Goal: Task Accomplishment & Management: Manage account settings

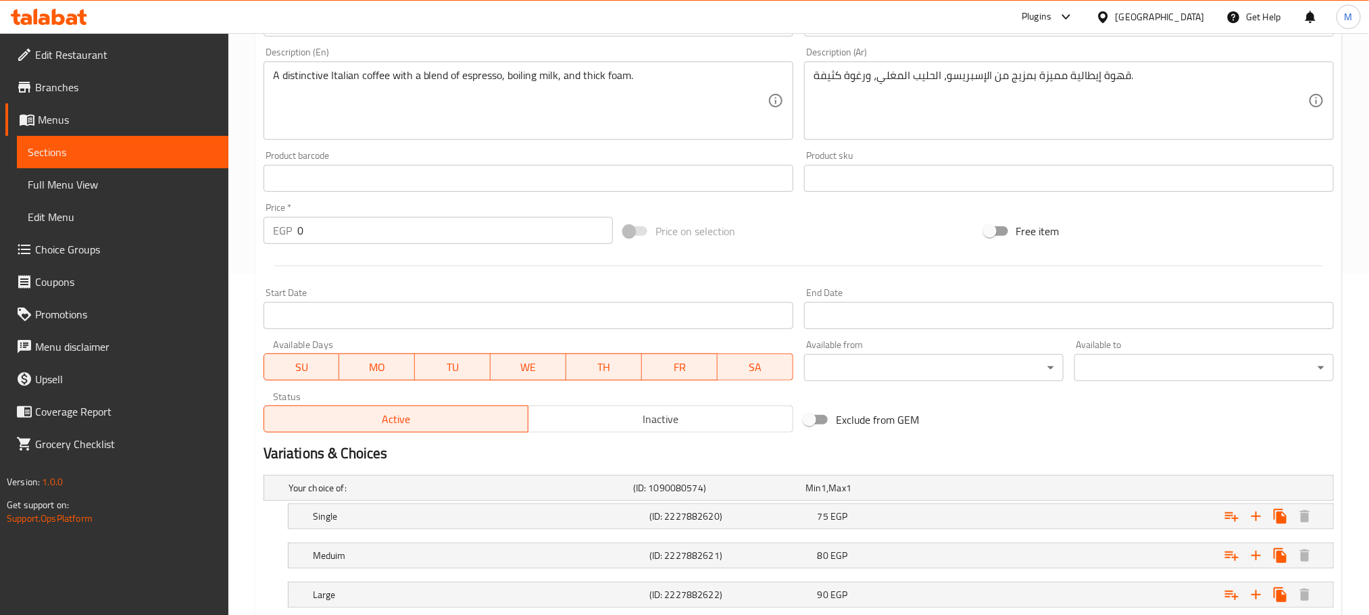
scroll to position [430, 0]
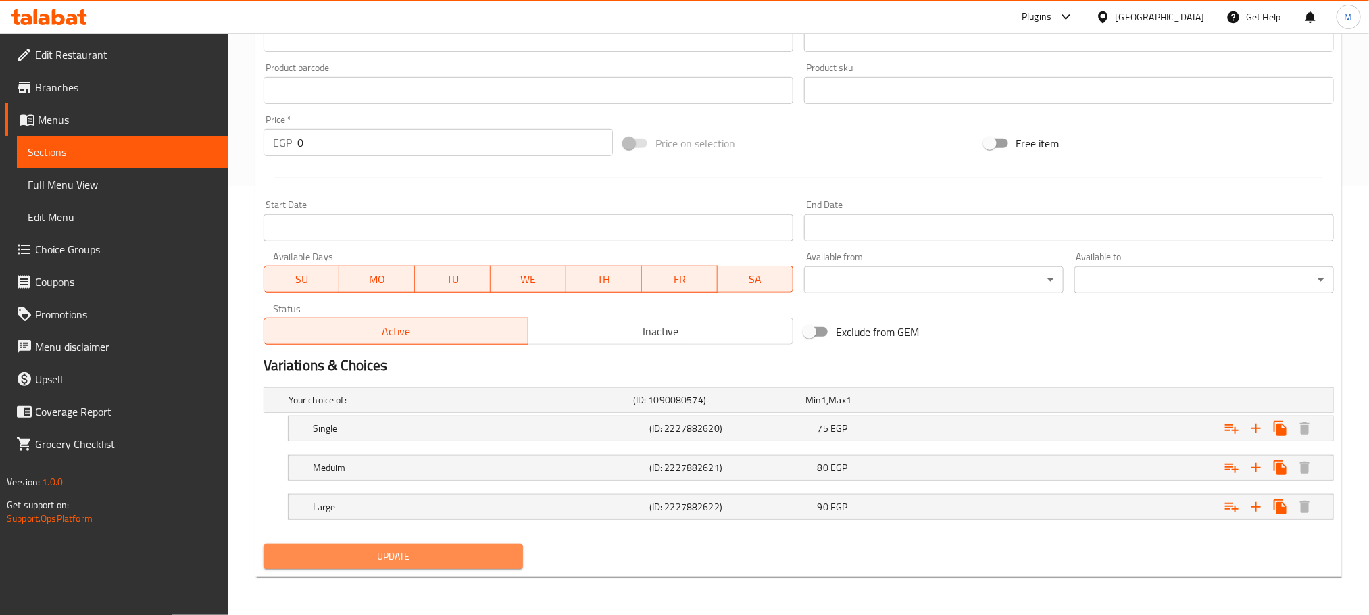
click at [438, 568] on button "Update" at bounding box center [392, 556] width 259 height 25
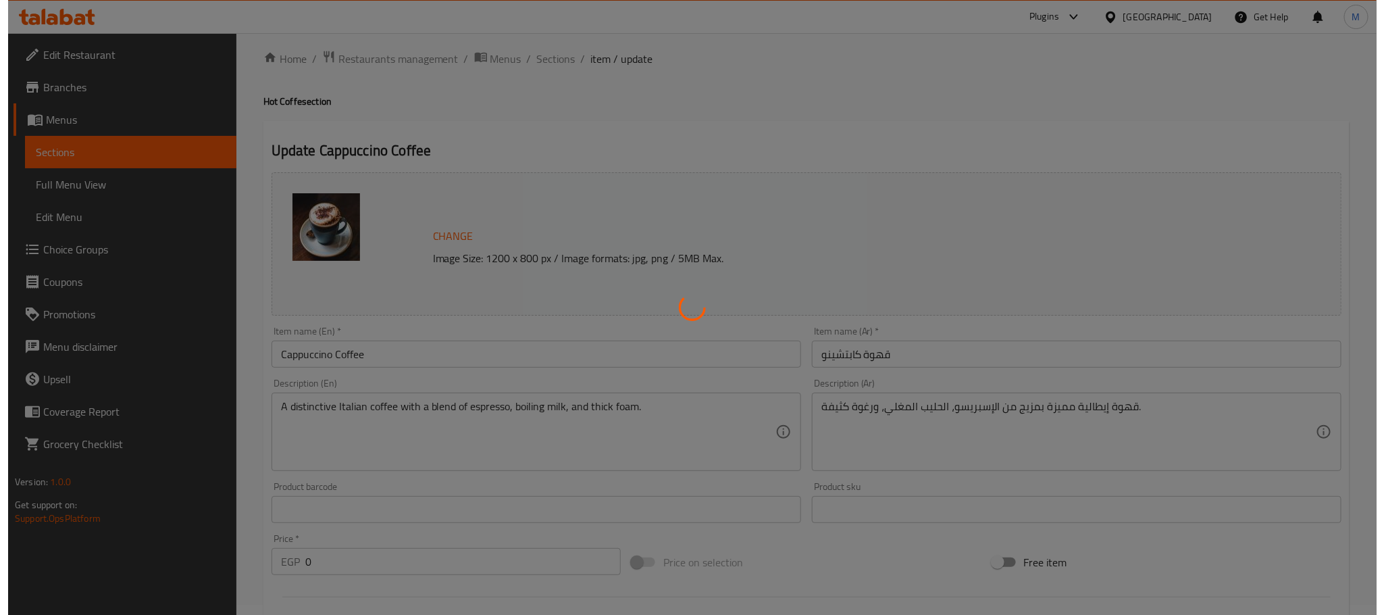
scroll to position [0, 0]
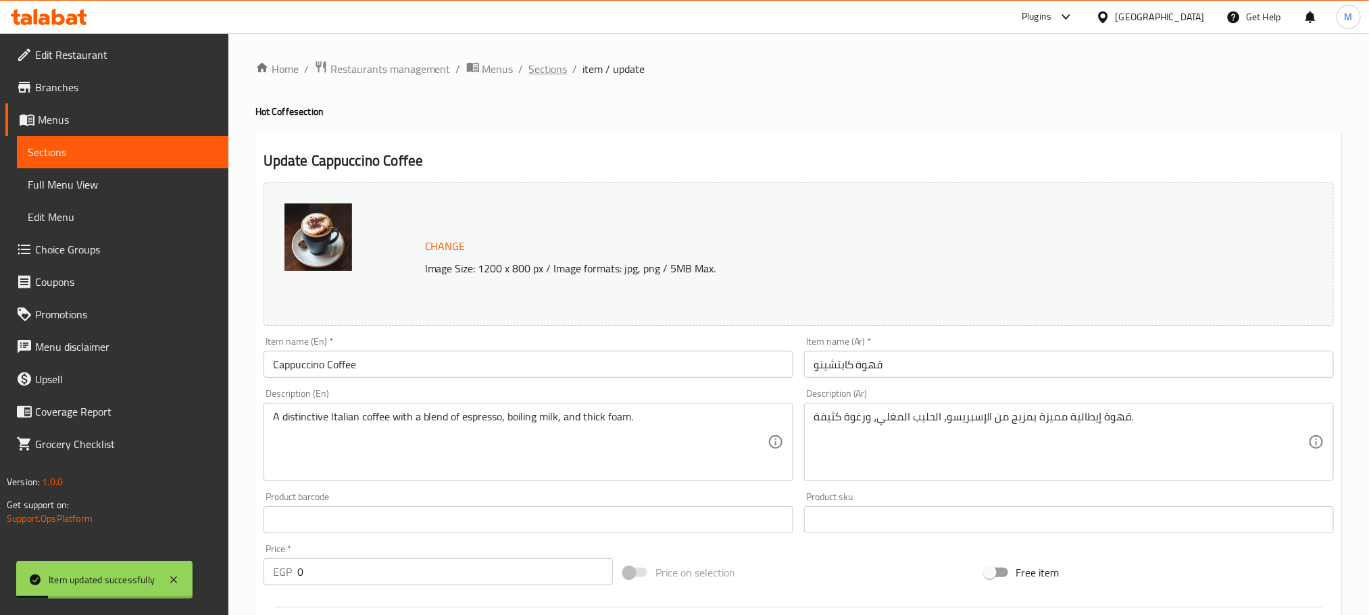
click at [555, 70] on span "Sections" at bounding box center [548, 69] width 39 height 16
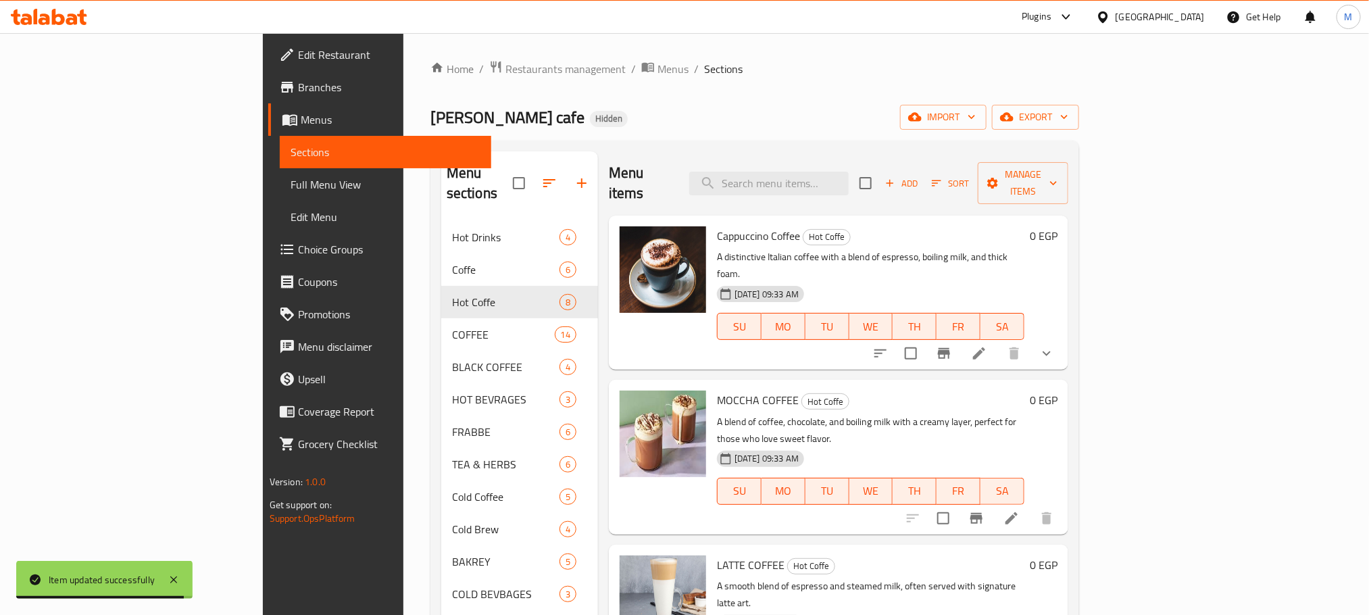
drag, startPoint x: 815, startPoint y: 82, endPoint x: 817, endPoint y: 93, distance: 11.8
click at [817, 90] on div "Home / Restaurants management / Menus / Sections Bero cafe Hidden import export…" at bounding box center [754, 418] width 649 height 717
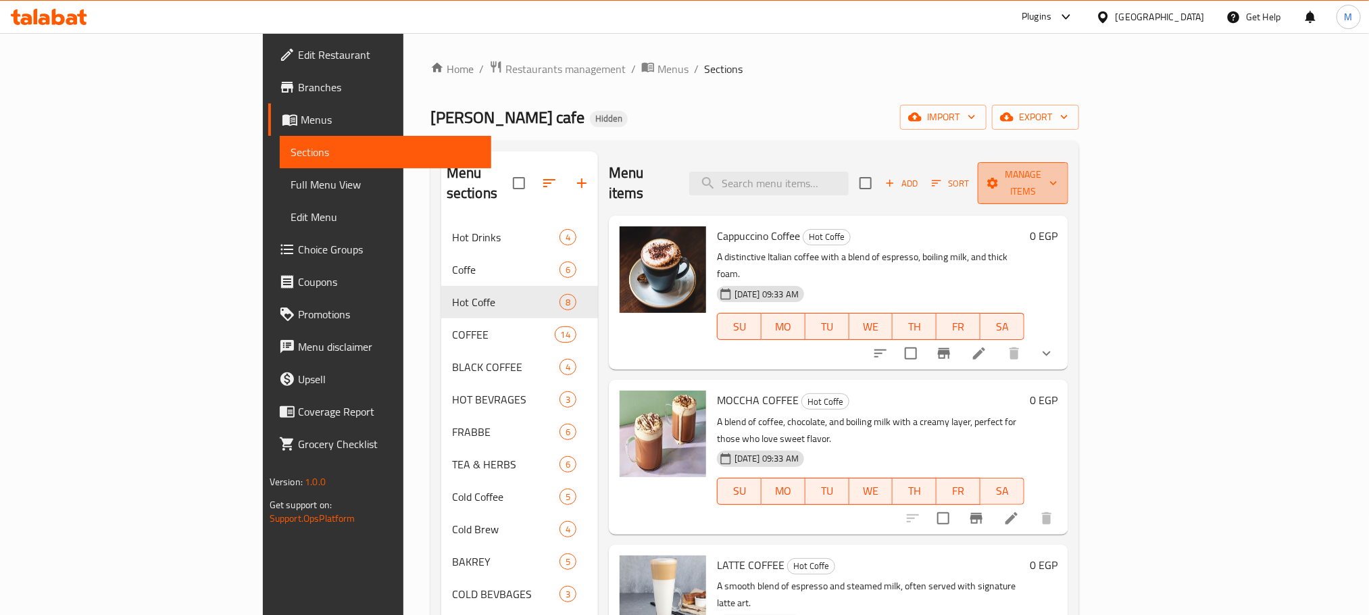
click at [1057, 176] on span "Manage items" at bounding box center [1022, 183] width 69 height 34
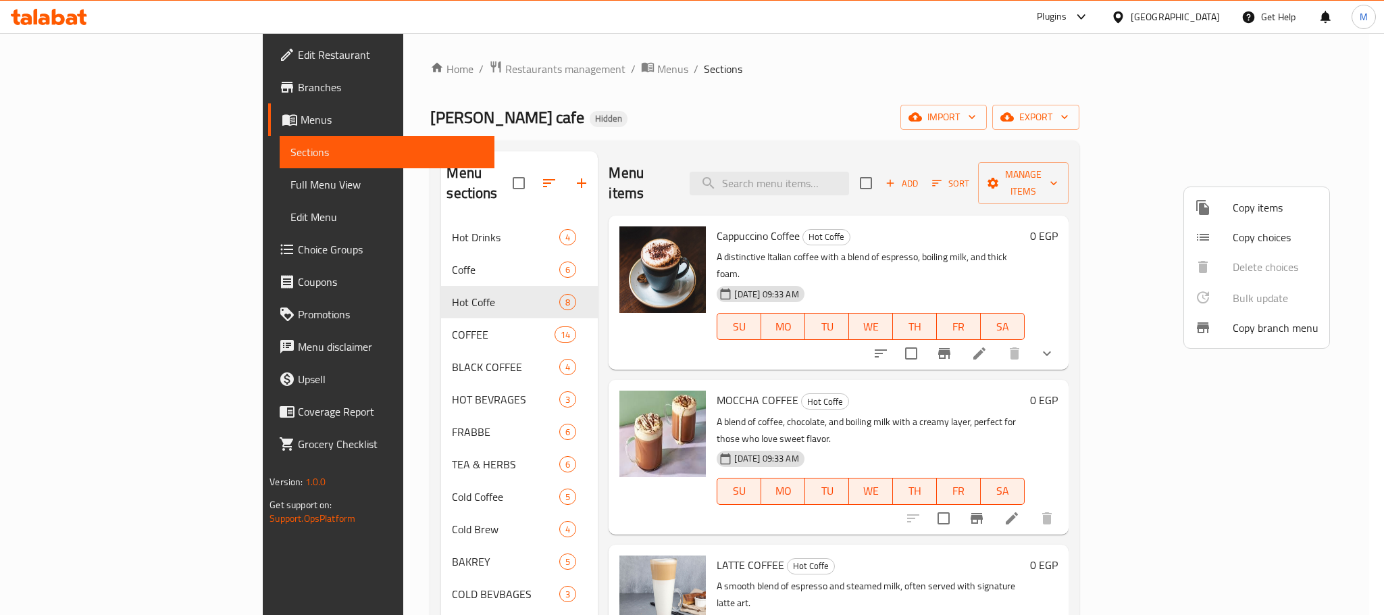
click at [1236, 229] on span "Copy choices" at bounding box center [1276, 237] width 86 height 16
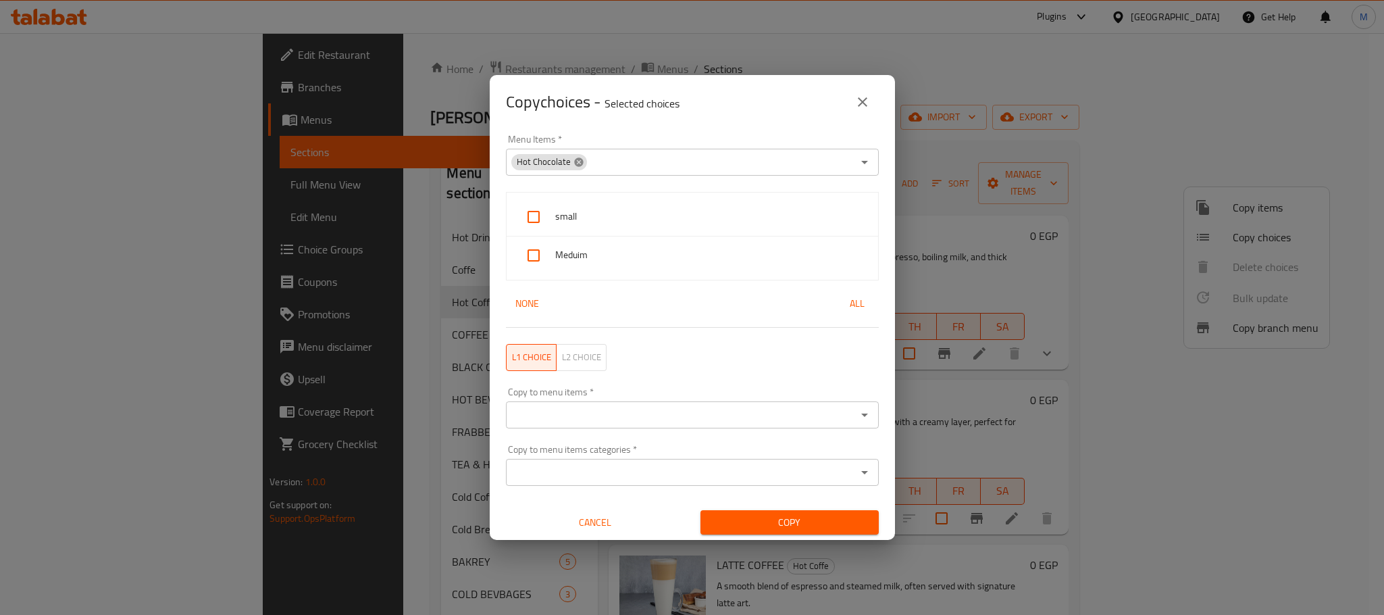
click at [582, 161] on icon at bounding box center [579, 162] width 11 height 11
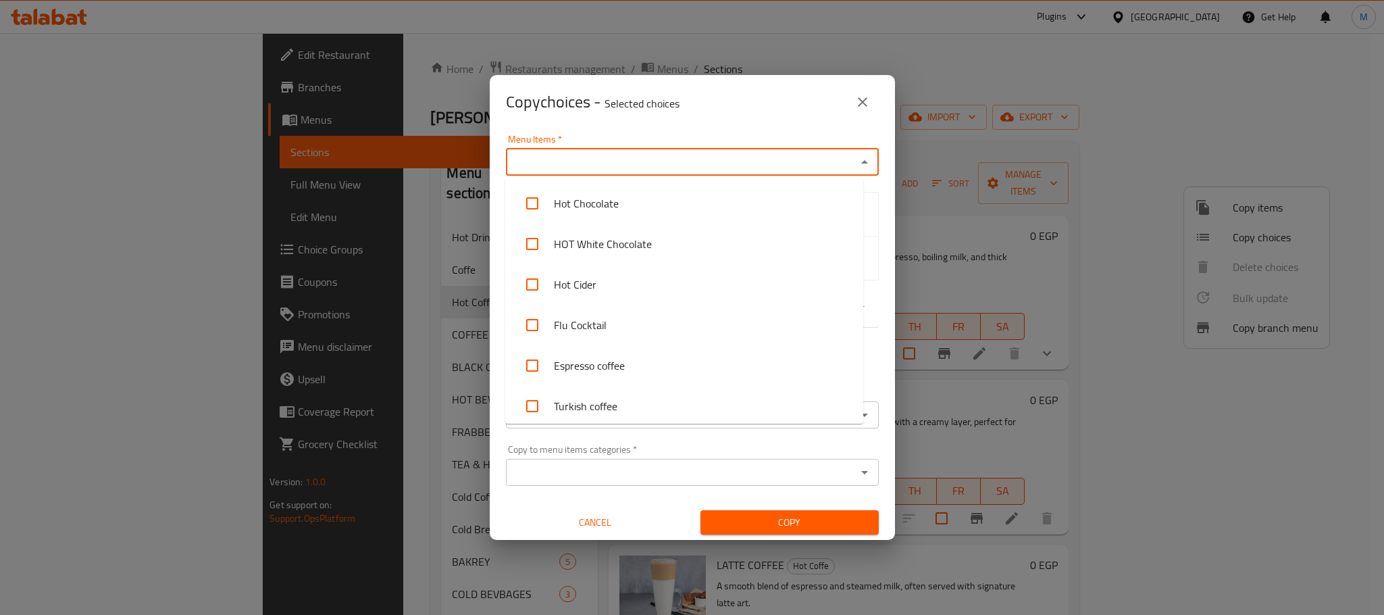
click at [720, 167] on input "Menu Items   *" at bounding box center [681, 162] width 342 height 19
type input "app"
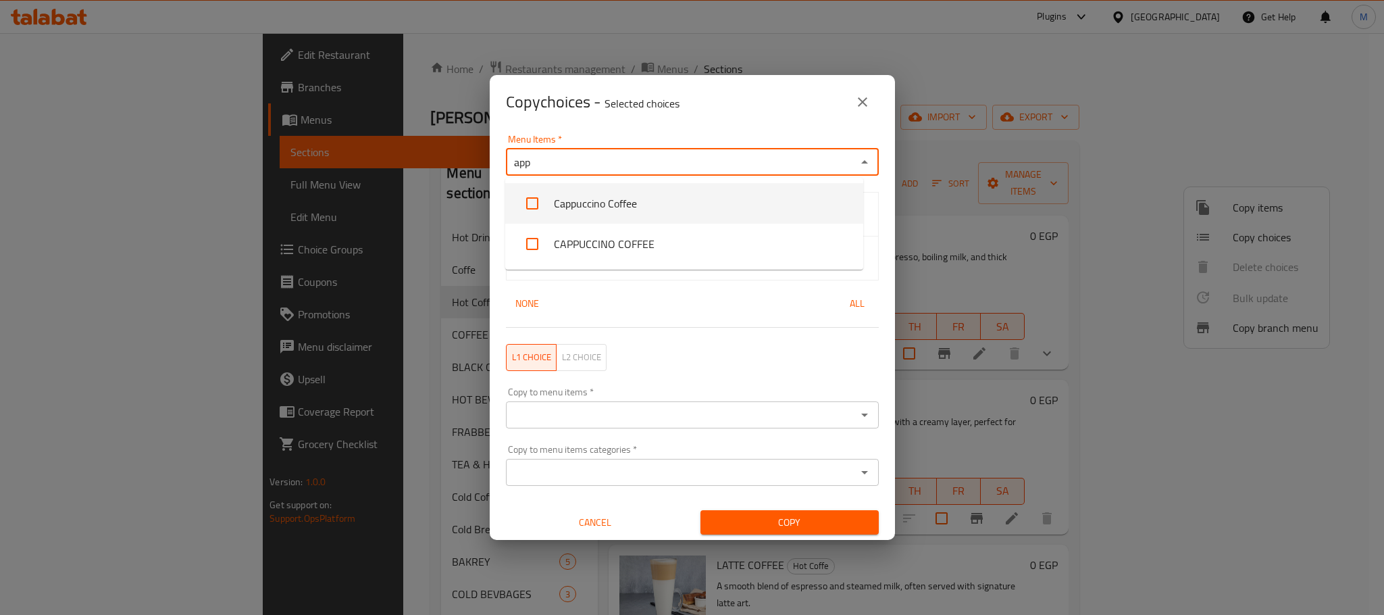
click at [703, 195] on li "Cappuccino Coffee" at bounding box center [684, 203] width 358 height 41
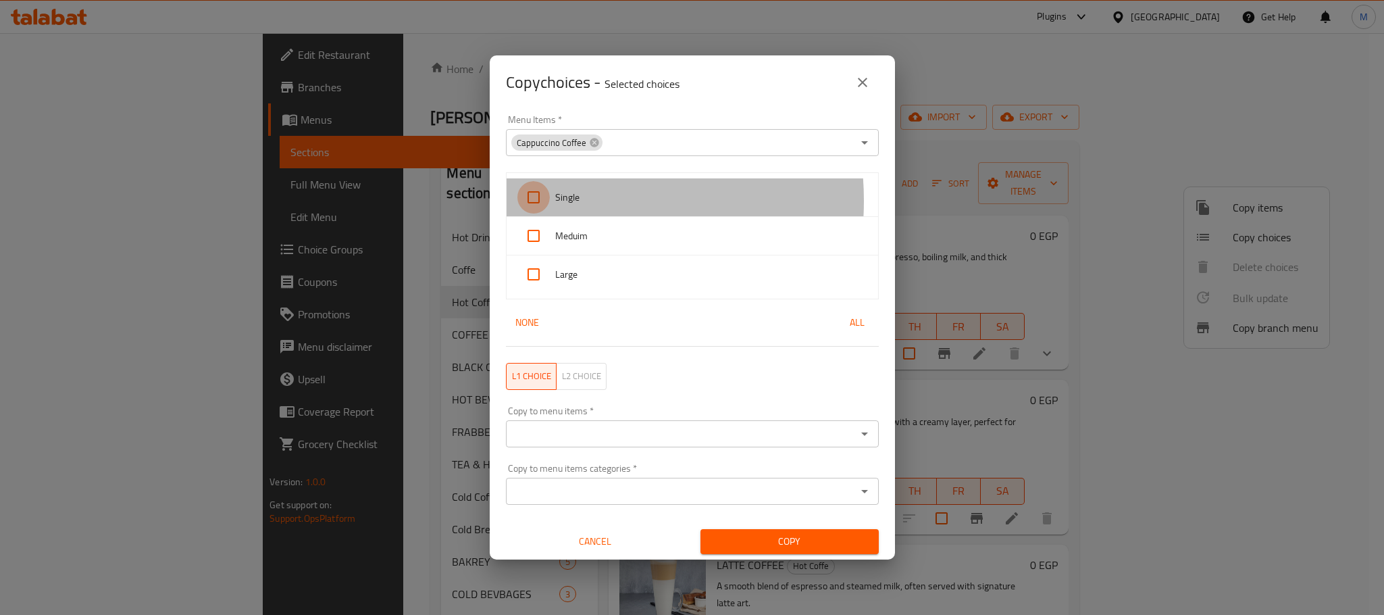
click at [549, 201] on input "checkbox" at bounding box center [533, 197] width 32 height 32
checkbox input "true"
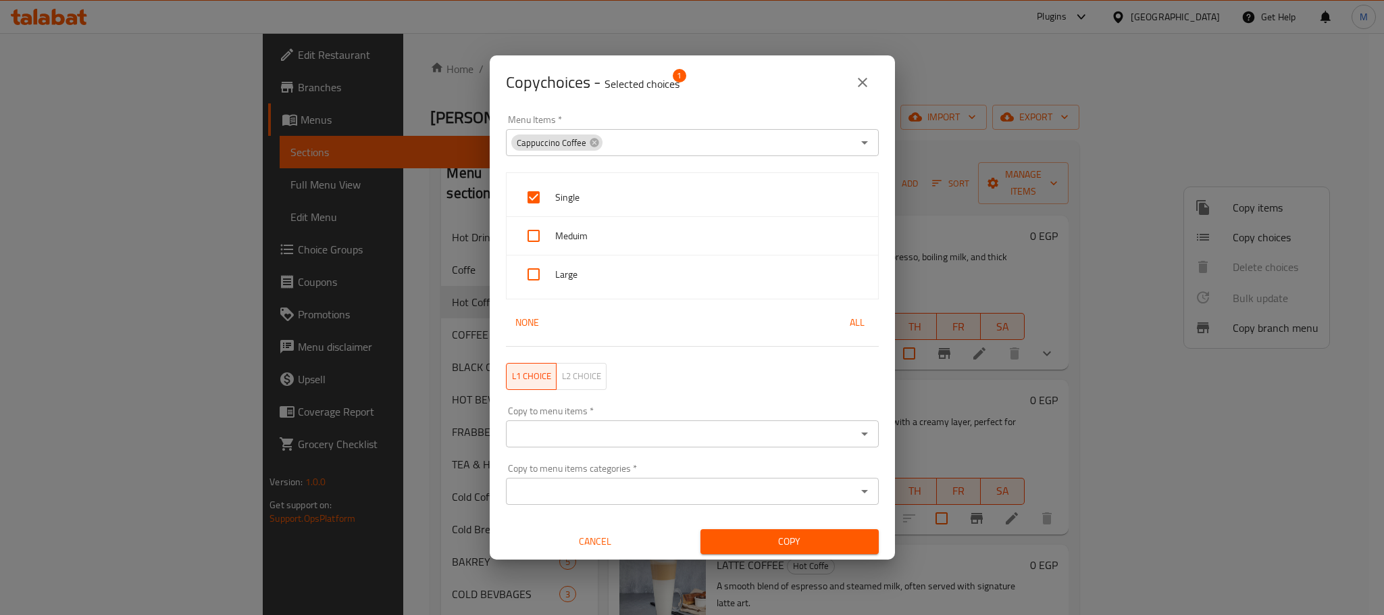
drag, startPoint x: 556, startPoint y: 222, endPoint x: 565, endPoint y: 236, distance: 17.0
click at [559, 228] on div "Meduim" at bounding box center [693, 236] width 372 height 39
checkbox input "true"
click at [570, 260] on div "Large" at bounding box center [693, 274] width 372 height 38
checkbox input "true"
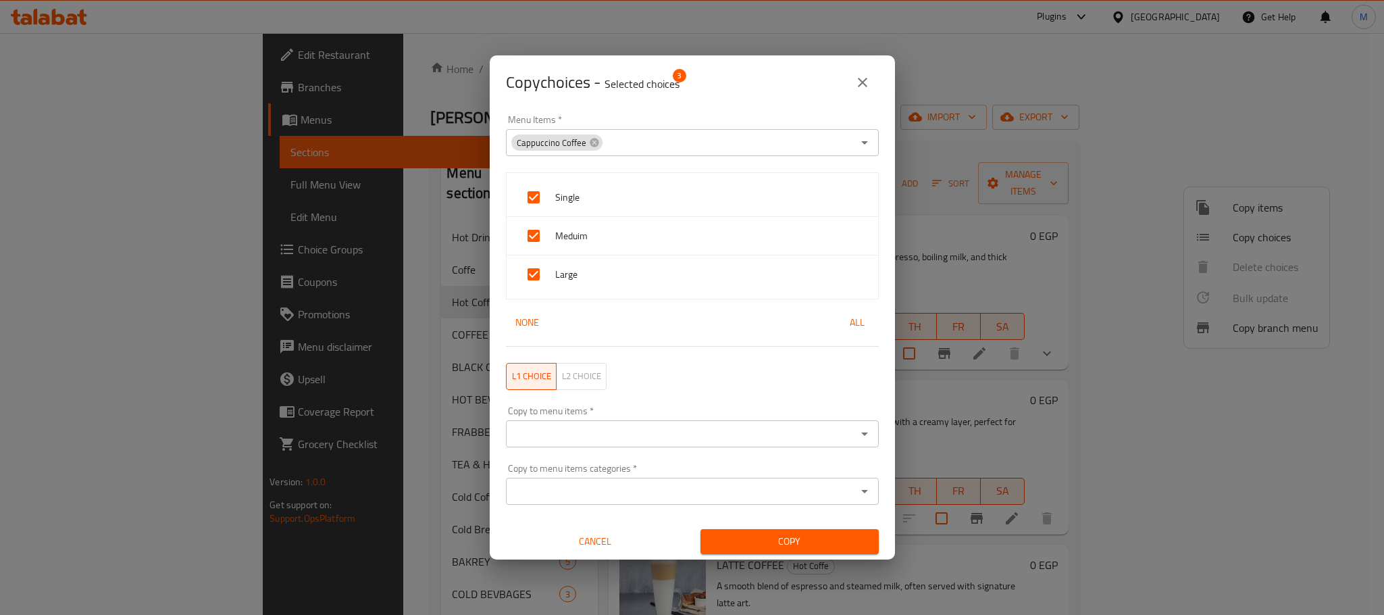
click at [657, 430] on input "Copy to menu items   *" at bounding box center [681, 433] width 342 height 19
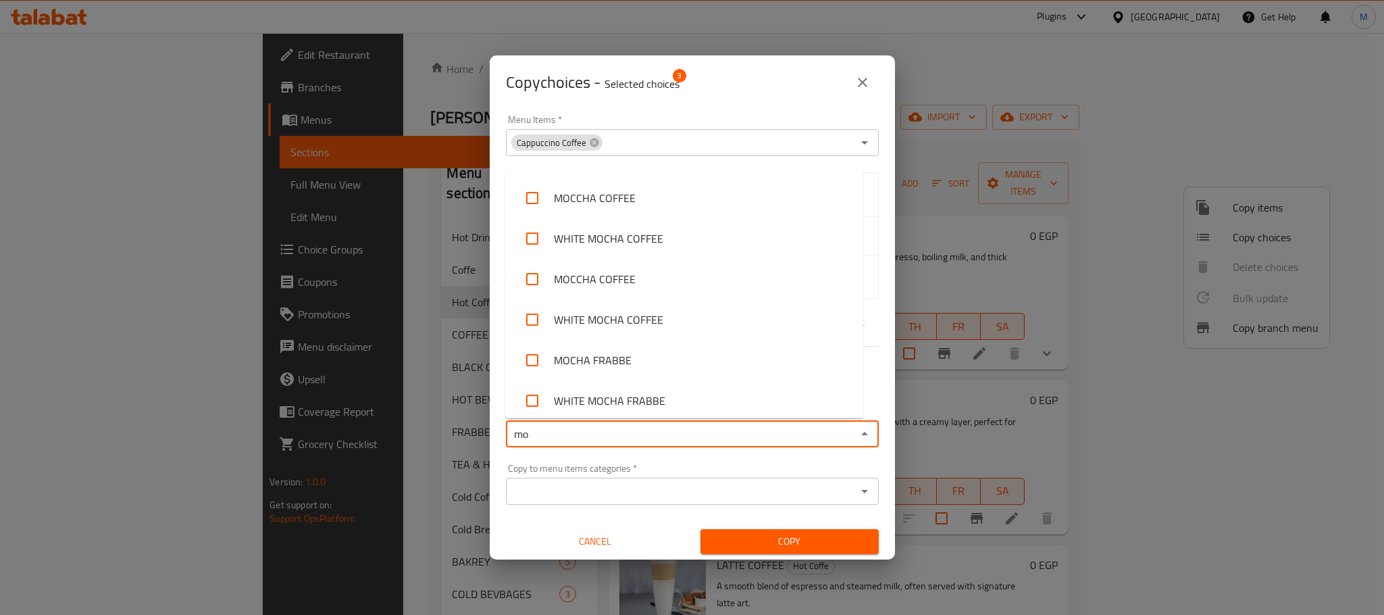
type input "moc"
click at [640, 195] on li "MOCCHA COFFEE" at bounding box center [684, 198] width 358 height 41
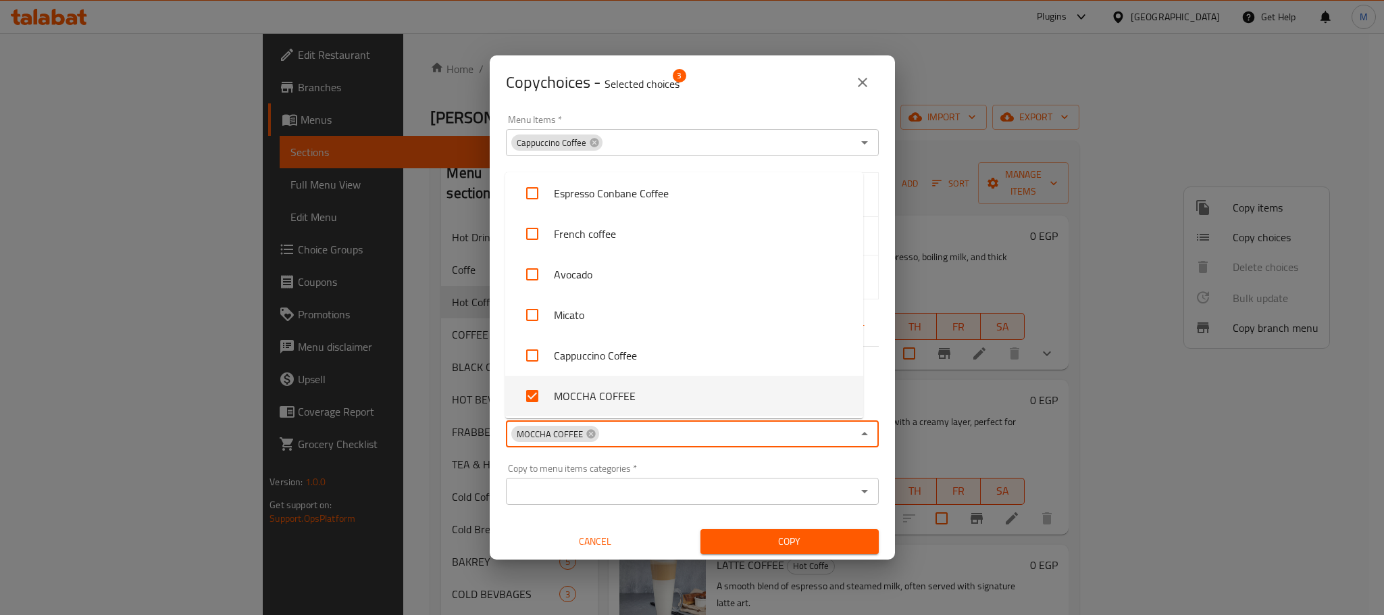
type input "w"
checkbox input "false"
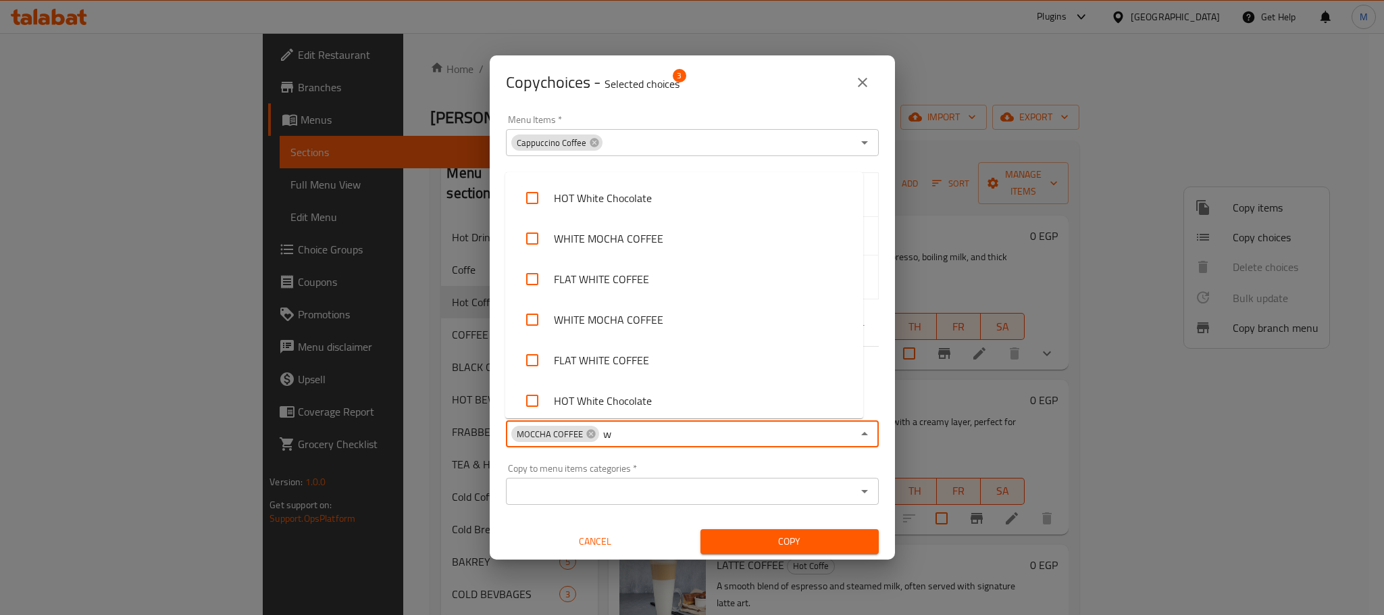
type input "wh"
click at [653, 255] on li "WHITE MOCHA COFFEE" at bounding box center [684, 238] width 358 height 41
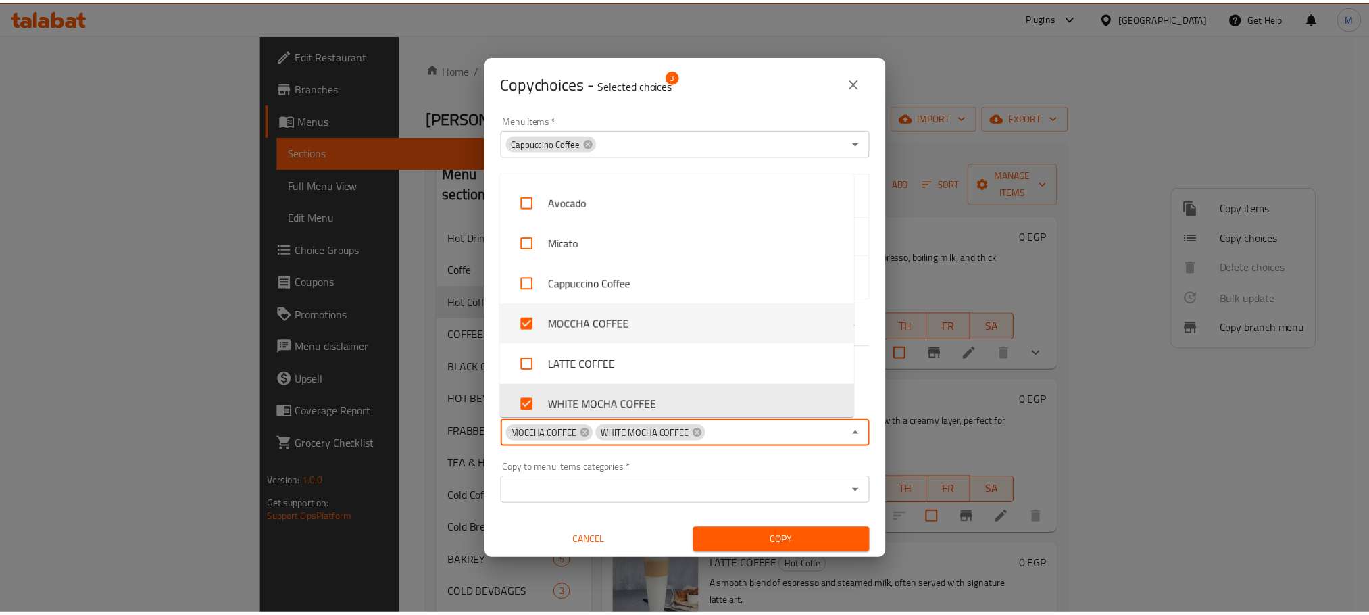
scroll to position [552, 0]
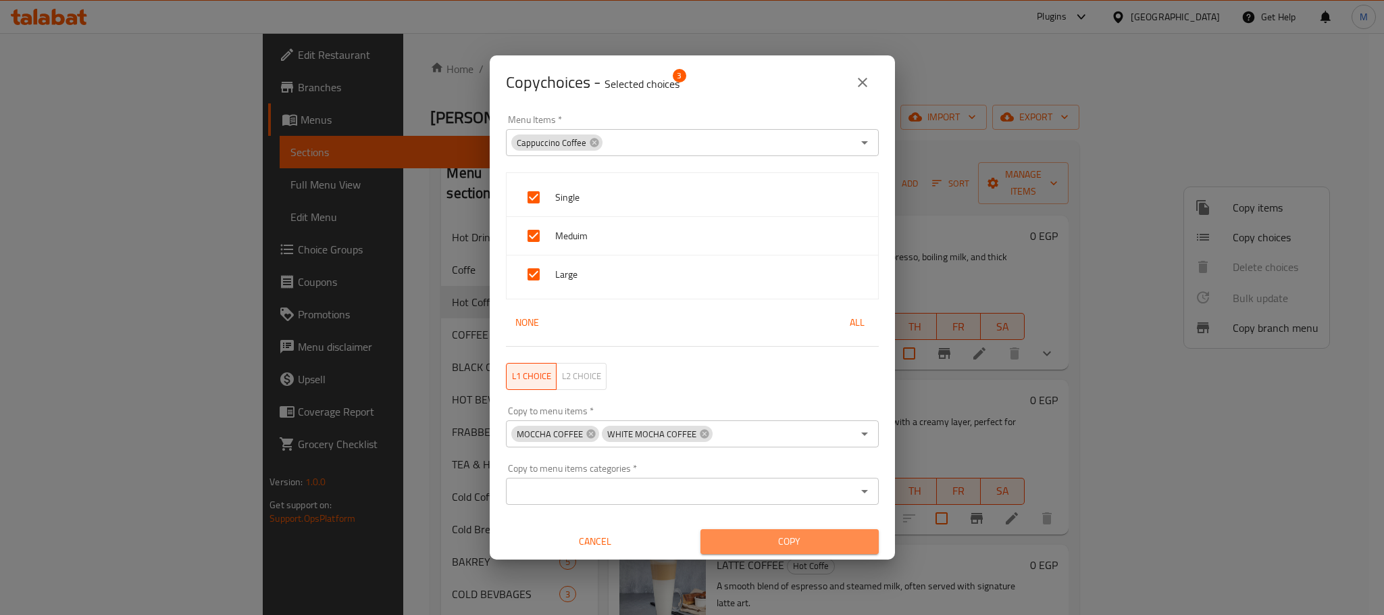
click at [786, 543] on span "Copy" at bounding box center [789, 541] width 157 height 17
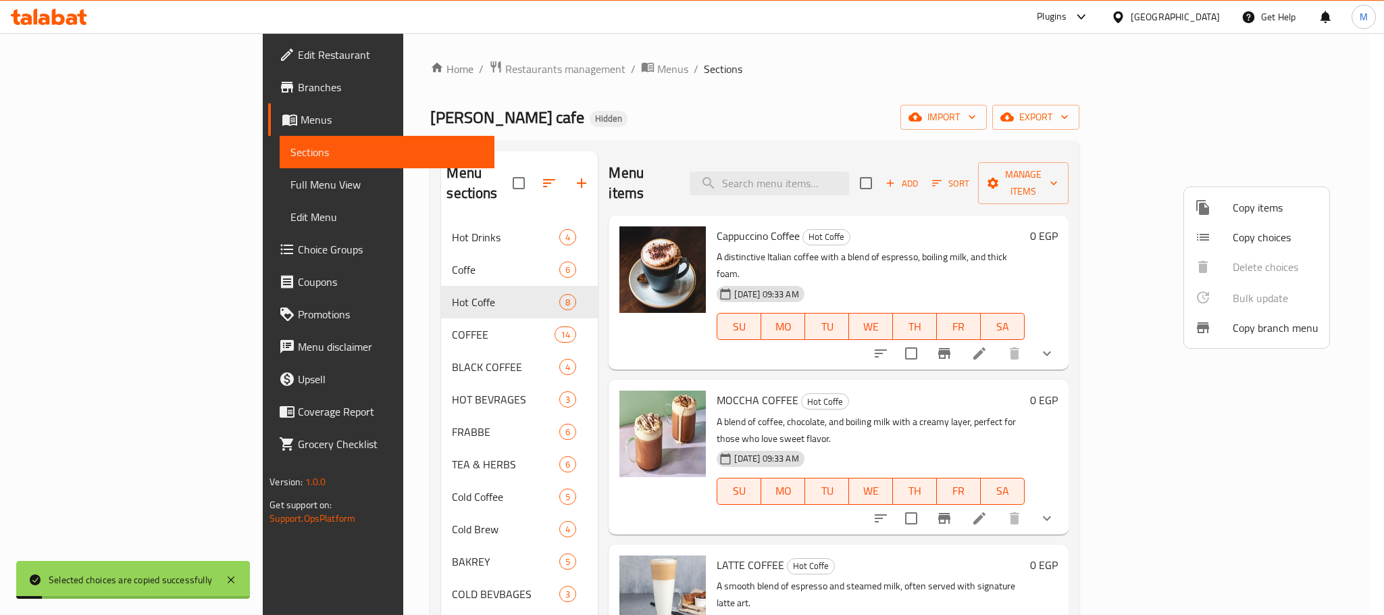
click at [1036, 136] on div at bounding box center [692, 307] width 1384 height 615
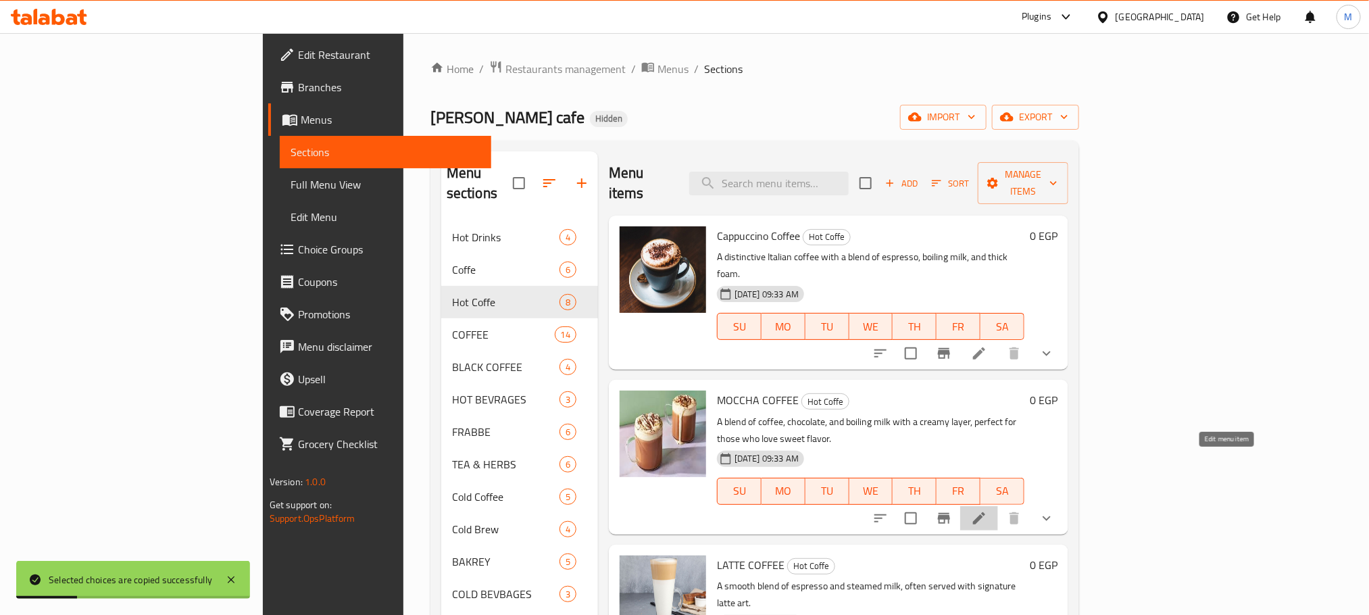
click at [985, 512] on icon at bounding box center [979, 518] width 12 height 12
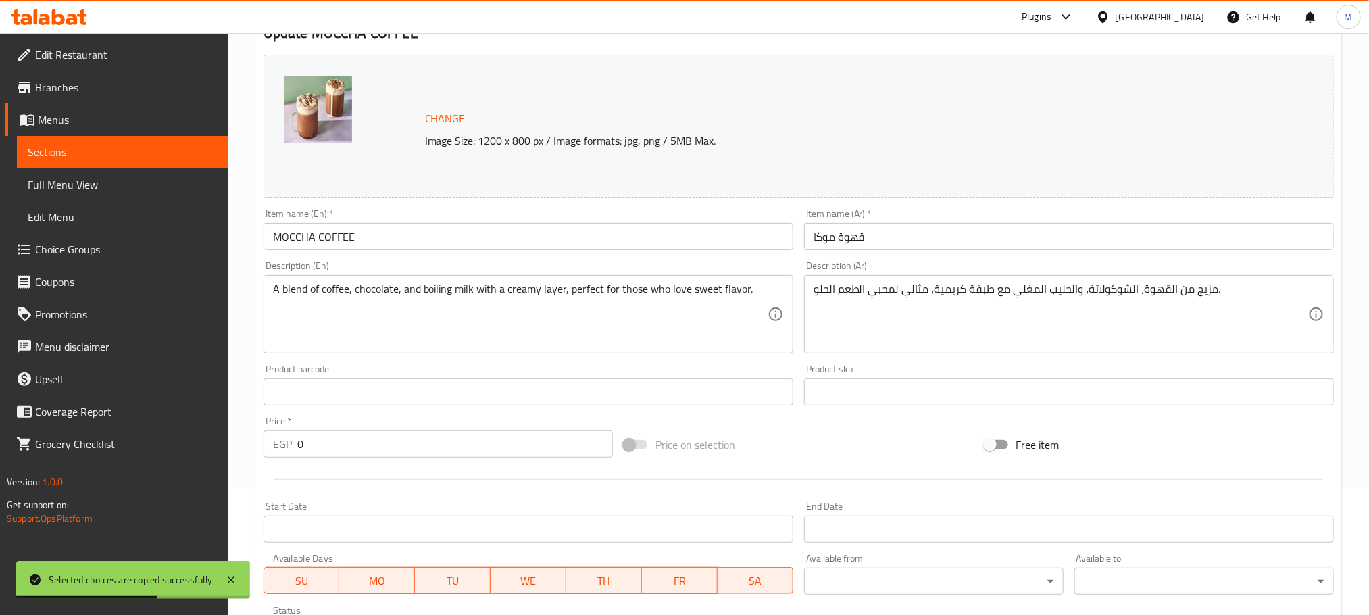
scroll to position [126, 0]
click at [371, 233] on input "MOCCHA COFFEE" at bounding box center [528, 237] width 530 height 27
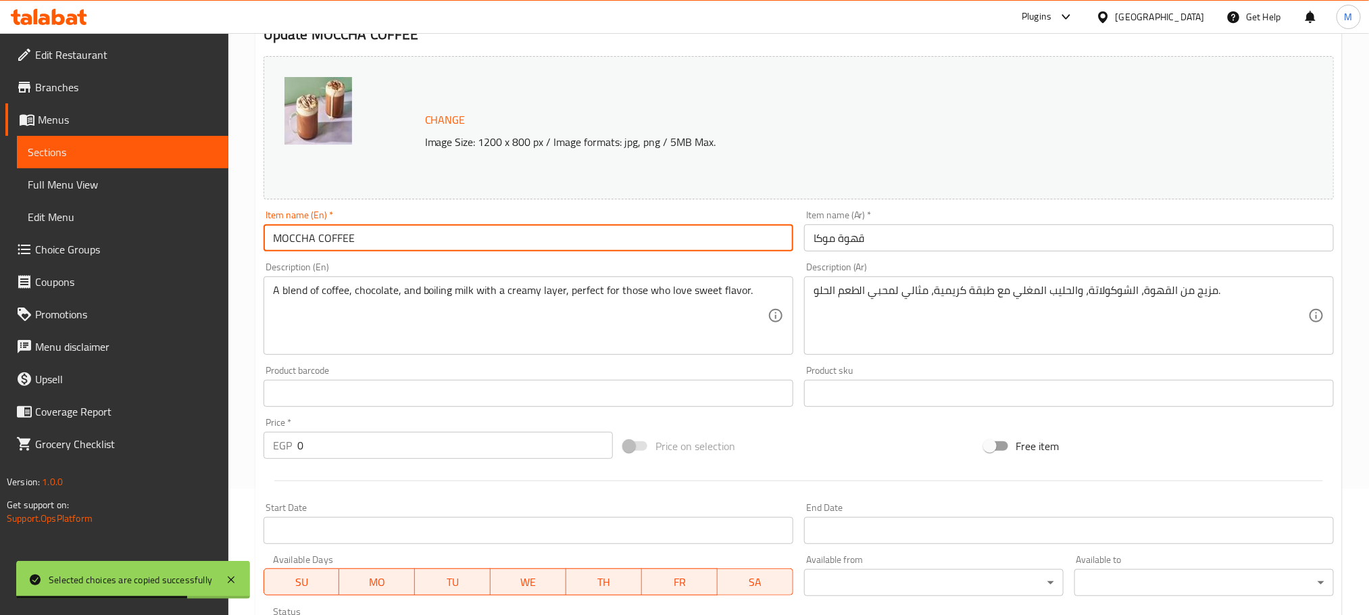
click at [371, 233] on input "MOCCHA COFFEE" at bounding box center [528, 237] width 530 height 27
click at [373, 234] on input "MOCCHA COFFEE" at bounding box center [528, 237] width 530 height 27
paste input "occha Coffee"
type input "Moccha Coffee"
click at [876, 240] on input "قهوة موكا" at bounding box center [1069, 237] width 530 height 27
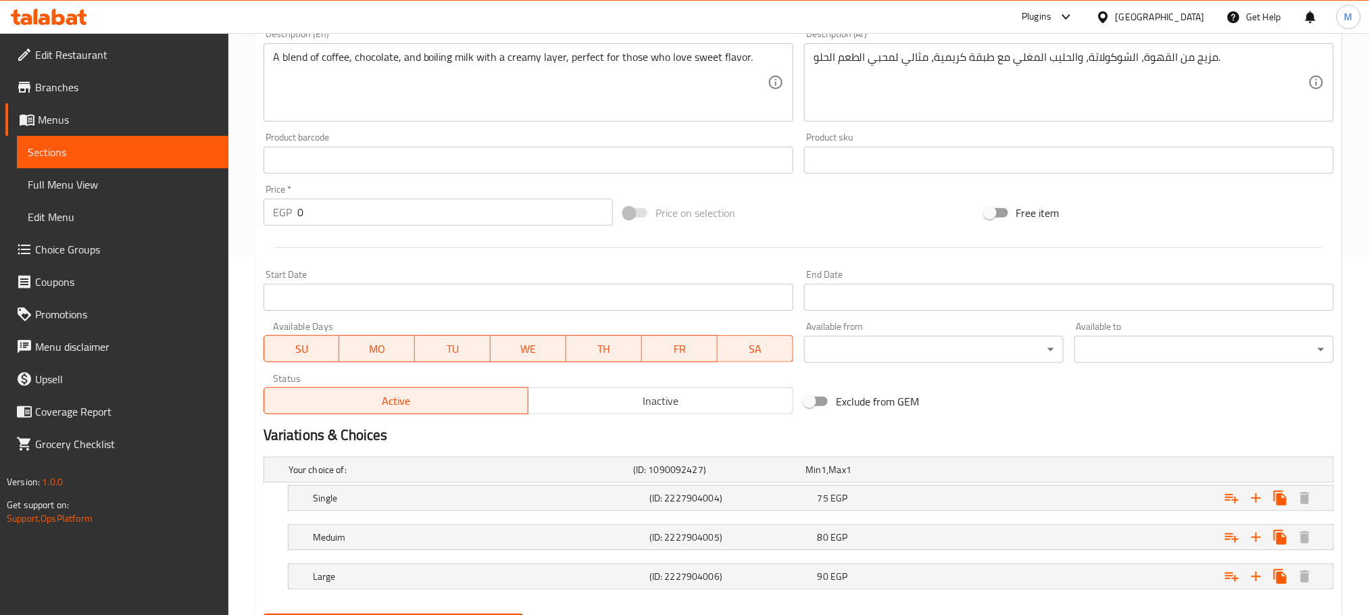
scroll to position [430, 0]
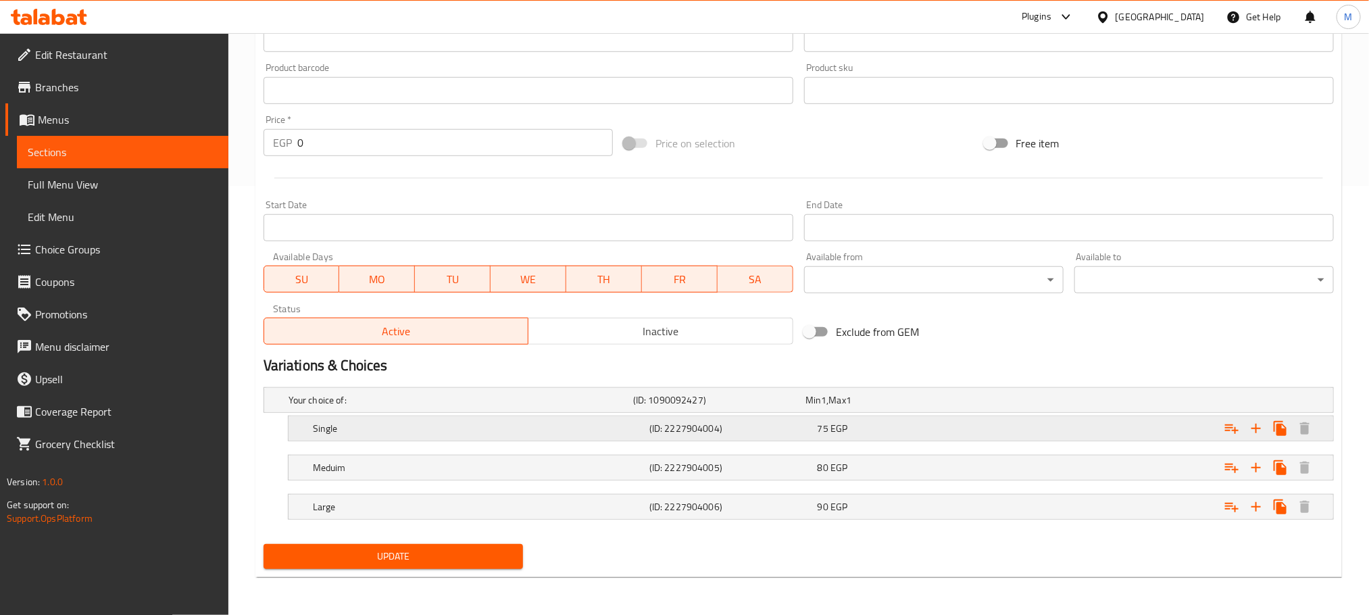
drag, startPoint x: 736, startPoint y: 422, endPoint x: 815, endPoint y: 424, distance: 79.1
click at [738, 407] on h5 "(ID: 2227904004)" at bounding box center [716, 400] width 167 height 14
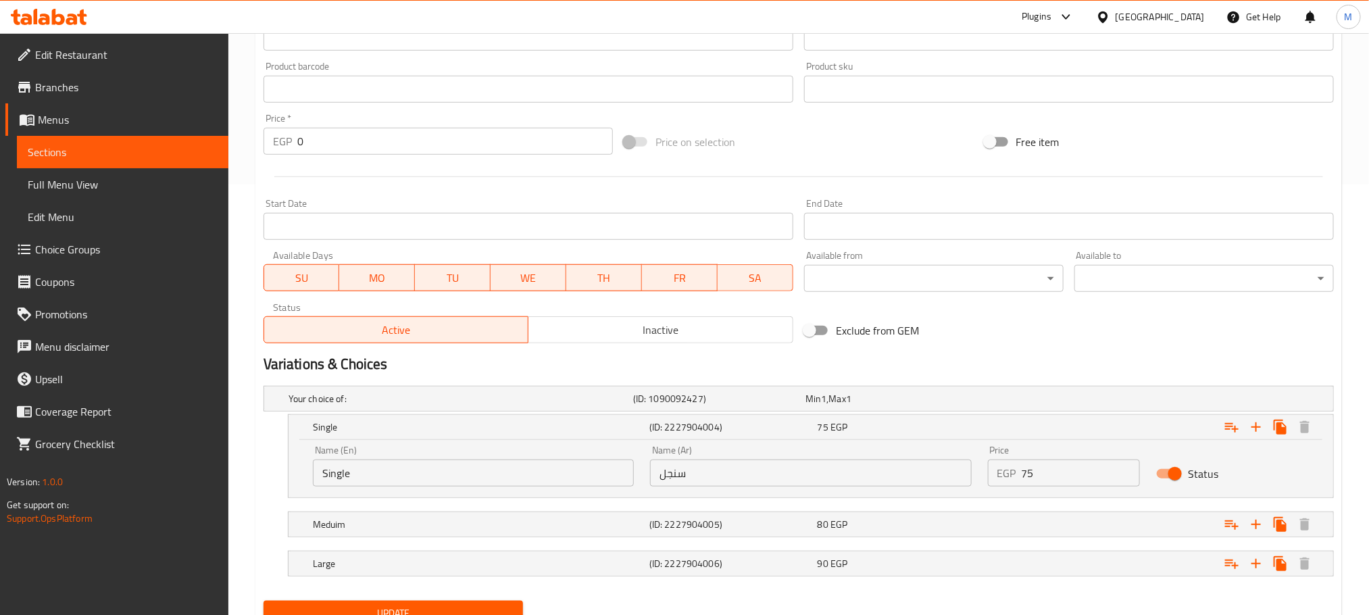
click at [1111, 475] on input "75" at bounding box center [1080, 472] width 119 height 27
click at [1109, 475] on input "75" at bounding box center [1080, 472] width 119 height 27
type input "80"
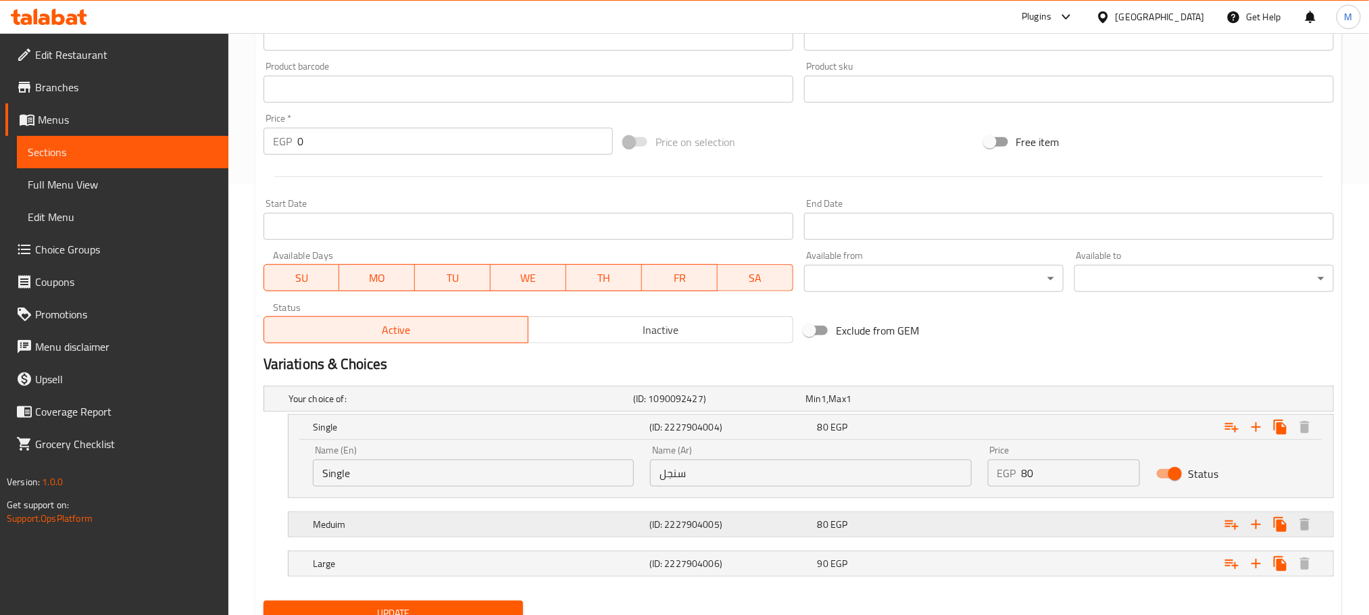
click at [878, 405] on div "80 EGP" at bounding box center [888, 399] width 167 height 14
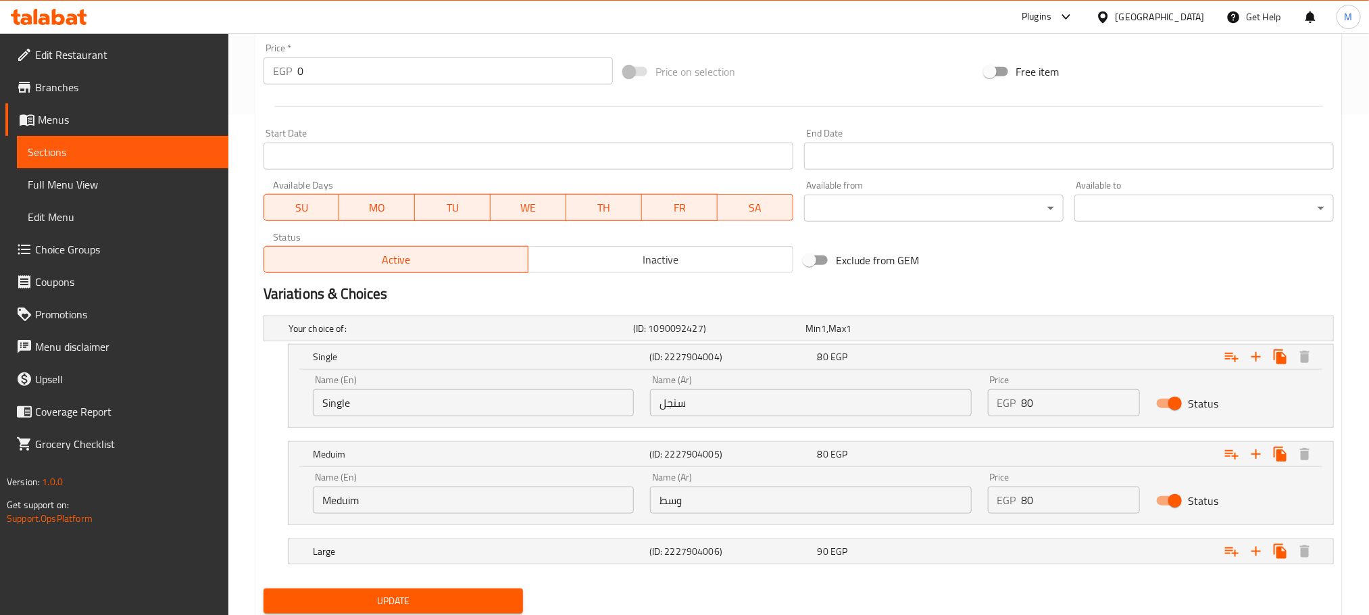
scroll to position [532, 0]
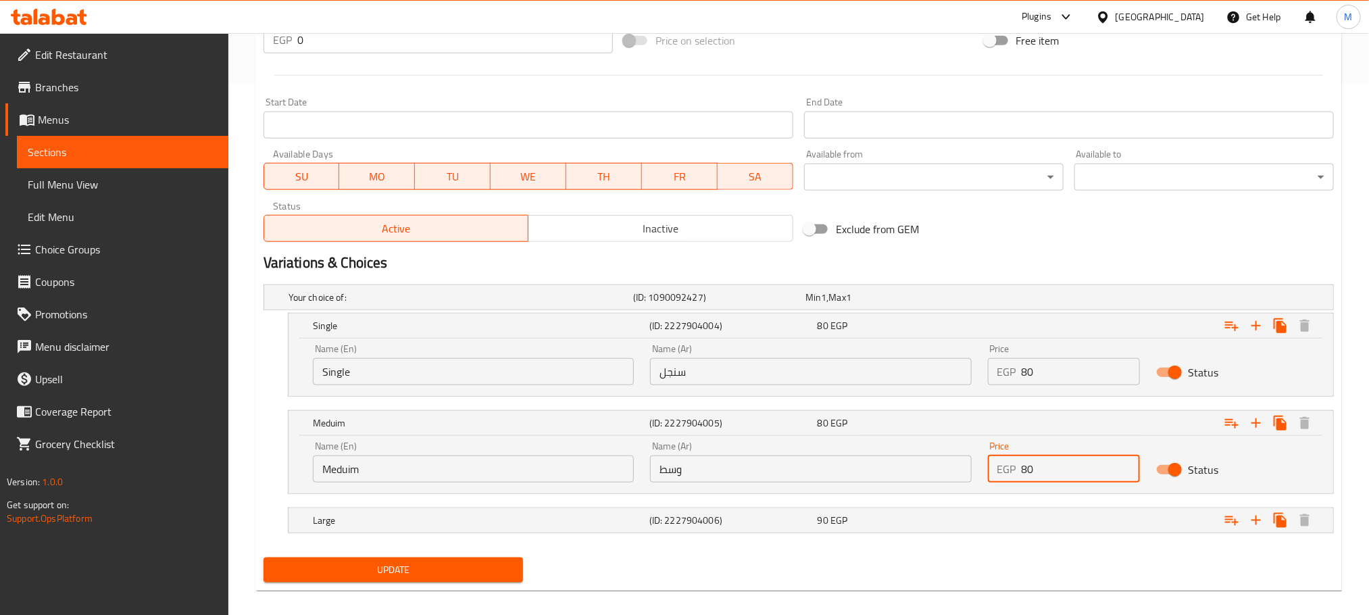
click at [1063, 466] on input "80" at bounding box center [1080, 468] width 119 height 27
type input "85"
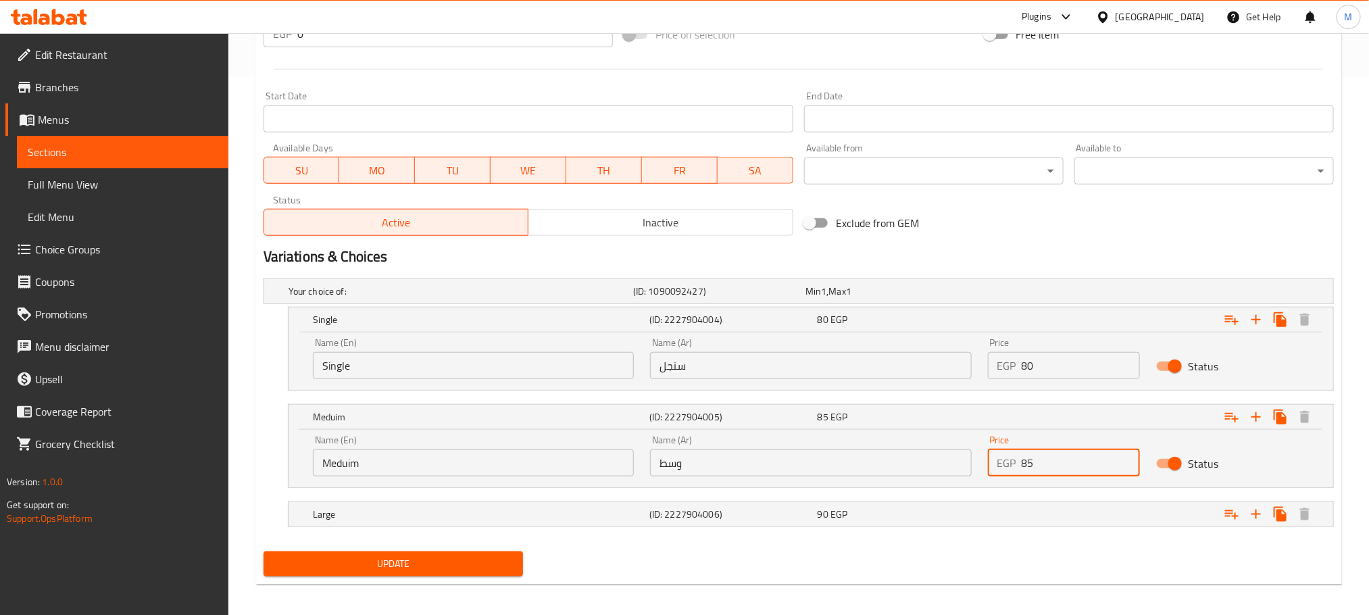
scroll to position [547, 0]
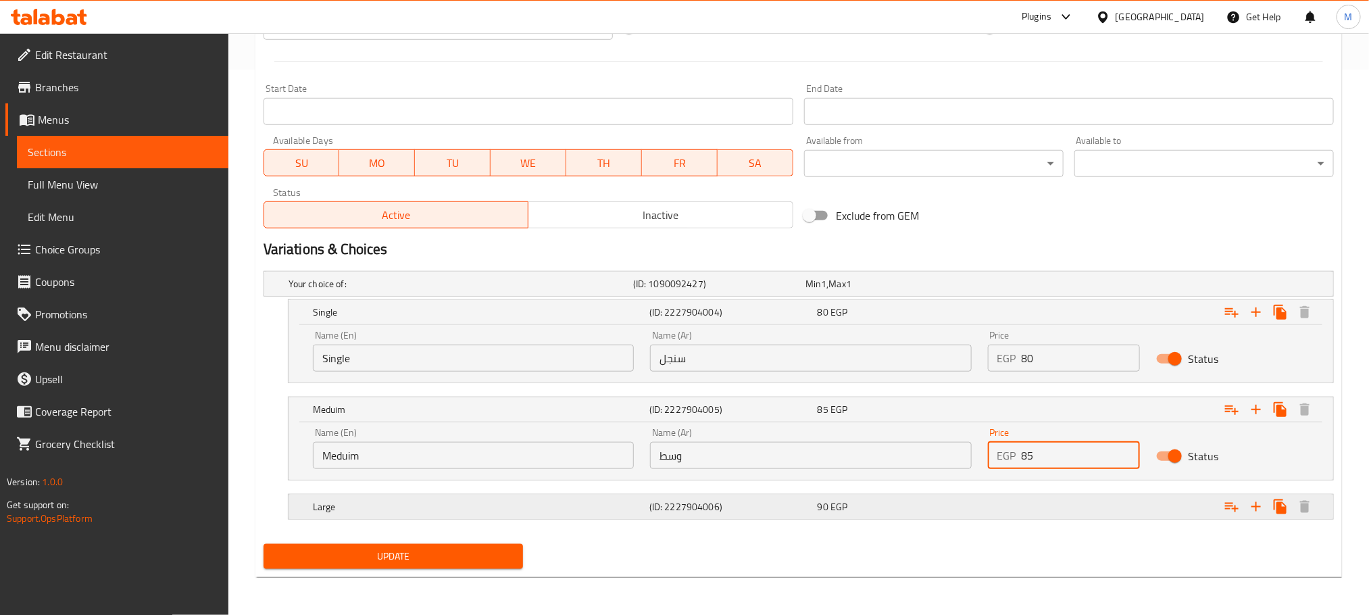
click at [1060, 286] on div "Expand" at bounding box center [1147, 283] width 345 height 5
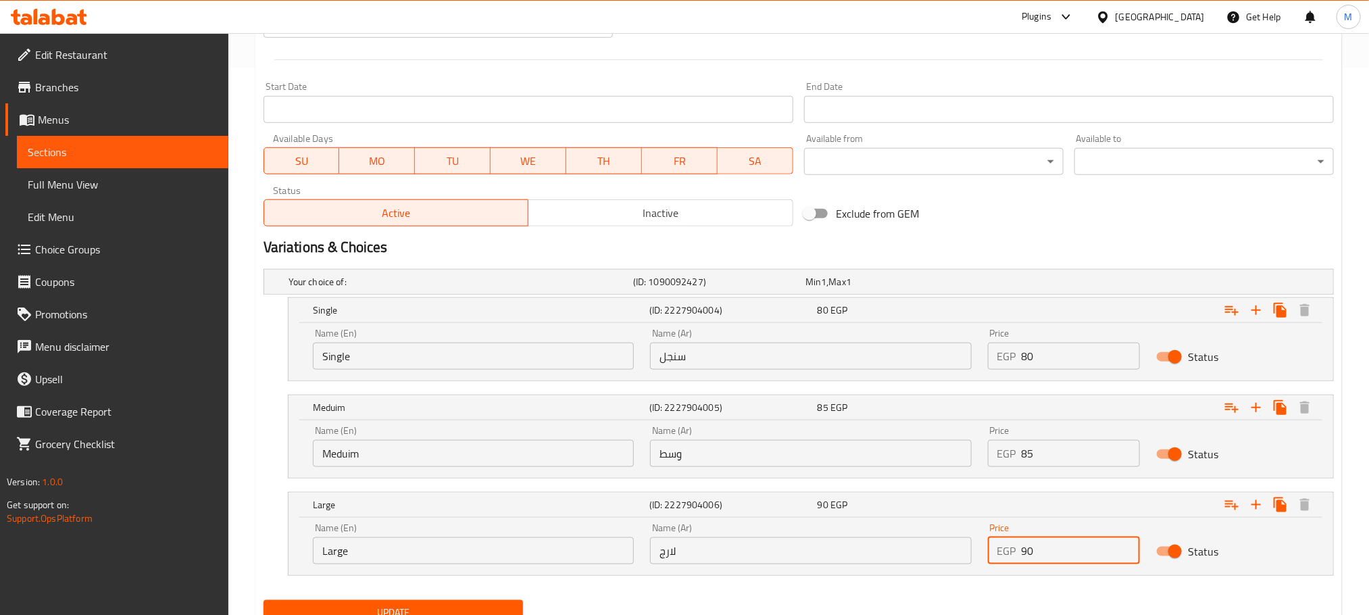
click at [1085, 559] on input "90" at bounding box center [1080, 550] width 119 height 27
click at [1080, 559] on input "90" at bounding box center [1080, 550] width 119 height 27
drag, startPoint x: 1080, startPoint y: 559, endPoint x: 1087, endPoint y: 550, distance: 11.6
click at [1087, 550] on input "90" at bounding box center [1080, 550] width 119 height 27
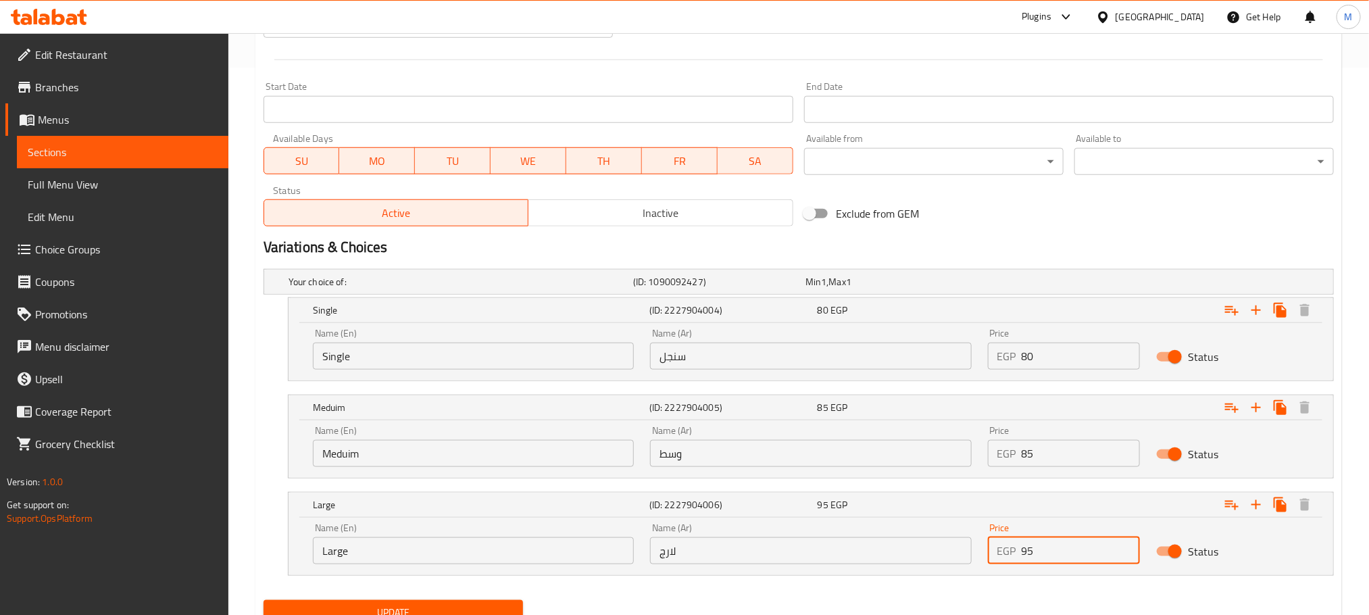
type input "95"
click at [263, 600] on button "Update" at bounding box center [392, 612] width 259 height 25
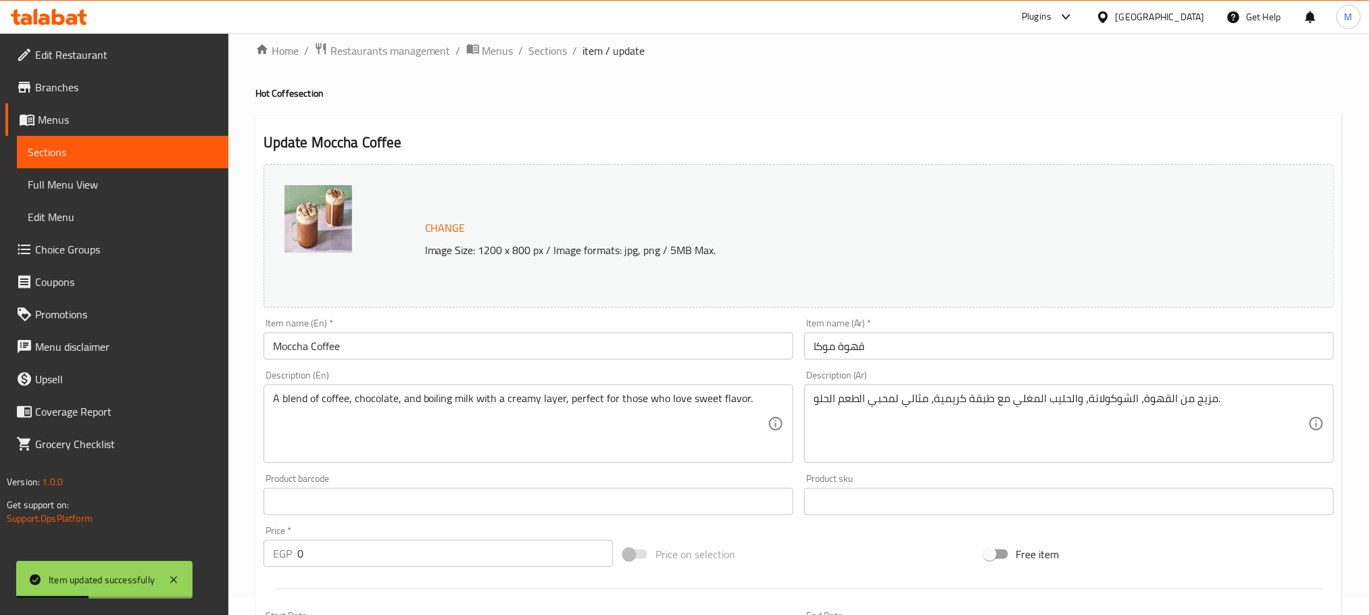
scroll to position [0, 0]
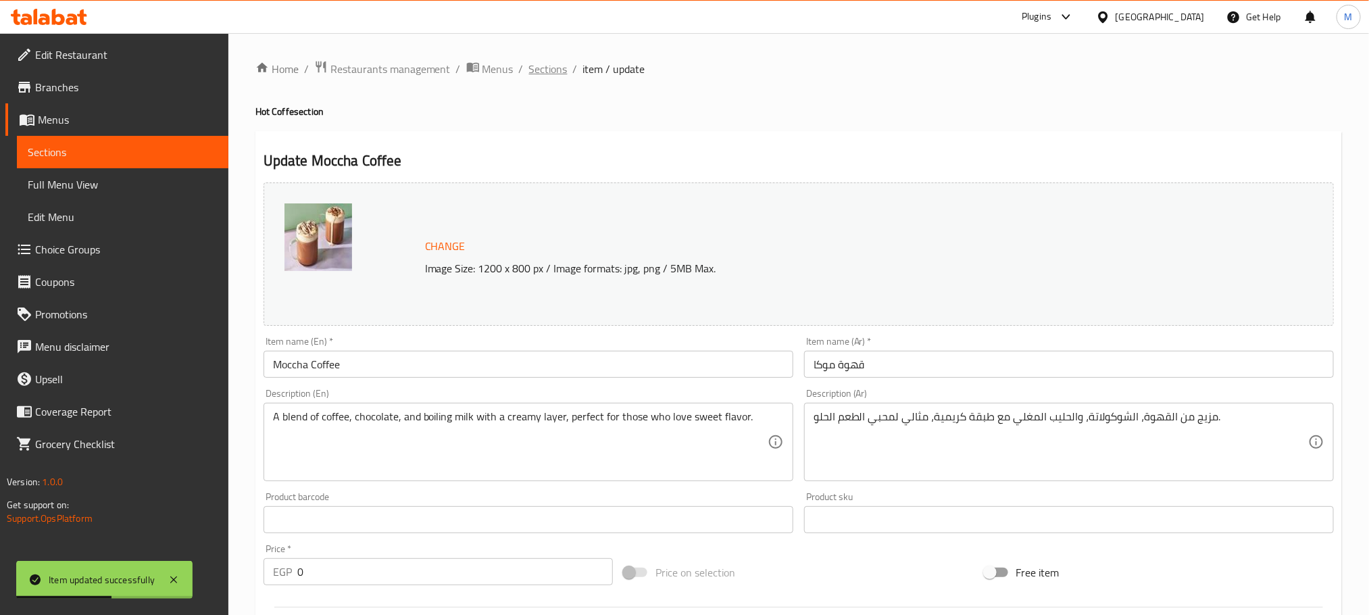
click at [550, 68] on span "Sections" at bounding box center [548, 69] width 39 height 16
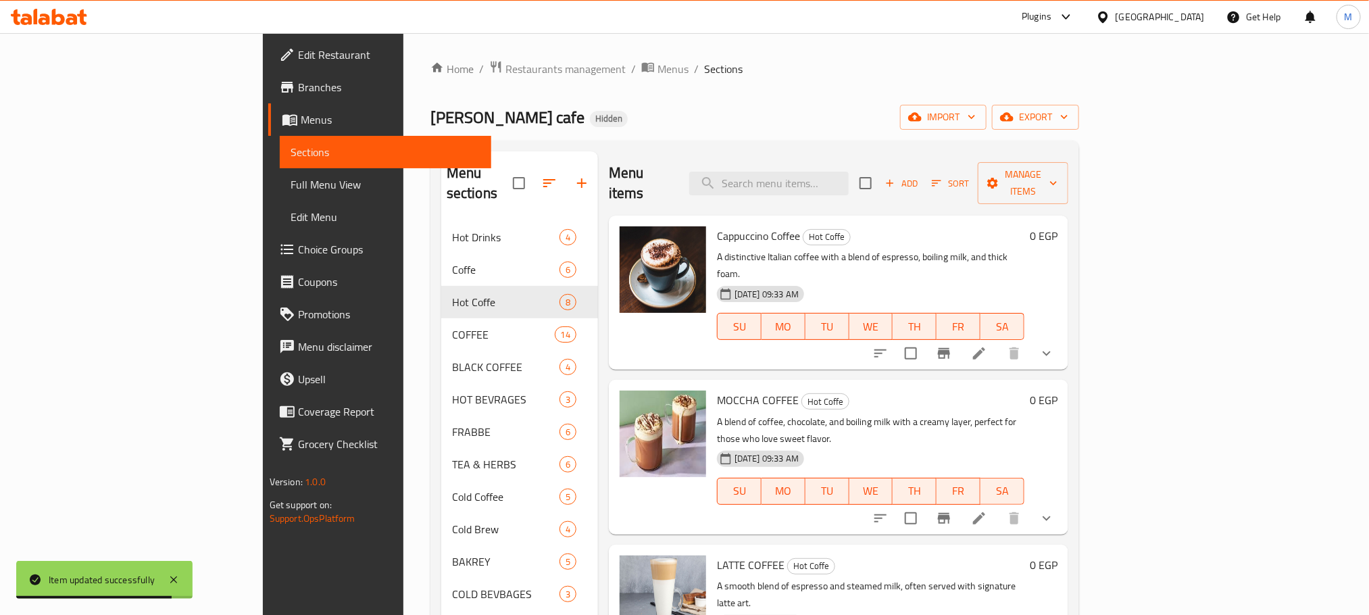
click at [998, 506] on li at bounding box center [979, 518] width 38 height 24
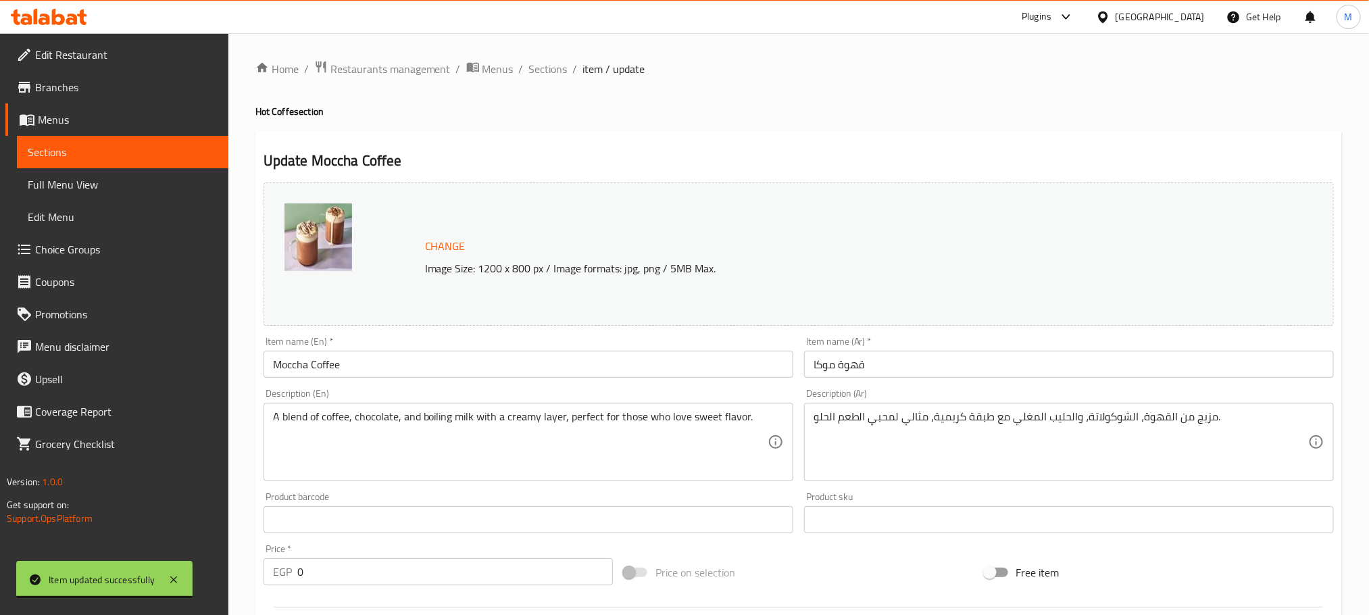
click at [542, 382] on div "Item name (En)   * Moccha Coffee Item name (En) *" at bounding box center [528, 357] width 540 height 52
click at [546, 367] on input "Moccha Coffee" at bounding box center [528, 364] width 530 height 27
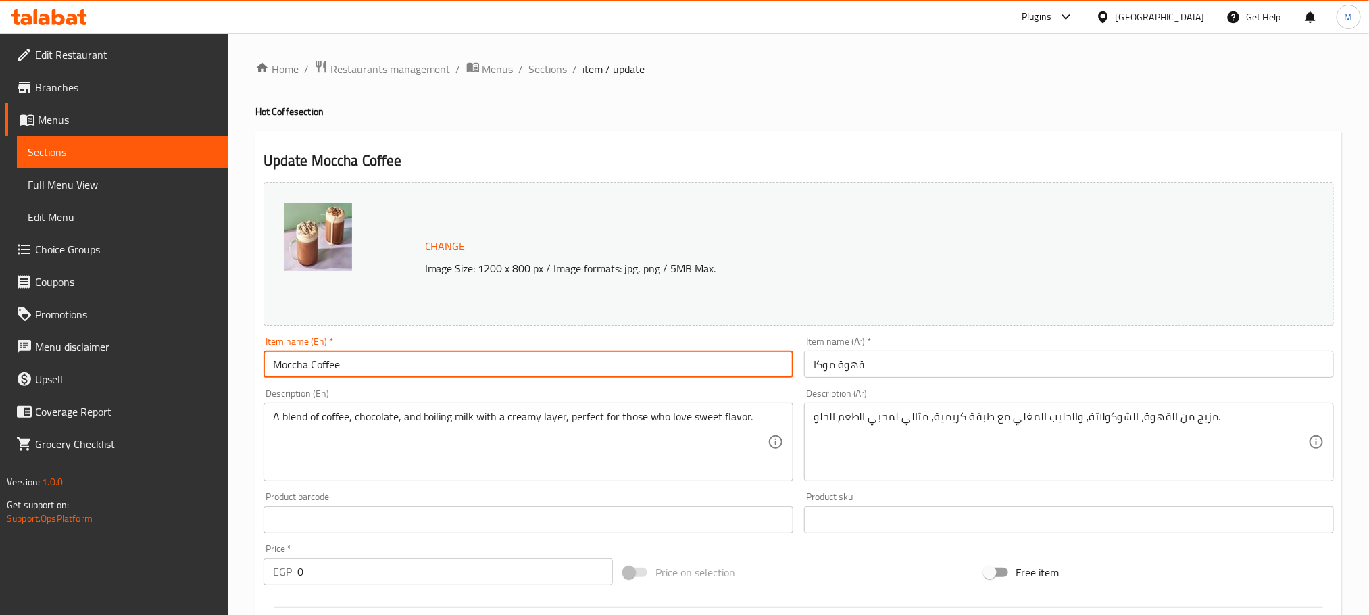
click at [546, 369] on input "Moccha Coffee" at bounding box center [528, 364] width 530 height 27
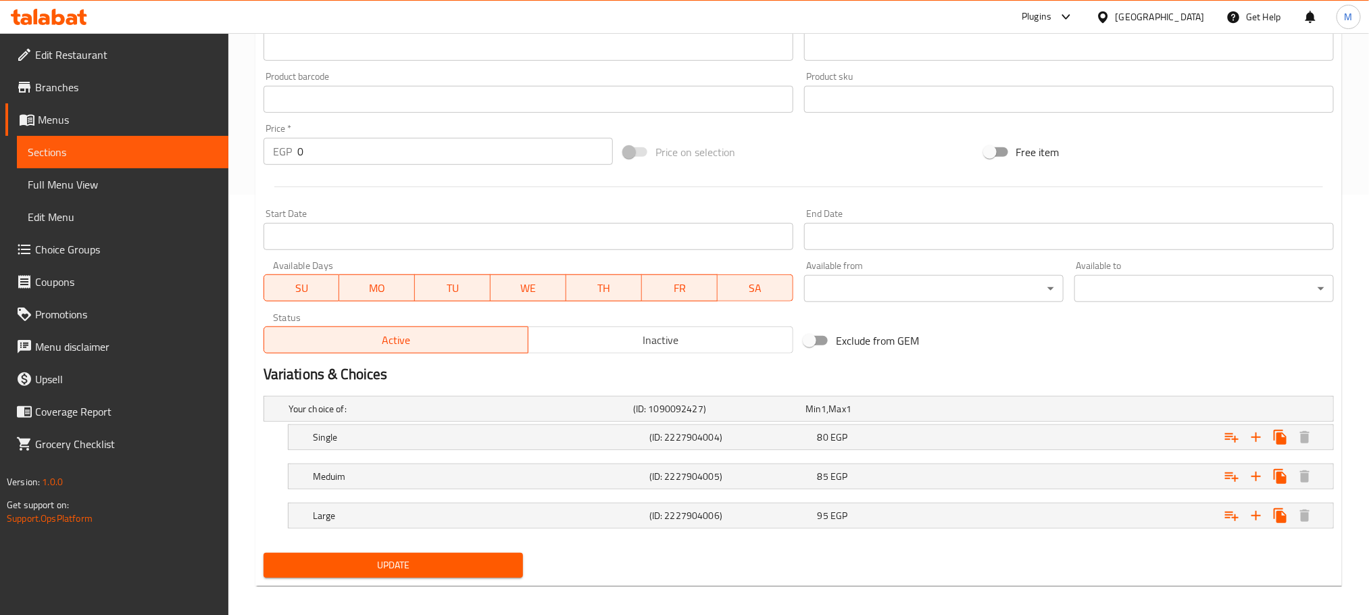
scroll to position [430, 0]
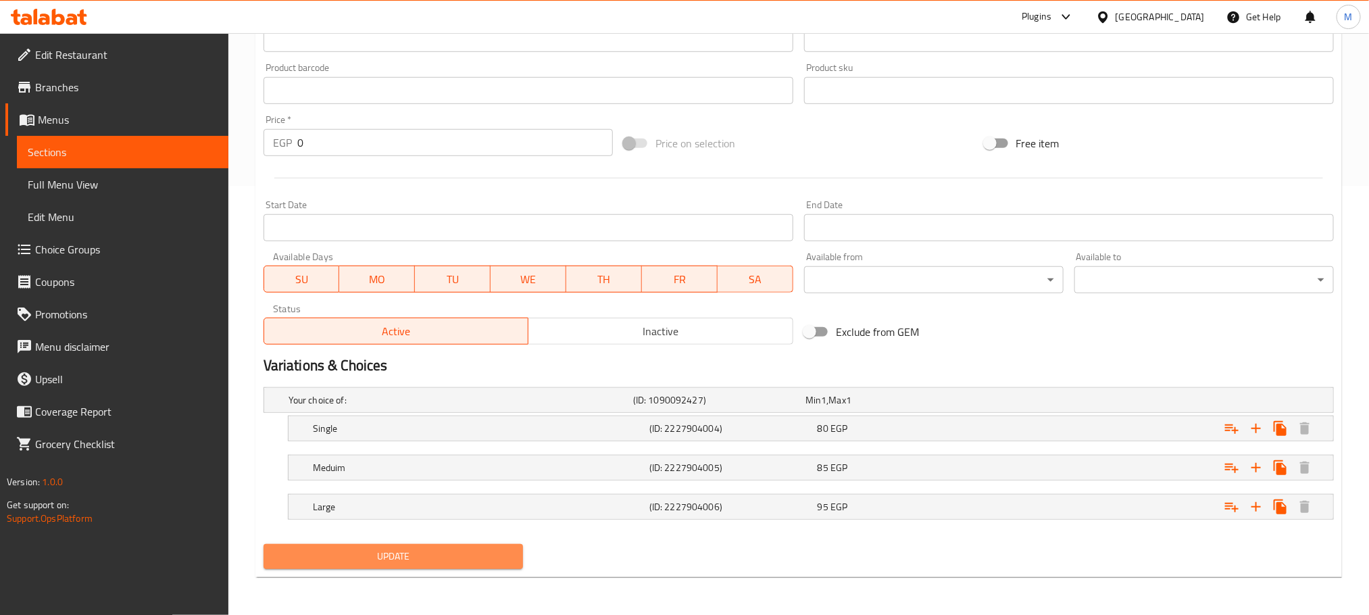
click at [440, 563] on span "Update" at bounding box center [393, 556] width 238 height 17
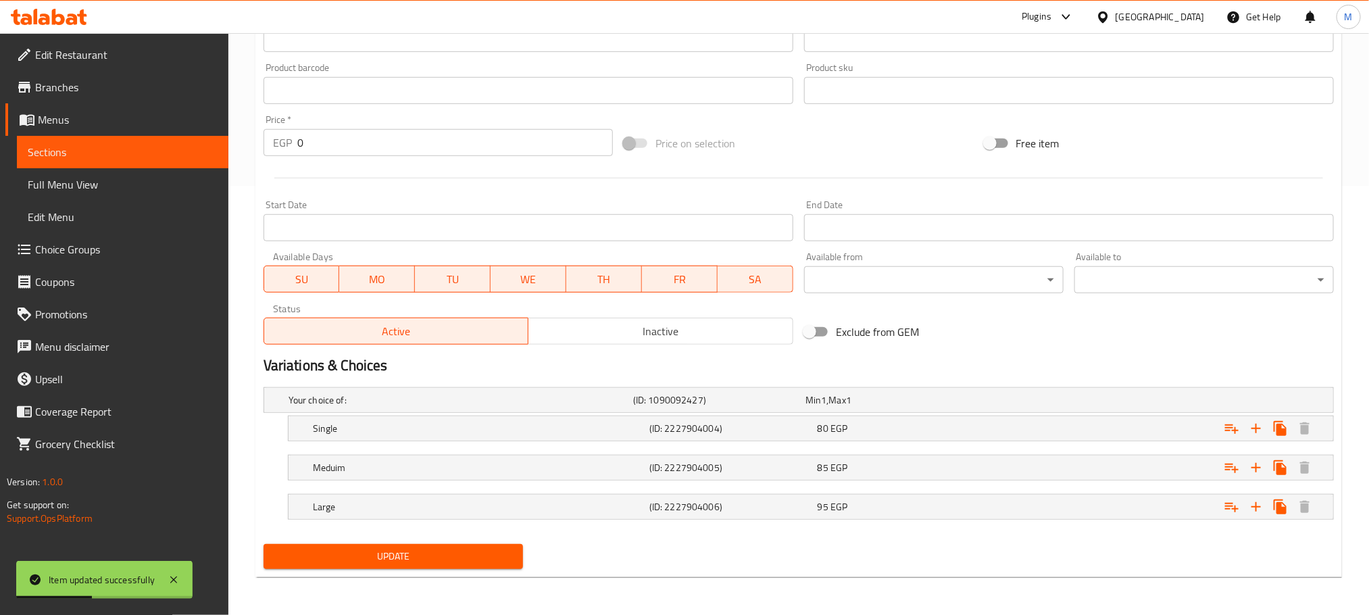
scroll to position [0, 0]
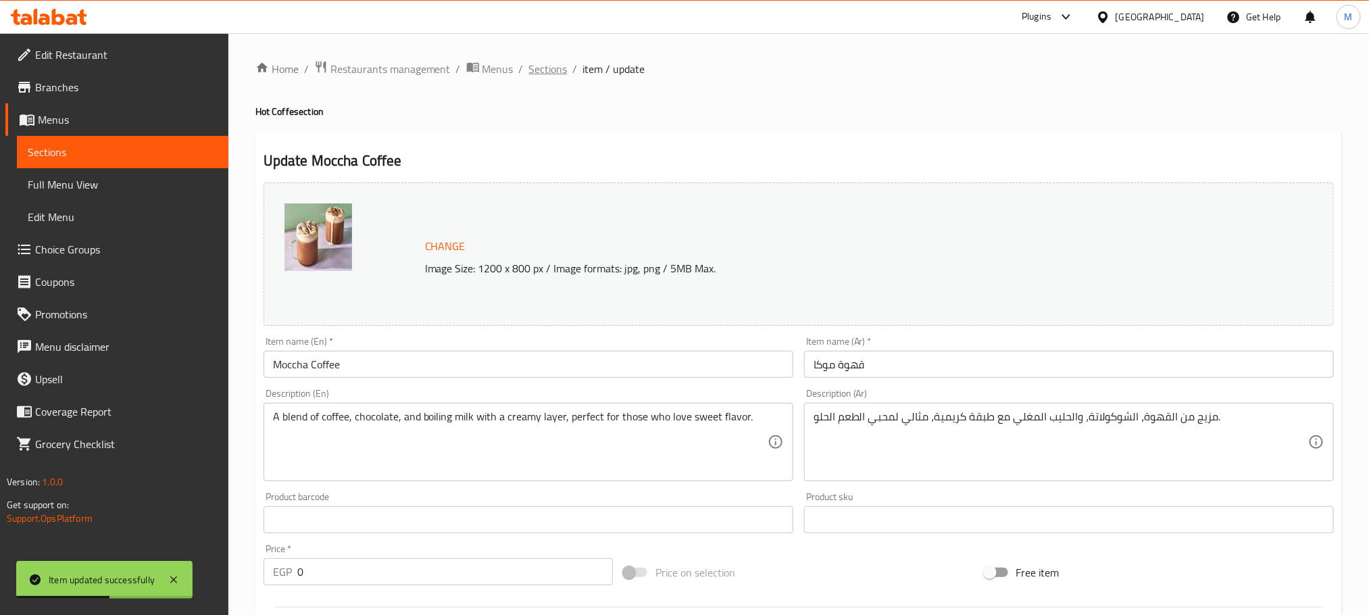
drag, startPoint x: 565, startPoint y: 77, endPoint x: 555, endPoint y: 78, distance: 10.2
click at [558, 78] on ol "Home / Restaurants management / Menus / Sections / item / update" at bounding box center [798, 69] width 1086 height 18
click at [552, 77] on span "Sections" at bounding box center [548, 69] width 39 height 16
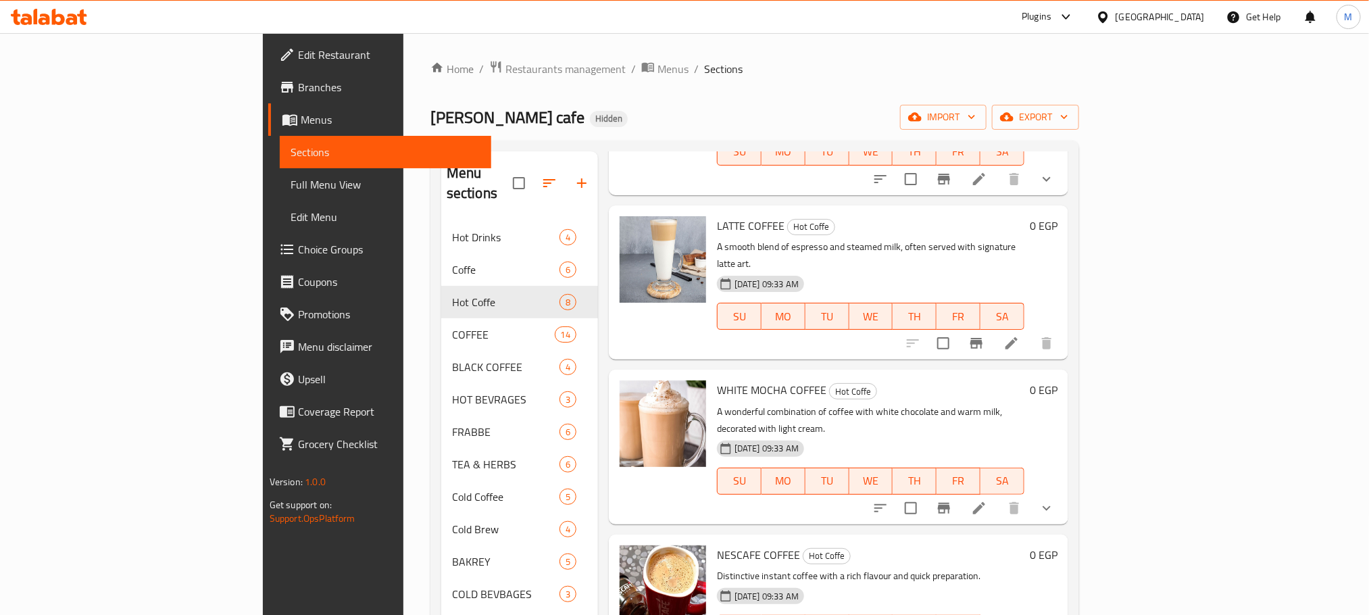
scroll to position [304, 0]
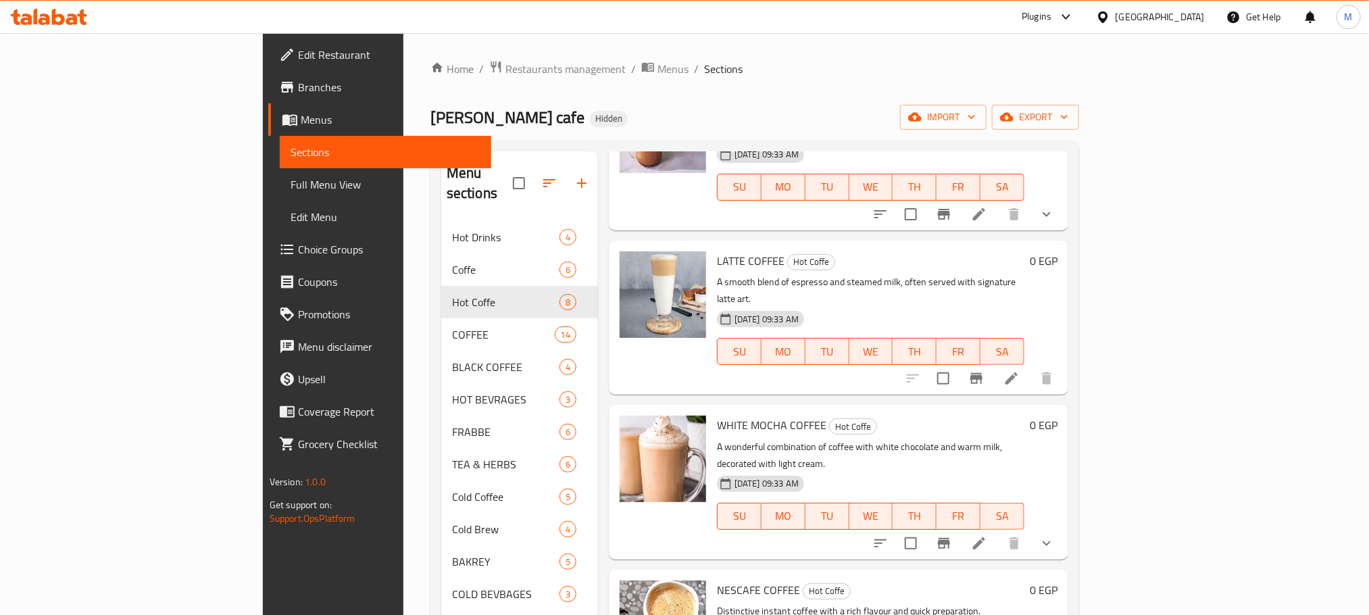
click at [1030, 366] on li at bounding box center [1011, 378] width 38 height 24
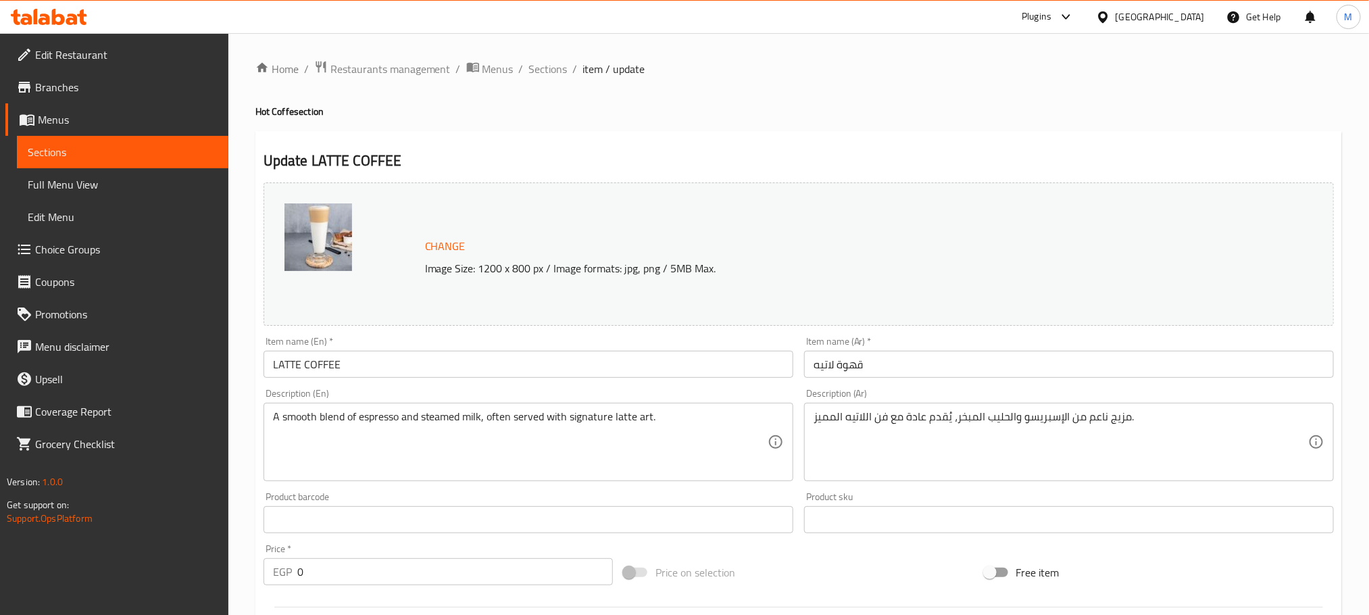
drag, startPoint x: 462, startPoint y: 353, endPoint x: 465, endPoint y: 374, distance: 21.1
click at [462, 355] on input "LATTE COFFEE" at bounding box center [528, 364] width 530 height 27
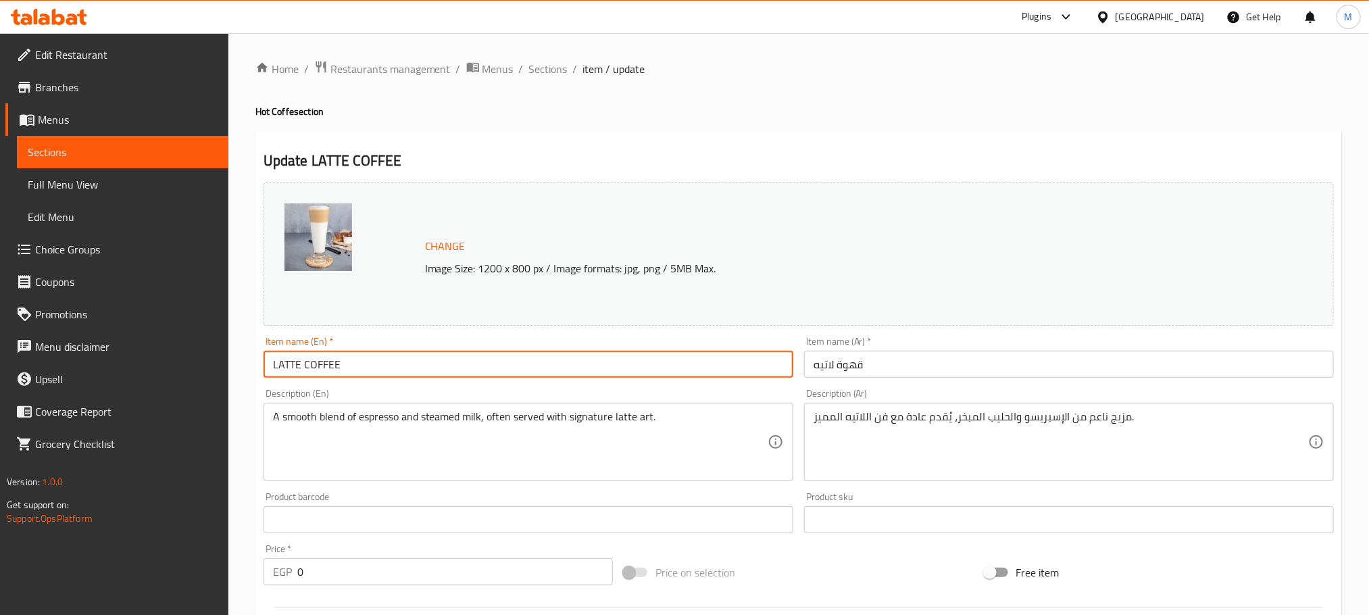
click at [468, 375] on input "LATTE COFFEE" at bounding box center [528, 364] width 530 height 27
click at [539, 65] on span "Sections" at bounding box center [548, 69] width 39 height 16
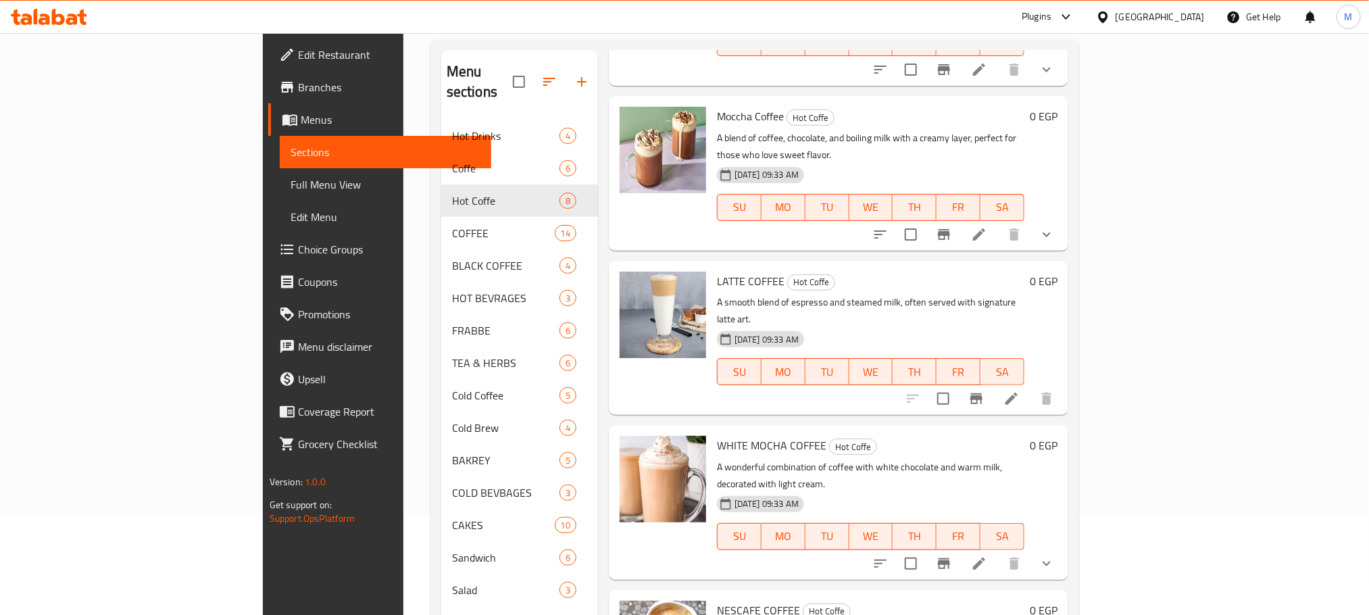
scroll to position [304, 0]
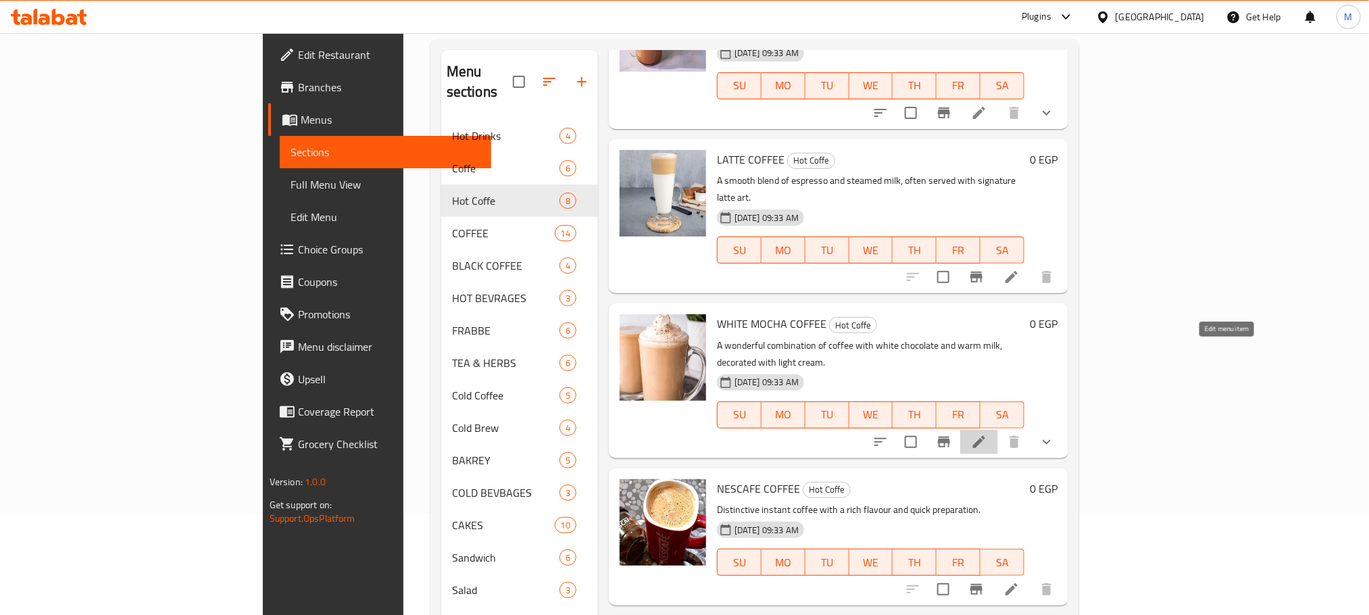
click at [987, 434] on icon at bounding box center [979, 442] width 16 height 16
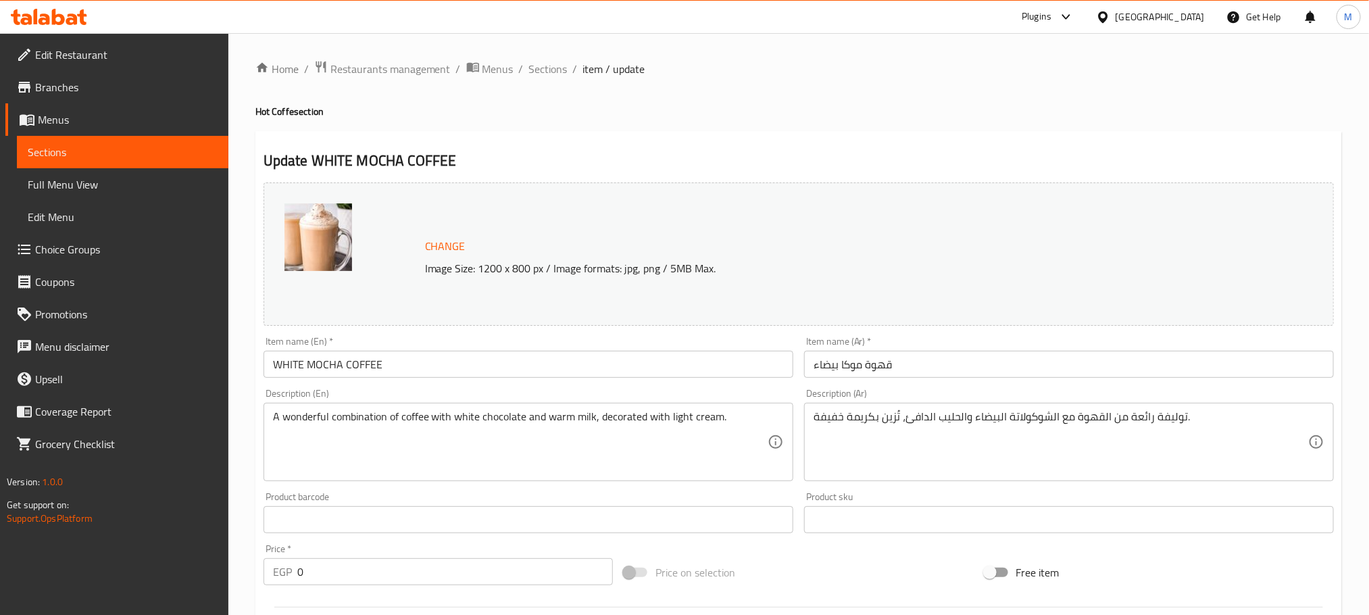
click at [444, 367] on input "WHITE MOCHA COFFEE" at bounding box center [528, 364] width 530 height 27
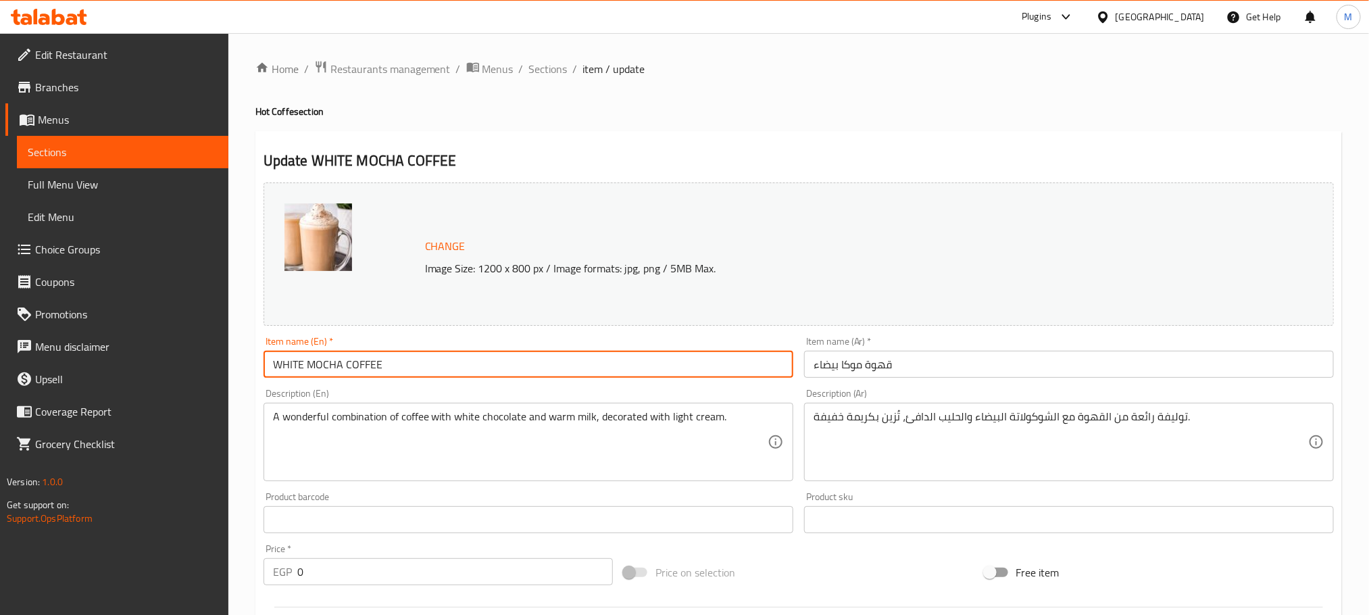
click at [444, 367] on input "WHITE MOCHA COFFEE" at bounding box center [528, 364] width 530 height 27
paste input "hite Mocha Coffee"
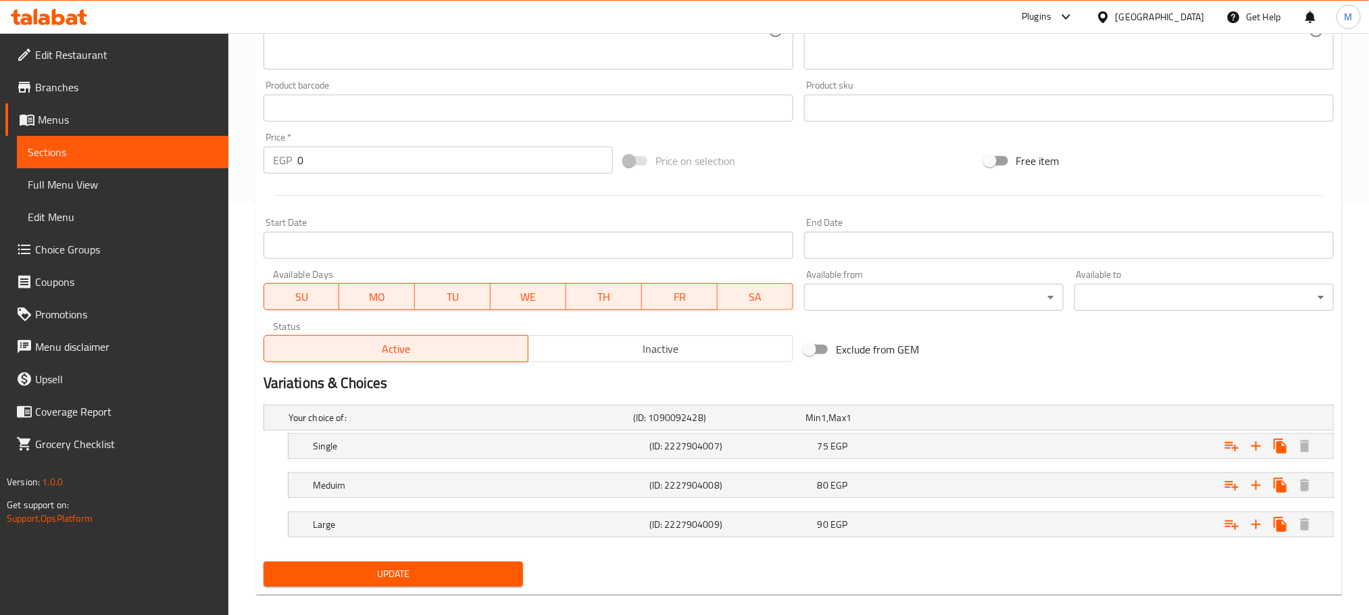
scroll to position [430, 0]
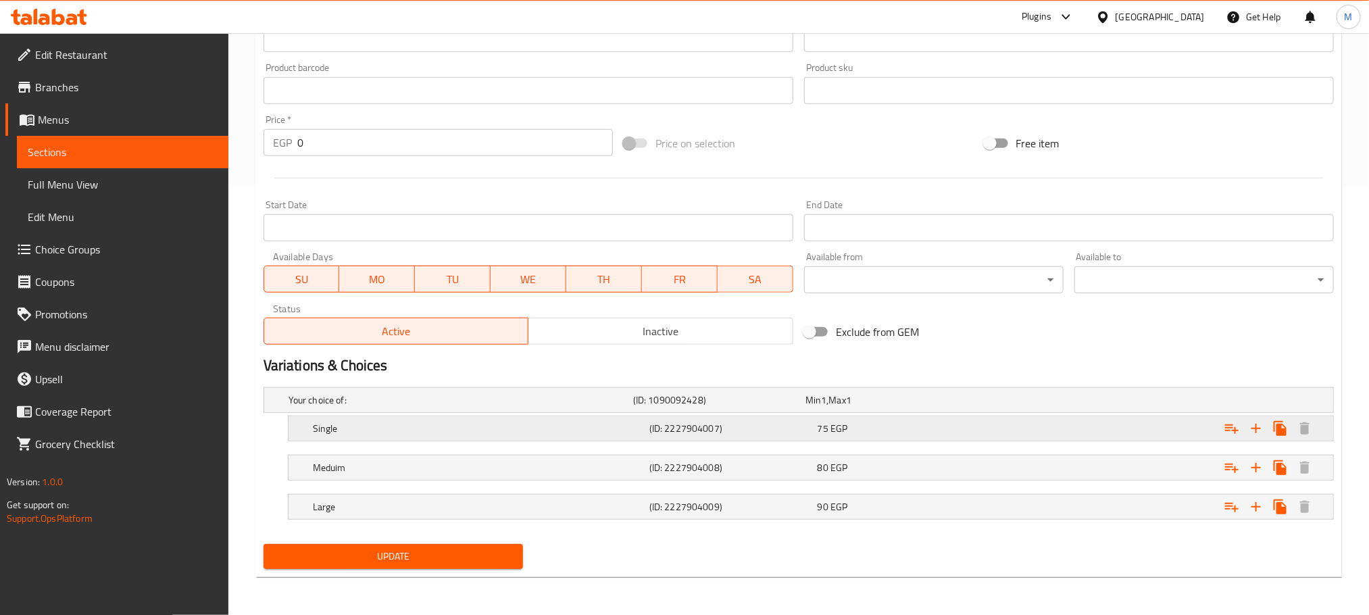
type input "White Mocha Coffee"
click at [610, 407] on h5 "Single" at bounding box center [457, 400] width 339 height 14
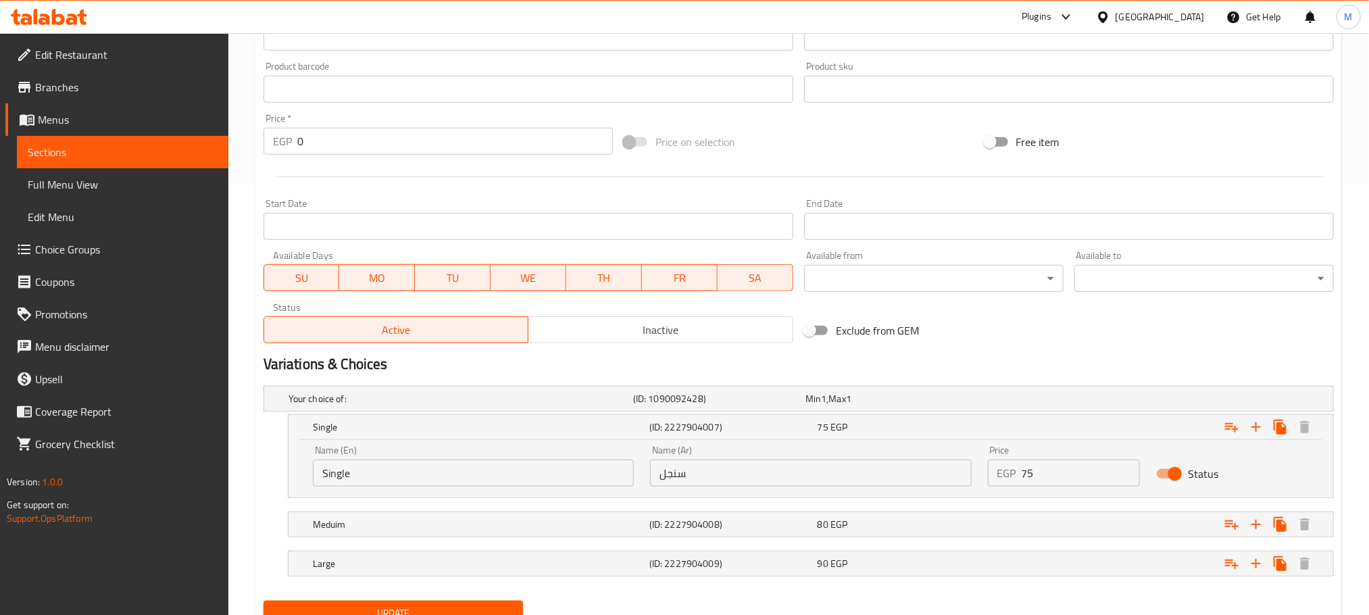
scroll to position [489, 0]
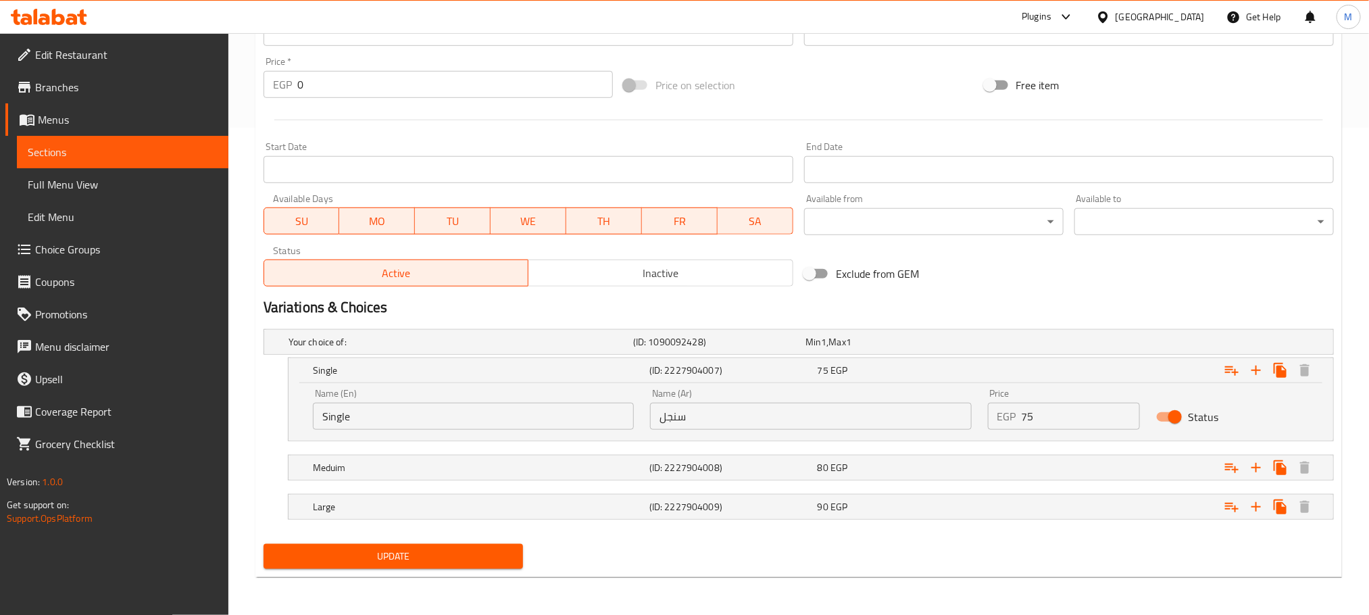
click at [1086, 418] on input "75" at bounding box center [1080, 416] width 119 height 27
click at [1085, 418] on input "75" at bounding box center [1080, 416] width 119 height 27
type input "80"
click at [972, 349] on div "80 EGP" at bounding box center [888, 342] width 167 height 14
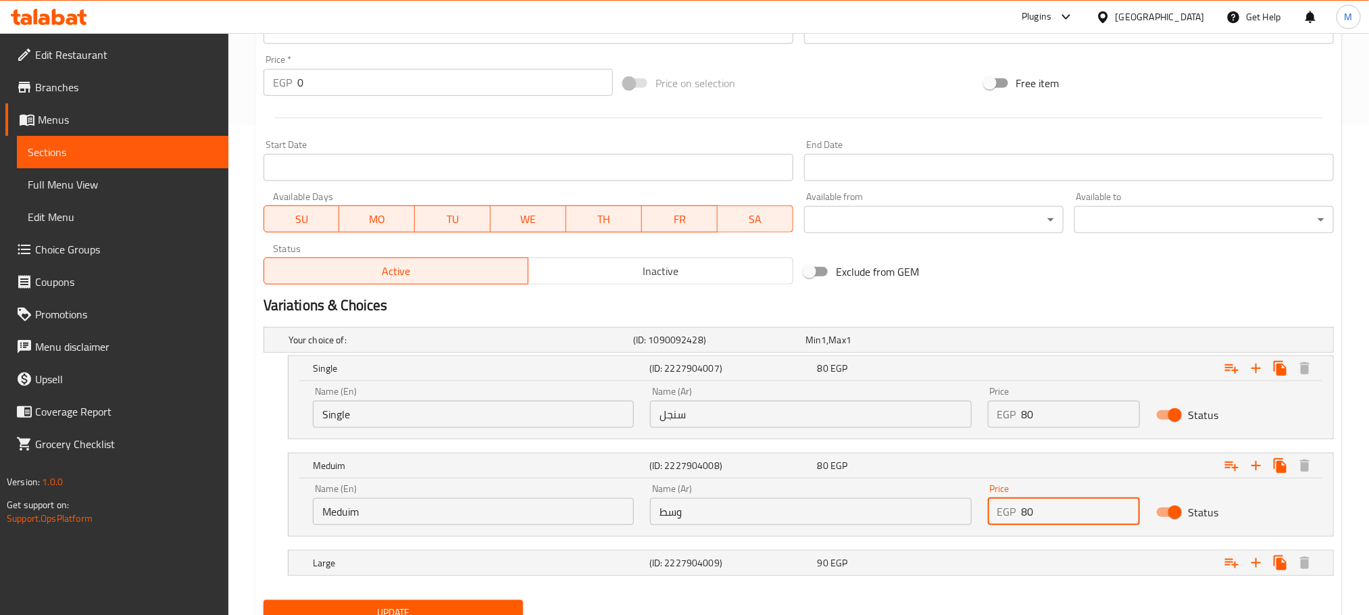
click at [1054, 522] on input "80" at bounding box center [1080, 511] width 119 height 27
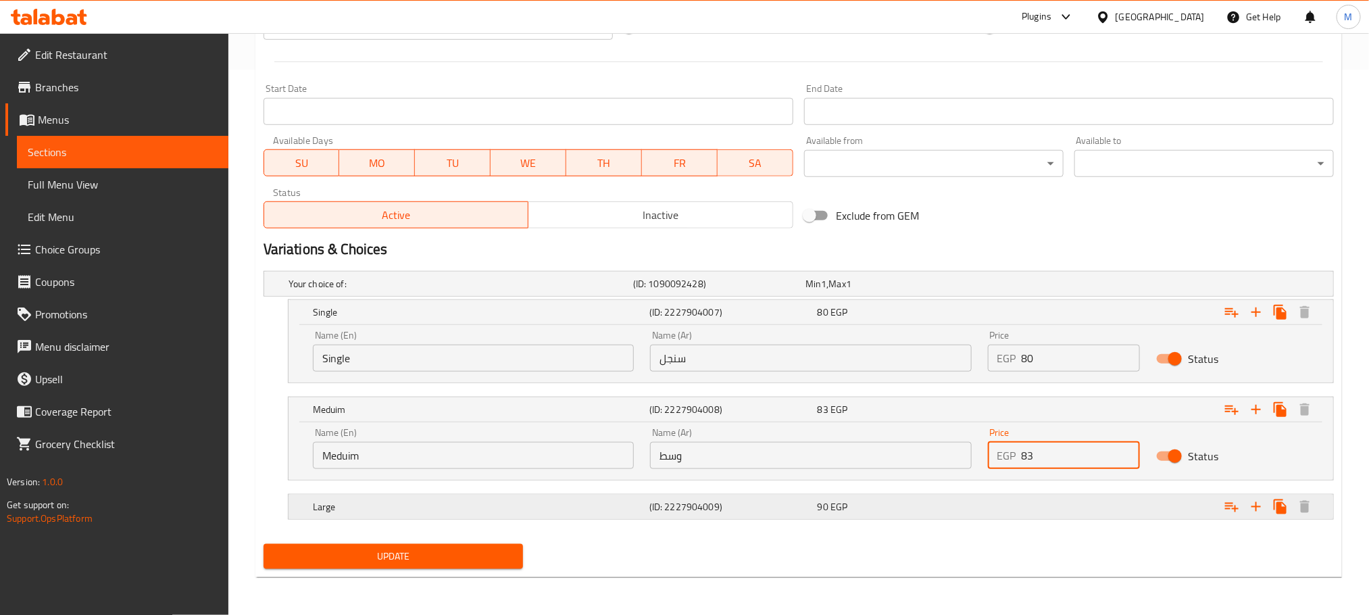
type input "83"
click at [1036, 286] on div "Expand" at bounding box center [1147, 283] width 345 height 5
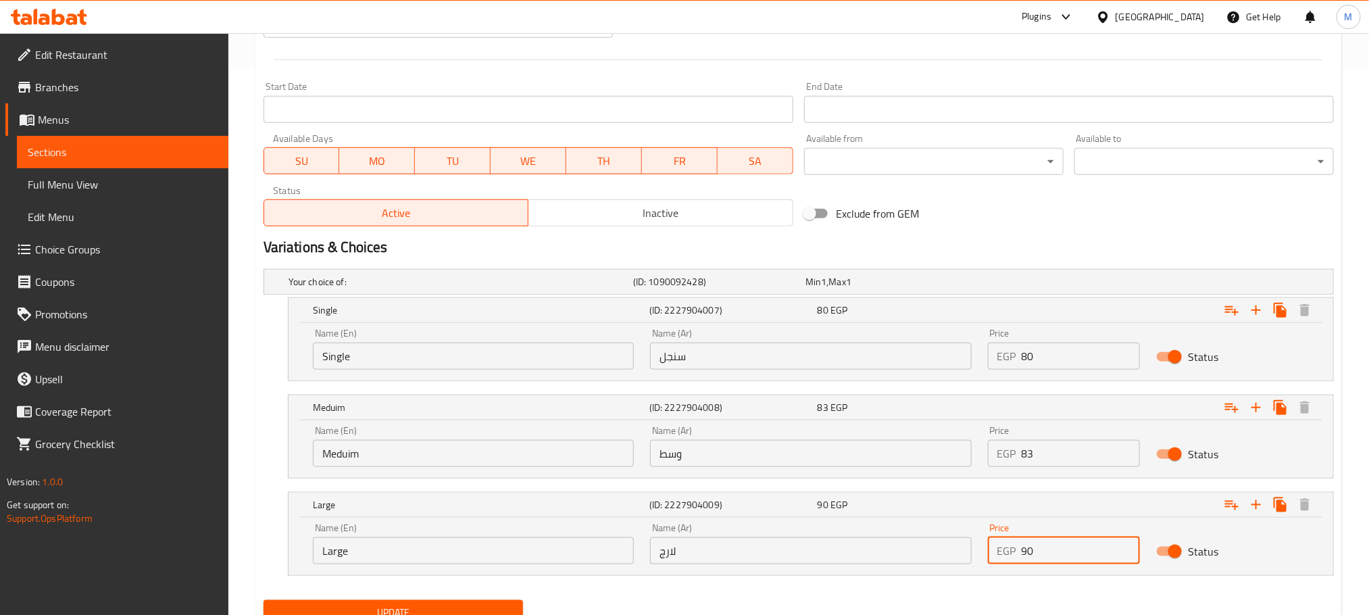
click at [1054, 542] on input "90" at bounding box center [1080, 550] width 119 height 27
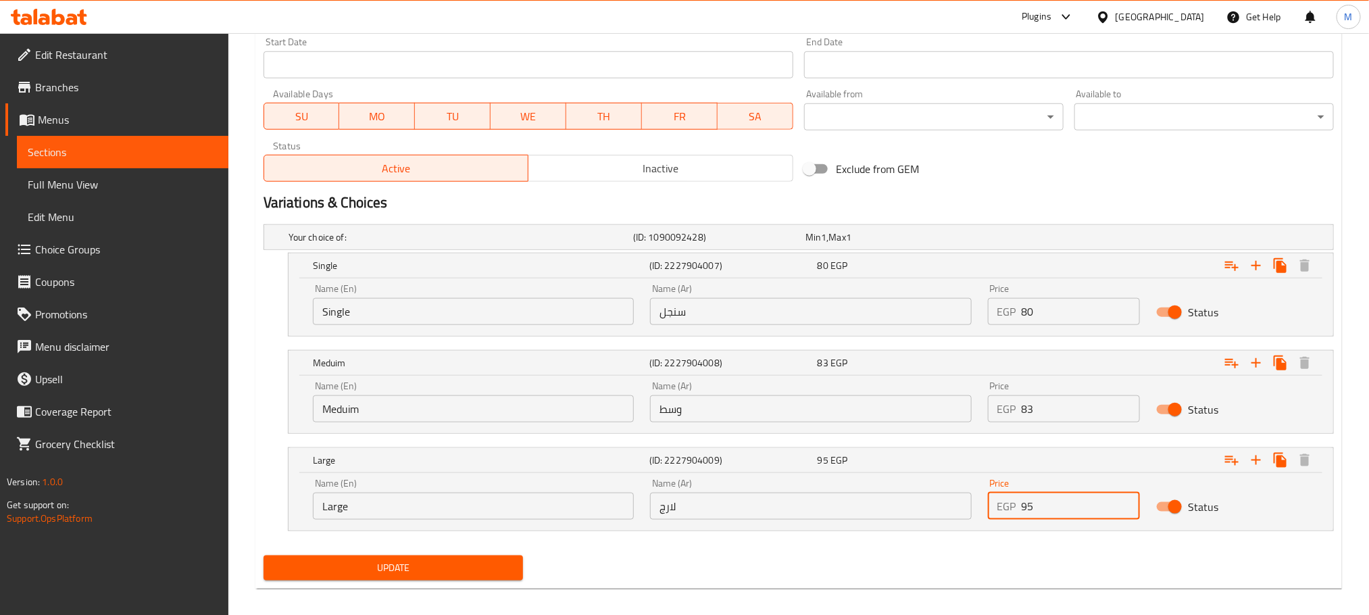
scroll to position [605, 0]
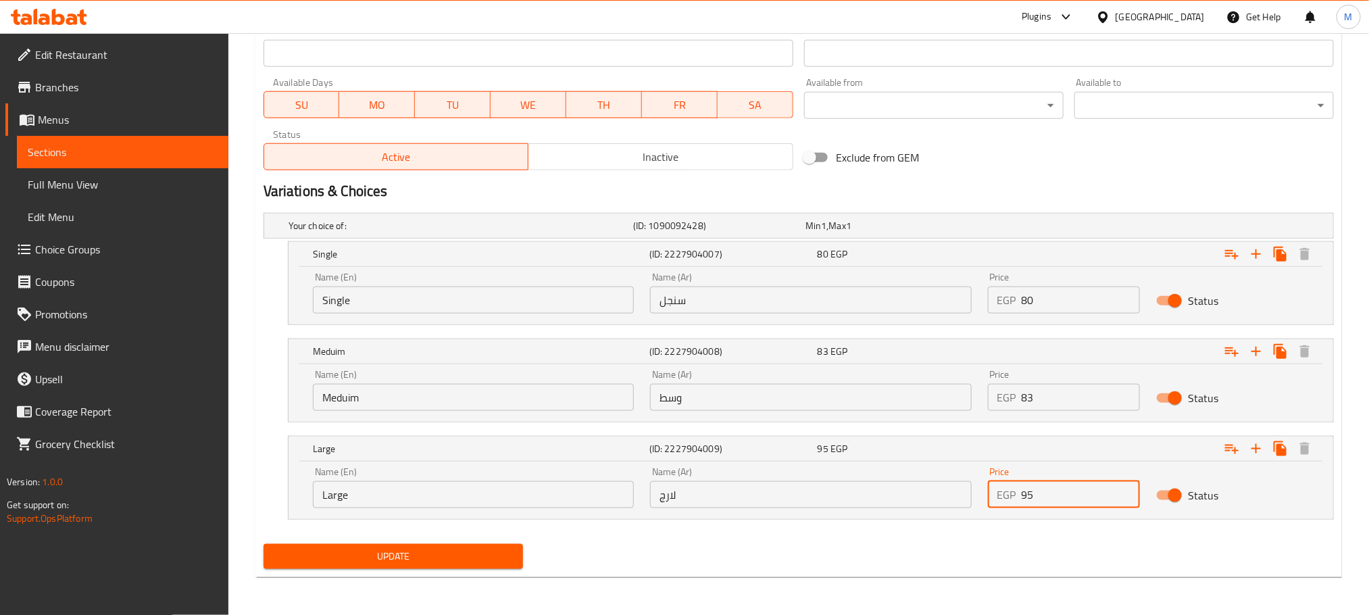
type input "95"
click at [1067, 397] on input "83" at bounding box center [1080, 397] width 119 height 27
click at [1121, 389] on input "84" at bounding box center [1080, 397] width 119 height 27
type input "85"
click at [1127, 389] on input "85" at bounding box center [1080, 397] width 119 height 27
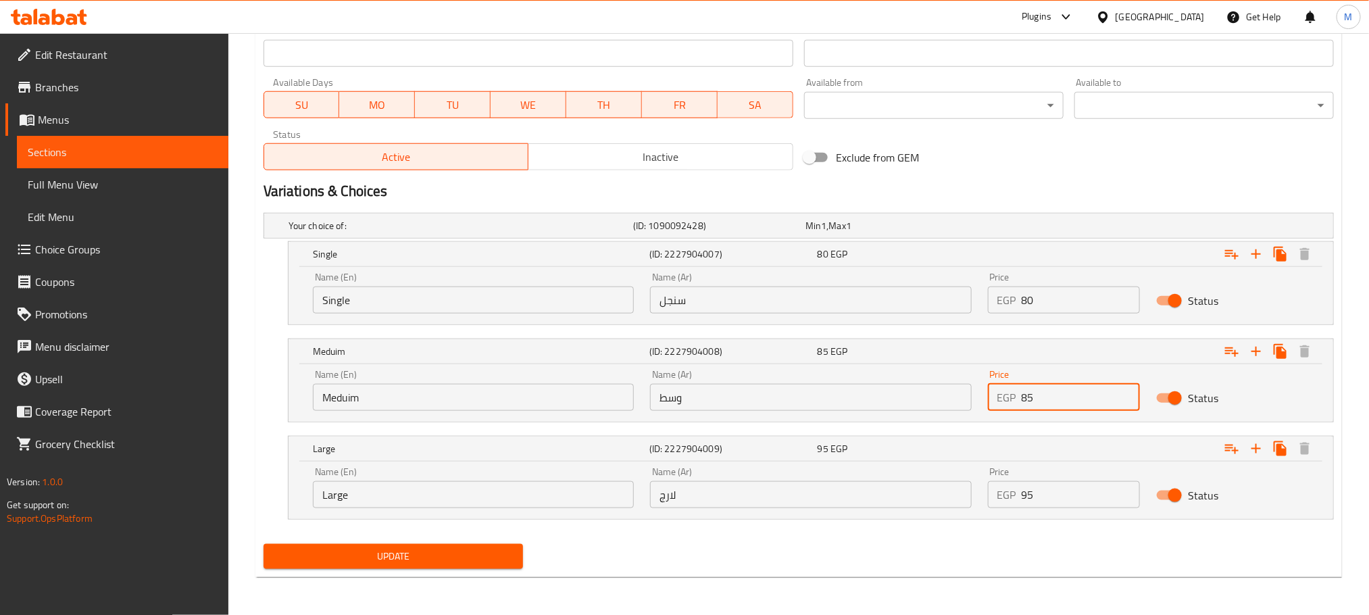
drag, startPoint x: 517, startPoint y: 554, endPoint x: 548, endPoint y: 538, distance: 34.5
click at [517, 555] on button "Update" at bounding box center [392, 556] width 259 height 25
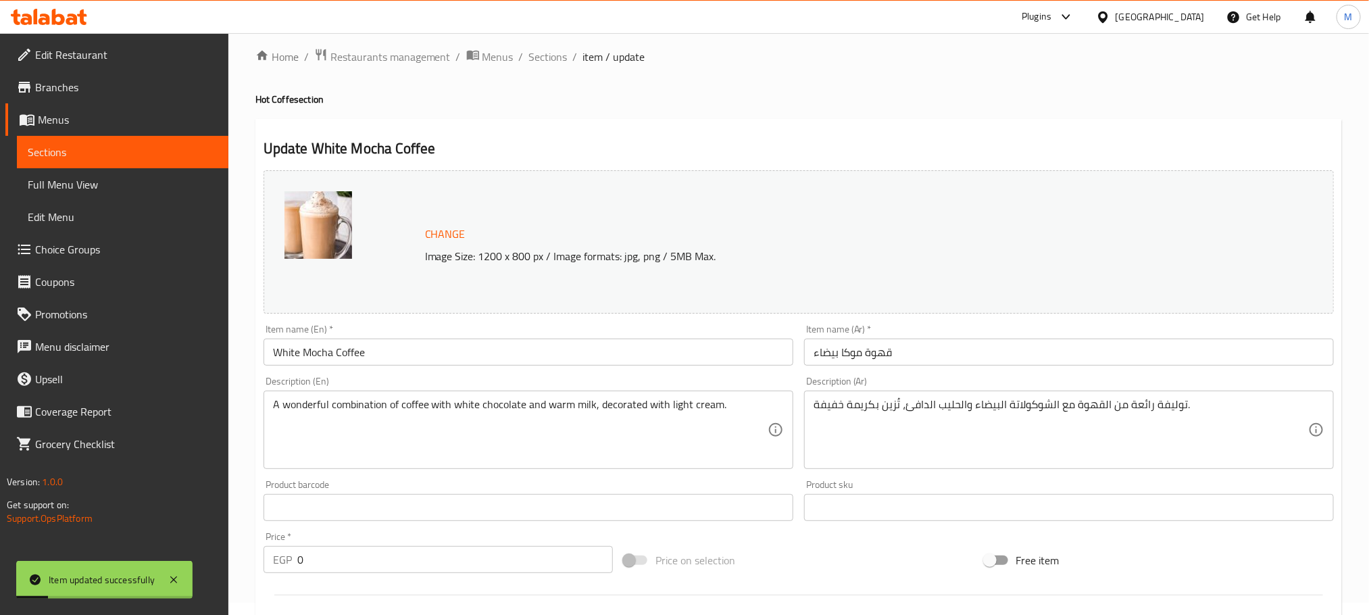
scroll to position [0, 0]
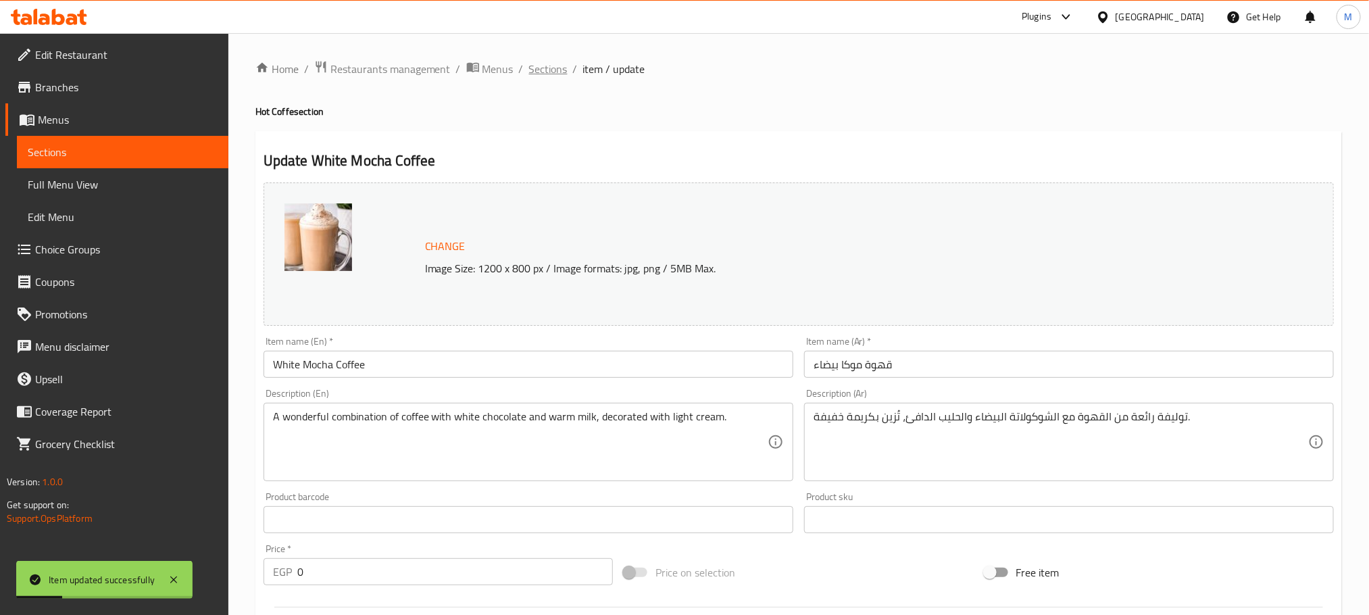
click at [542, 69] on span "Sections" at bounding box center [548, 69] width 39 height 16
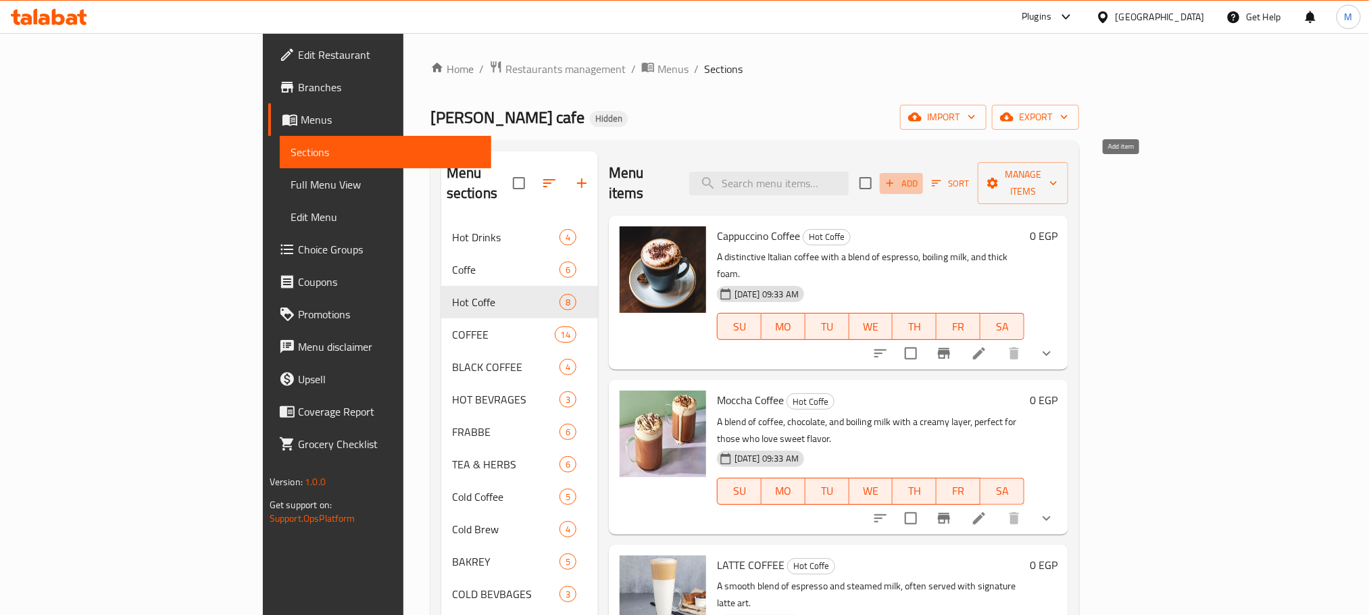
click at [919, 177] on span "Add" at bounding box center [901, 184] width 36 height 16
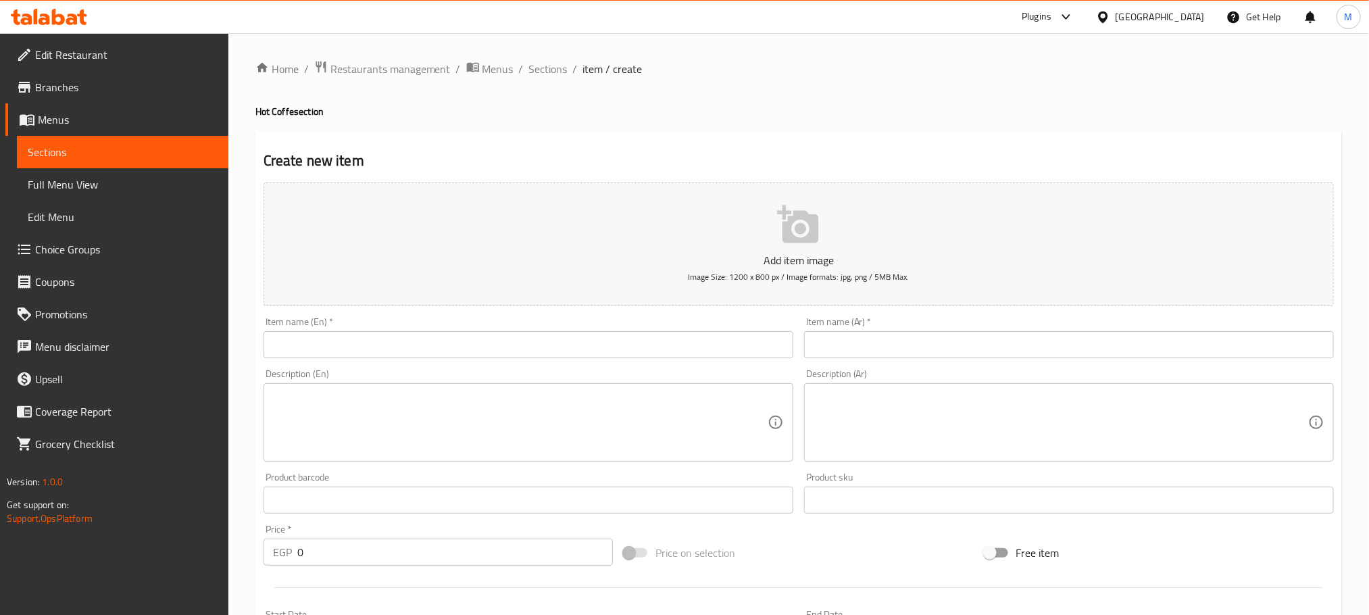
click at [633, 393] on textarea at bounding box center [520, 422] width 494 height 64
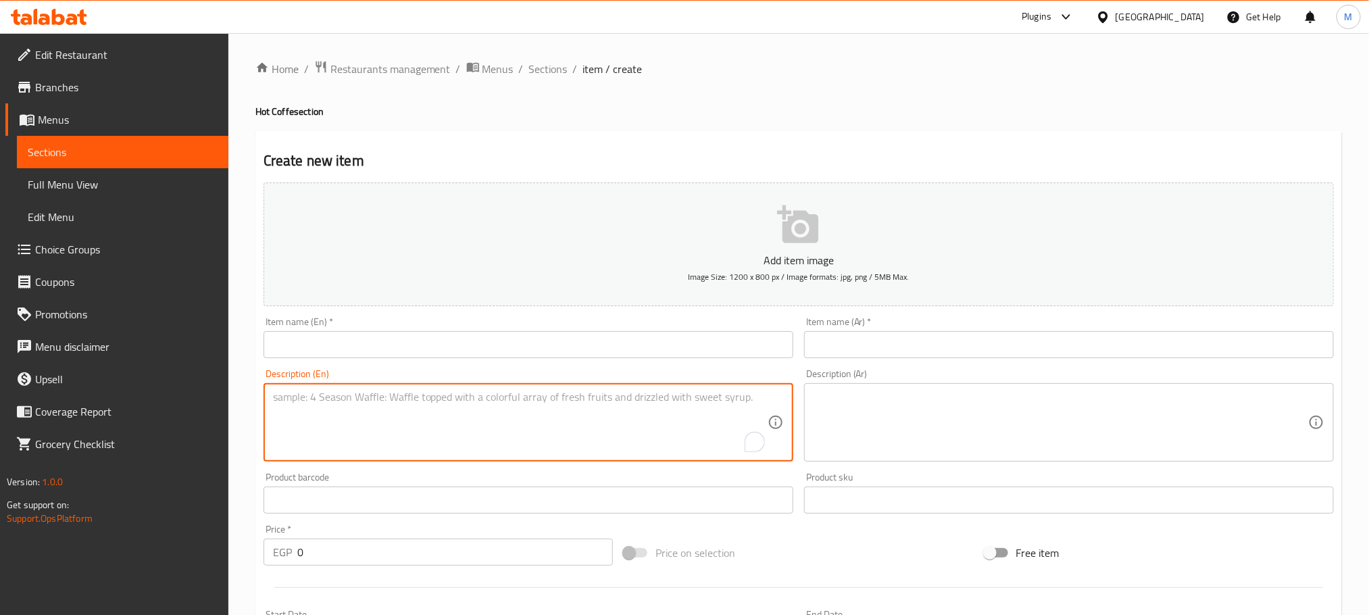
click at [642, 371] on div "Description (En) Description (En)" at bounding box center [528, 415] width 530 height 93
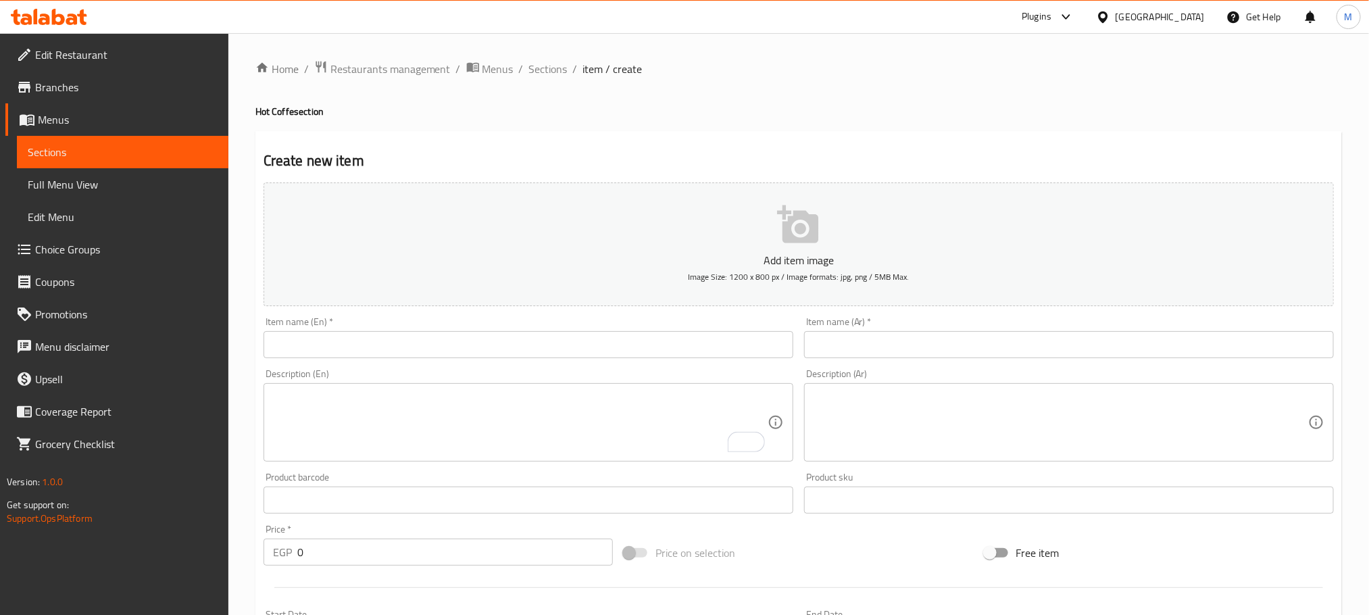
click at [649, 351] on input "text" at bounding box center [528, 344] width 530 height 27
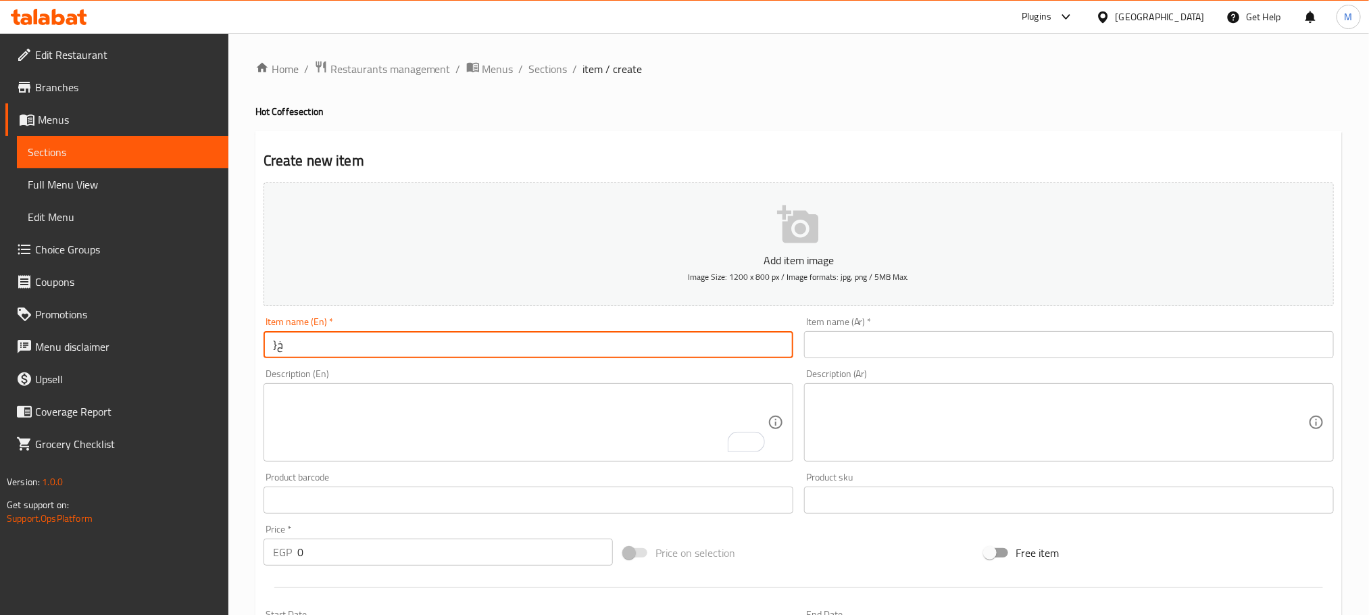
type input "}"
type input "cortado"
click at [945, 337] on input "text" at bounding box center [1069, 344] width 530 height 27
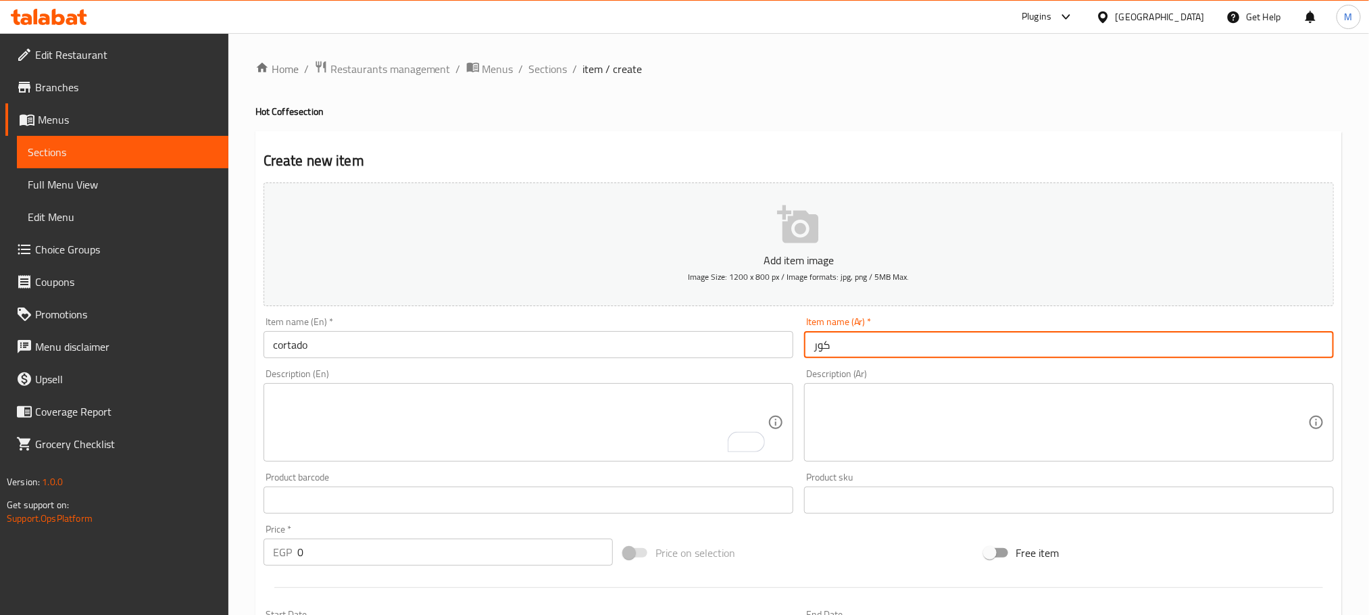
type input "كورتادو"
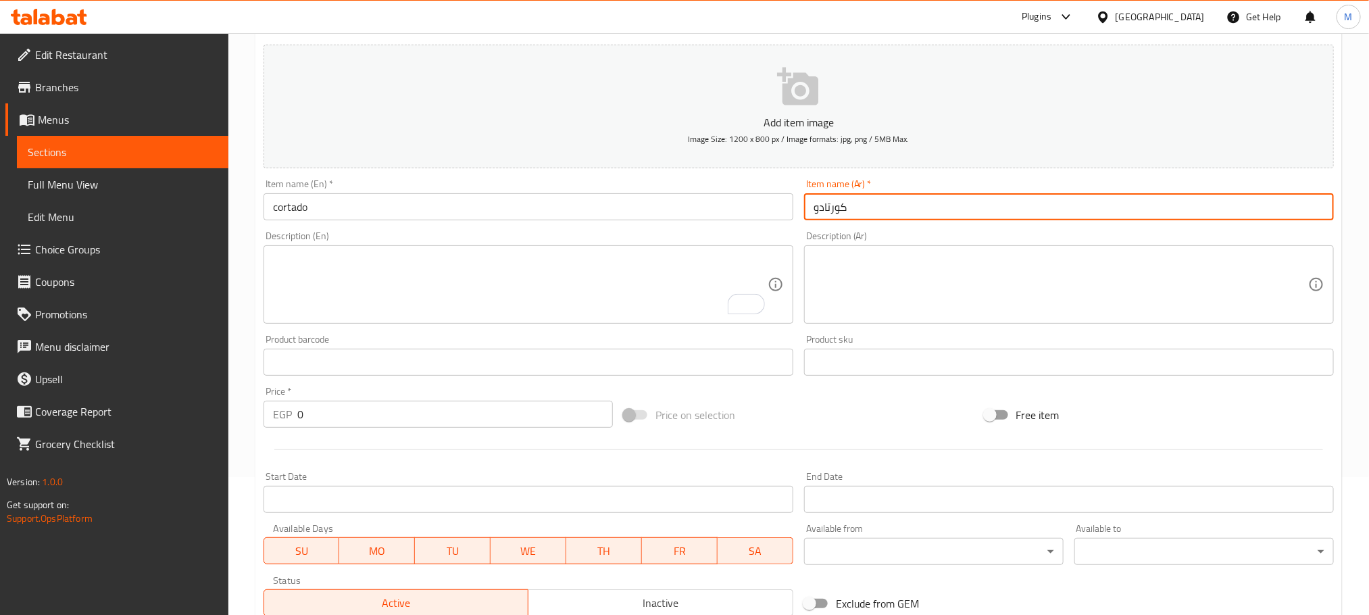
scroll to position [203, 0]
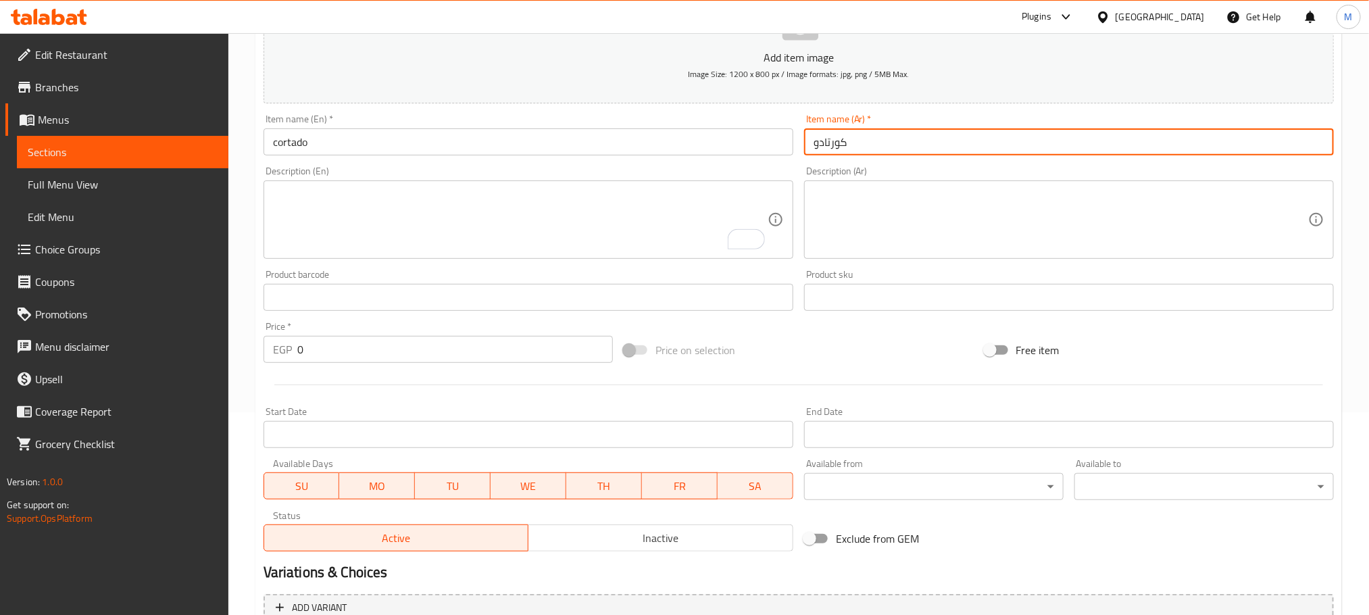
click at [432, 355] on input "0" at bounding box center [454, 349] width 315 height 27
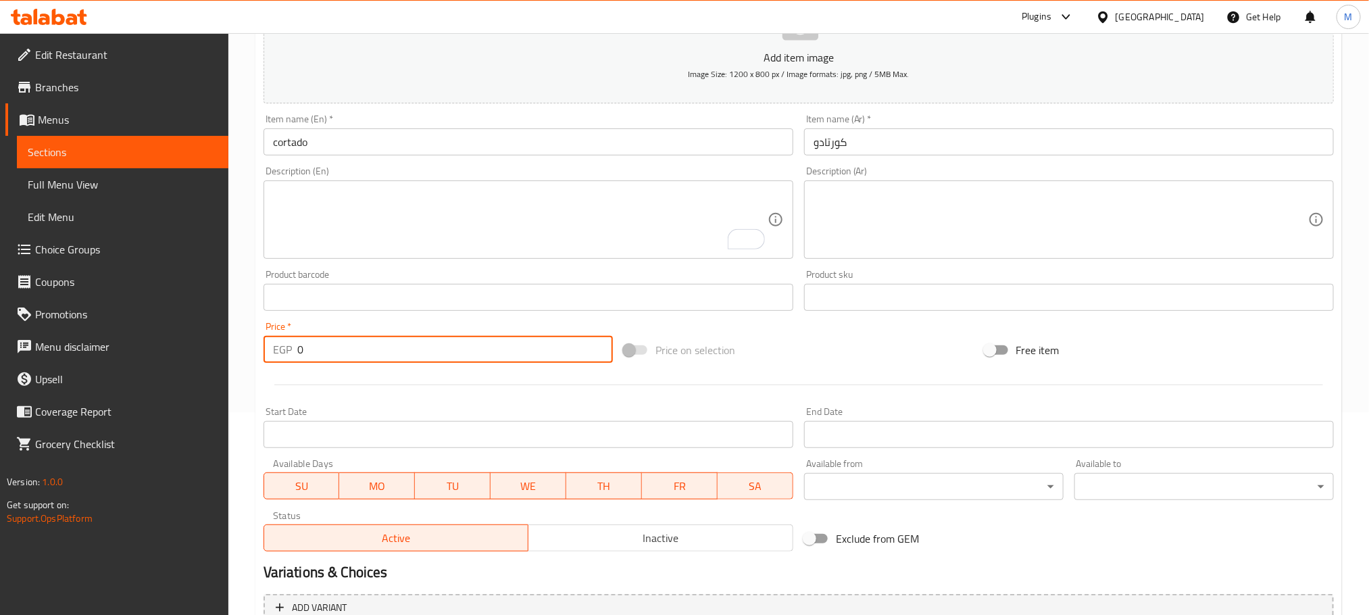
click at [432, 355] on input "0" at bounding box center [454, 349] width 315 height 27
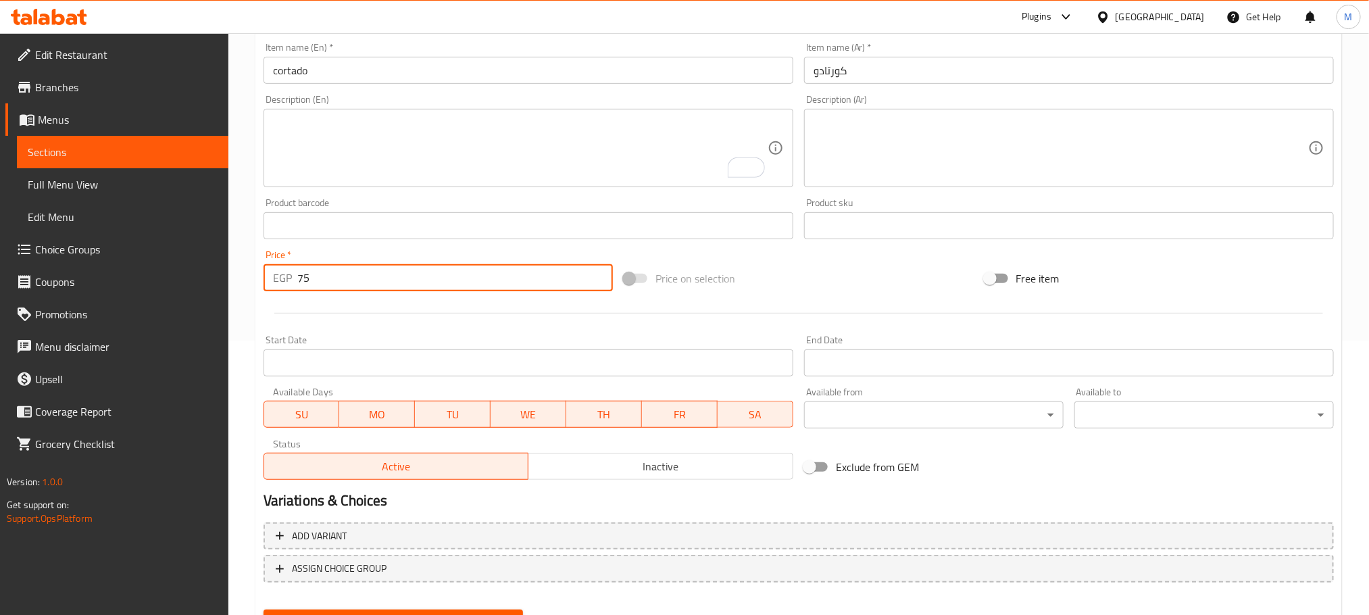
scroll to position [338, 0]
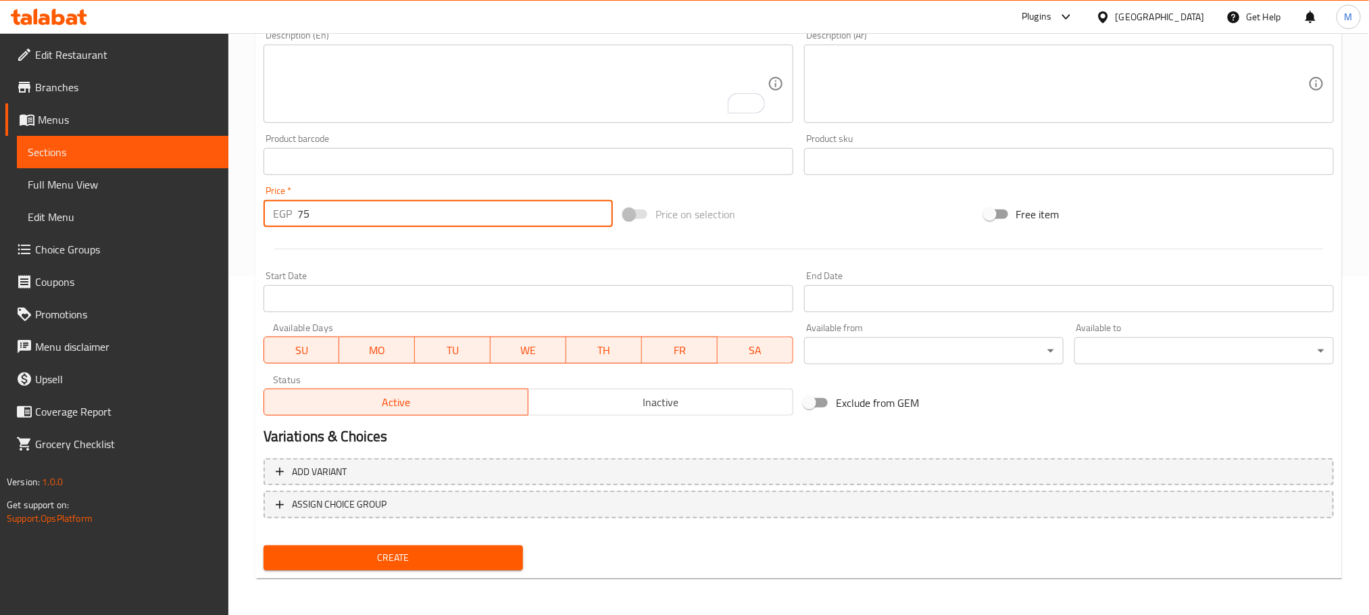
type input "75"
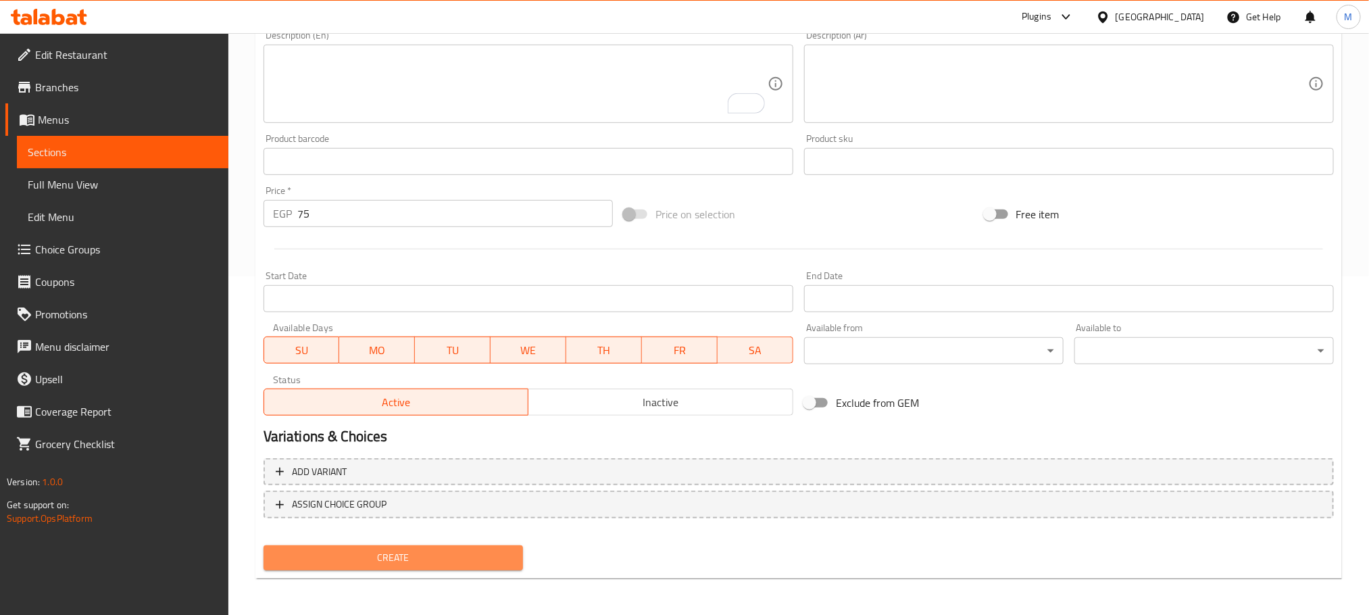
click at [424, 555] on span "Create" at bounding box center [393, 557] width 238 height 17
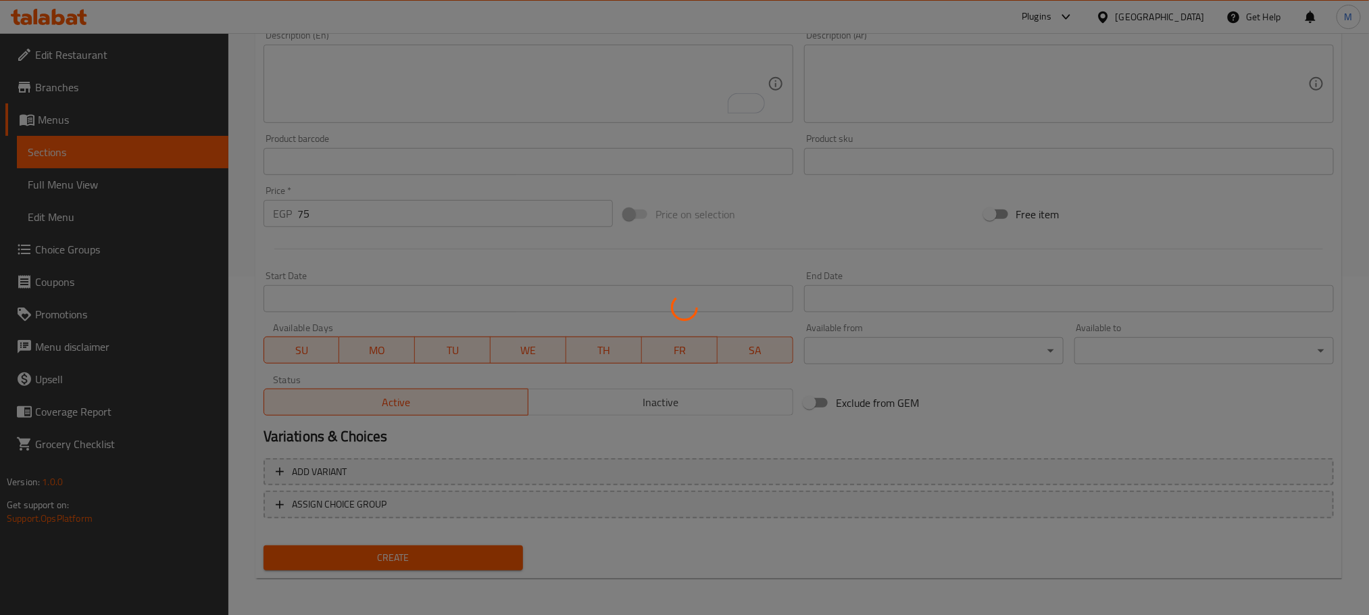
type input "0"
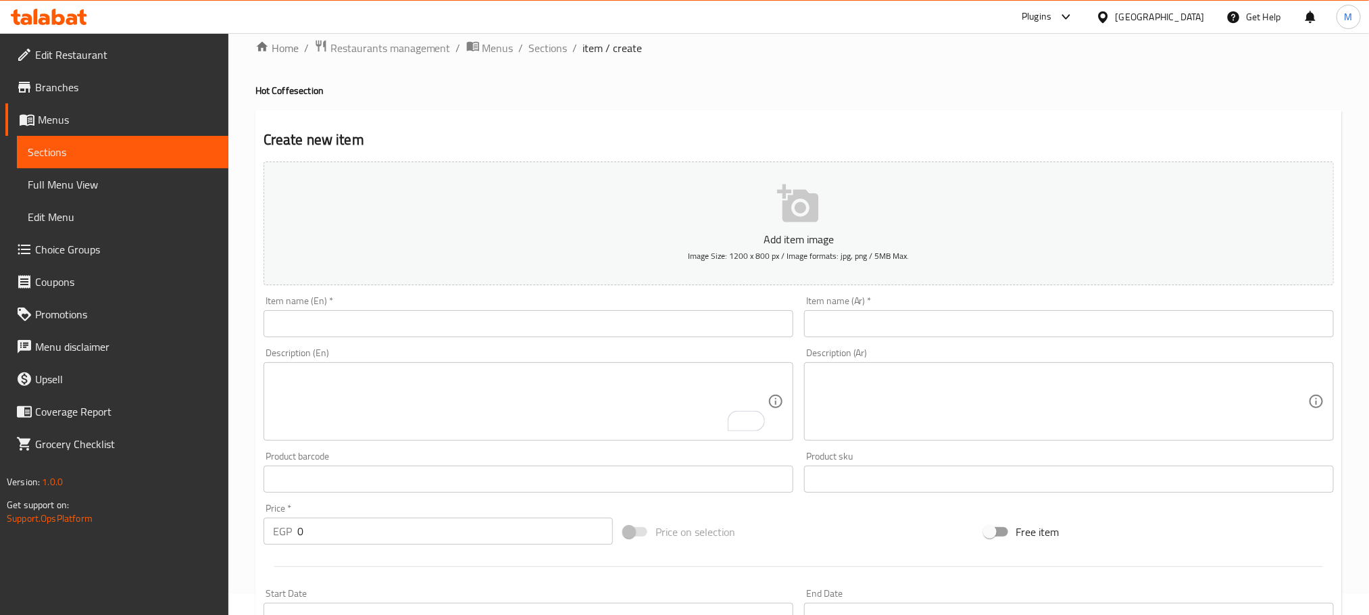
scroll to position [0, 0]
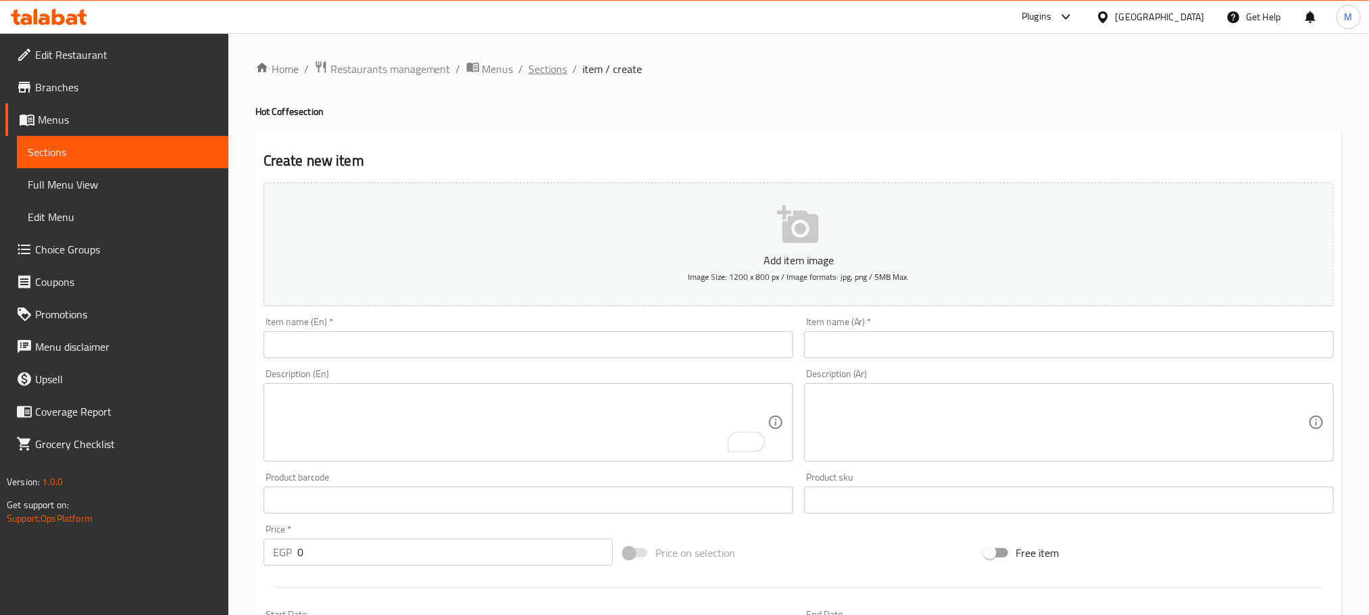
click at [538, 63] on span "Sections" at bounding box center [548, 69] width 39 height 16
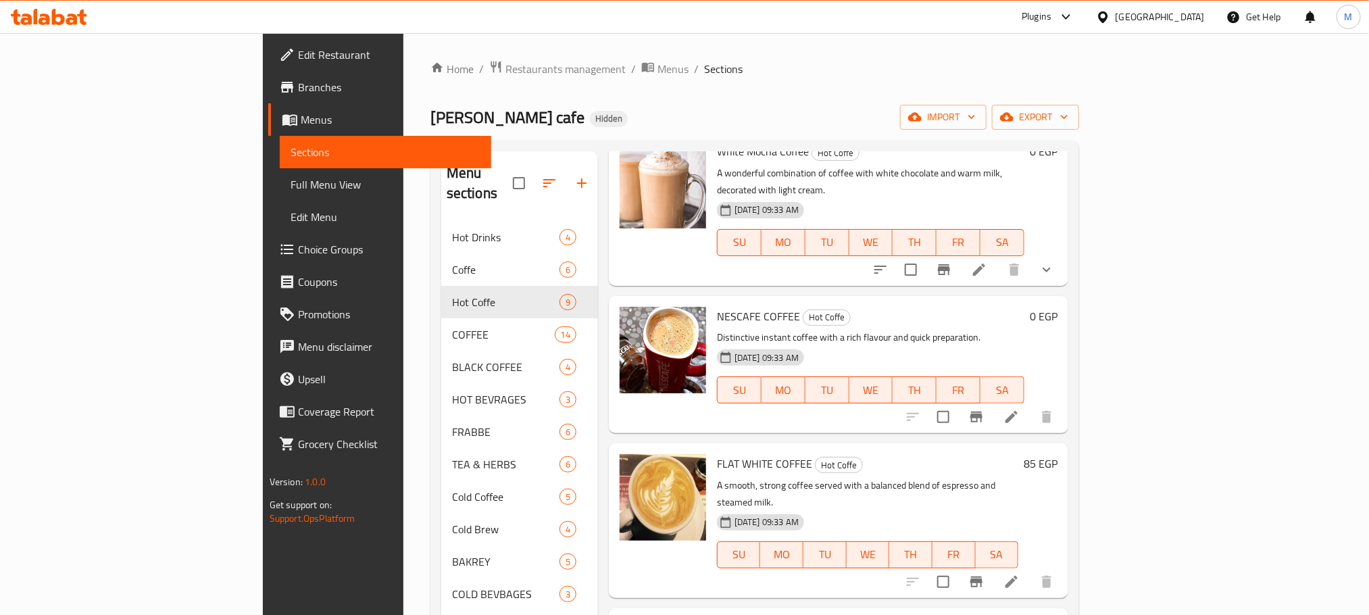
scroll to position [709, 0]
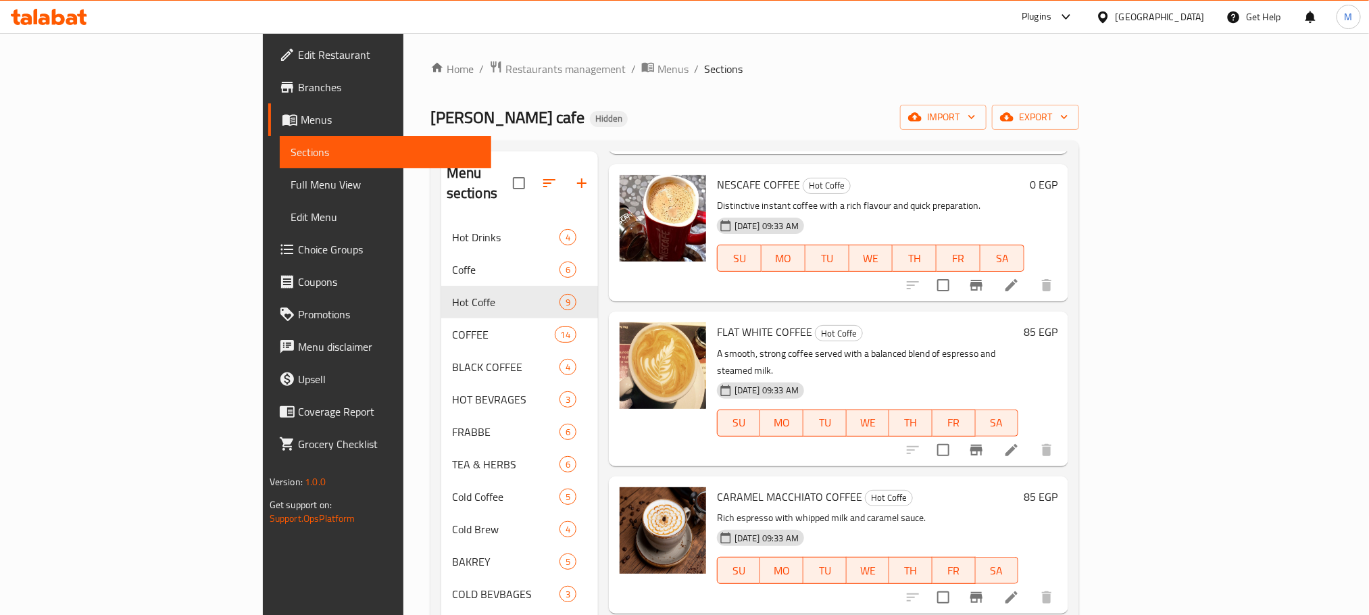
click at [1057, 322] on h6 "85 EGP" at bounding box center [1040, 331] width 34 height 19
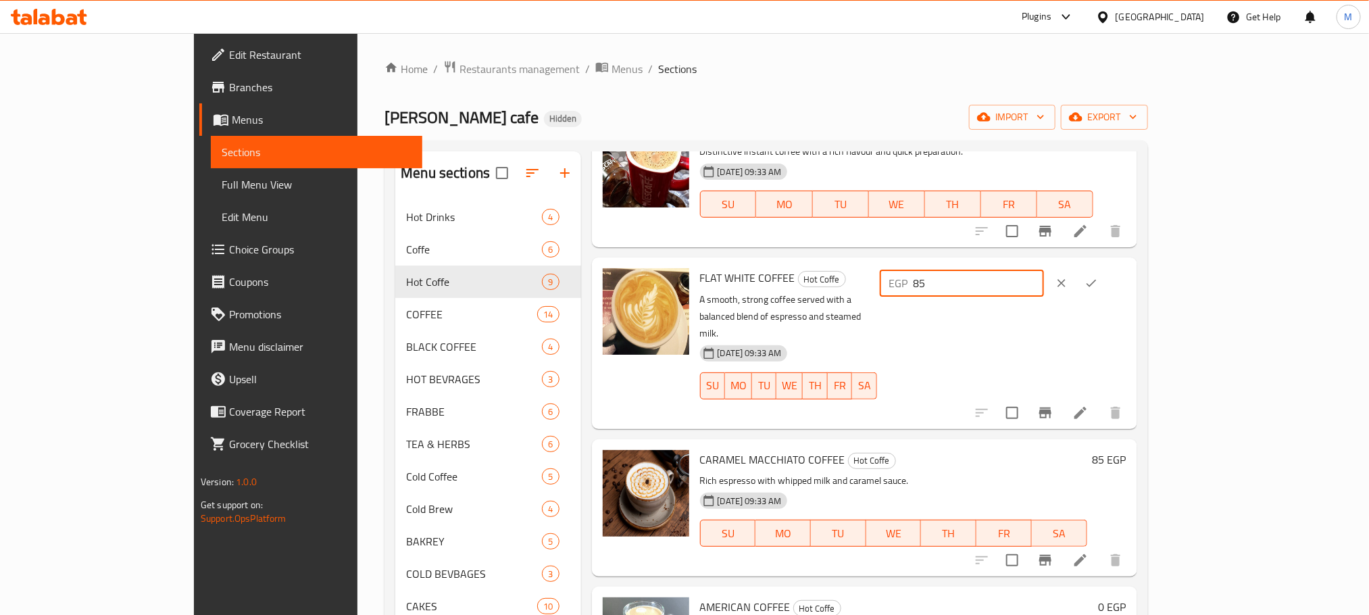
click at [1044, 270] on input "85" at bounding box center [978, 283] width 130 height 27
type input "80"
click at [1106, 268] on button "ok" at bounding box center [1091, 283] width 30 height 30
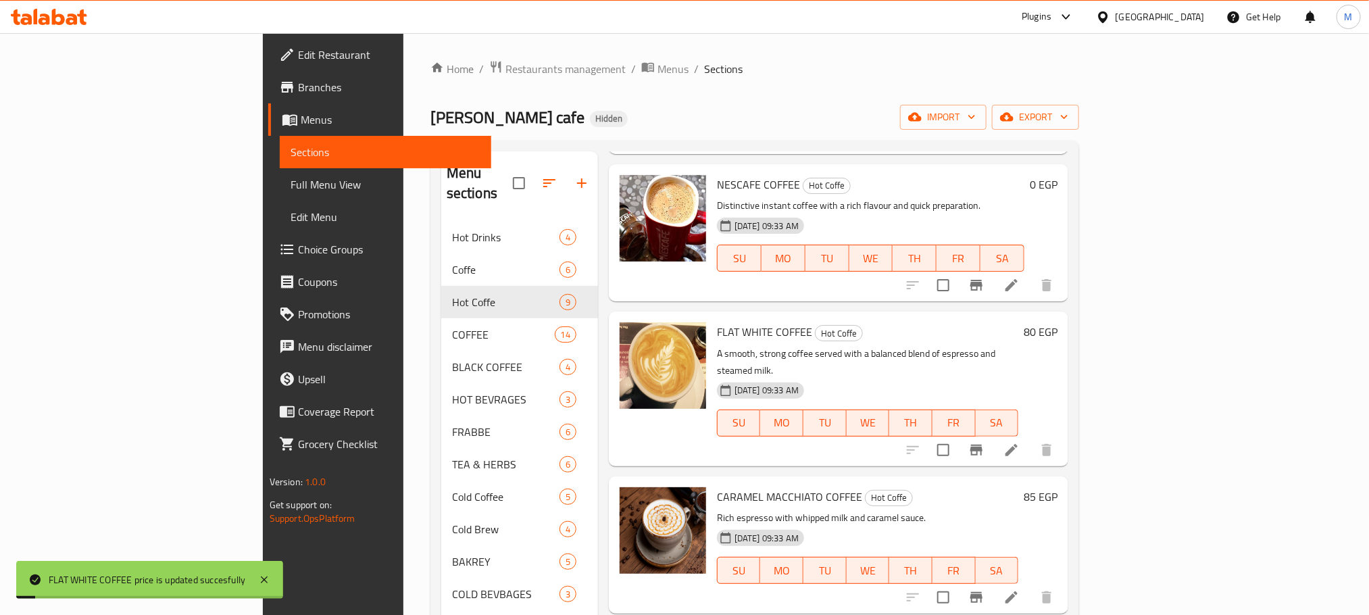
click at [719, 322] on span "FLAT WHITE COFFEE" at bounding box center [764, 332] width 95 height 20
copy h6 "FLAT WHITE COFFEE"
click at [1019, 442] on icon at bounding box center [1011, 450] width 16 height 16
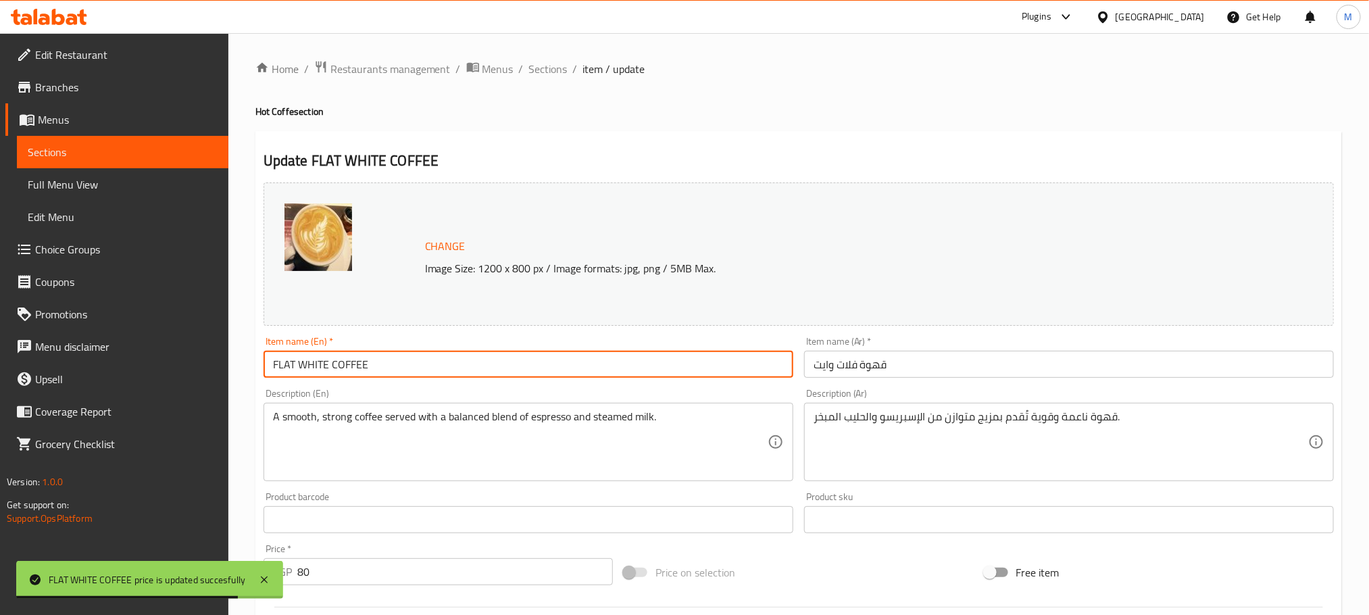
click at [472, 363] on input "FLAT WHITE COFFEE" at bounding box center [528, 364] width 530 height 27
click at [473, 363] on input "FLAT WHITE COFFEE" at bounding box center [528, 364] width 530 height 27
click at [474, 363] on input "FLAT WHITE COFFEE" at bounding box center [528, 364] width 530 height 27
paste input "lat White Coffee"
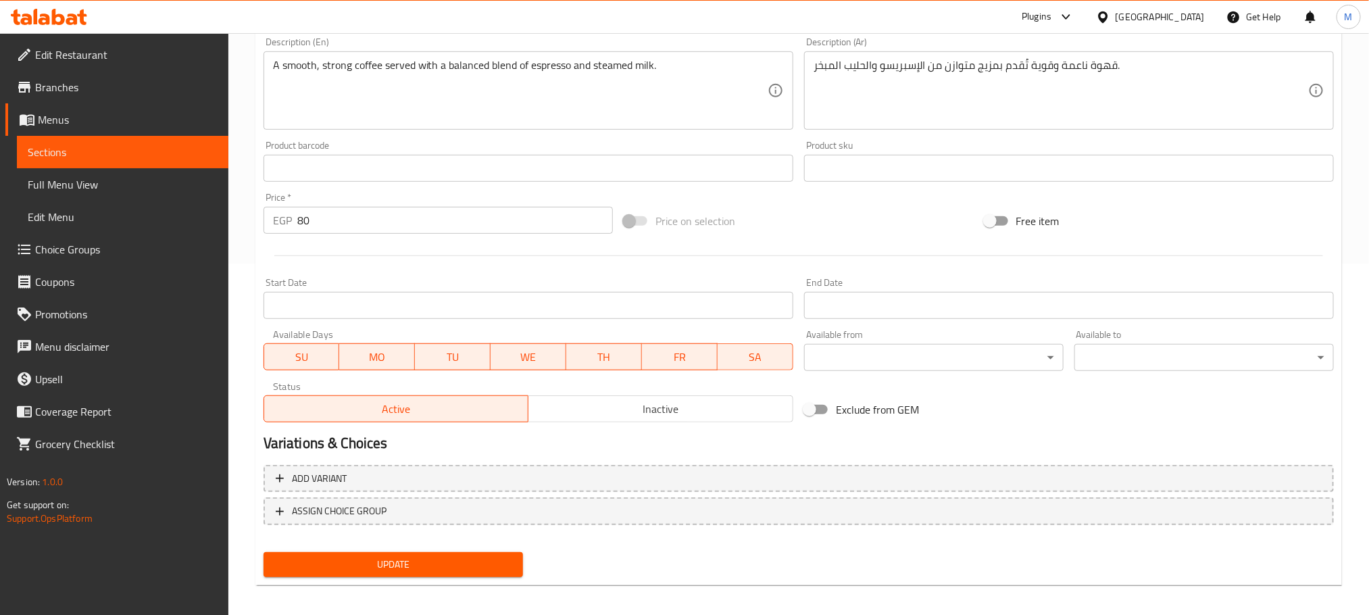
scroll to position [357, 0]
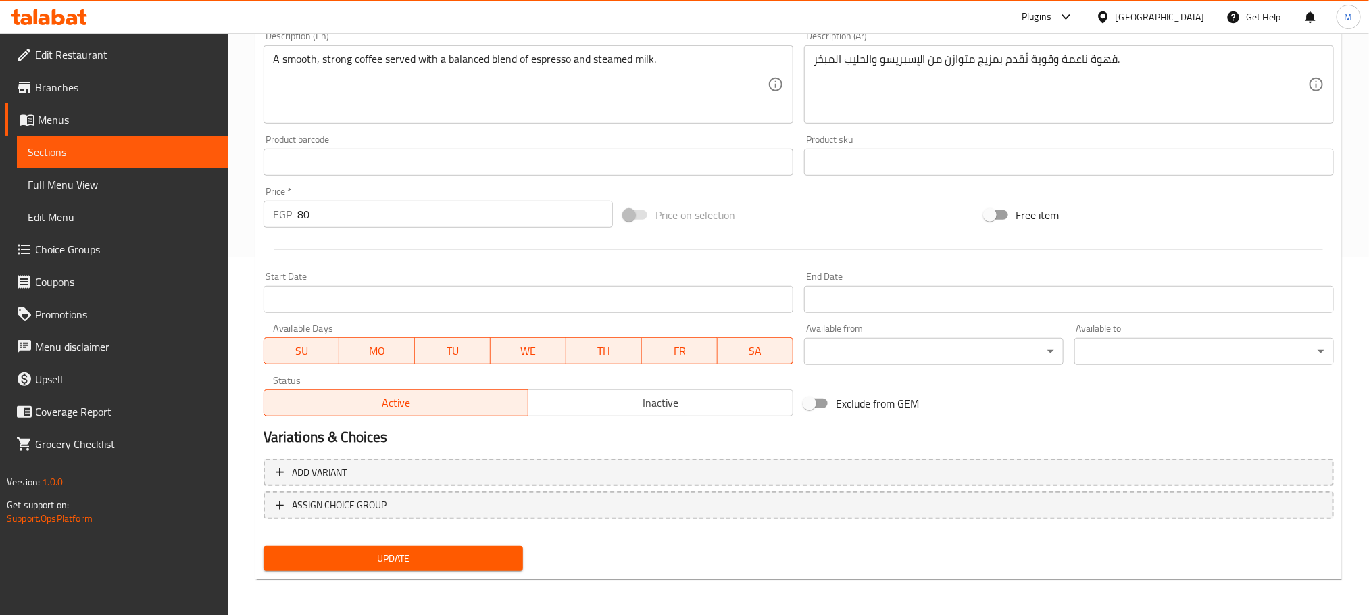
type input "Flat White Coffee"
click at [466, 562] on span "Update" at bounding box center [393, 558] width 238 height 17
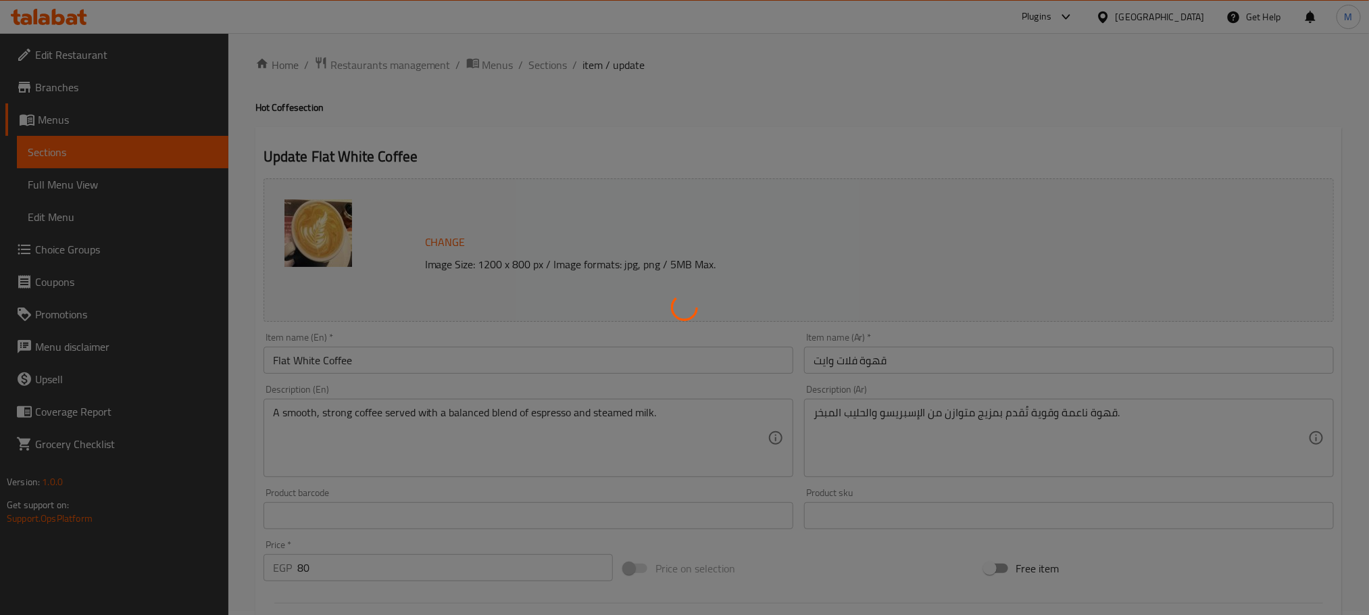
scroll to position [0, 0]
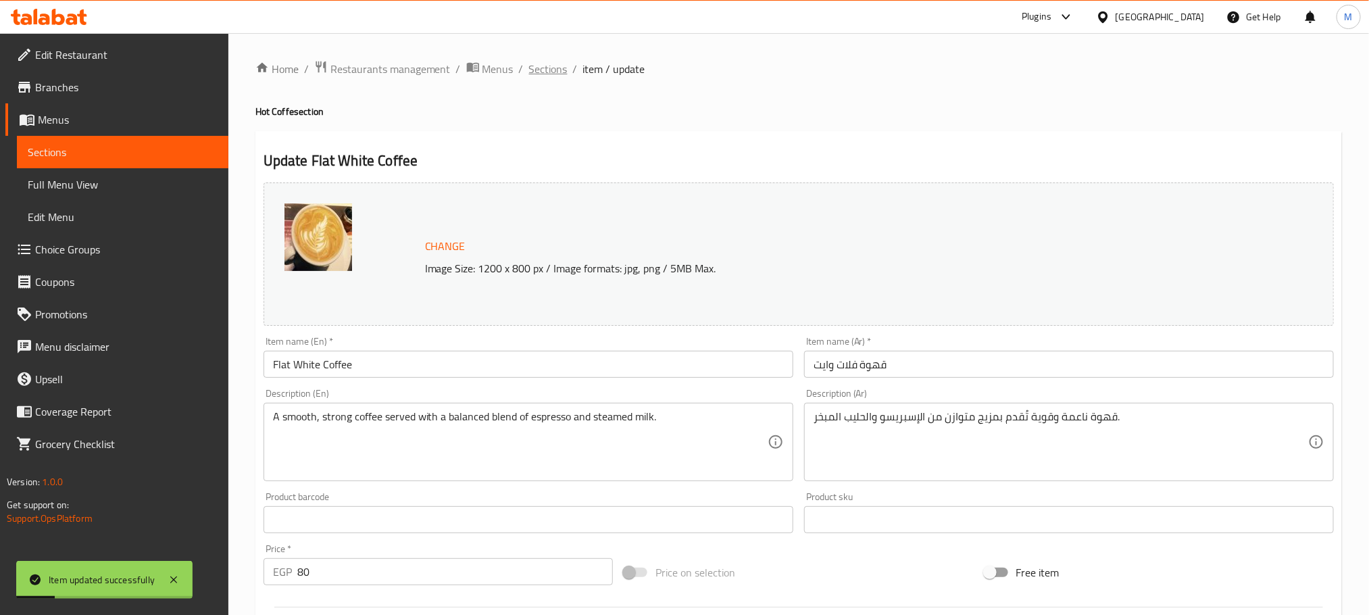
click at [539, 68] on span "Sections" at bounding box center [548, 69] width 39 height 16
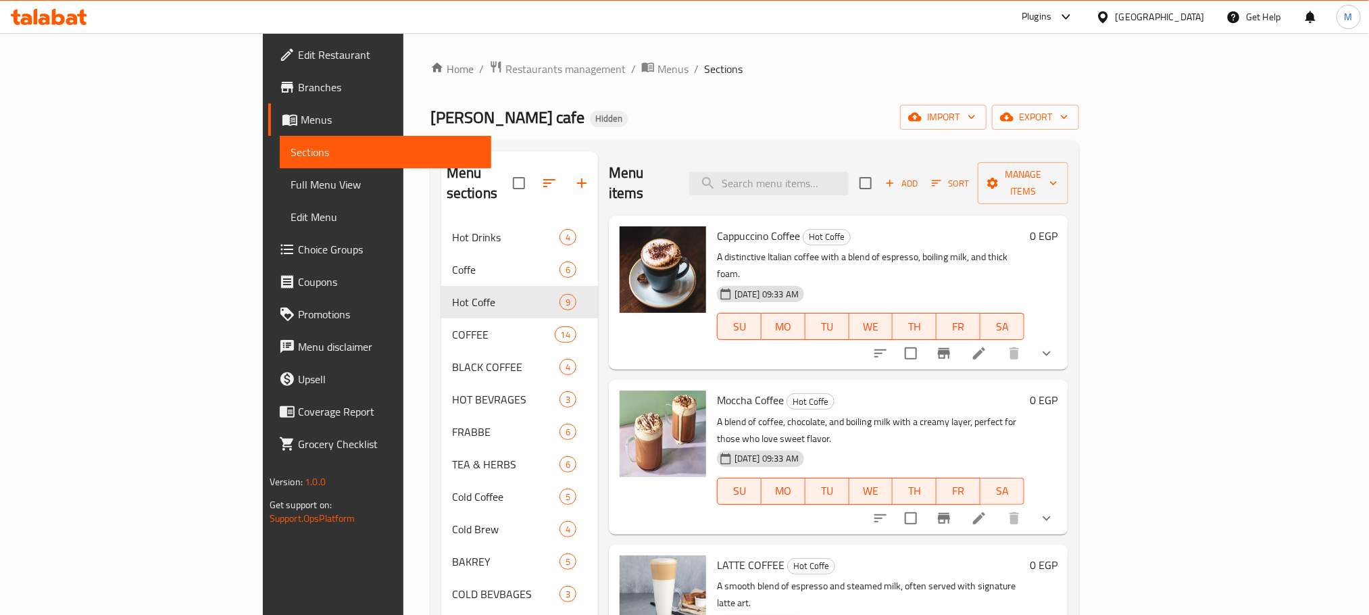
click at [711, 221] on div "Cappuccino Coffee Hot Coffe A distinctive Italian coffee with a blend of espres…" at bounding box center [870, 292] width 318 height 143
click at [717, 226] on span "Cappuccino Coffee" at bounding box center [758, 236] width 83 height 20
copy h6 "Cappuccino Coffee"
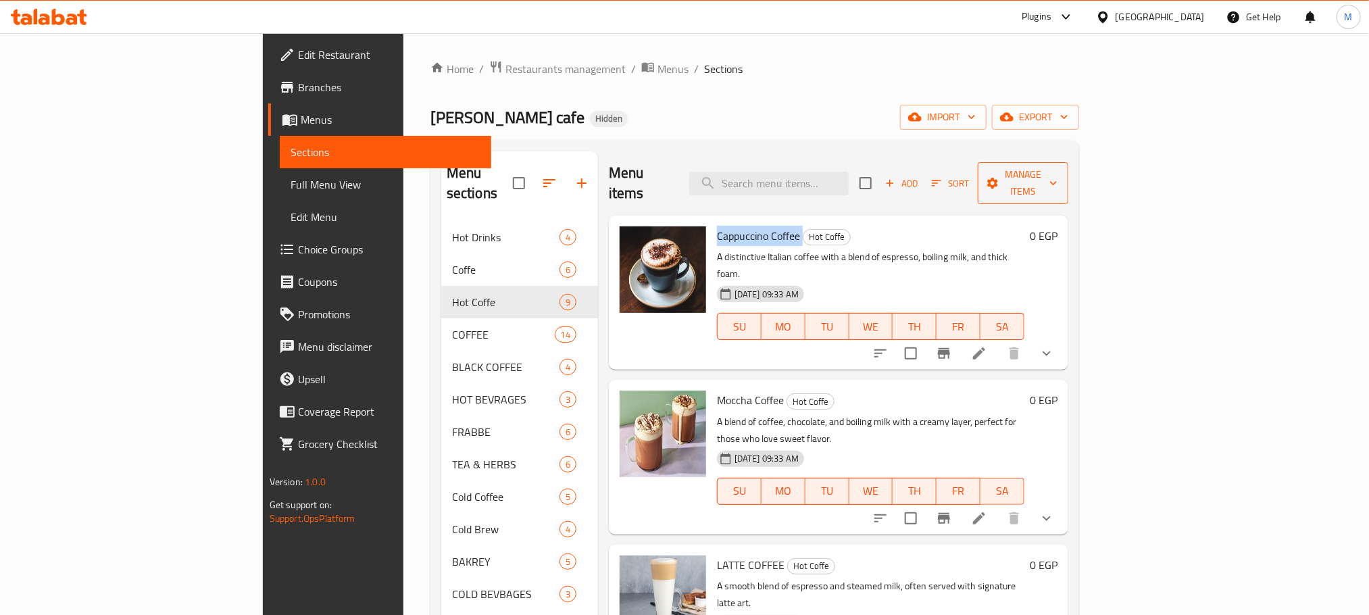
click at [1057, 175] on span "Manage items" at bounding box center [1022, 183] width 69 height 34
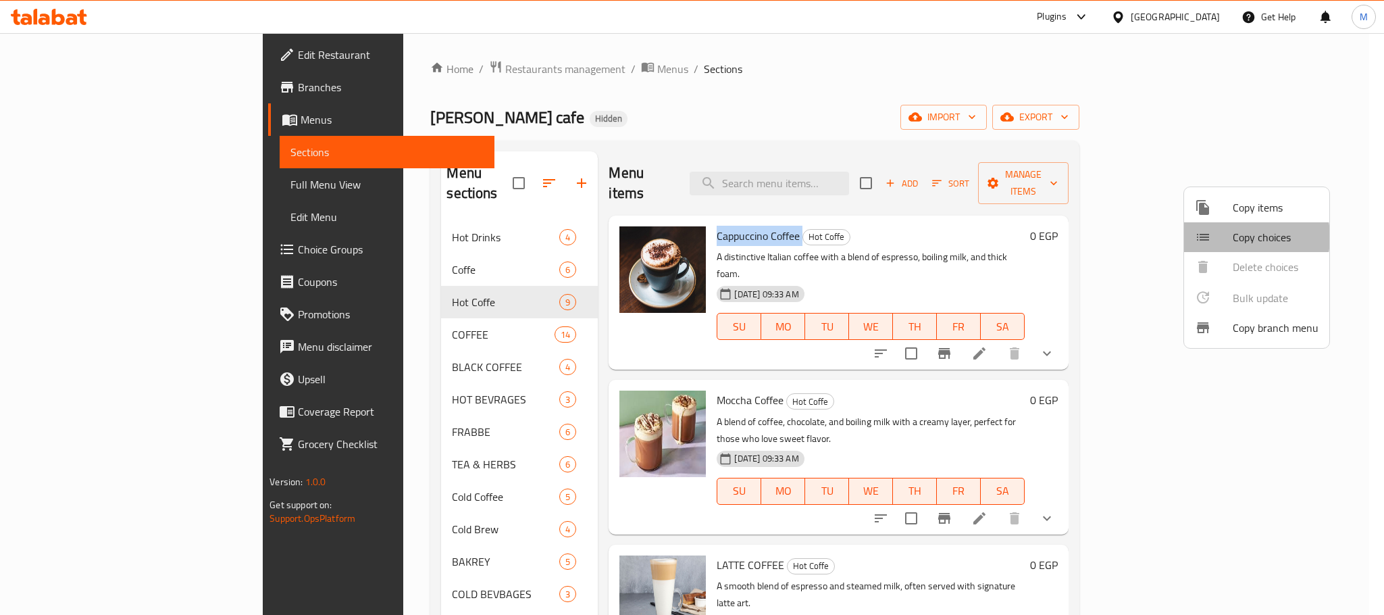
click at [1233, 239] on span "Copy choices" at bounding box center [1276, 237] width 86 height 16
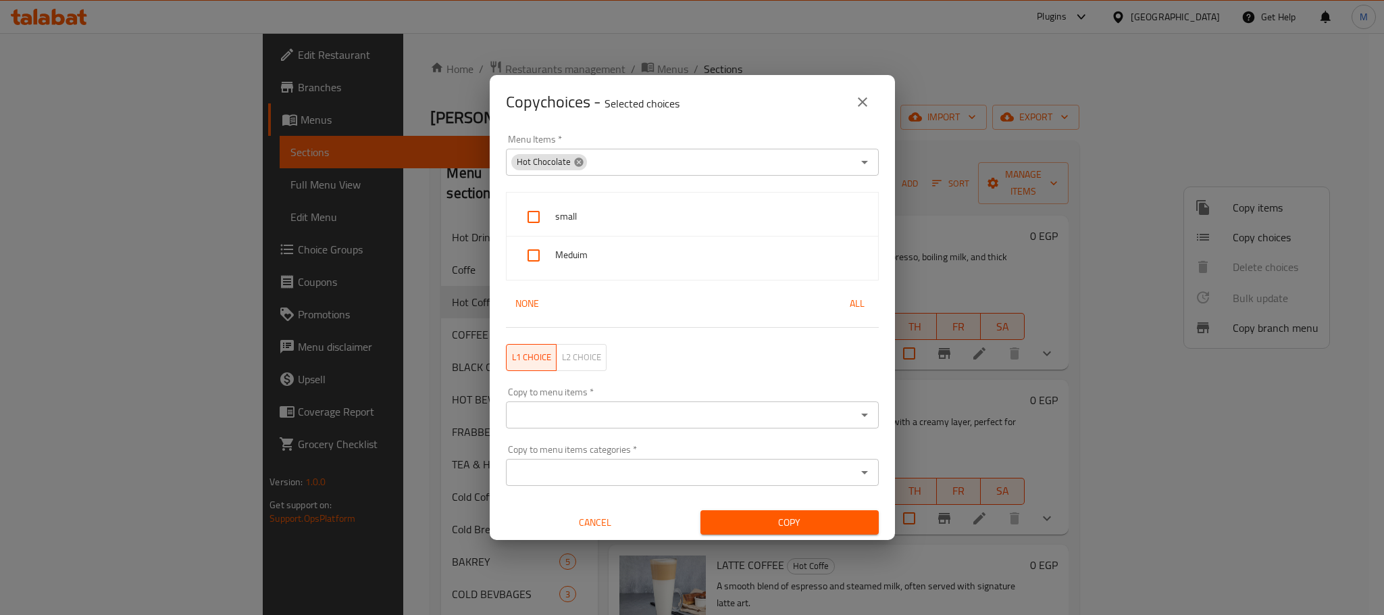
click at [578, 161] on icon at bounding box center [578, 161] width 9 height 9
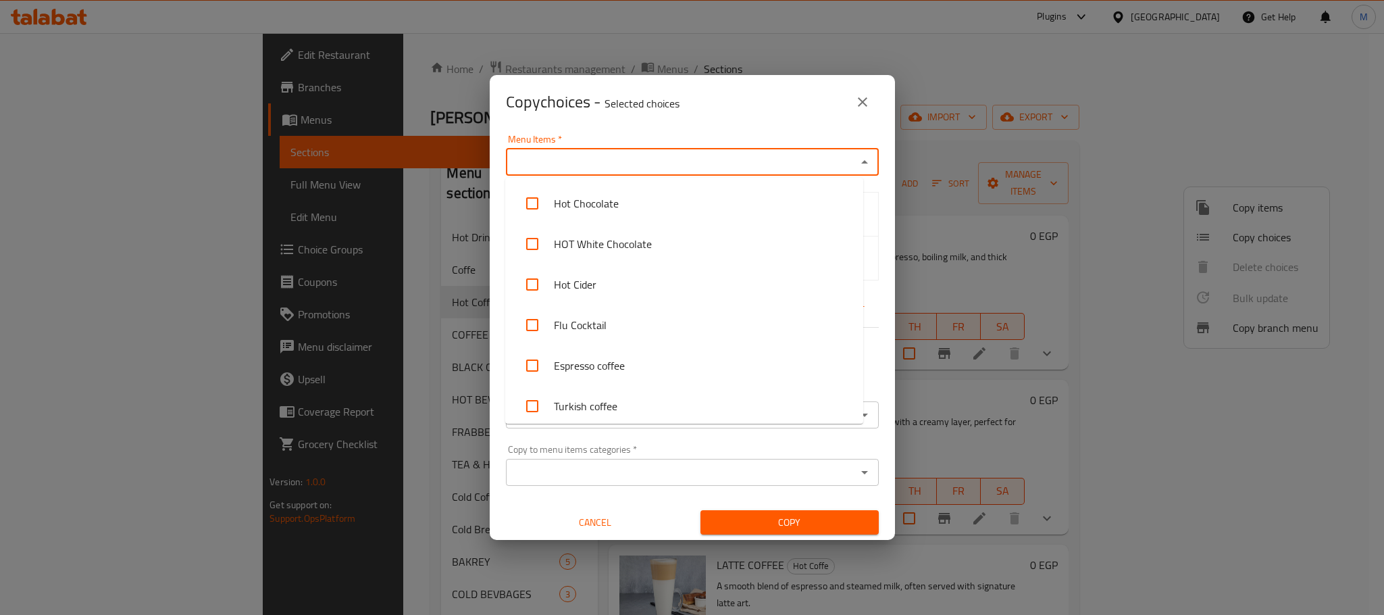
click at [576, 161] on input "Menu Items   *" at bounding box center [681, 162] width 342 height 19
paste input "Cappuccino Coffee"
type input "Cappuccino Coffee"
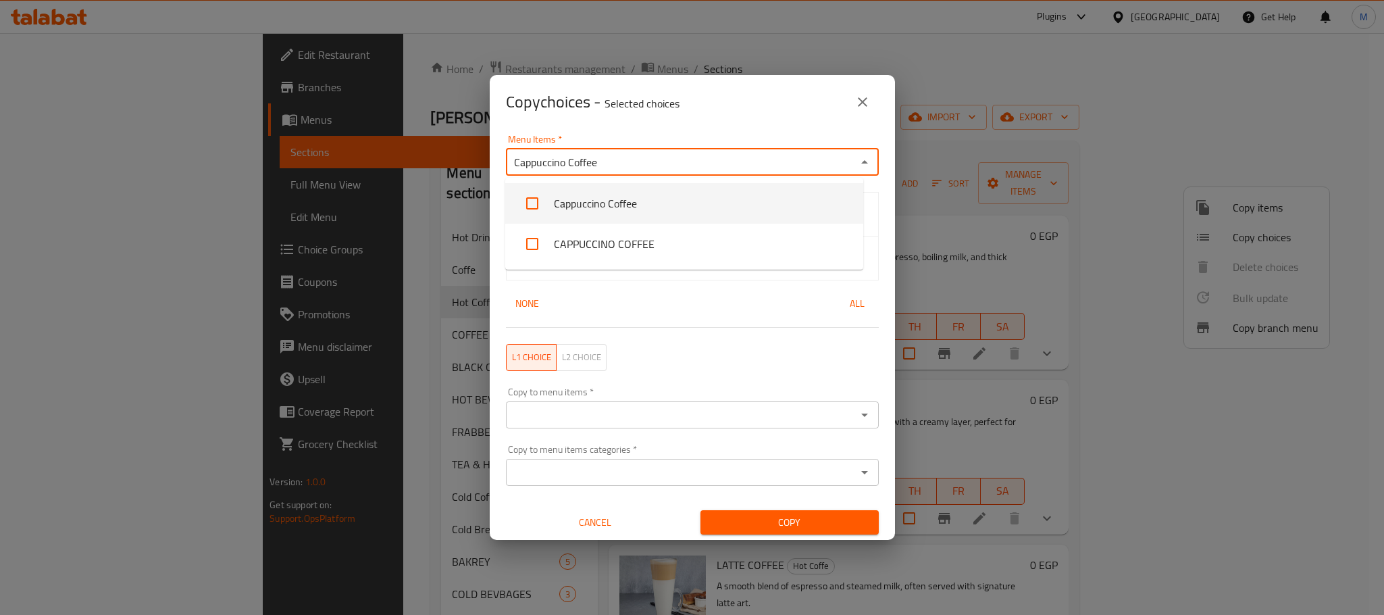
click at [628, 203] on li "Cappuccino Coffee" at bounding box center [684, 203] width 358 height 41
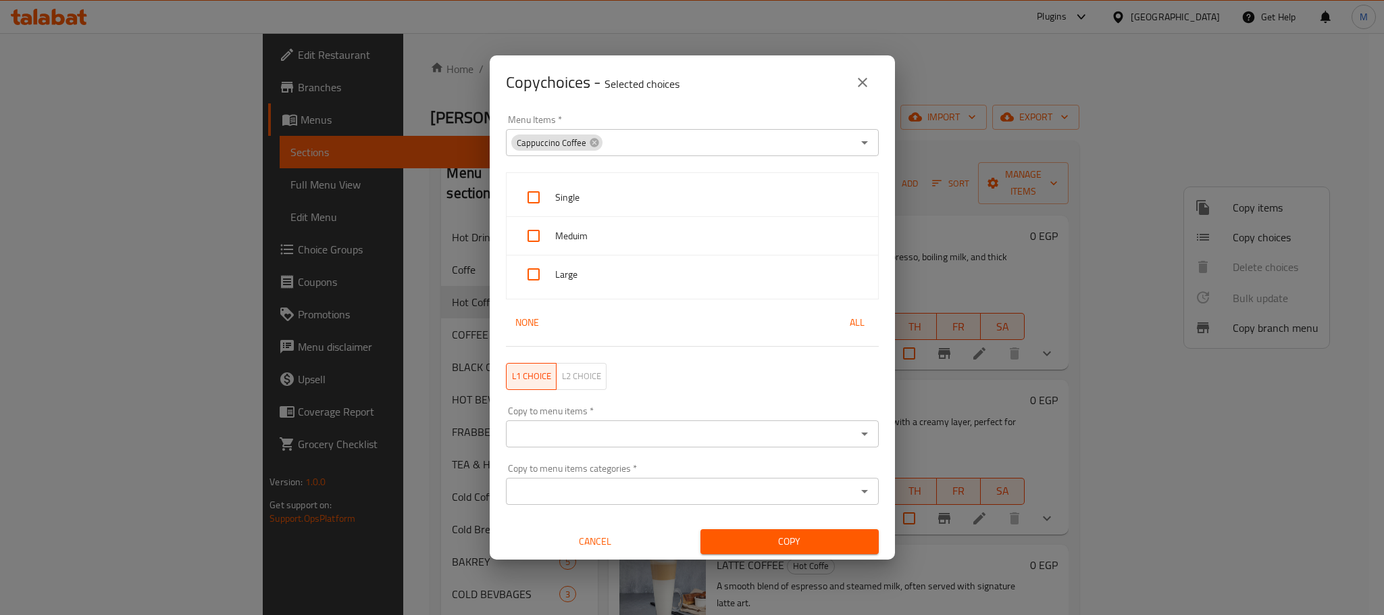
click at [688, 111] on div "Menu Items   * Cappuccino Coffee Menu Items *" at bounding box center [692, 135] width 389 height 57
drag, startPoint x: 548, startPoint y: 203, endPoint x: 561, endPoint y: 228, distance: 28.4
click at [549, 209] on input "checkbox" at bounding box center [533, 197] width 32 height 32
checkbox input "true"
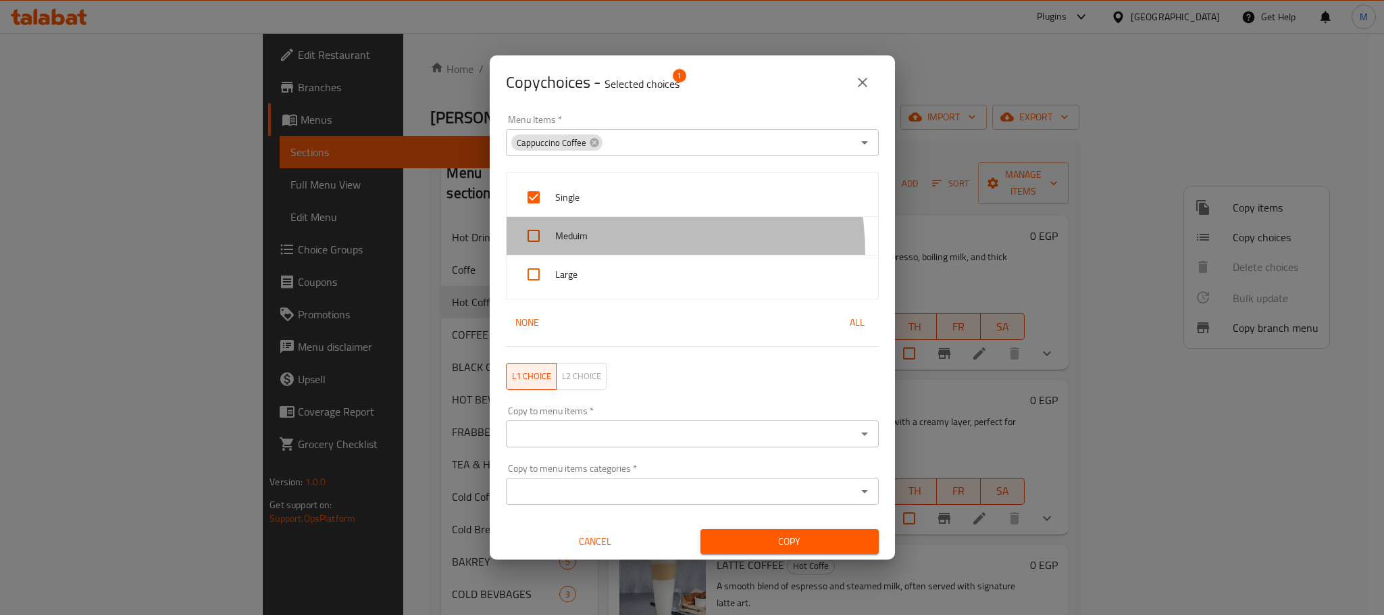
click at [584, 254] on div "Meduim" at bounding box center [693, 236] width 372 height 39
checkbox input "true"
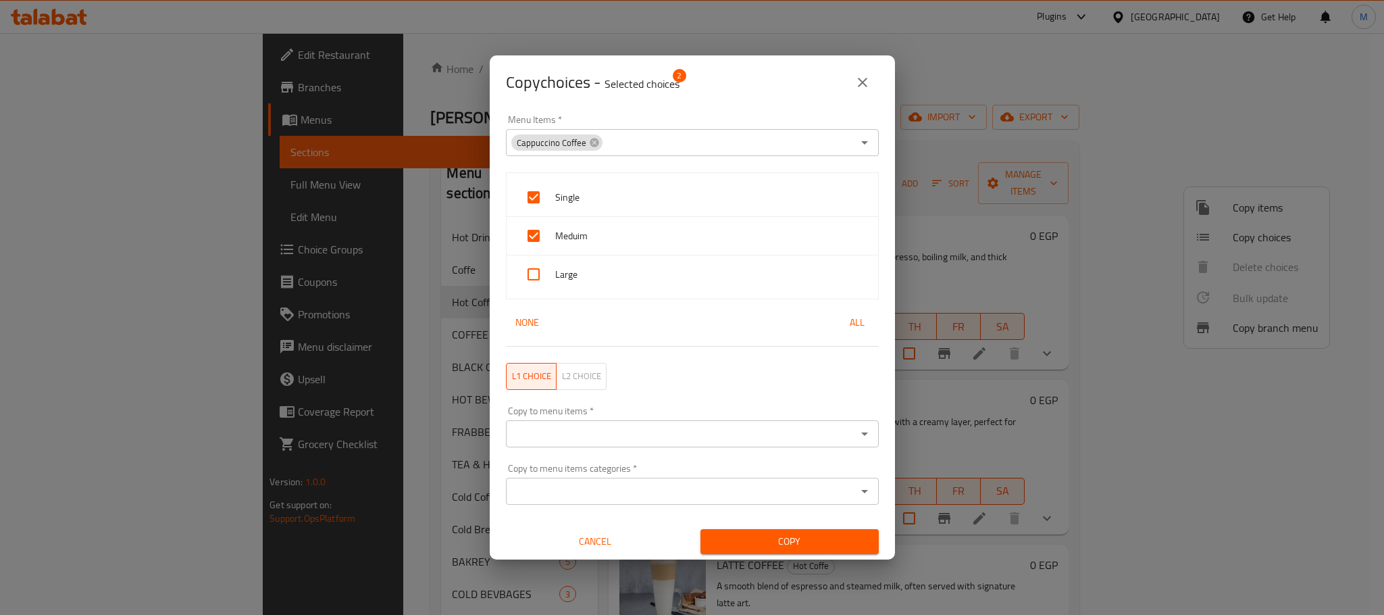
click at [590, 274] on span "Large" at bounding box center [711, 274] width 312 height 17
checkbox input "true"
drag, startPoint x: 646, startPoint y: 444, endPoint x: 639, endPoint y: 440, distance: 8.5
click at [642, 444] on div "Copy to menu items *" at bounding box center [692, 433] width 373 height 27
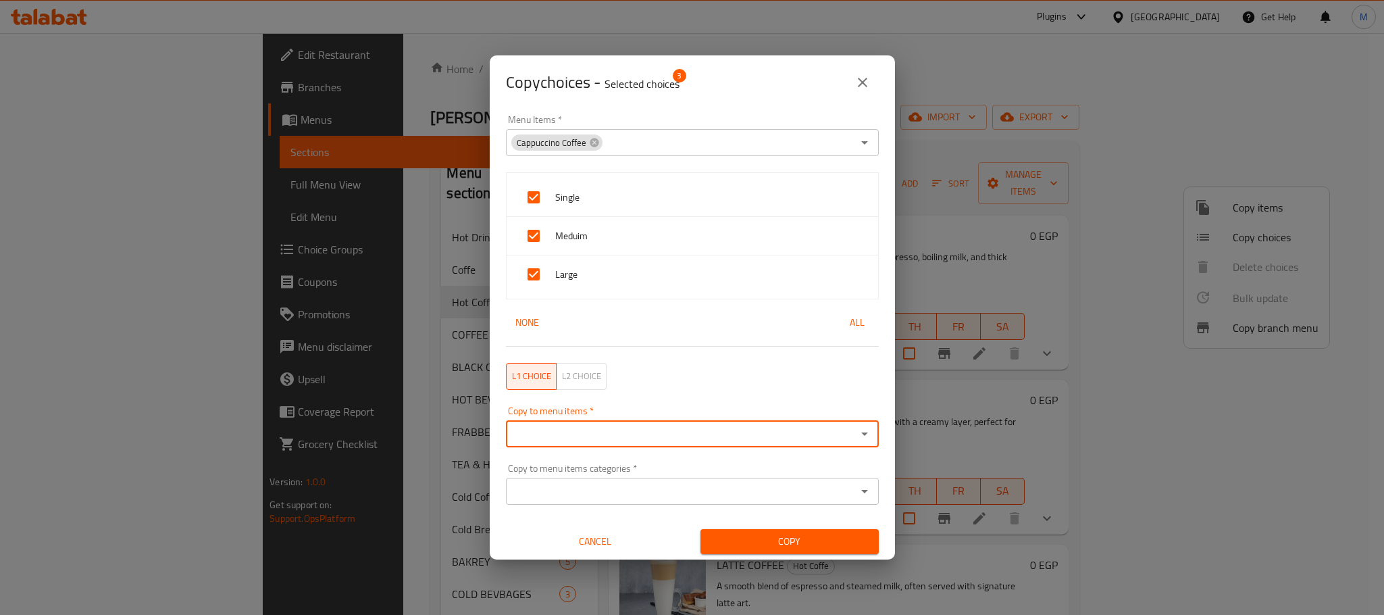
click at [637, 410] on div "Copy to menu items   * Copy to menu items *" at bounding box center [692, 426] width 373 height 41
click at [651, 428] on input "Copy to menu items   *" at bounding box center [681, 433] width 342 height 19
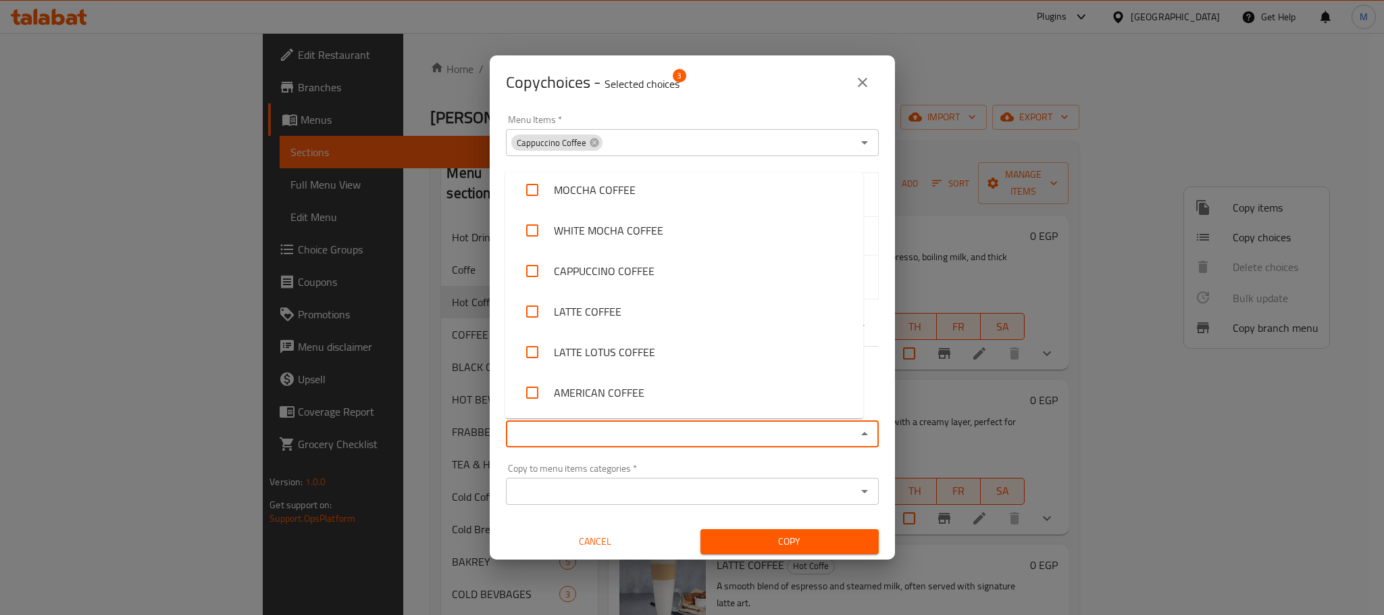
scroll to position [811, 0]
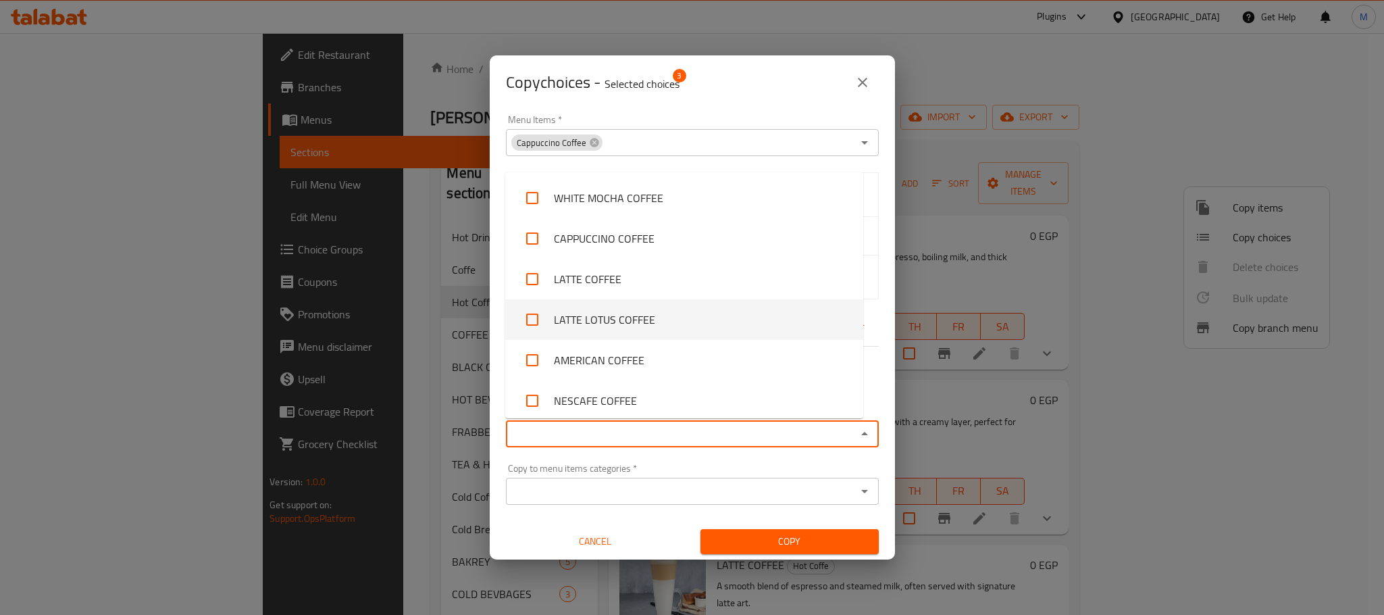
click at [718, 299] on li "LATTE LOTUS COFFEE" at bounding box center [684, 319] width 358 height 41
checkbox input "true"
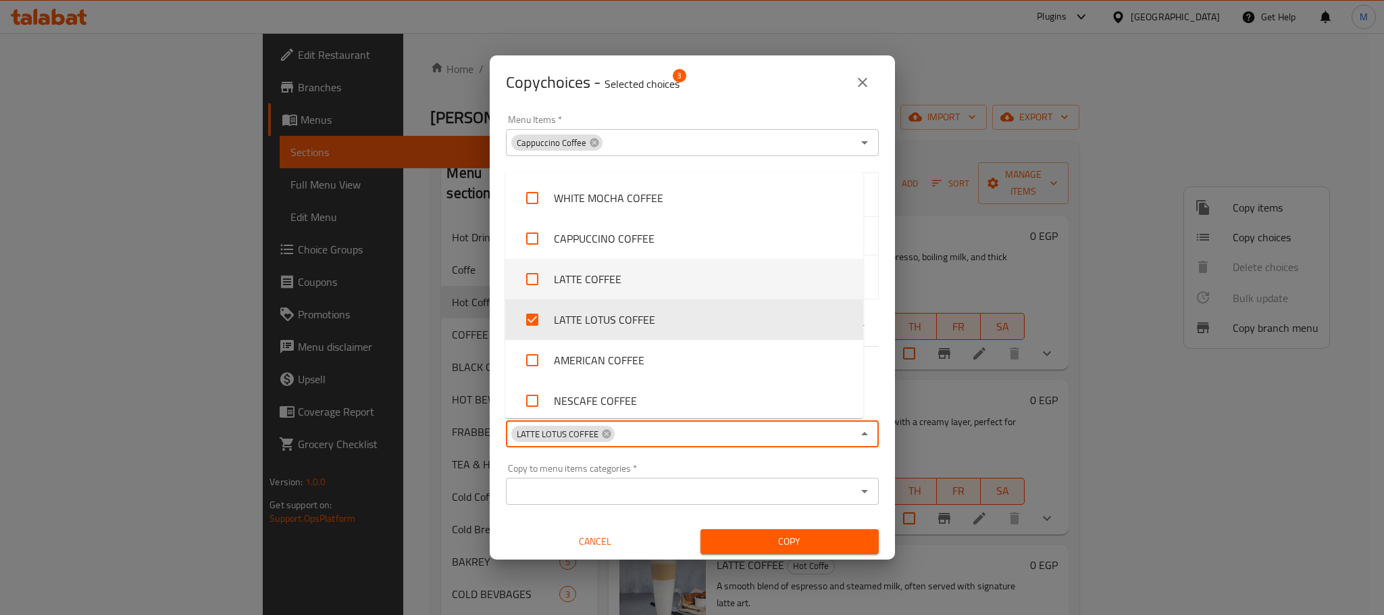
click at [721, 284] on li "LATTE COFFEE" at bounding box center [684, 279] width 358 height 41
checkbox input "true"
click at [707, 311] on li "LATTE LOTUS COFFEE" at bounding box center [684, 319] width 358 height 41
checkbox input "false"
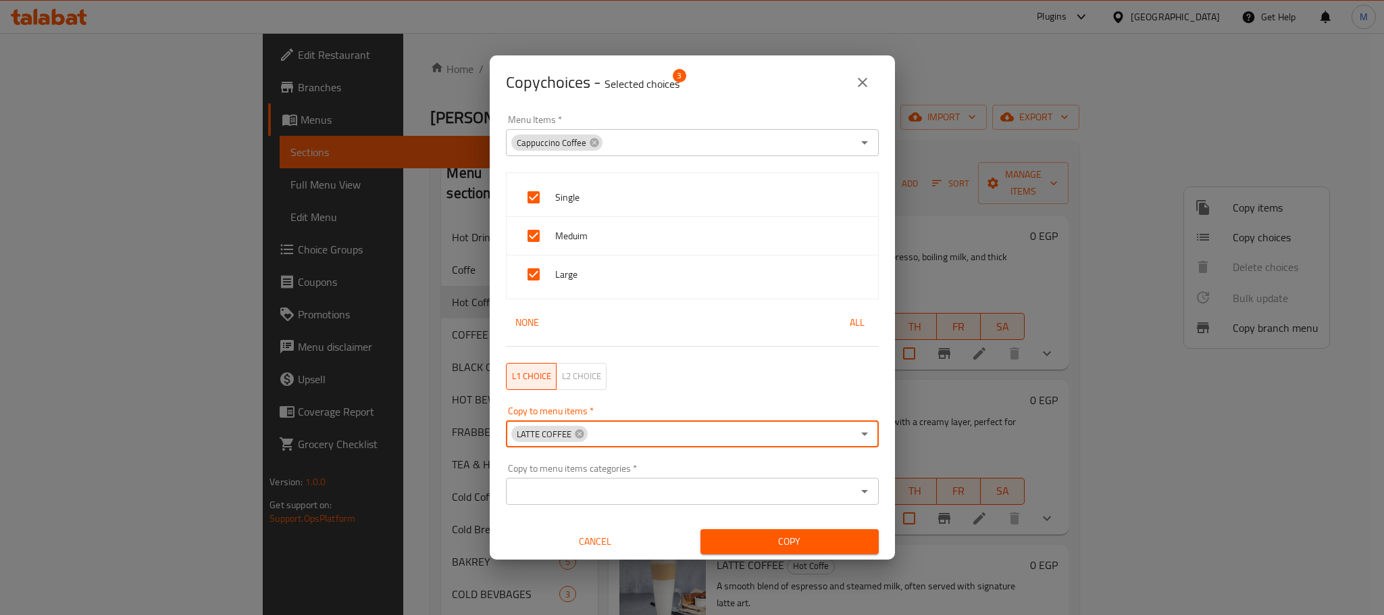
click at [718, 422] on div "LATTE COFFEE Copy to menu items *" at bounding box center [692, 433] width 373 height 27
click at [718, 426] on input "Copy to menu items   *" at bounding box center [720, 433] width 263 height 19
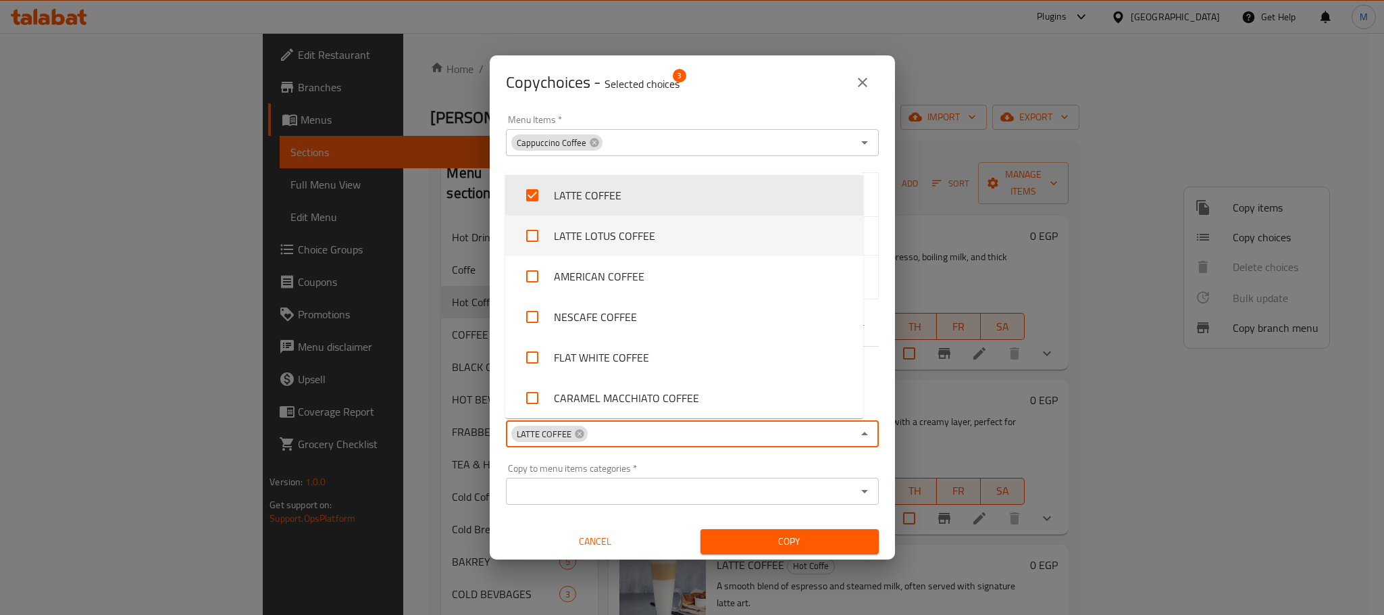
scroll to position [896, 0]
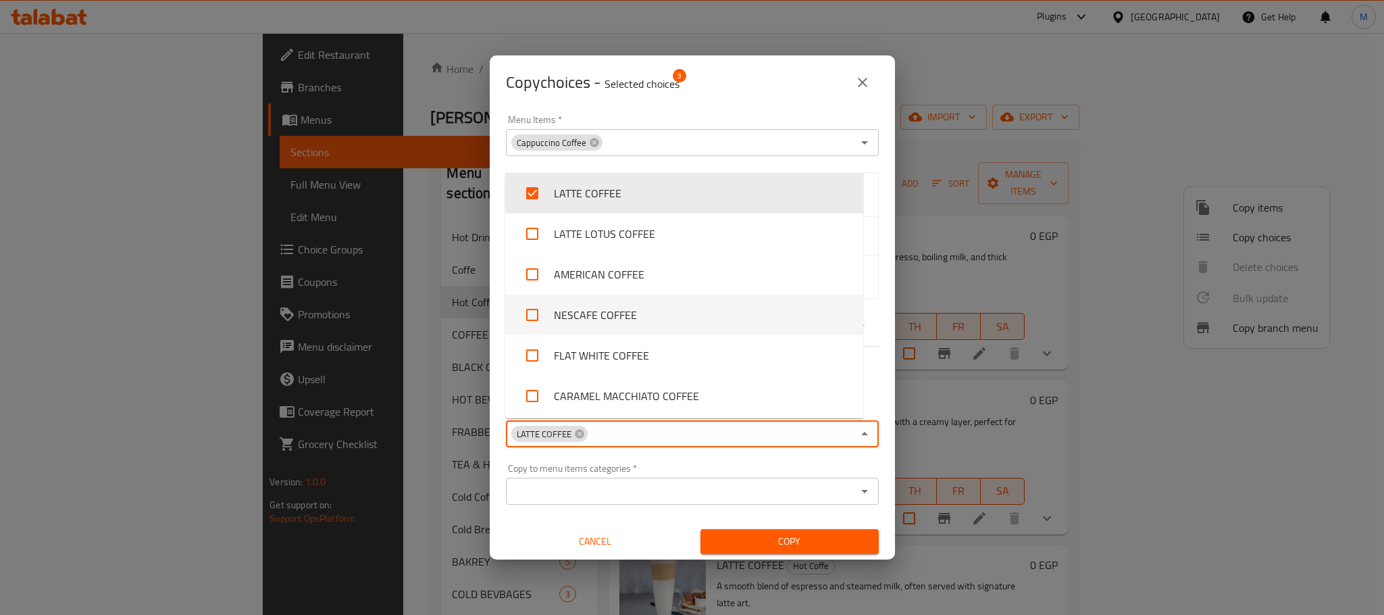
click at [717, 331] on li "NESCAFE COFFEE" at bounding box center [684, 315] width 358 height 41
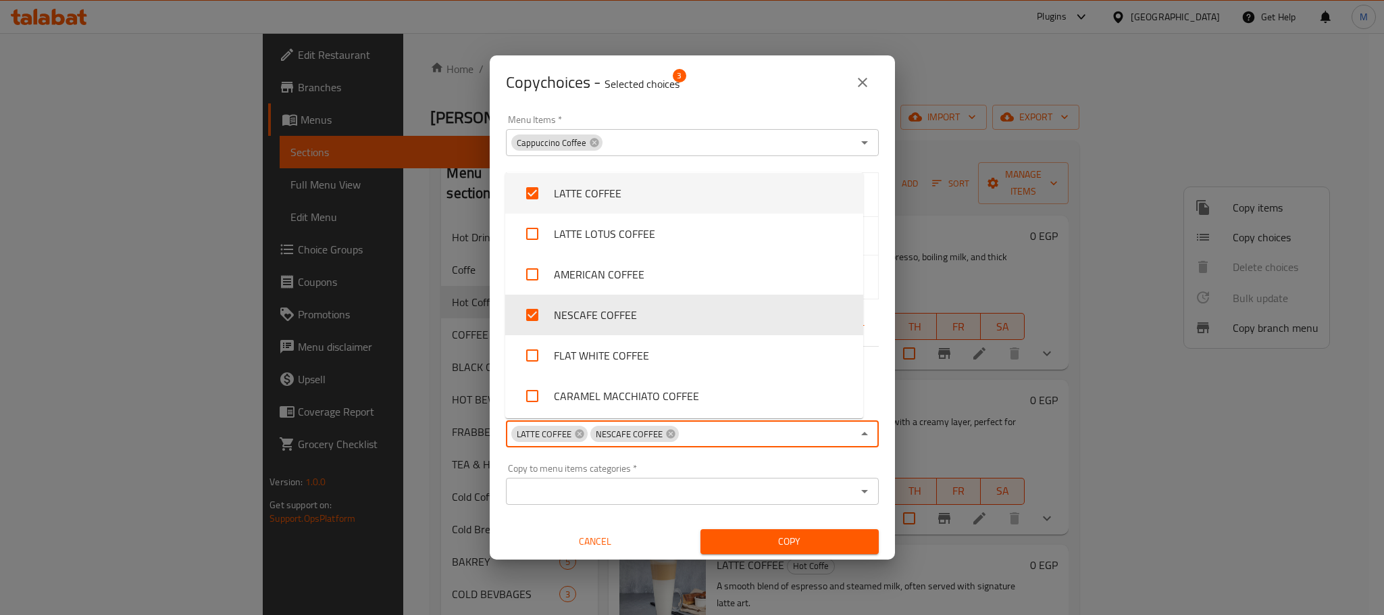
checkbox input "true"
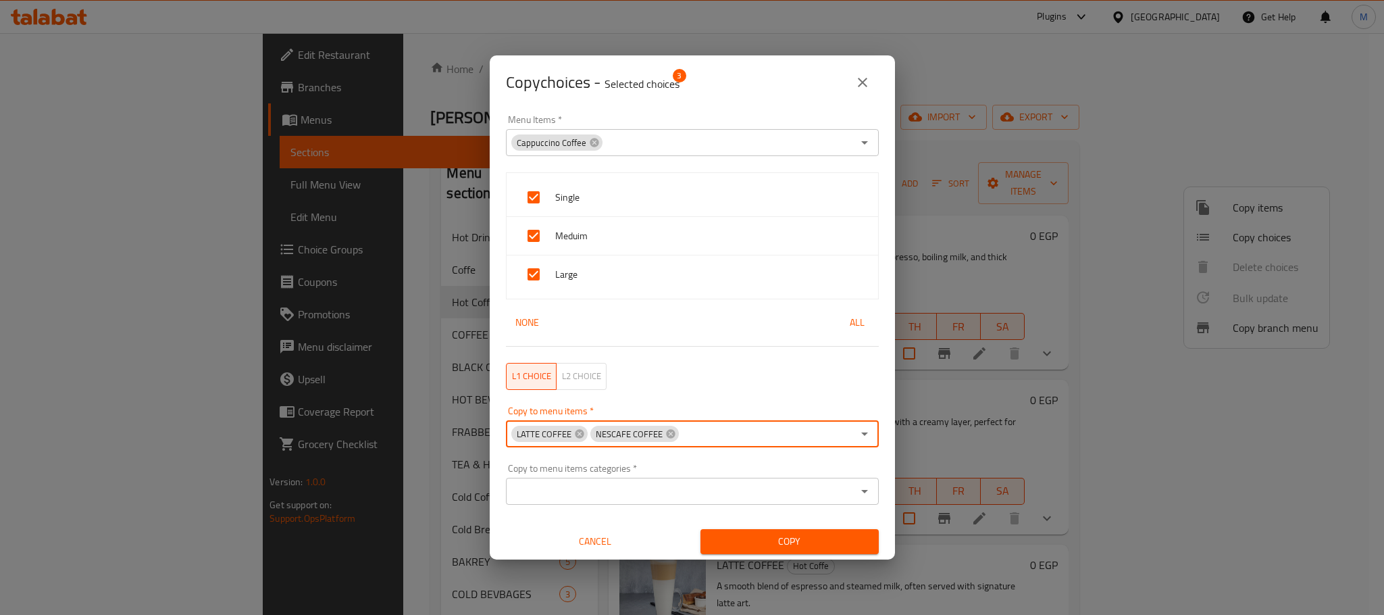
click at [738, 432] on input "Copy to menu items   *" at bounding box center [766, 433] width 172 height 19
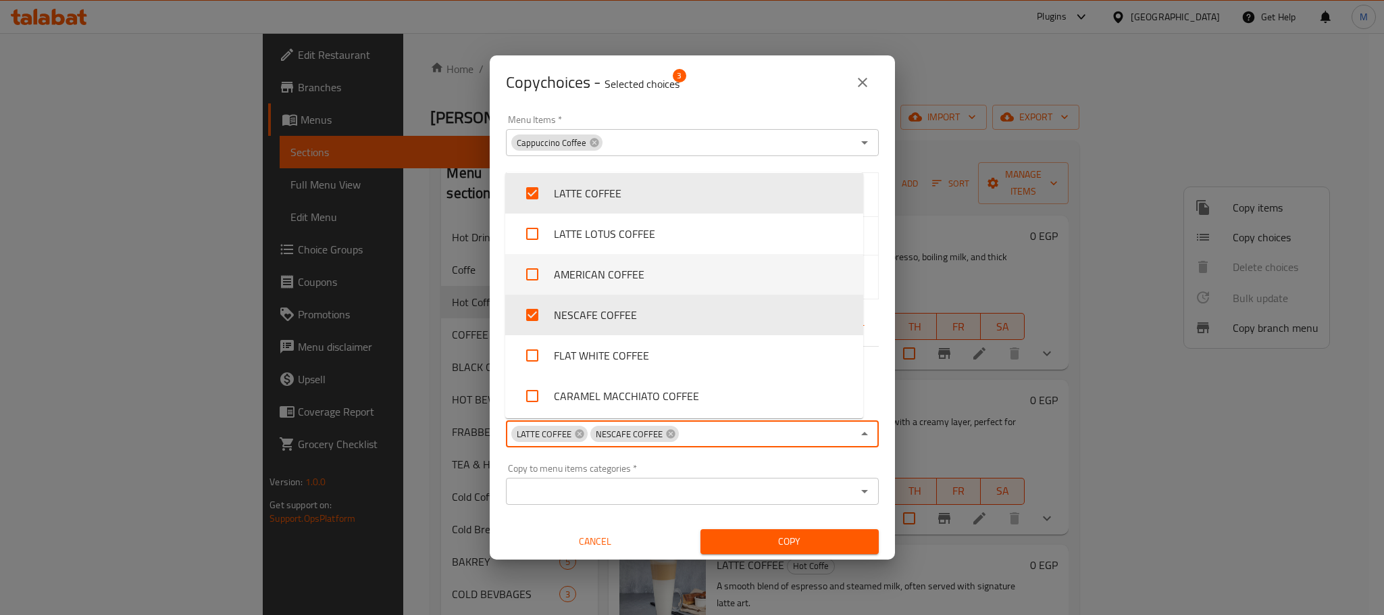
click at [714, 290] on li "AMERICAN COFFEE" at bounding box center [684, 274] width 358 height 41
checkbox input "true"
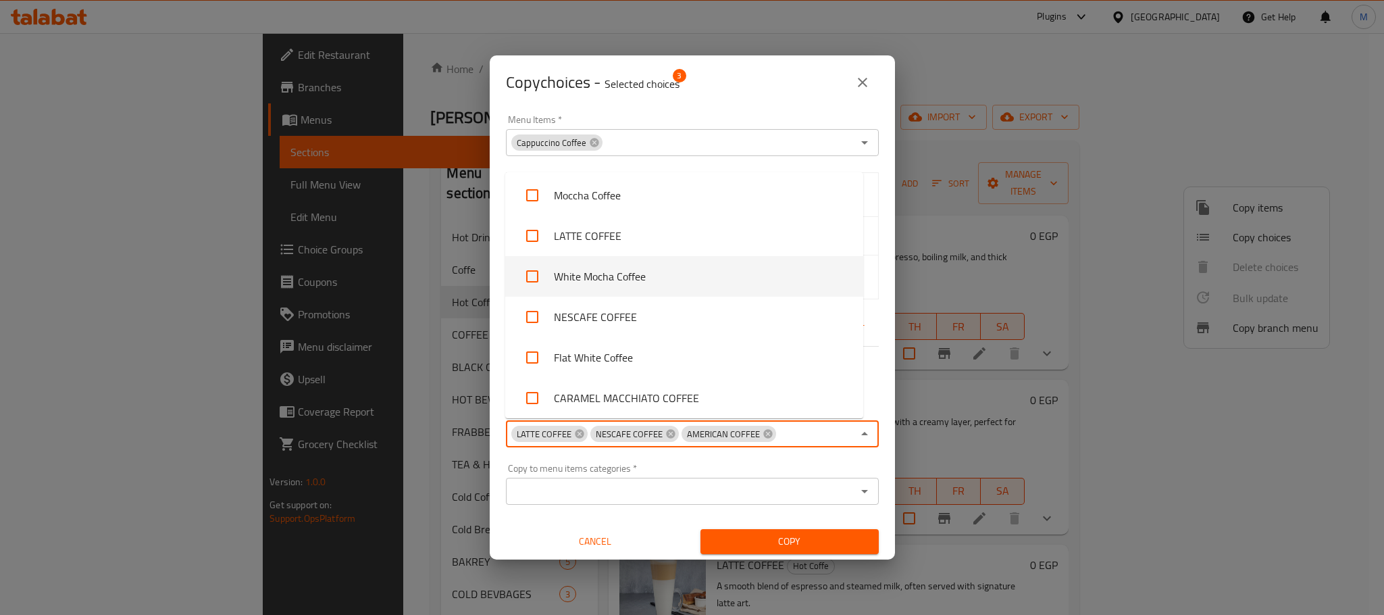
scroll to position [491, 0]
click at [716, 284] on li "NESCAFE COFFEE" at bounding box center [684, 274] width 358 height 41
checkbox input "true"
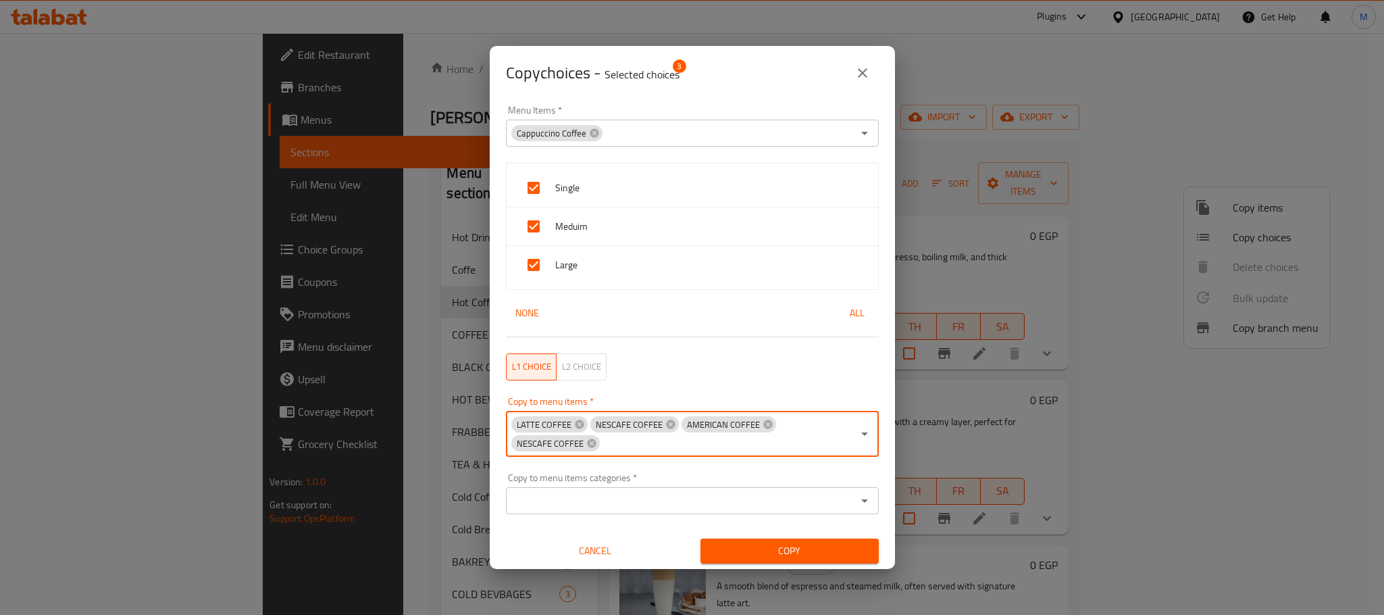
click at [715, 448] on input "Copy to menu items   *" at bounding box center [726, 443] width 251 height 19
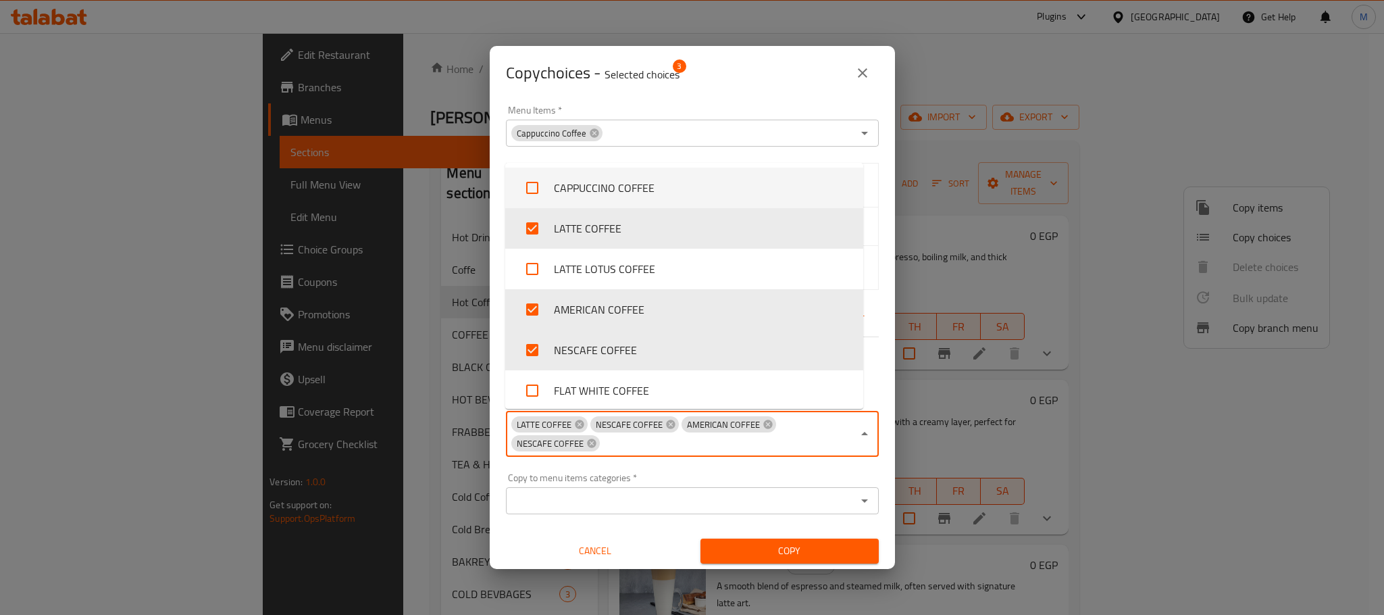
scroll to position [896, 0]
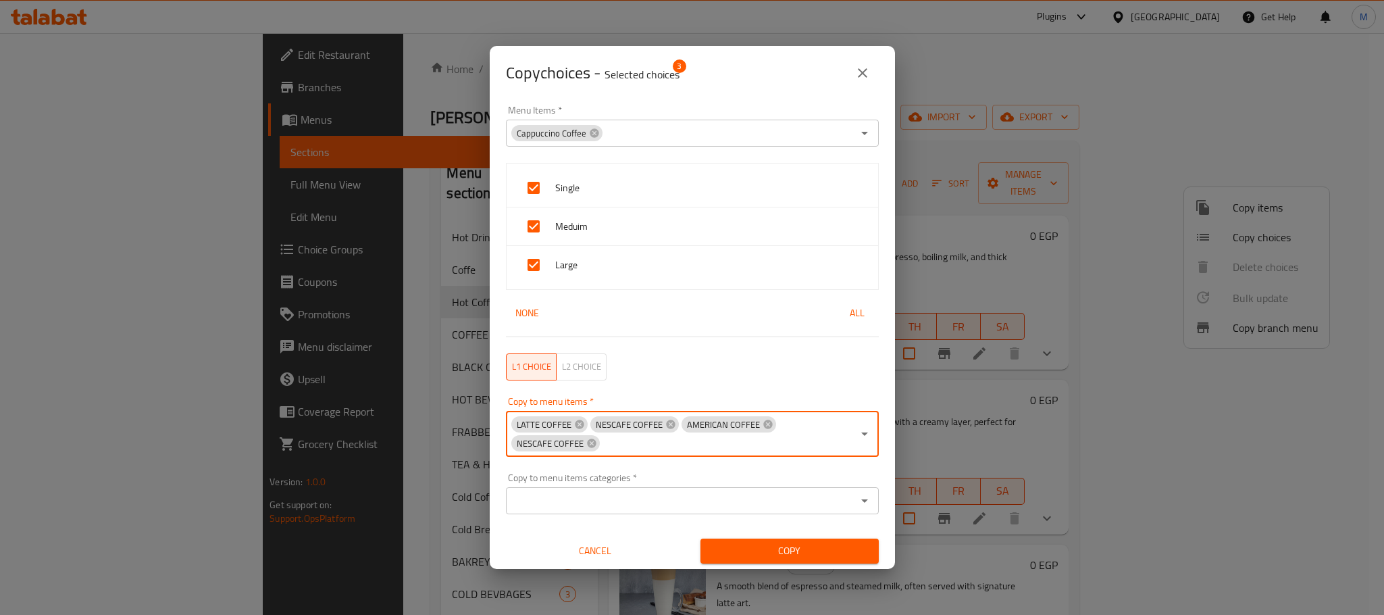
click at [702, 454] on div "LATTE COFFEE NESCAFE COFFEE AMERICAN COFFEE NESCAFE COFFEE Copy to menu items *" at bounding box center [692, 434] width 373 height 46
type input "ش"
click at [700, 432] on div "LATTE COFFEE NESCAFE COFFEE AMERICAN COFFEE NESCAFE COFFEE ش Copy to menu items…" at bounding box center [692, 434] width 373 height 46
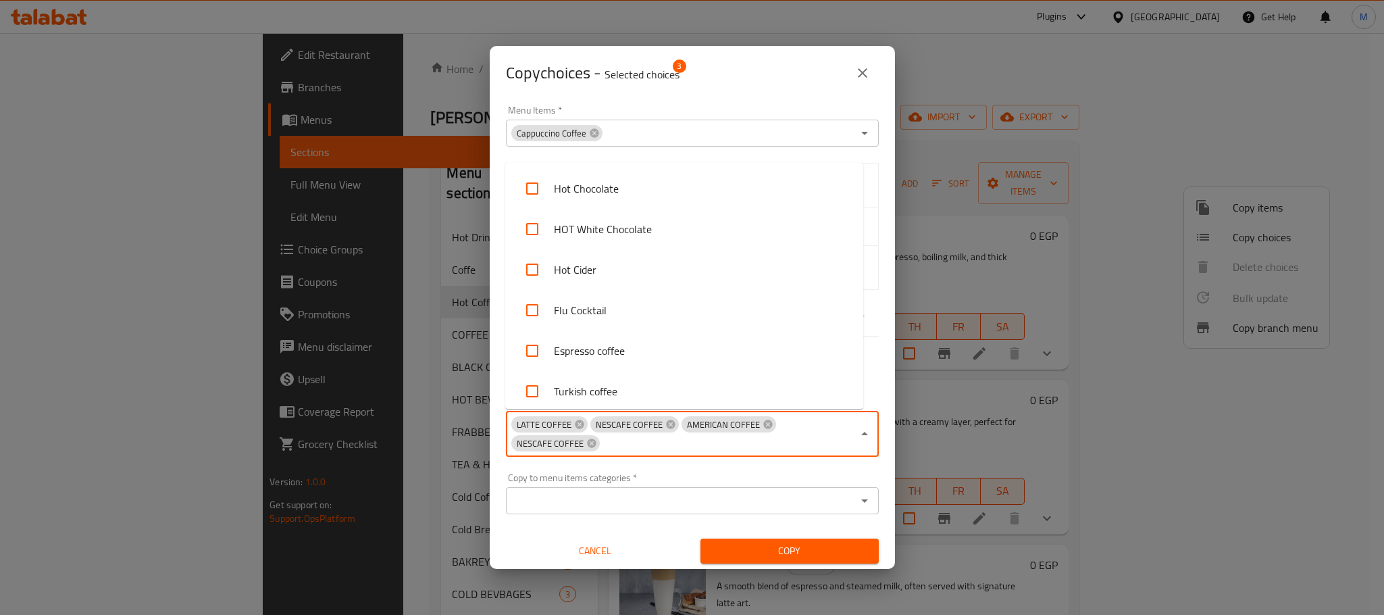
scroll to position [694, 0]
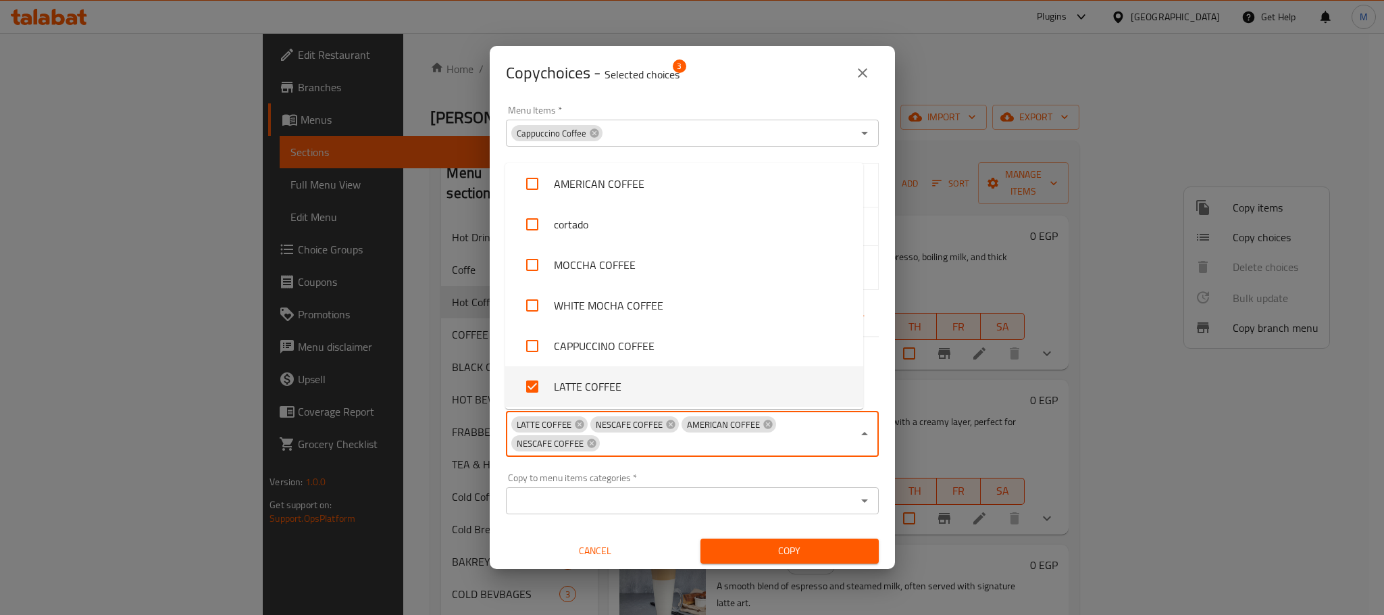
type input "a"
checkbox input "true"
checkbox input "false"
checkbox input "true"
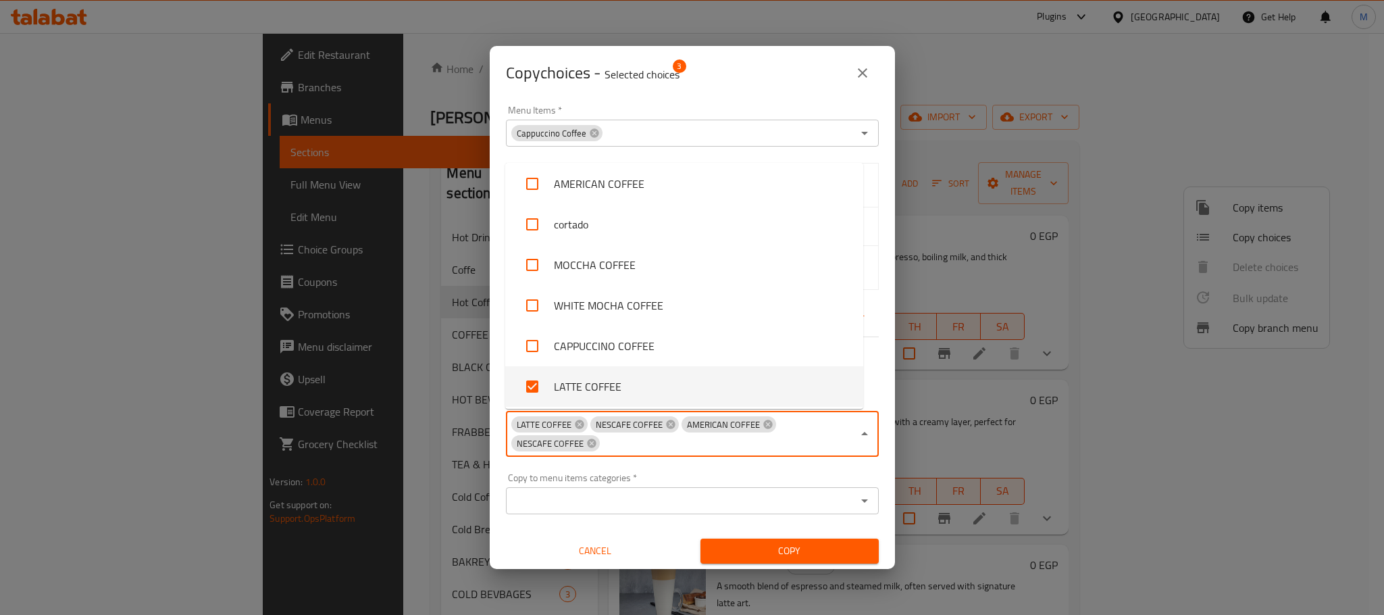
checkbox input "true"
checkbox input "false"
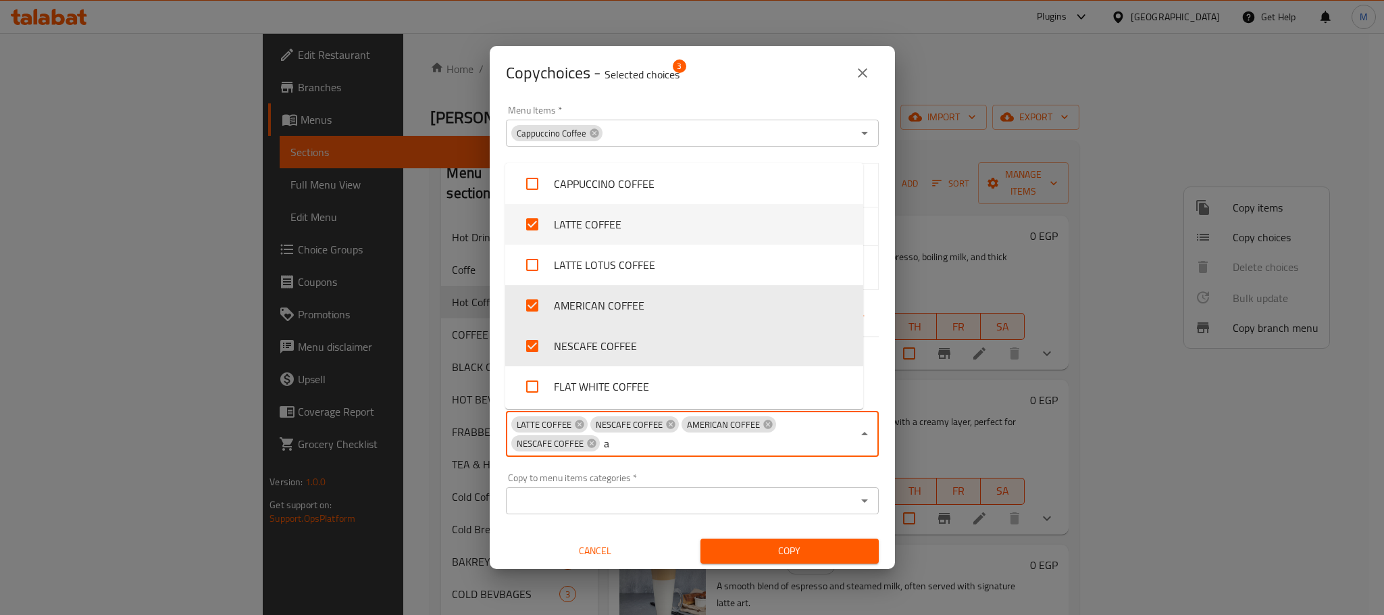
type input "am"
checkbox input "true"
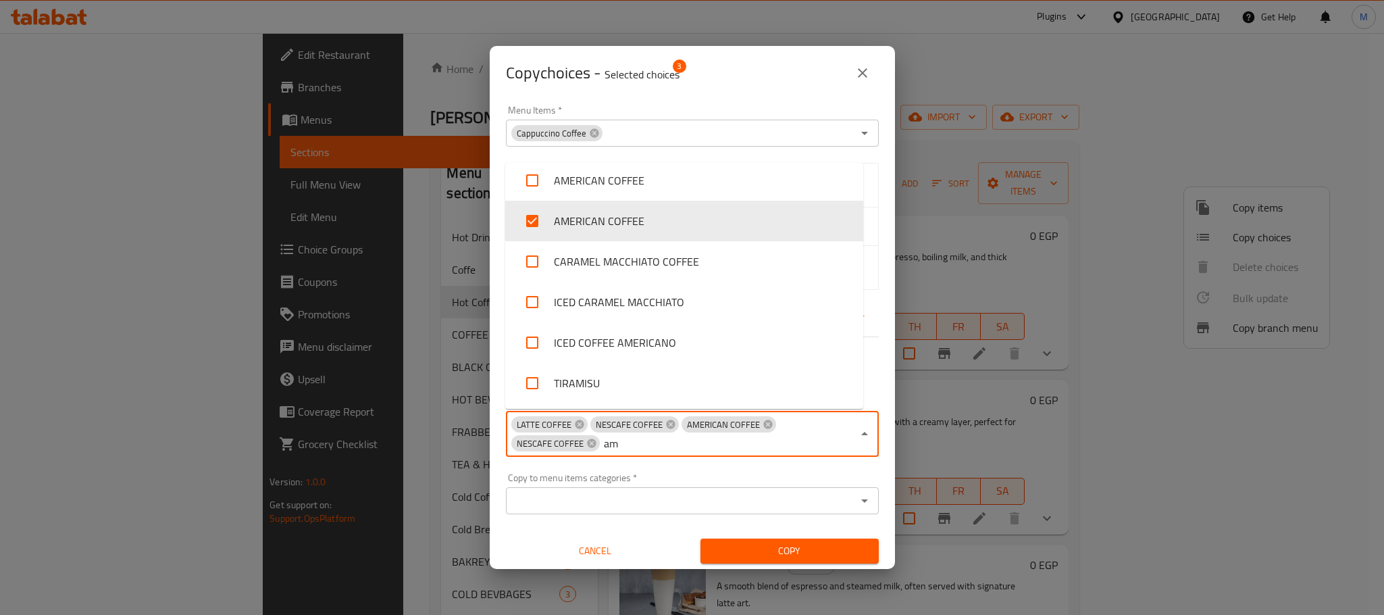
scroll to position [0, 0]
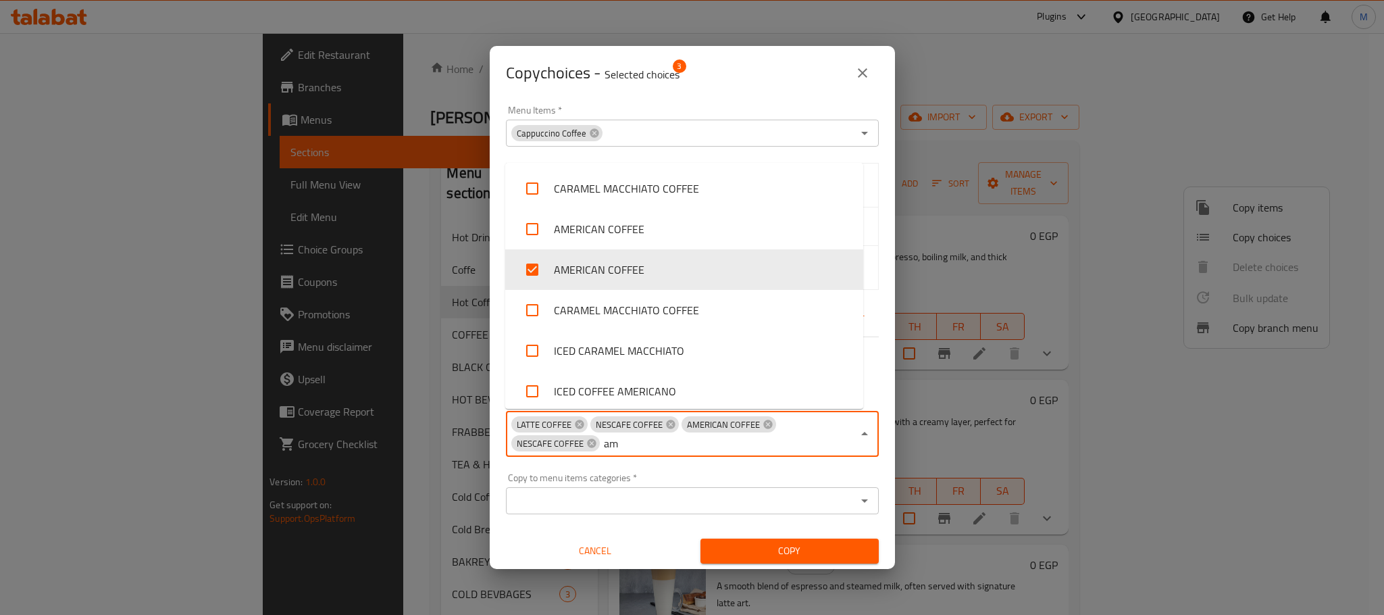
type input "ame"
click at [705, 242] on li "AMERICAN COFFEE" at bounding box center [684, 229] width 358 height 41
checkbox input "false"
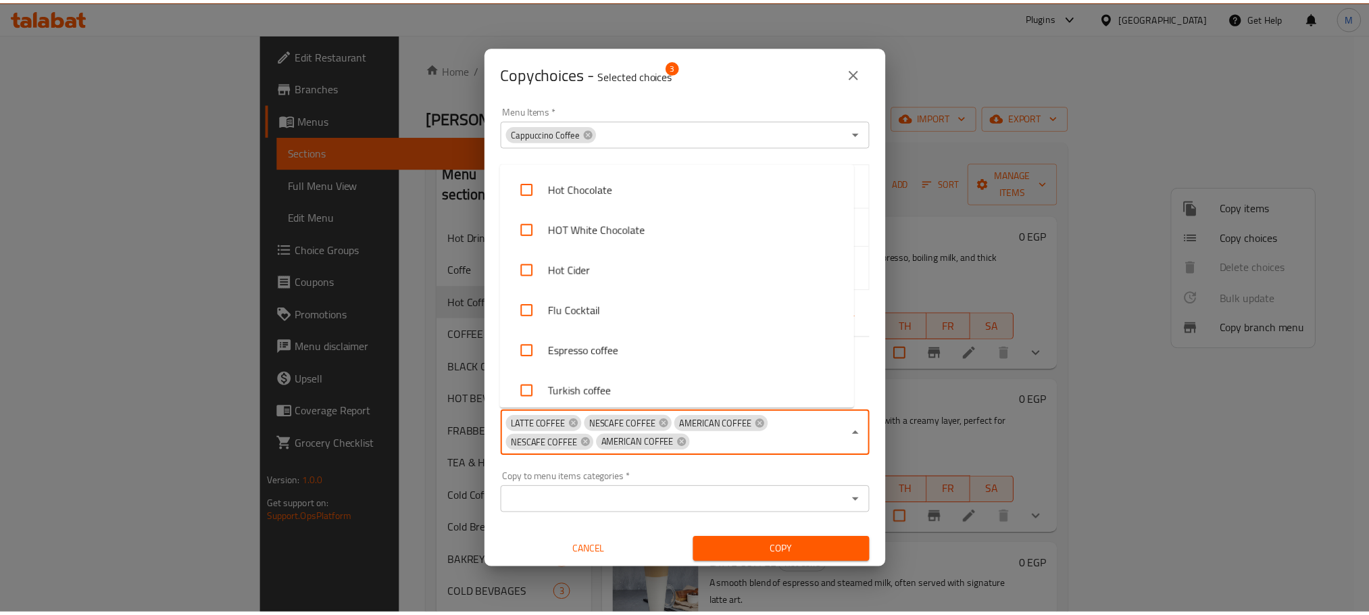
scroll to position [694, 0]
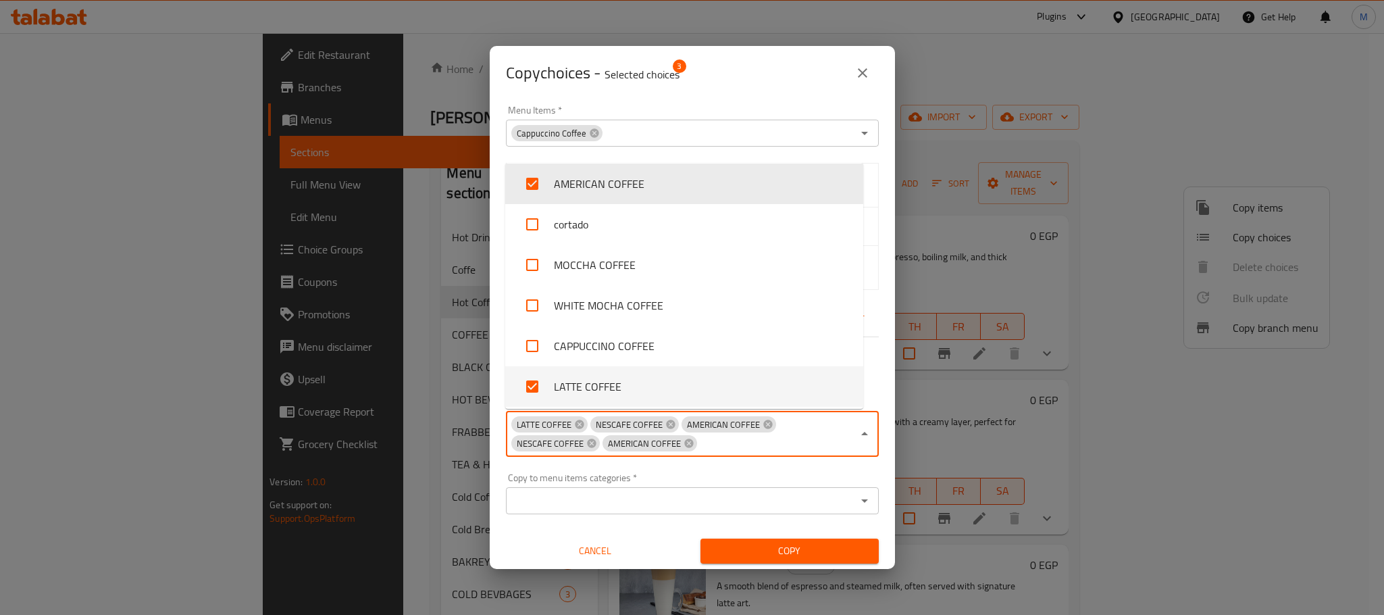
click at [790, 578] on div "Copy choices - Selected choices 3 Menu Items   * Cappuccino Coffee Menu Items *…" at bounding box center [692, 307] width 1384 height 615
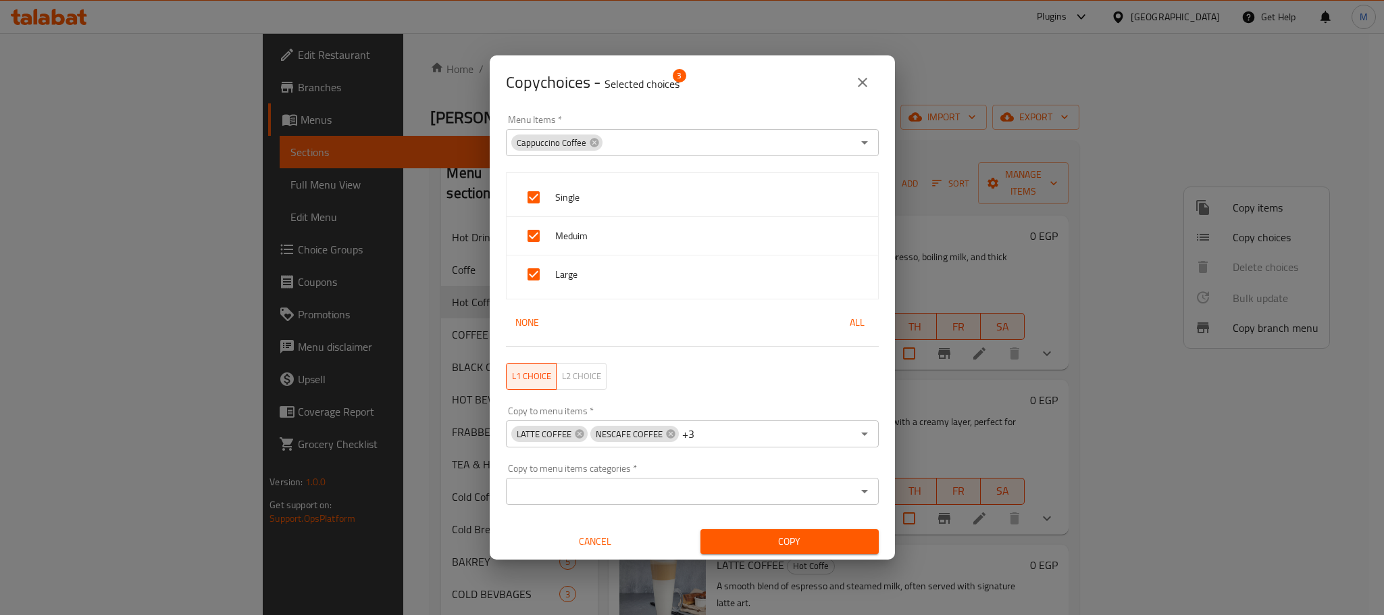
click at [788, 537] on span "Copy" at bounding box center [789, 541] width 157 height 17
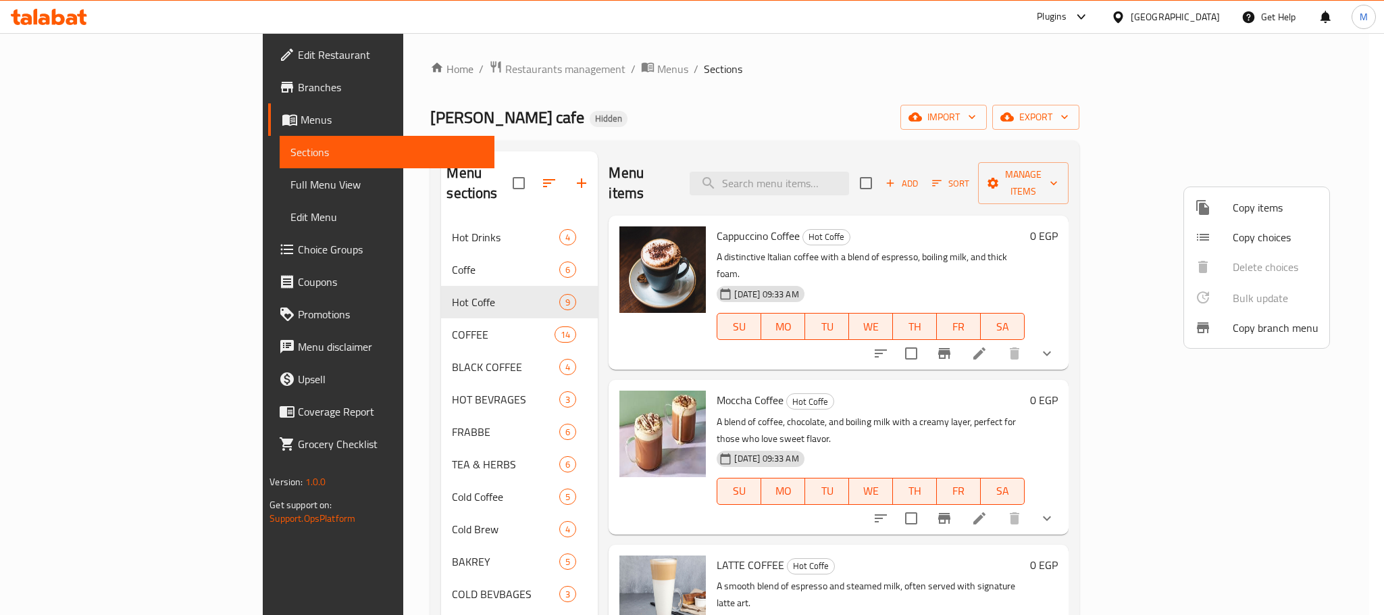
click at [774, 107] on div at bounding box center [692, 307] width 1384 height 615
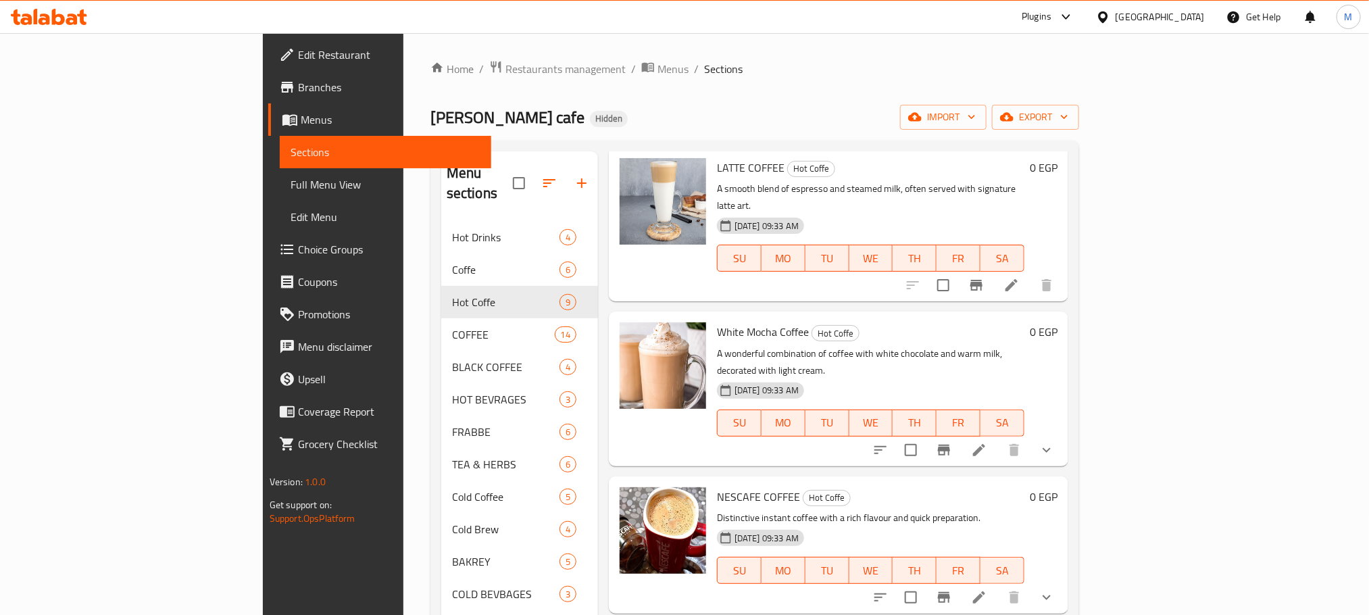
scroll to position [405, 0]
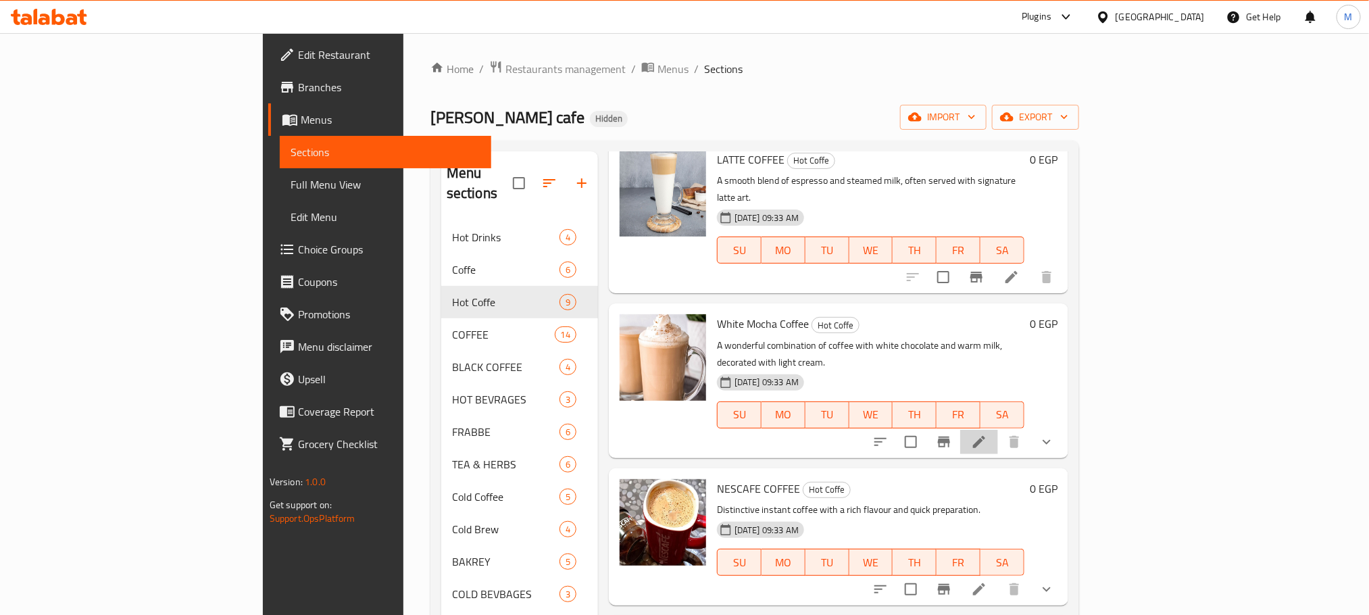
click at [998, 430] on li at bounding box center [979, 442] width 38 height 24
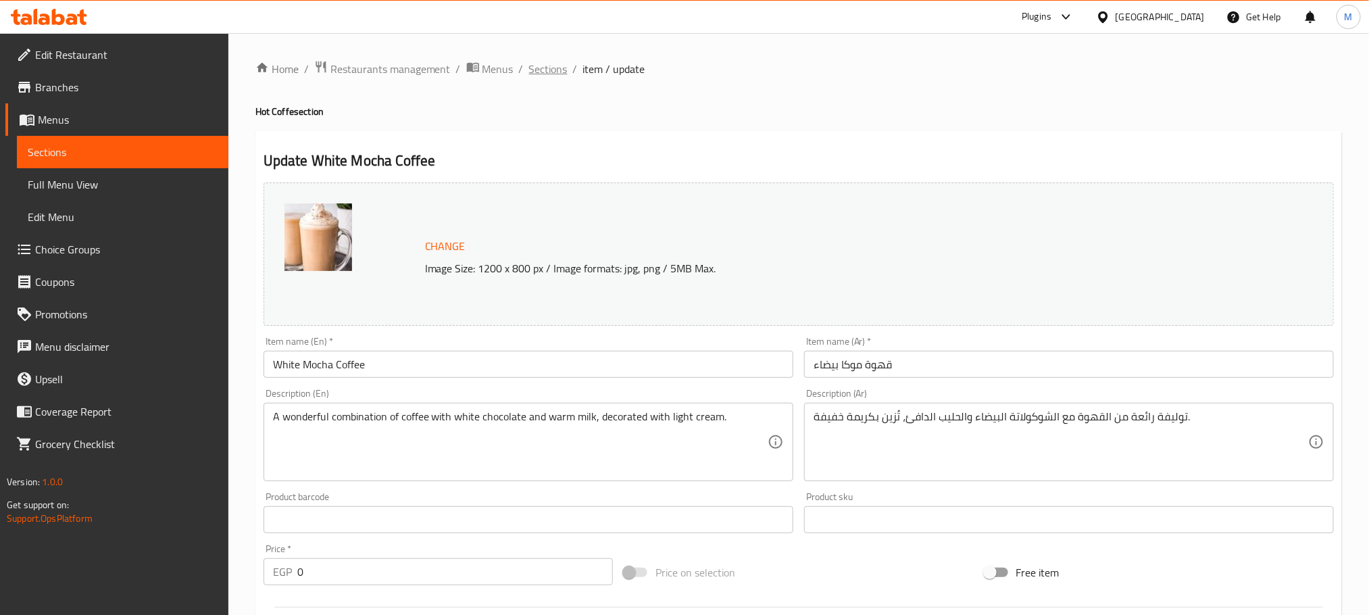
click at [538, 69] on span "Sections" at bounding box center [548, 69] width 39 height 16
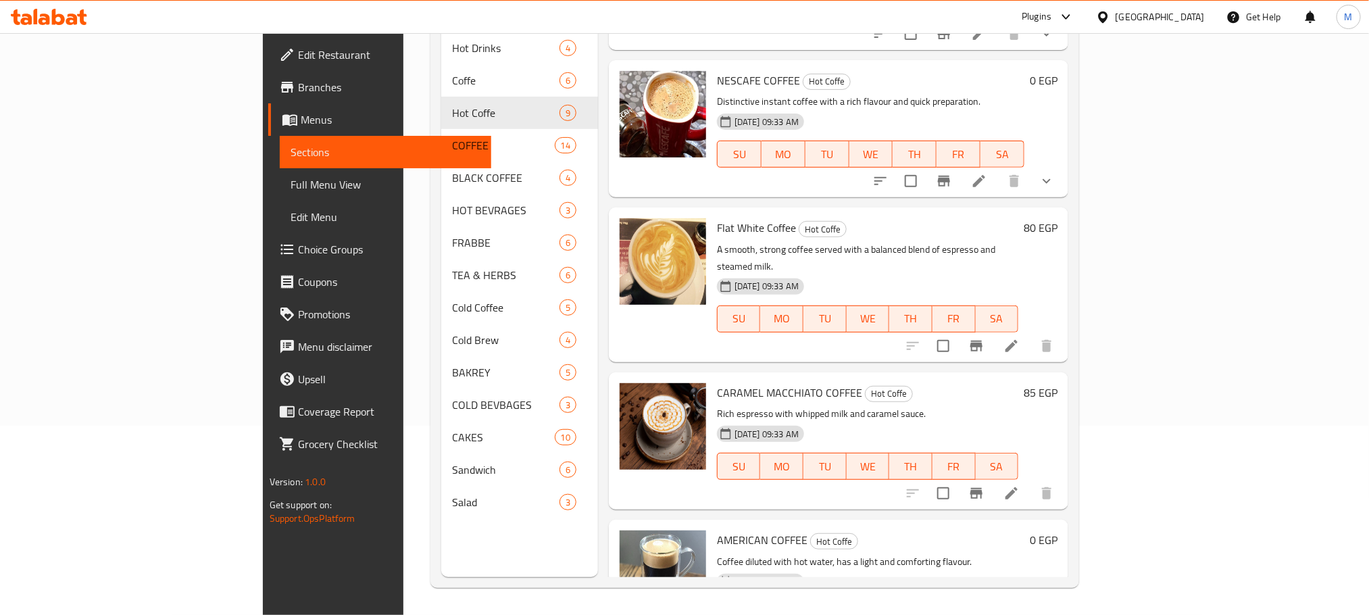
scroll to position [320, 0]
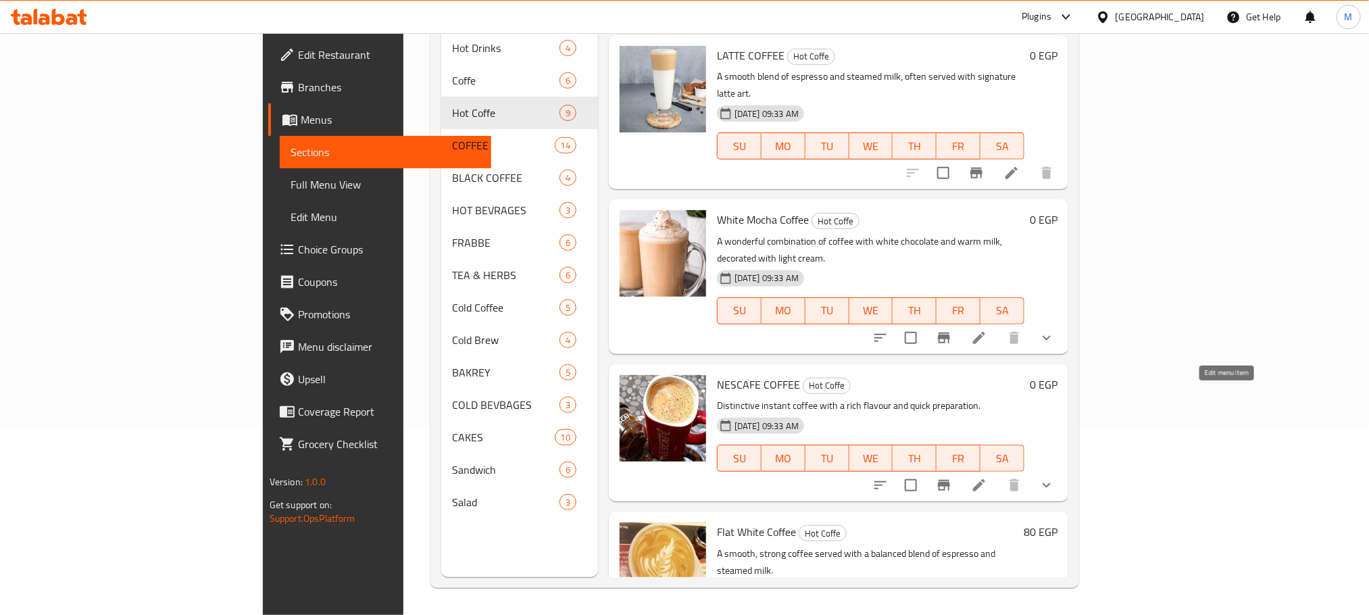
click at [985, 479] on icon at bounding box center [979, 485] width 12 height 12
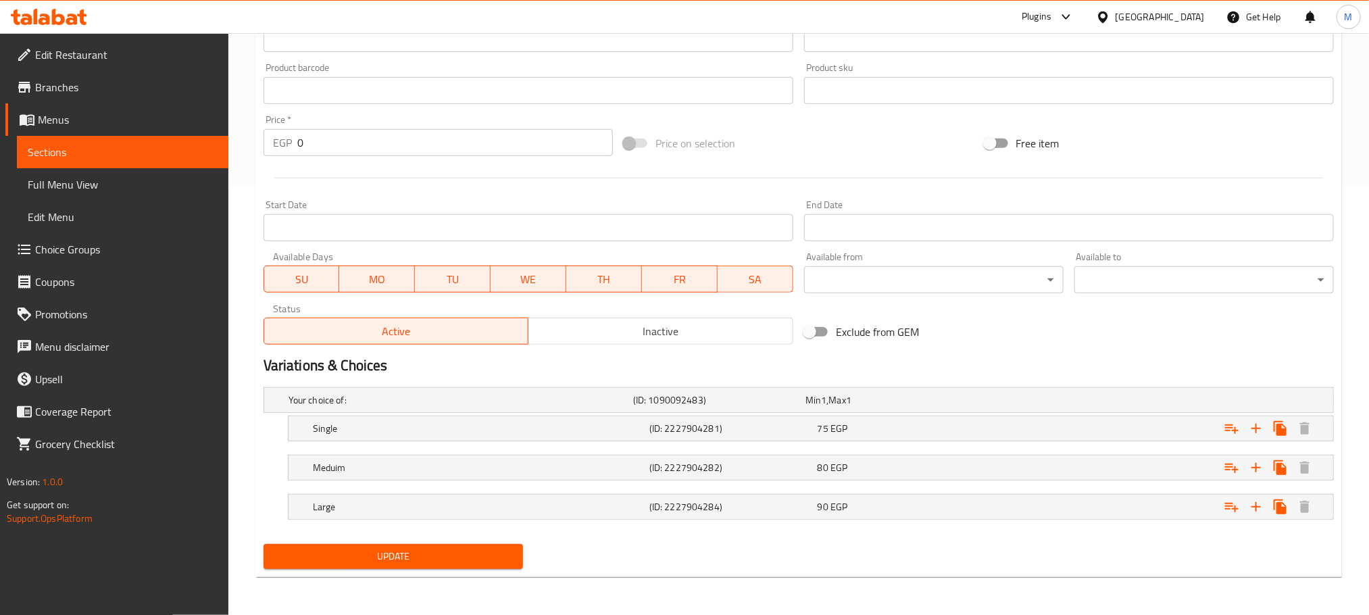
scroll to position [430, 0]
click at [921, 407] on div "75 EGP" at bounding box center [888, 400] width 167 height 14
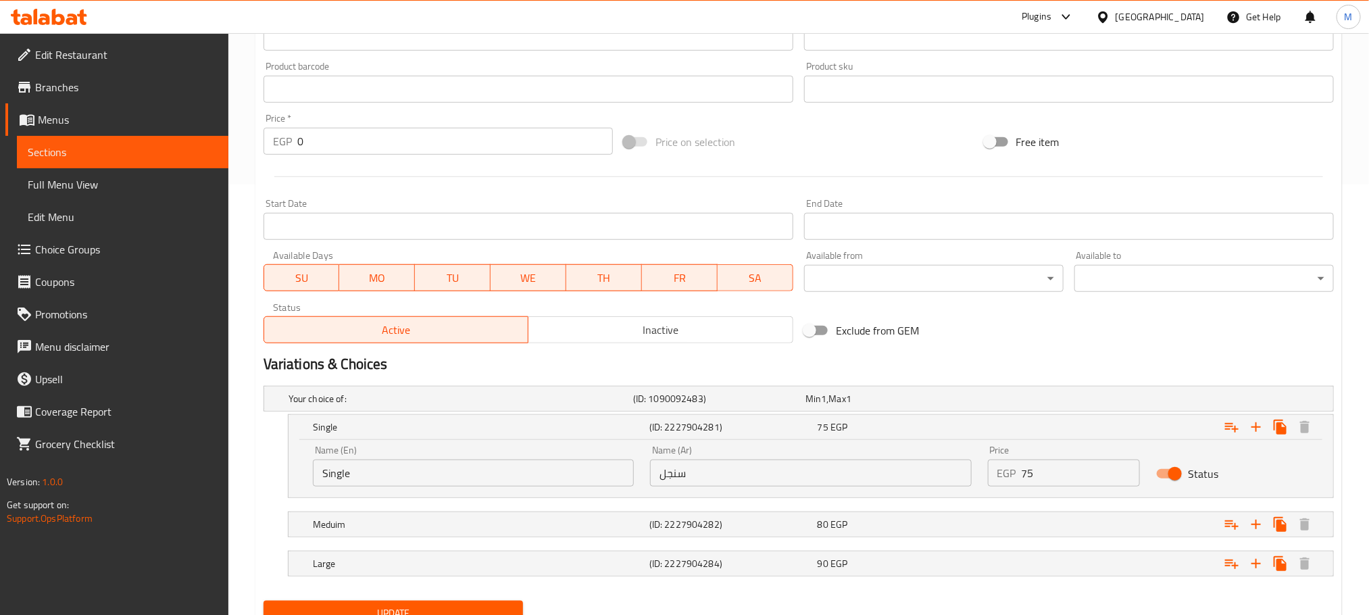
click at [1066, 477] on input "75" at bounding box center [1080, 472] width 119 height 27
click at [1066, 478] on input "75" at bounding box center [1080, 472] width 119 height 27
click at [1063, 478] on input "75" at bounding box center [1080, 472] width 119 height 27
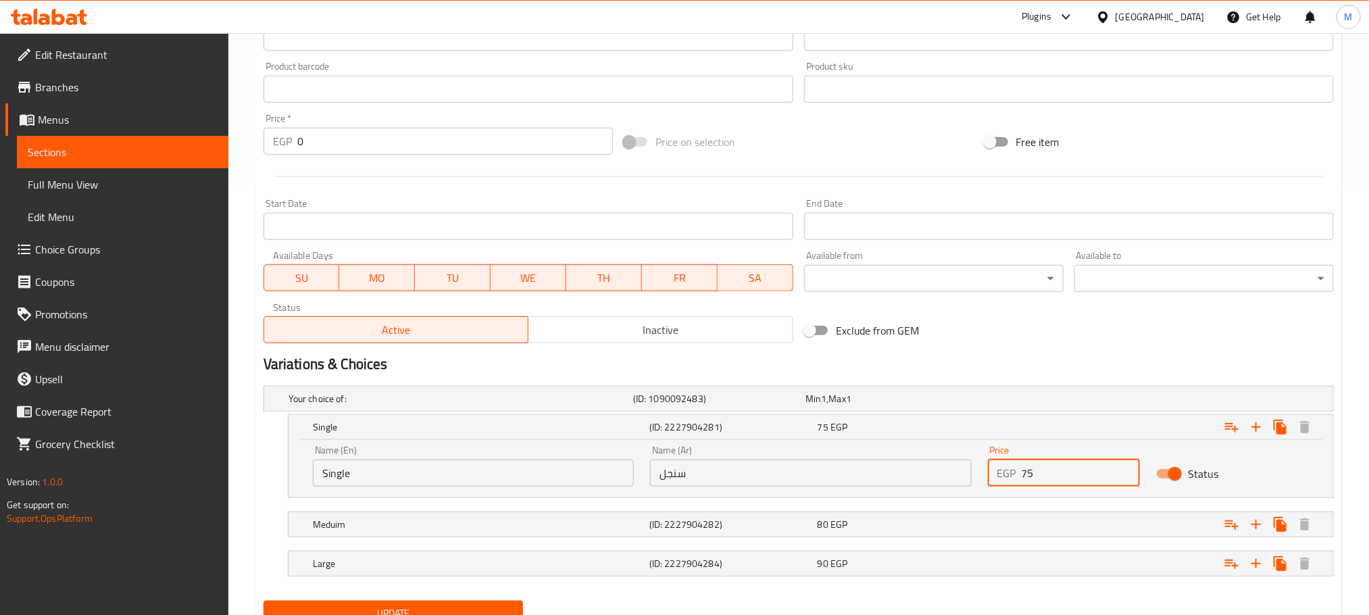
click at [1063, 478] on input "75" at bounding box center [1080, 472] width 119 height 27
type input "6"
type input "55"
click at [1022, 401] on div "Expand" at bounding box center [1147, 398] width 345 height 5
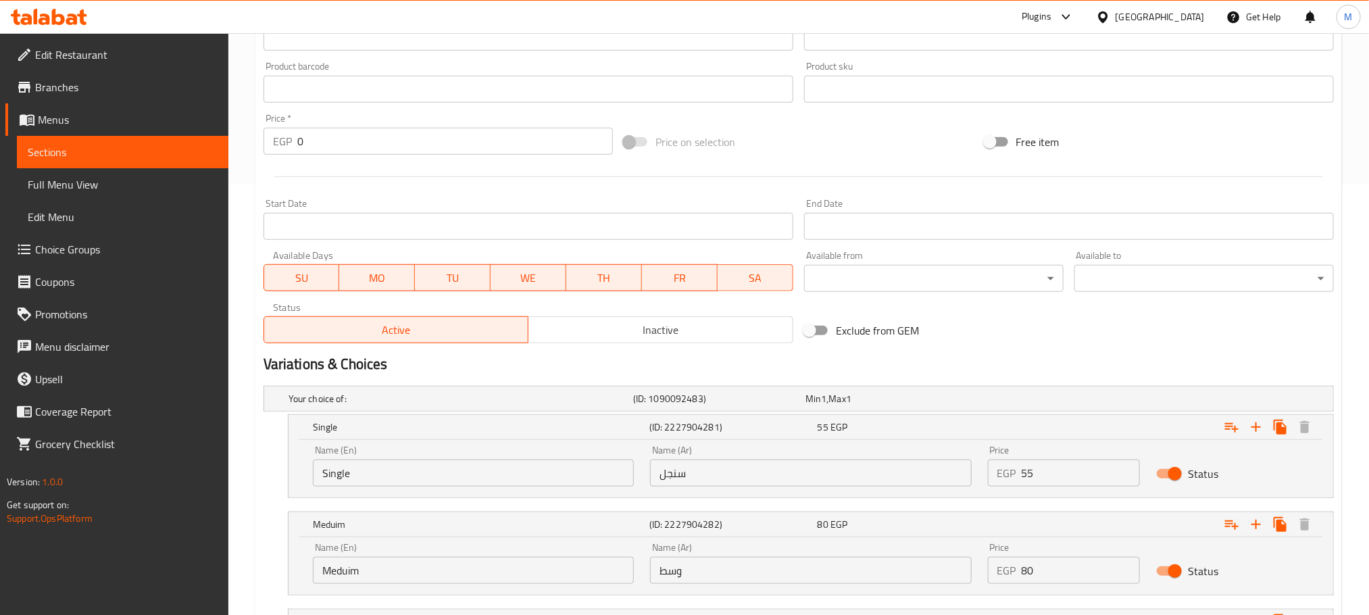
click at [1048, 578] on input "80" at bounding box center [1080, 570] width 119 height 27
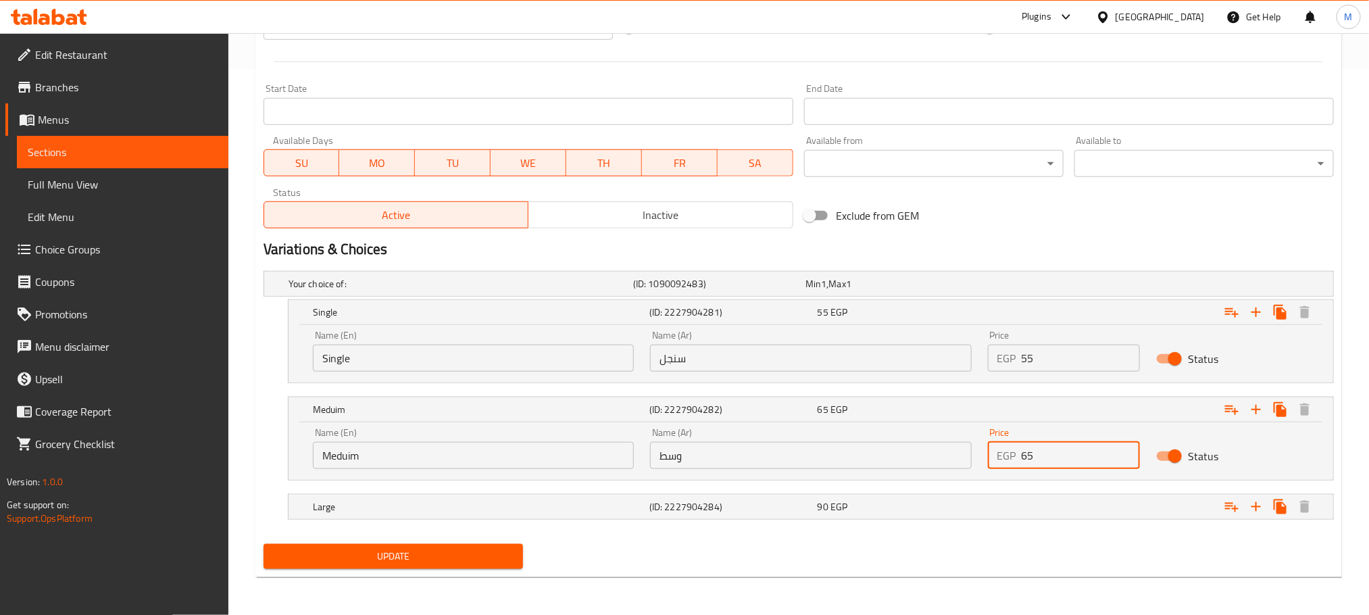
scroll to position [547, 0]
type input "65"
click at [1010, 522] on nav at bounding box center [798, 527] width 1070 height 11
click at [1008, 286] on div "Expand" at bounding box center [1147, 283] width 345 height 5
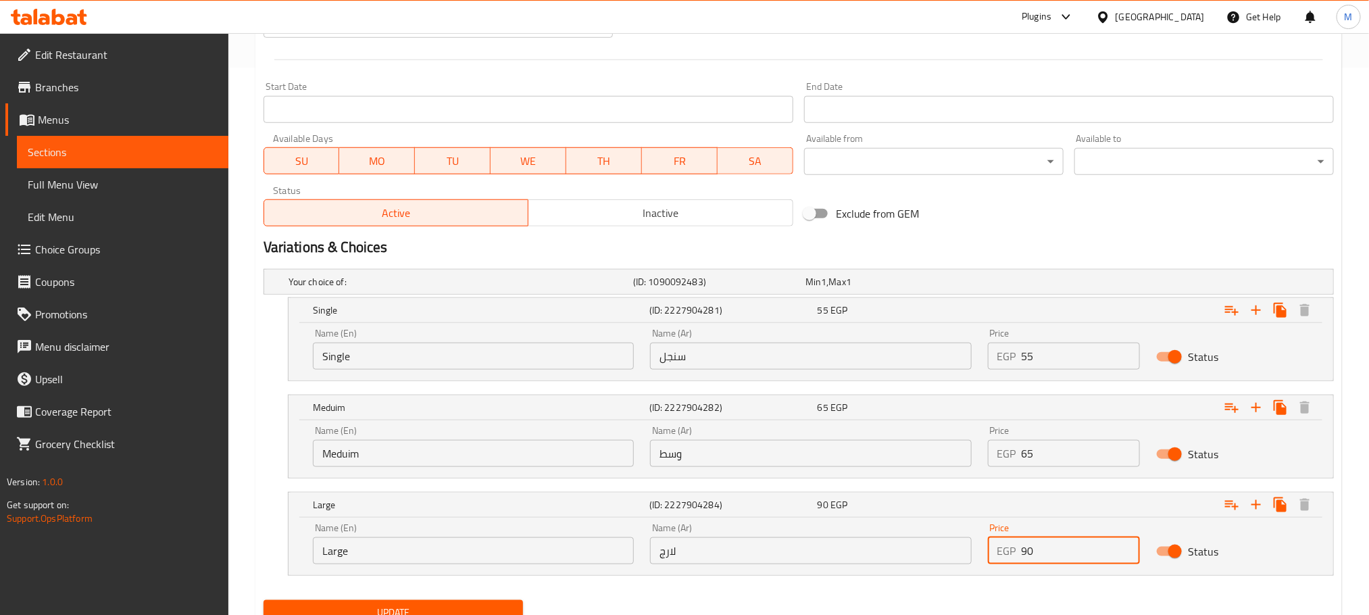
click at [1046, 563] on input "90" at bounding box center [1080, 550] width 119 height 27
paste input "75"
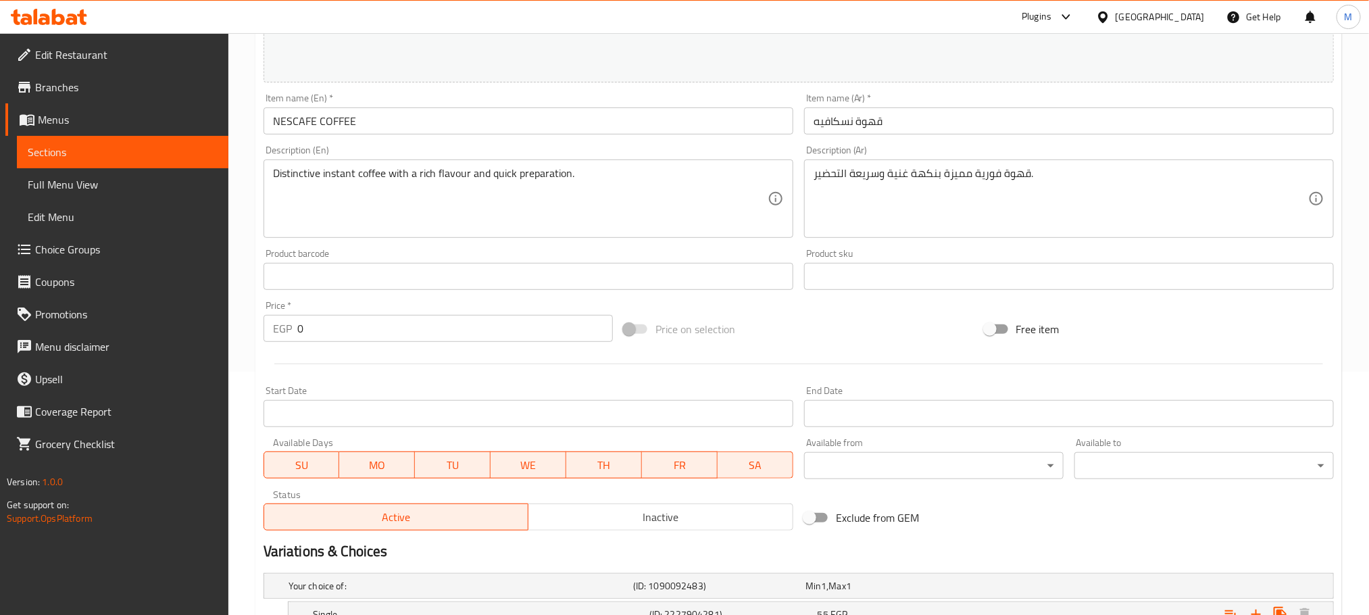
scroll to position [142, 0]
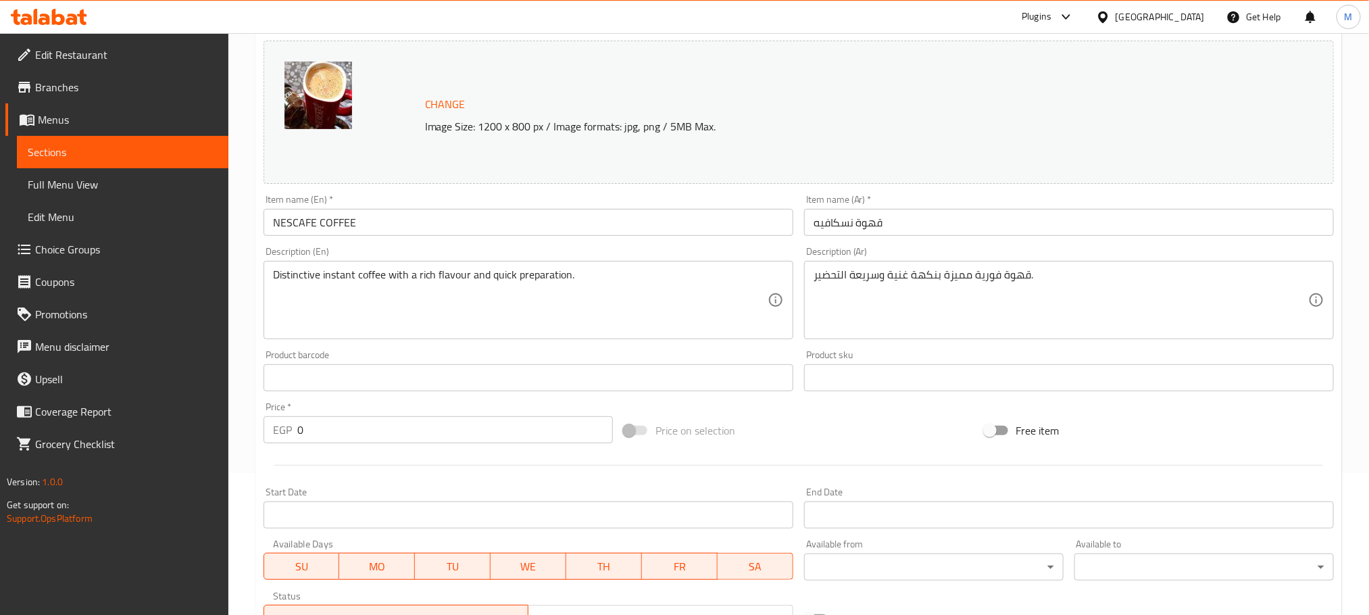
type input "75"
click at [415, 217] on input "NESCAFE COFFEE" at bounding box center [528, 222] width 530 height 27
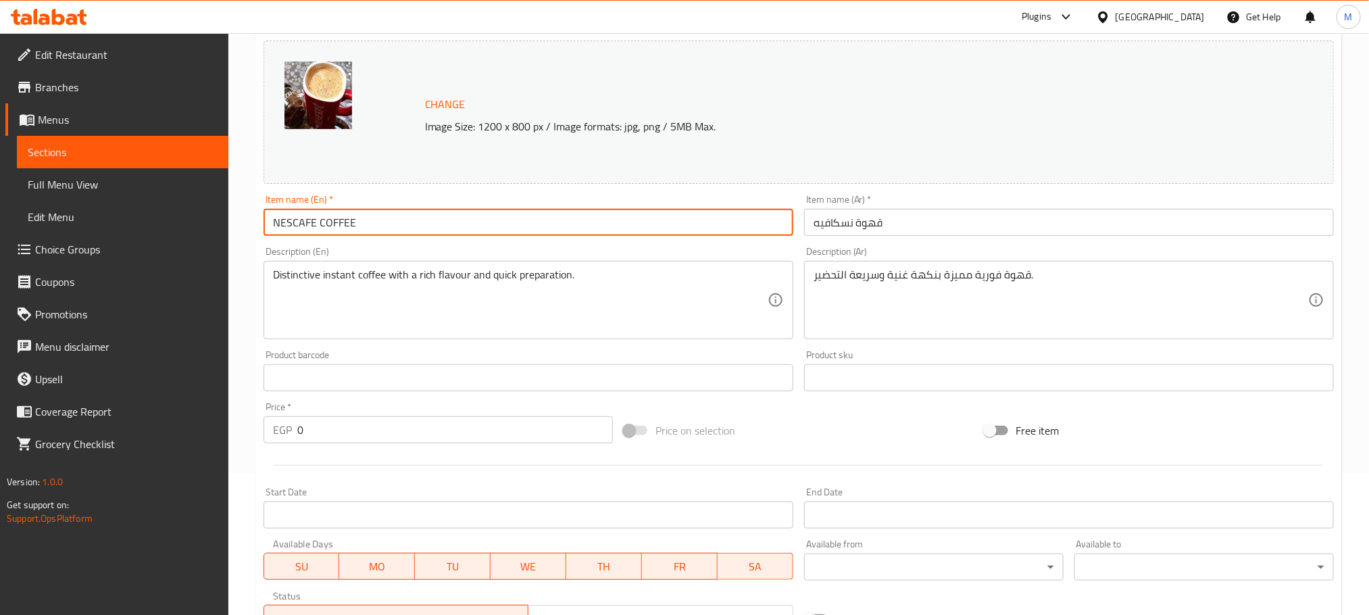
click at [415, 217] on input "NESCAFE COFFEE" at bounding box center [528, 222] width 530 height 27
paste input "escafe Coffee"
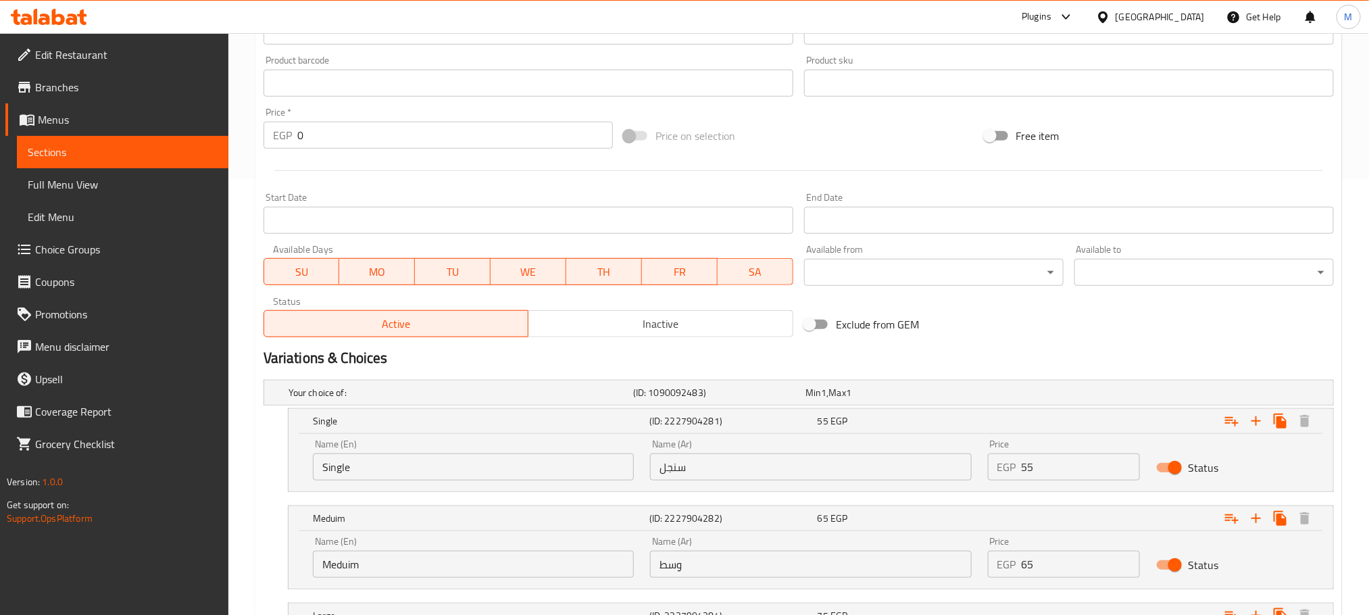
scroll to position [605, 0]
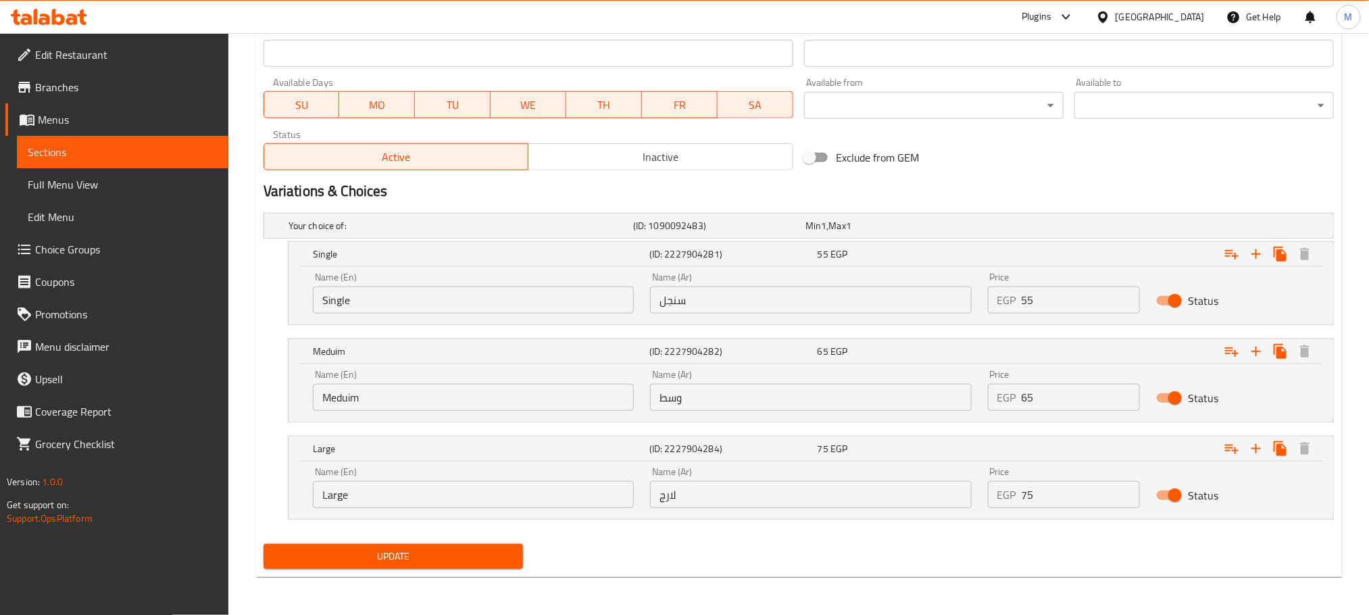
type input "Nescafe Coffee"
drag, startPoint x: 467, startPoint y: 538, endPoint x: 488, endPoint y: 570, distance: 39.0
click at [467, 537] on div "Your choice of: (ID: 1090092483) Min 1 , Max 1 Name (En) Your choice of: Name (…" at bounding box center [798, 372] width 1081 height 331
click at [488, 570] on div "Update" at bounding box center [393, 556] width 270 height 36
click at [499, 558] on span "Update" at bounding box center [393, 556] width 238 height 17
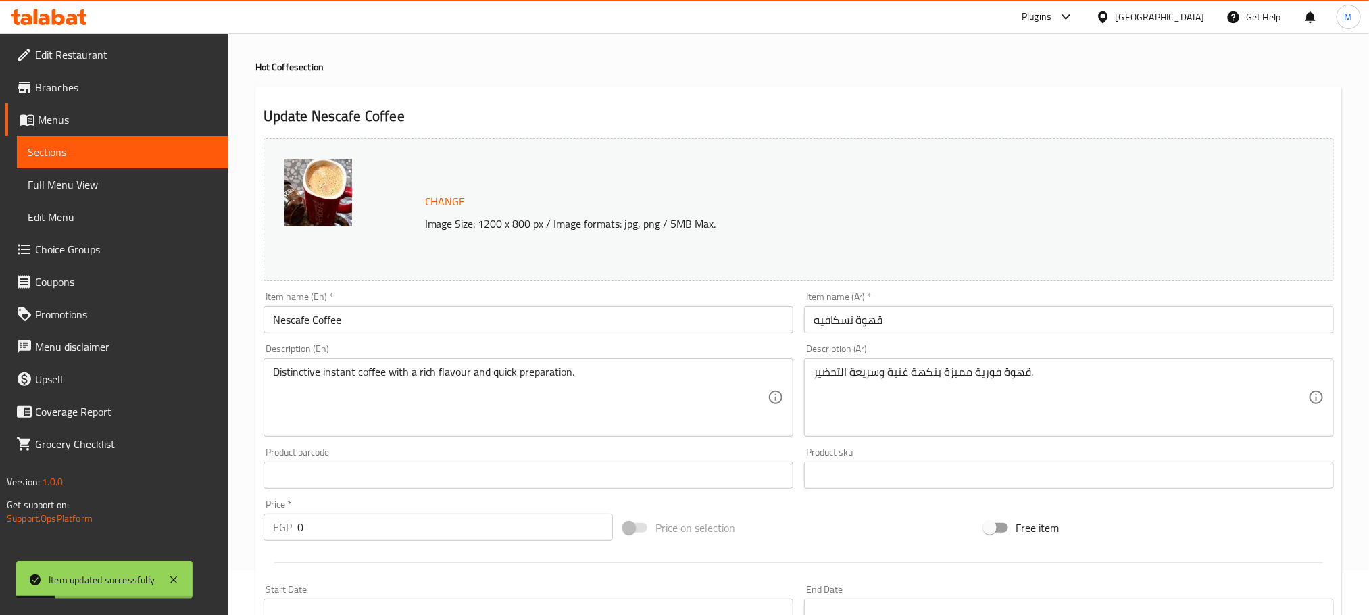
scroll to position [0, 0]
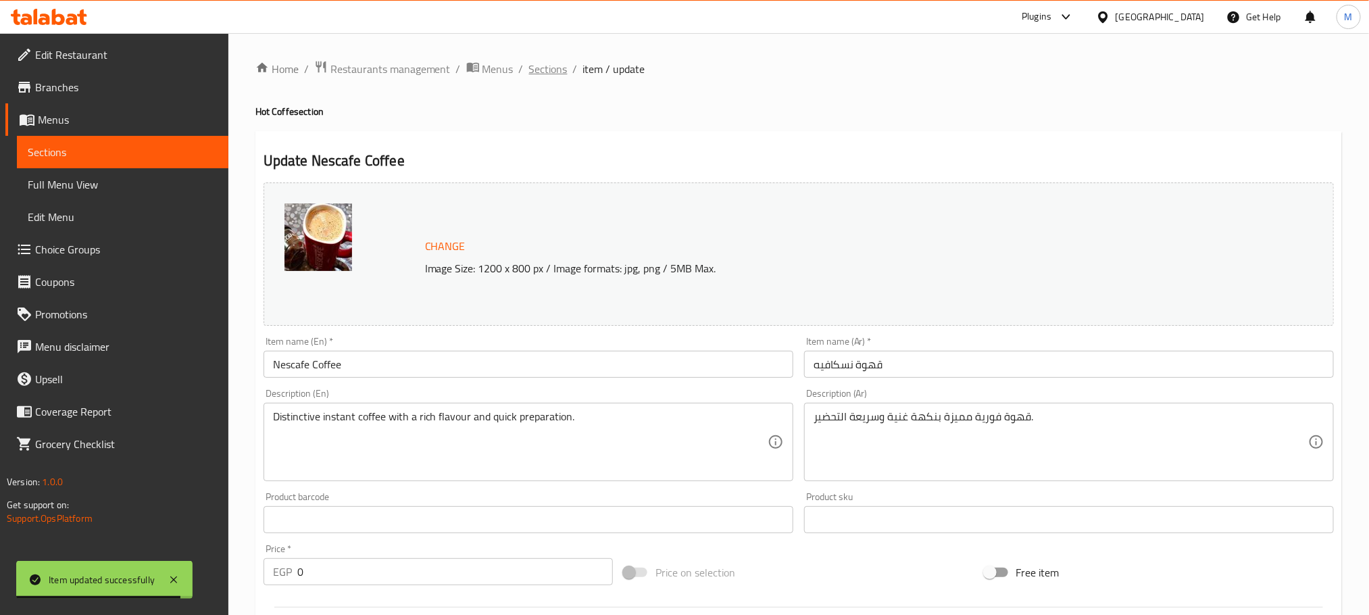
click at [548, 69] on span "Sections" at bounding box center [548, 69] width 39 height 16
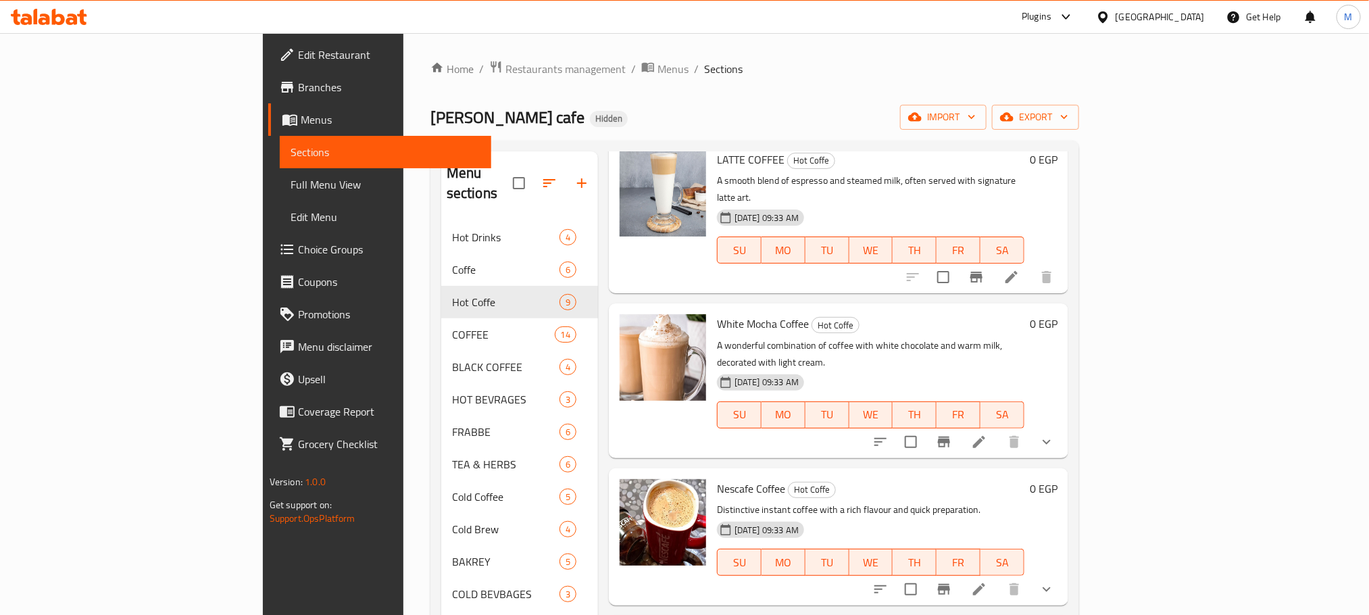
scroll to position [507, 0]
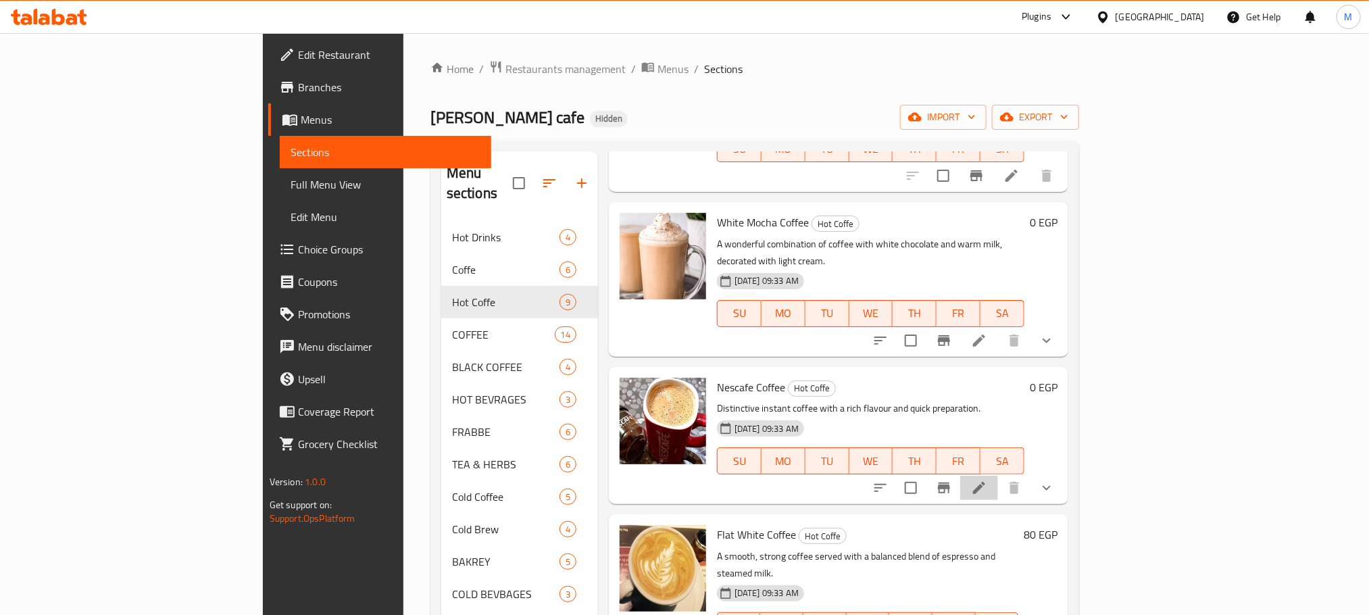
click at [998, 476] on li at bounding box center [979, 488] width 38 height 24
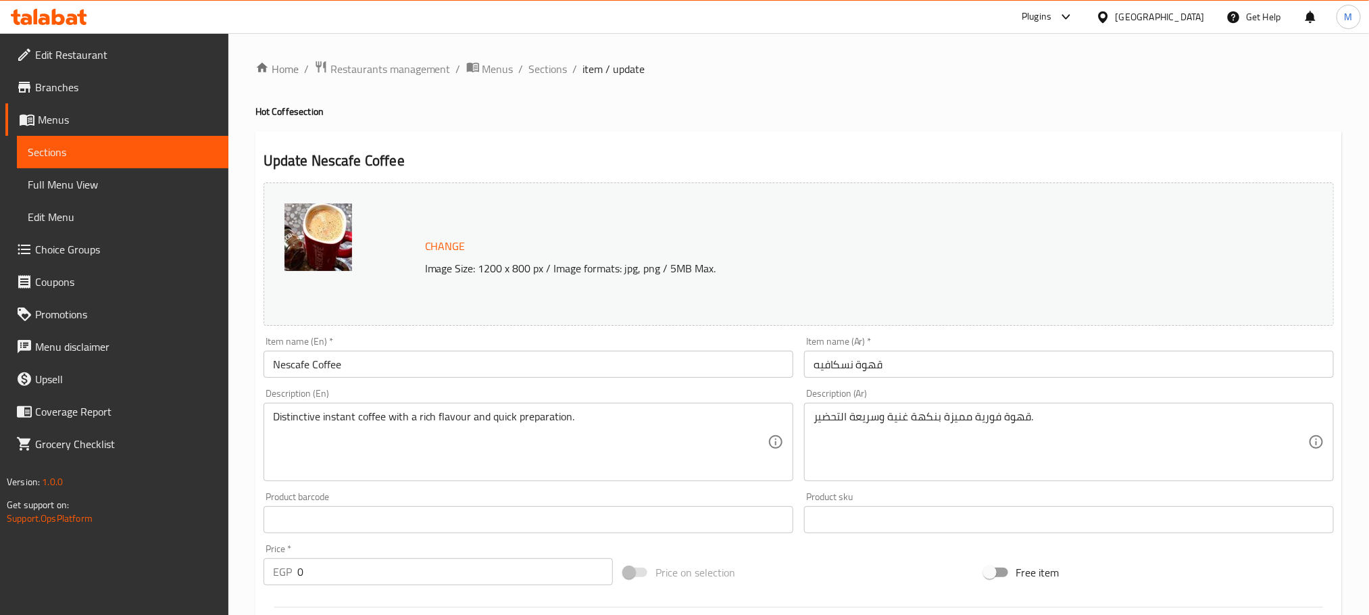
click at [866, 365] on input "قهوة نسكافيه" at bounding box center [1069, 364] width 530 height 27
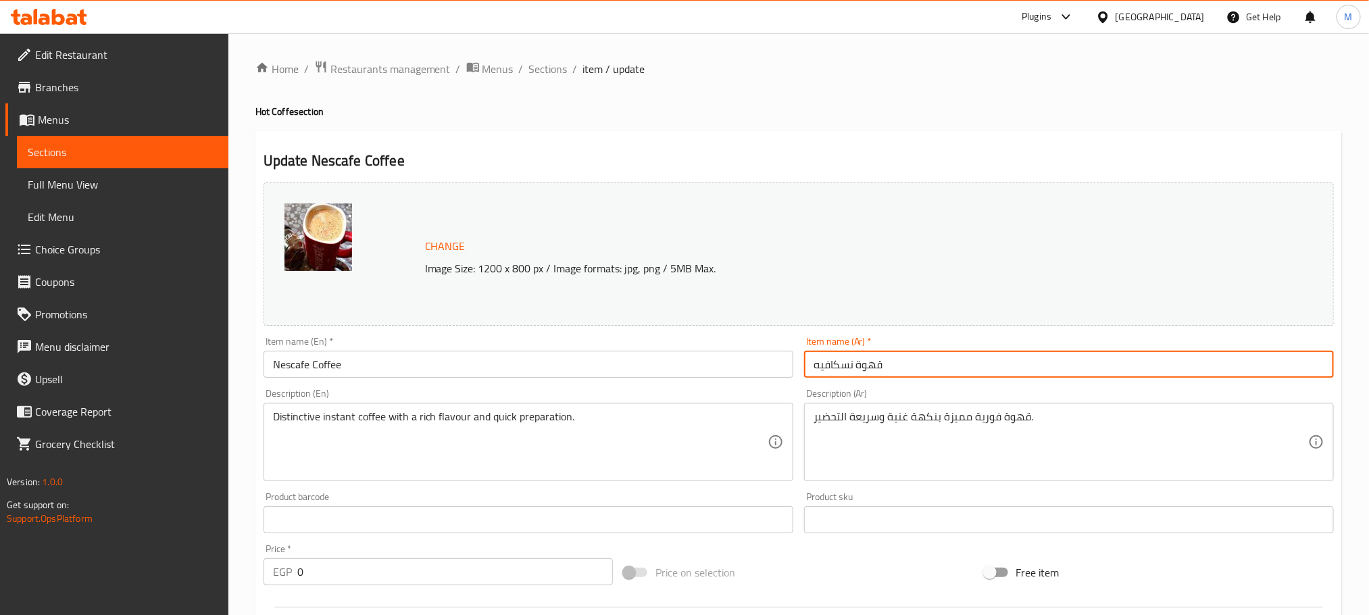
click at [866, 365] on input "قهوة نسكافيه" at bounding box center [1069, 364] width 530 height 27
type input "نسكافيه"
click at [323, 365] on input "Nescafe Coffee" at bounding box center [528, 364] width 530 height 27
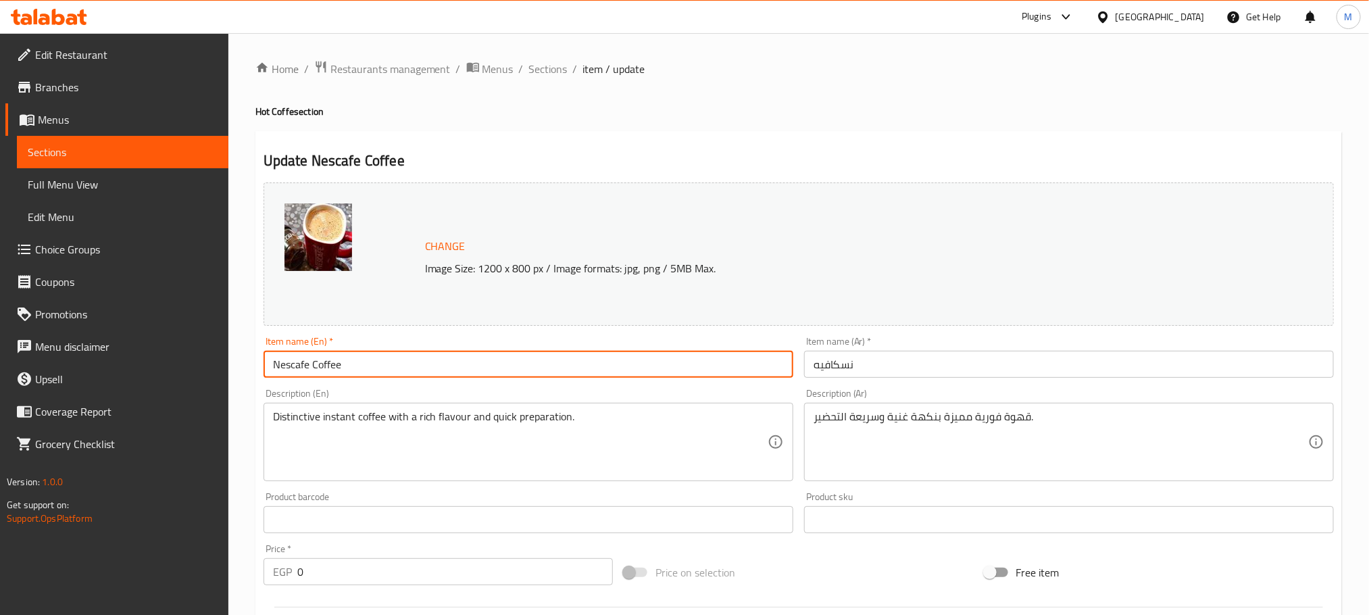
click at [323, 365] on input "Nescafe Coffee" at bounding box center [528, 364] width 530 height 27
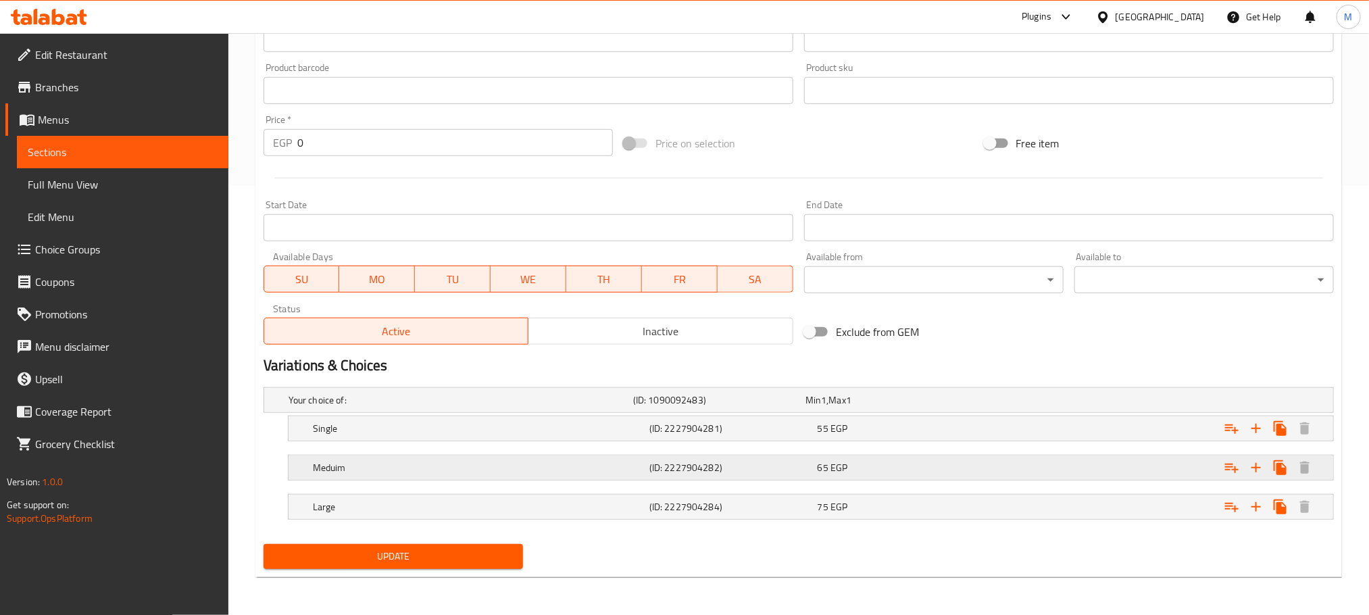
scroll to position [430, 0]
type input "Nescafe"
click at [380, 569] on button "Update" at bounding box center [392, 556] width 259 height 25
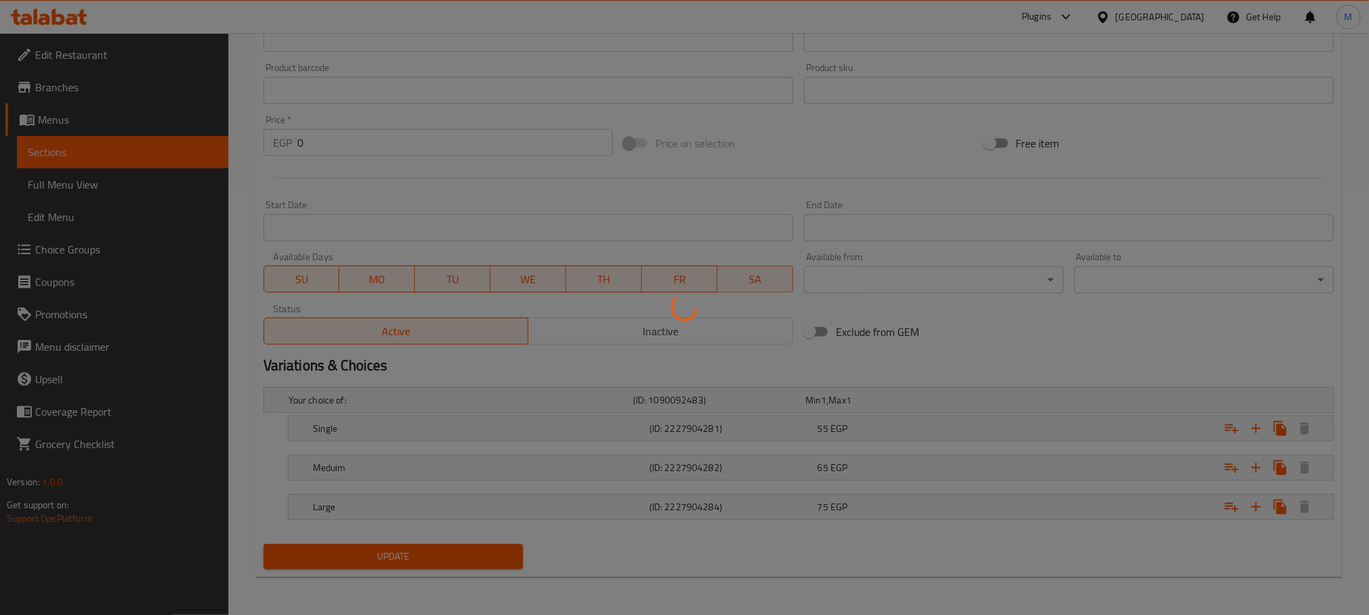
scroll to position [0, 0]
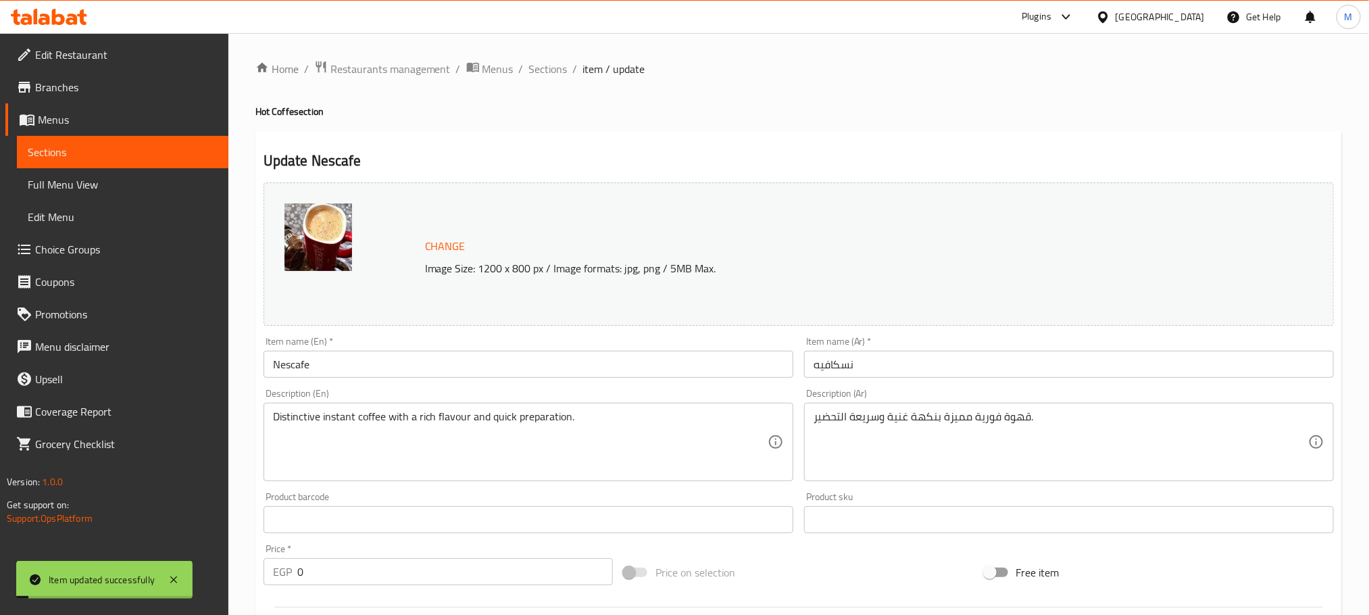
click at [530, 82] on div "Home / Restaurants management / Menus / Sections / item / update Hot Coffe sect…" at bounding box center [798, 538] width 1086 height 957
click at [556, 71] on span "Sections" at bounding box center [548, 69] width 39 height 16
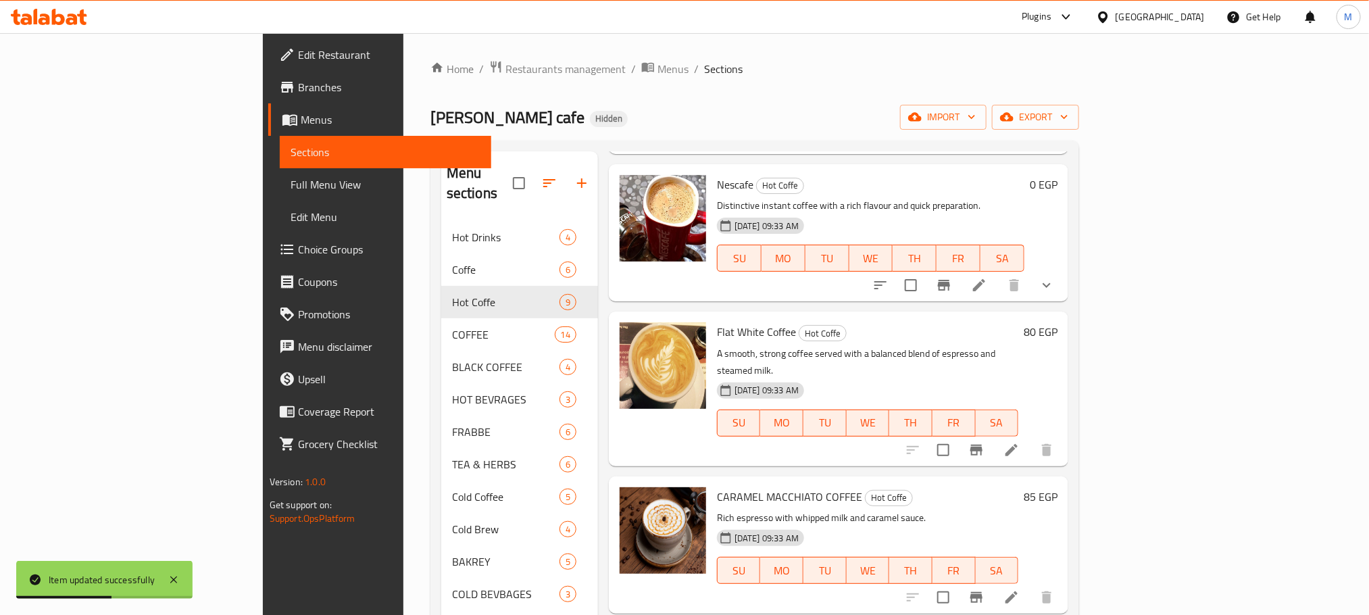
scroll to position [726, 0]
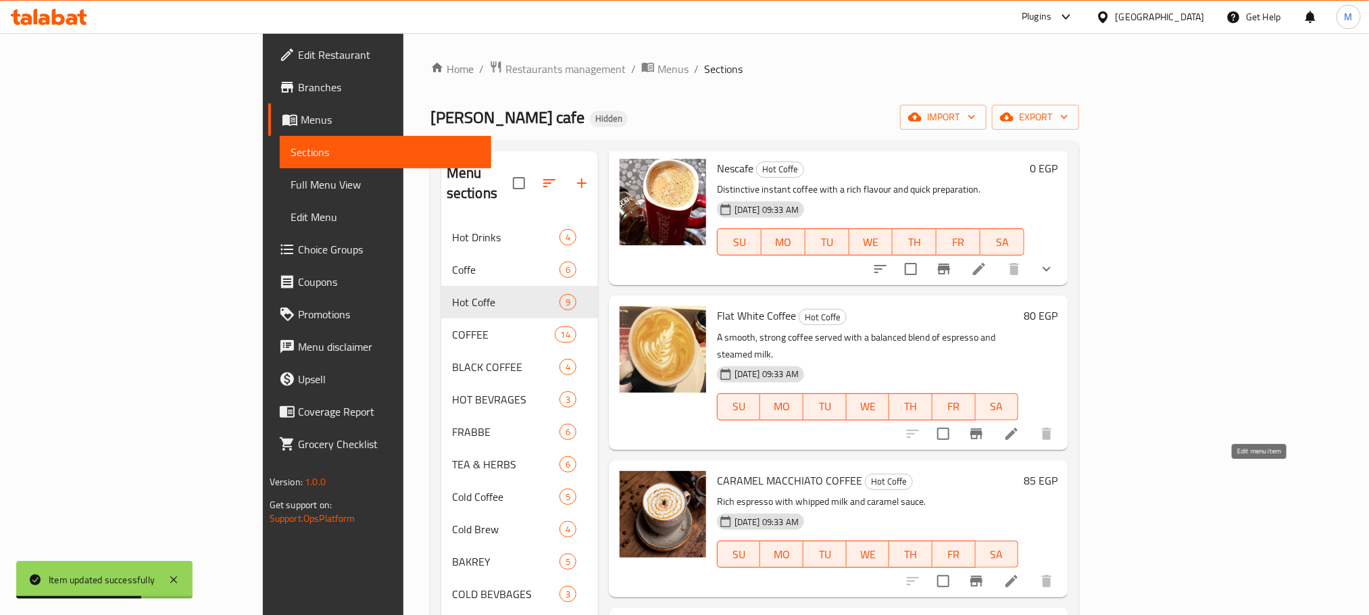
click at [1019, 573] on icon at bounding box center [1011, 581] width 16 height 16
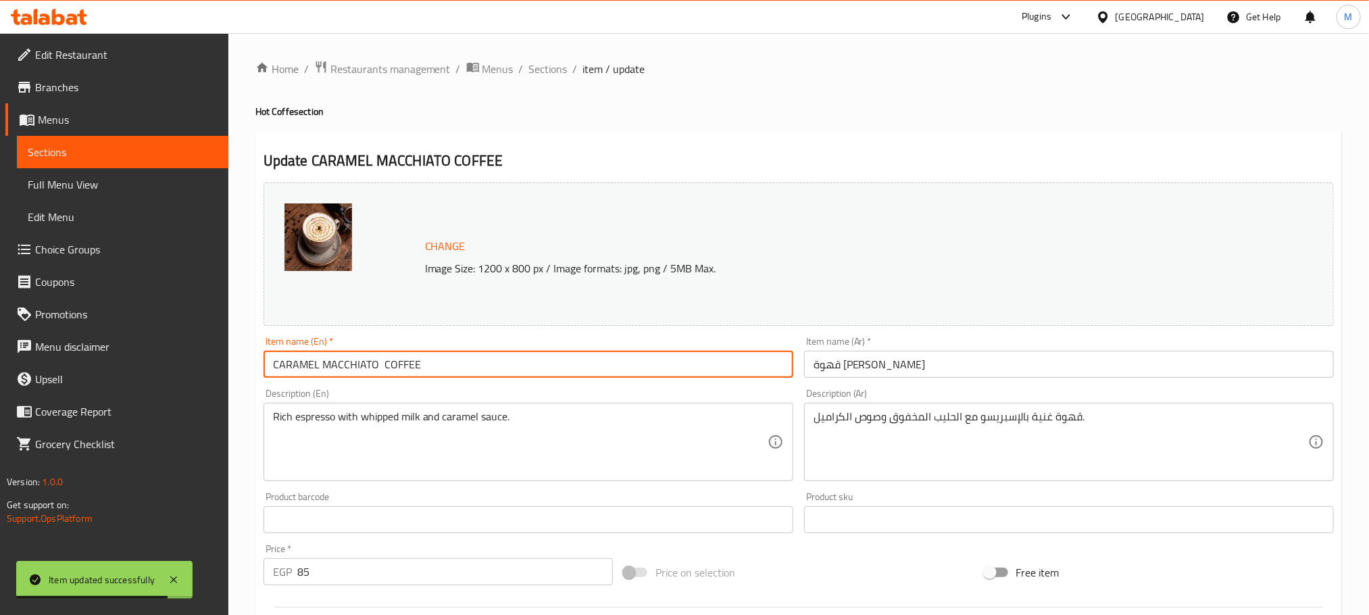
click at [392, 377] on input "CARAMEL MACCHIATO COFFEE" at bounding box center [528, 364] width 530 height 27
type input "CARAMEL MACCHIATO C FFEE"
click at [394, 365] on input "CARAMEL MACCHIATO C FFEE" at bounding box center [528, 364] width 530 height 27
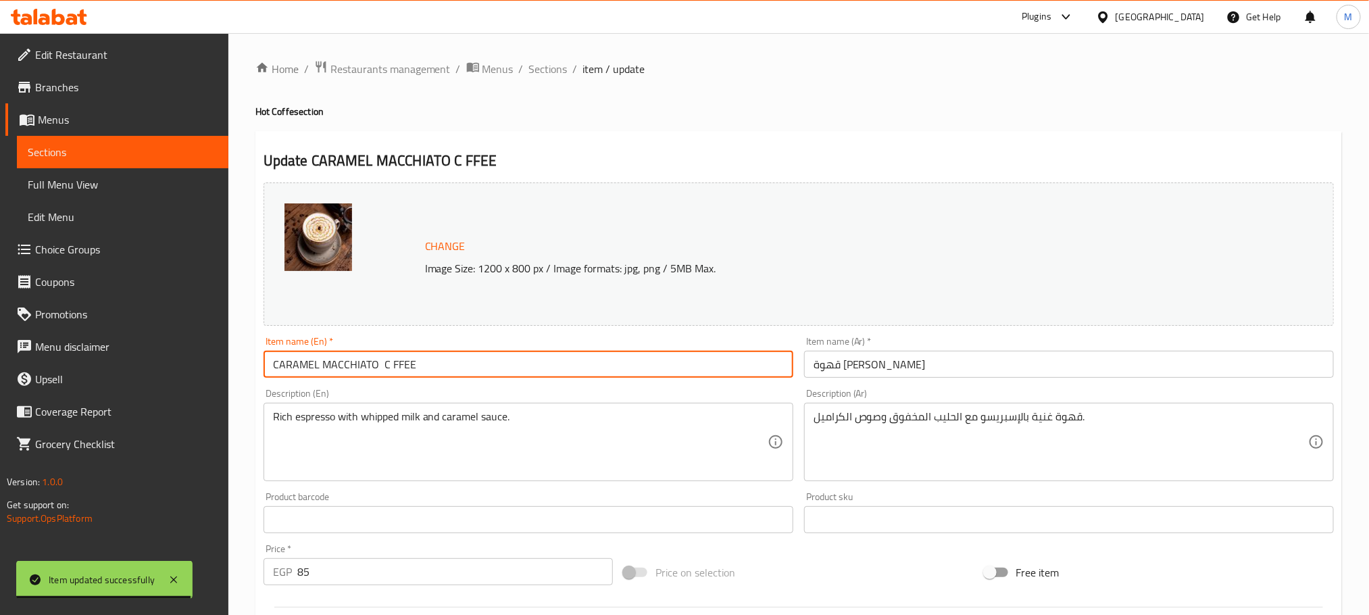
click at [394, 365] on input "CARAMEL MACCHIATO C FFEE" at bounding box center [528, 364] width 530 height 27
click at [391, 370] on input "CARAMEL MACCHIATO C FFEE" at bounding box center [528, 364] width 530 height 27
drag, startPoint x: 378, startPoint y: 369, endPoint x: 460, endPoint y: 379, distance: 83.0
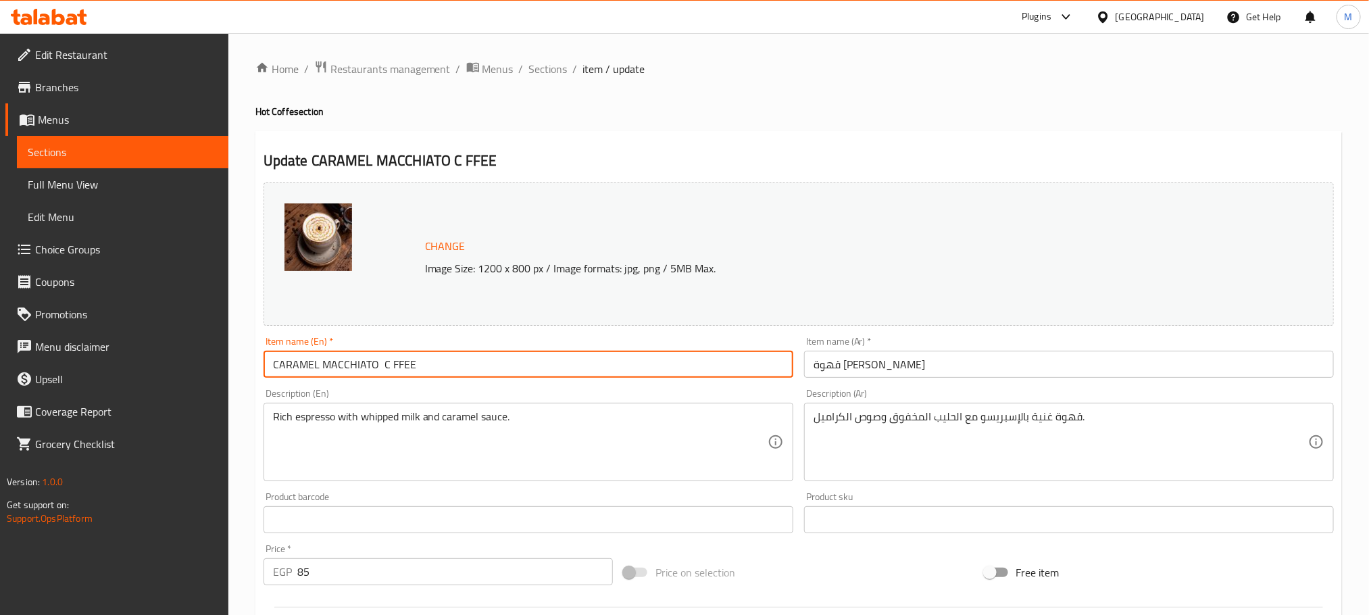
click at [460, 379] on div "Item name (En)   * CARAMEL MACCHIATO C FFEE Item name (En) *" at bounding box center [528, 357] width 540 height 52
type input "CARAMEL MACCHIATO"
click at [886, 363] on input "قهوة كراميل ماكياتو" at bounding box center [1069, 364] width 530 height 27
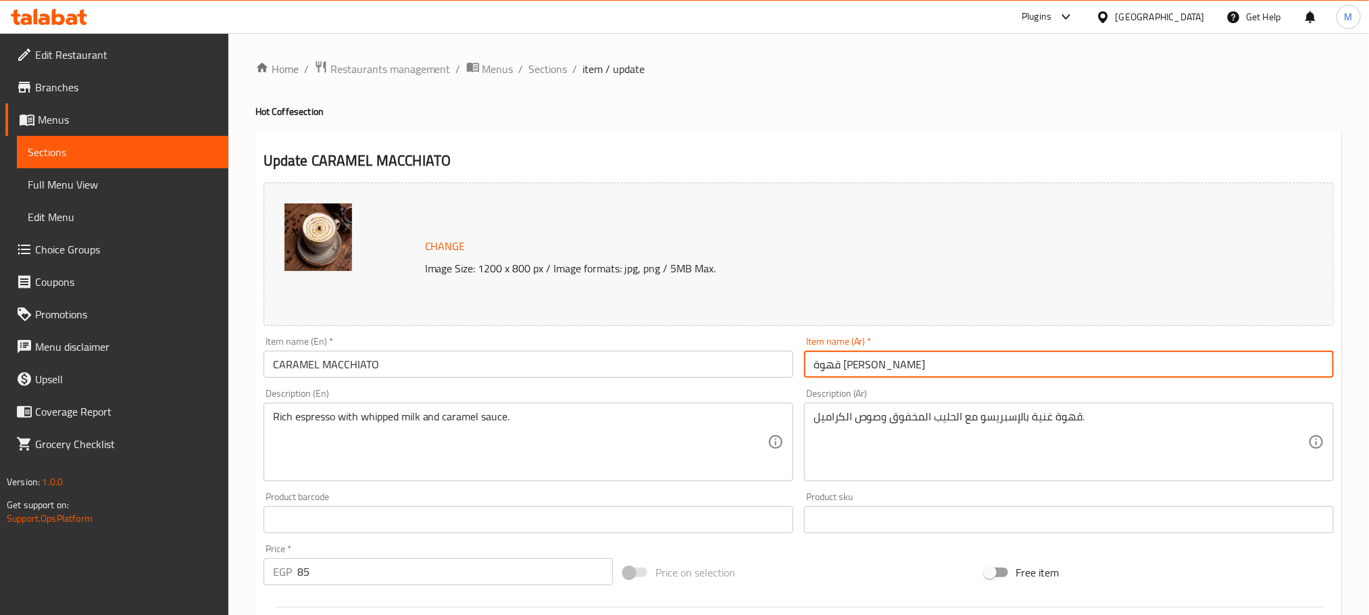
click at [886, 363] on input "قهوة كراميل ماكياتو" at bounding box center [1069, 364] width 530 height 27
type input "كراميل ماكياتو"
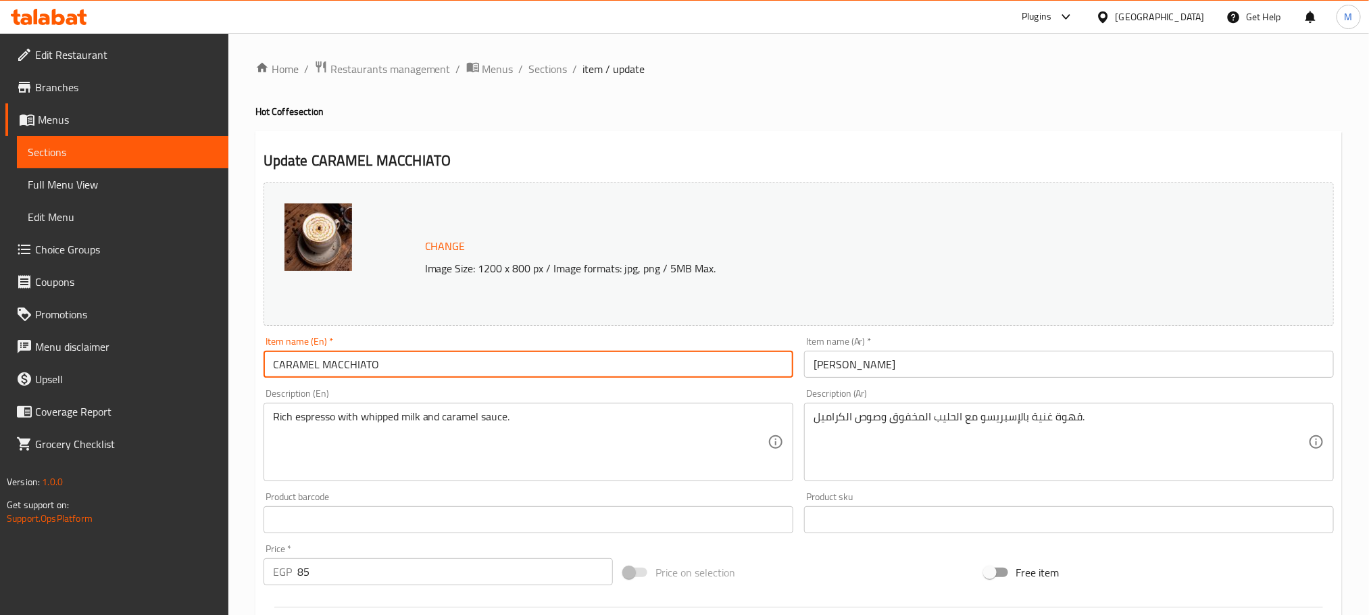
click at [456, 376] on input "CARAMEL MACCHIATO" at bounding box center [528, 364] width 530 height 27
paste input "aramel Macchiato"
type input "Caramel Macchiato"
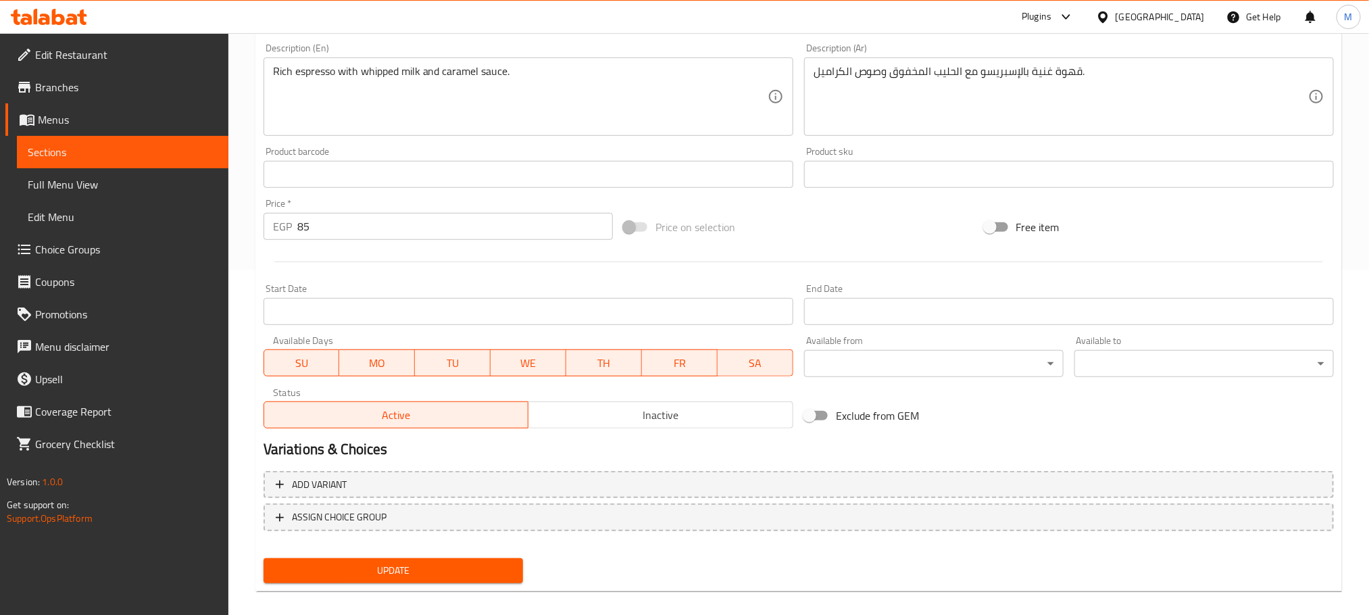
scroll to position [357, 0]
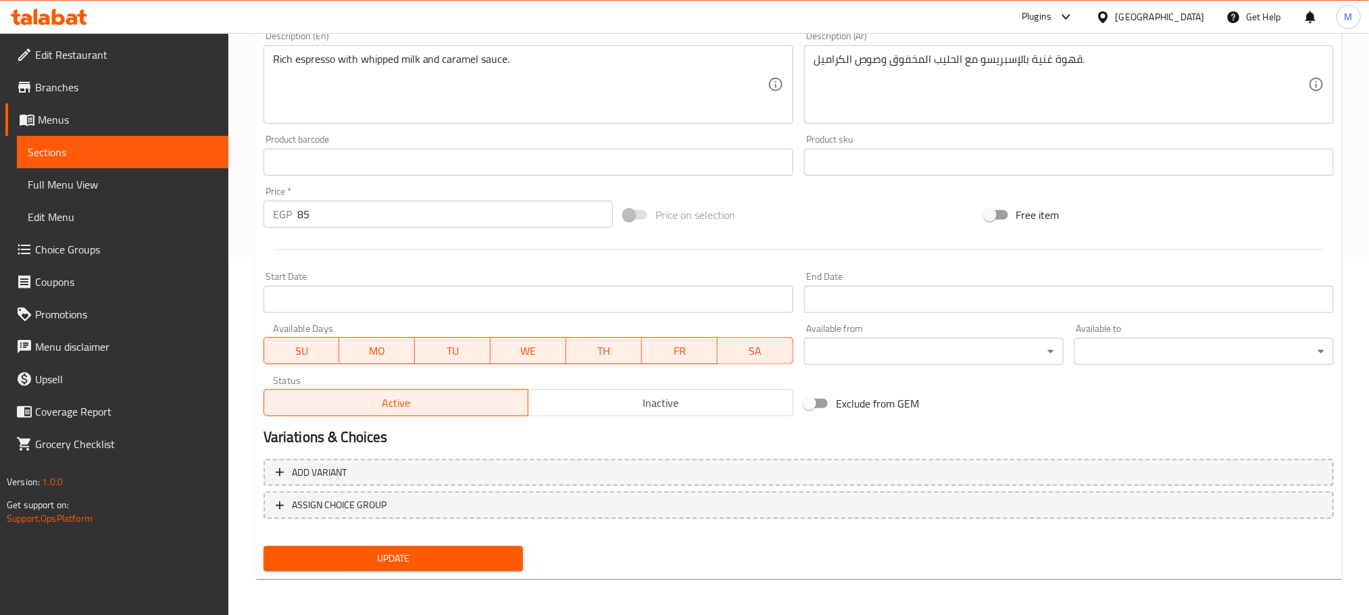
click at [408, 561] on span "Update" at bounding box center [393, 558] width 238 height 17
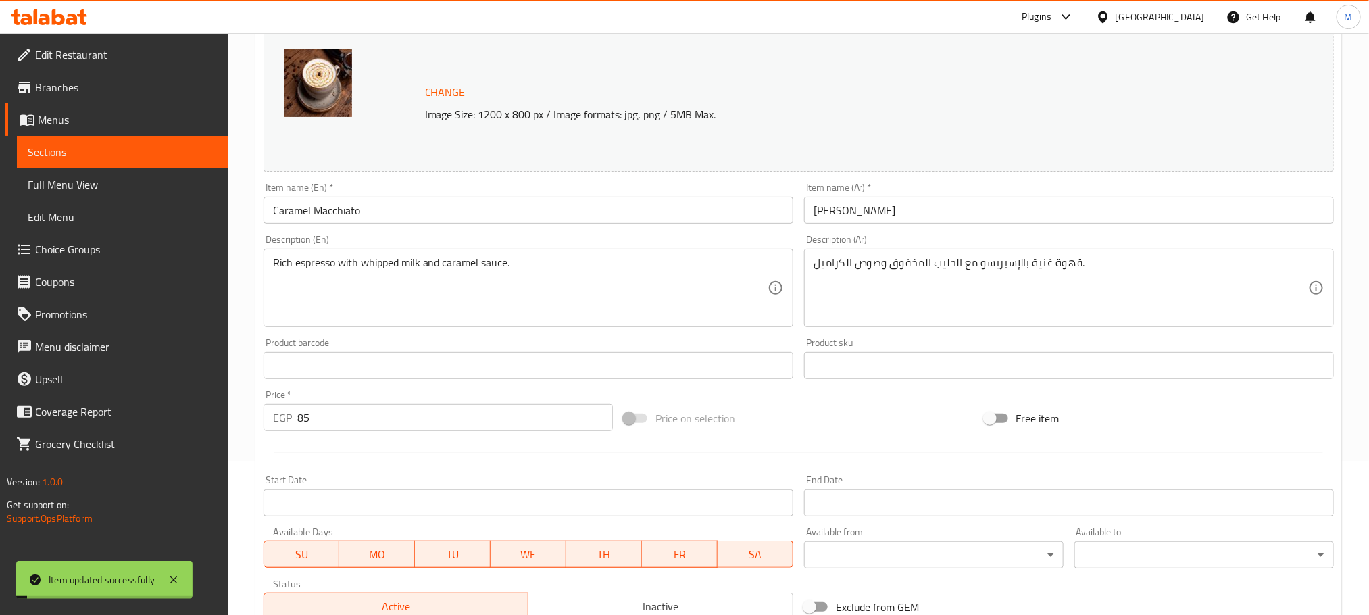
scroll to position [0, 0]
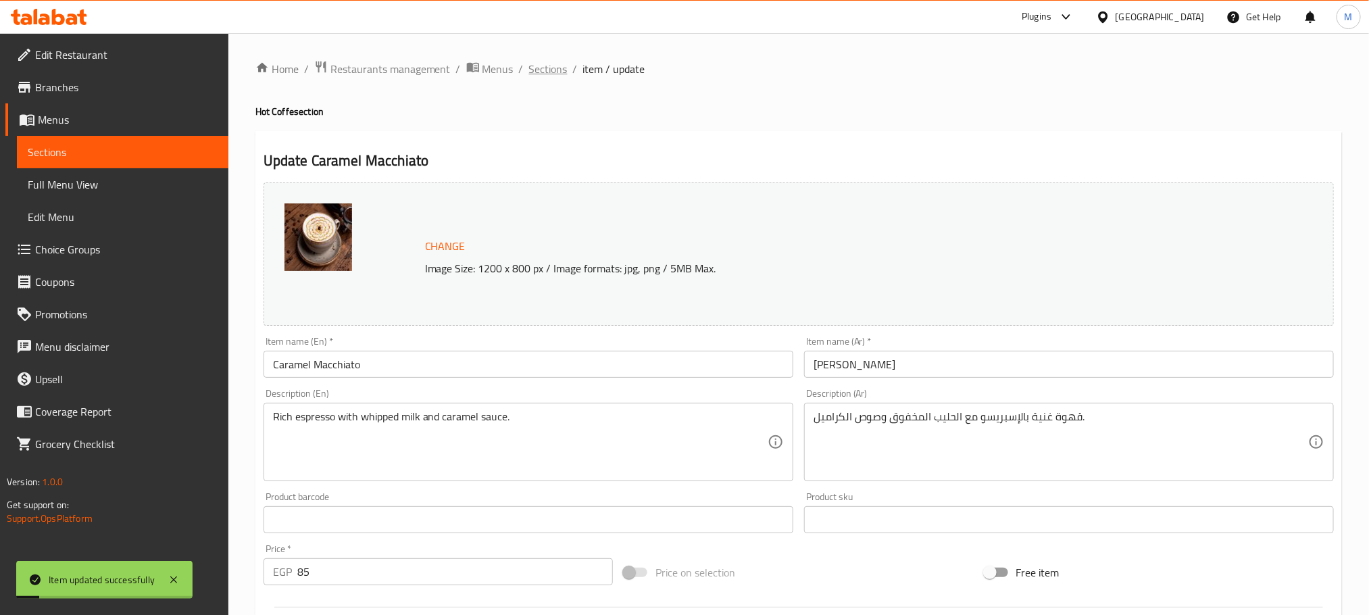
click at [540, 74] on span "Sections" at bounding box center [548, 69] width 39 height 16
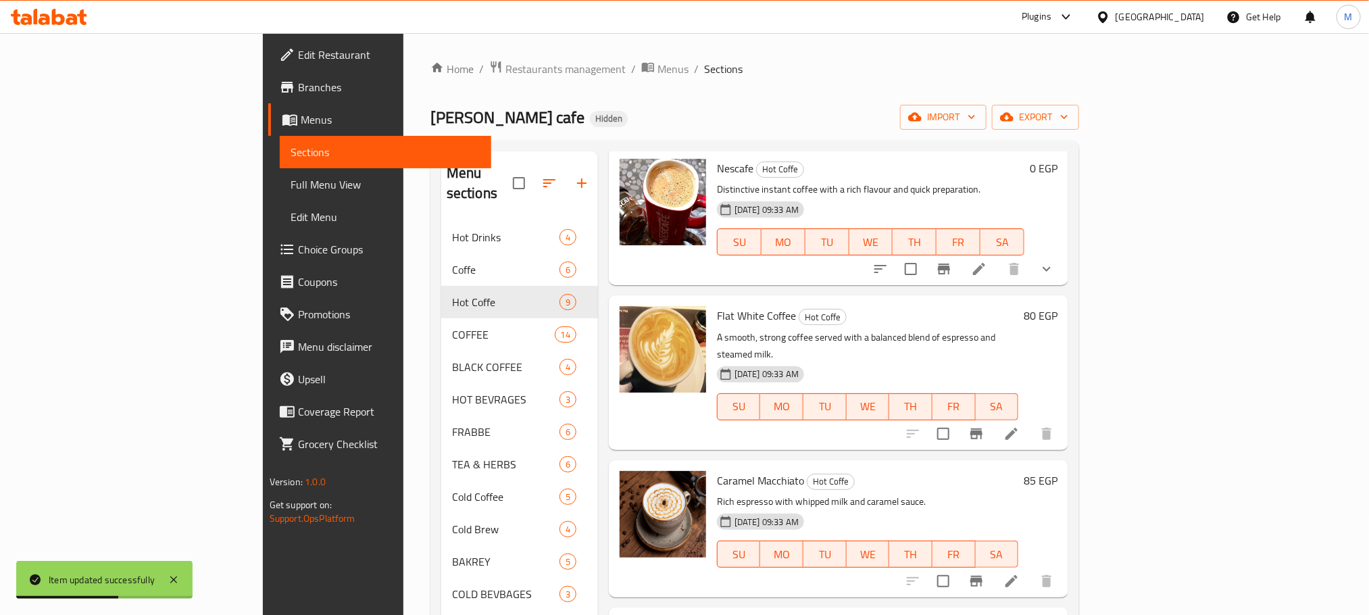
scroll to position [189, 0]
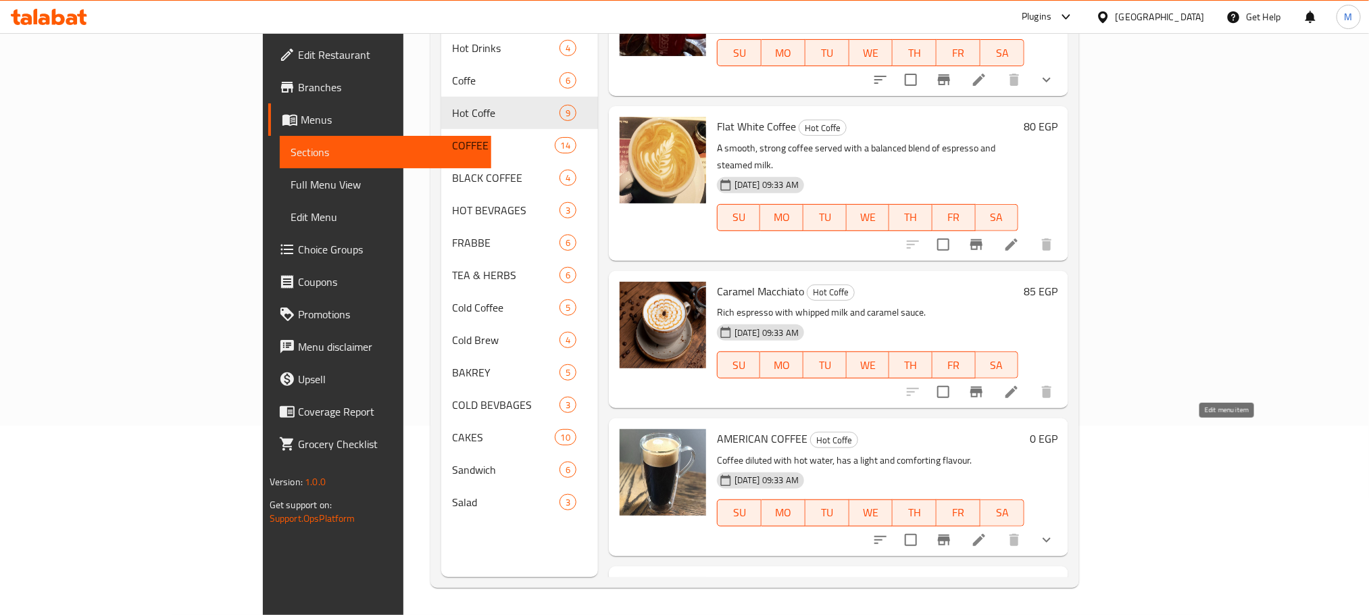
click at [985, 534] on icon at bounding box center [979, 540] width 12 height 12
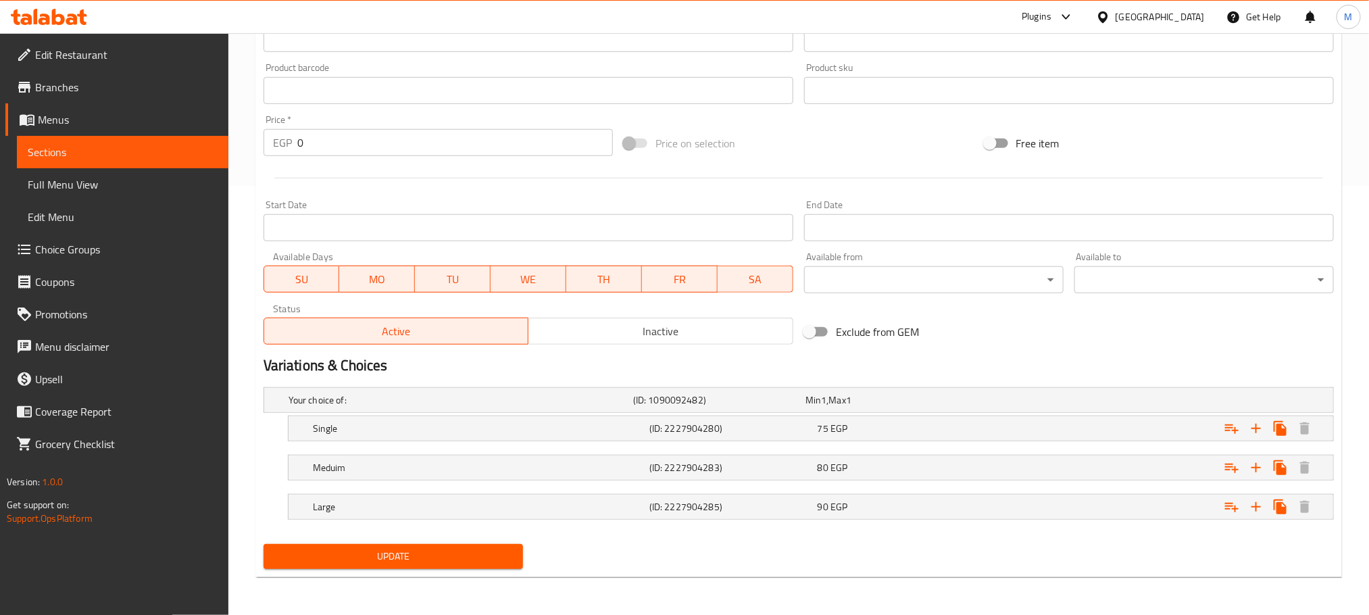
scroll to position [430, 0]
click at [628, 407] on h5 "Single" at bounding box center [457, 400] width 339 height 14
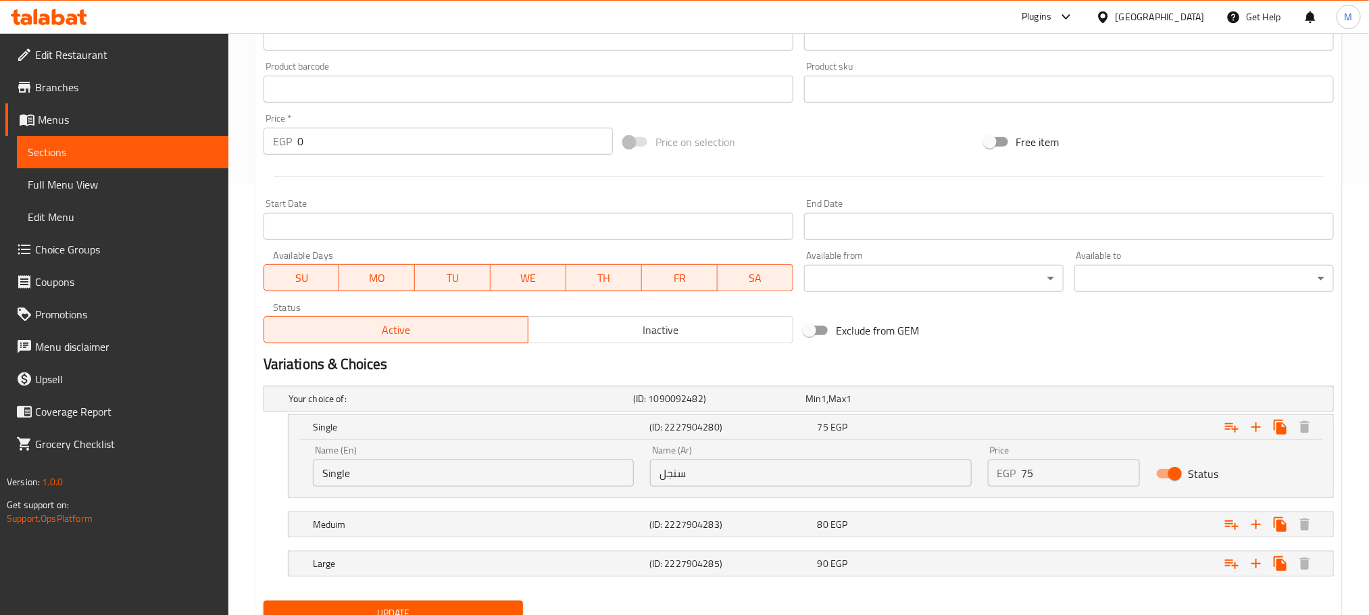
click at [1086, 483] on input "75" at bounding box center [1080, 472] width 119 height 27
click at [1085, 483] on input "75" at bounding box center [1080, 472] width 119 height 27
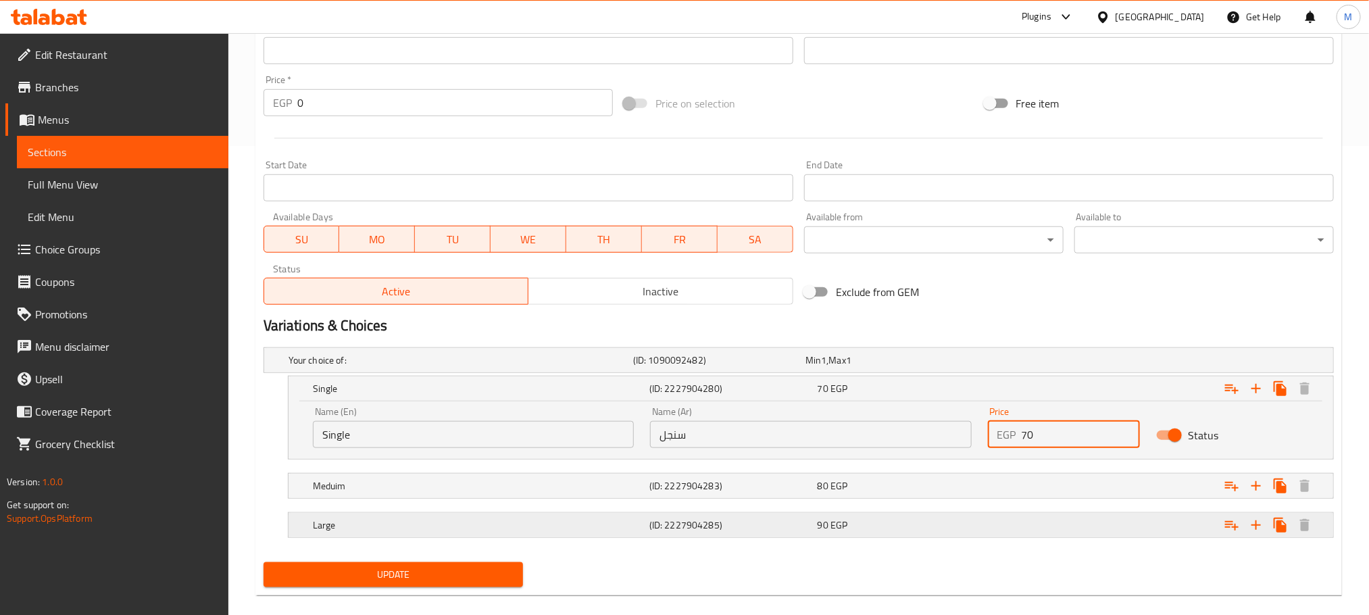
scroll to position [489, 0]
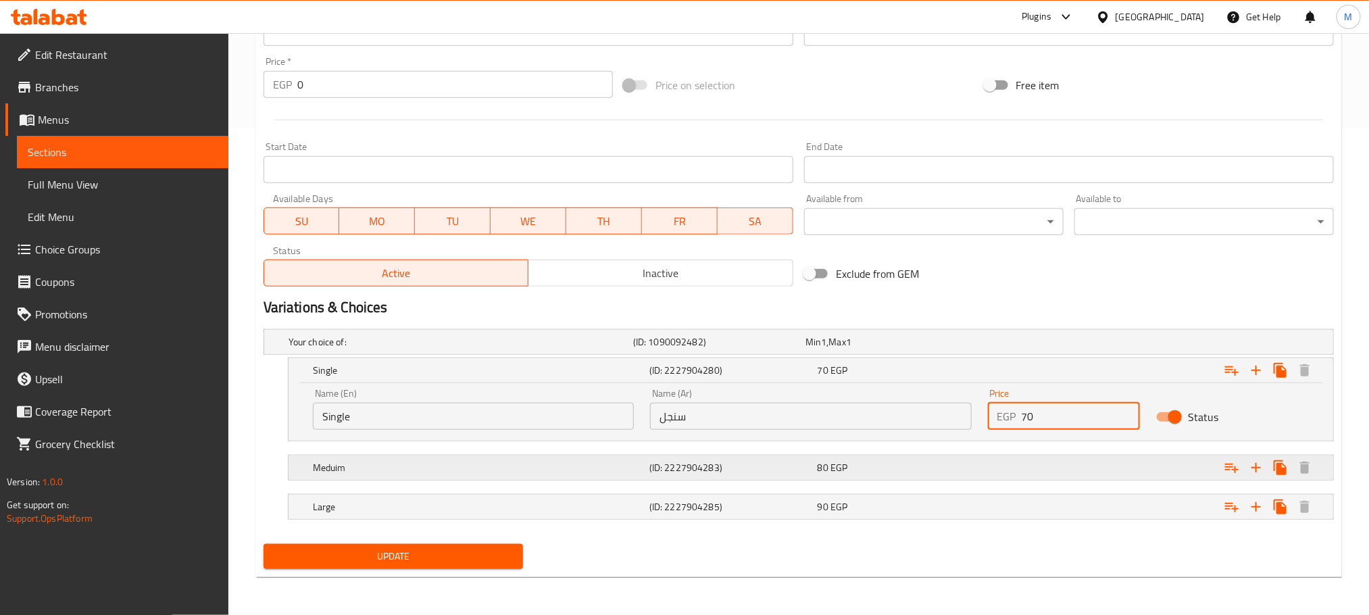
type input "70"
click at [955, 349] on div "80 EGP" at bounding box center [888, 342] width 167 height 14
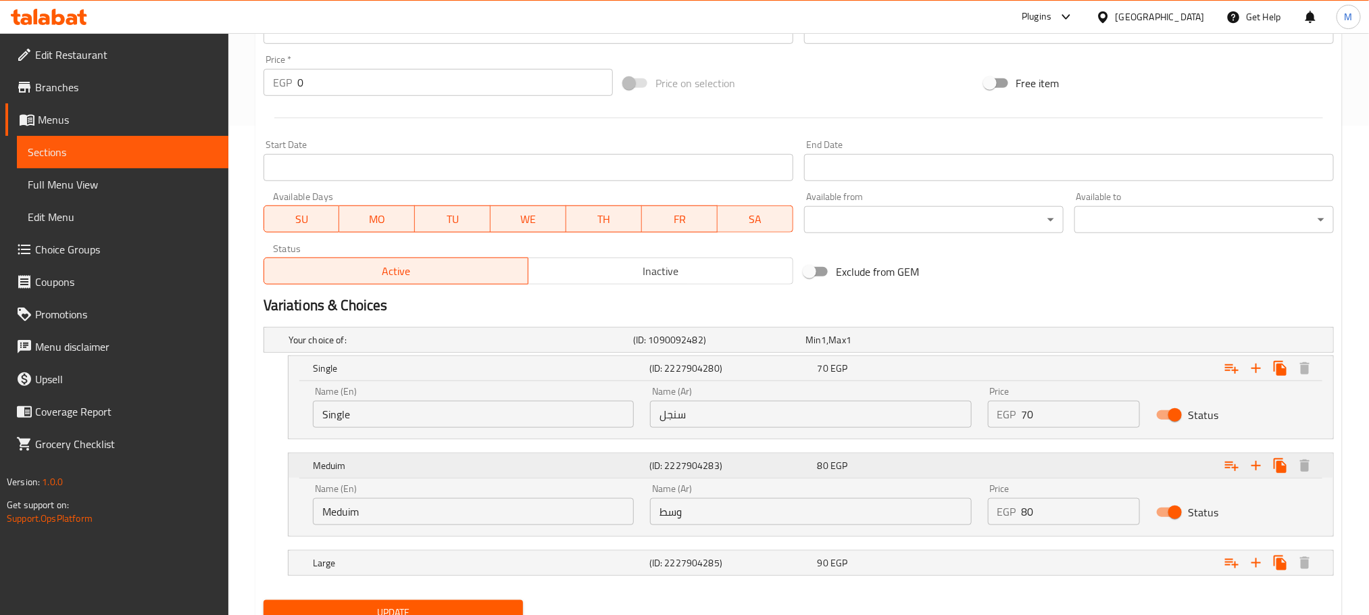
click at [957, 375] on div "80 EGP" at bounding box center [898, 368] width 163 height 14
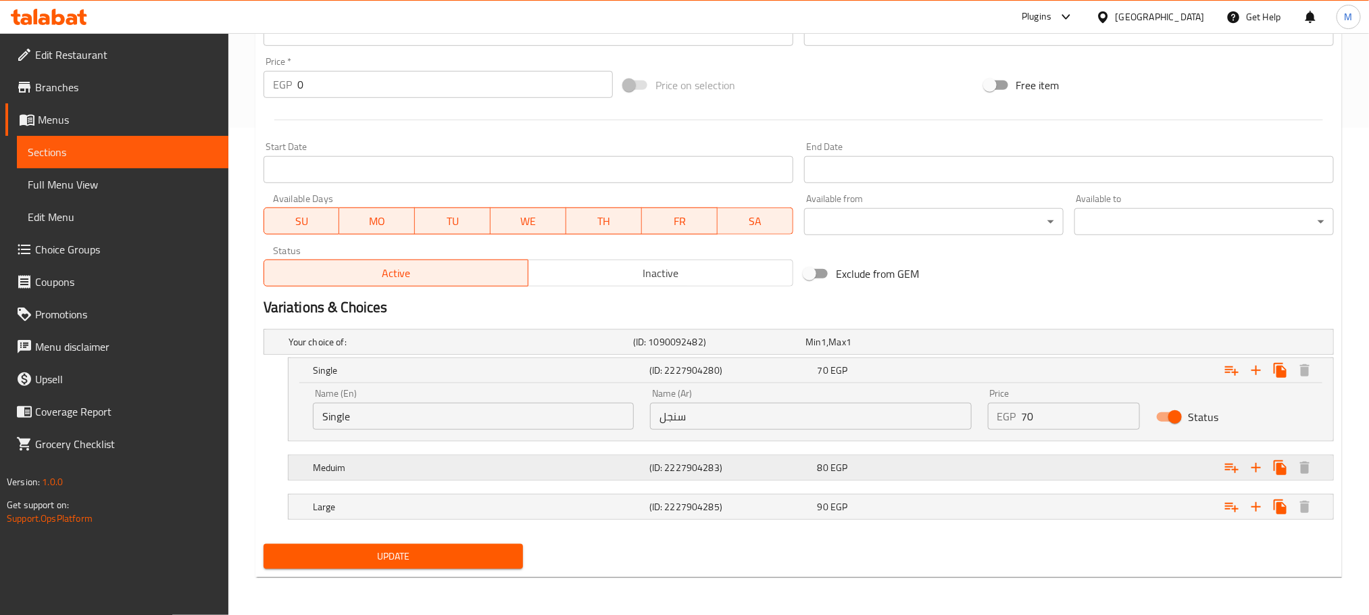
click at [992, 345] on div "Expand" at bounding box center [1147, 341] width 345 height 5
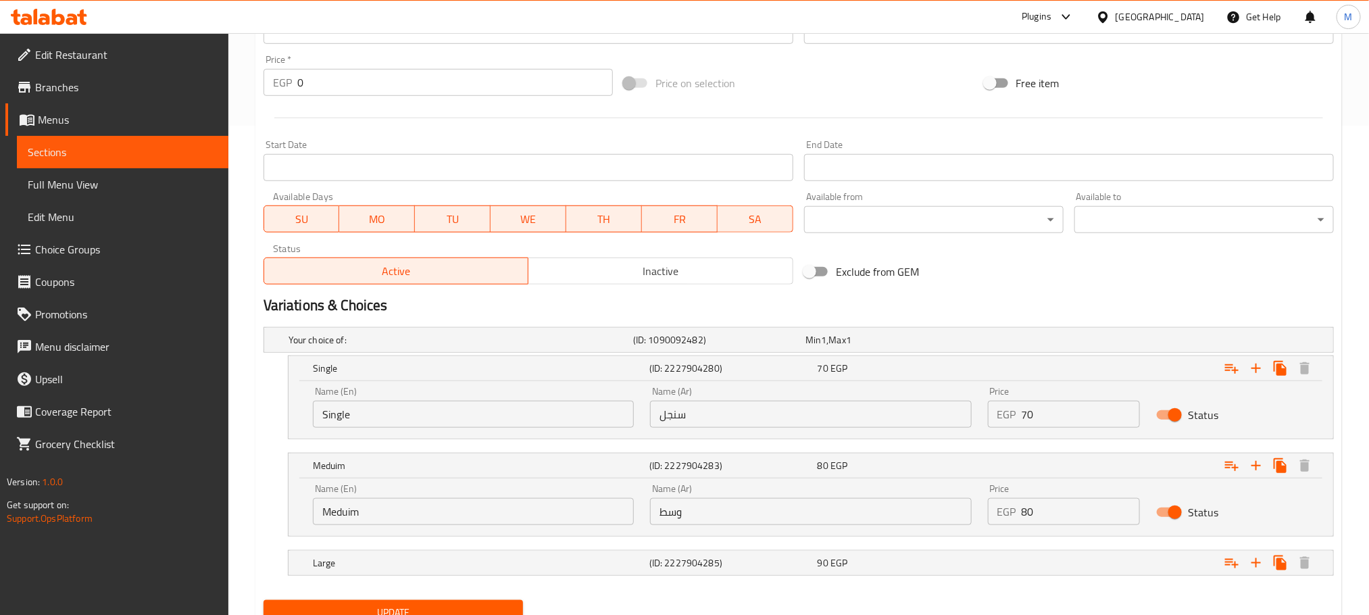
click at [1046, 528] on div "Price EGP 80 Price" at bounding box center [1064, 504] width 169 height 57
click at [1046, 526] on div "Price EGP 80 Price" at bounding box center [1064, 504] width 169 height 57
click at [1046, 522] on input "80" at bounding box center [1080, 511] width 119 height 27
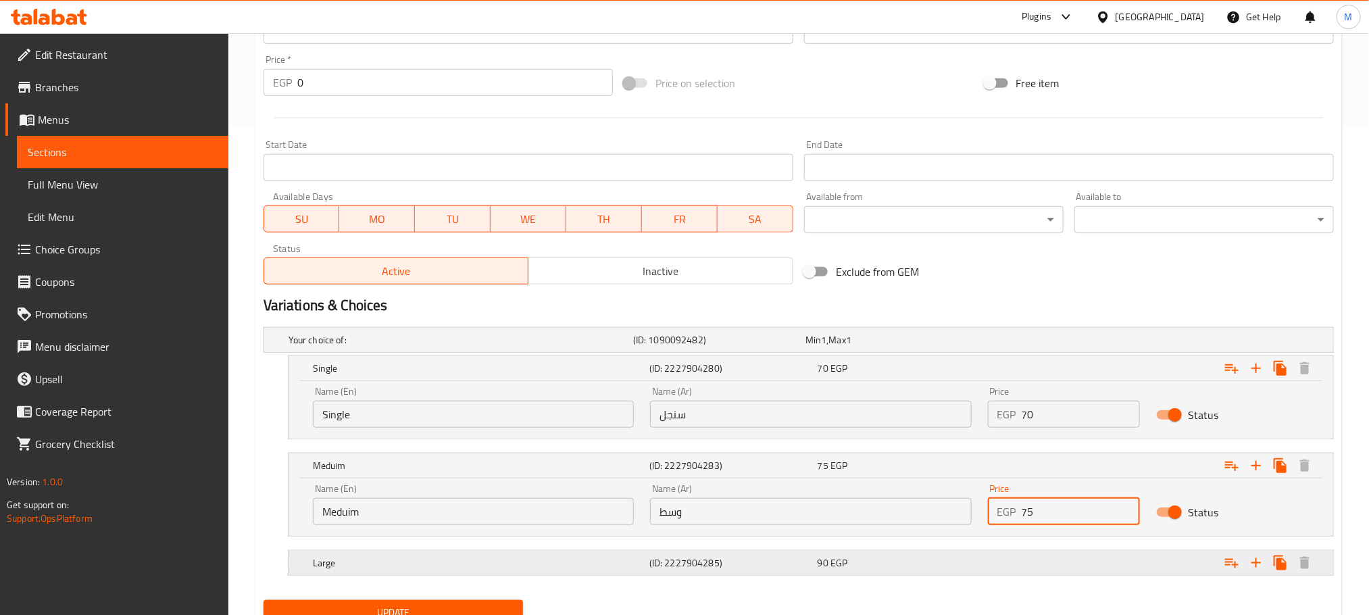
type input "75"
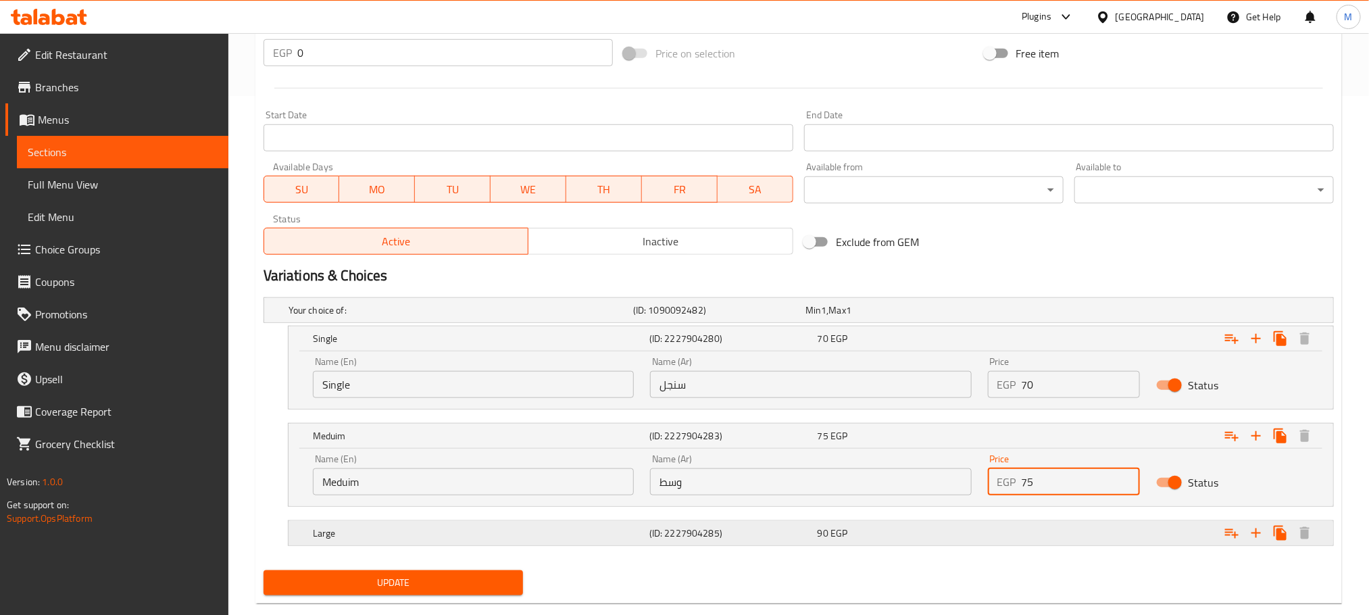
scroll to position [547, 0]
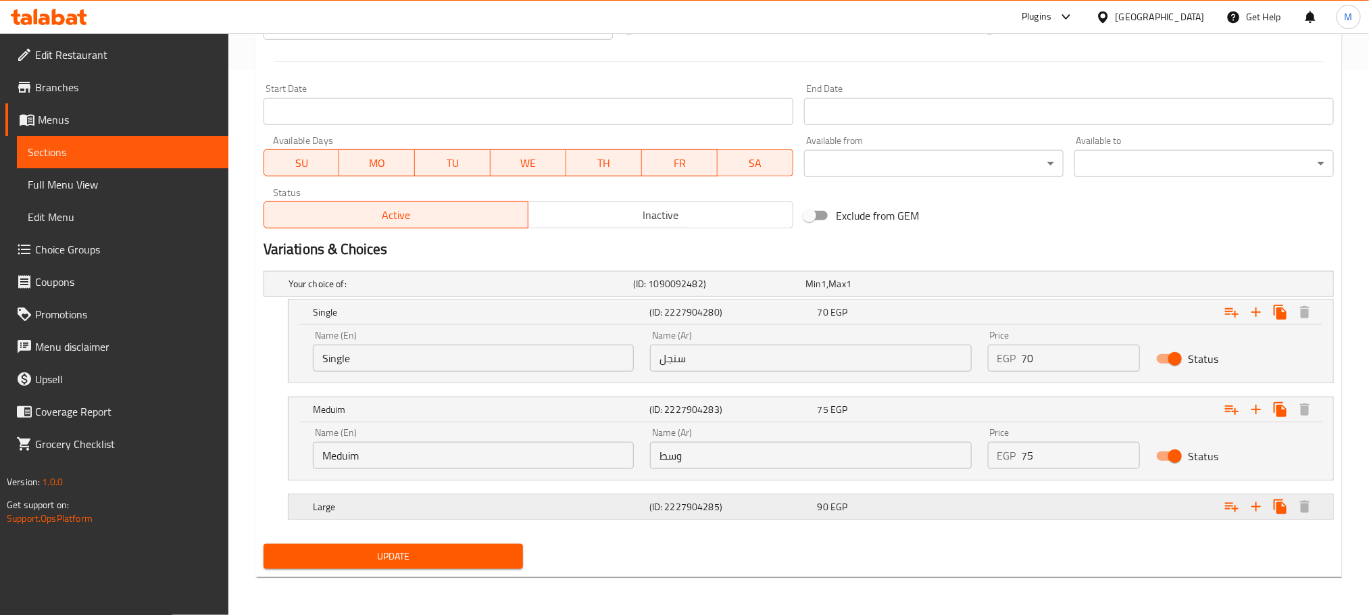
click at [975, 293] on div "90 EGP" at bounding box center [889, 283] width 172 height 19
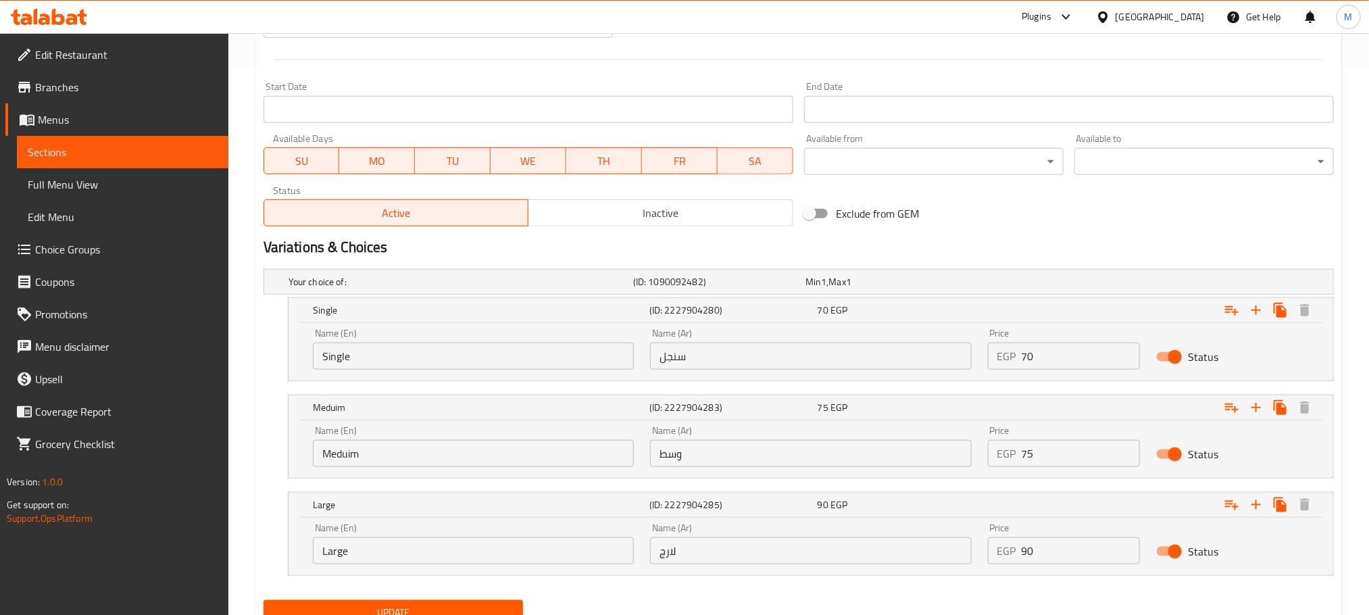
click at [1063, 544] on input "90" at bounding box center [1080, 550] width 119 height 27
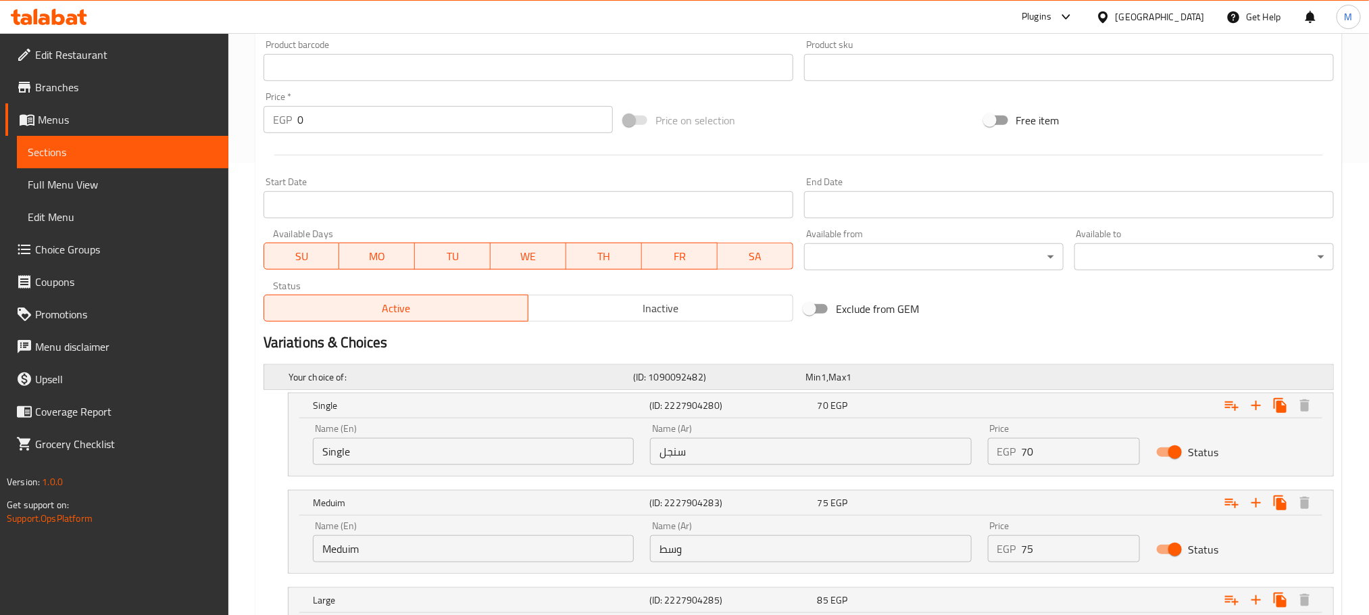
scroll to position [142, 0]
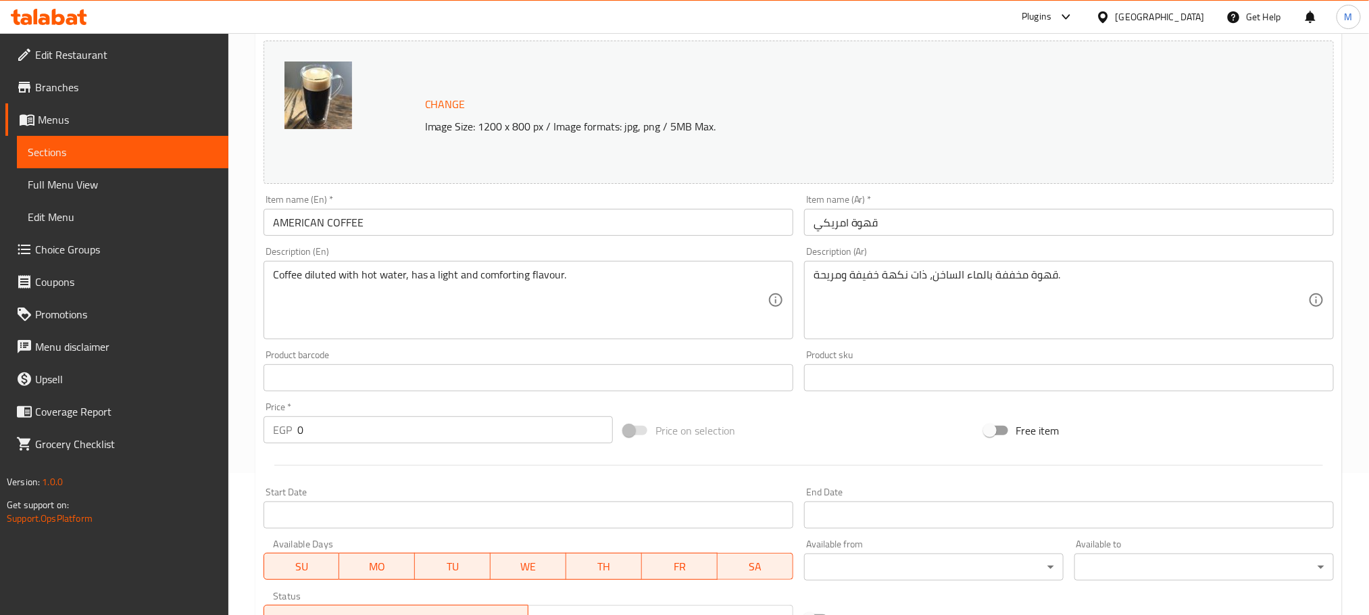
type input "85"
click at [471, 238] on div "Item name (En)   * AMERICAN COFFEE Item name (En) *" at bounding box center [528, 215] width 540 height 52
copy div "Item name (En) *"
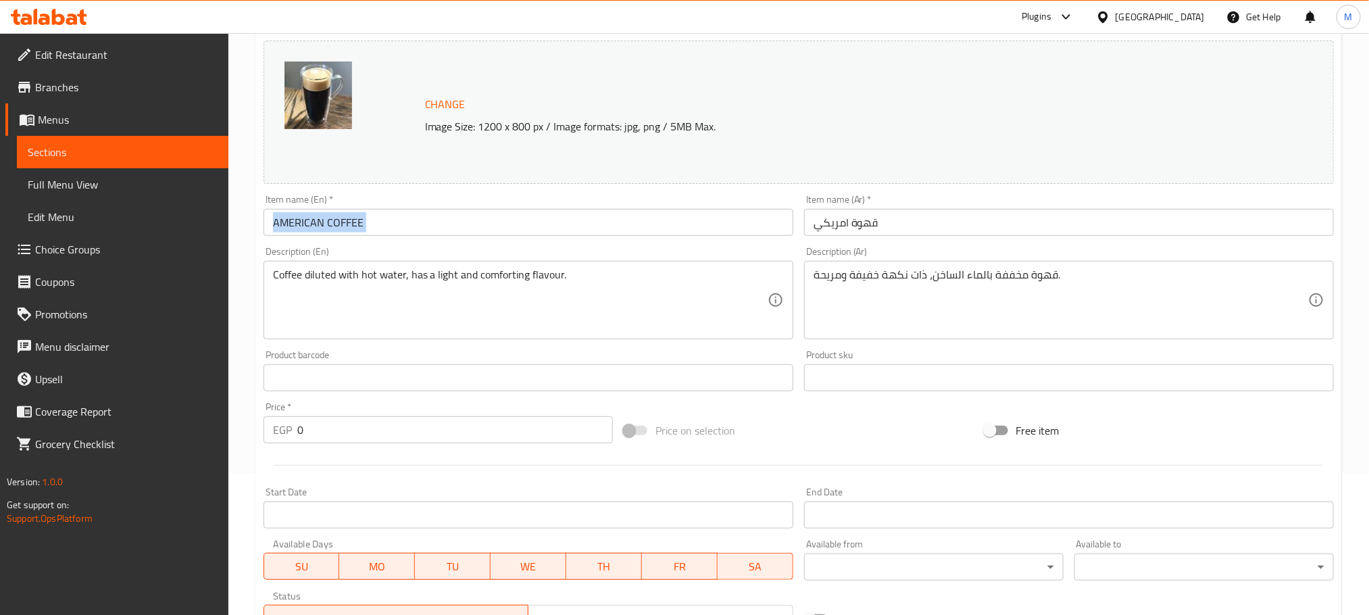
drag, startPoint x: 525, startPoint y: 251, endPoint x: 521, endPoint y: 235, distance: 16.7
click at [525, 247] on div "Description (En) Coffee diluted with hot water, has a light and comforting flav…" at bounding box center [528, 293] width 530 height 93
click at [521, 235] on input "AMERICAN COFFEE" at bounding box center [528, 222] width 530 height 27
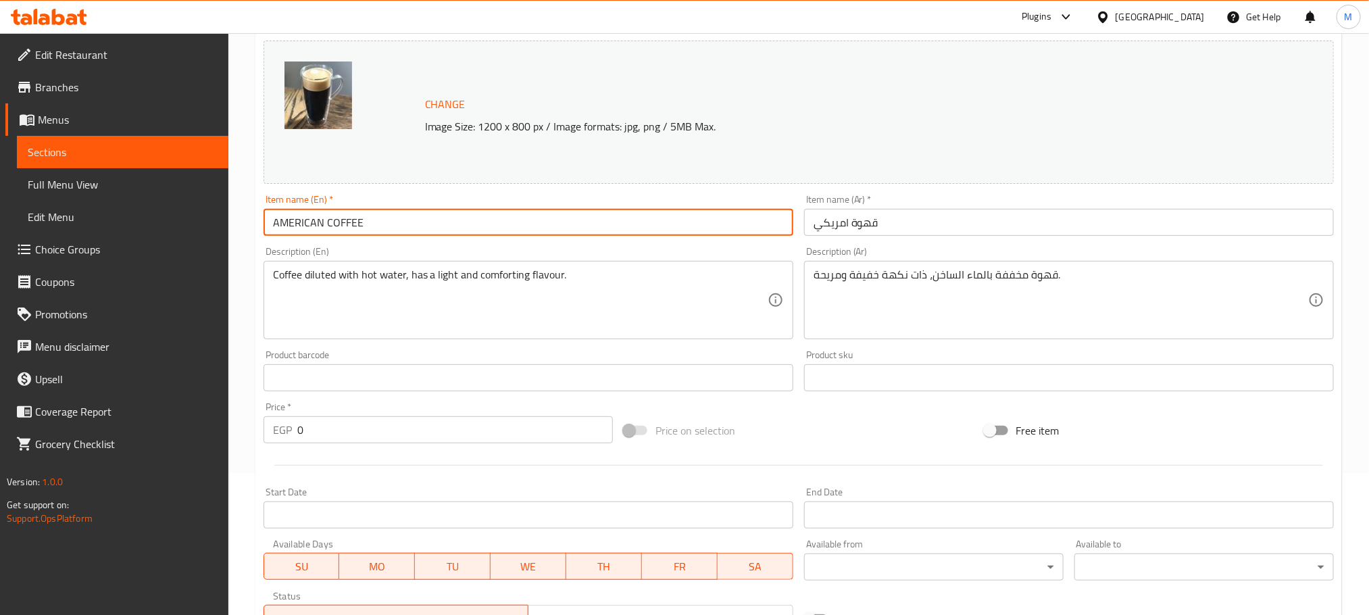
click at [521, 235] on input "AMERICAN COFFEE" at bounding box center [528, 222] width 530 height 27
paste input "merican Coffee"
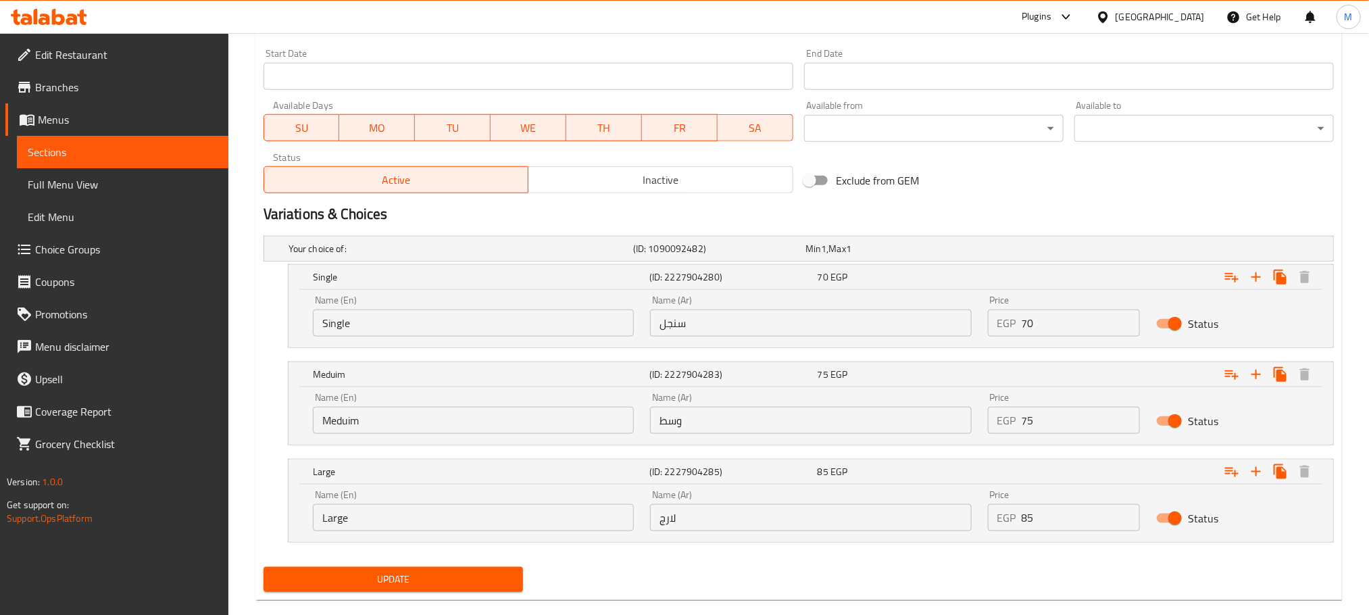
scroll to position [605, 0]
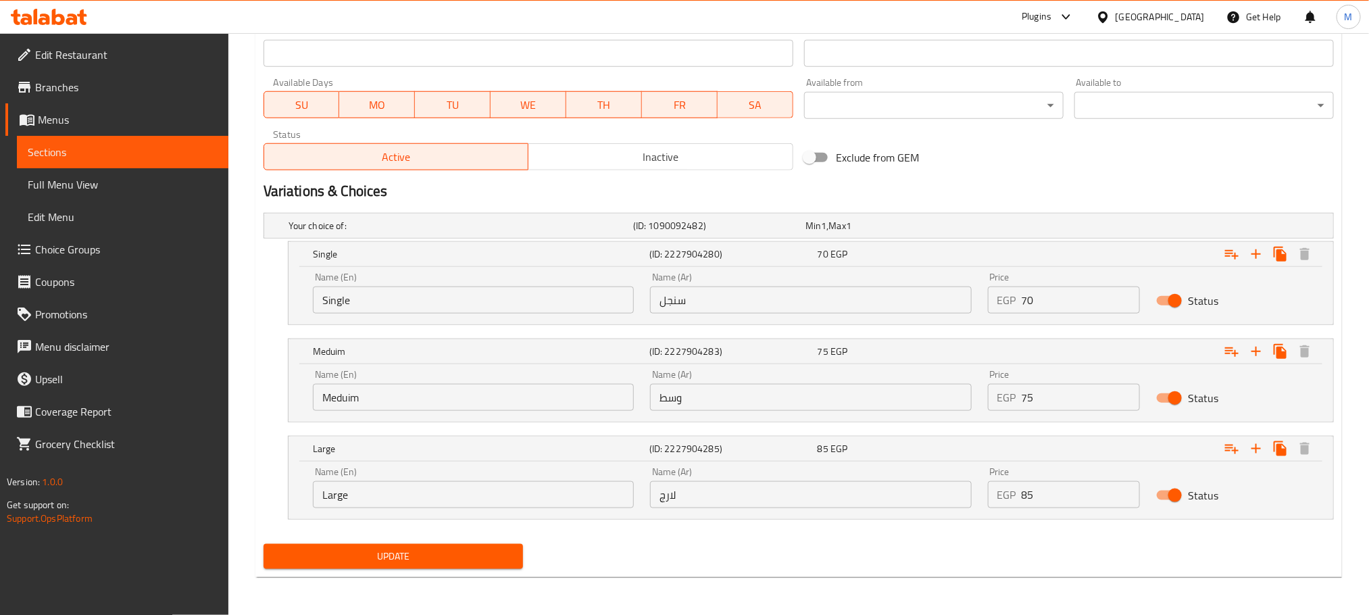
type input "American Coffee"
click at [388, 559] on span "Update" at bounding box center [393, 556] width 238 height 17
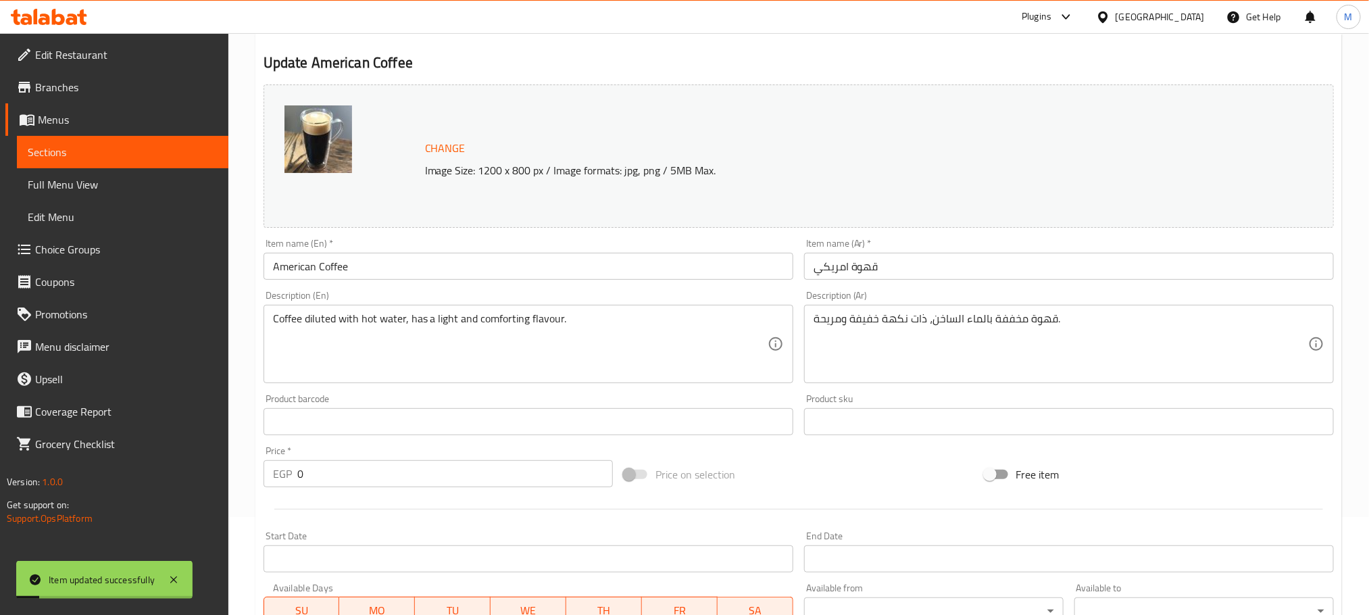
scroll to position [0, 0]
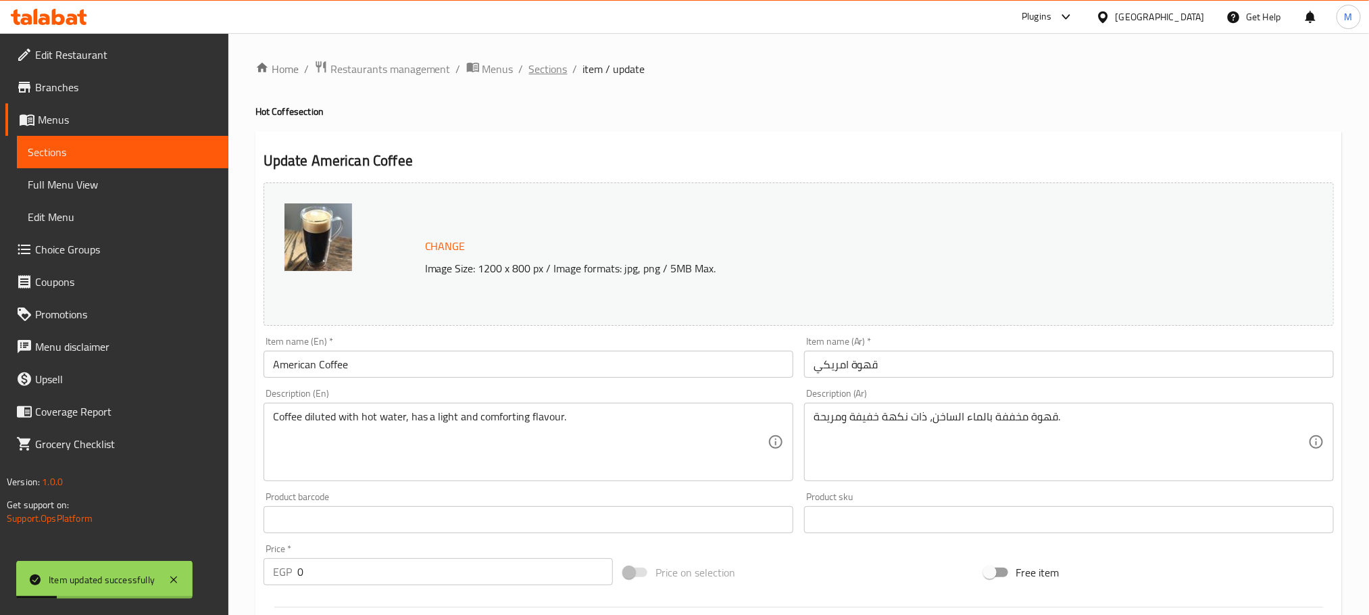
click at [562, 70] on span "Sections" at bounding box center [548, 69] width 39 height 16
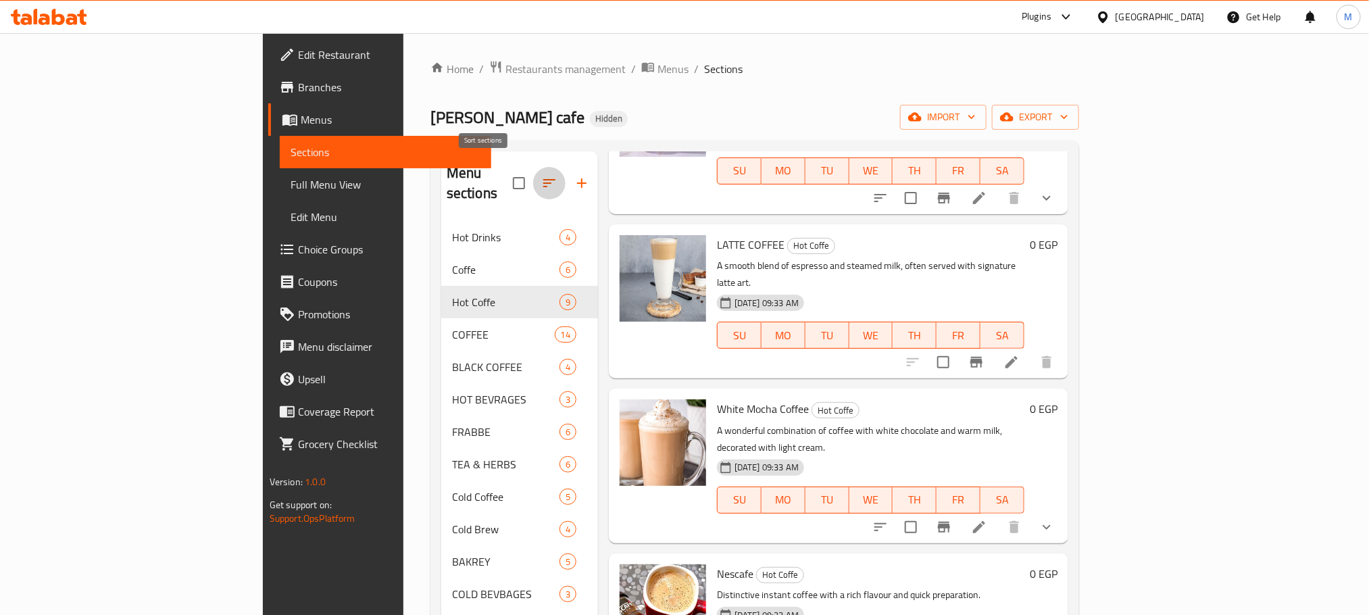
click at [541, 175] on icon "button" at bounding box center [549, 183] width 16 height 16
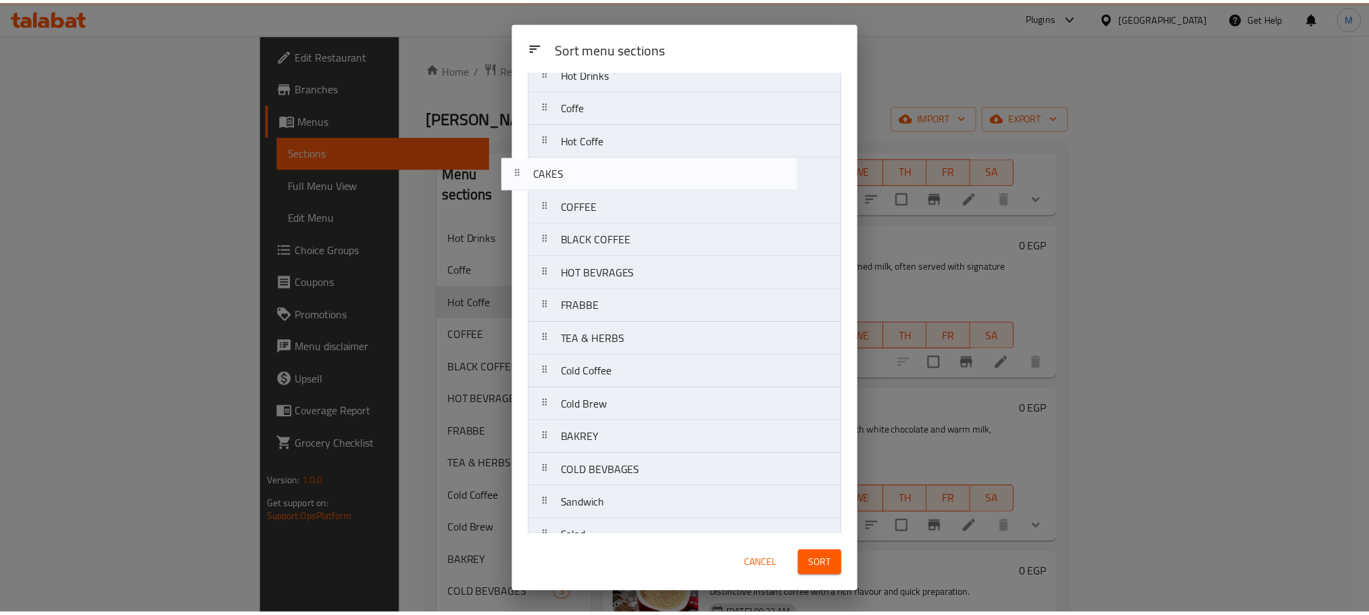
scroll to position [45, 0]
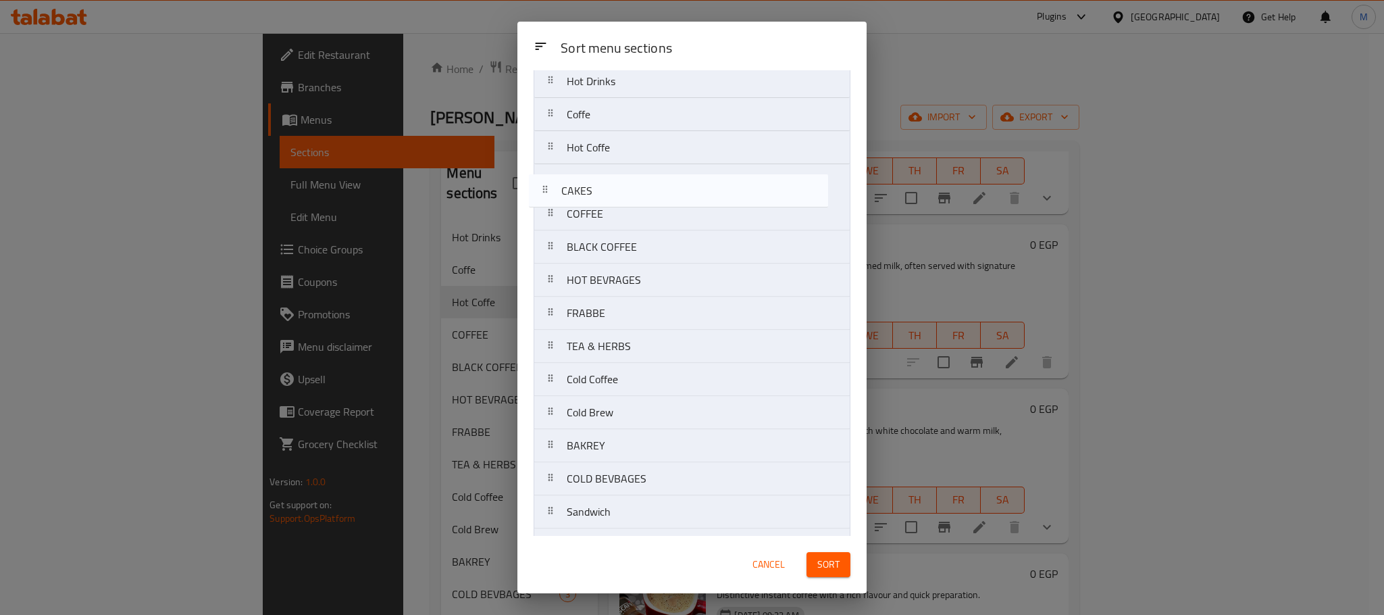
drag, startPoint x: 649, startPoint y: 451, endPoint x: 643, endPoint y: 176, distance: 274.3
click at [639, 175] on nav "Hot Drinks Coffe Hot Coffe COFFEE BLACK COFFEE HOT BEVRAGES FRABBE TEA & HERBS …" at bounding box center [692, 313] width 317 height 498
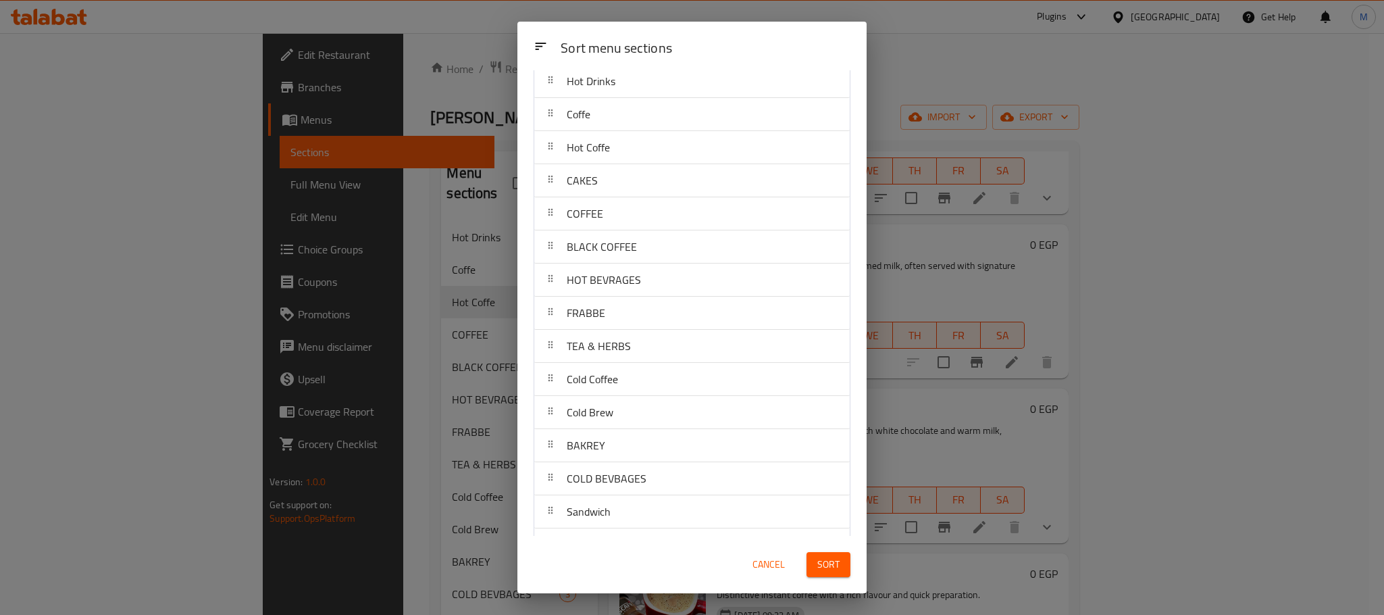
click at [839, 561] on button "Sort" at bounding box center [829, 564] width 44 height 25
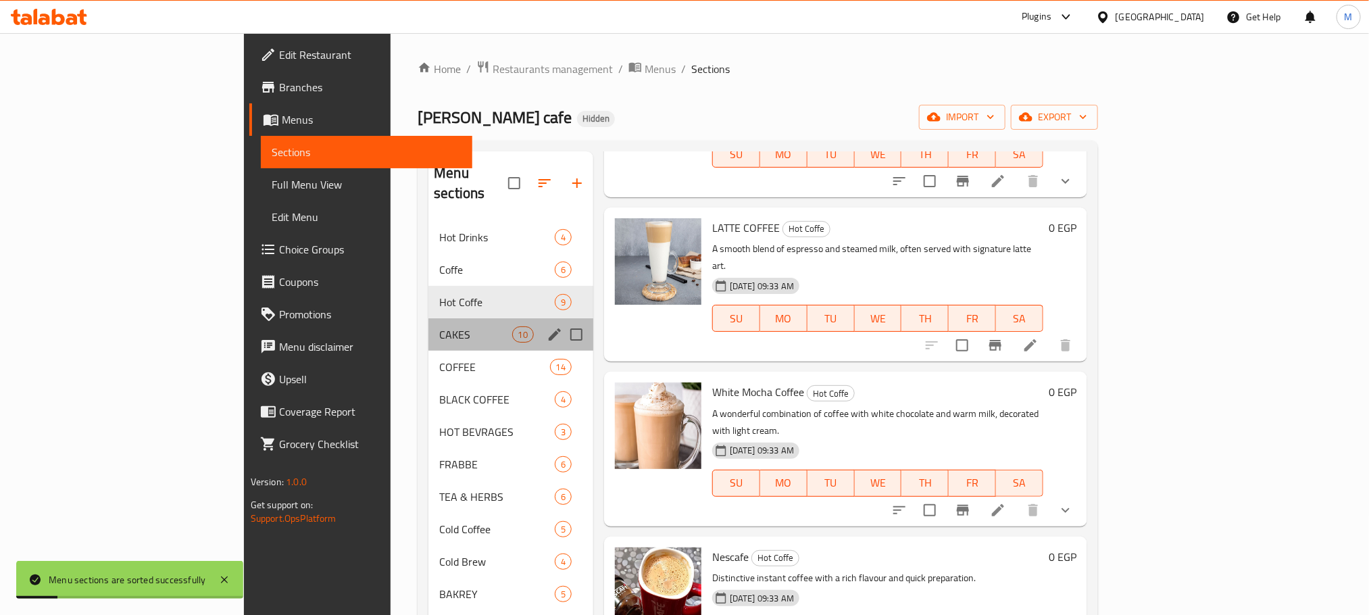
click at [544, 324] on div "Menu sections" at bounding box center [554, 334] width 20 height 20
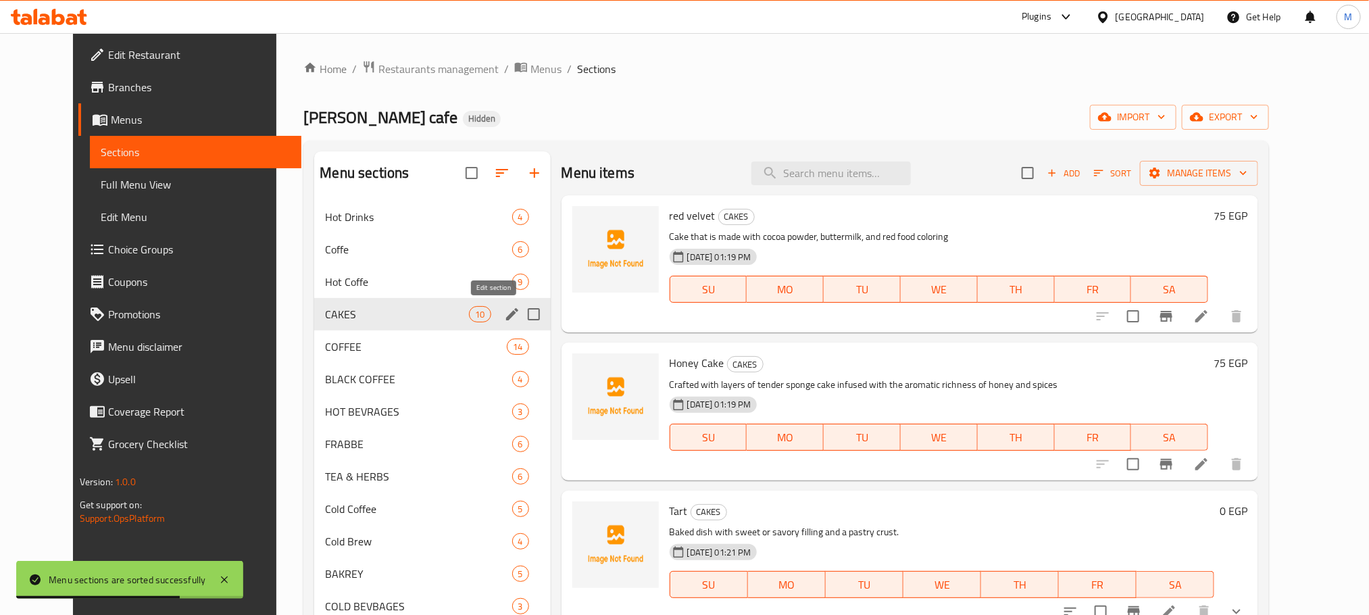
click at [504, 313] on icon "edit" at bounding box center [512, 314] width 16 height 16
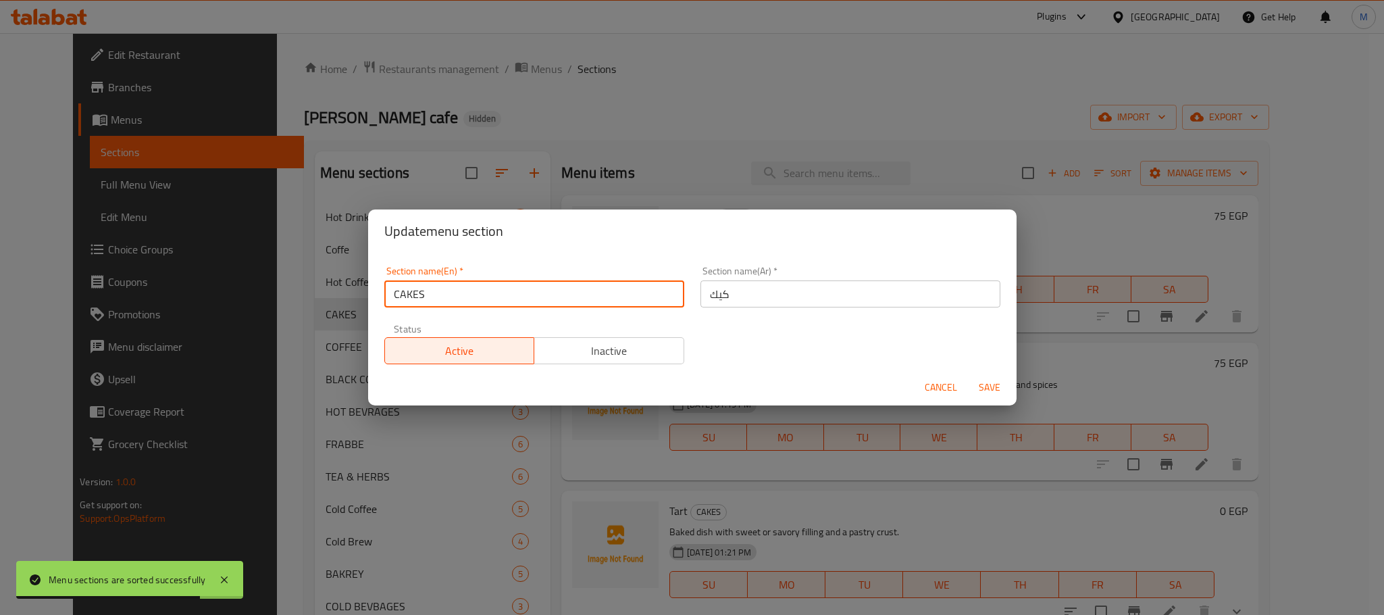
click at [440, 305] on input "CAKES" at bounding box center [534, 293] width 300 height 27
click at [438, 302] on input "CAKES" at bounding box center [534, 293] width 300 height 27
type input "Dess"
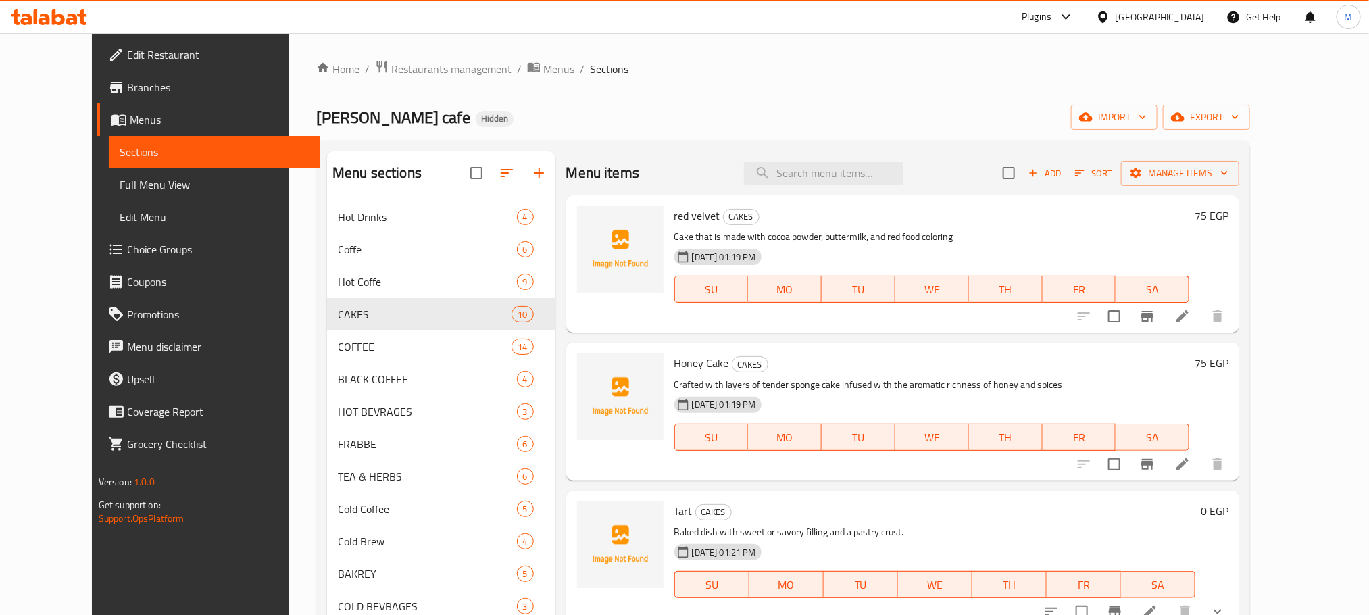
drag, startPoint x: 475, startPoint y: 307, endPoint x: 552, endPoint y: 330, distance: 80.6
click at [566, 330] on div "red velvet CAKES Cake that is made with cocoa powder, buttermilk, and red food …" at bounding box center [902, 263] width 673 height 137
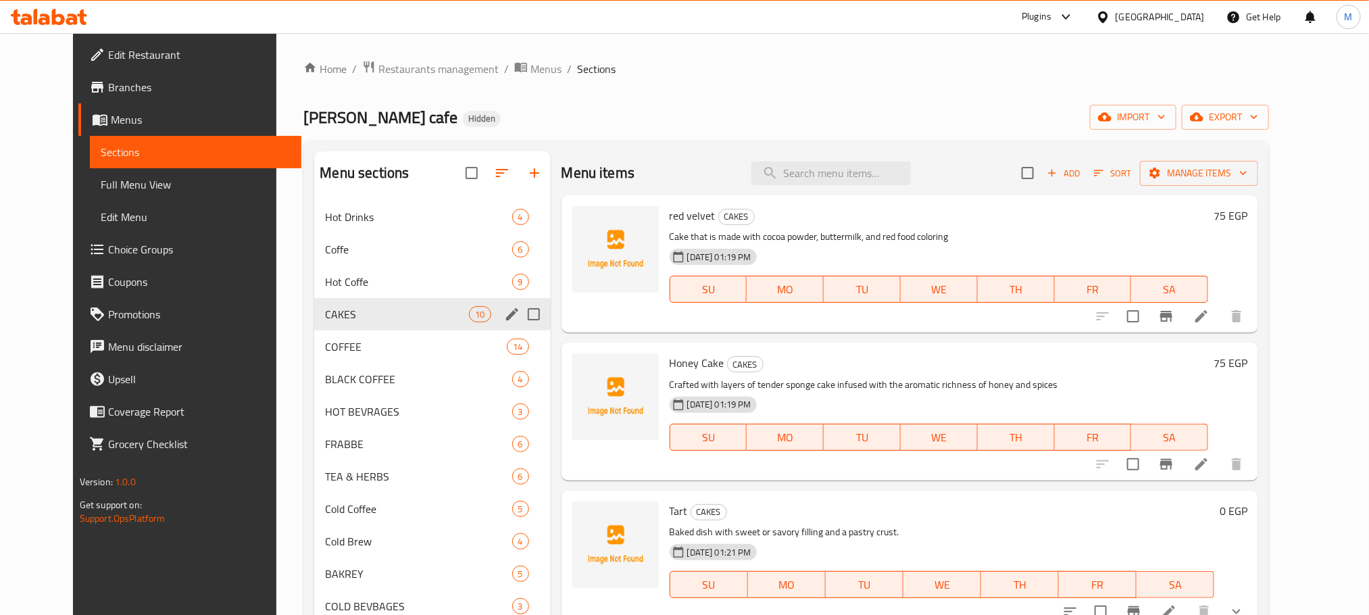
click at [519, 315] on input "Menu sections" at bounding box center [533, 314] width 28 height 28
checkbox input "true"
click at [506, 317] on icon "edit" at bounding box center [512, 314] width 12 height 12
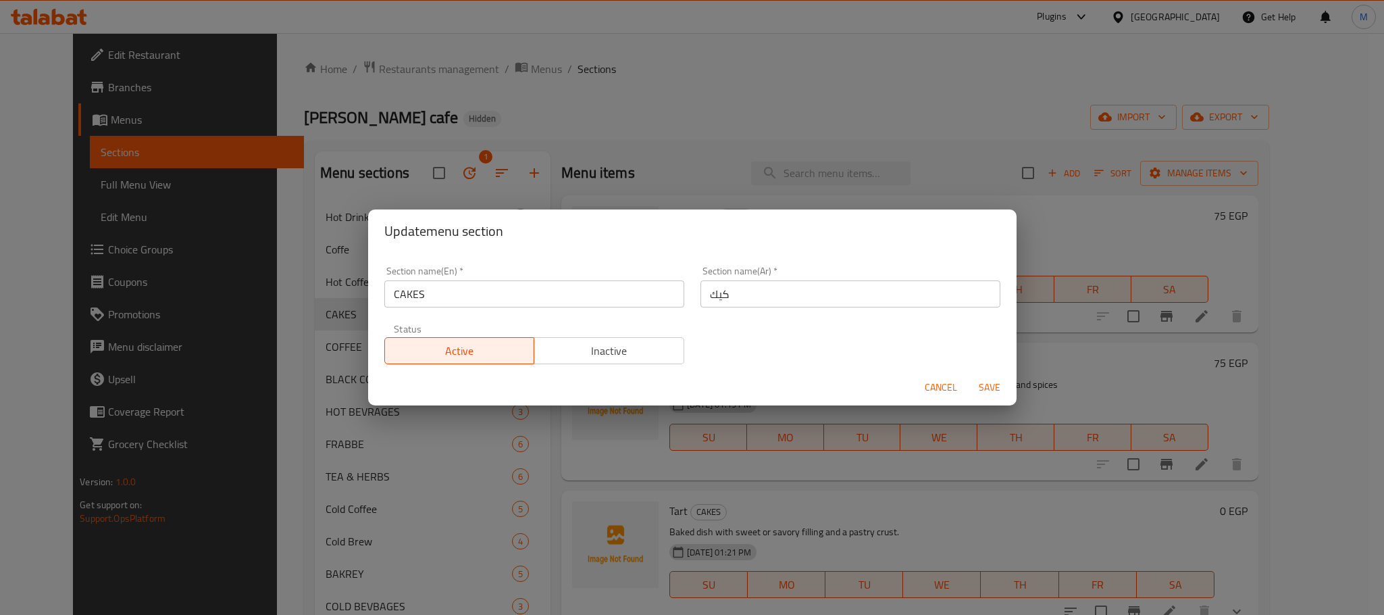
click at [474, 284] on input "CAKES" at bounding box center [534, 293] width 300 height 27
type input "Desserts"
click at [778, 308] on div "Section name(Ar)   * كيك Section name(Ar) *" at bounding box center [850, 286] width 316 height 57
drag, startPoint x: 778, startPoint y: 308, endPoint x: 776, endPoint y: 288, distance: 20.4
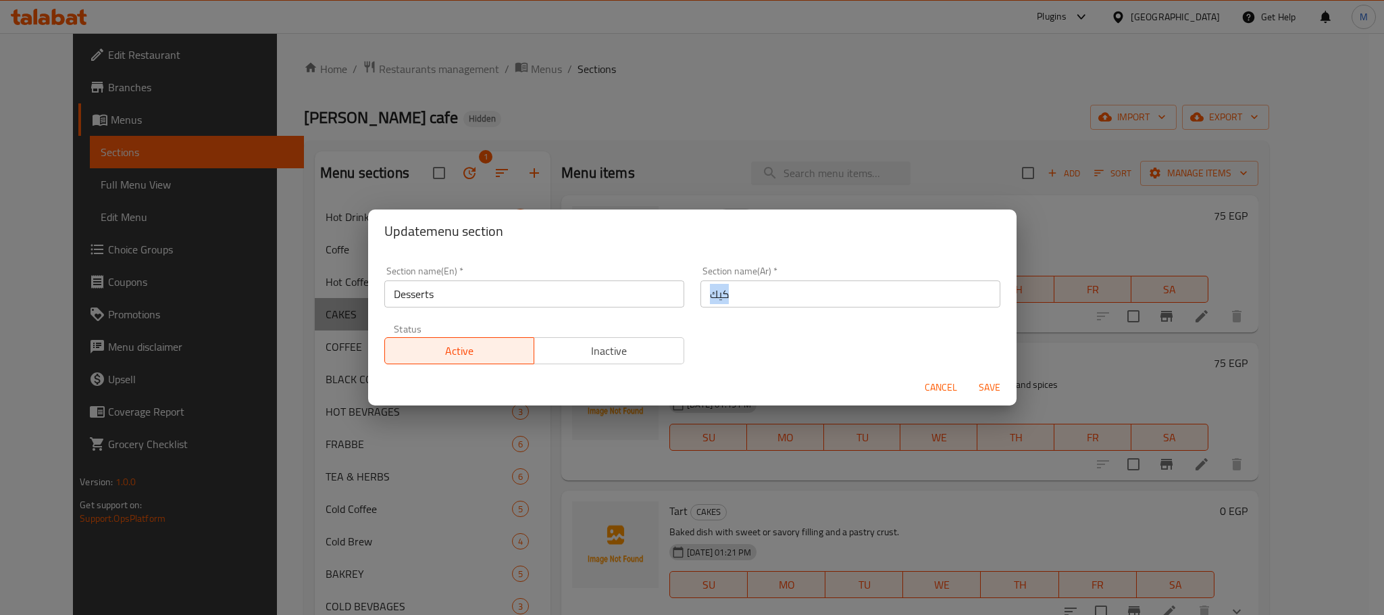
click at [777, 302] on div "Section name(Ar)   * كيك Section name(Ar) *" at bounding box center [850, 286] width 316 height 57
click at [776, 288] on input "كيك" at bounding box center [851, 293] width 300 height 27
type input "الحلويات"
click at [968, 375] on button "Save" at bounding box center [989, 387] width 43 height 25
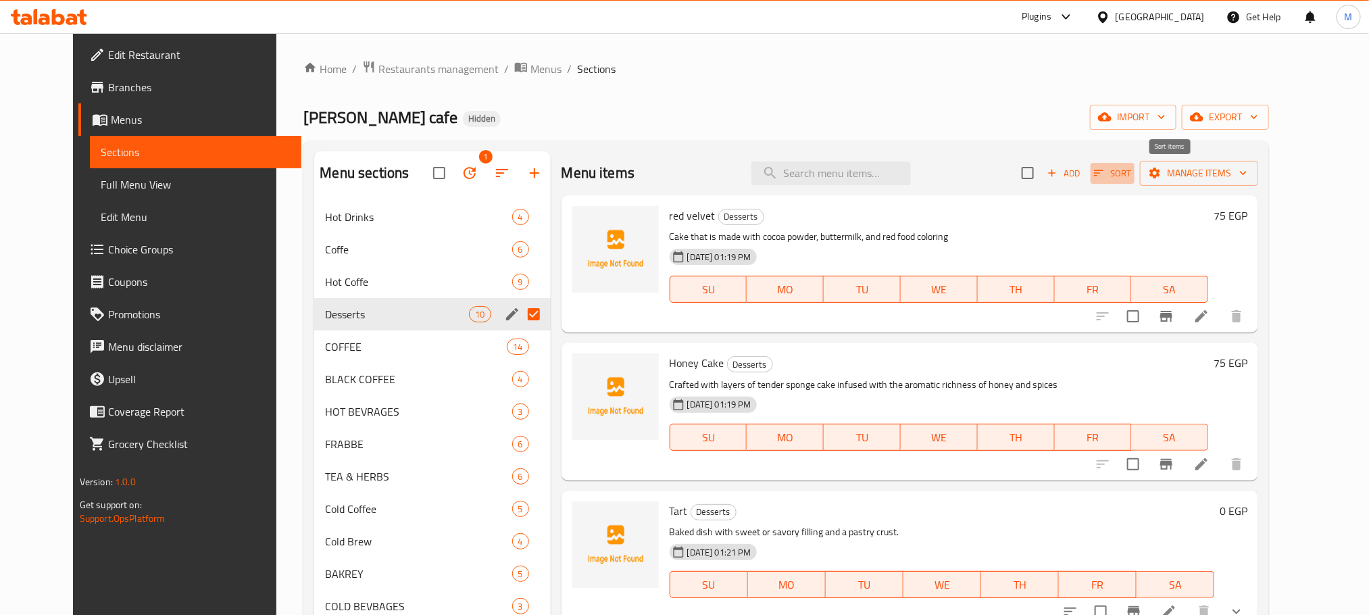
click at [1134, 182] on button "Sort" at bounding box center [1112, 173] width 44 height 21
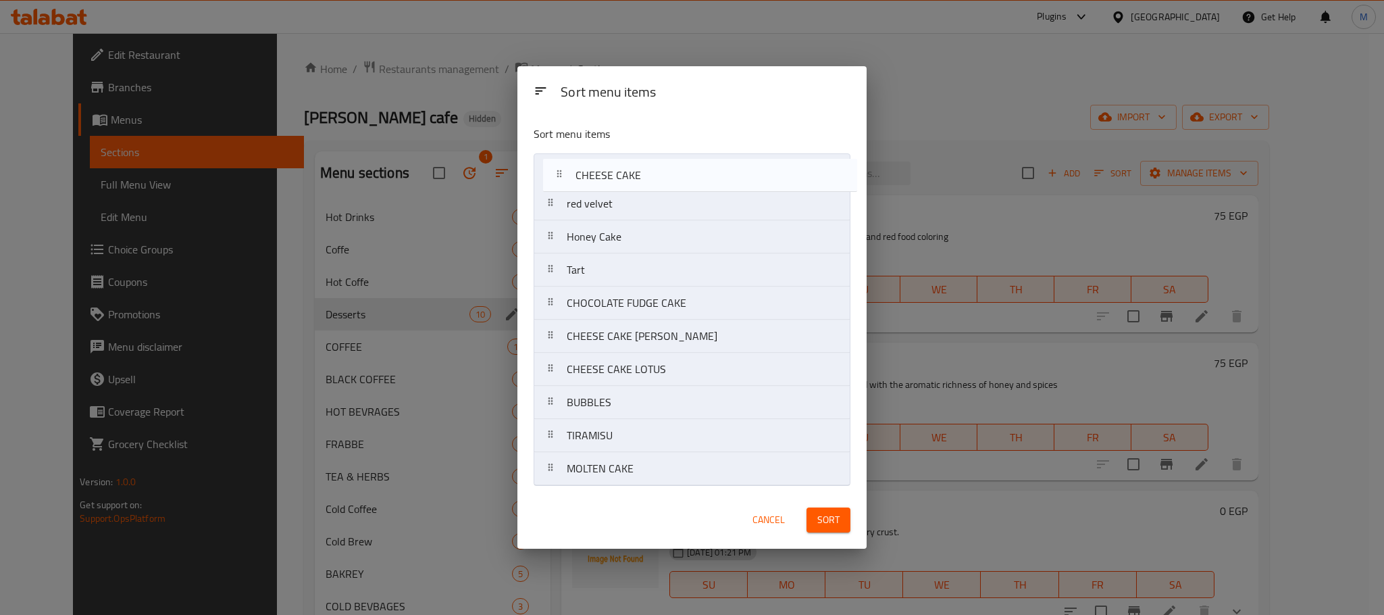
drag, startPoint x: 683, startPoint y: 310, endPoint x: 687, endPoint y: 168, distance: 141.9
click at [687, 168] on nav "red velvet Honey Cake Tart CHOCOLATE FUDGE CAKE CHEESE CAKE CHEESE CAKE BERRY C…" at bounding box center [692, 319] width 317 height 332
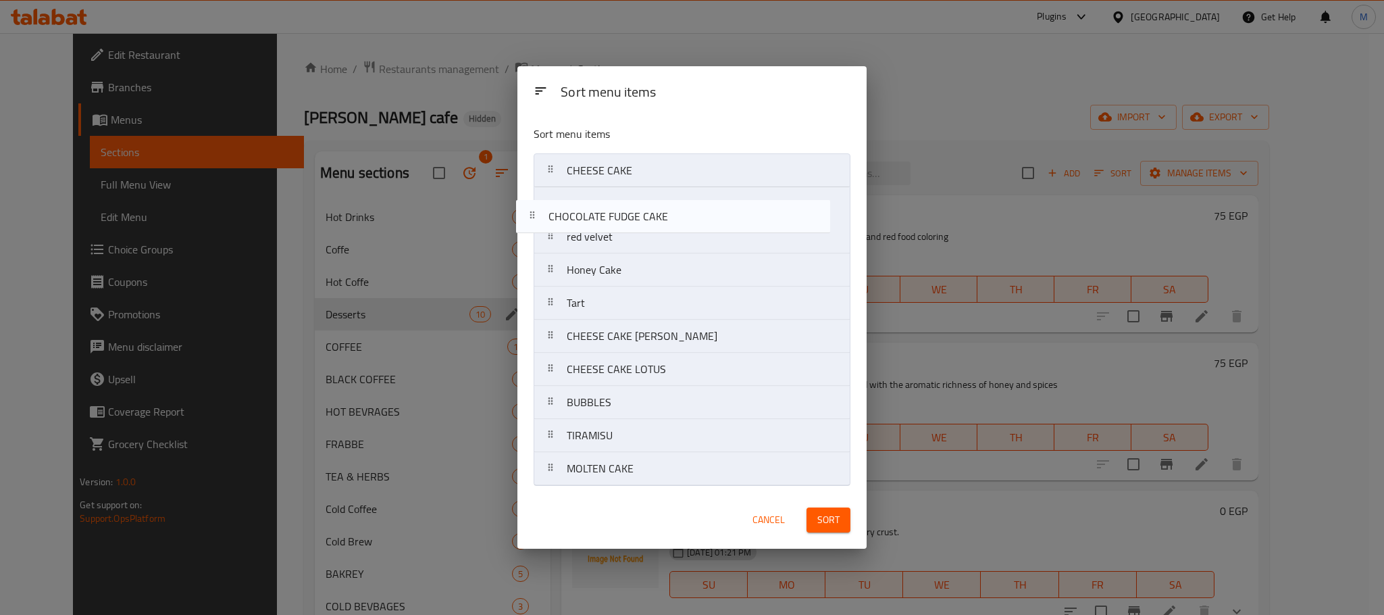
drag, startPoint x: 789, startPoint y: 314, endPoint x: 766, endPoint y: 215, distance: 101.3
click at [766, 215] on nav "CHEESE CAKE red velvet Honey Cake Tart CHOCOLATE FUDGE CAKE CHEESE CAKE BERRY C…" at bounding box center [692, 319] width 317 height 332
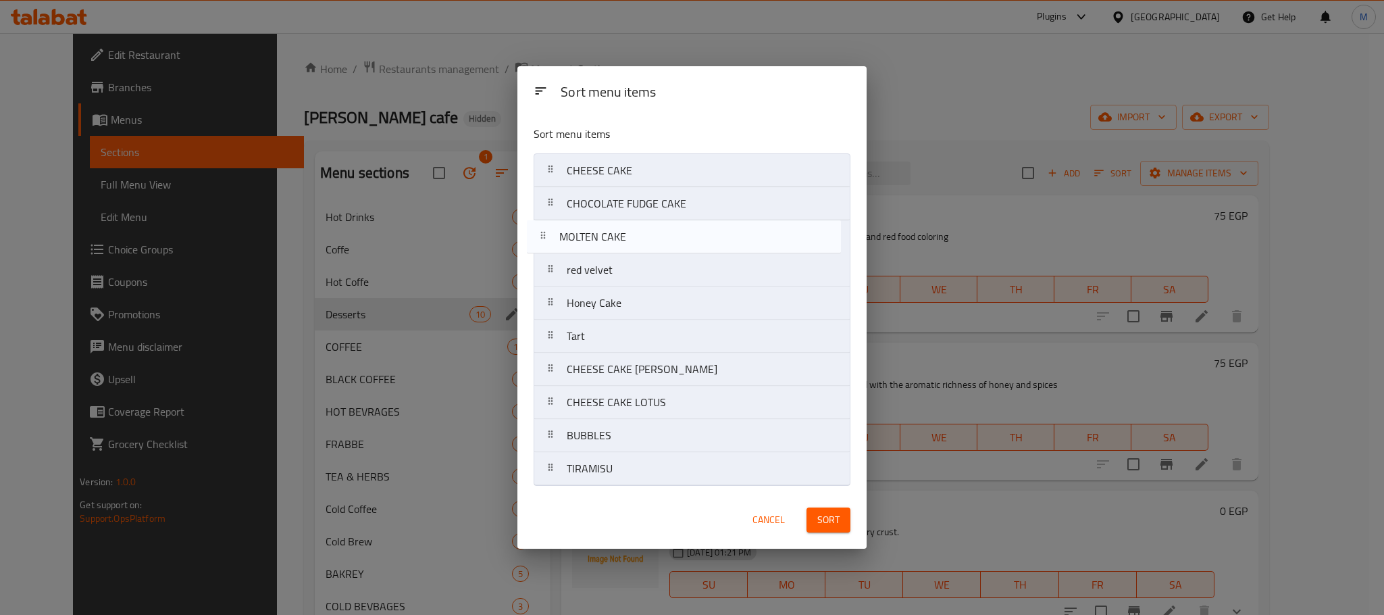
drag, startPoint x: 712, startPoint y: 481, endPoint x: 702, endPoint y: 248, distance: 233.3
click at [702, 248] on nav "CHEESE CAKE CHOCOLATE FUDGE CAKE red velvet Honey Cake Tart CHEESE CAKE BERRY C…" at bounding box center [692, 319] width 317 height 332
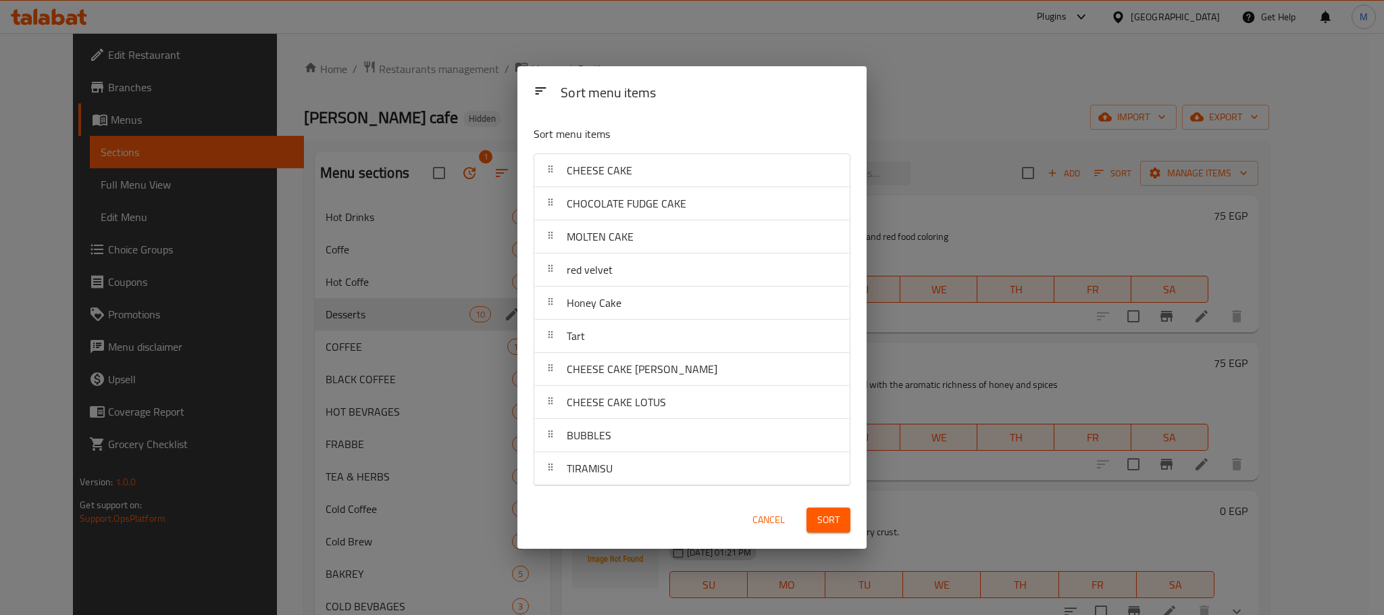
click at [839, 531] on button "Sort" at bounding box center [829, 519] width 44 height 25
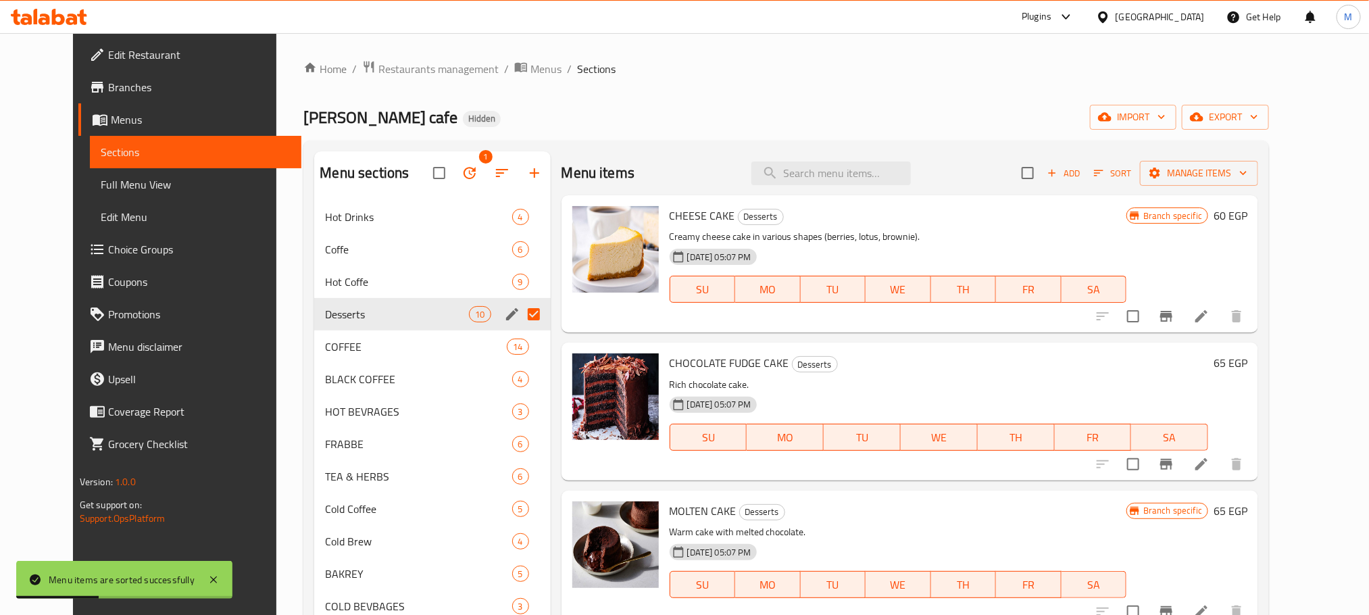
click at [1174, 315] on icon "Branch-specific-item" at bounding box center [1166, 316] width 16 height 16
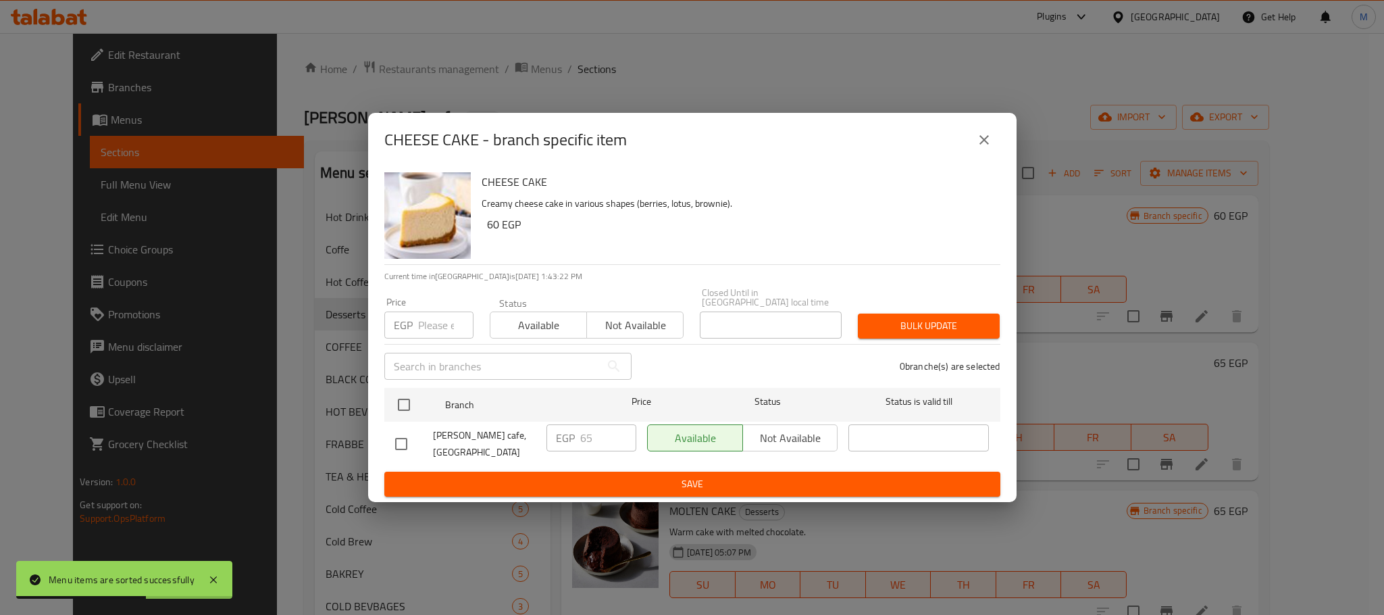
click at [382, 442] on div "CHEESE CAKE Creamy cheese cake in various shapes (berries, lotus, brownie). 60 …" at bounding box center [692, 334] width 649 height 335
click at [420, 444] on div at bounding box center [414, 444] width 38 height 28
click at [402, 442] on input "checkbox" at bounding box center [401, 444] width 28 height 28
checkbox input "true"
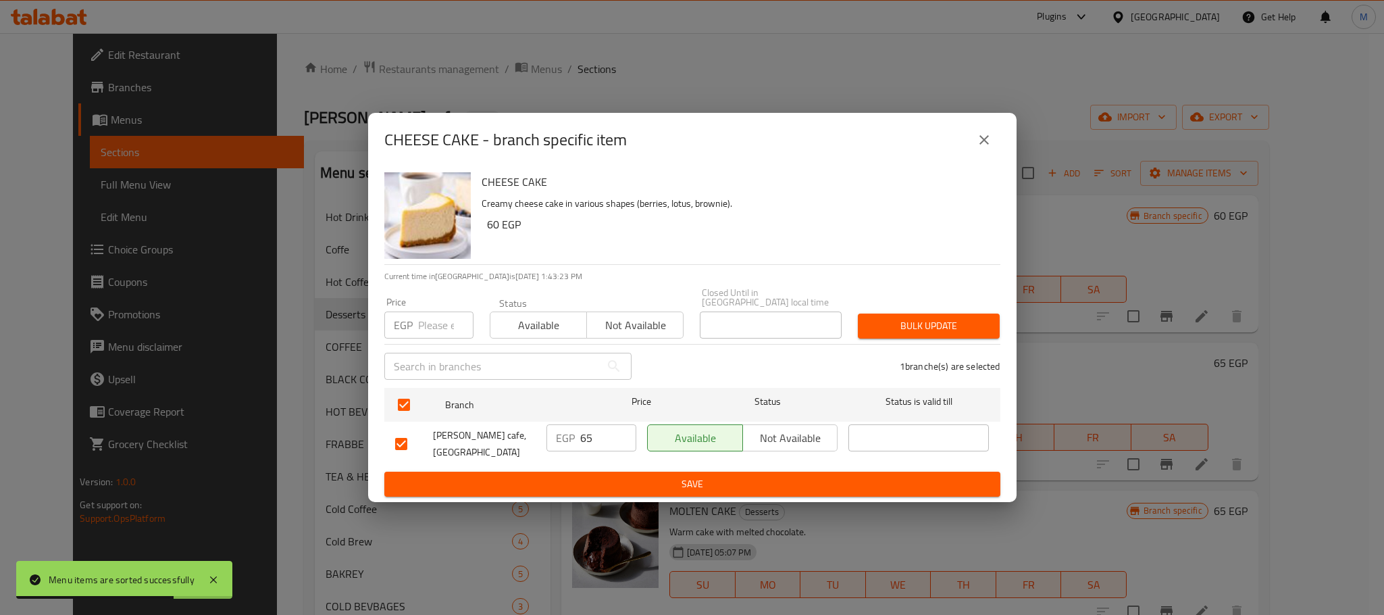
click at [603, 419] on div "EGP 65 ​" at bounding box center [591, 444] width 101 height 50
drag, startPoint x: 603, startPoint y: 416, endPoint x: 606, endPoint y: 424, distance: 8.8
click at [605, 422] on div "EGP 65 ​" at bounding box center [591, 444] width 101 height 50
click at [606, 424] on input "65" at bounding box center [608, 437] width 56 height 27
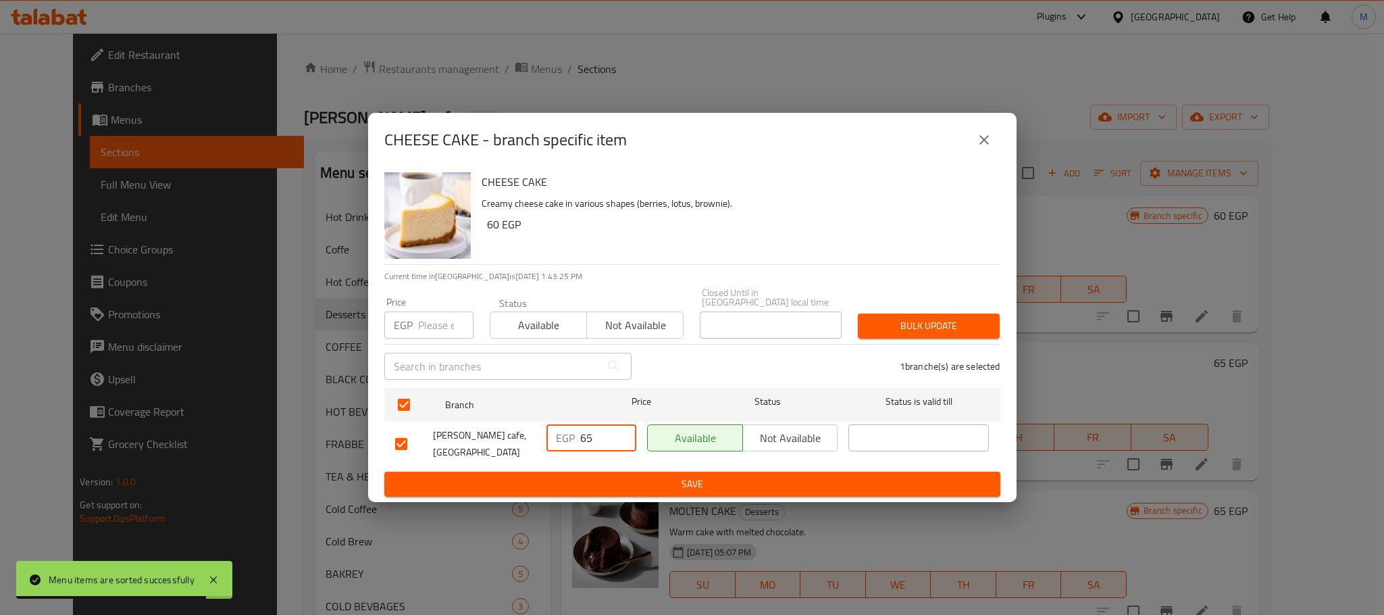
click at [606, 424] on input "65" at bounding box center [608, 437] width 56 height 27
click at [605, 424] on input "65" at bounding box center [608, 437] width 56 height 27
click at [604, 424] on input "65" at bounding box center [608, 437] width 56 height 27
type input "70"
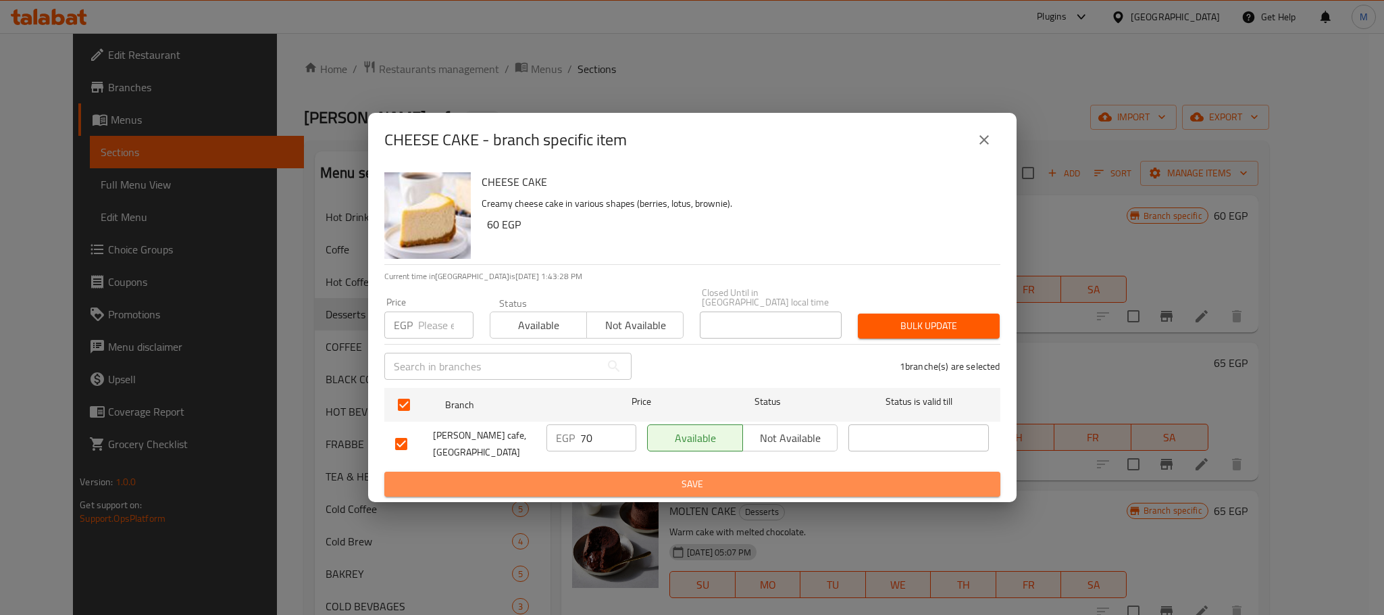
click at [732, 480] on span "Save" at bounding box center [692, 484] width 594 height 17
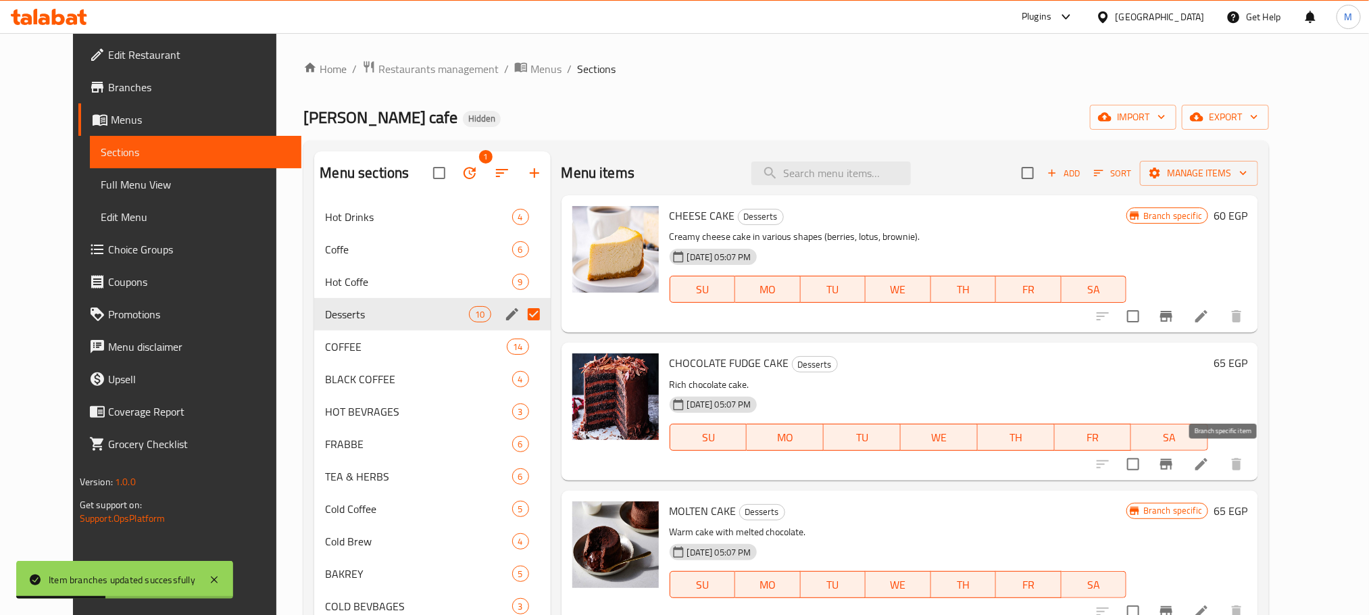
click at [1174, 472] on icon "Branch-specific-item" at bounding box center [1166, 464] width 16 height 16
click at [1247, 367] on h6 "65 EGP" at bounding box center [1230, 362] width 34 height 19
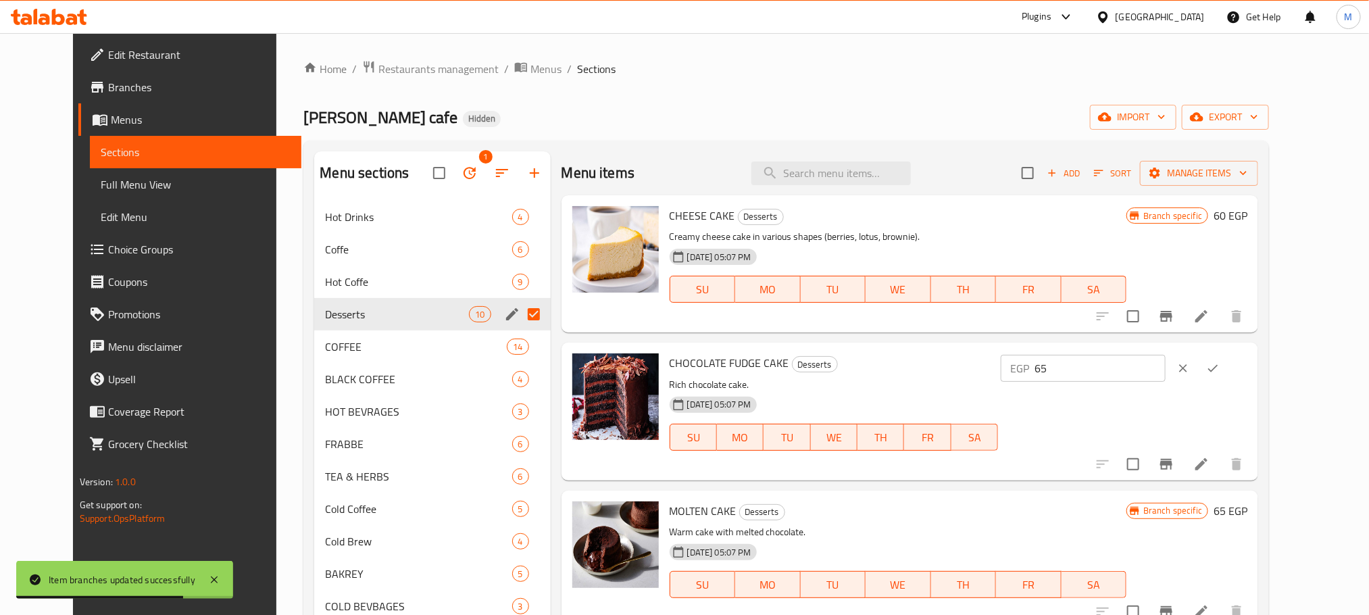
click at [1115, 351] on div "CHOCOLATE FUDGE CAKE Desserts Rich chocolate cake. 18-11-2024 05:07 PM SU MO TU…" at bounding box center [958, 411] width 589 height 126
click at [1140, 382] on input "65" at bounding box center [1099, 368] width 130 height 27
click at [1140, 371] on input "65" at bounding box center [1099, 368] width 130 height 27
click at [1140, 370] on input "65" at bounding box center [1099, 368] width 130 height 27
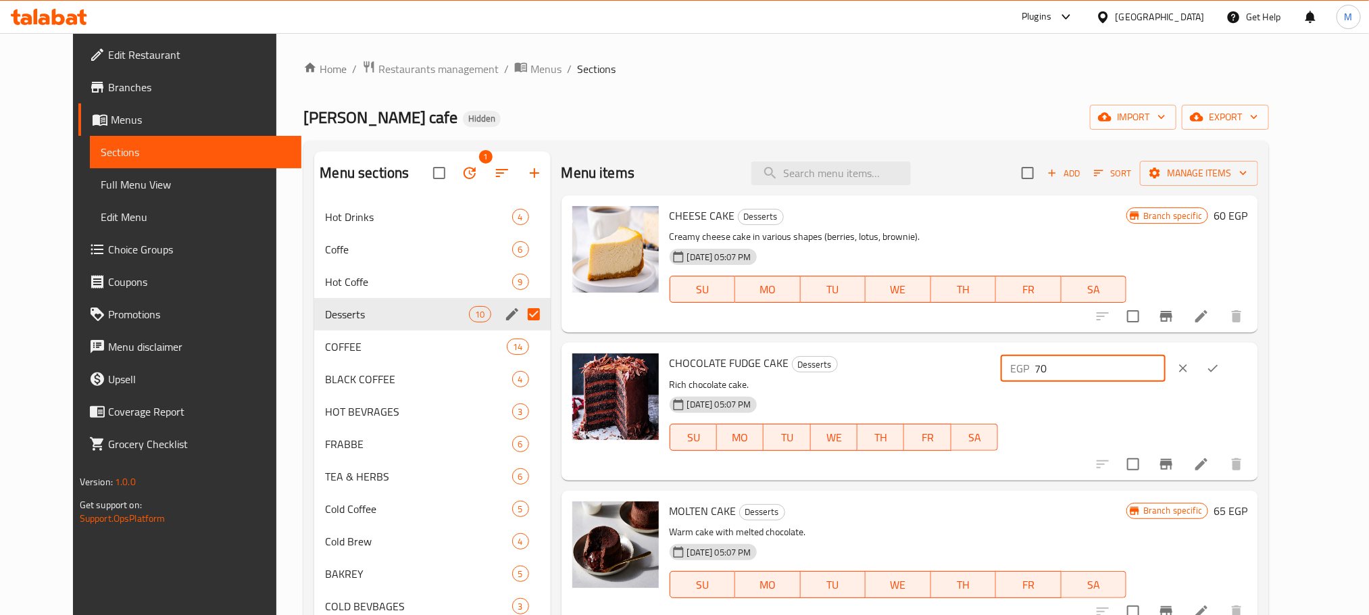
type input "70"
click at [1219, 361] on icon "ok" at bounding box center [1213, 368] width 14 height 14
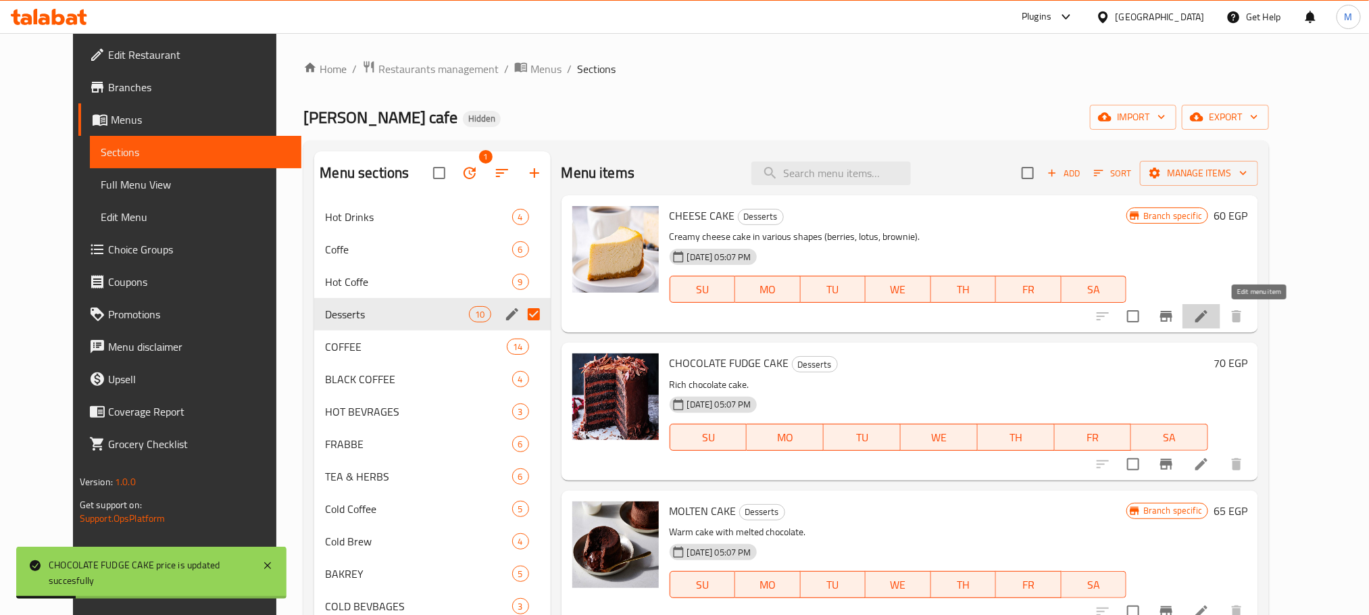
click at [1209, 310] on icon at bounding box center [1201, 316] width 16 height 16
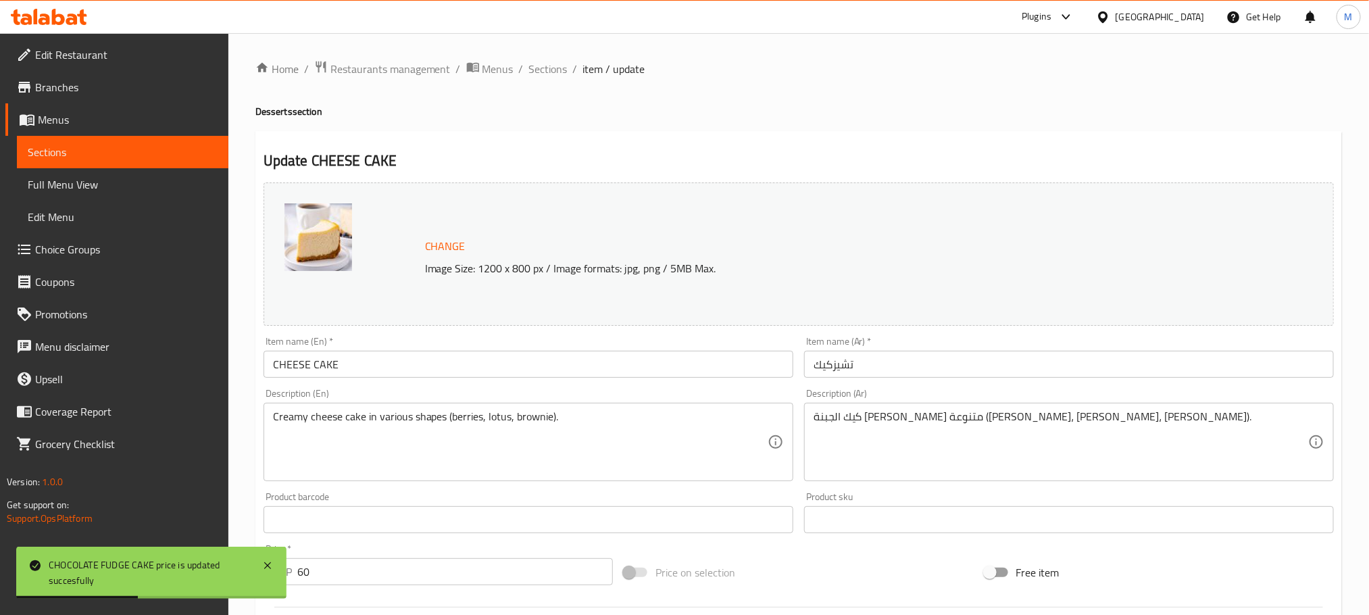
click at [399, 359] on input "CHEESE CAKE" at bounding box center [528, 364] width 530 height 27
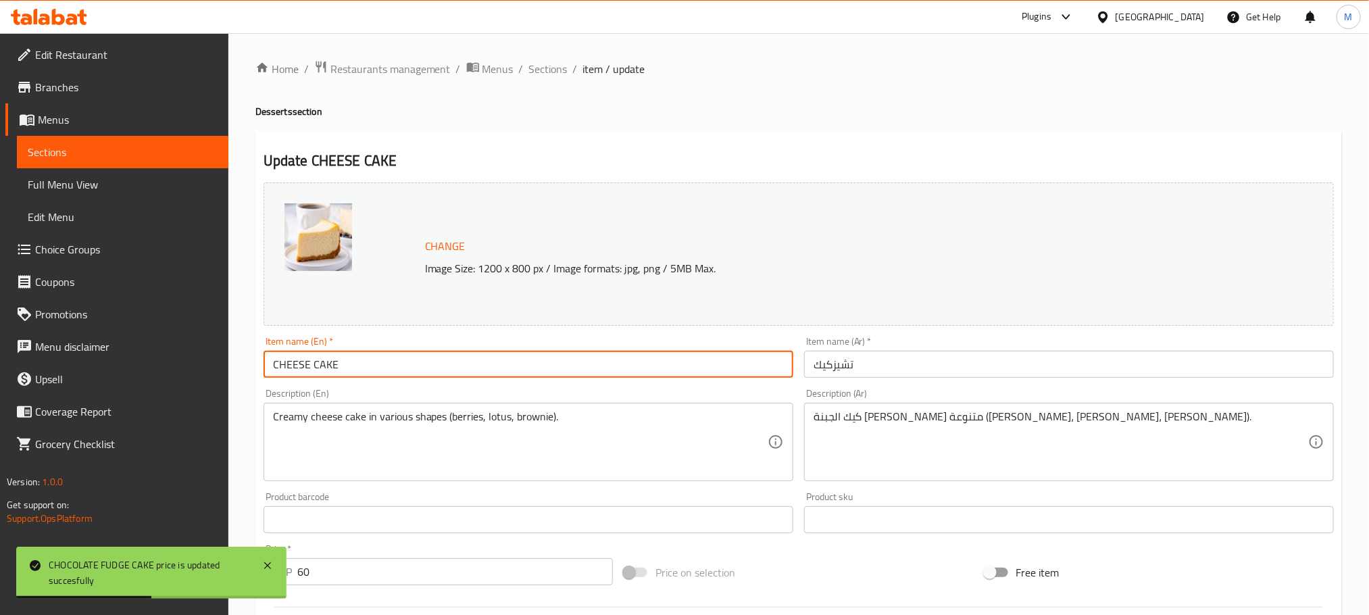
click at [399, 359] on input "CHEESE CAKE" at bounding box center [528, 364] width 530 height 27
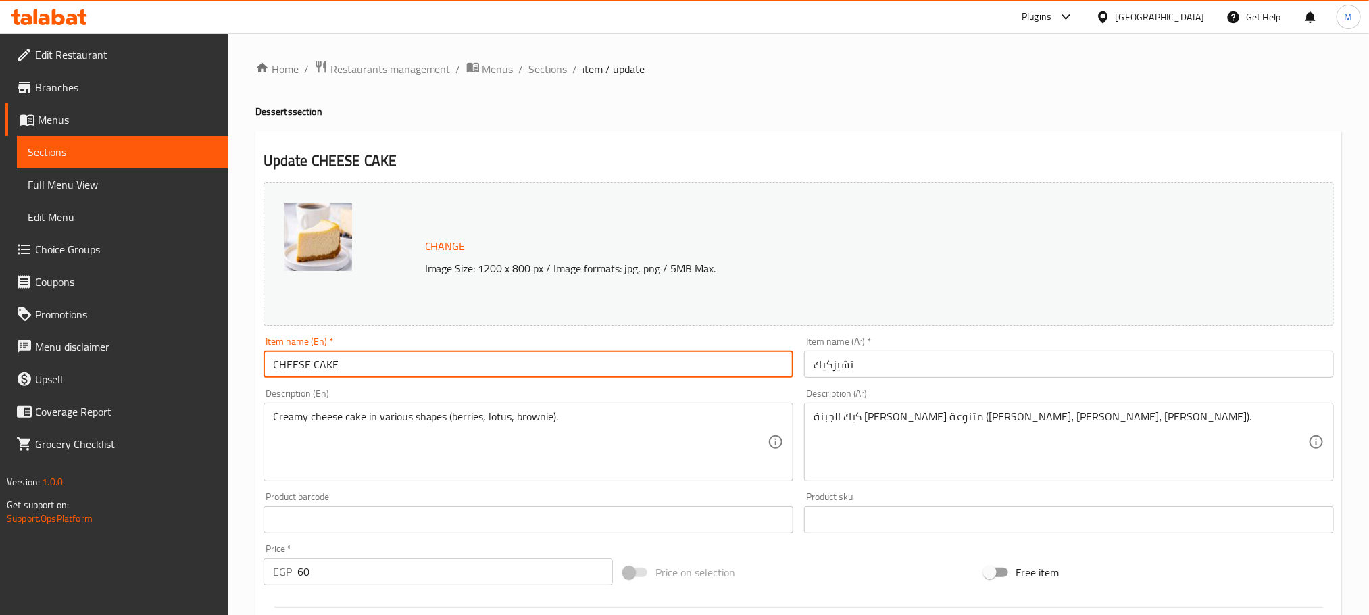
paste input "heese Cake"
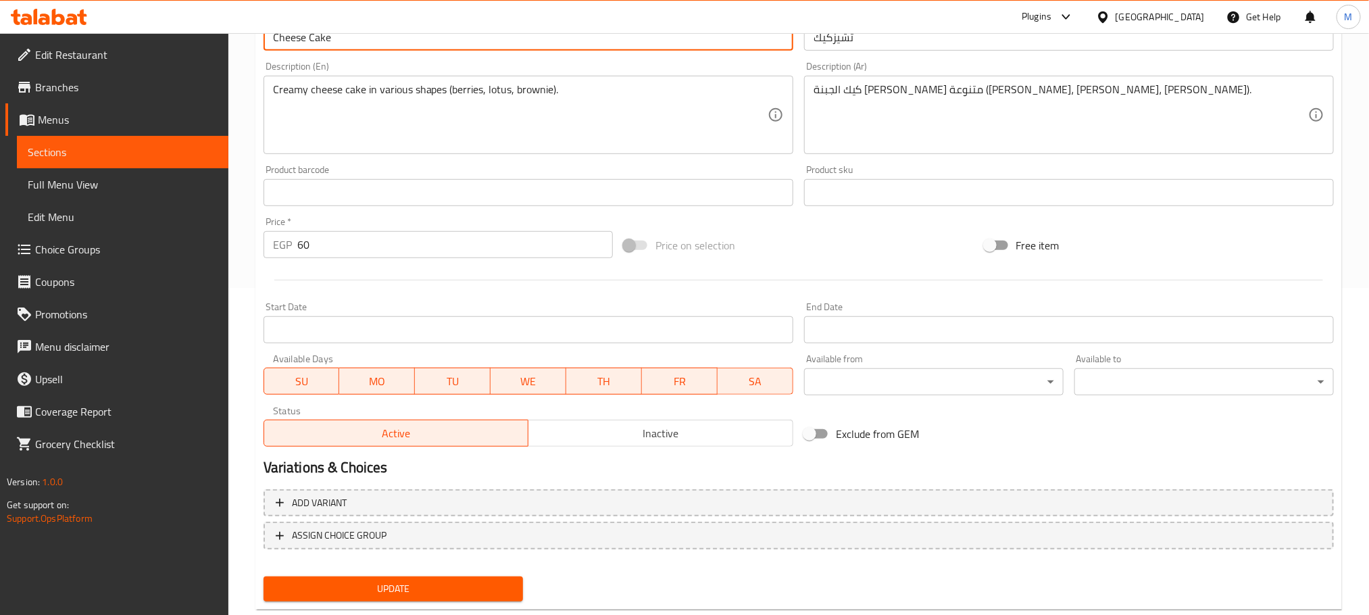
scroll to position [357, 0]
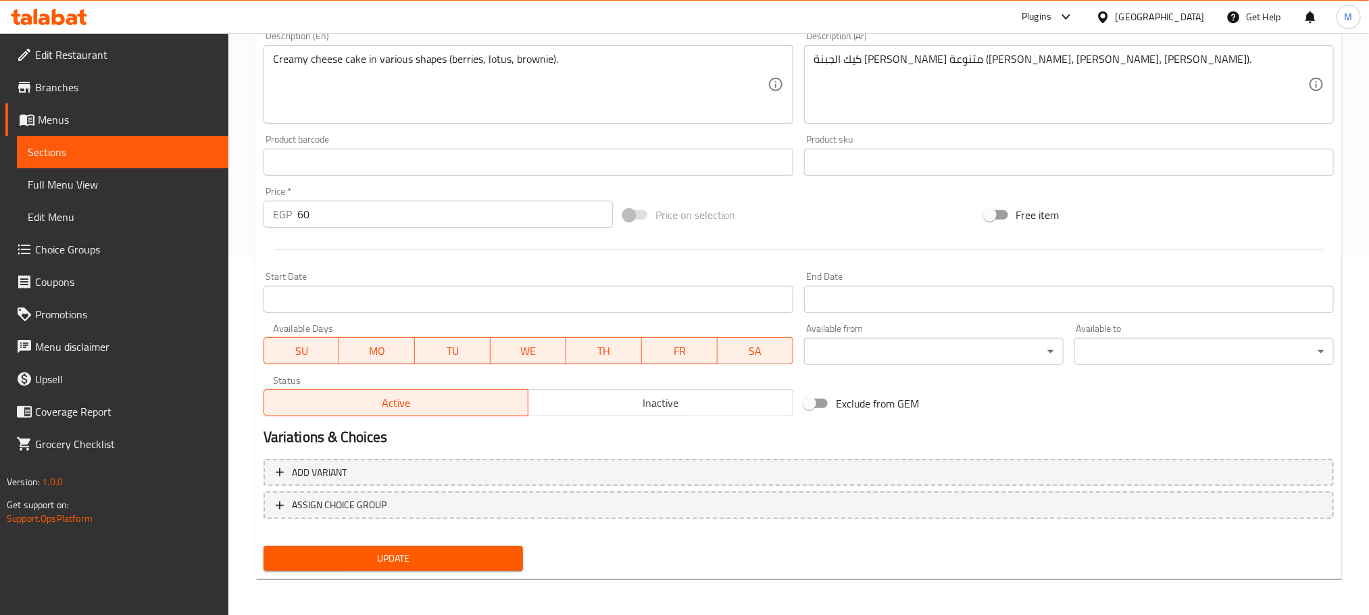
type input "Cheese Cake"
click at [403, 551] on span "Update" at bounding box center [393, 558] width 238 height 17
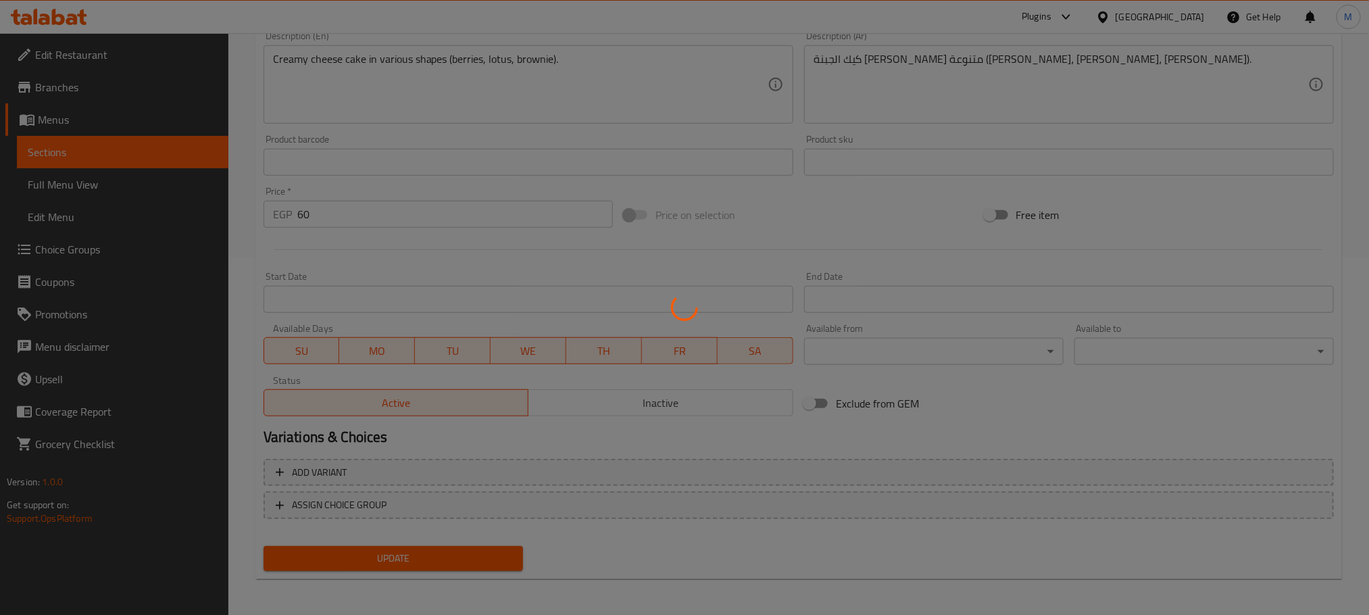
scroll to position [0, 0]
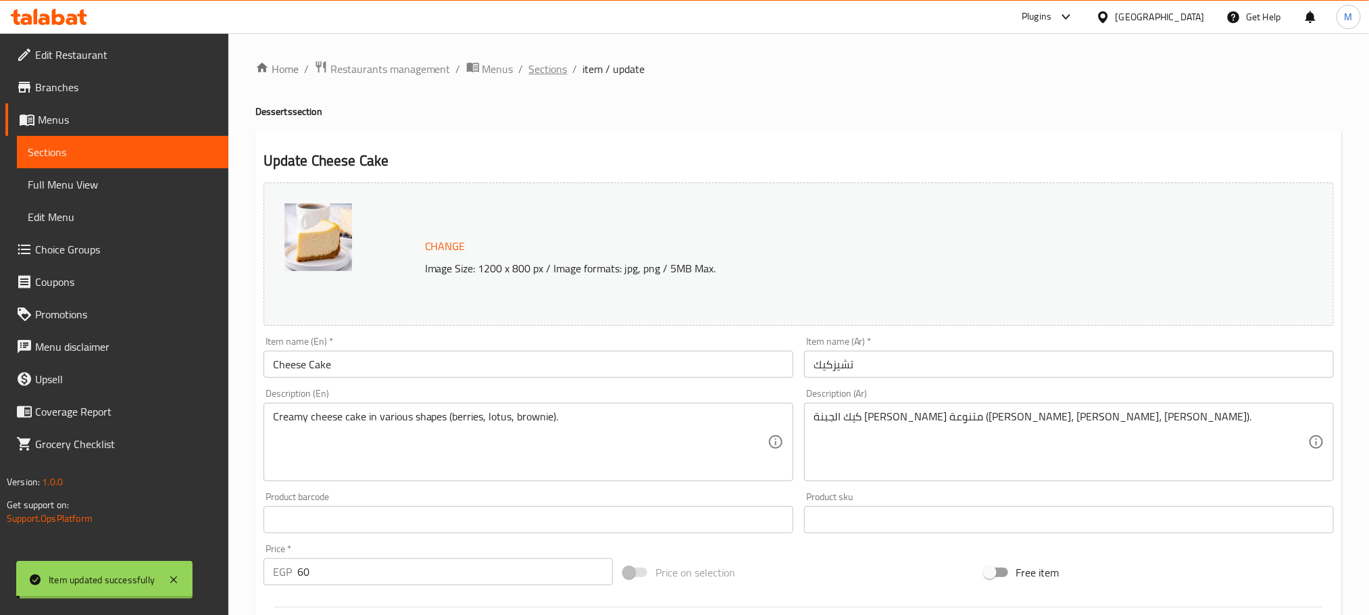
click at [560, 67] on span "Sections" at bounding box center [548, 69] width 39 height 16
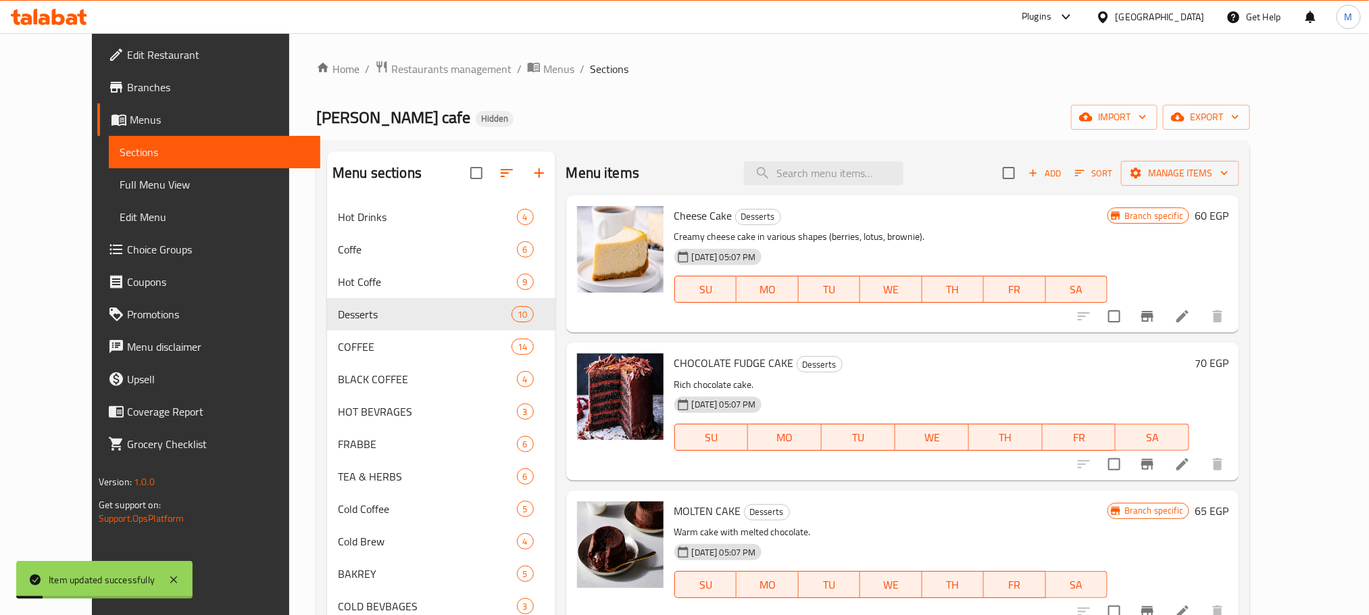
click at [707, 363] on span "CHOCOLATE FUDGE CAKE" at bounding box center [734, 363] width 120 height 20
copy h6 "CHOCOLATE FUDGE CAKE"
click at [1190, 457] on icon at bounding box center [1182, 464] width 16 height 16
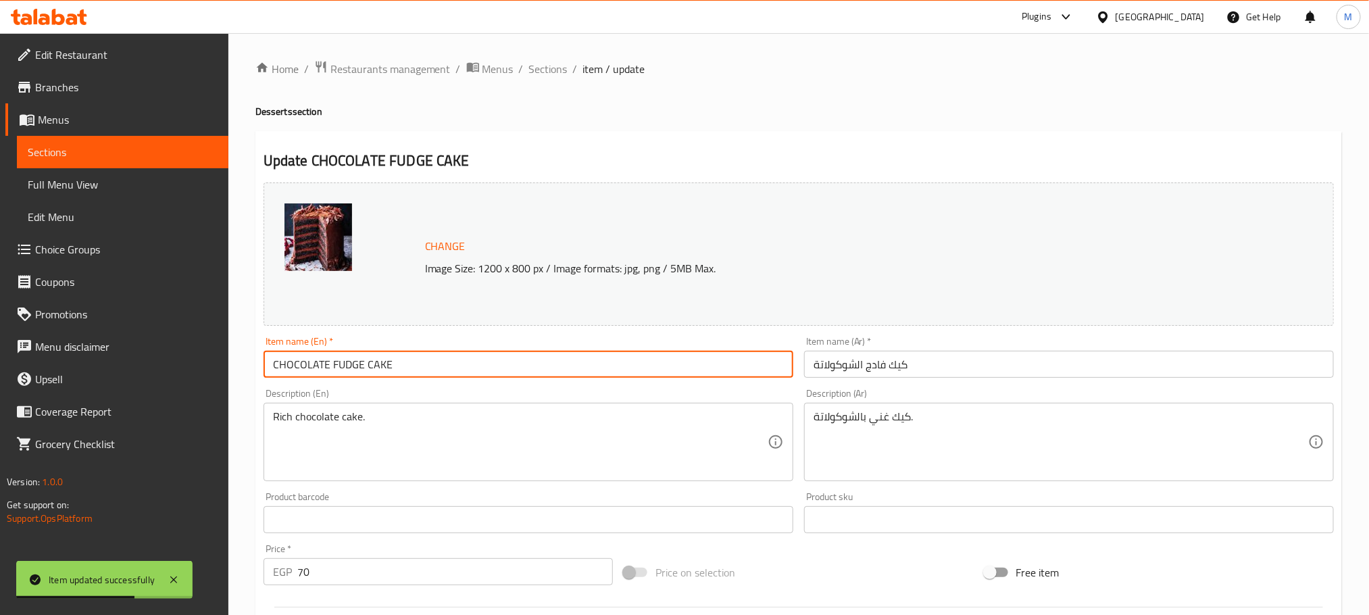
click at [679, 361] on input "CHOCOLATE FUDGE CAKE" at bounding box center [528, 364] width 530 height 27
paste input "hocolate Fudge Cake"
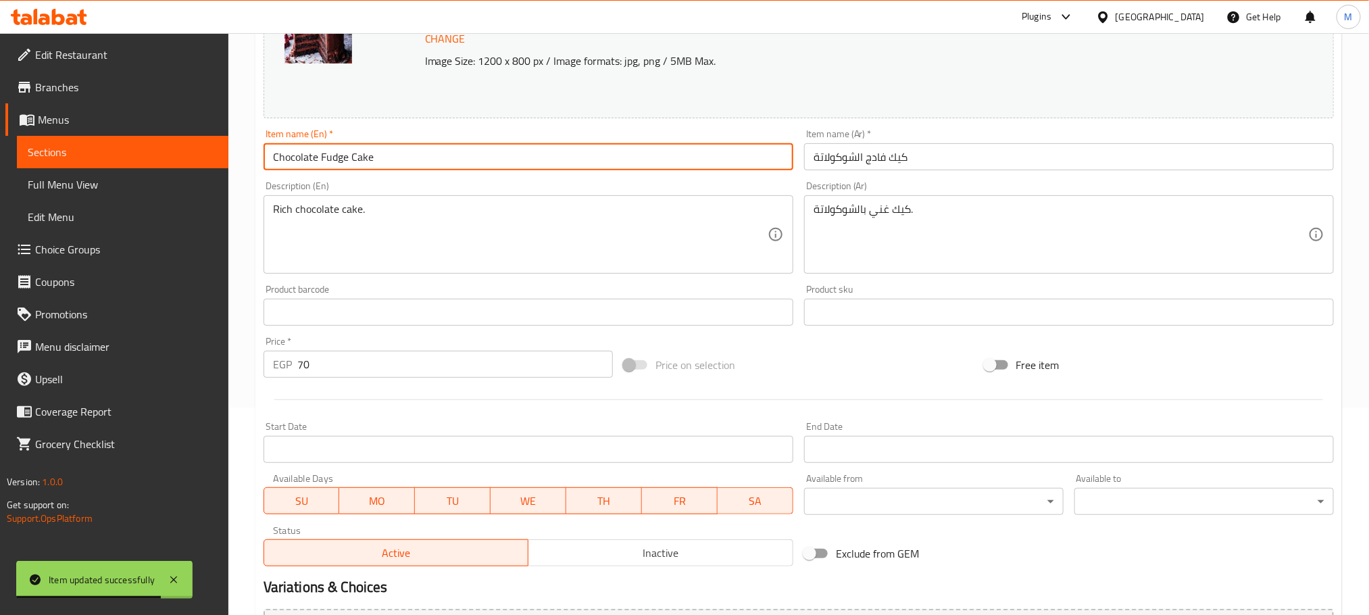
scroll to position [357, 0]
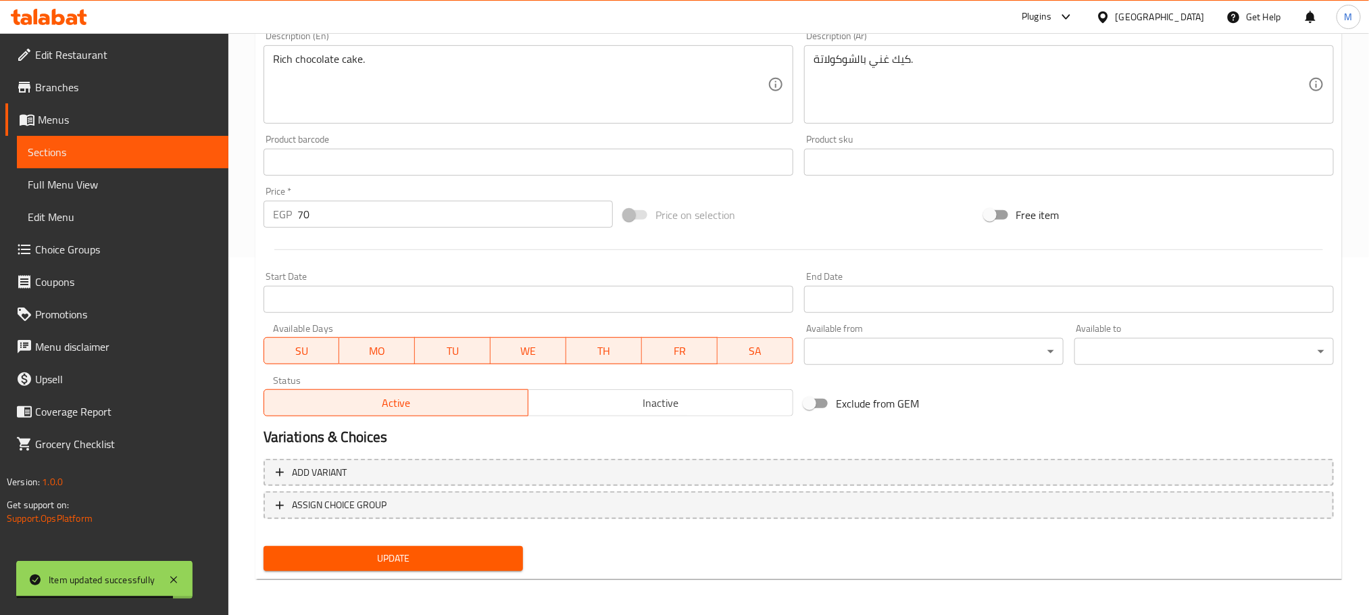
type input "Chocolate Fudge Cake"
click at [405, 578] on div "Update Chocolate Fudge Cake Change Image Size: 1200 x 800 px / Image formats: j…" at bounding box center [798, 177] width 1086 height 806
click at [417, 571] on div "Update" at bounding box center [393, 558] width 270 height 36
click at [420, 562] on span "Update" at bounding box center [393, 558] width 238 height 17
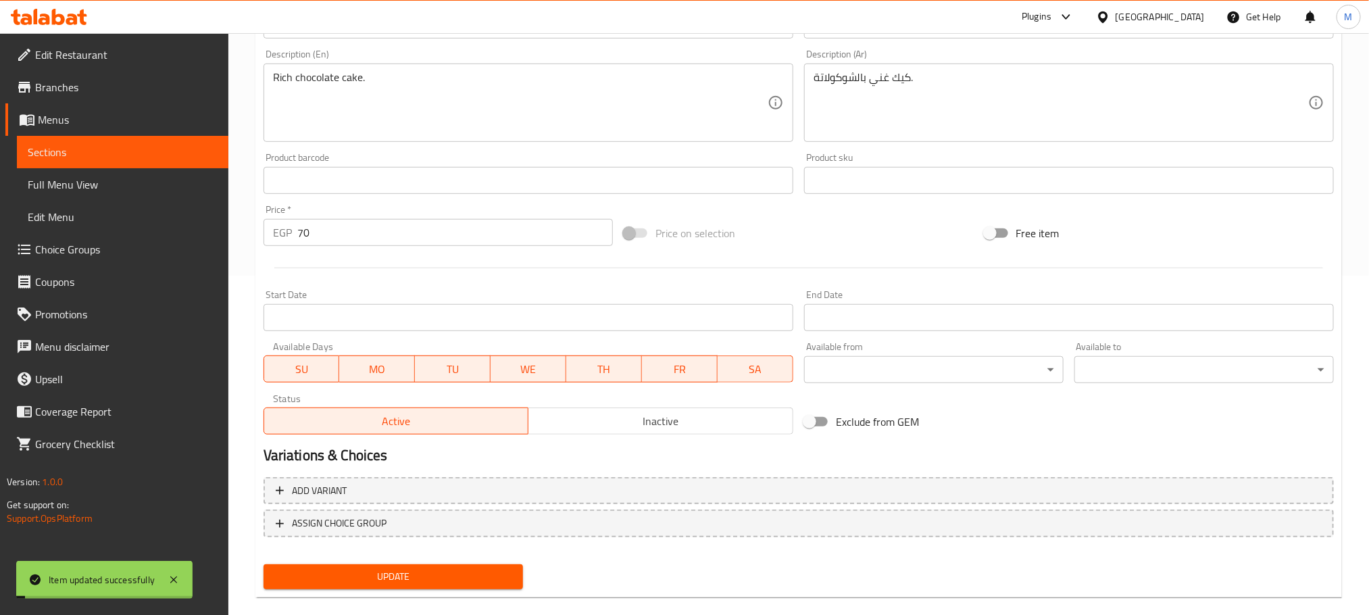
scroll to position [0, 0]
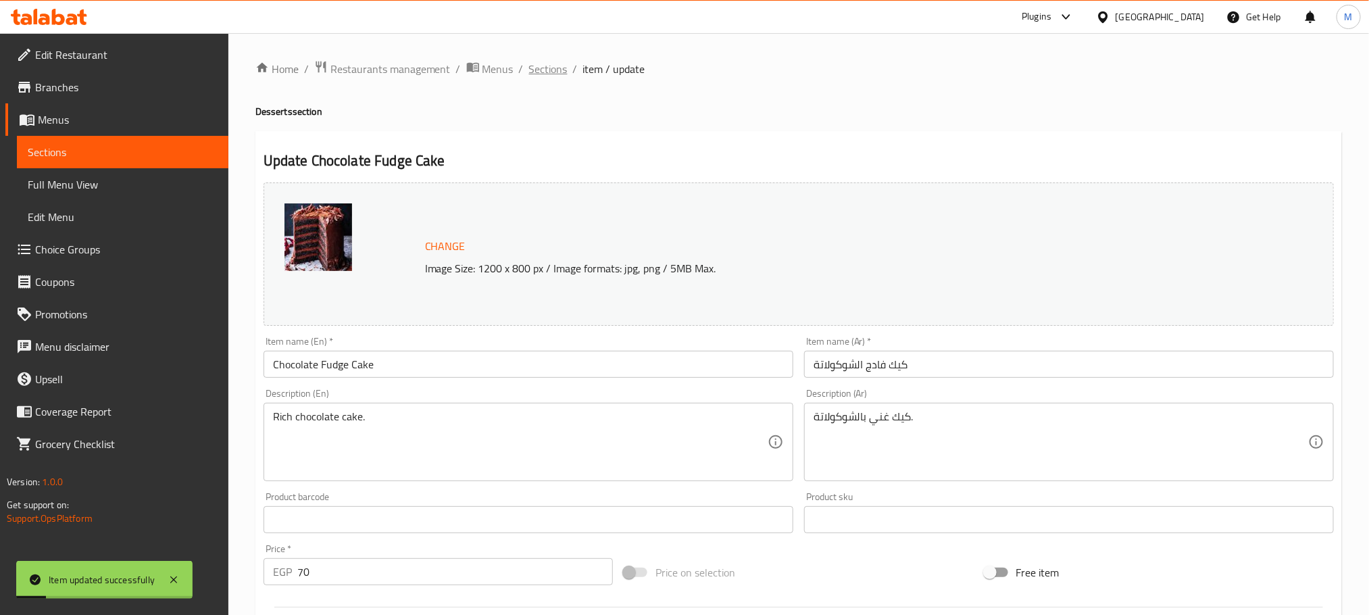
click at [560, 61] on span "Sections" at bounding box center [548, 69] width 39 height 16
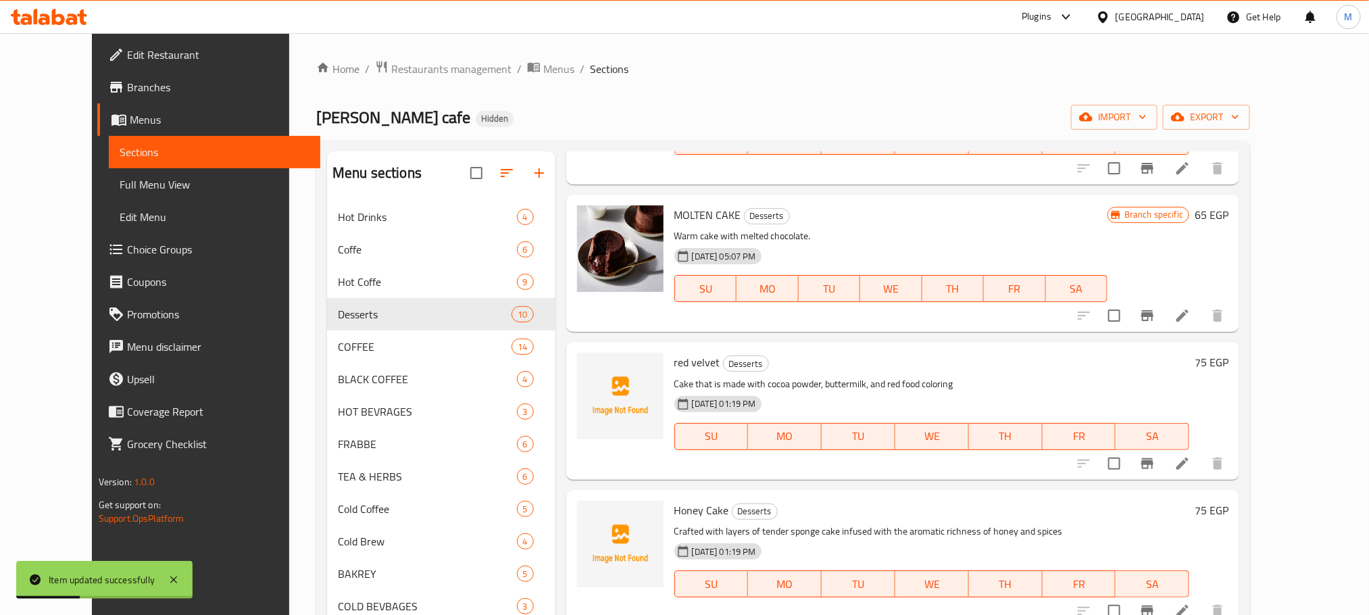
scroll to position [304, 0]
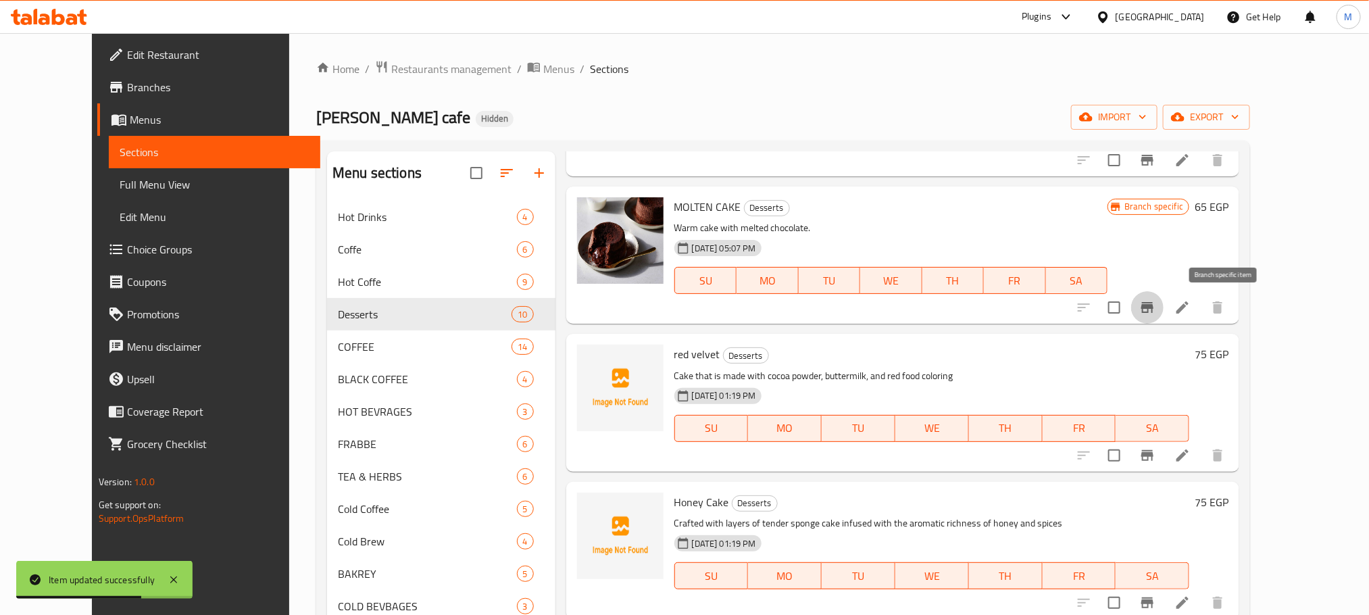
click at [1153, 308] on icon "Branch-specific-item" at bounding box center [1147, 307] width 12 height 11
click at [1190, 315] on icon at bounding box center [1182, 307] width 16 height 16
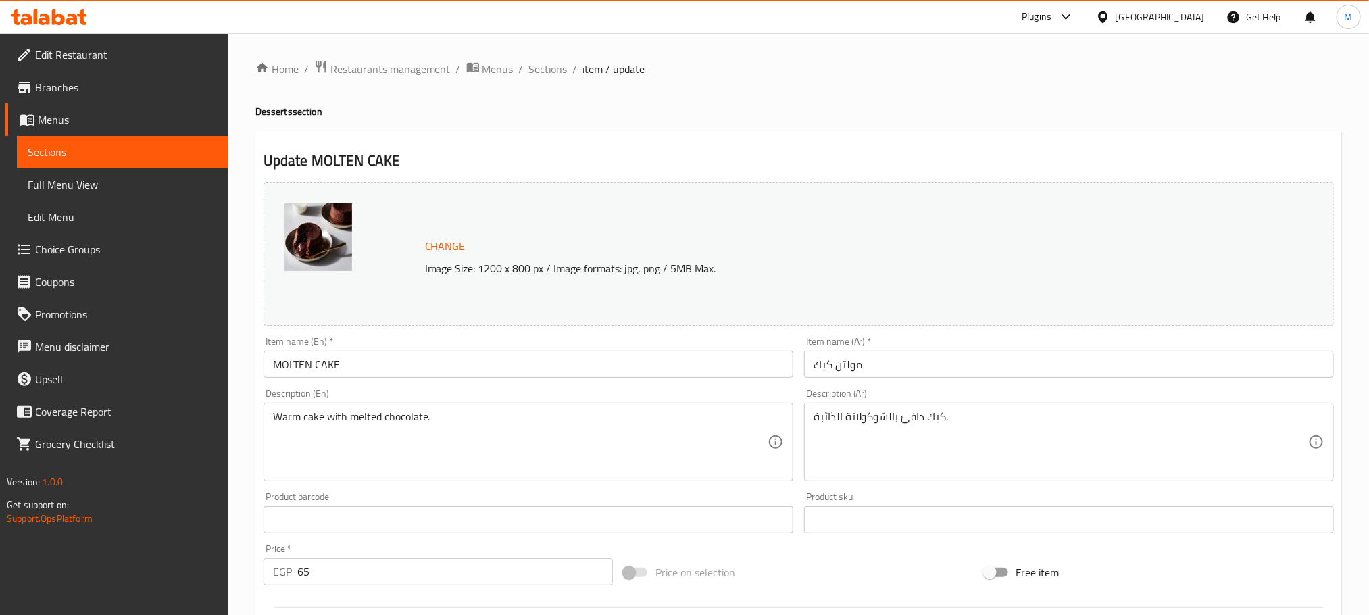
click at [549, 335] on div "Item name (En)   * MOLTEN CAKE Item name (En) *" at bounding box center [528, 357] width 540 height 52
click at [565, 357] on input "MOLTEN CAKE" at bounding box center [528, 364] width 530 height 27
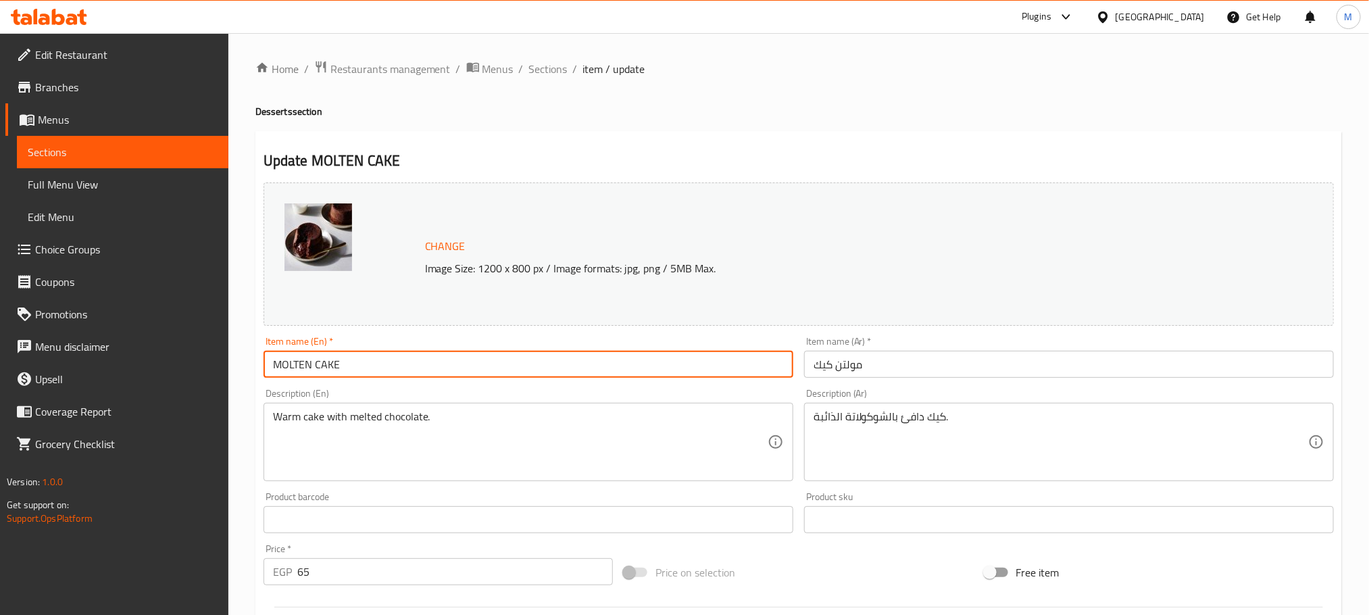
click at [565, 357] on input "MOLTEN CAKE" at bounding box center [528, 364] width 530 height 27
paste input "olten Cake"
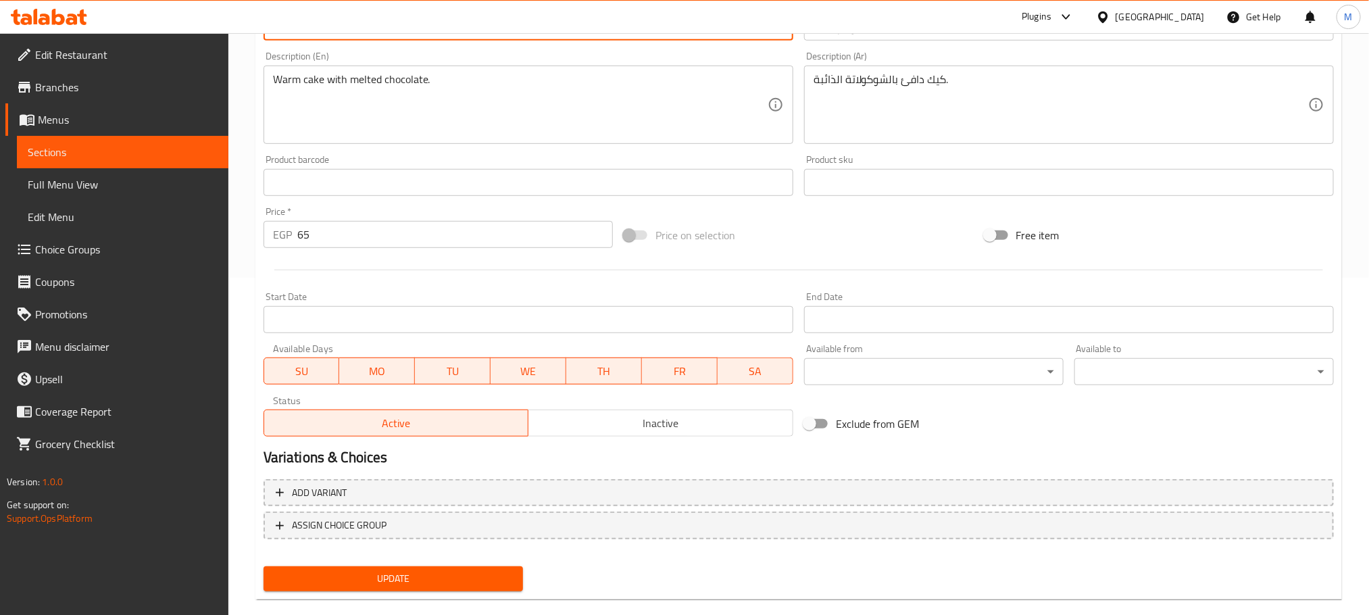
scroll to position [357, 0]
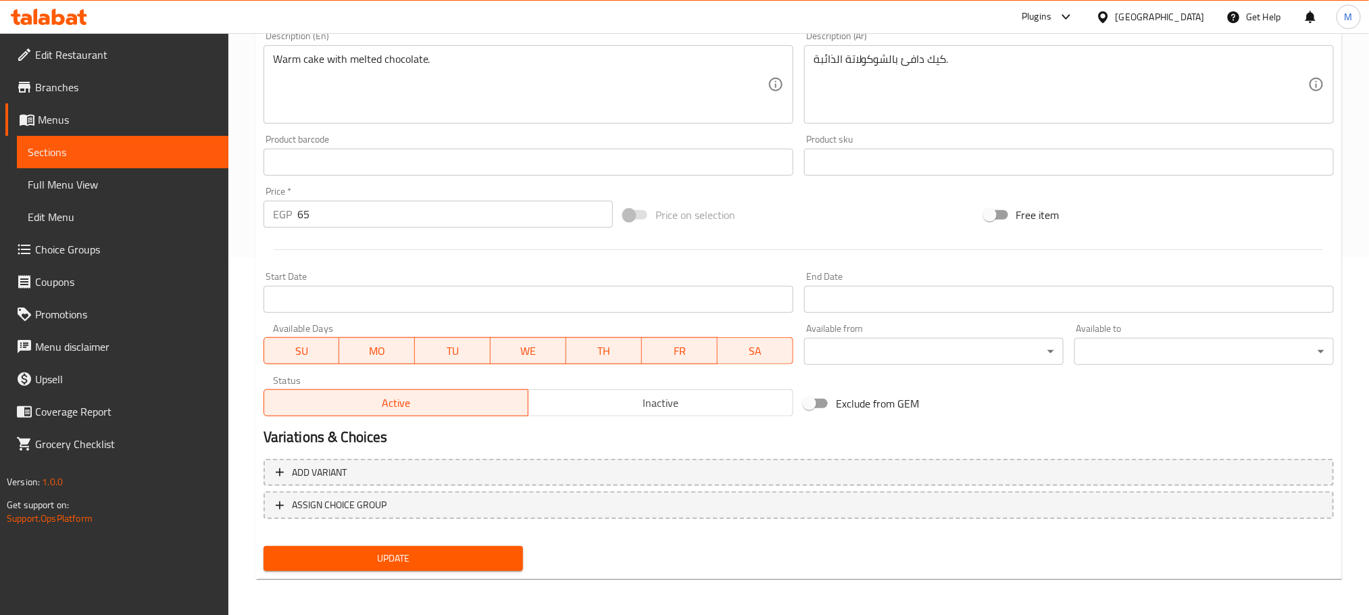
type input "Molten Cake"
click at [475, 555] on span "Update" at bounding box center [393, 558] width 238 height 17
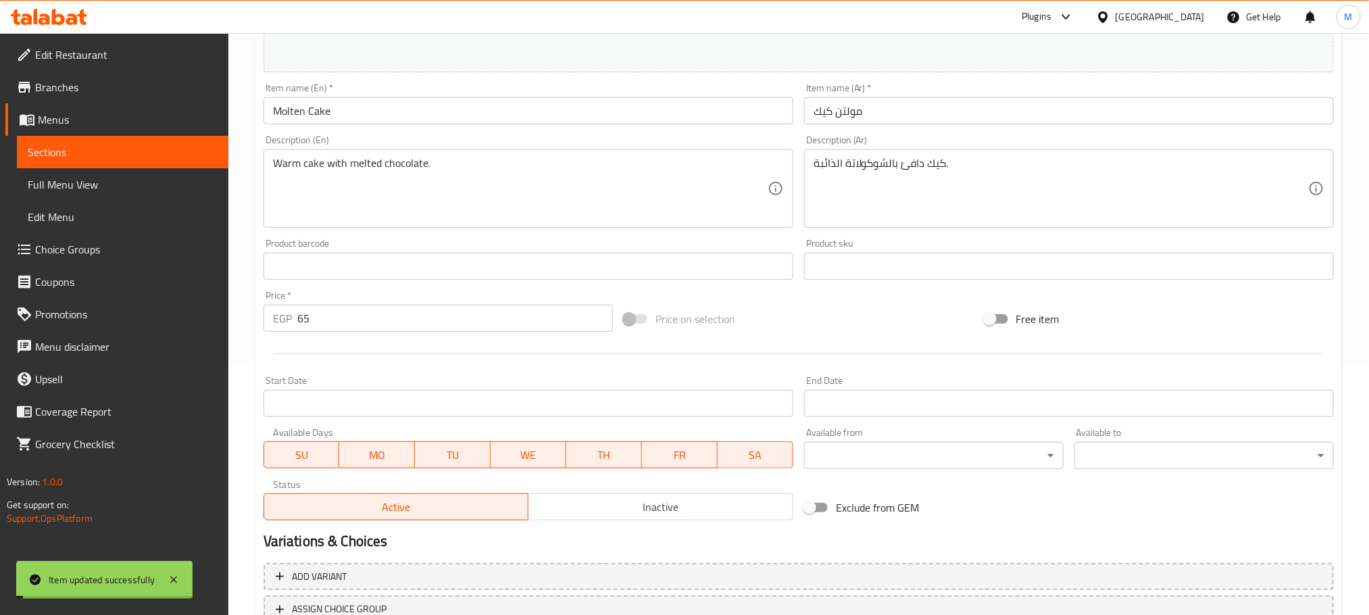
scroll to position [155, 0]
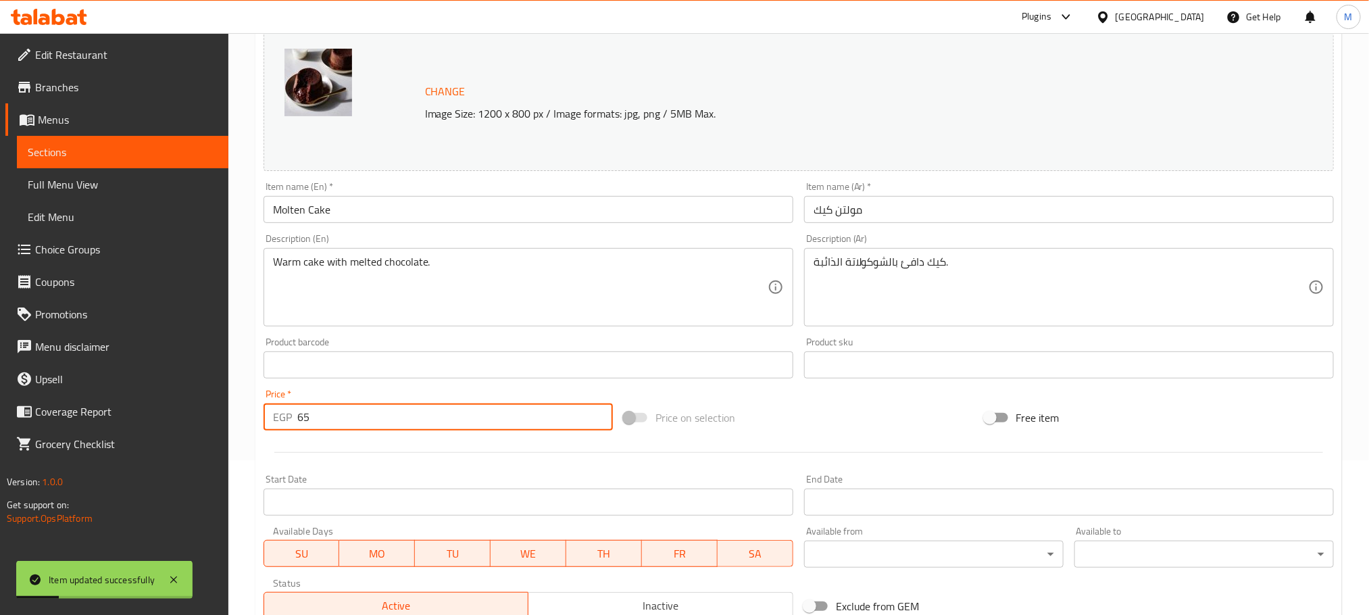
drag, startPoint x: 298, startPoint y: 428, endPoint x: 305, endPoint y: 418, distance: 12.2
click at [305, 418] on input "65" at bounding box center [454, 416] width 315 height 27
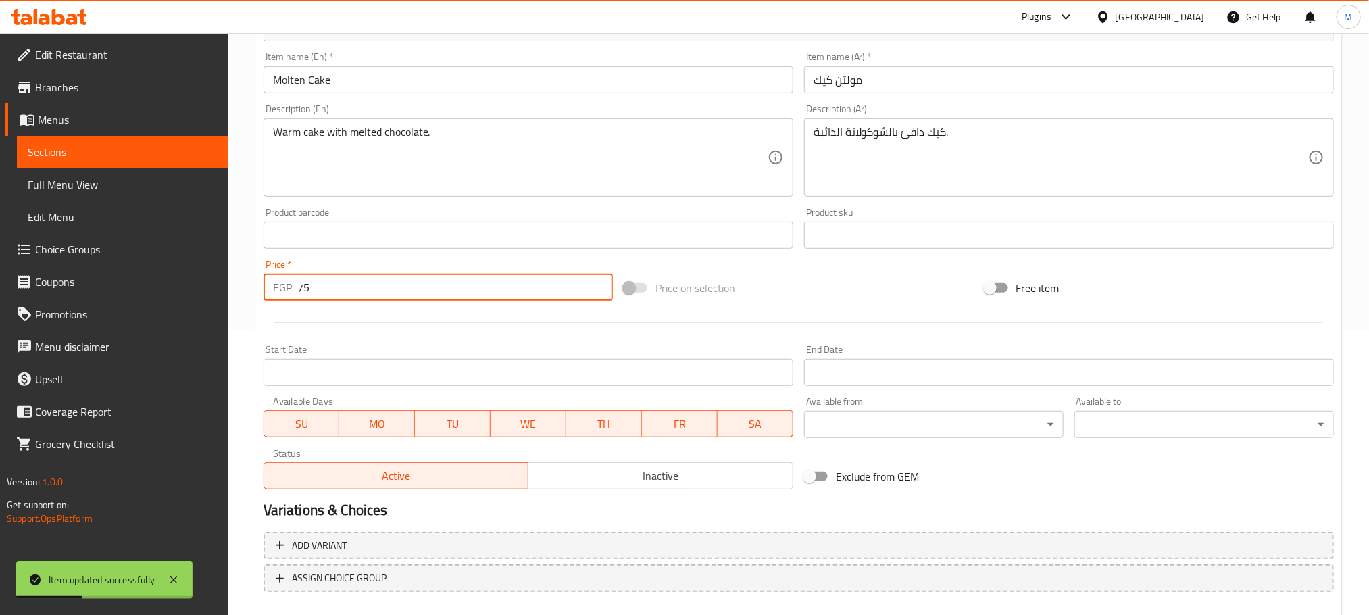
scroll to position [357, 0]
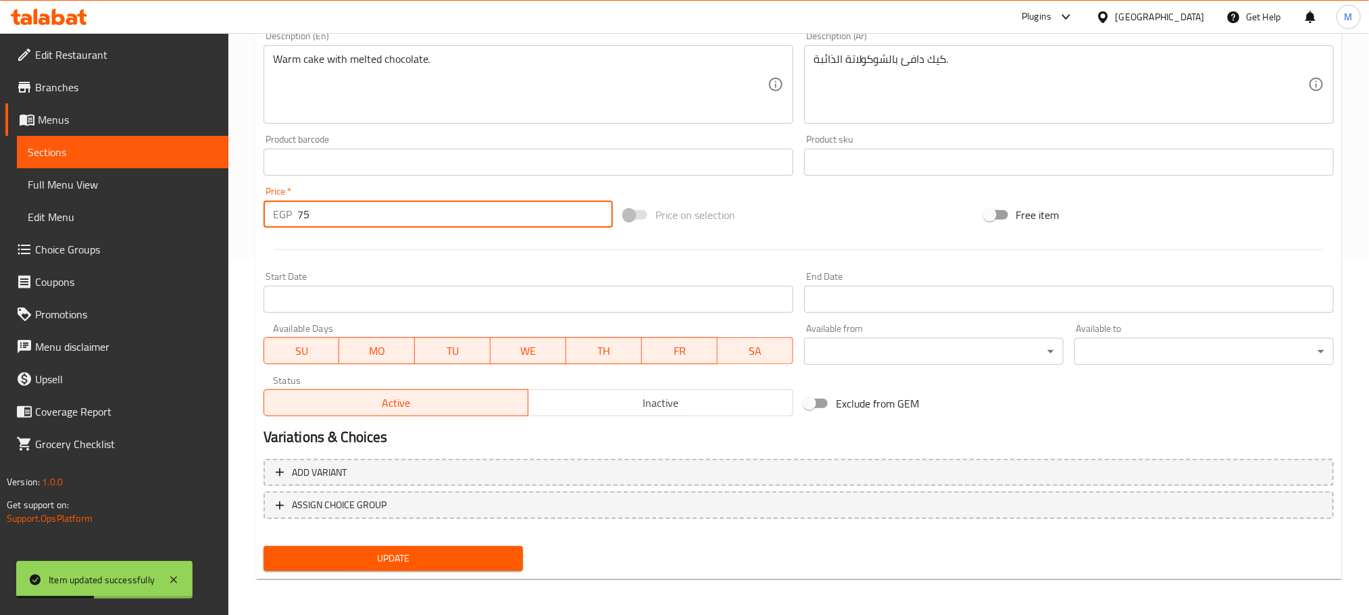
type input "75"
click at [403, 552] on span "Update" at bounding box center [393, 558] width 238 height 17
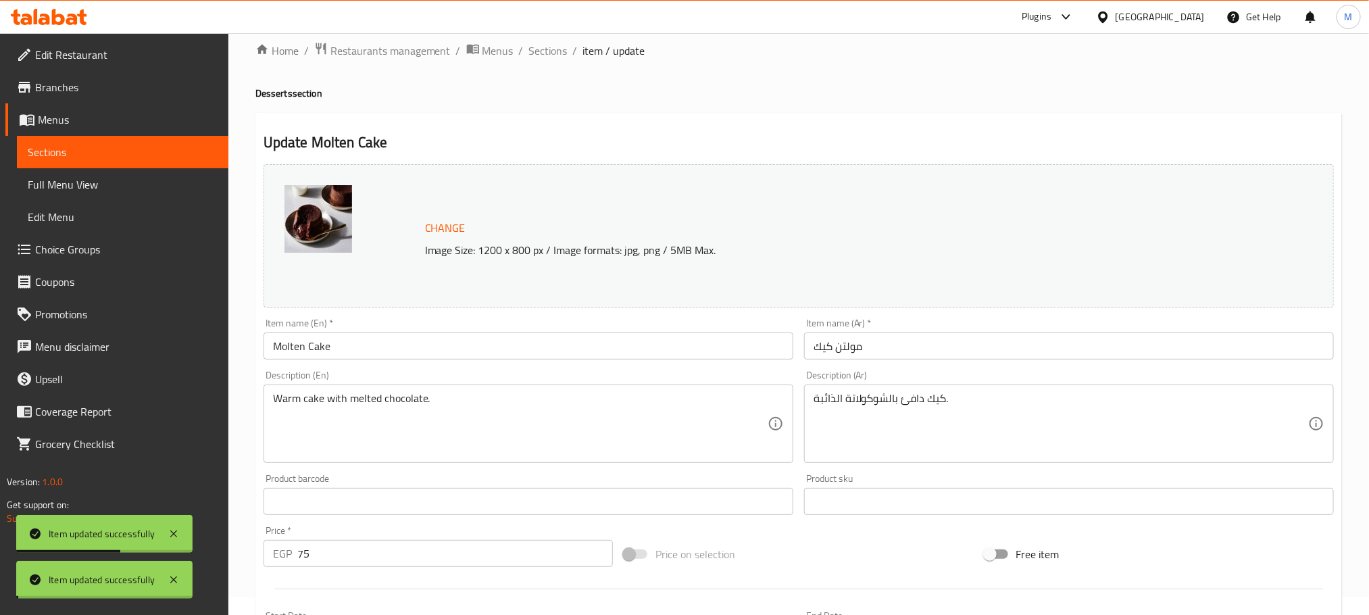
scroll to position [0, 0]
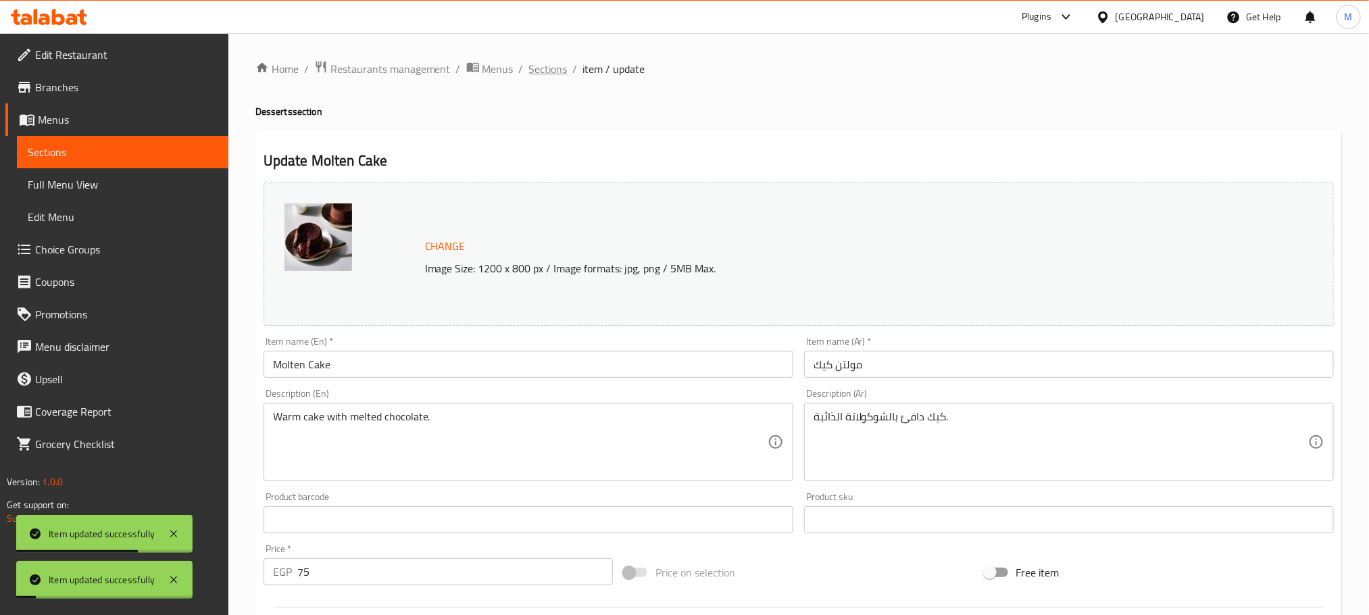
click at [546, 74] on span "Sections" at bounding box center [548, 69] width 39 height 16
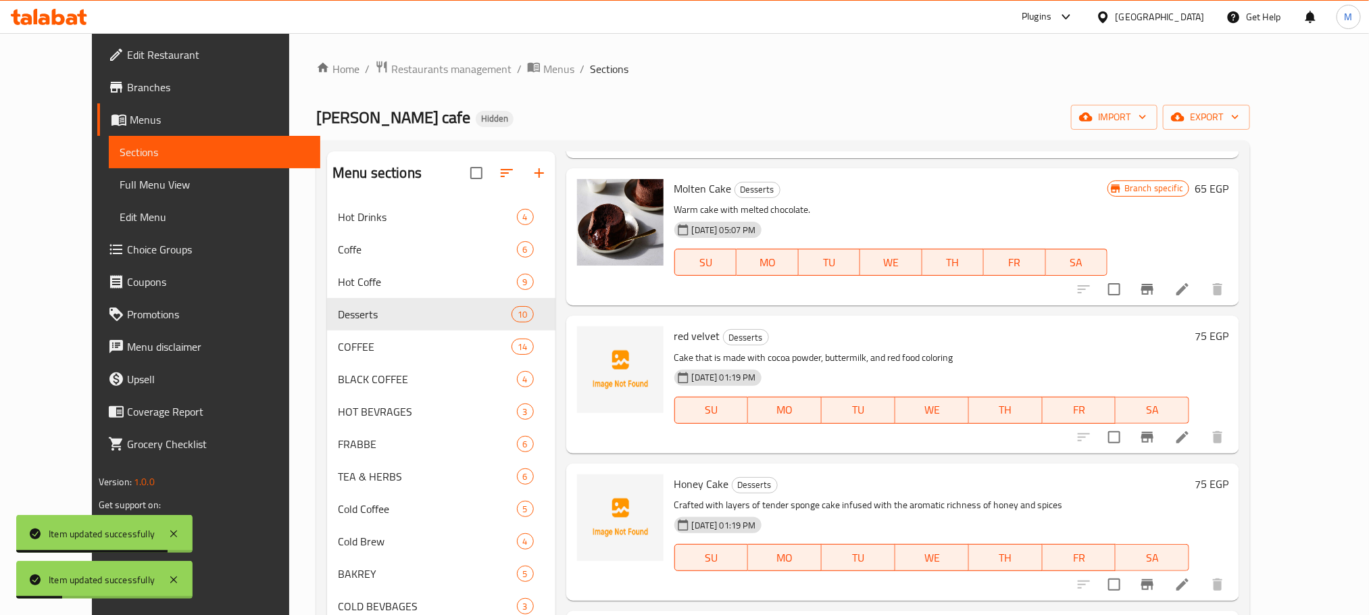
scroll to position [405, 0]
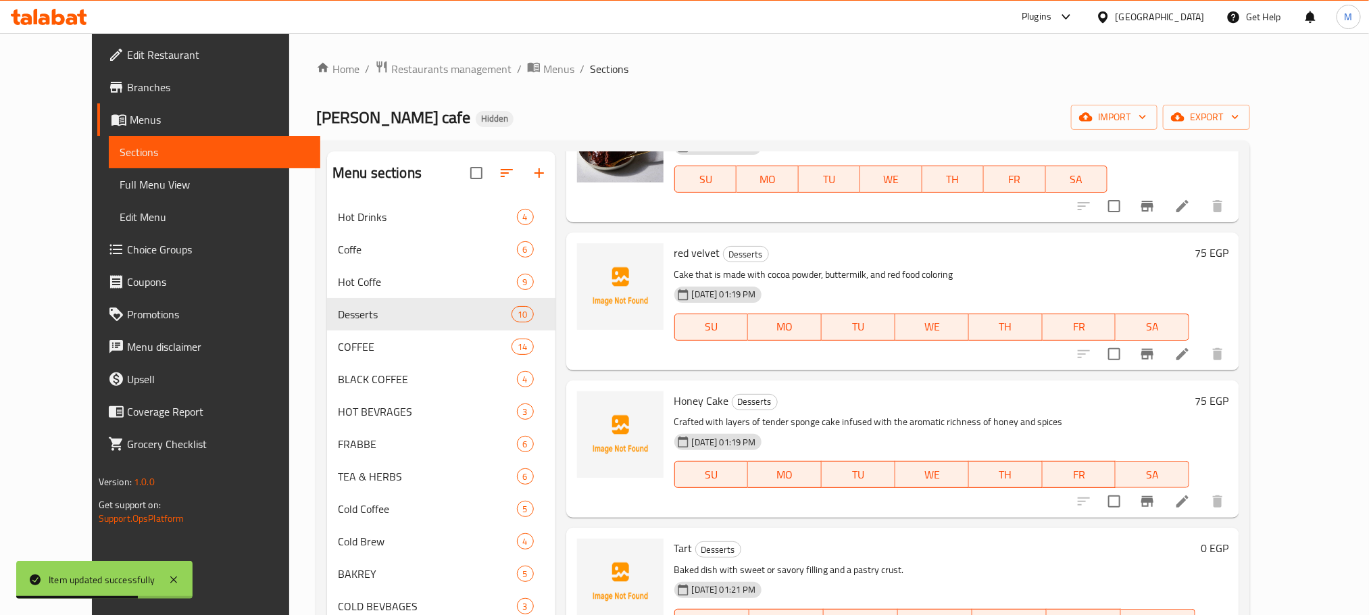
click at [1228, 399] on h6 "75 EGP" at bounding box center [1211, 400] width 34 height 19
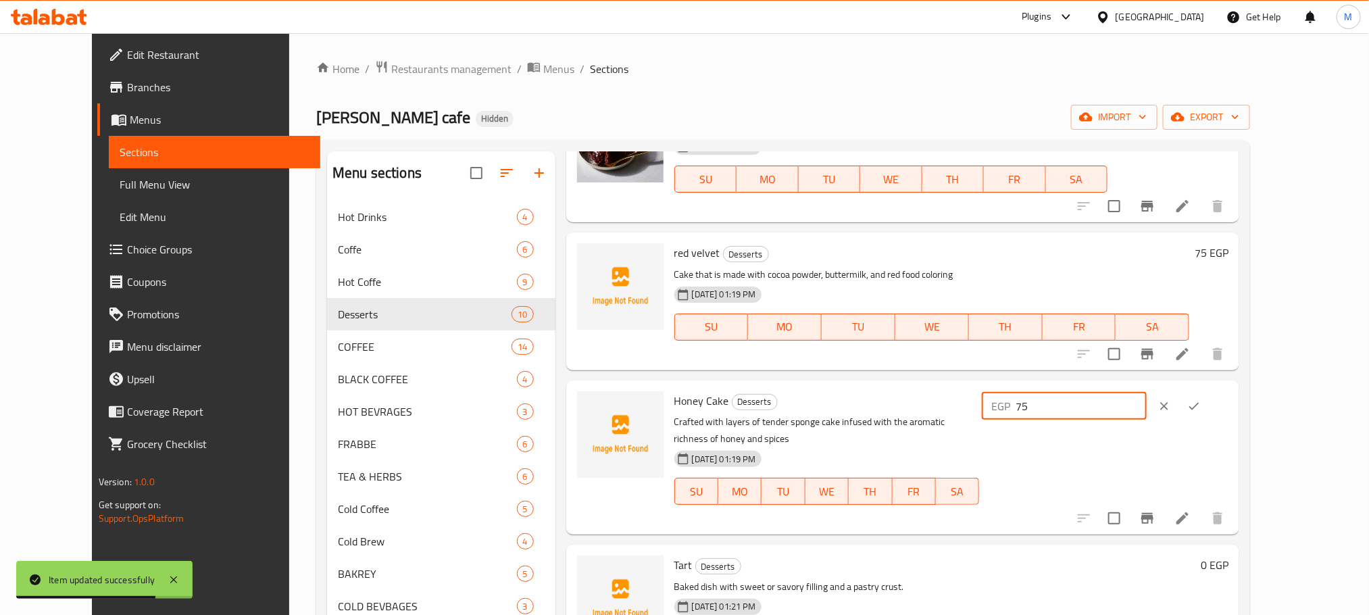
click at [1129, 408] on input "75" at bounding box center [1080, 405] width 130 height 27
type input "97"
click at [1209, 408] on button "ok" at bounding box center [1194, 406] width 30 height 30
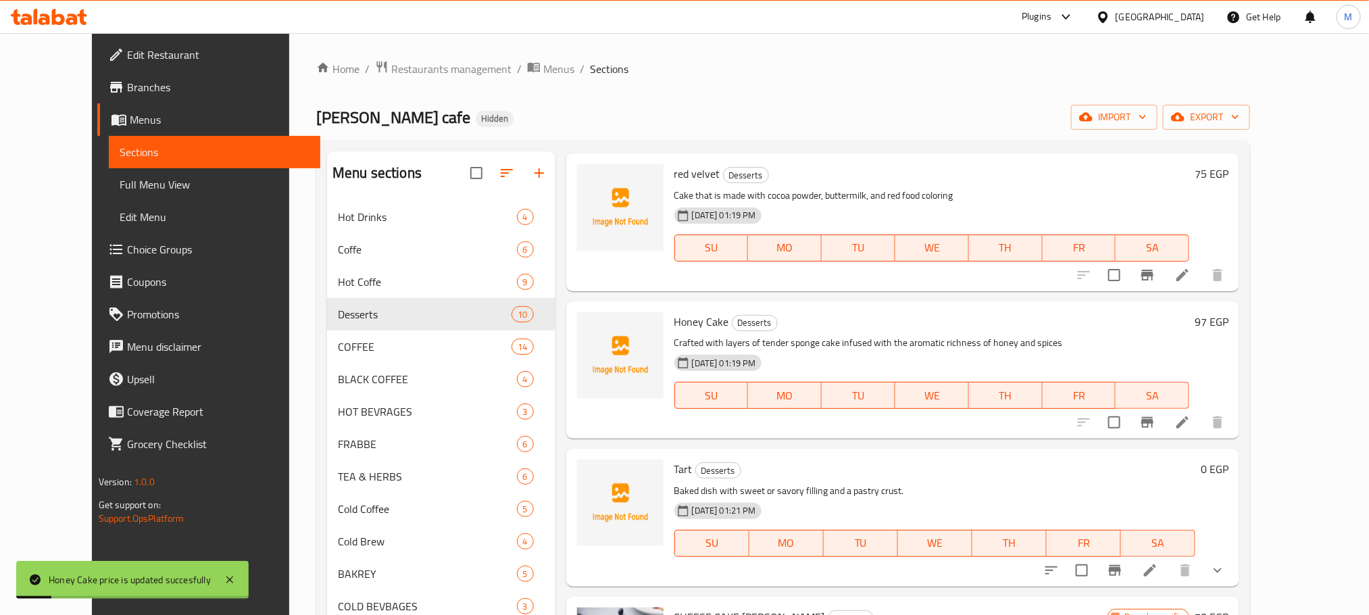
scroll to position [709, 0]
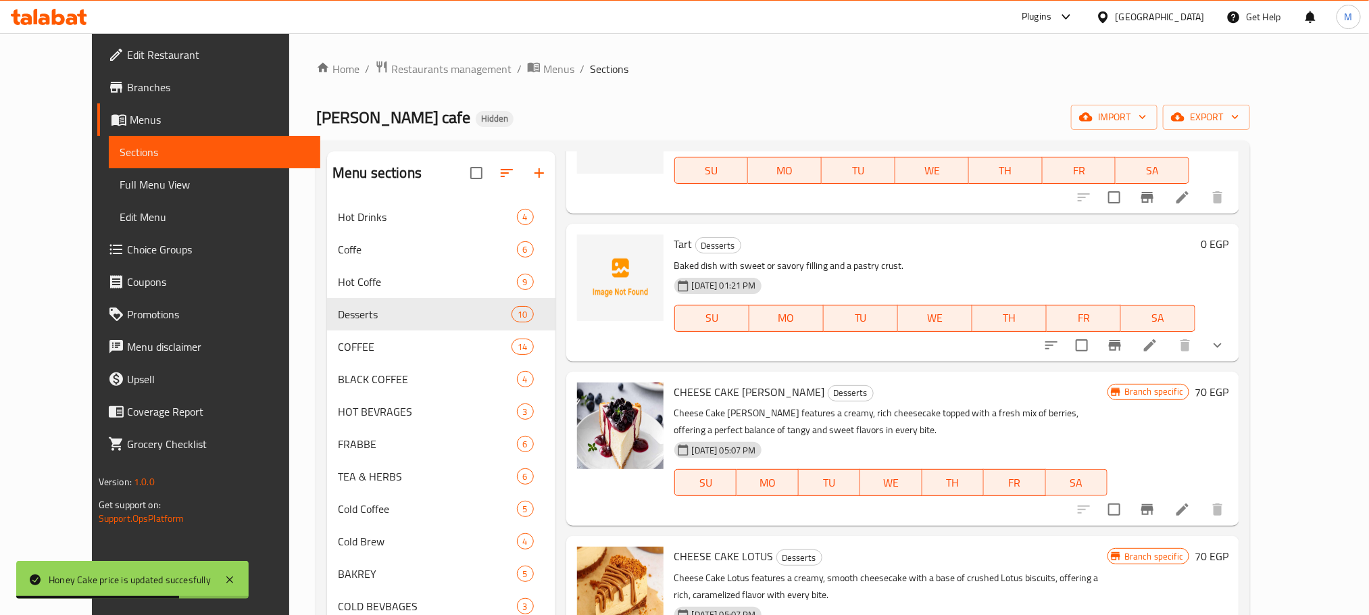
click at [1169, 353] on li at bounding box center [1150, 345] width 38 height 24
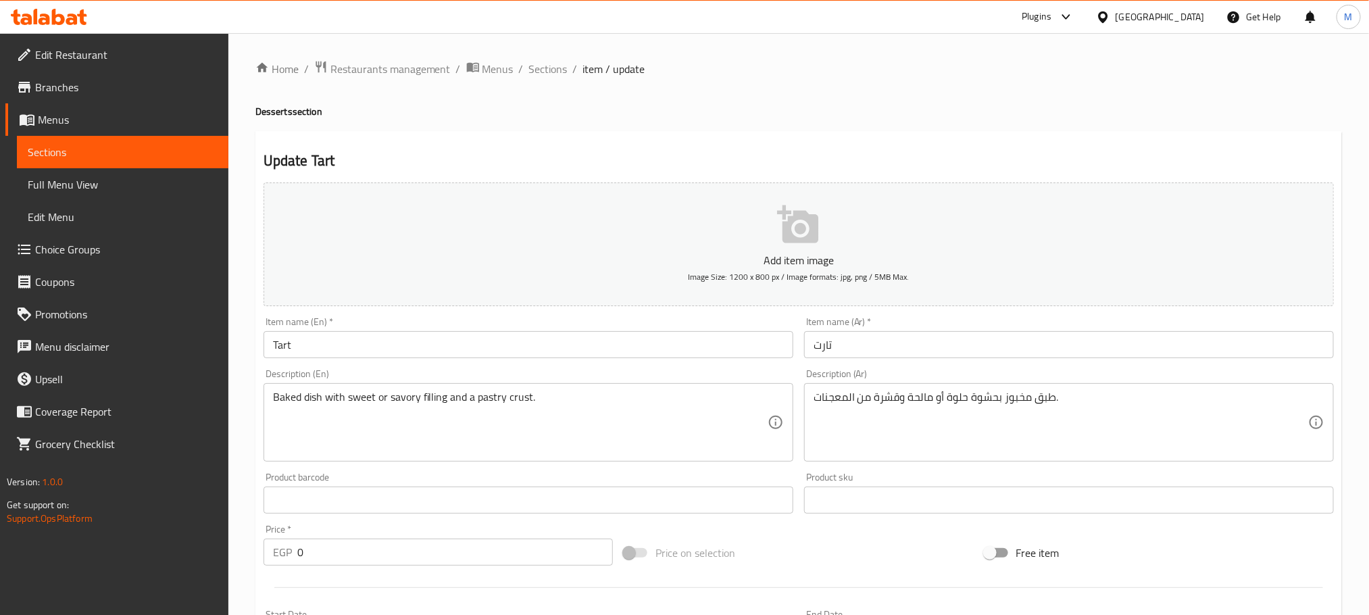
click at [952, 332] on div "Item name (Ar)   * تارت Item name (Ar) *" at bounding box center [1069, 337] width 530 height 41
drag, startPoint x: 952, startPoint y: 332, endPoint x: 969, endPoint y: 355, distance: 27.6
click at [952, 332] on input "تارت" at bounding box center [1069, 344] width 530 height 27
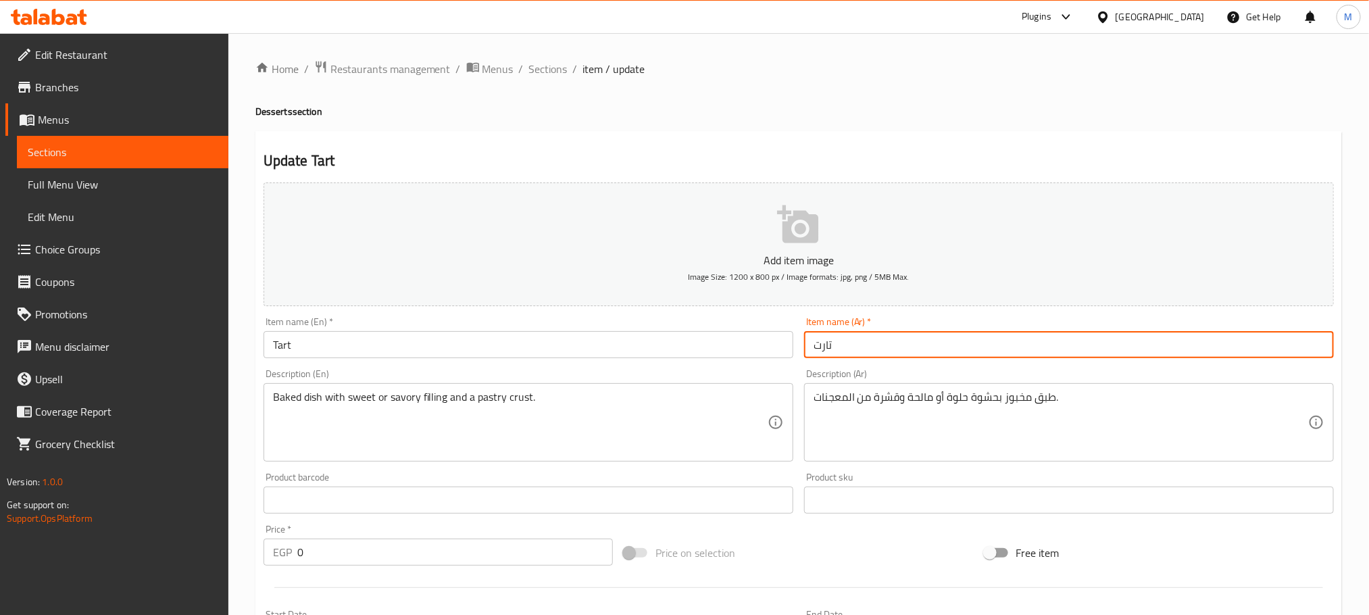
click at [971, 357] on input "تارت" at bounding box center [1069, 344] width 530 height 27
type input "l"
type input "موس ميلك"
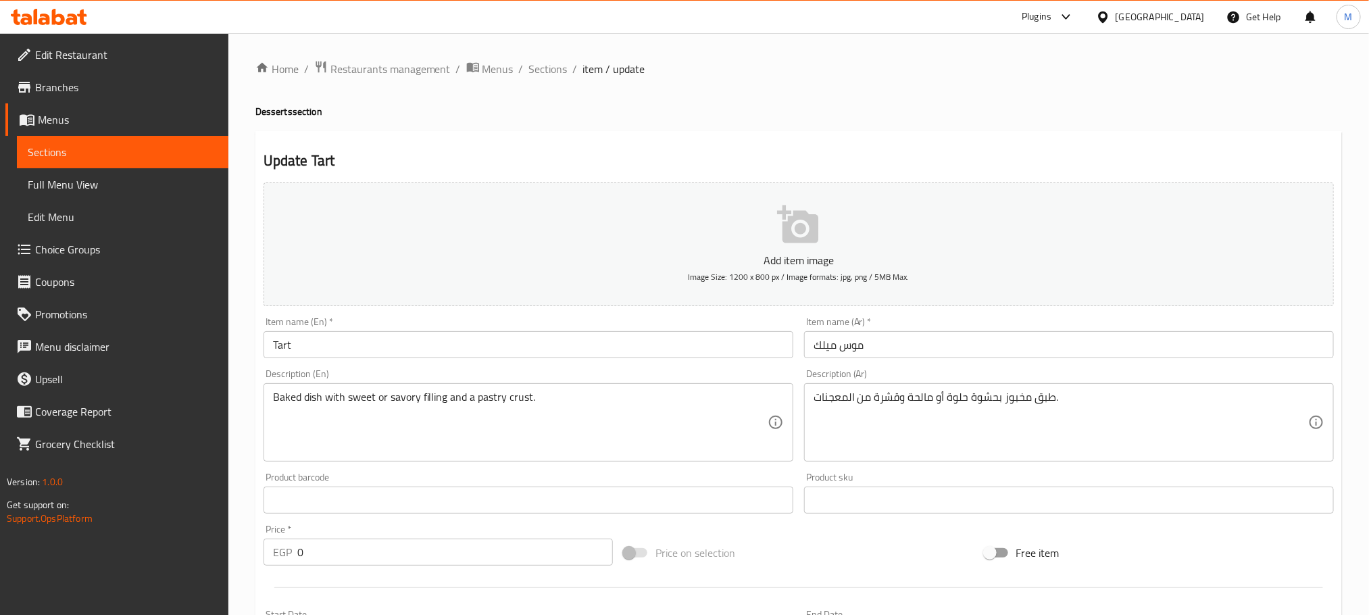
click at [1026, 373] on div "Description (Ar) طبق مخبوز بحشوة حلوة أو مالحة وقشرة من المعجنات. Description (…" at bounding box center [1069, 415] width 530 height 93
copy label "Description (Ar)"
click at [847, 334] on input "موس ميلك" at bounding box center [1069, 344] width 530 height 27
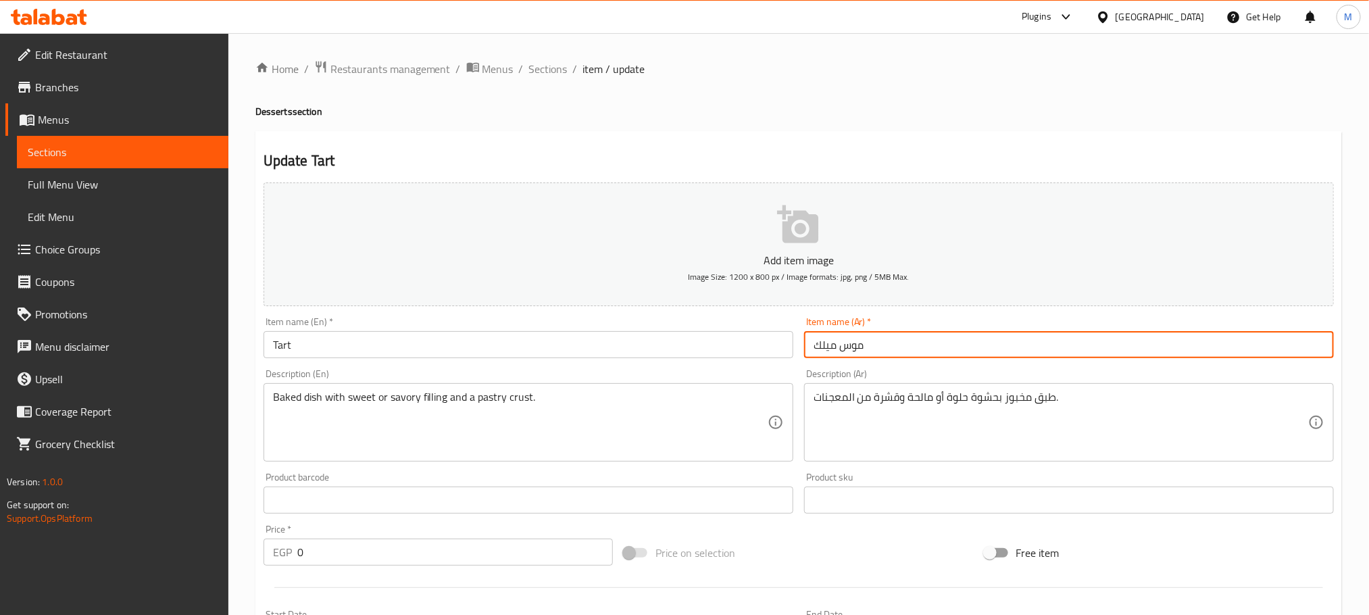
click at [847, 334] on input "موس ميلك" at bounding box center [1069, 344] width 530 height 27
click at [651, 361] on div "Item name (En)   * Tart Item name (En) *" at bounding box center [528, 337] width 540 height 52
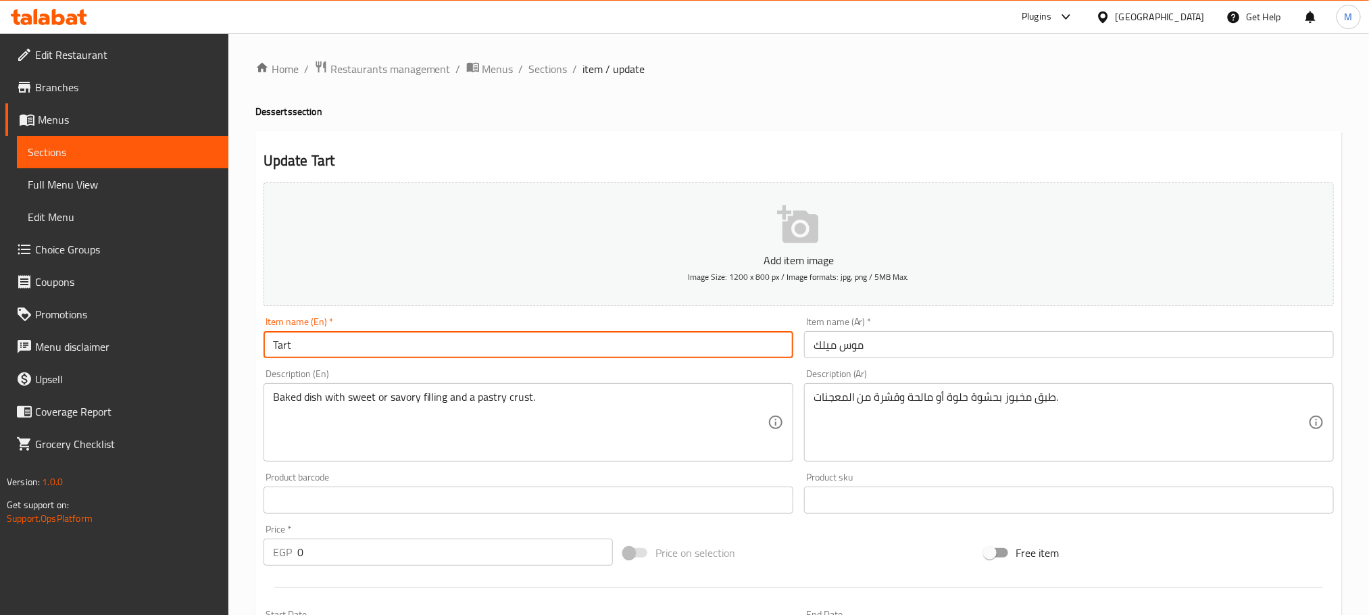
click at [651, 353] on input "Tart" at bounding box center [528, 344] width 530 height 27
paste input "Mousse milk"
type input "Mousse milk"
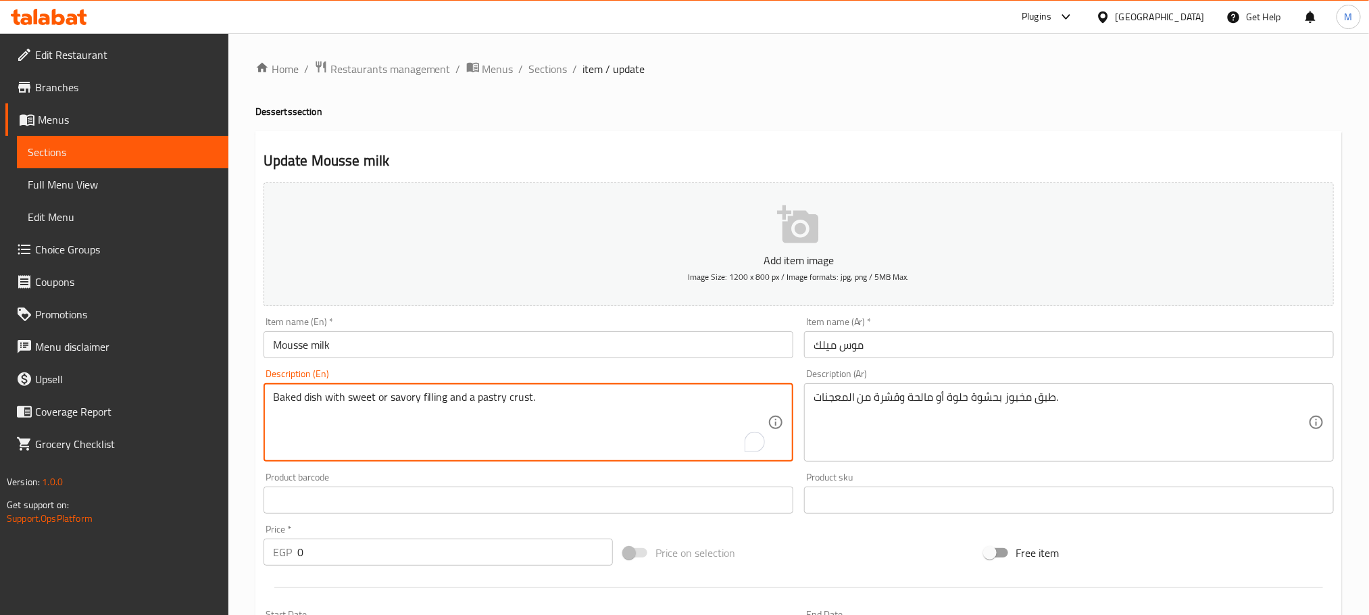
click at [633, 405] on textarea "Baked dish with sweet or savory filling and a pastry crust." at bounding box center [520, 422] width 494 height 64
click at [633, 406] on textarea "Baked dish with sweet or savory filling and a pastry crust." at bounding box center [520, 422] width 494 height 64
drag, startPoint x: 633, startPoint y: 406, endPoint x: 647, endPoint y: 411, distance: 15.2
click at [642, 409] on textarea "Baked dish with sweet or savory filling and a pastry crust." at bounding box center [520, 422] width 494 height 64
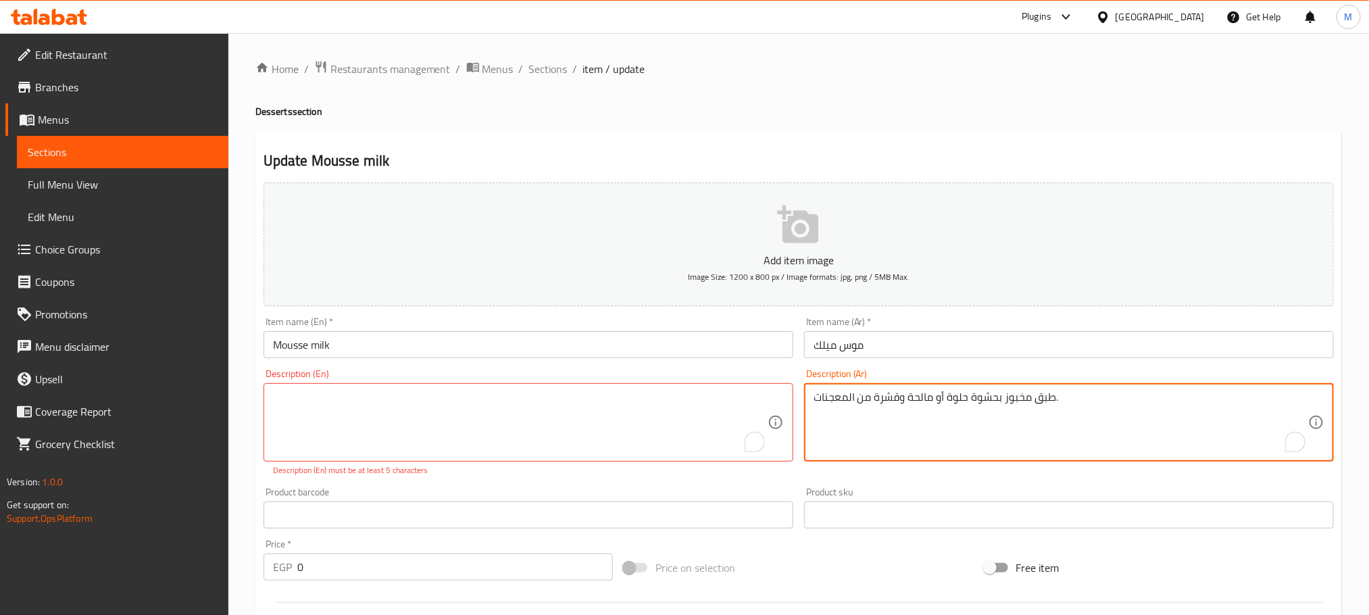
click at [924, 408] on textarea "طبق مخبوز بحشوة حلوة أو مالحة وقشرة من المعجنات." at bounding box center [1060, 422] width 494 height 64
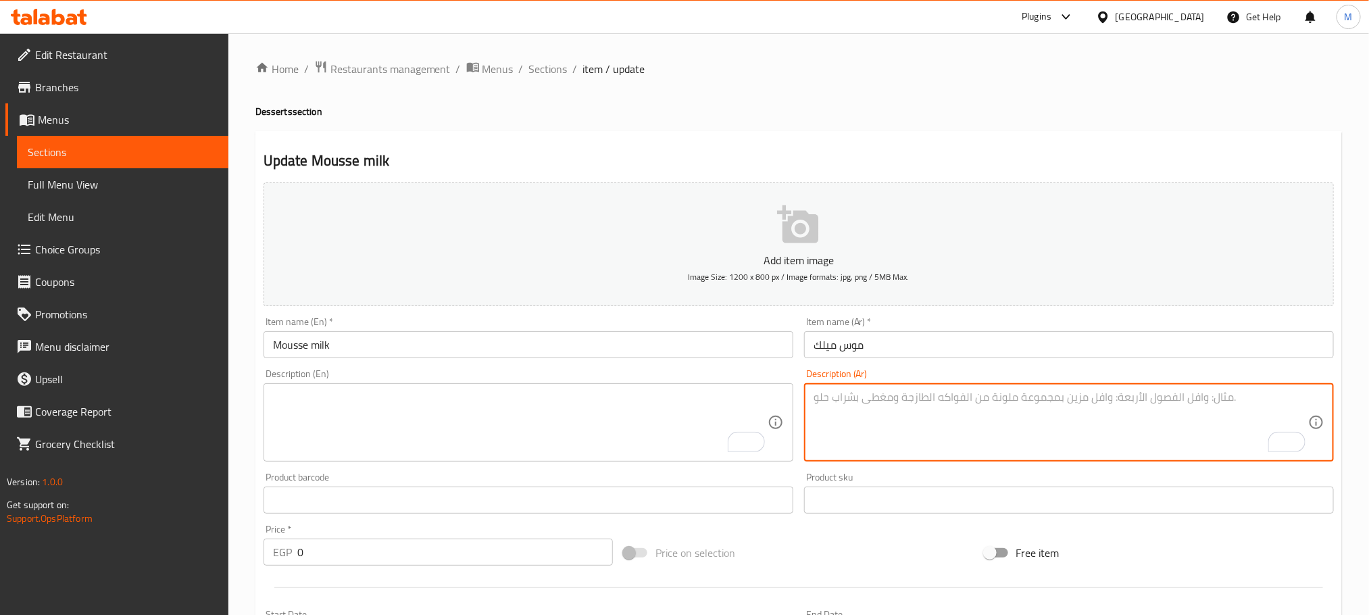
click at [424, 562] on input "0" at bounding box center [454, 551] width 315 height 27
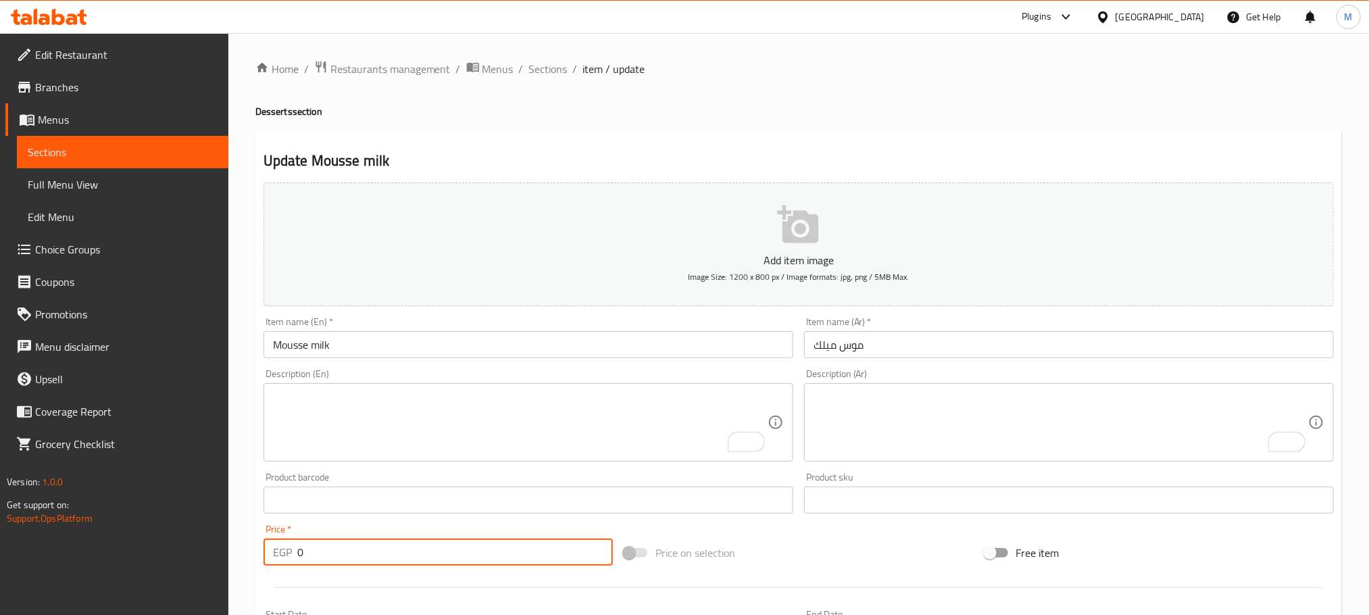
click at [424, 562] on input "0" at bounding box center [454, 551] width 315 height 27
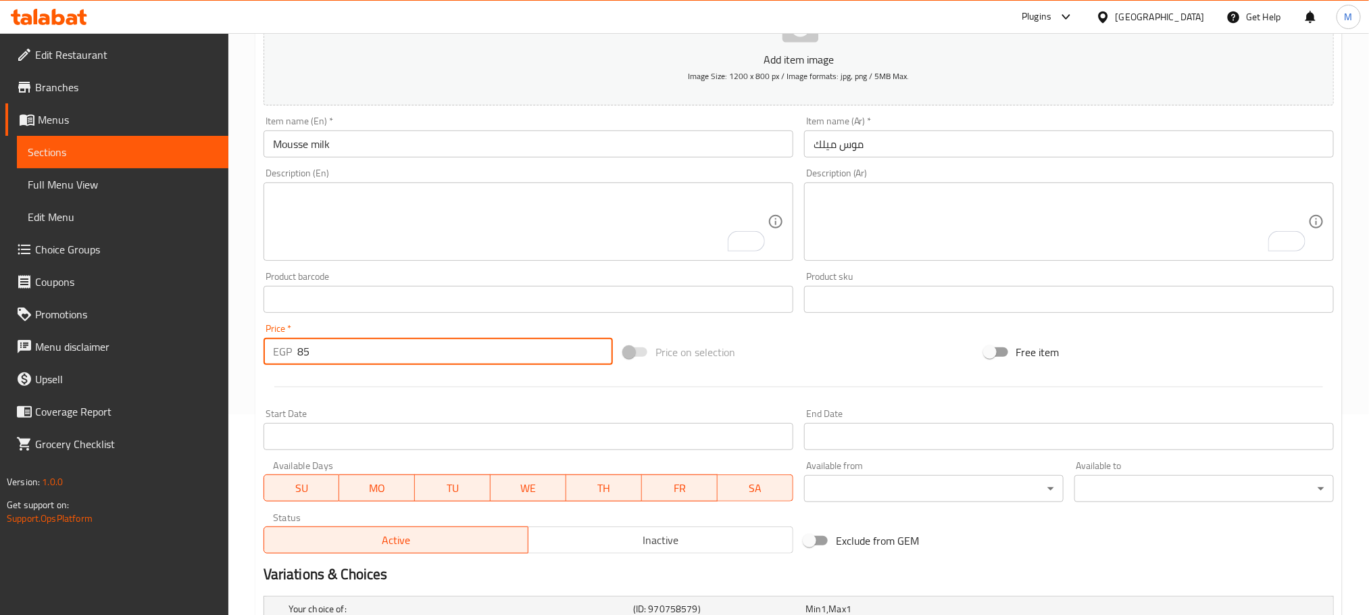
scroll to position [45, 0]
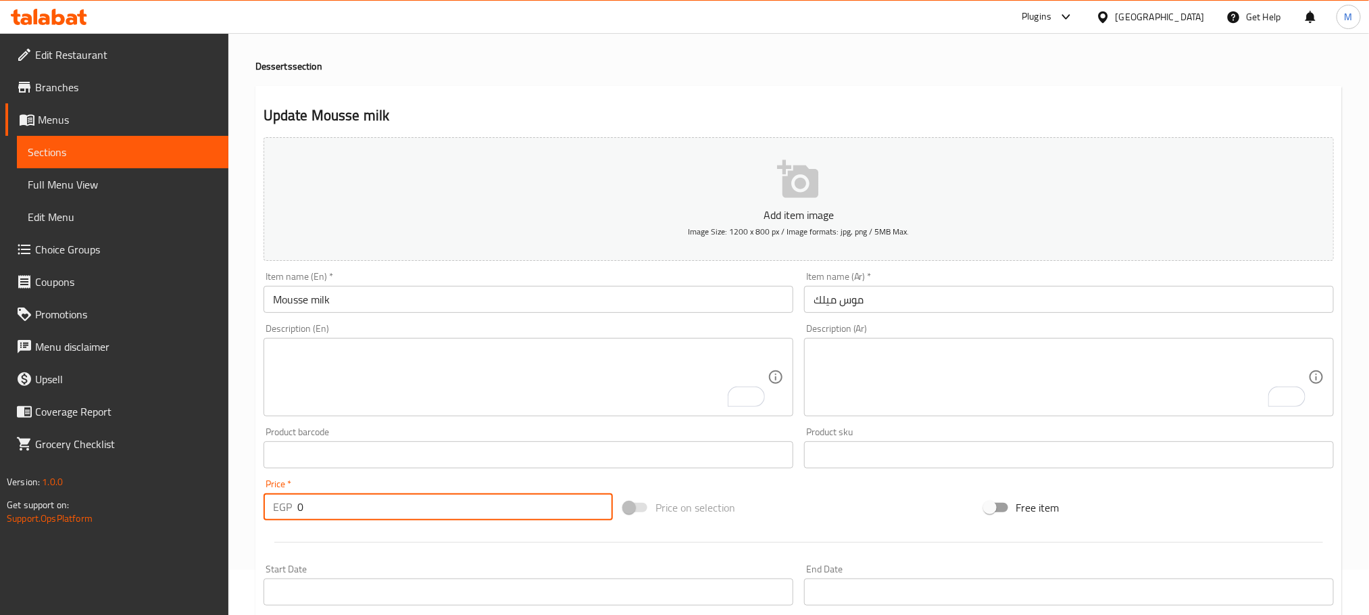
type input "0"
click at [657, 309] on input "Mousse milk" at bounding box center [528, 299] width 530 height 27
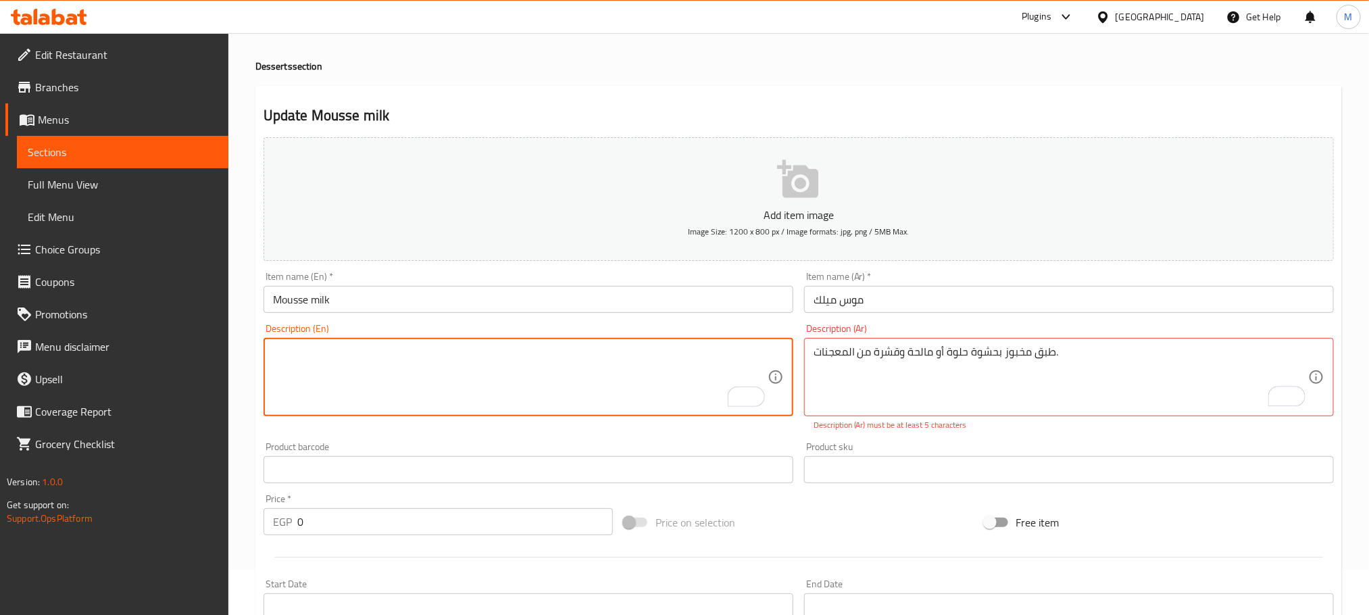
type textarea "طبق مخبوز بحشوة حلوة أو مالحة وقشرة من المعجنات."
type textarea "Baked dish with sweet or savory filling and a pastry crust."
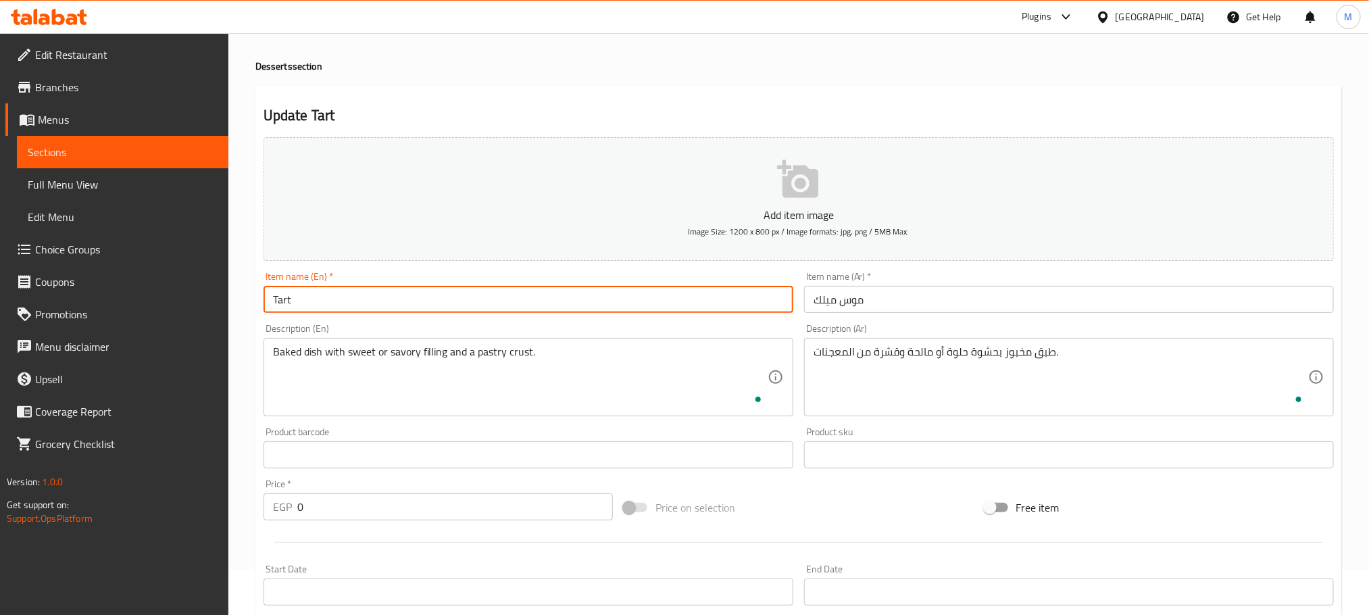
type input "Tart"
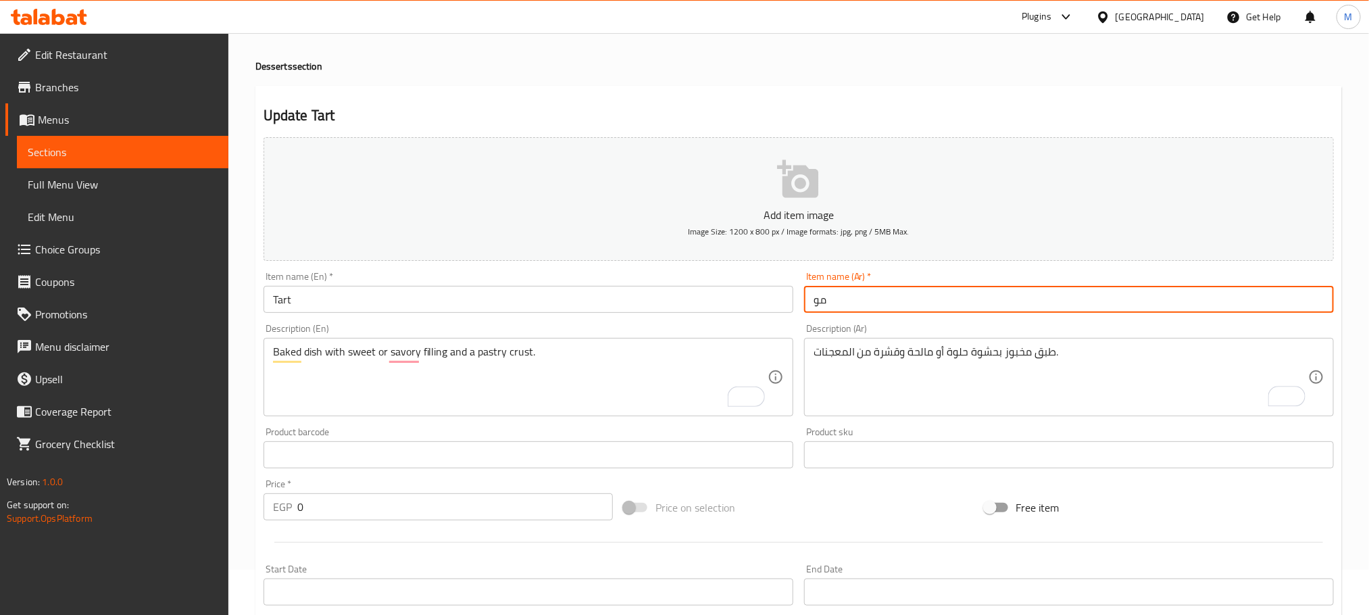
type input "م"
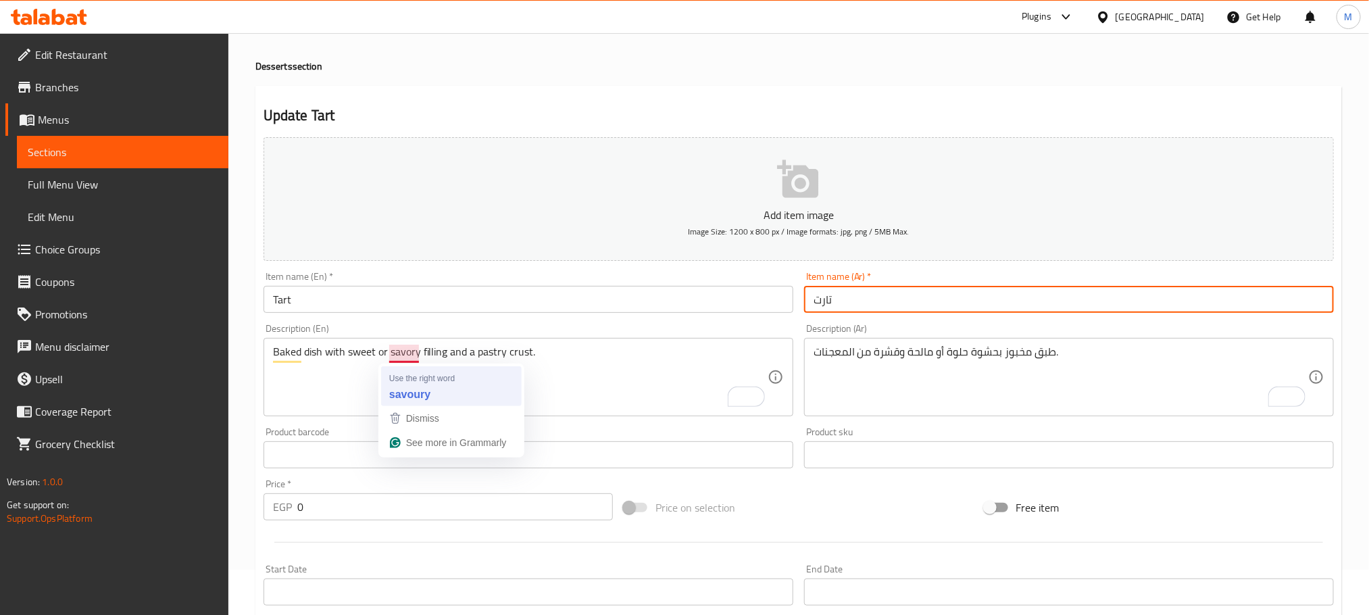
type input "تارت"
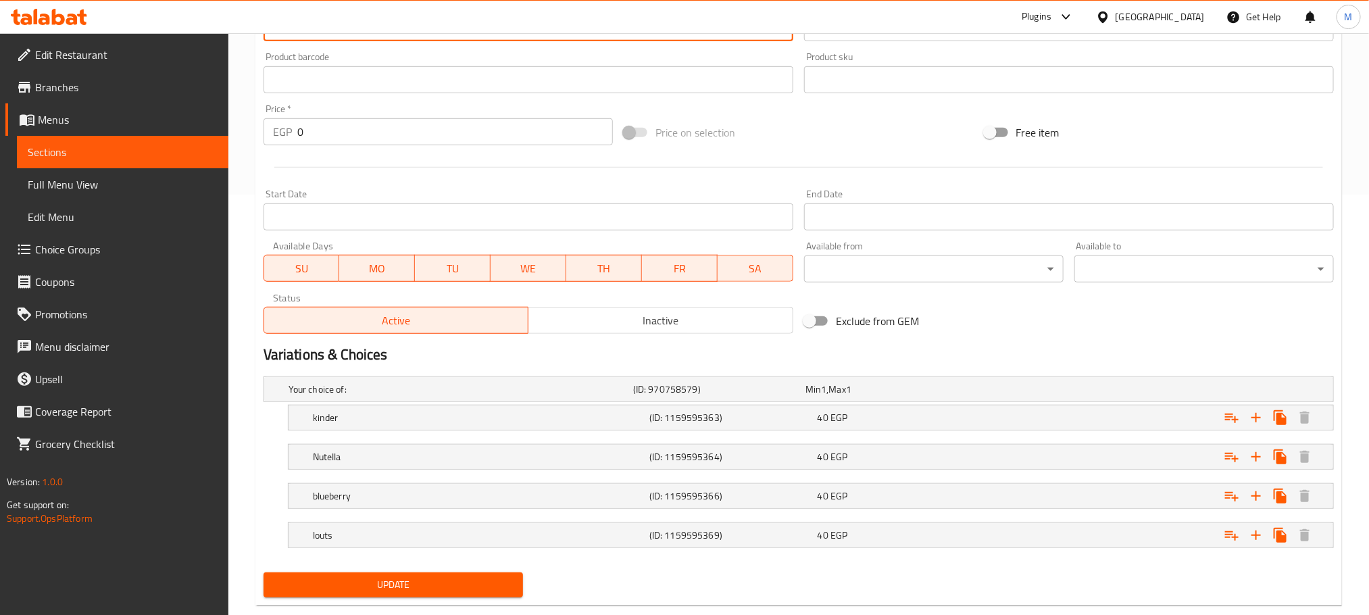
scroll to position [451, 0]
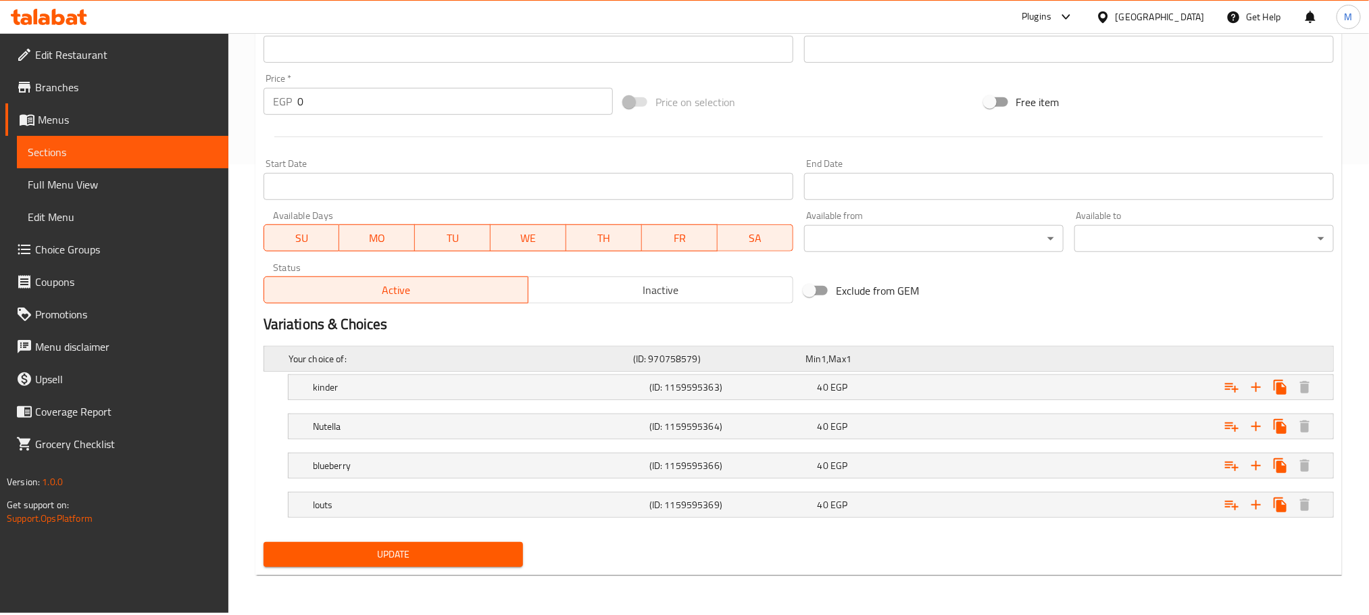
type textarea "Baked dish with sweet or savoury filling and a pastry crust."
click at [872, 365] on div "40 EGP" at bounding box center [888, 359] width 167 height 14
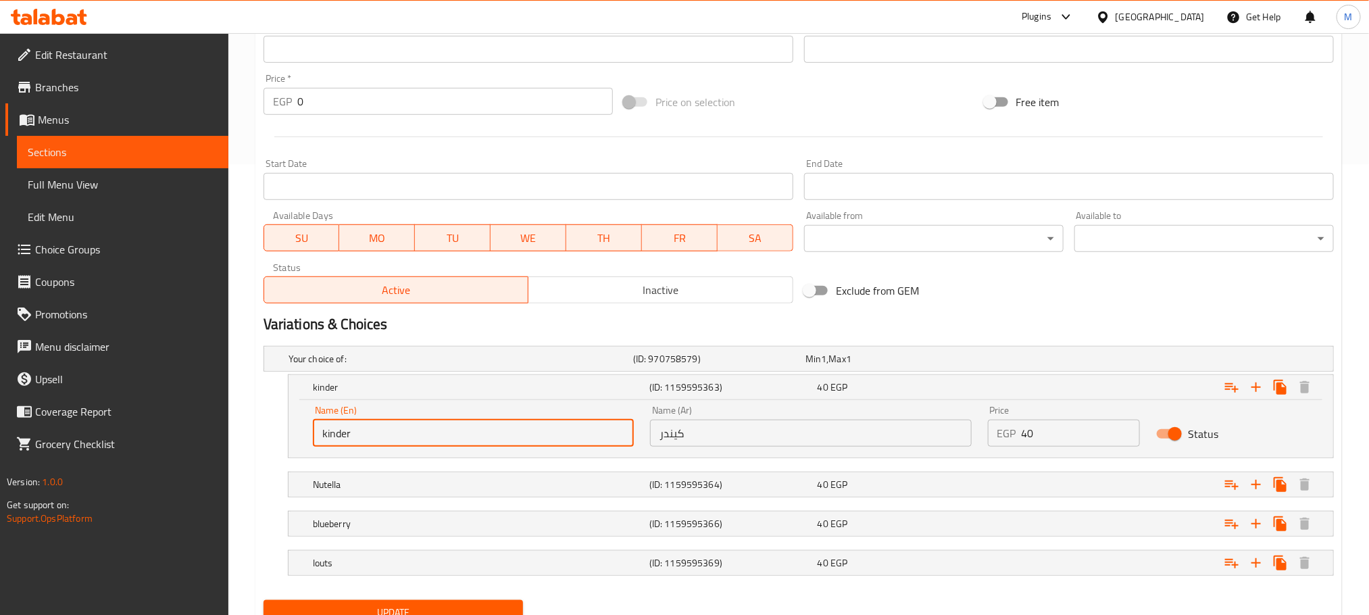
click at [547, 442] on input "kinder" at bounding box center [473, 433] width 321 height 27
type input "}ش"
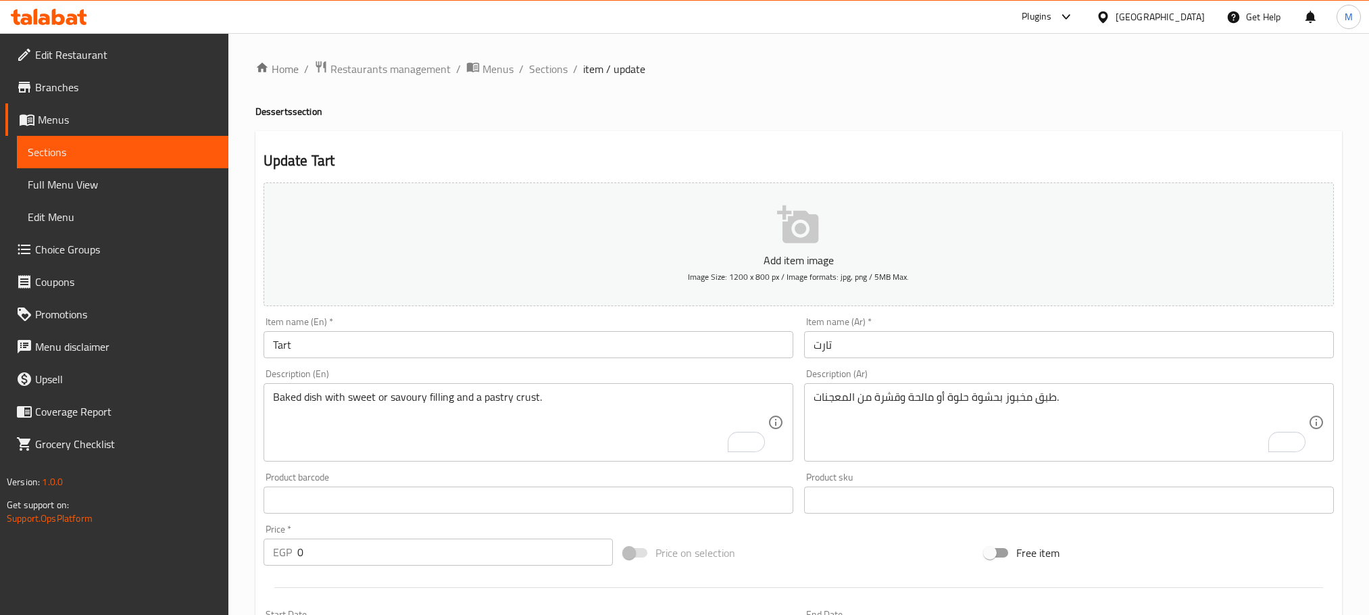
scroll to position [451, 0]
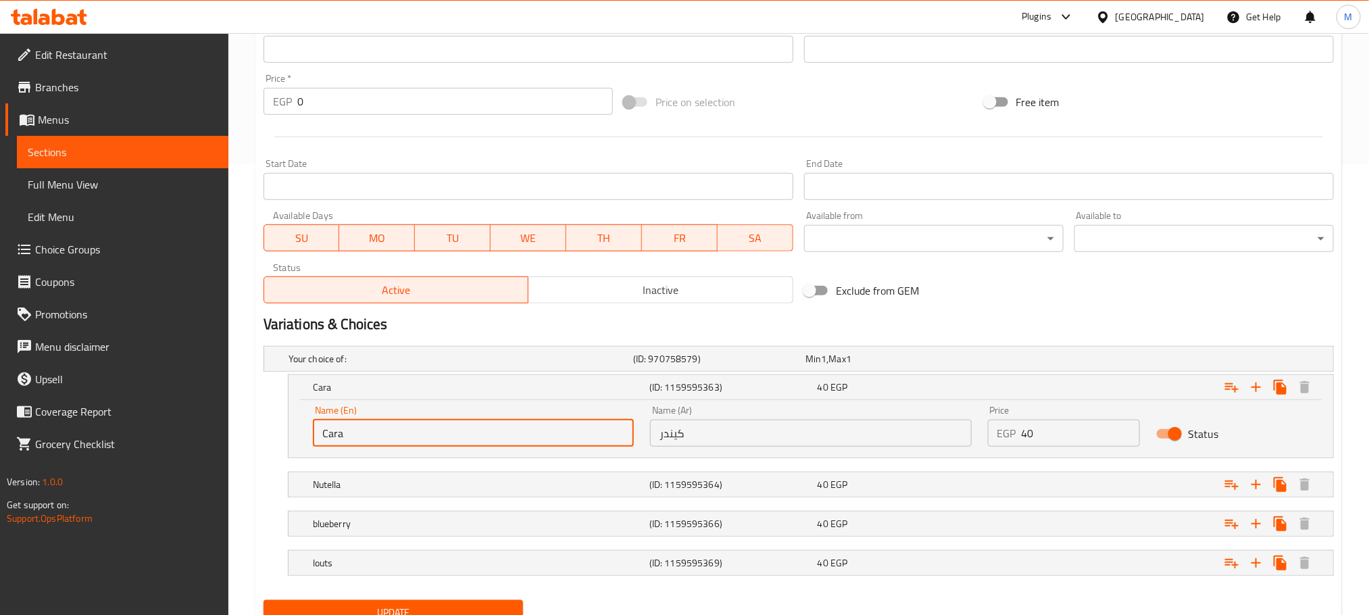
type input "Caramel"
click at [714, 430] on input "كيندر" at bounding box center [810, 433] width 321 height 27
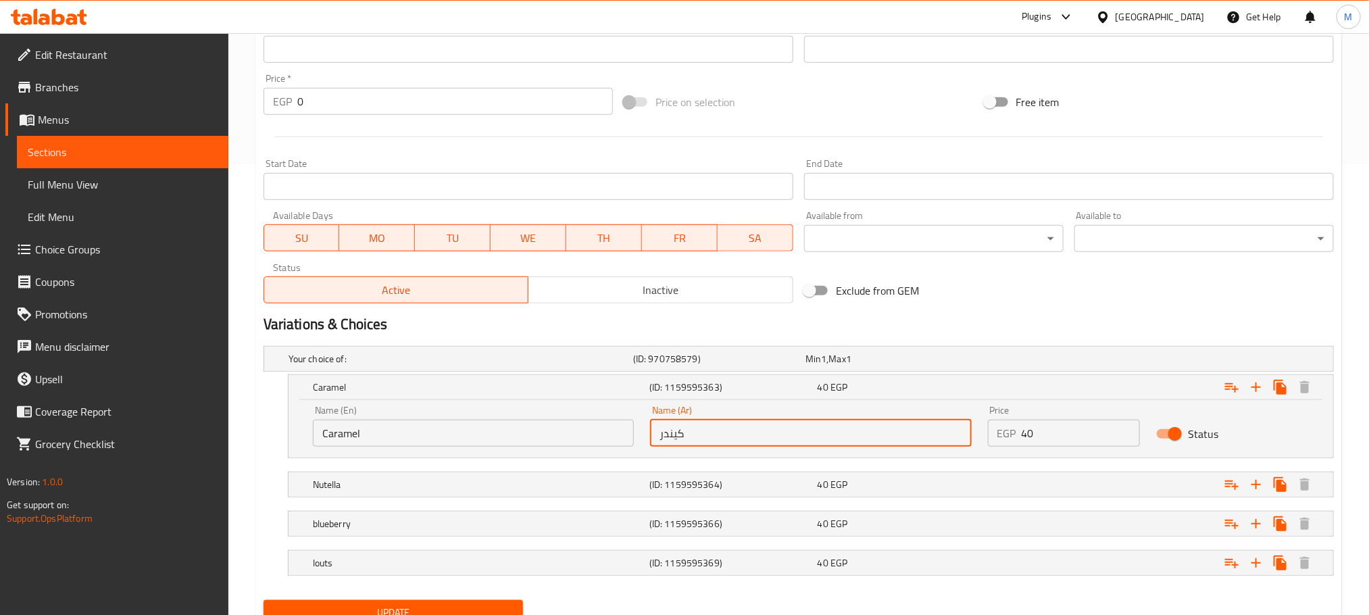
click at [714, 430] on input "كيندر" at bounding box center [810, 433] width 321 height 27
type input "كراميل"
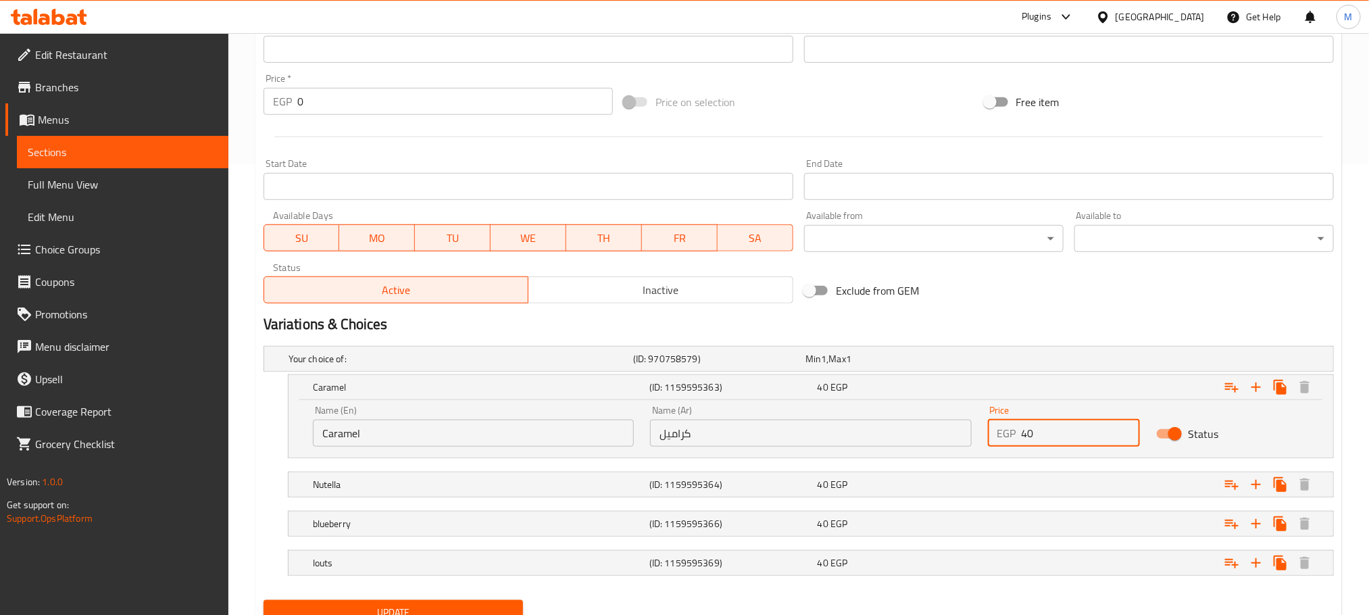
click at [1099, 436] on input "40" at bounding box center [1080, 433] width 119 height 27
click at [1098, 436] on input "40" at bounding box center [1080, 433] width 119 height 27
click at [1097, 434] on input "40" at bounding box center [1080, 433] width 119 height 27
drag, startPoint x: 1099, startPoint y: 430, endPoint x: 1115, endPoint y: 424, distance: 17.1
click at [1113, 426] on input "40" at bounding box center [1080, 433] width 119 height 27
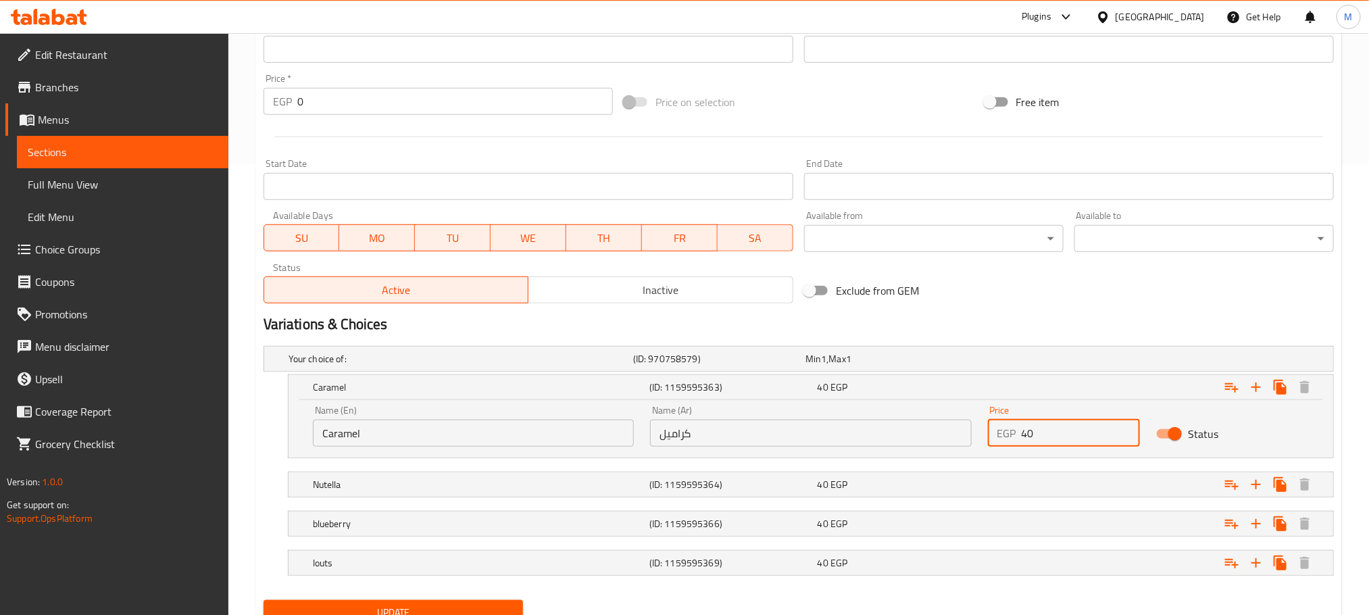
click at [1064, 426] on input "40" at bounding box center [1080, 433] width 119 height 27
click at [1063, 430] on input "40" at bounding box center [1080, 433] width 119 height 27
click at [1064, 430] on input "150" at bounding box center [1080, 433] width 119 height 27
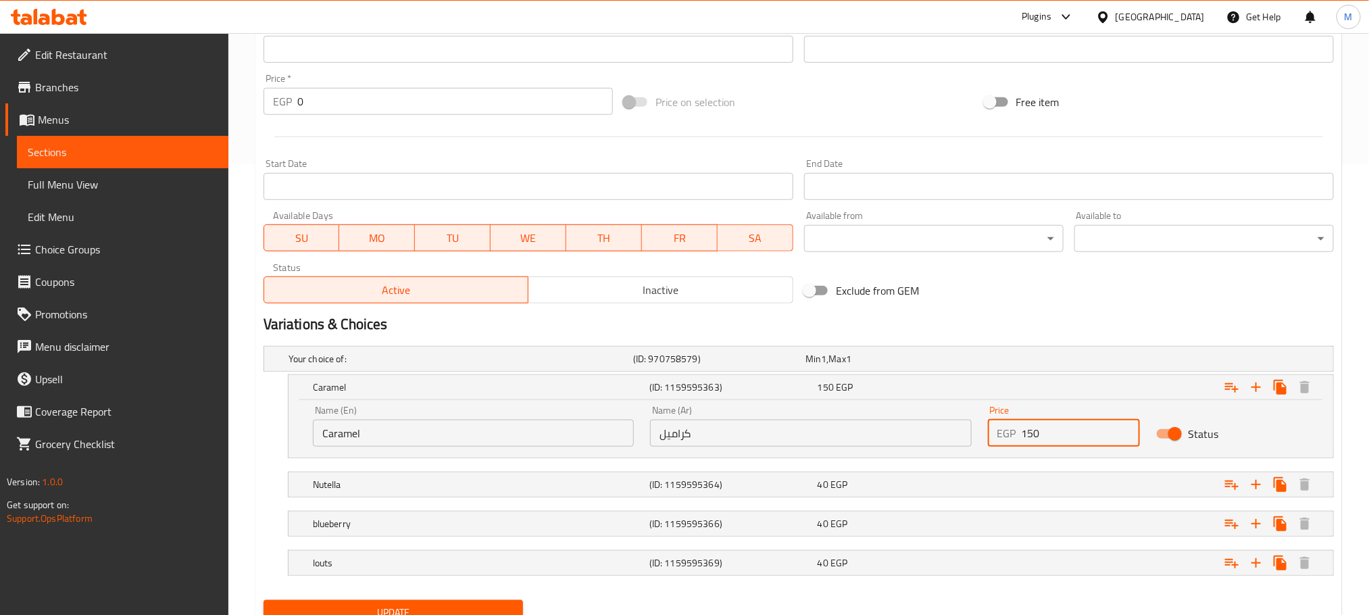
click at [1064, 430] on input "150" at bounding box center [1080, 433] width 119 height 27
type input "150"
click at [1062, 361] on div "Expand" at bounding box center [1147, 358] width 345 height 5
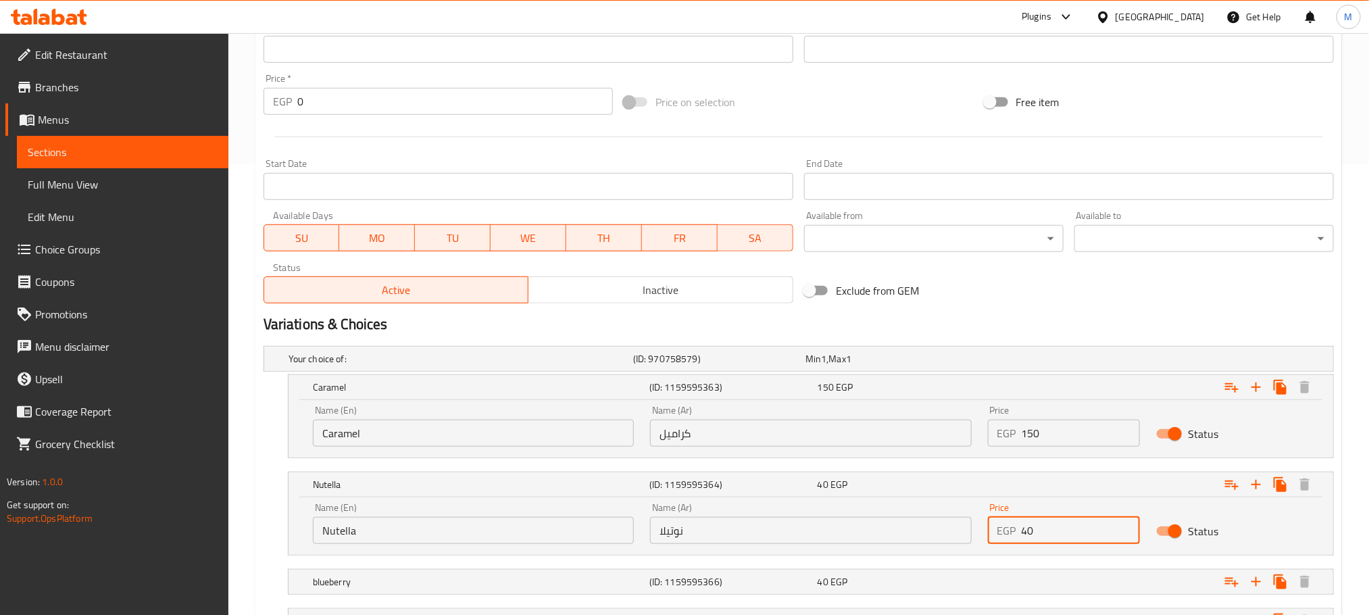
click at [1040, 537] on input "40" at bounding box center [1080, 530] width 119 height 27
paste input "15"
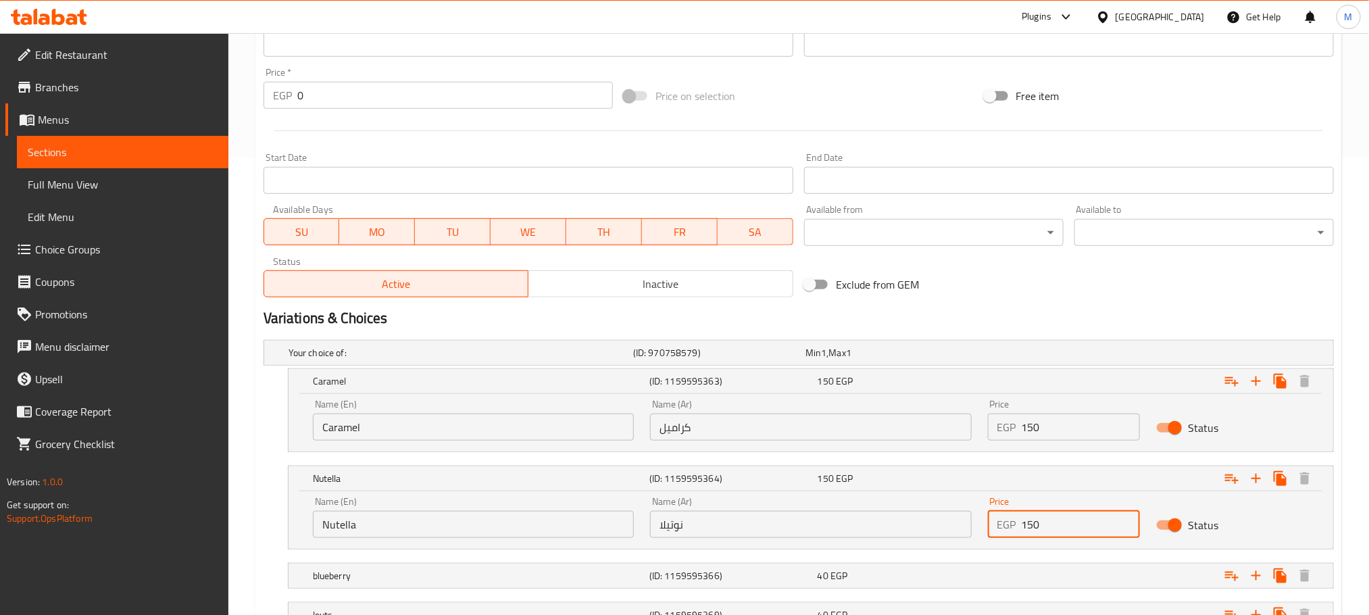
scroll to position [567, 0]
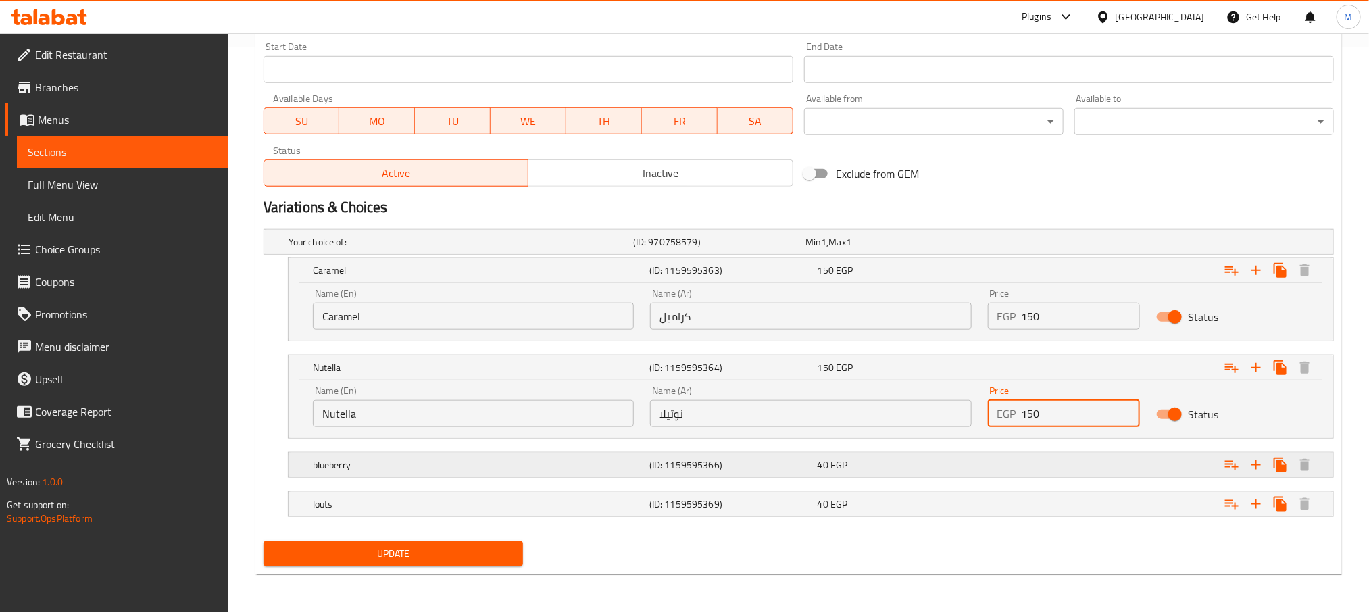
type input "150"
click at [972, 249] on div "40 EGP" at bounding box center [888, 242] width 167 height 14
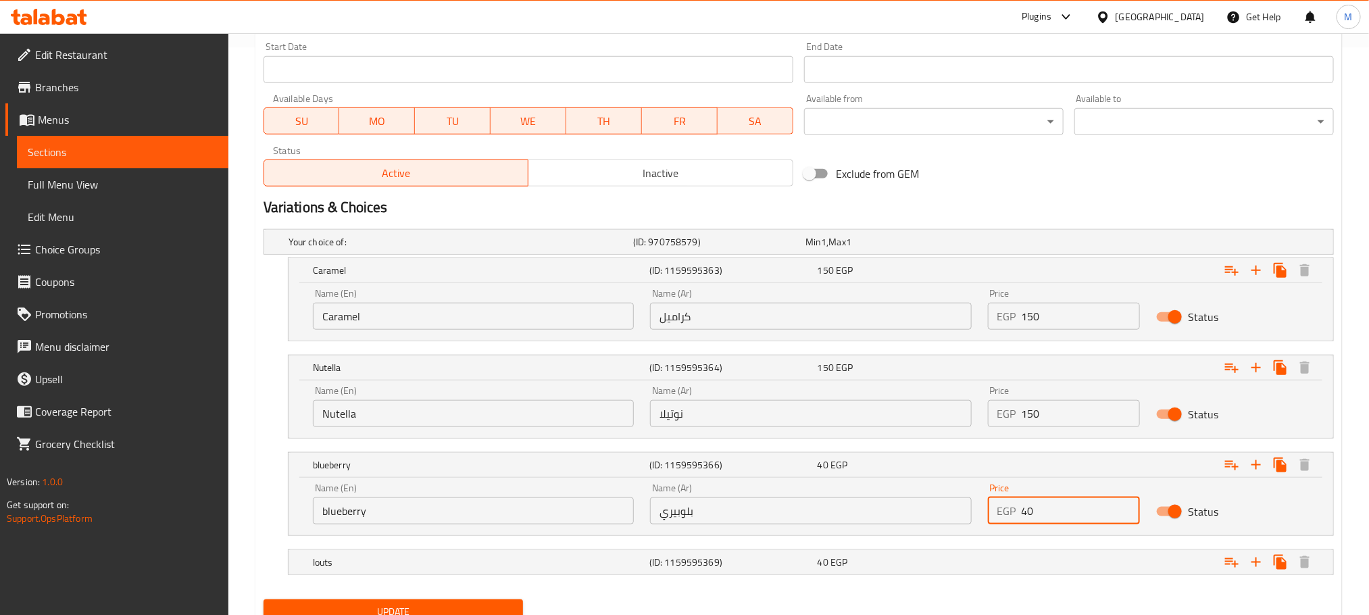
click at [1074, 515] on input "40" at bounding box center [1080, 510] width 119 height 27
click at [1073, 513] on input "40" at bounding box center [1080, 510] width 119 height 27
paste input "15"
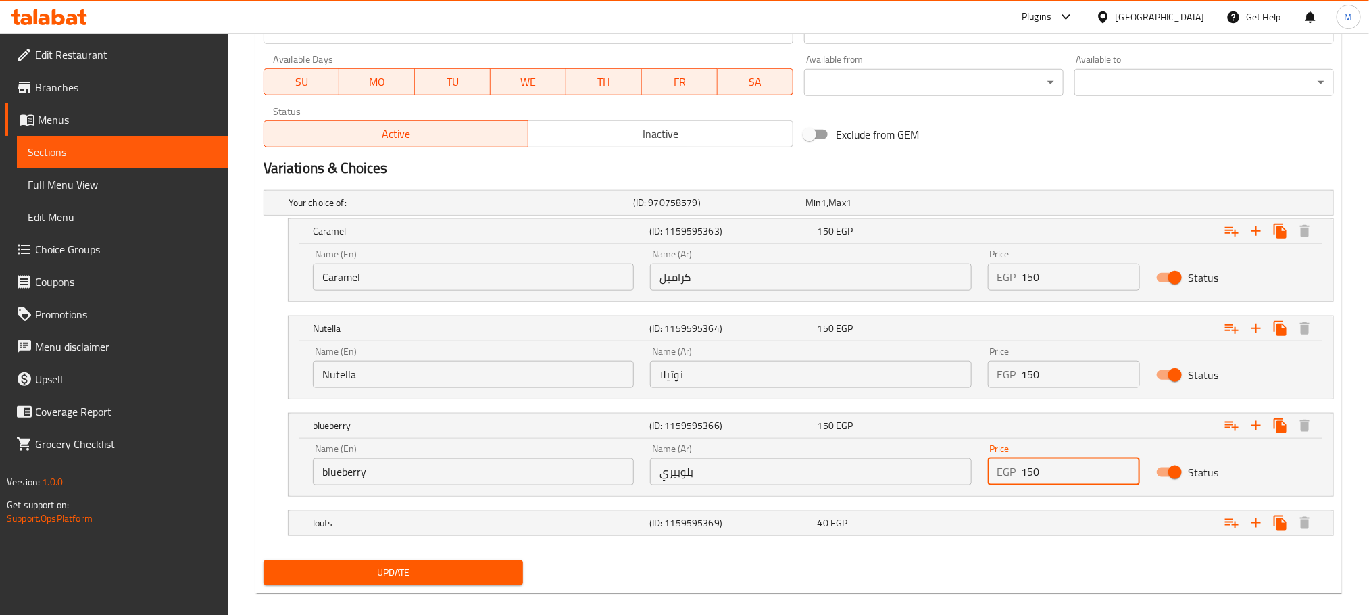
scroll to position [625, 0]
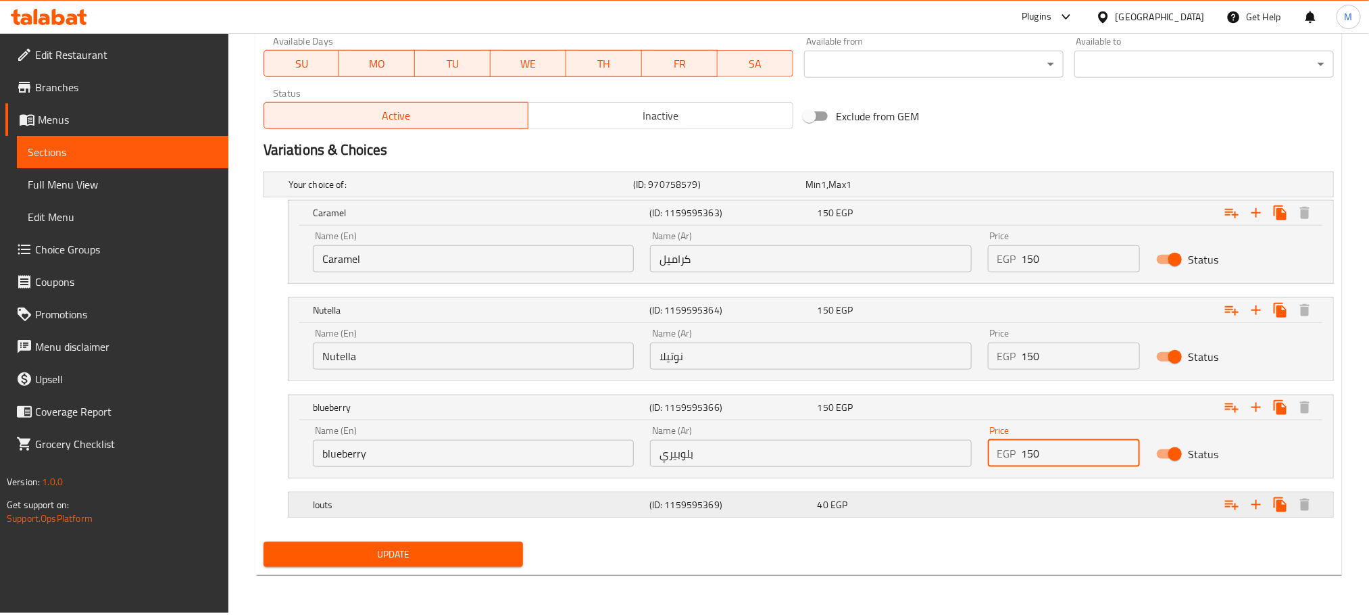
type input "150"
click at [991, 187] on div "Expand" at bounding box center [1147, 184] width 345 height 5
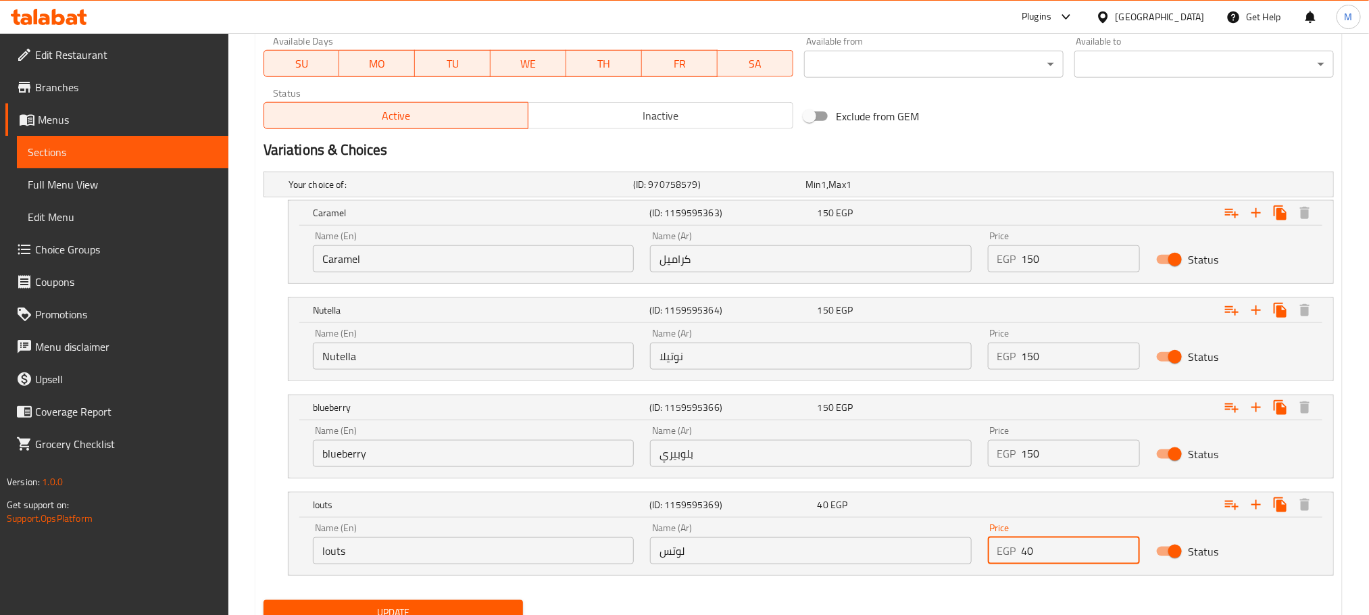
click at [1042, 552] on input "40" at bounding box center [1080, 550] width 119 height 27
paste input "15"
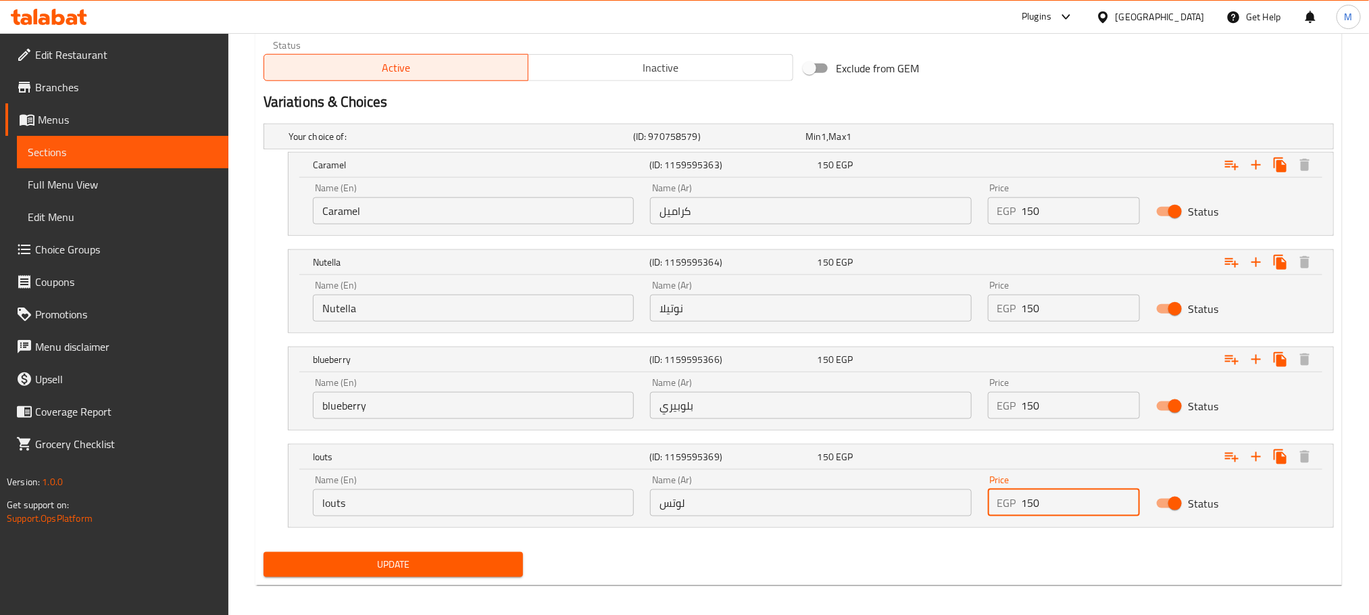
scroll to position [684, 0]
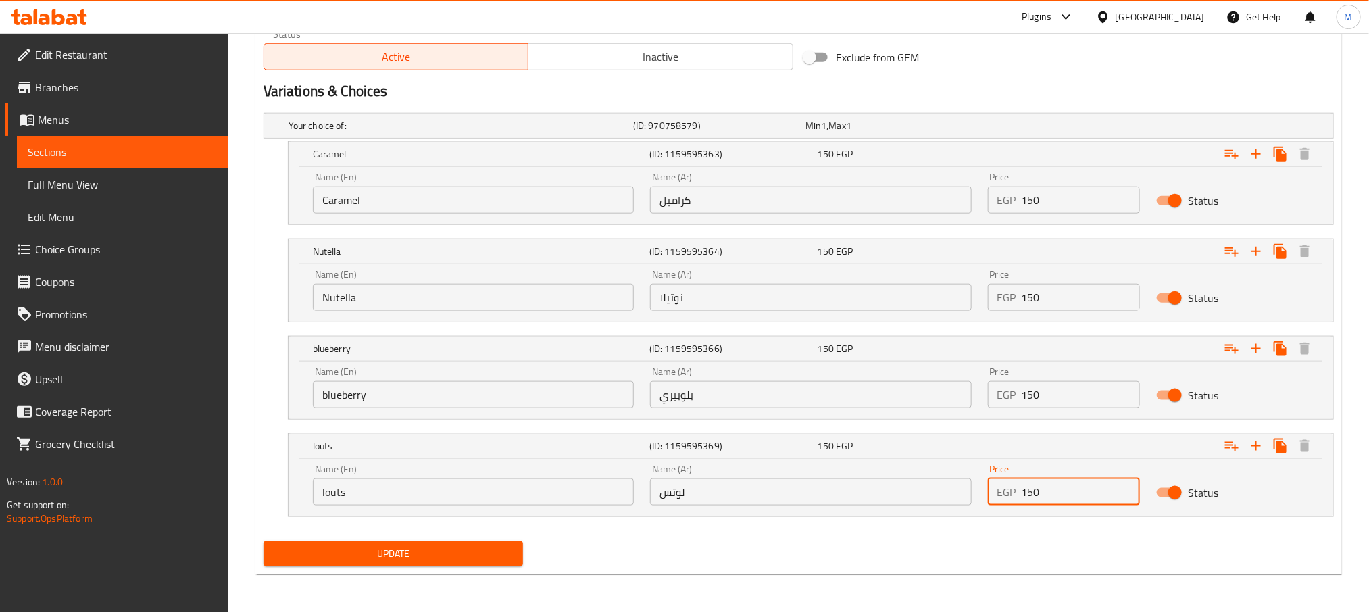
type input "150"
click at [455, 545] on button "Update" at bounding box center [392, 553] width 259 height 25
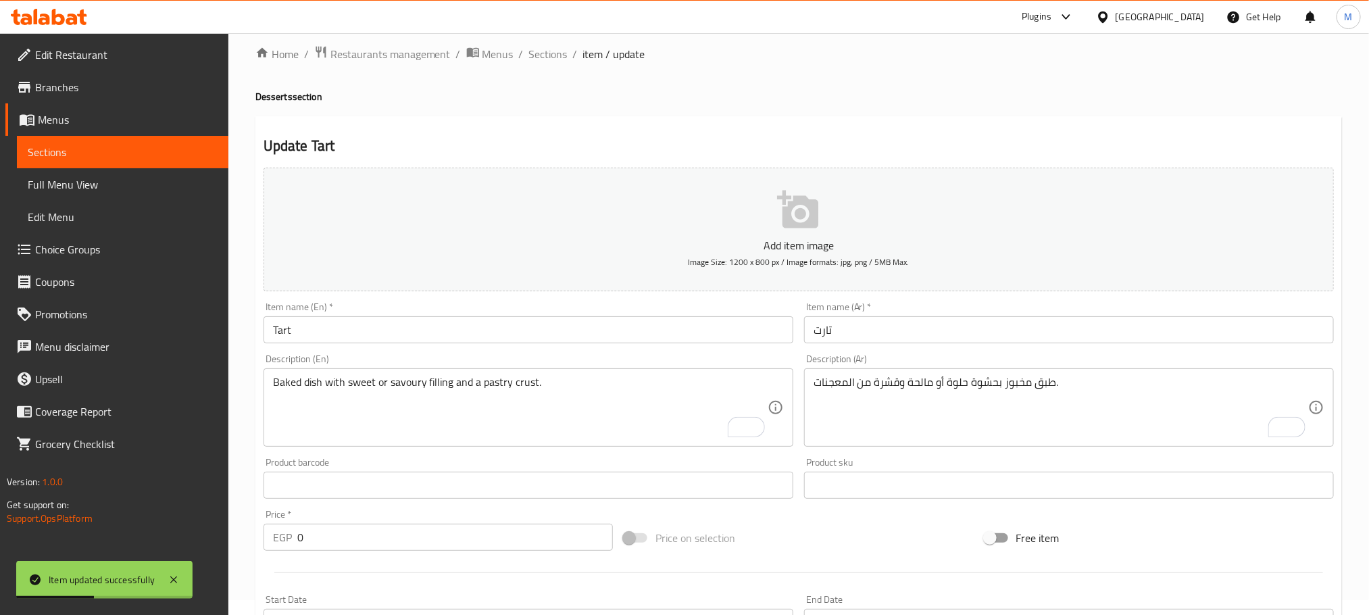
scroll to position [0, 0]
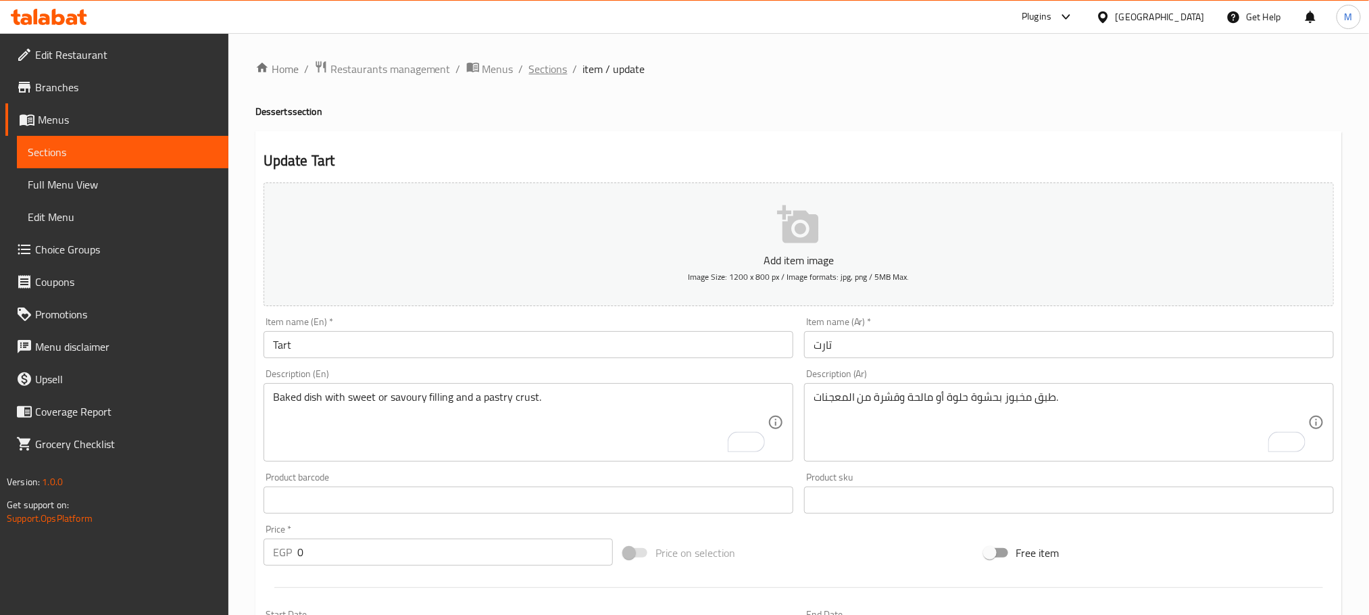
click at [549, 69] on span "Sections" at bounding box center [548, 69] width 39 height 16
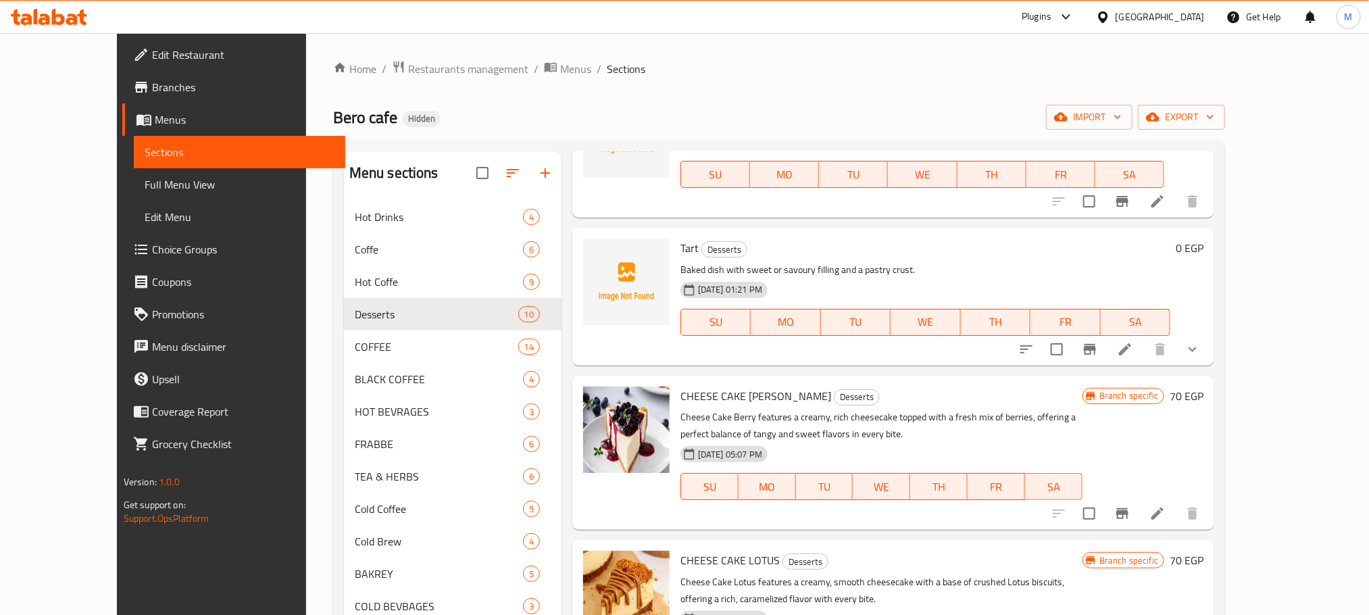
scroll to position [709, 0]
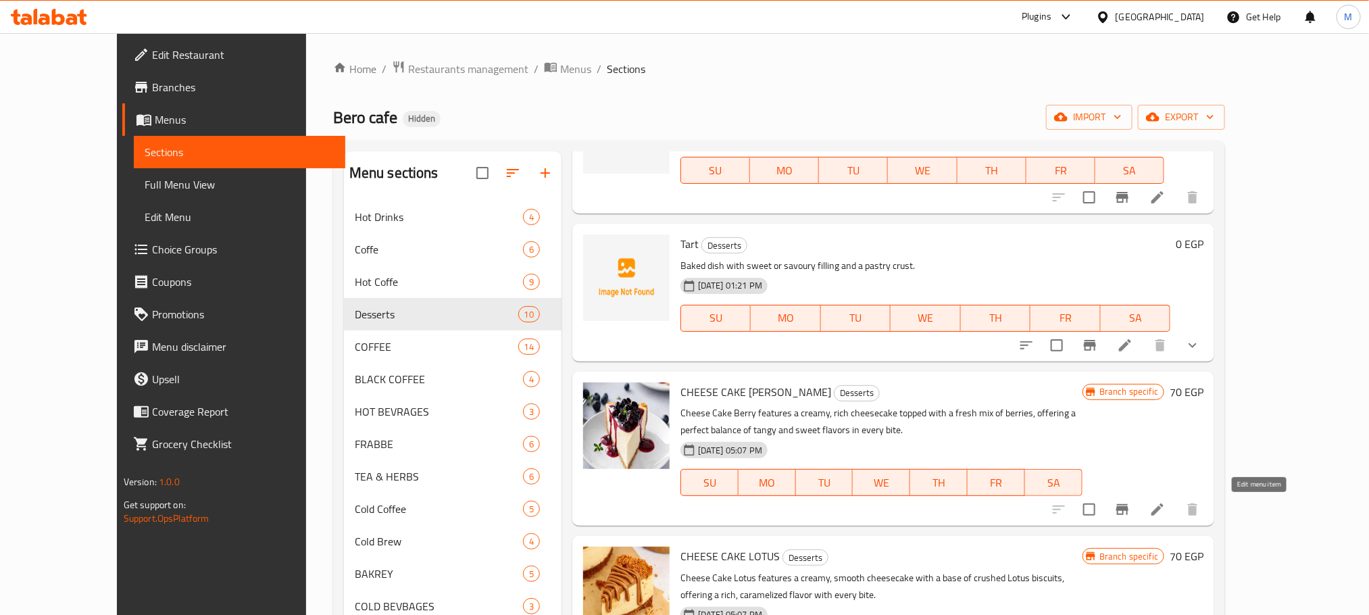
click at [1165, 507] on icon at bounding box center [1157, 509] width 16 height 16
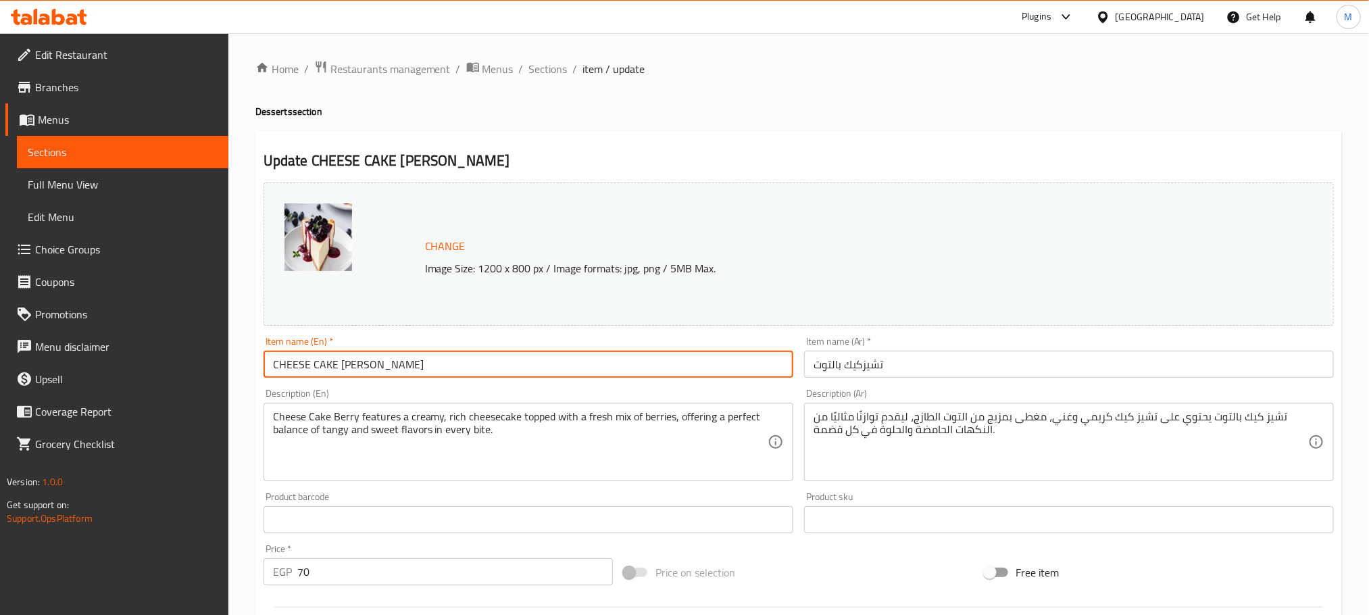
click at [459, 369] on input "CHEESE CAKE BERRY" at bounding box center [528, 364] width 530 height 27
click at [458, 369] on input "CHEESE CAKE BERRY" at bounding box center [528, 364] width 530 height 27
paste input "heese Cake Bluberry"
type input "Cheese Cake Bluberry"
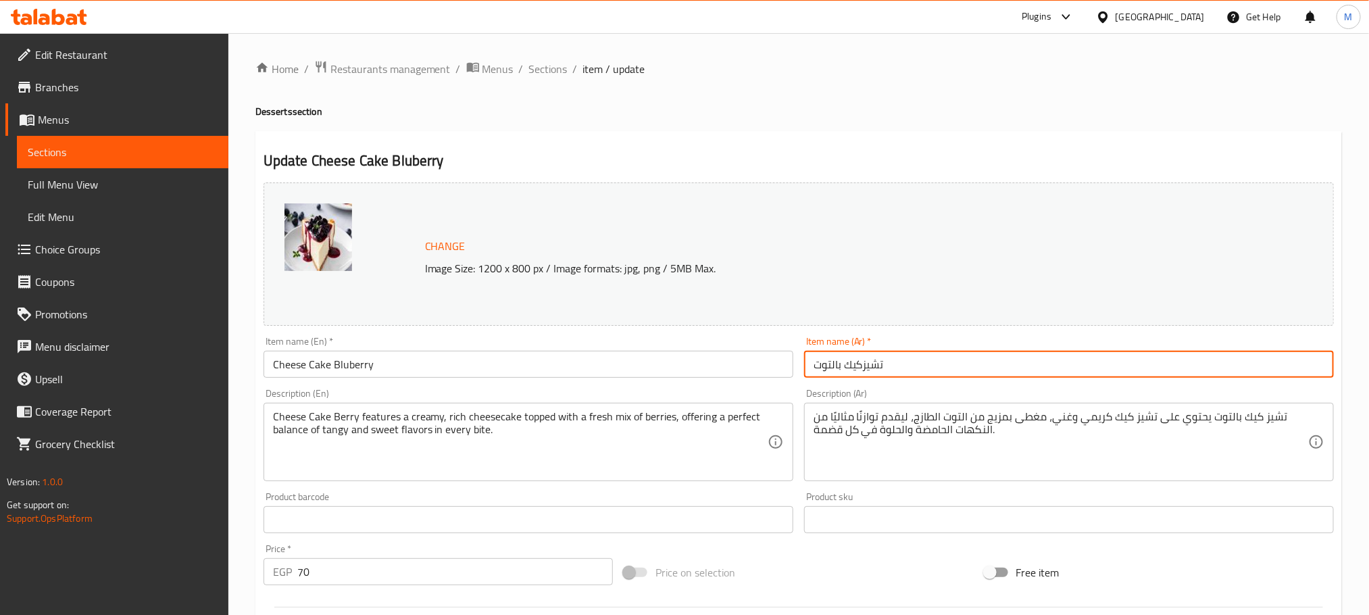
click at [909, 376] on input "تشيزكيك بالتوت" at bounding box center [1069, 364] width 530 height 27
click at [832, 375] on input "تشيزكيك بالتوت" at bounding box center [1069, 364] width 530 height 27
type input "تشيزكيك بلوبيرى"
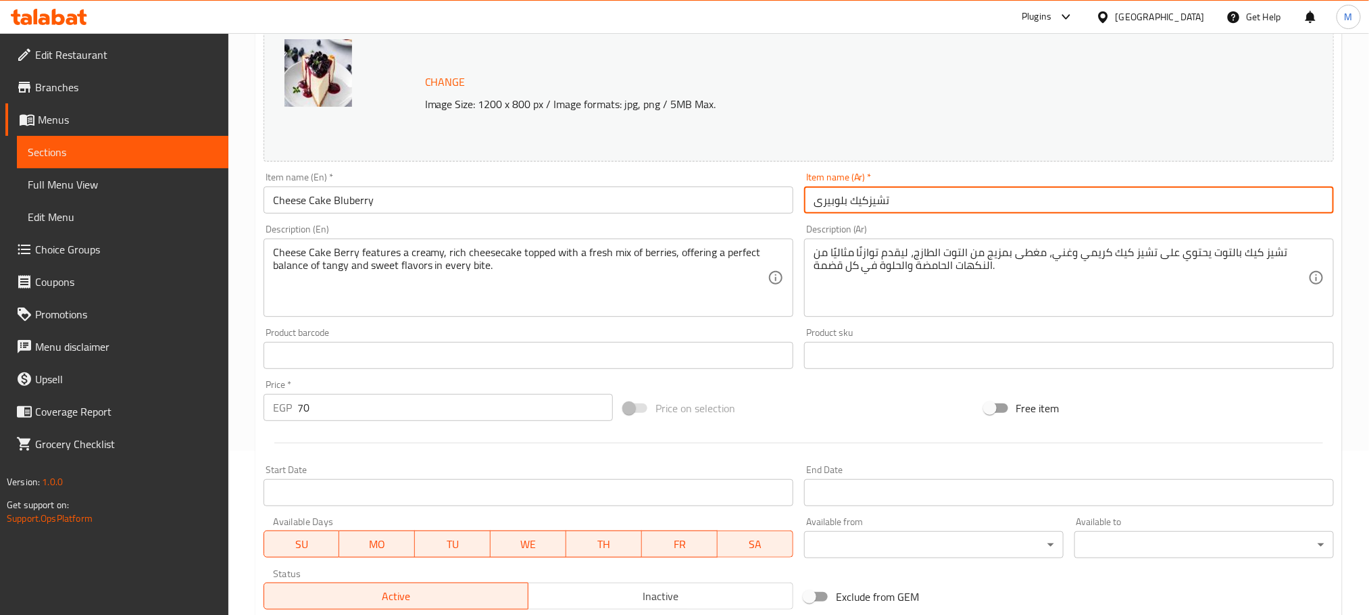
scroll to position [203, 0]
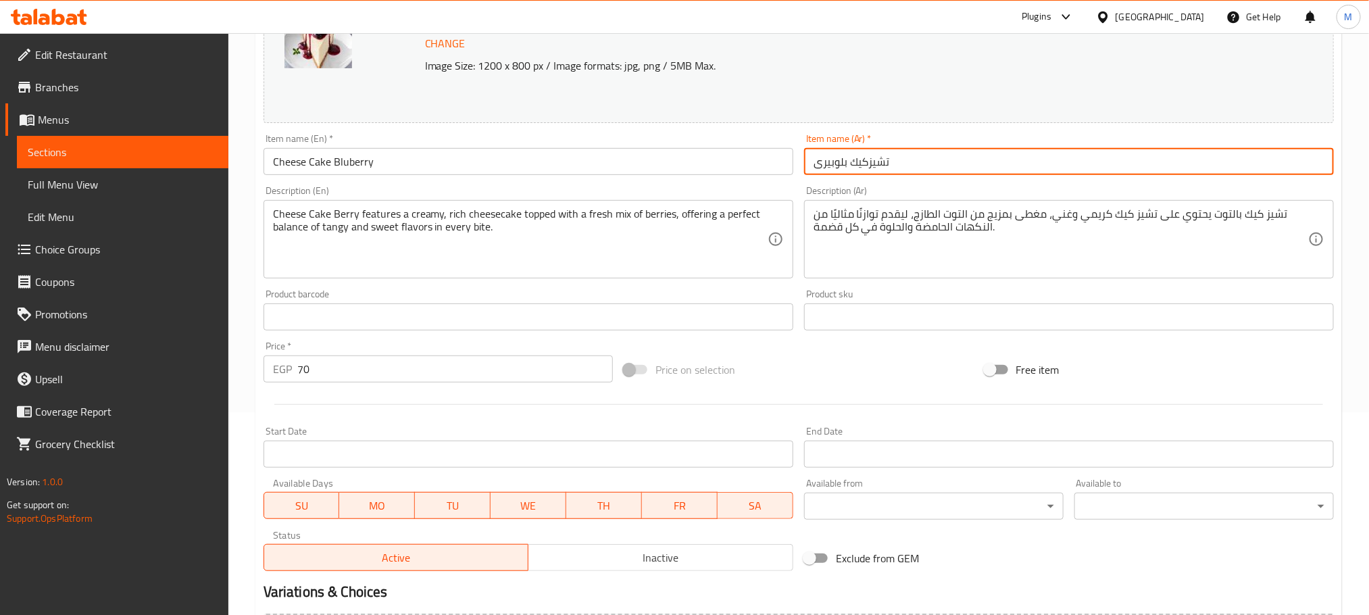
click at [446, 367] on input "70" at bounding box center [454, 368] width 315 height 27
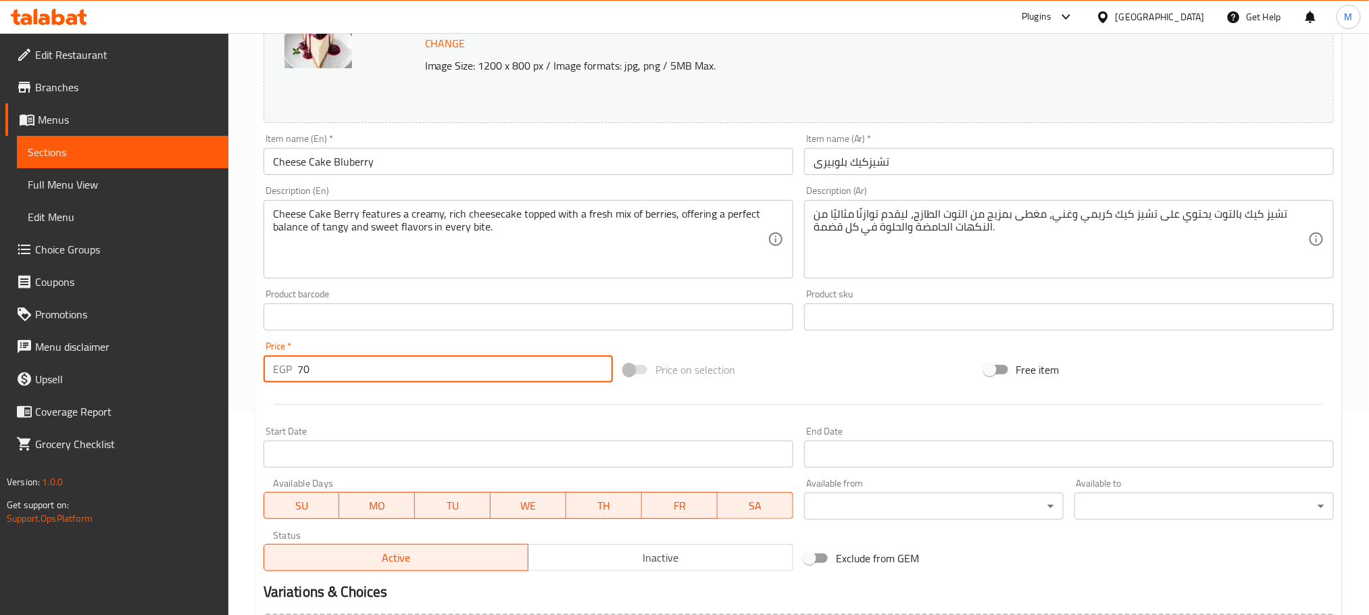
click at [446, 367] on input "70" at bounding box center [454, 368] width 315 height 27
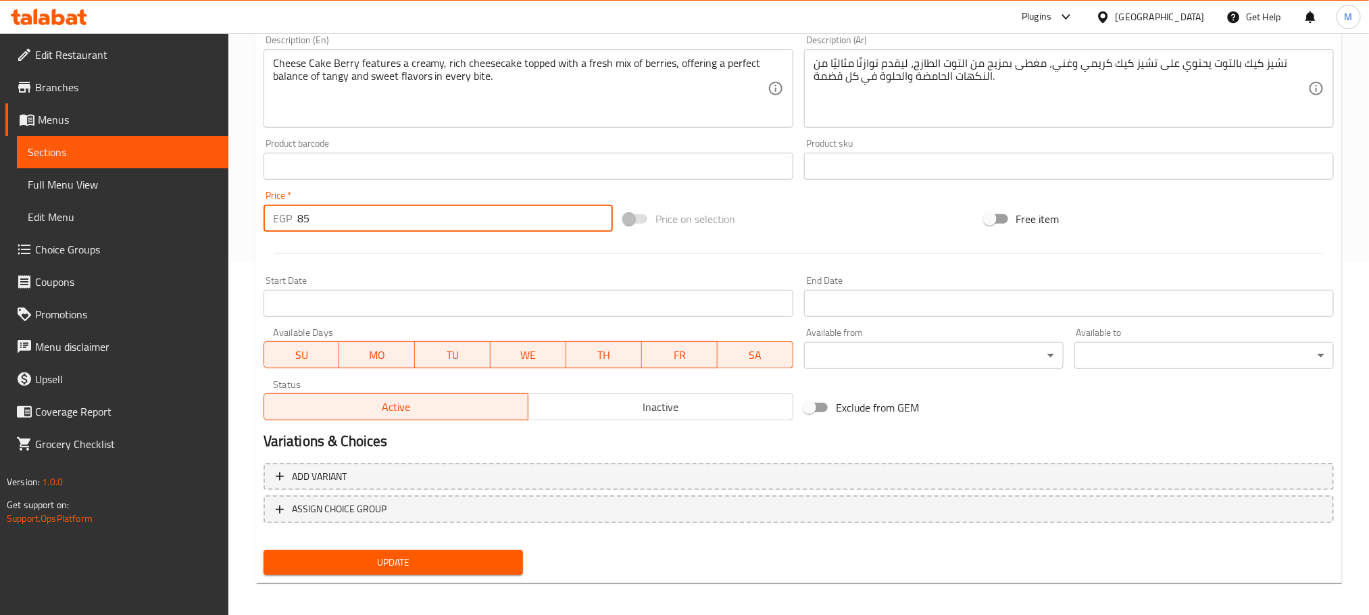
scroll to position [357, 0]
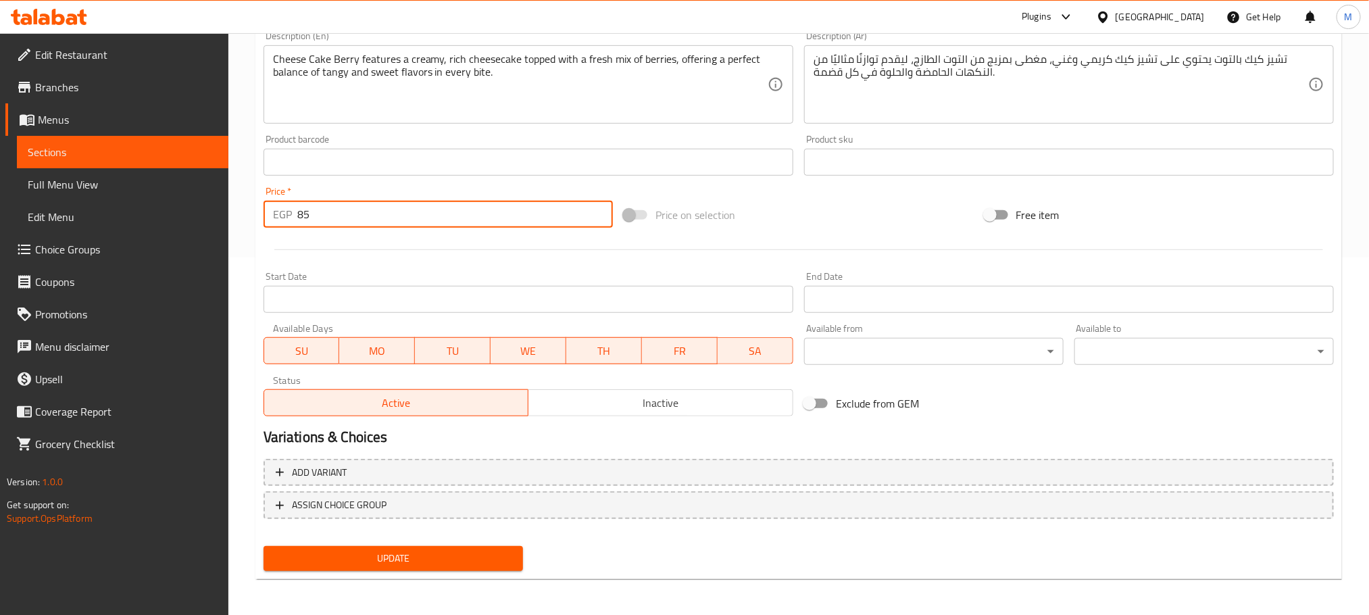
type input "85"
click at [499, 552] on span "Update" at bounding box center [393, 558] width 238 height 17
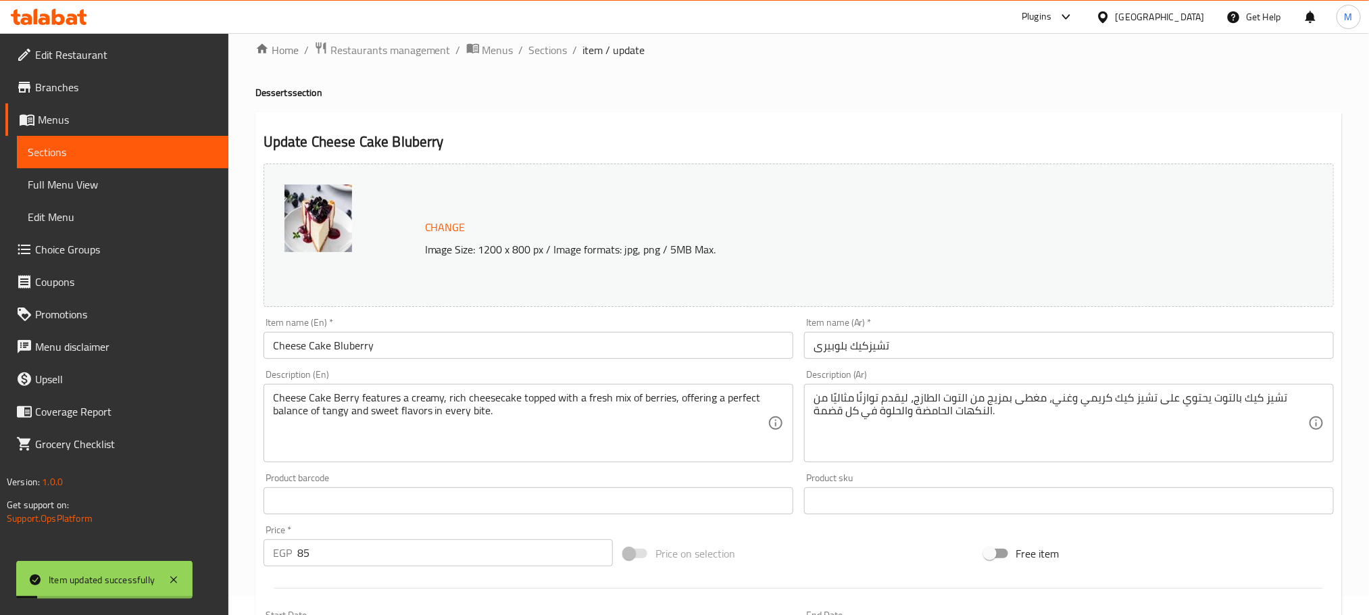
scroll to position [0, 0]
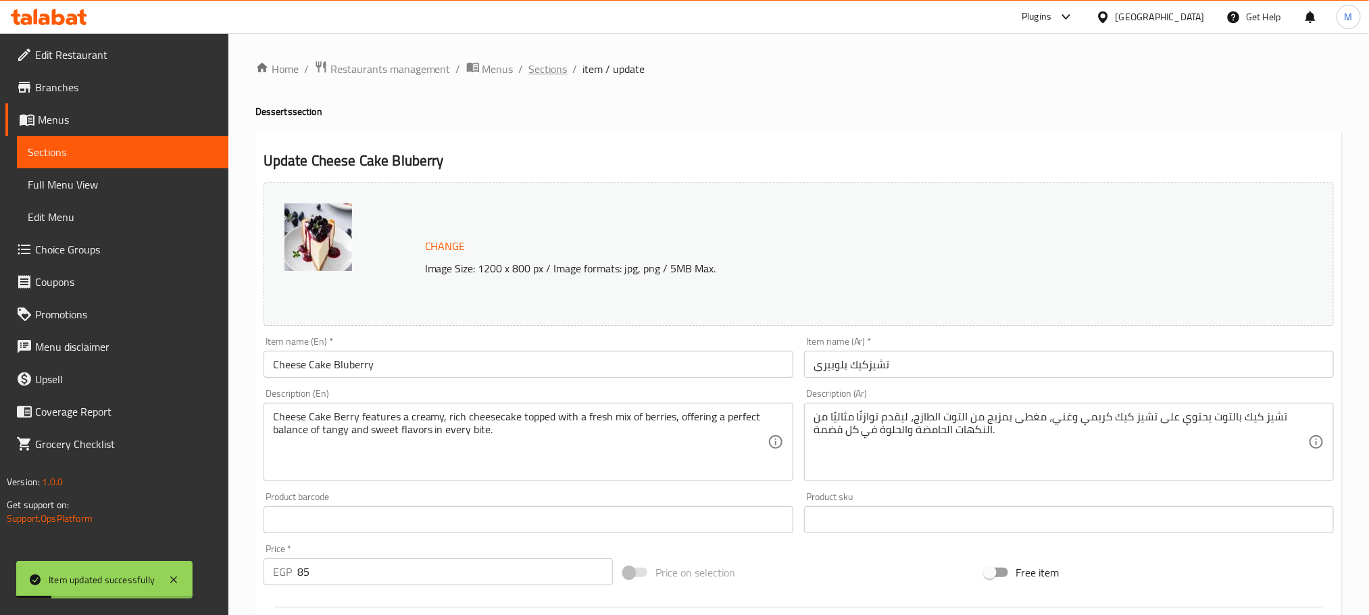
click at [559, 68] on span "Sections" at bounding box center [548, 69] width 39 height 16
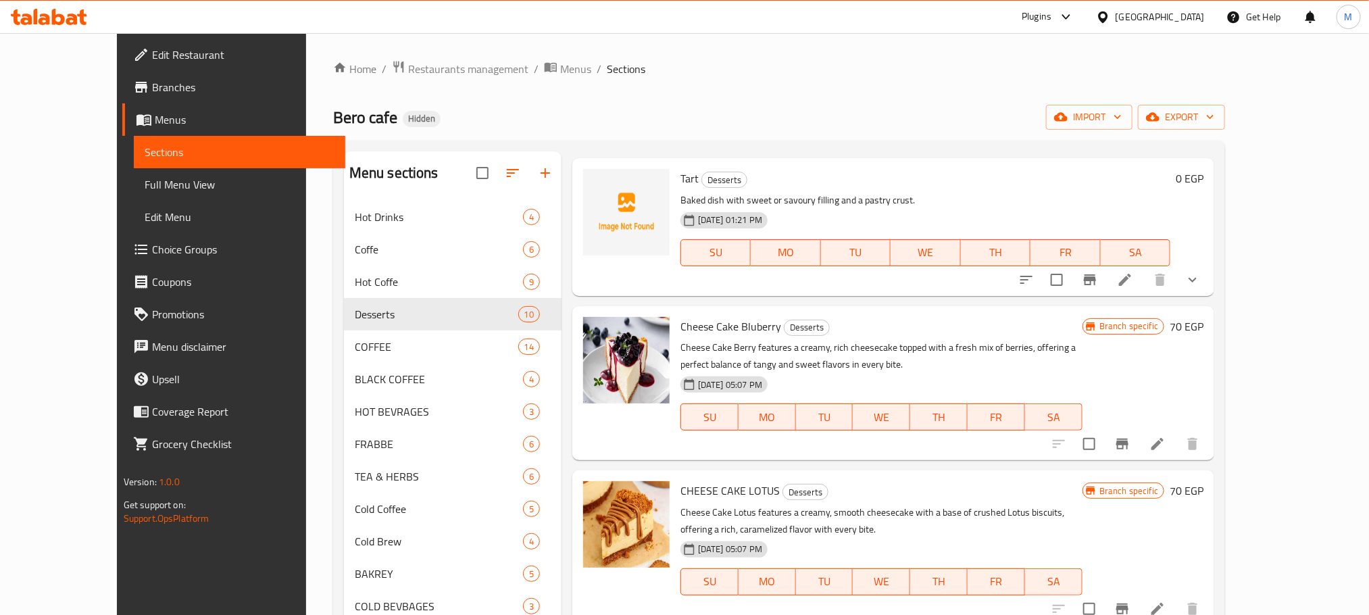
scroll to position [811, 0]
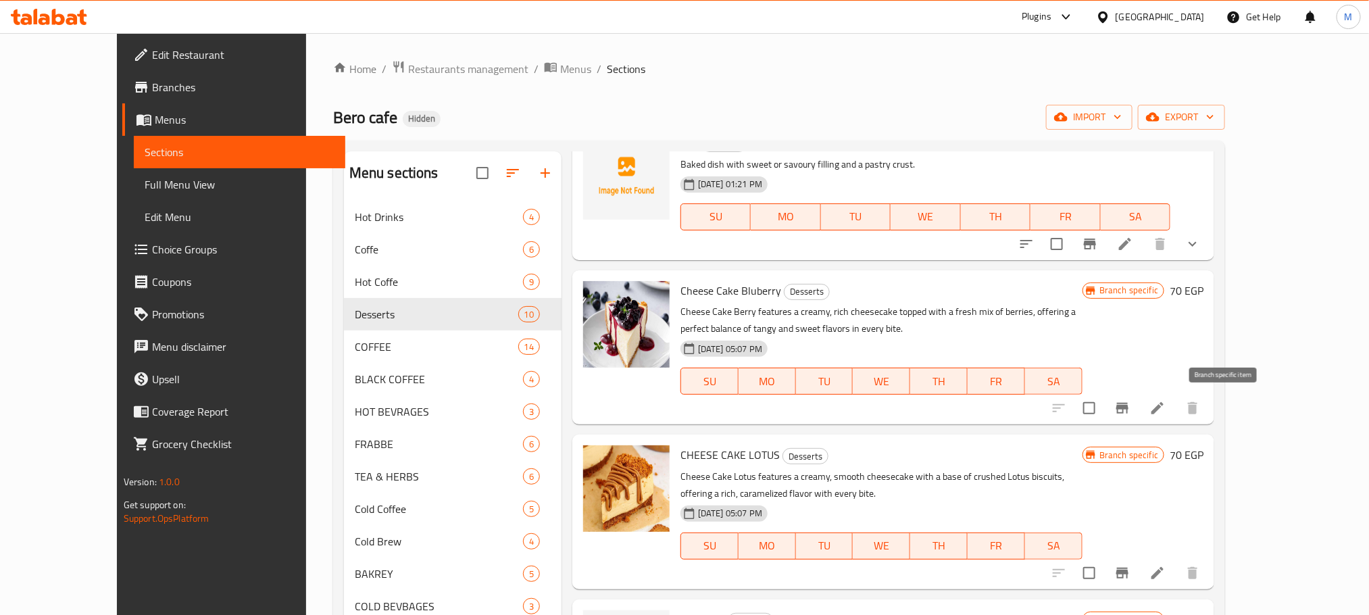
click at [1128, 412] on icon "Branch-specific-item" at bounding box center [1122, 408] width 12 height 11
click at [1130, 414] on icon "Branch-specific-item" at bounding box center [1122, 408] width 16 height 16
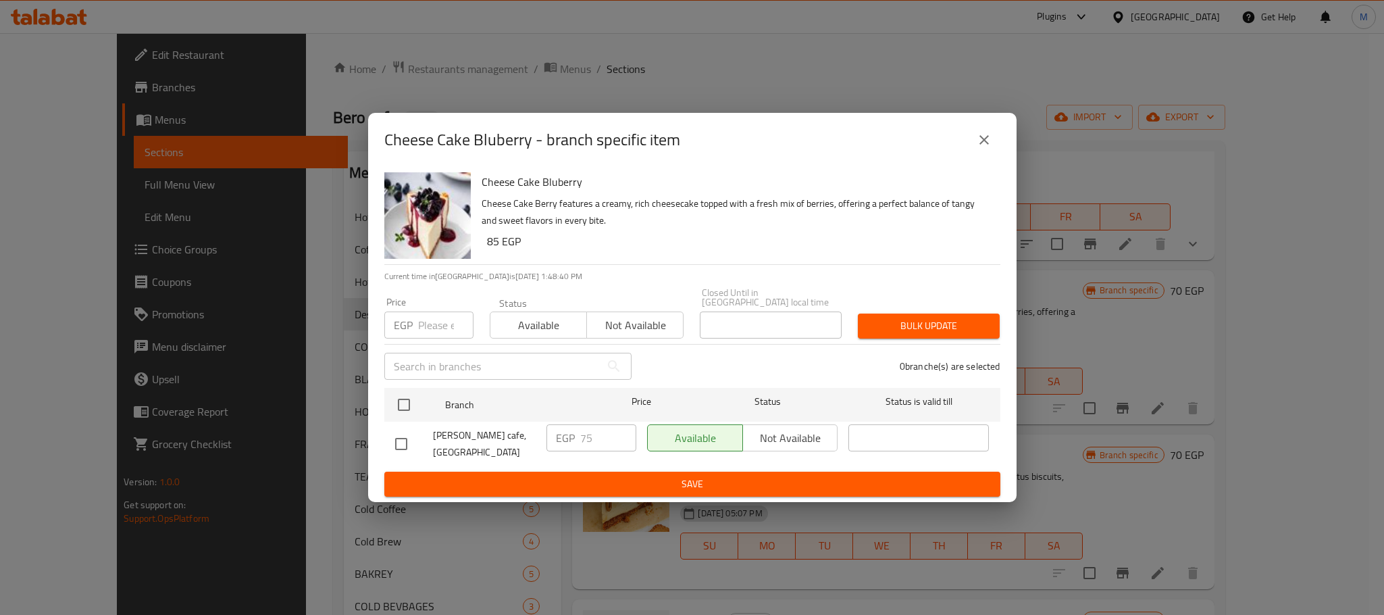
click at [393, 444] on input "checkbox" at bounding box center [401, 444] width 28 height 28
checkbox input "true"
click at [598, 424] on input "75" at bounding box center [608, 437] width 56 height 27
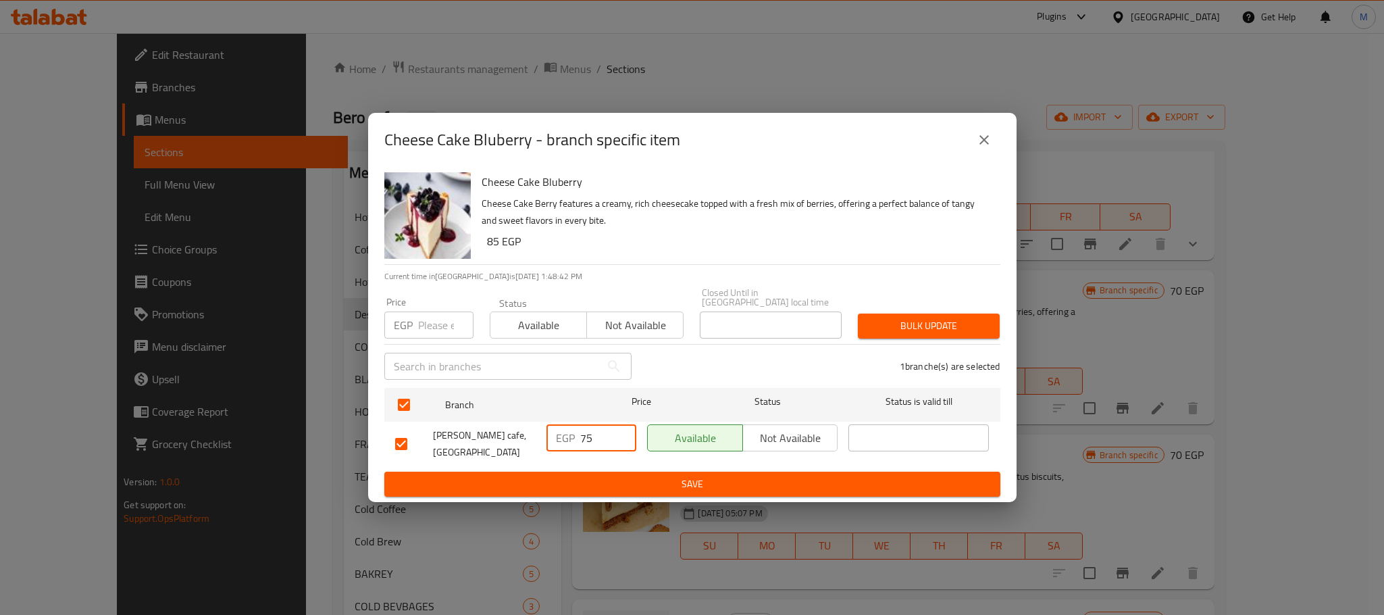
click at [598, 424] on input "75" at bounding box center [608, 437] width 56 height 27
drag, startPoint x: 615, startPoint y: 438, endPoint x: 631, endPoint y: 444, distance: 17.3
click at [619, 440] on input "86" at bounding box center [608, 437] width 56 height 27
click at [622, 444] on input "86" at bounding box center [608, 437] width 56 height 27
type input "85"
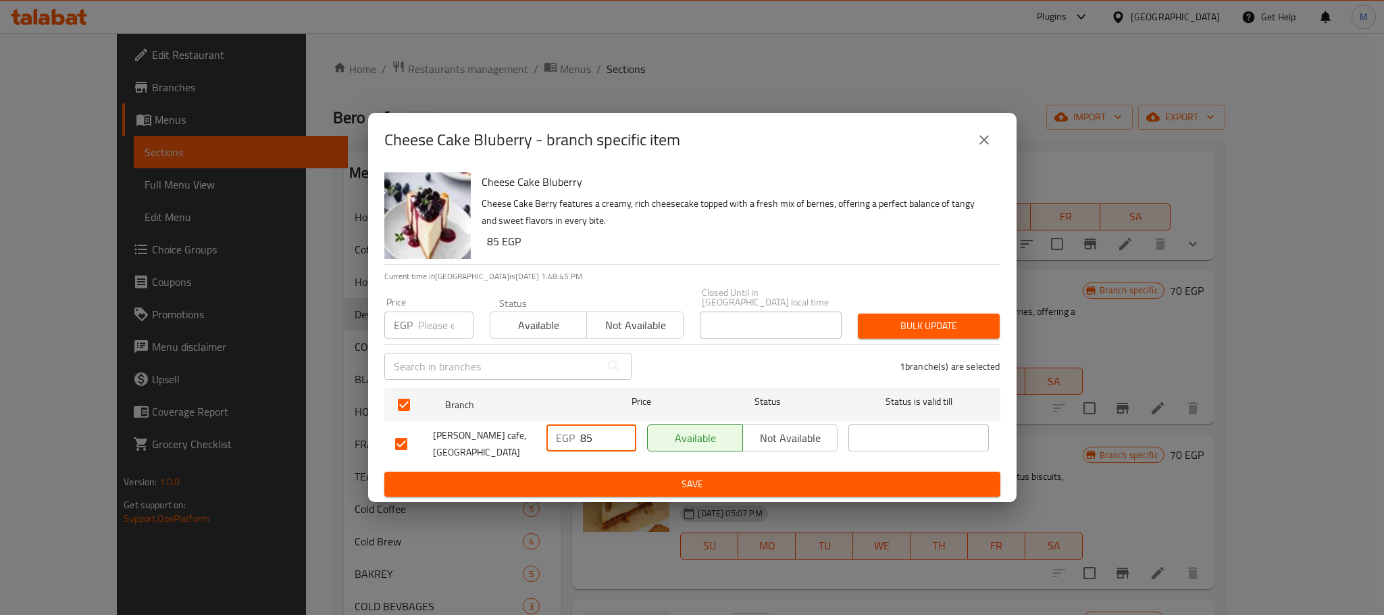
click at [621, 440] on input "85" at bounding box center [608, 437] width 56 height 27
click at [673, 480] on span "Save" at bounding box center [692, 484] width 594 height 17
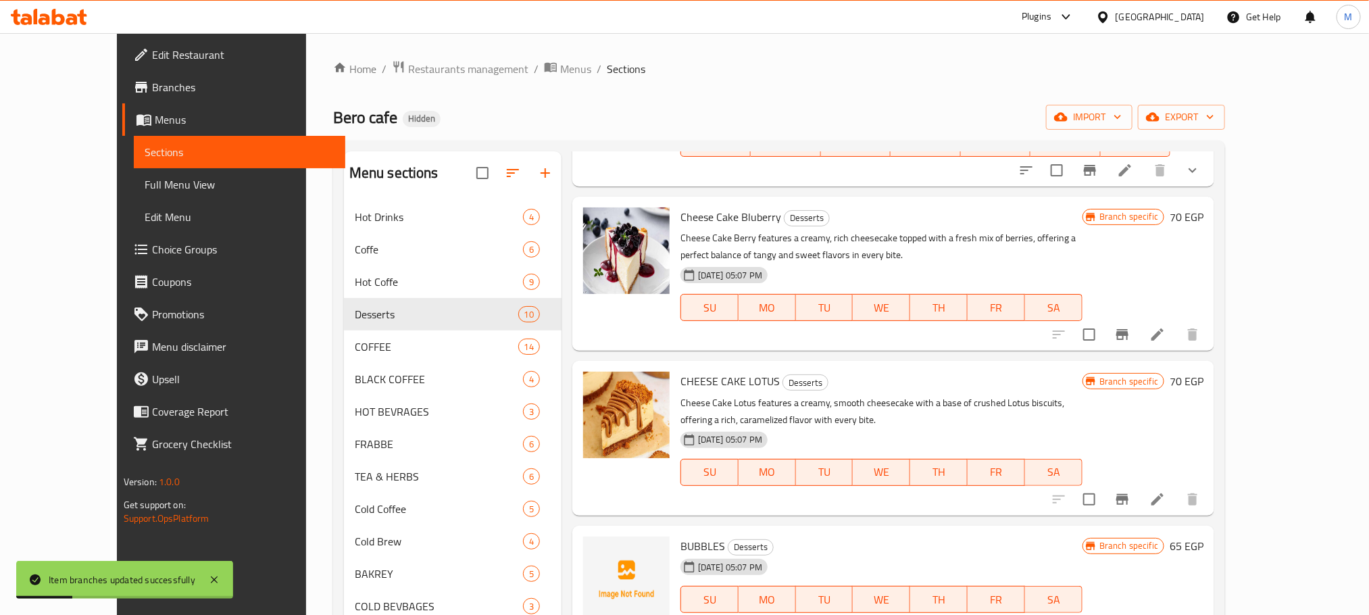
scroll to position [907, 0]
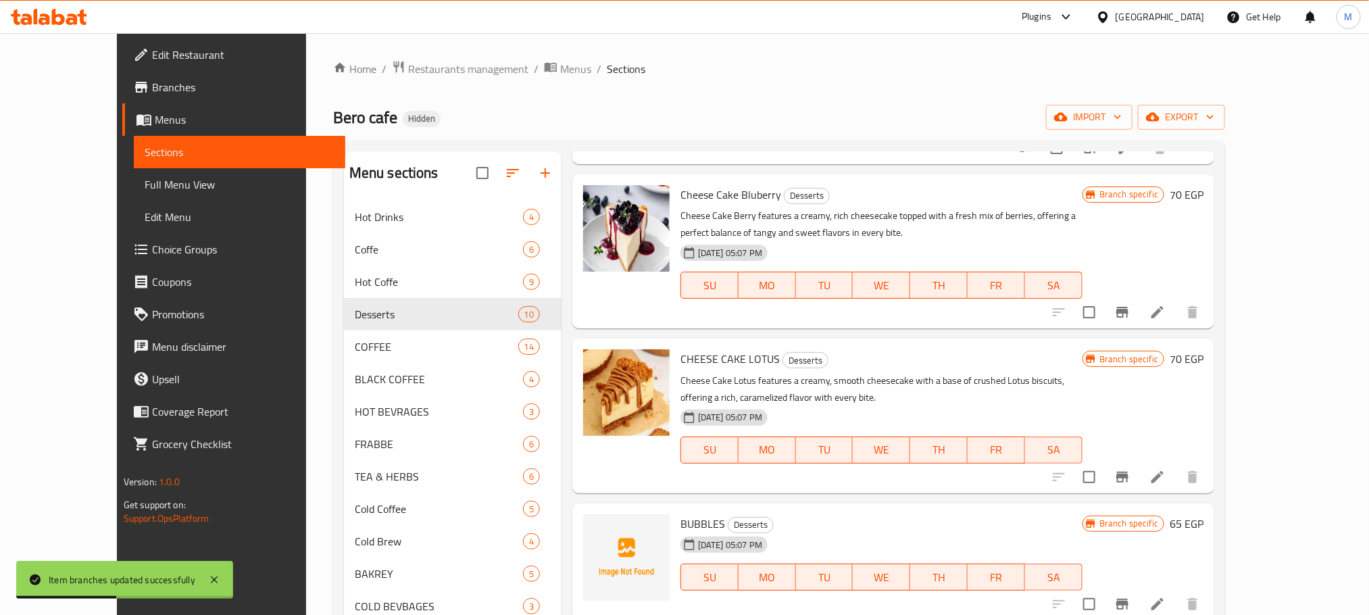
click at [1128, 479] on icon "Branch-specific-item" at bounding box center [1122, 477] width 12 height 11
click at [1138, 469] on button "Branch-specific-item" at bounding box center [1122, 477] width 32 height 32
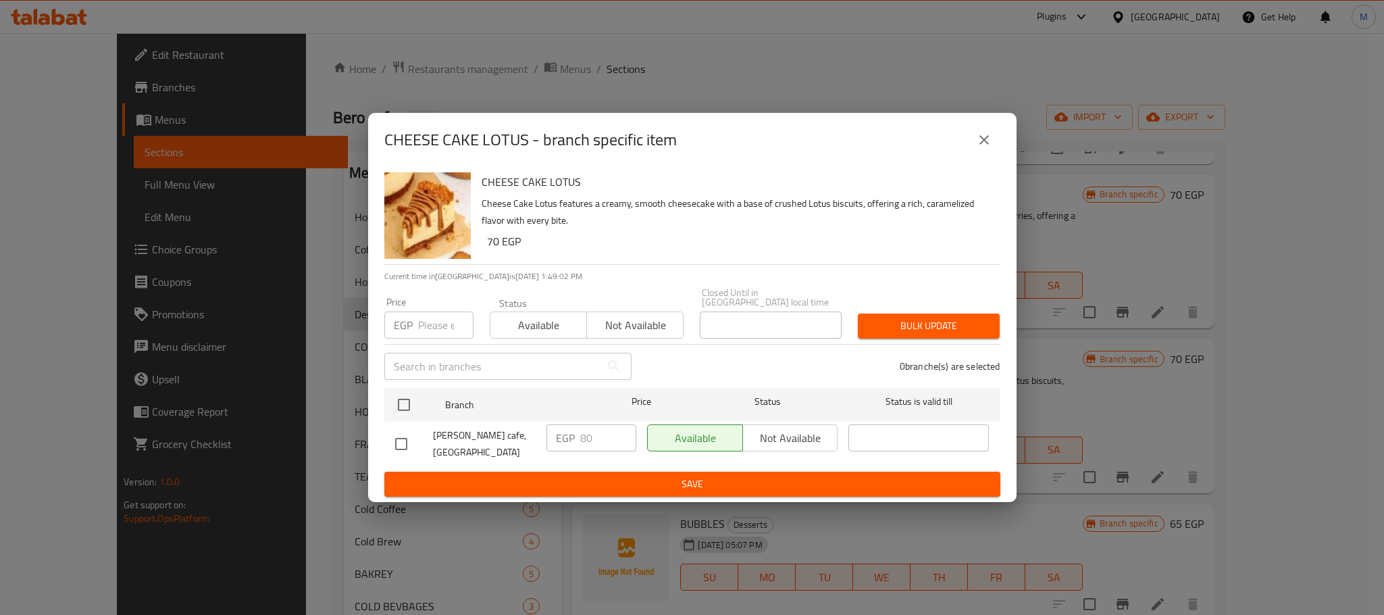
click at [407, 442] on input "checkbox" at bounding box center [401, 444] width 28 height 28
checkbox input "true"
drag, startPoint x: 567, startPoint y: 447, endPoint x: 590, endPoint y: 440, distance: 23.1
click at [576, 447] on div "EGP 80 ​" at bounding box center [591, 444] width 101 height 50
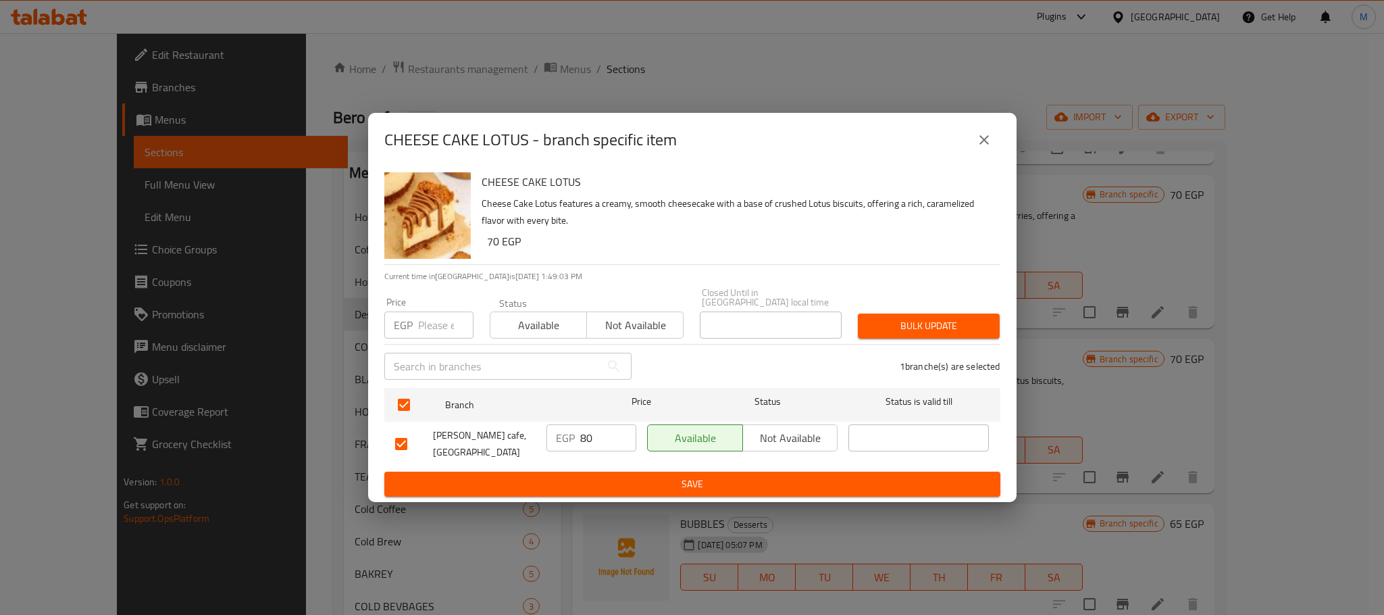
click at [590, 440] on input "80" at bounding box center [608, 437] width 56 height 27
click at [582, 428] on input "80900" at bounding box center [608, 437] width 56 height 27
click at [582, 428] on input "9" at bounding box center [608, 437] width 56 height 27
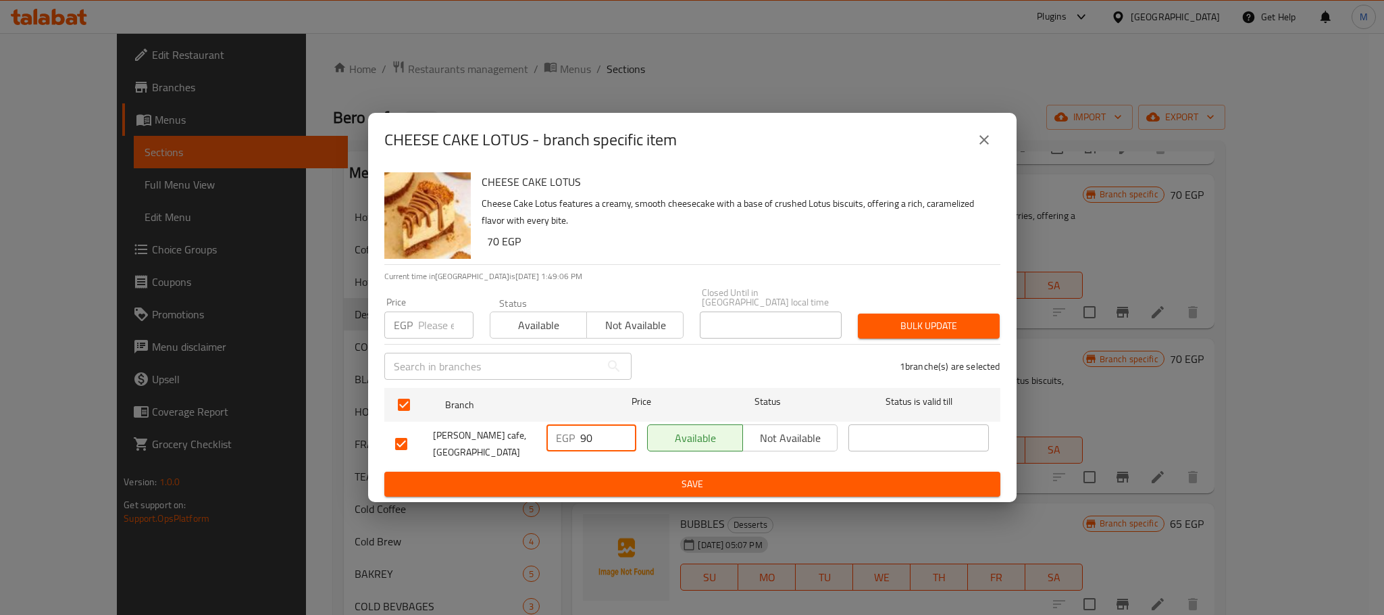
type input "90"
drag, startPoint x: 647, startPoint y: 492, endPoint x: 659, endPoint y: 481, distance: 16.2
click at [649, 490] on div "CHEESE CAKE LOTUS Cheese Cake Lotus features a creamy, smooth cheesecake with a…" at bounding box center [692, 334] width 649 height 335
drag, startPoint x: 659, startPoint y: 480, endPoint x: 661, endPoint y: 469, distance: 11.7
click at [661, 480] on span "Save" at bounding box center [692, 484] width 594 height 17
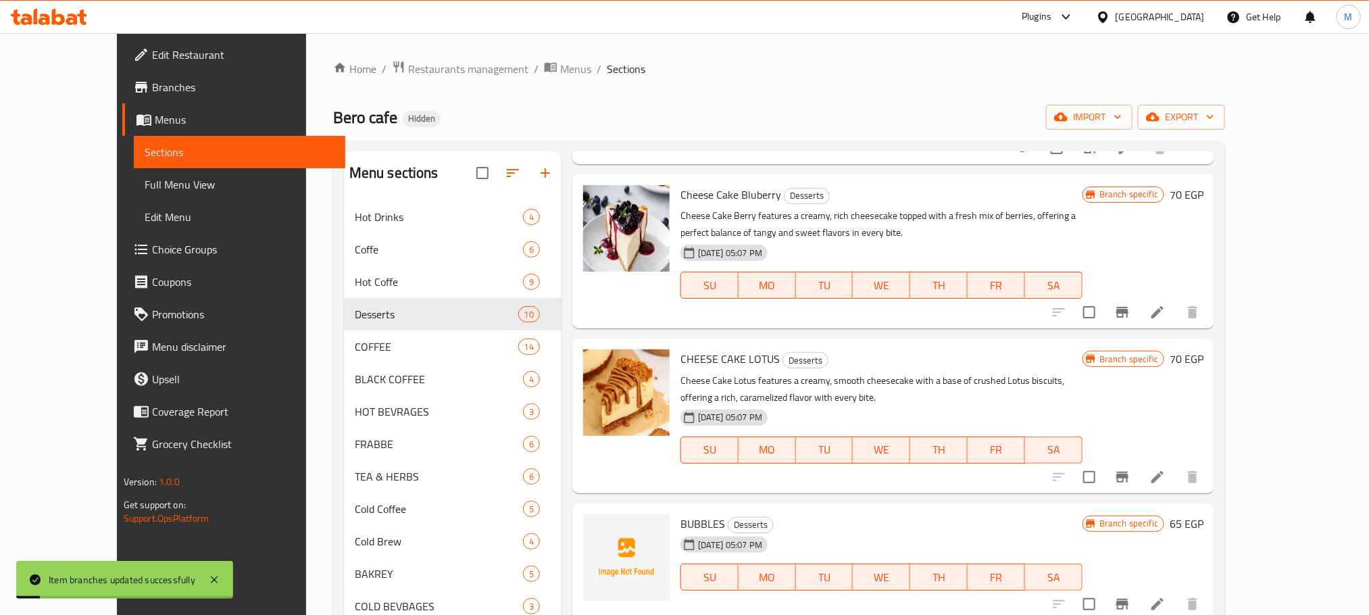
click at [1176, 476] on li at bounding box center [1157, 477] width 38 height 24
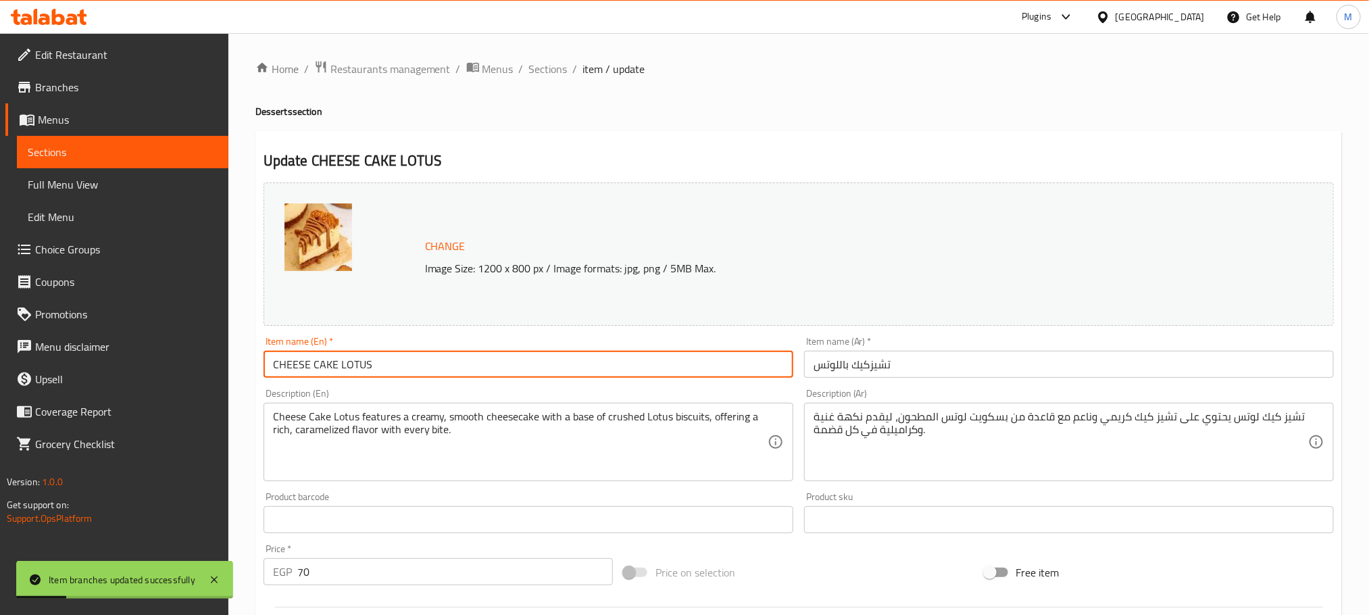
click at [572, 355] on input "CHEESE CAKE LOTUS" at bounding box center [528, 364] width 530 height 27
click at [572, 359] on input "CHEESE CAKE LOTUS" at bounding box center [528, 364] width 530 height 27
paste input "heese Cake Lotus"
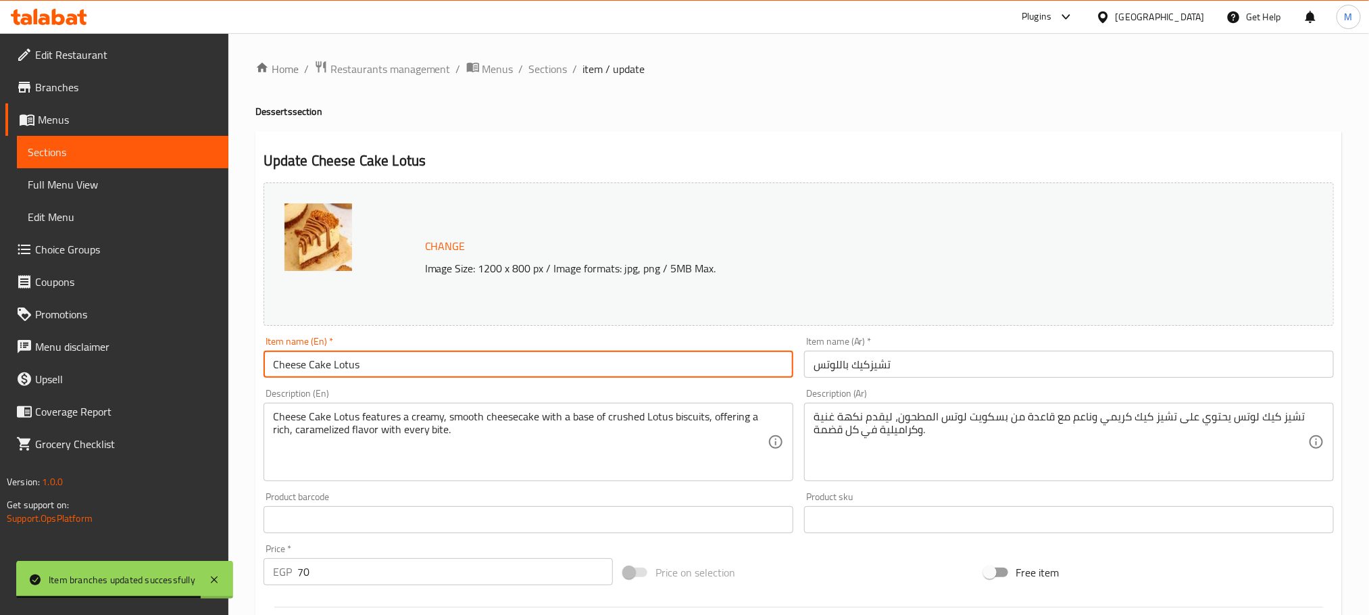
type input "Cheese Cake Lotus"
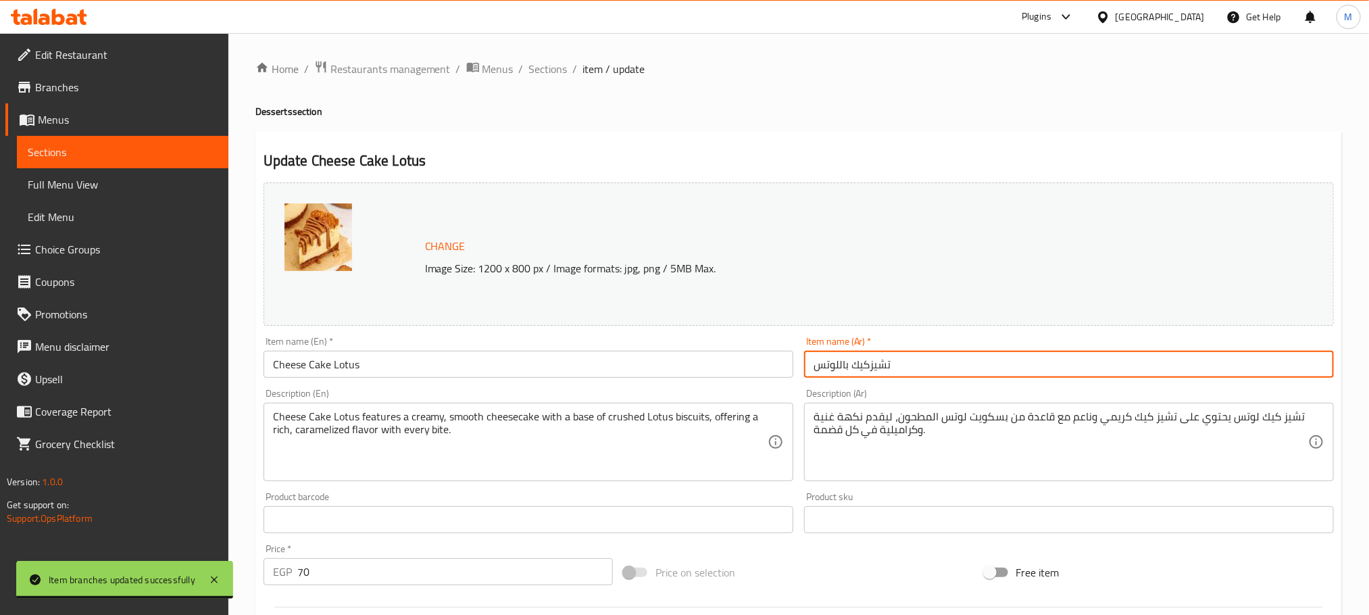
drag, startPoint x: 843, startPoint y: 361, endPoint x: 848, endPoint y: 378, distance: 17.5
click at [848, 378] on input "تشيزكيك باللوتس" at bounding box center [1069, 364] width 530 height 27
click at [838, 363] on input "تشيزكيك للوتس" at bounding box center [1069, 364] width 530 height 27
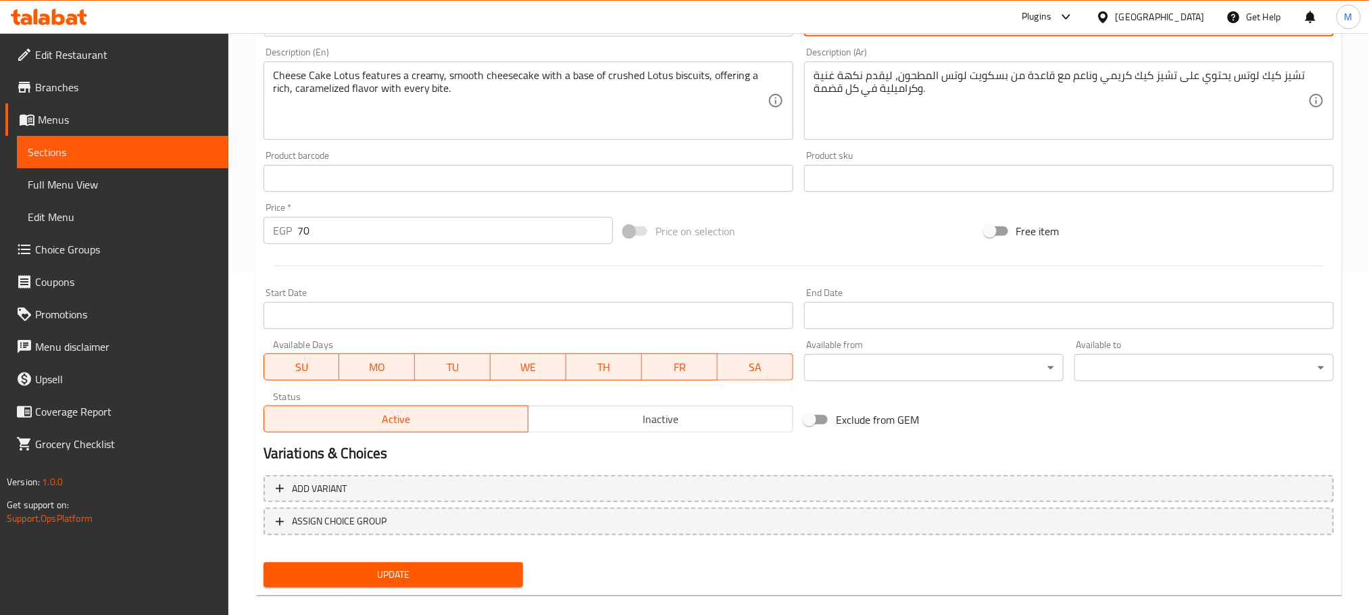
scroll to position [357, 0]
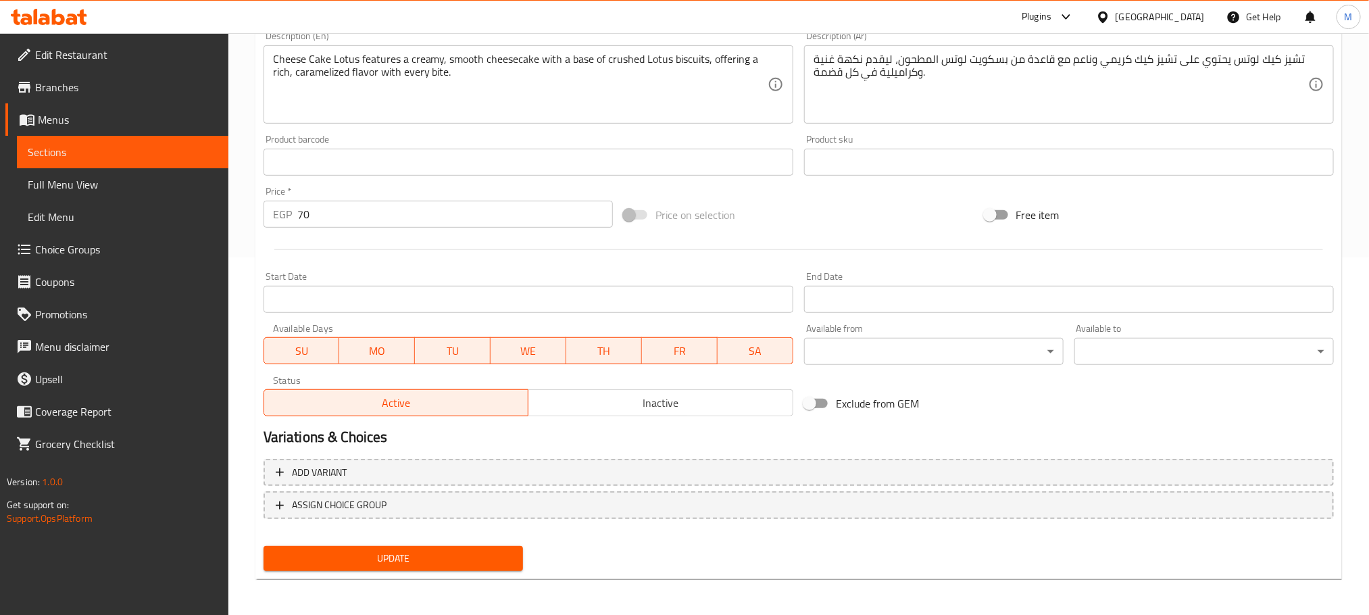
type input "تشيزكيك لوتس"
click at [477, 570] on div "Update" at bounding box center [393, 558] width 270 height 36
click at [478, 563] on span "Update" at bounding box center [393, 558] width 238 height 17
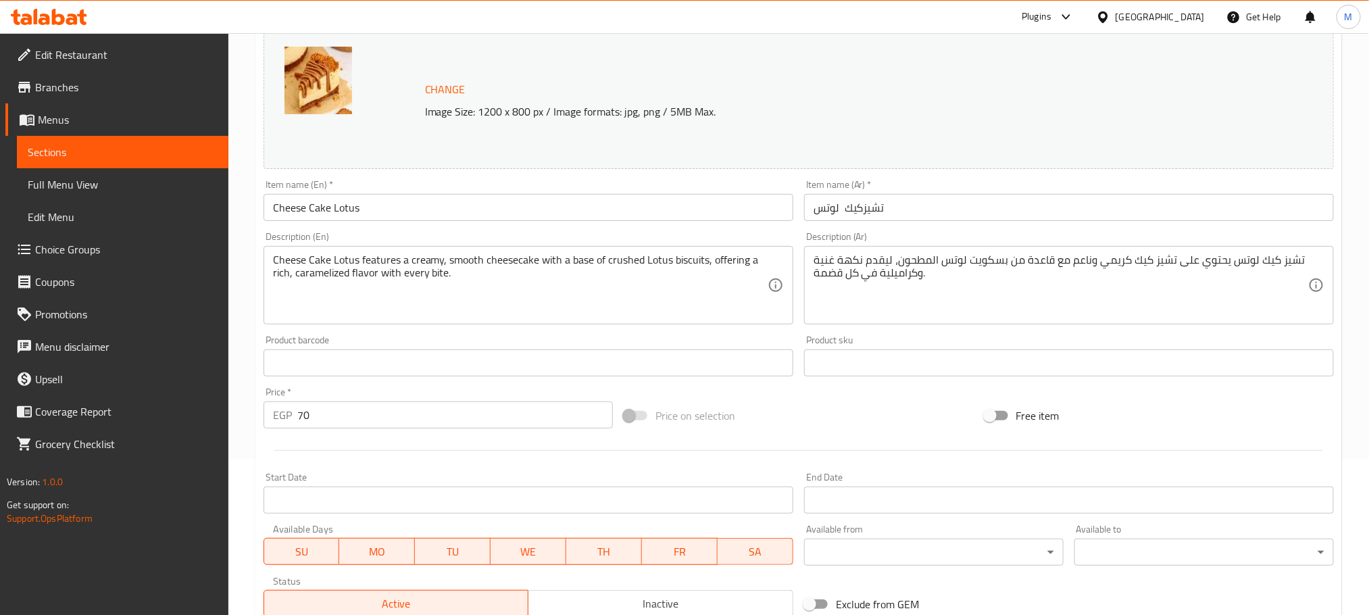
scroll to position [0, 0]
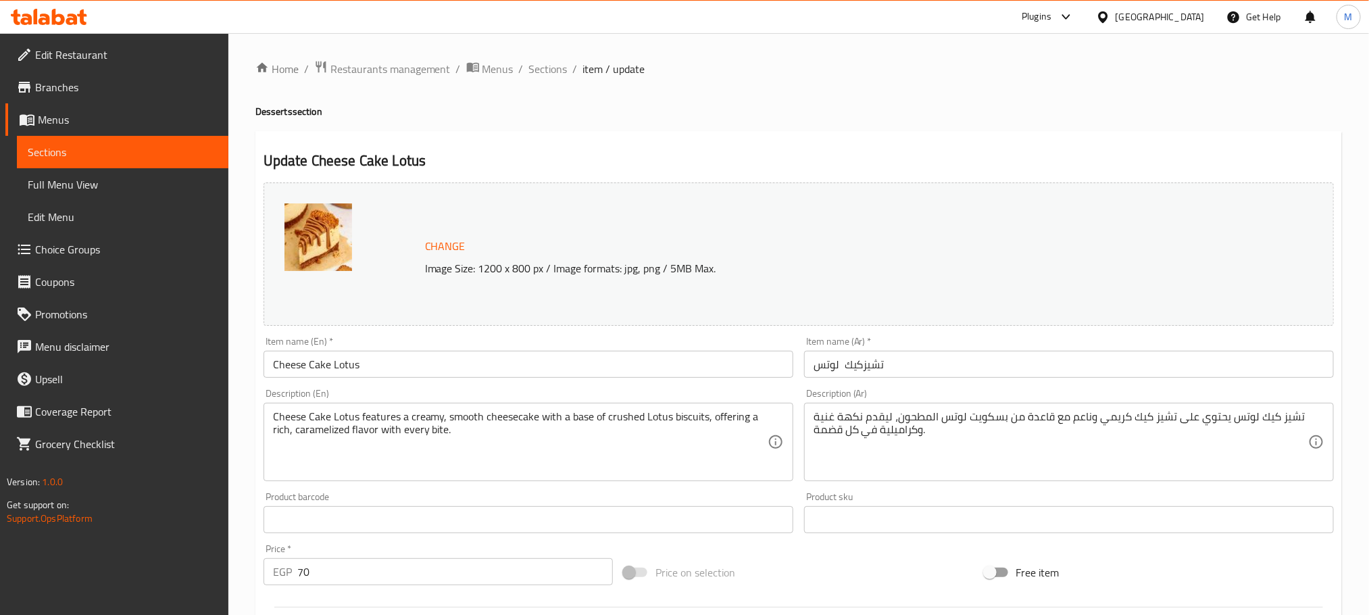
click at [544, 80] on div "Home / Restaurants management / Menus / Sections / item / update Desserts secti…" at bounding box center [798, 503] width 1086 height 887
click at [549, 70] on span "Sections" at bounding box center [548, 69] width 39 height 16
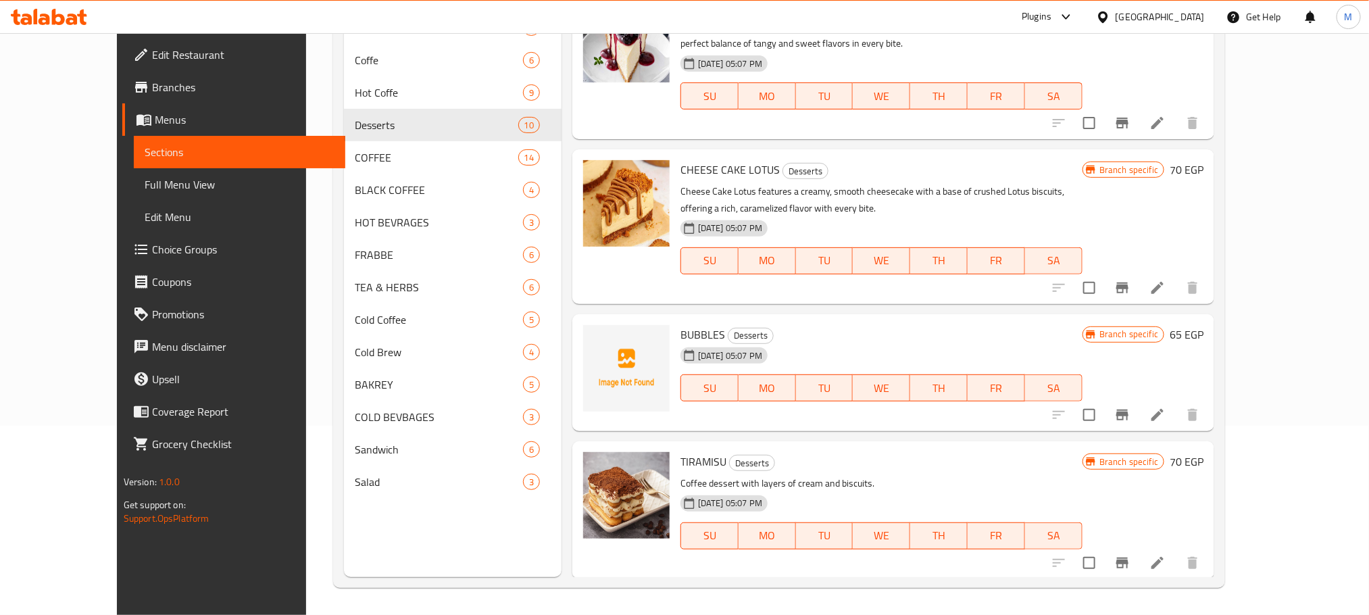
scroll to position [805, 0]
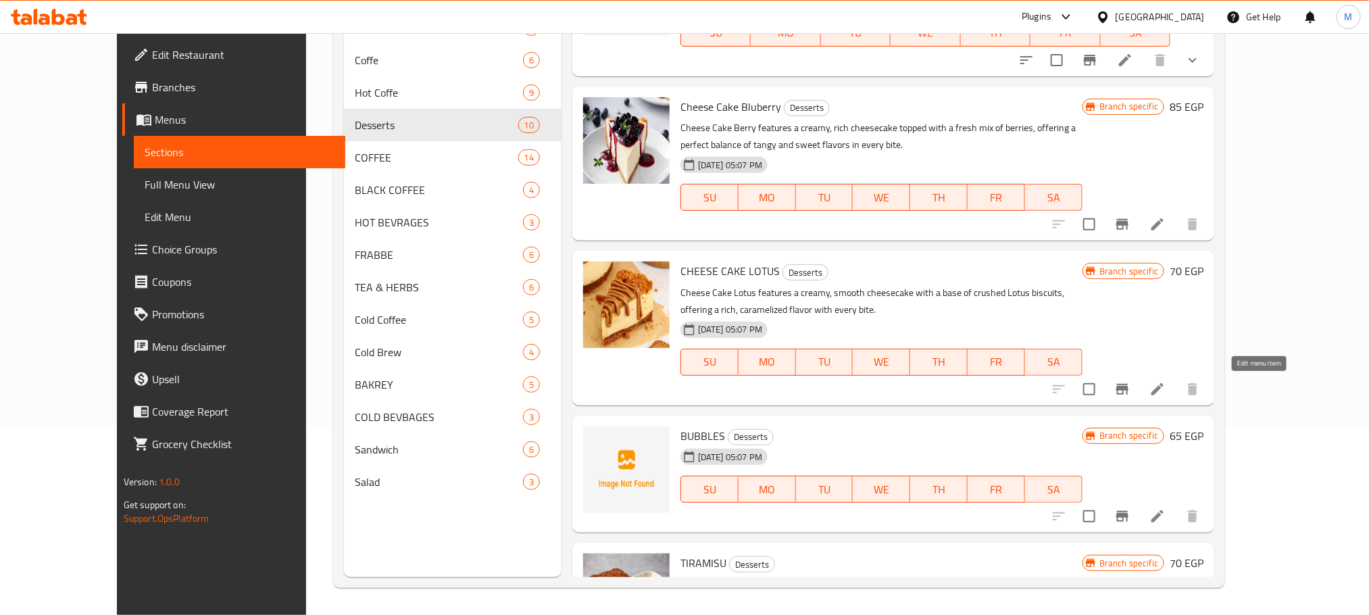
click at [1165, 391] on icon at bounding box center [1157, 389] width 16 height 16
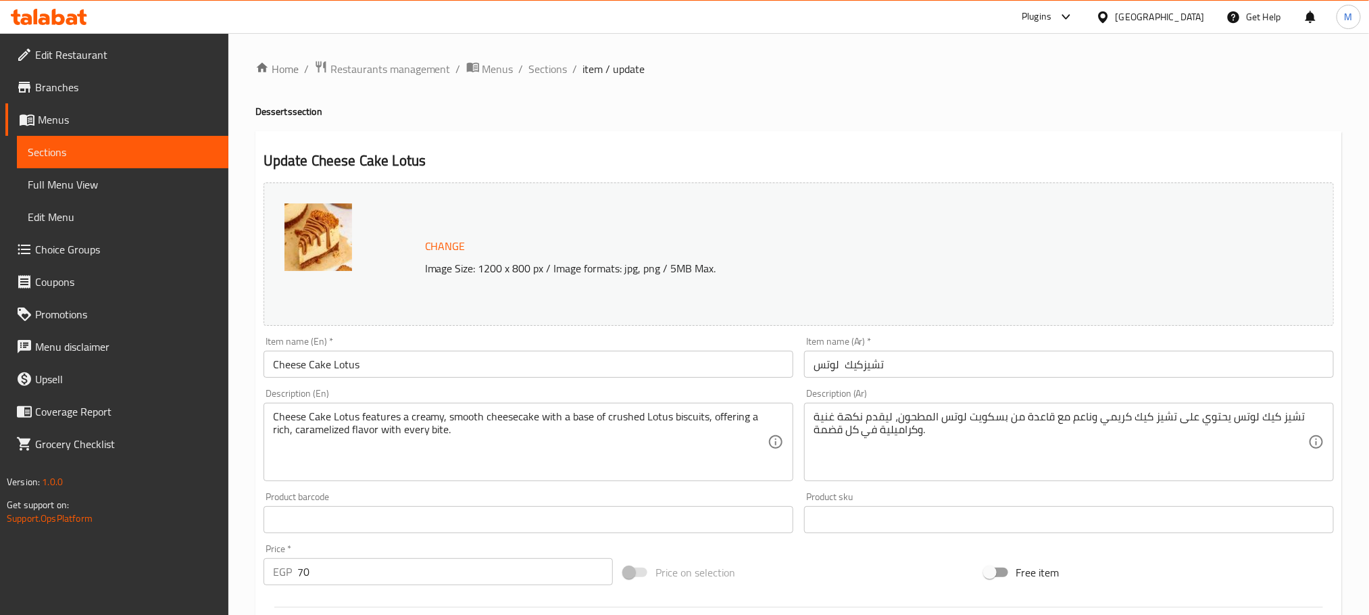
click at [458, 367] on input "Cheese Cake Lotus" at bounding box center [528, 364] width 530 height 27
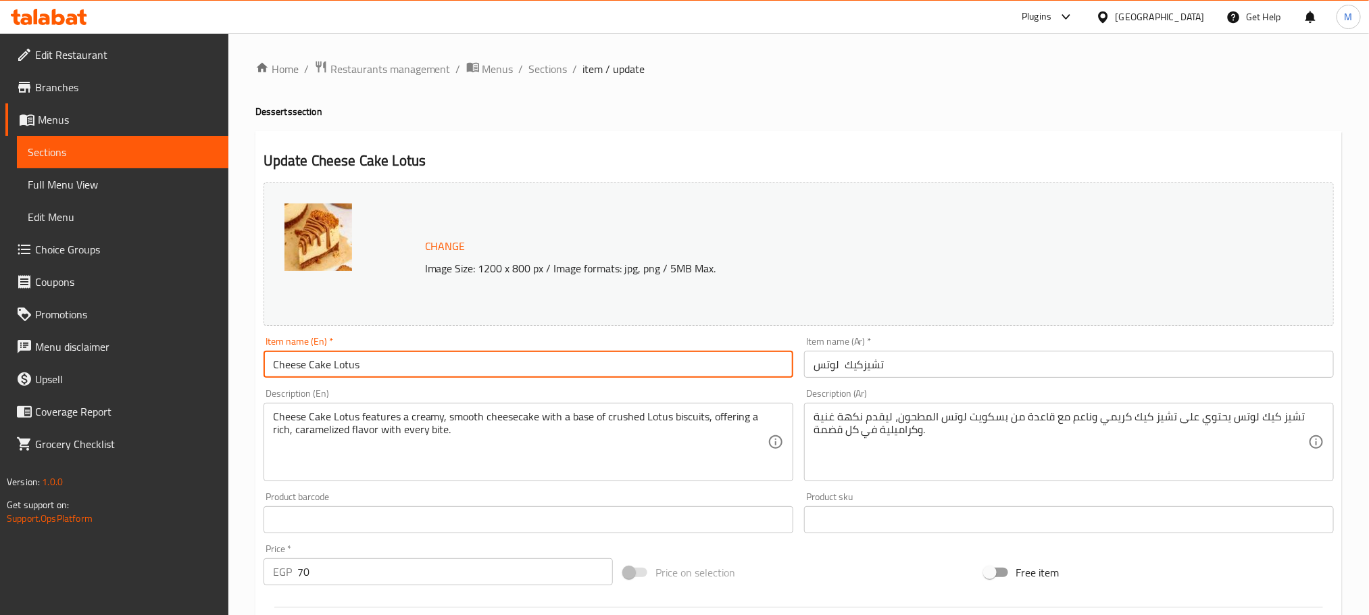
click at [458, 367] on input "Cheese Cake Lotus" at bounding box center [528, 364] width 530 height 27
drag, startPoint x: 554, startPoint y: 89, endPoint x: 543, endPoint y: 67, distance: 24.8
click at [554, 85] on div "Home / Restaurants management / Menus / Sections / item / update Desserts secti…" at bounding box center [798, 503] width 1086 height 887
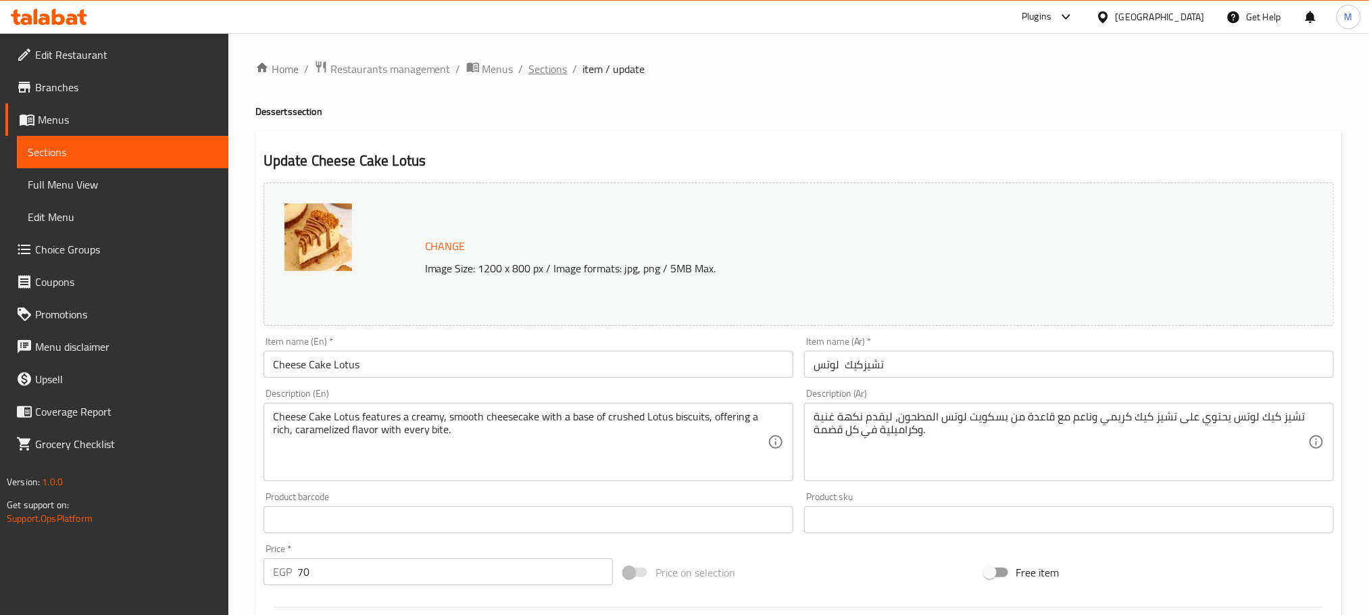
click at [558, 66] on span "Sections" at bounding box center [548, 69] width 39 height 16
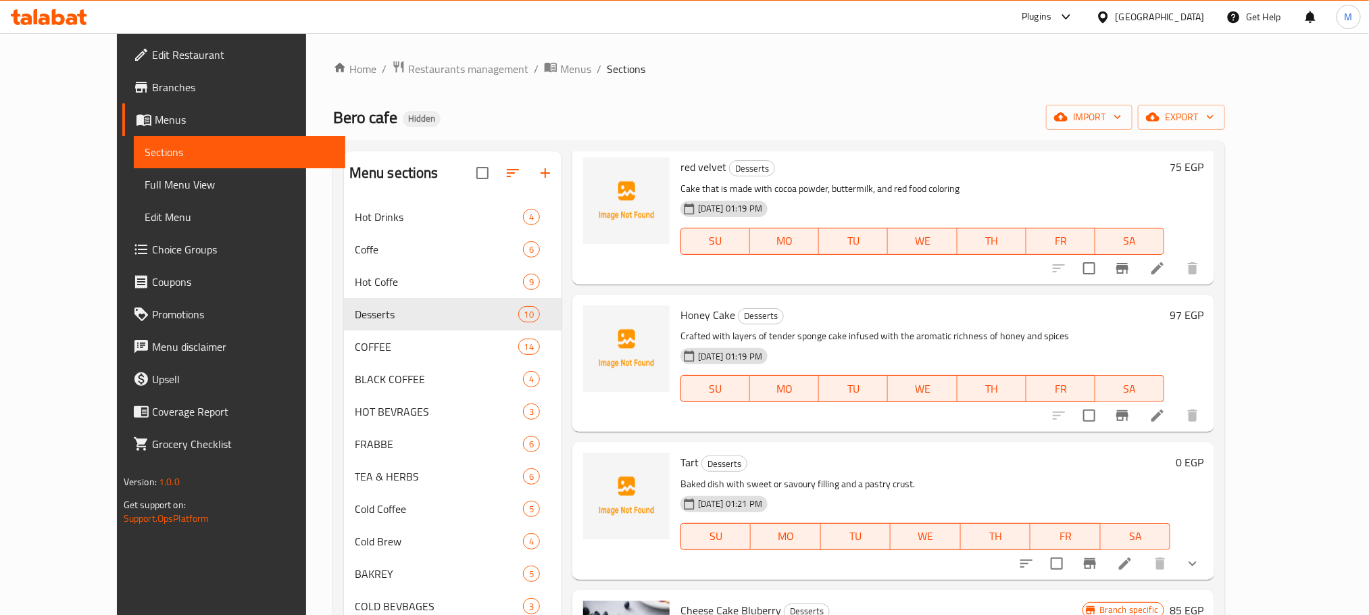
scroll to position [608, 0]
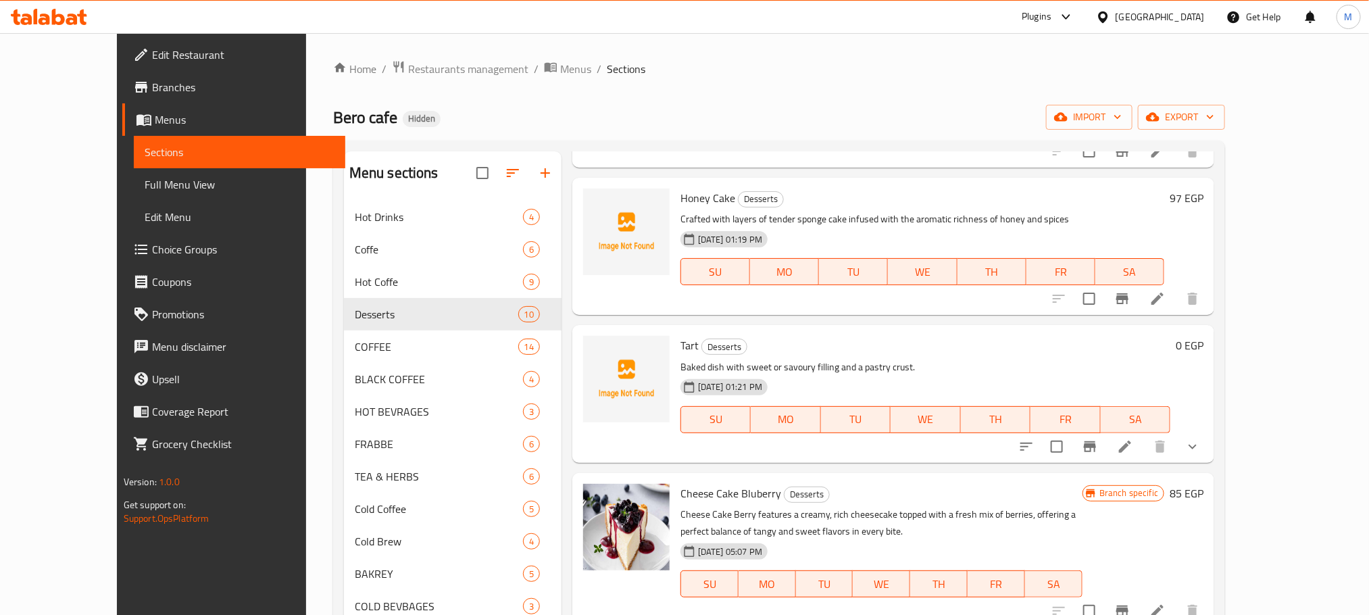
click at [1200, 446] on icon "show more" at bounding box center [1192, 446] width 16 height 16
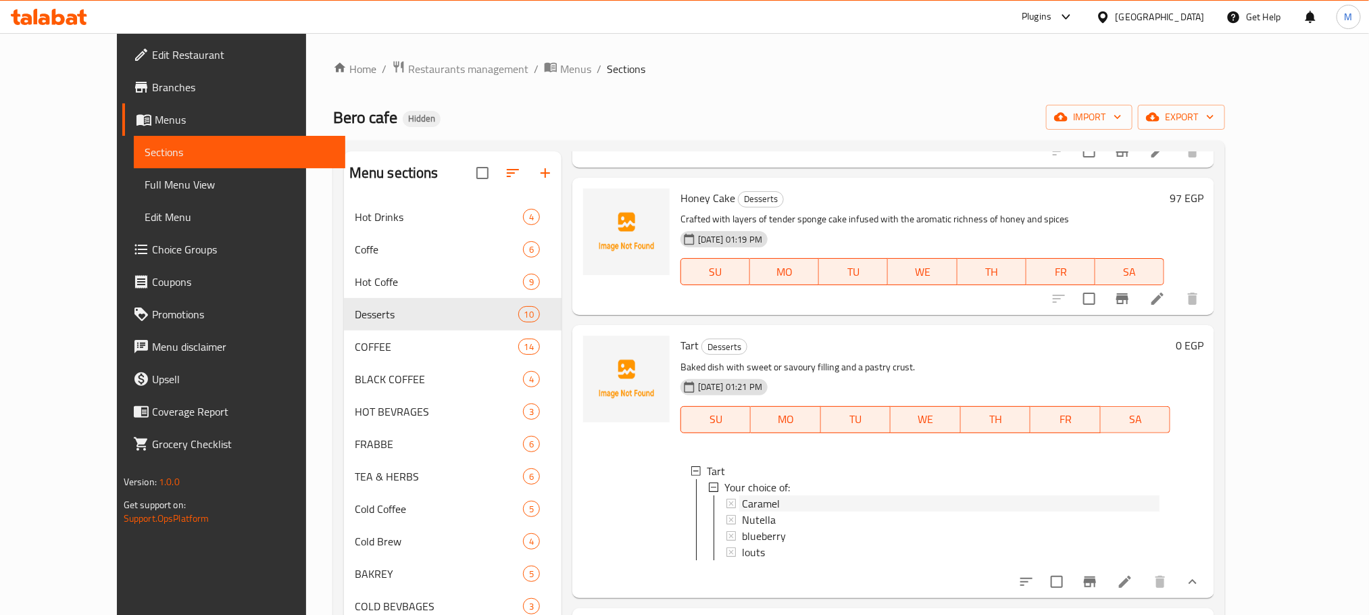
click at [839, 509] on div "Caramel" at bounding box center [950, 503] width 417 height 16
click at [750, 513] on div "Nutella" at bounding box center [950, 519] width 417 height 16
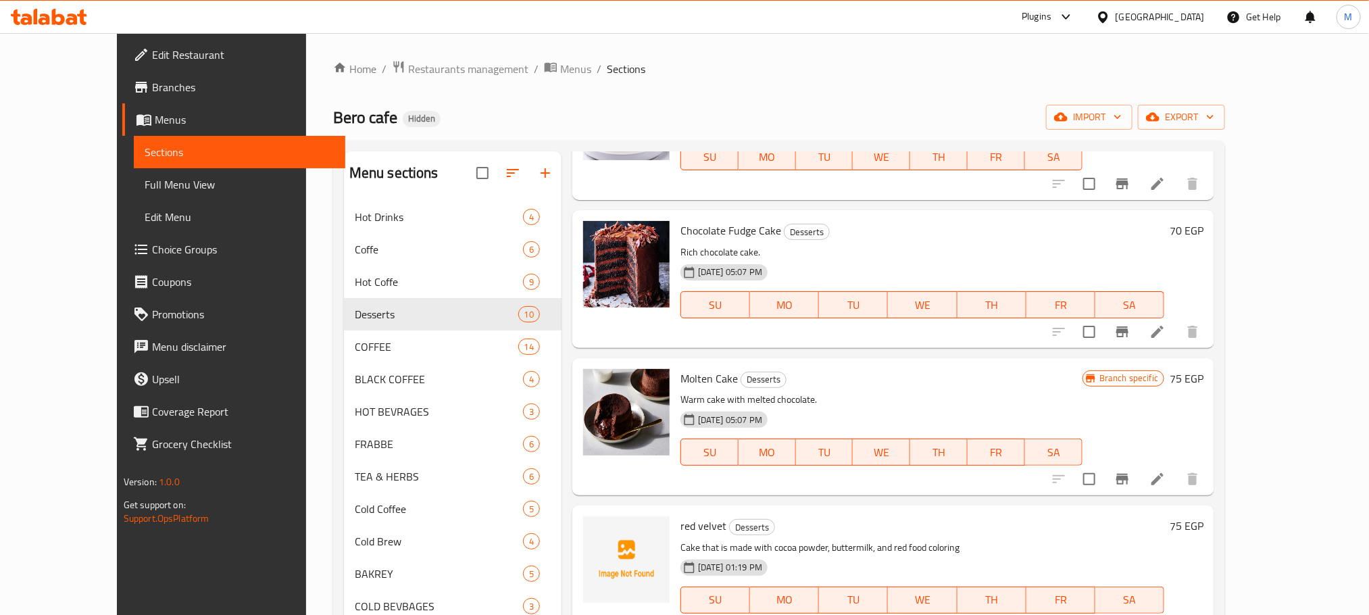
scroll to position [0, 0]
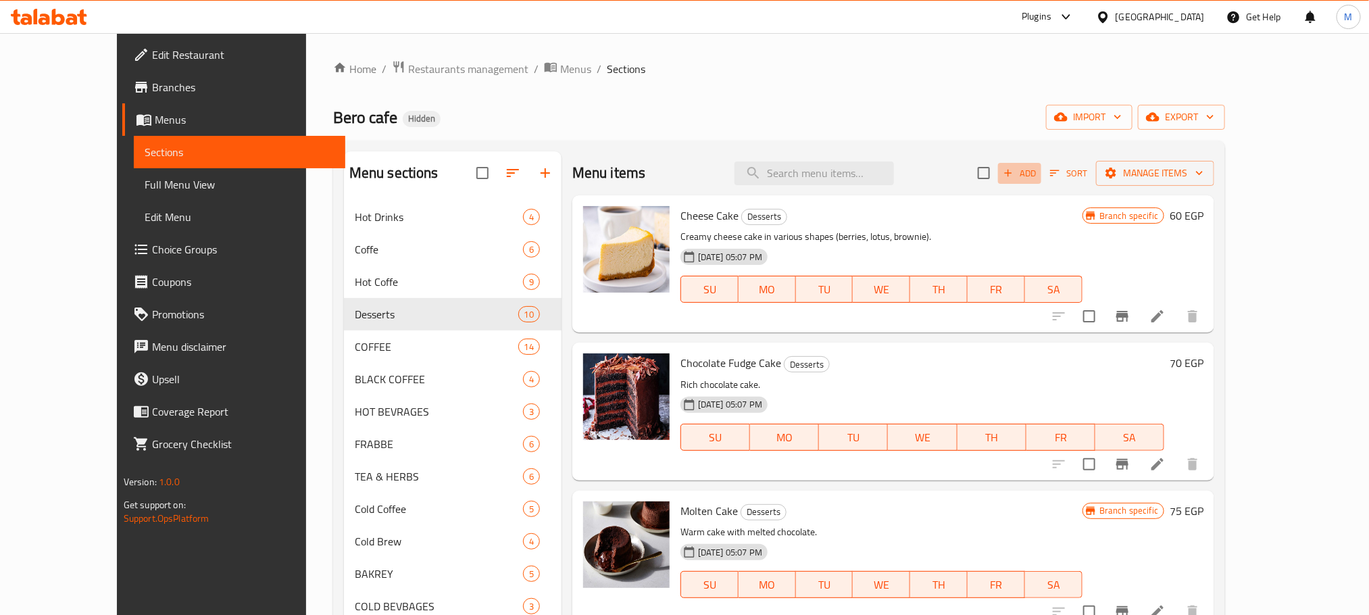
click at [1014, 169] on icon "button" at bounding box center [1008, 173] width 12 height 12
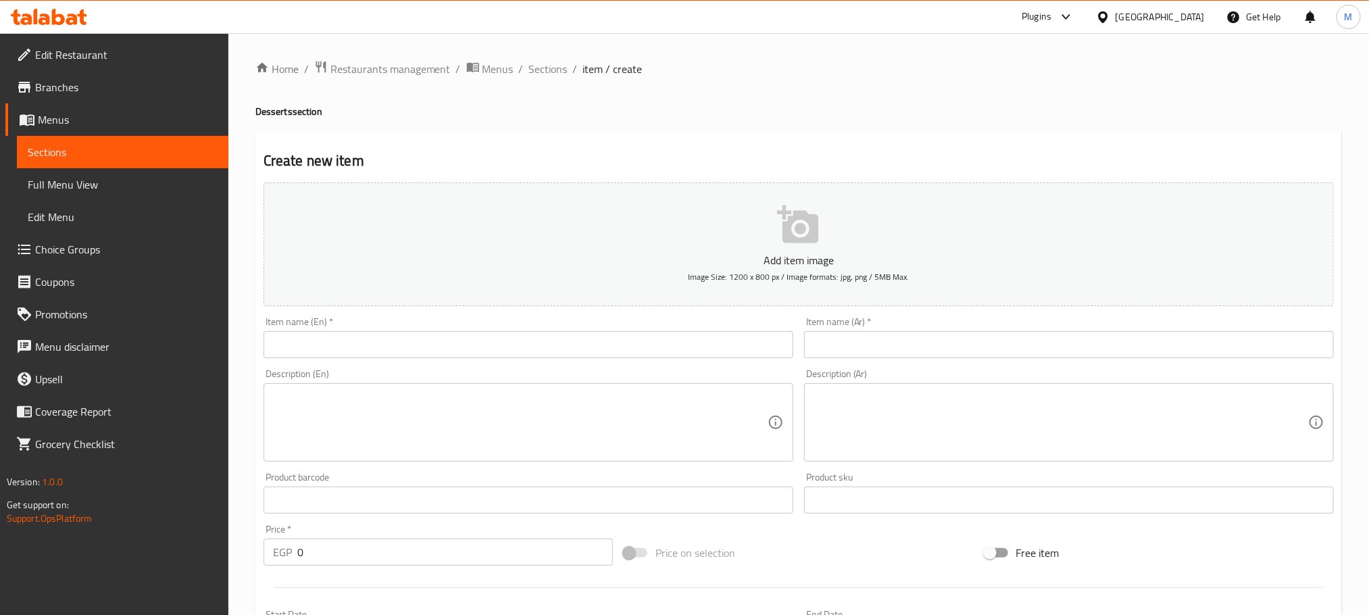
click at [1107, 372] on div "Description (Ar) Description (Ar)" at bounding box center [1069, 415] width 530 height 93
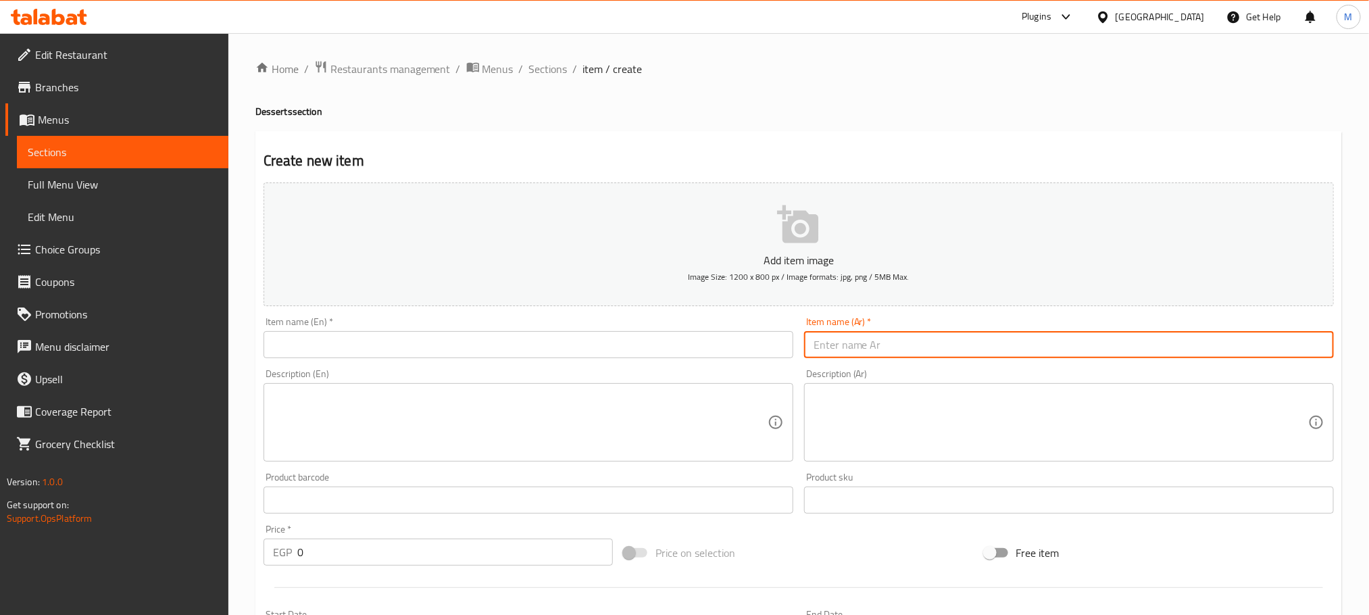
click at [1104, 345] on input "text" at bounding box center [1069, 344] width 530 height 27
type input "j"
type input "ا"
type input "j"
type input "تشيز كيك نوتيلا"
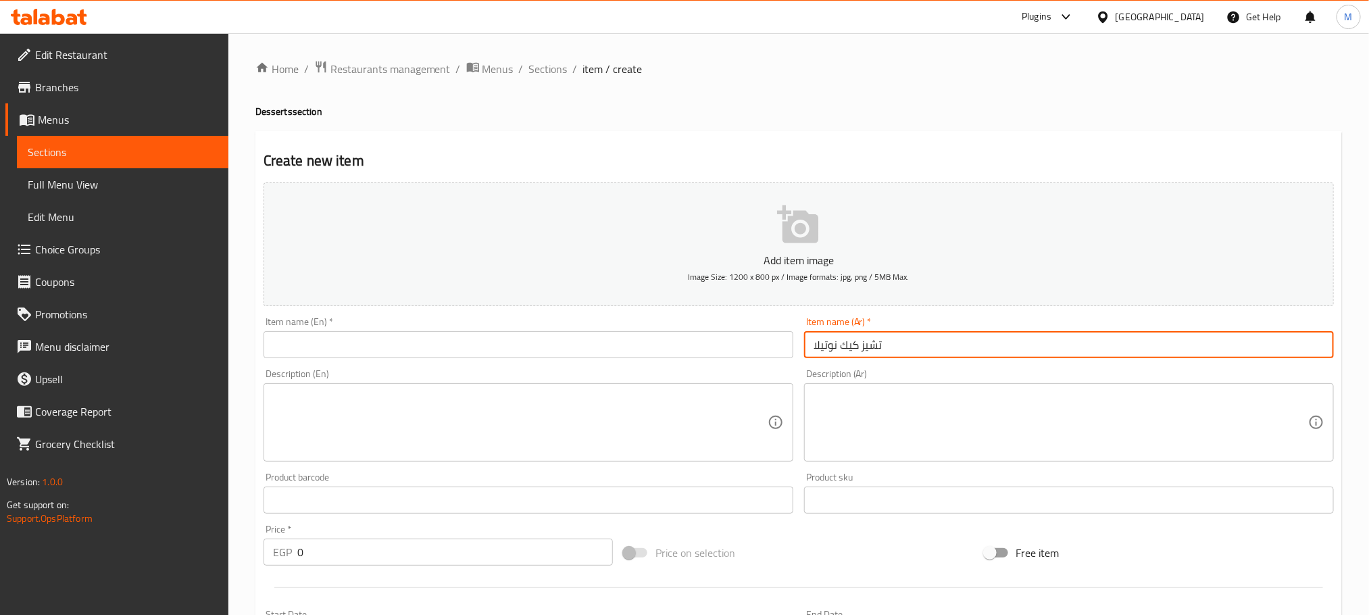
click at [751, 343] on input "text" at bounding box center [528, 344] width 530 height 27
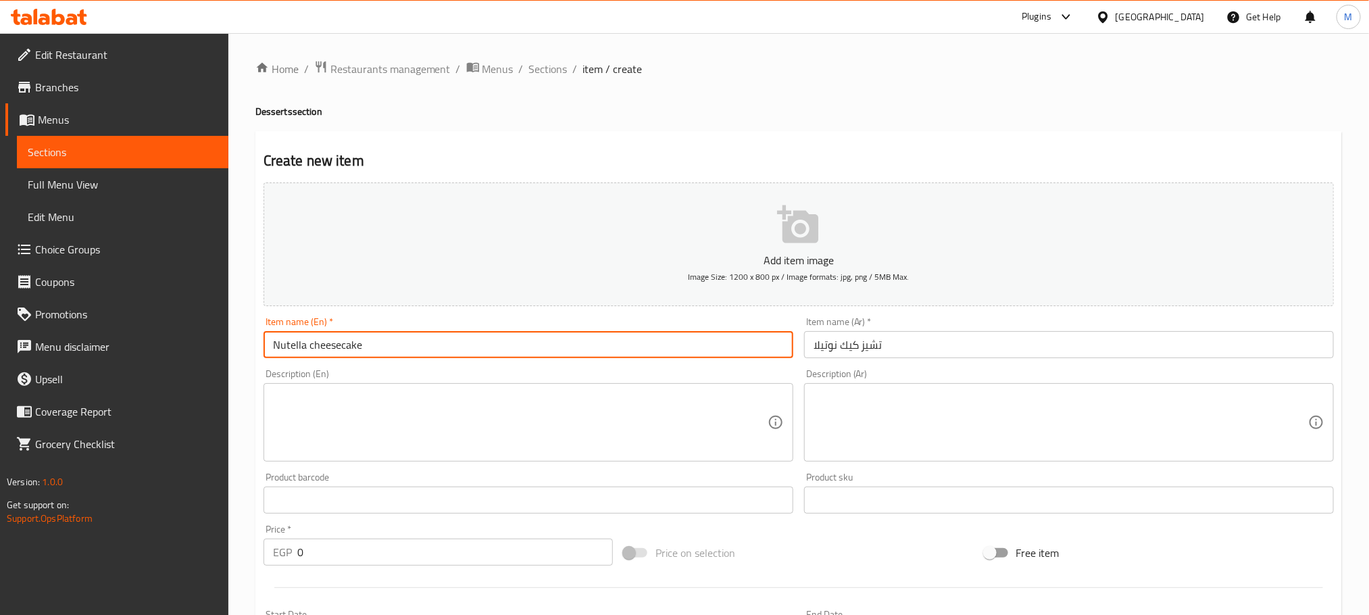
type input "Nutella cheesecake"
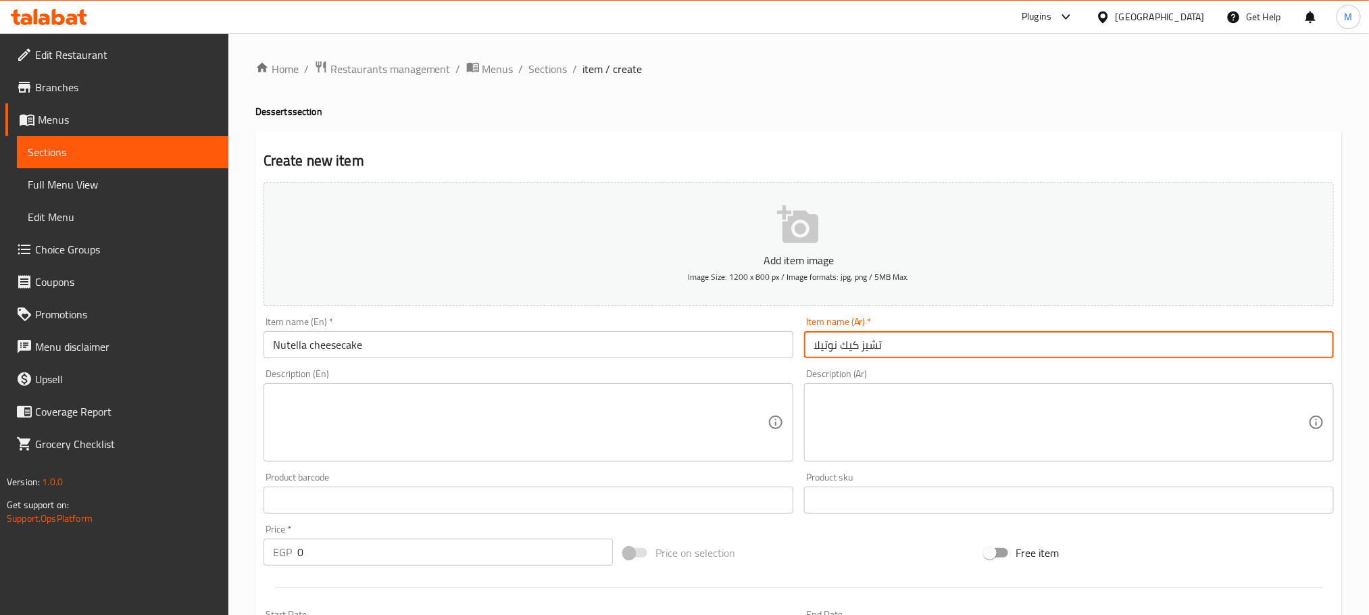
drag, startPoint x: 411, startPoint y: 604, endPoint x: 420, endPoint y: 568, distance: 36.7
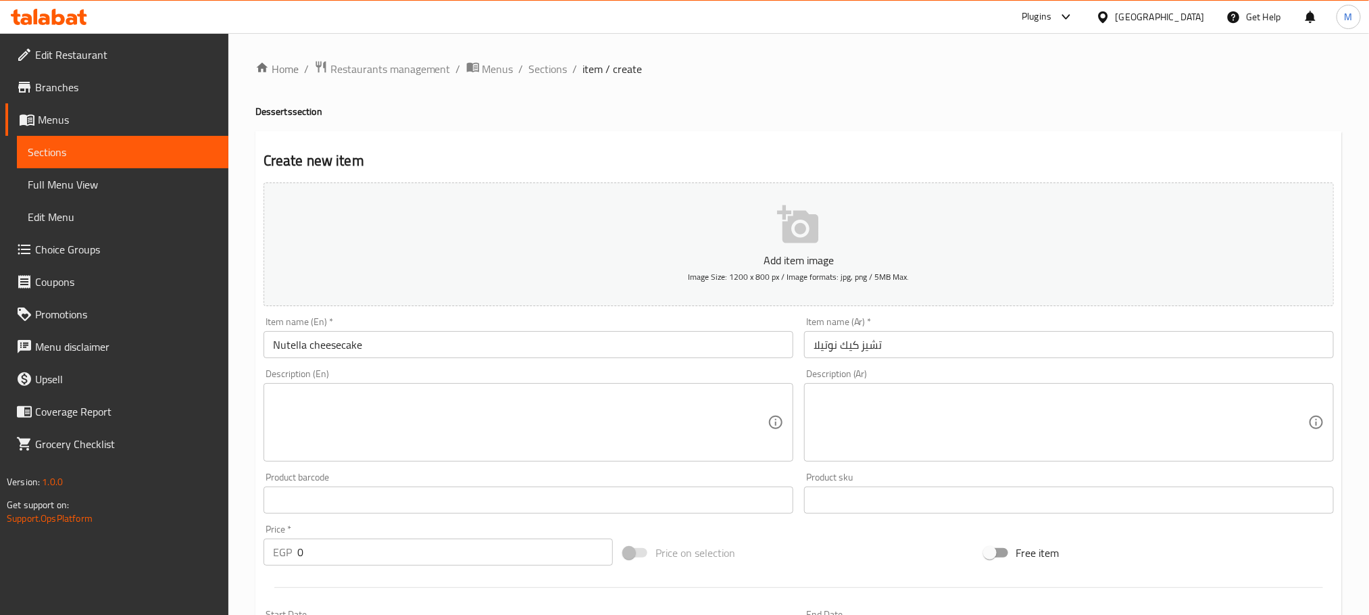
click at [420, 566] on div "Price   * EGP 0 Price *" at bounding box center [438, 545] width 360 height 52
click at [420, 565] on input "0" at bounding box center [454, 551] width 315 height 27
click at [418, 565] on input "0" at bounding box center [454, 551] width 315 height 27
type input "90"
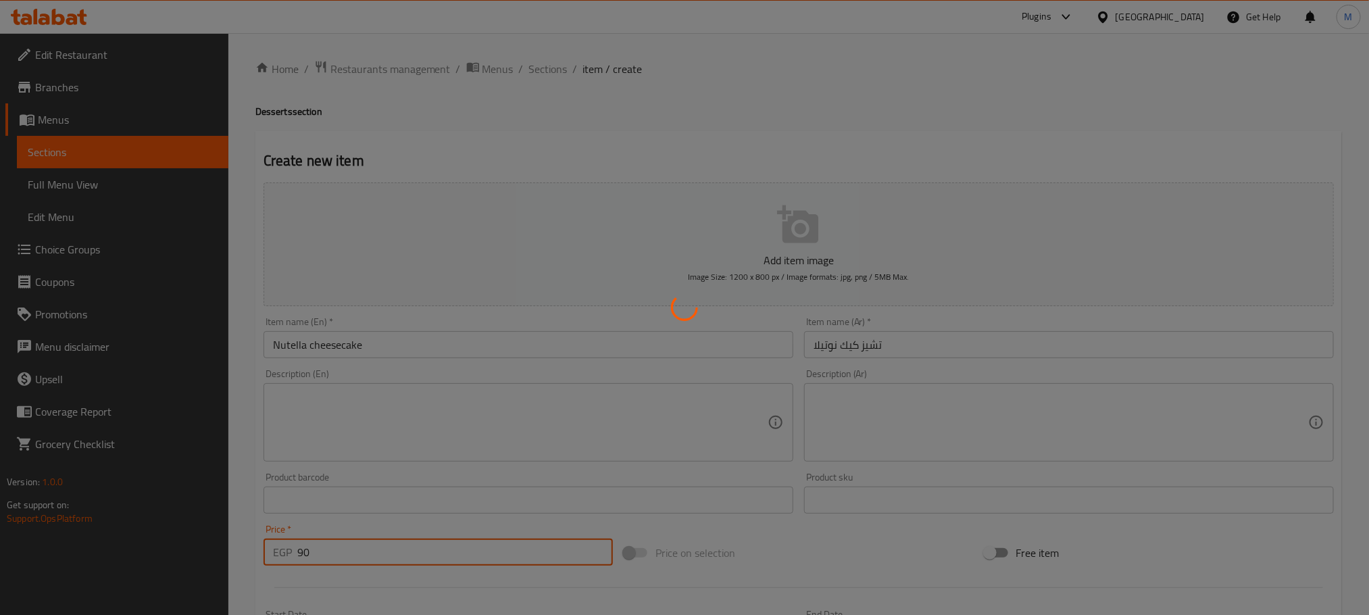
type input "0"
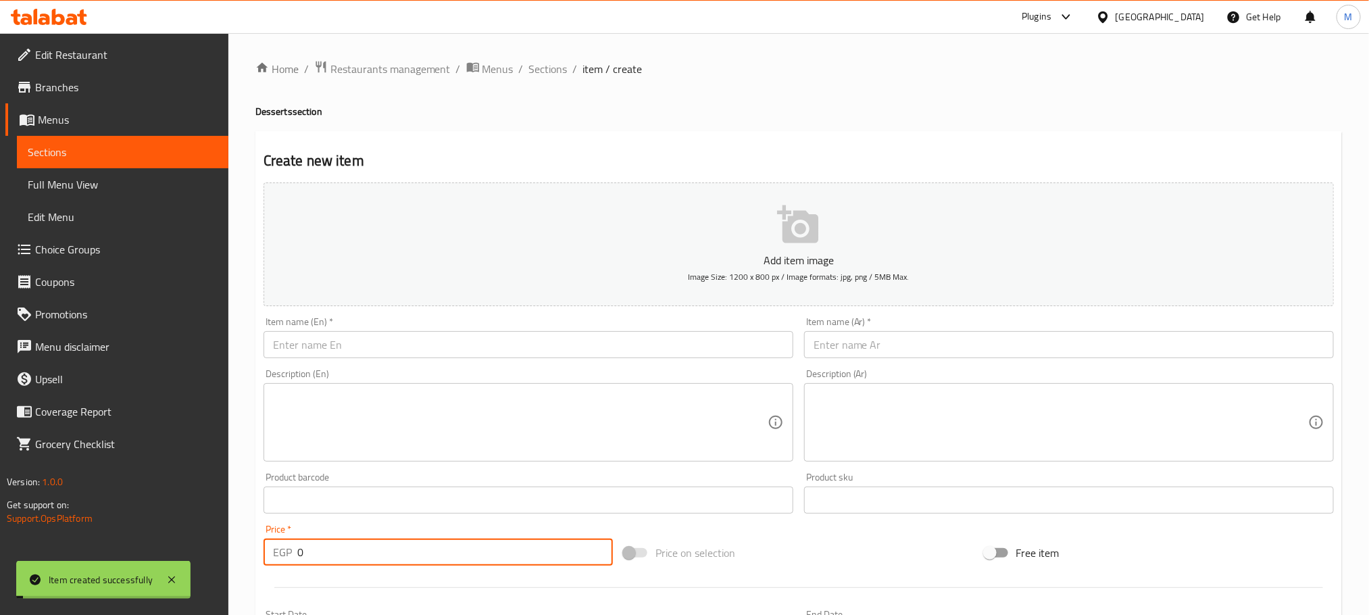
click at [544, 86] on div "Home / Restaurants management / Menus / Sections / item / create Desserts secti…" at bounding box center [798, 493] width 1086 height 867
click at [548, 72] on span "Sections" at bounding box center [548, 69] width 39 height 16
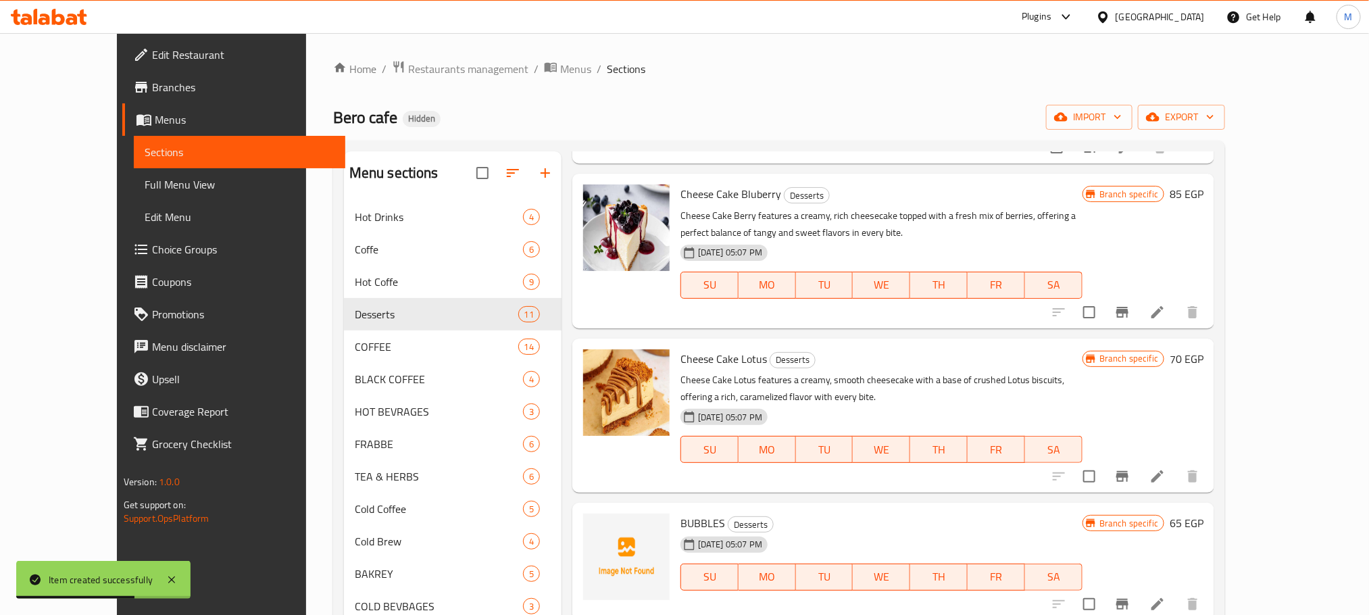
scroll to position [189, 0]
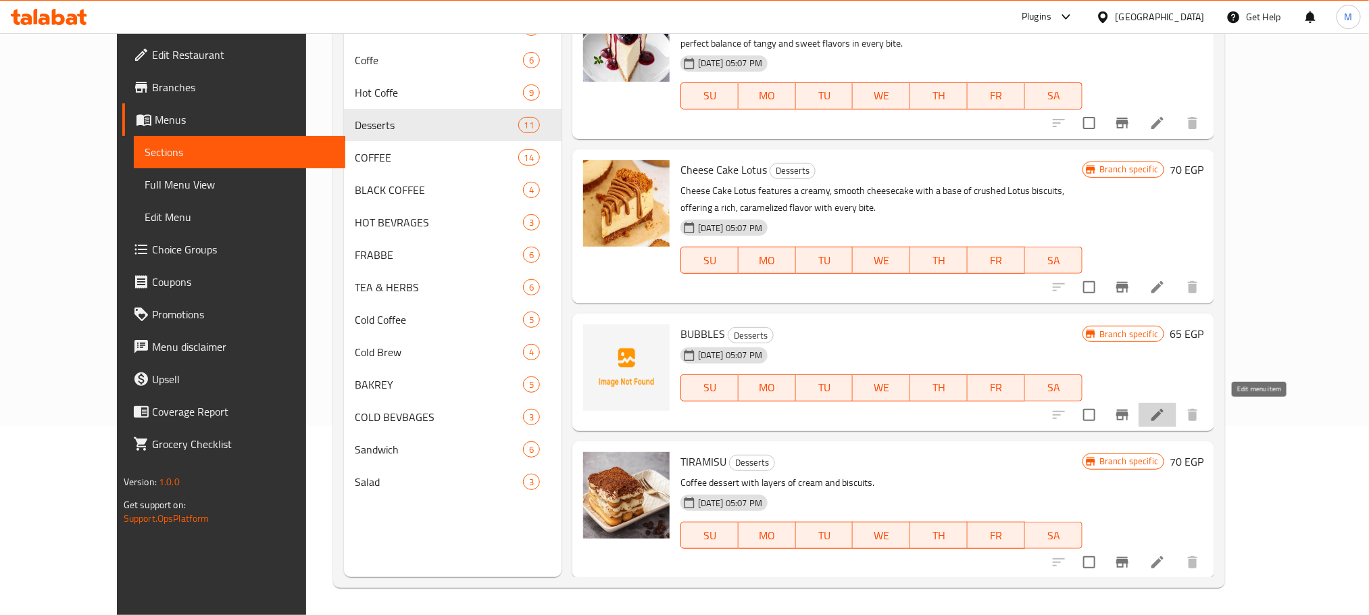
click at [1163, 418] on icon at bounding box center [1157, 415] width 12 height 12
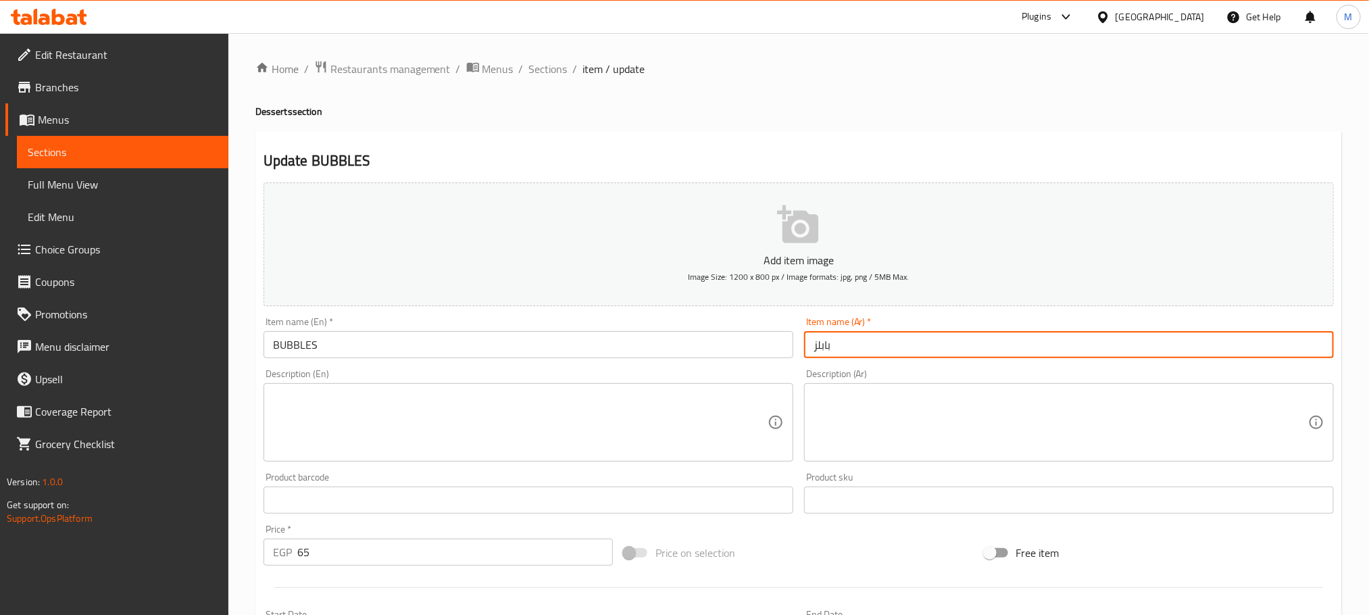
click at [905, 349] on input "بابلز" at bounding box center [1069, 344] width 530 height 27
type input "l"
type input "موس دارك"
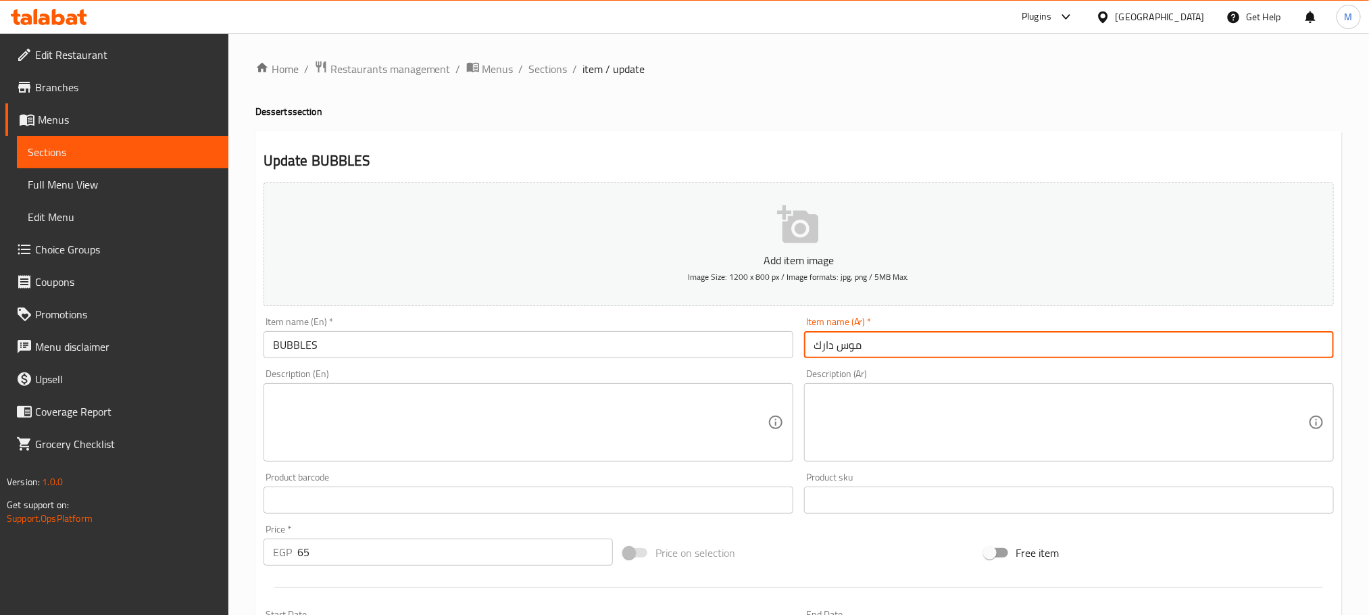
click at [395, 326] on div "Item name (En)   * BUBBLES Item name (En) *" at bounding box center [528, 337] width 530 height 41
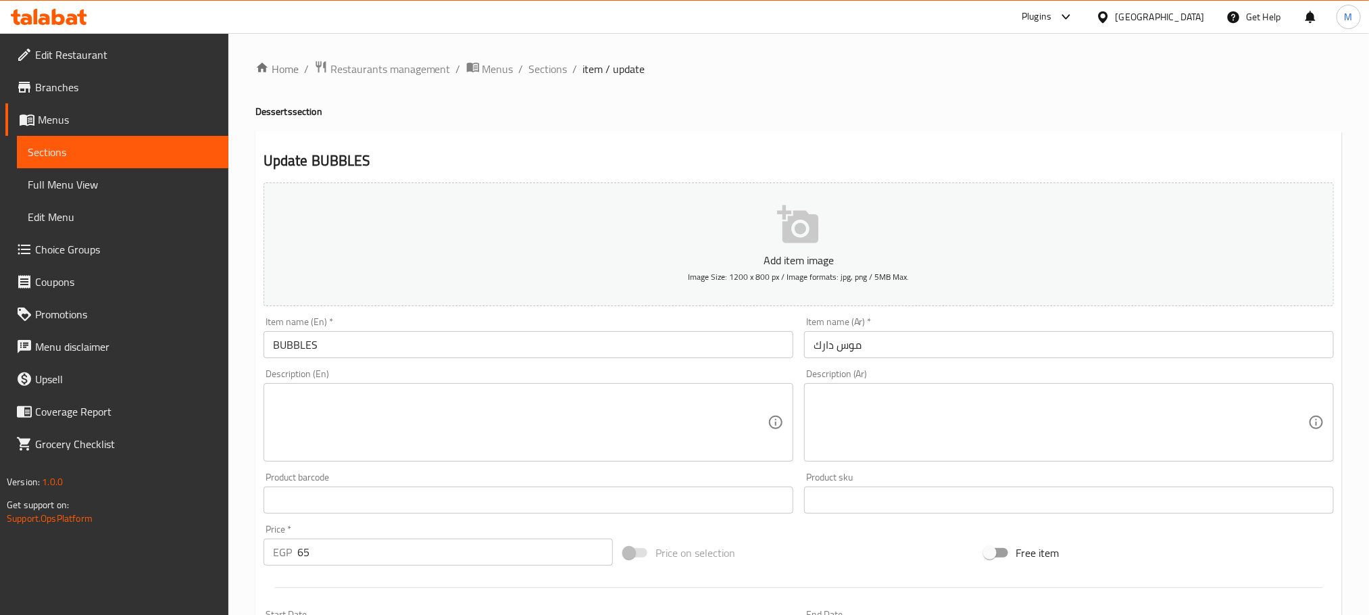
drag, startPoint x: 397, startPoint y: 326, endPoint x: 397, endPoint y: 336, distance: 10.1
click at [397, 332] on div "Item name (En)   * BUBBLES Item name (En) *" at bounding box center [528, 337] width 530 height 41
click at [397, 336] on input "BUBBLES" at bounding box center [528, 344] width 530 height 27
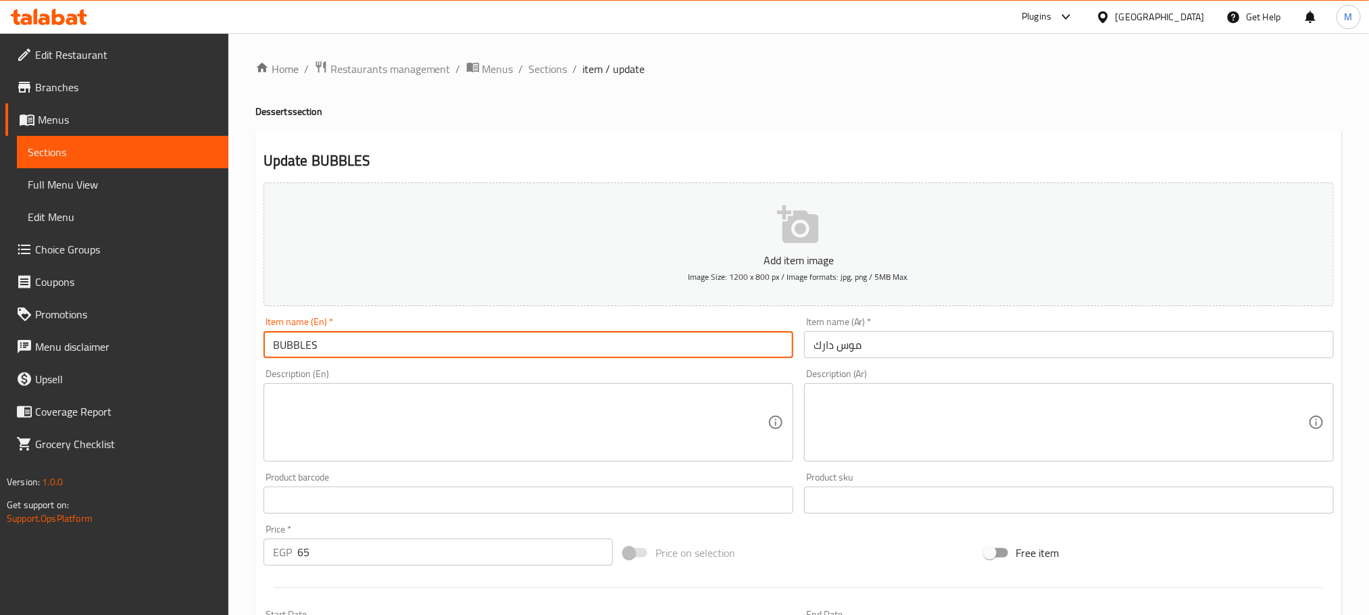
click at [397, 336] on input "BUBBLES" at bounding box center [528, 344] width 530 height 27
type input "Dark Mousse"
click at [483, 566] on div "Price   * EGP 65 Price *" at bounding box center [438, 545] width 360 height 52
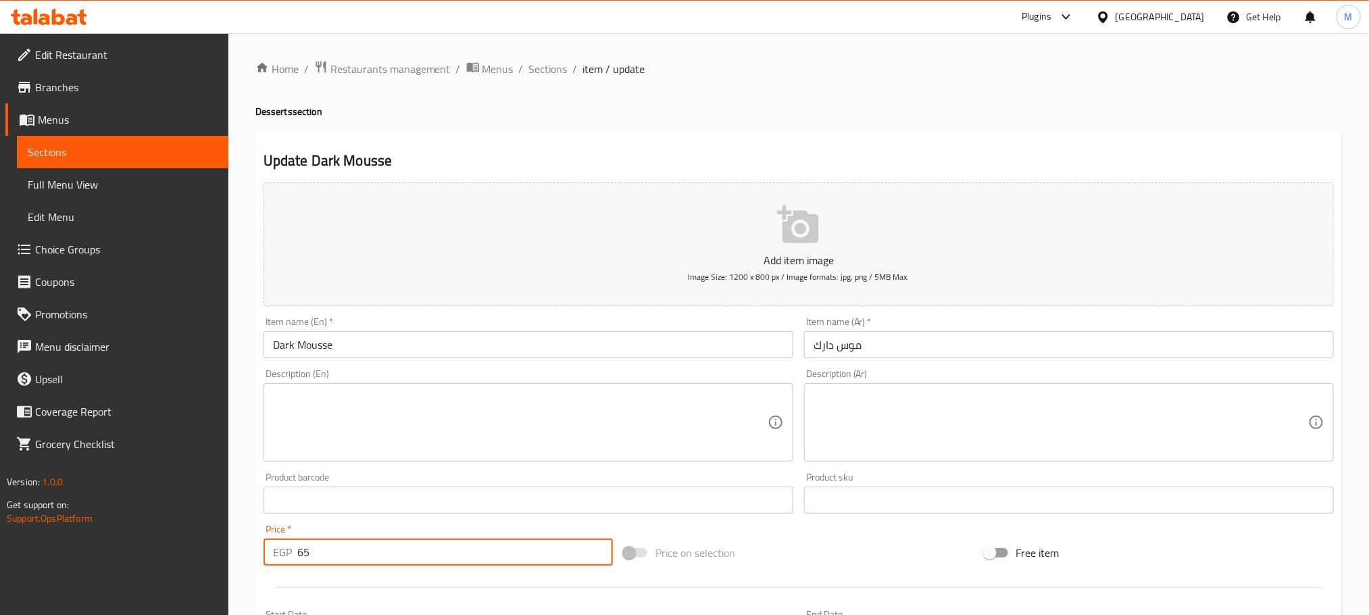
click at [484, 561] on input "65" at bounding box center [454, 551] width 315 height 27
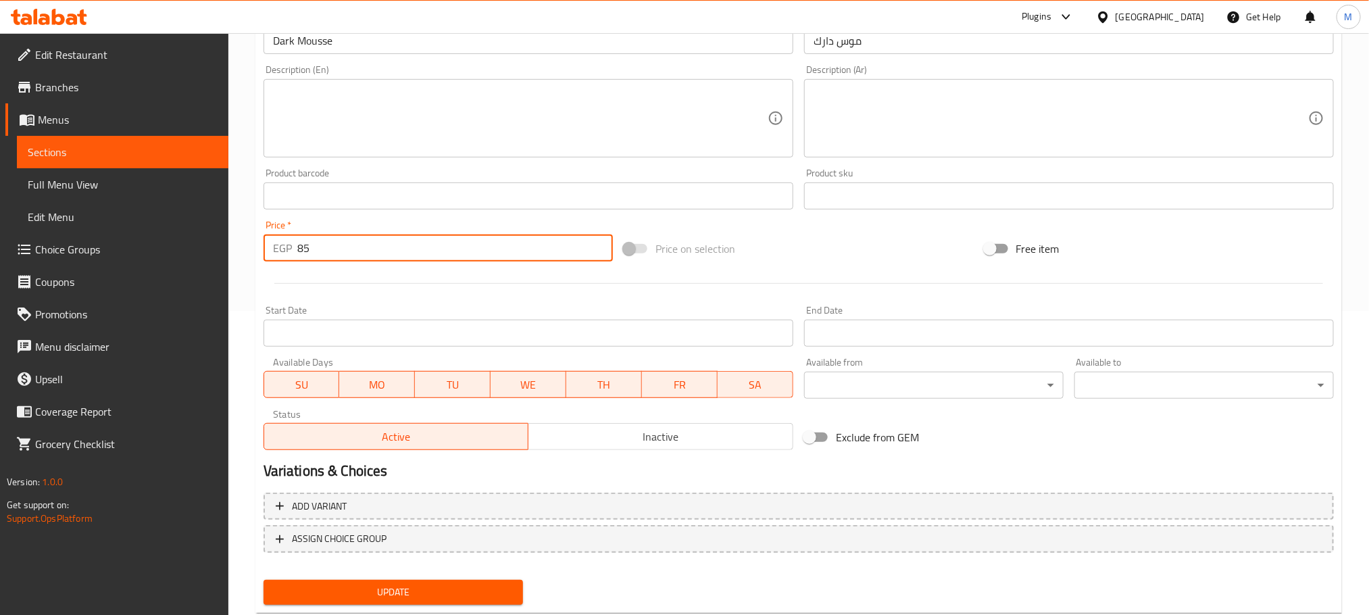
scroll to position [338, 0]
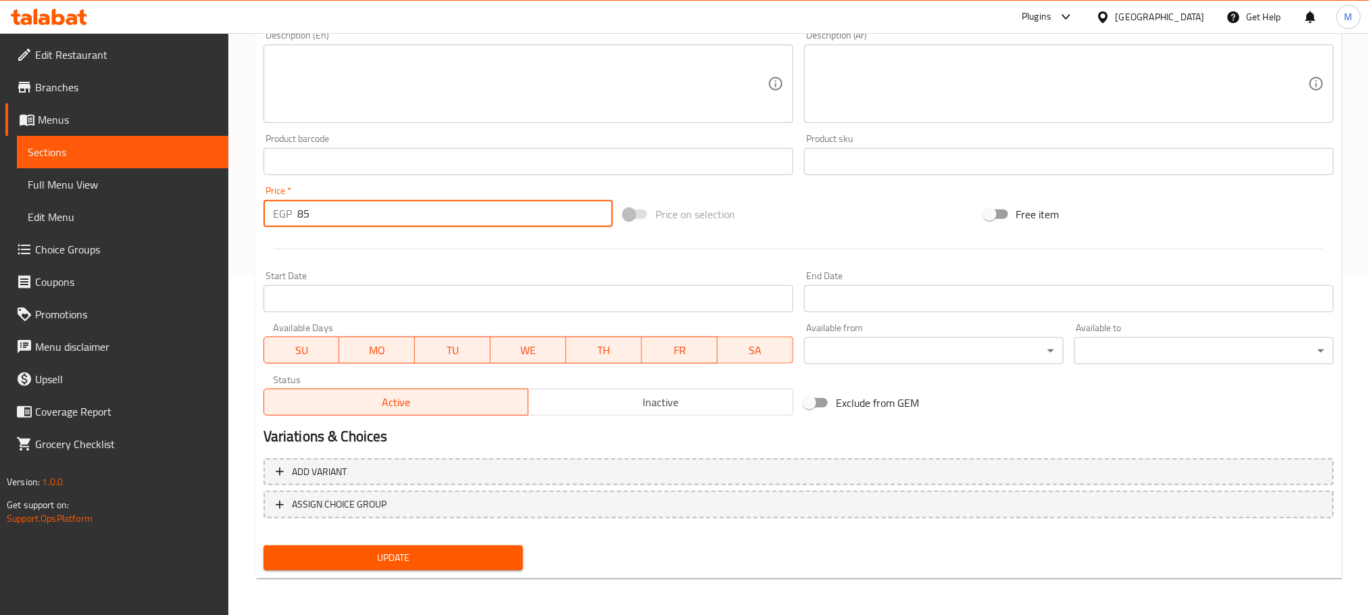
type input "85"
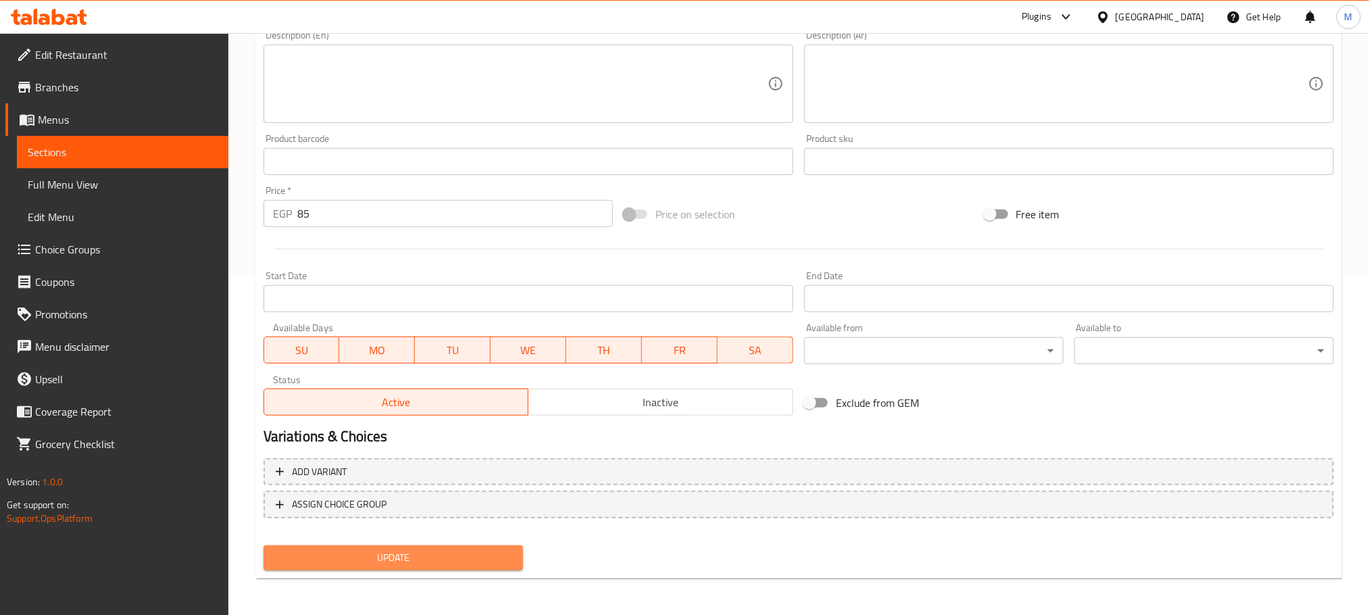
click at [410, 549] on span "Update" at bounding box center [393, 557] width 238 height 17
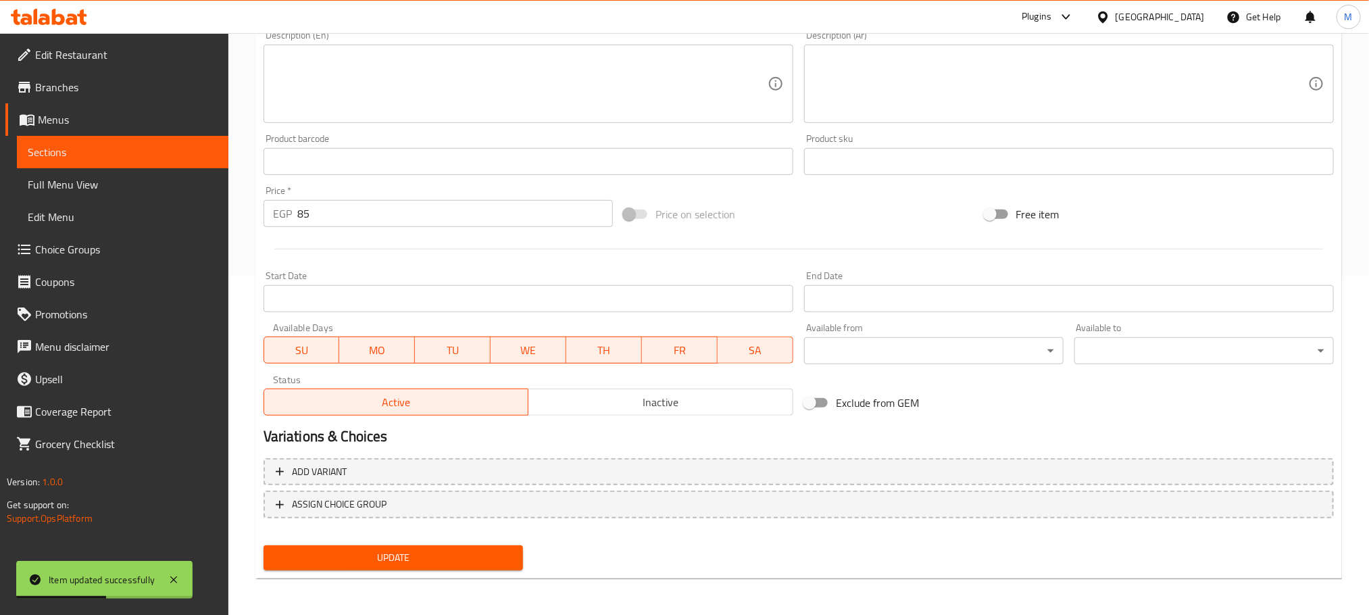
scroll to position [0, 0]
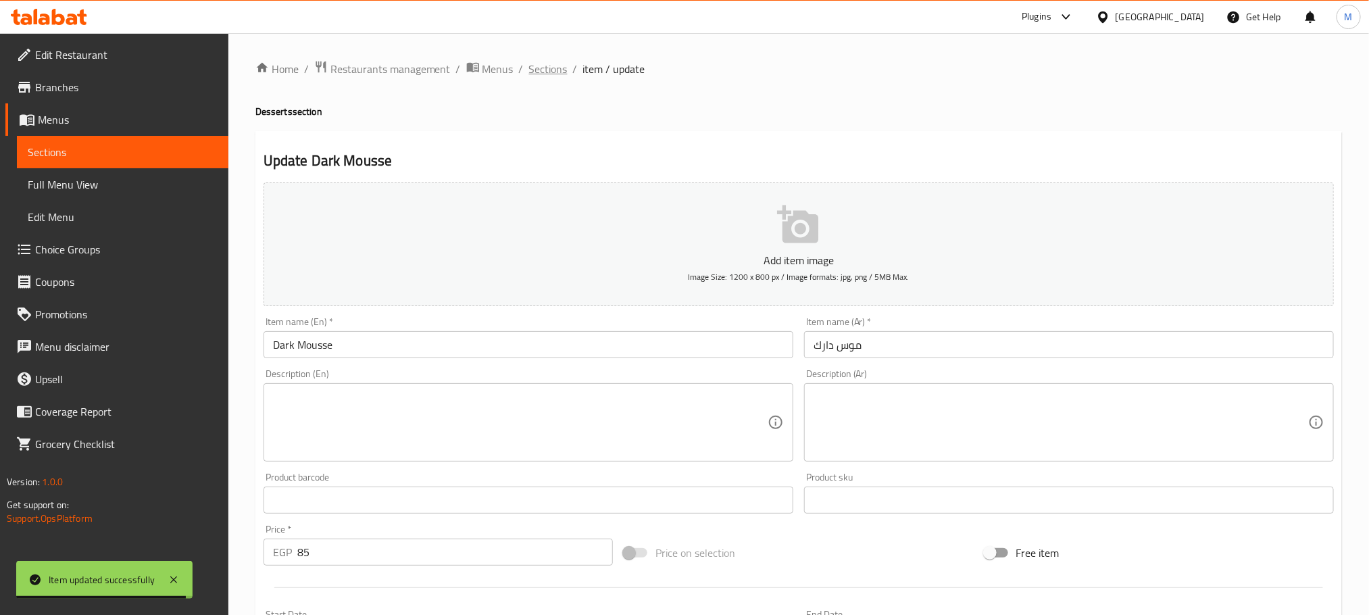
click at [538, 77] on span "Sections" at bounding box center [548, 69] width 39 height 16
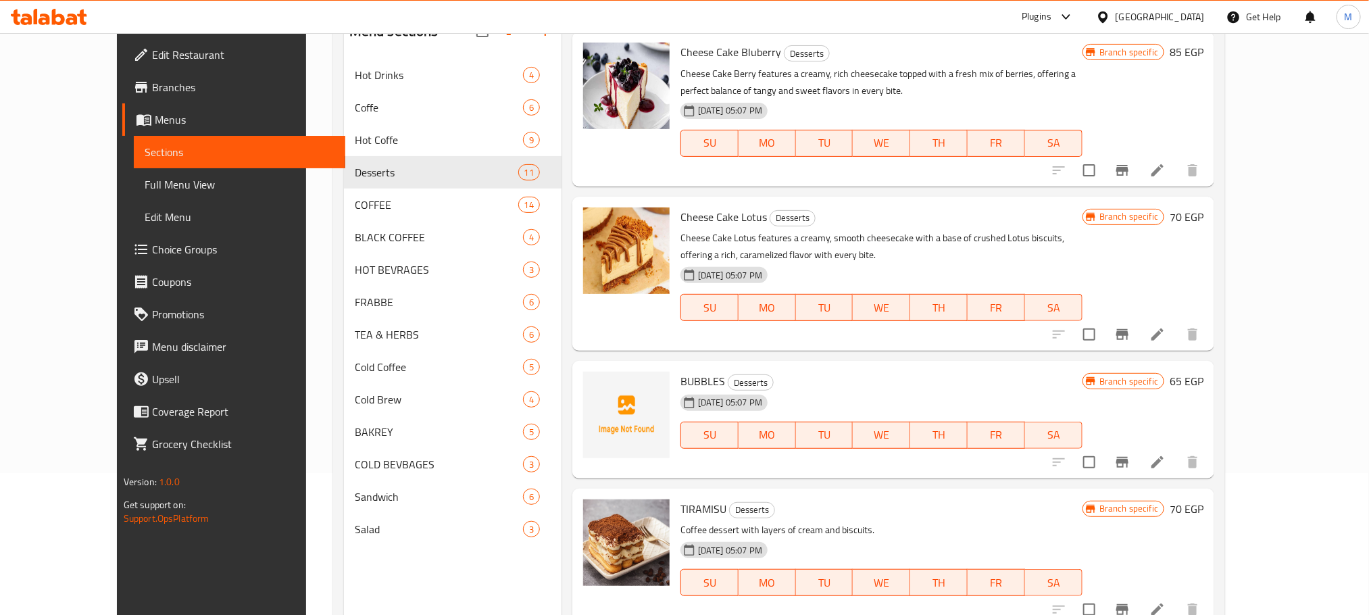
scroll to position [189, 0]
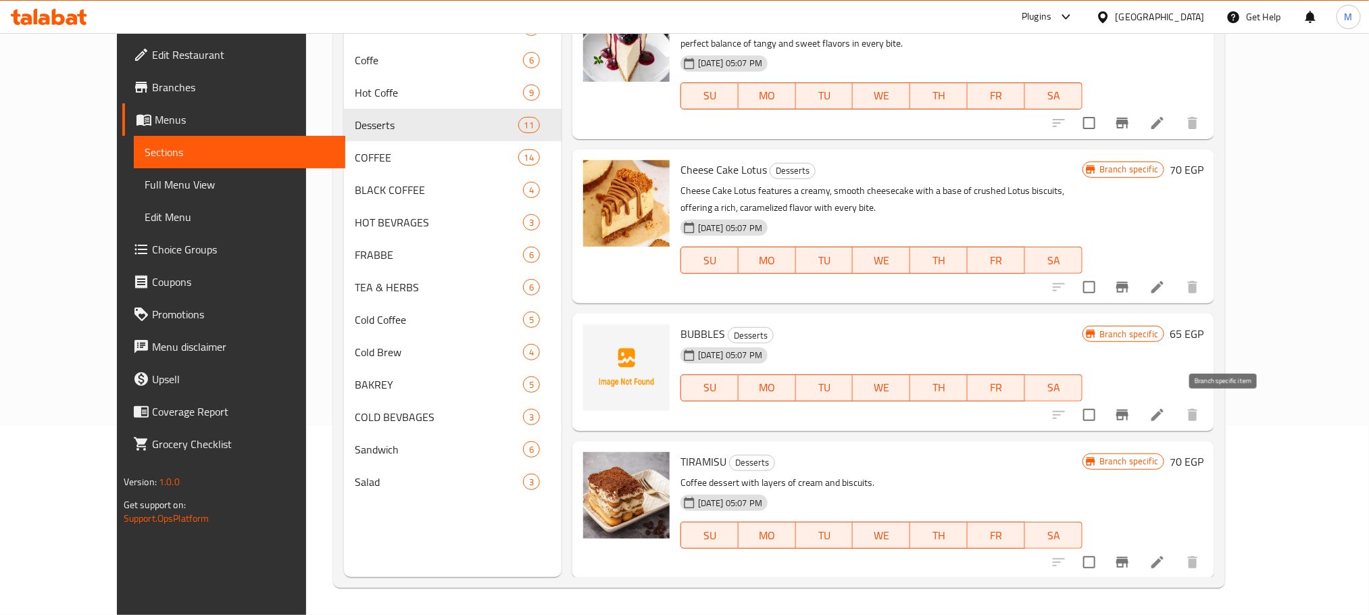
click at [1128, 415] on icon "Branch-specific-item" at bounding box center [1122, 414] width 12 height 11
click at [1130, 414] on icon "Branch-specific-item" at bounding box center [1122, 415] width 16 height 16
click at [1203, 329] on h6 "65 EGP" at bounding box center [1186, 333] width 34 height 19
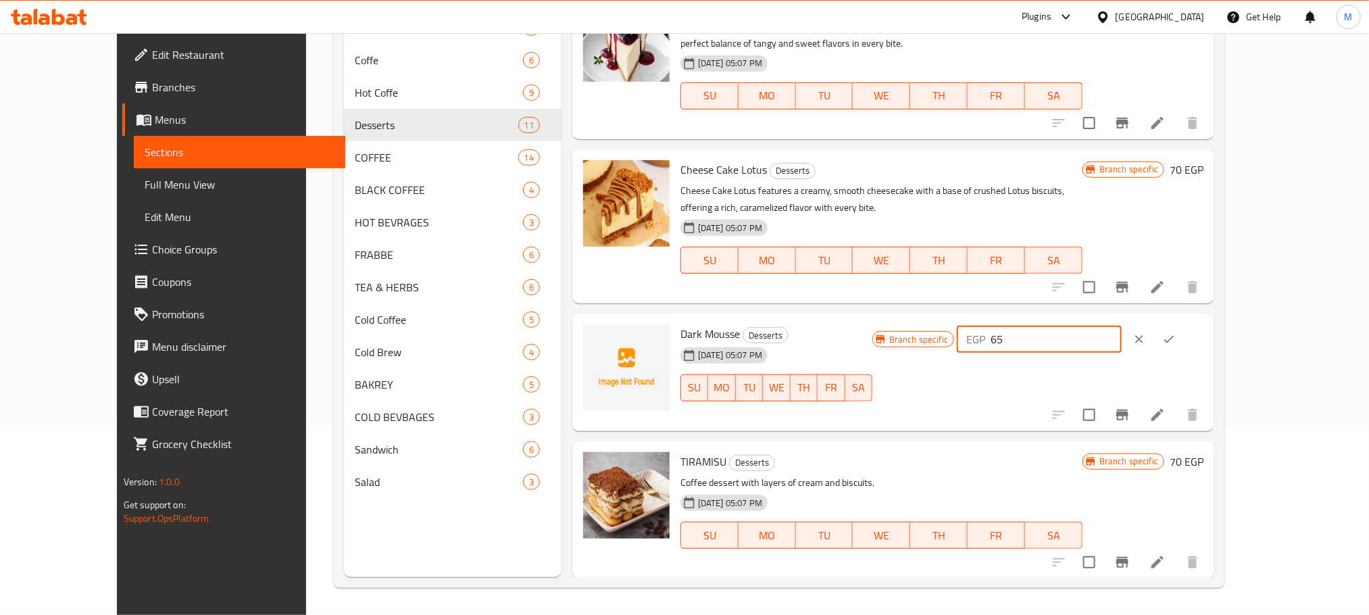
click at [1121, 331] on input "65" at bounding box center [1055, 339] width 130 height 27
click at [1121, 326] on input "85" at bounding box center [1055, 339] width 130 height 27
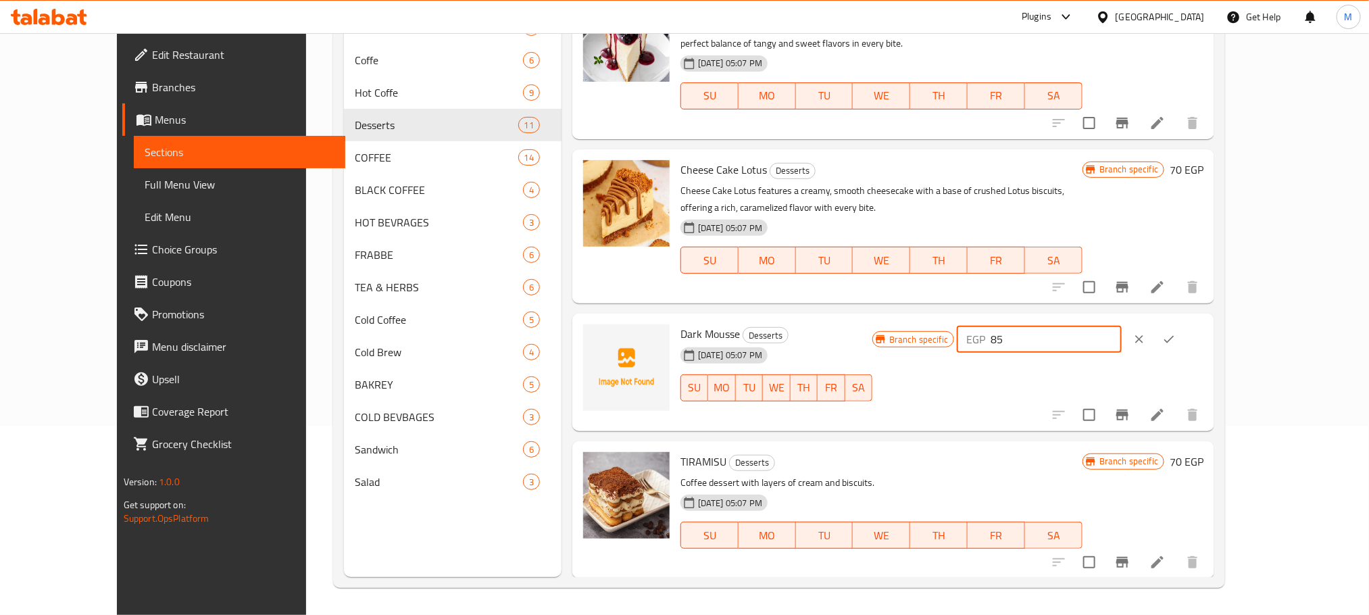
click at [1121, 326] on input "85" at bounding box center [1055, 339] width 130 height 27
type input "85"
click at [1184, 329] on button "ok" at bounding box center [1169, 339] width 30 height 30
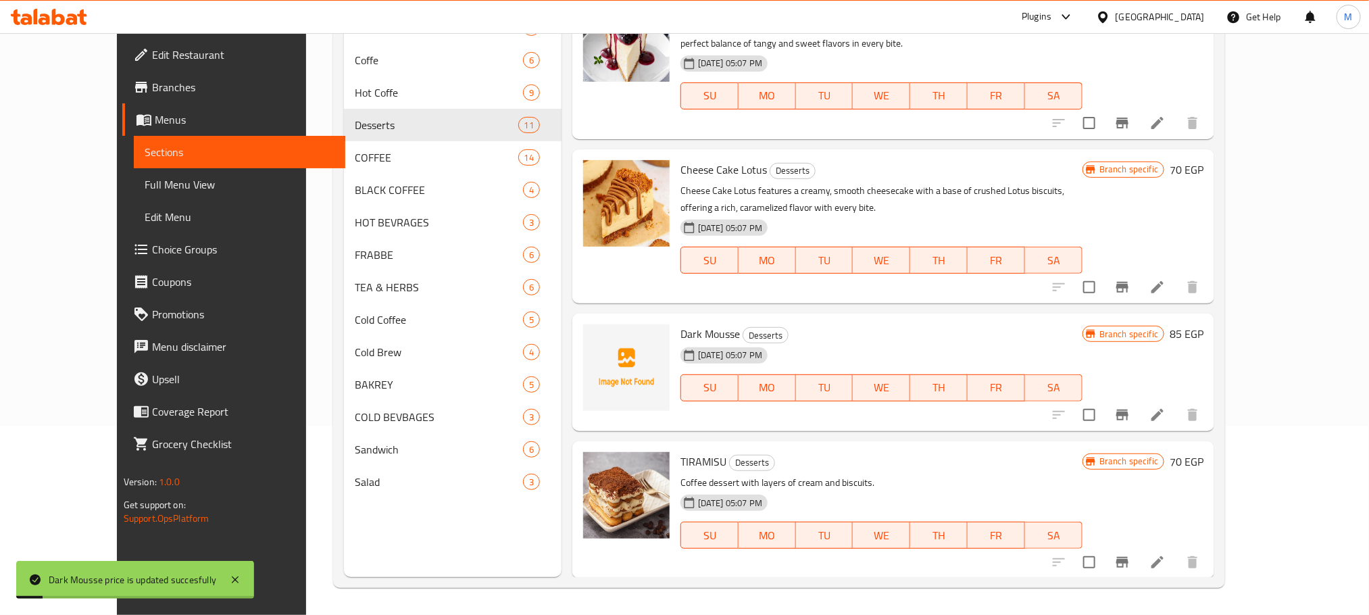
click at [1130, 407] on icon "Branch-specific-item" at bounding box center [1122, 415] width 16 height 16
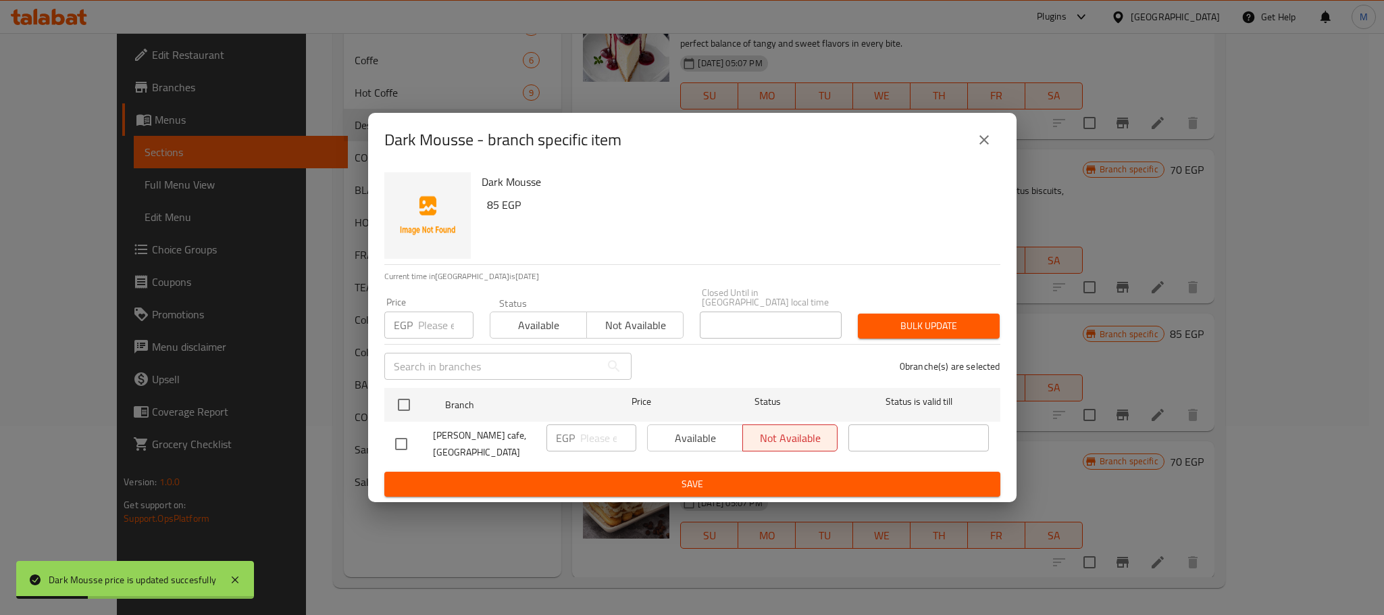
click at [412, 436] on input "checkbox" at bounding box center [401, 444] width 28 height 28
checkbox input "true"
drag, startPoint x: 559, startPoint y: 434, endPoint x: 568, endPoint y: 436, distance: 8.9
click at [562, 434] on p "EGP" at bounding box center [565, 438] width 19 height 16
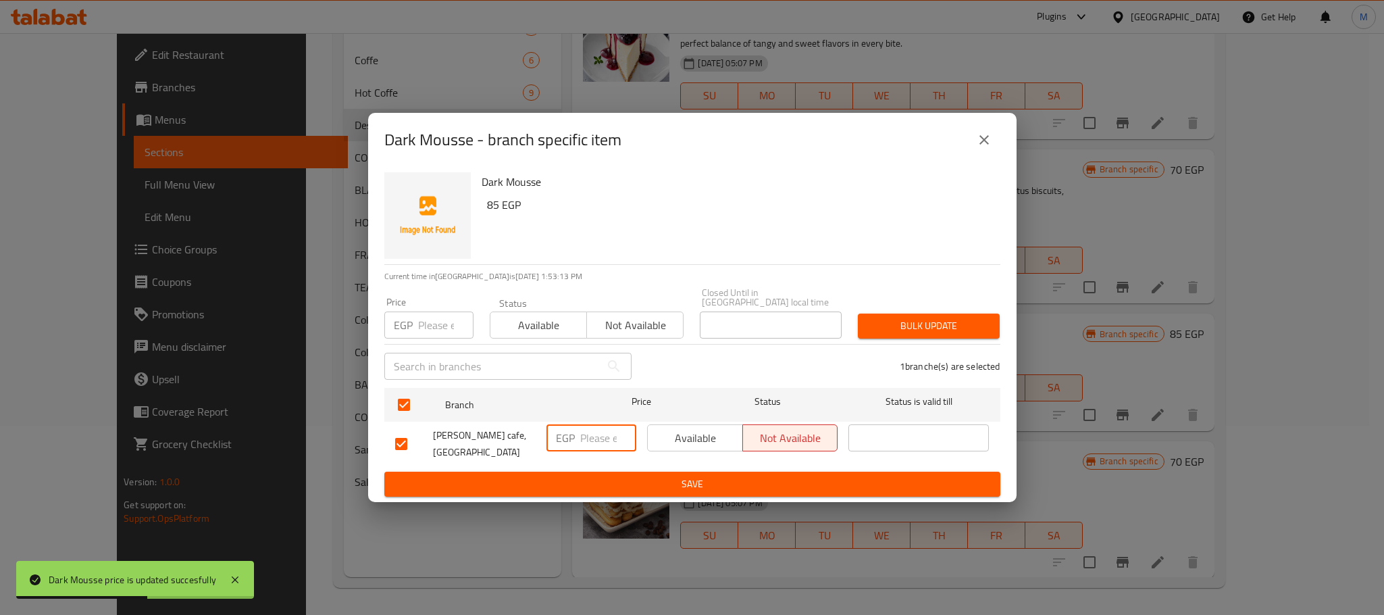
click at [610, 440] on input "number" at bounding box center [608, 437] width 56 height 27
paste input "85"
type input "85"
click at [646, 472] on button "Save" at bounding box center [692, 484] width 616 height 25
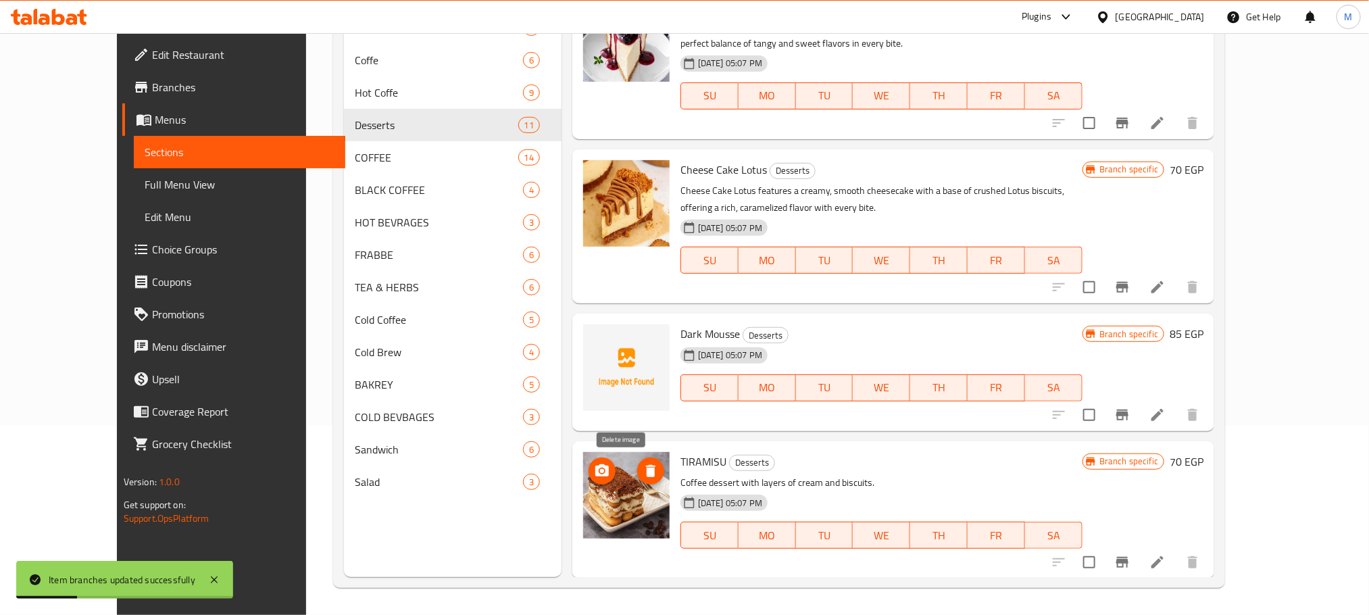
click at [637, 475] on span "delete image" at bounding box center [650, 471] width 27 height 16
click at [1103, 558] on input "checkbox" at bounding box center [1089, 562] width 28 height 28
click at [680, 455] on span "TIRAMISU" at bounding box center [703, 461] width 46 height 20
copy h6 "TIRAMISU"
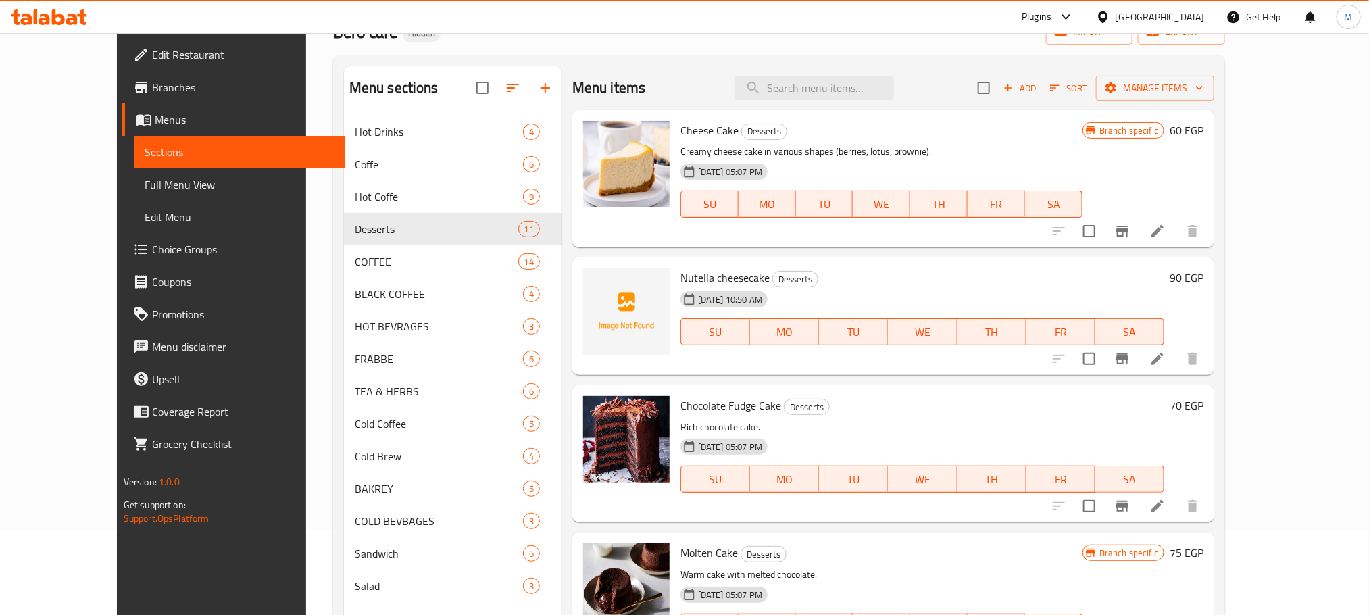
scroll to position [0, 0]
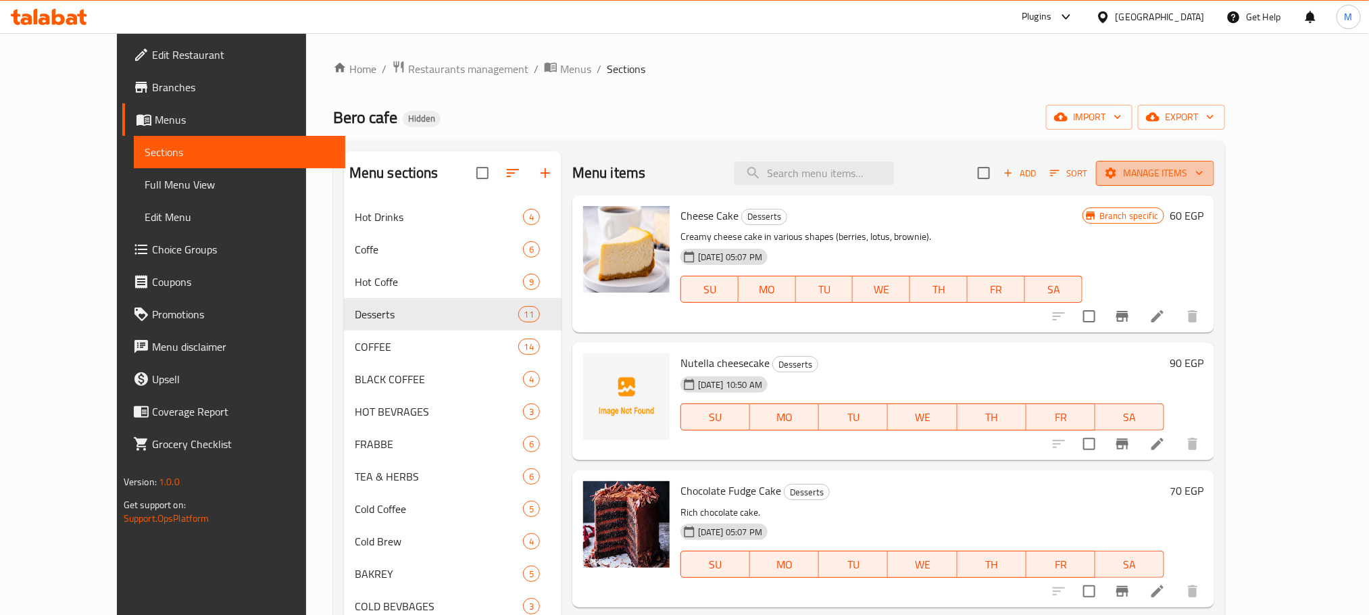
click at [1214, 186] on button "Manage items" at bounding box center [1155, 173] width 118 height 25
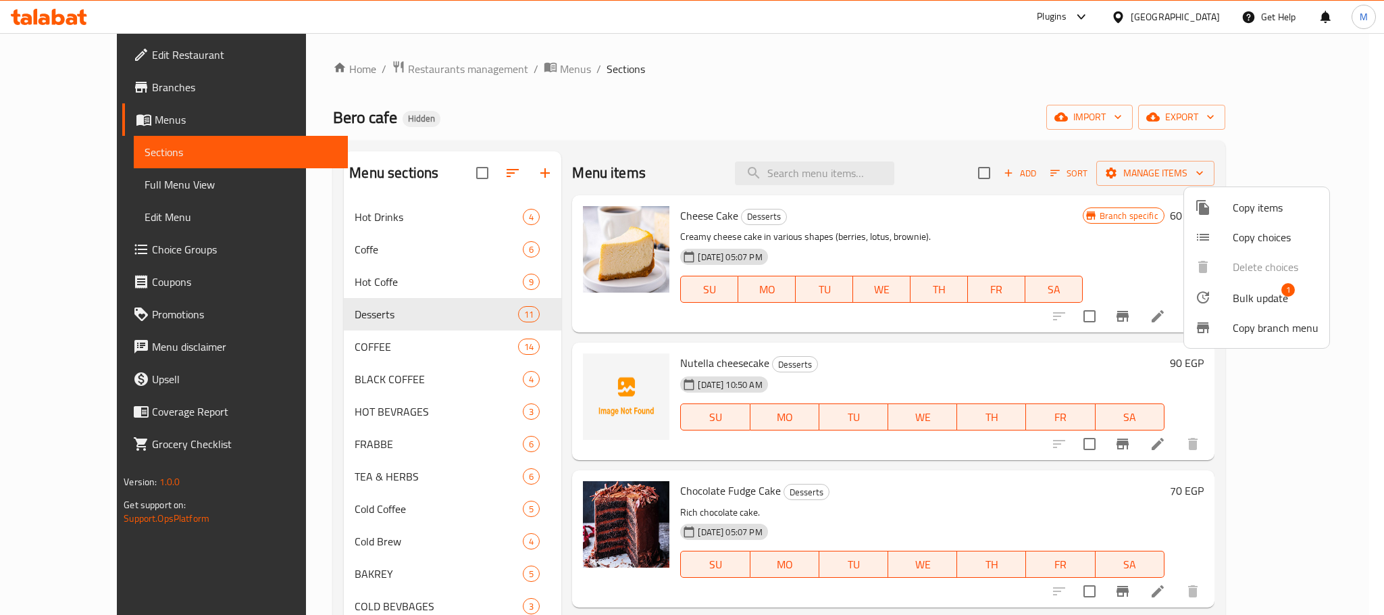
click at [1223, 330] on div at bounding box center [1214, 328] width 38 height 16
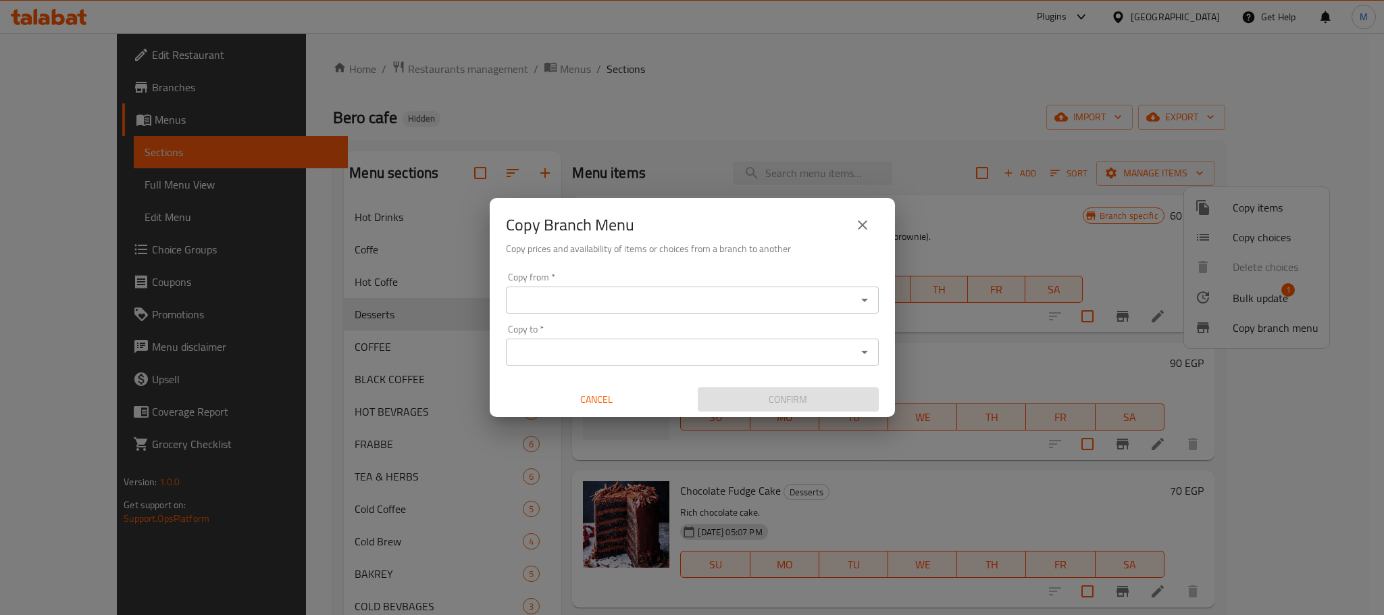
click at [874, 215] on div "Copy Branch Menu" at bounding box center [692, 225] width 373 height 32
drag, startPoint x: 874, startPoint y: 215, endPoint x: 1001, endPoint y: 278, distance: 141.7
click at [874, 217] on button "close" at bounding box center [862, 225] width 32 height 32
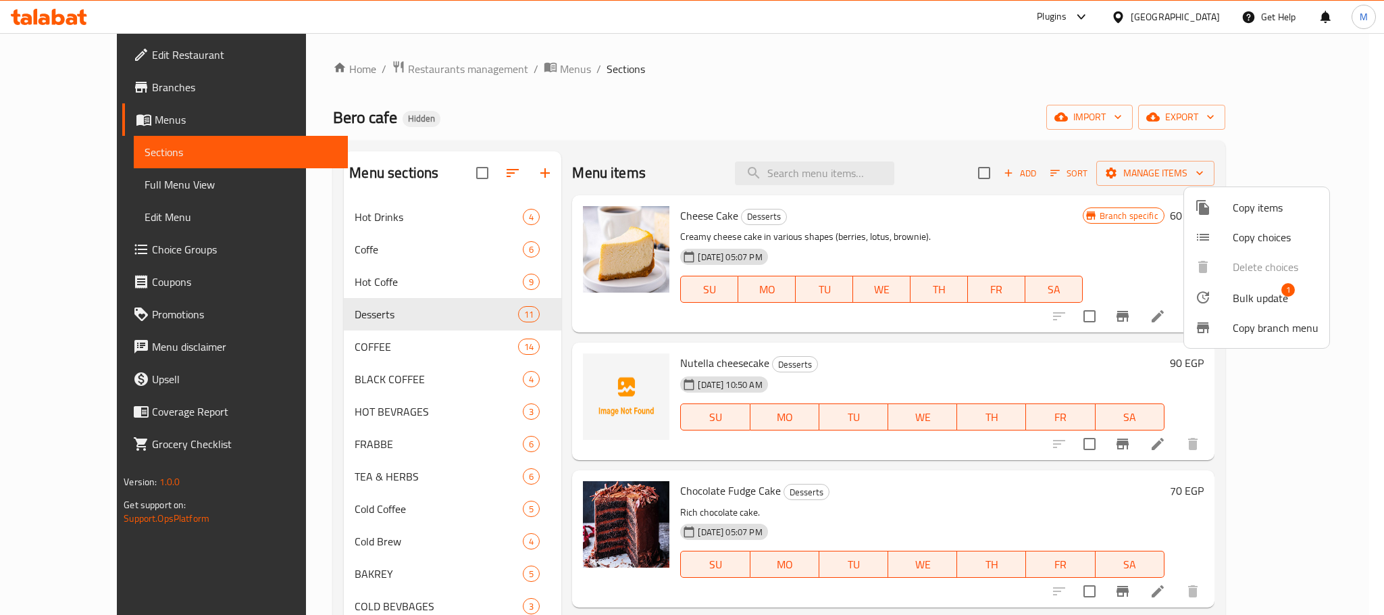
click at [1277, 320] on span "Copy branch menu" at bounding box center [1276, 328] width 86 height 16
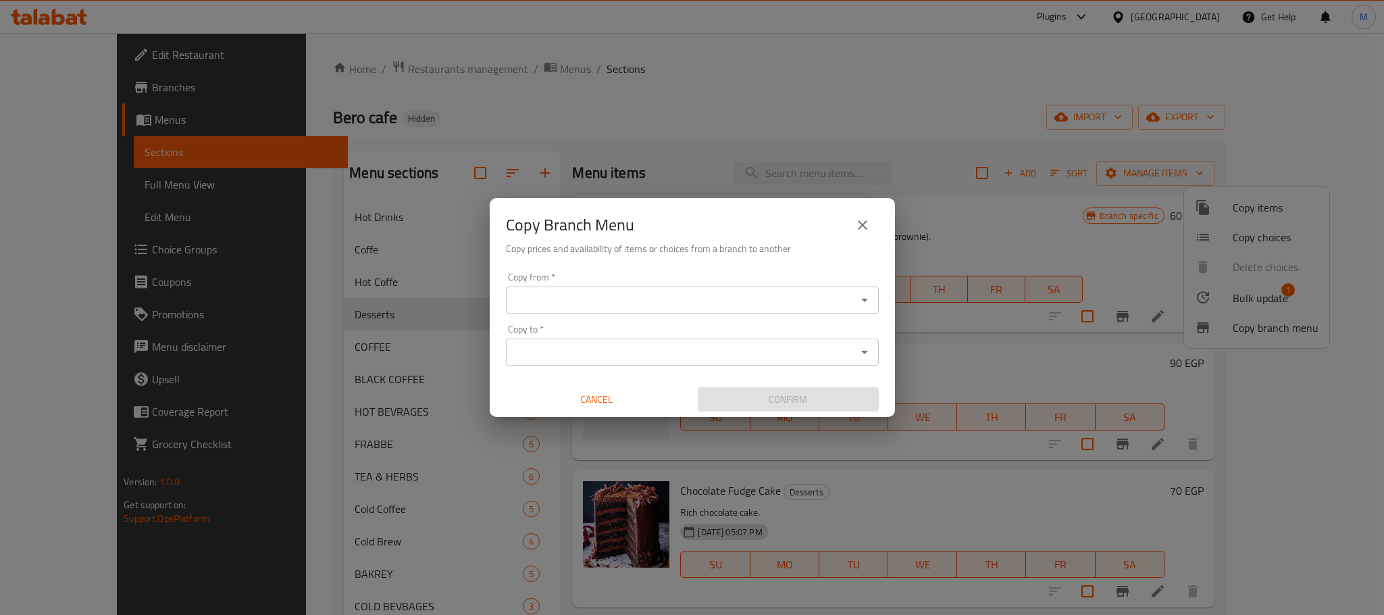
click at [866, 235] on button "close" at bounding box center [862, 225] width 32 height 32
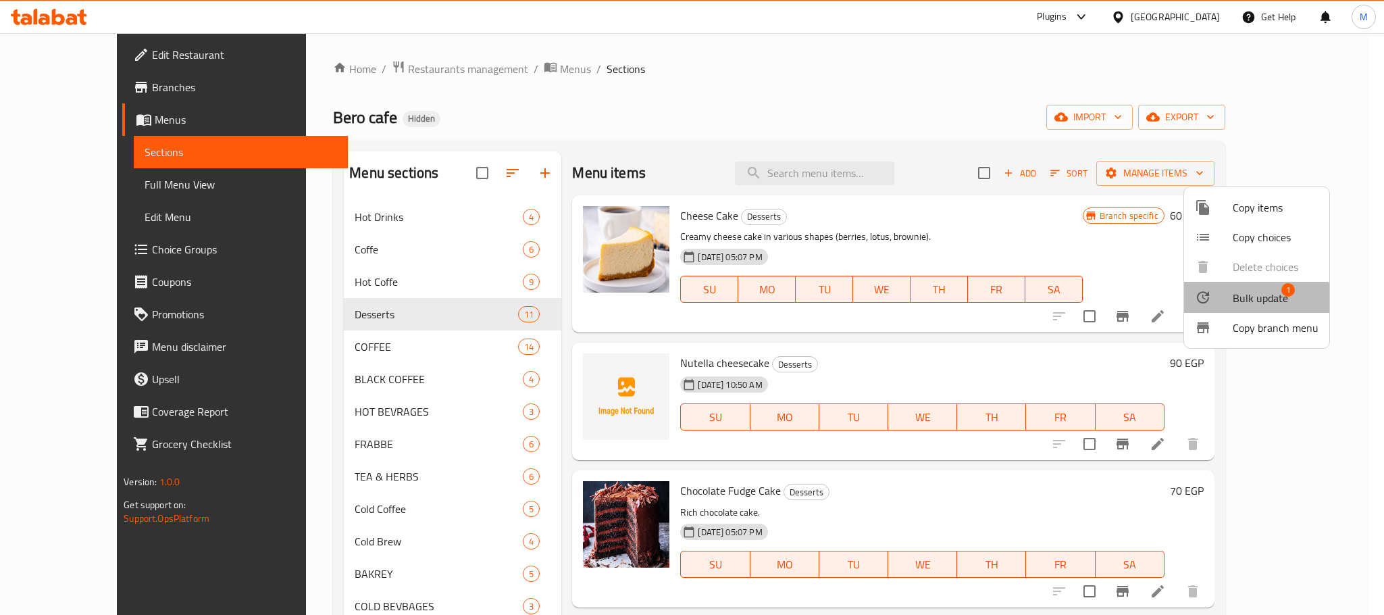
click at [1236, 309] on li "Bulk update 1" at bounding box center [1256, 297] width 145 height 31
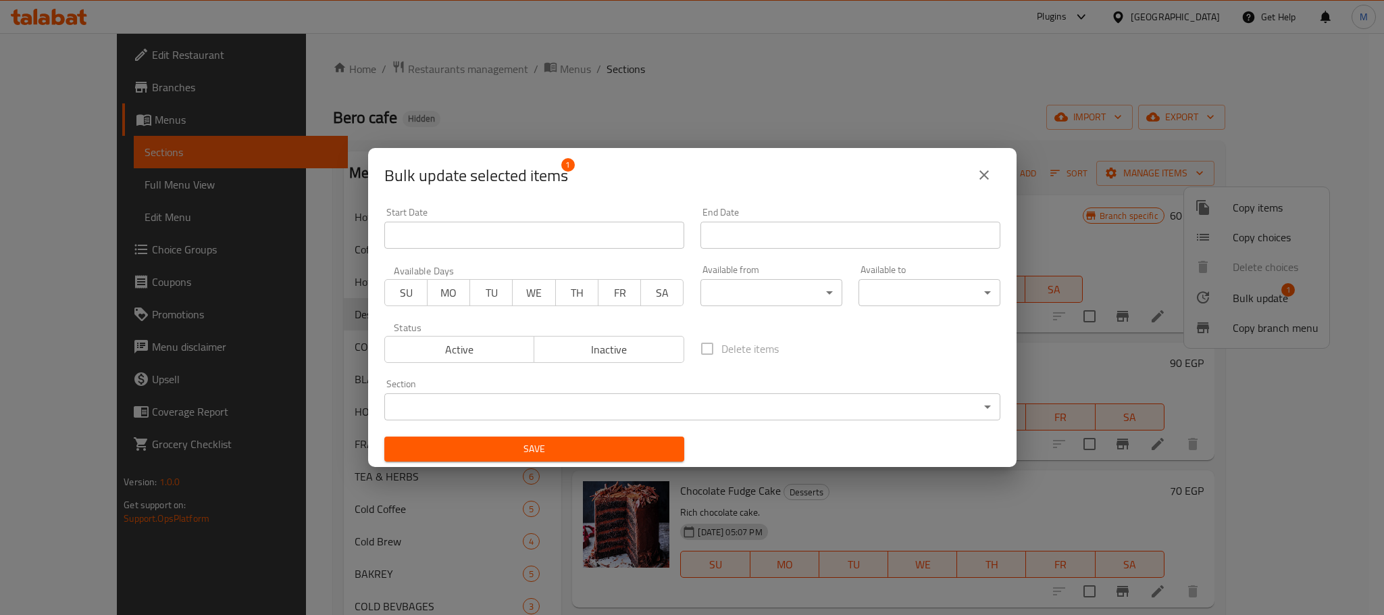
drag, startPoint x: 601, startPoint y: 334, endPoint x: 600, endPoint y: 361, distance: 26.4
click at [600, 336] on div "Active Inactive" at bounding box center [534, 342] width 300 height 41
click at [596, 370] on div "Status Active Inactive" at bounding box center [534, 342] width 316 height 57
click at [590, 341] on span "Inactive" at bounding box center [609, 350] width 139 height 20
click at [538, 480] on div "Bulk update selected items 1 Start Date Start Date End Date End Date Available …" at bounding box center [692, 307] width 1384 height 615
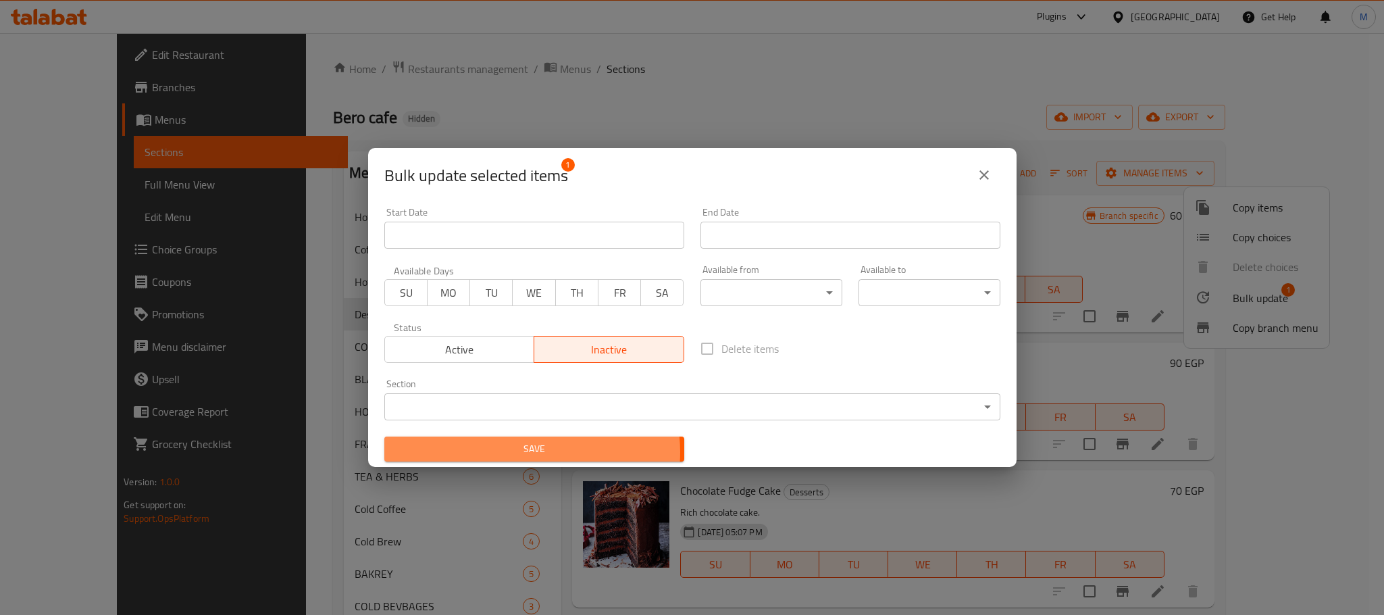
click at [531, 452] on span "Save" at bounding box center [534, 448] width 278 height 17
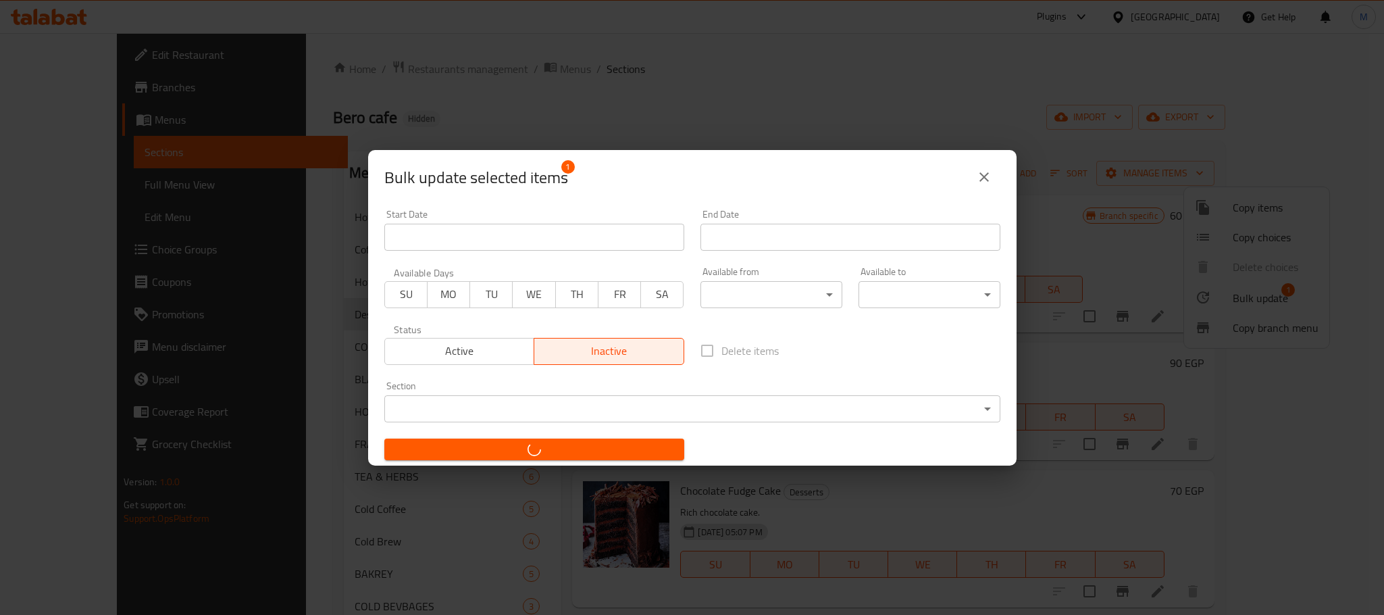
checkbox input "false"
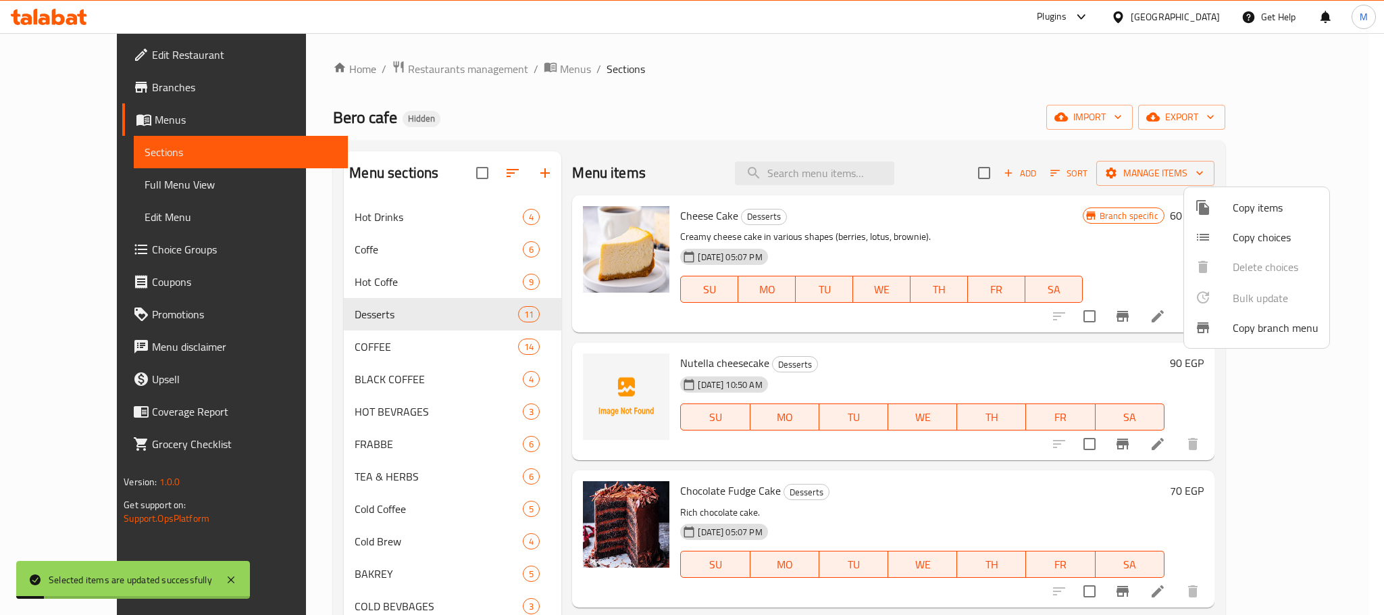
click at [1121, 169] on div at bounding box center [692, 307] width 1384 height 615
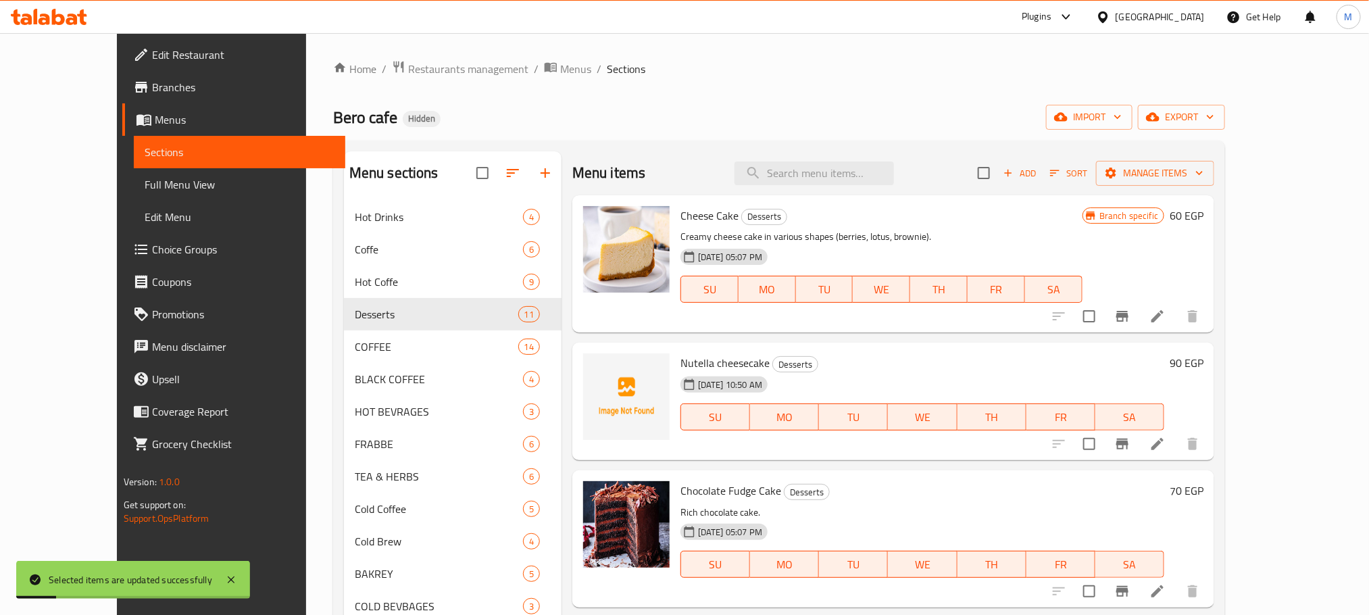
click at [1117, 185] on div "Add Sort Manage items" at bounding box center [1095, 173] width 236 height 28
click at [1132, 152] on div "Menu items Add Sort Manage items" at bounding box center [893, 173] width 642 height 44
click at [1041, 181] on button "Add" at bounding box center [1019, 173] width 43 height 21
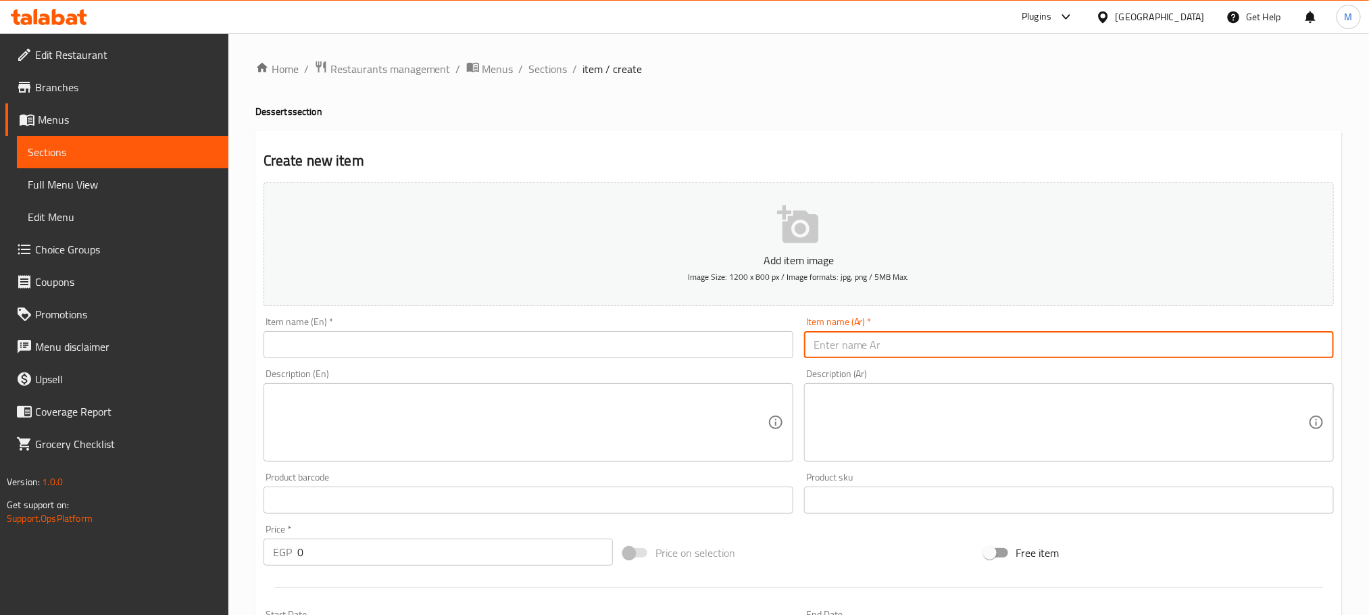
click at [984, 351] on input "text" at bounding box center [1069, 344] width 530 height 27
type input "ف"
click at [930, 341] on input "فادج شوكليت رواند" at bounding box center [1069, 344] width 530 height 27
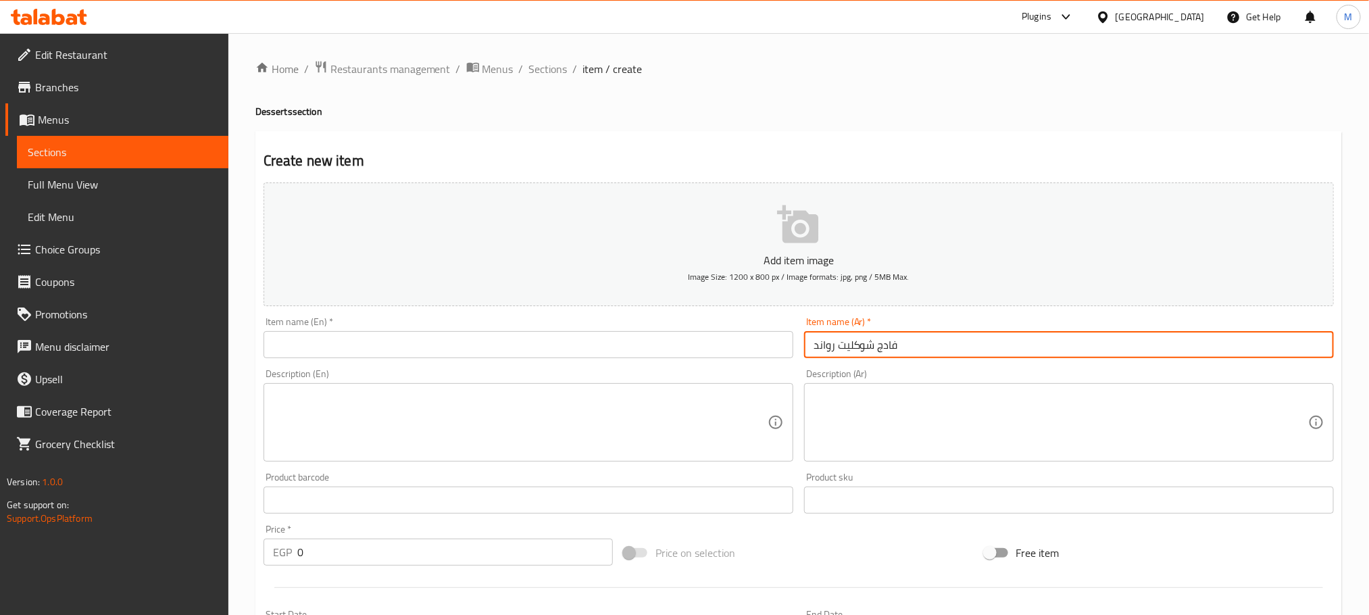
click at [928, 341] on input "فادج شوكليت رواند" at bounding box center [1069, 344] width 530 height 27
type input "فادج شوكليت رواند"
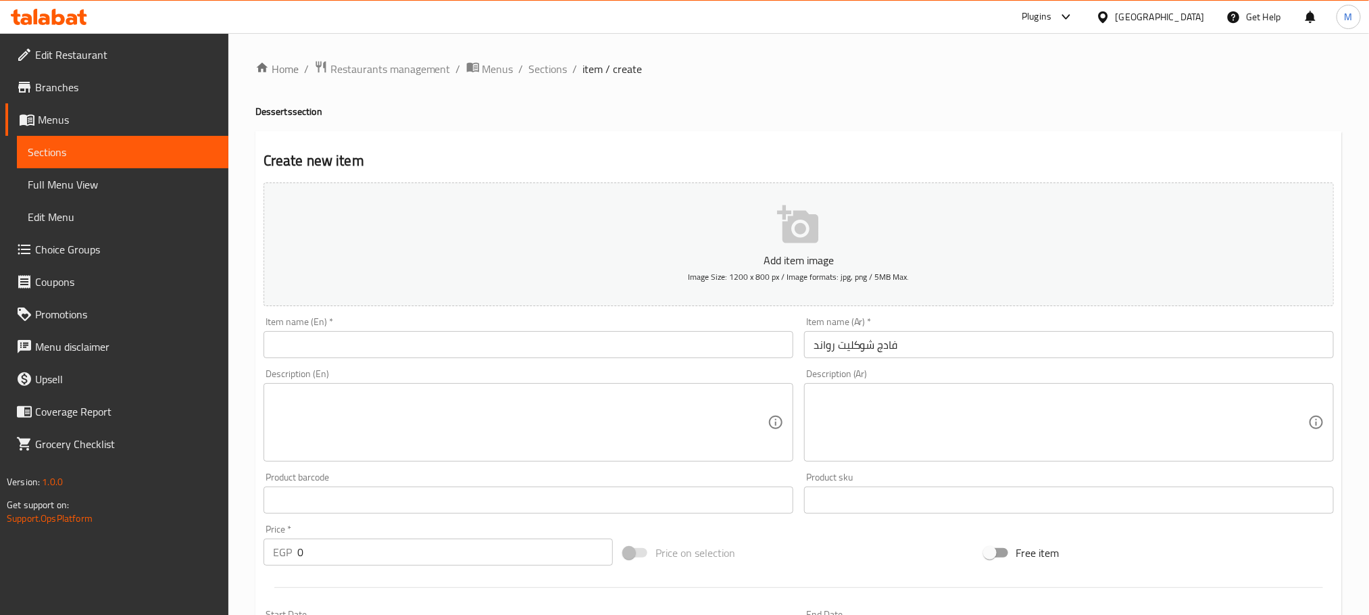
click at [574, 320] on div "Item name (En)   * Item name (En) *" at bounding box center [528, 337] width 530 height 41
click at [574, 340] on input "text" at bounding box center [528, 344] width 530 height 27
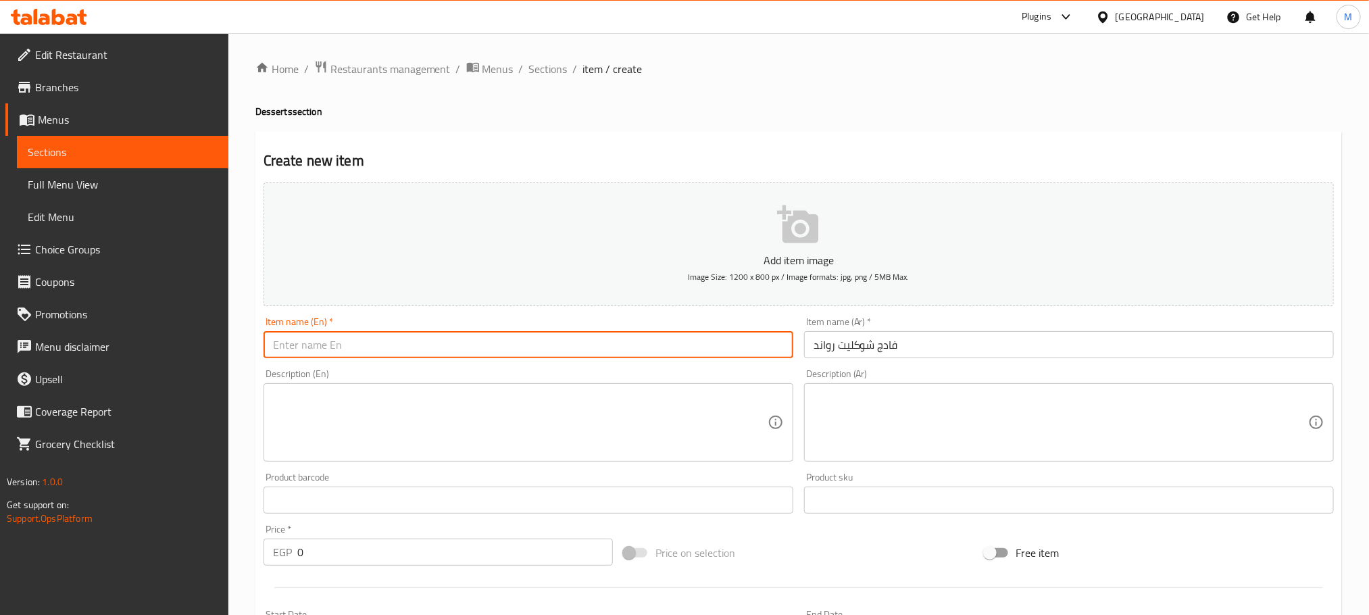
paste input "Fudge Chocolate Rwandan"
click at [388, 335] on input "Fudge Chocolate Rwandan" at bounding box center [528, 344] width 530 height 27
click at [387, 342] on input "Fudge Chocolate Rwandan" at bounding box center [528, 344] width 530 height 27
click at [385, 347] on input "Fudge Chocolate Rwandan" at bounding box center [528, 344] width 530 height 27
click at [385, 349] on input "Fudge Chocolate Rwandan" at bounding box center [528, 344] width 530 height 27
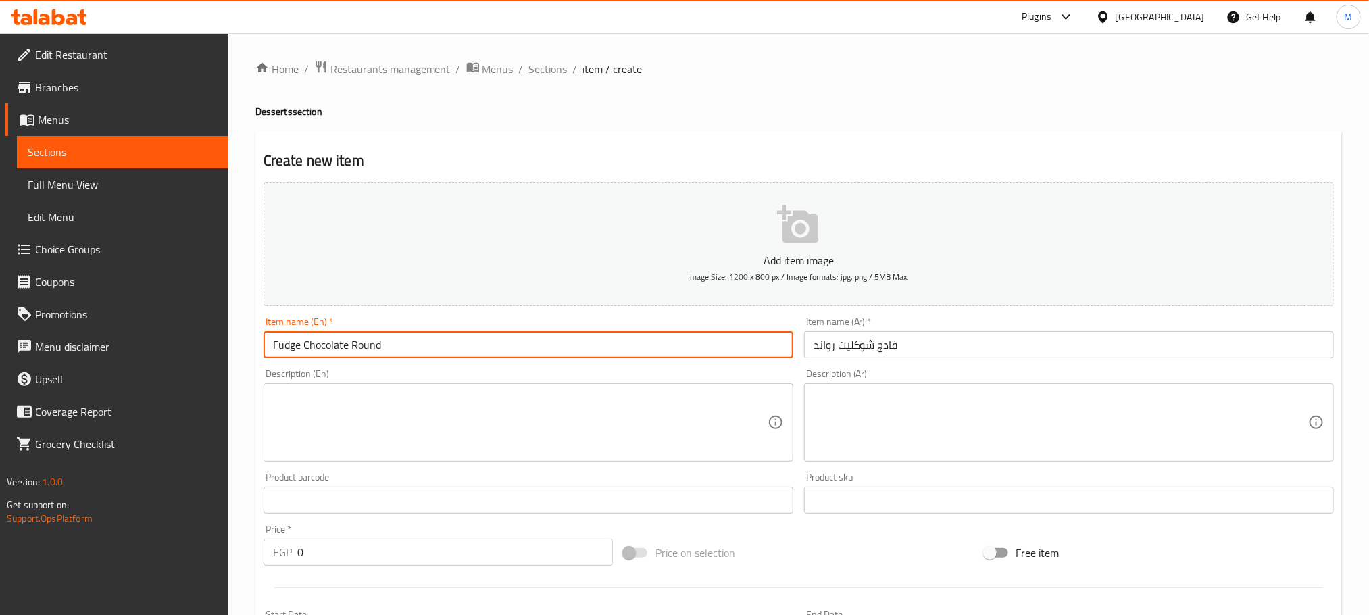
type input "Fudge Chocolate Round"
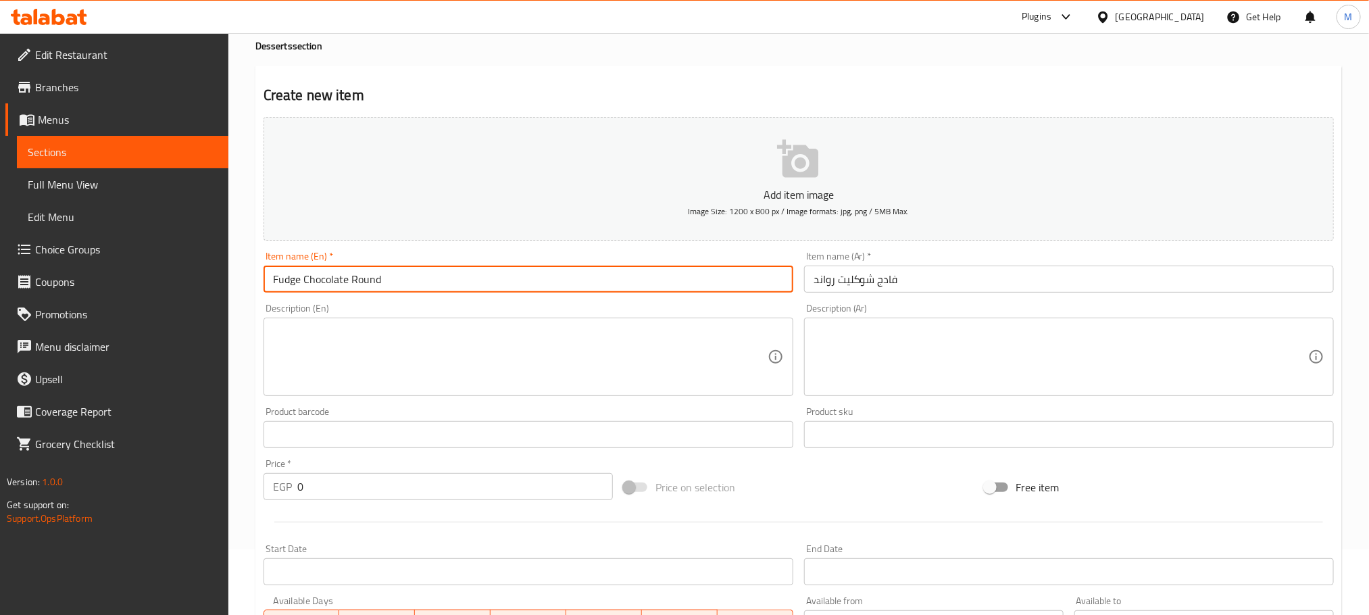
scroll to position [101, 0]
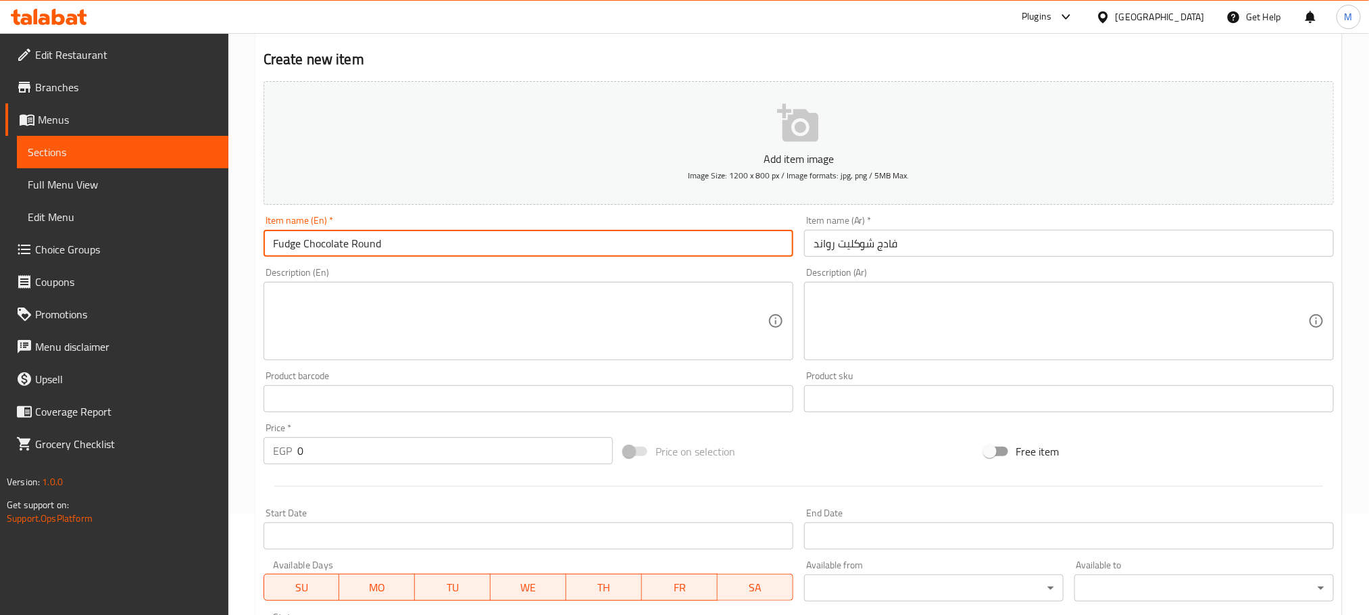
click at [319, 436] on div "Price   * EGP 0 Price *" at bounding box center [437, 443] width 349 height 41
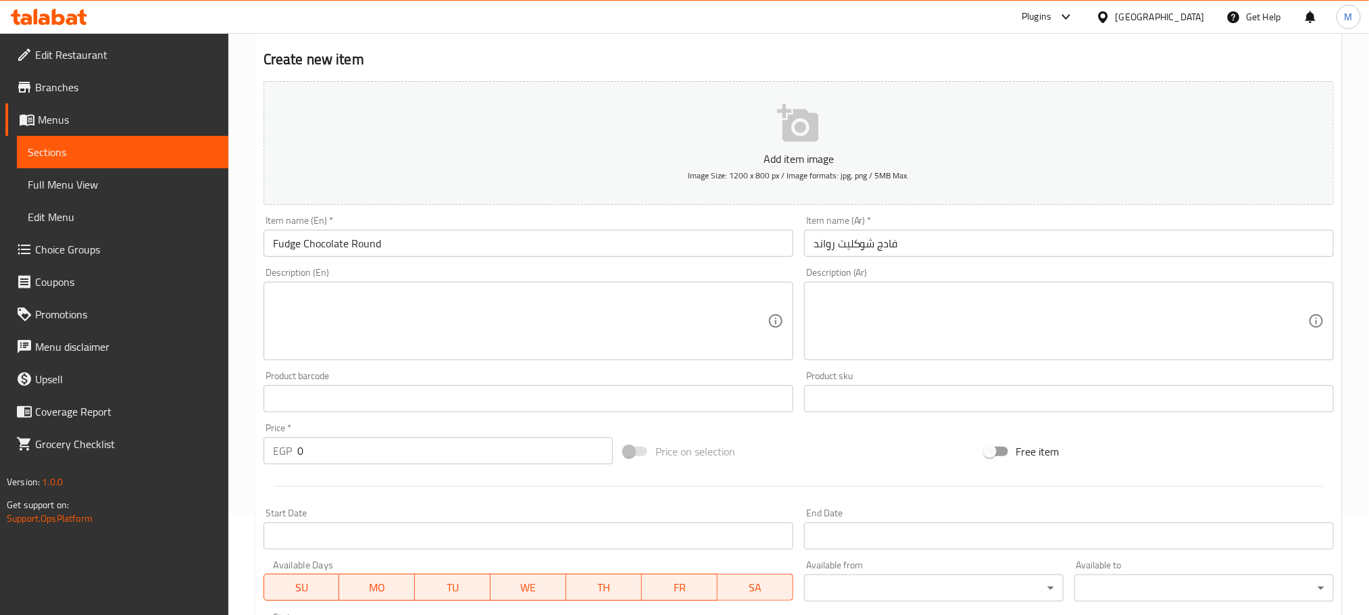
click at [322, 436] on div "Price   * EGP 0 Price *" at bounding box center [437, 443] width 349 height 41
click at [325, 436] on div "Price   * EGP 0 Price *" at bounding box center [437, 443] width 349 height 41
drag, startPoint x: 332, startPoint y: 473, endPoint x: 351, endPoint y: 474, distance: 18.3
click at [343, 474] on div at bounding box center [798, 485] width 1081 height 33
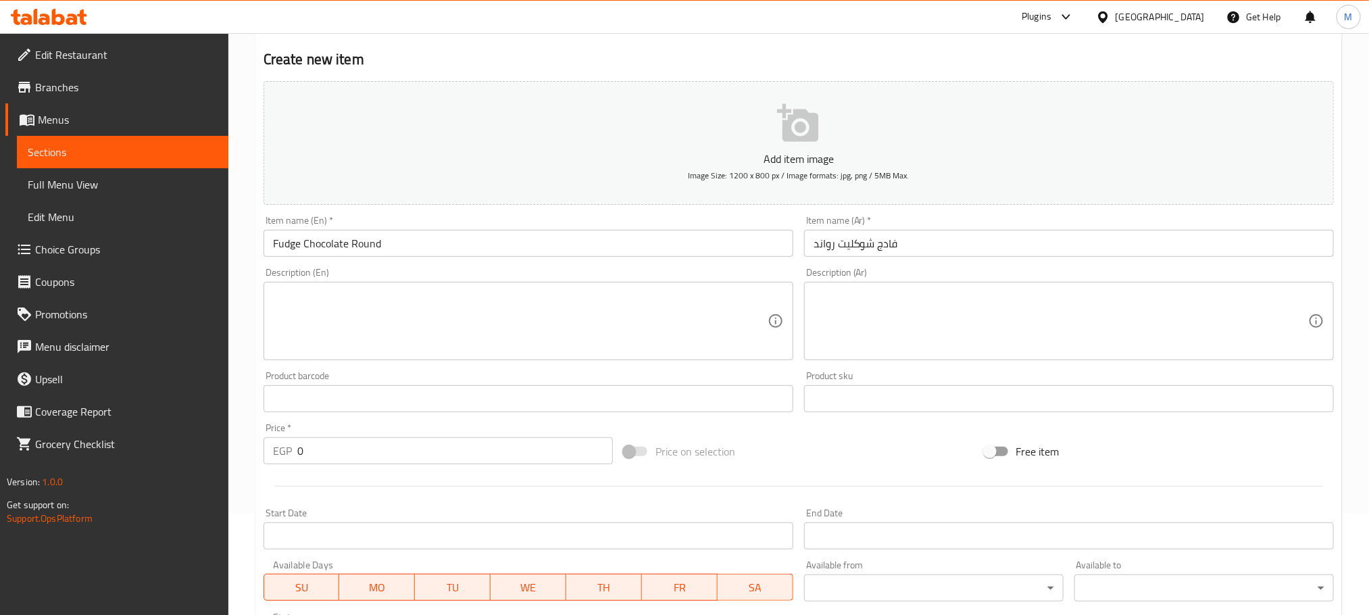
drag, startPoint x: 357, startPoint y: 463, endPoint x: 353, endPoint y: 452, distance: 11.3
click at [357, 462] on input "0" at bounding box center [454, 450] width 315 height 27
click at [353, 452] on input "0" at bounding box center [454, 450] width 315 height 27
drag, startPoint x: 353, startPoint y: 452, endPoint x: 361, endPoint y: 454, distance: 8.4
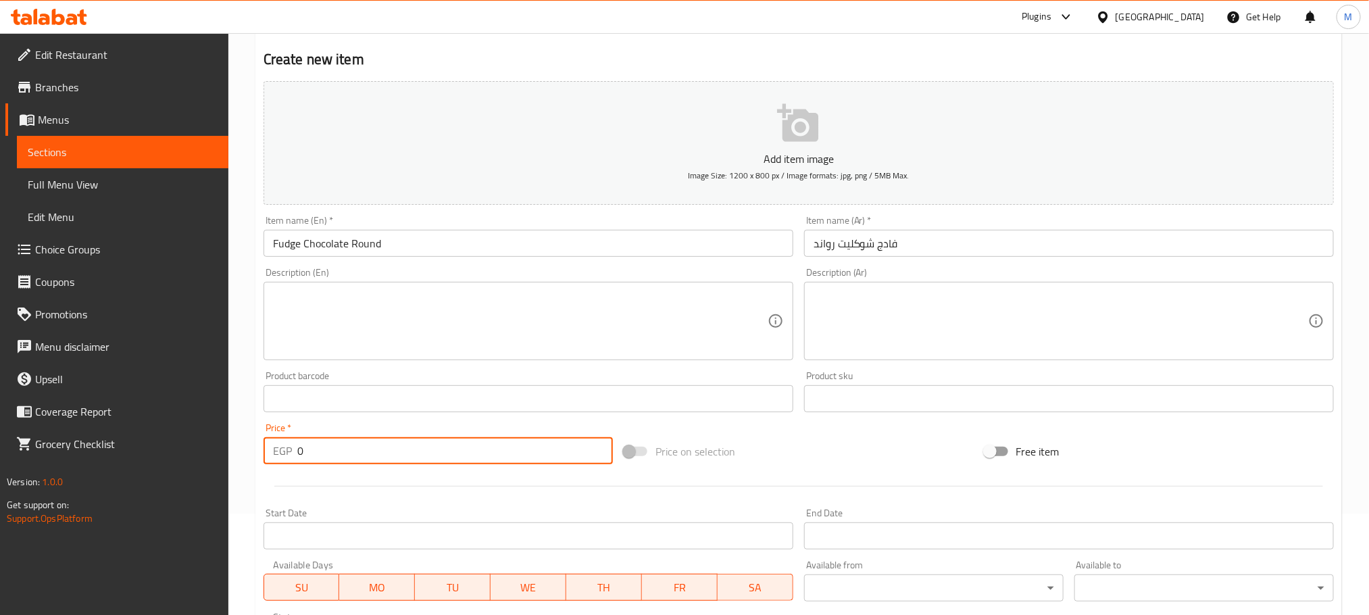
click at [361, 454] on input "0" at bounding box center [454, 450] width 315 height 27
type input "85"
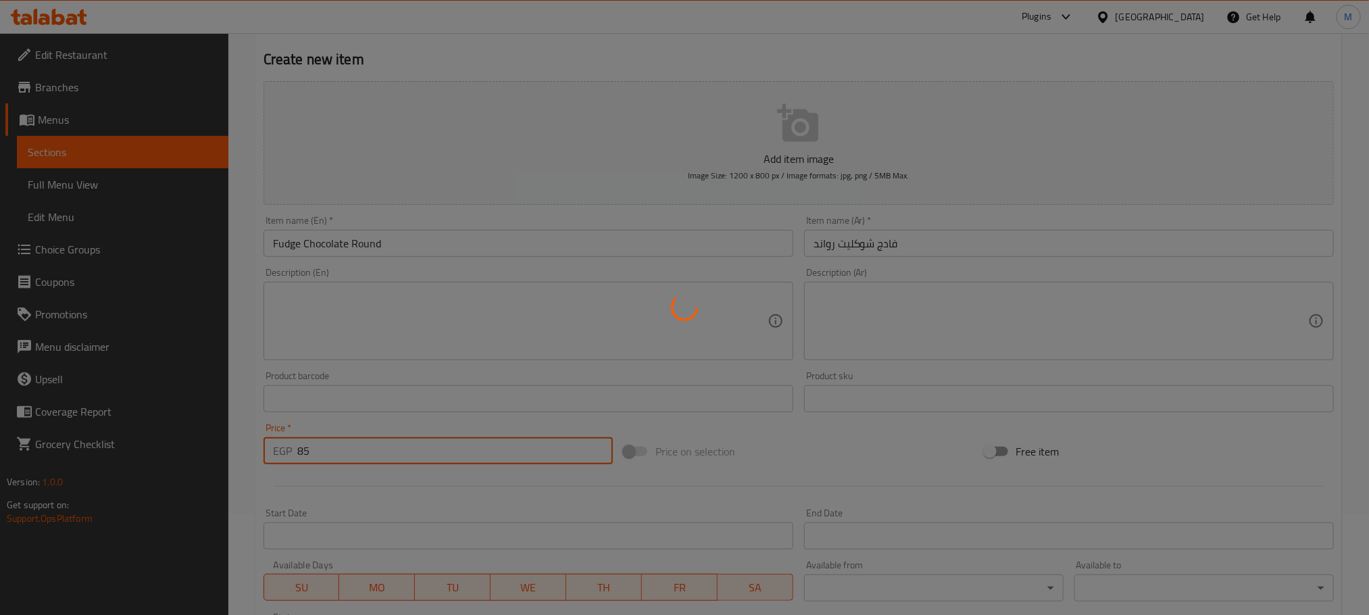
type input "0"
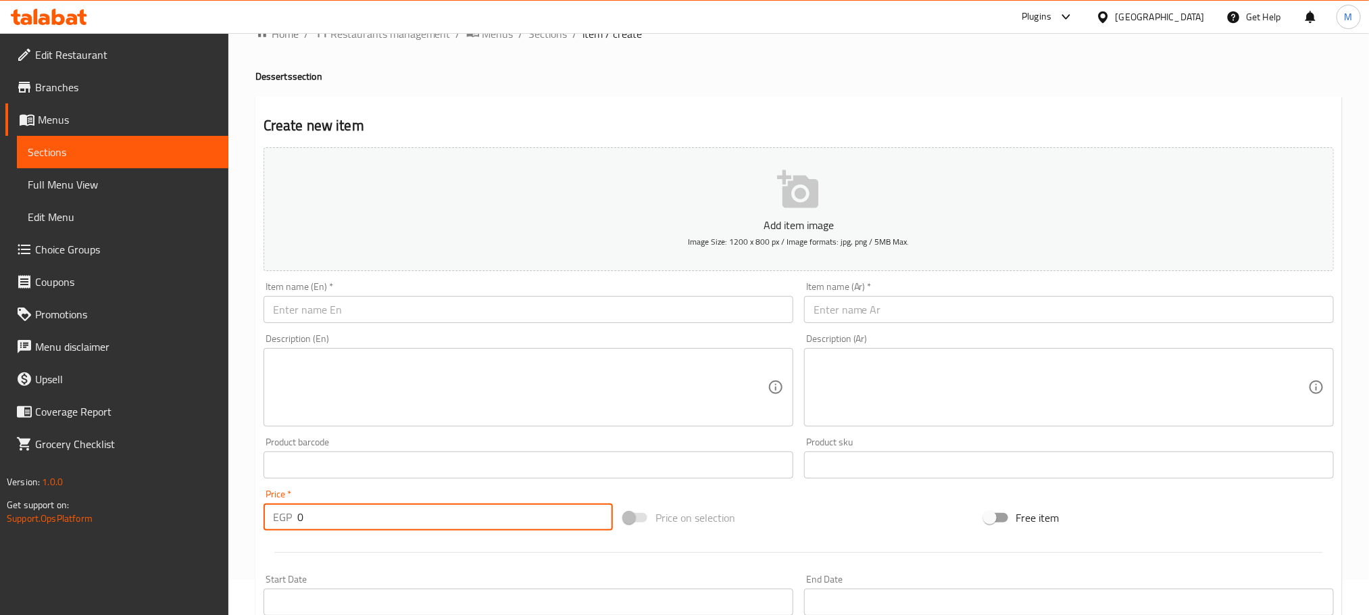
scroll to position [0, 0]
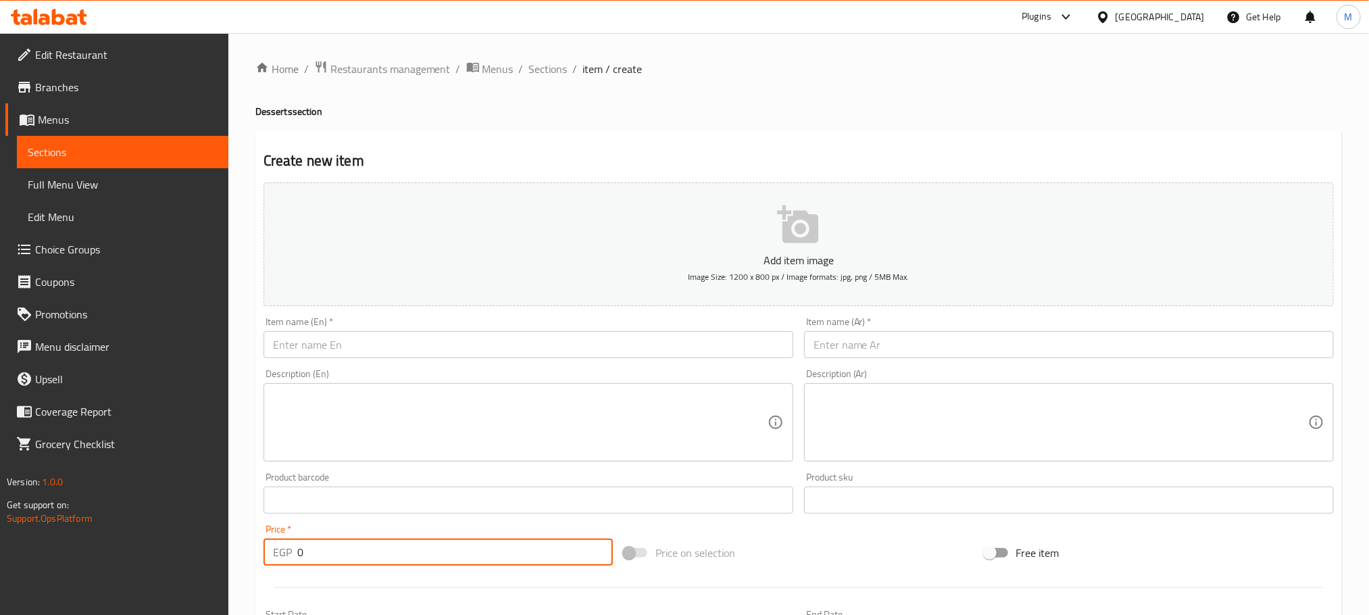
click at [561, 83] on div "Home / Restaurants management / Menus / Sections / item / create Desserts secti…" at bounding box center [798, 493] width 1086 height 867
click at [551, 77] on span "Sections" at bounding box center [548, 69] width 39 height 16
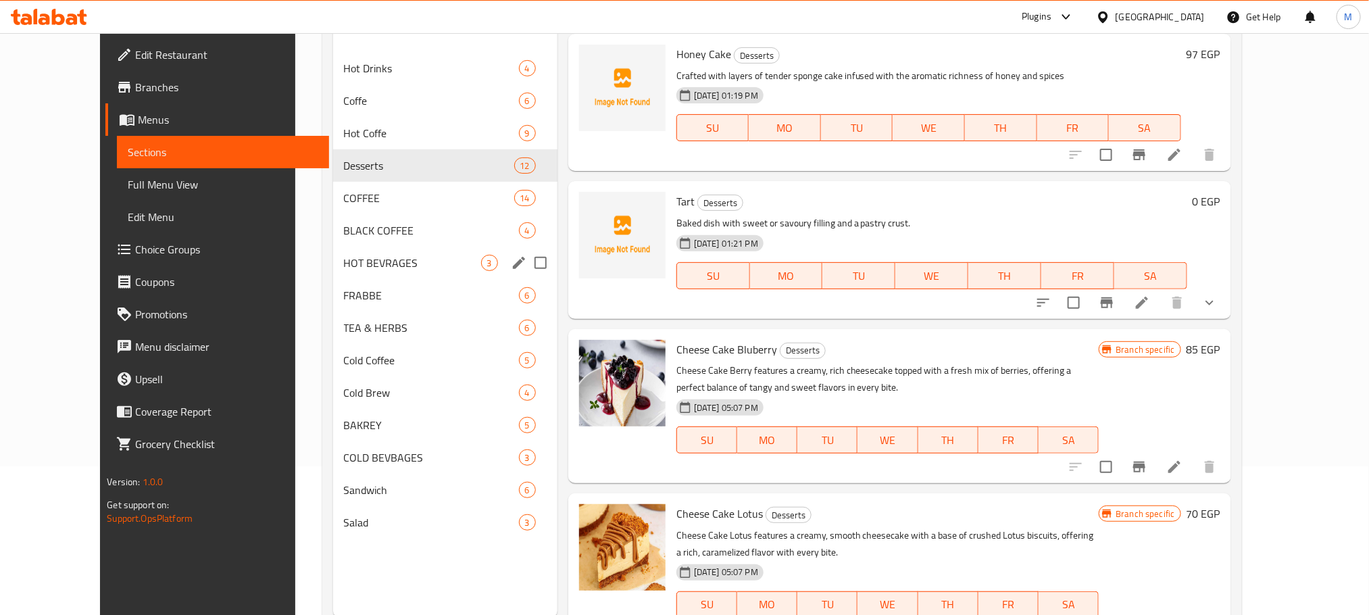
scroll to position [189, 0]
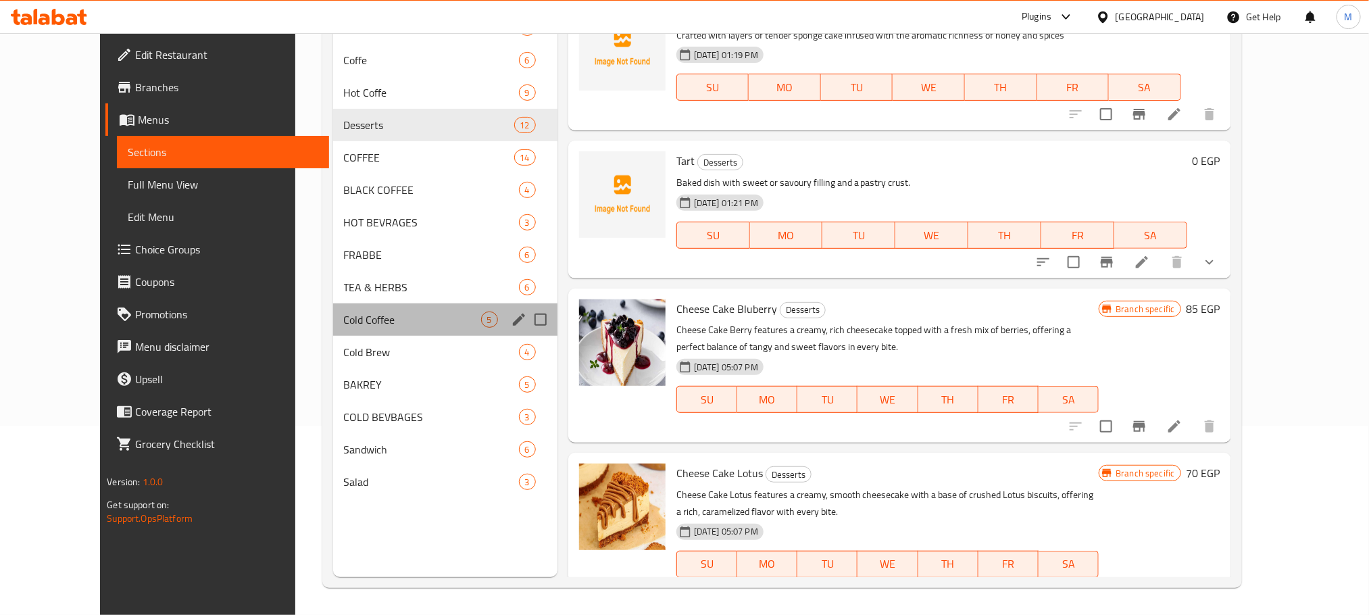
click at [385, 308] on div "Cold Coffee 5" at bounding box center [445, 319] width 224 height 32
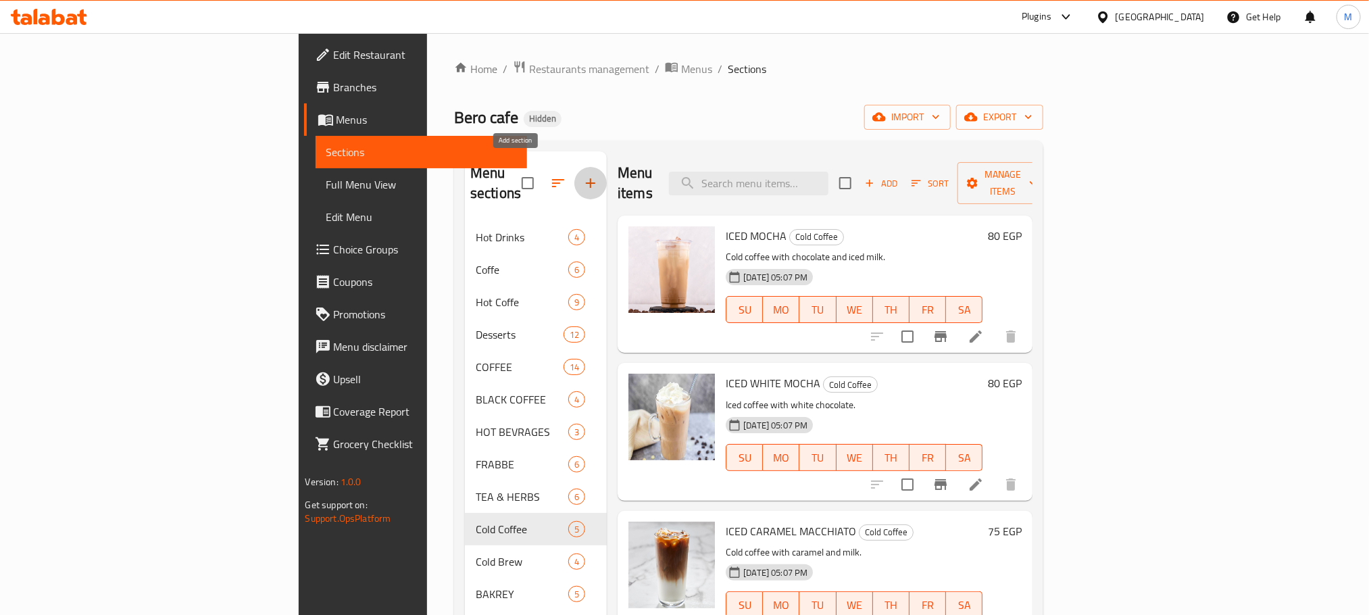
click at [586, 178] on icon "button" at bounding box center [590, 182] width 9 height 9
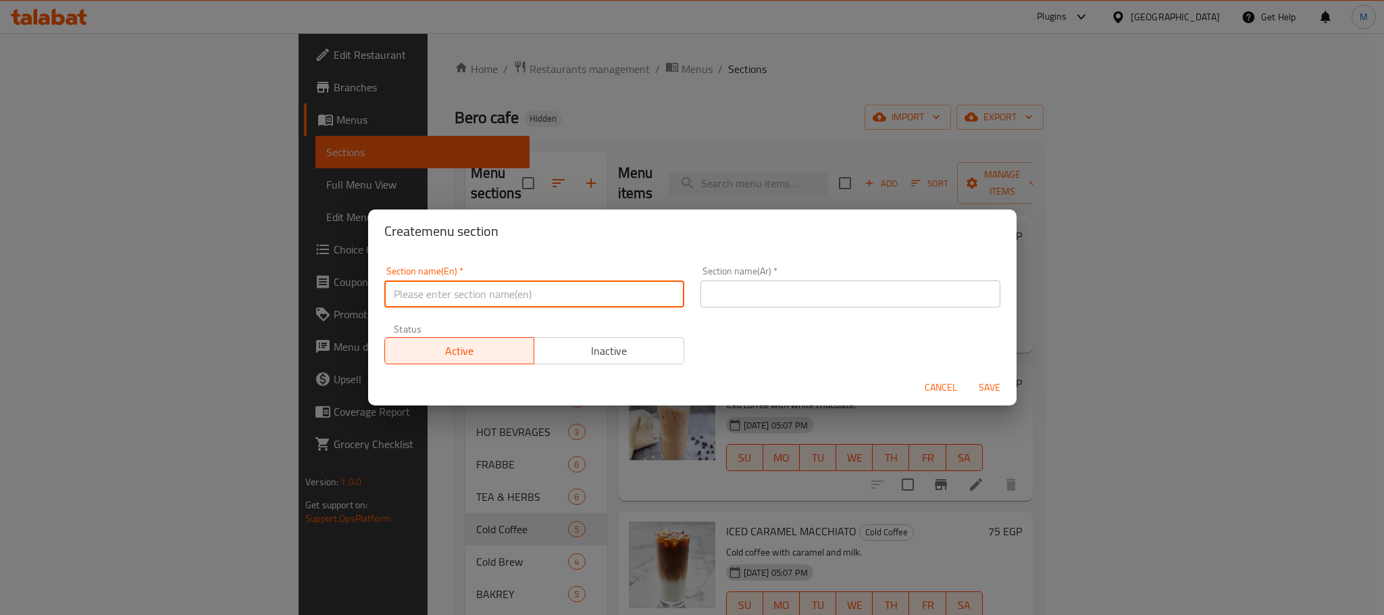
click at [533, 299] on input "text" at bounding box center [534, 293] width 300 height 27
type input "Cold Drinks"
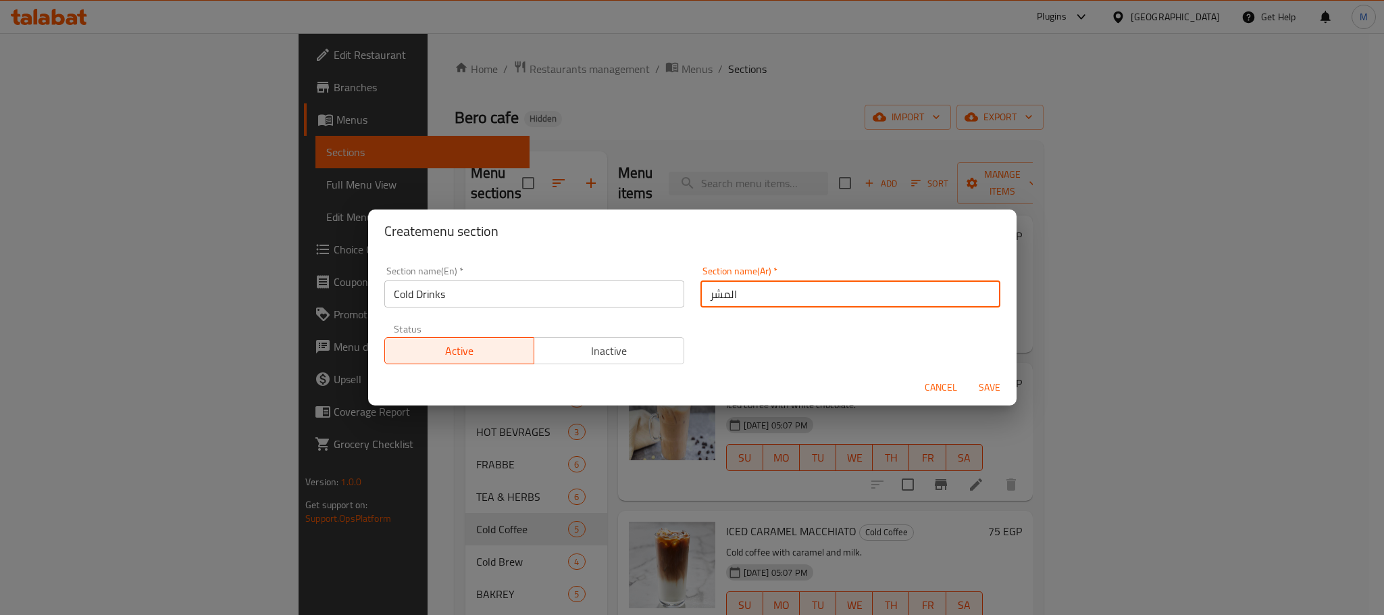
type input "المشروبات الباردة"
click at [968, 375] on button "Save" at bounding box center [989, 387] width 43 height 25
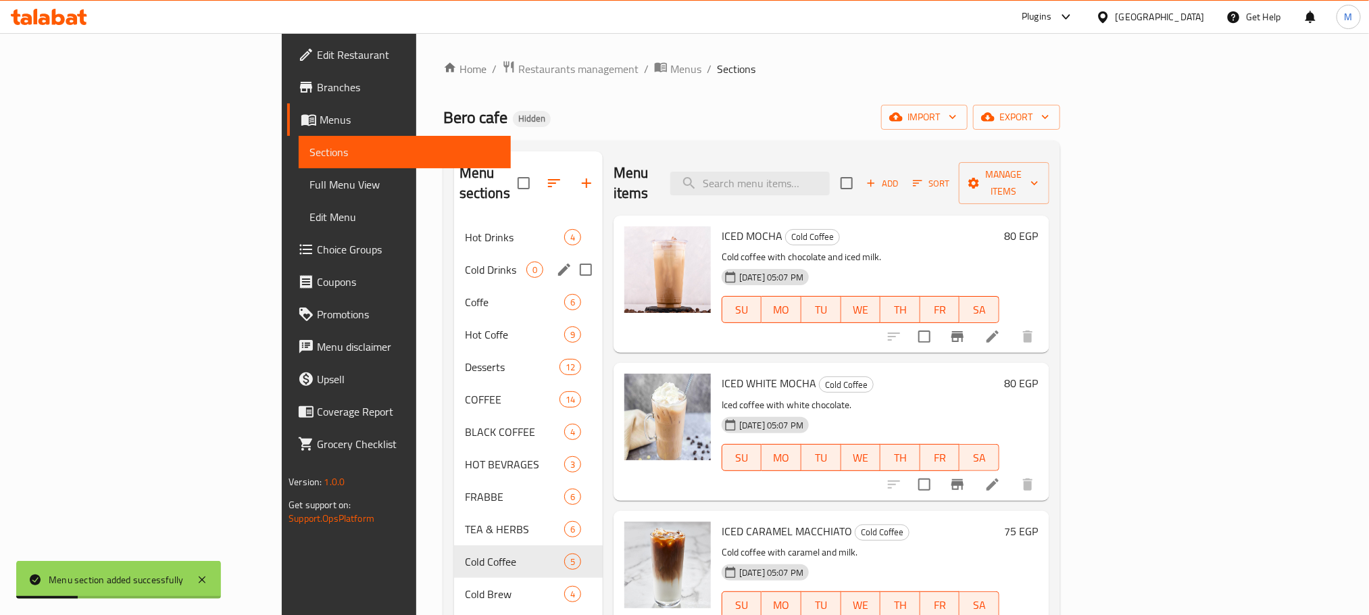
click at [465, 261] on span "Cold Drinks" at bounding box center [495, 269] width 61 height 16
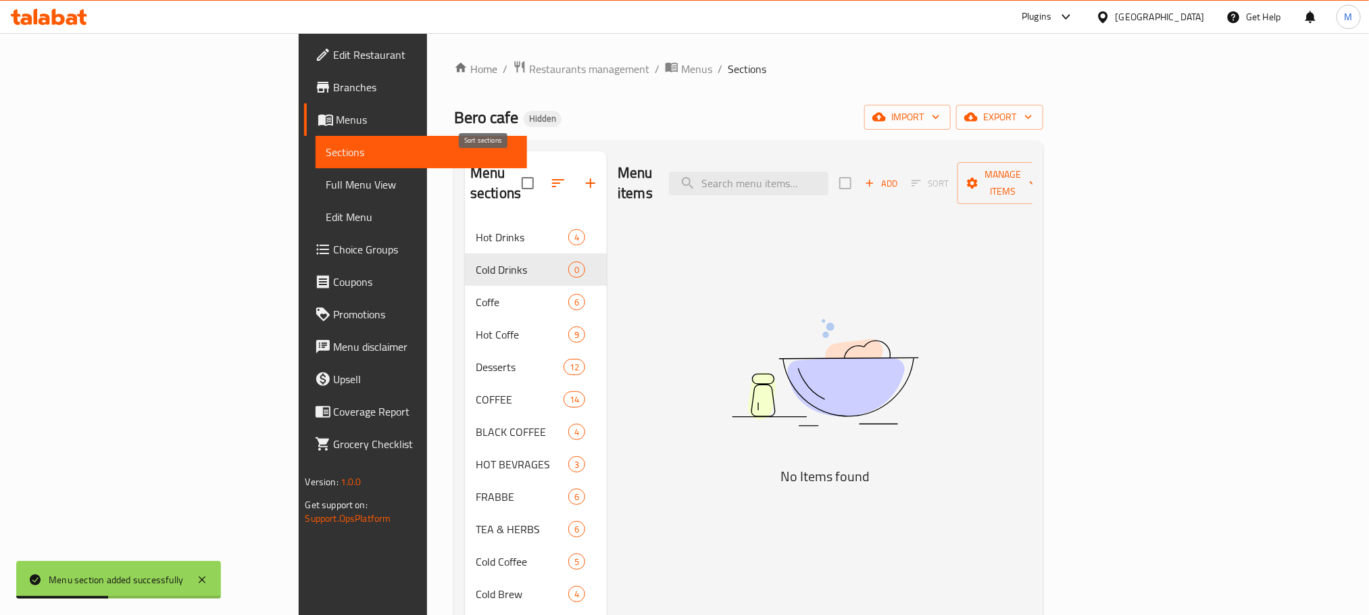
click at [550, 175] on icon "button" at bounding box center [558, 183] width 16 height 16
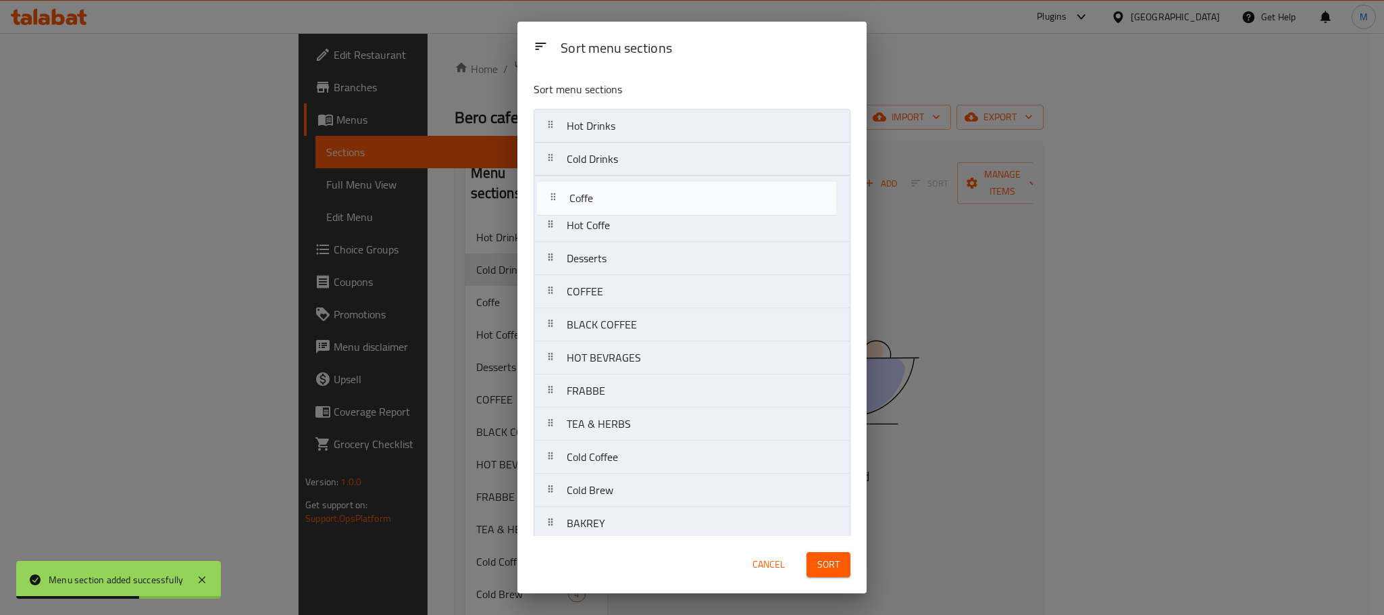
drag, startPoint x: 607, startPoint y: 180, endPoint x: 609, endPoint y: 190, distance: 10.3
click at [609, 190] on nav "Hot Drinks Cold Drinks Coffe Hot Coffe Desserts COFFEE BLACK COFFEE HOT BEVRAGE…" at bounding box center [692, 374] width 317 height 531
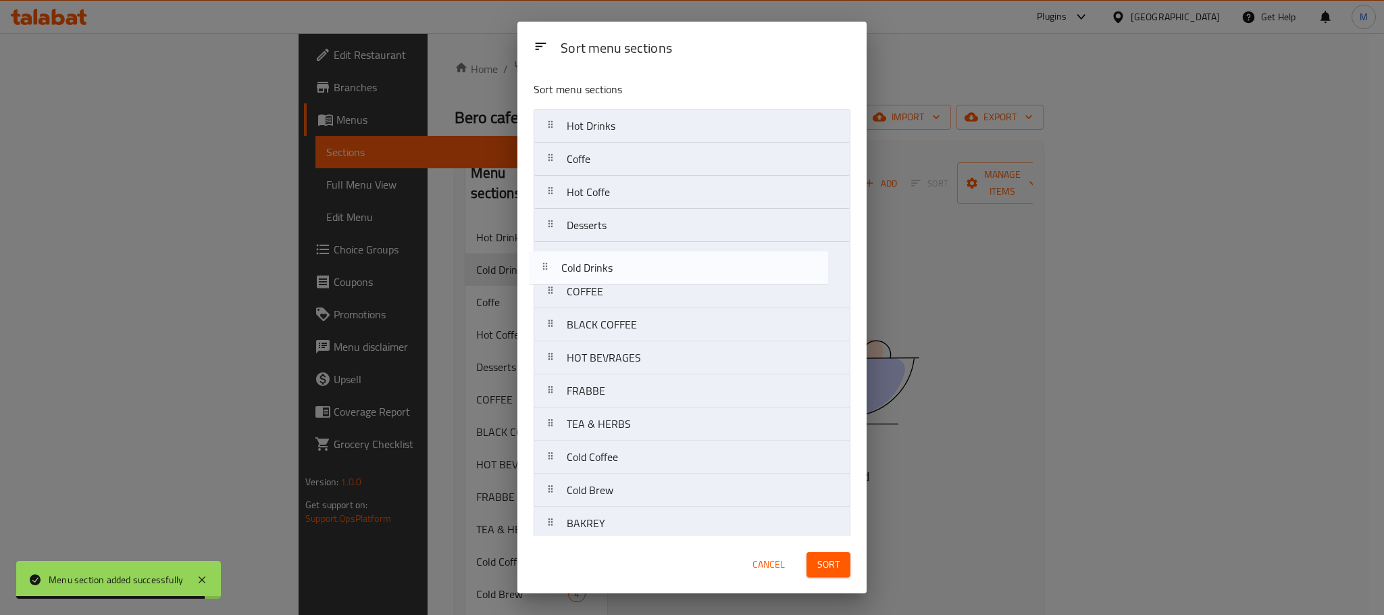
drag, startPoint x: 618, startPoint y: 165, endPoint x: 613, endPoint y: 276, distance: 111.6
click at [613, 276] on nav "Hot Drinks Cold Drinks Coffe Hot Coffe Desserts COFFEE BLACK COFFEE HOT BEVRAGE…" at bounding box center [692, 374] width 317 height 531
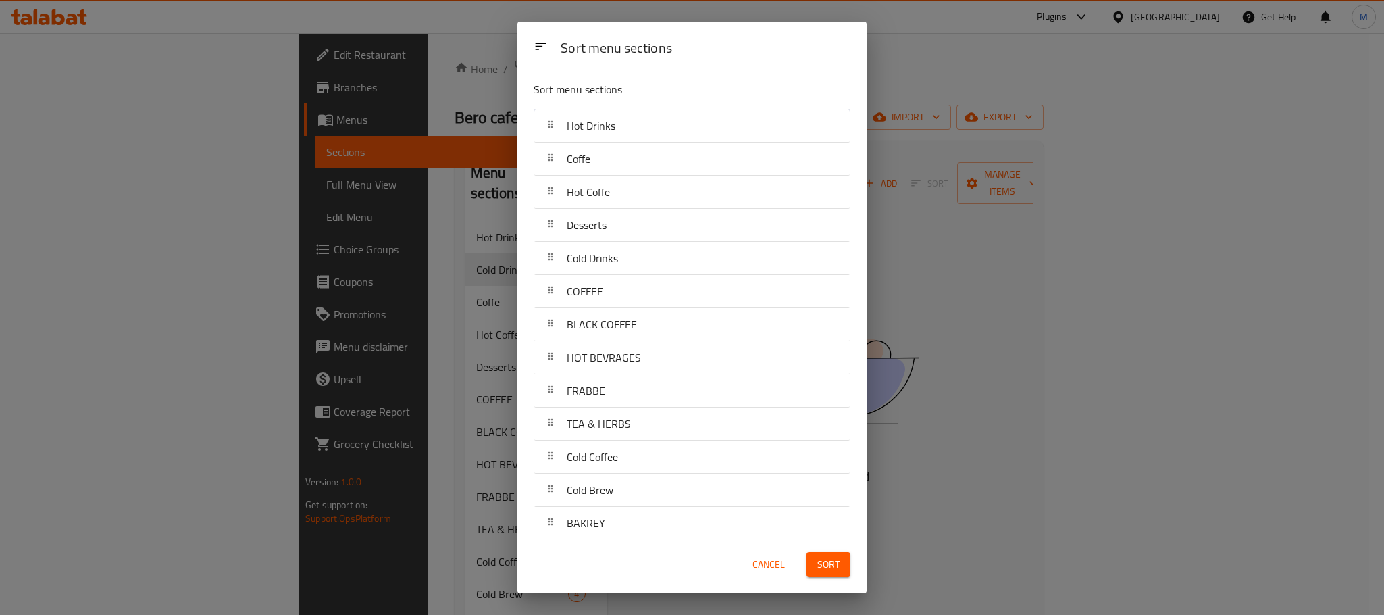
click at [829, 553] on button "Sort" at bounding box center [829, 564] width 44 height 25
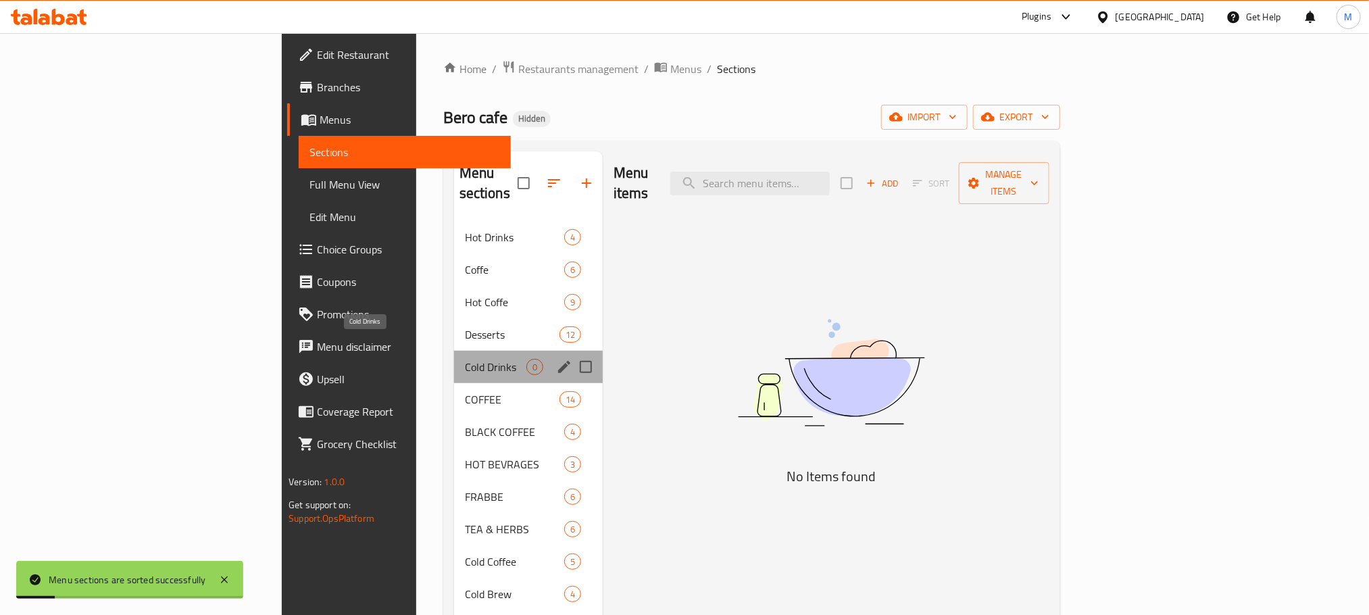
click at [465, 359] on span "Cold Drinks" at bounding box center [495, 367] width 61 height 16
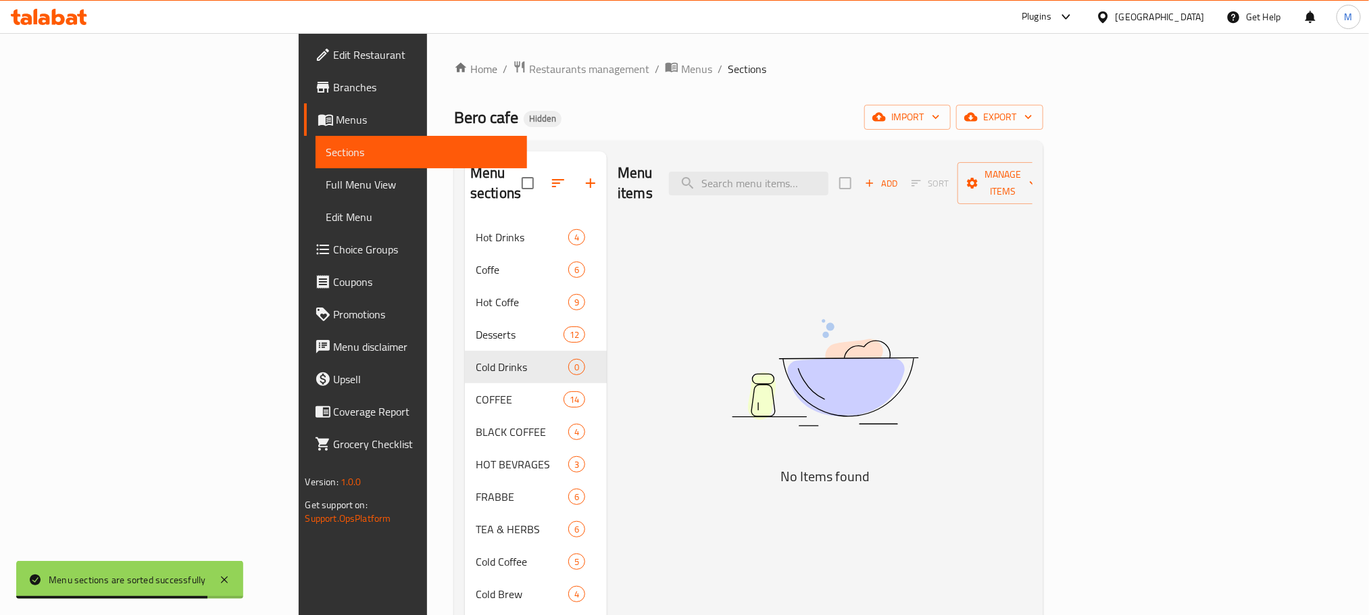
drag, startPoint x: 1131, startPoint y: 193, endPoint x: 1142, endPoint y: 157, distance: 37.4
click at [1032, 191] on div "Menu items Add Sort Manage items" at bounding box center [824, 183] width 415 height 64
click at [899, 176] on span "Add" at bounding box center [881, 184] width 36 height 16
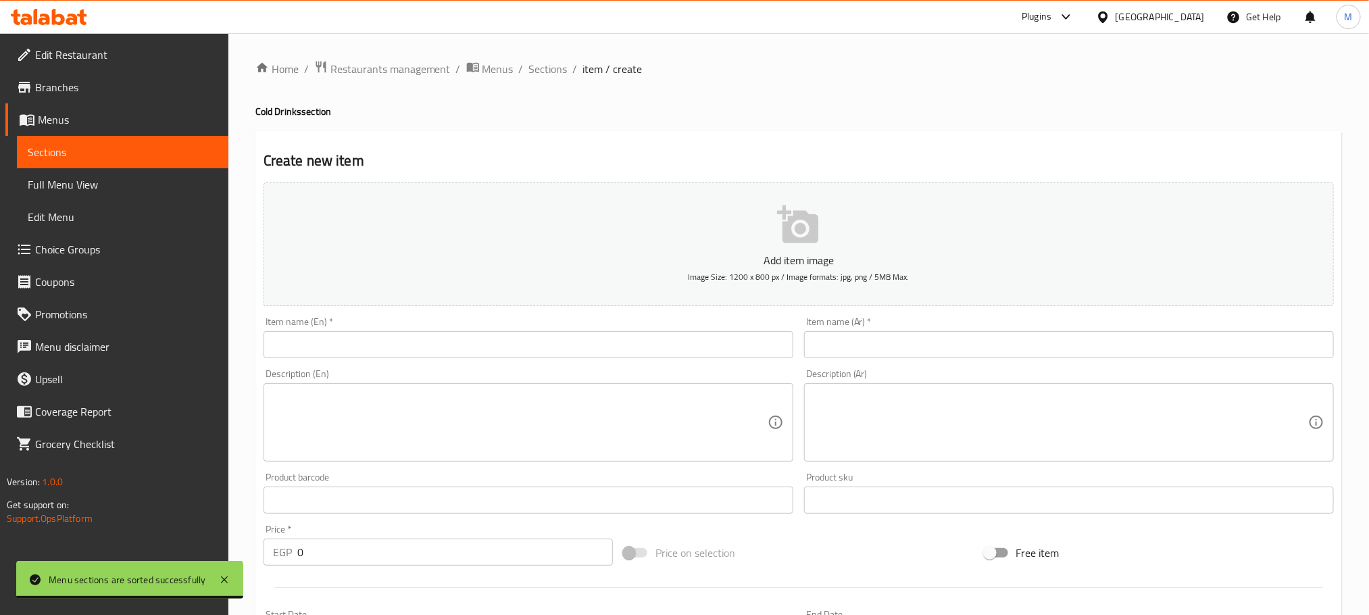
click at [1092, 336] on input "text" at bounding box center [1069, 344] width 530 height 27
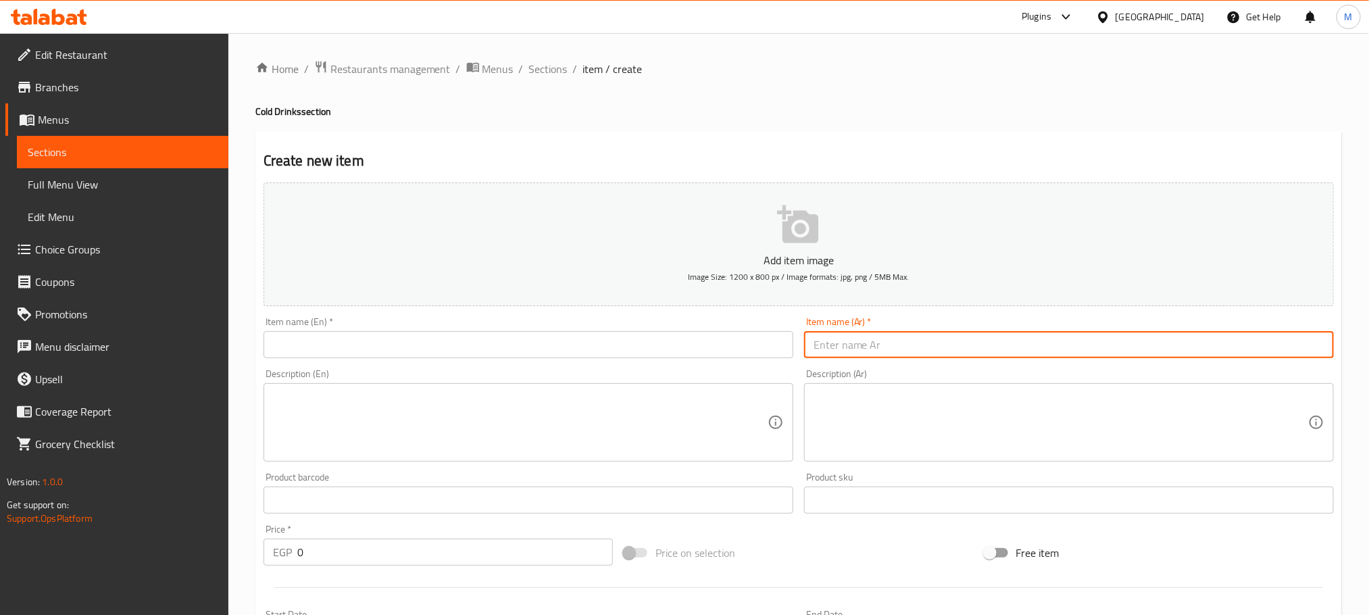
type input "s"
click at [823, 345] on input "سموذى مانجو" at bounding box center [1069, 344] width 530 height 27
click at [823, 343] on input "سموذى مانجو" at bounding box center [1069, 344] width 530 height 27
type input "سموذى"
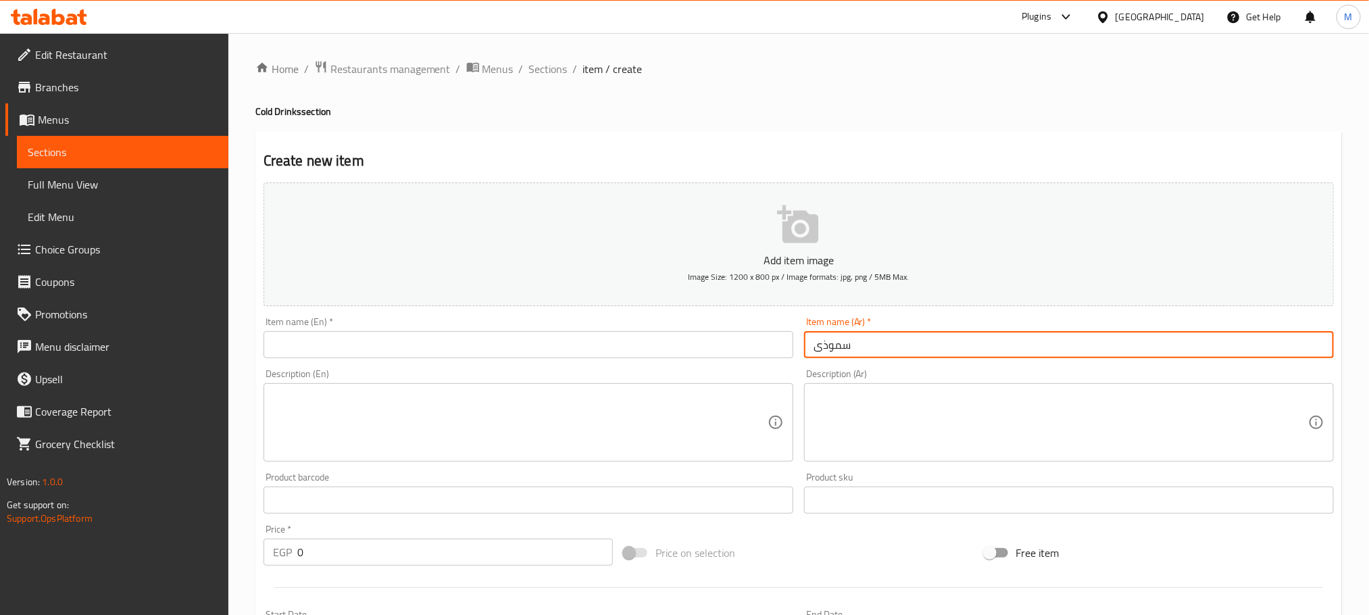
click at [640, 355] on input "text" at bounding box center [528, 344] width 530 height 27
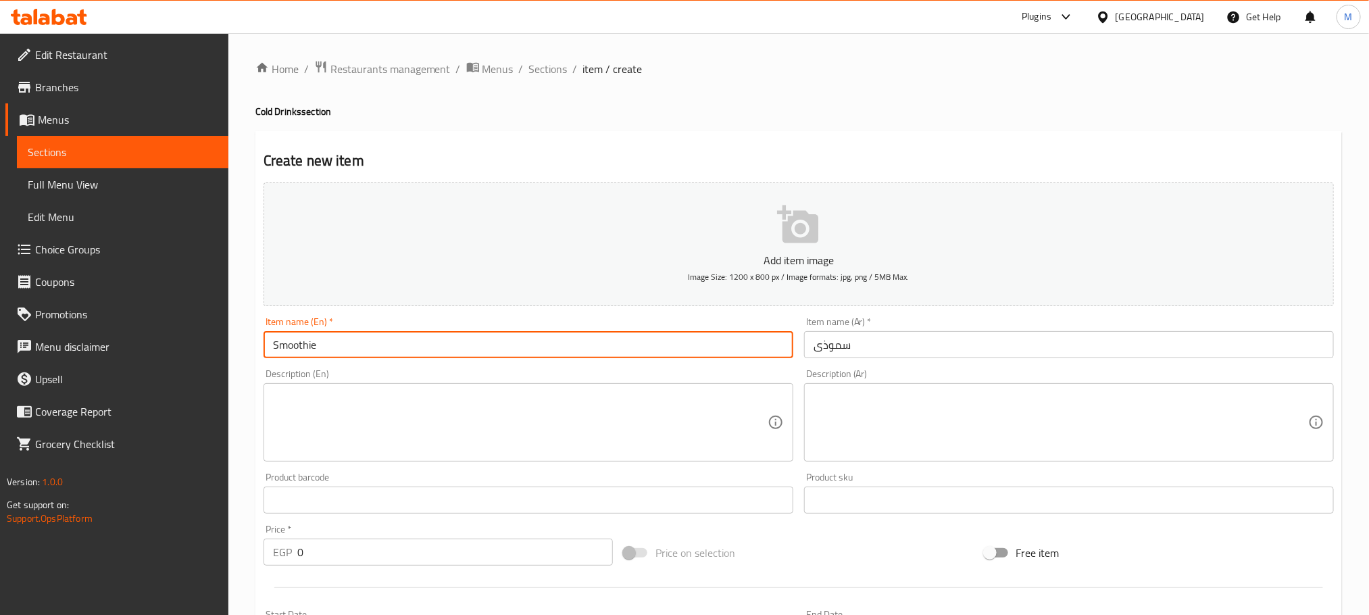
type input "Smoothie"
click at [533, 543] on input "0" at bounding box center [454, 551] width 315 height 27
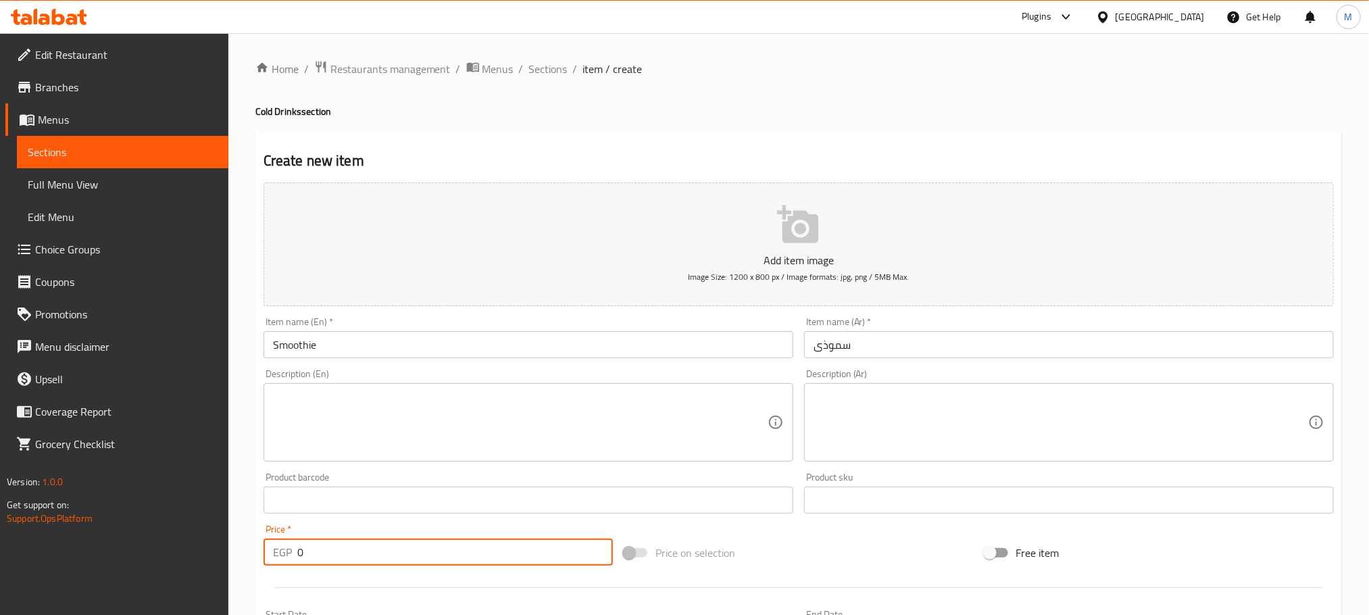
click at [533, 543] on input "0" at bounding box center [454, 551] width 315 height 27
type input "80"
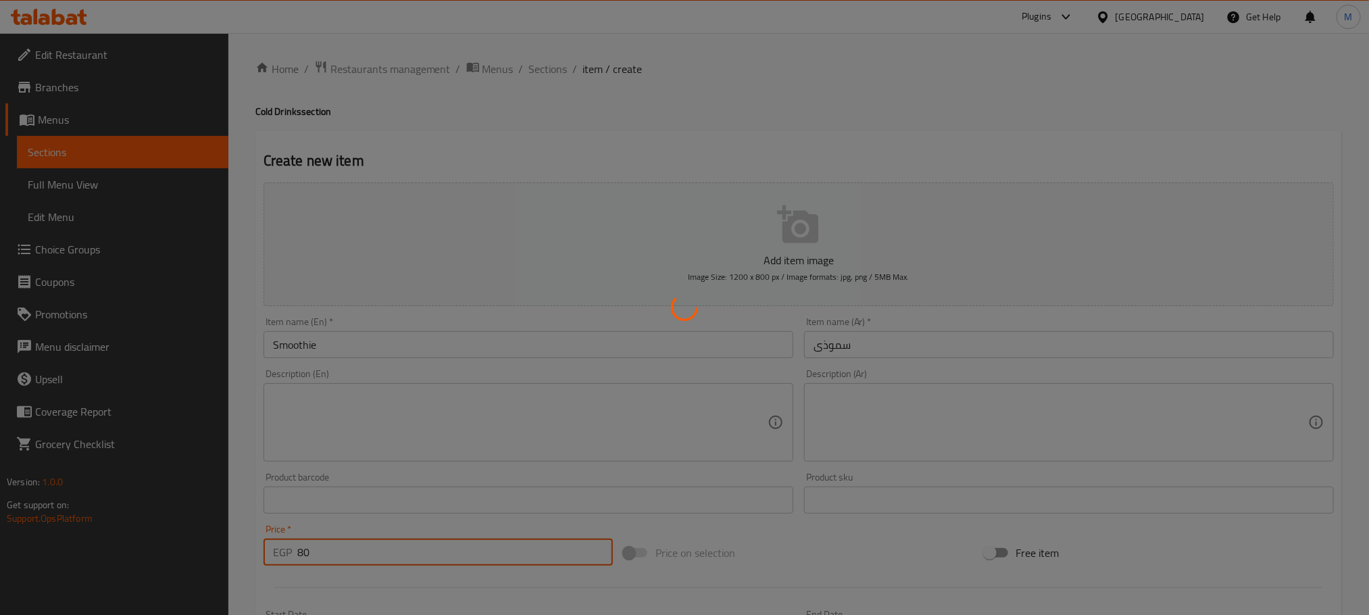
type input "0"
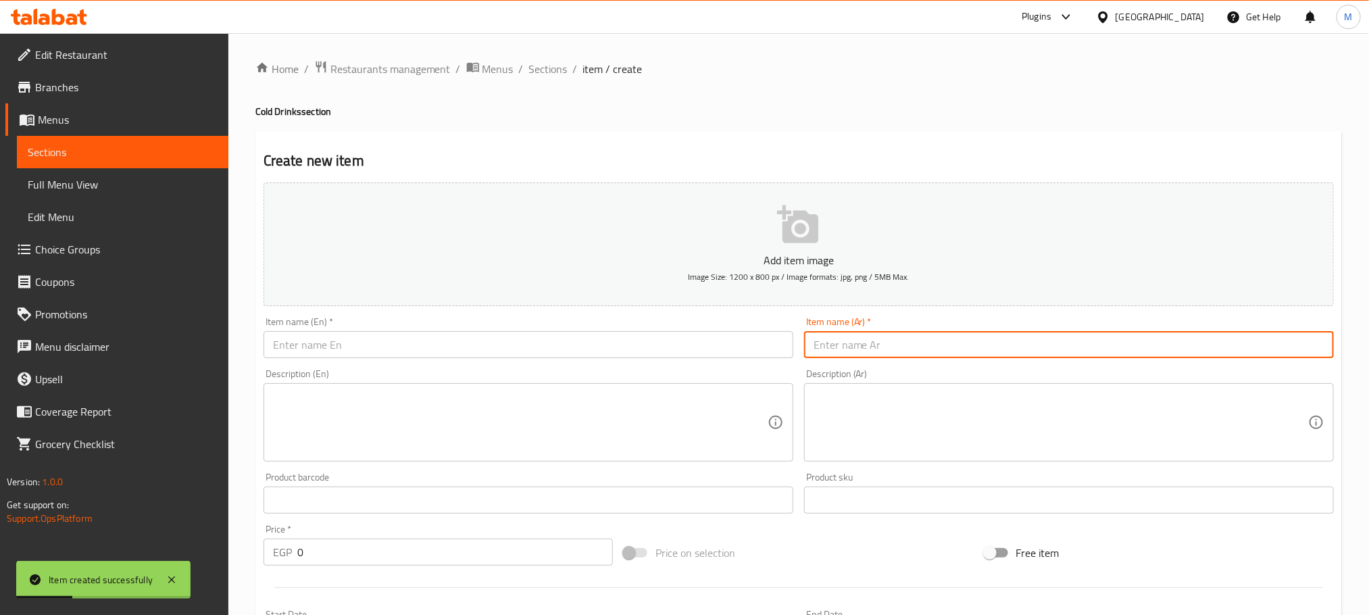
click at [871, 345] on input "text" at bounding box center [1069, 344] width 530 height 27
type input "مانجو راسبيرى"
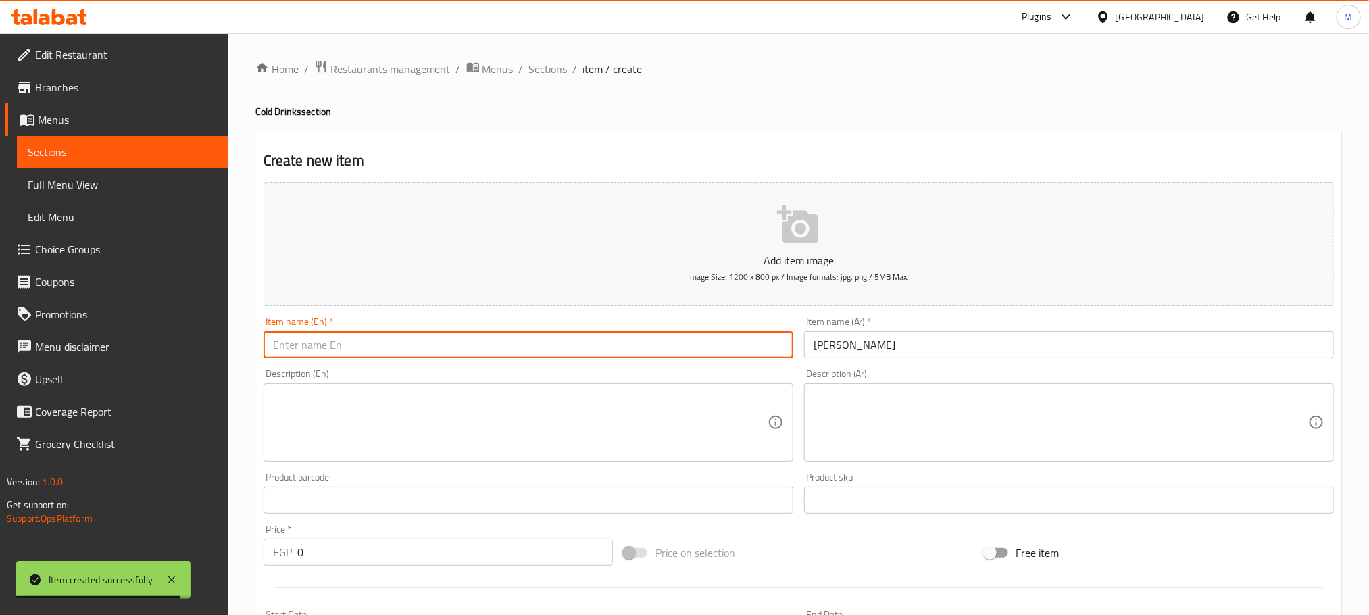
click at [646, 345] on input "text" at bounding box center [528, 344] width 530 height 27
type input "Mango Rasberry"
click at [438, 542] on input "0" at bounding box center [454, 551] width 315 height 27
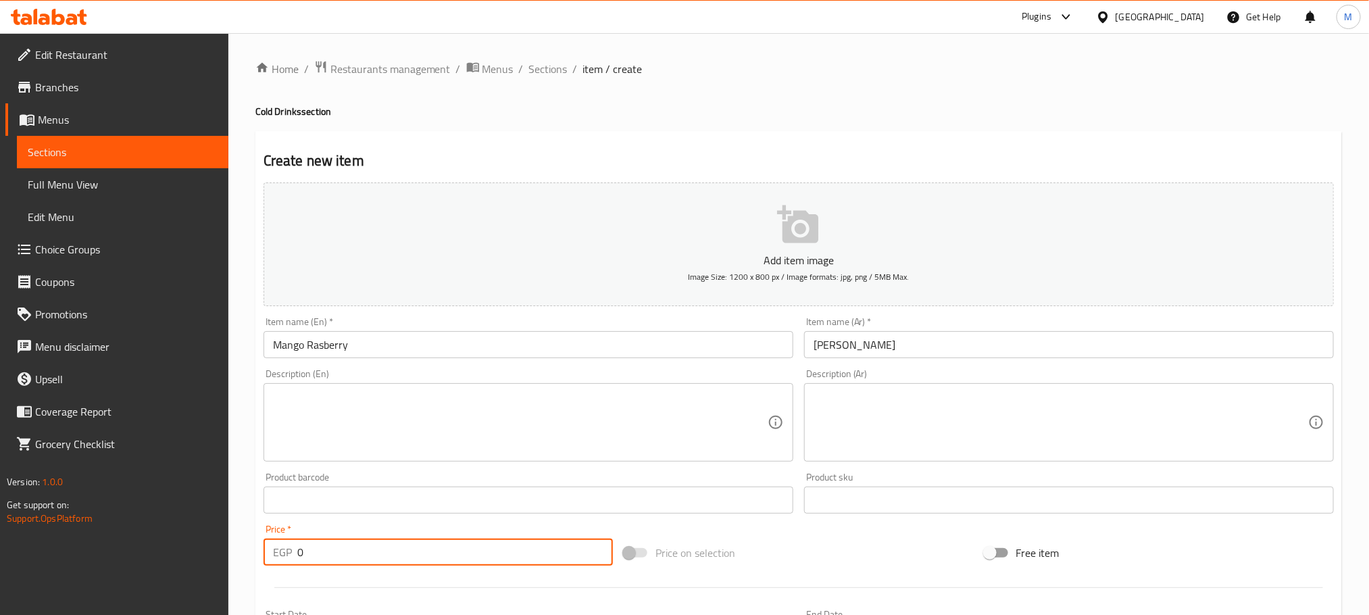
click at [438, 542] on input "0" at bounding box center [454, 551] width 315 height 27
type input "85"
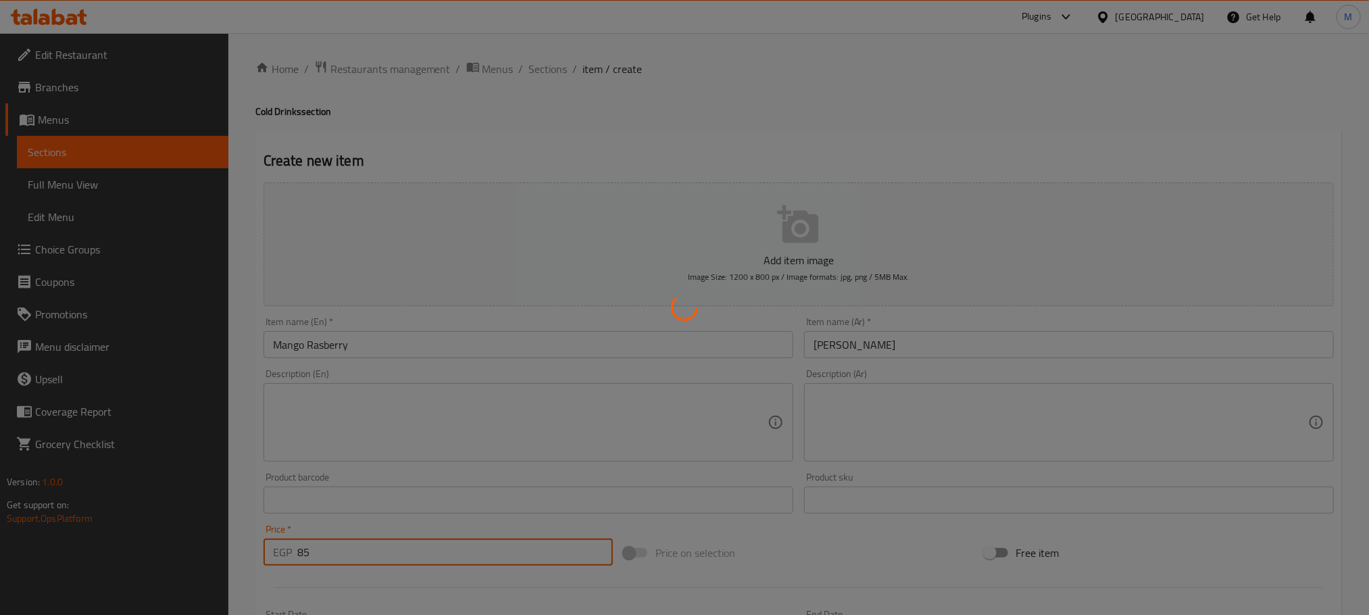
type input "0"
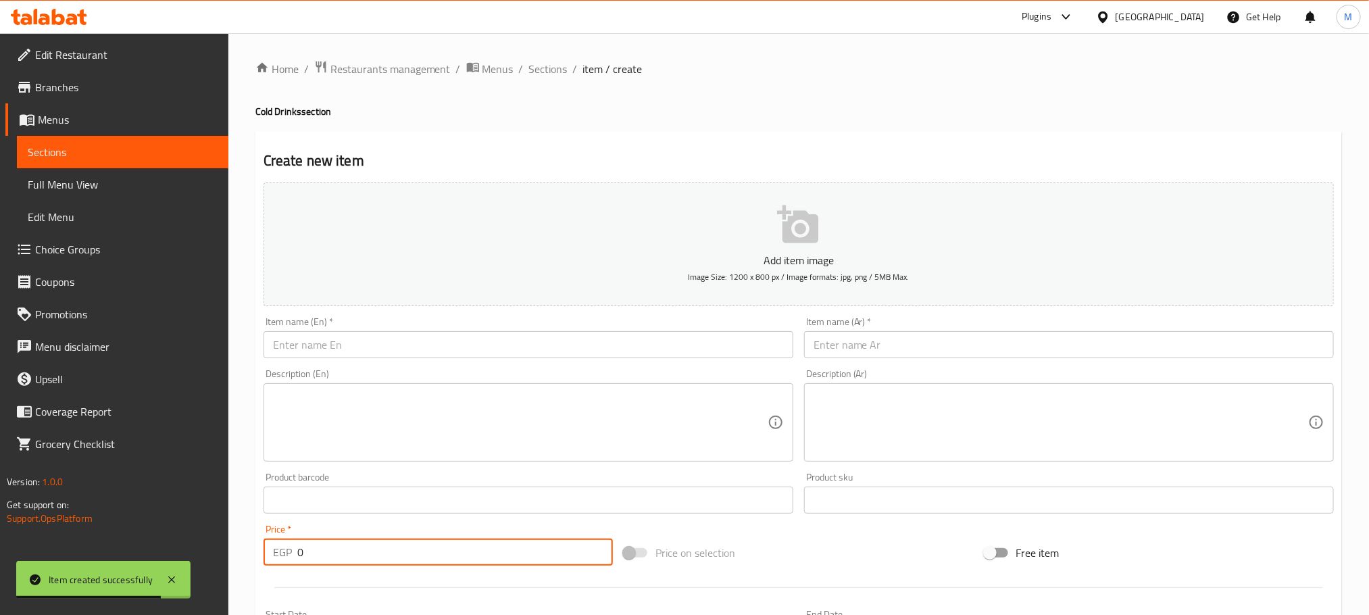
click at [988, 359] on div "Item name (Ar)   * Item name (Ar) *" at bounding box center [1068, 337] width 540 height 52
click at [990, 357] on input "text" at bounding box center [1069, 344] width 530 height 27
click at [985, 347] on input "text" at bounding box center [1069, 344] width 530 height 27
click at [980, 345] on input "text" at bounding box center [1069, 344] width 530 height 27
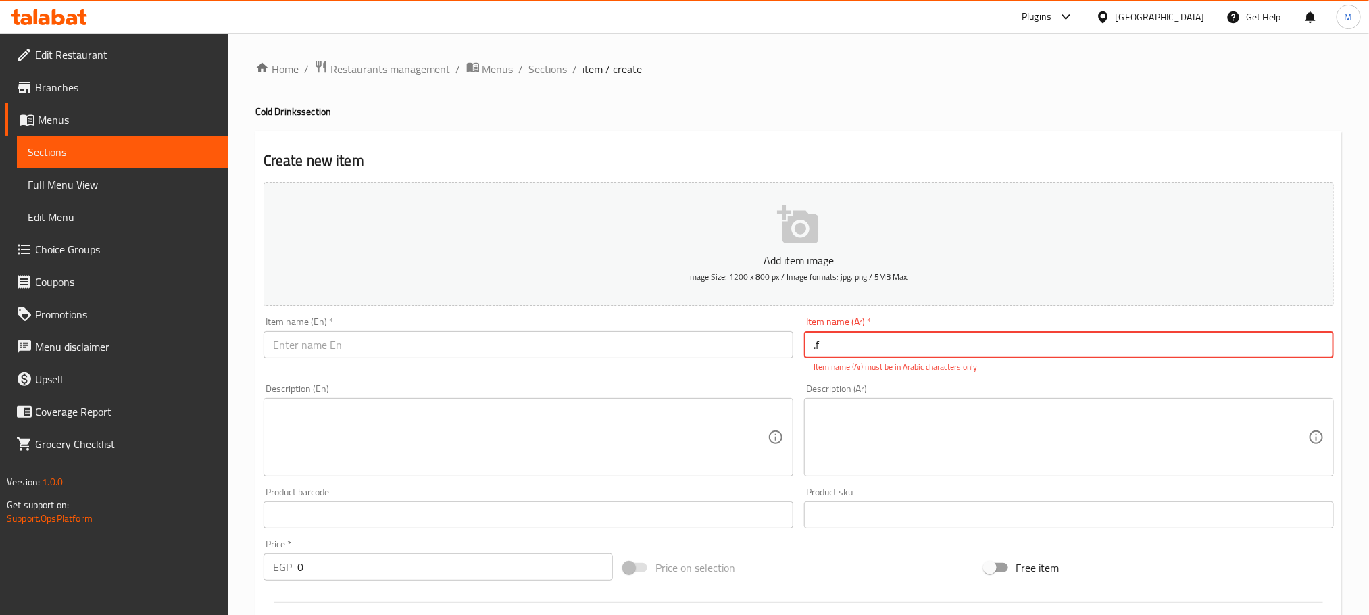
type input "."
type input "زبادى"
drag, startPoint x: 629, startPoint y: 331, endPoint x: 626, endPoint y: 338, distance: 7.9
click at [629, 336] on input "text" at bounding box center [528, 344] width 530 height 27
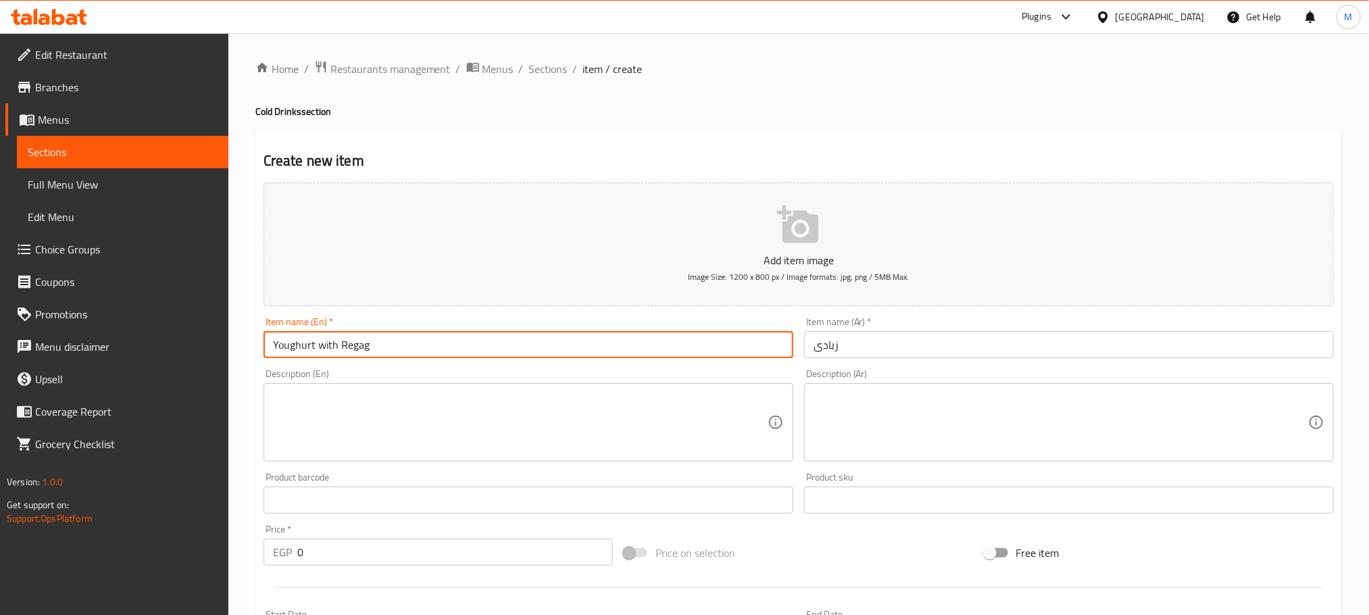
click at [322, 341] on input "Youghurt with Regag" at bounding box center [528, 344] width 530 height 27
drag, startPoint x: 322, startPoint y: 341, endPoint x: 415, endPoint y: 351, distance: 93.8
click at [415, 351] on input "Youghurt with Regag" at bounding box center [528, 344] width 530 height 27
type input "Youghurt"
click at [455, 549] on input "0" at bounding box center [454, 551] width 315 height 27
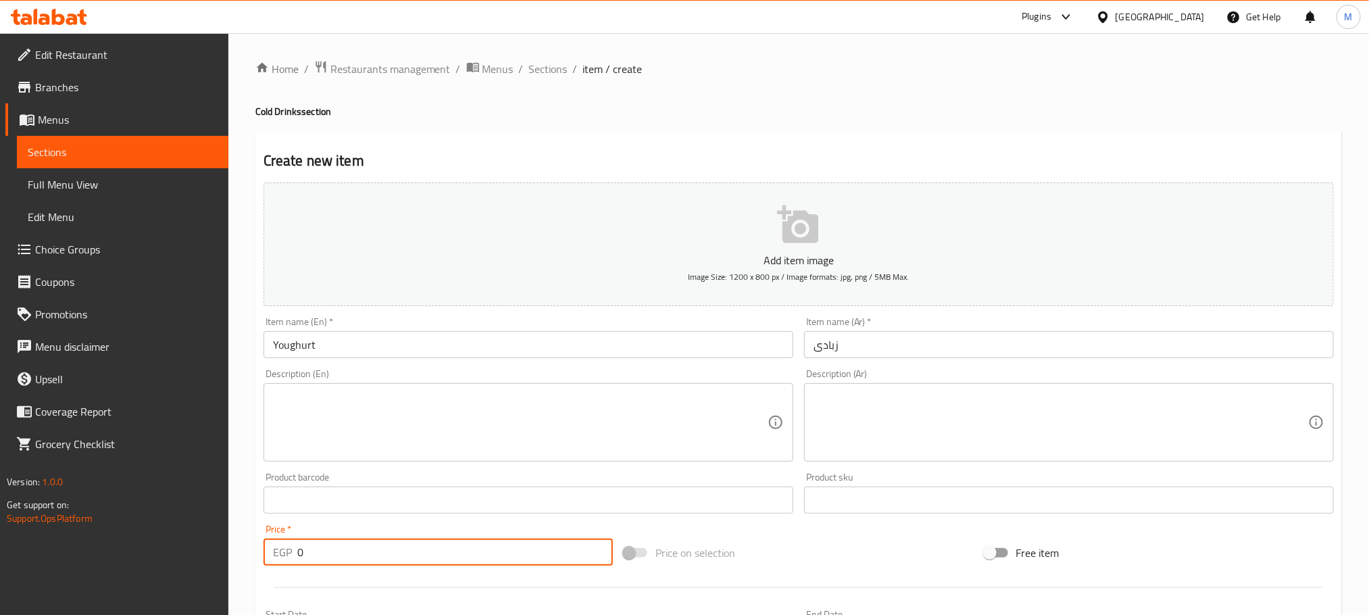
click at [455, 549] on input "0" at bounding box center [454, 551] width 315 height 27
click at [455, 550] on input "0" at bounding box center [454, 551] width 315 height 27
click at [455, 551] on input "0" at bounding box center [454, 551] width 315 height 27
type input "0"
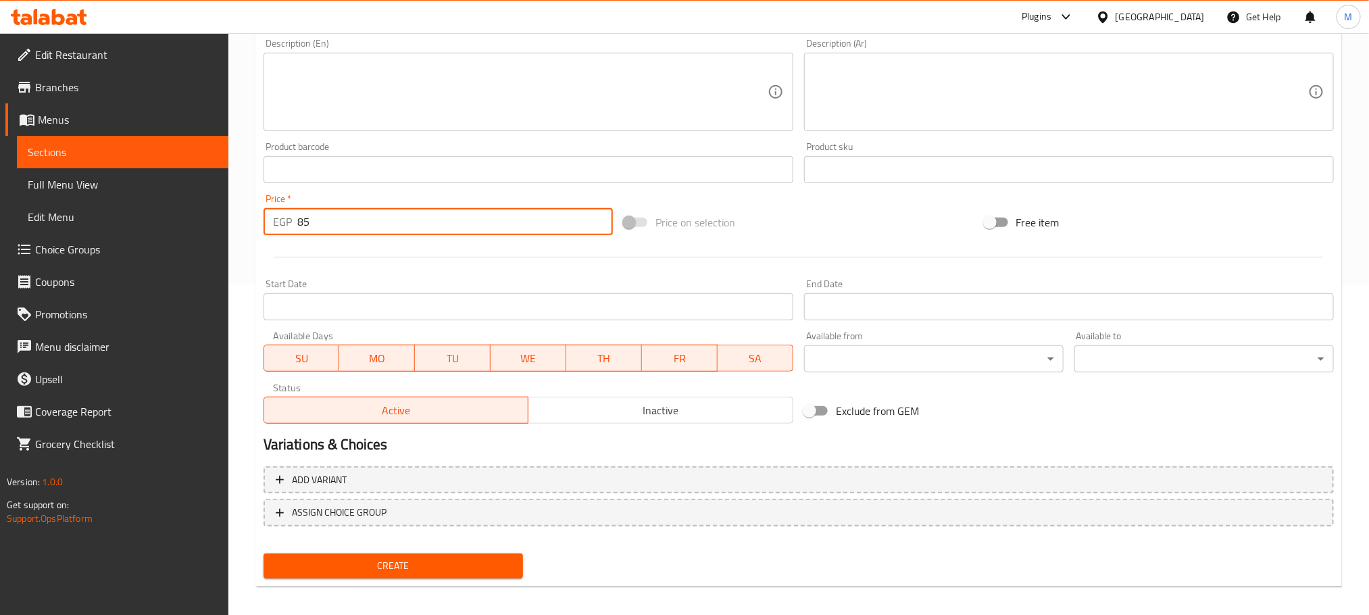
scroll to position [338, 0]
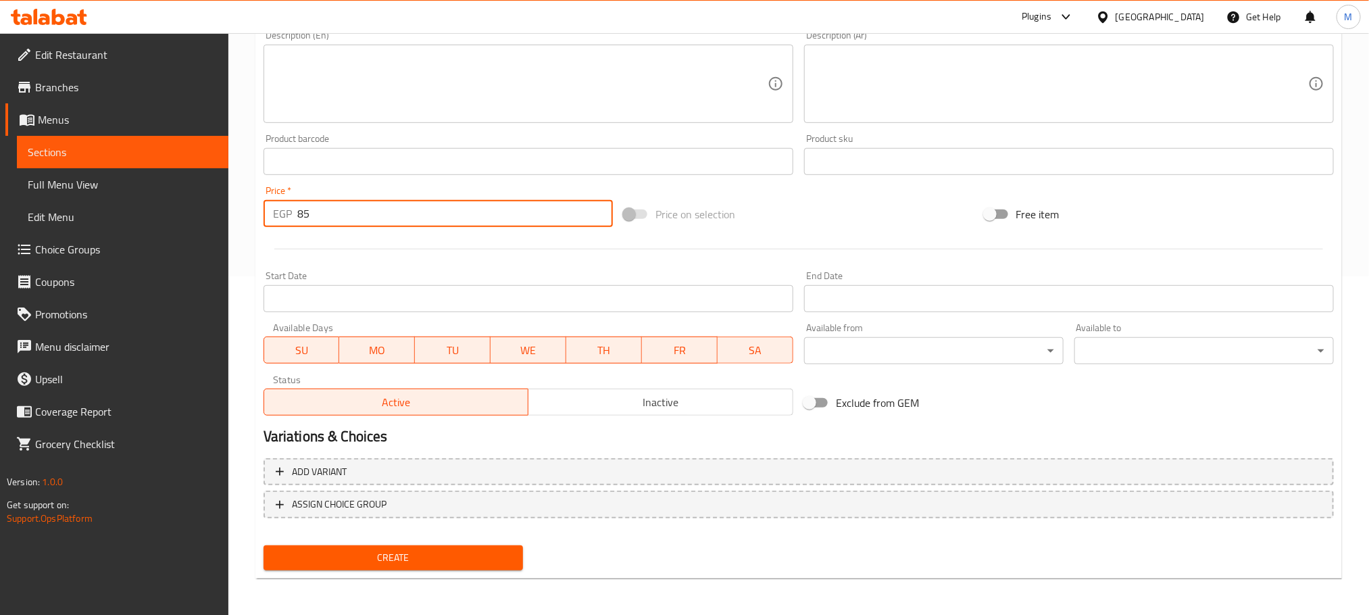
type input "85"
click at [488, 560] on span "Create" at bounding box center [393, 557] width 238 height 17
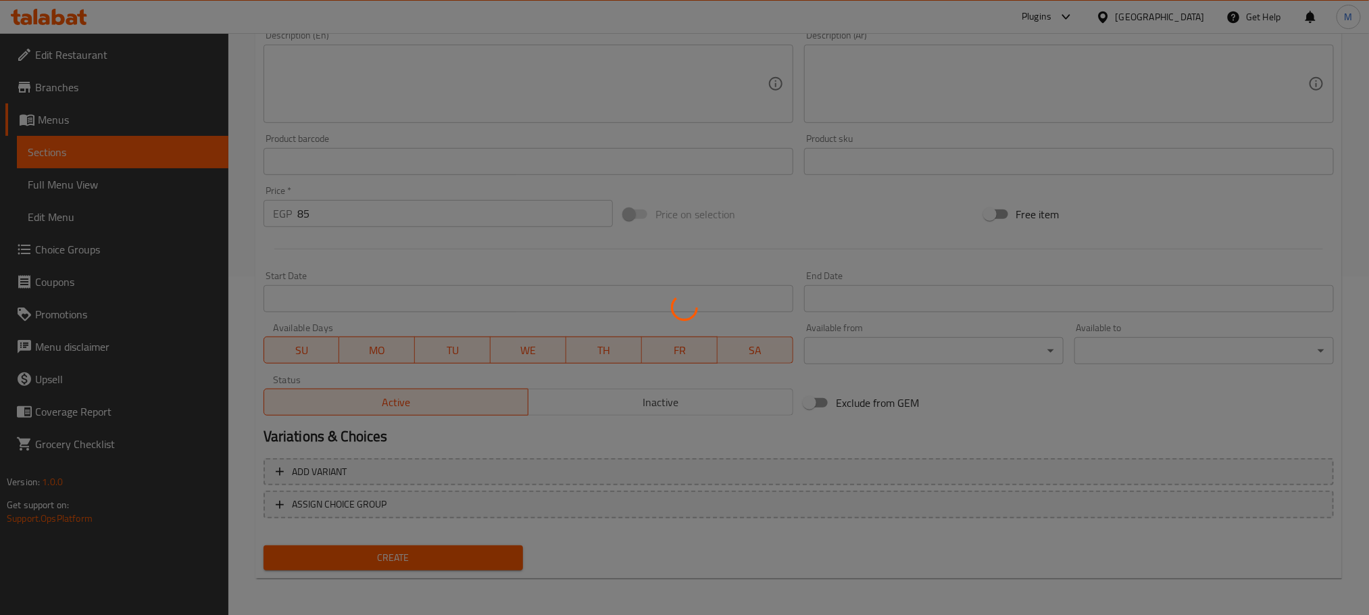
type input "0"
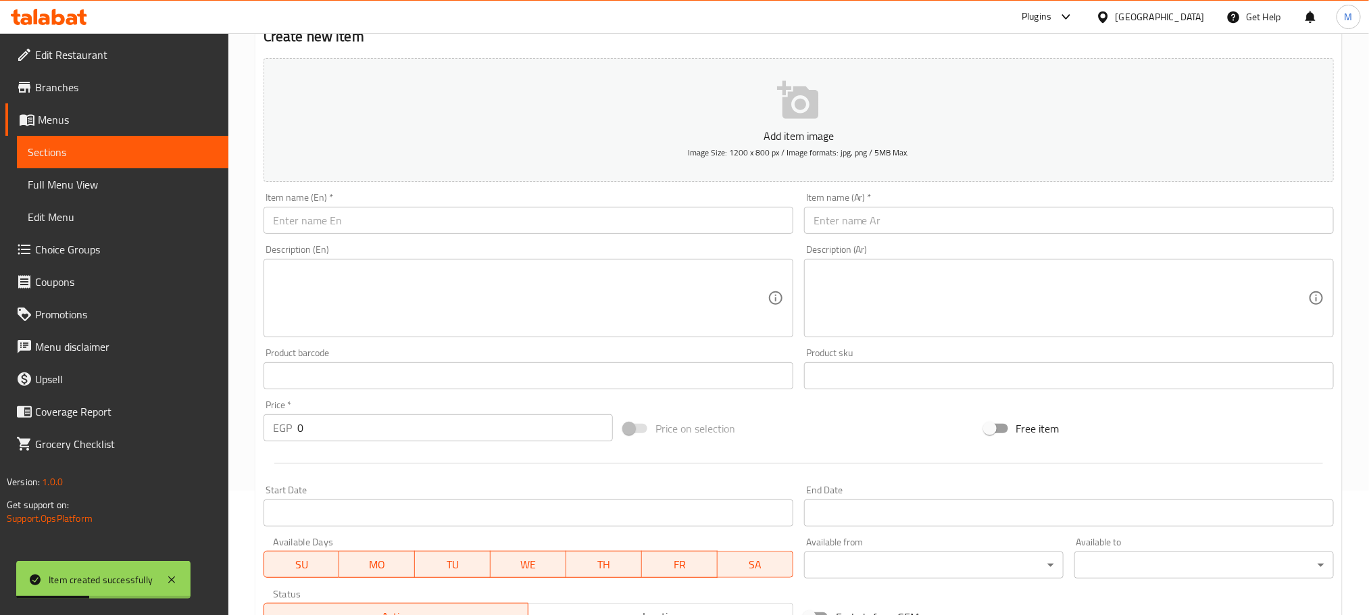
scroll to position [34, 0]
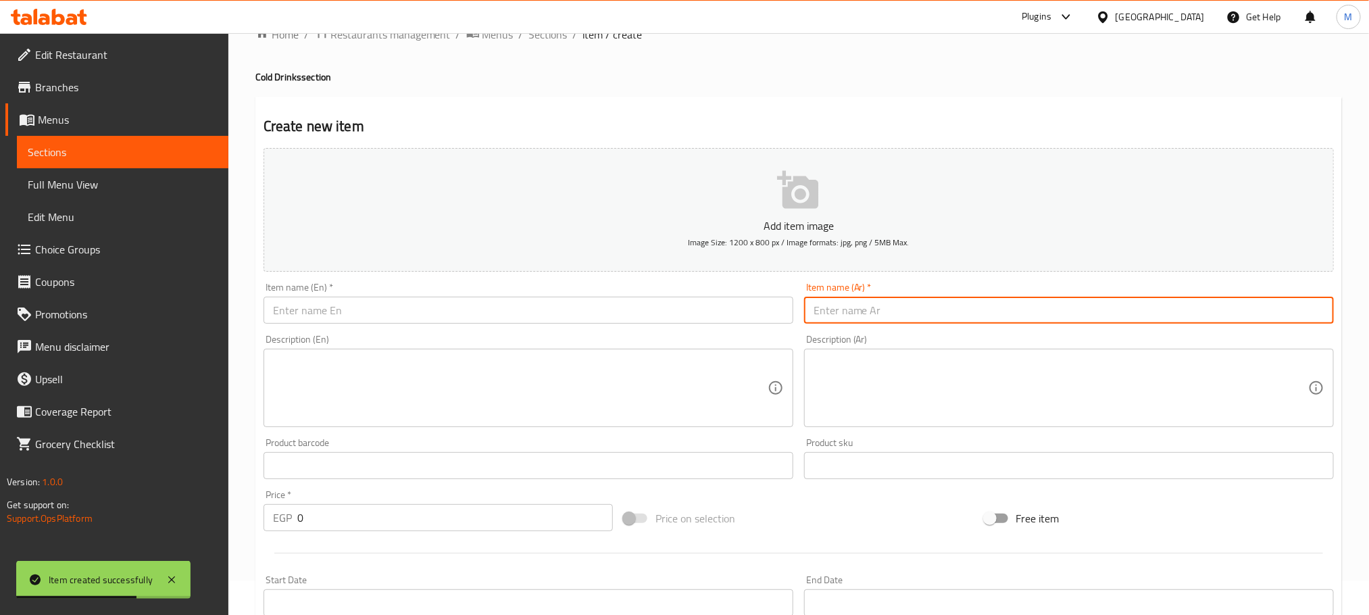
click at [1002, 308] on input "text" at bounding box center [1069, 310] width 530 height 27
type input "عصير فريش"
click at [590, 290] on div "Item name (En)   * Item name (En) *" at bounding box center [528, 302] width 530 height 41
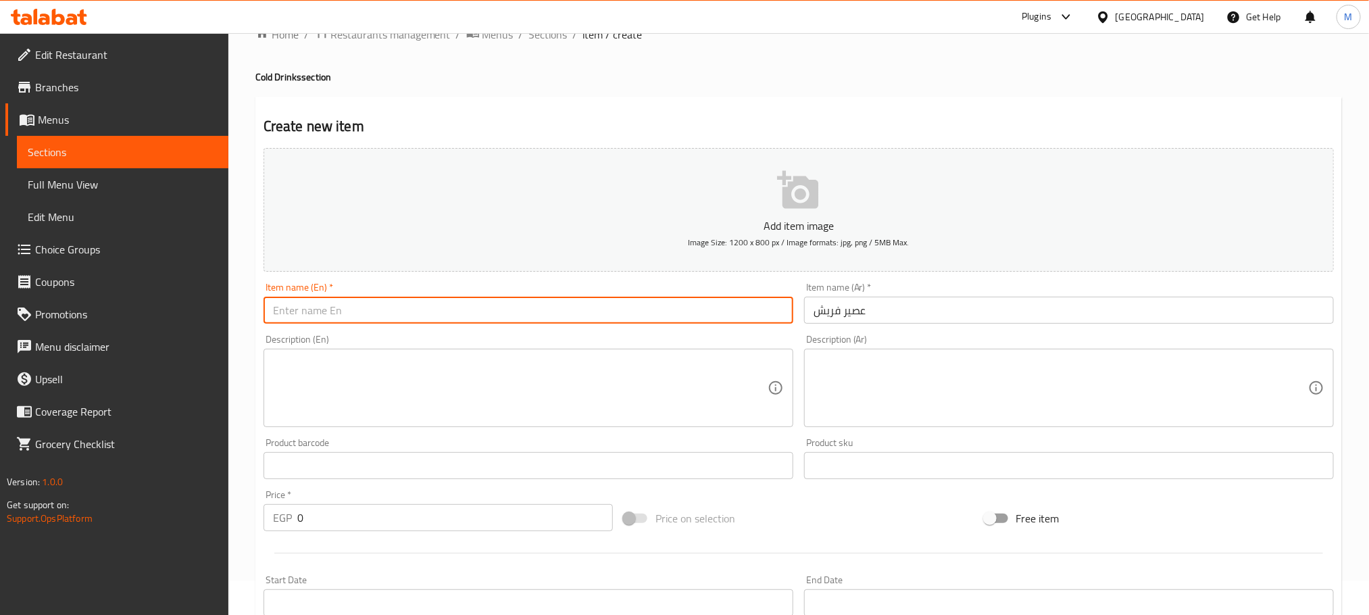
click at [598, 301] on input "text" at bounding box center [528, 310] width 530 height 27
type input "Fresh juice"
click at [402, 517] on input "0" at bounding box center [454, 517] width 315 height 27
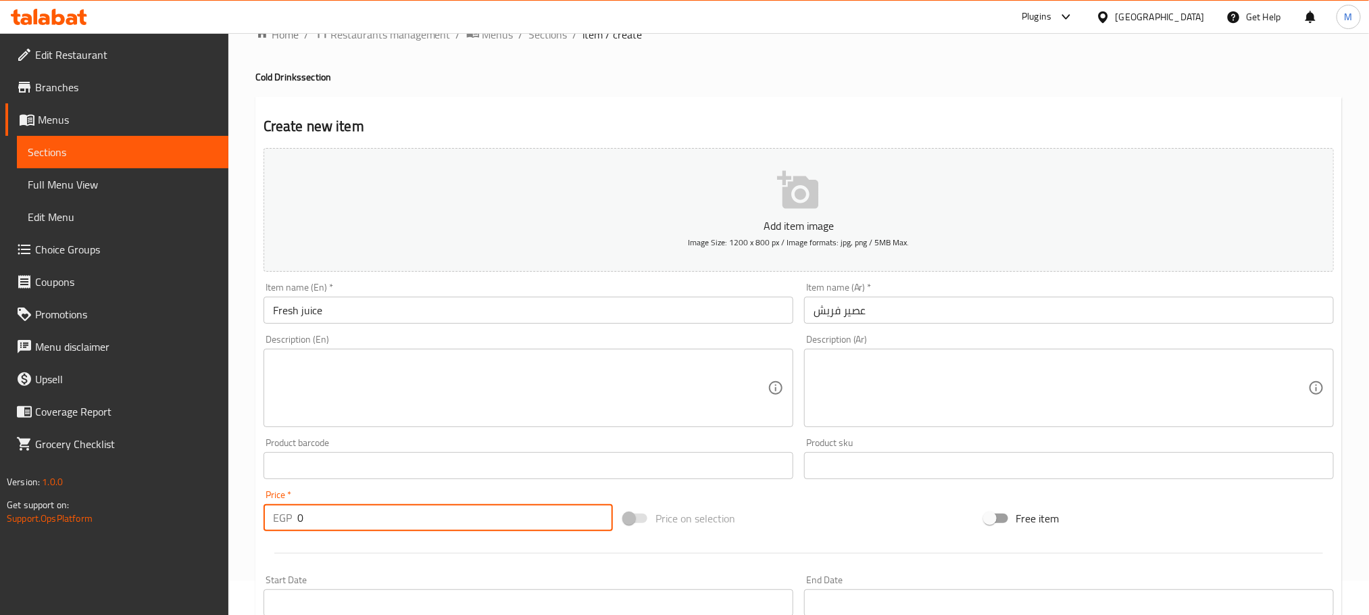
click at [402, 517] on input "0" at bounding box center [454, 517] width 315 height 27
type input "60"
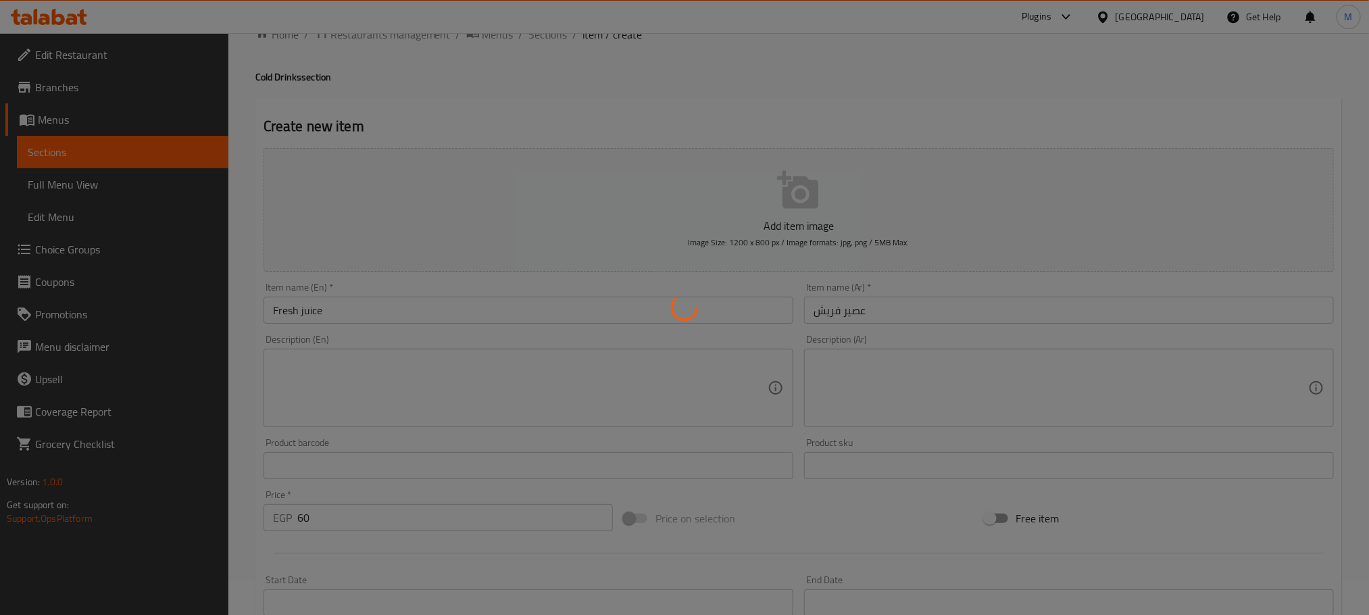
type input "0"
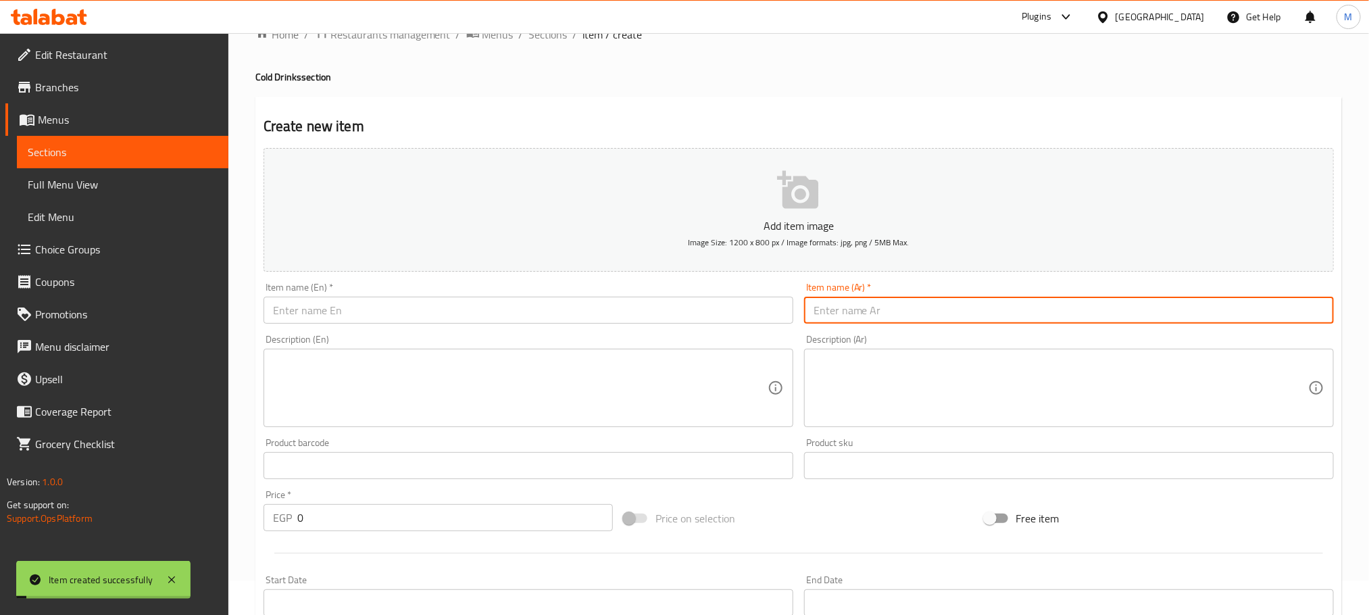
click at [904, 314] on input "text" at bounding box center [1069, 310] width 530 height 27
type input "2"
type input "صودا"
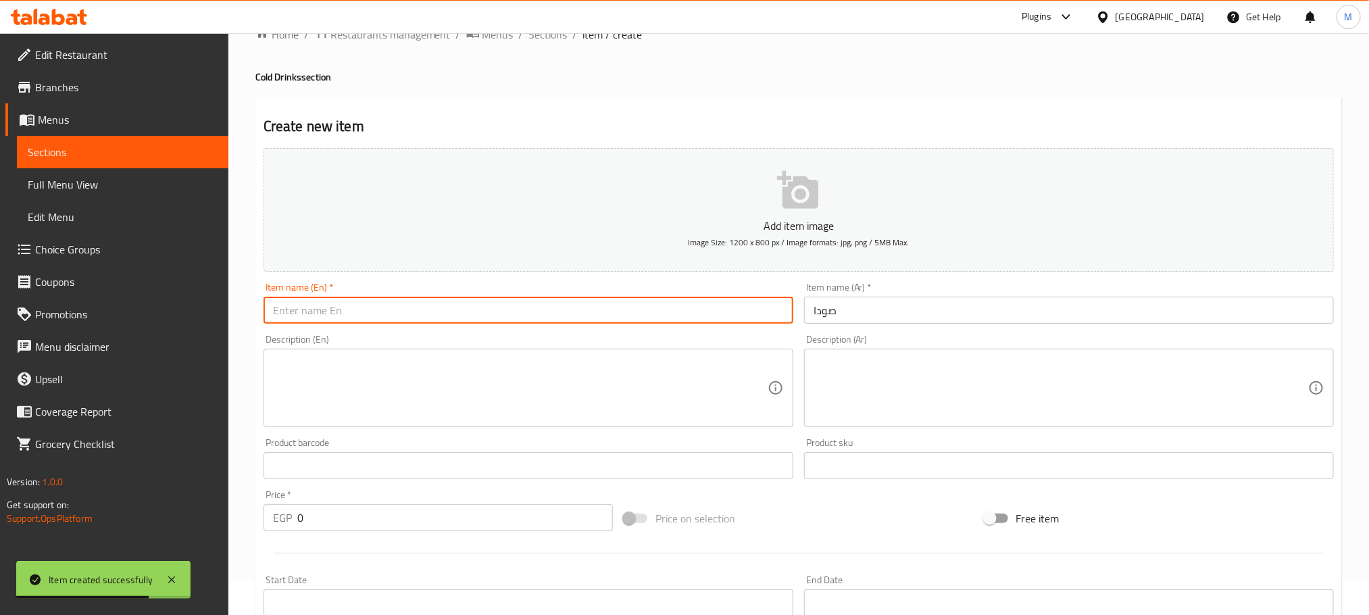
click at [473, 311] on input "text" at bounding box center [528, 310] width 530 height 27
type input "Soda"
click at [464, 530] on input "0" at bounding box center [454, 517] width 315 height 27
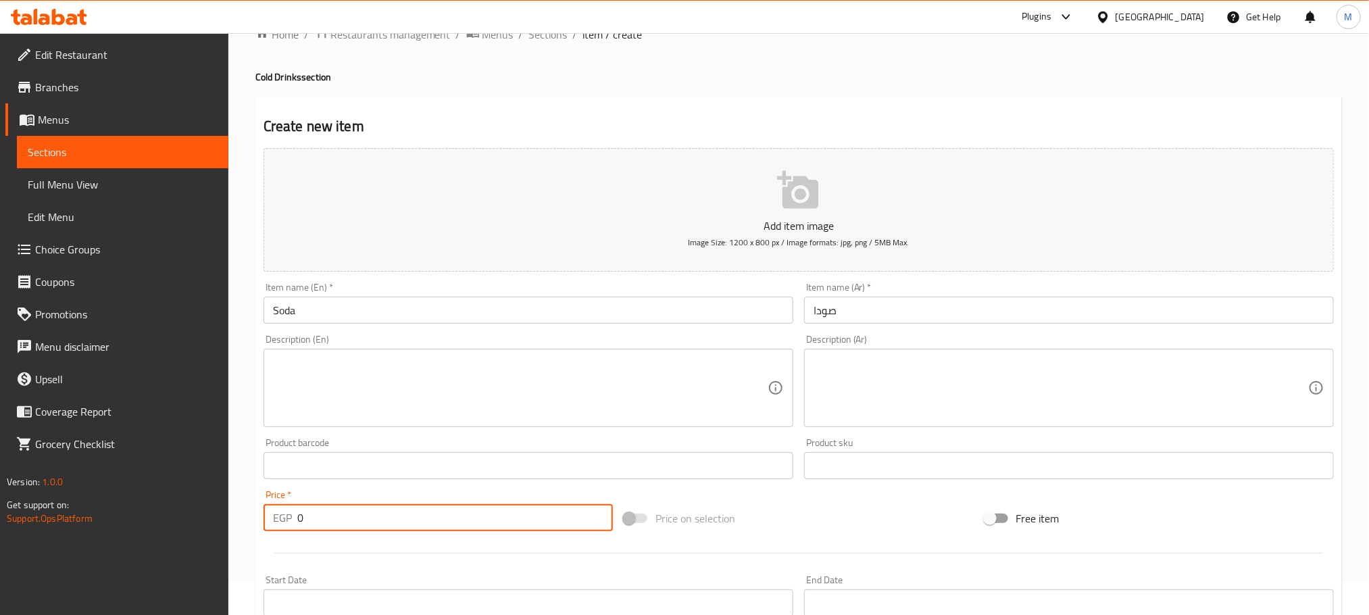
click at [464, 530] on input "0" at bounding box center [454, 517] width 315 height 27
type input "70"
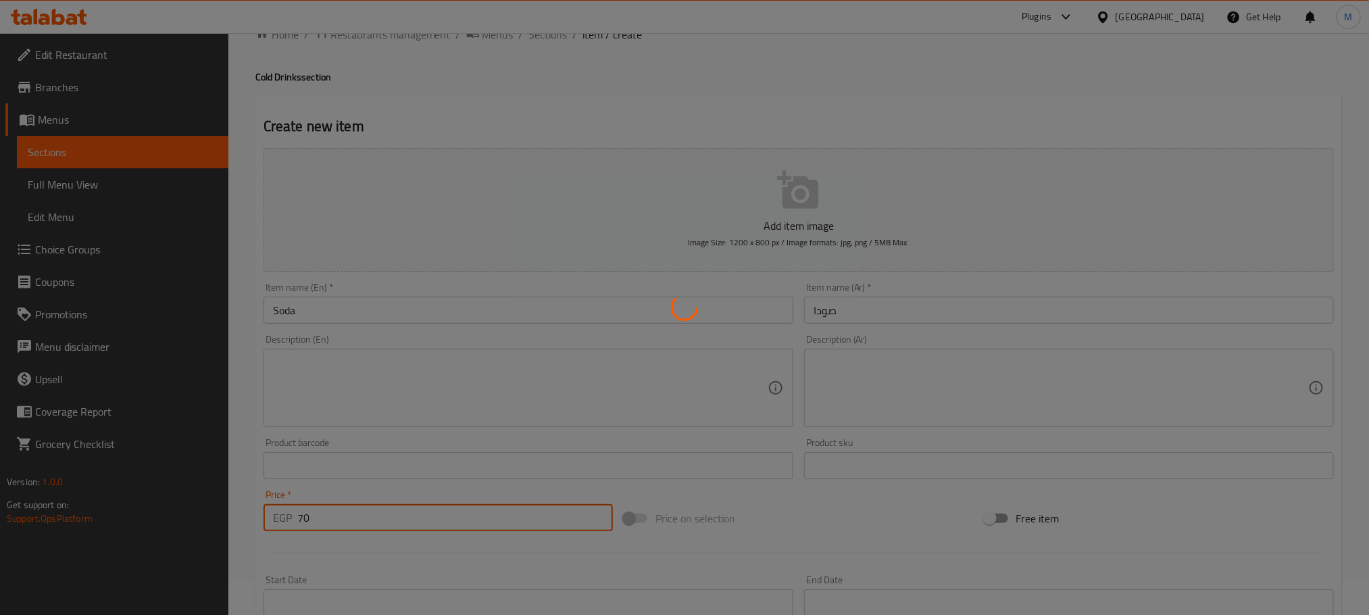
type input "0"
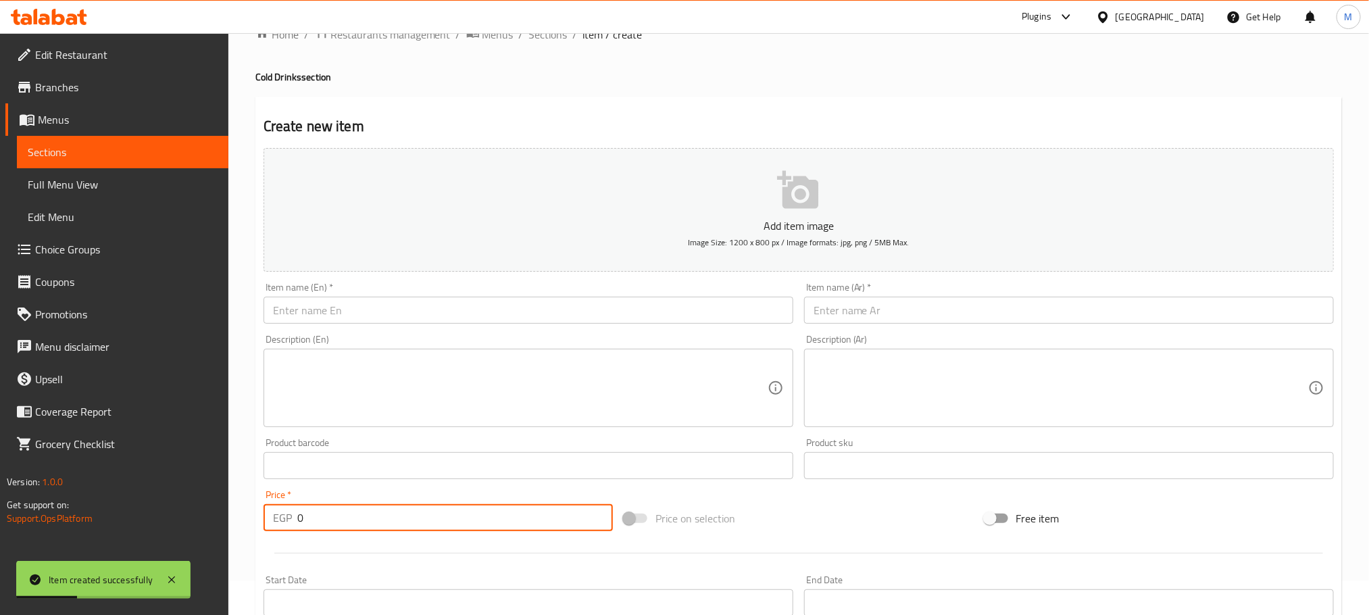
click at [934, 290] on div "Item name (Ar)   * Item name (Ar) *" at bounding box center [1069, 302] width 530 height 41
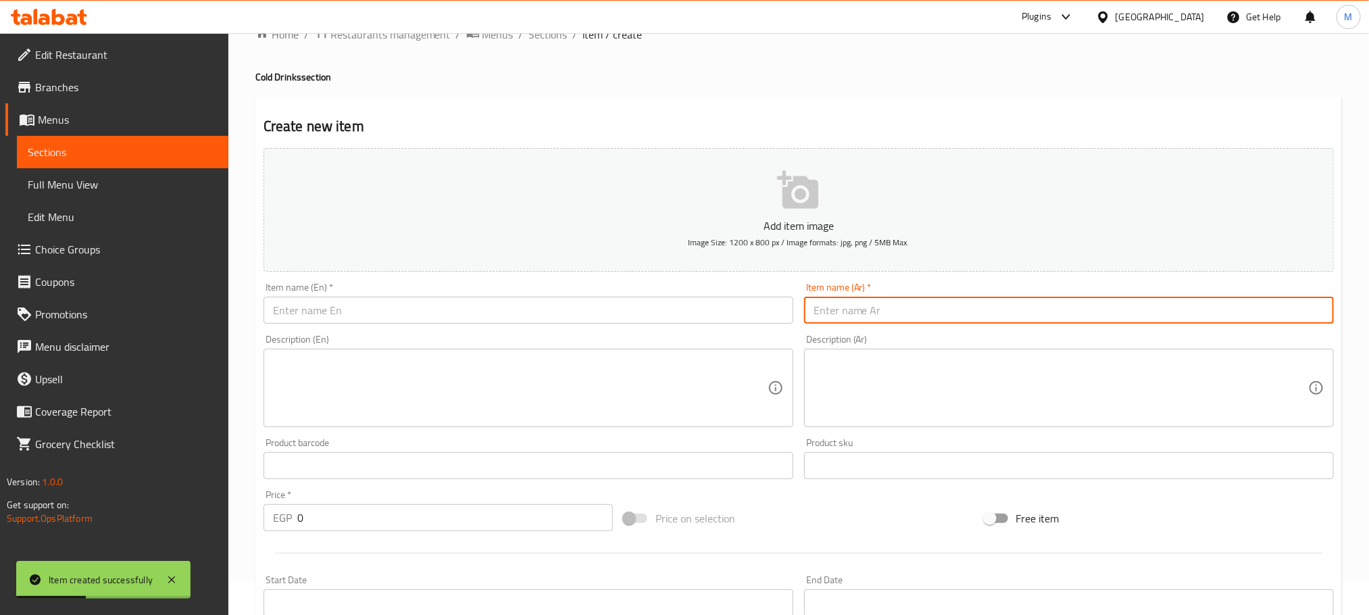
click at [931, 302] on input "text" at bounding box center [1069, 310] width 530 height 27
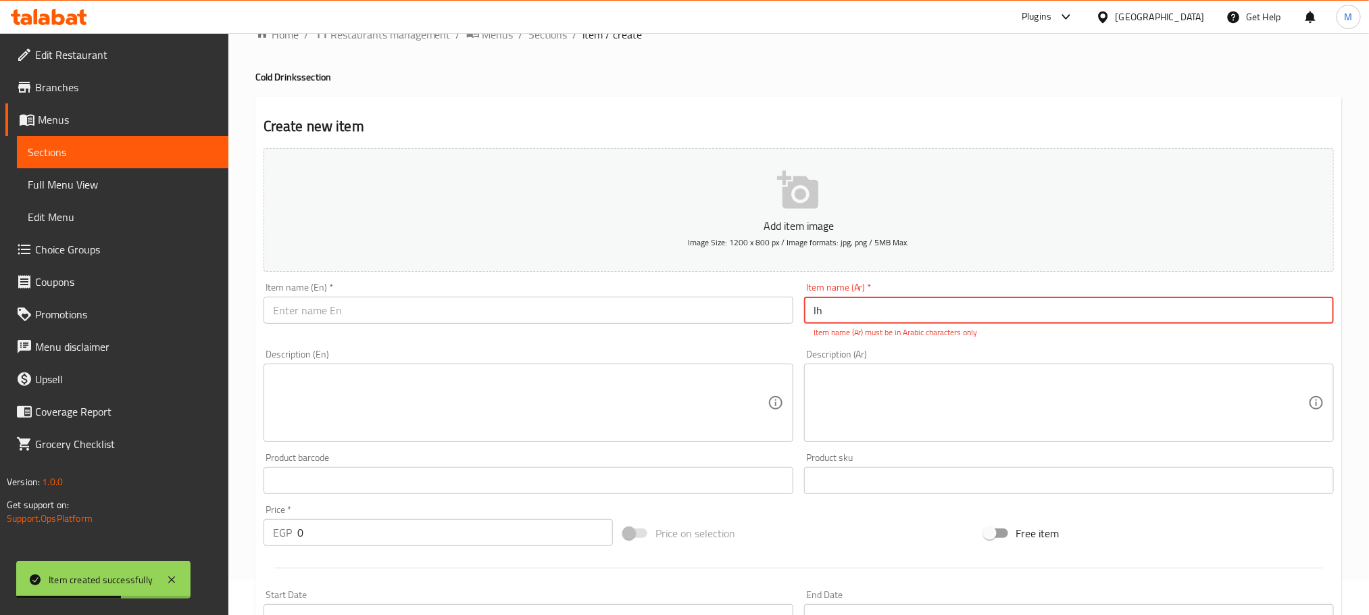
type input "l"
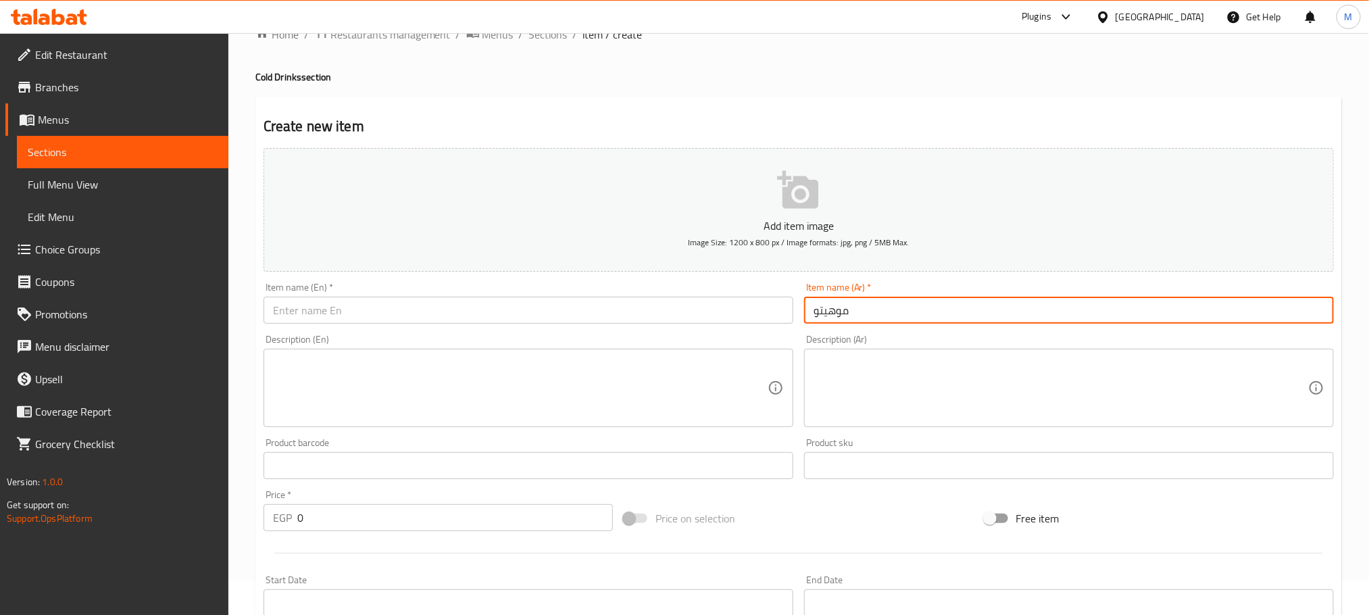
type input "موهيتو"
click at [723, 319] on input "text" at bounding box center [528, 310] width 530 height 27
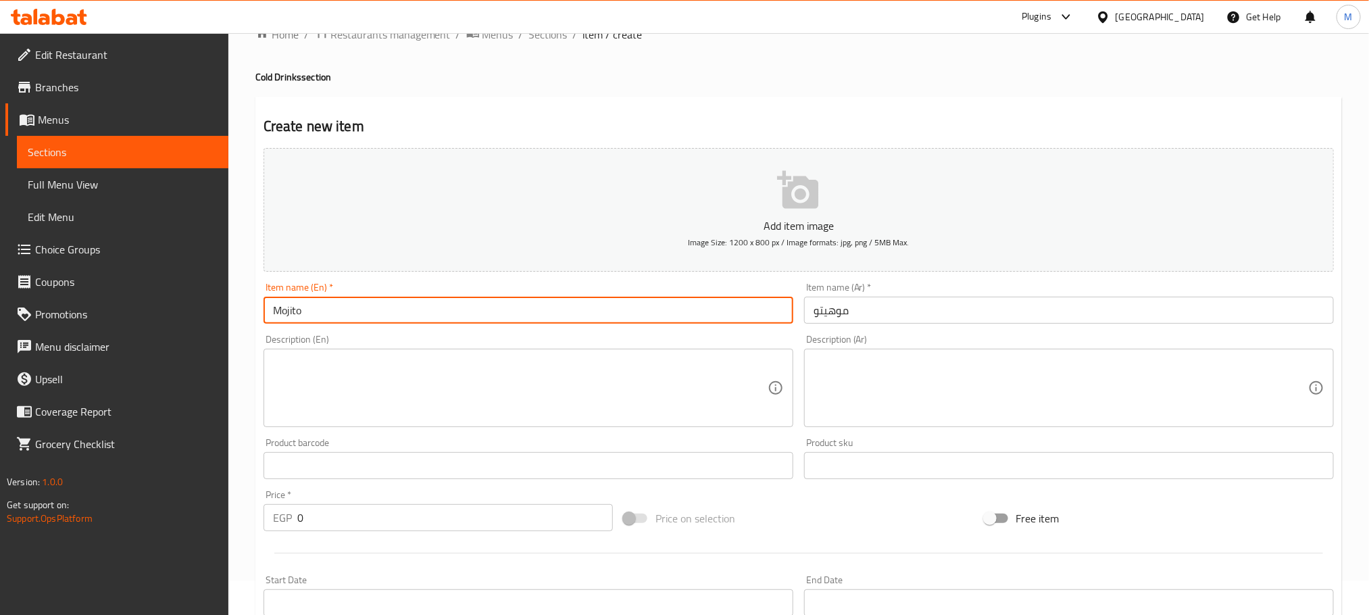
type input "Mojito"
click at [311, 511] on input "0" at bounding box center [454, 517] width 315 height 27
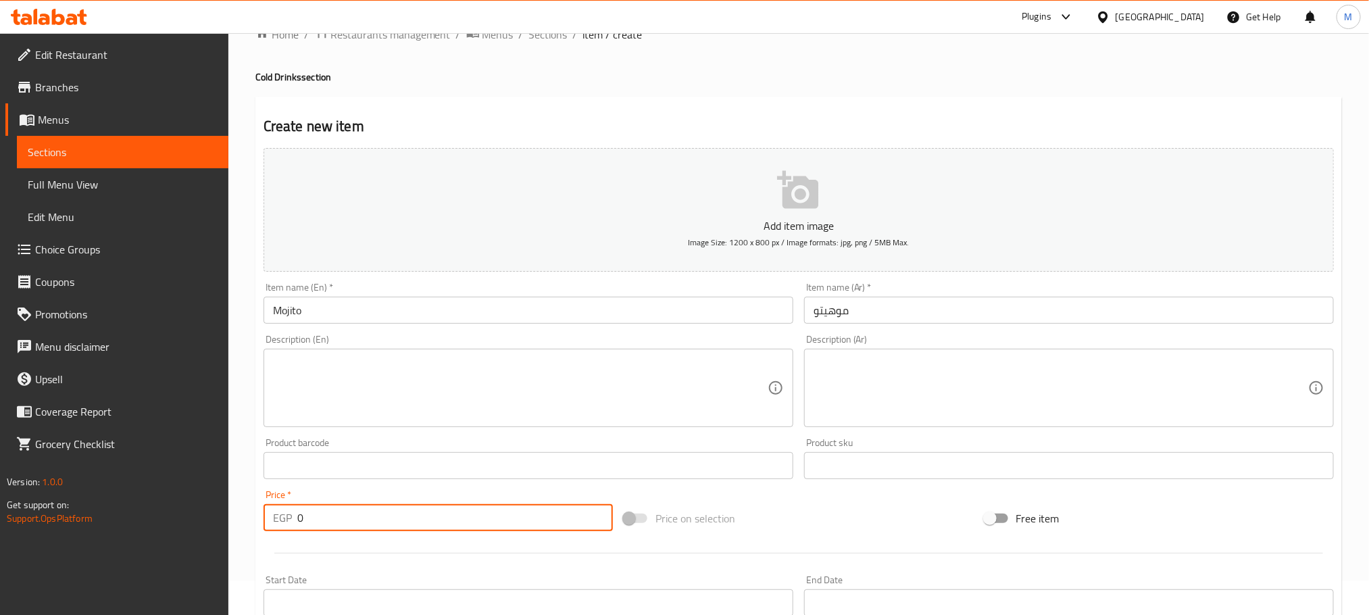
click at [311, 511] on input "0" at bounding box center [454, 517] width 315 height 27
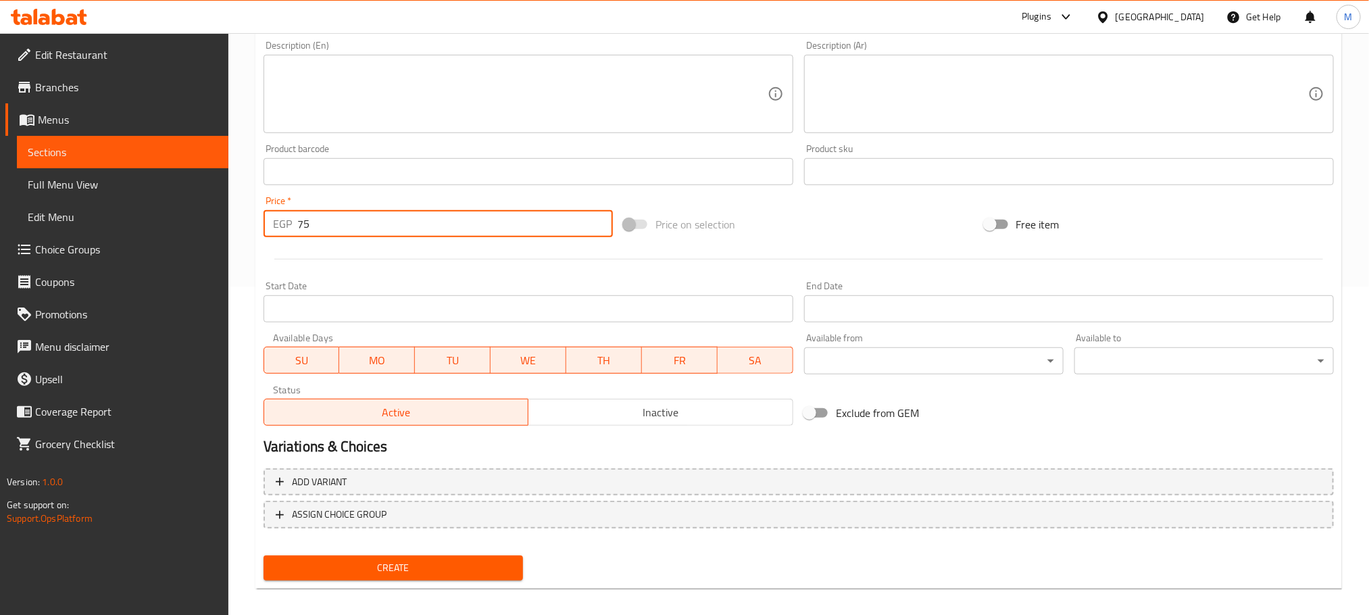
scroll to position [338, 0]
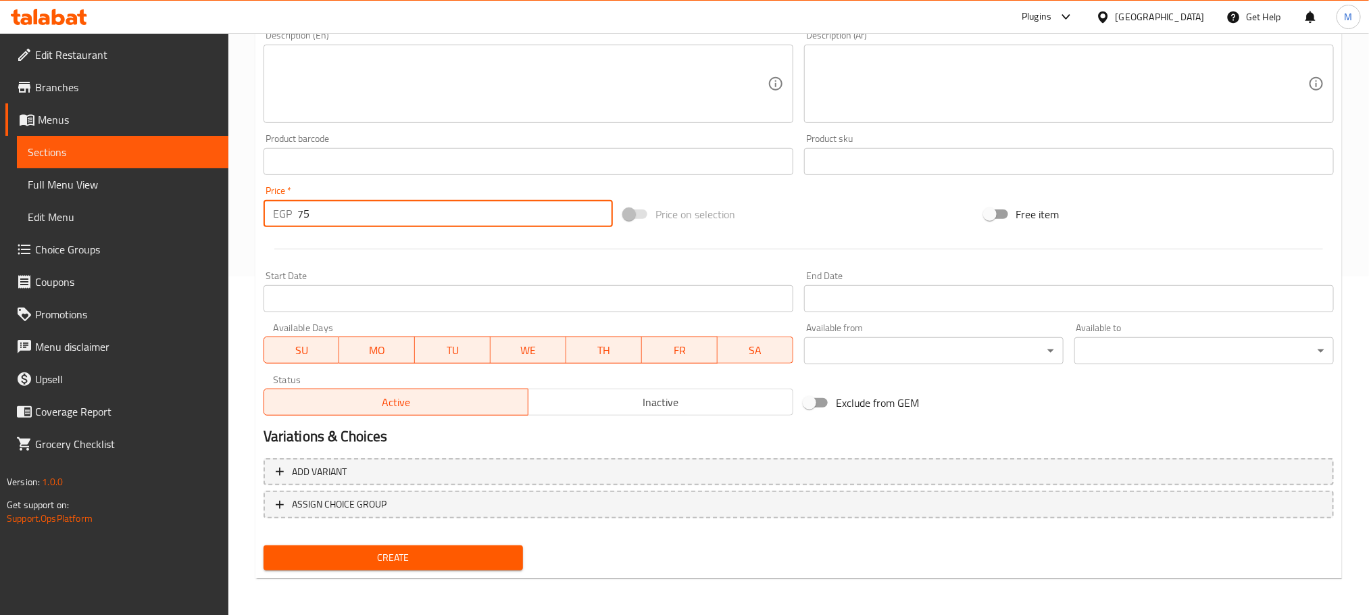
type input "75"
click at [347, 576] on div "Create new item Add item image Image Size: 1200 x 800 px / Image formats: jpg, …" at bounding box center [798, 186] width 1086 height 786
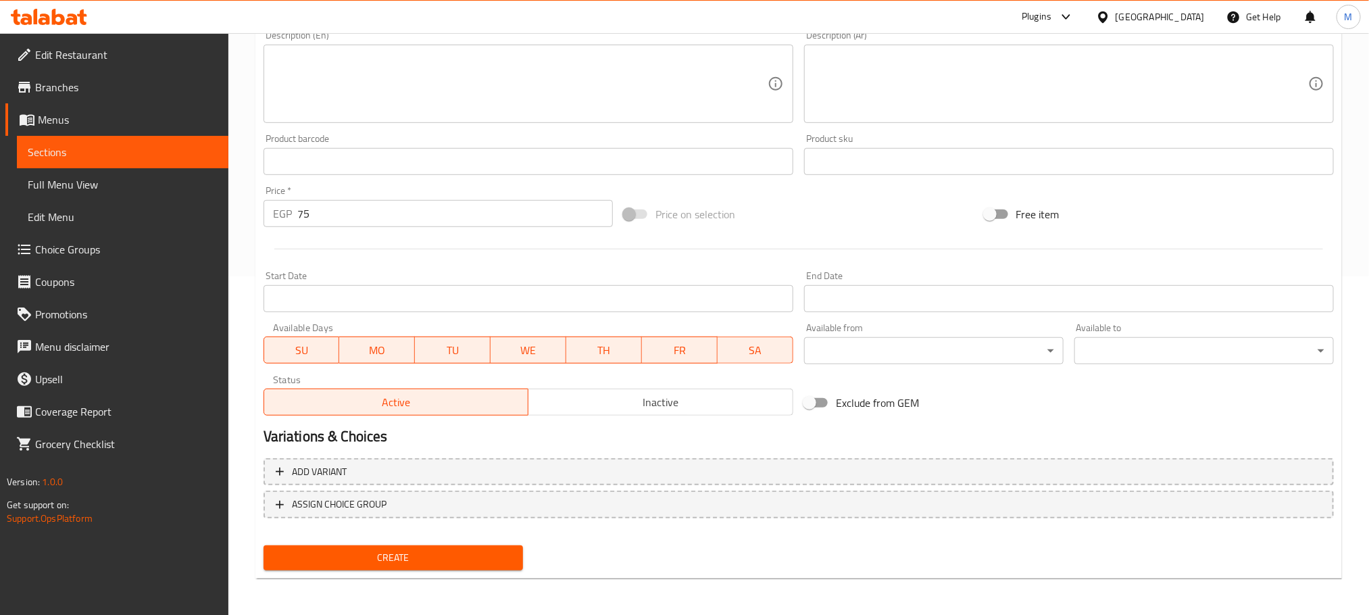
click at [347, 560] on span "Create" at bounding box center [393, 557] width 238 height 17
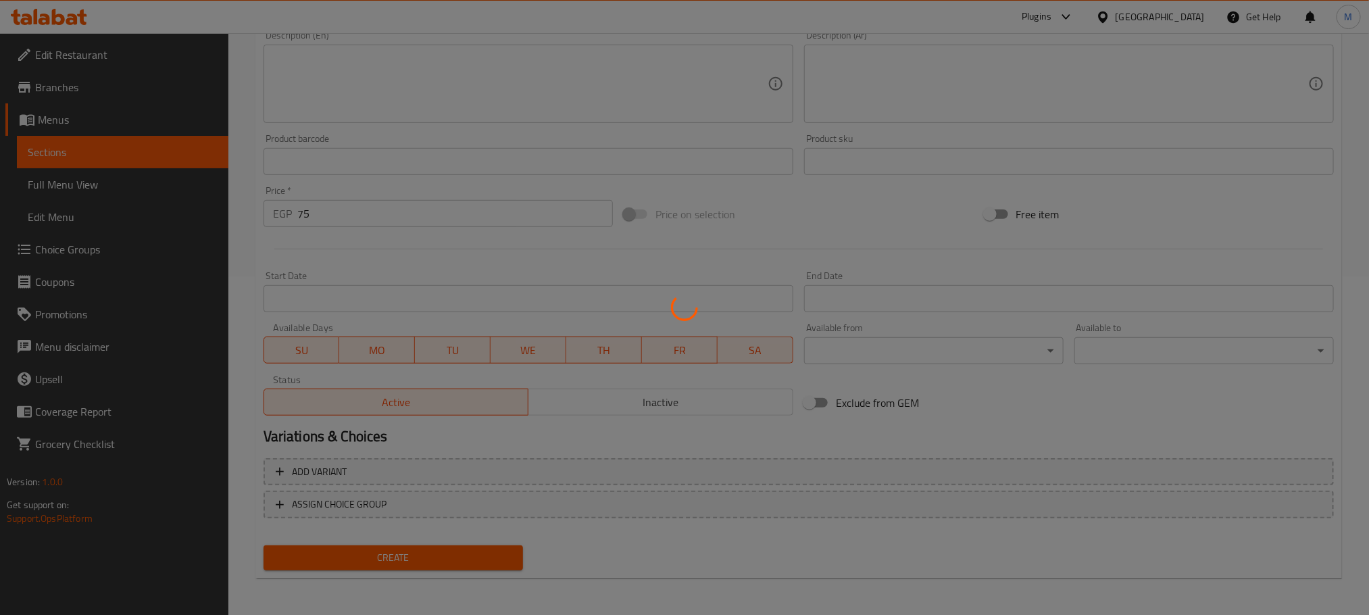
type input "0"
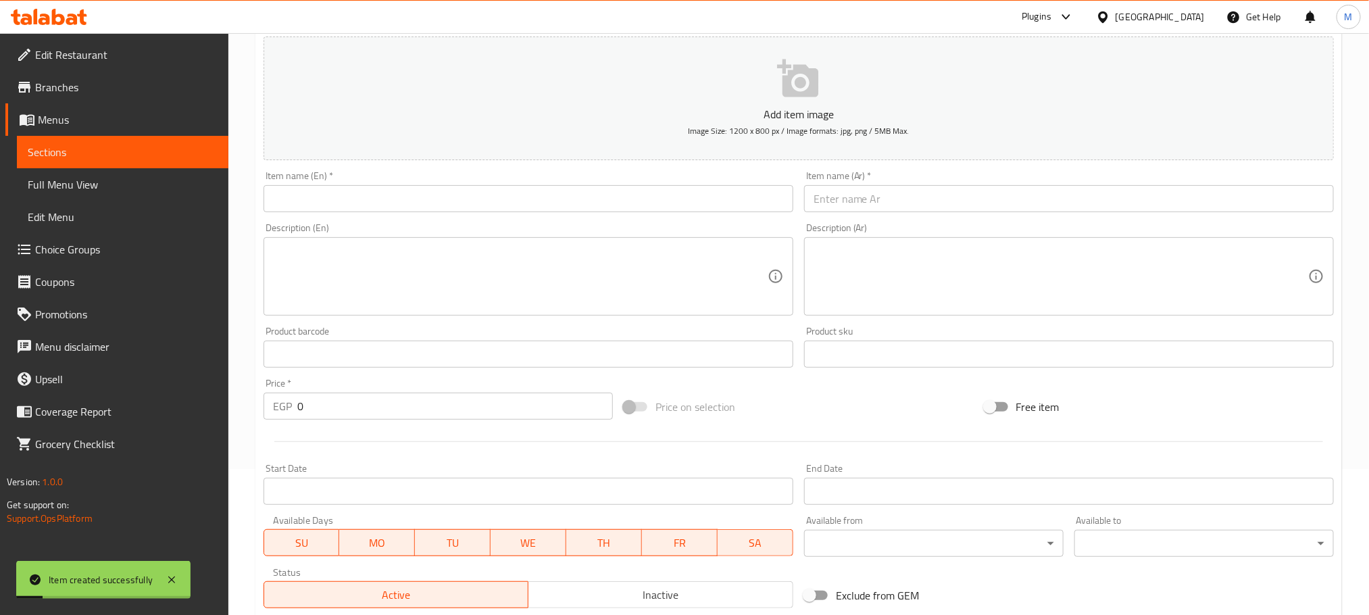
scroll to position [0, 0]
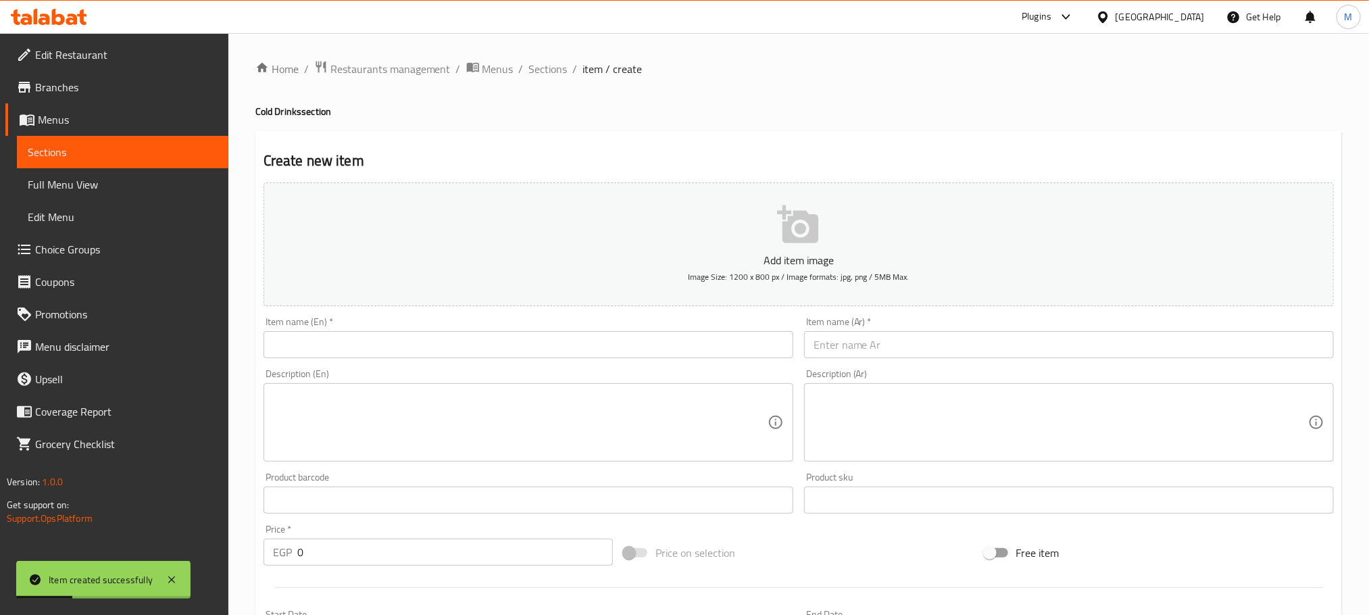
click at [1005, 335] on input "text" at bounding box center [1069, 344] width 530 height 27
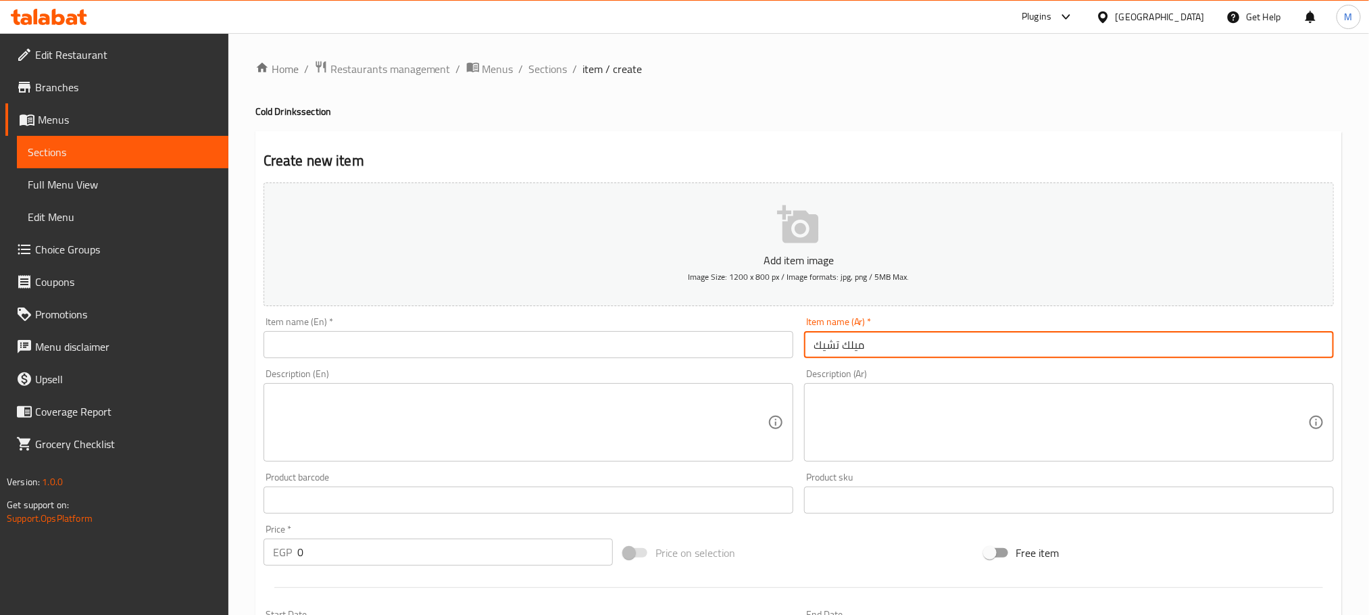
type input "ميلك تشيك"
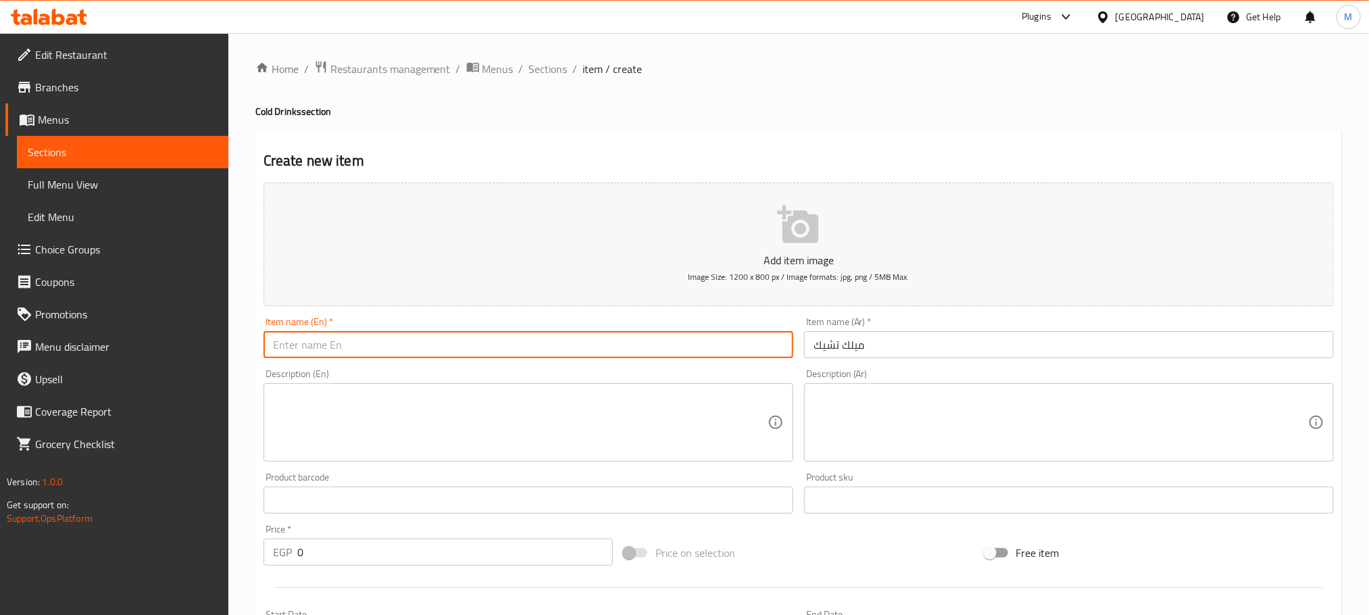
click at [464, 340] on input "text" at bounding box center [528, 344] width 530 height 27
type input "Milkshake"
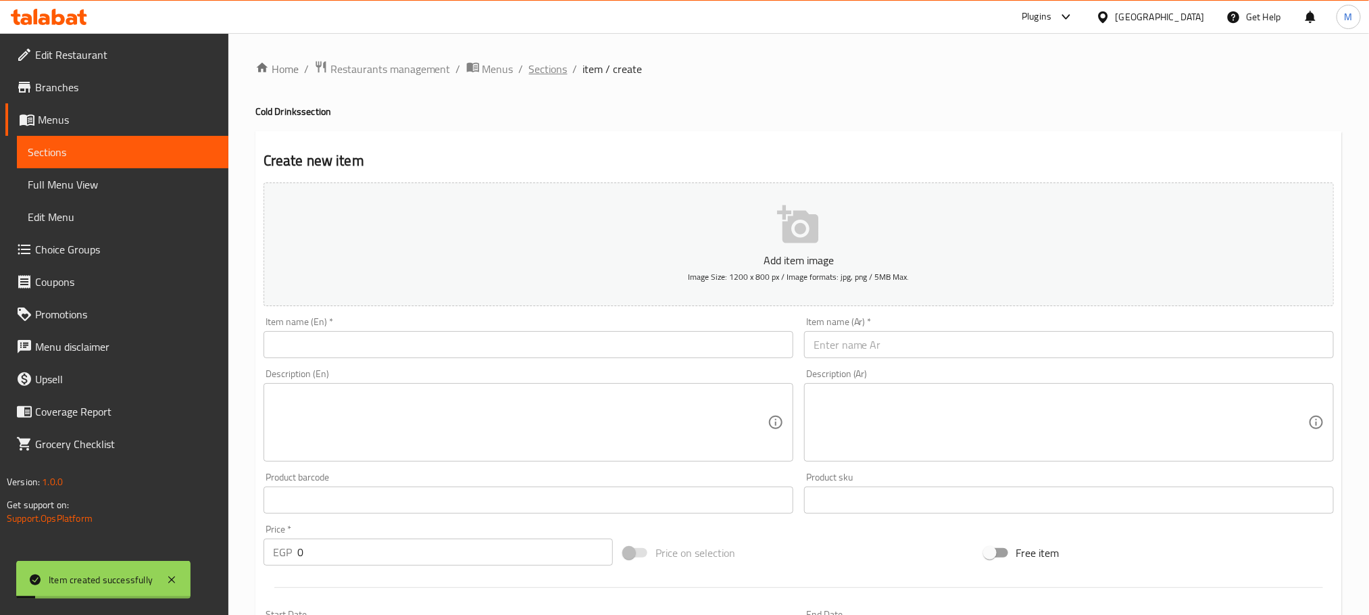
click at [557, 72] on span "Sections" at bounding box center [548, 69] width 39 height 16
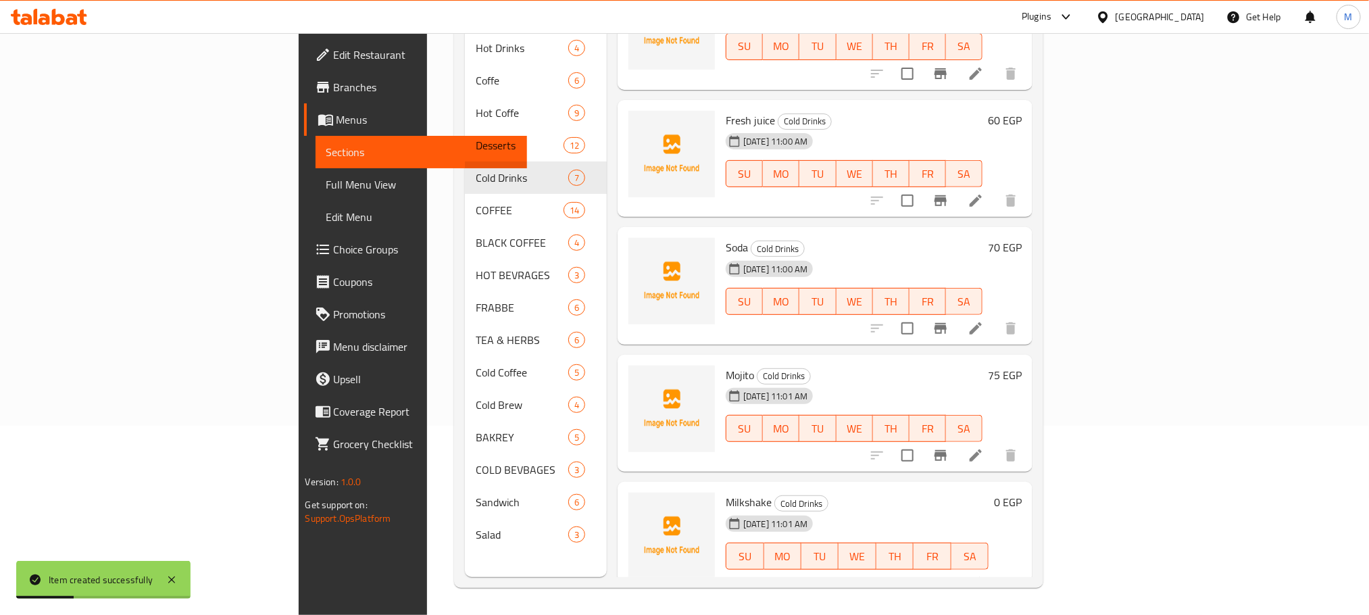
scroll to position [310, 0]
click at [984, 574] on icon at bounding box center [975, 582] width 16 height 16
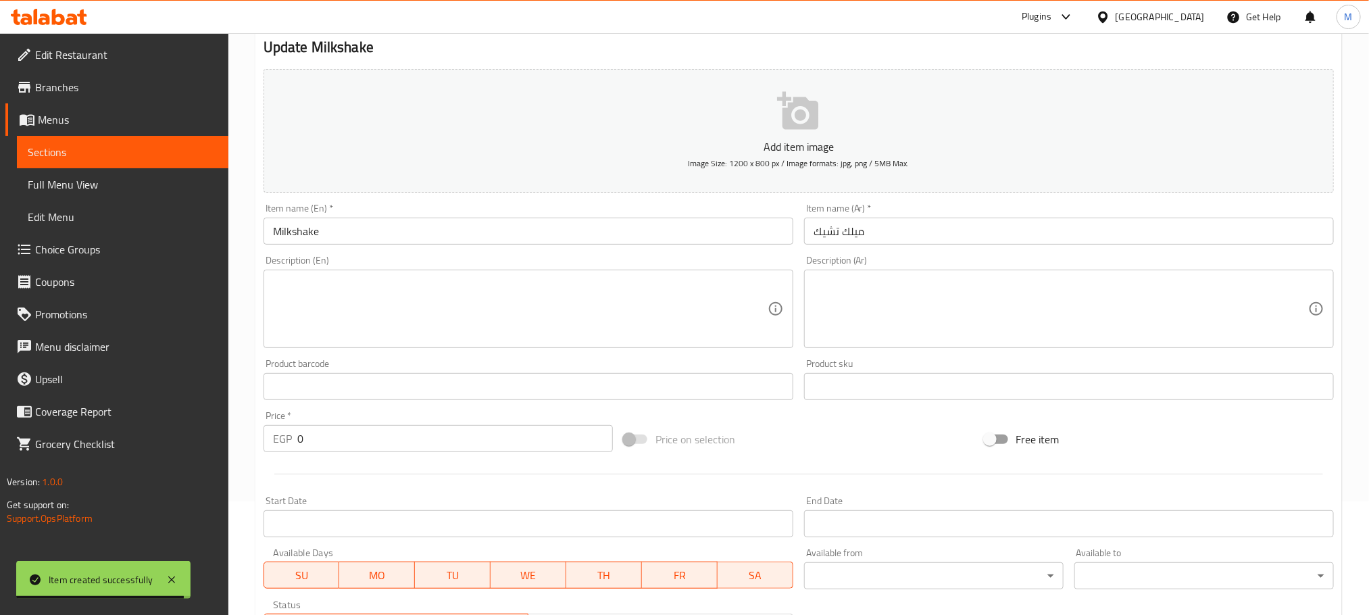
scroll to position [304, 0]
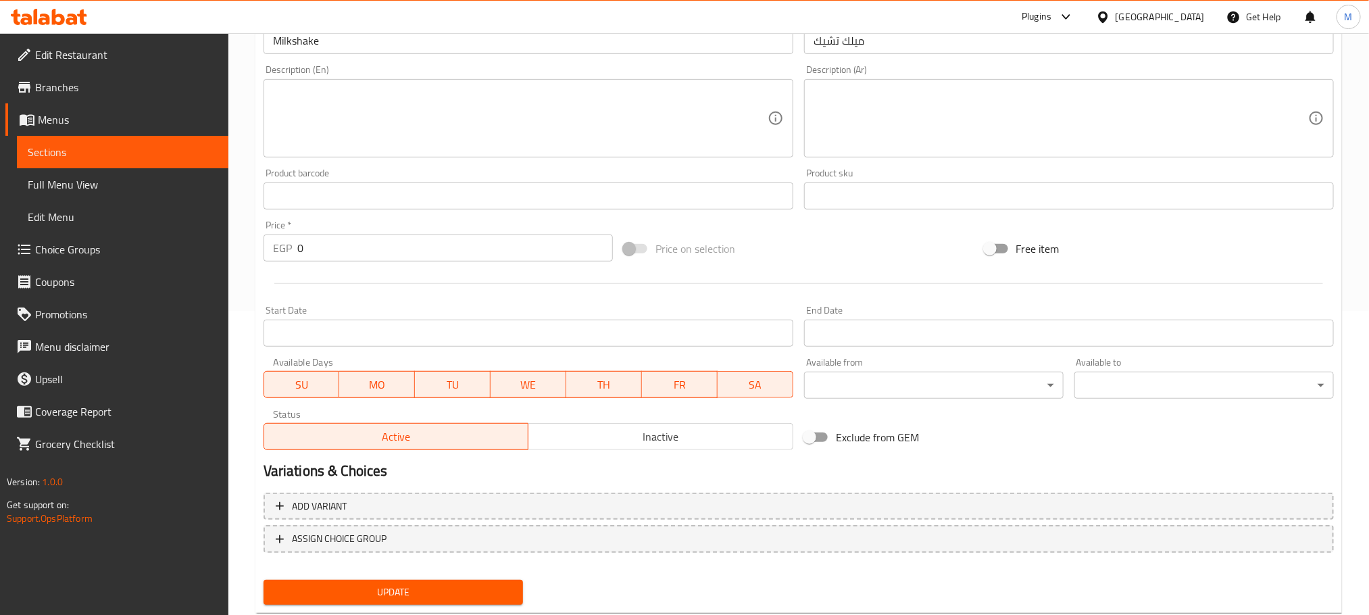
click at [473, 264] on div "Price   * EGP 0 Price *" at bounding box center [438, 241] width 360 height 52
click at [497, 248] on input "0" at bounding box center [454, 247] width 315 height 27
click at [497, 249] on input "0" at bounding box center [454, 247] width 315 height 27
click at [497, 253] on input "0" at bounding box center [454, 247] width 315 height 27
type input "85"
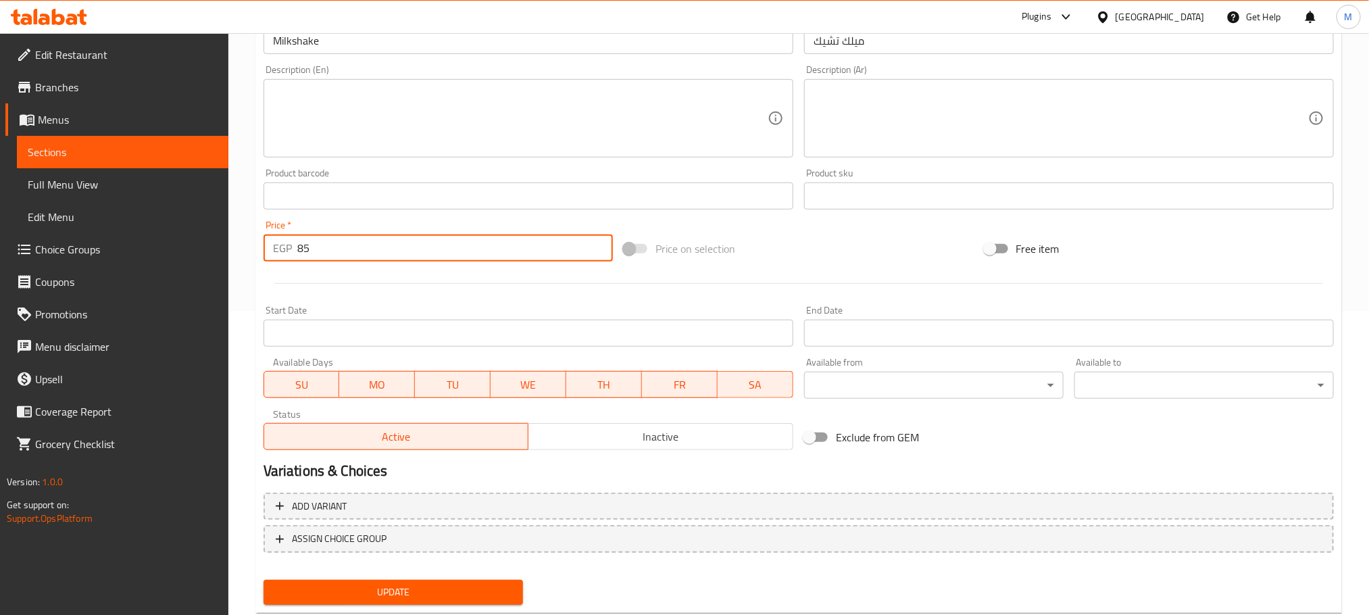
click at [263, 580] on button "Update" at bounding box center [392, 592] width 259 height 25
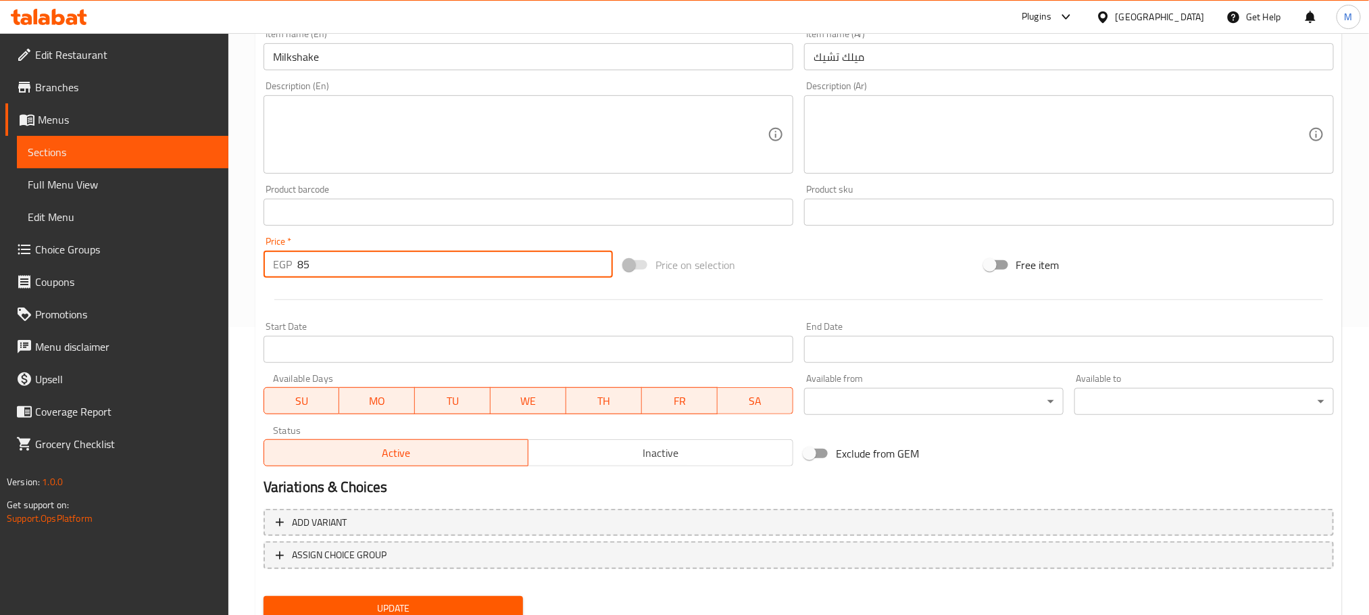
scroll to position [338, 0]
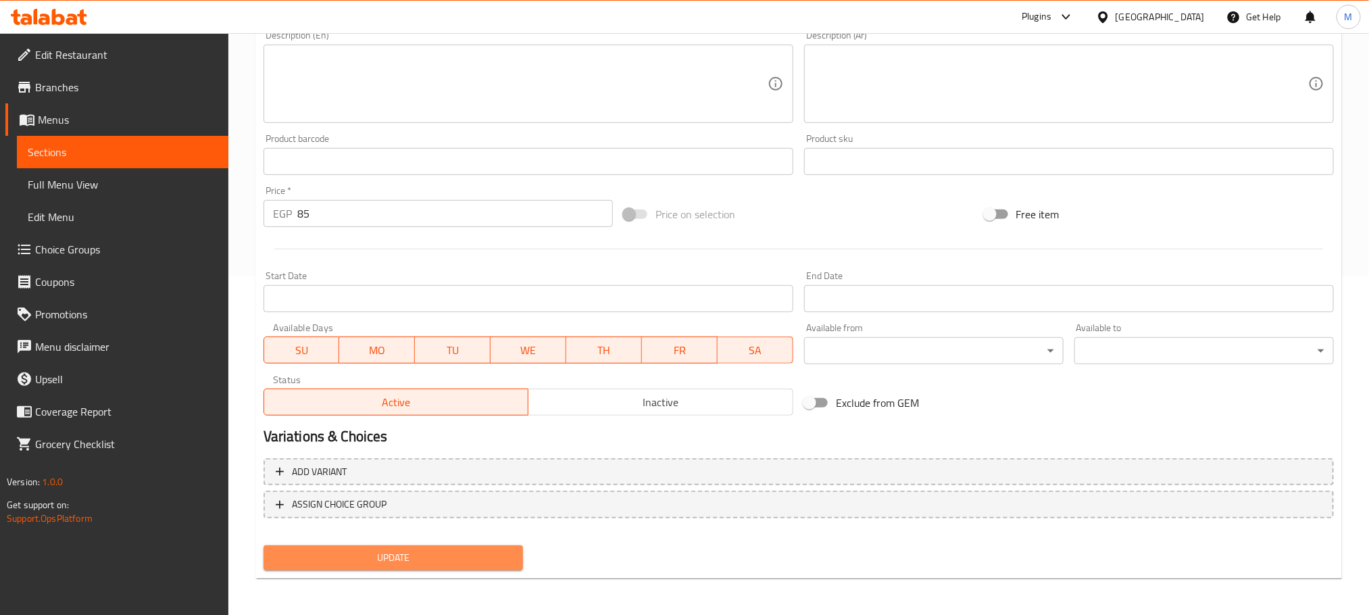
click at [401, 549] on span "Update" at bounding box center [393, 557] width 238 height 17
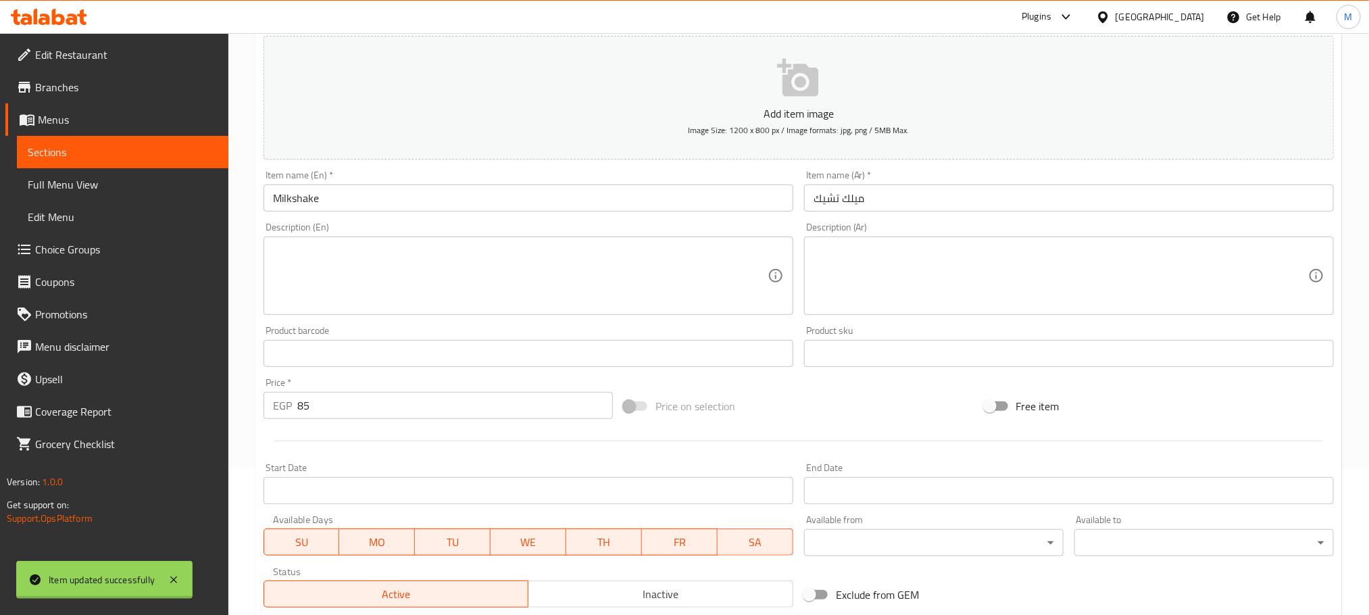
scroll to position [0, 0]
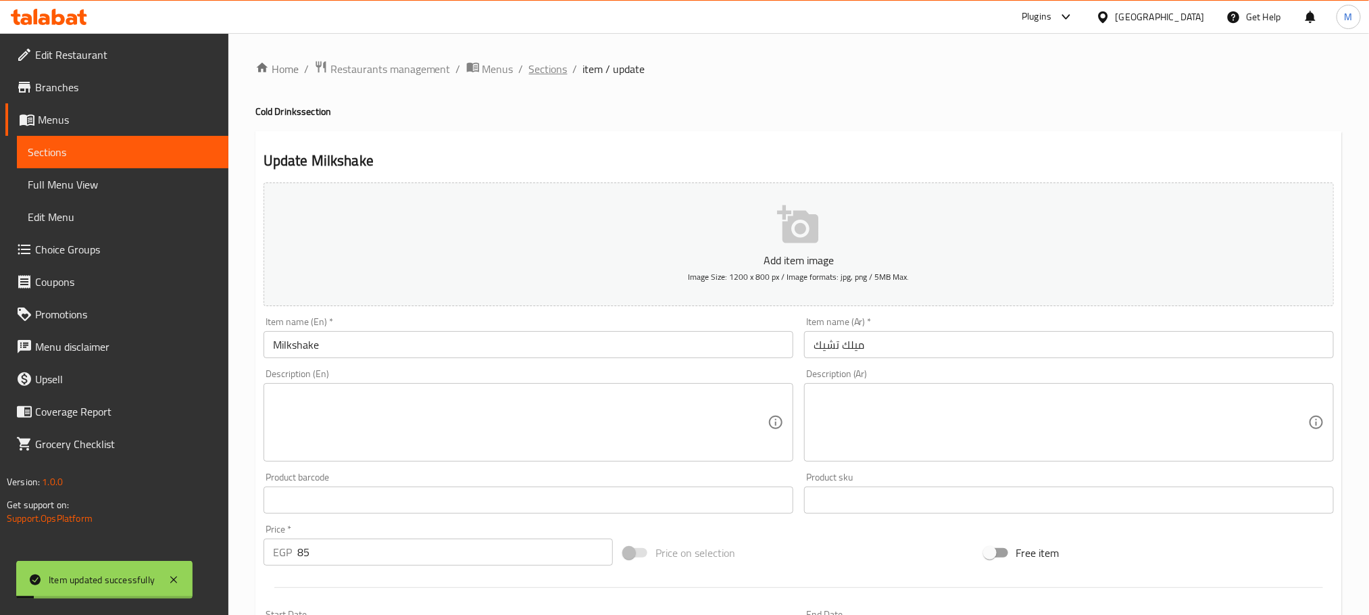
click at [539, 75] on span "Sections" at bounding box center [548, 69] width 39 height 16
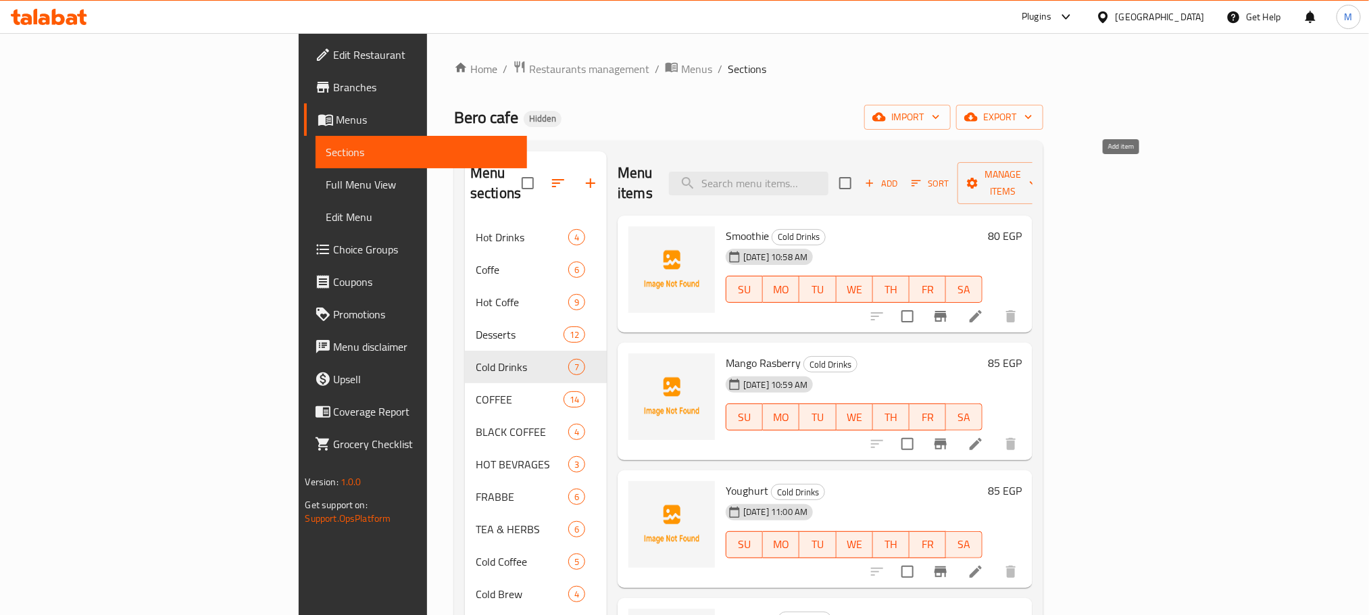
click at [899, 181] on span "Add" at bounding box center [881, 184] width 36 height 16
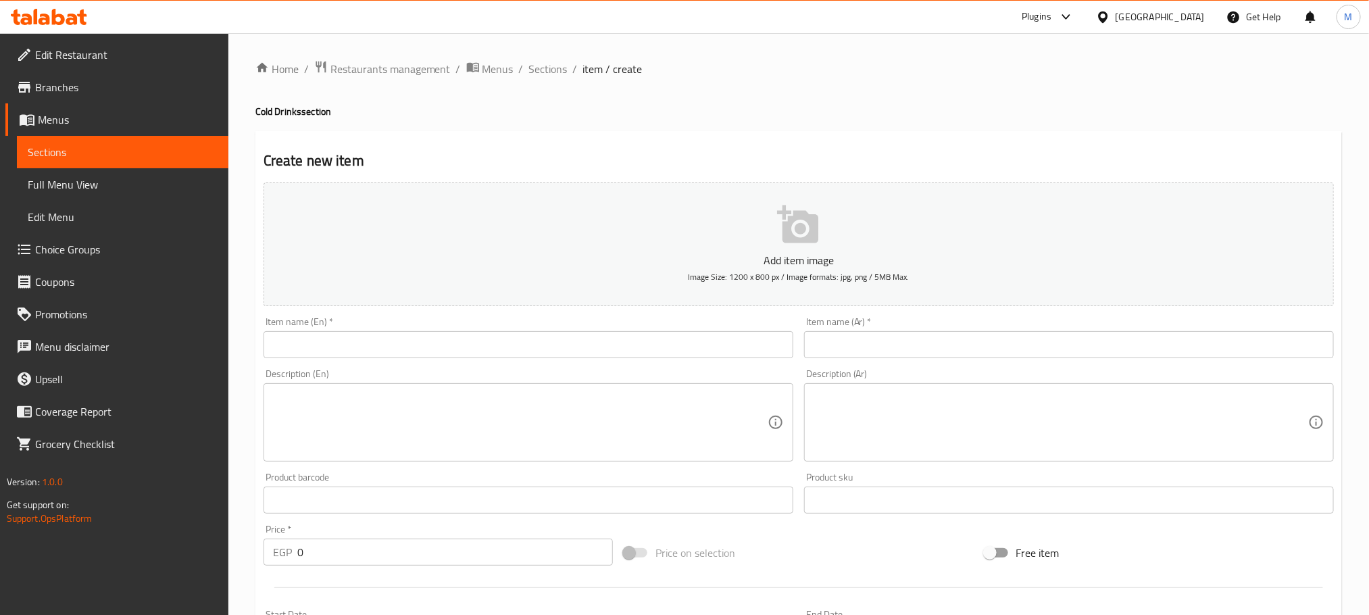
drag, startPoint x: 1027, startPoint y: 353, endPoint x: 1014, endPoint y: 353, distance: 13.5
click at [1015, 353] on input "text" at bounding box center [1069, 344] width 530 height 27
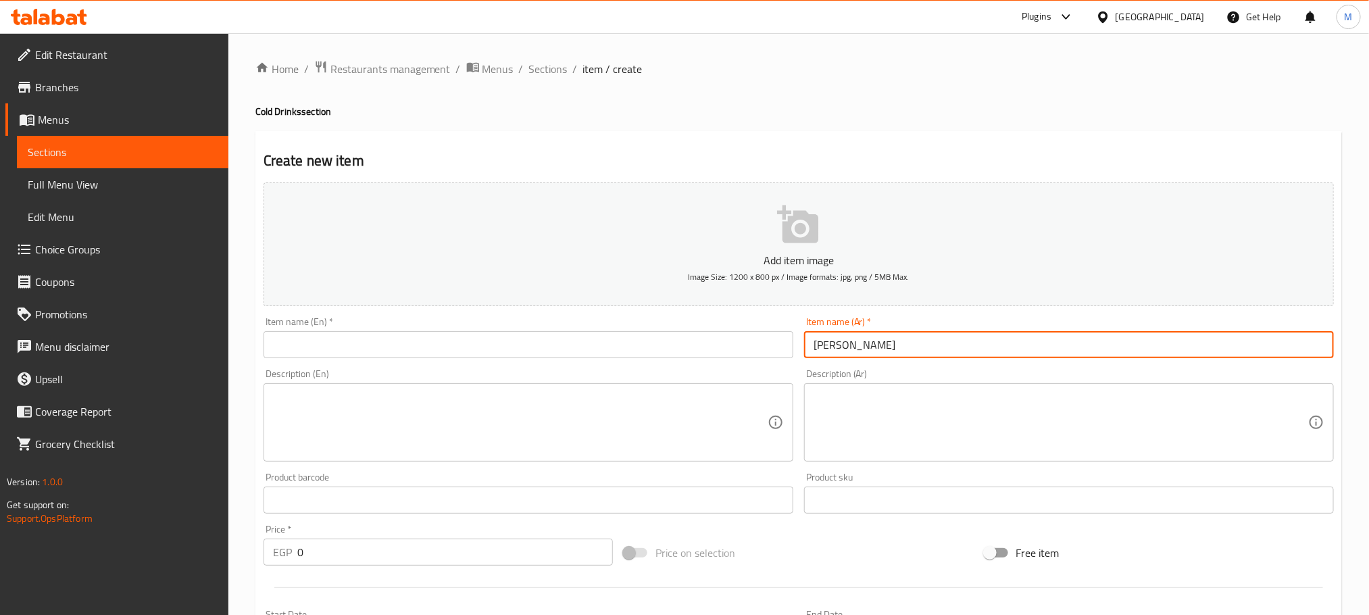
type input "شيرى كولا"
click at [614, 370] on div "Description (En) Description (En)" at bounding box center [528, 415] width 530 height 93
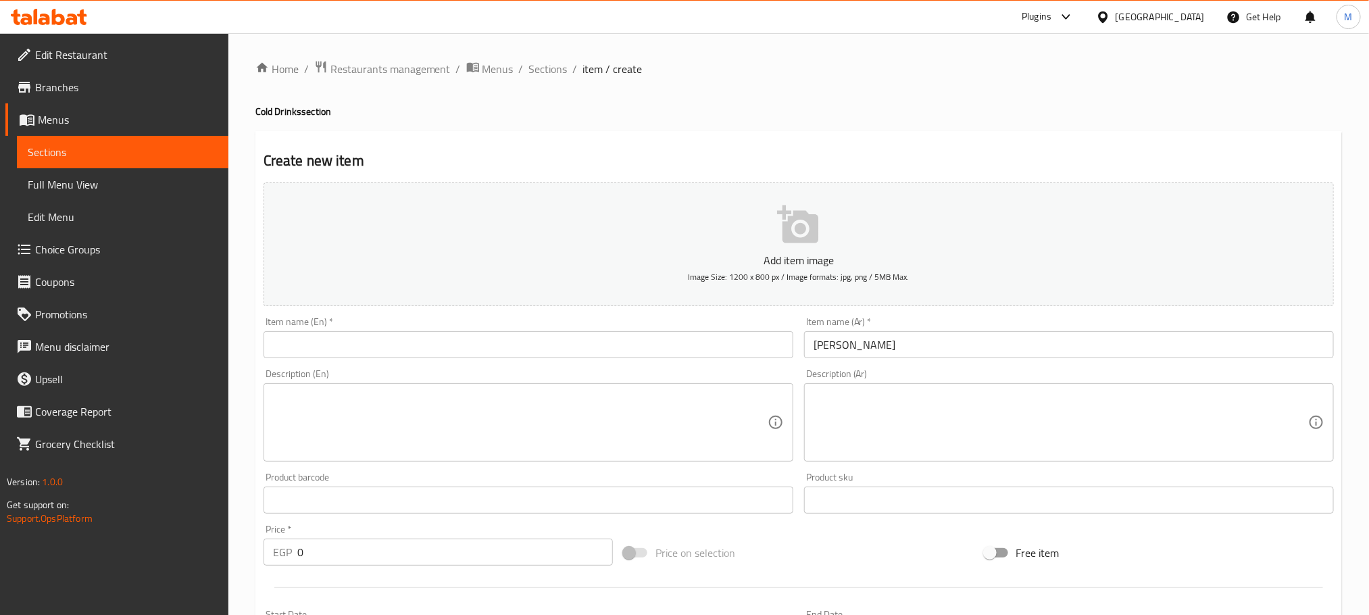
click at [613, 335] on input "text" at bounding box center [528, 344] width 530 height 27
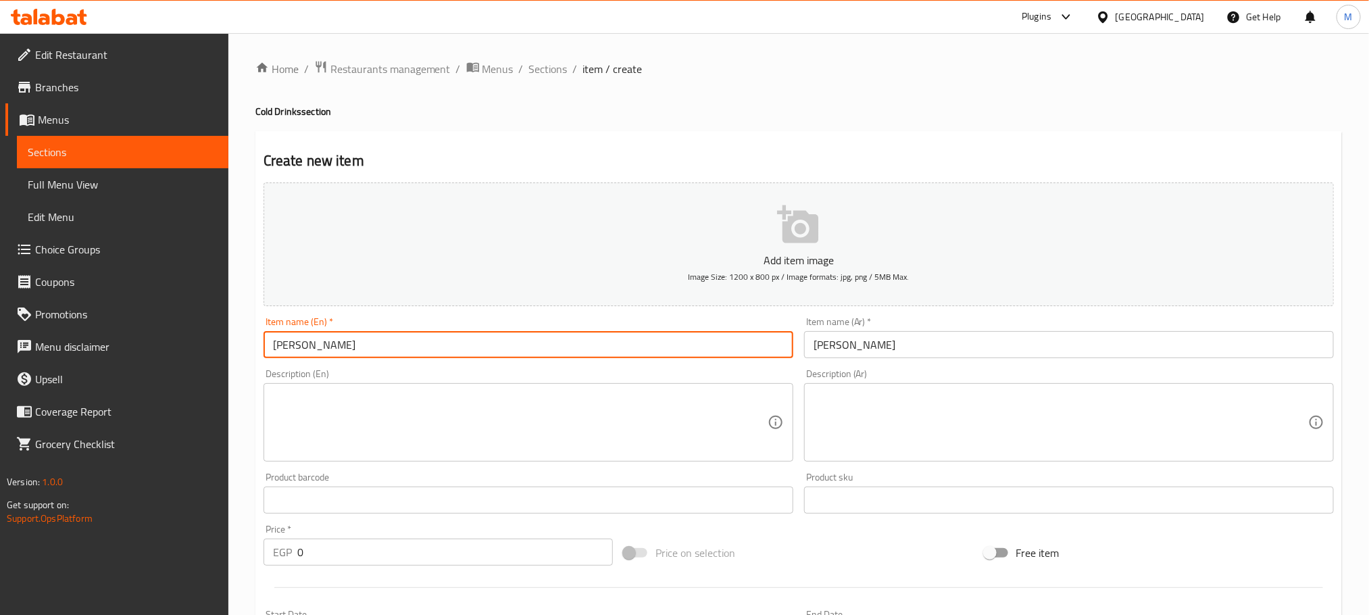
drag, startPoint x: 617, startPoint y: 335, endPoint x: 428, endPoint y: 347, distance: 188.8
click at [428, 347] on input "sherr" at bounding box center [528, 344] width 530 height 27
type input "sherry cola"
click at [349, 537] on div "Price   * EGP 0 Price *" at bounding box center [437, 544] width 349 height 41
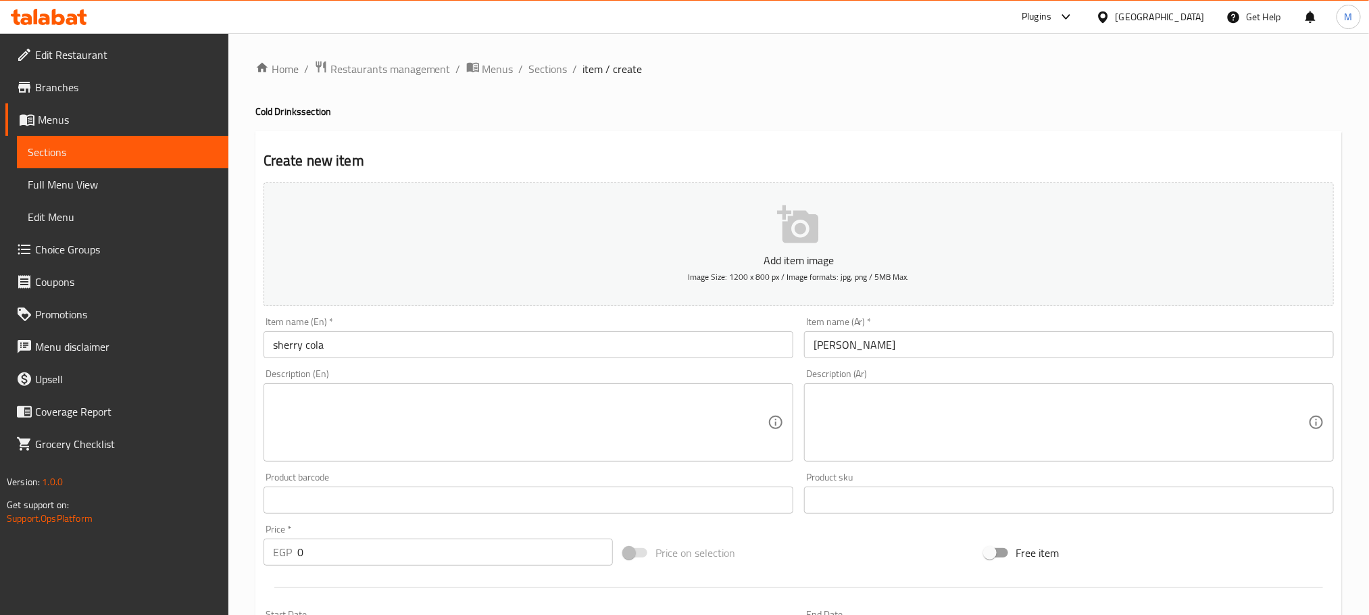
drag, startPoint x: 349, startPoint y: 537, endPoint x: 359, endPoint y: 553, distance: 19.5
click at [349, 538] on div "Price   * EGP 0 Price *" at bounding box center [437, 544] width 349 height 41
click at [361, 557] on input "0" at bounding box center [454, 551] width 315 height 27
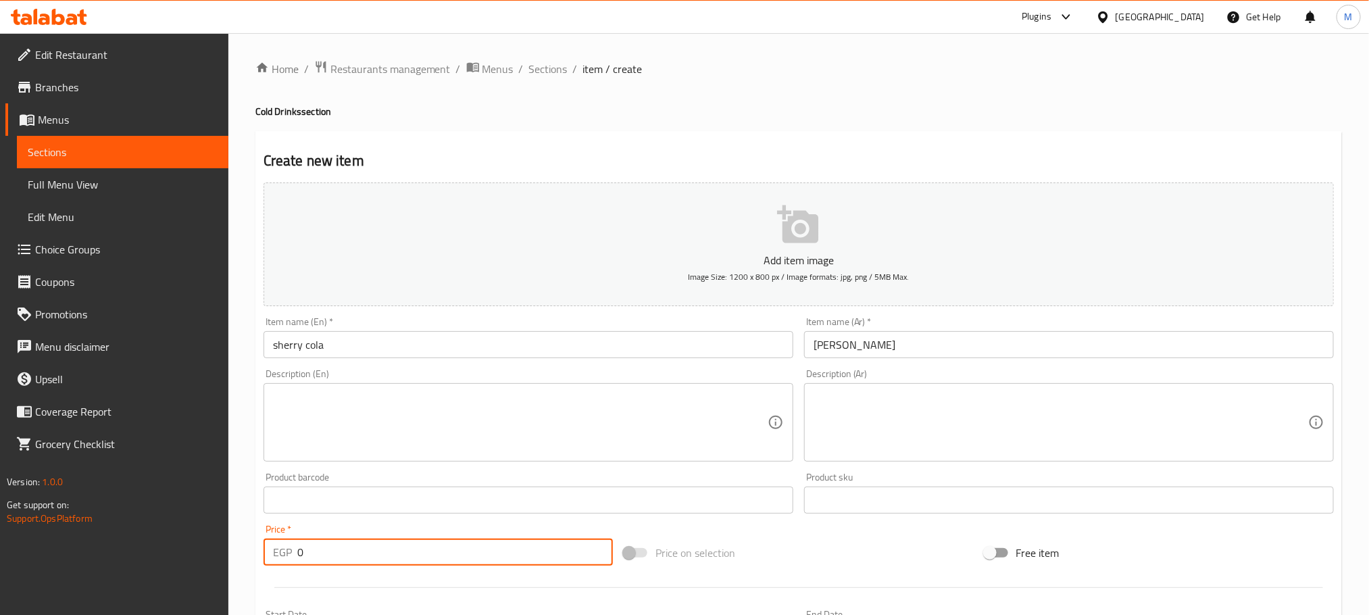
click at [361, 557] on input "0" at bounding box center [454, 551] width 315 height 27
type input "75"
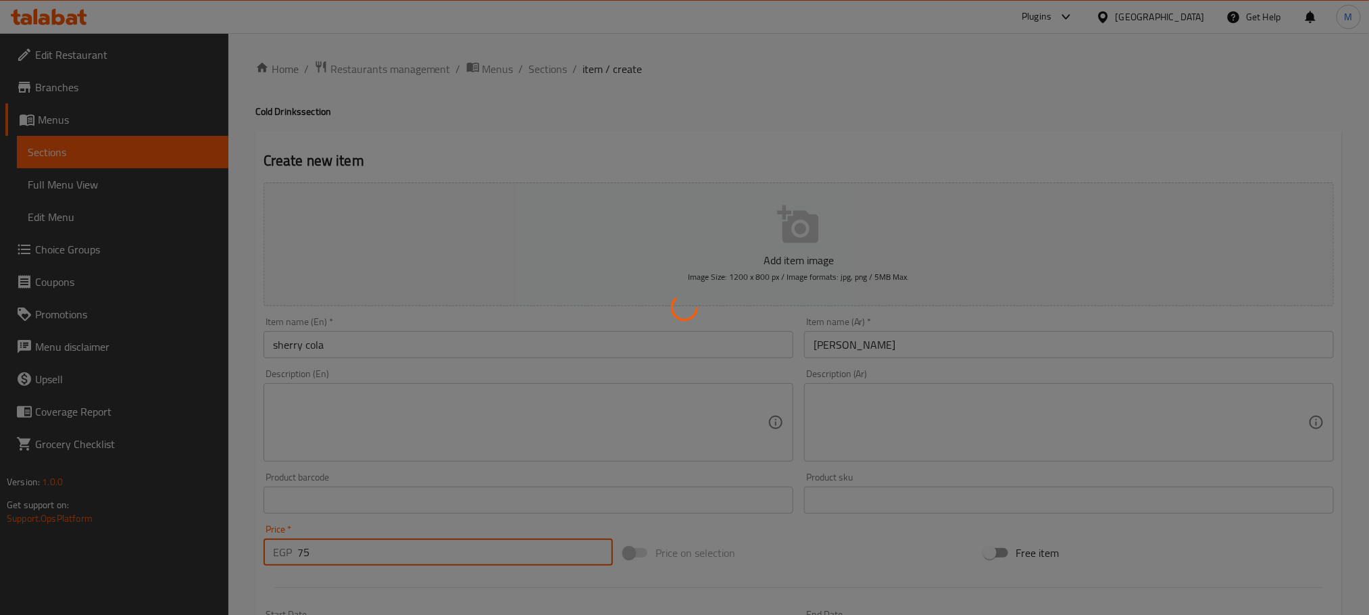
type input "0"
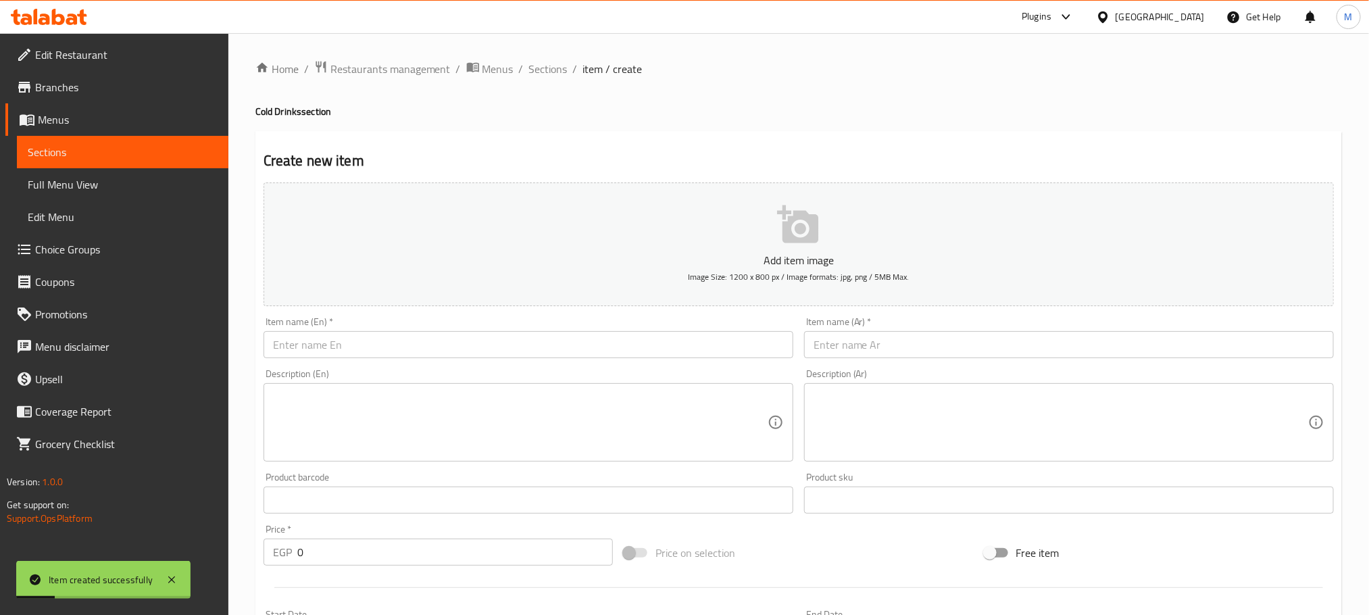
click at [1060, 359] on div "Item name (Ar)   * Item name (Ar) *" at bounding box center [1068, 337] width 540 height 52
click at [1065, 358] on input "text" at bounding box center [1069, 344] width 530 height 27
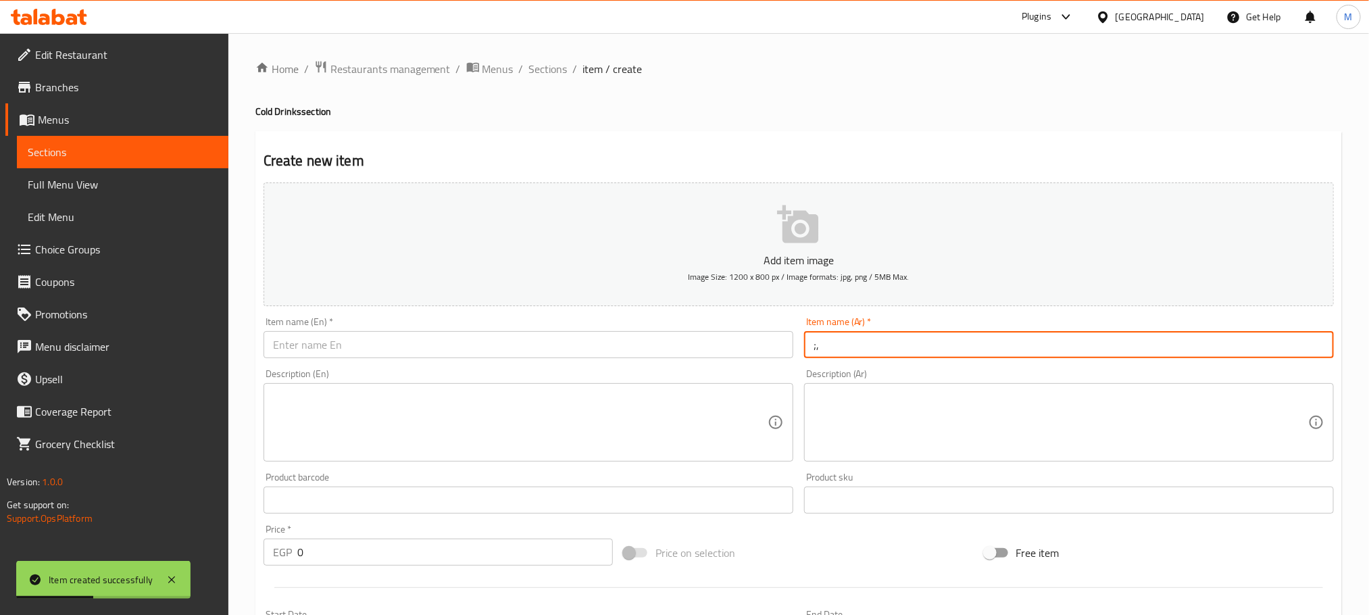
type input ";"
type input "كولد سيدر"
drag, startPoint x: 483, startPoint y: 336, endPoint x: 494, endPoint y: 328, distance: 14.1
click at [487, 336] on input "text" at bounding box center [528, 344] width 530 height 27
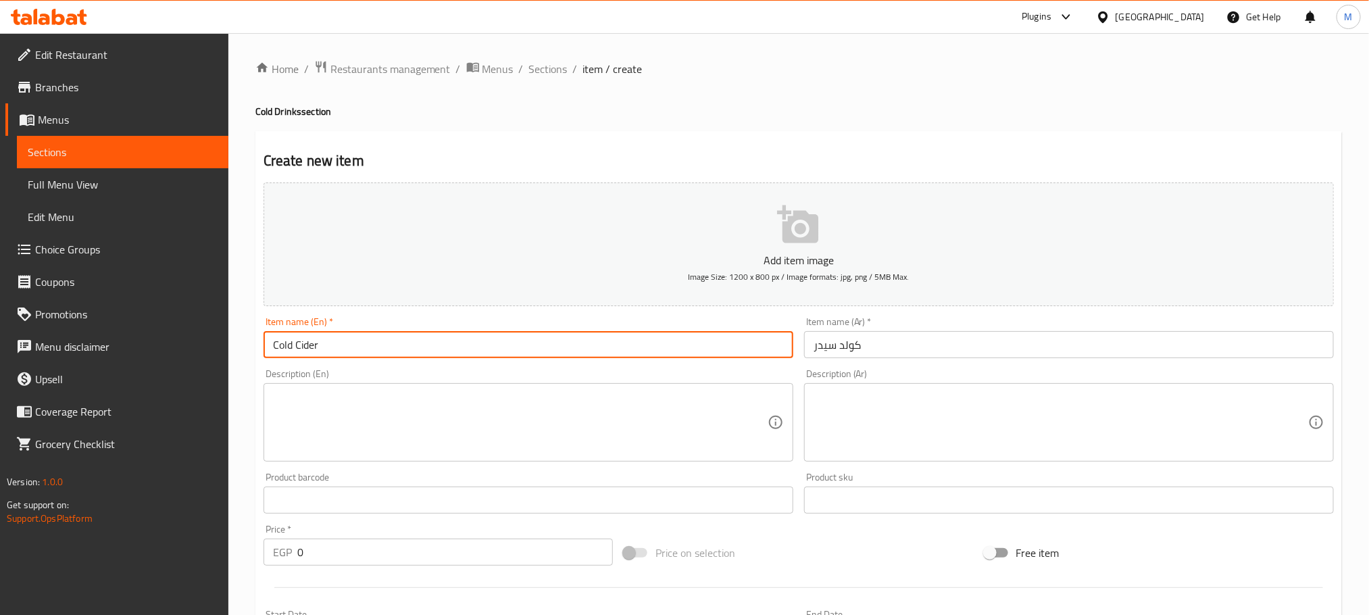
type input "Cold Cider"
click at [415, 544] on input "0" at bounding box center [454, 551] width 315 height 27
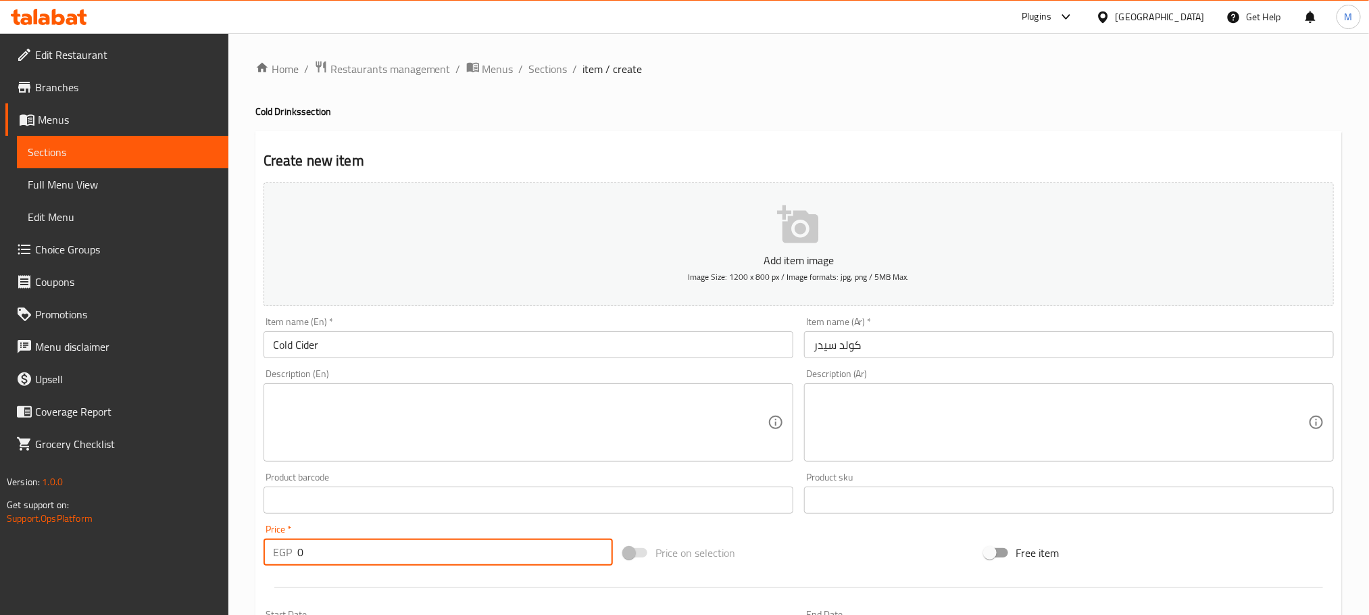
click at [415, 544] on input "0" at bounding box center [454, 551] width 315 height 27
drag, startPoint x: 397, startPoint y: 565, endPoint x: 384, endPoint y: 565, distance: 13.5
click at [389, 565] on input "0" at bounding box center [454, 551] width 315 height 27
click at [384, 565] on input "0" at bounding box center [454, 551] width 315 height 27
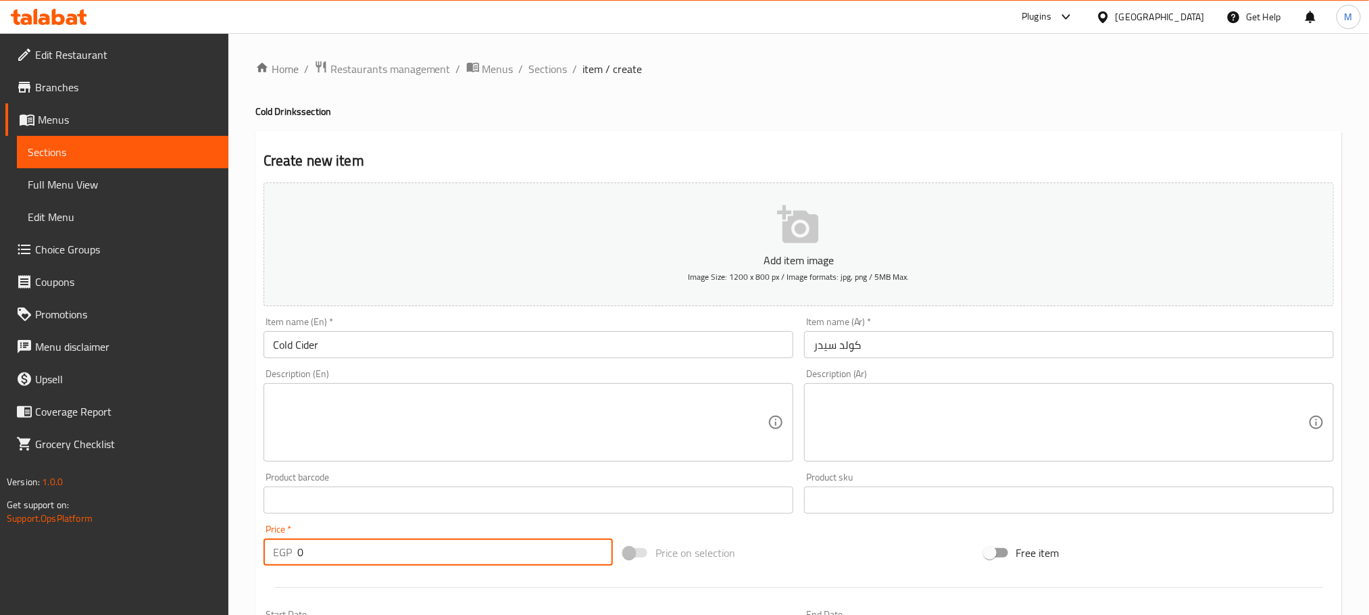
click at [383, 546] on input "0" at bounding box center [454, 551] width 315 height 27
click at [384, 545] on input "0" at bounding box center [454, 551] width 315 height 27
type input "80"
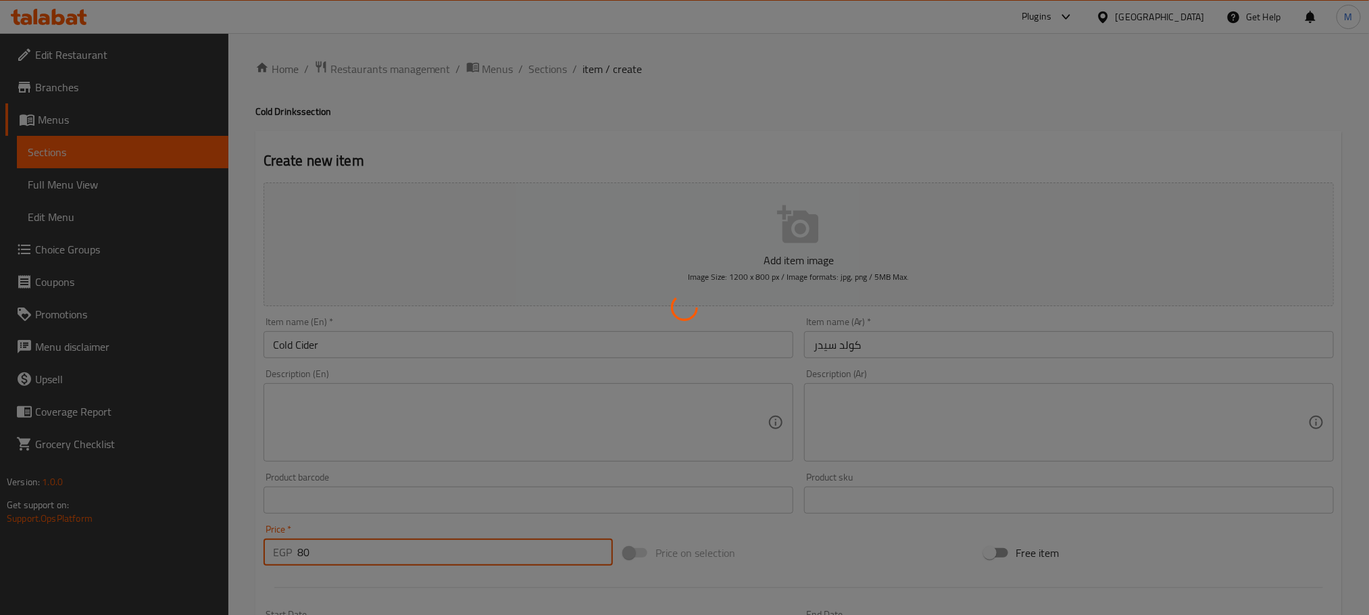
type input "0"
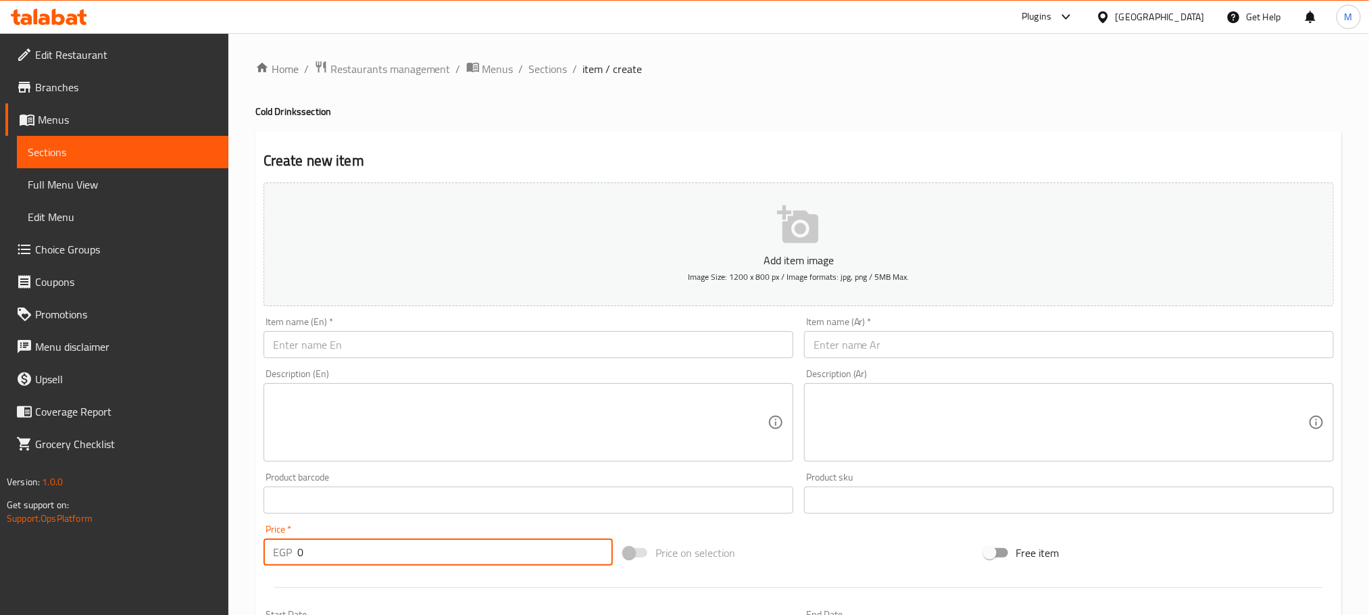
click at [543, 51] on div "Home / Restaurants management / Menus / Sections / item / create Cold Drinks se…" at bounding box center [798, 493] width 1140 height 921
click at [550, 63] on span "Sections" at bounding box center [548, 69] width 39 height 16
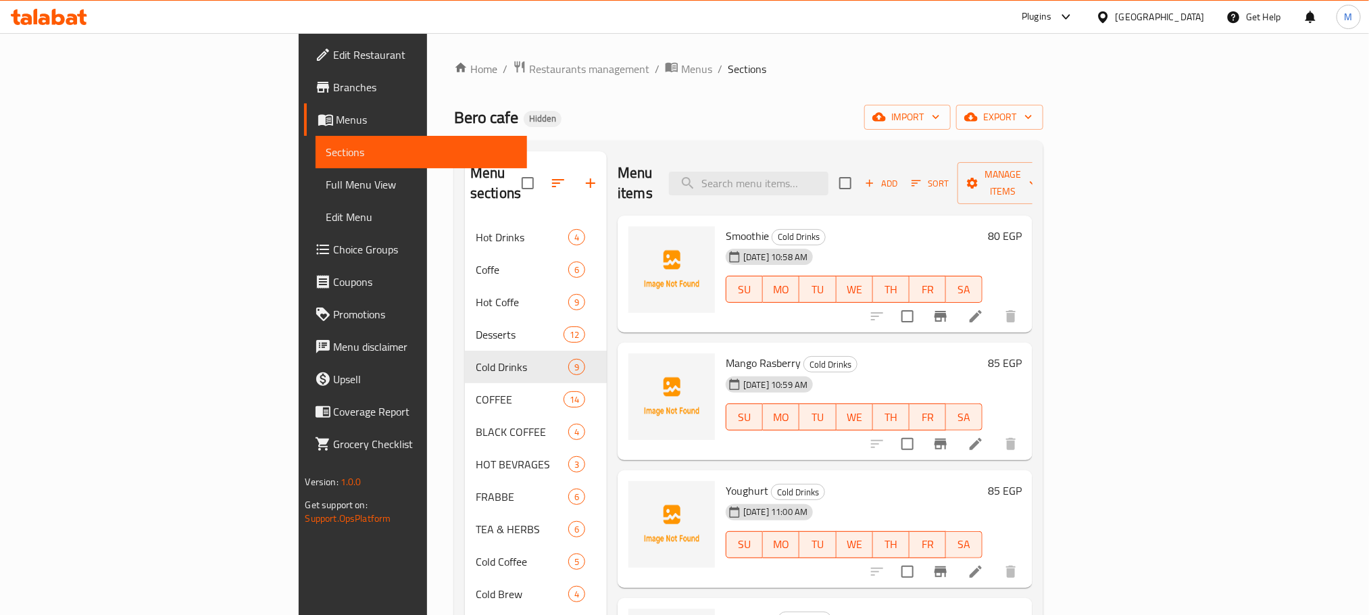
click at [859, 176] on input "checkbox" at bounding box center [845, 183] width 28 height 28
checkbox input "true"
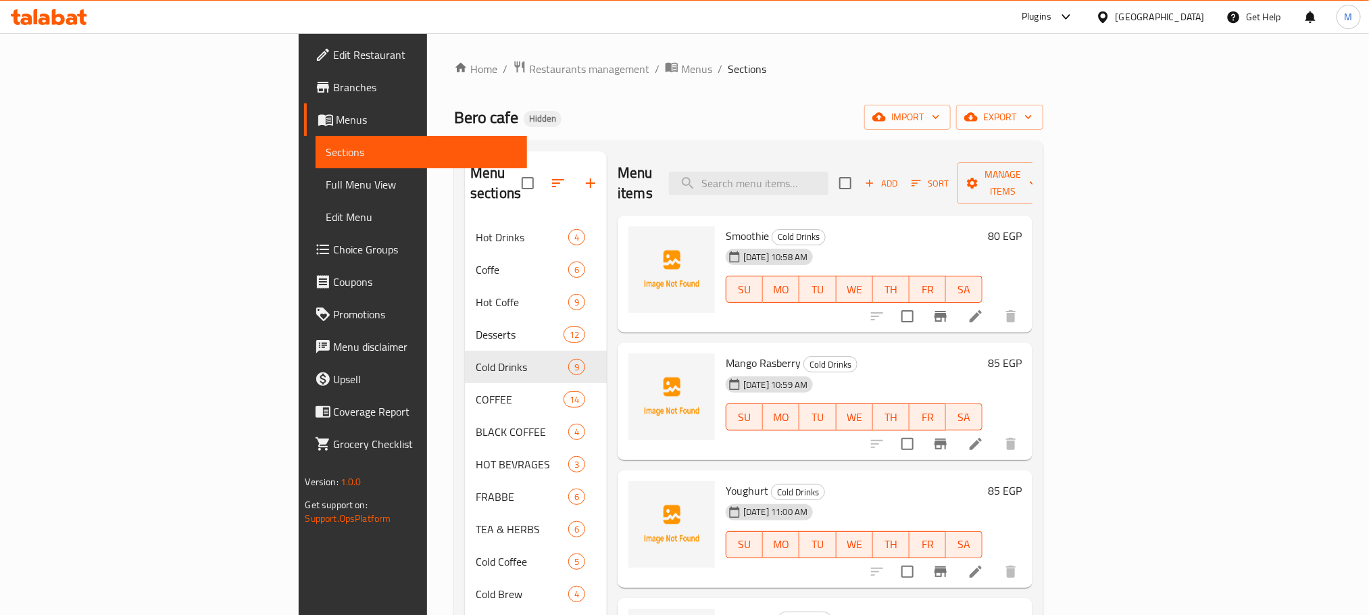
checkbox input "true"
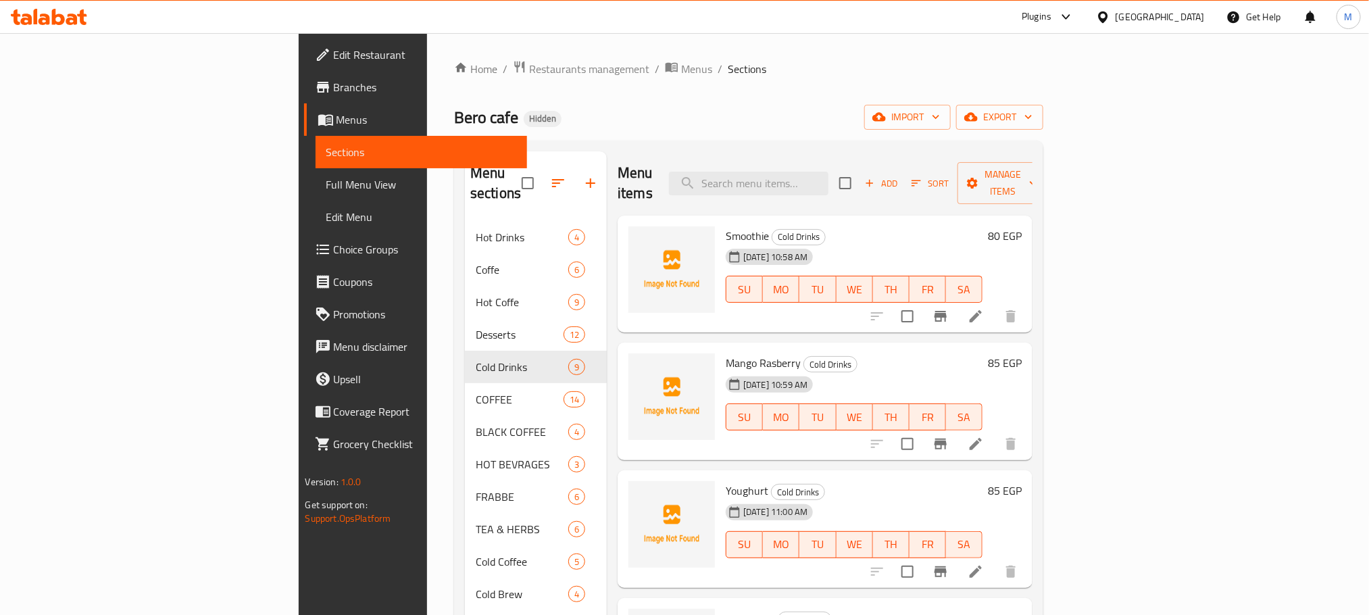
checkbox input "true"
drag, startPoint x: 1076, startPoint y: 176, endPoint x: 1127, endPoint y: 171, distance: 51.0
click at [859, 176] on input "checkbox" at bounding box center [845, 183] width 28 height 28
click at [899, 176] on span "Add" at bounding box center [881, 184] width 36 height 16
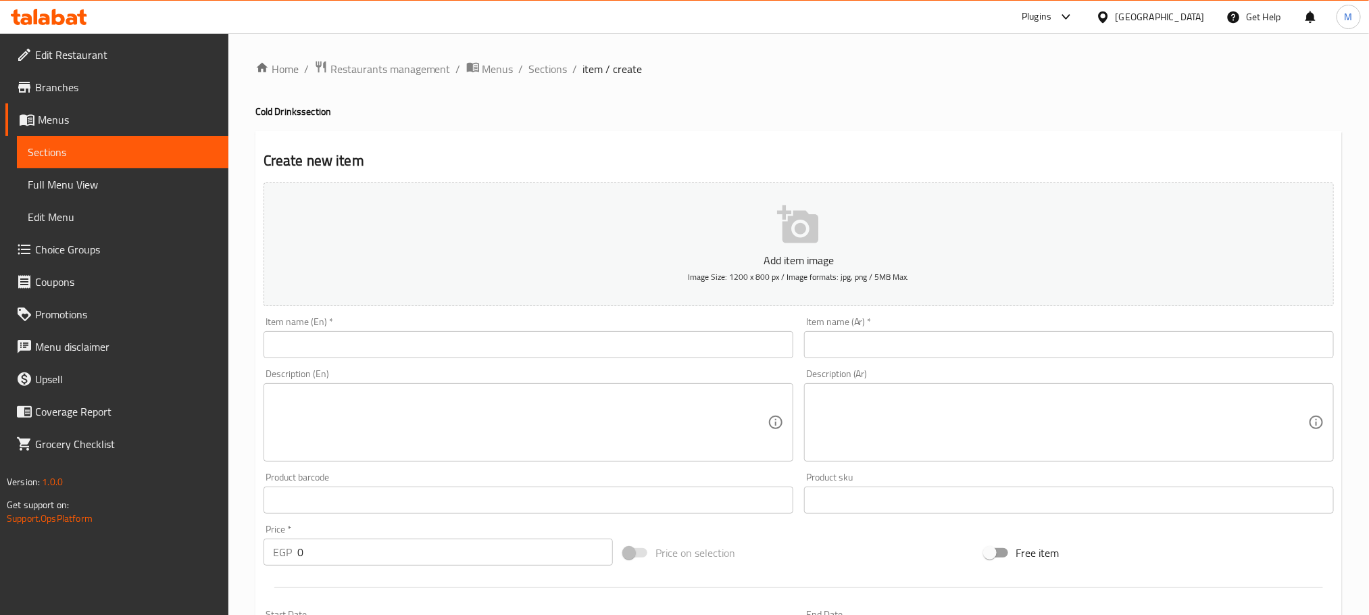
click at [965, 317] on div "Item name (Ar)   * Item name (Ar) *" at bounding box center [1069, 337] width 530 height 41
click at [969, 340] on input "text" at bounding box center [1069, 344] width 530 height 27
click at [986, 329] on div "Item name (Ar)   * Item name (Ar) *" at bounding box center [1069, 337] width 530 height 41
click at [990, 330] on div "Item name (Ar)   * Item name (Ar) * Name(Ar) is required" at bounding box center [1069, 345] width 530 height 56
click at [993, 335] on input "text" at bounding box center [1069, 344] width 530 height 27
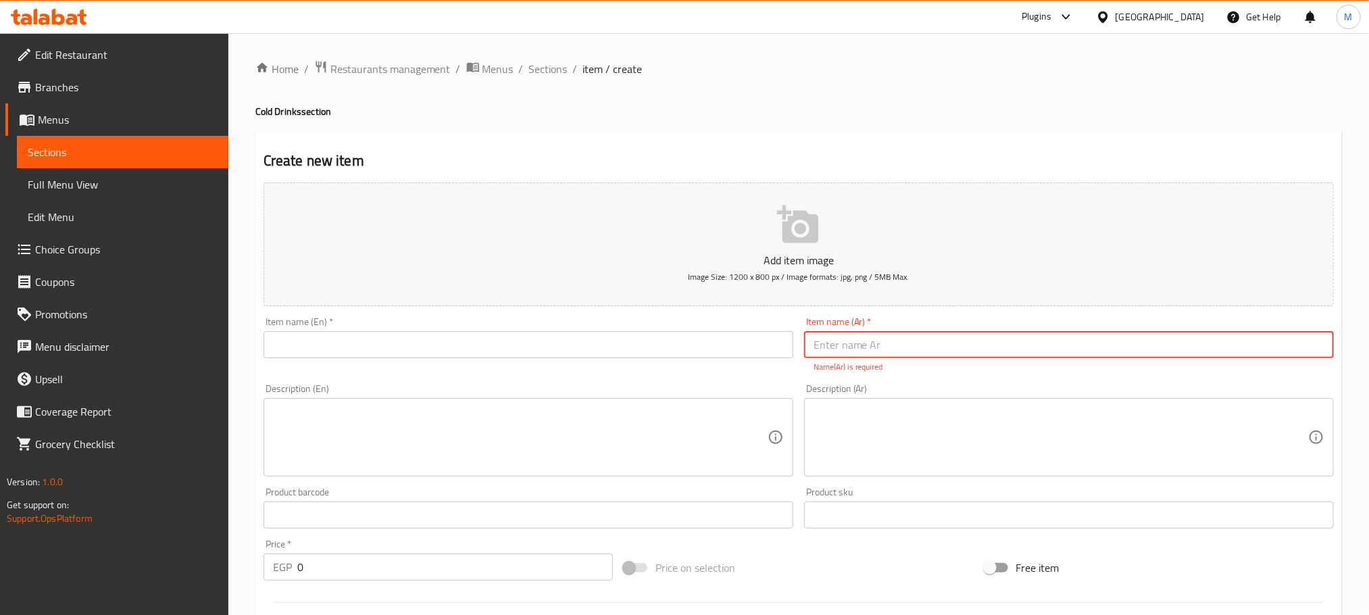
click at [993, 340] on input "text" at bounding box center [1069, 344] width 530 height 27
type input "l"
type input "ماتشا"
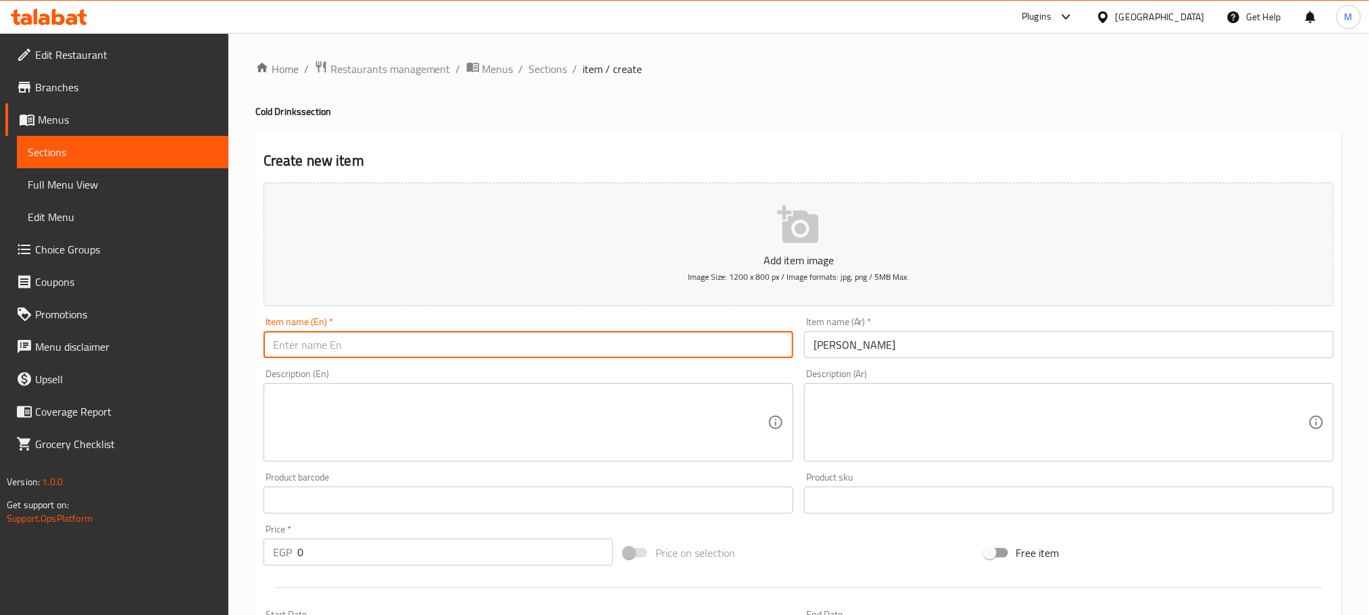
click at [647, 353] on input "text" at bounding box center [528, 344] width 530 height 27
type input "matcha"
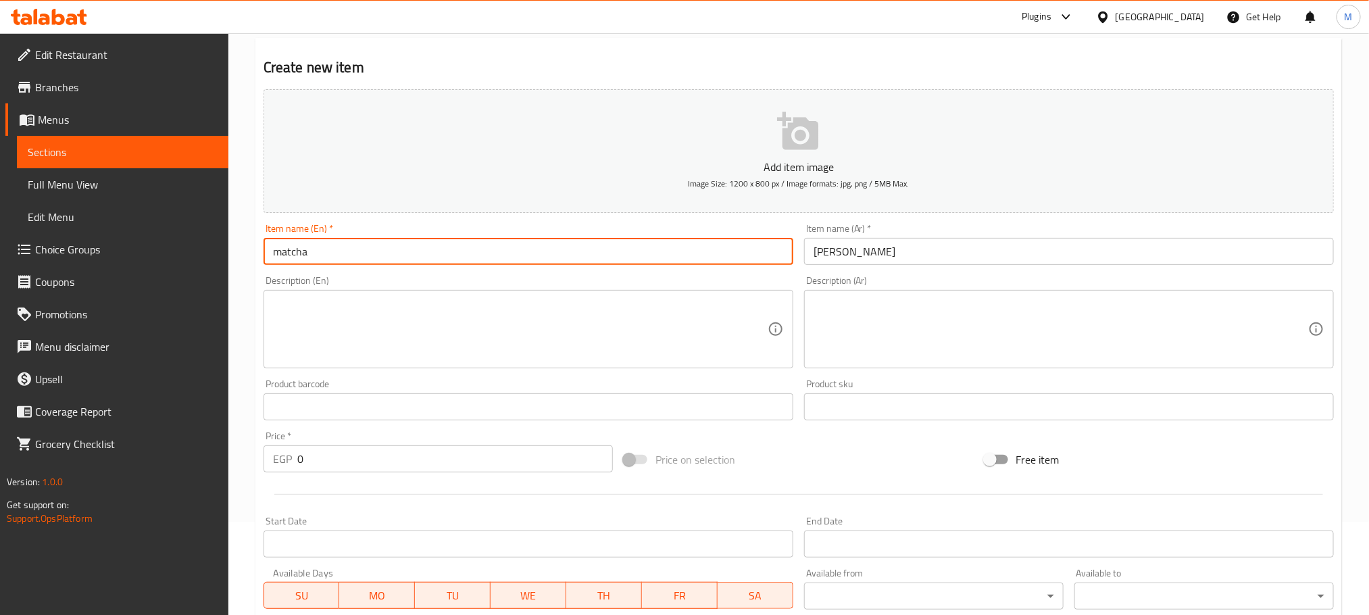
scroll to position [203, 0]
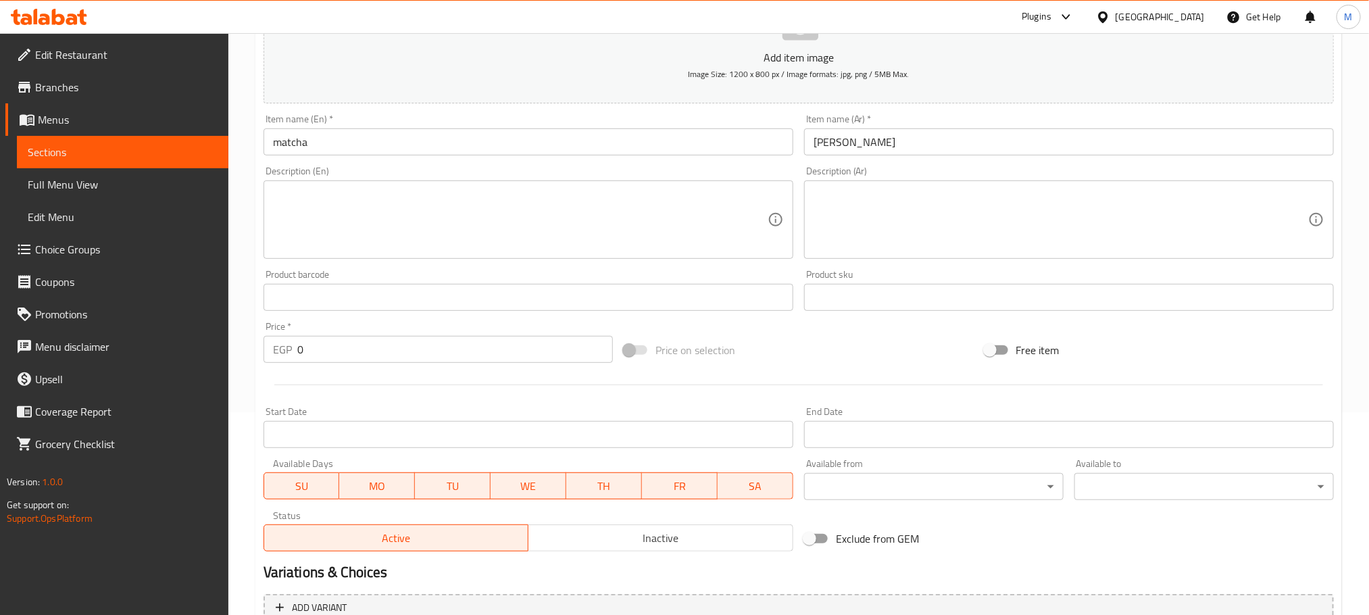
click at [407, 326] on div "Price   * EGP 0 Price *" at bounding box center [437, 342] width 349 height 41
click at [436, 343] on input "0" at bounding box center [454, 349] width 315 height 27
click at [440, 343] on input "0" at bounding box center [454, 349] width 315 height 27
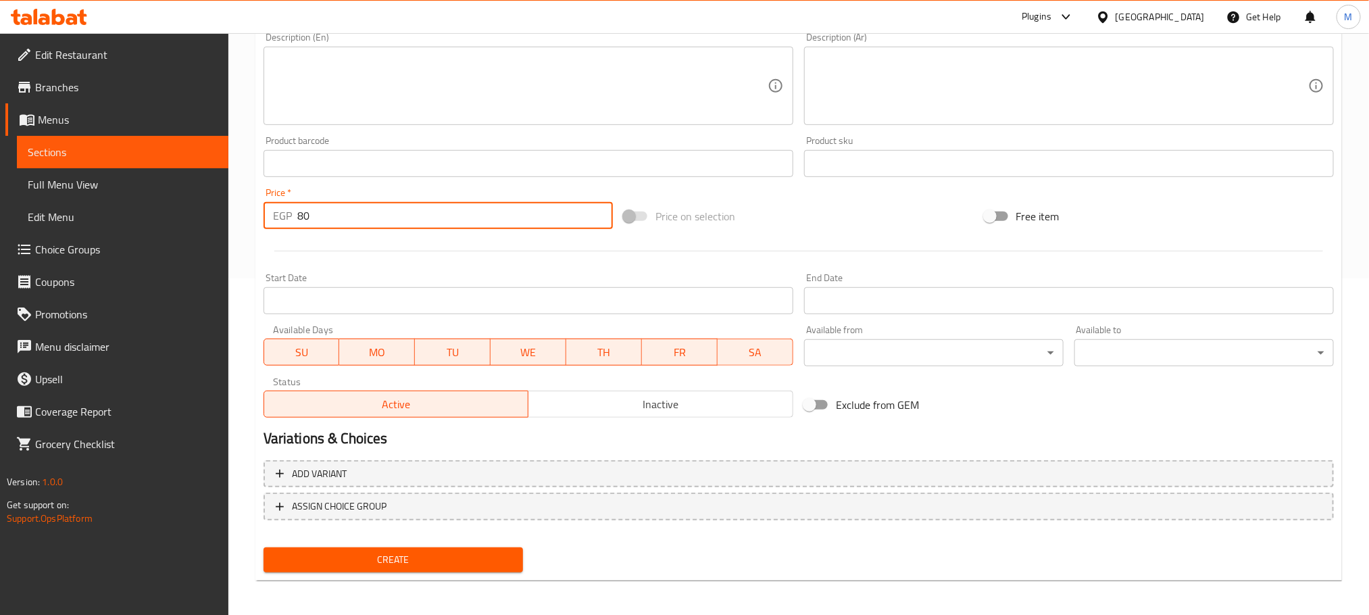
scroll to position [338, 0]
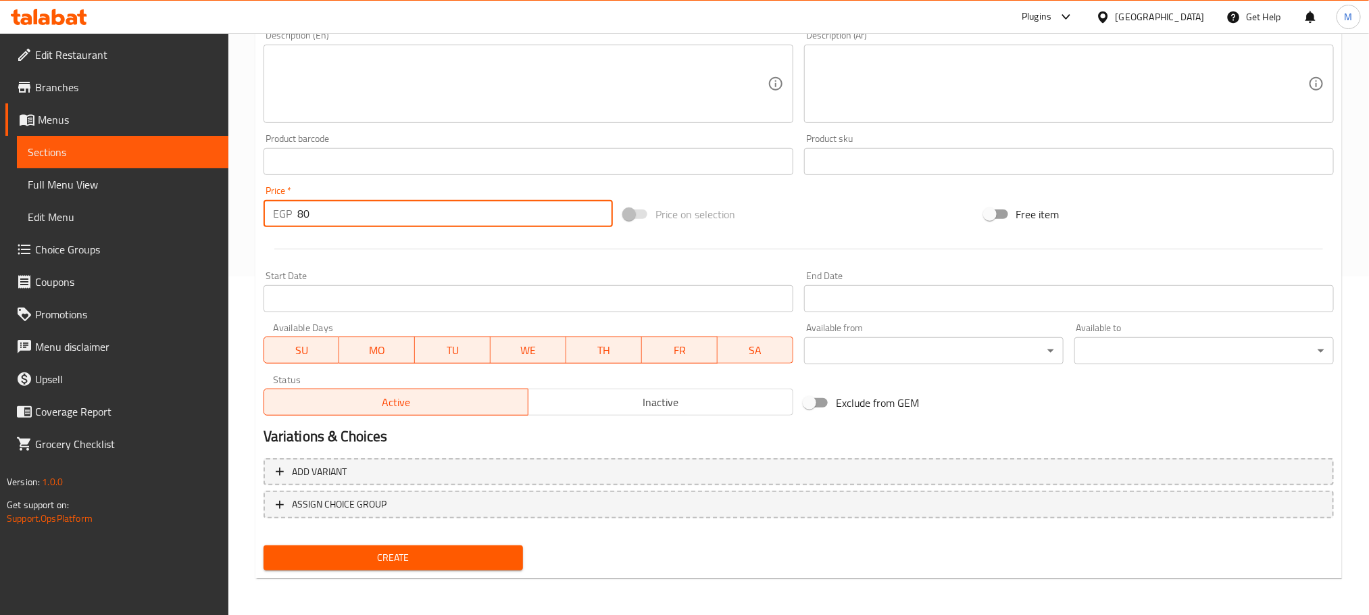
type input "80"
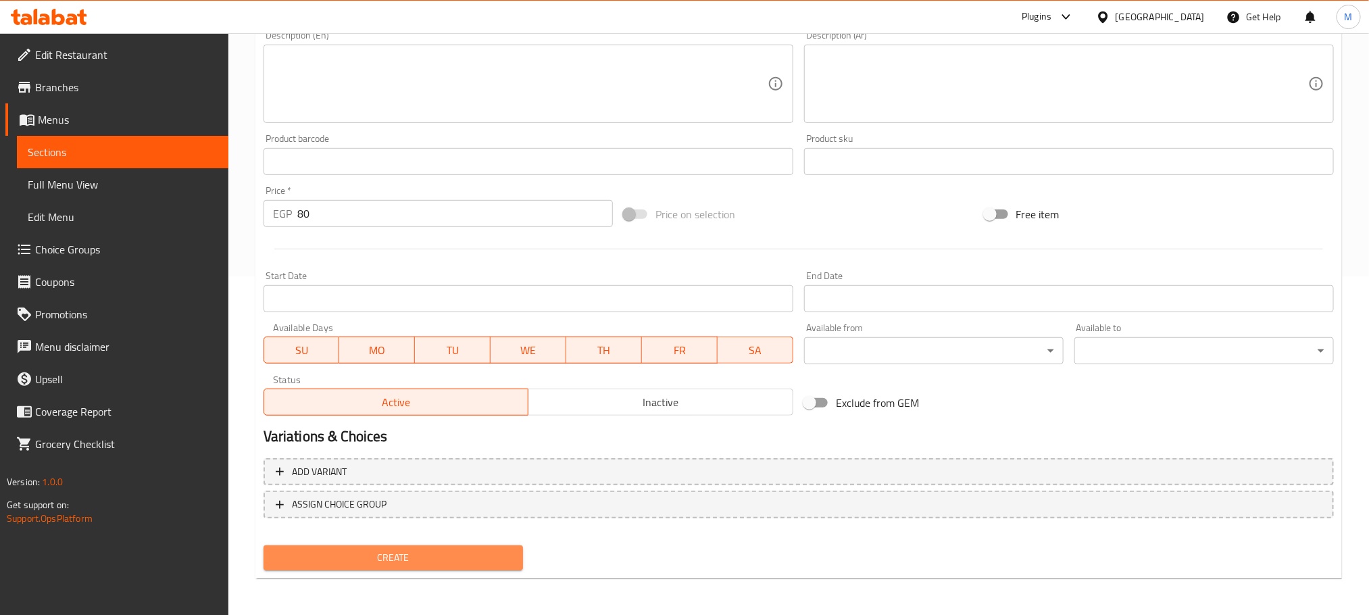
click at [467, 555] on span "Create" at bounding box center [393, 557] width 238 height 17
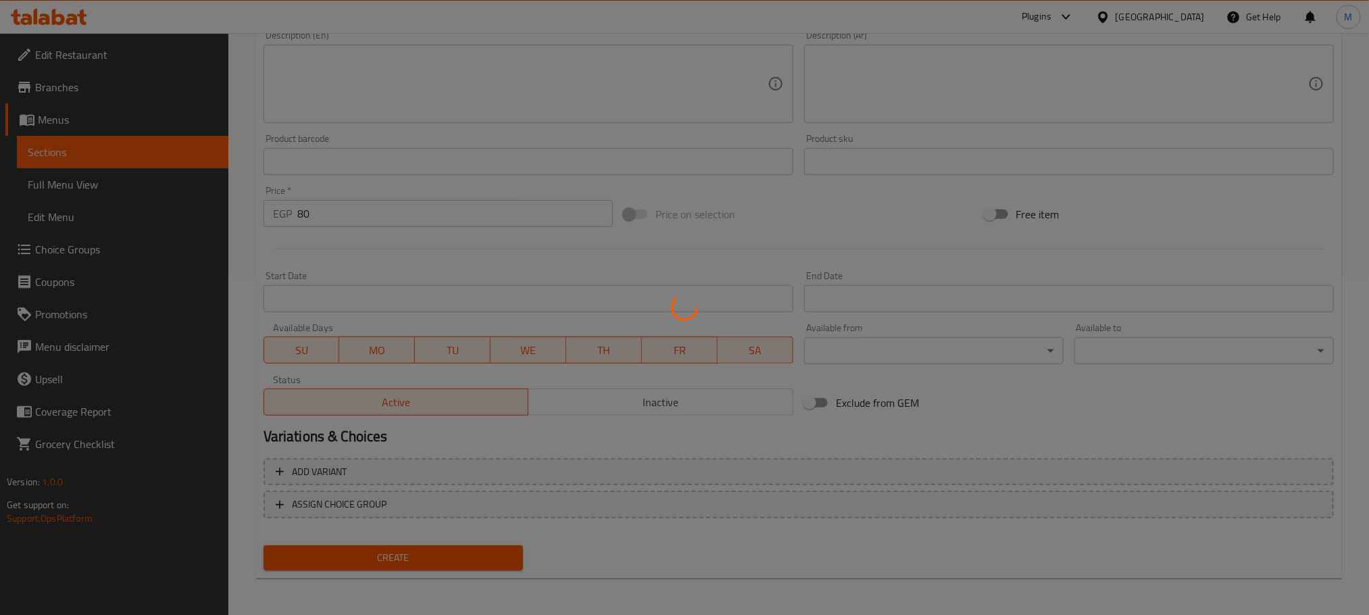
type input "0"
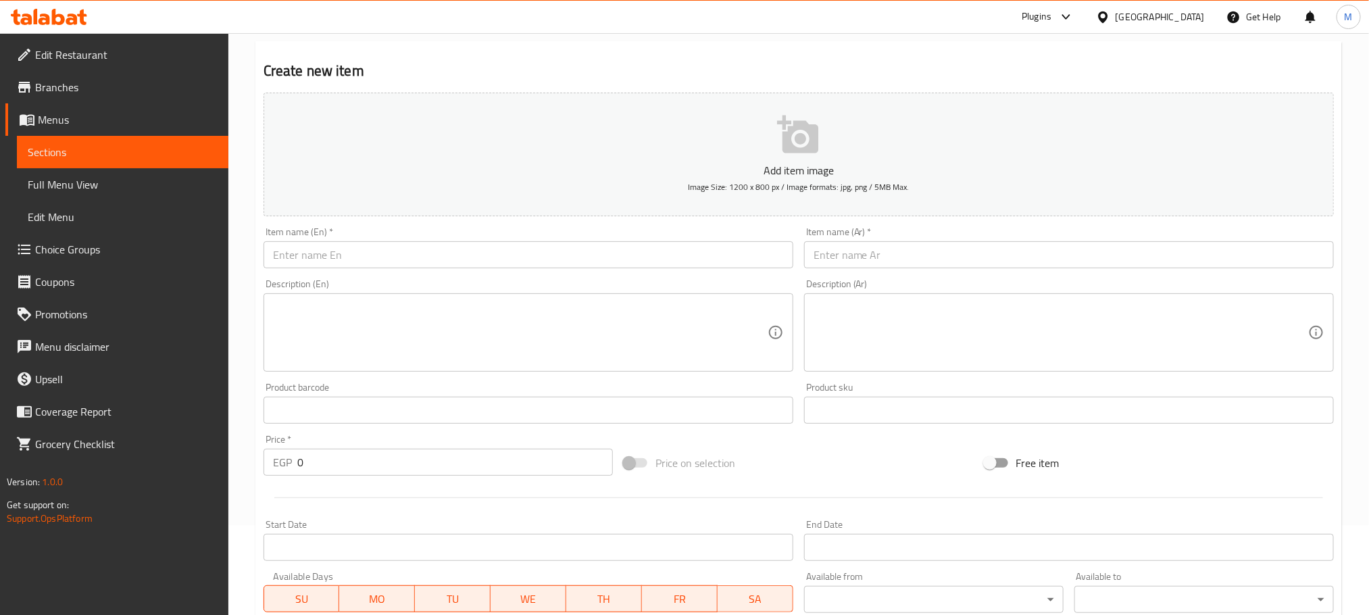
scroll to position [34, 0]
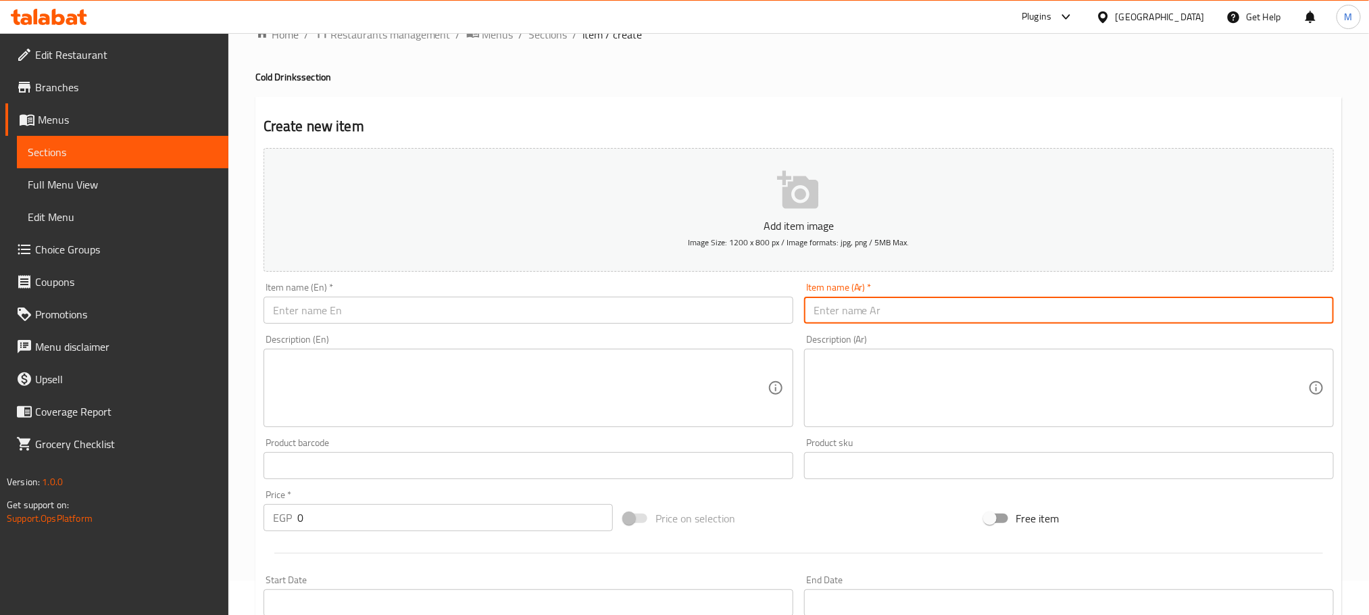
click at [917, 312] on input "text" at bounding box center [1069, 310] width 530 height 27
type input "l"
type input "ماتشا فلافر"
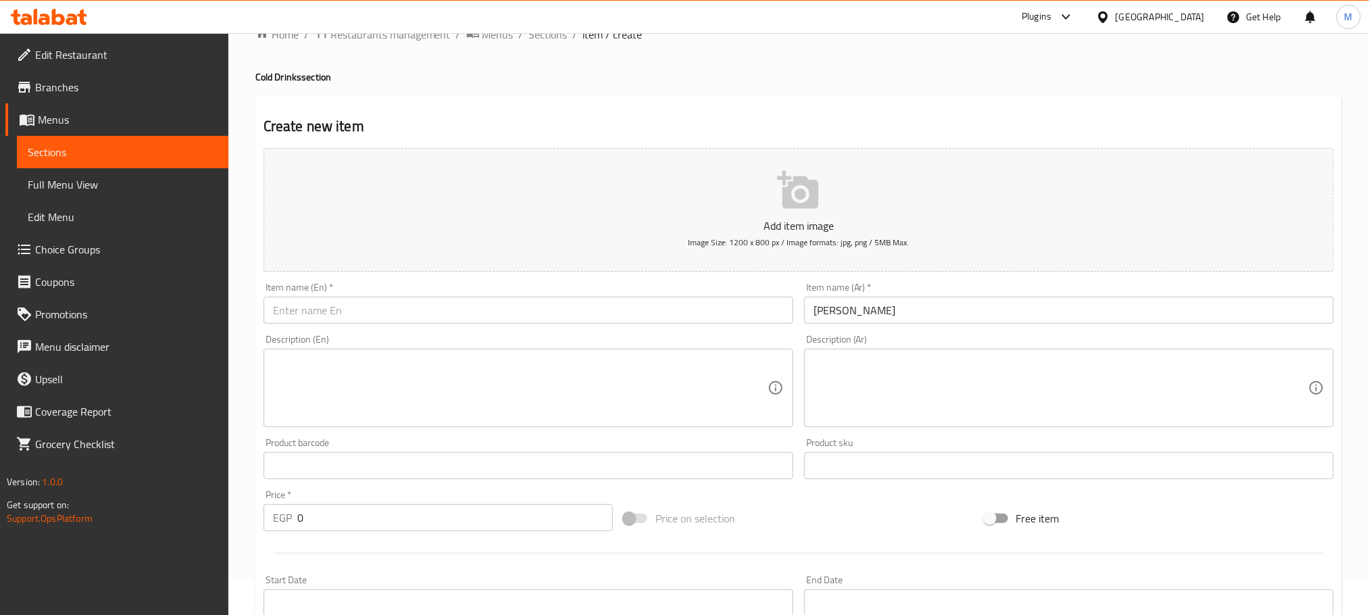
click at [537, 290] on div "Item name (En)   * Item name (En) *" at bounding box center [528, 302] width 530 height 41
click at [543, 301] on input "text" at bounding box center [528, 310] width 530 height 27
drag, startPoint x: 286, startPoint y: 314, endPoint x: 244, endPoint y: 370, distance: 69.4
click at [244, 370] on div "Home / Restaurants management / Menus / Sections / item / create Cold Drinks se…" at bounding box center [798, 459] width 1140 height 921
click at [286, 315] on input "matcha flavor" at bounding box center [528, 310] width 530 height 27
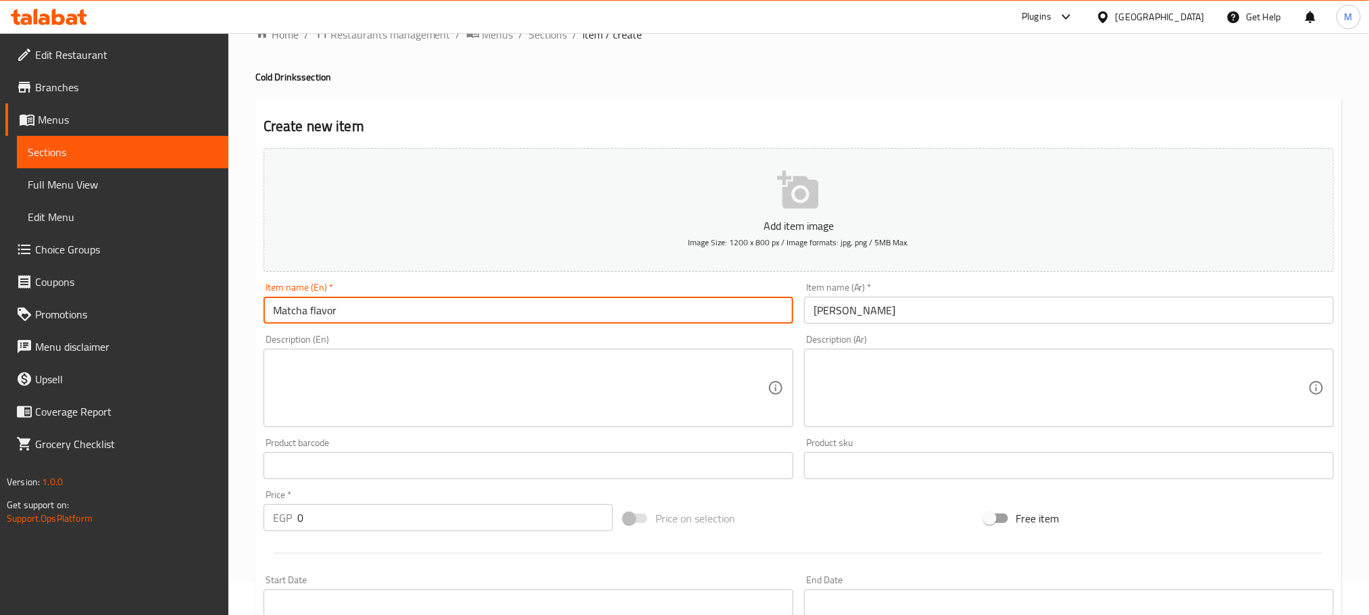
type input "Matcha flavor"
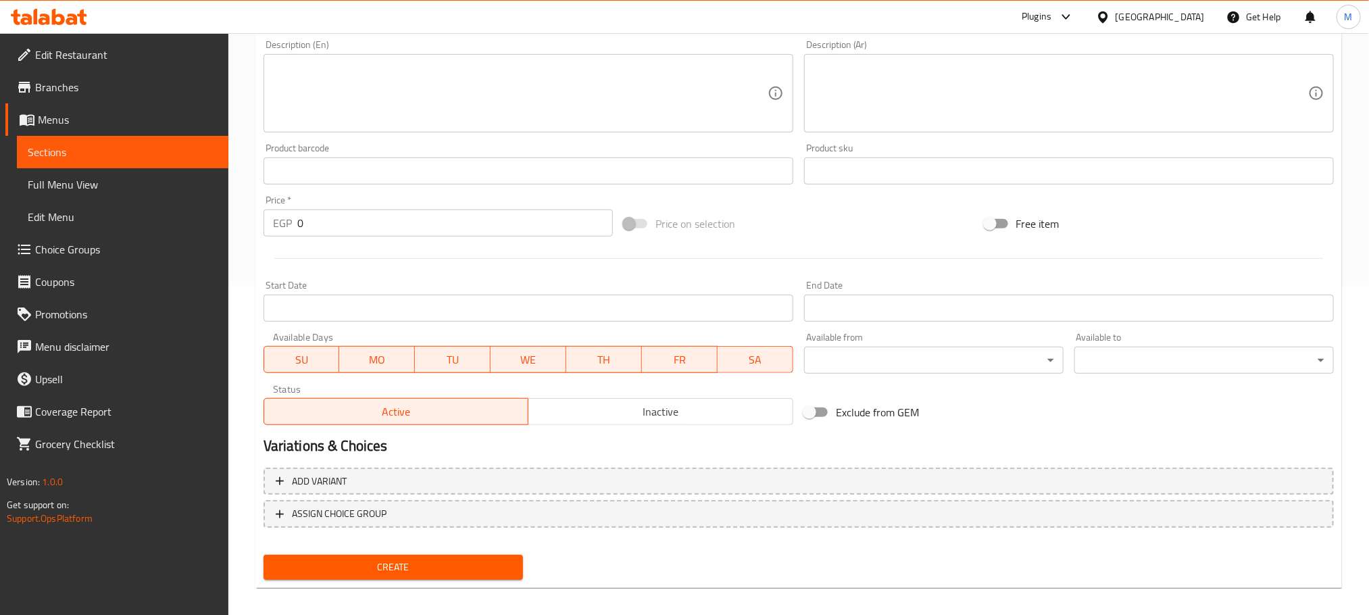
scroll to position [338, 0]
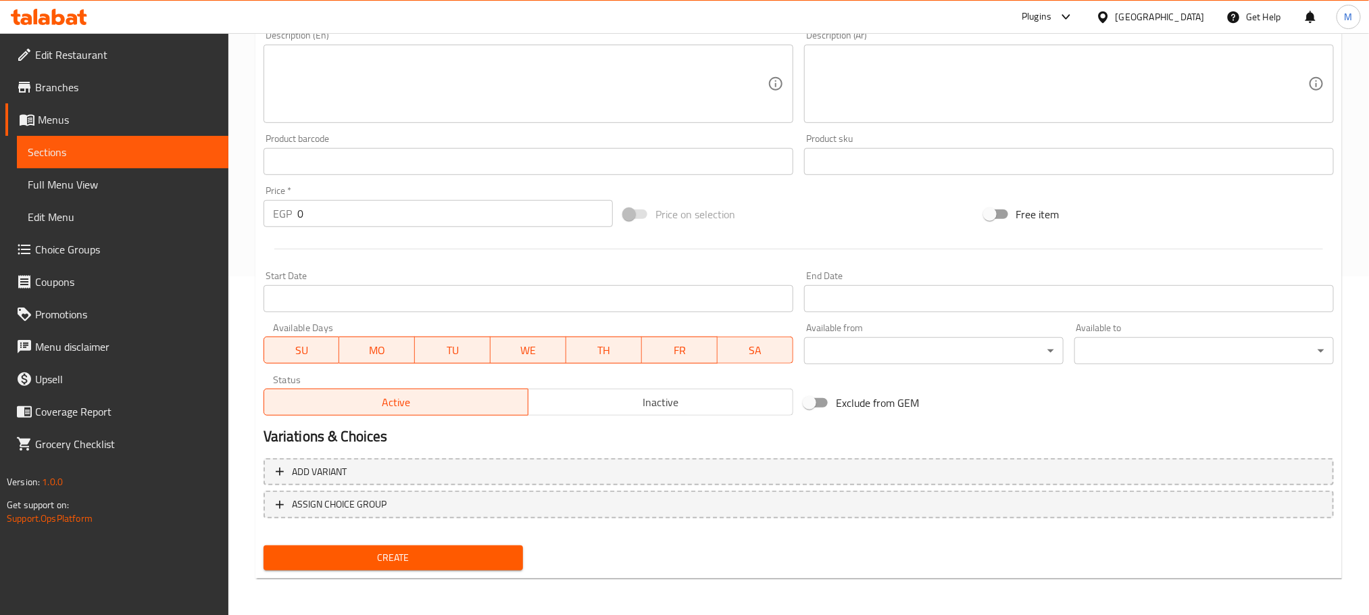
click at [383, 221] on input "0" at bounding box center [454, 213] width 315 height 27
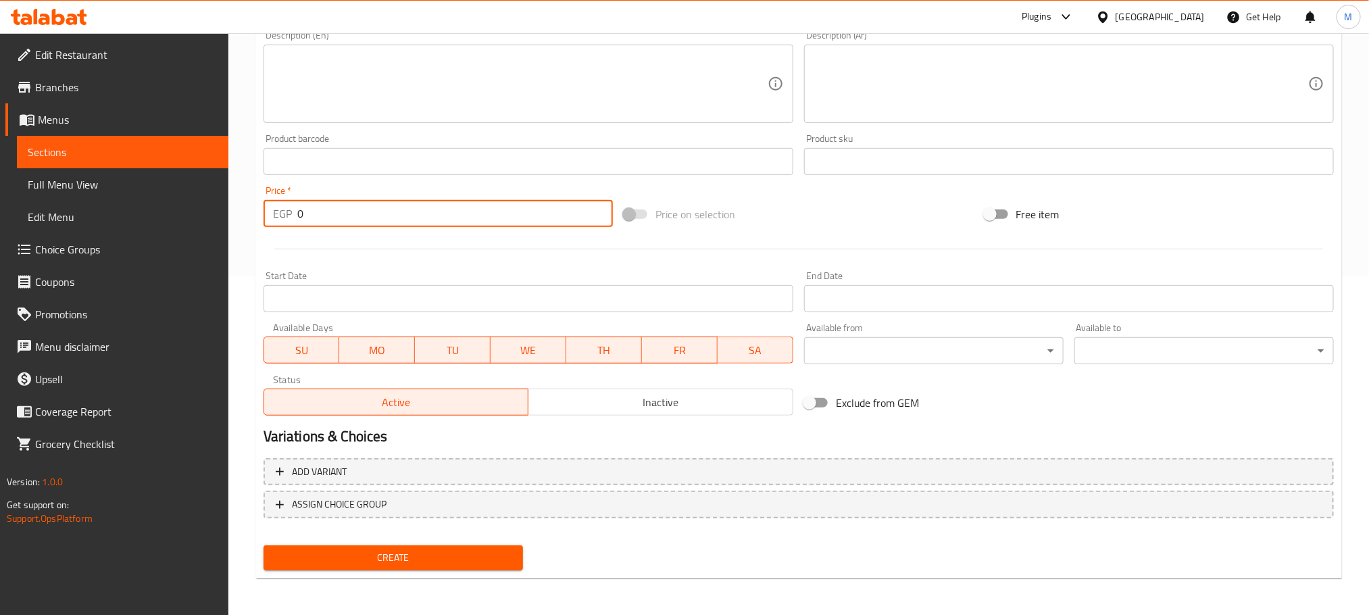
click at [383, 221] on input "0" at bounding box center [454, 213] width 315 height 27
type input "95"
click at [263, 545] on button "Create" at bounding box center [392, 557] width 259 height 25
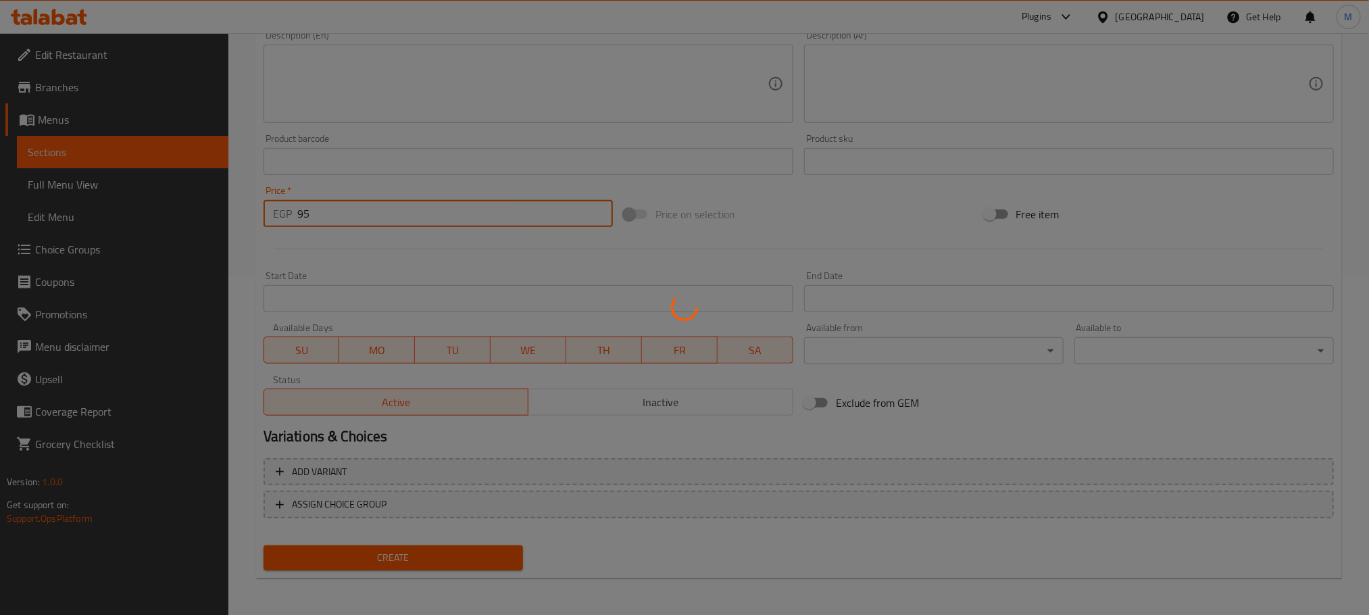
type input "0"
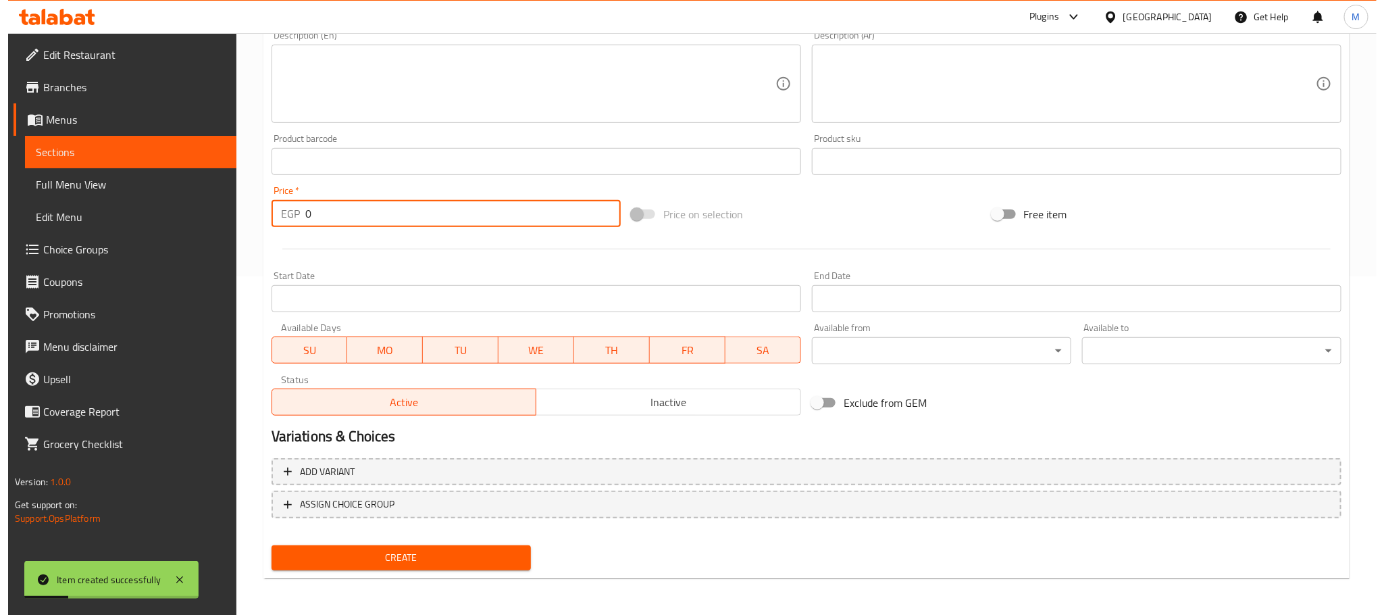
scroll to position [0, 0]
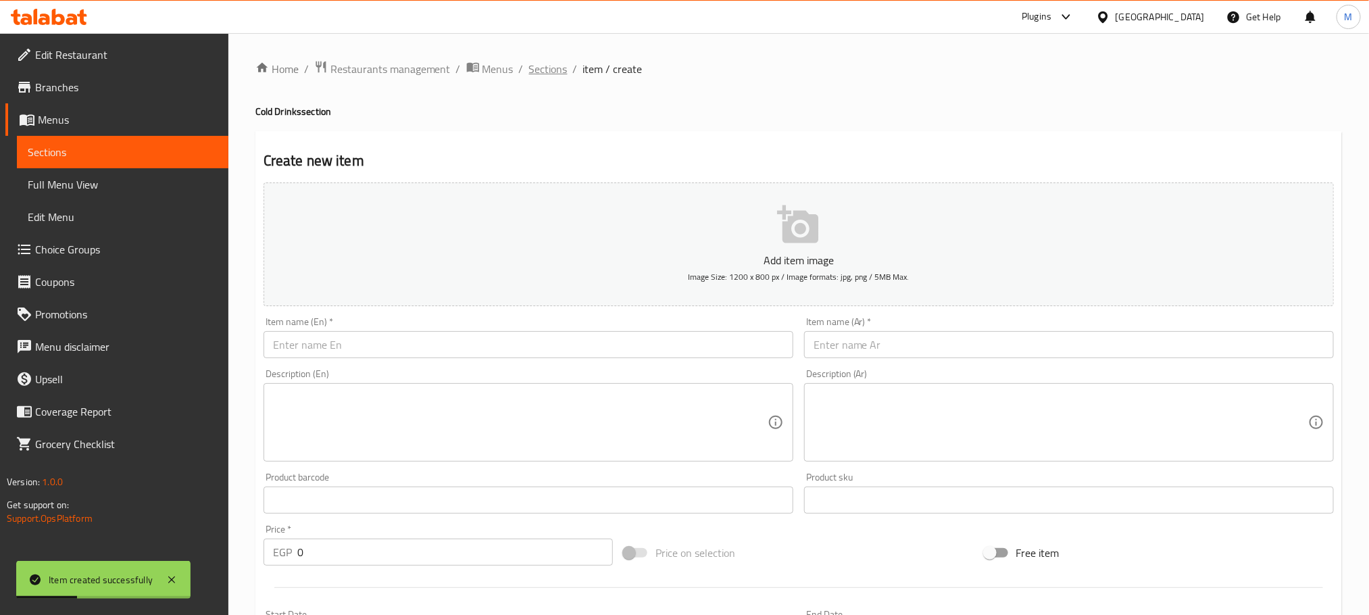
click at [544, 71] on span "Sections" at bounding box center [548, 69] width 39 height 16
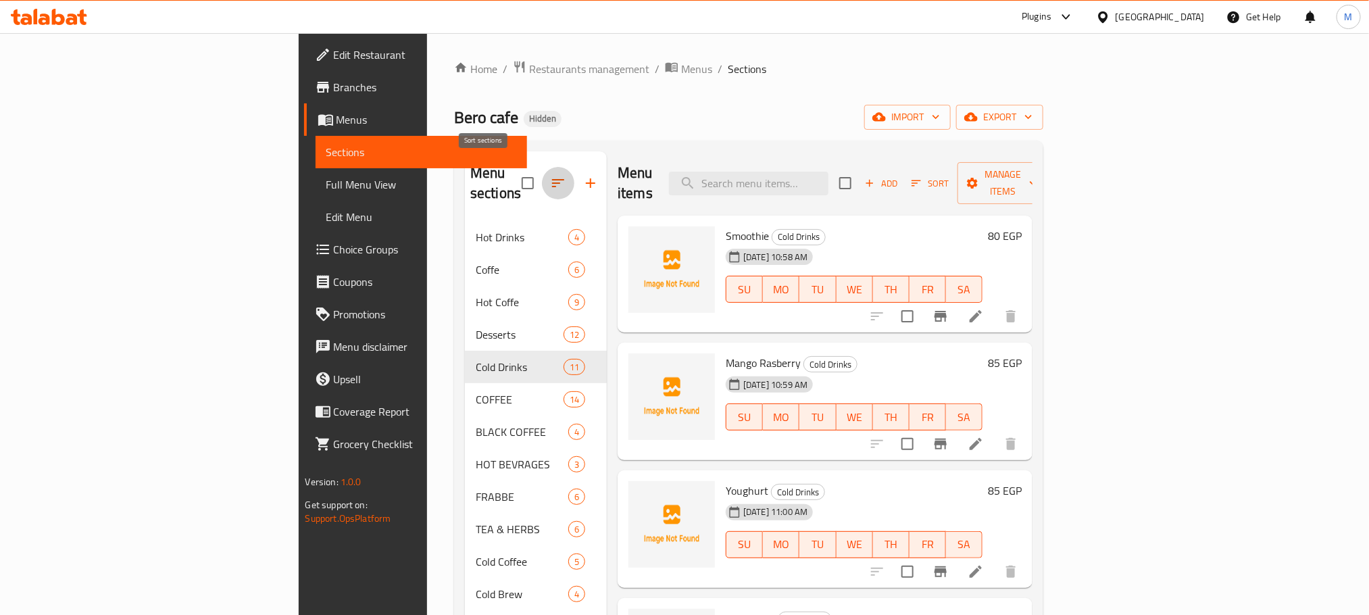
click at [550, 175] on icon "button" at bounding box center [558, 183] width 16 height 16
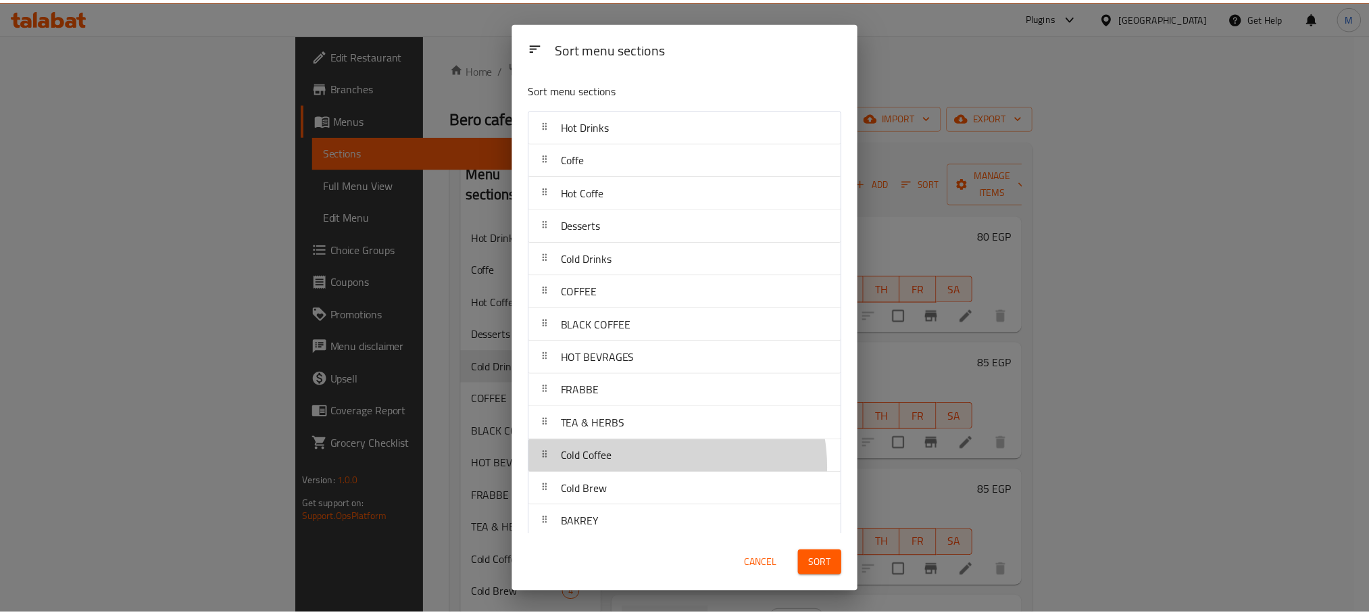
scroll to position [2, 0]
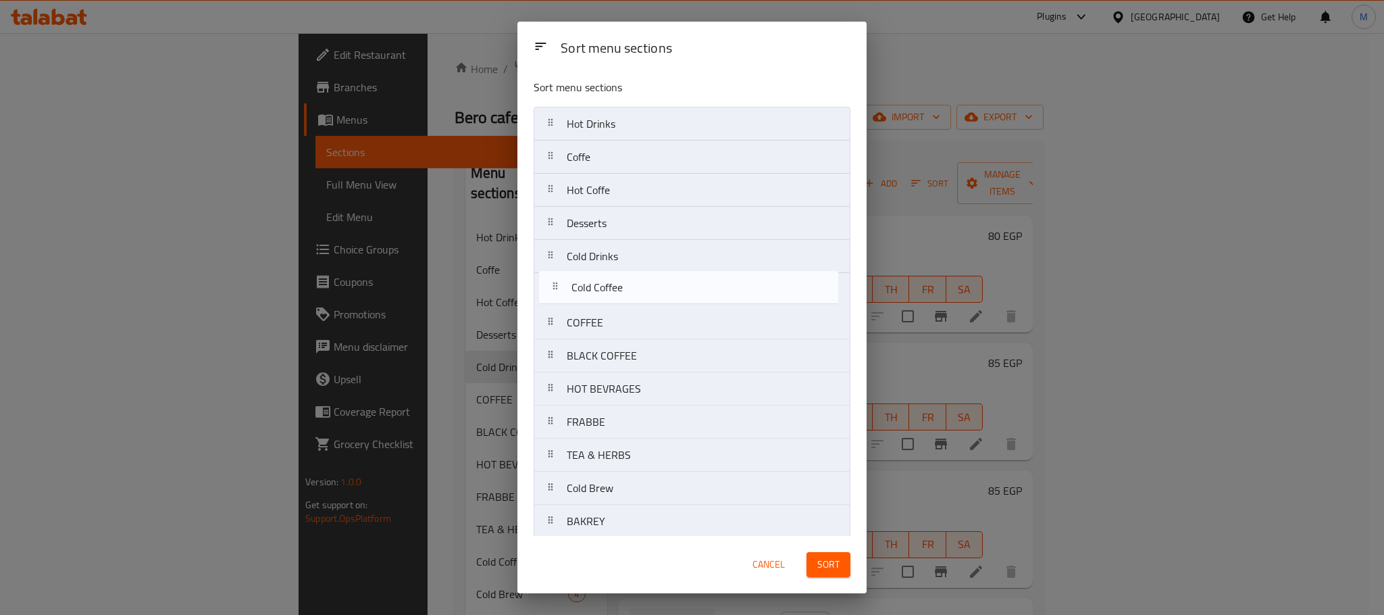
drag, startPoint x: 655, startPoint y: 472, endPoint x: 657, endPoint y: 288, distance: 184.4
click at [657, 288] on nav "Hot Drinks Coffe Hot Coffe Desserts Cold Drinks COFFEE BLACK COFFEE HOT BEVRAGE…" at bounding box center [692, 372] width 317 height 531
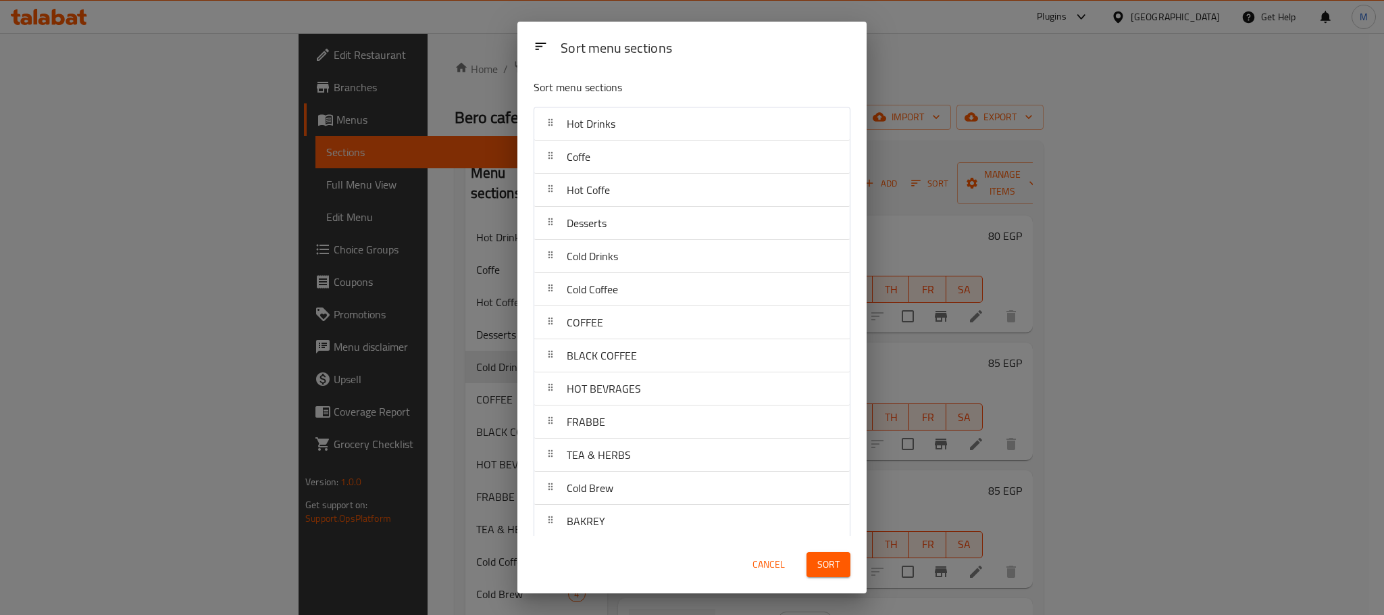
click at [829, 557] on span "Sort" at bounding box center [828, 564] width 22 height 17
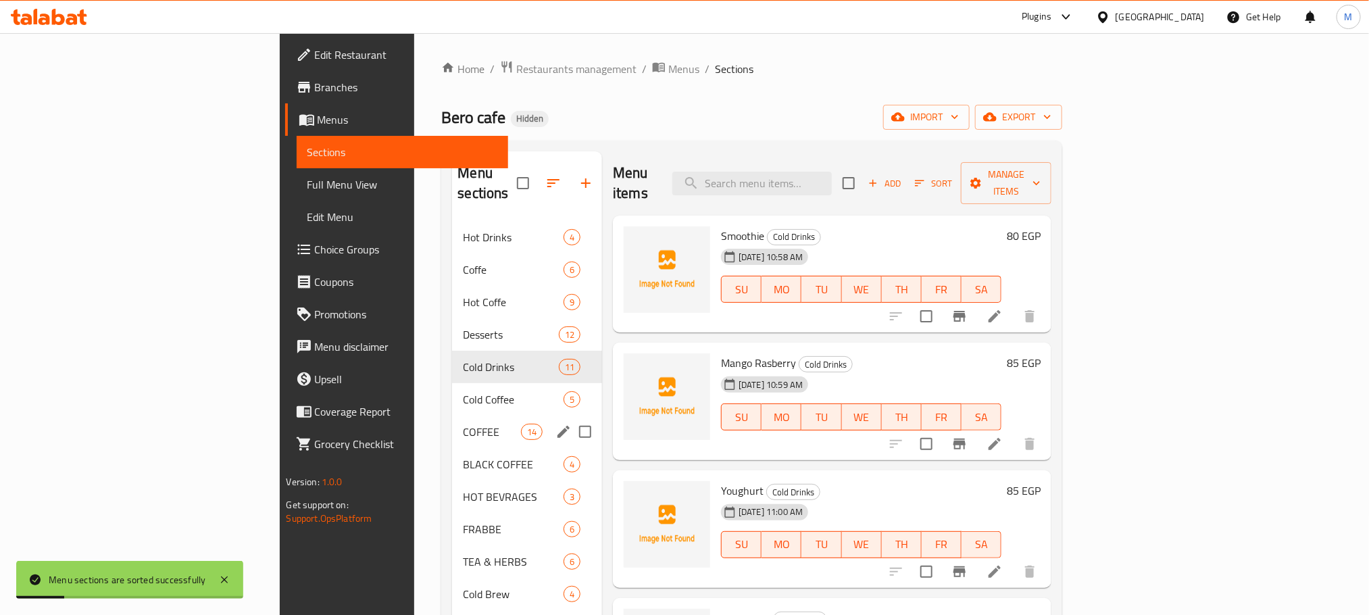
drag, startPoint x: 363, startPoint y: 398, endPoint x: 357, endPoint y: 397, distance: 6.8
click at [452, 415] on div "COFFEE 14" at bounding box center [527, 431] width 150 height 32
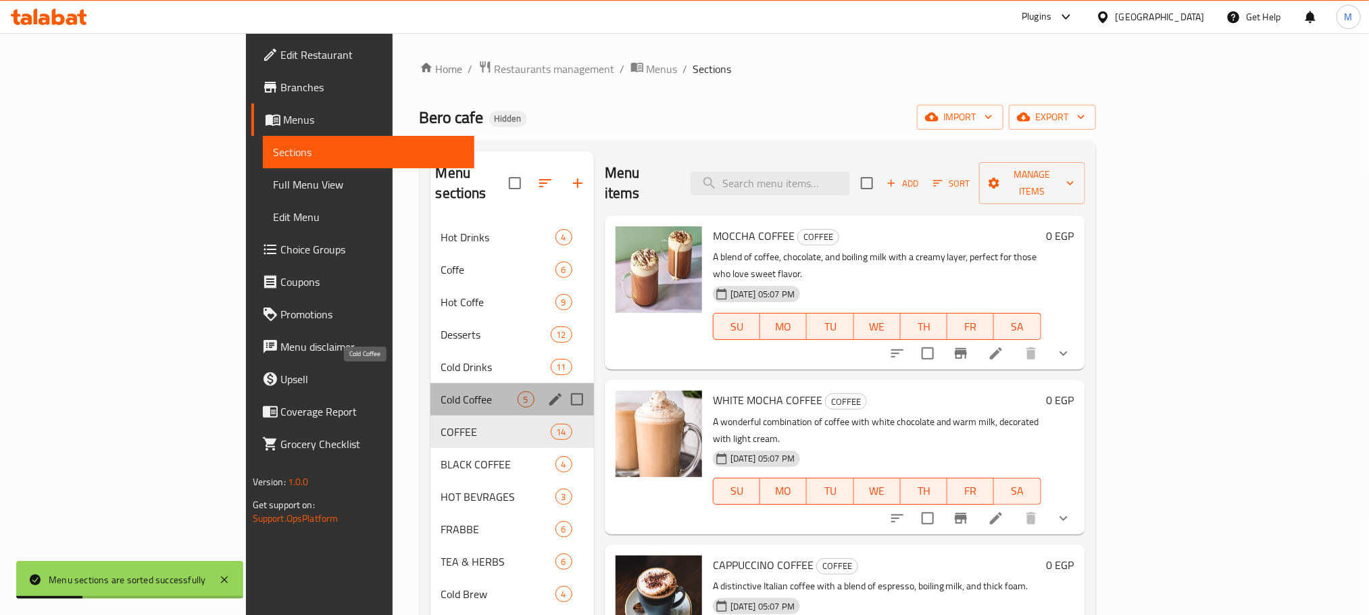
click at [441, 391] on span "Cold Coffee" at bounding box center [479, 399] width 76 height 16
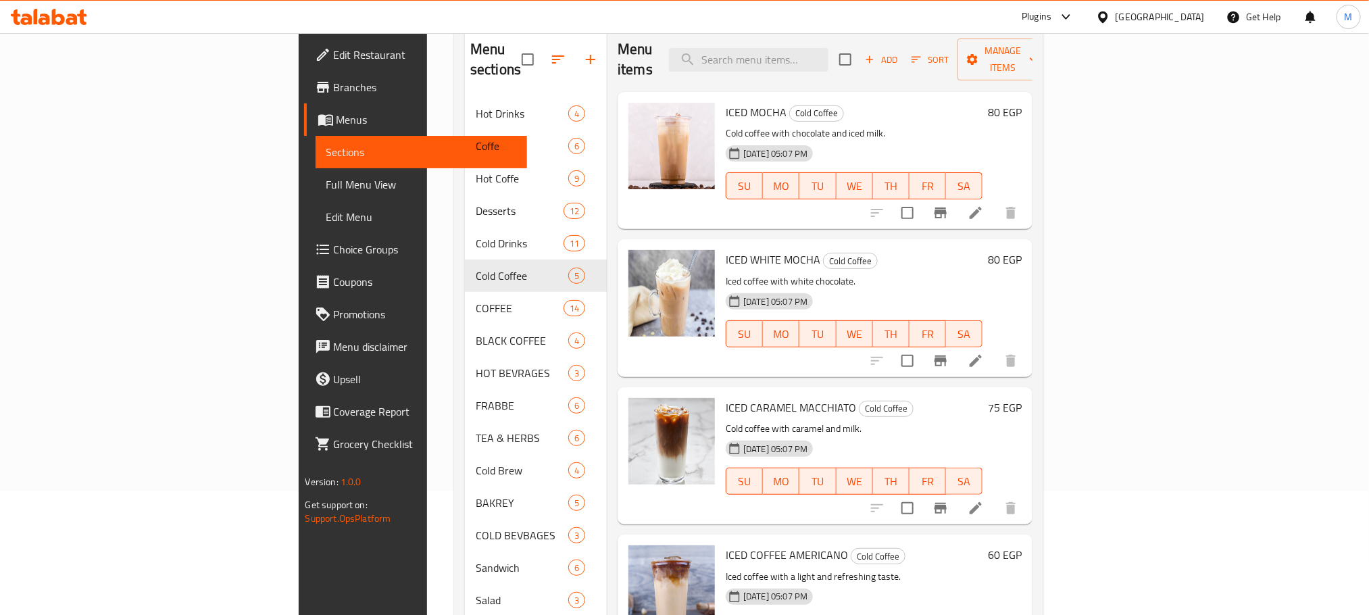
scroll to position [88, 0]
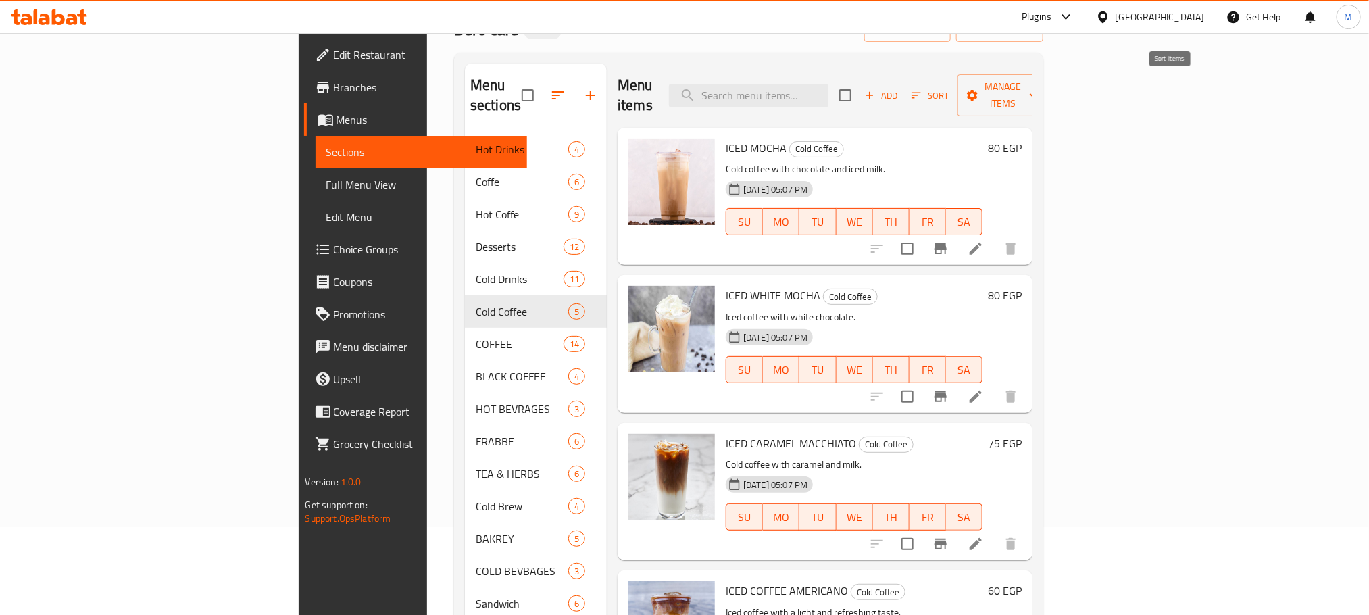
click at [948, 88] on span "Sort" at bounding box center [929, 96] width 37 height 16
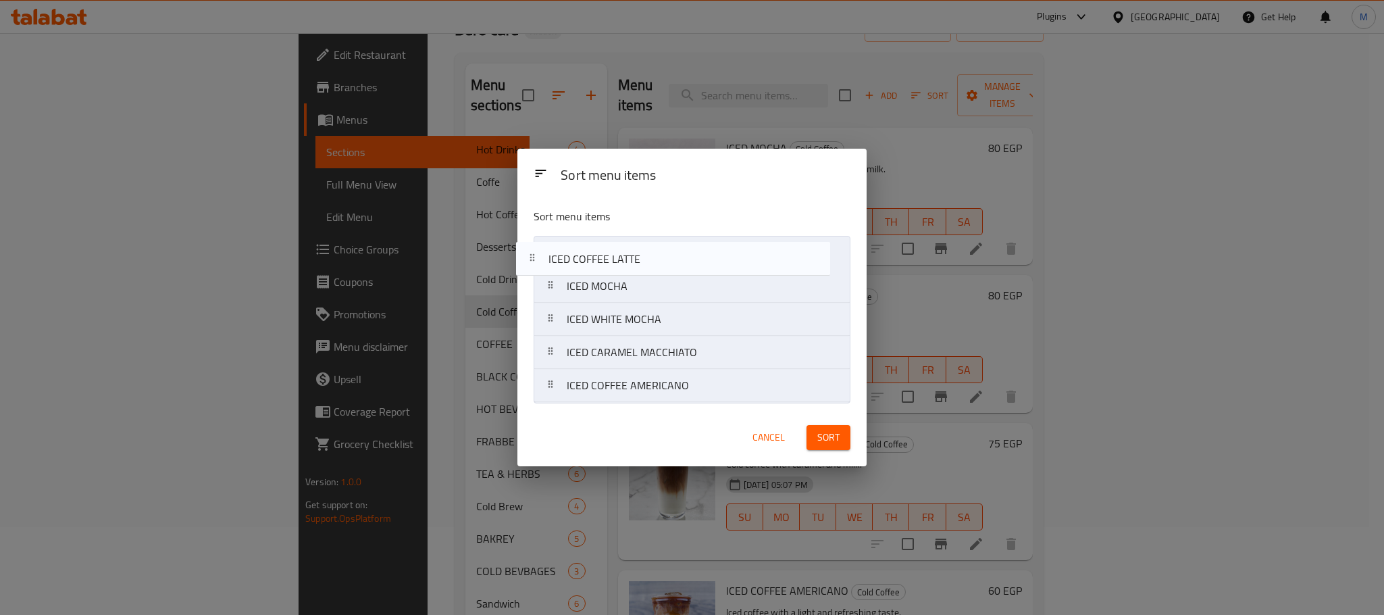
drag, startPoint x: 720, startPoint y: 387, endPoint x: 701, endPoint y: 251, distance: 137.1
click at [701, 251] on nav "ICED MOCHA ICED WHITE MOCHA ICED CARAMEL MACCHIATO ICED COFFEE AMERICANO ICED C…" at bounding box center [692, 319] width 317 height 167
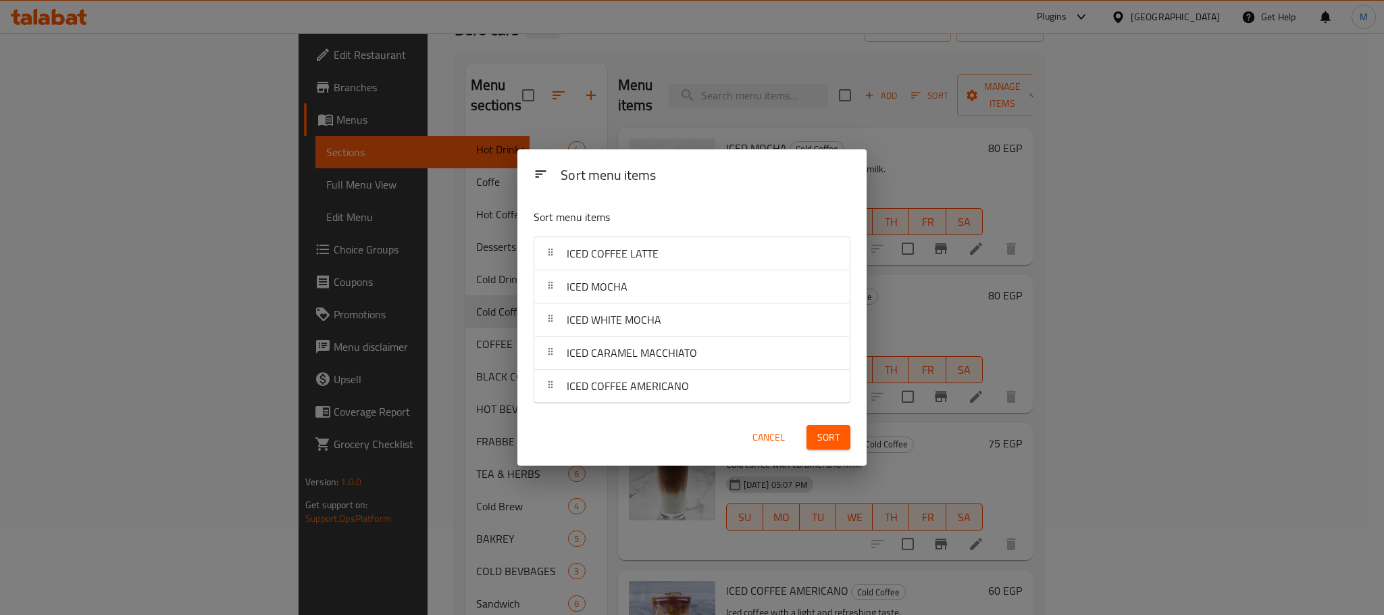
click at [825, 440] on span "Sort" at bounding box center [828, 437] width 22 height 17
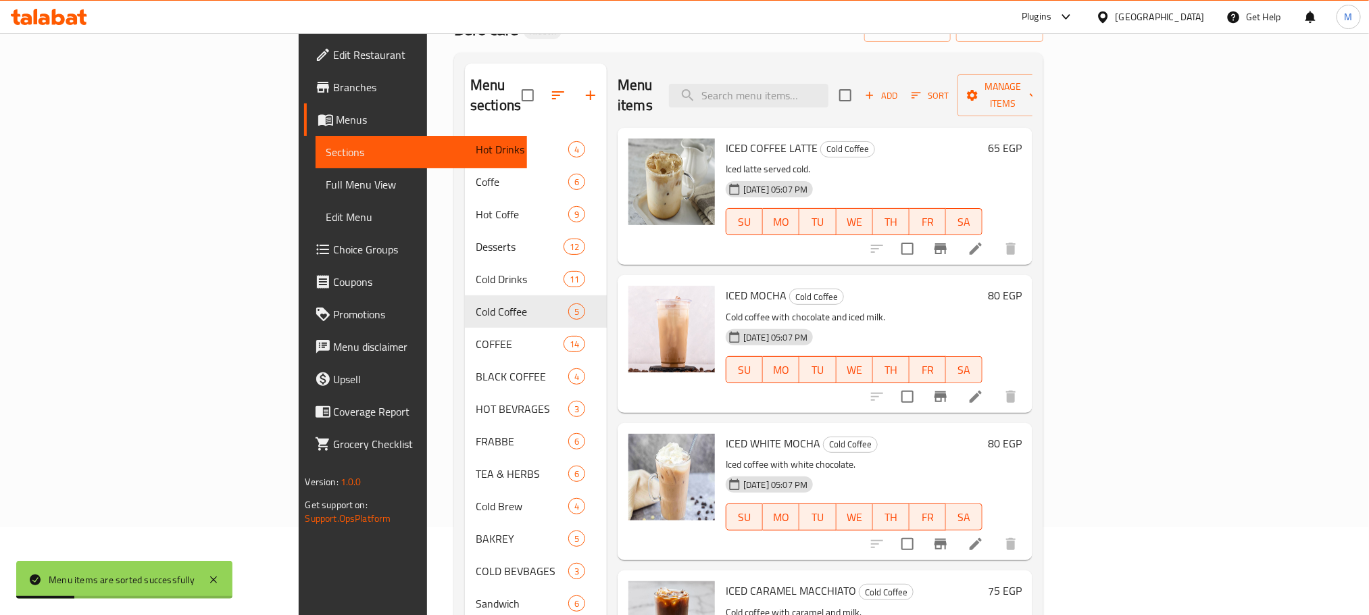
click at [982, 243] on icon at bounding box center [975, 249] width 12 height 12
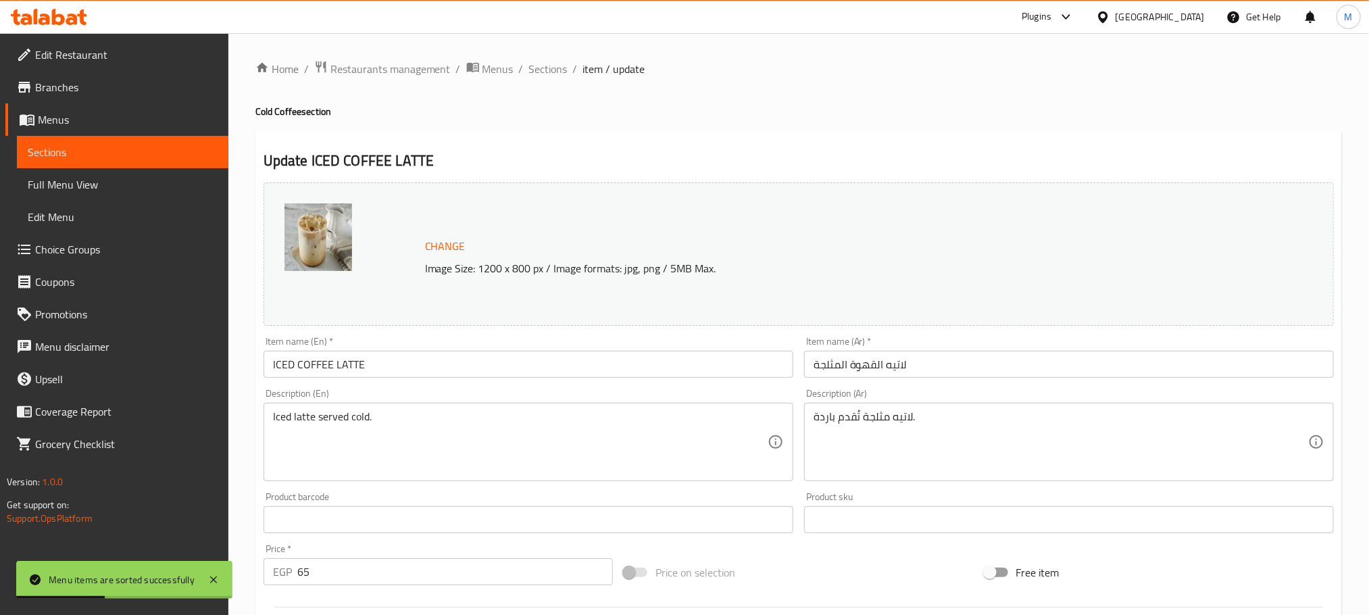
click at [428, 365] on input "ICED COFFEE LATTE" at bounding box center [528, 364] width 530 height 27
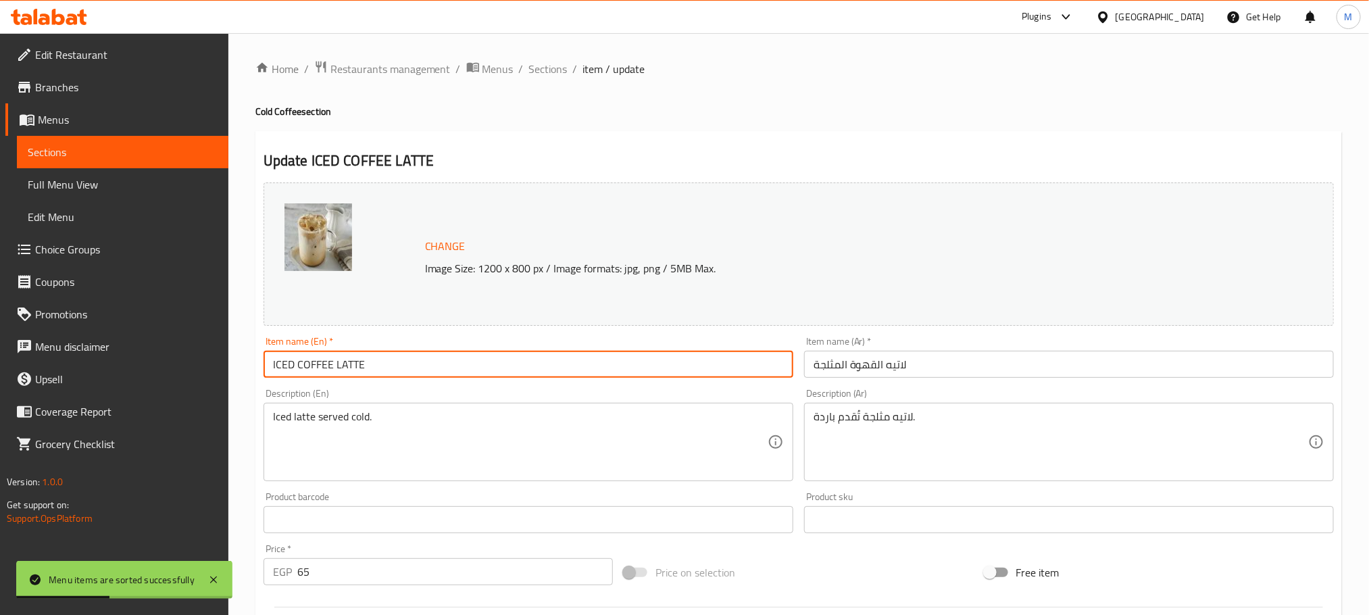
click at [428, 365] on input "ICED COFFEE LATTE" at bounding box center [528, 364] width 530 height 27
click at [462, 376] on input "ICED COFFEE LATTE" at bounding box center [528, 364] width 530 height 27
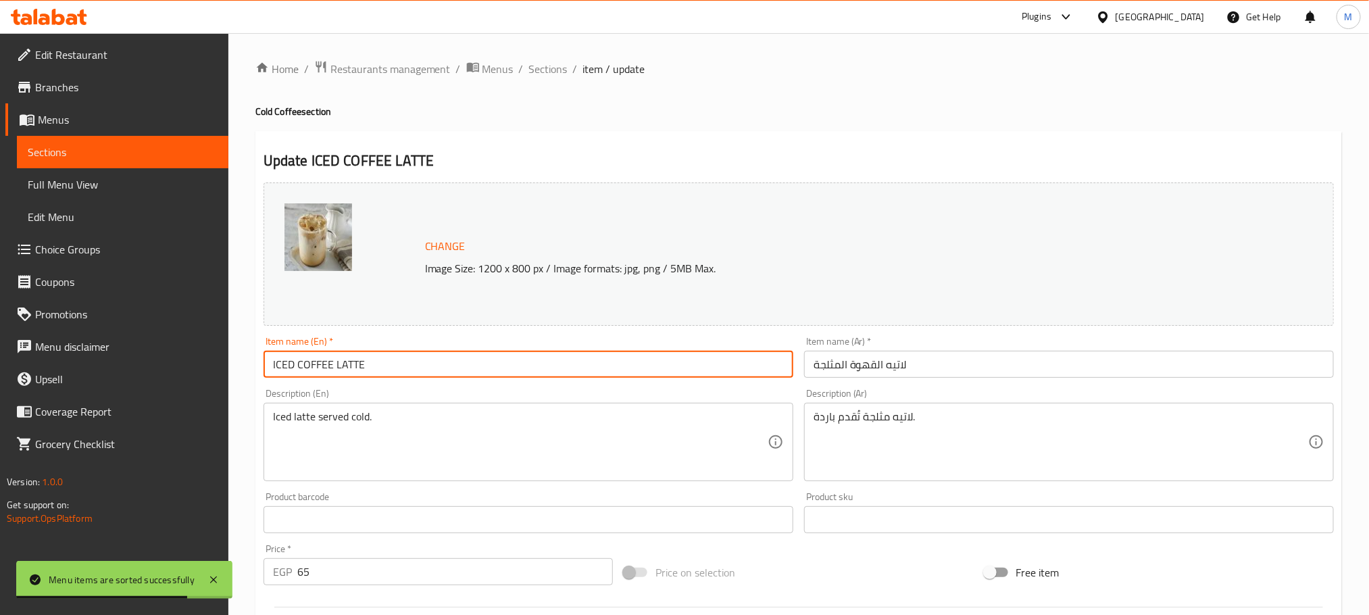
paste input "ced Coffee Latte"
type input "Iced Coffee Latte"
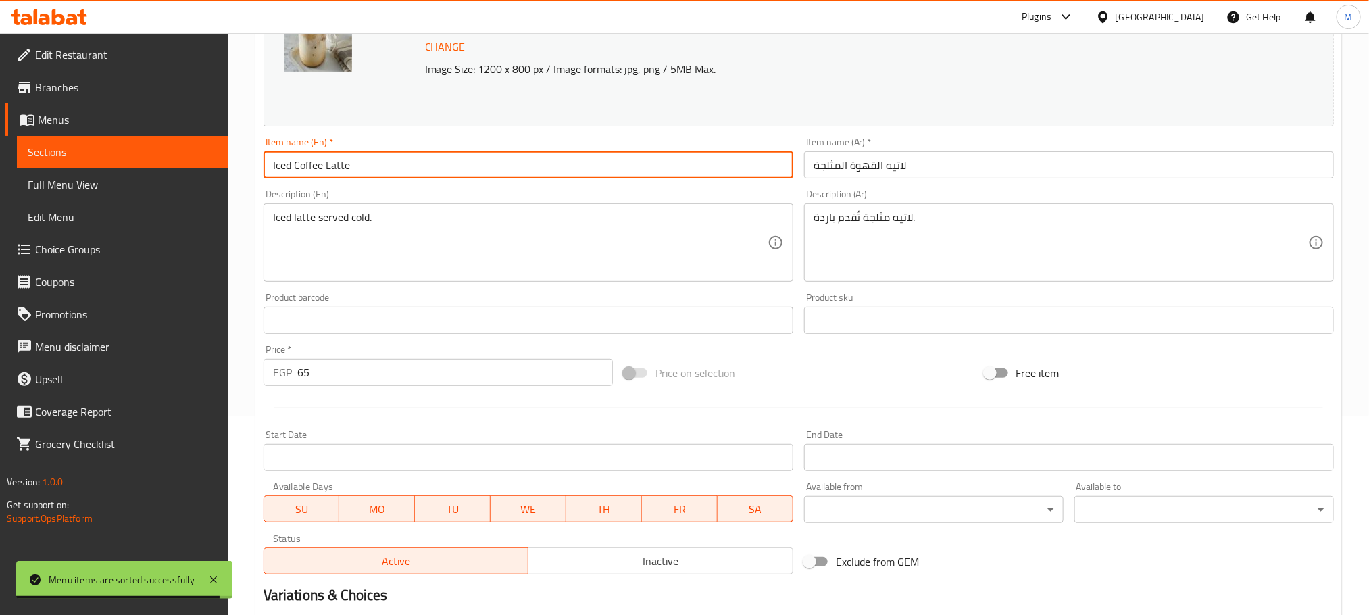
scroll to position [304, 0]
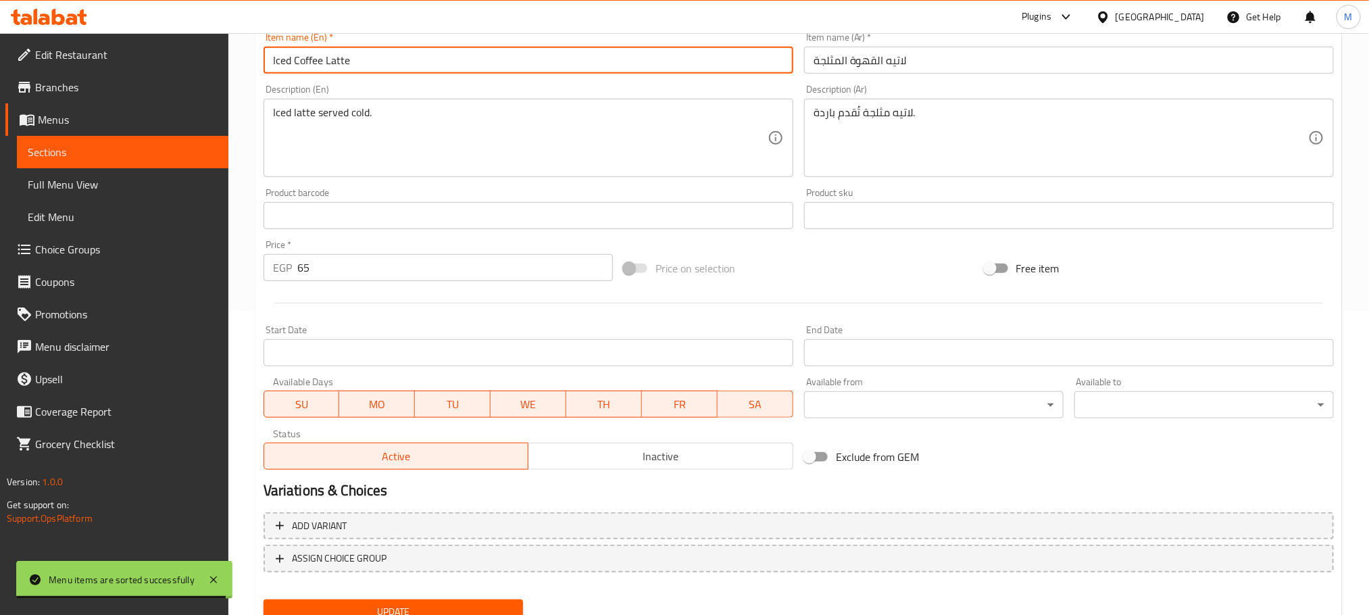
click at [401, 263] on input "65" at bounding box center [454, 267] width 315 height 27
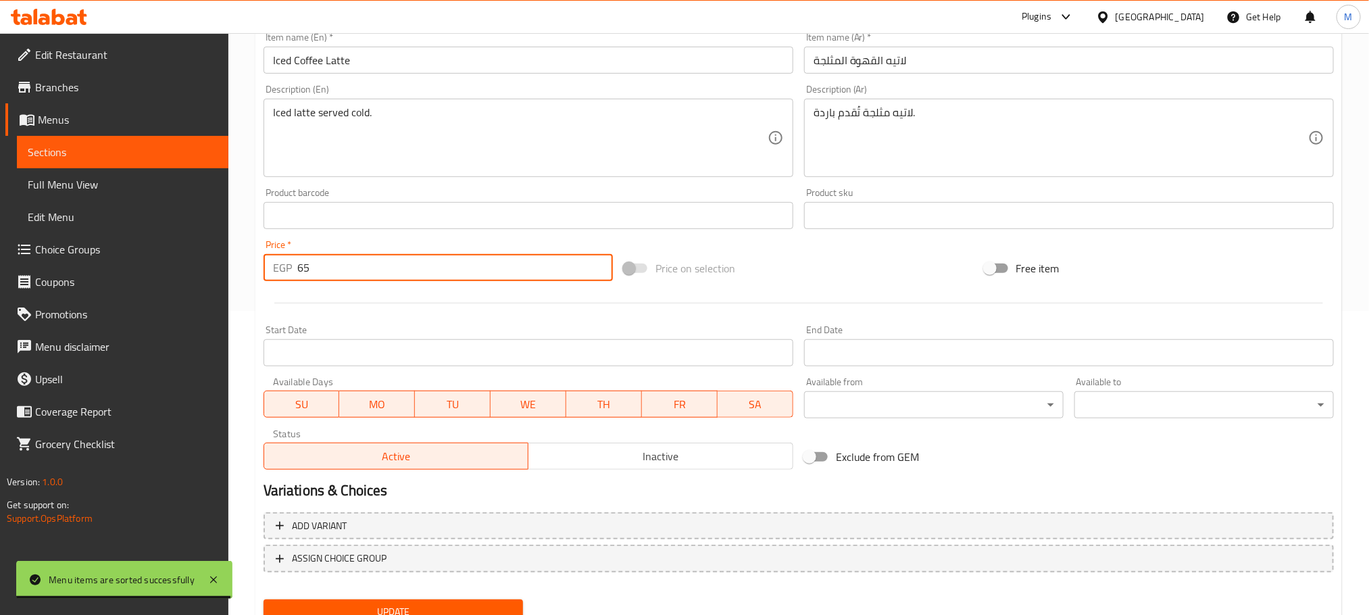
click at [402, 263] on input "65" at bounding box center [454, 267] width 315 height 27
type input "80"
click at [263, 599] on button "Update" at bounding box center [392, 611] width 259 height 25
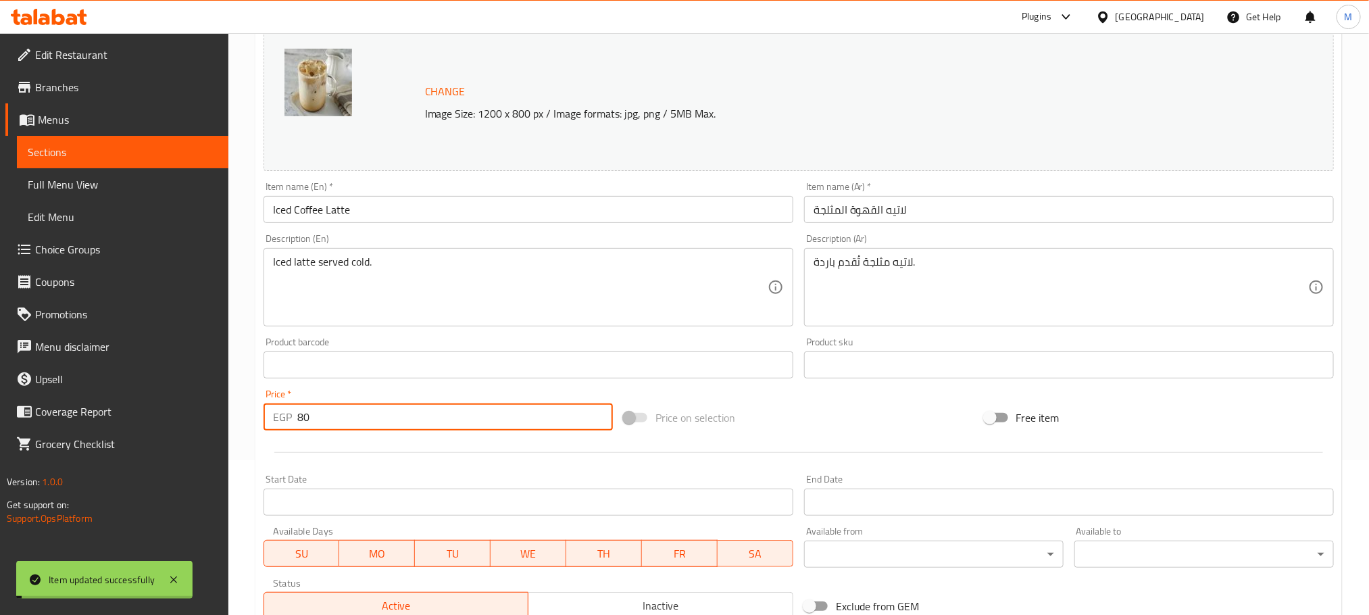
scroll to position [0, 0]
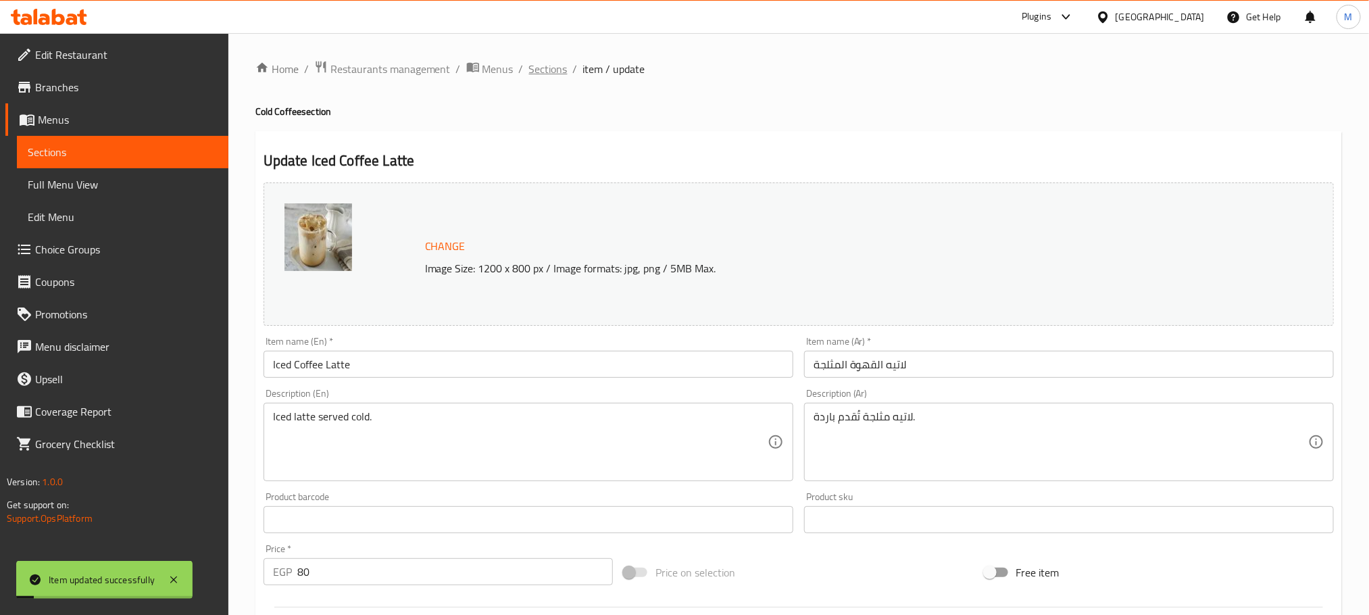
click at [529, 61] on span "Sections" at bounding box center [548, 69] width 39 height 16
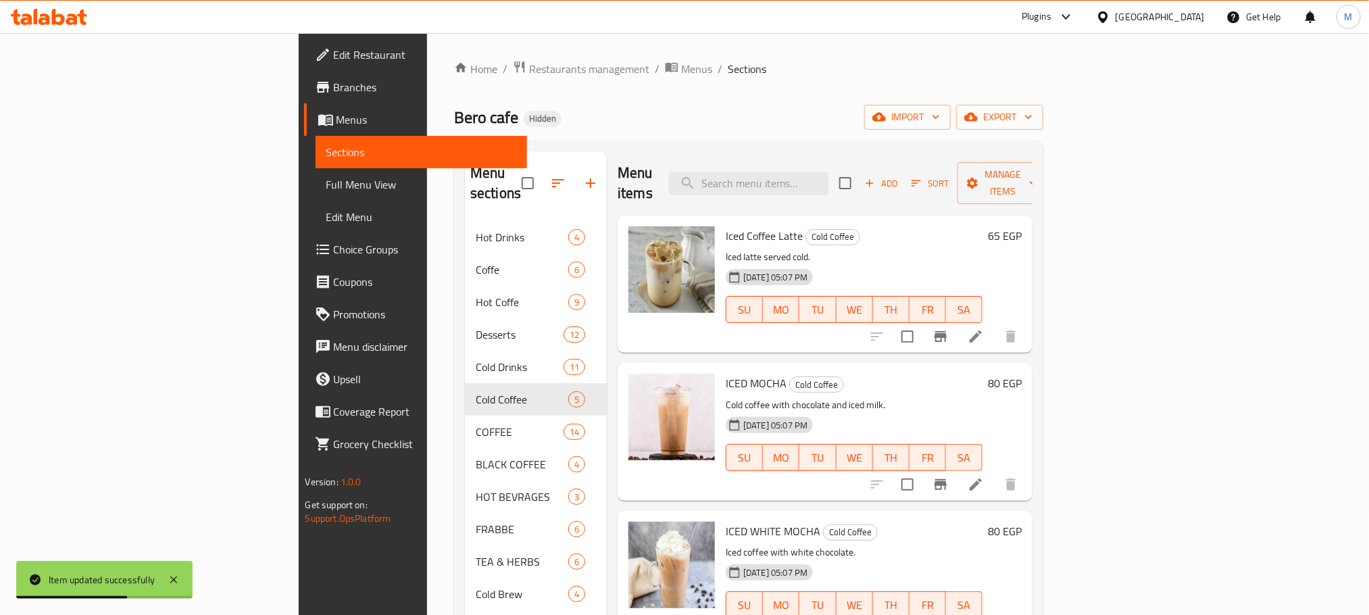
click at [899, 176] on span "Add" at bounding box center [881, 184] width 36 height 16
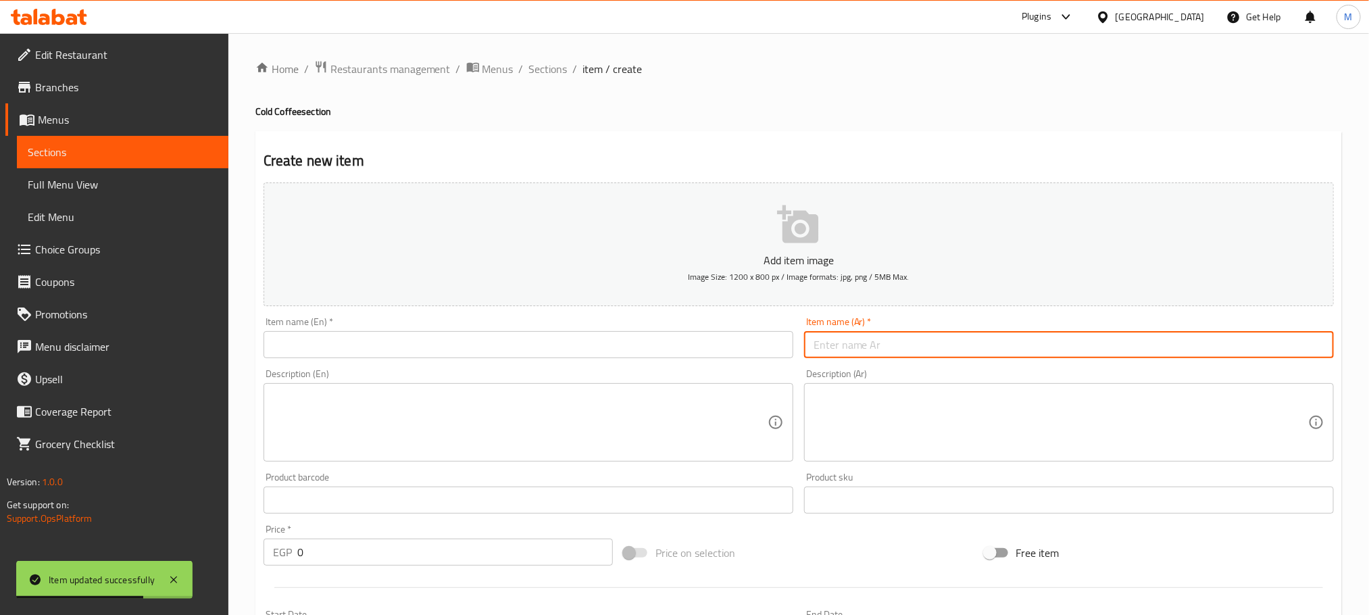
click at [993, 335] on input "text" at bounding box center [1069, 344] width 530 height 27
click at [990, 355] on input "ايس كوفى لاتيه تيراميسو" at bounding box center [1069, 344] width 530 height 27
type input "ايس كوفى لاتيه تيراميسو"
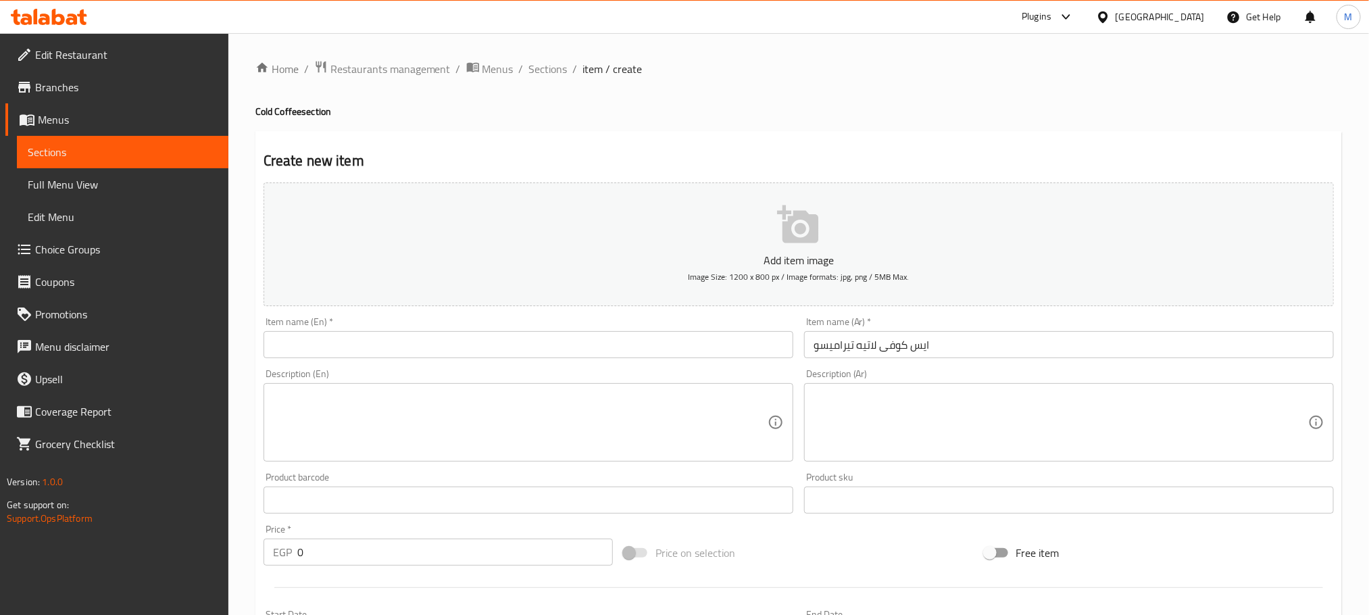
drag, startPoint x: 594, startPoint y: 365, endPoint x: 594, endPoint y: 319, distance: 45.9
click at [594, 363] on div "Description (En) Description (En)" at bounding box center [528, 414] width 540 height 103
click at [594, 319] on div "Item name (En)   * Item name (En) *" at bounding box center [528, 337] width 530 height 41
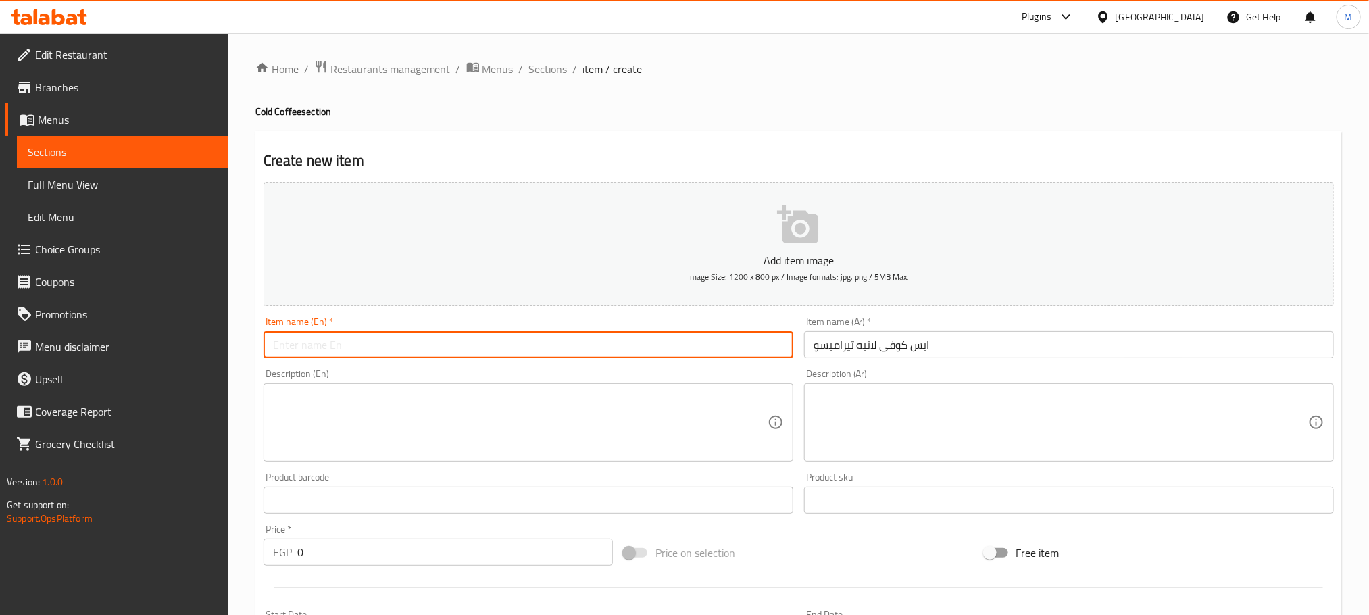
click at [615, 347] on input "text" at bounding box center [528, 344] width 530 height 27
paste input "Iced Coffee Latte Tiramisu"
type input "Iced Coffee Latte Tiramisu"
click at [353, 563] on input "0" at bounding box center [454, 551] width 315 height 27
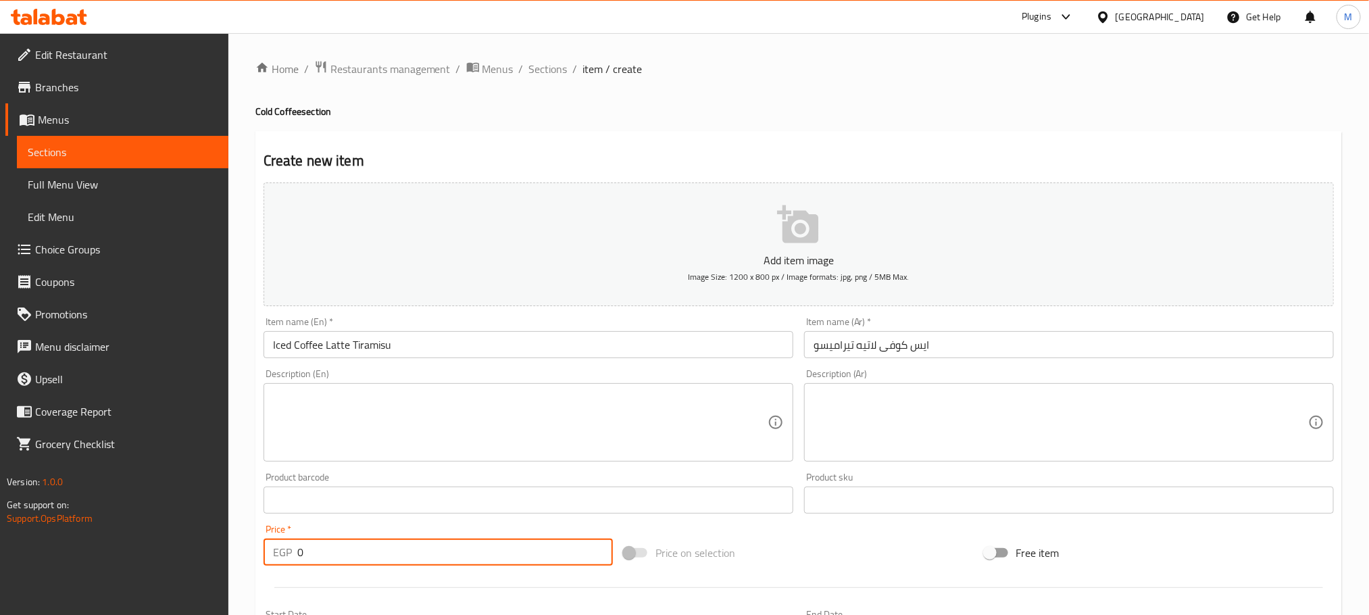
click at [353, 562] on input "0" at bounding box center [454, 551] width 315 height 27
type input "95"
type input "0"
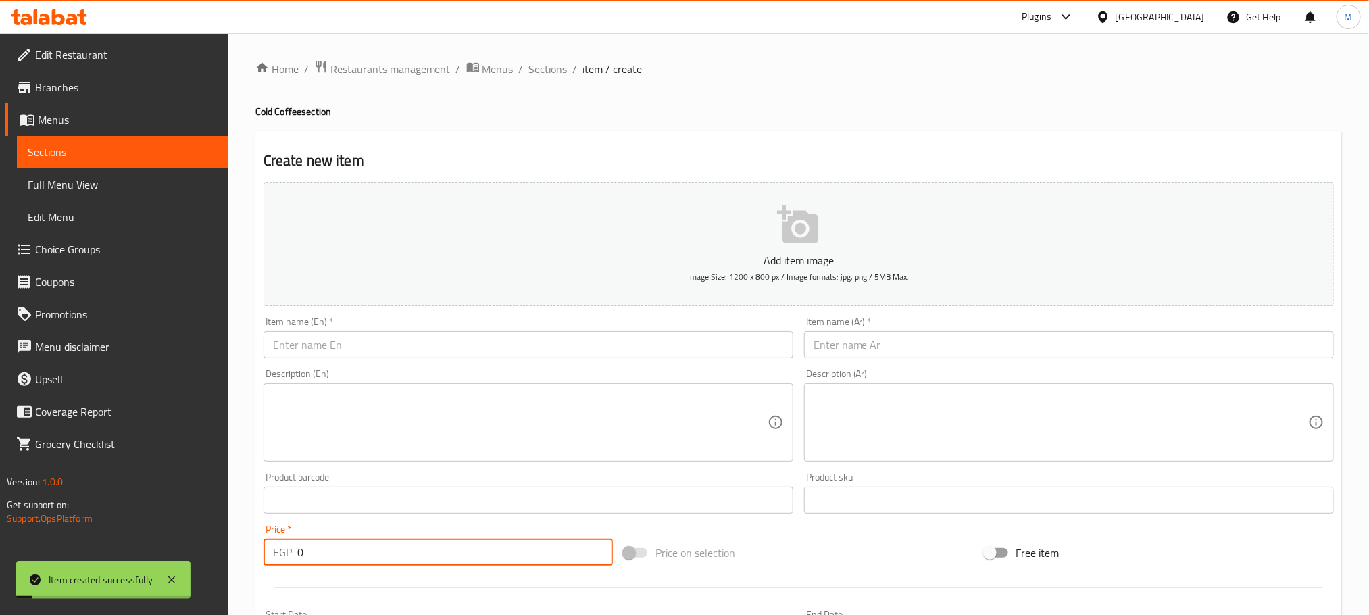
click at [550, 70] on span "Sections" at bounding box center [548, 69] width 39 height 16
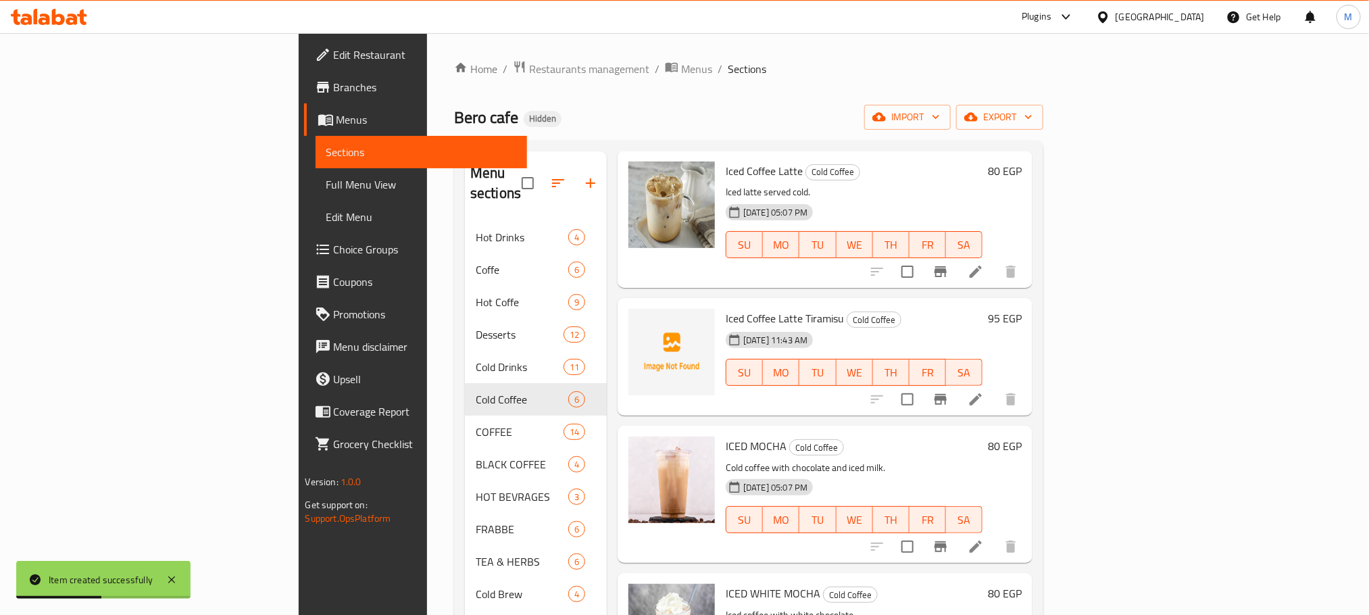
scroll to position [101, 0]
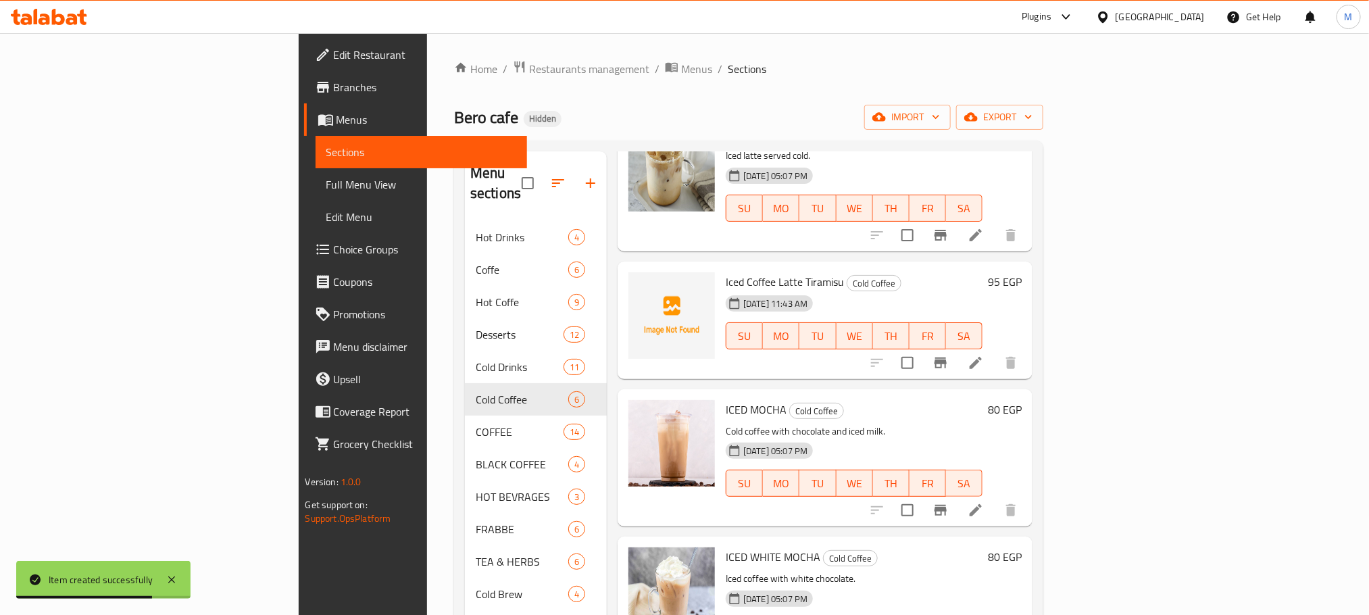
click at [994, 498] on li at bounding box center [976, 510] width 38 height 24
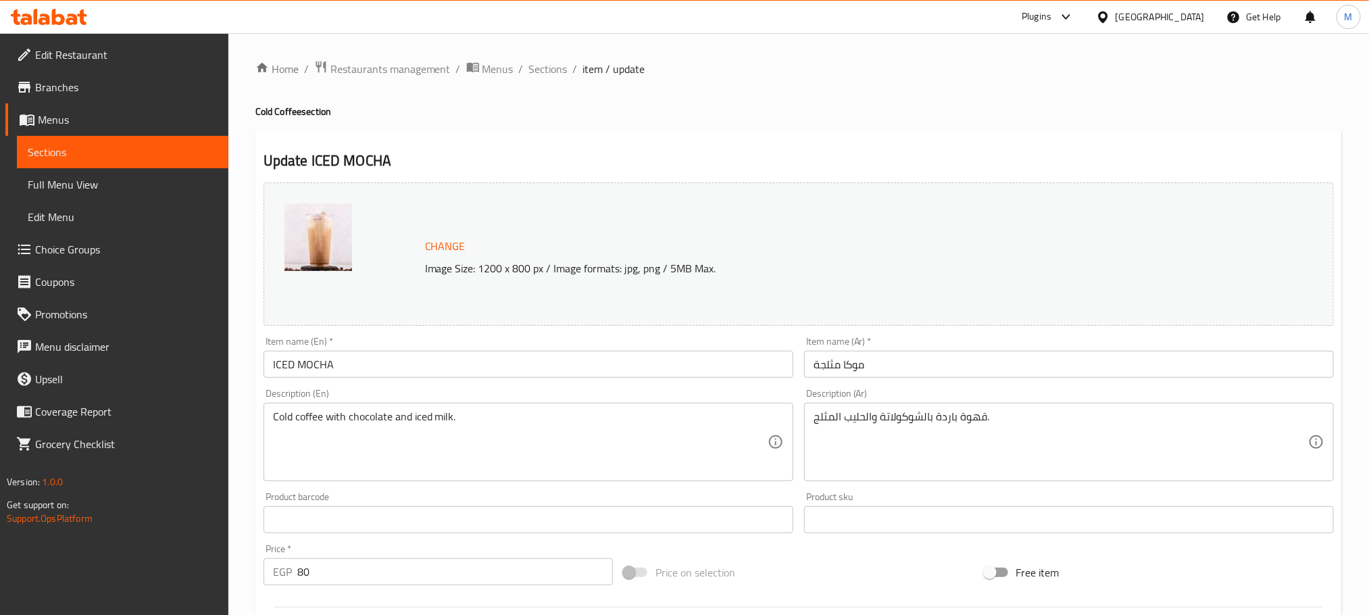
click at [586, 365] on input "ICED MOCHA" at bounding box center [528, 364] width 530 height 27
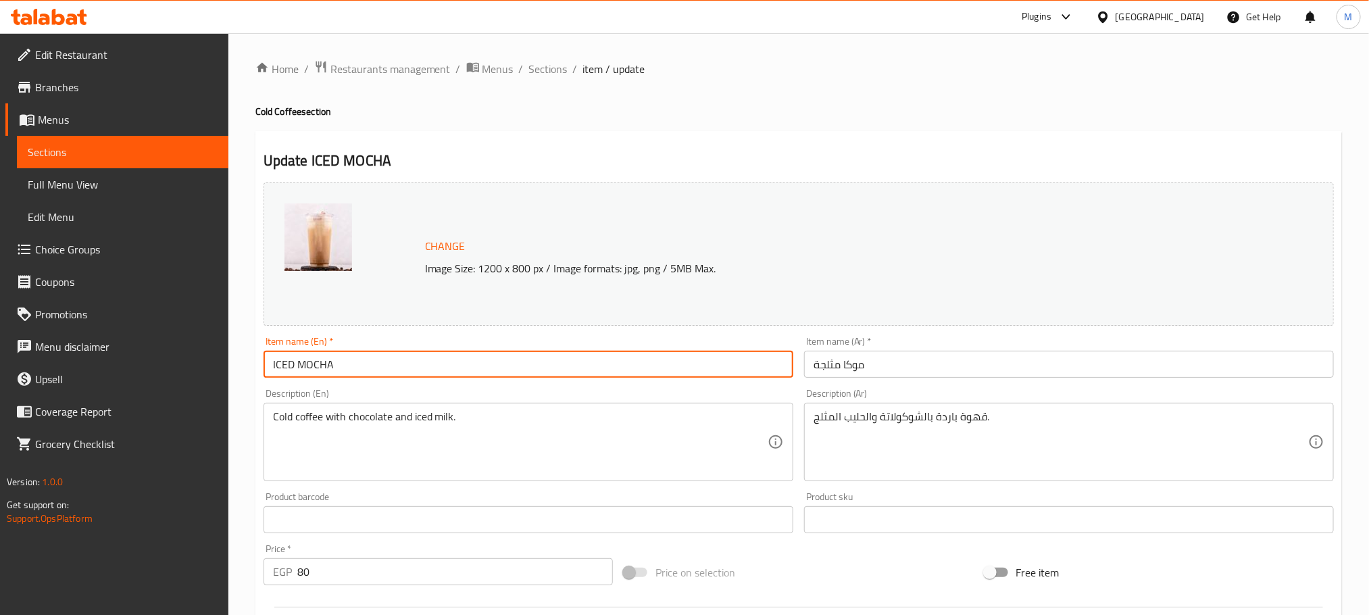
click at [586, 365] on input "ICED MOCHA" at bounding box center [528, 364] width 530 height 27
paste input "ced Mocha"
type input "Iced Mocha"
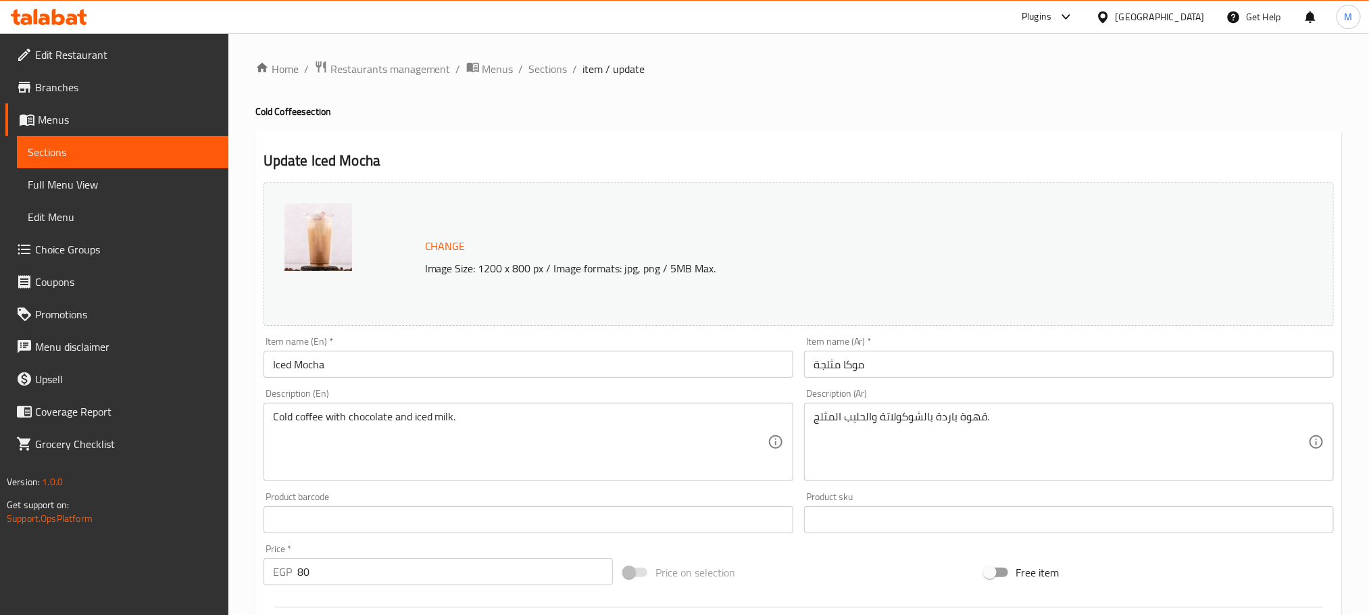
click at [402, 557] on div "Price   * EGP 80 Price *" at bounding box center [437, 564] width 349 height 41
click at [599, 567] on input "81" at bounding box center [454, 571] width 315 height 27
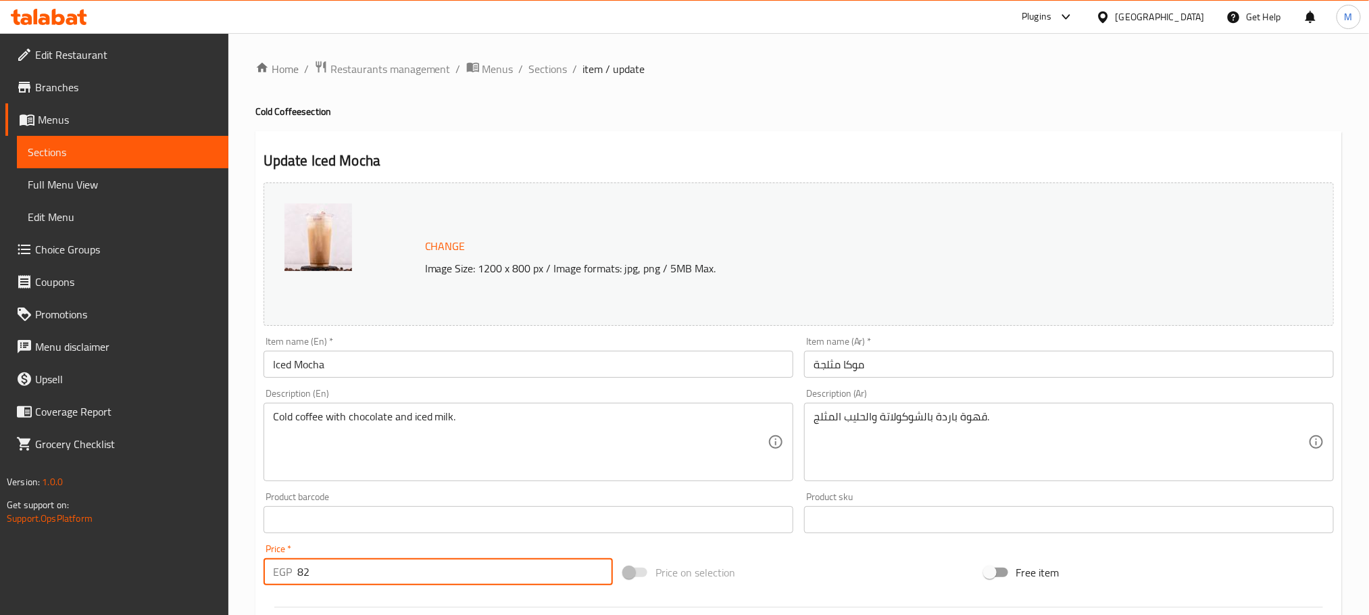
click at [599, 567] on input "82" at bounding box center [454, 571] width 315 height 27
click at [599, 567] on input "83" at bounding box center [454, 571] width 315 height 27
click at [599, 567] on input "84" at bounding box center [454, 571] width 315 height 27
type input "85"
click at [599, 567] on input "85" at bounding box center [454, 571] width 315 height 27
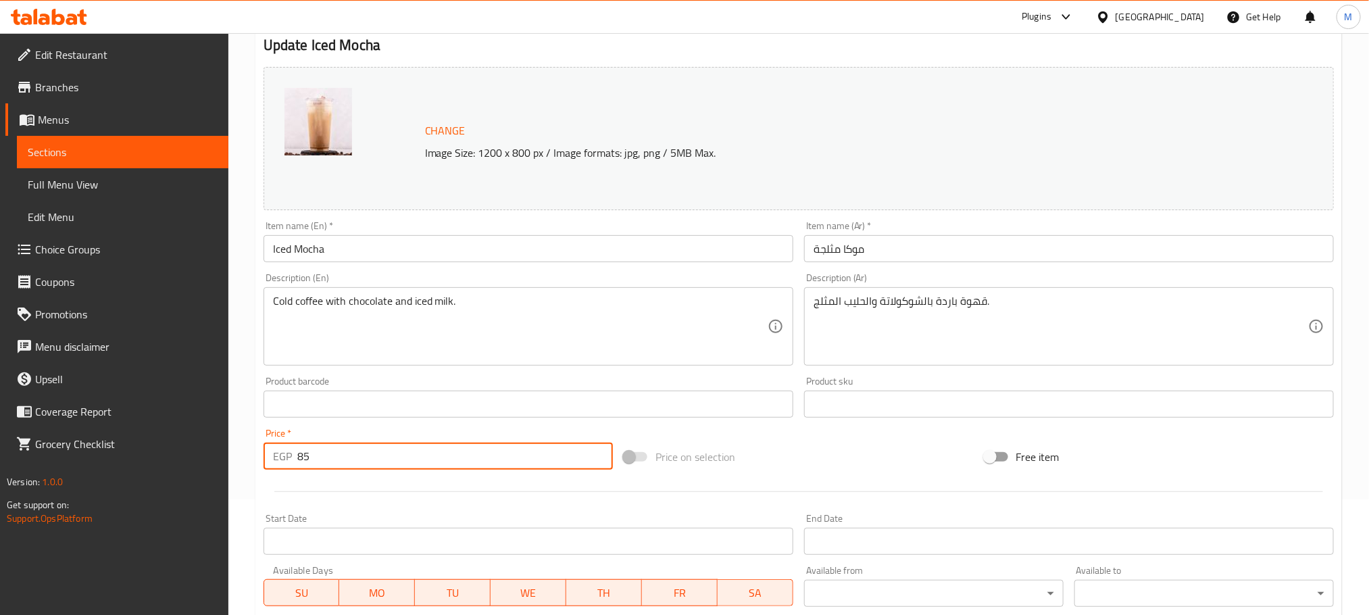
scroll to position [357, 0]
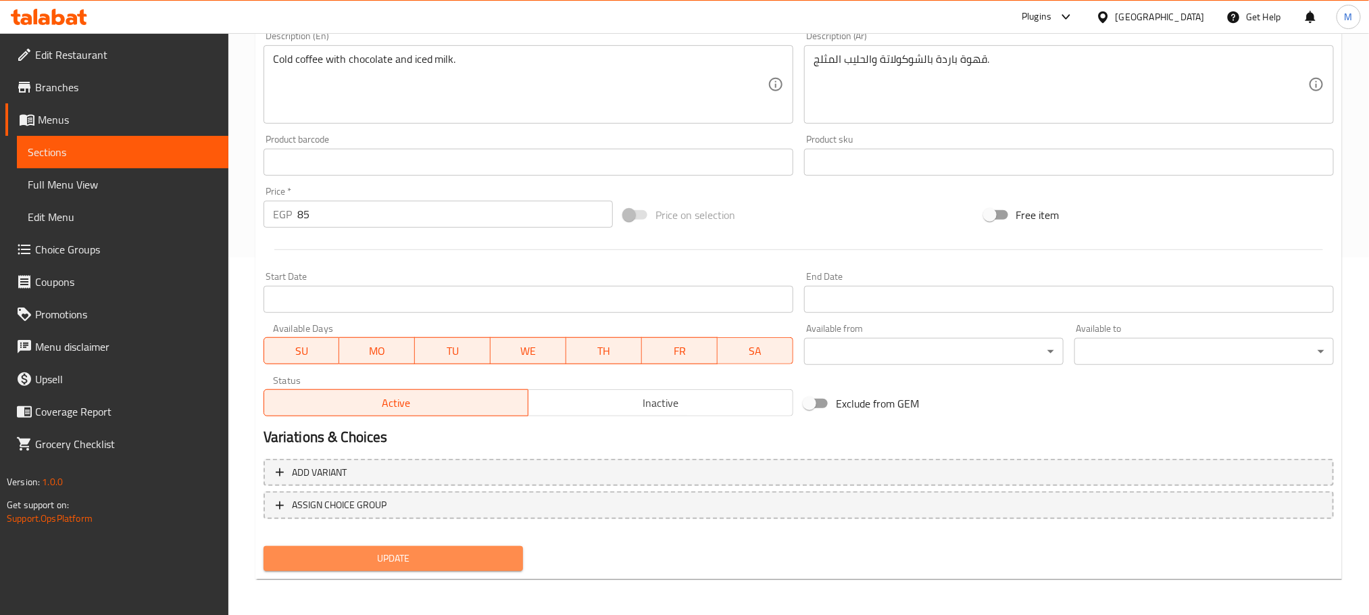
click at [411, 569] on button "Update" at bounding box center [392, 558] width 259 height 25
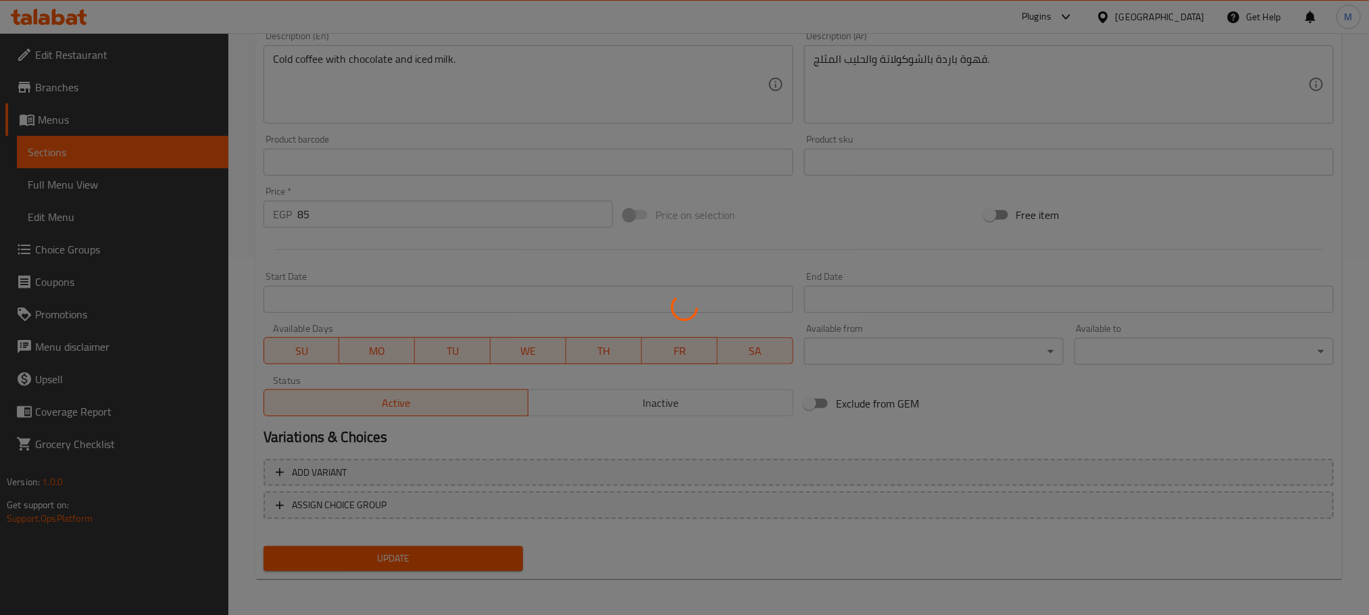
click at [415, 554] on div at bounding box center [684, 307] width 1369 height 615
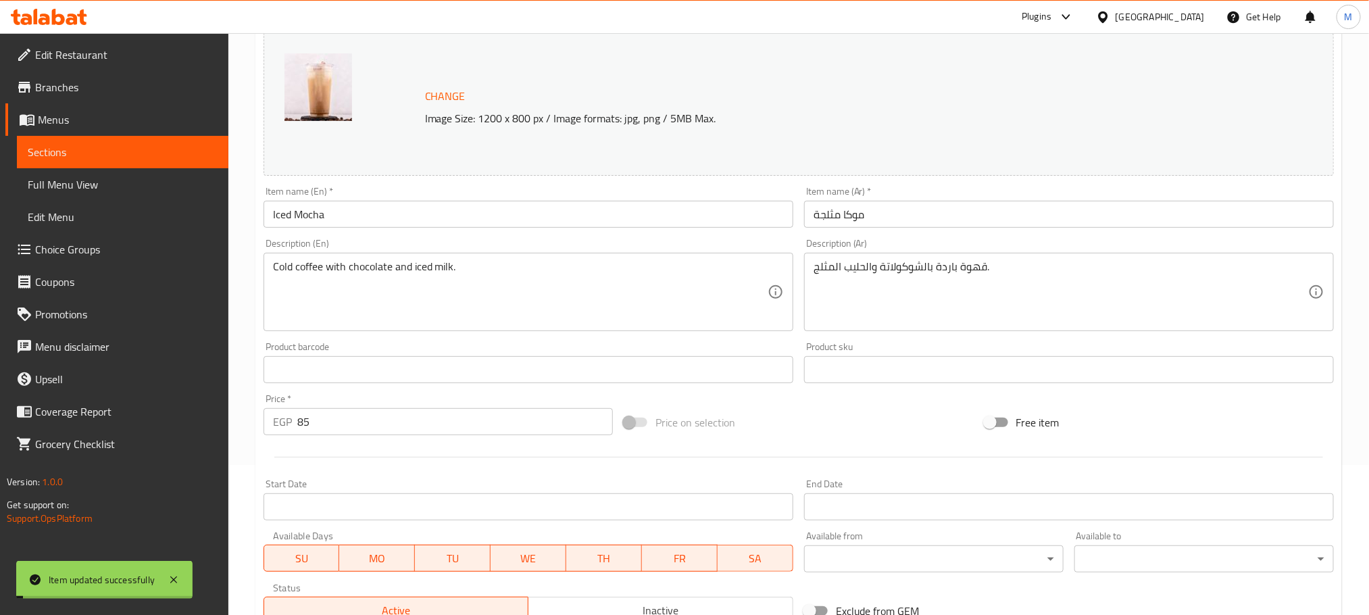
scroll to position [0, 0]
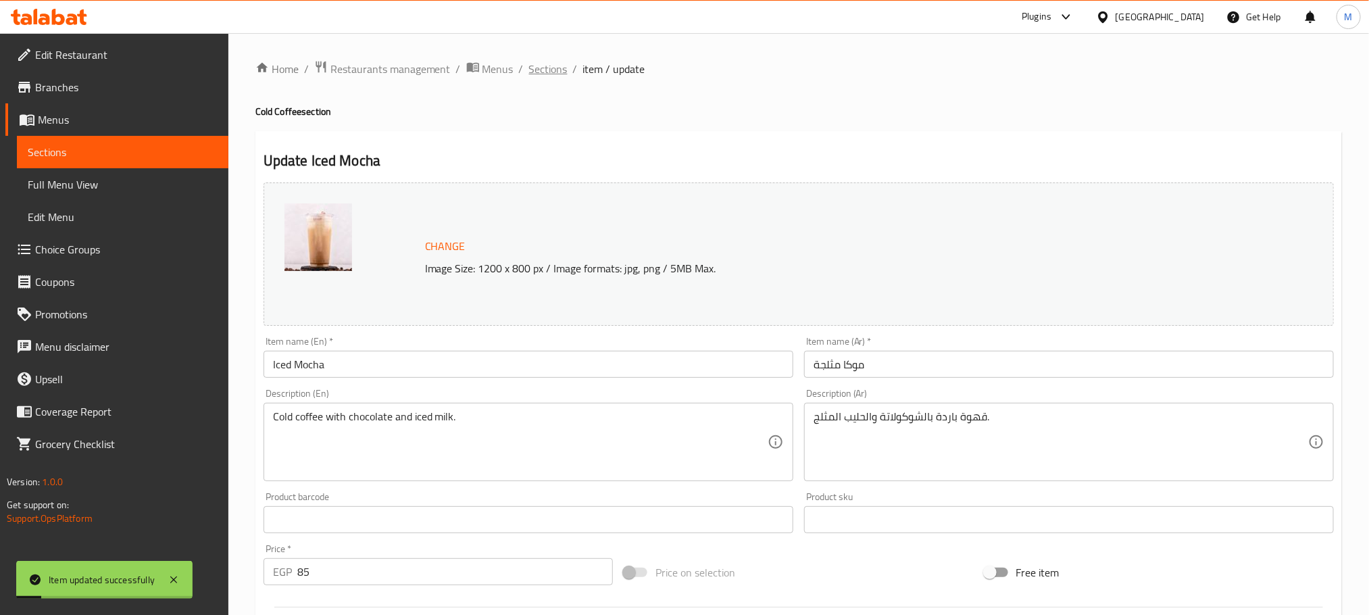
drag, startPoint x: 534, startPoint y: 84, endPoint x: 550, endPoint y: 69, distance: 22.0
click at [535, 84] on div "Home / Restaurants management / Menus / Sections / item / update Cold Coffee se…" at bounding box center [798, 503] width 1086 height 887
click at [550, 69] on span "Sections" at bounding box center [548, 69] width 39 height 16
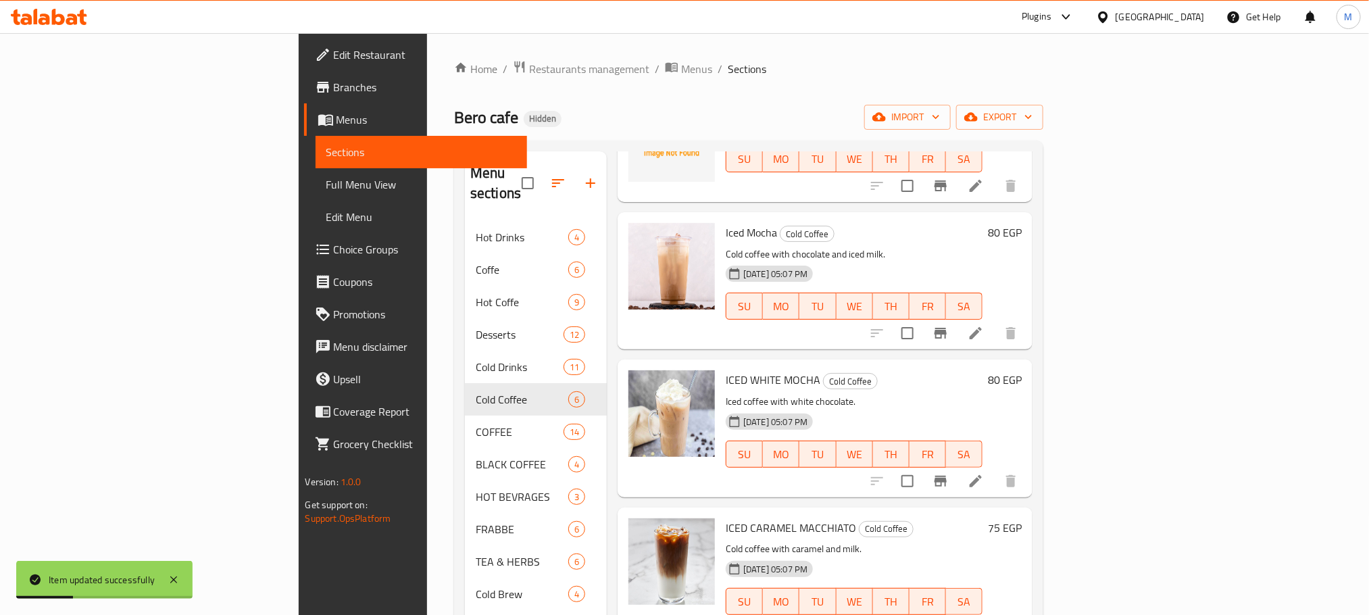
scroll to position [284, 0]
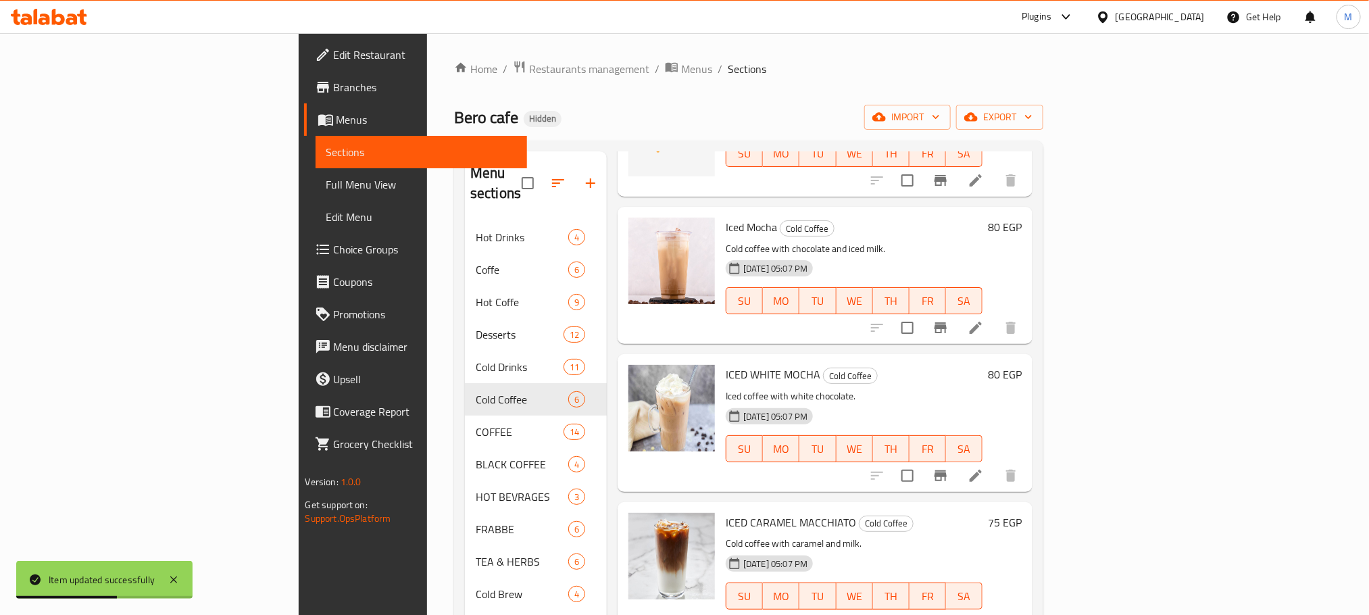
click at [984, 467] on icon at bounding box center [975, 475] width 16 height 16
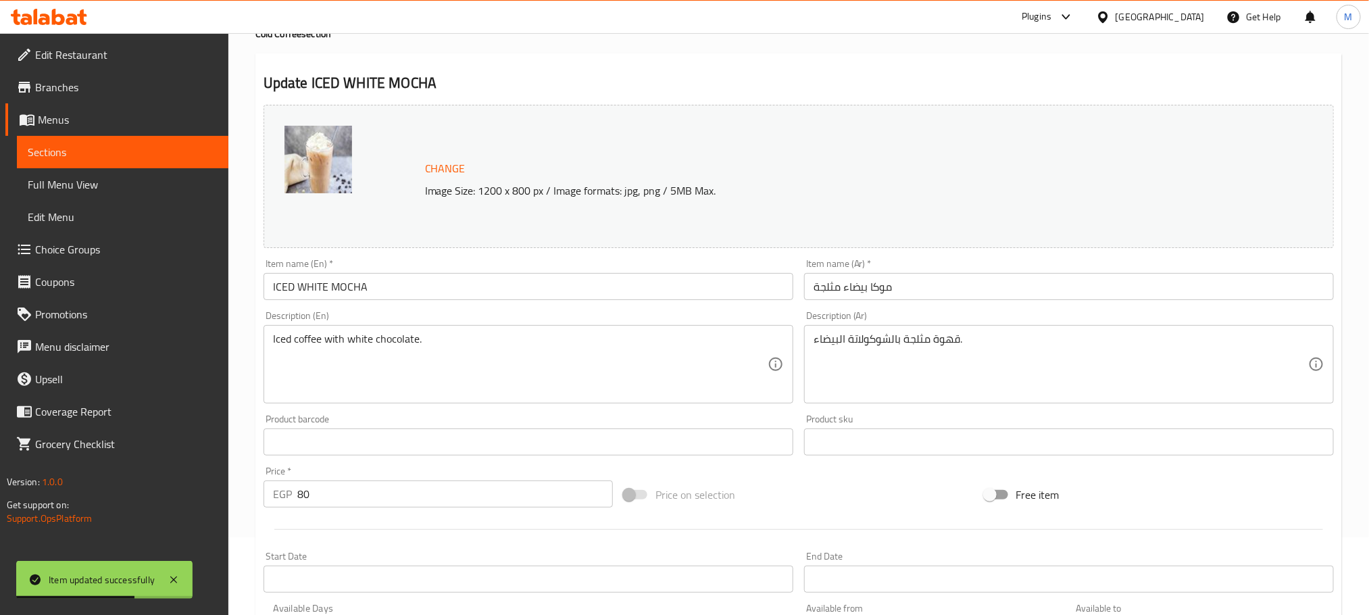
scroll to position [101, 0]
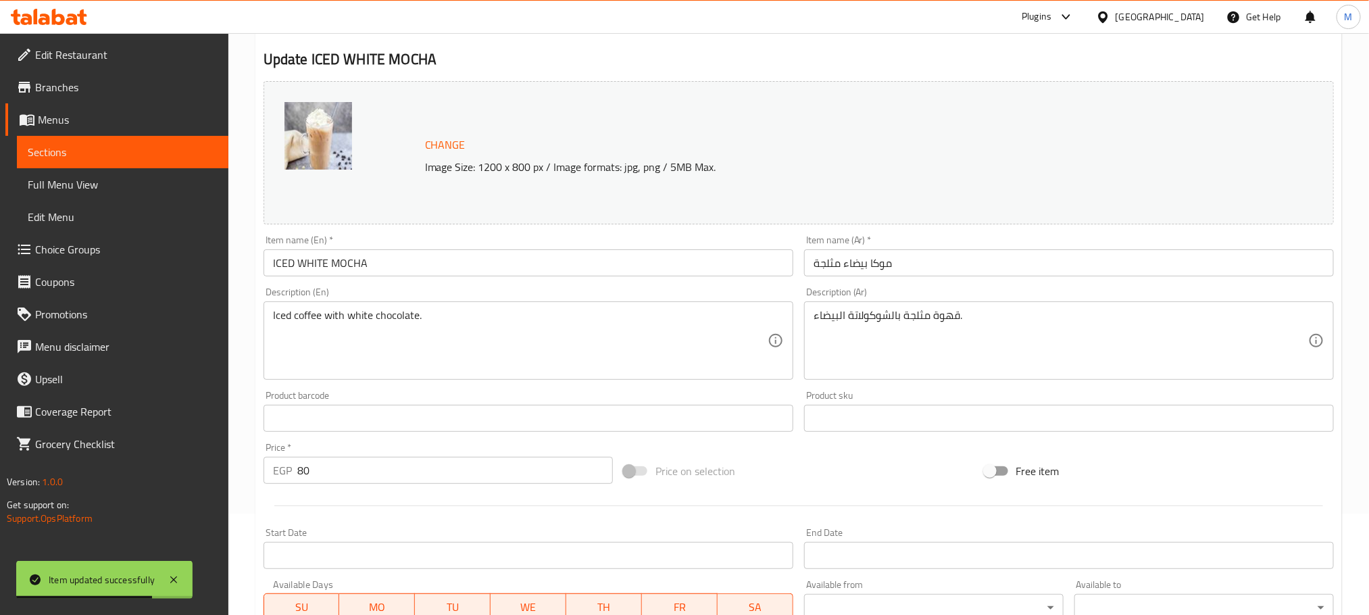
click at [600, 472] on input "79" at bounding box center [454, 470] width 315 height 27
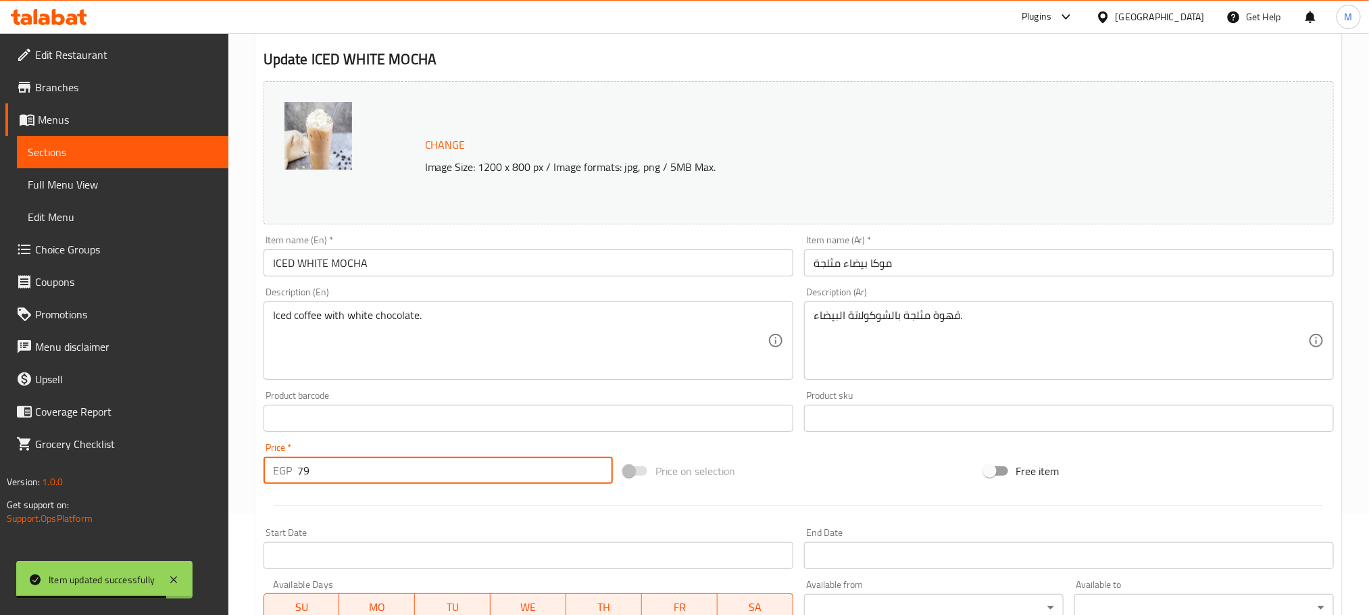
click at [592, 460] on input "79" at bounding box center [454, 470] width 315 height 27
click at [599, 460] on input "80" at bounding box center [454, 470] width 315 height 27
click at [601, 461] on input "81" at bounding box center [454, 470] width 315 height 27
click at [601, 461] on input "82" at bounding box center [454, 470] width 315 height 27
click at [601, 461] on input "83" at bounding box center [454, 470] width 315 height 27
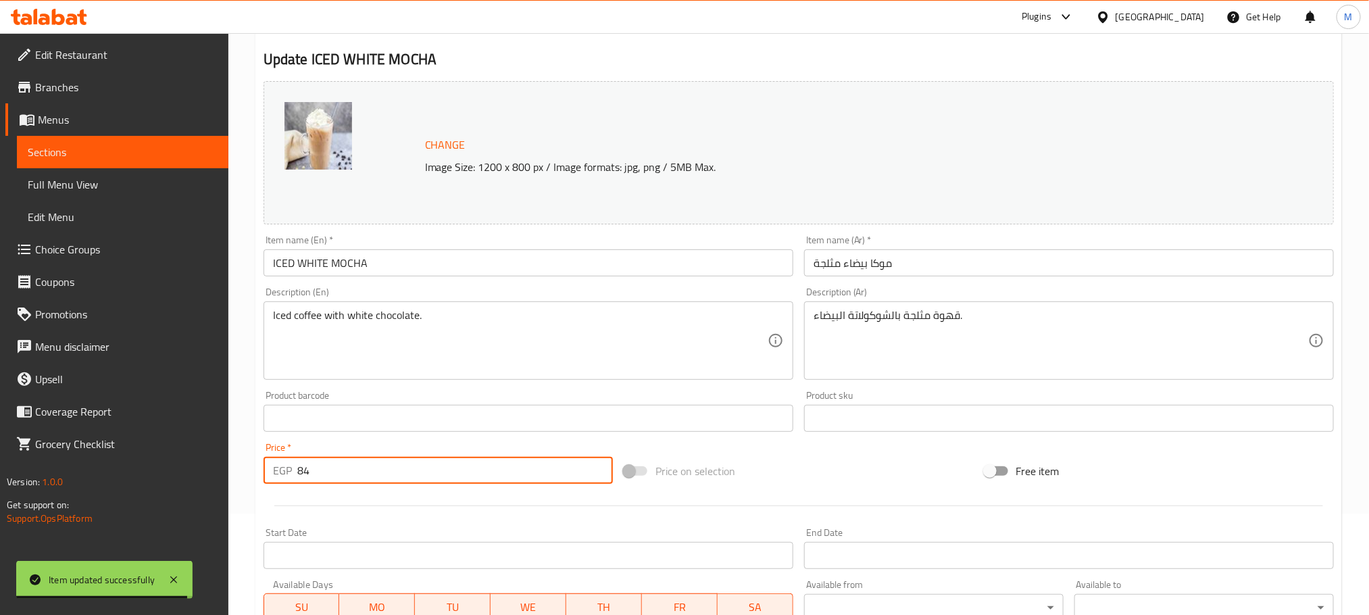
click at [601, 461] on input "84" at bounding box center [454, 470] width 315 height 27
drag, startPoint x: 586, startPoint y: 459, endPoint x: 616, endPoint y: 470, distance: 31.9
click at [606, 470] on input "84" at bounding box center [454, 470] width 315 height 27
type input "85"
click at [601, 464] on input "85" at bounding box center [454, 470] width 315 height 27
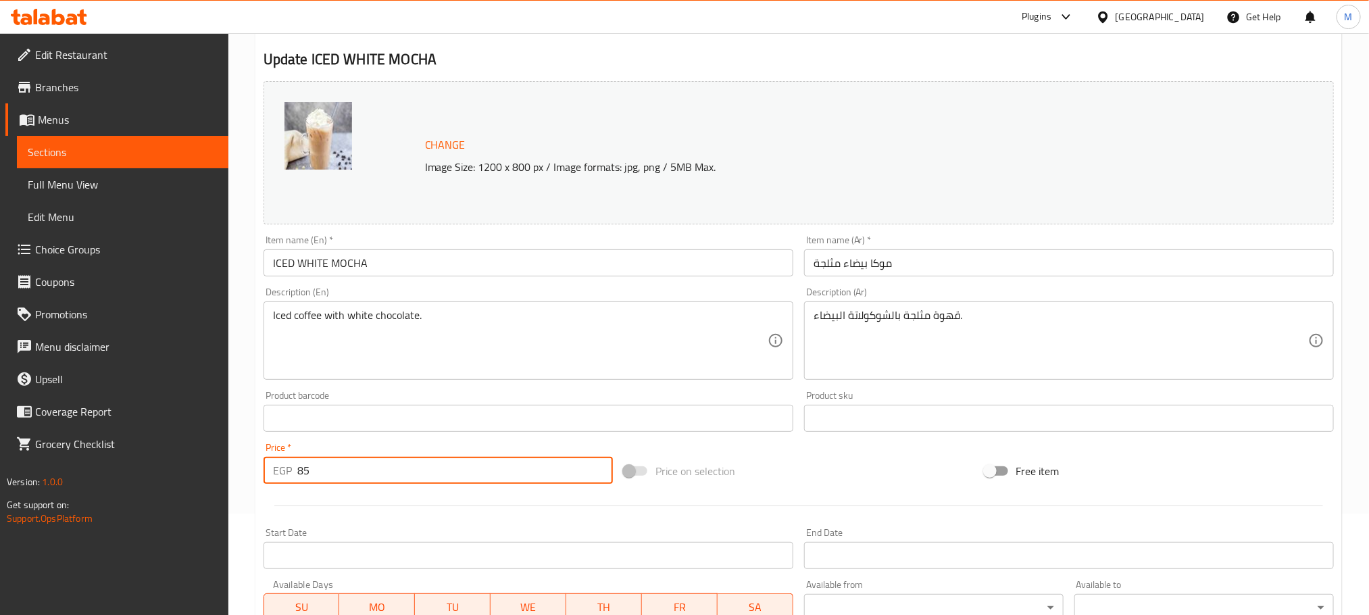
click at [371, 280] on div "Item name (En)   * ICED WHITE MOCHA Item name (En) *" at bounding box center [528, 256] width 540 height 52
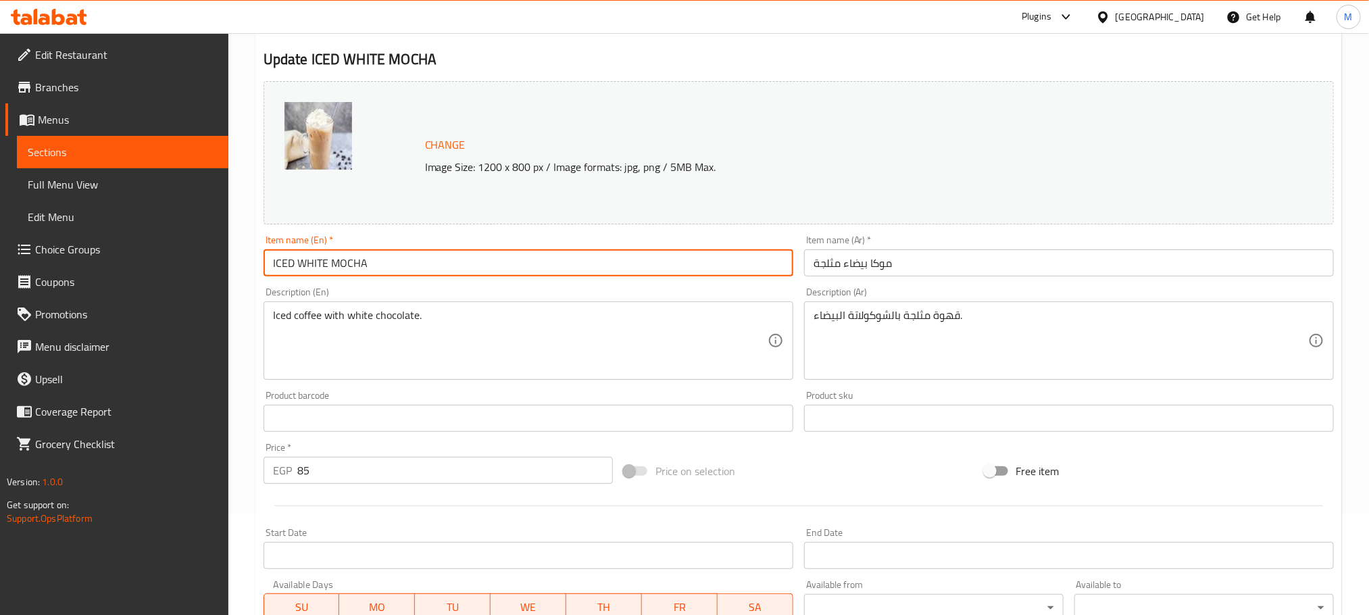
click at [363, 261] on input "ICED WHITE MOCHA" at bounding box center [528, 262] width 530 height 27
paste input "ced White Mocha"
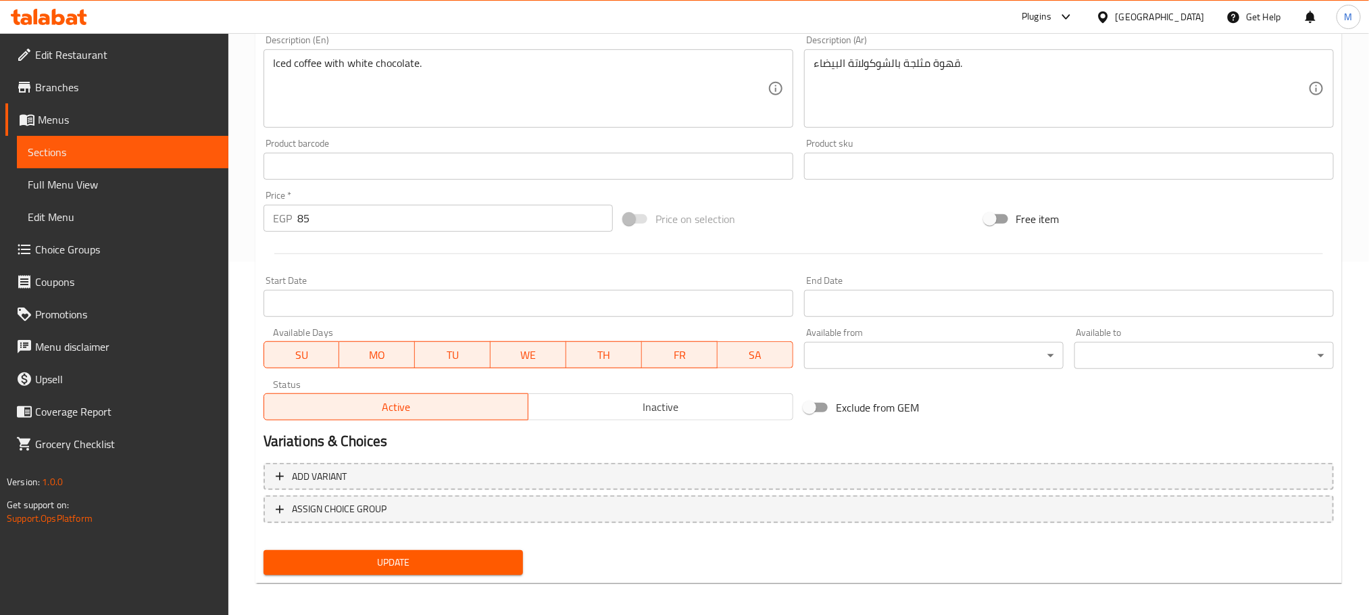
scroll to position [357, 0]
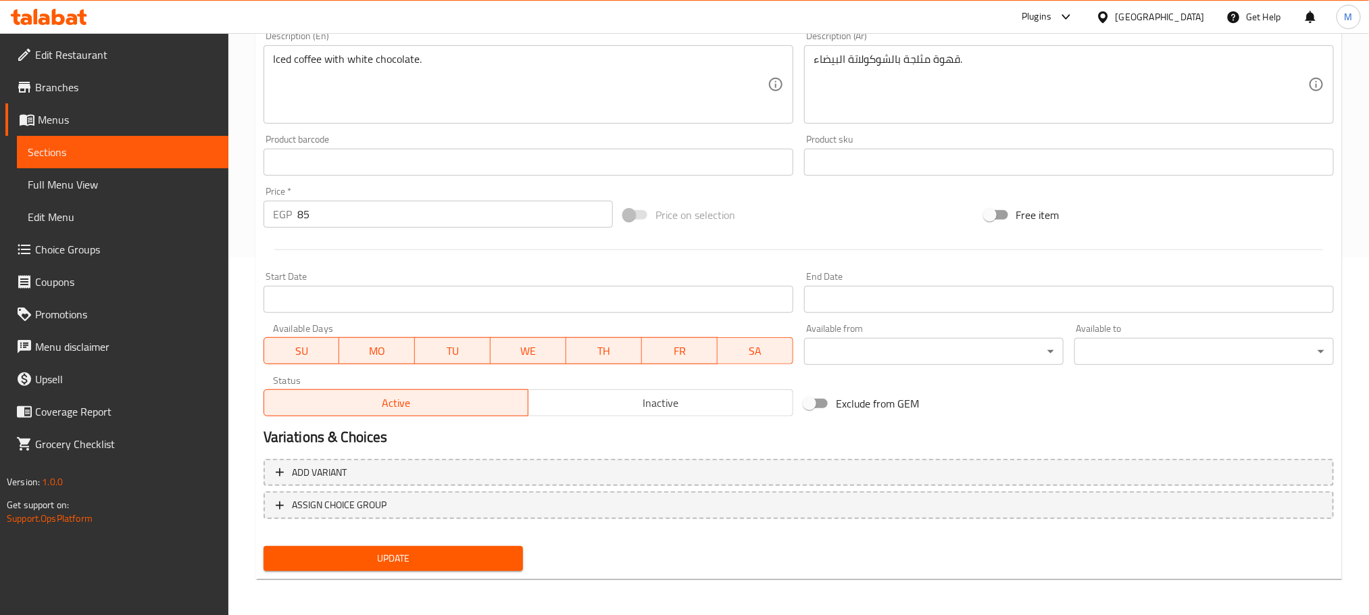
type input "Iced White Mocha"
click at [394, 568] on button "Update" at bounding box center [392, 558] width 259 height 25
click at [394, 568] on div at bounding box center [684, 307] width 1369 height 615
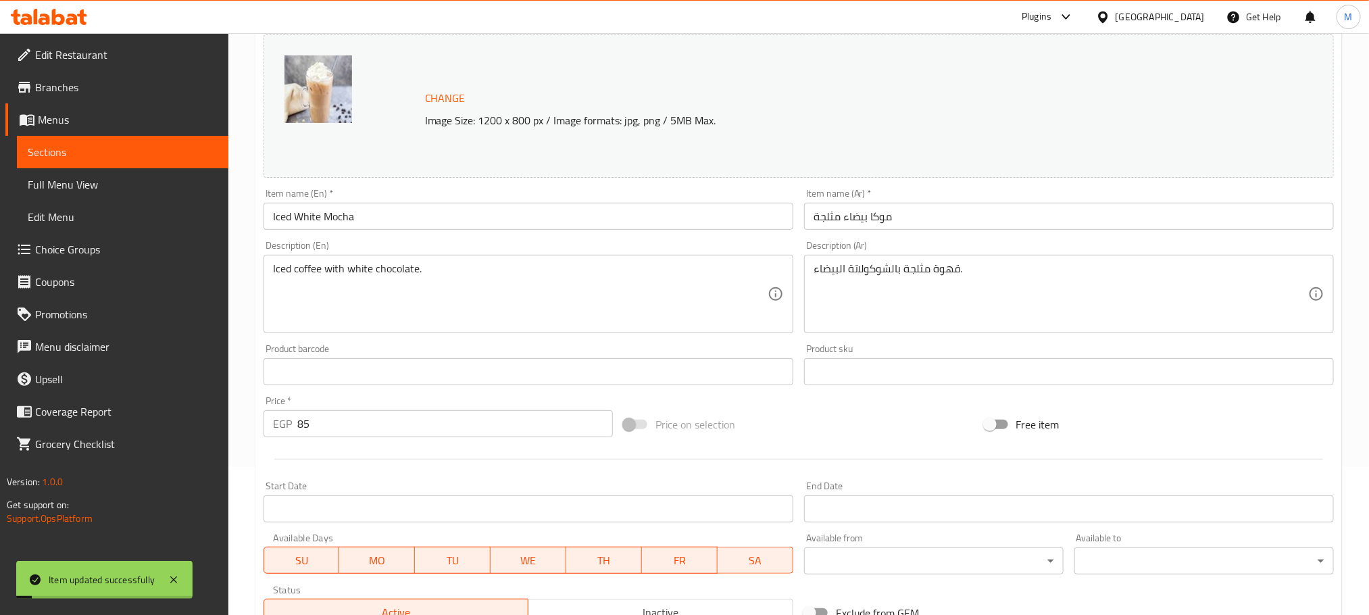
scroll to position [0, 0]
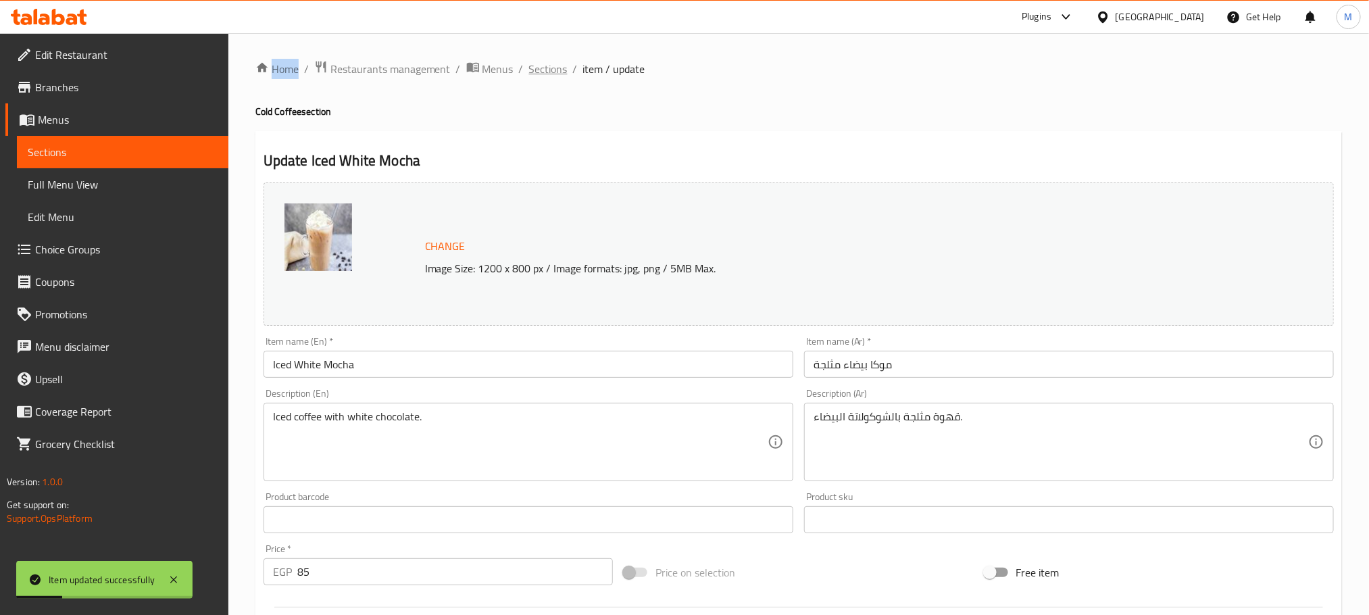
click at [548, 61] on span "Sections" at bounding box center [548, 69] width 39 height 16
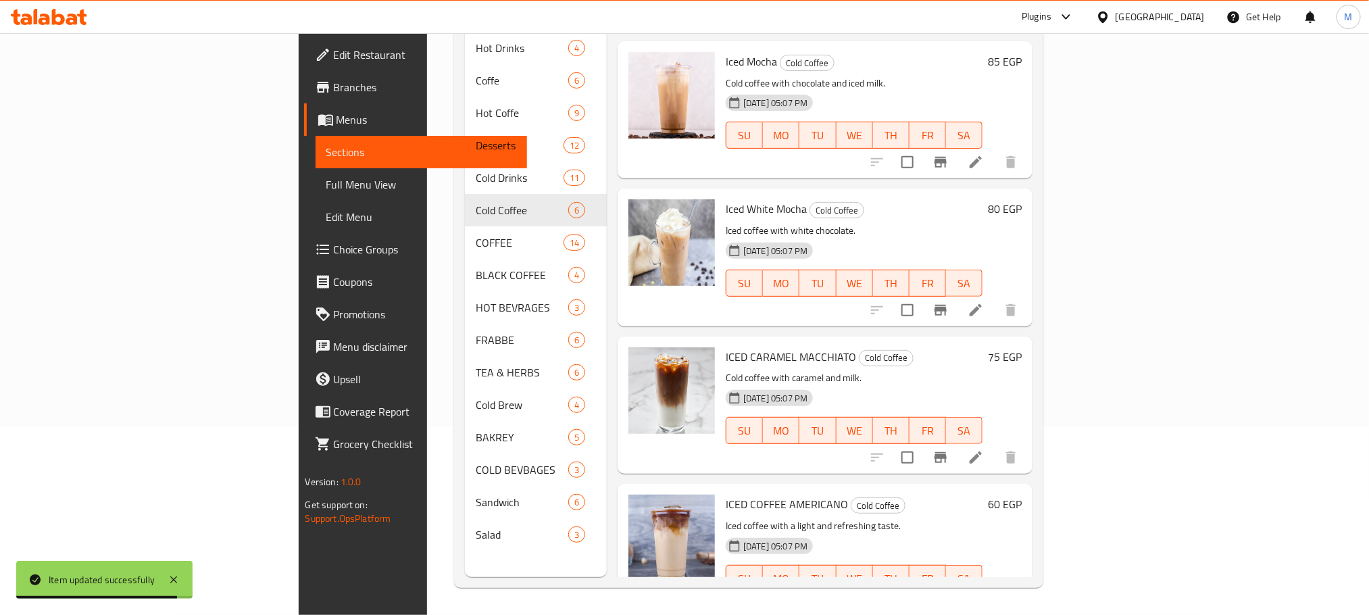
scroll to position [284, 0]
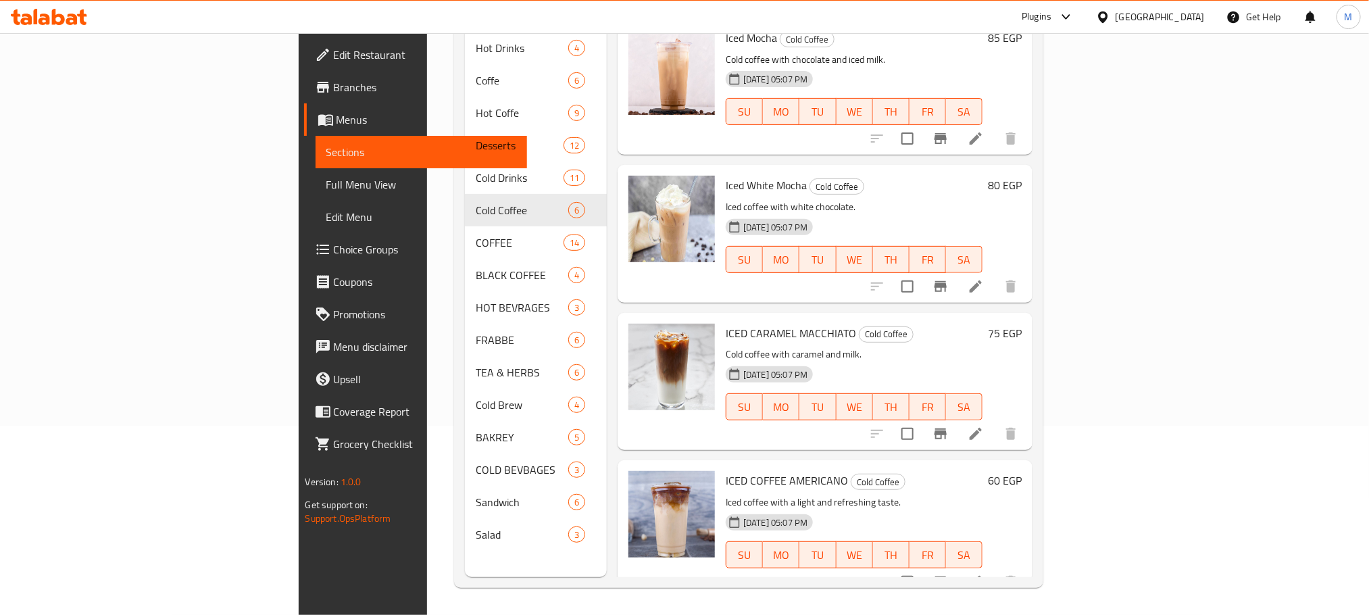
click at [994, 422] on li at bounding box center [976, 434] width 38 height 24
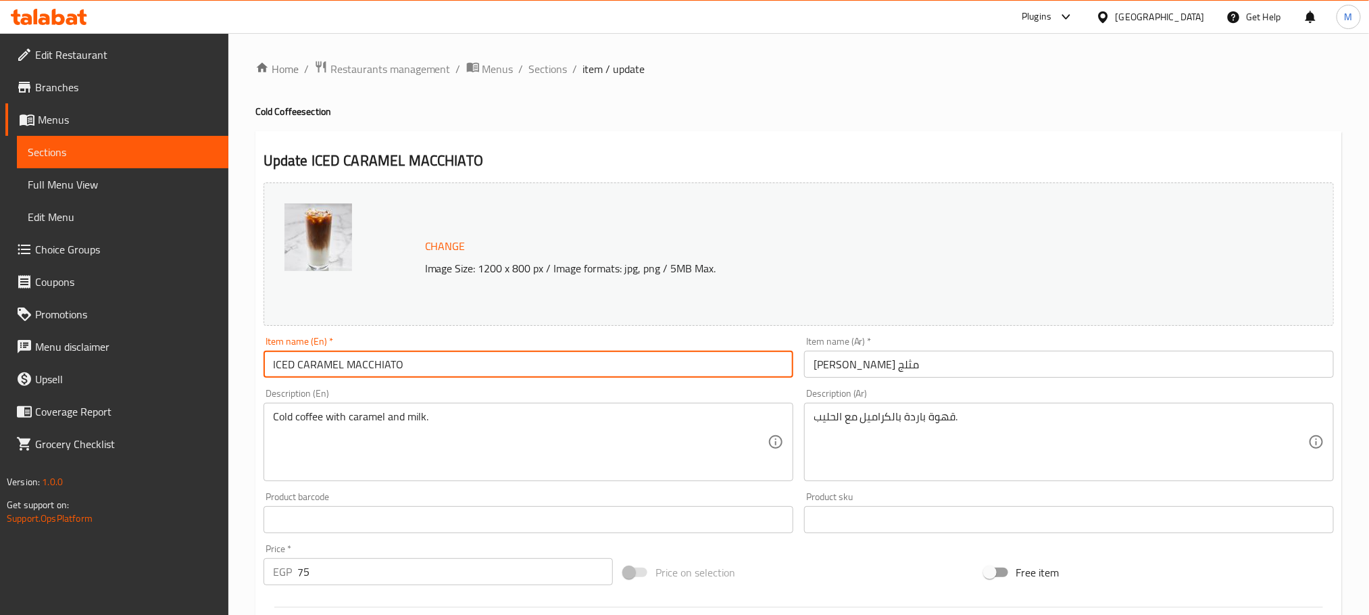
drag, startPoint x: 440, startPoint y: 351, endPoint x: 453, endPoint y: 376, distance: 28.1
click at [451, 357] on input "ICED CARAMEL MACCHIATO" at bounding box center [528, 364] width 530 height 27
click at [453, 376] on input "ICED CARAMEL MACCHIATO" at bounding box center [528, 364] width 530 height 27
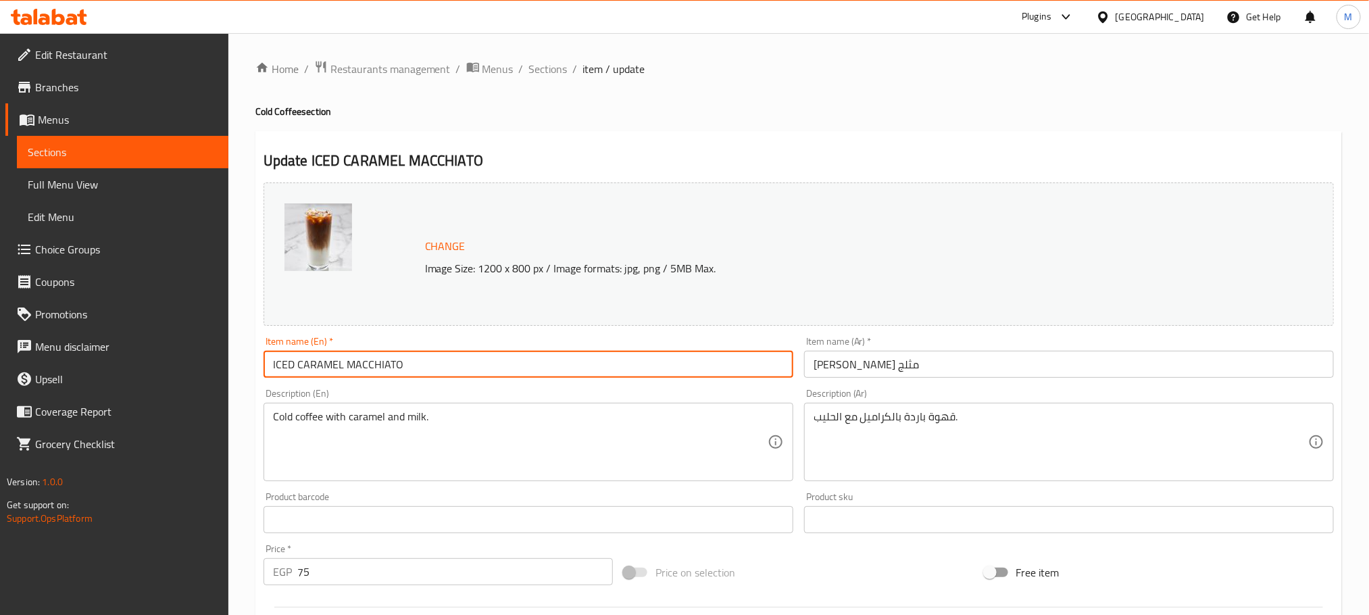
paste input "ced Caramel Macchiato"
type input "Iced Caramel Macchiato"
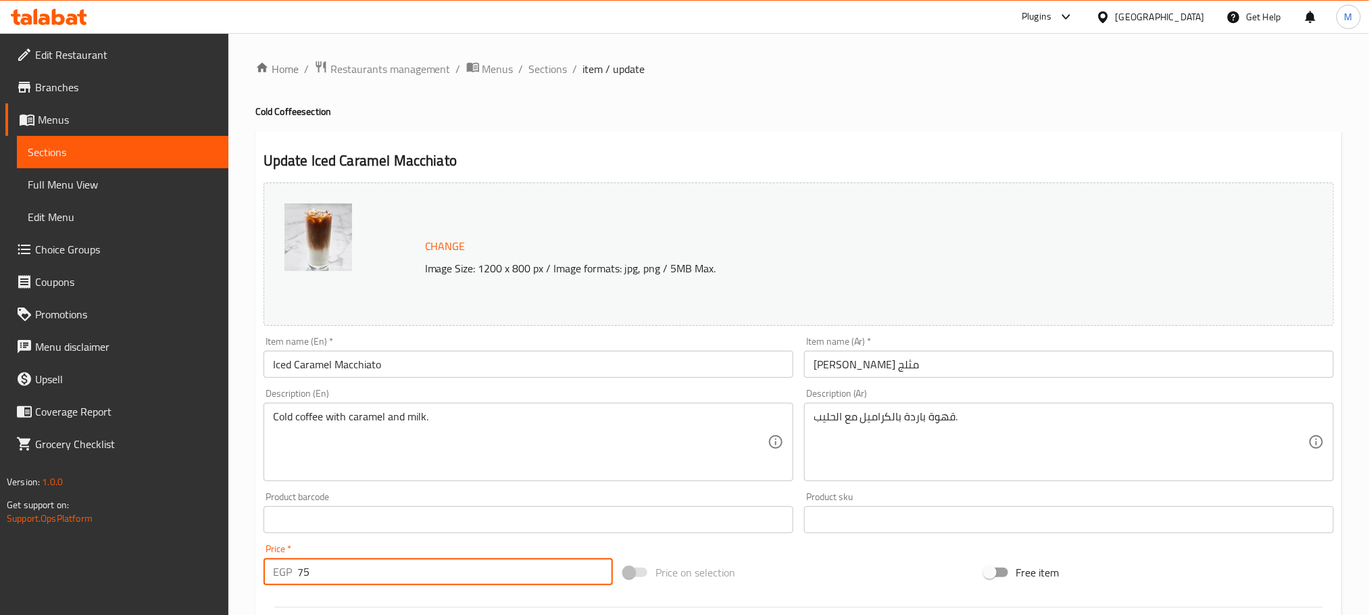
click at [371, 585] on input "75" at bounding box center [454, 571] width 315 height 27
type input "85"
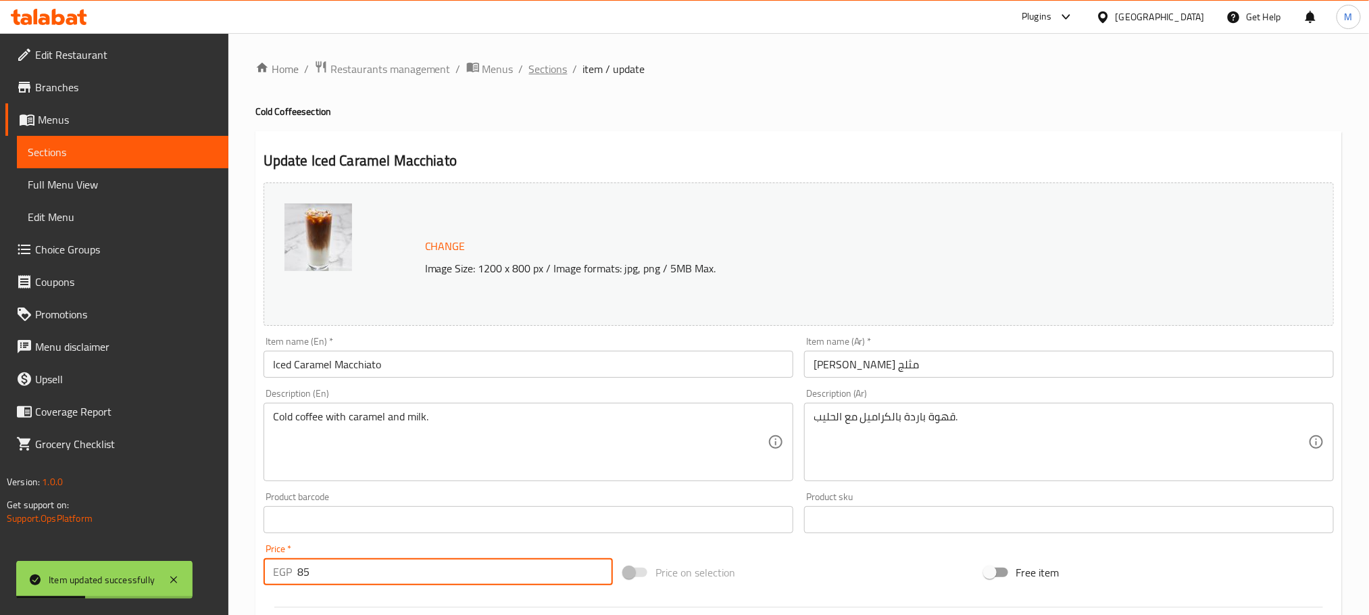
click at [558, 61] on span "Sections" at bounding box center [548, 69] width 39 height 16
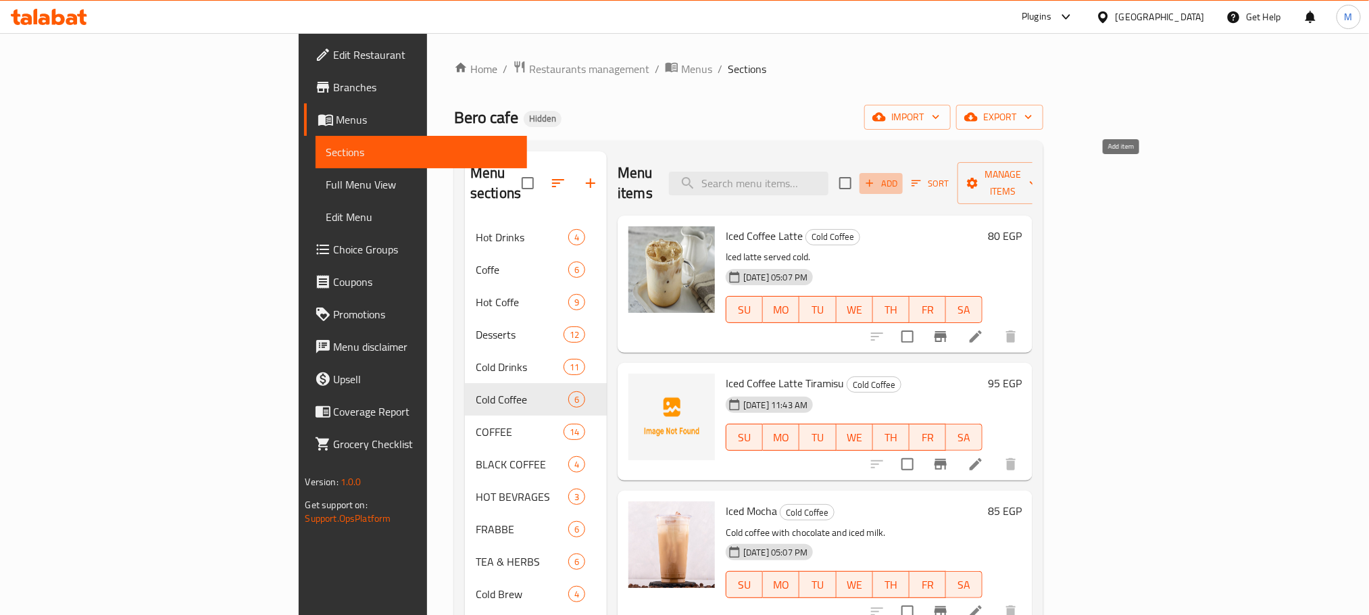
click at [899, 176] on span "Add" at bounding box center [881, 184] width 36 height 16
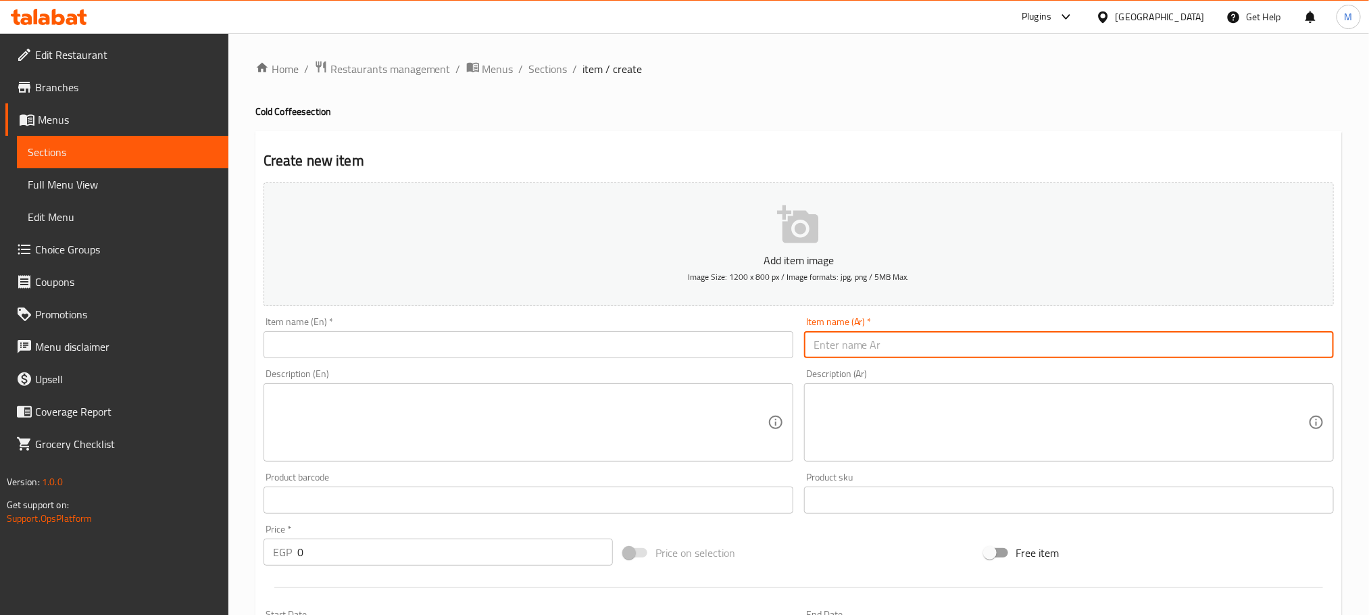
click at [981, 340] on input "text" at bounding box center [1069, 344] width 530 height 27
type input "h"
type input "ايس اميريكانو"
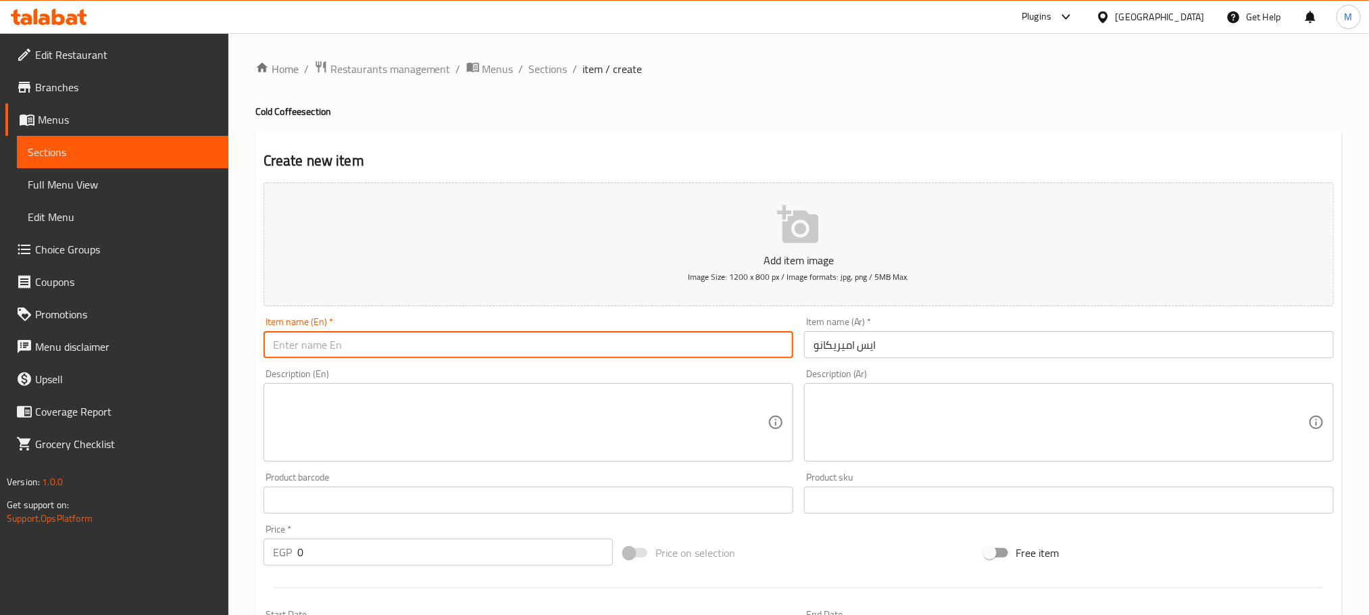
click at [483, 332] on input "text" at bounding box center [528, 344] width 530 height 27
type input "Iced Americano"
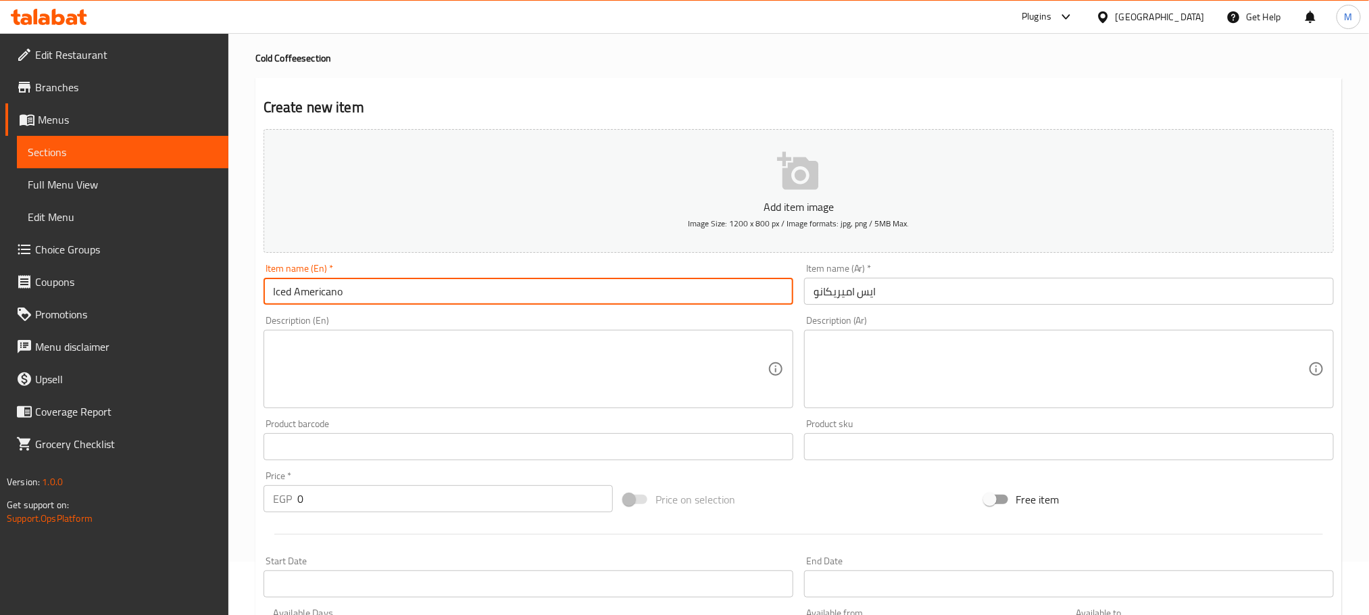
scroll to position [101, 0]
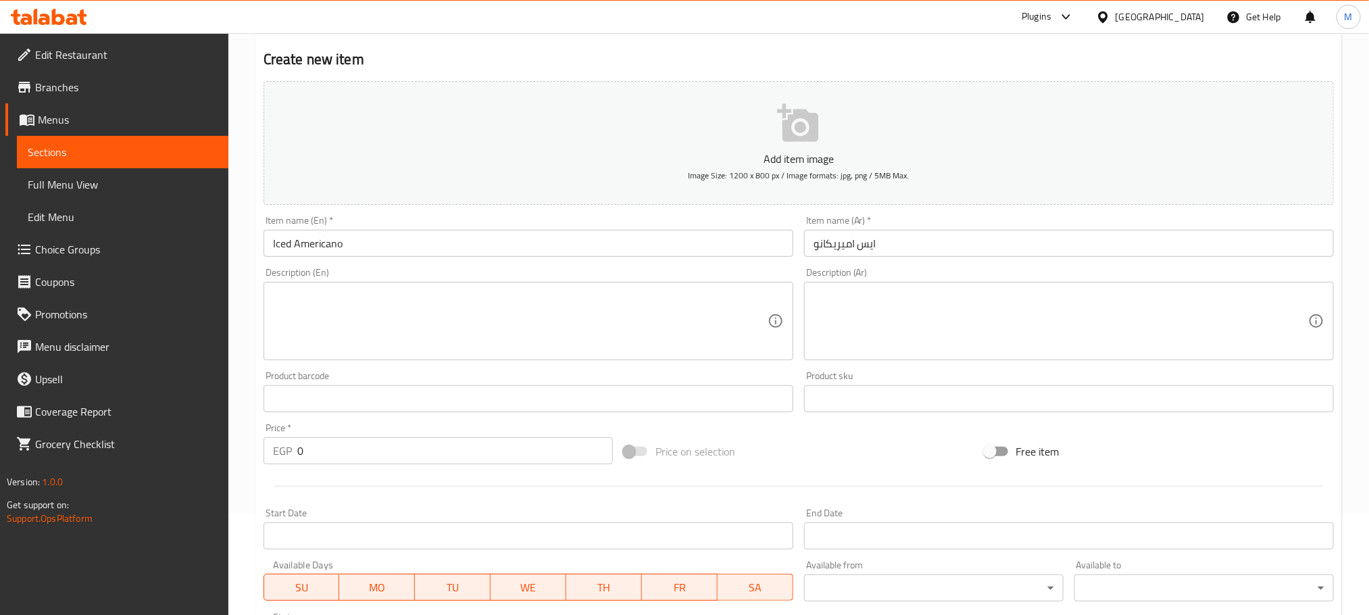
drag, startPoint x: 337, startPoint y: 434, endPoint x: 339, endPoint y: 440, distance: 7.1
click at [338, 440] on div "Price   * EGP 0 Price *" at bounding box center [437, 443] width 349 height 41
click at [355, 448] on input "0" at bounding box center [454, 450] width 315 height 27
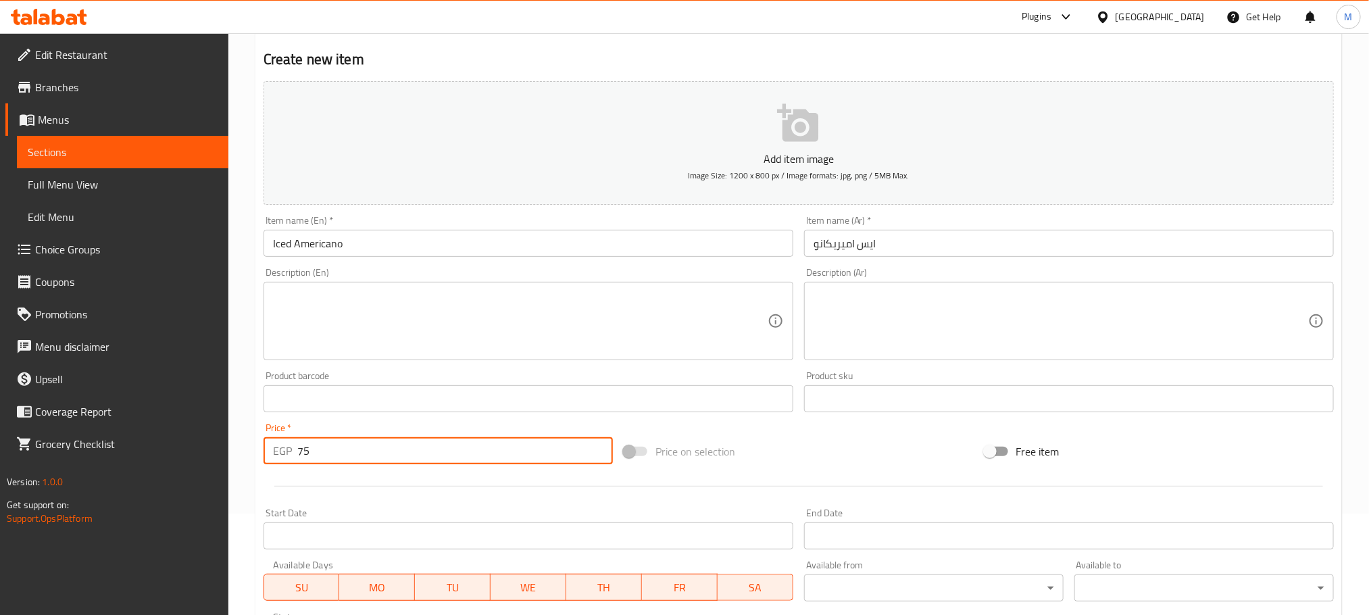
type input "75"
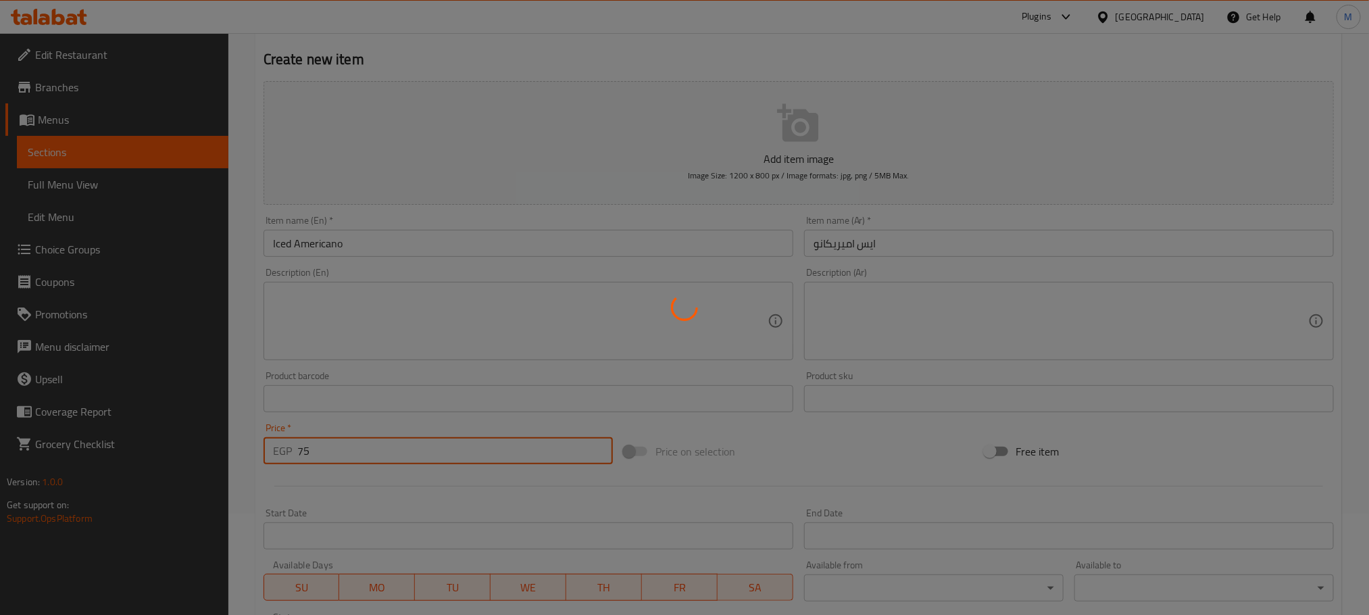
type input "0"
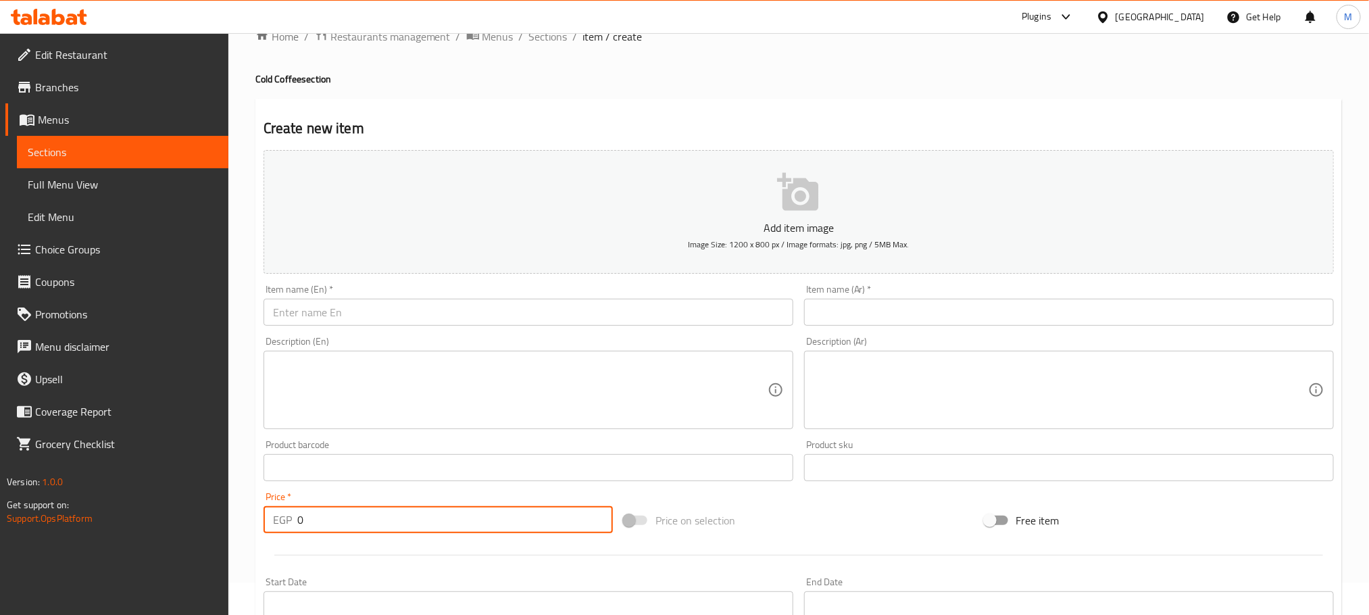
scroll to position [0, 0]
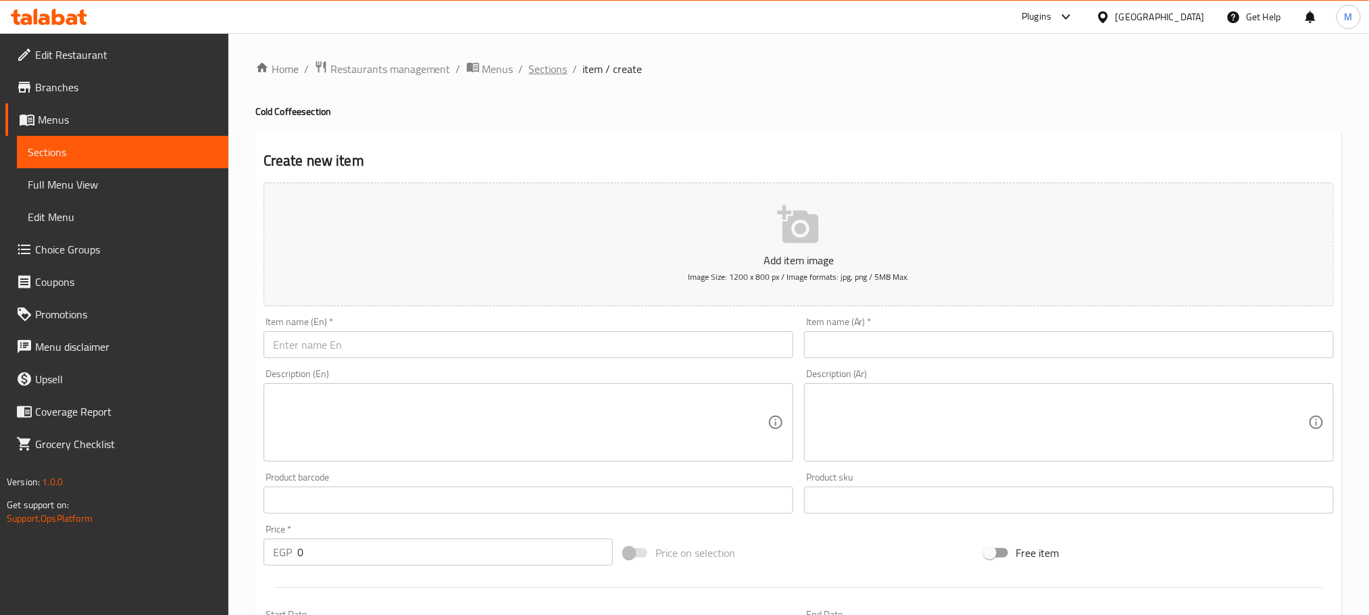
click at [550, 66] on span "Sections" at bounding box center [548, 69] width 39 height 16
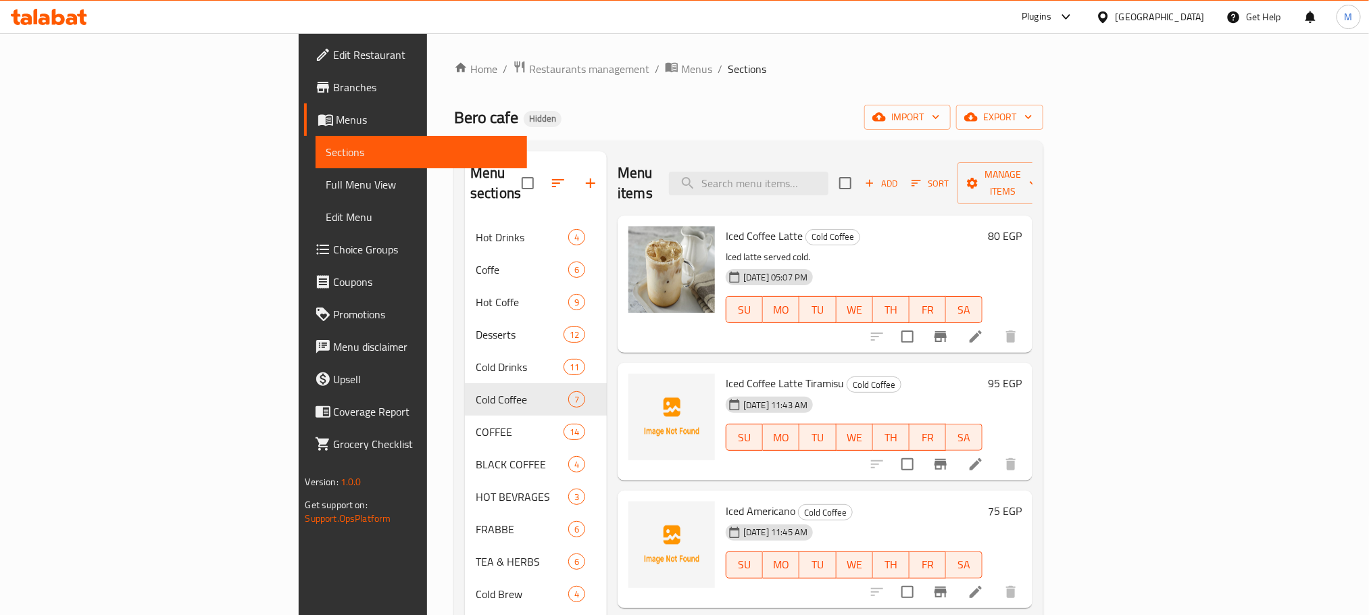
click at [899, 177] on span "Add" at bounding box center [881, 184] width 36 height 16
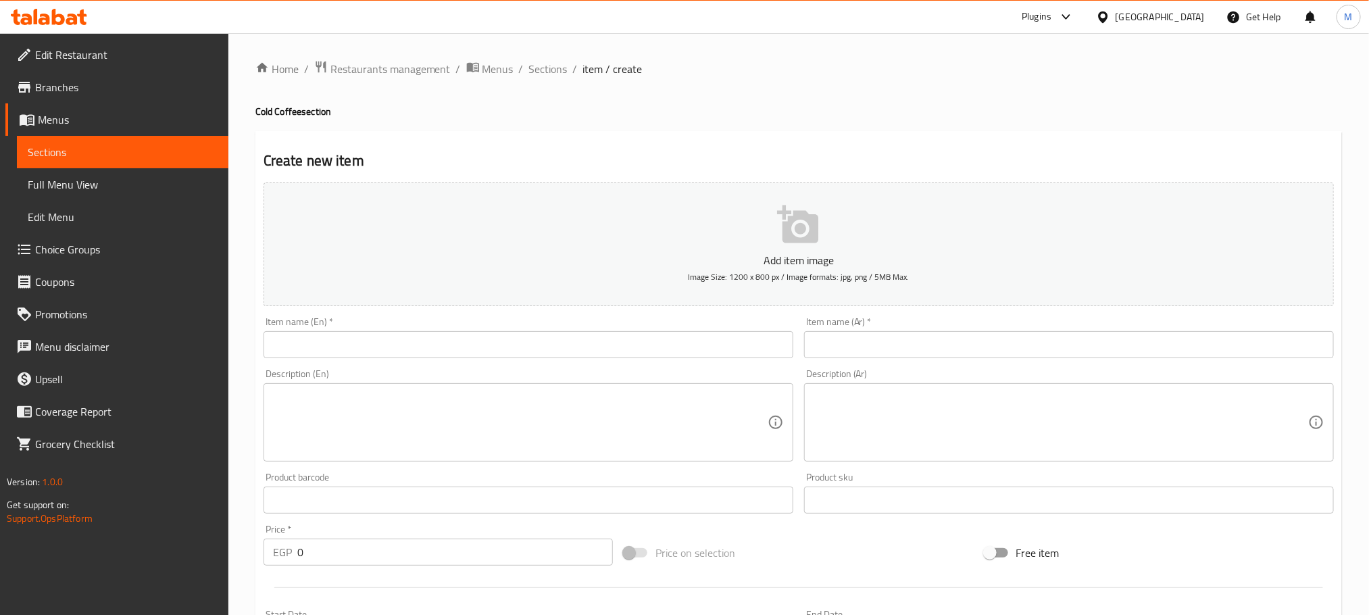
click at [1061, 340] on input "text" at bounding box center [1069, 344] width 530 height 27
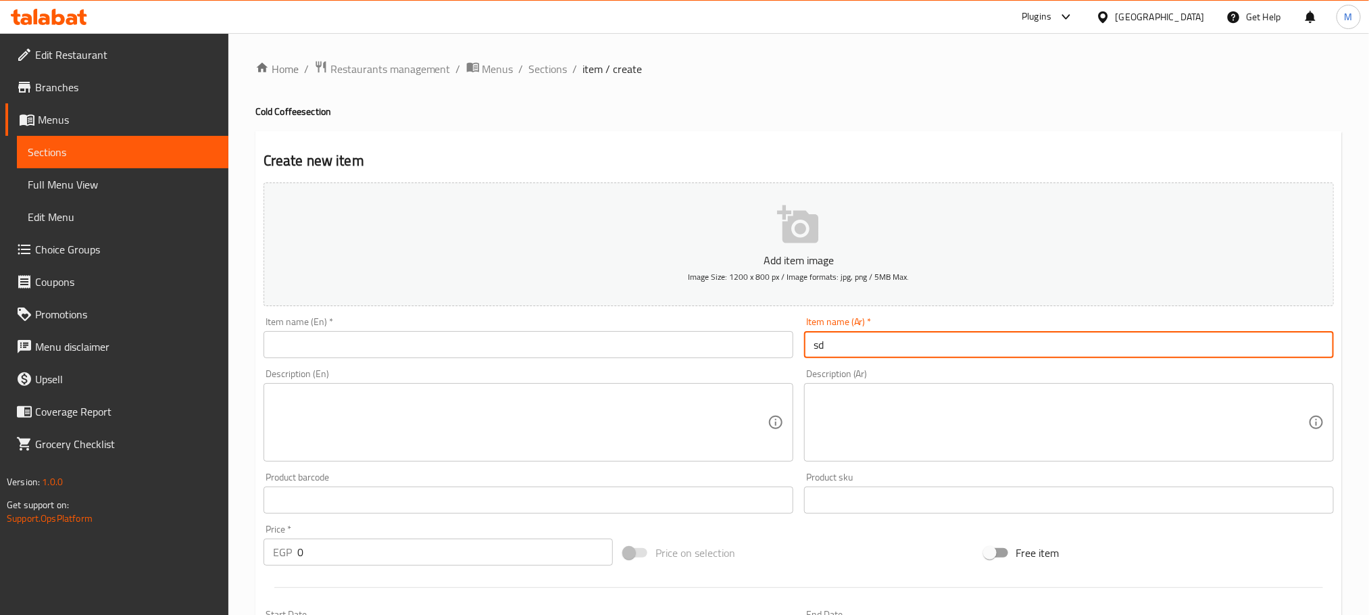
type input "s"
type input "سبانيش لاتيه"
click at [507, 365] on div "Description (En) Description (En)" at bounding box center [528, 414] width 540 height 103
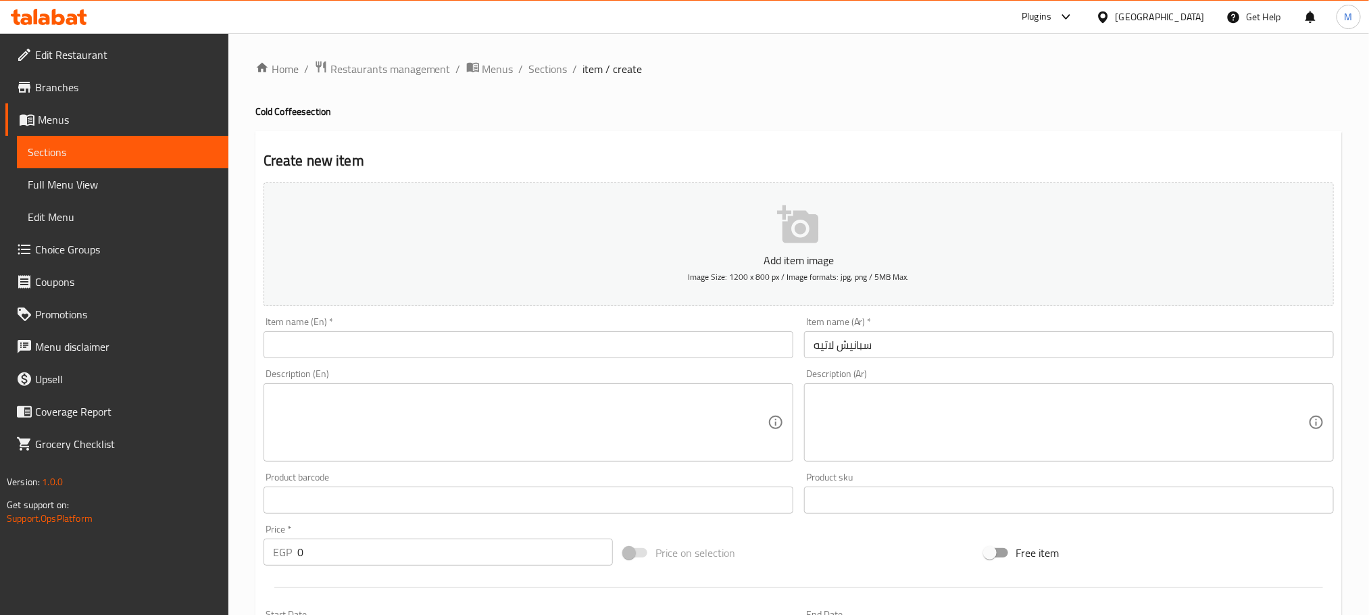
click at [507, 358] on input "text" at bounding box center [528, 344] width 530 height 27
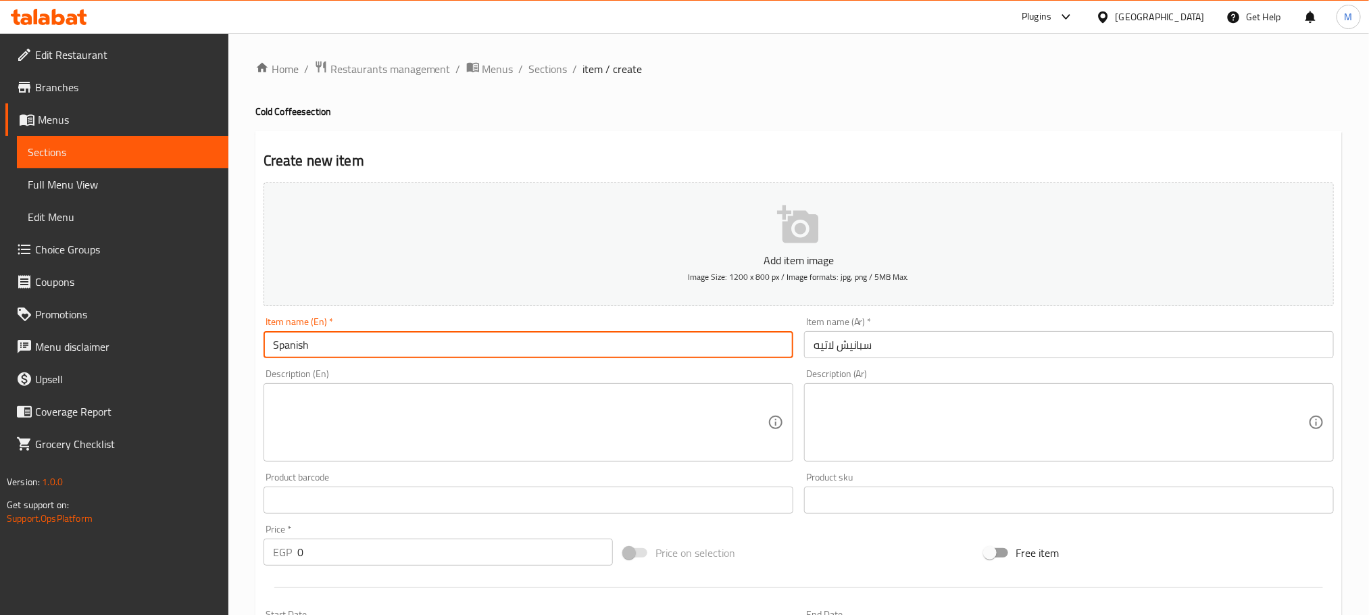
click at [401, 358] on input "Spanish" at bounding box center [528, 344] width 530 height 27
type input "Spanish Latte"
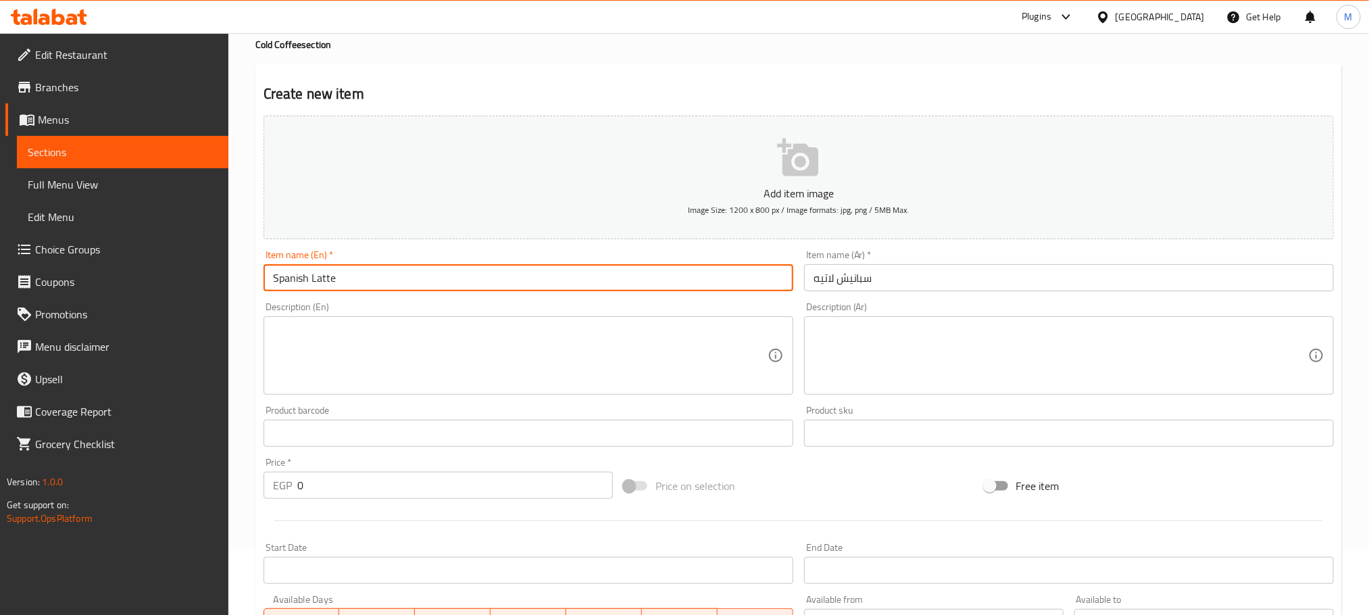
scroll to position [203, 0]
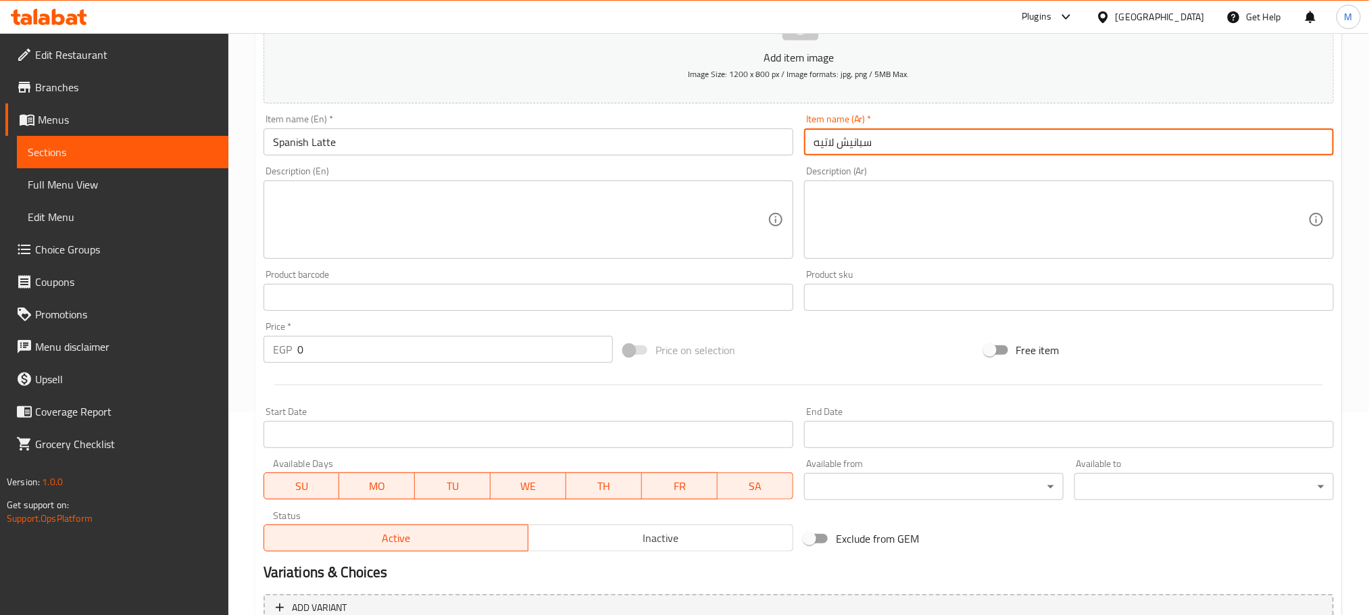
click at [906, 151] on input "سبانيش لاتيه" at bounding box center [1069, 141] width 530 height 27
type input "سبانيش لاتيه مثلج"
click at [268, 155] on input "Spanish Latte" at bounding box center [528, 141] width 530 height 27
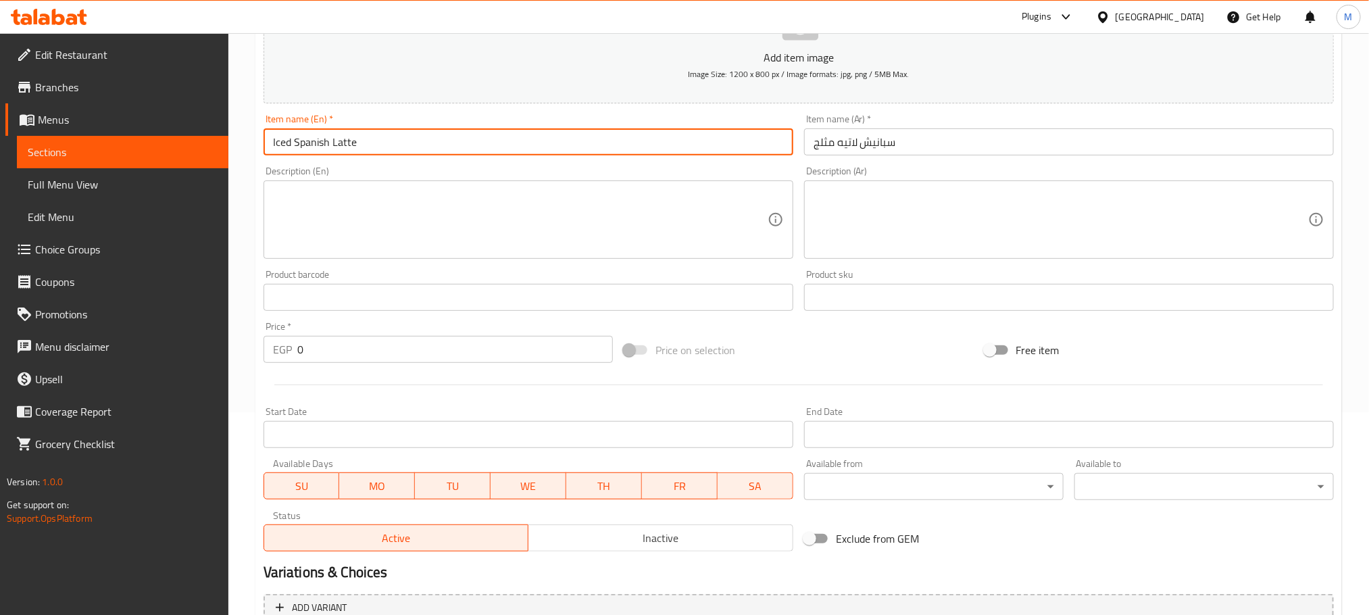
type input "Iced Spanish Latte"
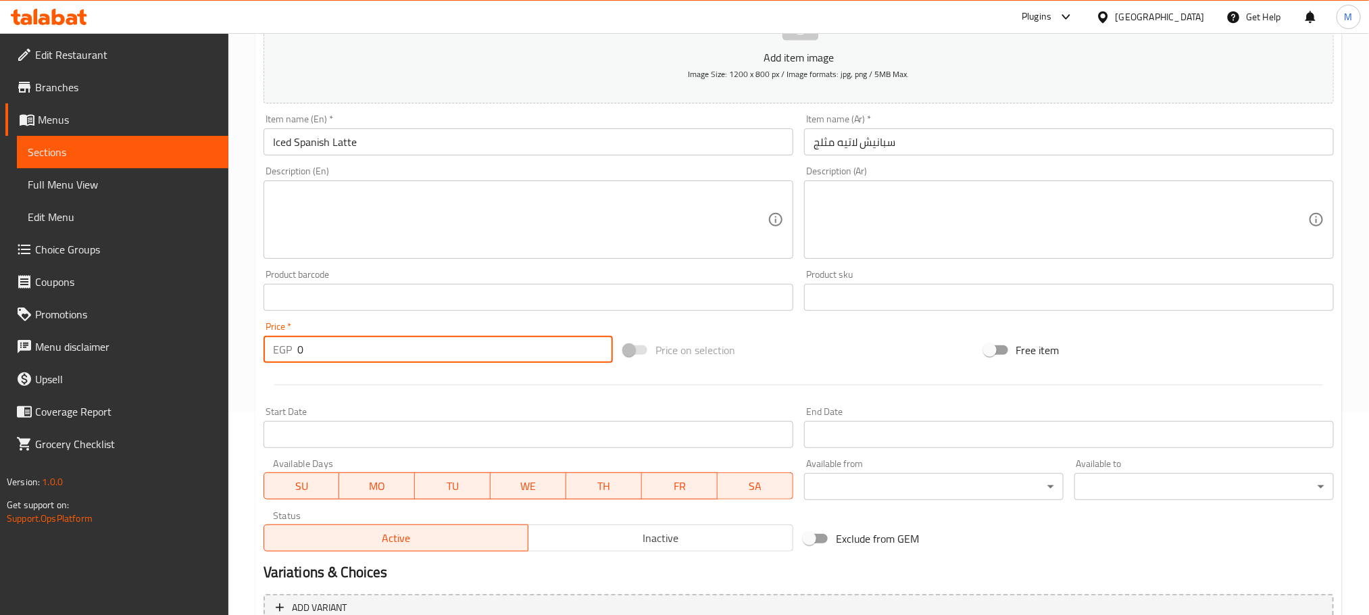
click at [330, 342] on input "0" at bounding box center [454, 349] width 315 height 27
type input "85"
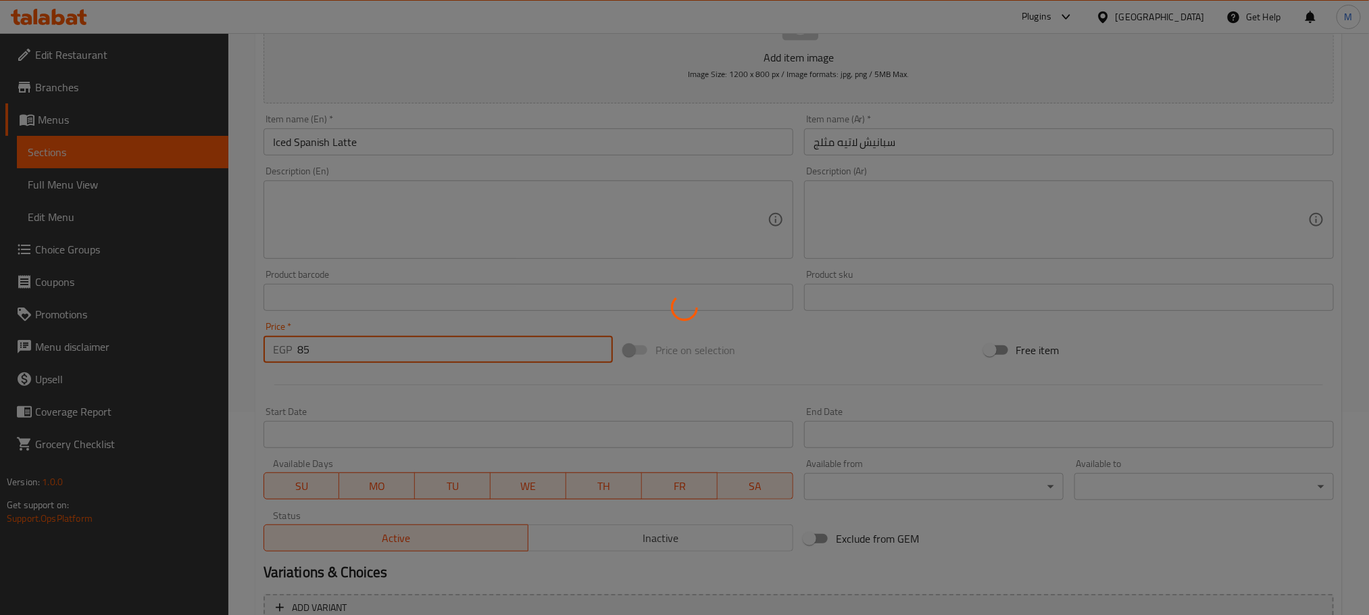
type input "0"
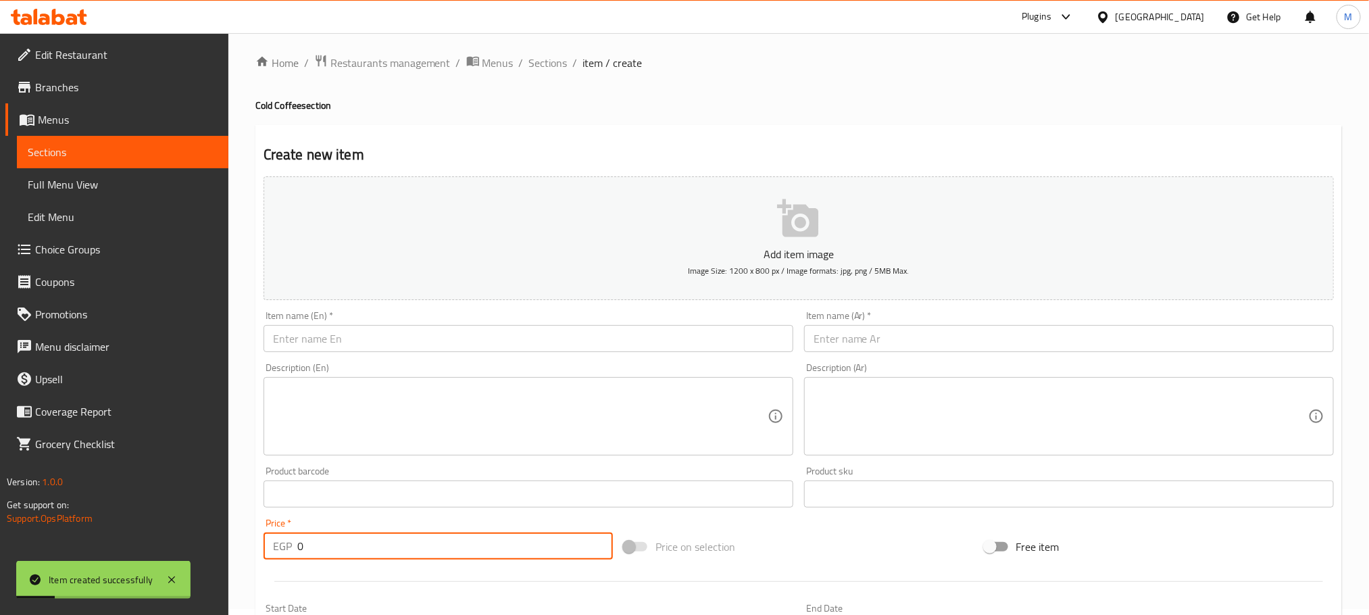
scroll to position [0, 0]
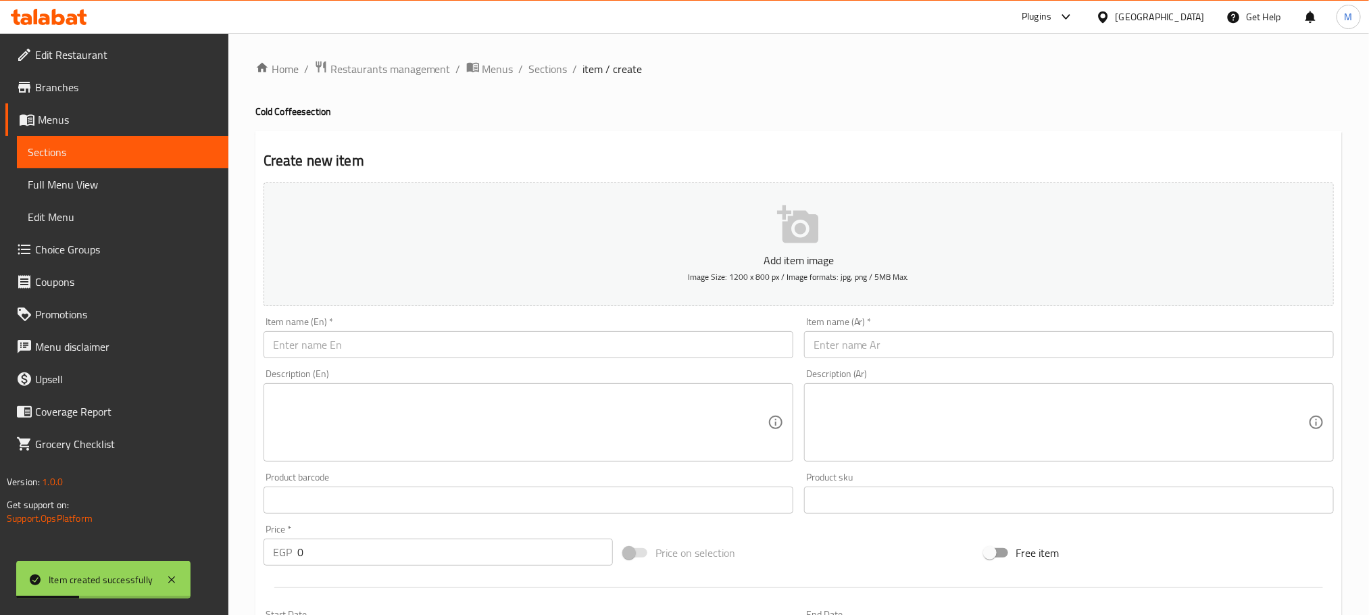
click at [1019, 361] on div "Item name (Ar)   * Item name (Ar) *" at bounding box center [1068, 337] width 540 height 52
click at [1021, 349] on input "text" at bounding box center [1069, 344] width 530 height 27
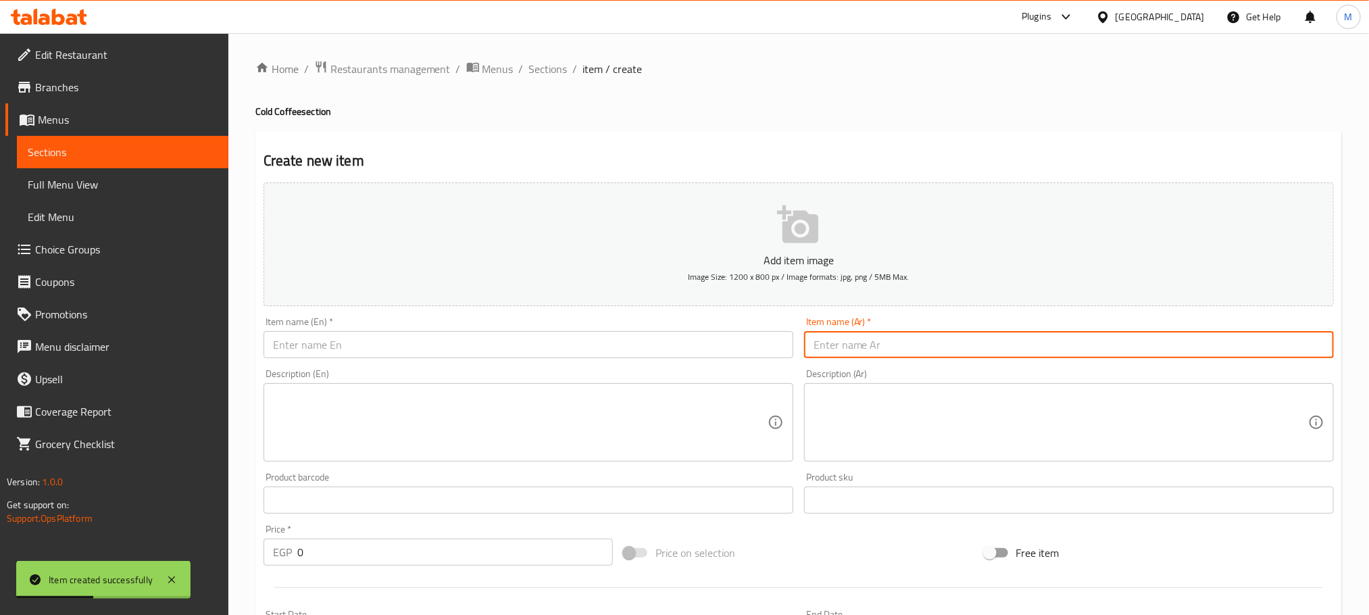
type input "l"
type input "كولد برو"
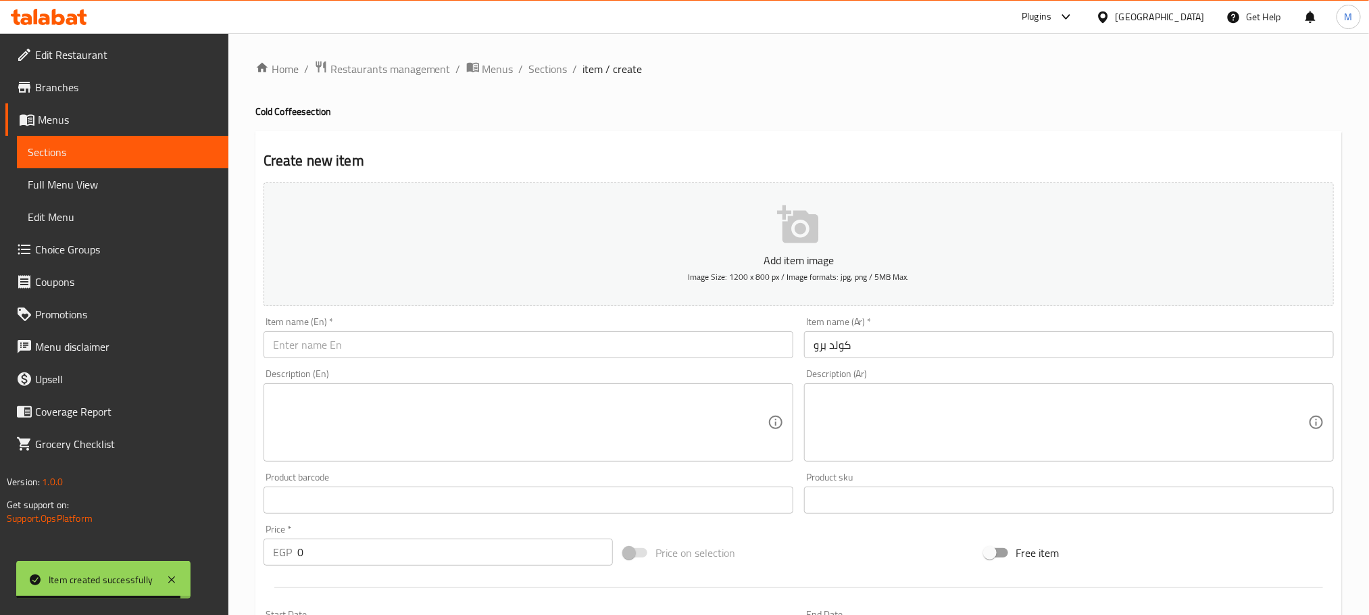
drag, startPoint x: 544, startPoint y: 367, endPoint x: 550, endPoint y: 353, distance: 16.1
click at [550, 353] on div "Add item image Image Size: 1200 x 800 px / Image formats: jpg, png / 5MB Max. I…" at bounding box center [798, 468] width 1081 height 582
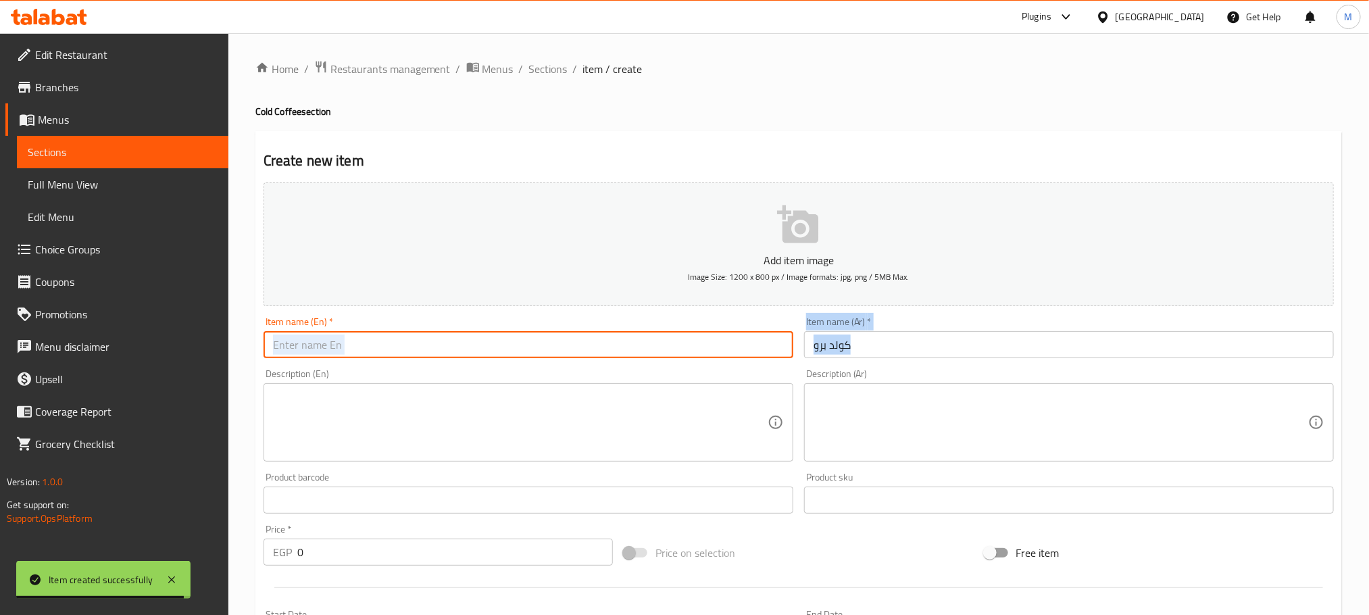
click at [550, 353] on input "text" at bounding box center [528, 344] width 530 height 27
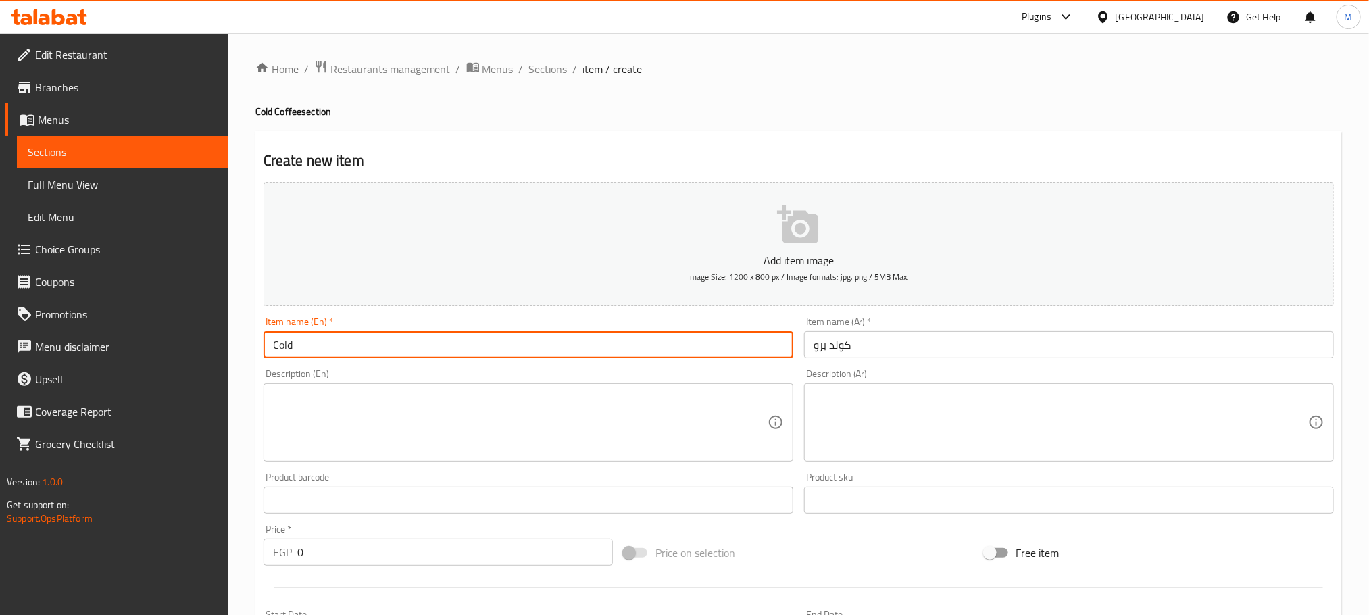
type input "Cold Brew"
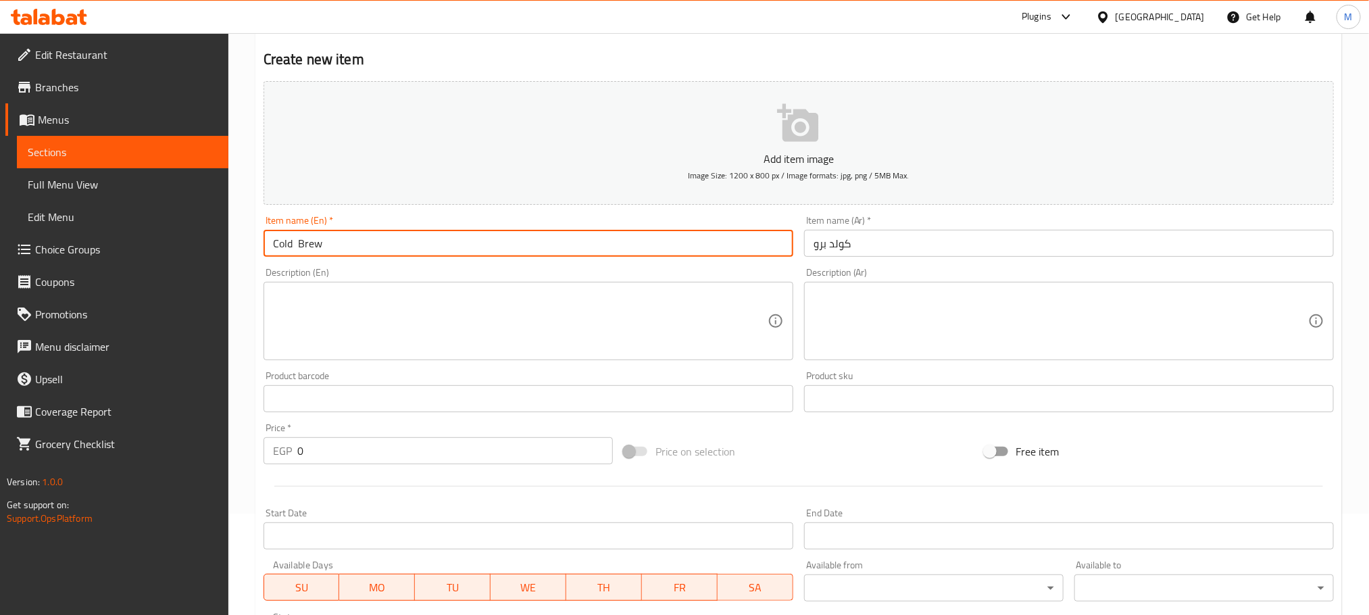
click at [417, 454] on input "0" at bounding box center [454, 450] width 315 height 27
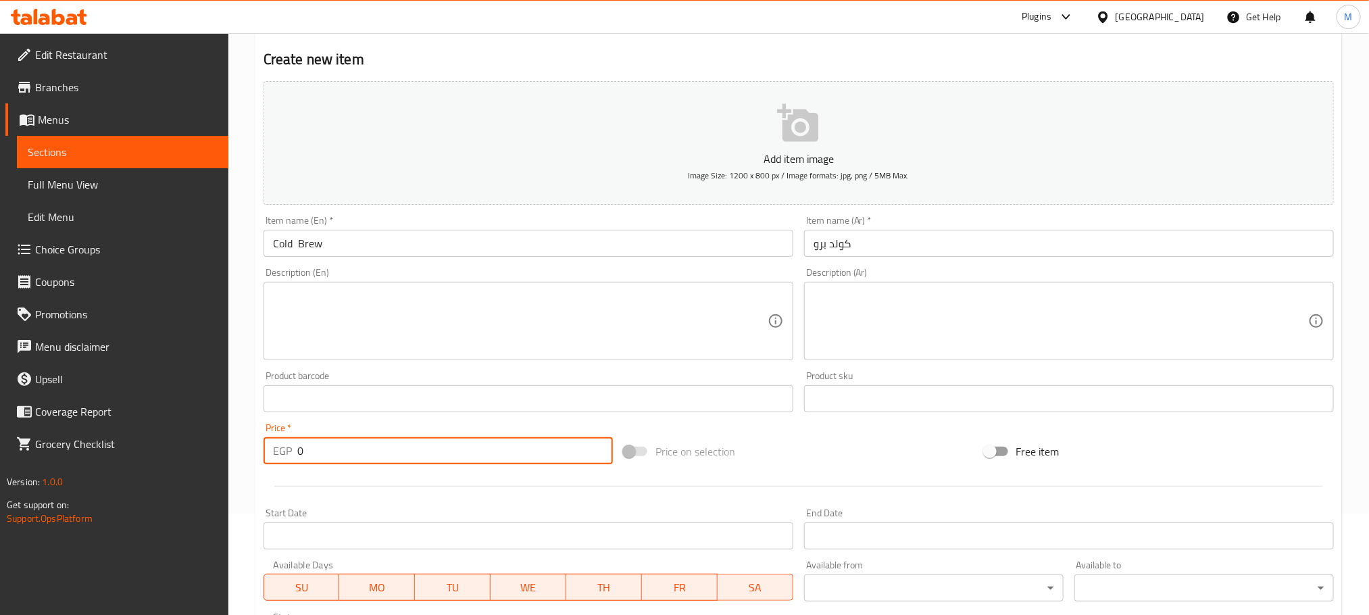
click at [417, 454] on input "0" at bounding box center [454, 450] width 315 height 27
type input "85"
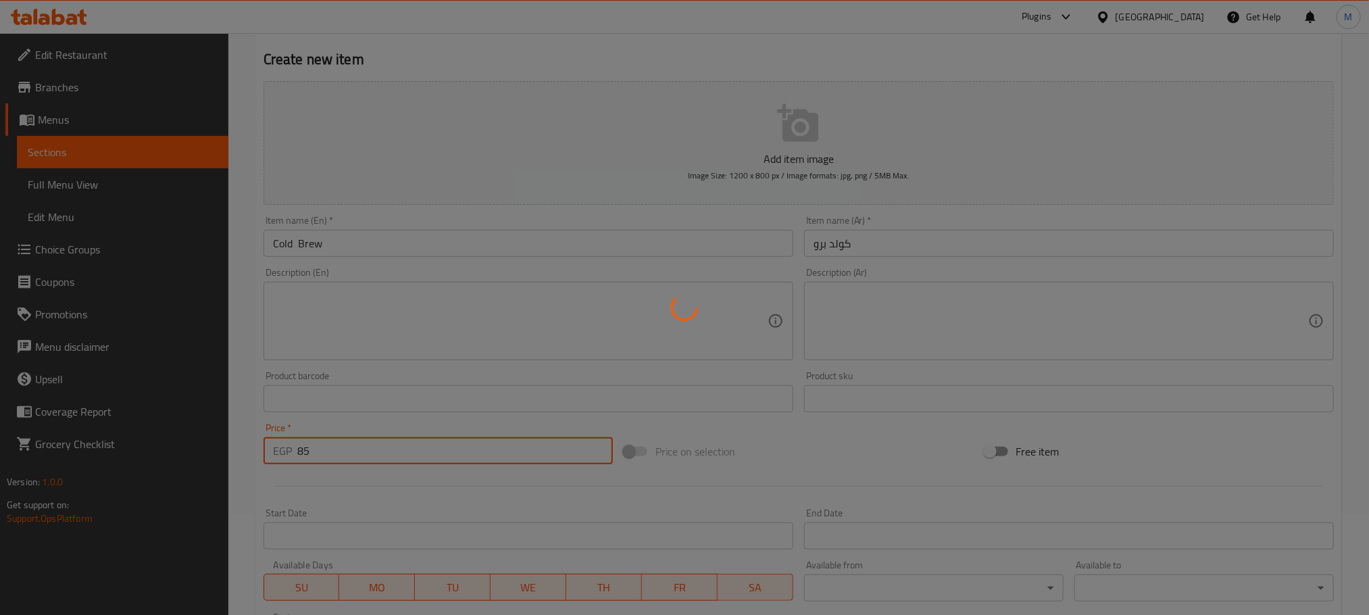
type input "0"
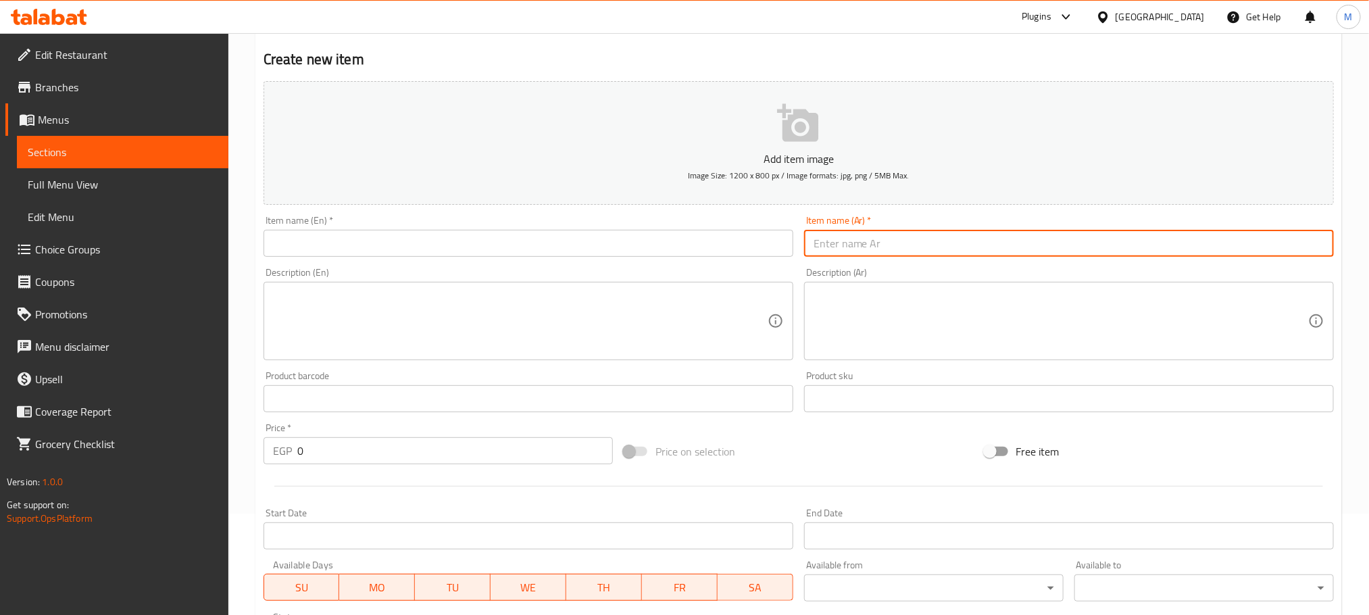
click at [910, 231] on input "text" at bounding box center [1069, 243] width 530 height 27
type input "s"
type input "سبانيش كولد برو"
click at [653, 272] on div "Description (En) Description (En)" at bounding box center [528, 314] width 530 height 93
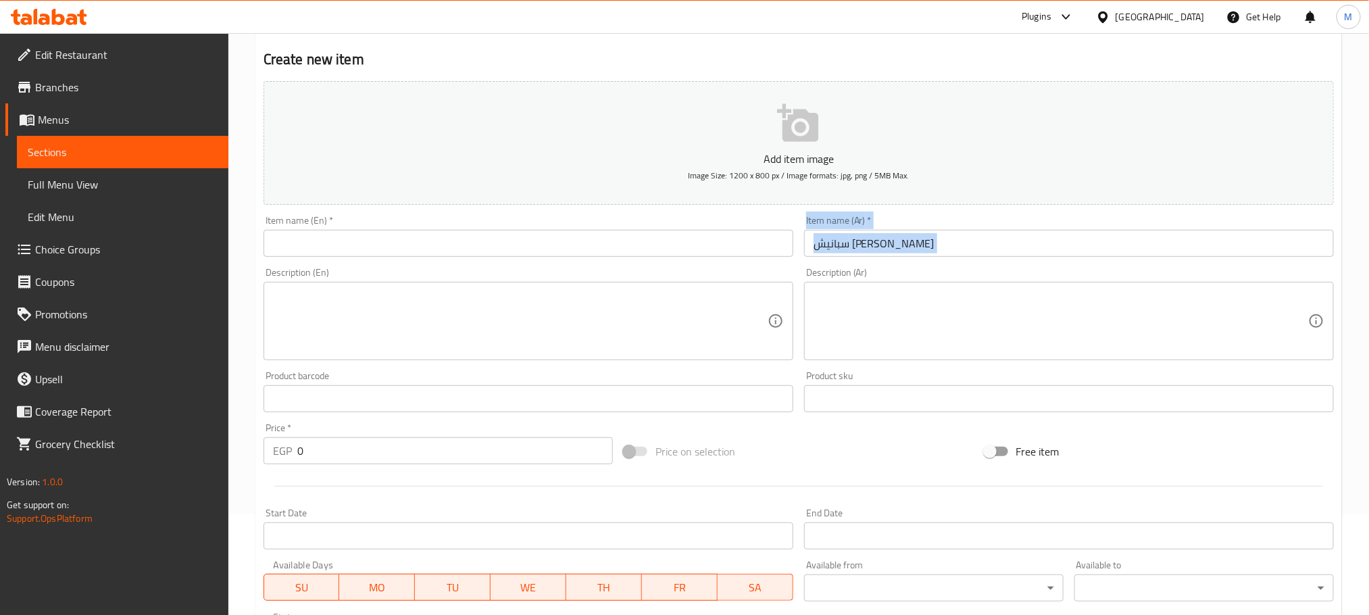
click at [651, 258] on div "Add item image Image Size: 1200 x 800 px / Image formats: jpg, png / 5MB Max. I…" at bounding box center [798, 367] width 1081 height 582
click at [644, 255] on input "text" at bounding box center [528, 243] width 530 height 27
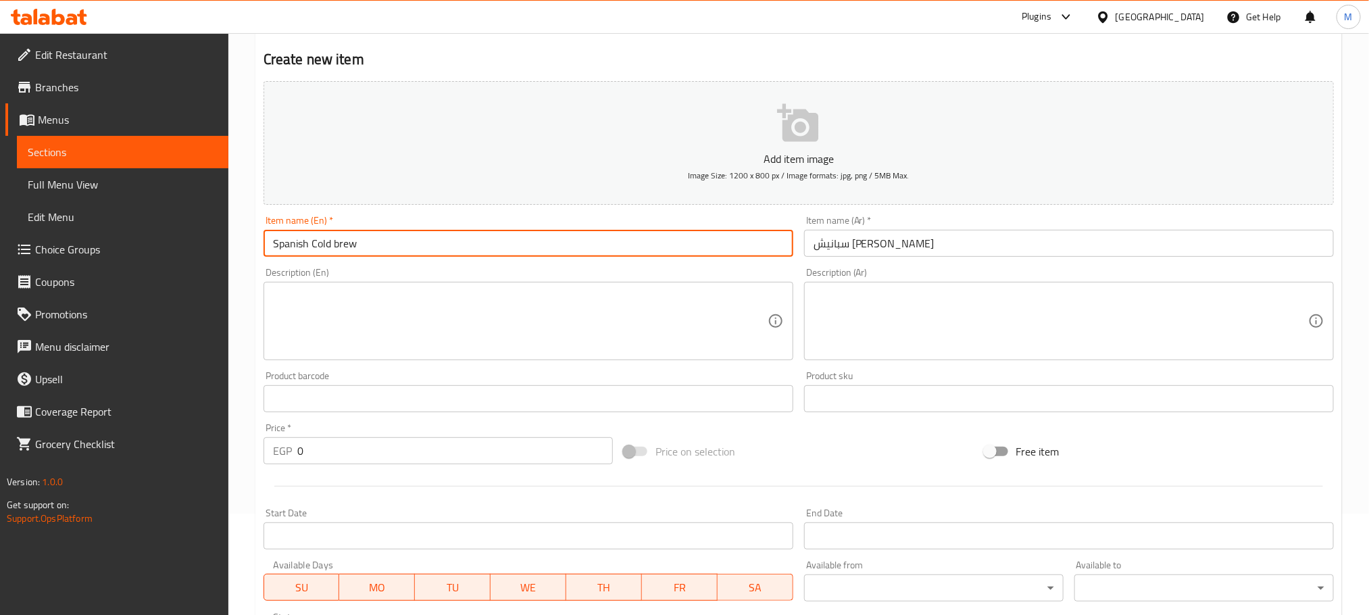
type input "Spanish Cold brew"
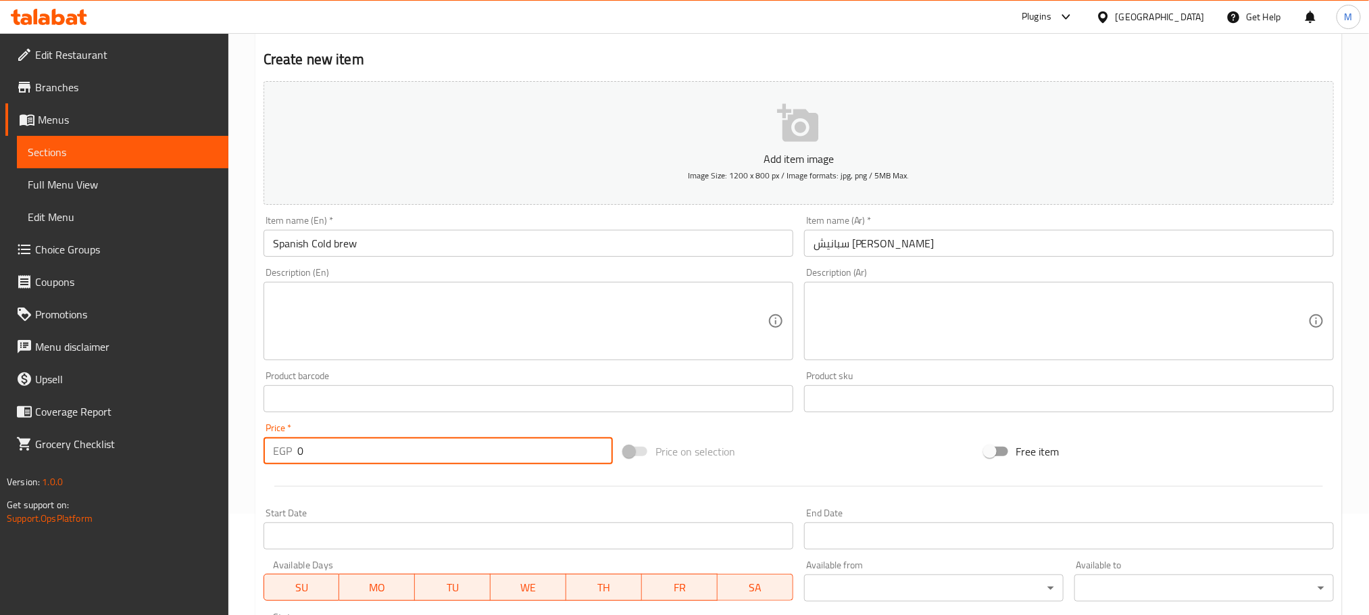
click at [454, 450] on input "0" at bounding box center [454, 450] width 315 height 27
type input "100"
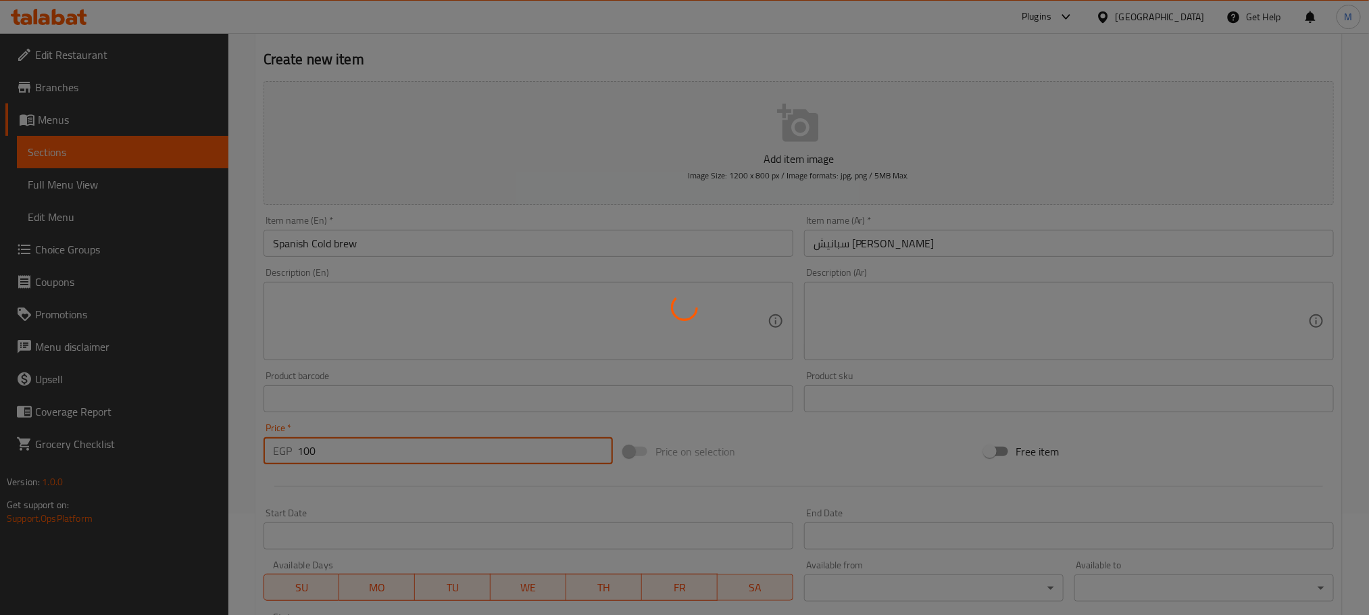
type input "0"
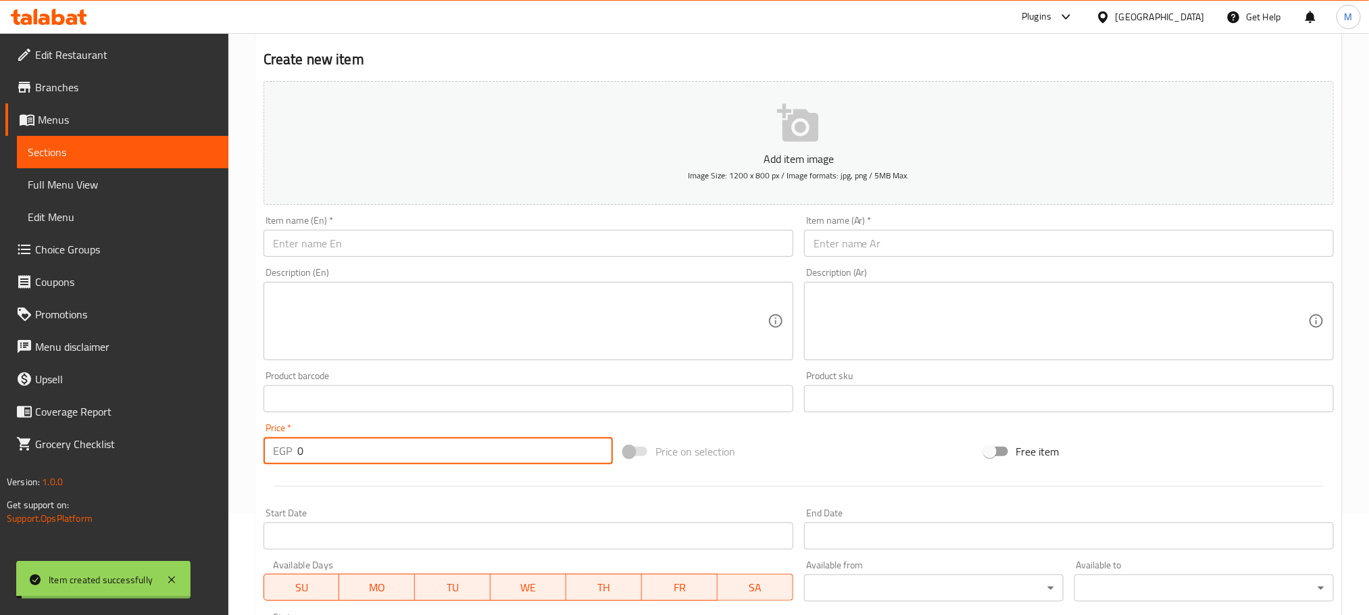
click at [916, 240] on input "text" at bounding box center [1069, 243] width 530 height 27
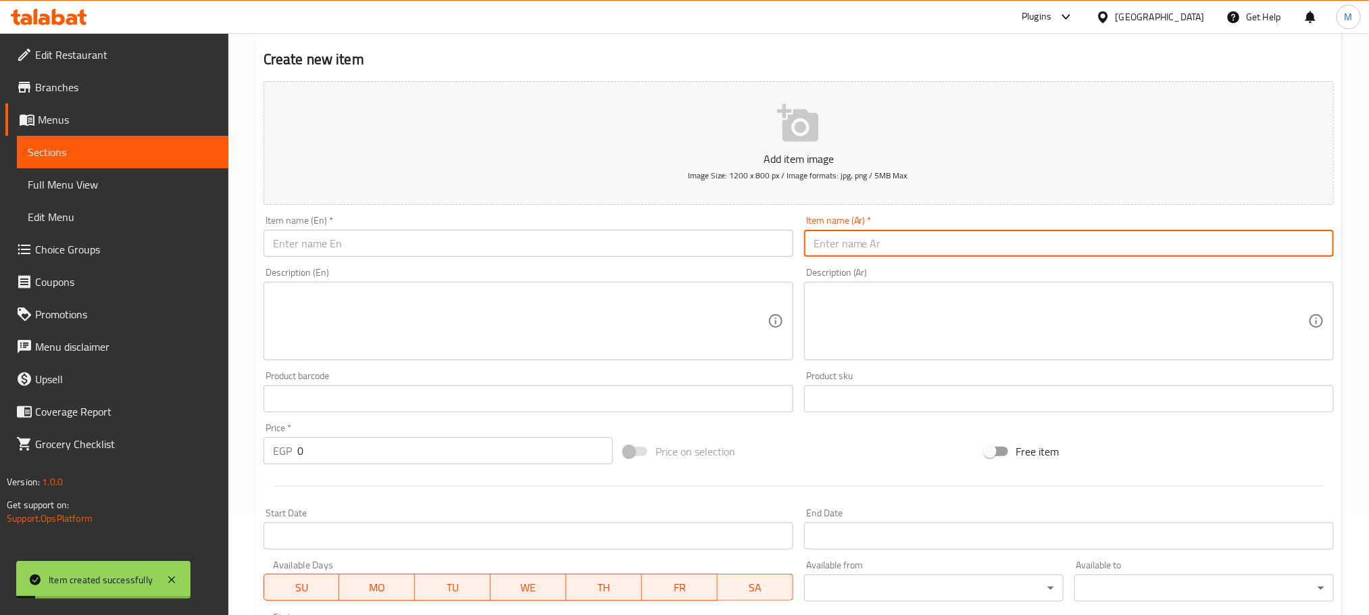
type input "H"
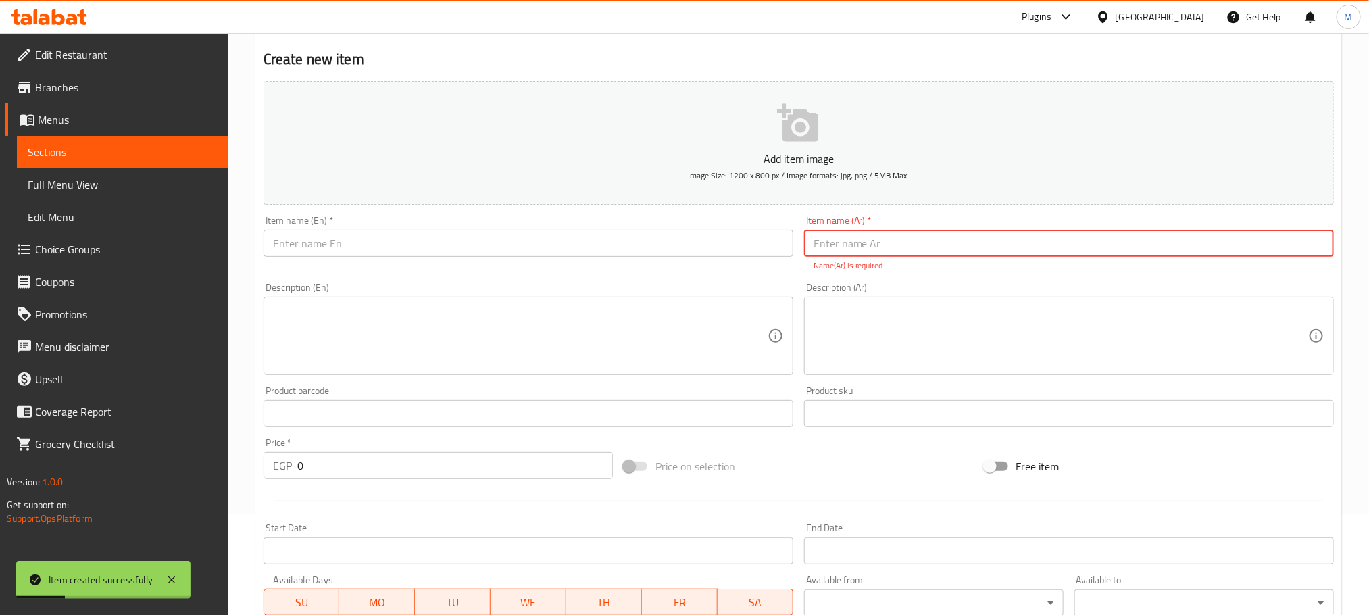
type input "H"
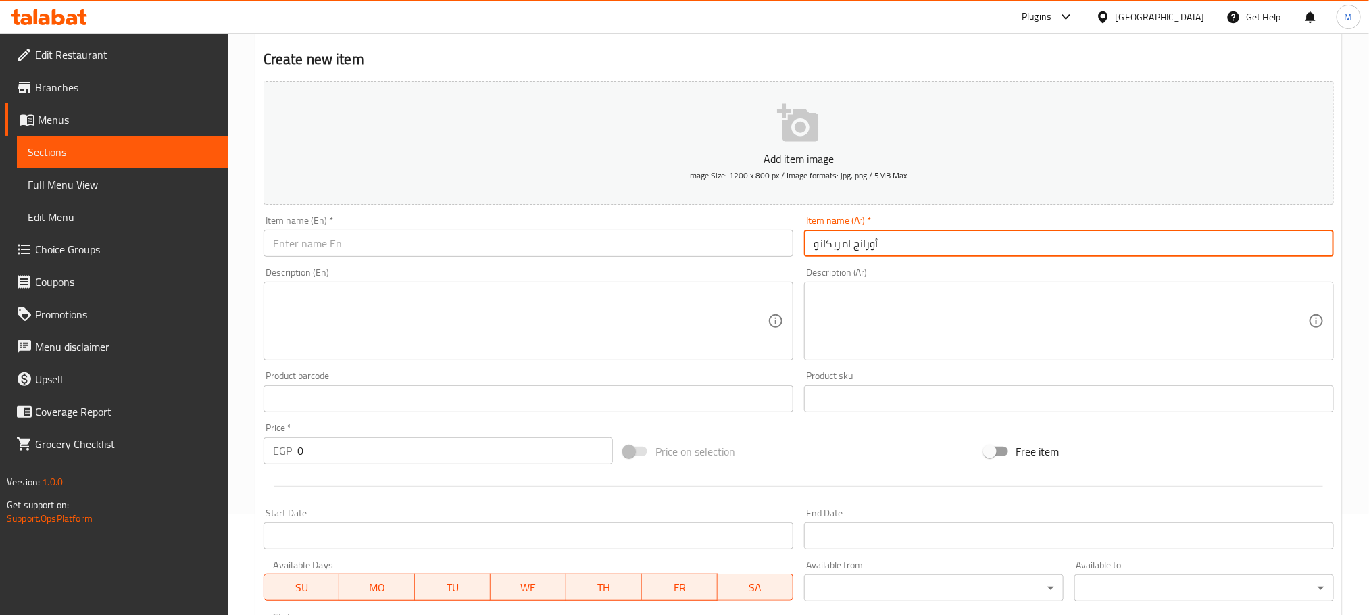
click at [890, 239] on input "أورانج امريكانو" at bounding box center [1069, 243] width 530 height 27
type input "أورانج امريكانو"
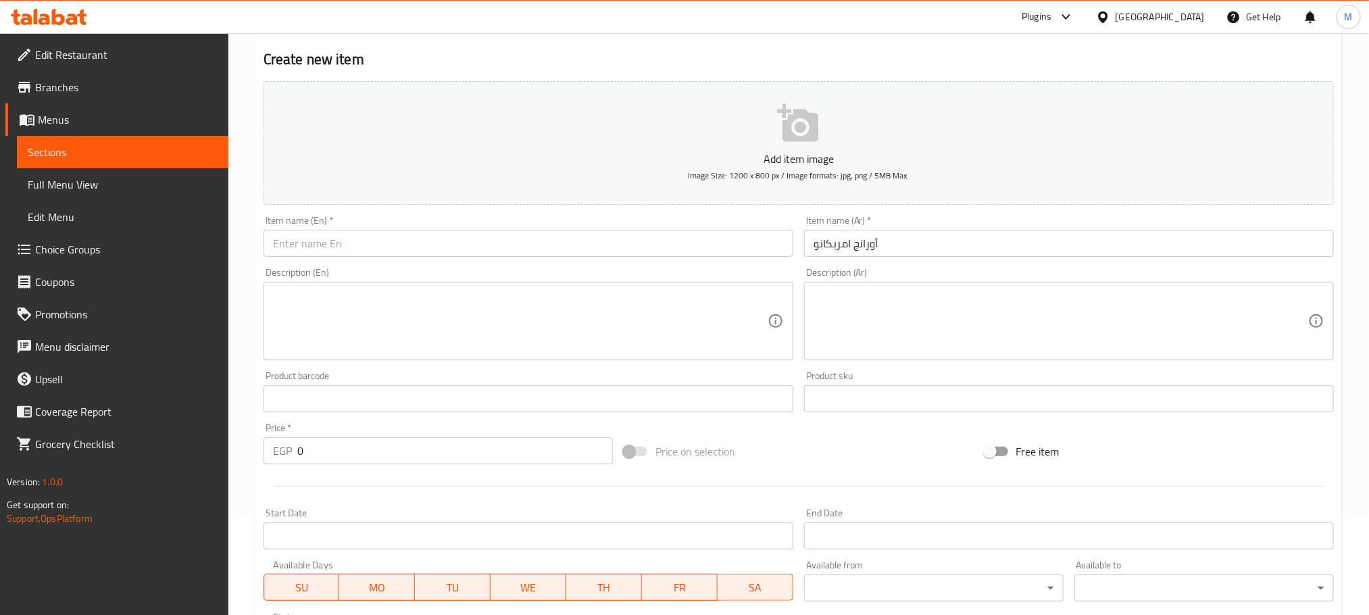
click at [563, 268] on div "Description (En) Description (En)" at bounding box center [528, 314] width 530 height 93
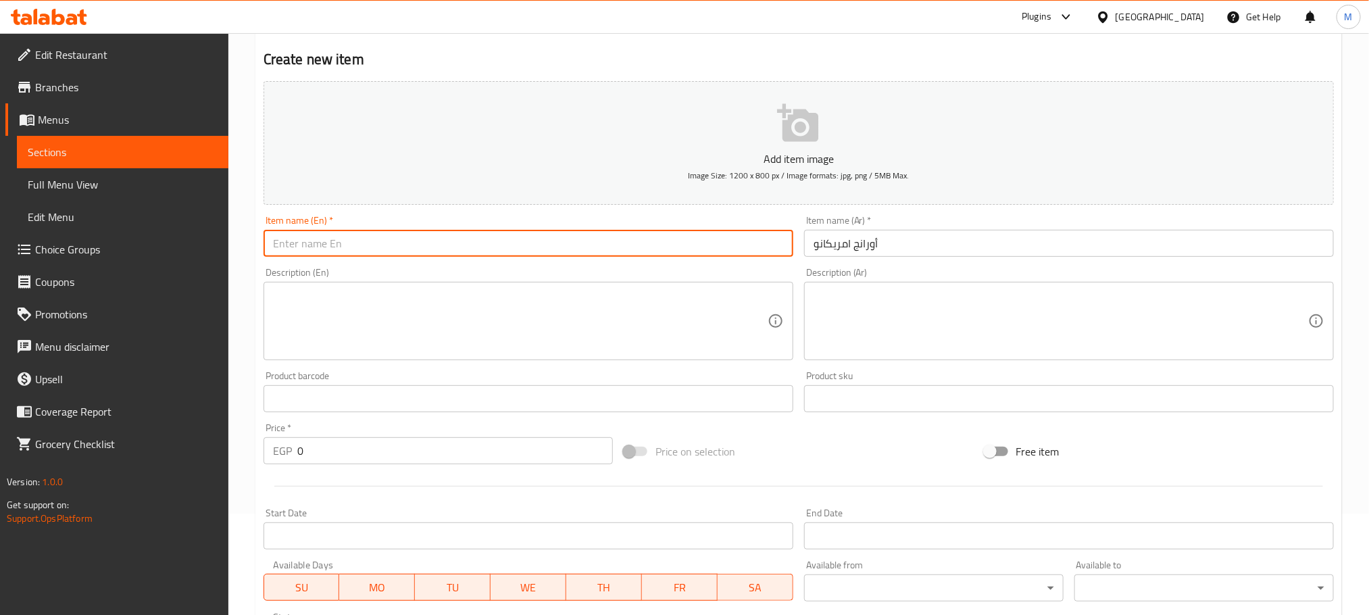
click at [596, 239] on input "text" at bounding box center [528, 243] width 530 height 27
paste input "Orange Americano"
type input "Orange Americano"
click at [422, 432] on div "Price   * EGP 0 Price *" at bounding box center [437, 443] width 349 height 41
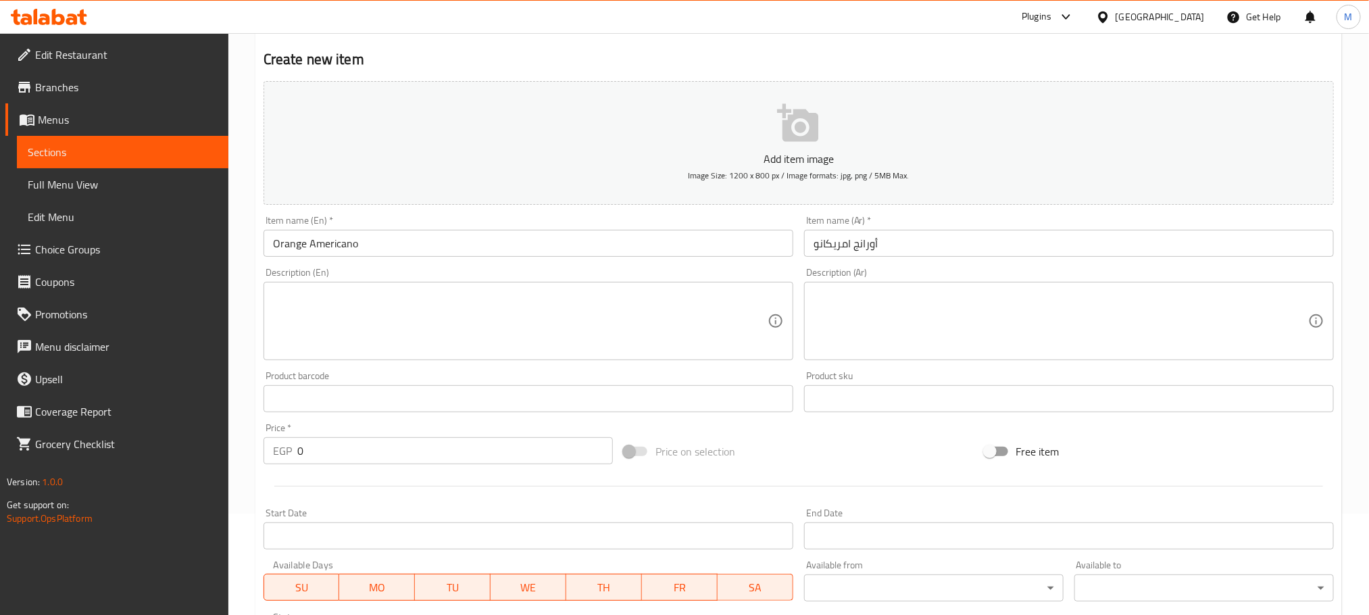
click at [420, 436] on div "Price   * EGP 0 Price *" at bounding box center [437, 443] width 349 height 41
click at [450, 444] on input "0" at bounding box center [454, 450] width 315 height 27
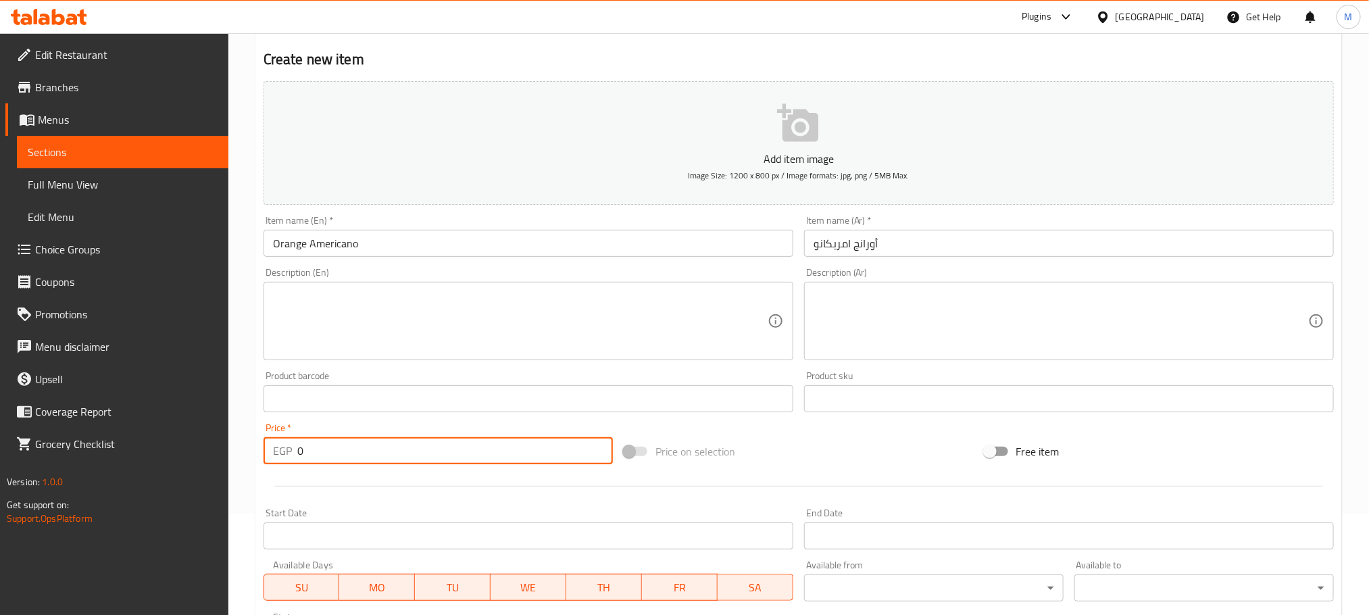
click at [450, 444] on input "0" at bounding box center [454, 450] width 315 height 27
type input "90"
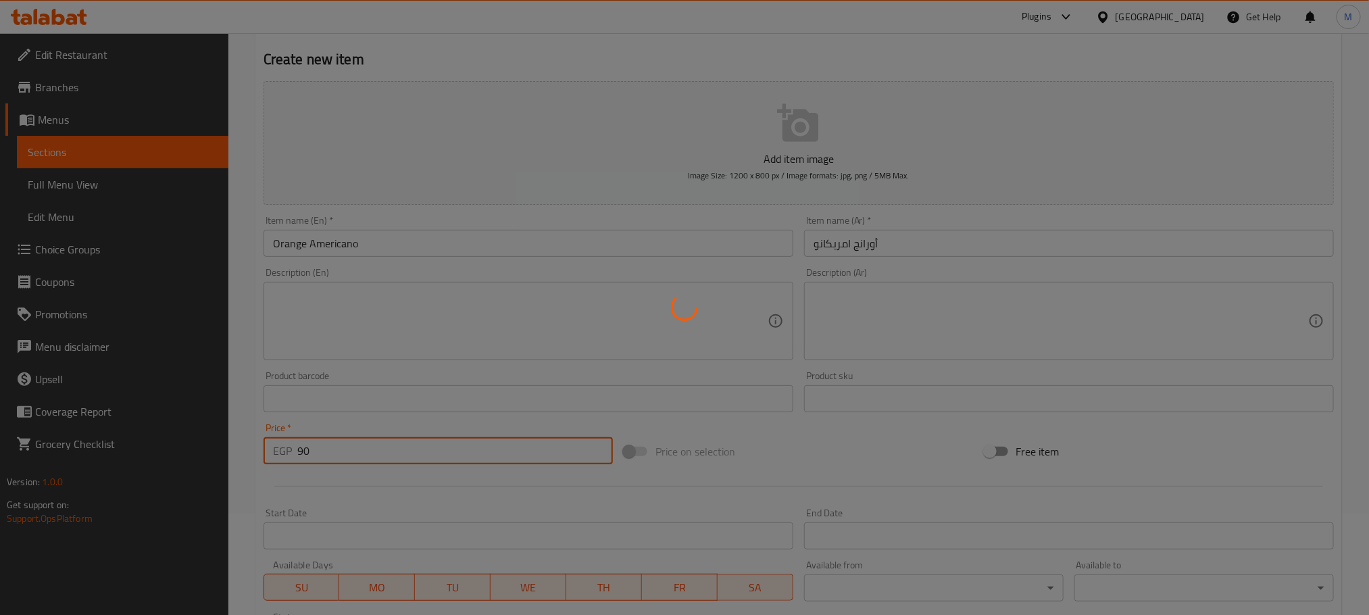
type input "0"
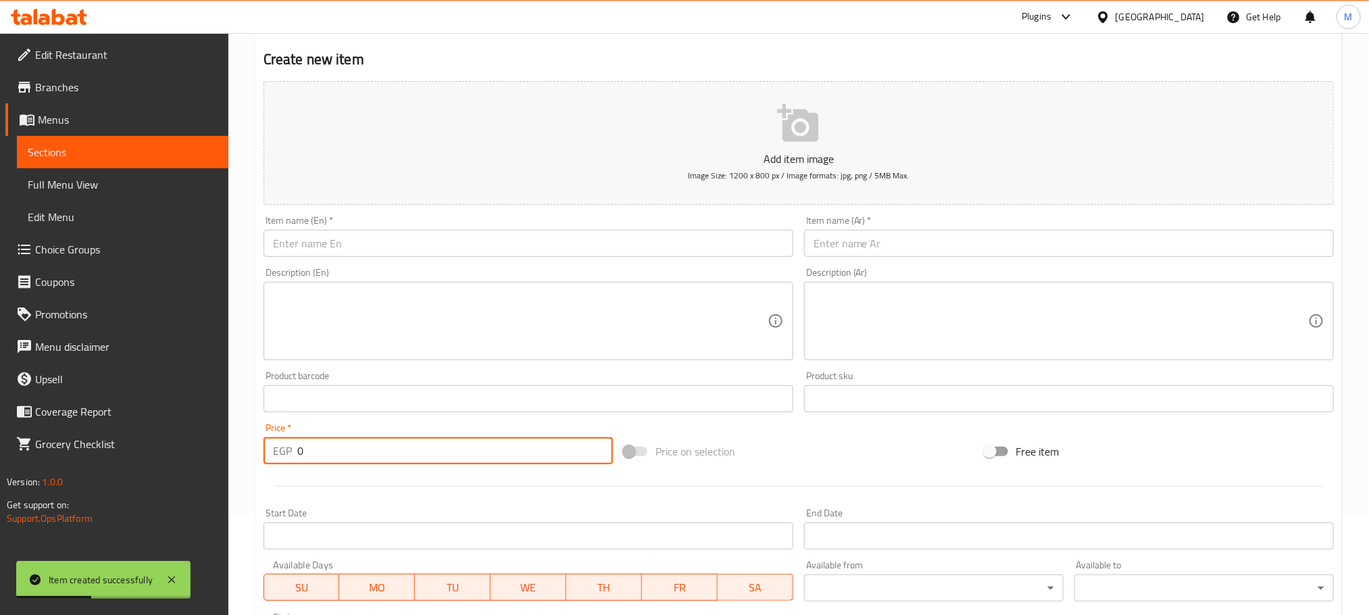
scroll to position [0, 0]
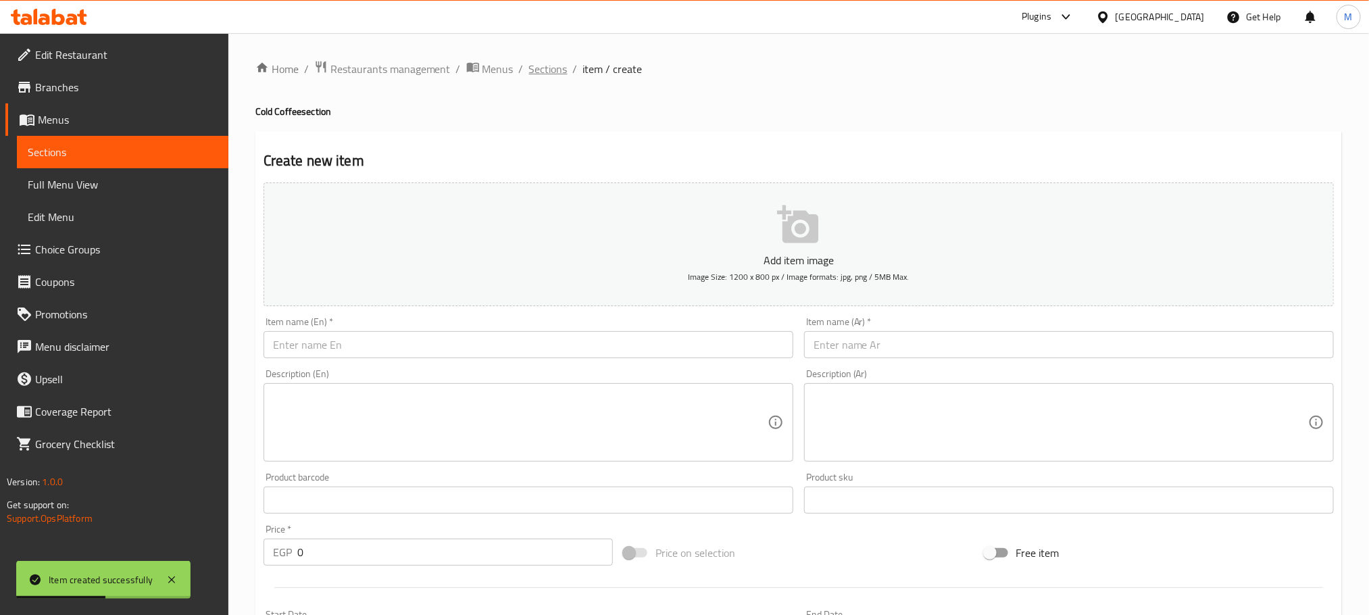
click at [555, 61] on span "Sections" at bounding box center [548, 69] width 39 height 16
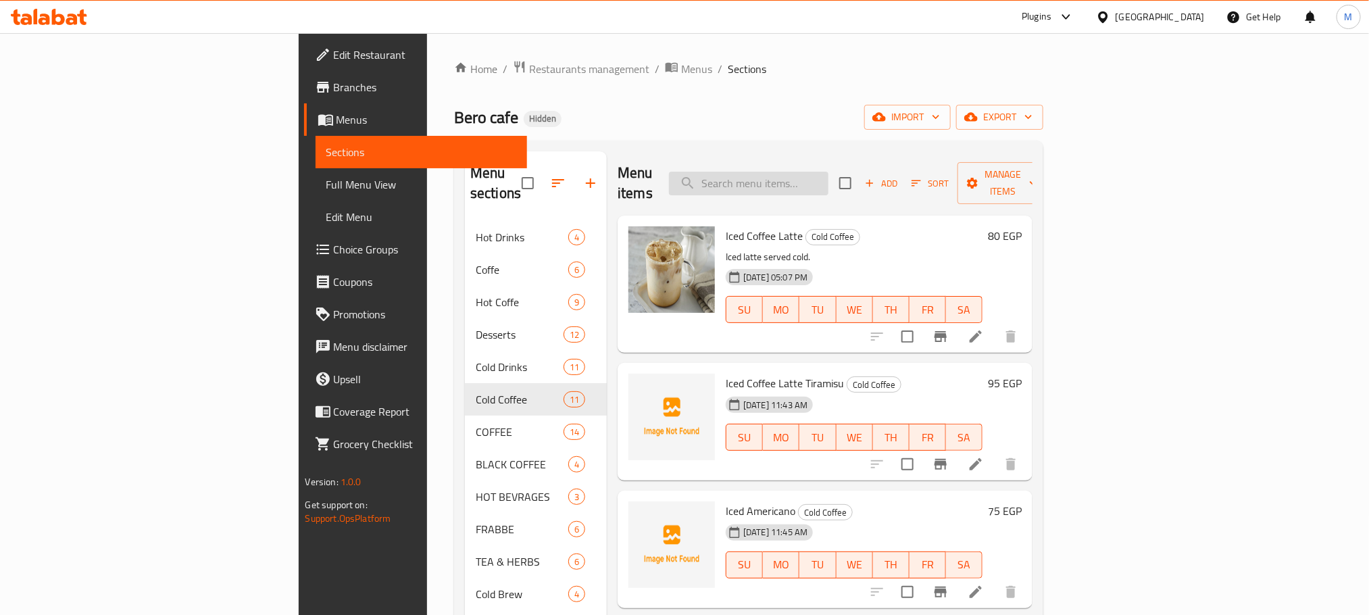
drag, startPoint x: 819, startPoint y: 168, endPoint x: 819, endPoint y: 180, distance: 12.2
click at [819, 180] on input "search" at bounding box center [748, 184] width 159 height 24
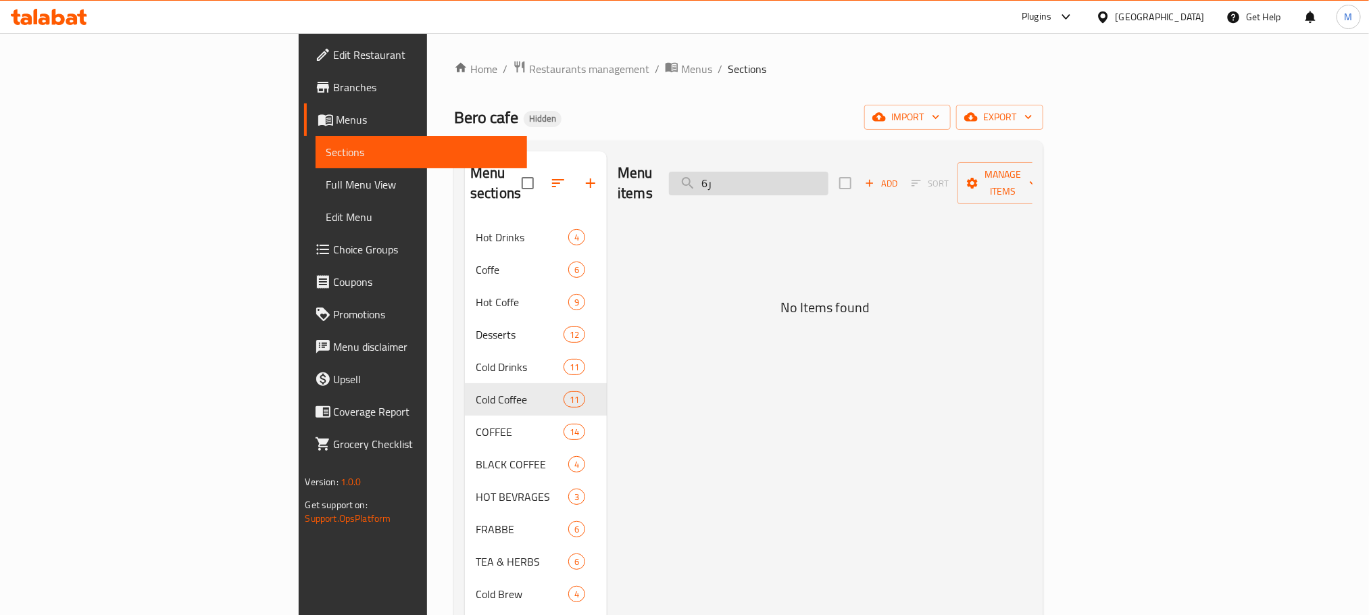
type input "ر"
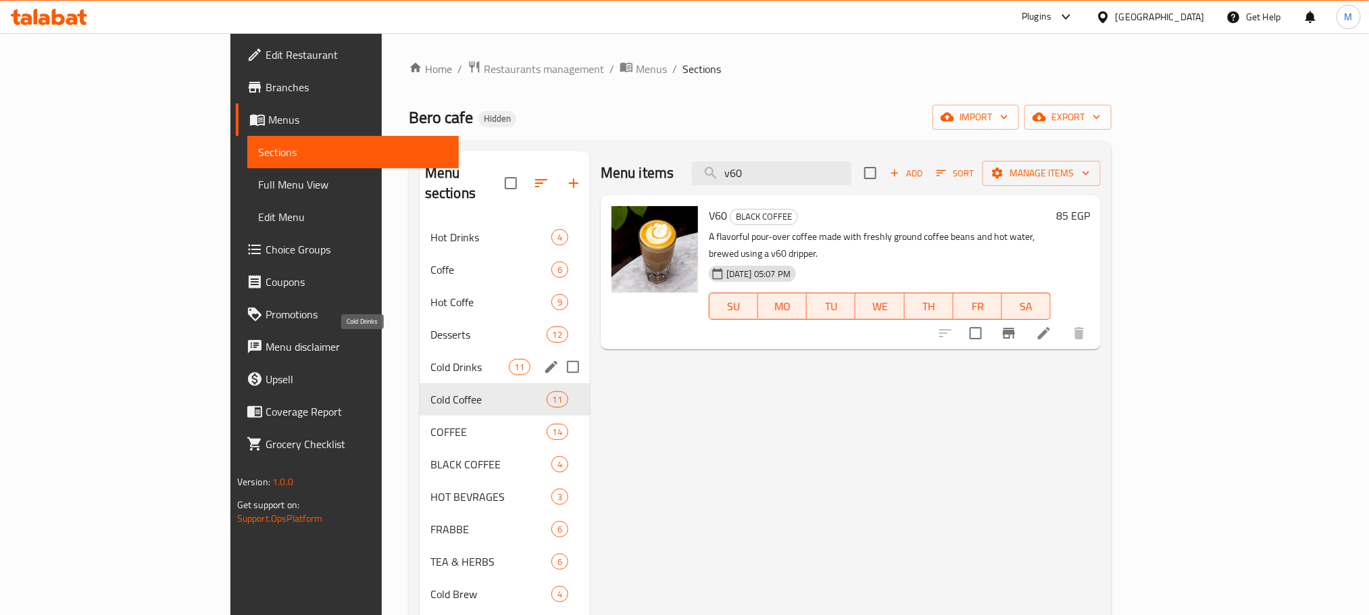
type input "v60"
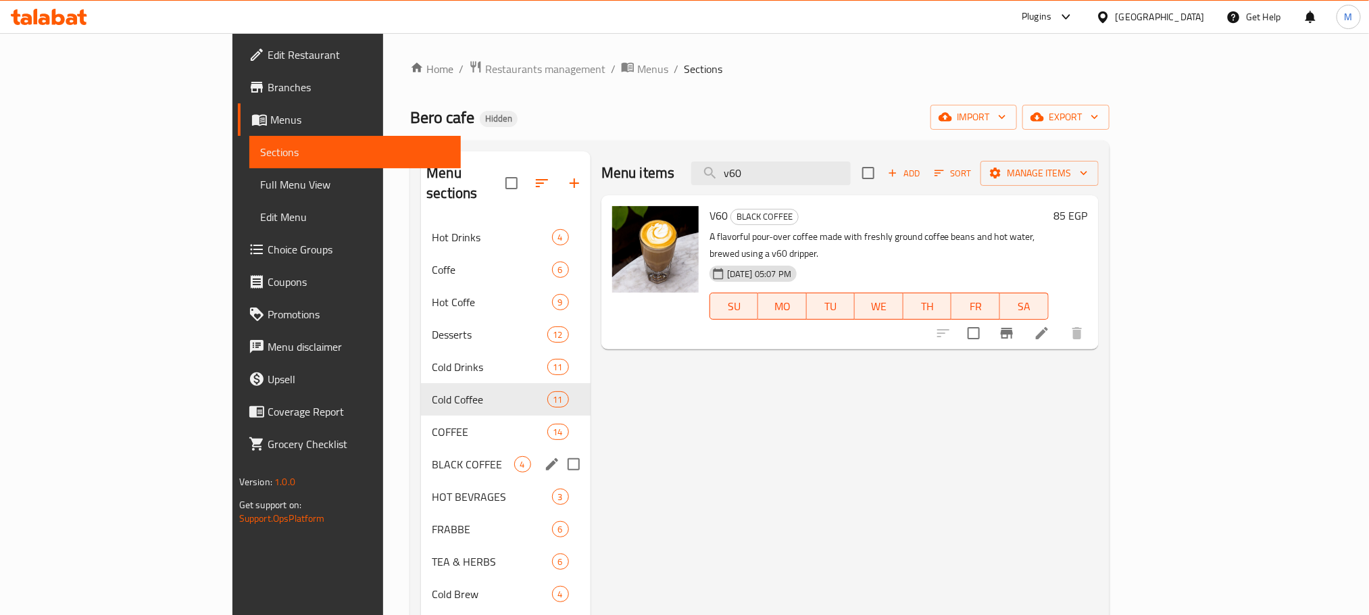
click at [421, 448] on div "BLACK COFFEE 4" at bounding box center [506, 464] width 170 height 32
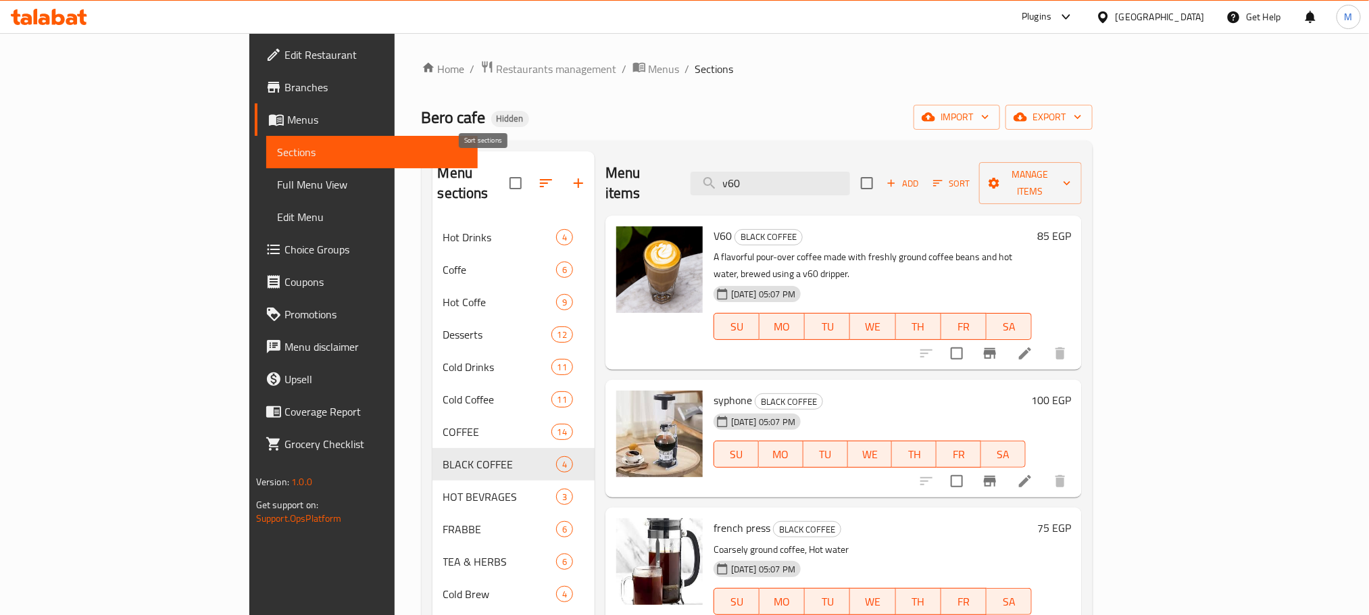
click at [538, 178] on icon "button" at bounding box center [546, 183] width 16 height 16
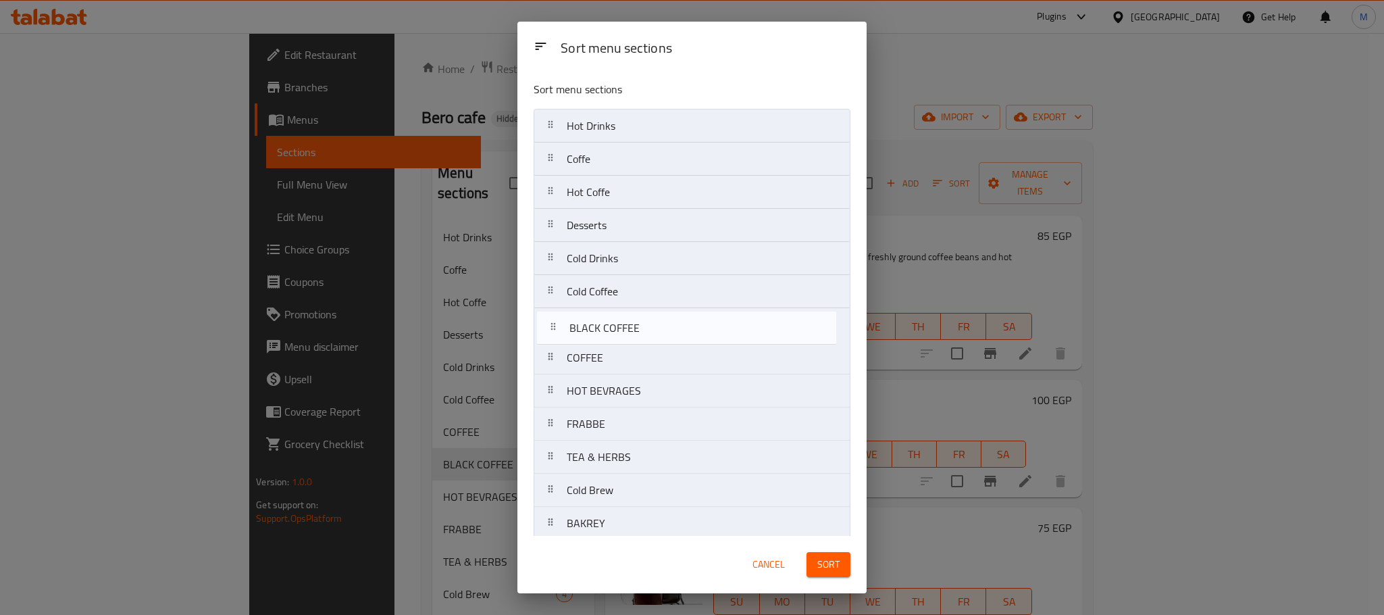
drag, startPoint x: 633, startPoint y: 359, endPoint x: 864, endPoint y: 489, distance: 265.3
click at [636, 317] on nav "Hot Drinks Coffe Hot Coffe Desserts Cold Drinks Cold Coffee COFFEE BLACK COFFEE…" at bounding box center [692, 374] width 317 height 531
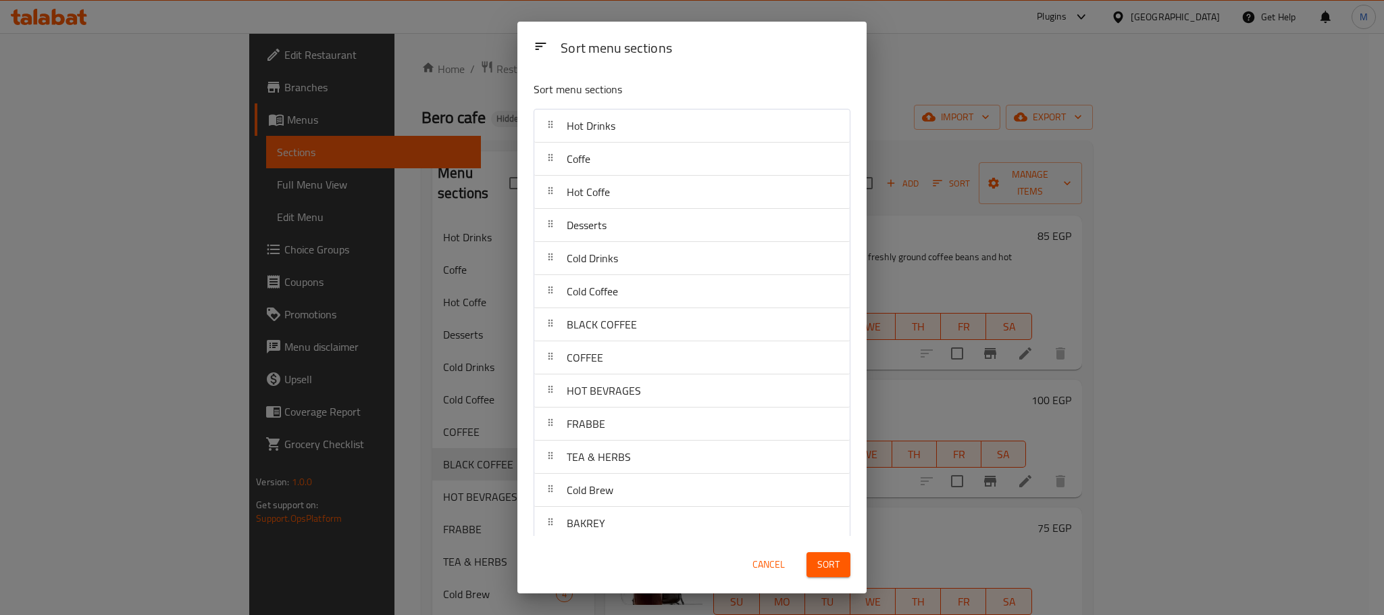
click at [835, 565] on span "Sort" at bounding box center [828, 564] width 22 height 17
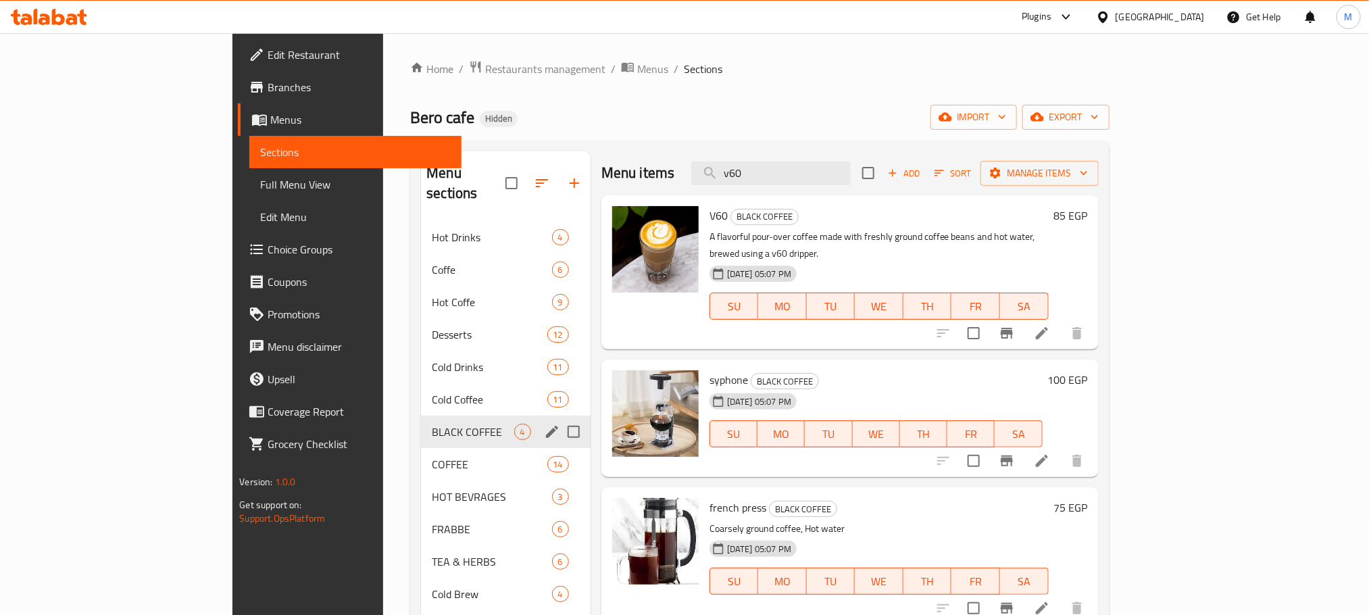
click at [559, 417] on input "Menu sections" at bounding box center [573, 431] width 28 height 28
checkbox input "false"
click at [544, 424] on icon "edit" at bounding box center [552, 432] width 16 height 16
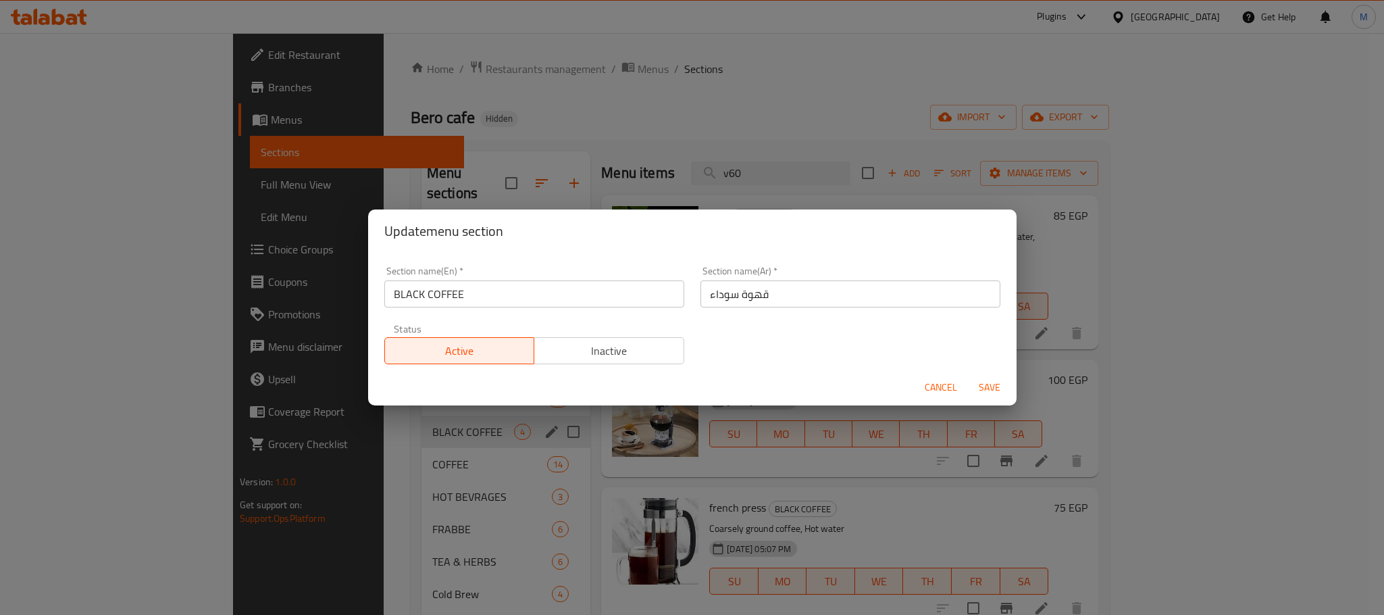
click at [563, 294] on input "BLACK COFFEE" at bounding box center [534, 293] width 300 height 27
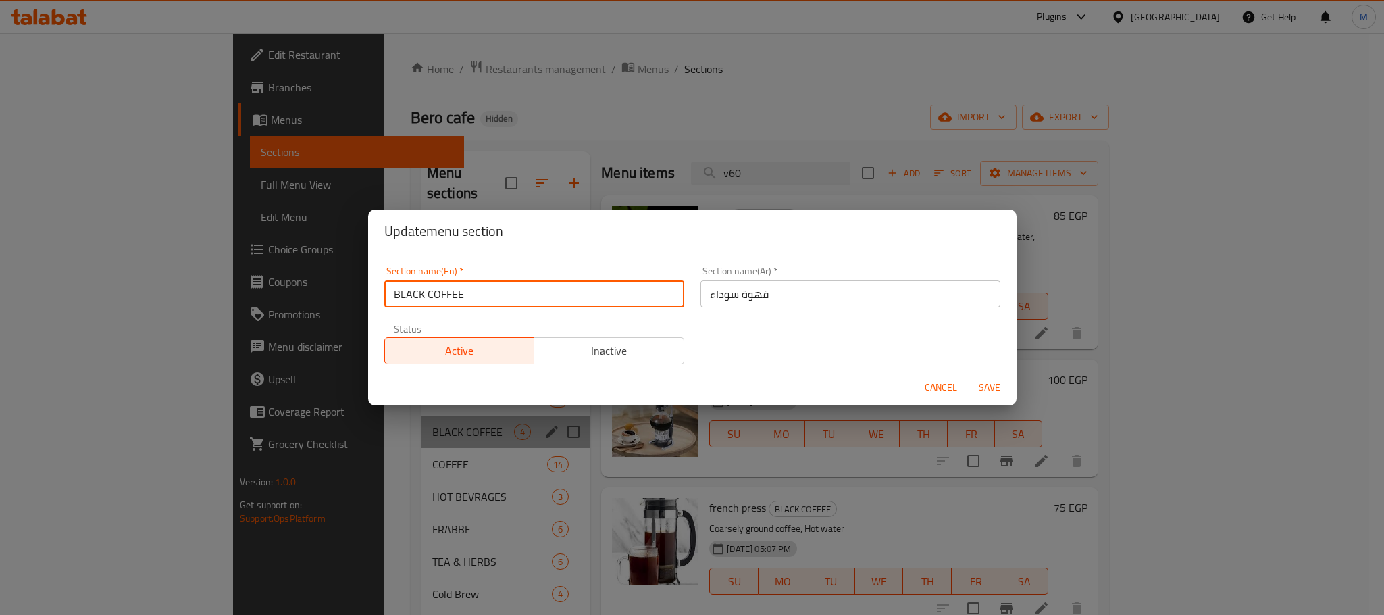
drag, startPoint x: 563, startPoint y: 294, endPoint x: 588, endPoint y: 276, distance: 30.4
click at [563, 294] on input "BLACK COFFEE" at bounding box center [534, 293] width 300 height 27
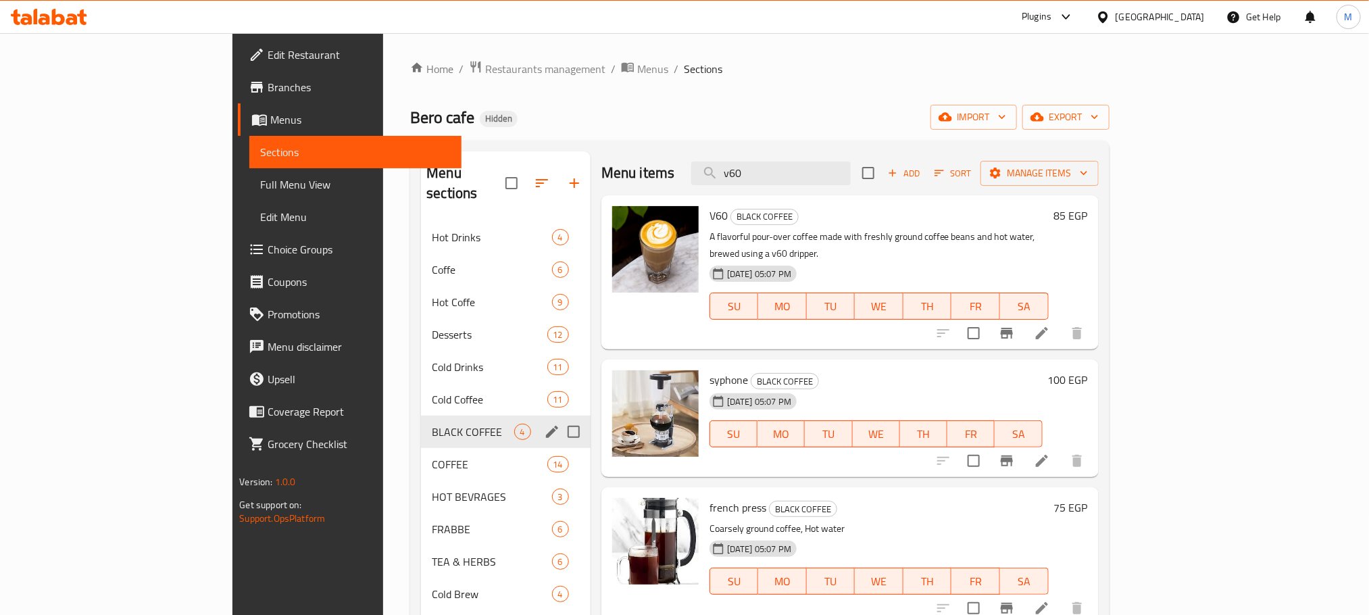
click at [544, 424] on icon "edit" at bounding box center [552, 432] width 16 height 16
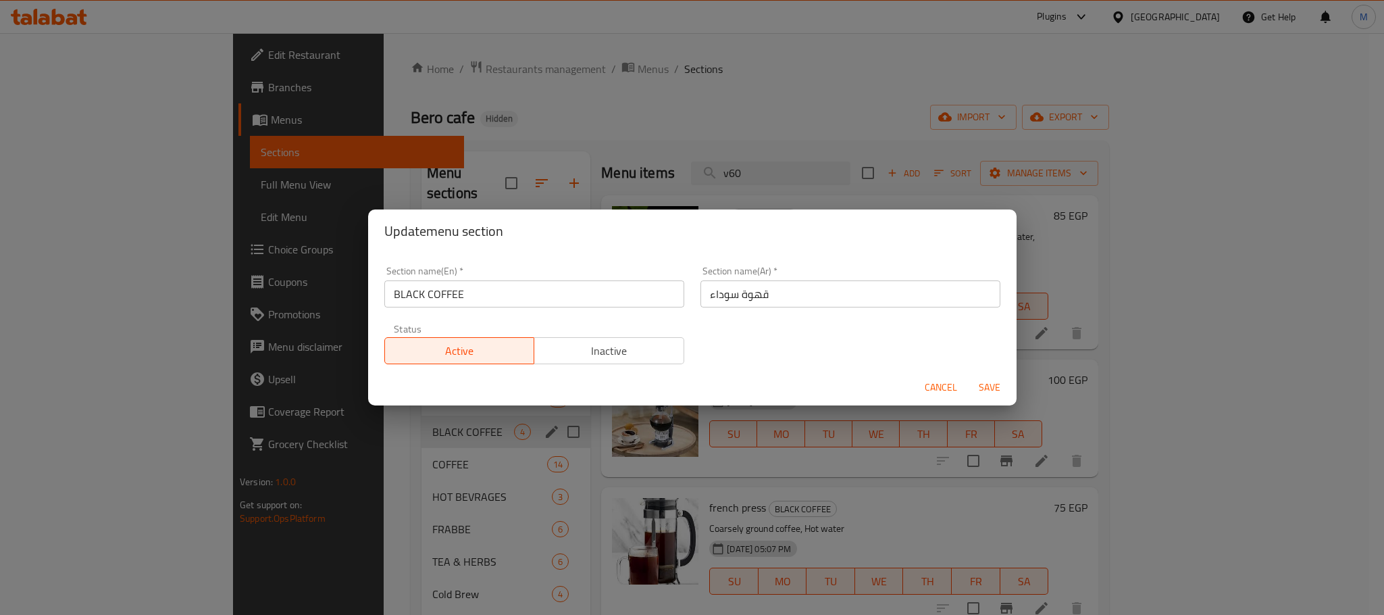
click at [490, 272] on div "Section name(En)   * BLACK COFFEE Section name(En) *" at bounding box center [534, 286] width 300 height 41
drag, startPoint x: 507, startPoint y: 326, endPoint x: 503, endPoint y: 318, distance: 8.8
click at [505, 320] on div "Status Active Inactive" at bounding box center [534, 343] width 316 height 57
click at [503, 304] on input "BLACK COFFEE" at bounding box center [534, 293] width 300 height 27
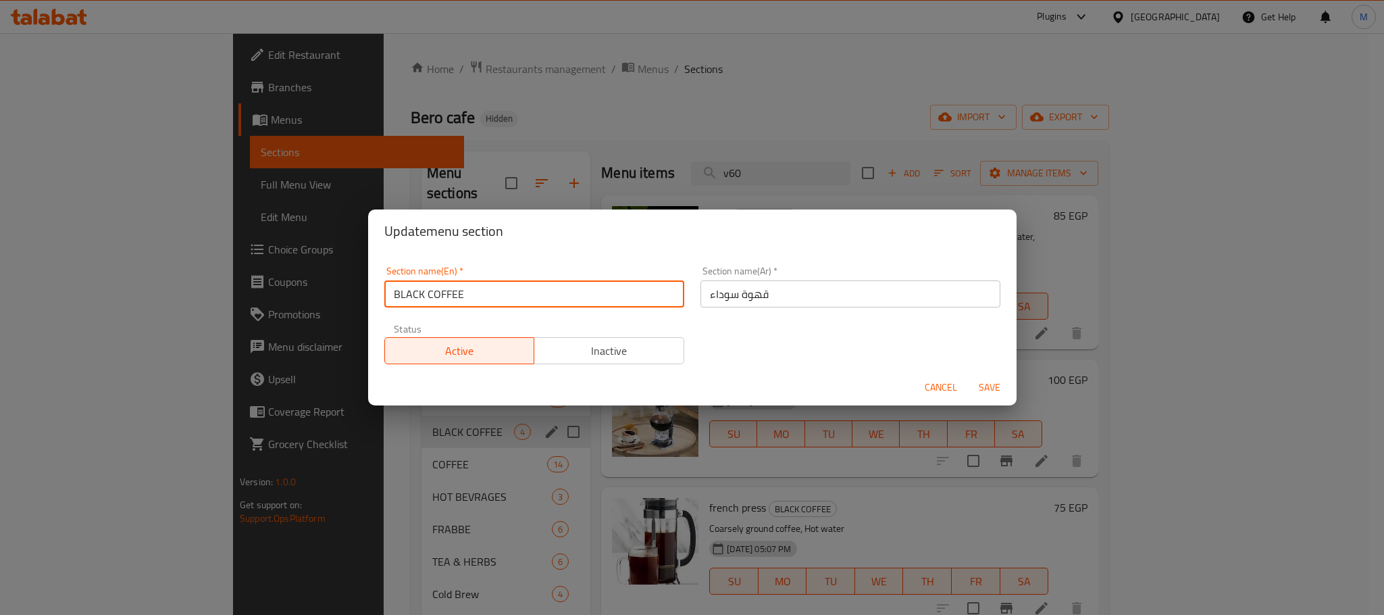
drag, startPoint x: 503, startPoint y: 304, endPoint x: 604, endPoint y: 278, distance: 104.7
click at [503, 304] on input "BLACK COFFEE" at bounding box center [534, 293] width 300 height 27
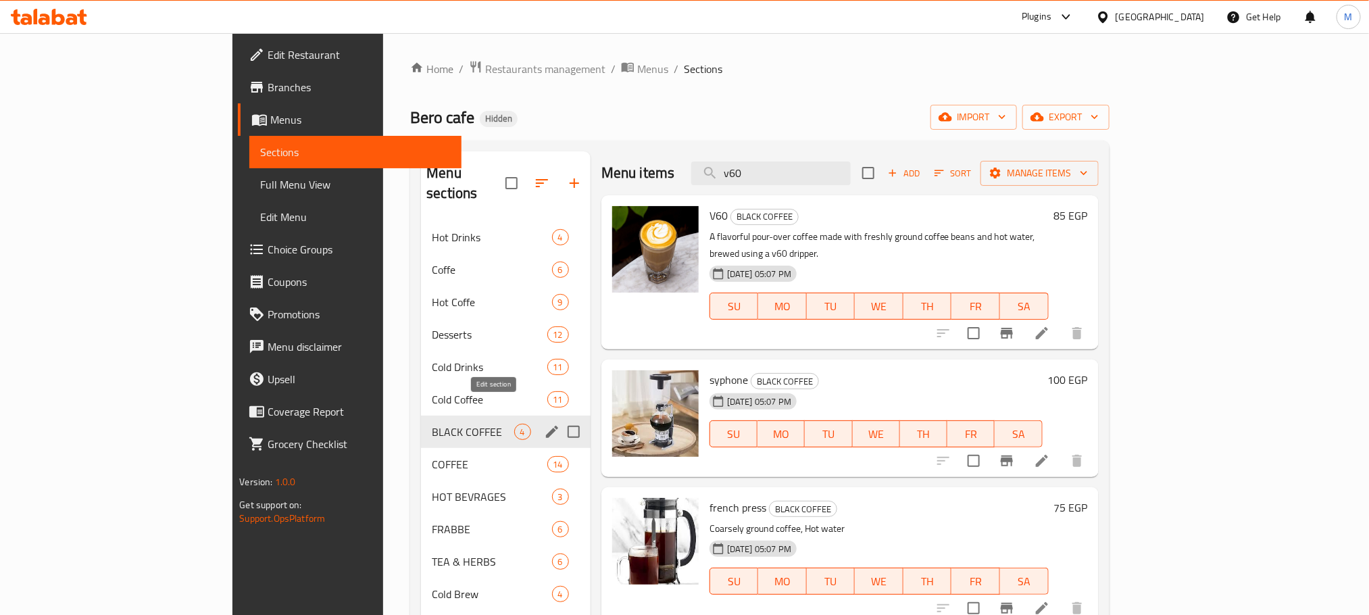
click at [546, 426] on icon "edit" at bounding box center [552, 432] width 12 height 12
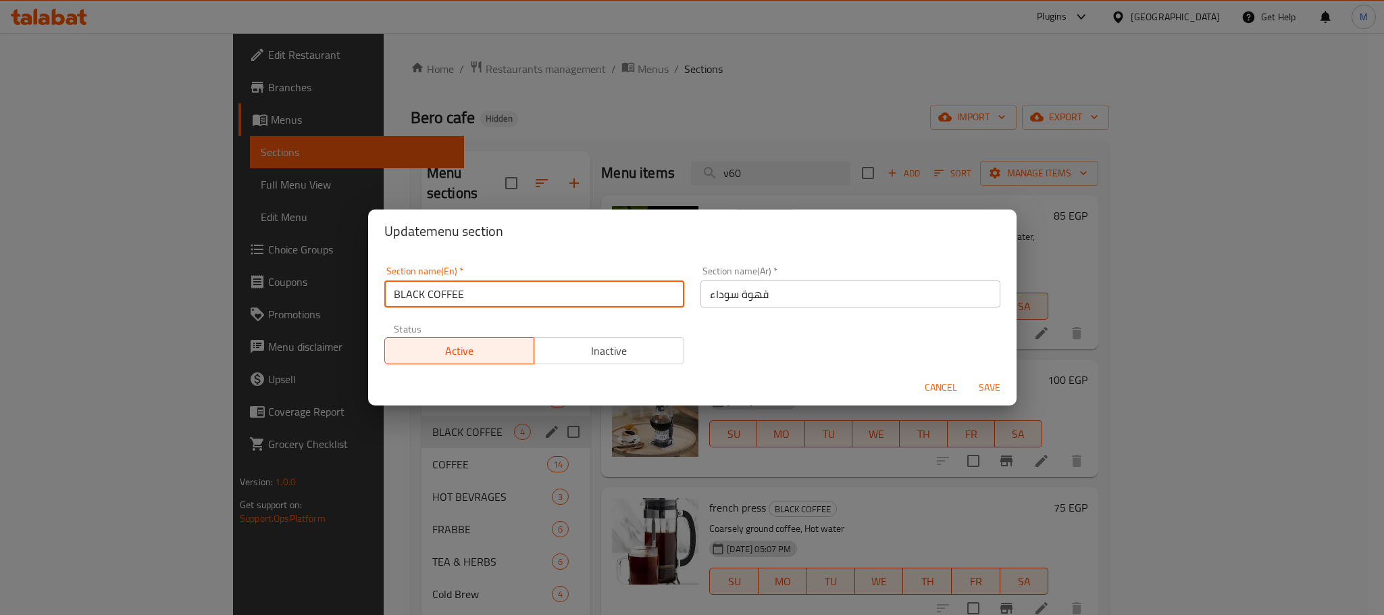
click at [489, 304] on input "BLACK COFFEE" at bounding box center [534, 293] width 300 height 27
paste input "lack coffee"
type input "Black coffee"
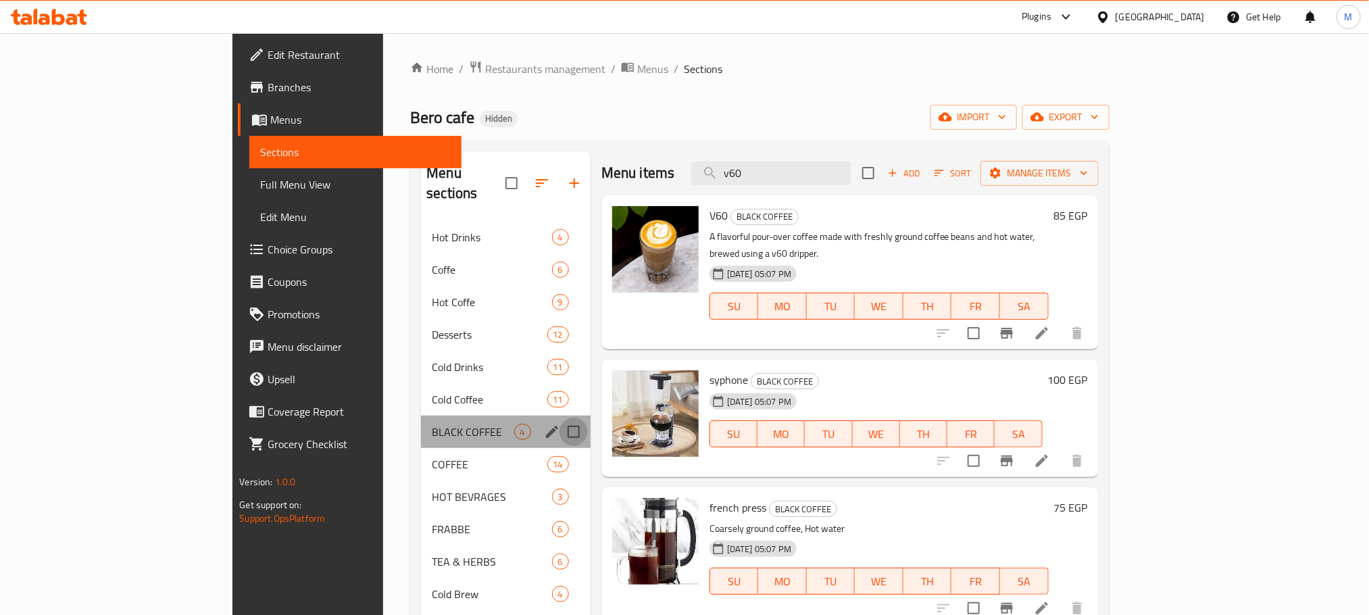
drag, startPoint x: 515, startPoint y: 409, endPoint x: 497, endPoint y: 416, distance: 20.1
click at [559, 417] on input "Menu sections" at bounding box center [573, 431] width 28 height 28
checkbox input "true"
click at [544, 424] on icon "edit" at bounding box center [552, 432] width 16 height 16
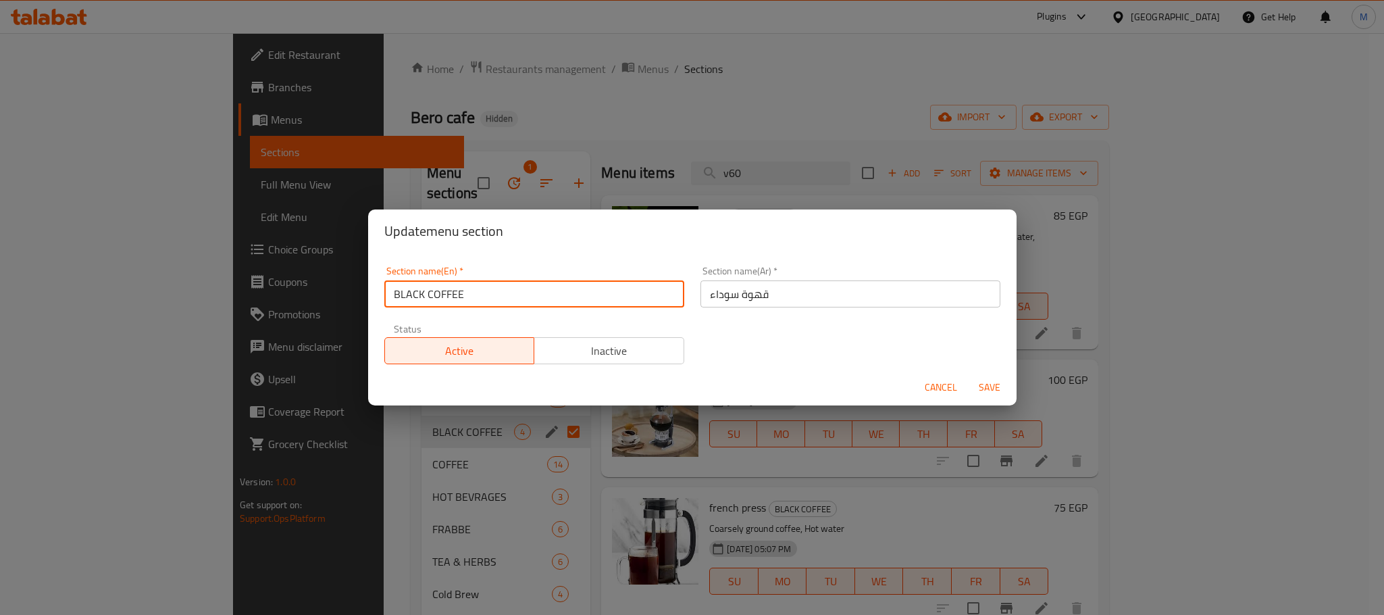
click at [548, 295] on input "BLACK COFFEE" at bounding box center [534, 293] width 300 height 27
drag, startPoint x: 548, startPoint y: 295, endPoint x: 651, endPoint y: 307, distance: 103.4
click at [548, 295] on input "BLACK COFFEE" at bounding box center [534, 293] width 300 height 27
paste input "lack coffee"
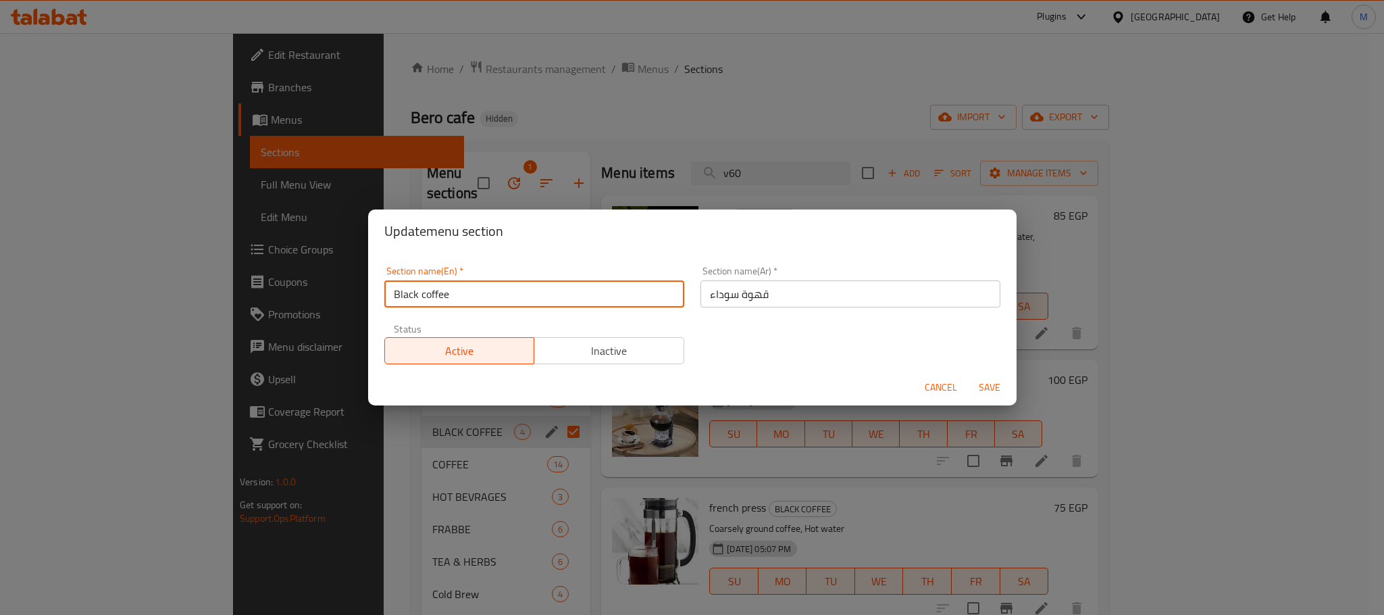
click at [987, 384] on span "Save" at bounding box center [989, 387] width 32 height 17
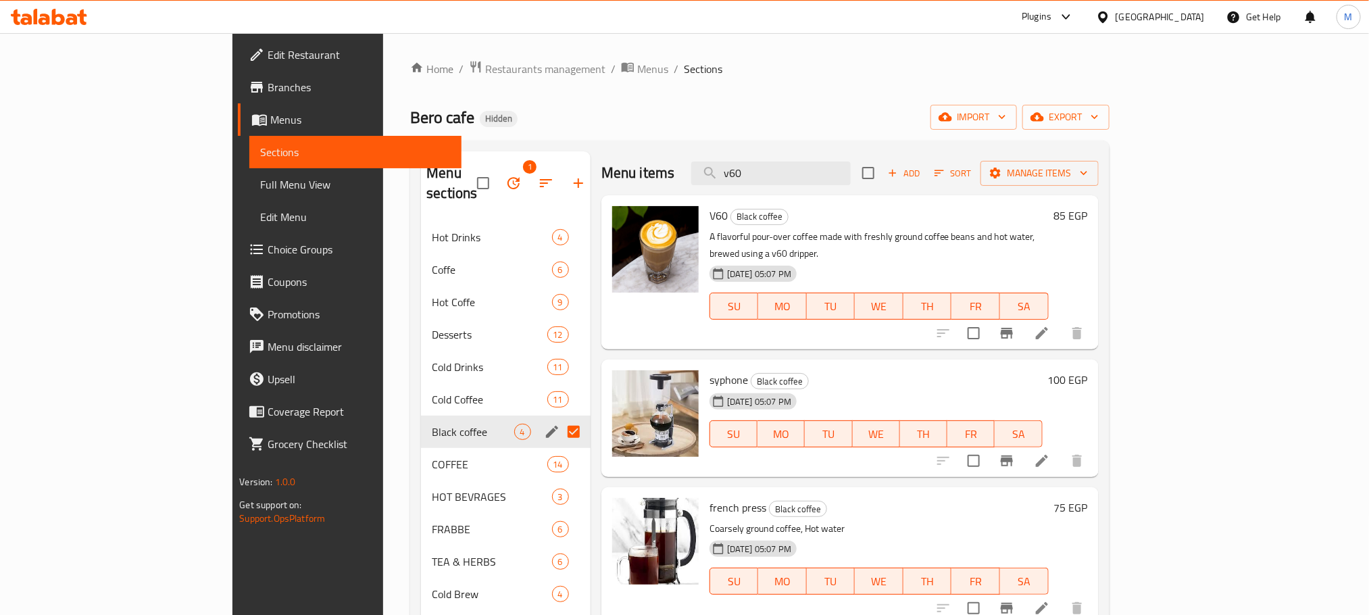
click at [559, 417] on input "Menu sections" at bounding box center [573, 431] width 28 height 28
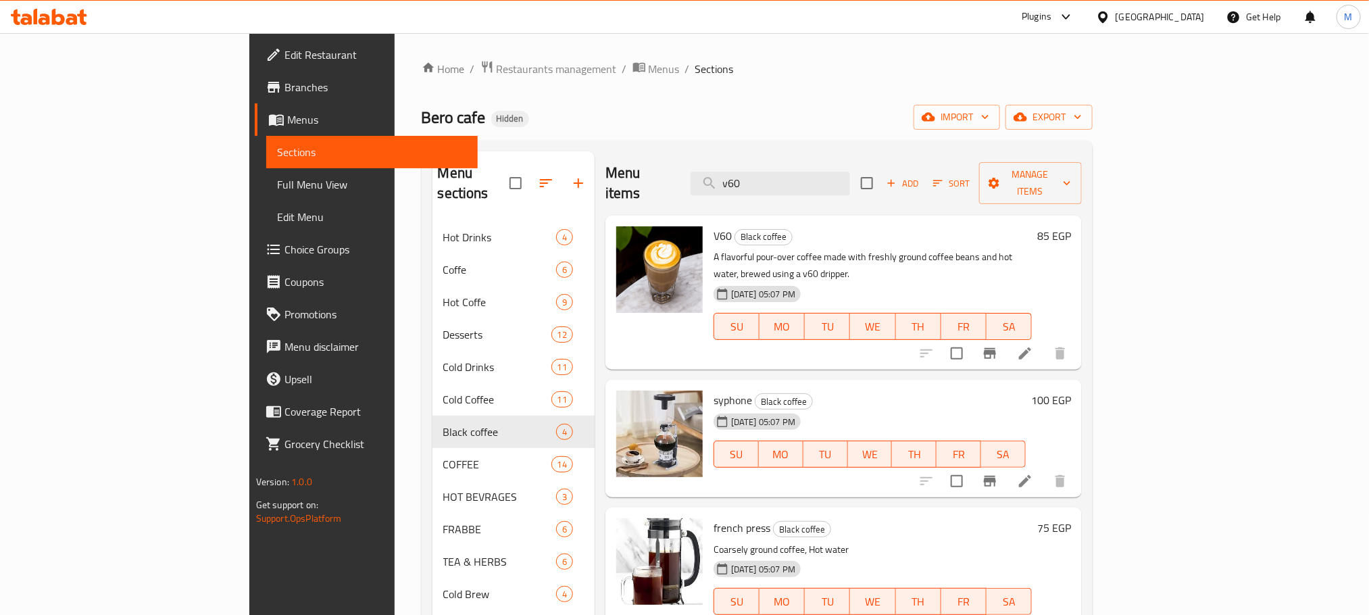
click at [1071, 226] on h6 "85 EGP" at bounding box center [1054, 235] width 34 height 19
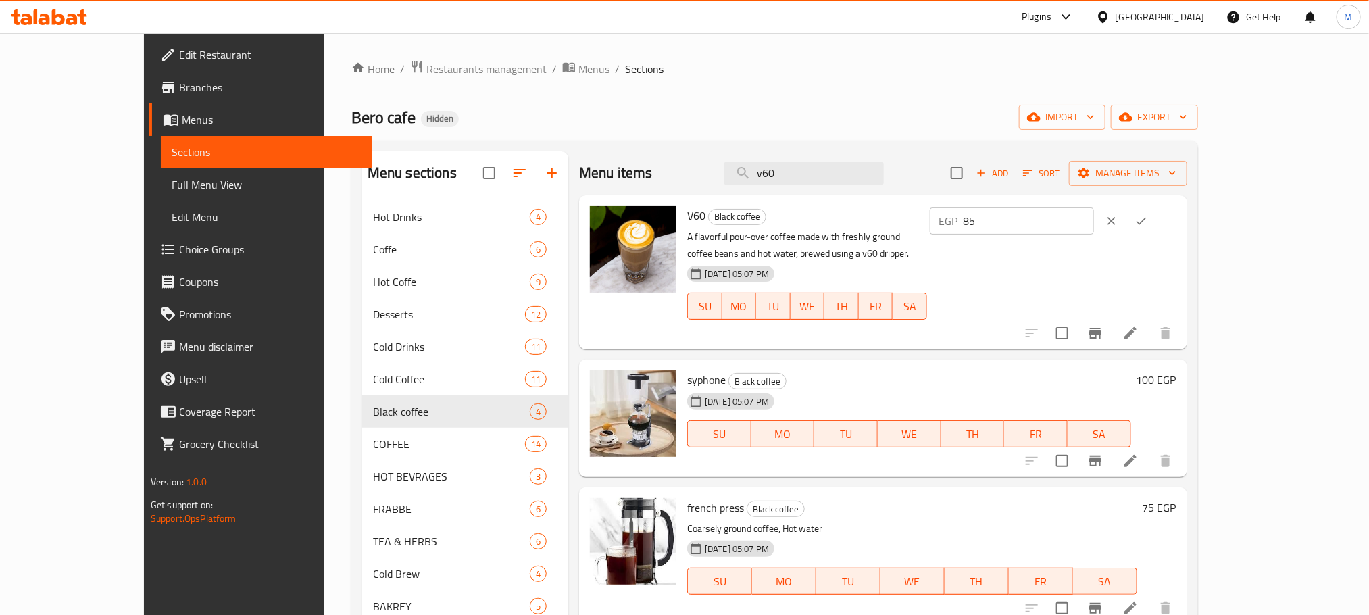
click at [1094, 223] on input "85" at bounding box center [1028, 220] width 130 height 27
click at [1148, 218] on icon "ok" at bounding box center [1141, 221] width 14 height 14
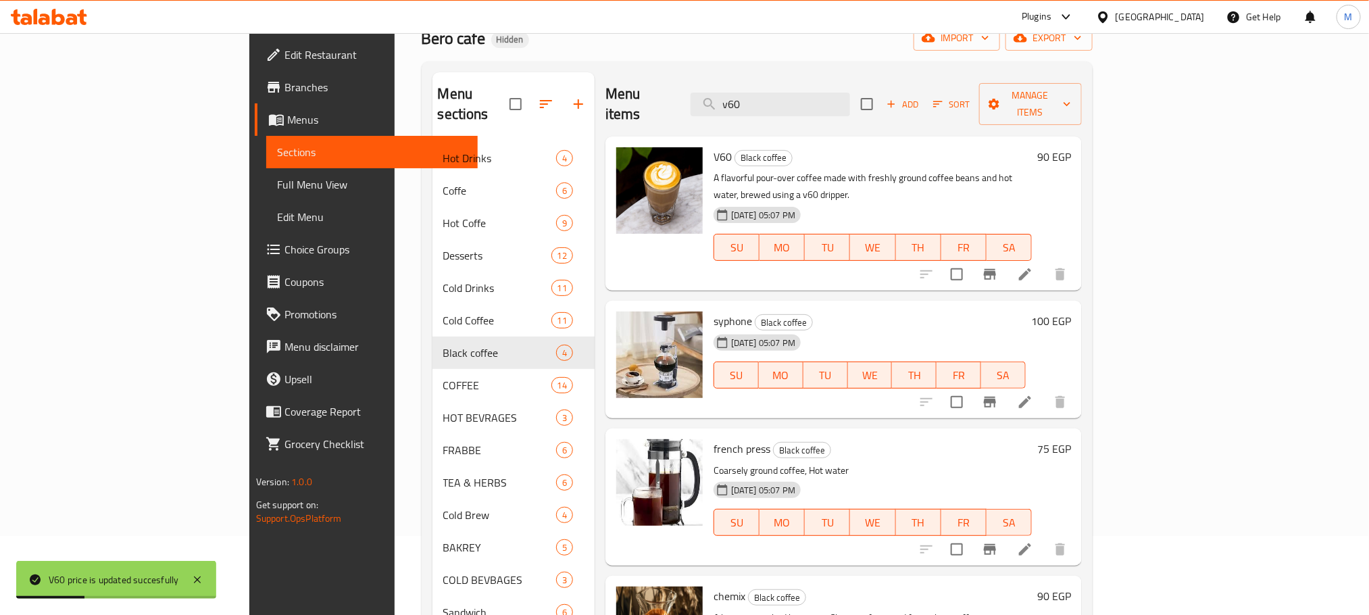
scroll to position [101, 0]
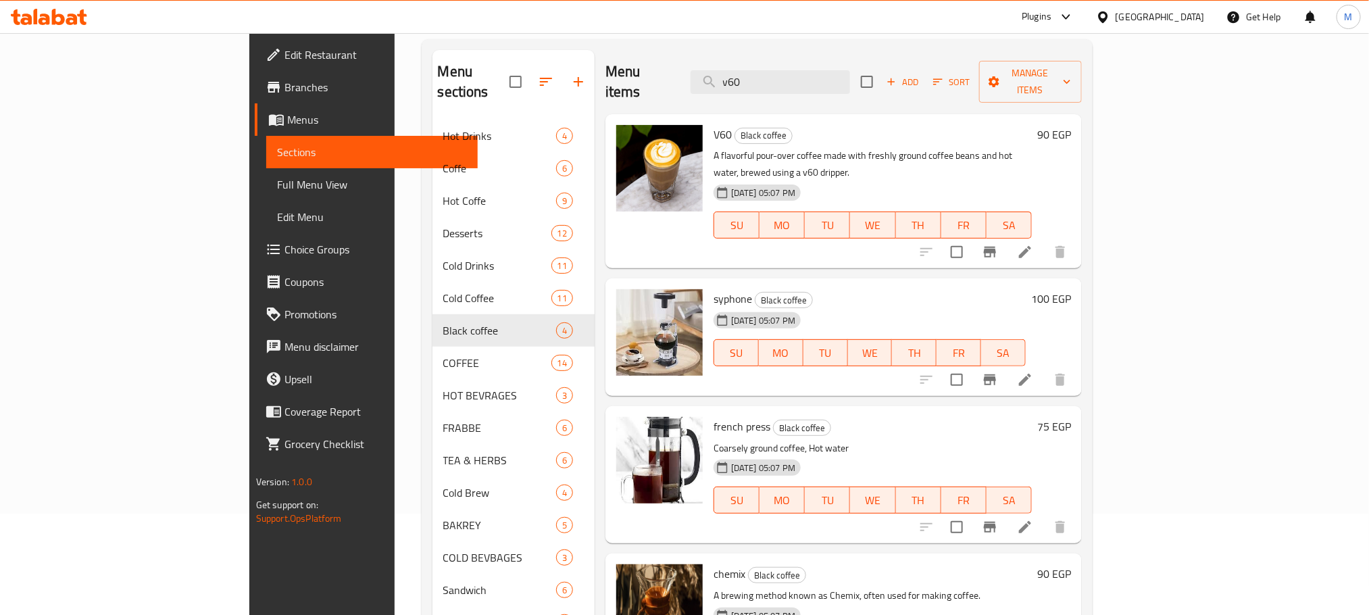
click at [1071, 417] on h6 "75 EGP" at bounding box center [1054, 426] width 34 height 19
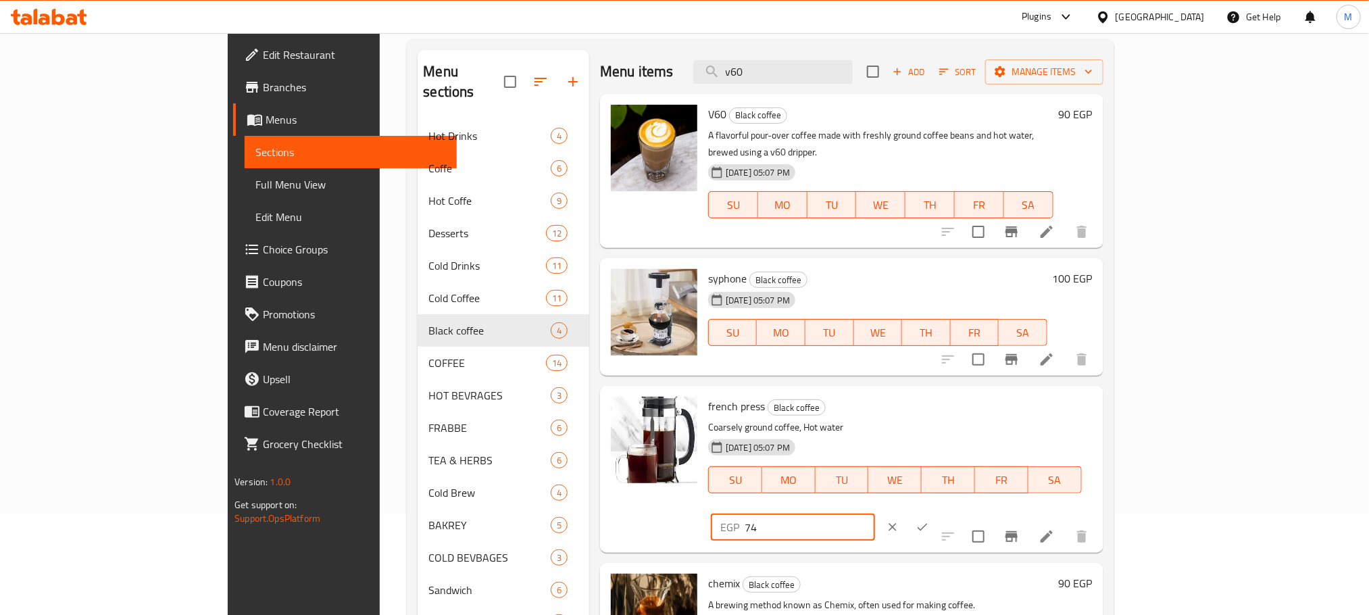
click at [875, 513] on input "74" at bounding box center [809, 526] width 130 height 27
click at [875, 513] on input "73" at bounding box center [809, 526] width 130 height 27
click at [875, 513] on input "72" at bounding box center [809, 526] width 130 height 27
click at [875, 513] on input "71" at bounding box center [809, 526] width 130 height 27
click at [875, 513] on input "70" at bounding box center [809, 526] width 130 height 27
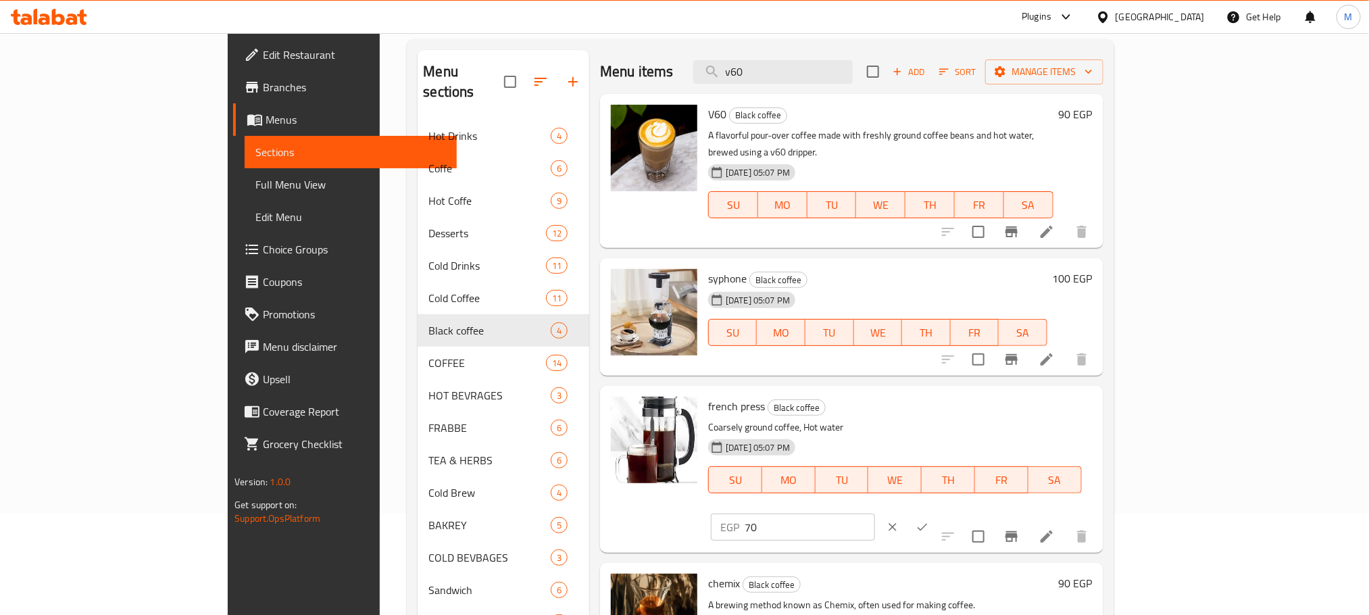
click at [937, 512] on div at bounding box center [907, 527] width 59 height 30
click at [929, 520] on icon "ok" at bounding box center [922, 527] width 14 height 14
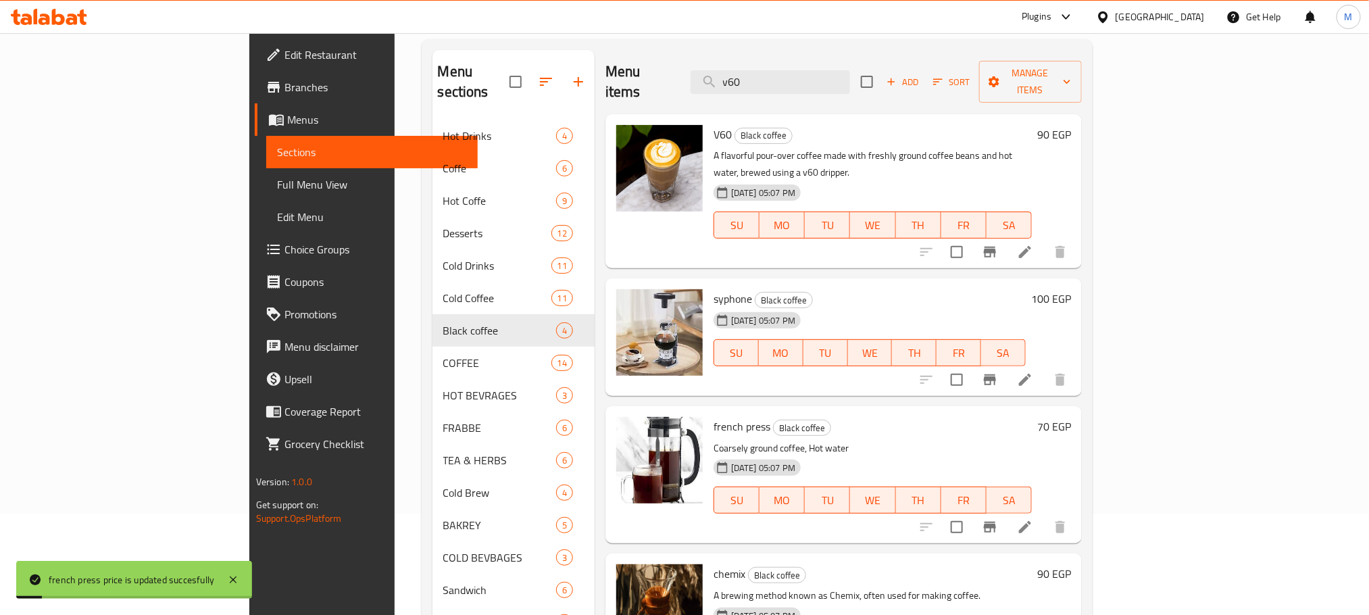
scroll to position [189, 0]
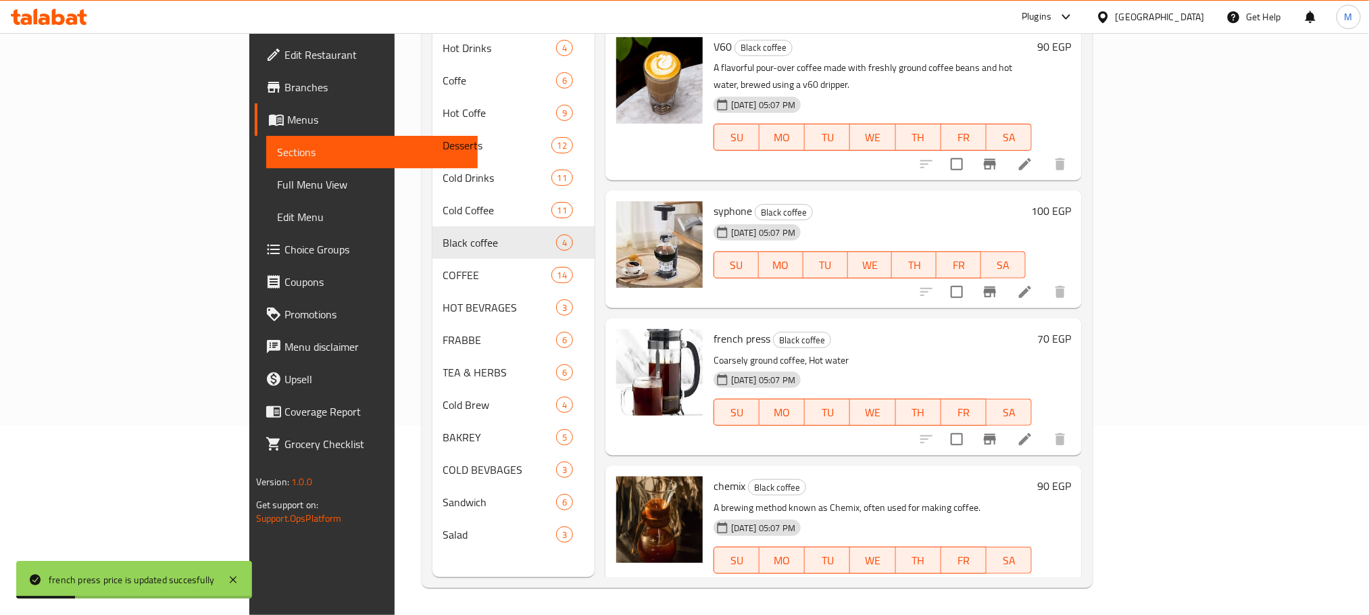
click at [713, 476] on span "chemix" at bounding box center [729, 486] width 32 height 20
copy h6 "chemix"
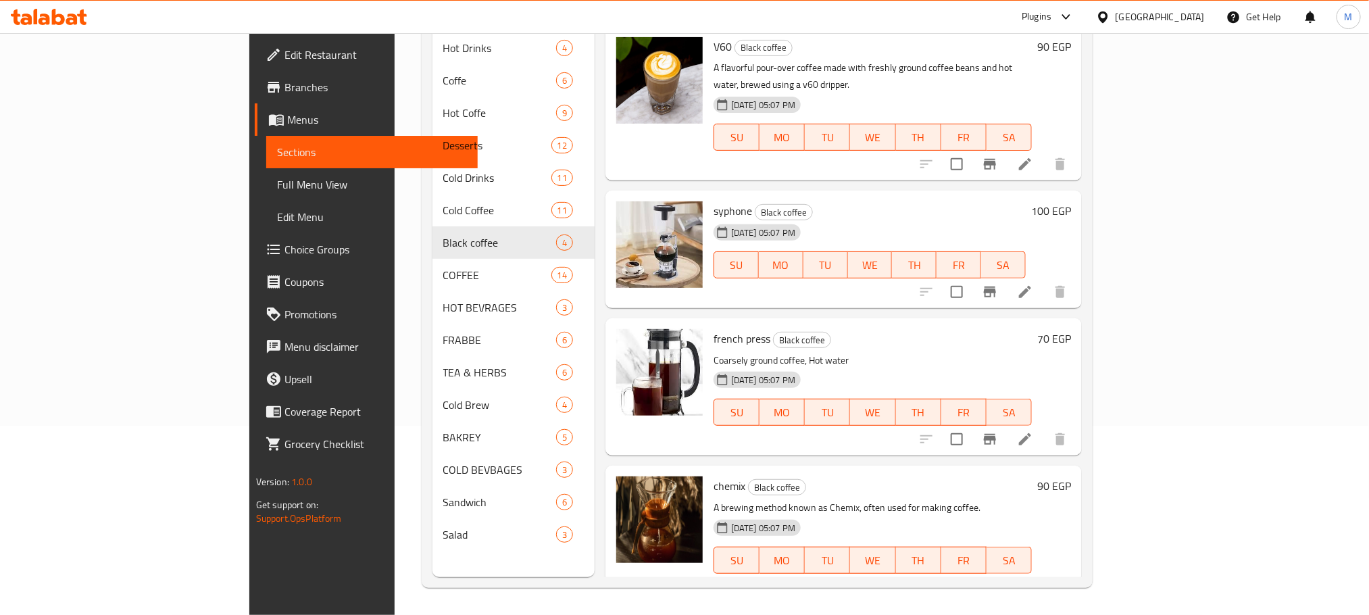
click at [1025, 201] on h6 "syphone Black coffee" at bounding box center [869, 210] width 312 height 19
click at [971, 573] on input "checkbox" at bounding box center [956, 587] width 28 height 28
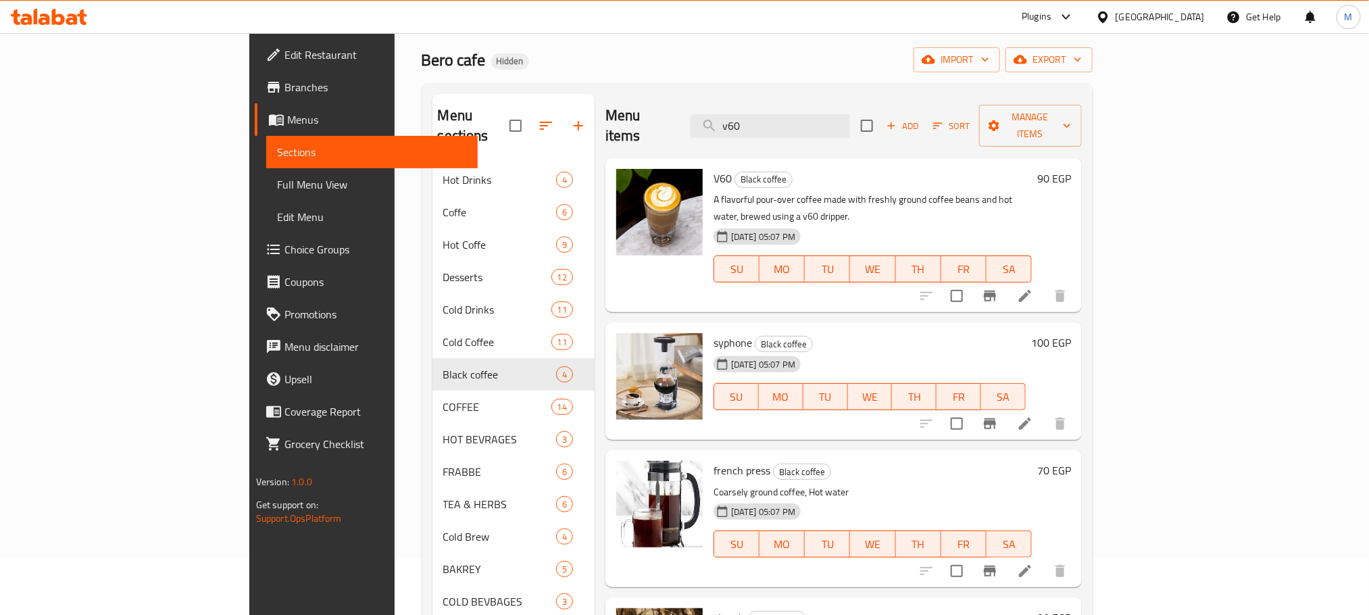
scroll to position [0, 0]
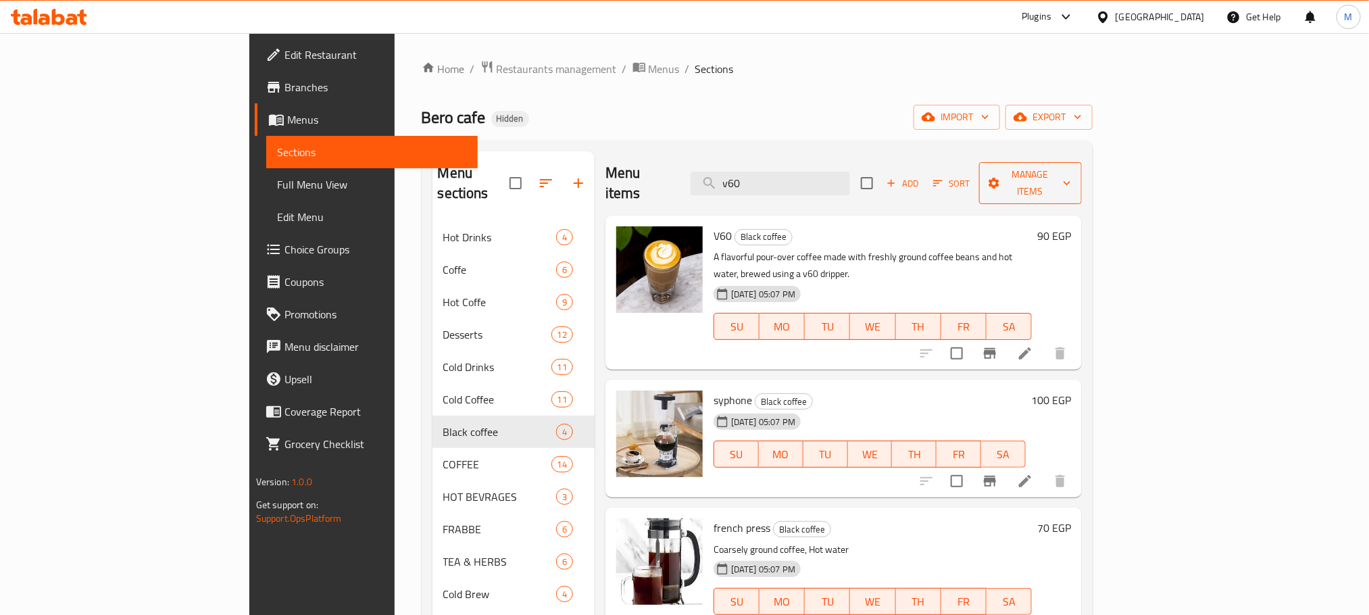
click at [1071, 167] on span "Manage items" at bounding box center [1031, 183] width 82 height 34
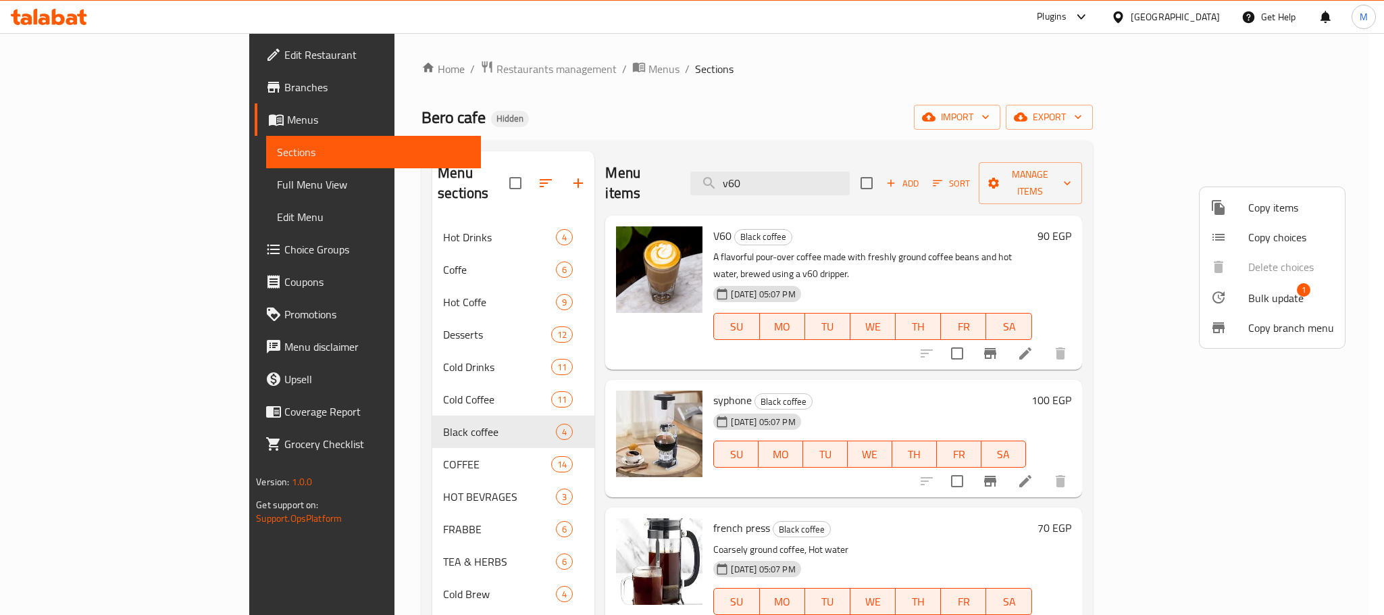
click at [1269, 290] on span "Bulk update" at bounding box center [1275, 298] width 55 height 16
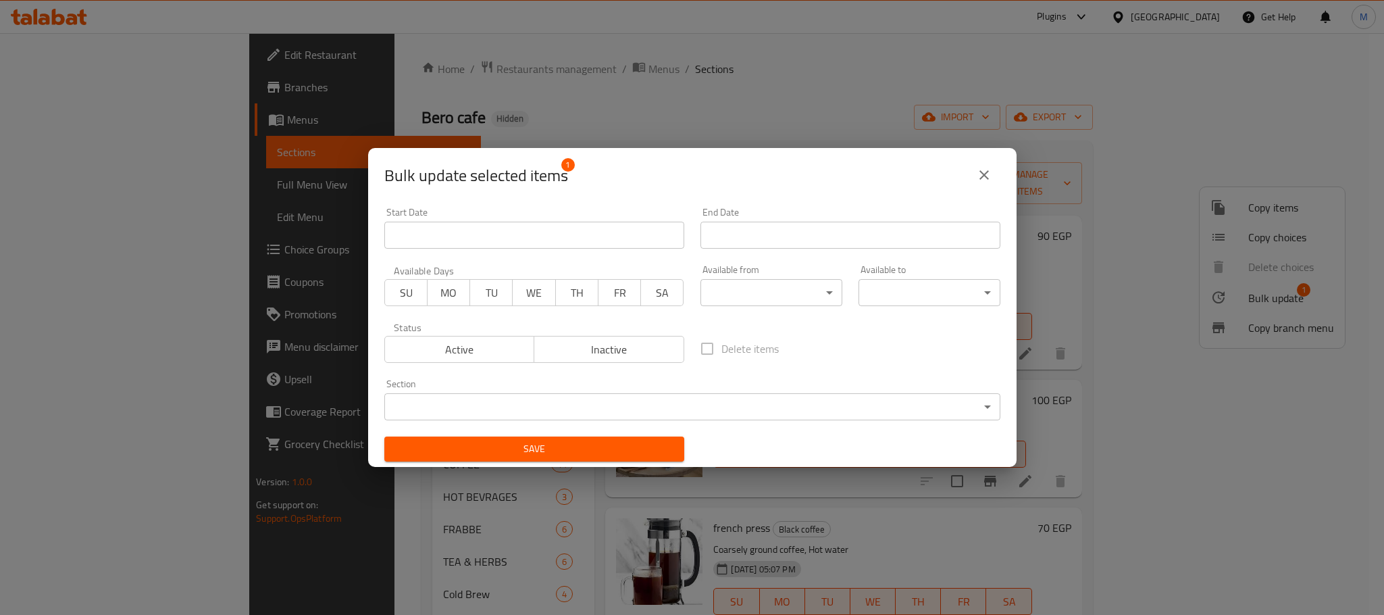
click at [665, 331] on div "Active Inactive" at bounding box center [534, 342] width 300 height 41
click at [644, 342] on span "Inactive" at bounding box center [609, 350] width 139 height 20
click at [653, 464] on div "Save" at bounding box center [534, 448] width 316 height 41
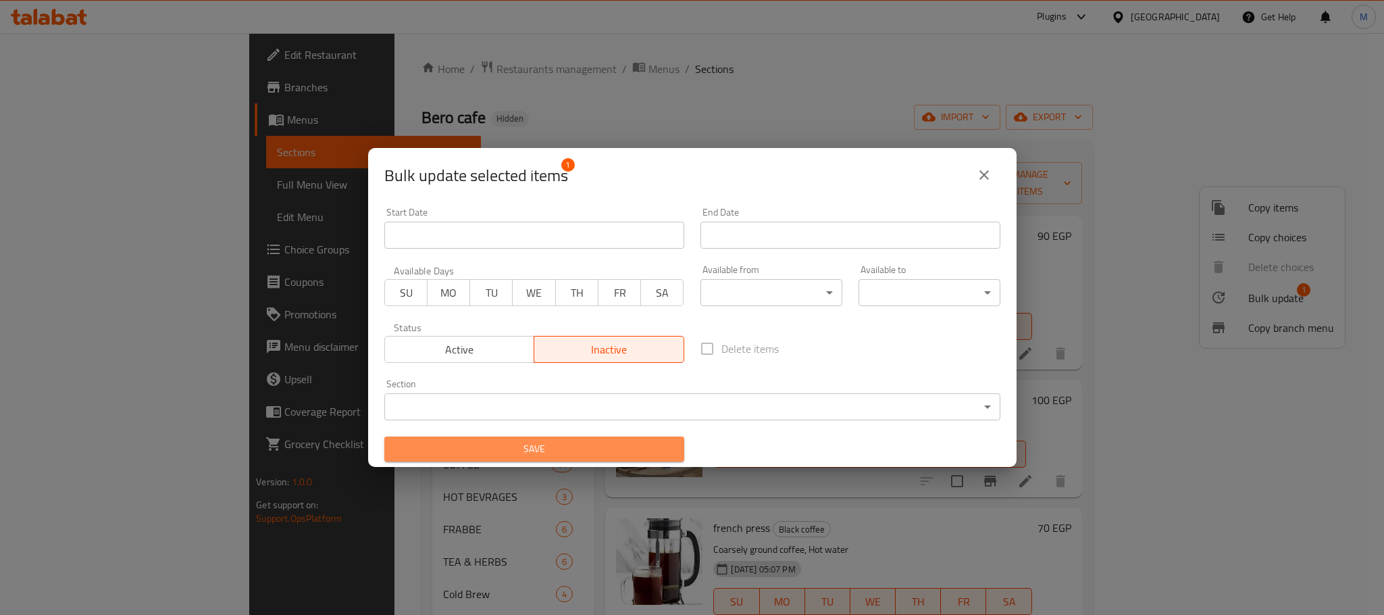
click at [653, 453] on span "Save" at bounding box center [534, 448] width 278 height 17
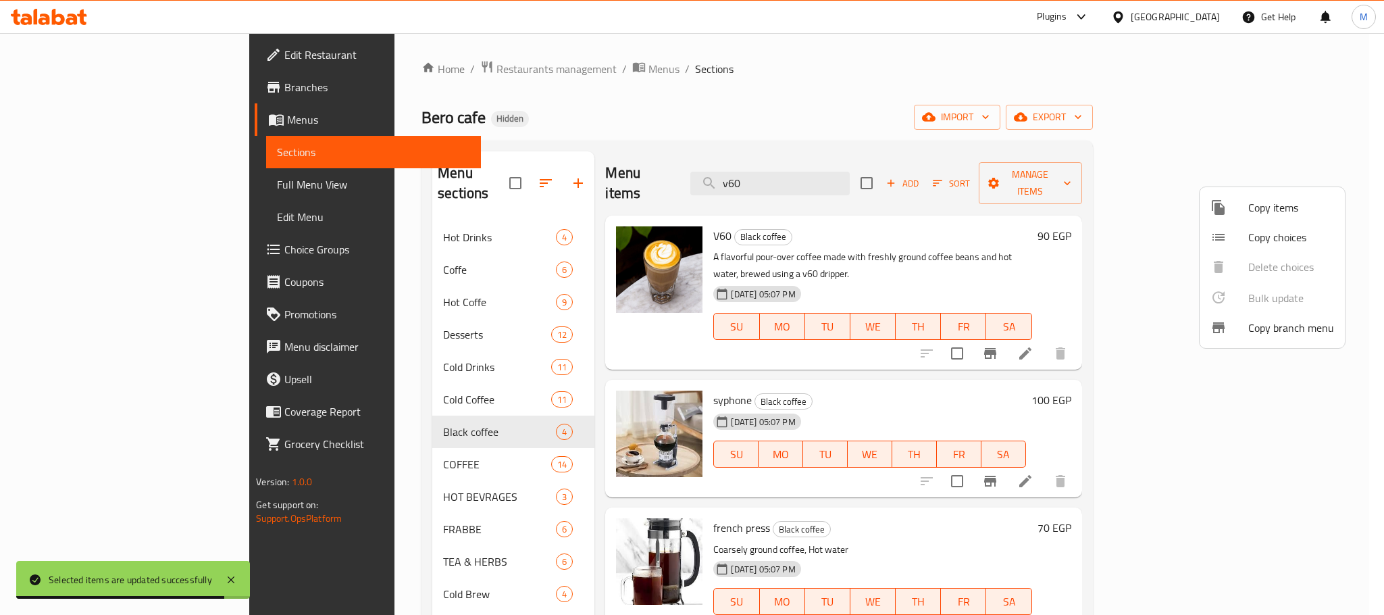
click at [980, 390] on div at bounding box center [692, 307] width 1384 height 615
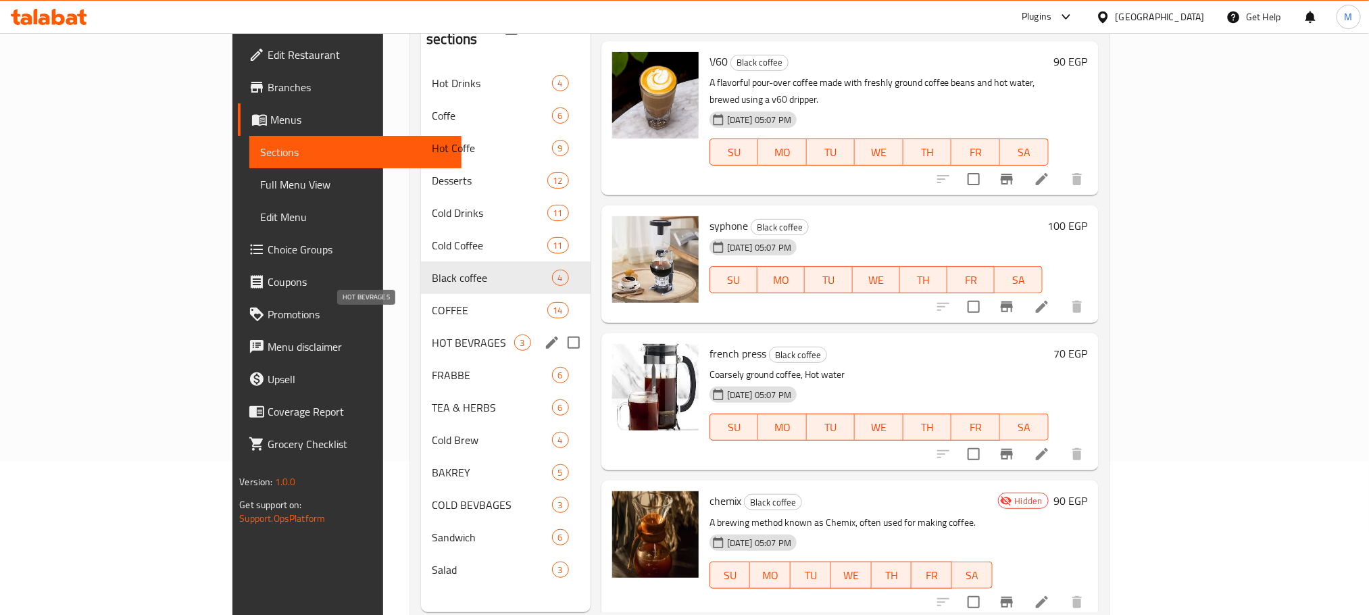
scroll to position [189, 0]
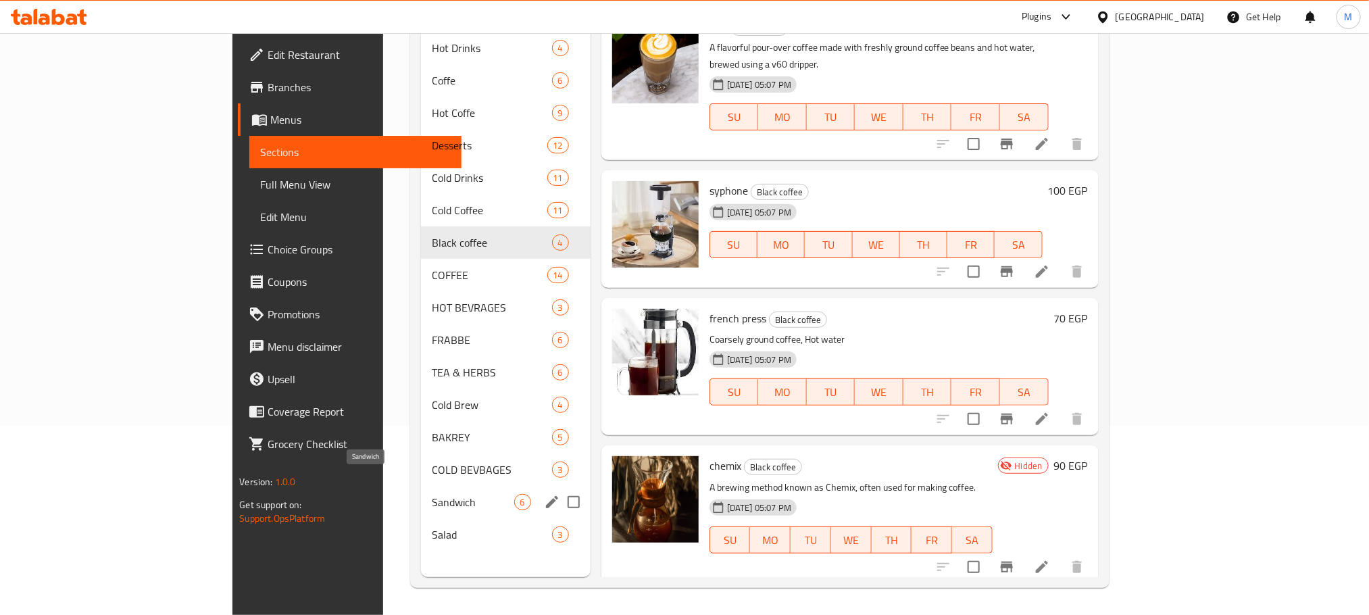
click at [432, 494] on span "Sandwich" at bounding box center [473, 502] width 82 height 16
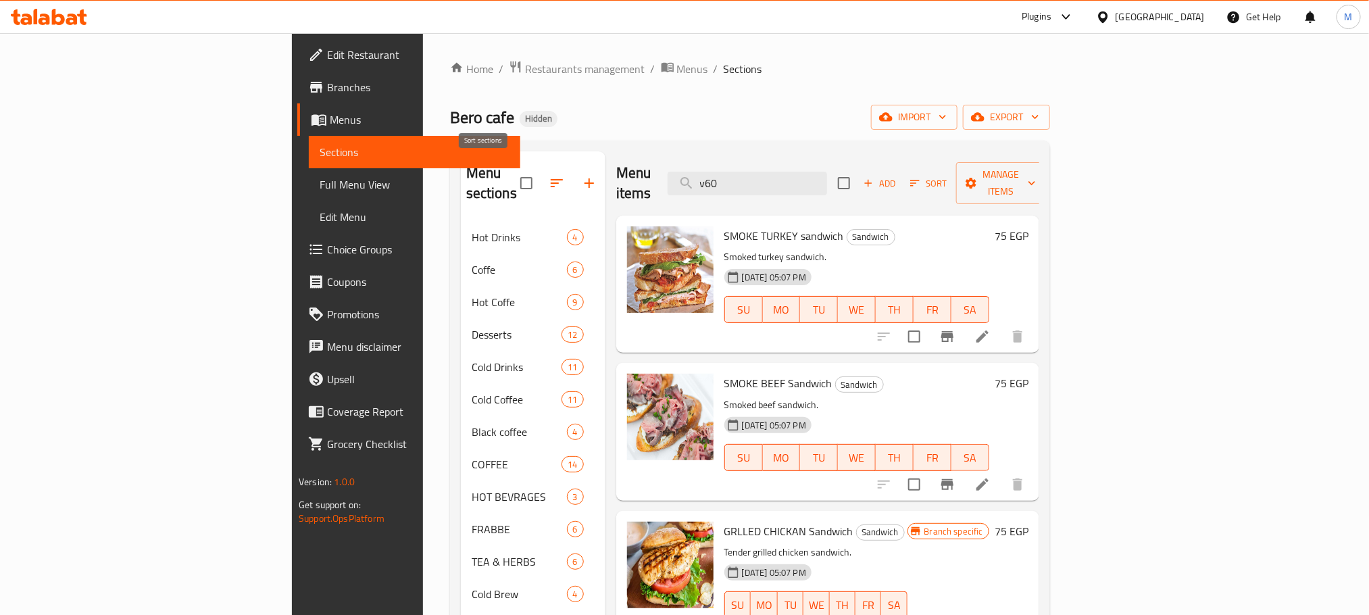
click at [540, 184] on button "button" at bounding box center [556, 183] width 32 height 32
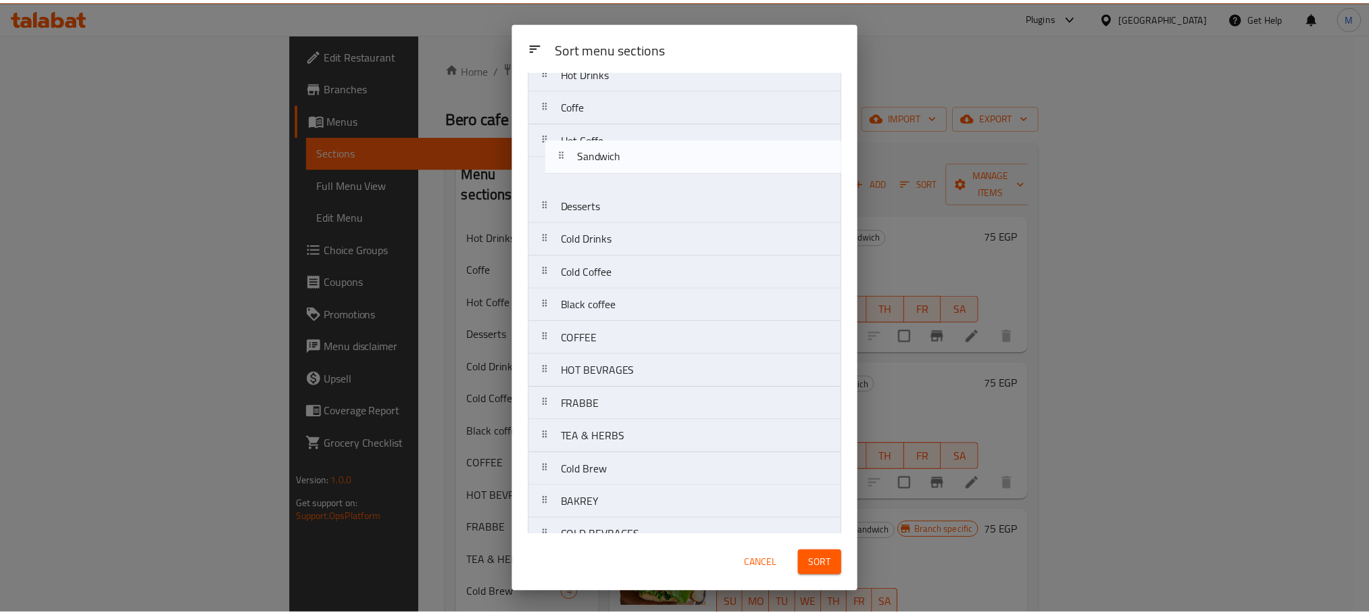
scroll to position [45, 0]
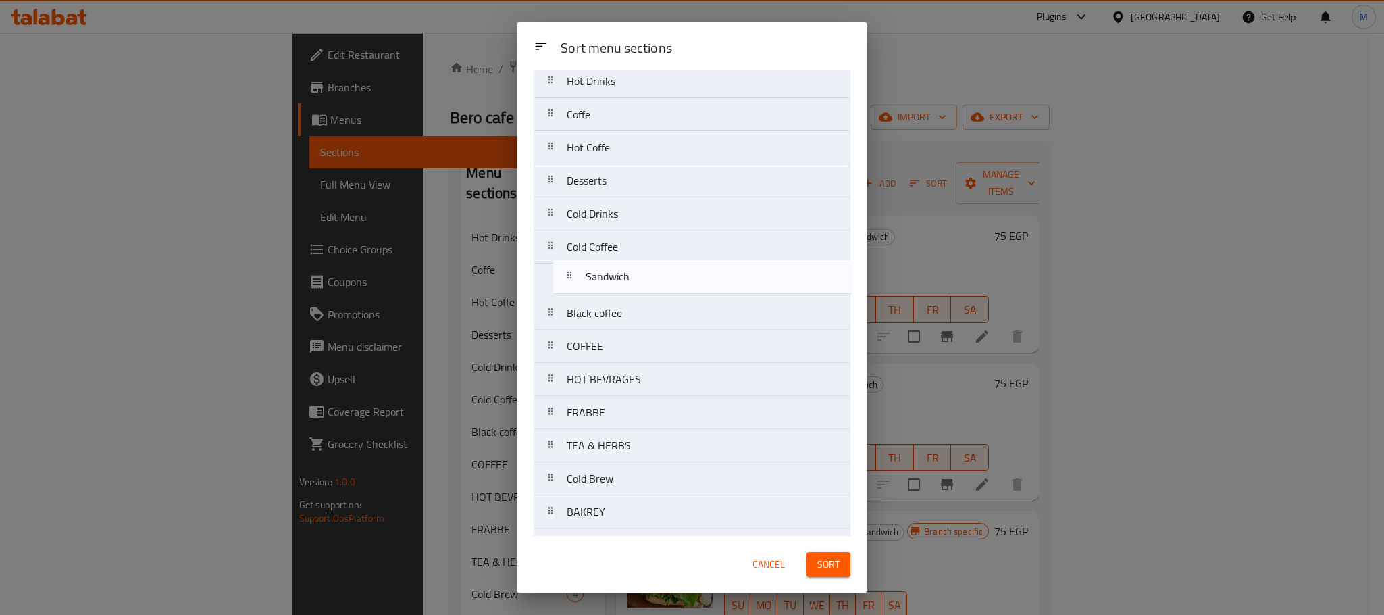
drag, startPoint x: 694, startPoint y: 469, endPoint x: 711, endPoint y: 260, distance: 209.5
click at [711, 260] on nav "Hot Drinks Coffe Hot Coffe Desserts Cold Drinks Cold Coffee Black coffee COFFEE…" at bounding box center [692, 329] width 317 height 531
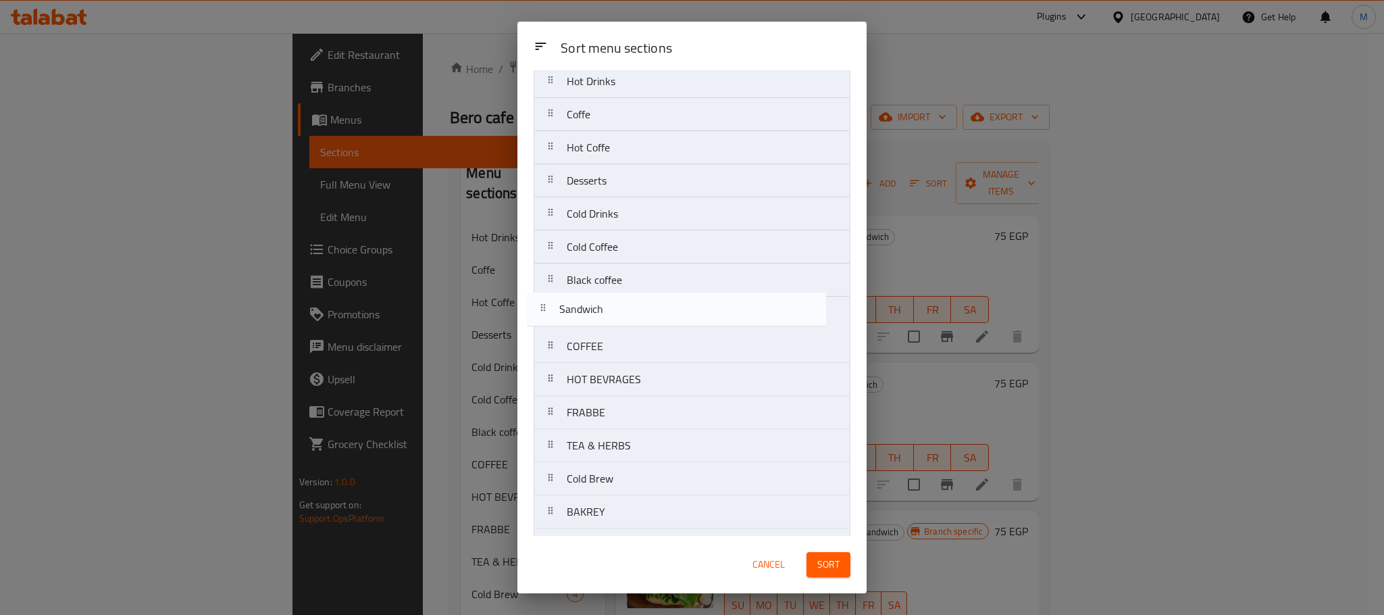
drag, startPoint x: 757, startPoint y: 290, endPoint x: 746, endPoint y: 325, distance: 36.6
click at [746, 325] on nav "Hot Drinks Coffe Hot Coffe Desserts Cold Drinks Cold Coffee Sandwich Black coff…" at bounding box center [692, 329] width 317 height 531
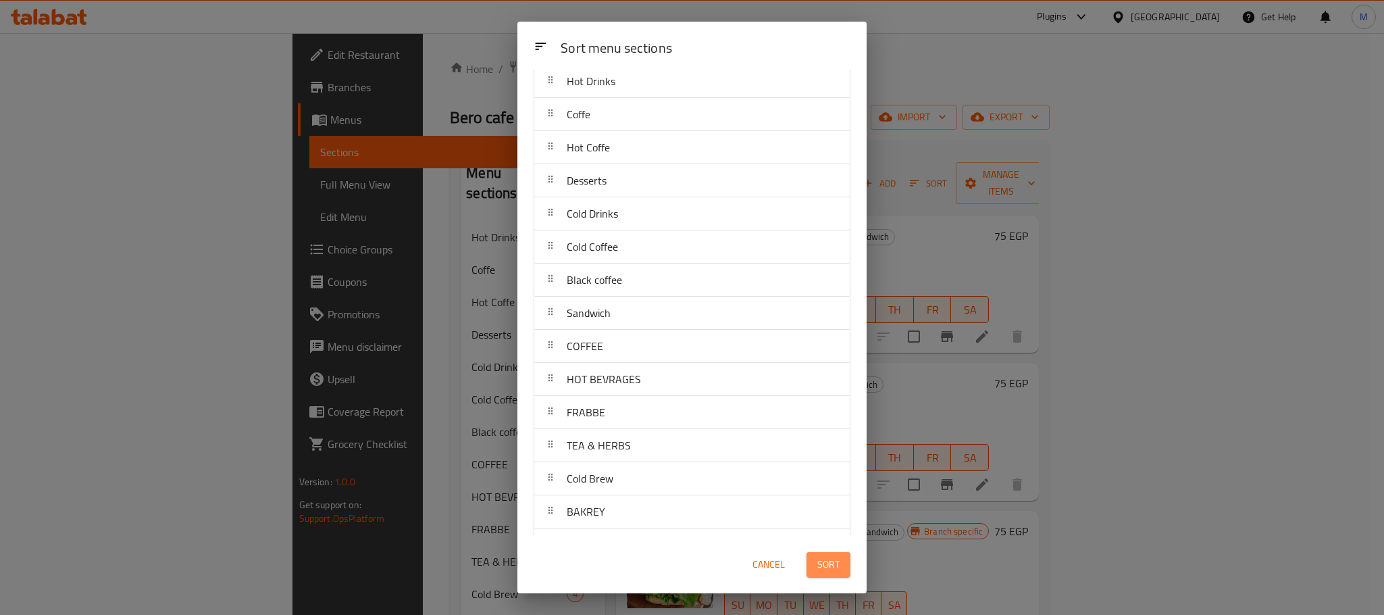
click at [833, 570] on span "Sort" at bounding box center [828, 564] width 22 height 17
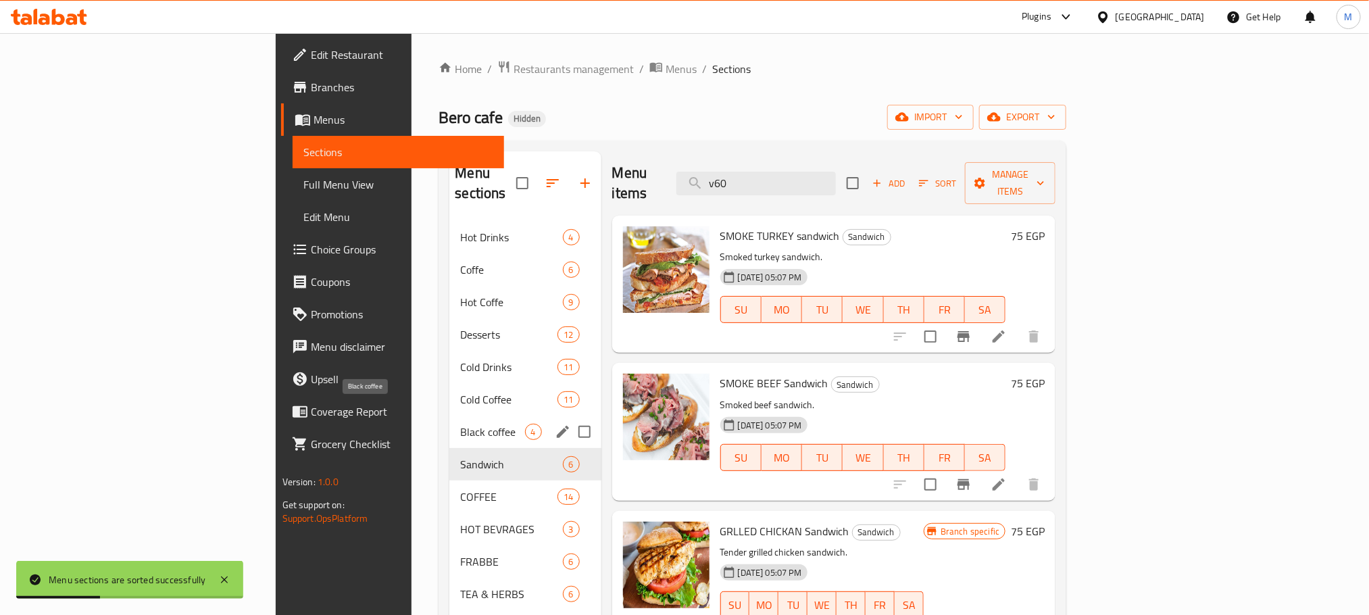
click at [460, 424] on span "Black coffee" at bounding box center [492, 432] width 64 height 16
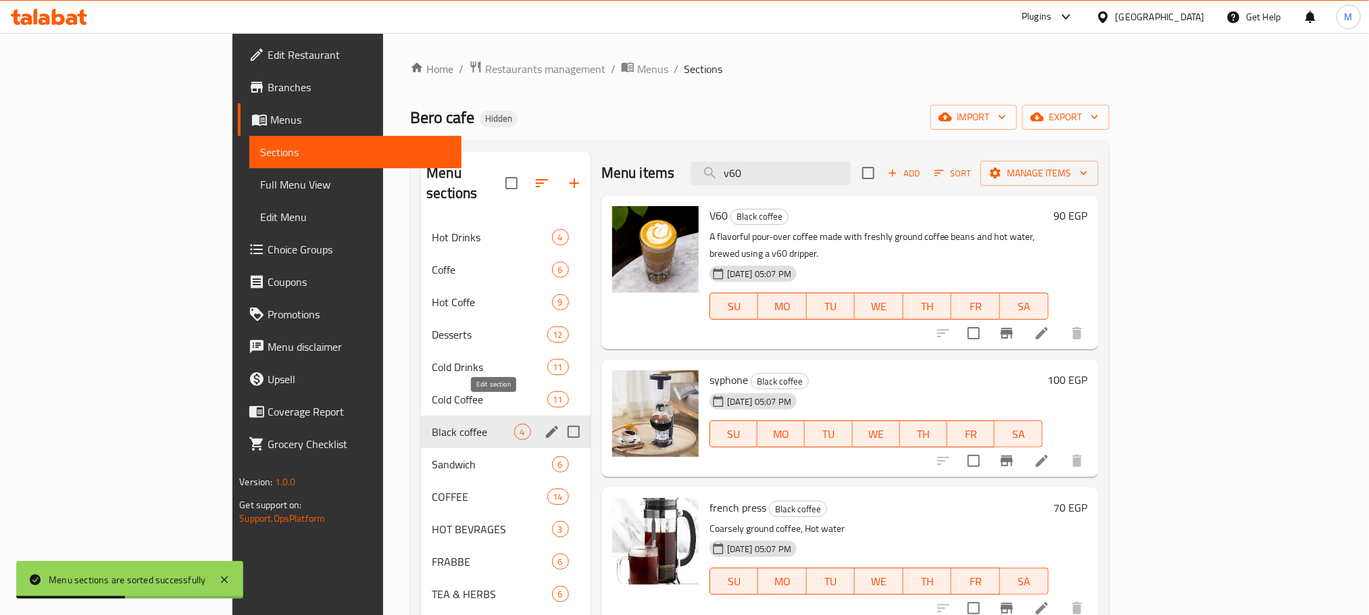
click at [544, 424] on icon "edit" at bounding box center [552, 432] width 16 height 16
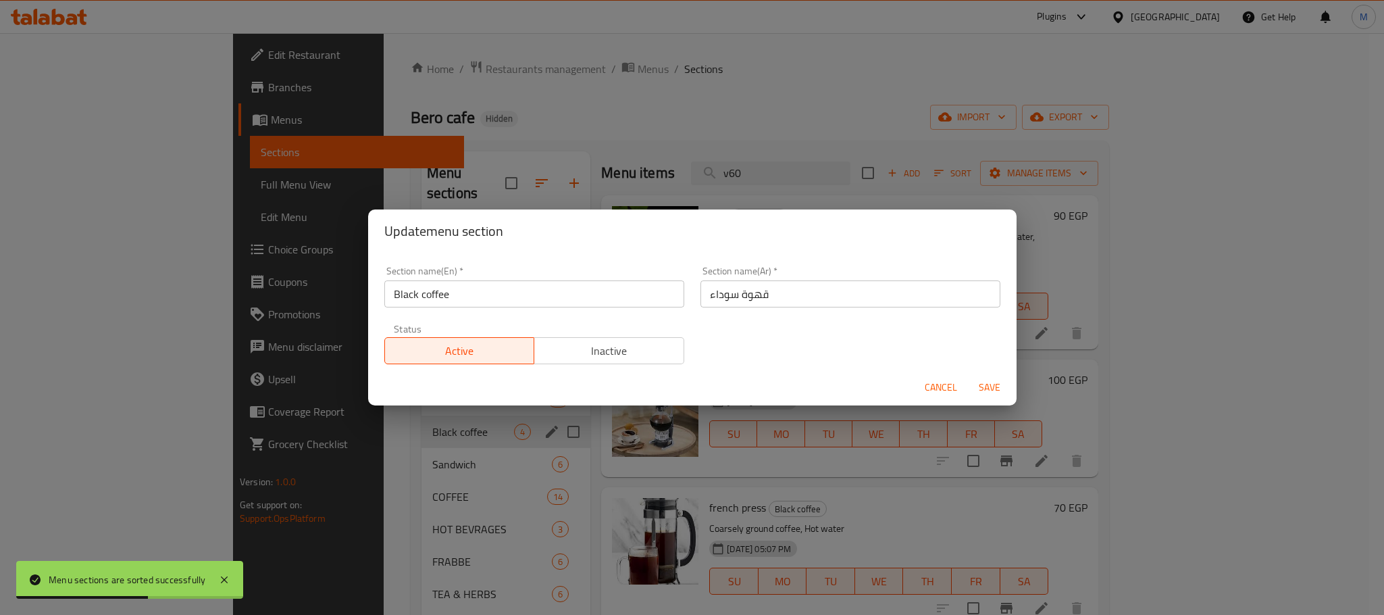
drag, startPoint x: 501, startPoint y: 272, endPoint x: 507, endPoint y: 307, distance: 35.1
click at [501, 276] on div "Section name(En)   * Black coffee Section name(En) *" at bounding box center [534, 286] width 300 height 41
drag, startPoint x: 509, startPoint y: 307, endPoint x: 499, endPoint y: 305, distance: 9.7
click at [509, 307] on input "Black coffee" at bounding box center [534, 293] width 300 height 27
click at [403, 303] on input "Black coffee" at bounding box center [534, 293] width 300 height 27
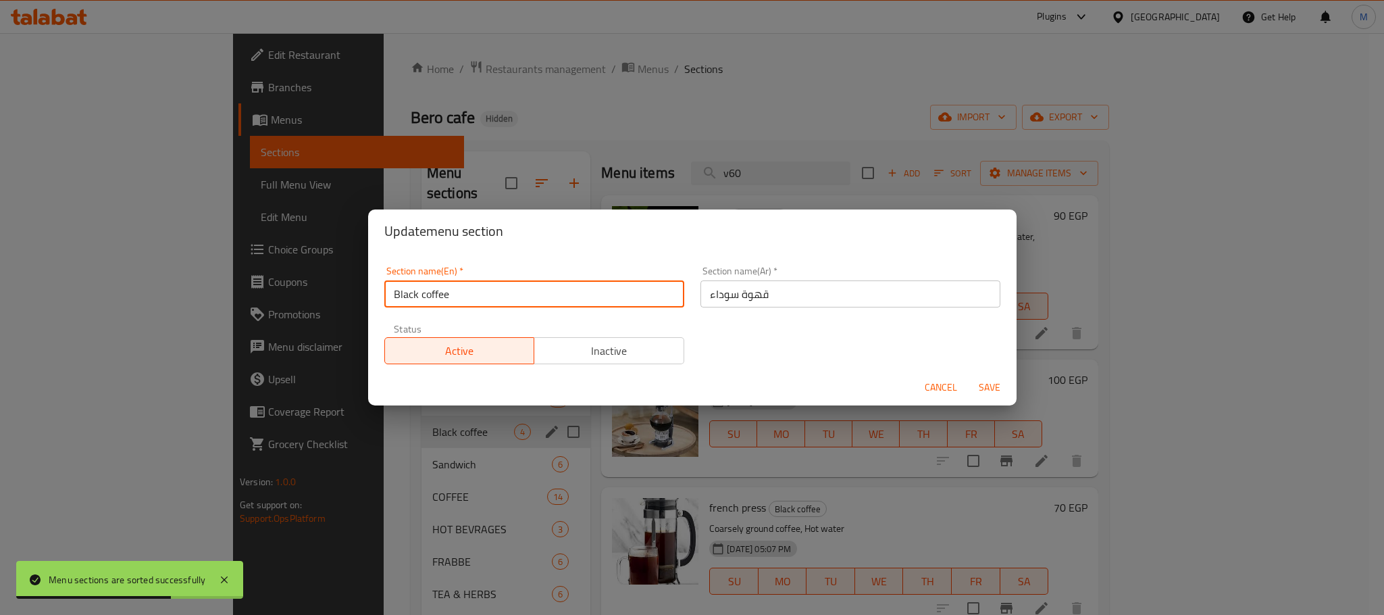
click at [403, 303] on input "Black coffee" at bounding box center [534, 293] width 300 height 27
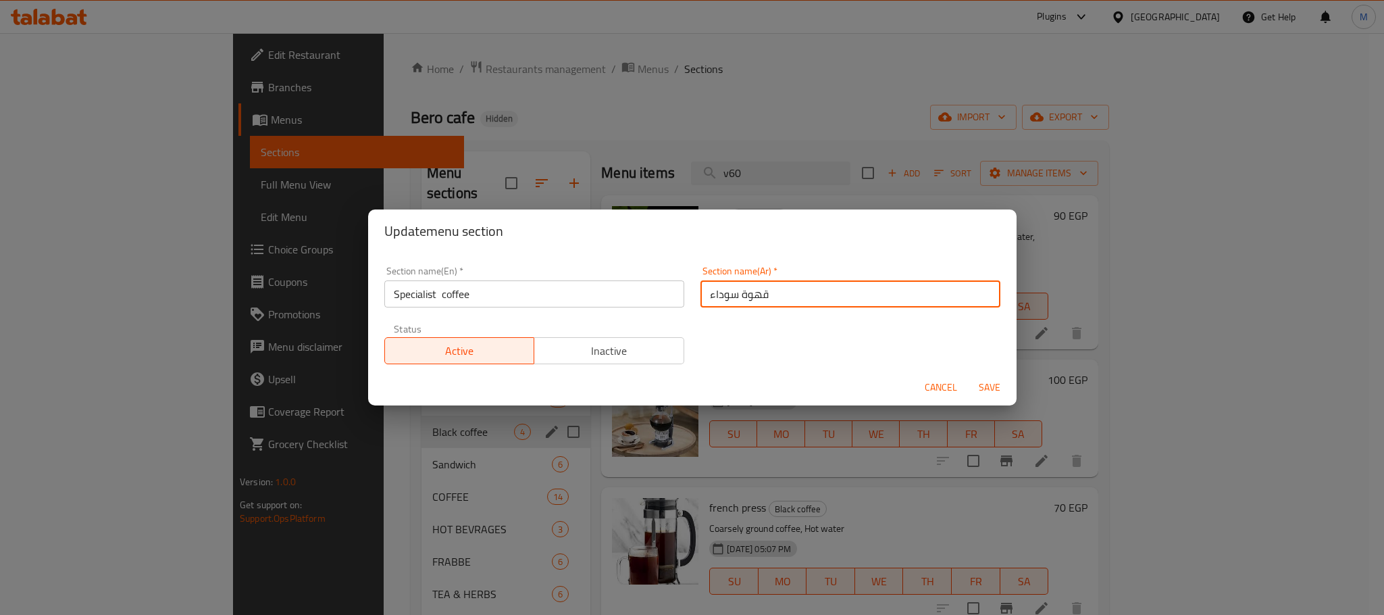
click at [710, 295] on input "قهوة سوداء" at bounding box center [851, 293] width 300 height 27
click at [717, 294] on input "قهوة سوداء" at bounding box center [851, 293] width 300 height 27
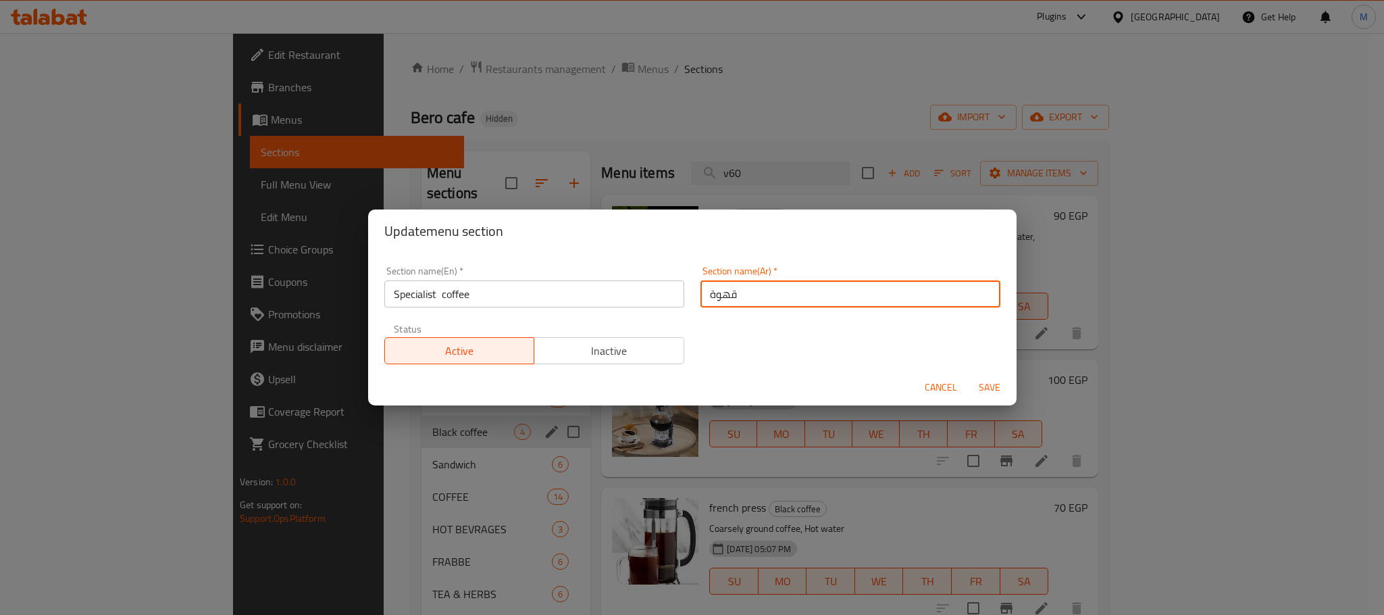
click at [755, 286] on input "قهوة" at bounding box center [851, 293] width 300 height 27
click at [754, 290] on input "قهوة" at bounding box center [851, 293] width 300 height 27
drag, startPoint x: 754, startPoint y: 290, endPoint x: 751, endPoint y: 331, distance: 41.3
click at [753, 318] on div "Section name(En)   * Specialist coffee Section name(En) * Section name(Ar)   * …" at bounding box center [692, 315] width 632 height 114
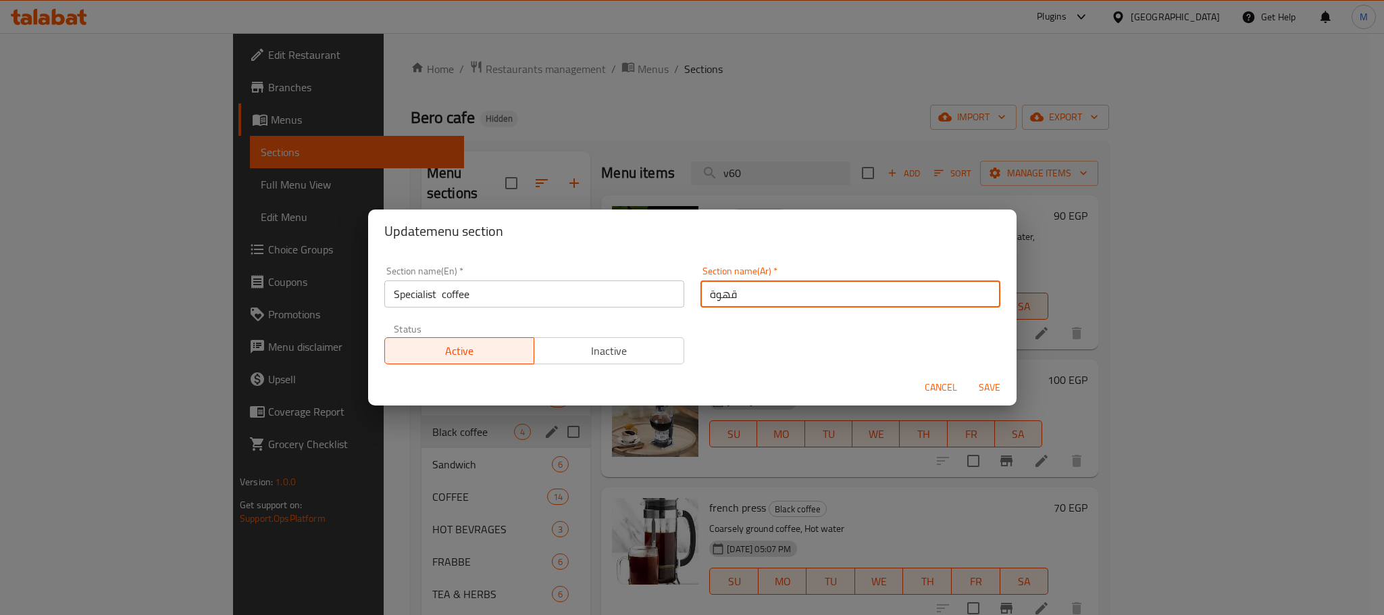
click at [751, 331] on div "Section name(En)   * Specialist coffee Section name(En) * Section name(Ar)   * …" at bounding box center [692, 315] width 632 height 114
click at [754, 300] on input "قهوة" at bounding box center [851, 293] width 300 height 27
click at [1003, 392] on button "Save" at bounding box center [989, 387] width 43 height 25
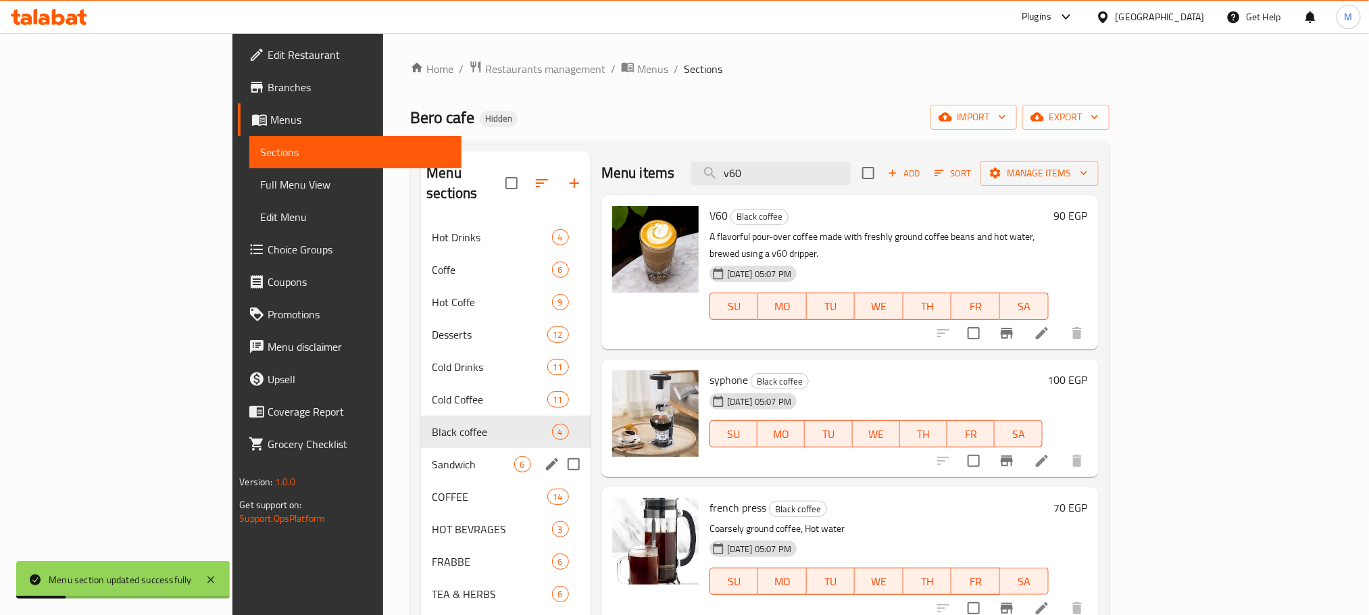
click at [421, 448] on div "Sandwich 6" at bounding box center [506, 464] width 170 height 32
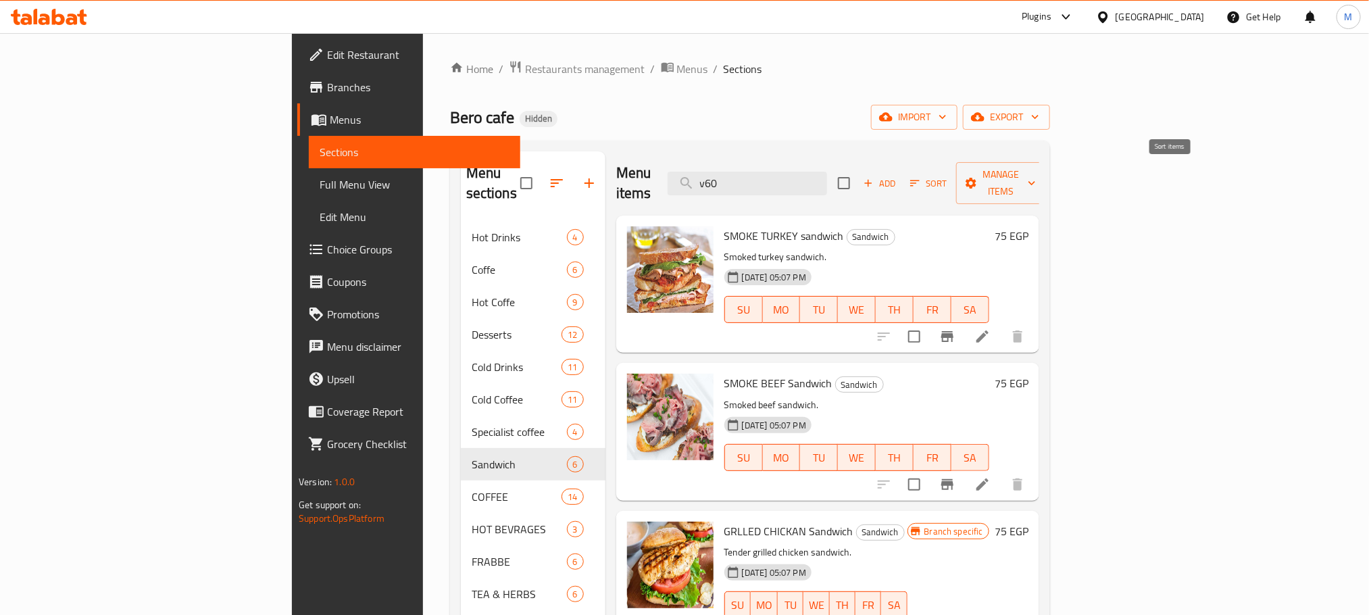
click at [921, 177] on icon "button" at bounding box center [915, 183] width 12 height 12
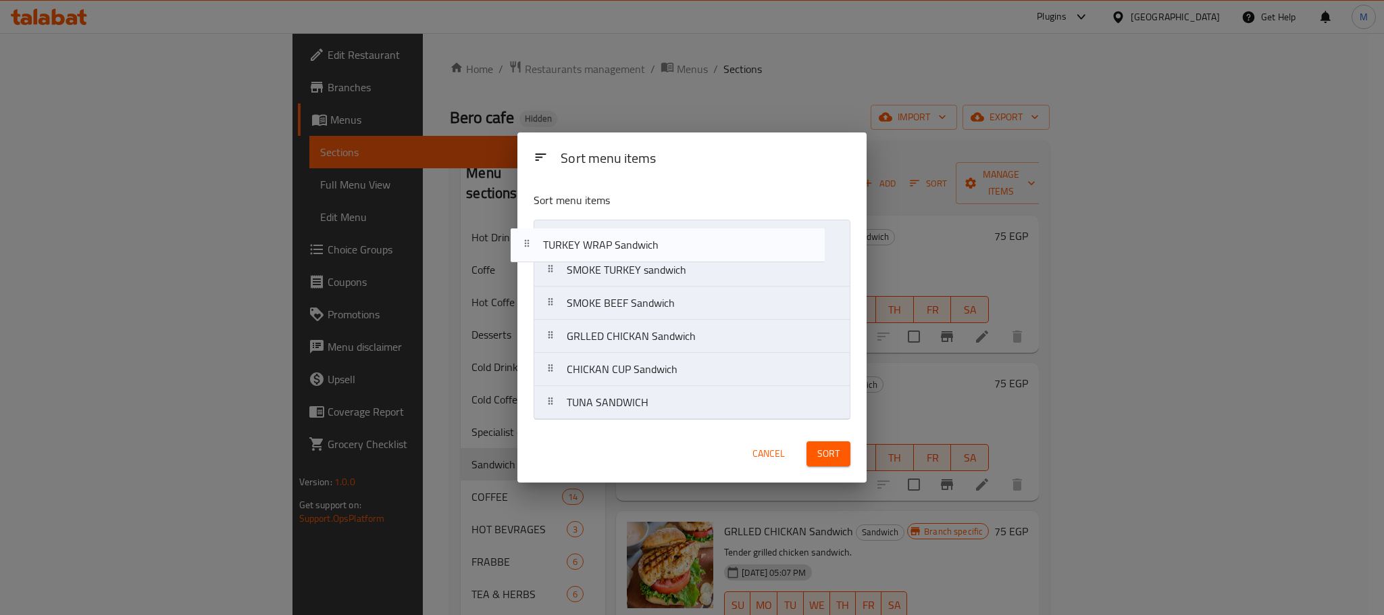
drag, startPoint x: 754, startPoint y: 404, endPoint x: 730, endPoint y: 237, distance: 168.6
click at [730, 237] on nav "SMOKE TURKEY sandwich SMOKE BEEF Sandwich GRLLED CHICKAN Sandwich CHICKAN CUP S…" at bounding box center [692, 320] width 317 height 200
drag, startPoint x: 665, startPoint y: 402, endPoint x: 688, endPoint y: 251, distance: 152.3
click at [688, 251] on nav "TURKEY WRAP Sandwich SMOKE TURKEY sandwich SMOKE BEEF Sandwich GRLLED CHICKAN S…" at bounding box center [692, 320] width 317 height 200
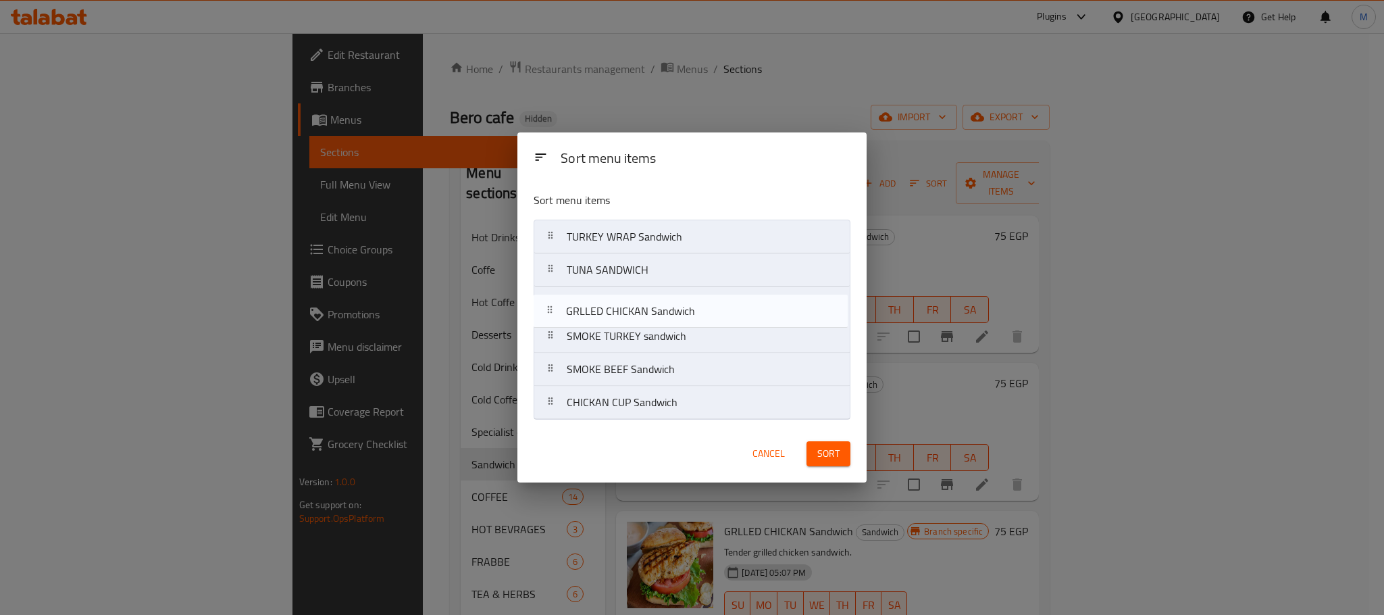
drag, startPoint x: 683, startPoint y: 375, endPoint x: 682, endPoint y: 303, distance: 72.3
click at [682, 303] on nav "TURKEY WRAP Sandwich TUNA SANDWICH SMOKE TURKEY sandwich SMOKE BEEF Sandwich GR…" at bounding box center [692, 320] width 317 height 200
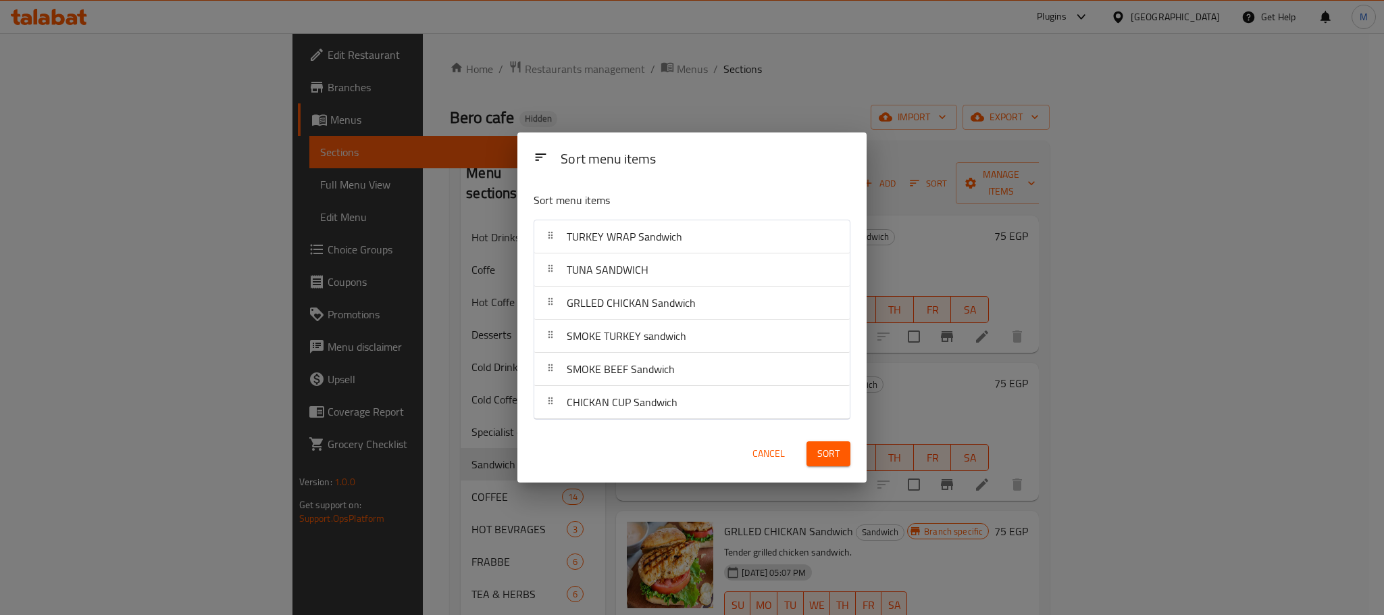
click at [819, 450] on span "Sort" at bounding box center [828, 453] width 22 height 17
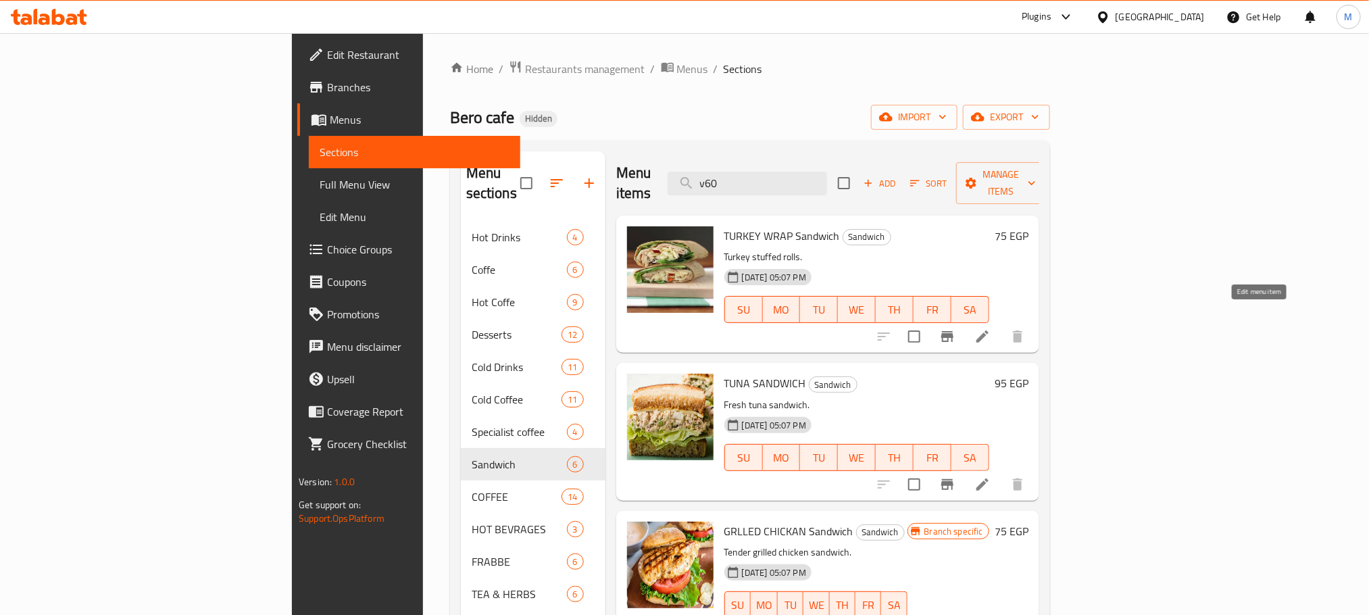
click at [990, 328] on icon at bounding box center [982, 336] width 16 height 16
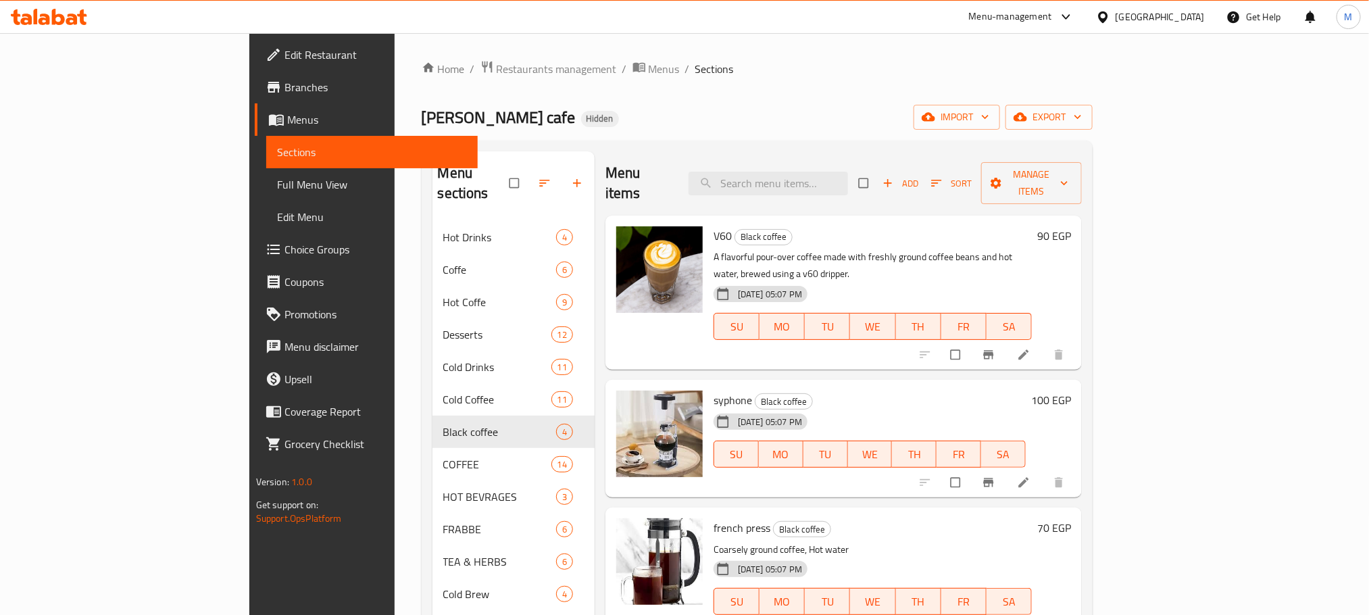
click at [284, 243] on span "Choice Groups" at bounding box center [375, 249] width 182 height 16
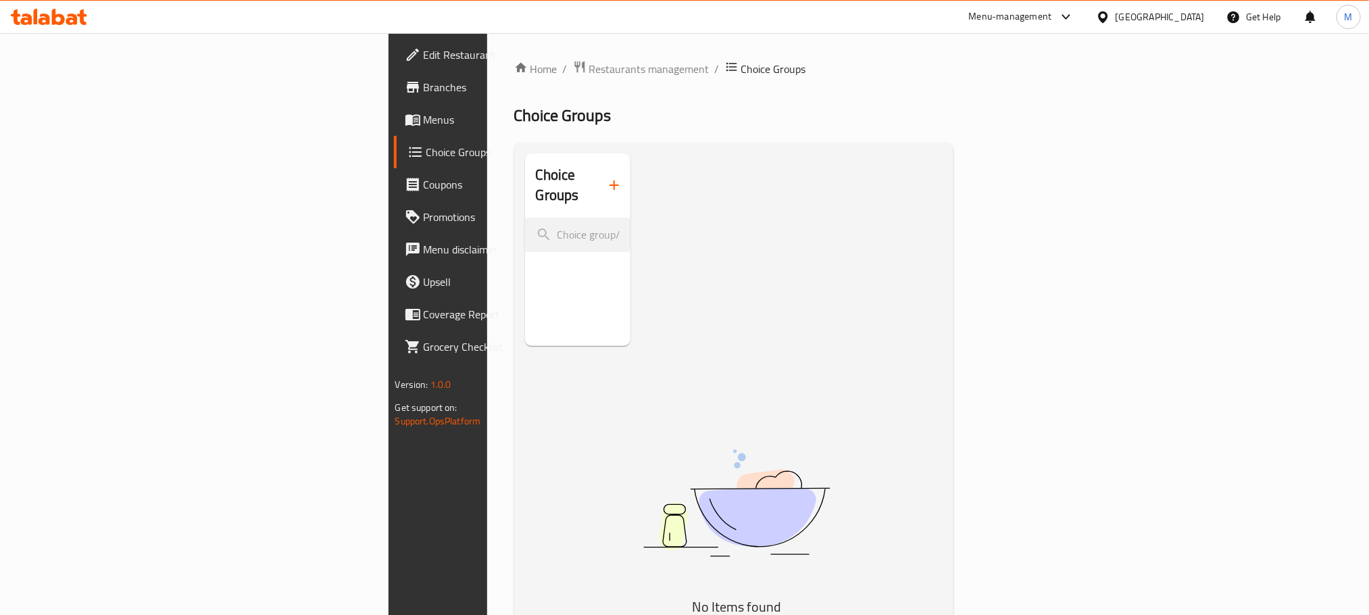
click at [598, 185] on button "button" at bounding box center [614, 185] width 32 height 32
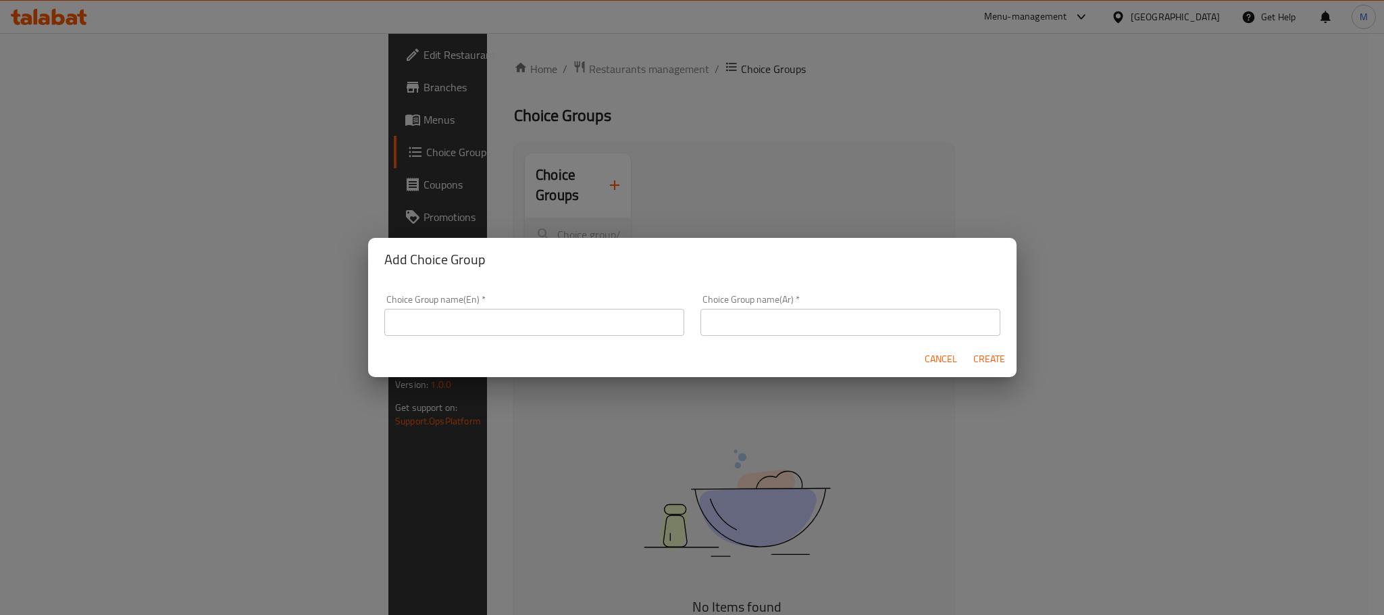
click at [527, 306] on div "Choice Group name(En)   * Choice Group name(En) *" at bounding box center [534, 315] width 300 height 41
drag, startPoint x: 569, startPoint y: 351, endPoint x: 555, endPoint y: 339, distance: 18.7
click at [567, 351] on div "Cancel Create" at bounding box center [692, 359] width 649 height 36
click at [548, 327] on input "text" at bounding box center [534, 322] width 300 height 27
type input "your choice :"
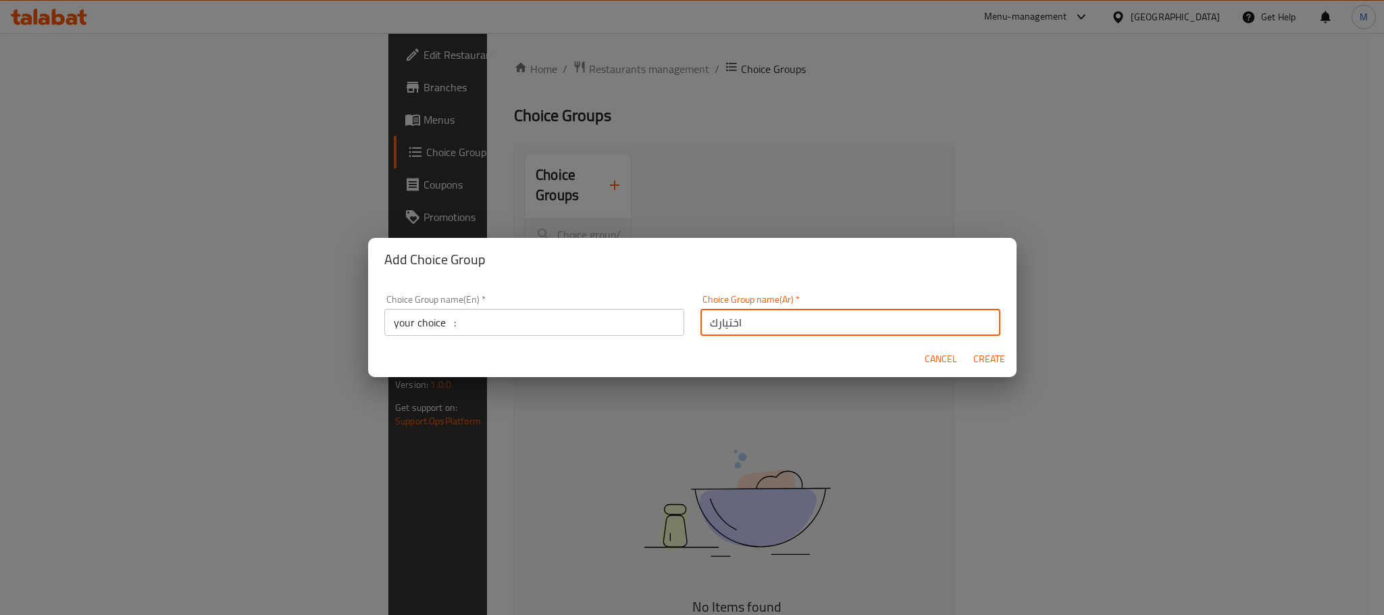
type input "اختيارك من :"
click at [983, 355] on span "Create" at bounding box center [989, 359] width 32 height 17
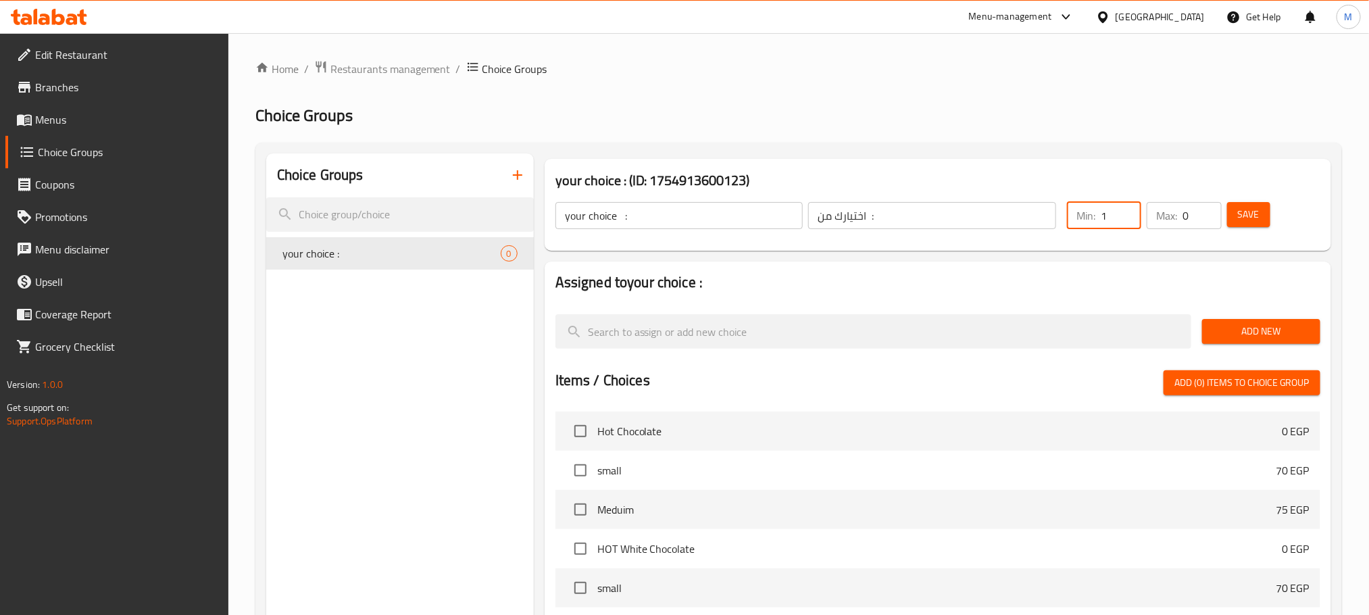
type input "1"
click at [1129, 213] on input "1" at bounding box center [1120, 215] width 41 height 27
type input "1"
click at [1212, 211] on input "1" at bounding box center [1201, 215] width 39 height 27
click at [1238, 324] on span "Add New" at bounding box center [1261, 331] width 97 height 17
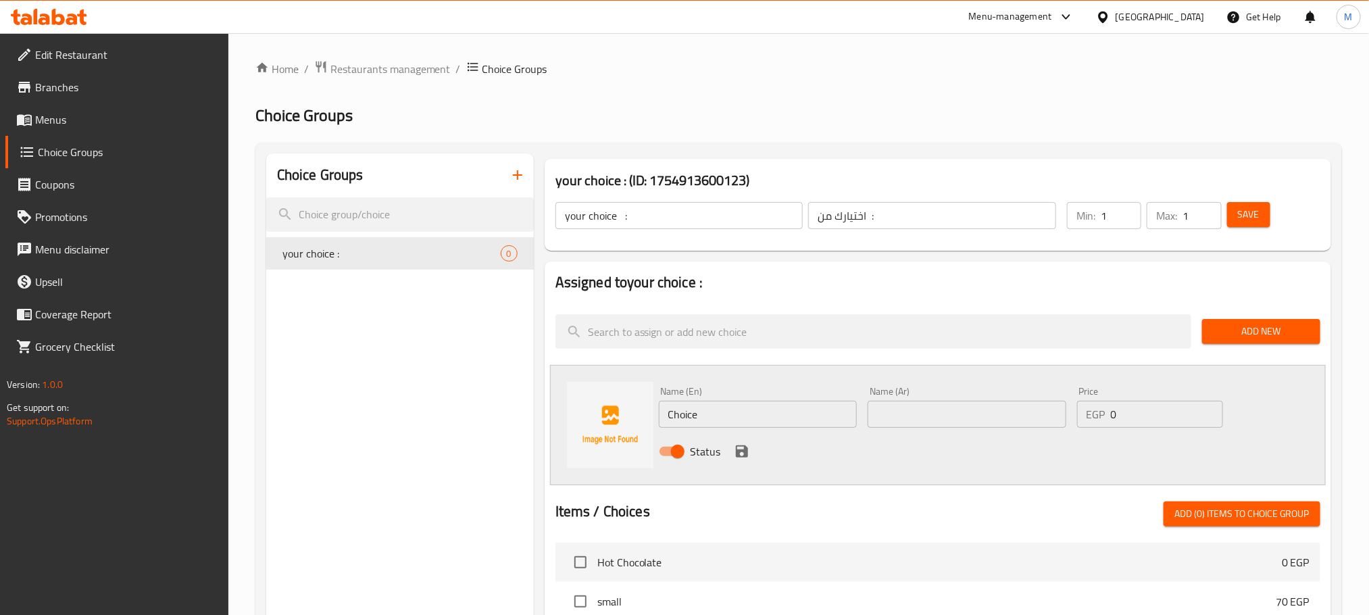
click at [754, 426] on input "Choice" at bounding box center [758, 414] width 199 height 27
paste input "Ethiopian"
type input "Ethiopian"
click at [938, 390] on div "Name (Ar) Name (Ar)" at bounding box center [966, 406] width 199 height 41
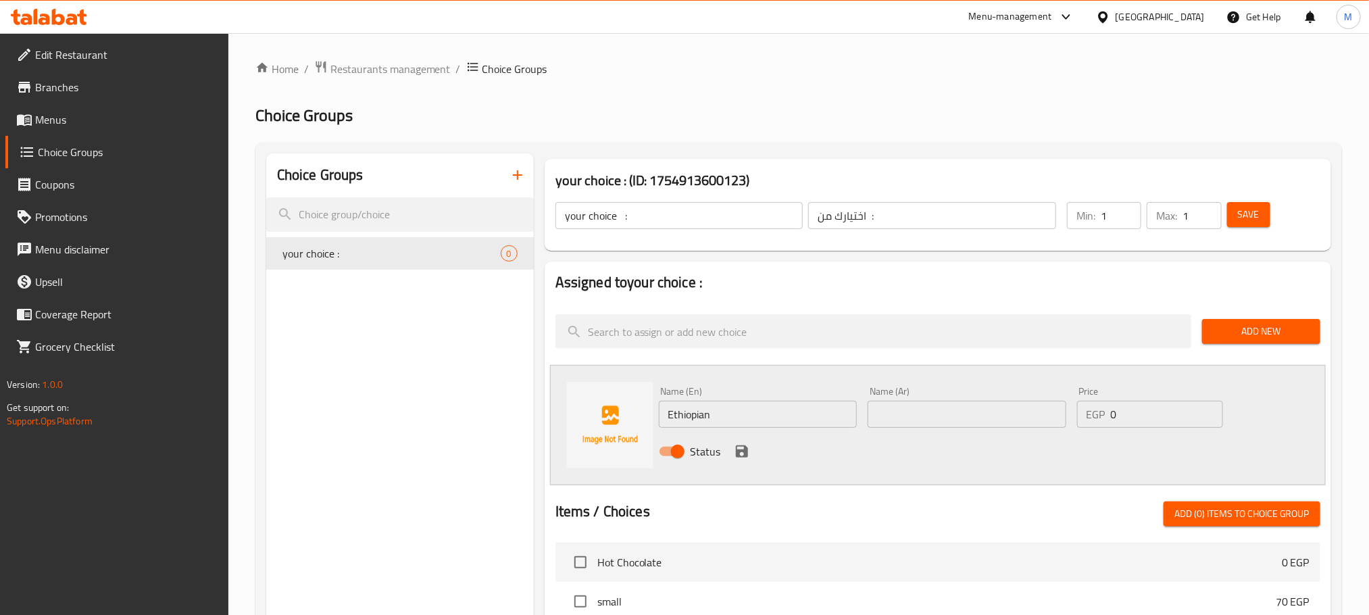
drag, startPoint x: 971, startPoint y: 457, endPoint x: 950, endPoint y: 412, distance: 49.0
click at [961, 452] on div "Status" at bounding box center [967, 451] width 628 height 36
click at [949, 411] on input "text" at bounding box center [966, 414] width 199 height 27
paste input "أثيوبى"
type input "أثيوبى"
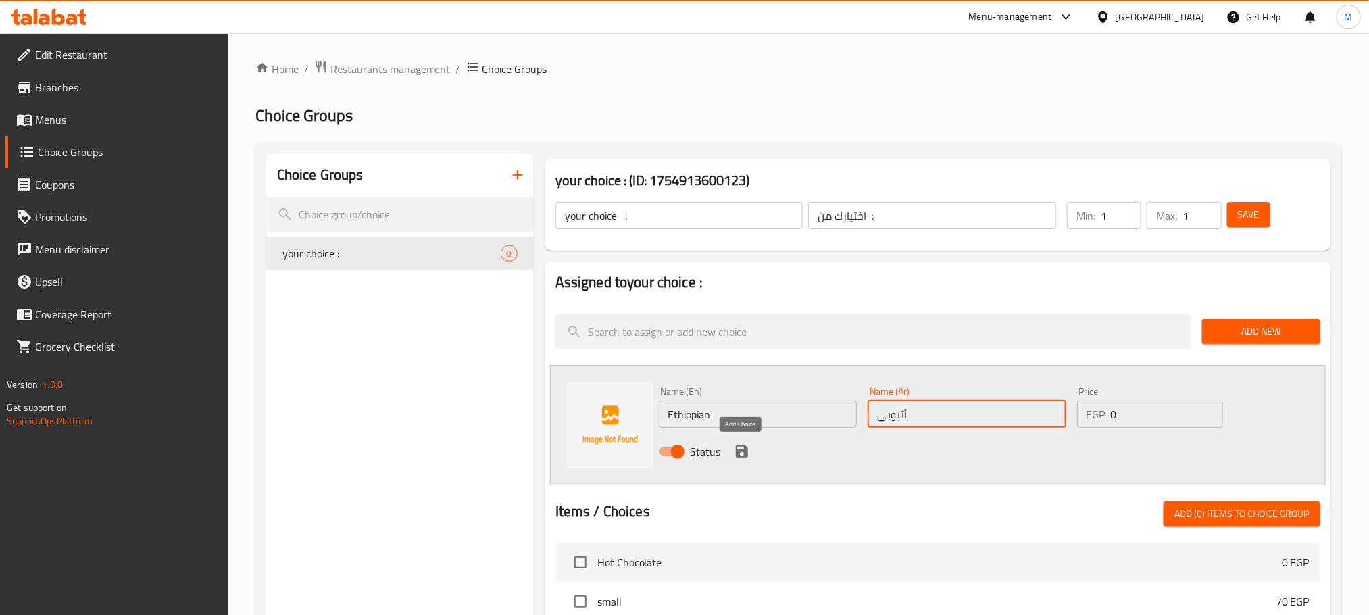
click at [746, 443] on icon "save" at bounding box center [742, 451] width 16 height 16
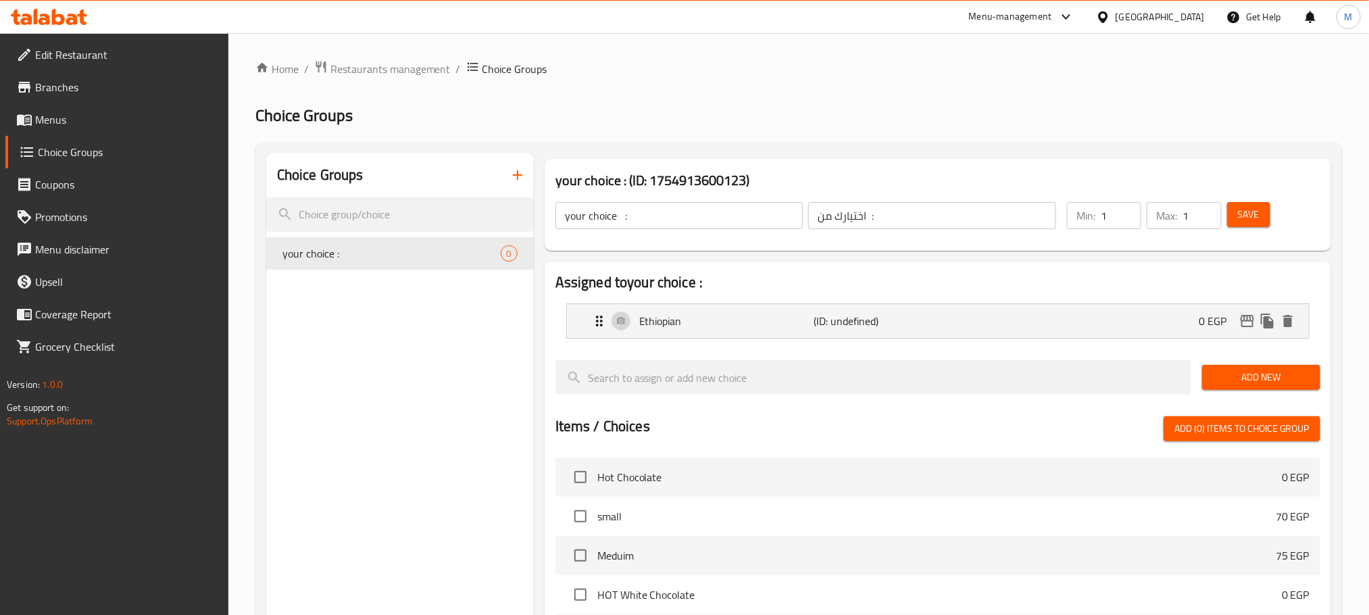
click at [1283, 372] on span "Add New" at bounding box center [1261, 377] width 97 height 17
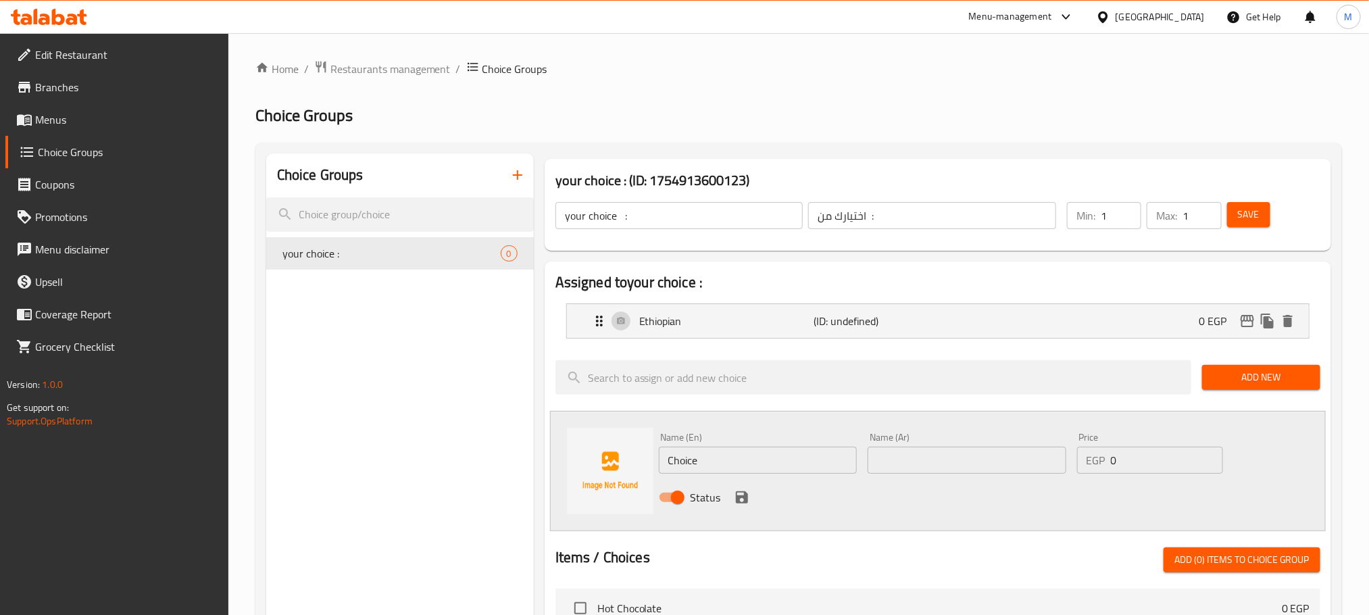
click at [996, 455] on input "text" at bounding box center [966, 460] width 199 height 27
paste input "كولومبى"
type input "كولومبى"
click at [730, 466] on input "Choice" at bounding box center [758, 460] width 199 height 27
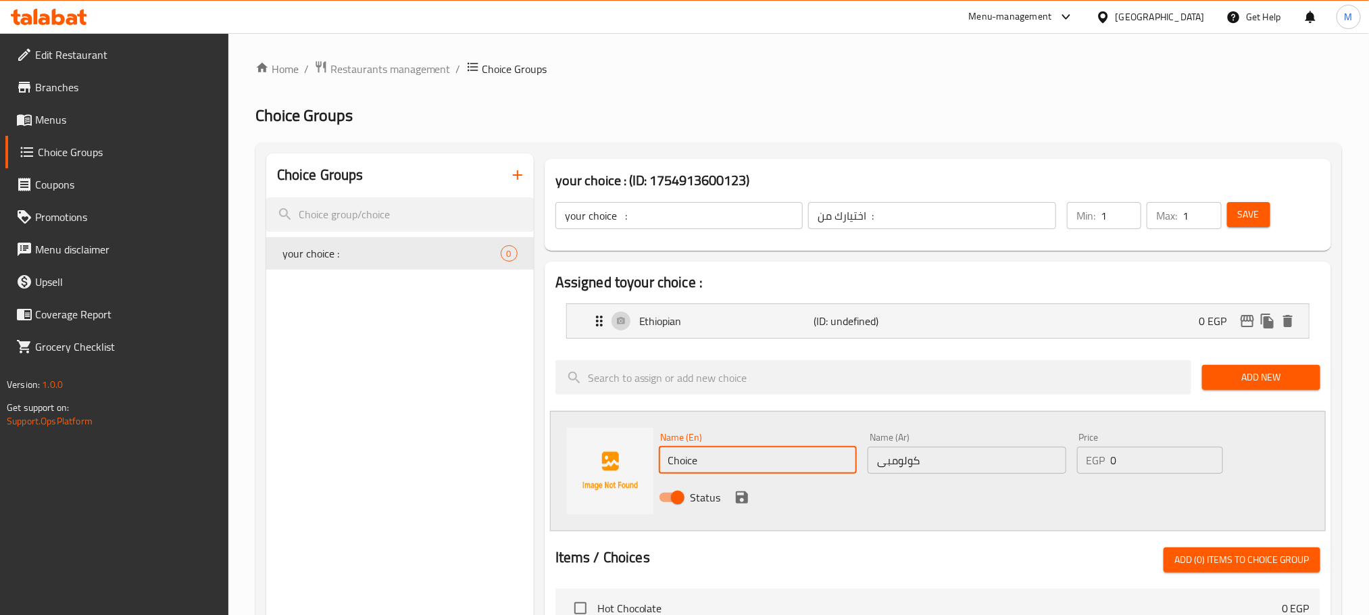
click at [730, 466] on input "Choice" at bounding box center [758, 460] width 199 height 27
paste input "olombian"
type input "Colombian"
click at [746, 505] on icon "save" at bounding box center [742, 497] width 16 height 16
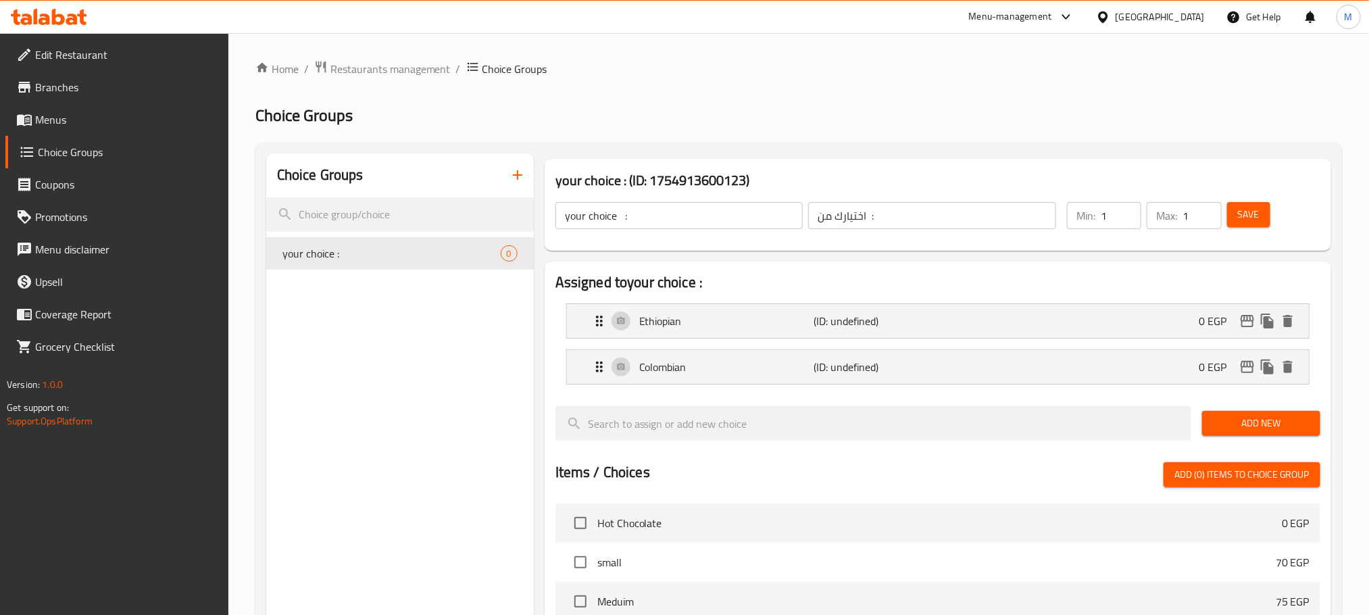
click at [1248, 209] on span "Save" at bounding box center [1249, 214] width 22 height 17
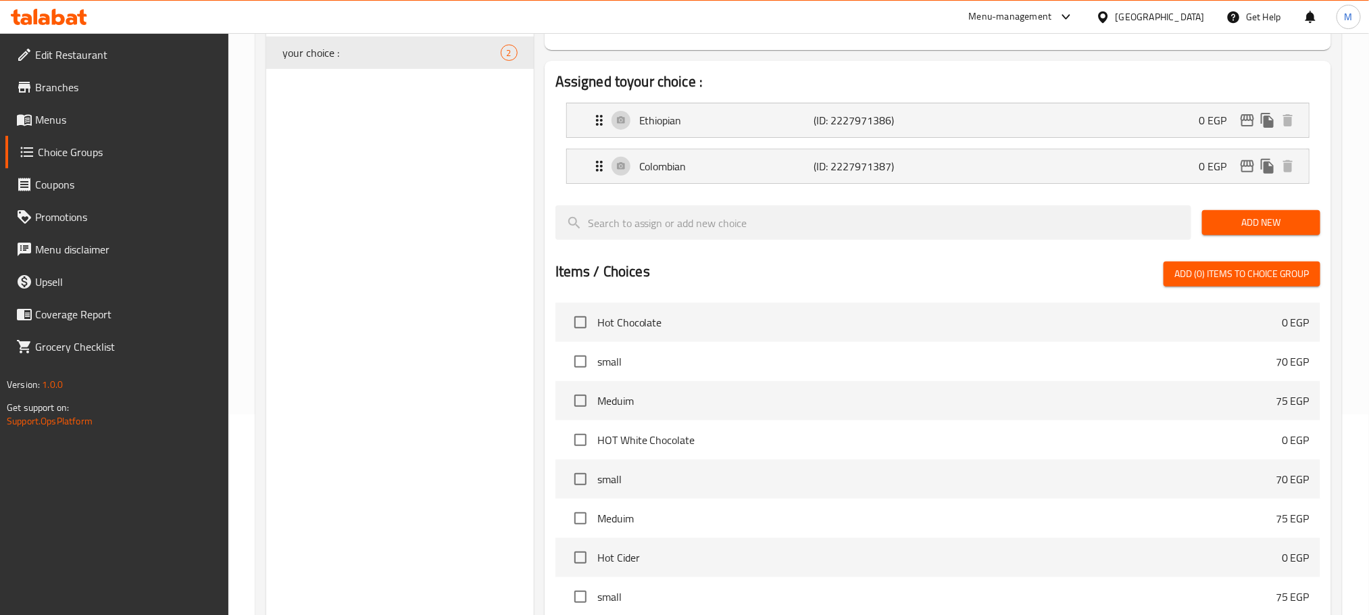
scroll to position [203, 0]
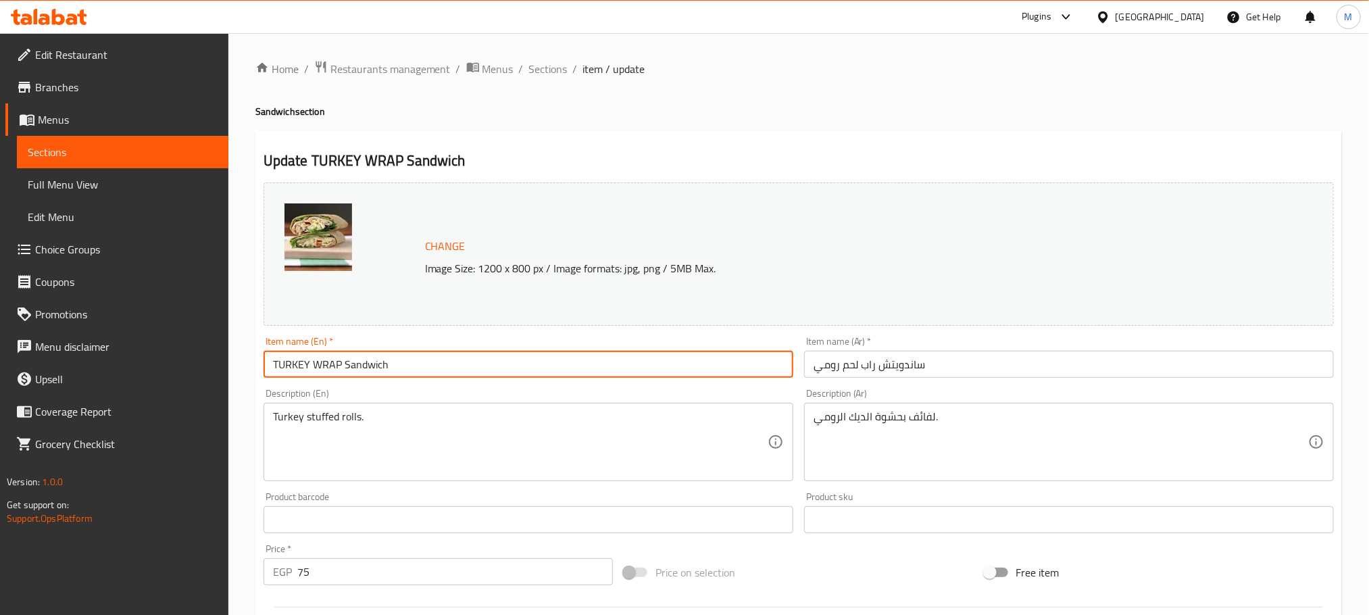
click at [594, 359] on input "TURKEY WRAP Sandwich" at bounding box center [528, 364] width 530 height 27
click at [596, 359] on input "TURKEY WRAP Sandwich" at bounding box center [528, 364] width 530 height 27
paste input "urkey Wrap"
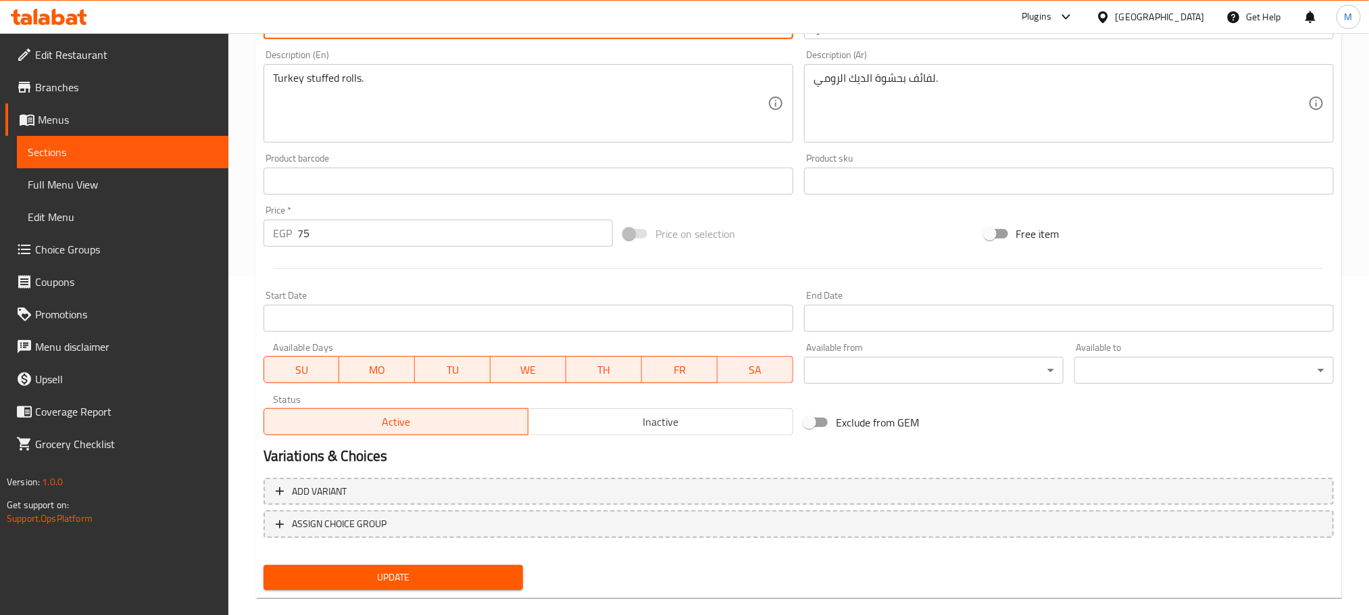
scroll to position [357, 0]
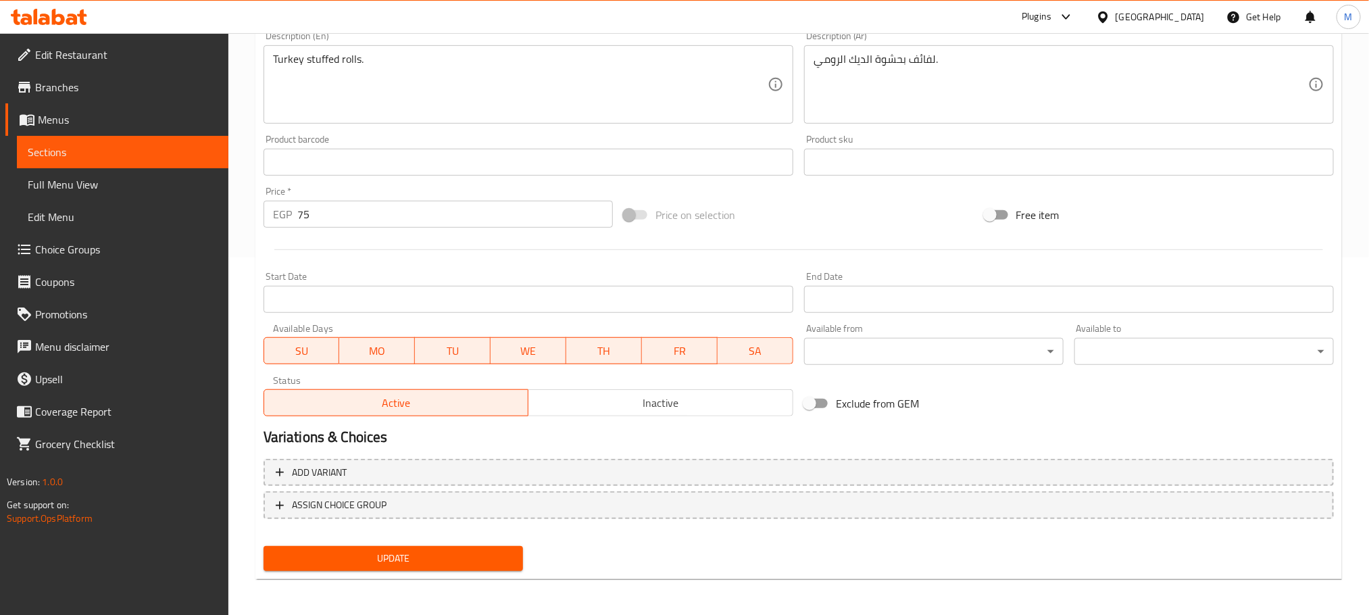
type input "Turkey Wrap Sandwich"
click at [385, 546] on button "Update" at bounding box center [392, 558] width 259 height 25
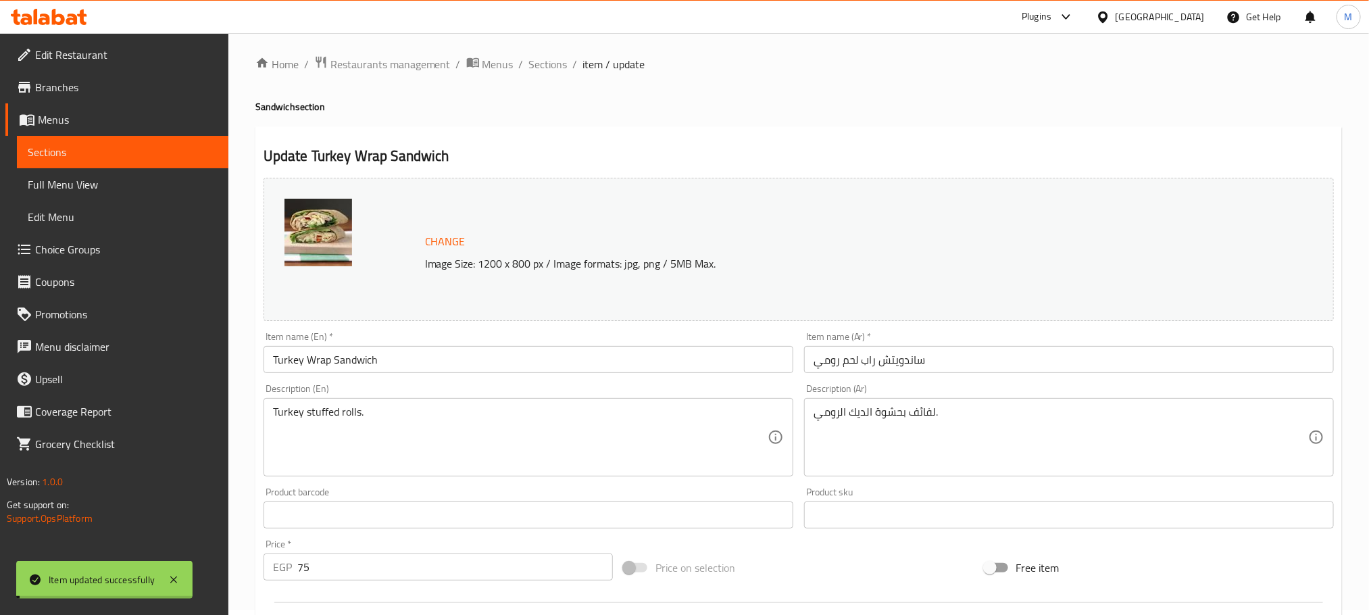
scroll to position [0, 0]
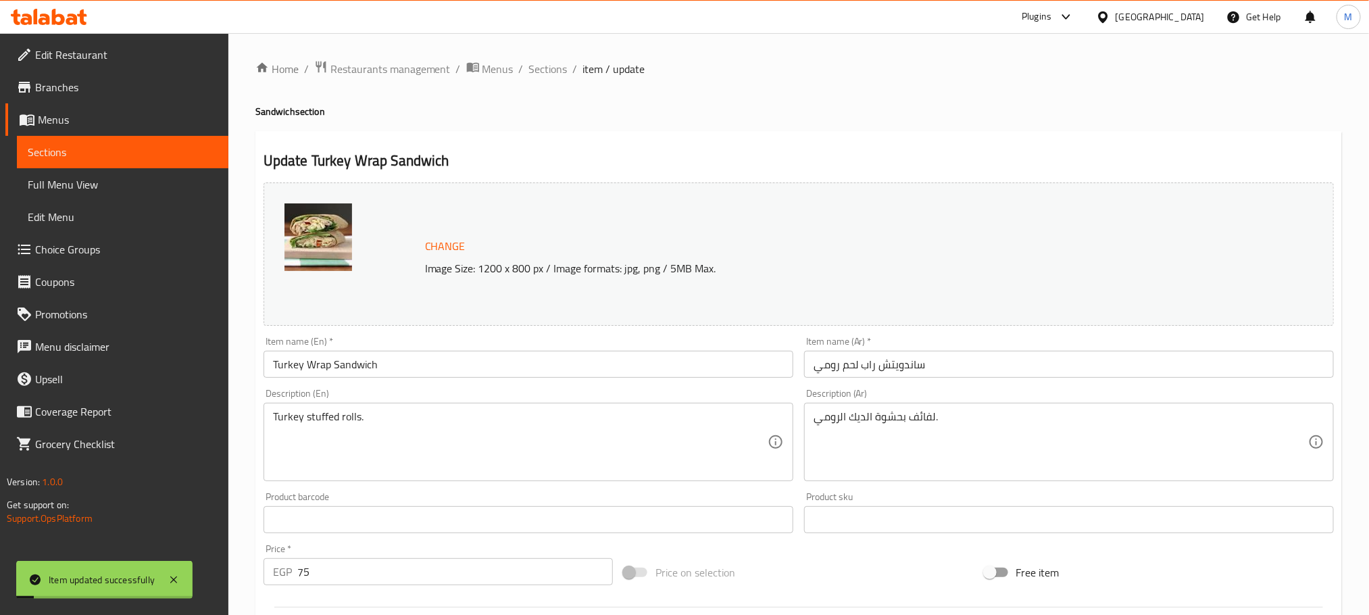
click at [534, 91] on div "Home / Restaurants management / Menus / Sections / item / update Sandwich secti…" at bounding box center [798, 503] width 1086 height 887
click at [537, 80] on div "Home / Restaurants management / Menus / Sections / item / update Sandwich secti…" at bounding box center [798, 503] width 1086 height 887
click at [543, 70] on span "Sections" at bounding box center [548, 69] width 39 height 16
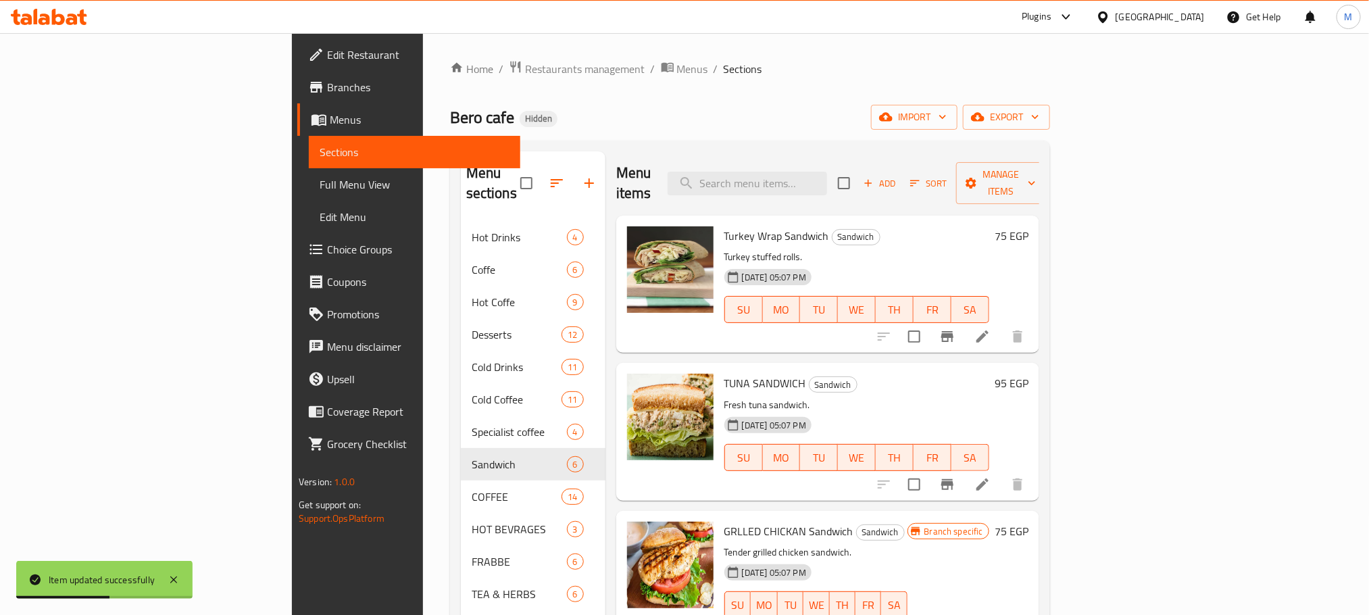
click at [1028, 377] on div "95 EGP" at bounding box center [1008, 432] width 39 height 116
click at [1028, 374] on h6 "95 EGP" at bounding box center [1011, 383] width 34 height 19
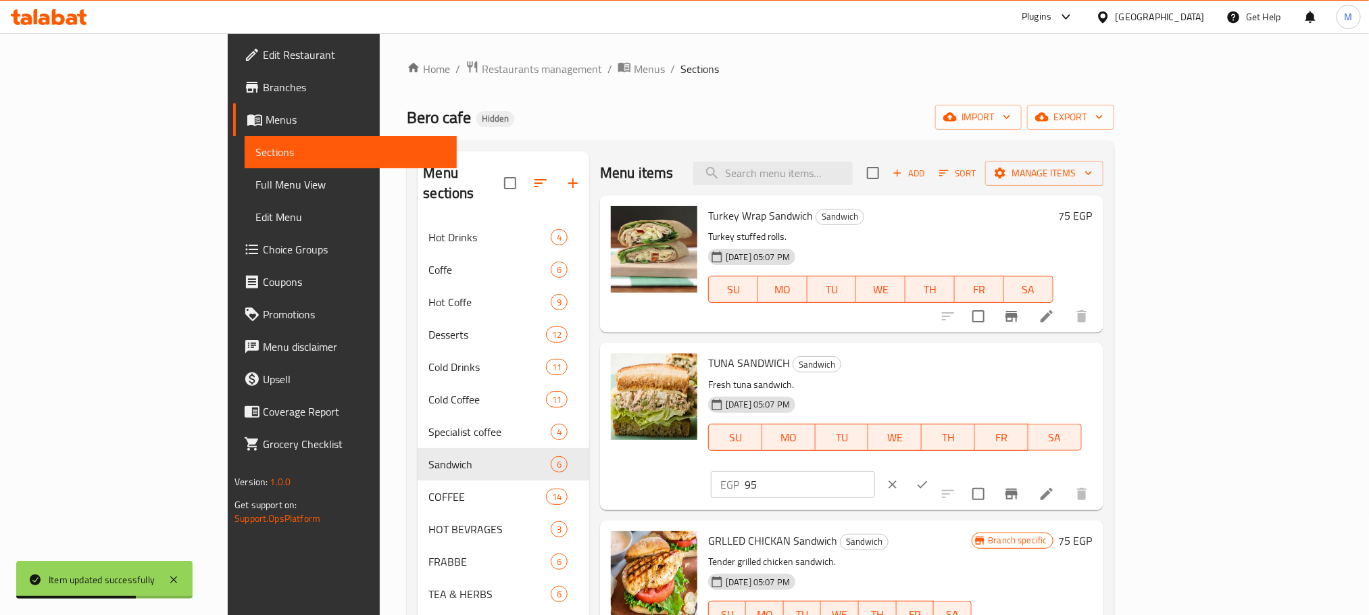
click at [875, 471] on input "95" at bounding box center [809, 484] width 130 height 27
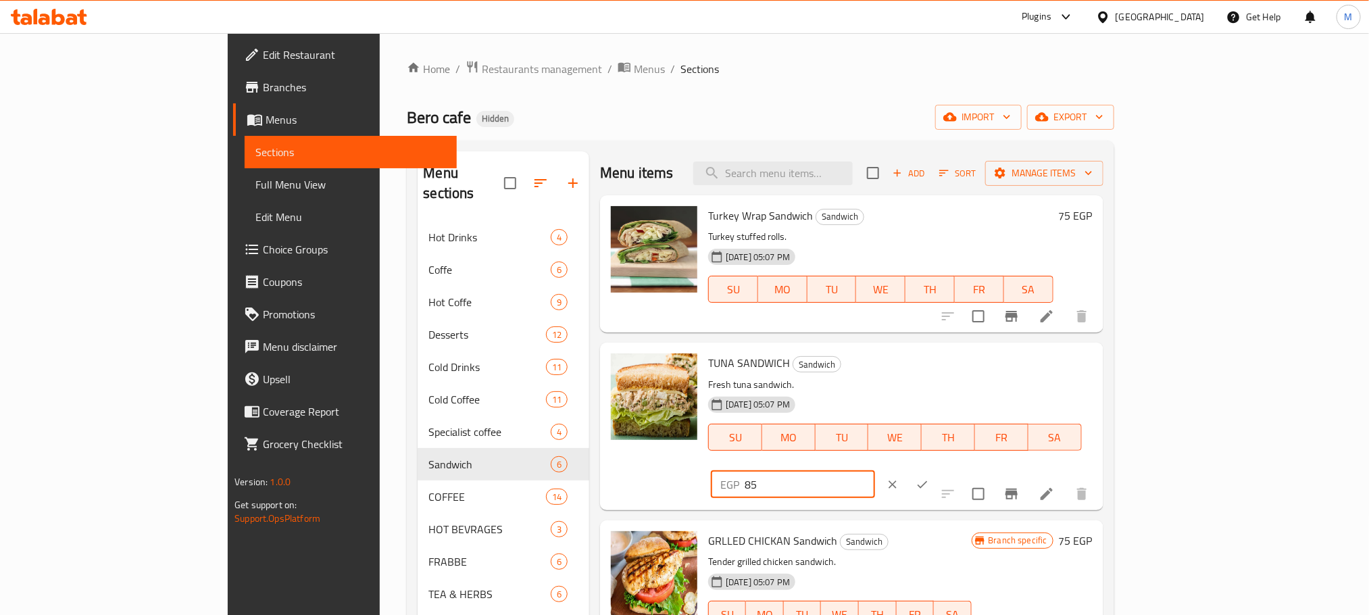
type input "85"
click at [929, 478] on icon "ok" at bounding box center [922, 485] width 14 height 14
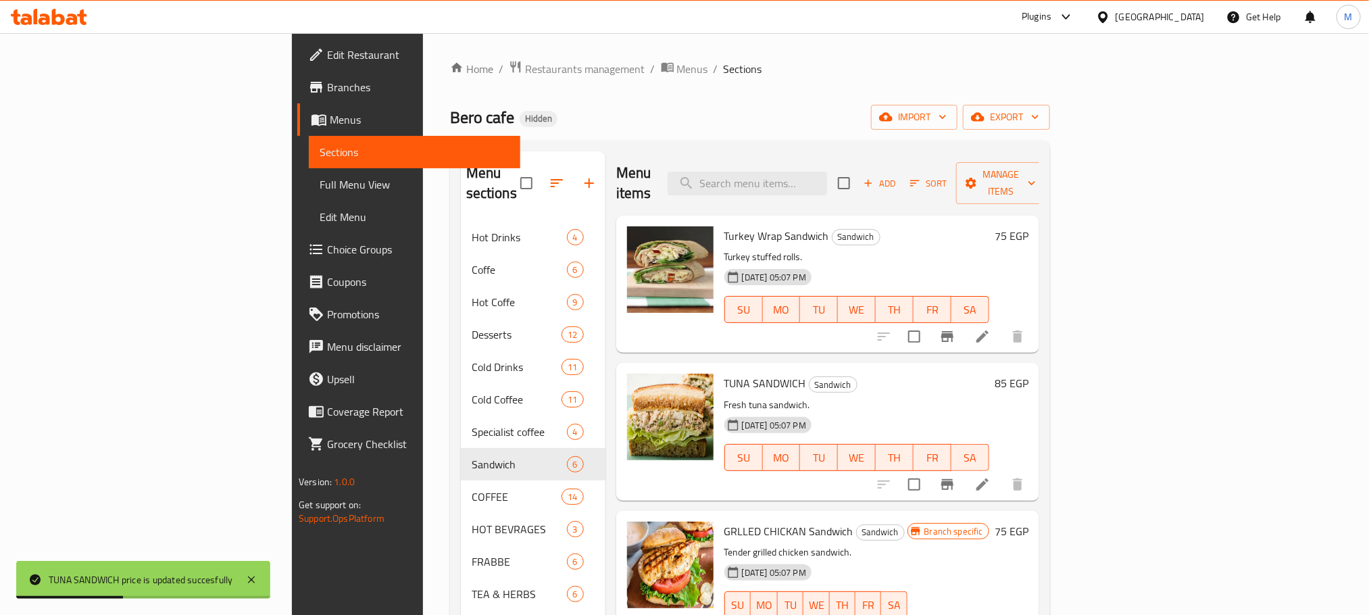
click at [1001, 472] on li at bounding box center [982, 484] width 38 height 24
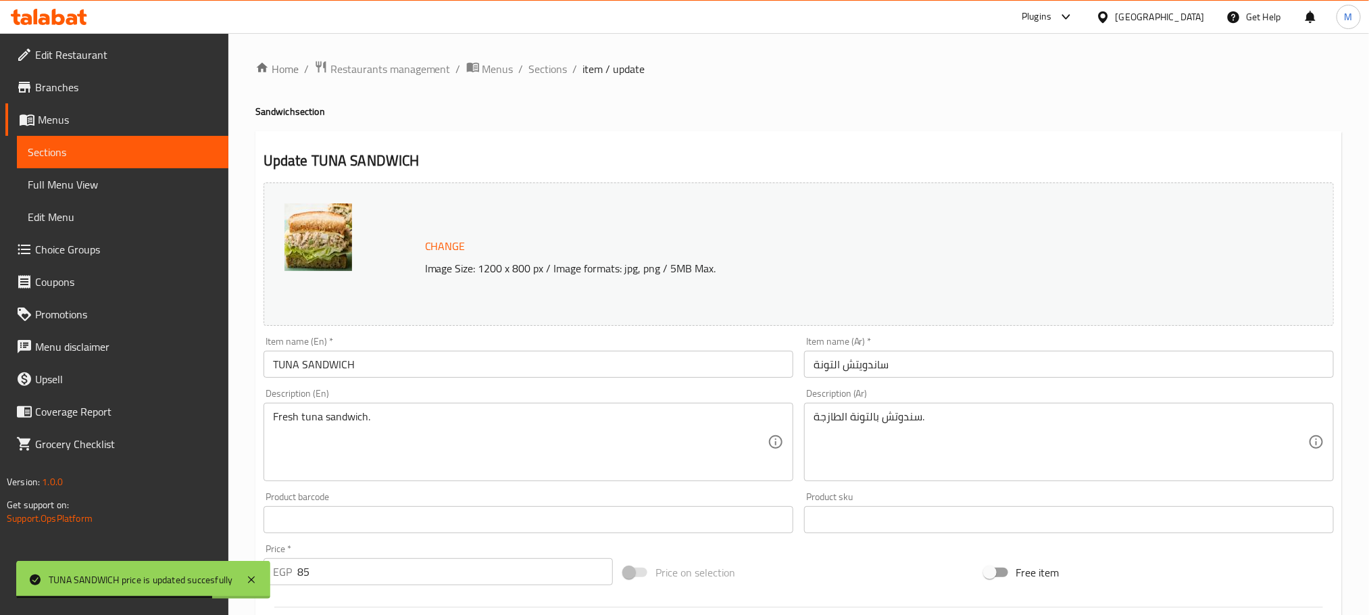
click at [327, 372] on input "TUNA SANDWICH" at bounding box center [528, 364] width 530 height 27
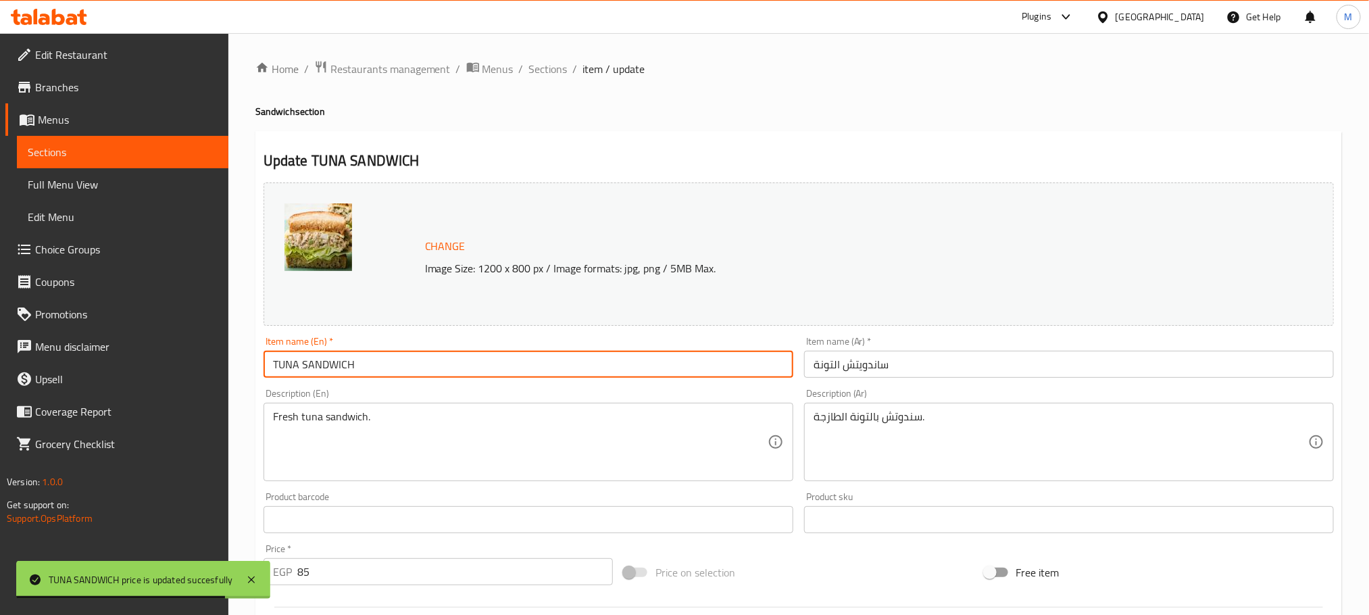
click at [327, 372] on input "TUNA SANDWICH" at bounding box center [528, 364] width 530 height 27
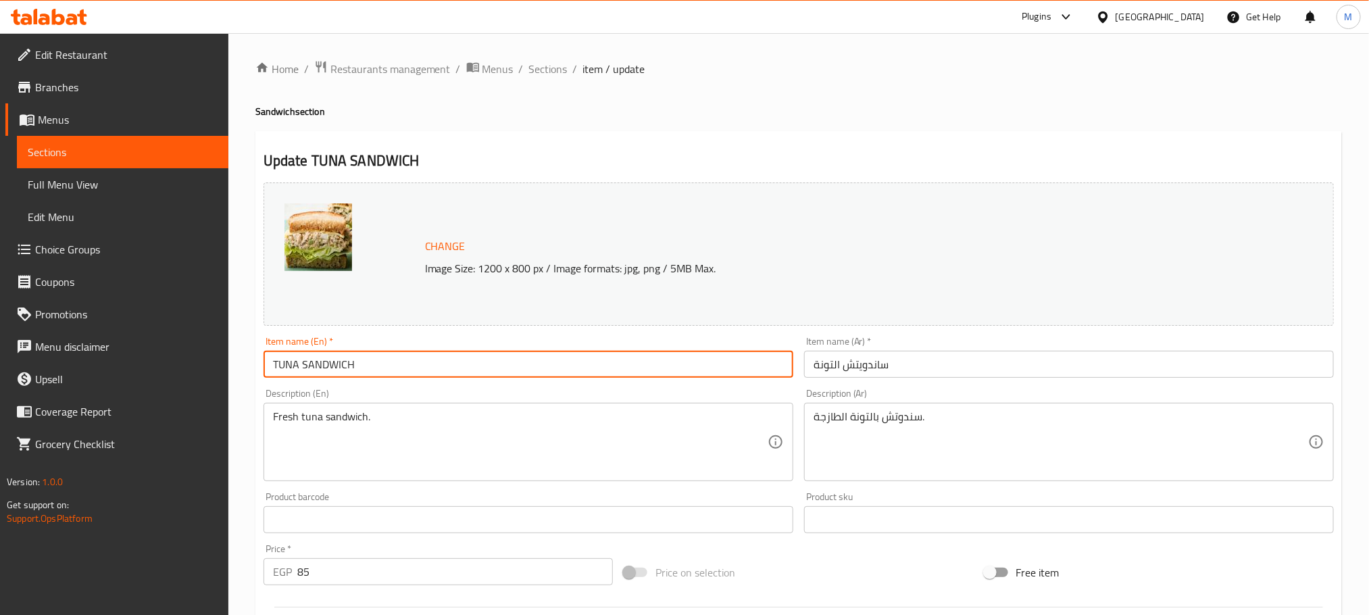
click at [726, 369] on input "TUNA SANDWICH" at bounding box center [528, 364] width 530 height 27
click at [726, 370] on input "TUNA SANDWICH" at bounding box center [528, 364] width 530 height 27
paste input "una Sandwich"
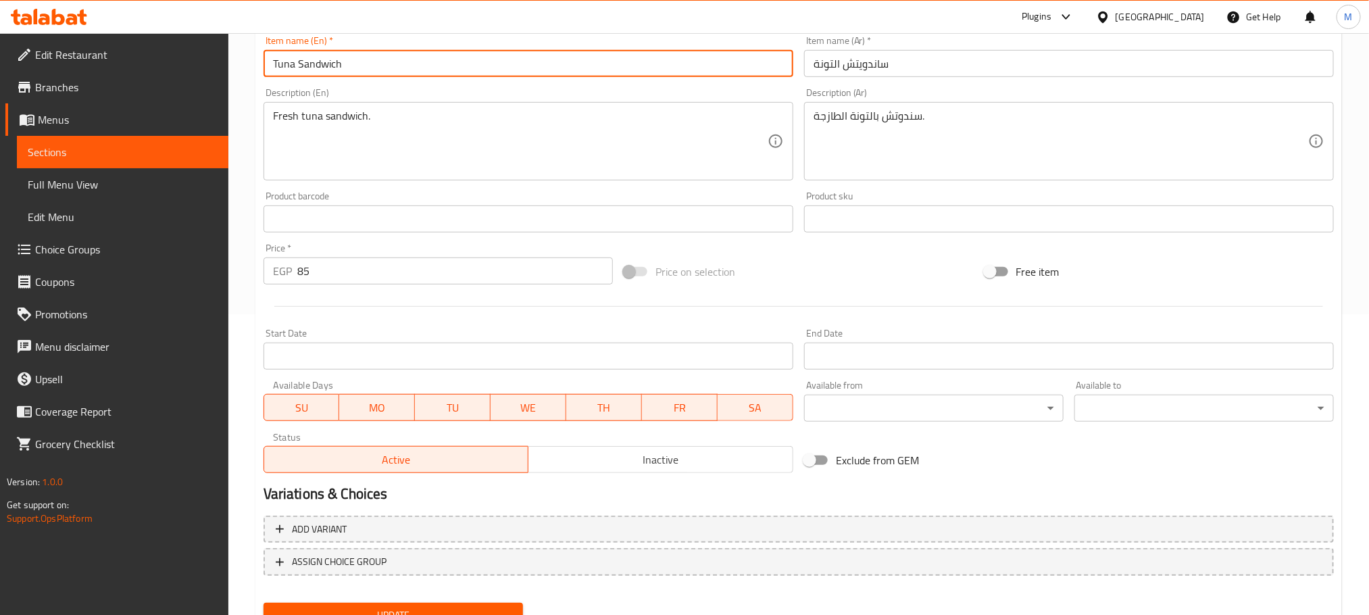
scroll to position [357, 0]
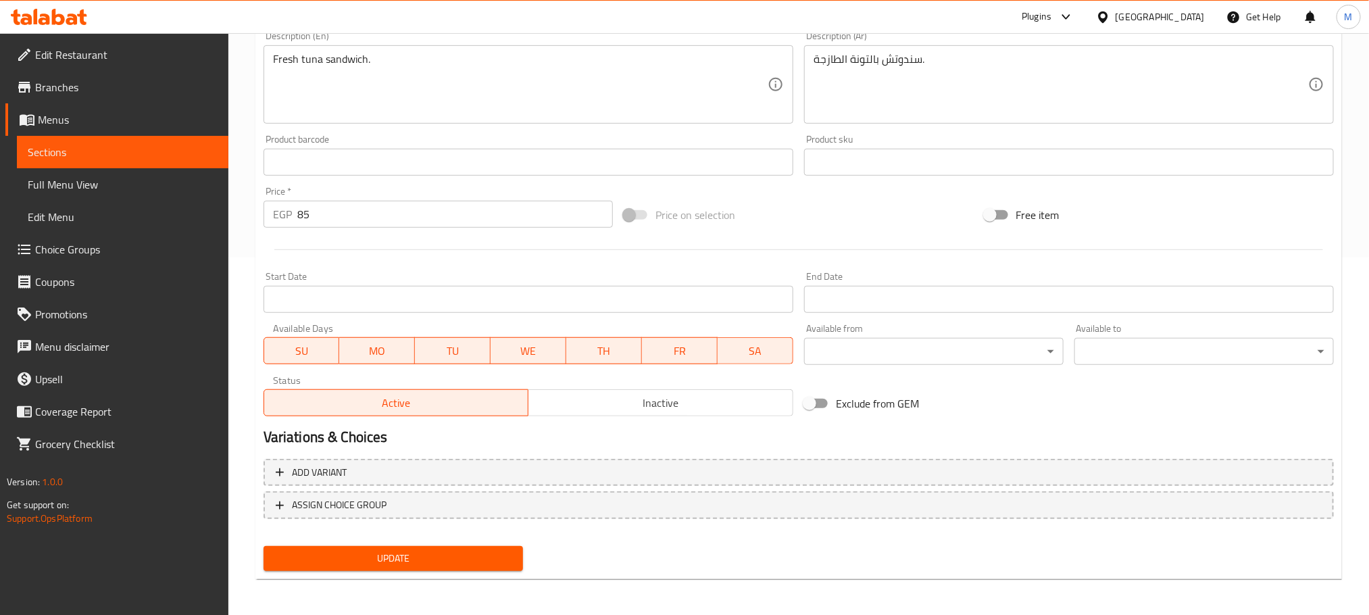
type input "Tuna Sandwich"
click at [386, 564] on span "Update" at bounding box center [393, 558] width 238 height 17
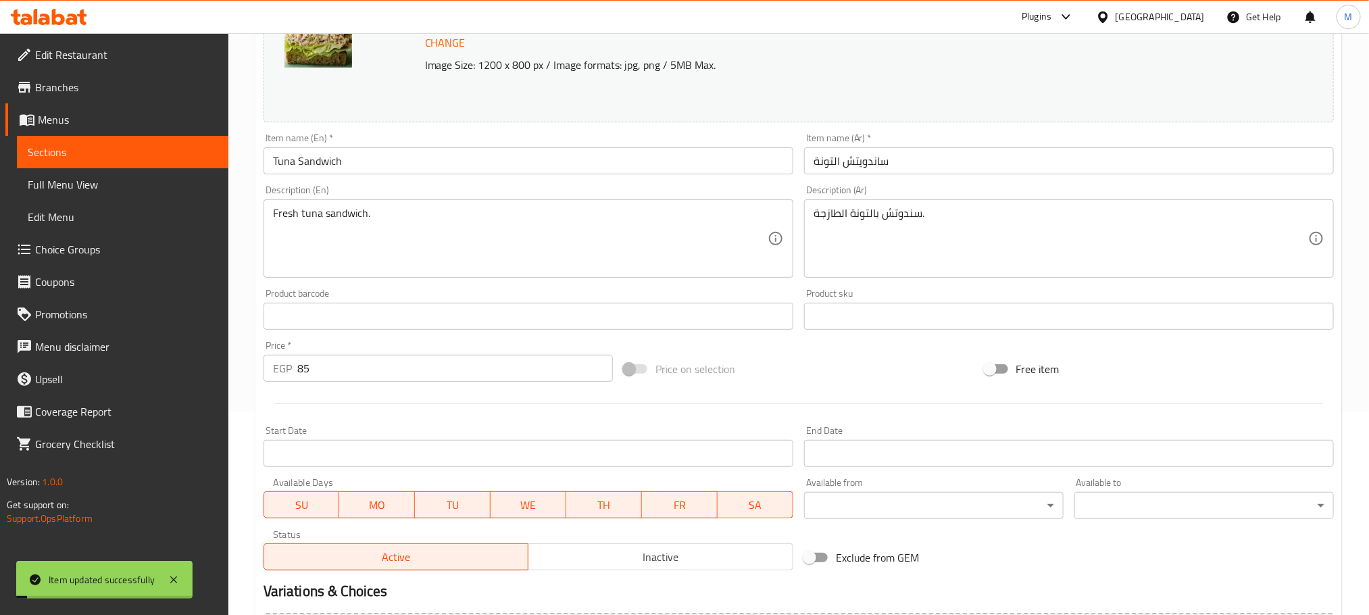
scroll to position [0, 0]
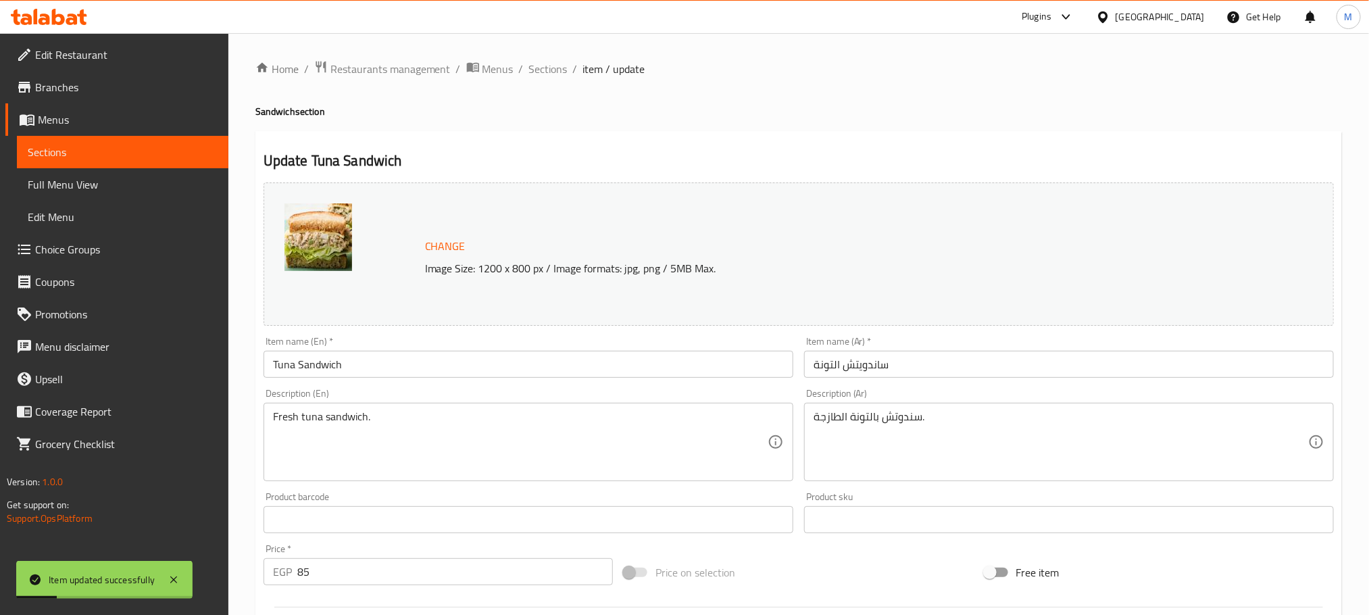
drag, startPoint x: 584, startPoint y: 78, endPoint x: 574, endPoint y: 69, distance: 13.9
click at [583, 76] on span "item / update" at bounding box center [614, 69] width 62 height 16
click at [558, 77] on span "Sections" at bounding box center [548, 69] width 39 height 16
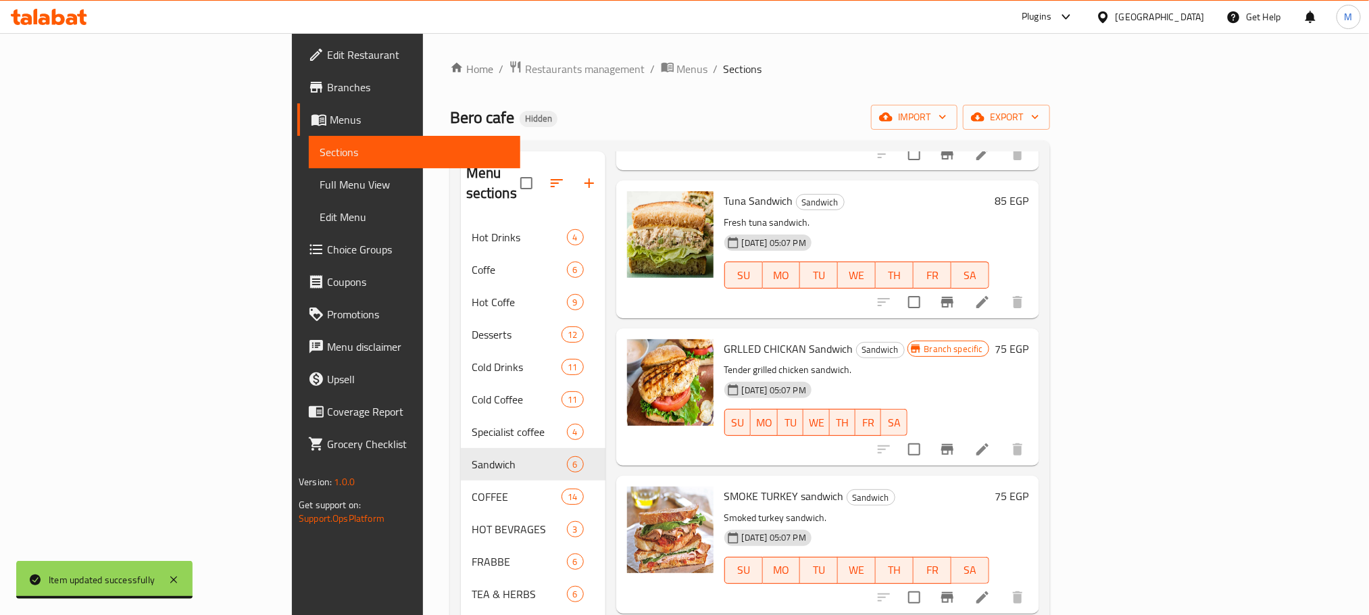
scroll to position [203, 0]
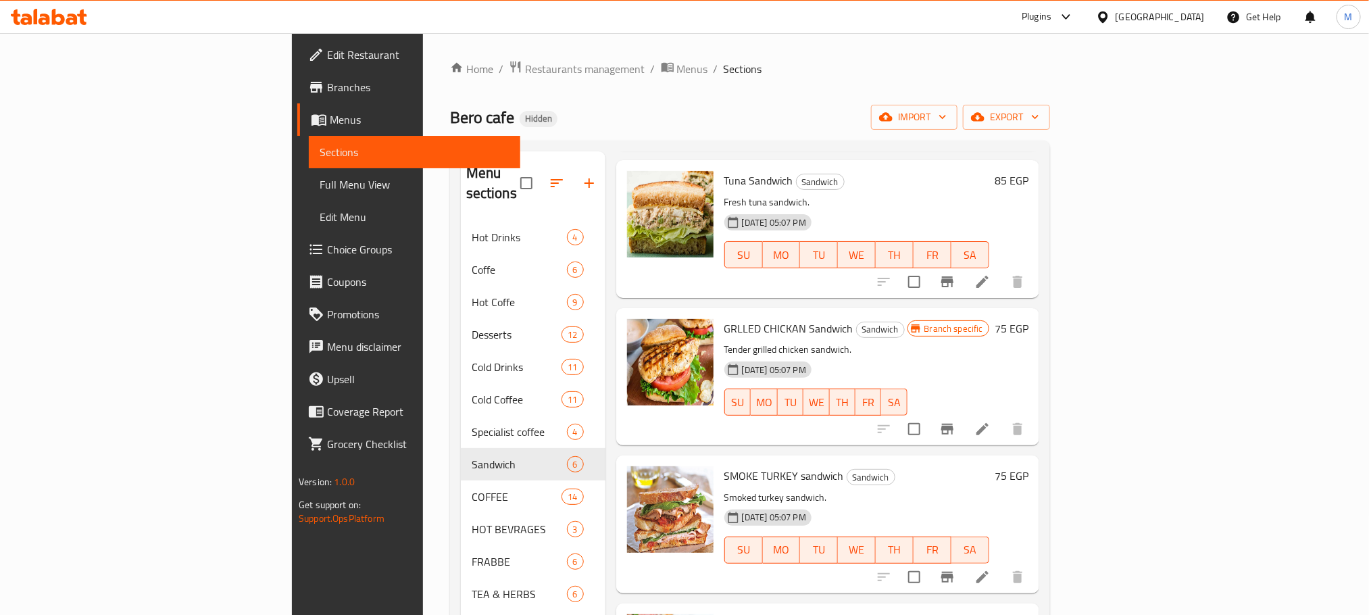
click at [963, 413] on button "Branch-specific-item" at bounding box center [947, 429] width 32 height 32
click at [990, 421] on icon at bounding box center [982, 429] width 16 height 16
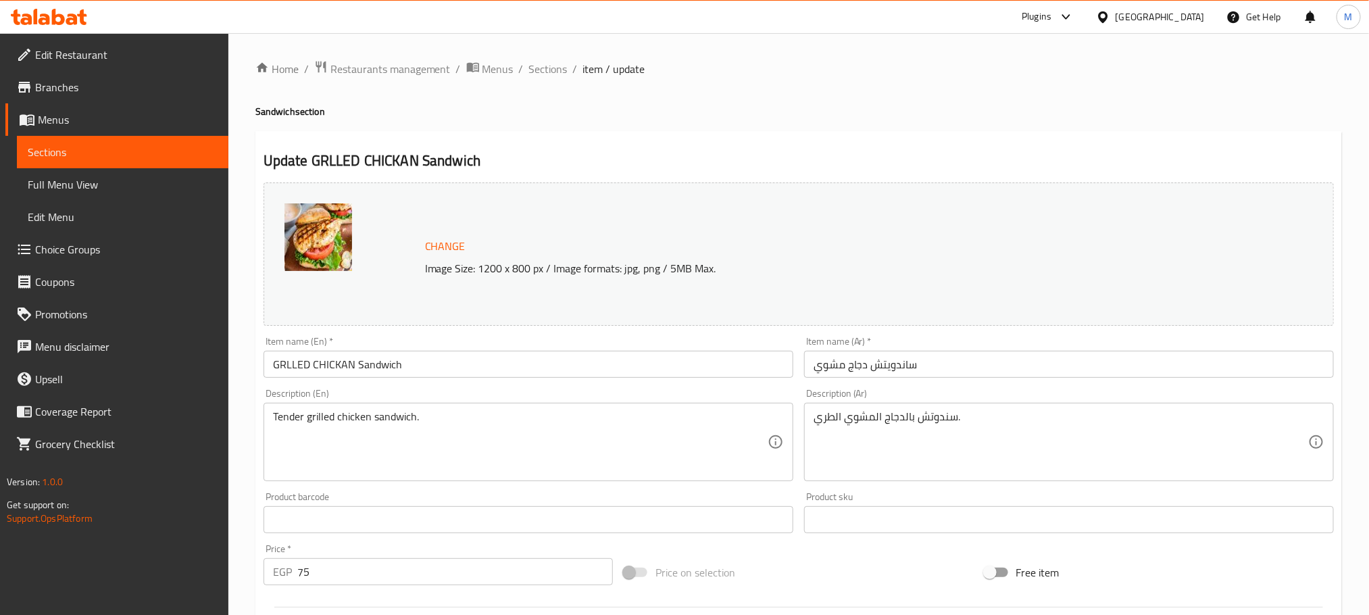
scroll to position [304, 0]
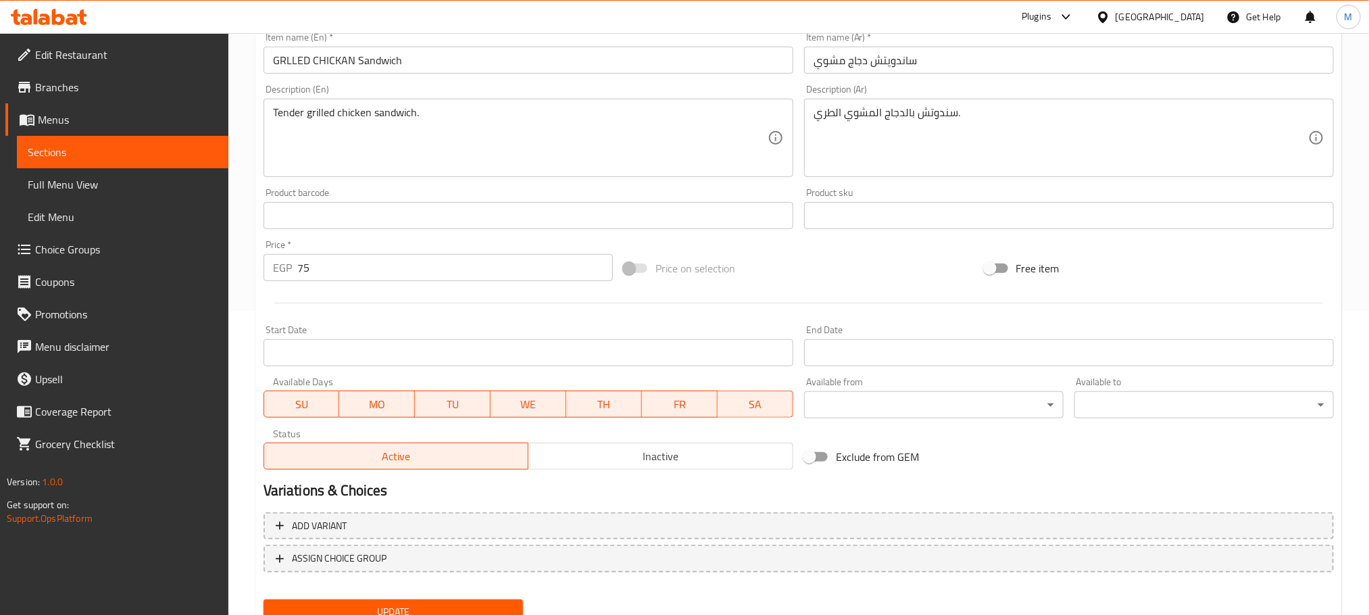
click at [341, 278] on input "75" at bounding box center [454, 267] width 315 height 27
click at [340, 278] on input "75" at bounding box center [454, 267] width 315 height 27
click at [340, 274] on input "75" at bounding box center [454, 267] width 315 height 27
click at [338, 274] on input "75" at bounding box center [454, 267] width 315 height 27
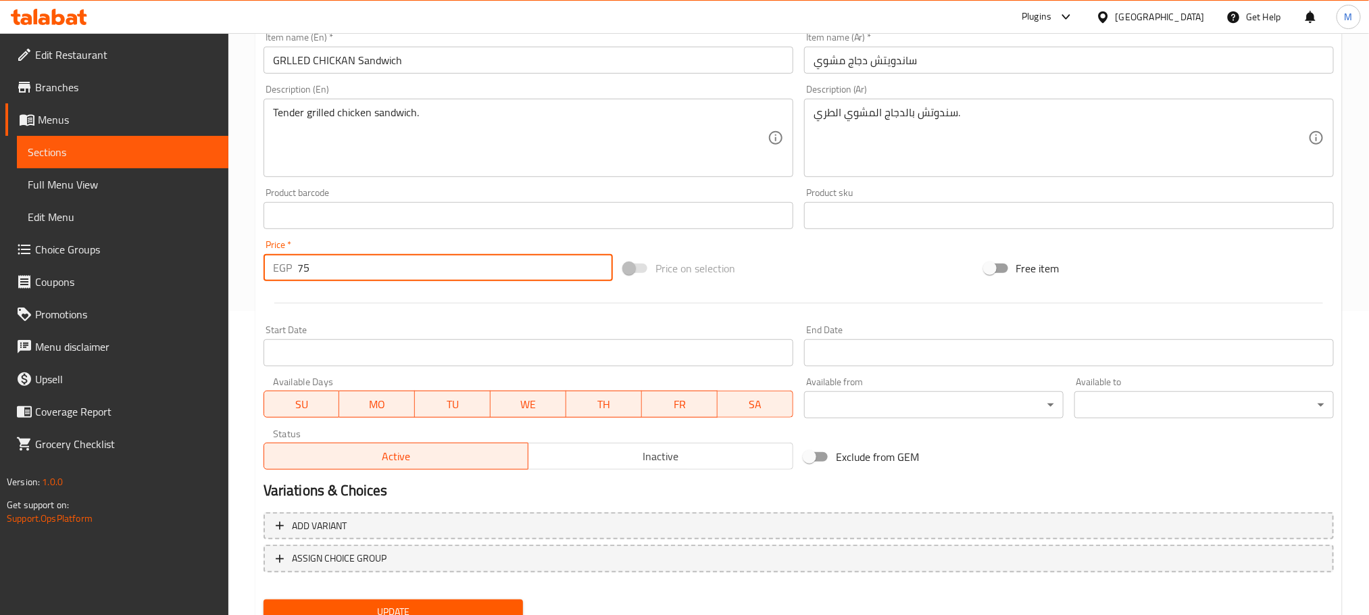
click at [337, 272] on input "75" at bounding box center [454, 267] width 315 height 27
type input "85"
click at [320, 63] on input "GRLLED CHICKAN Sandwich" at bounding box center [528, 60] width 530 height 27
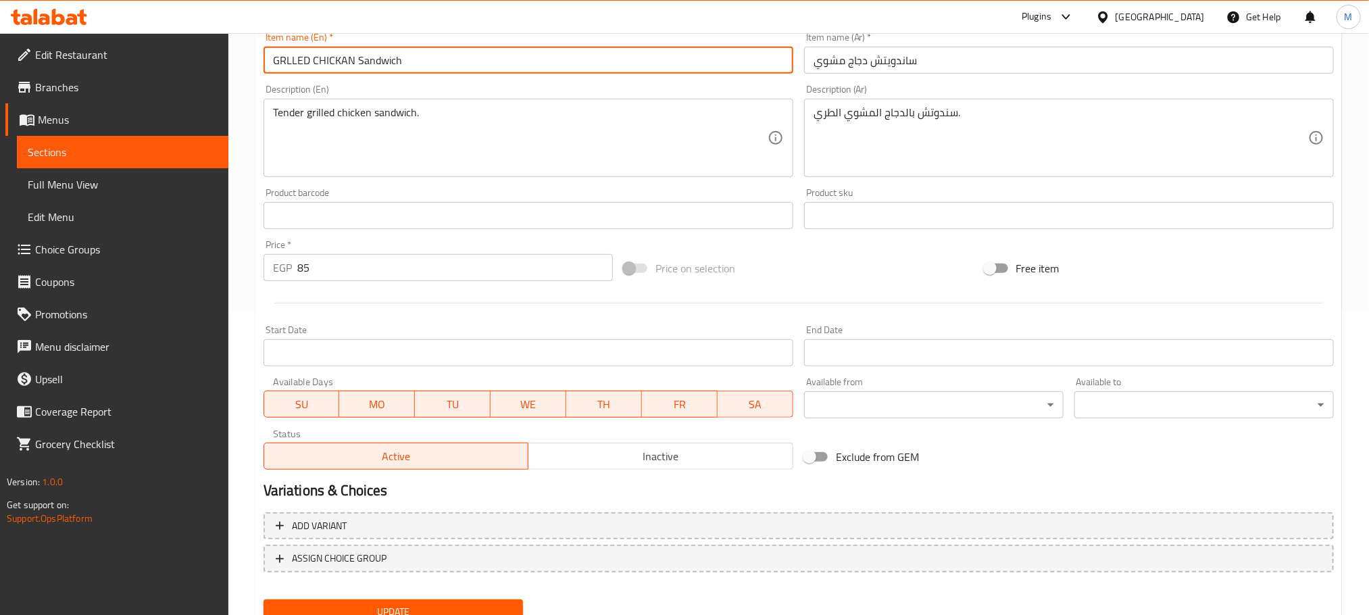
click at [323, 61] on input "GRLLED CHICKAN Sandwich" at bounding box center [528, 60] width 530 height 27
click at [324, 61] on input "GRLLED CHICKAN Sandwich" at bounding box center [528, 60] width 530 height 27
click at [372, 57] on input "GRLLED CHICKAN Sandwich" at bounding box center [528, 60] width 530 height 27
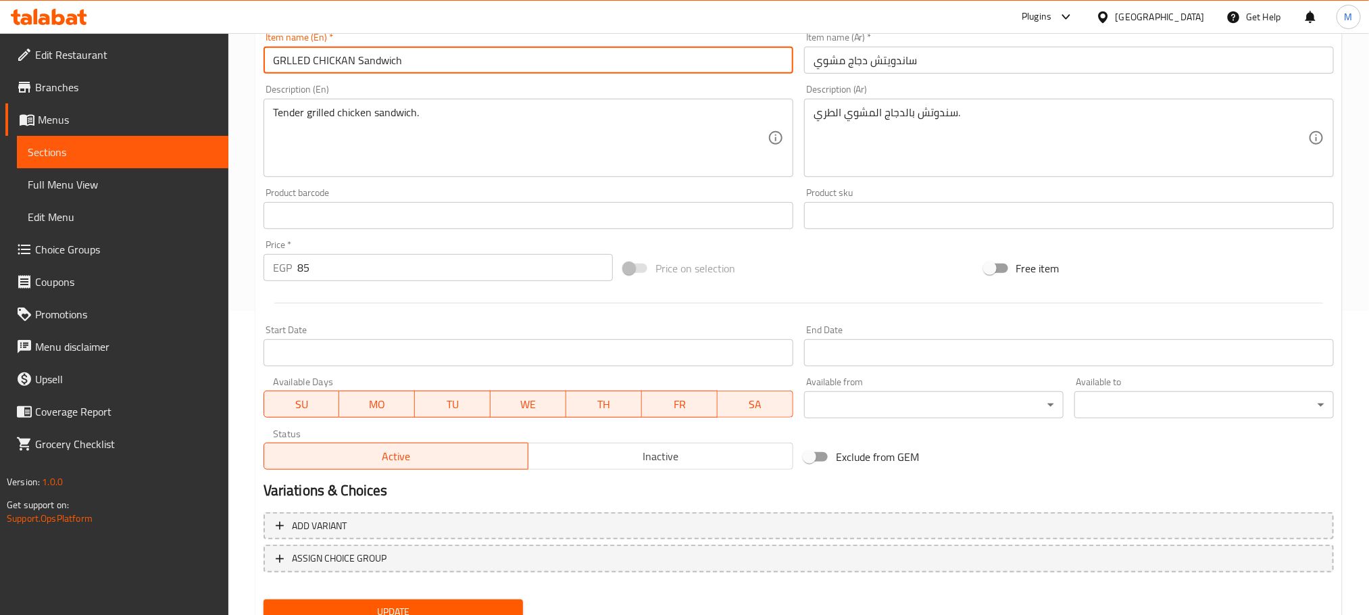
paste input "rlled Chickan"
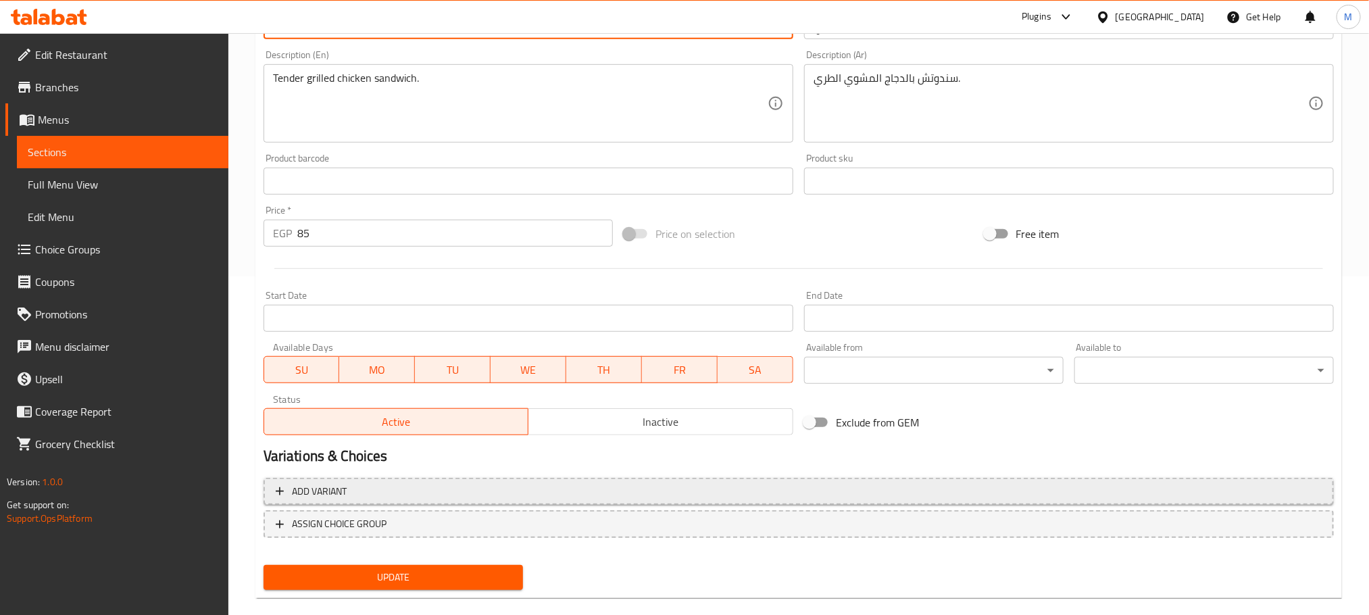
scroll to position [357, 0]
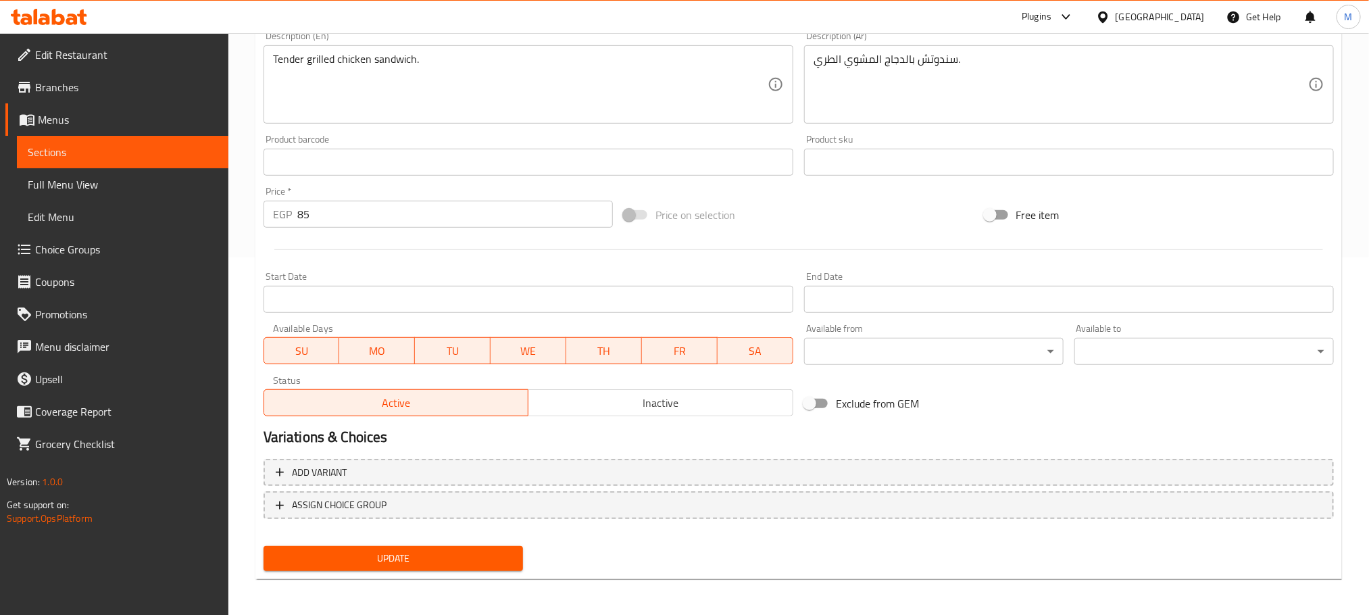
type input "Grilled Chickens Sandwich"
click at [467, 570] on div "Update" at bounding box center [393, 558] width 270 height 36
click at [468, 560] on span "Update" at bounding box center [393, 558] width 238 height 17
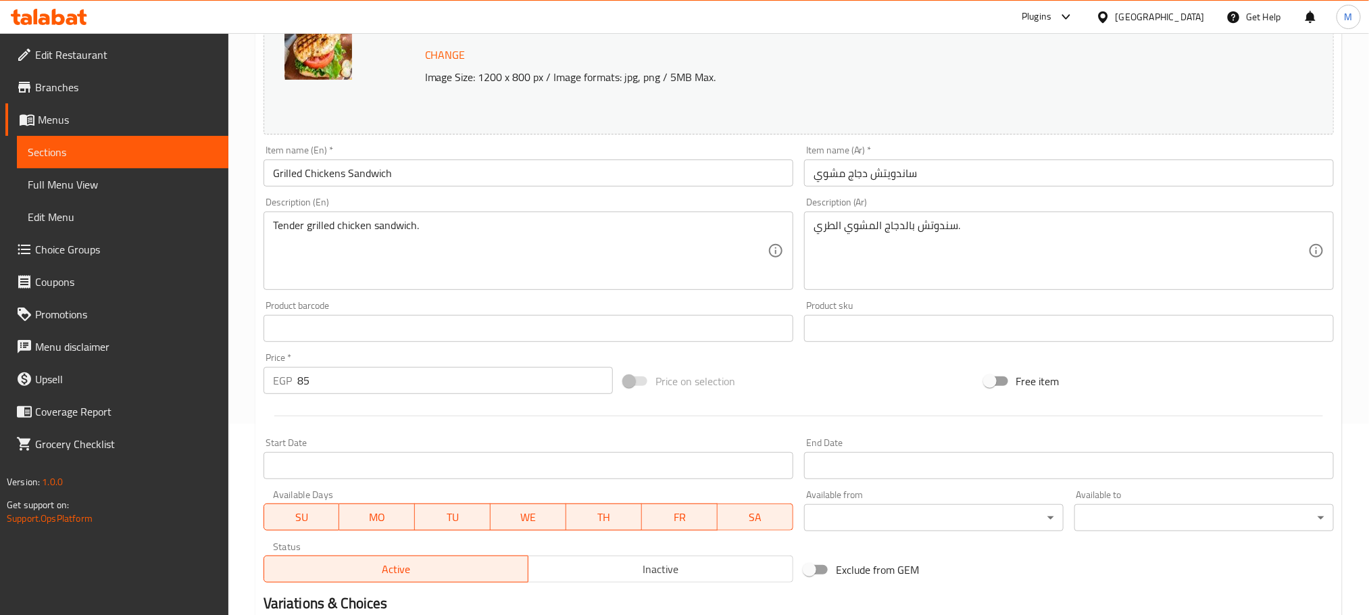
scroll to position [0, 0]
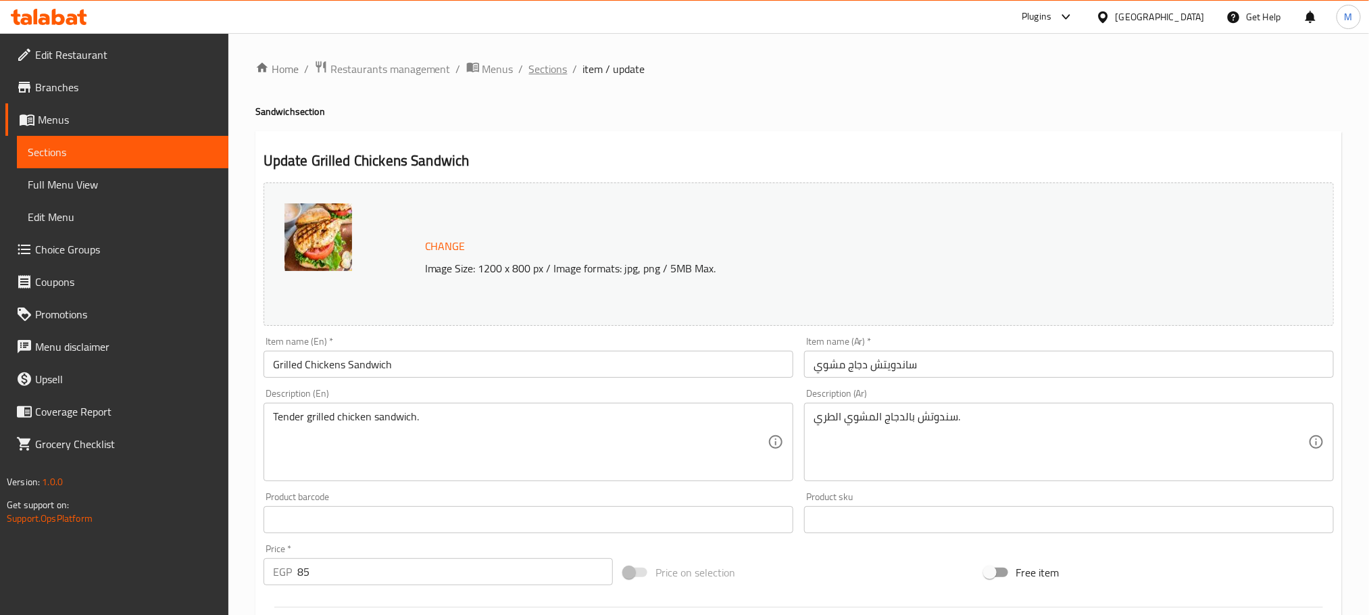
click at [529, 69] on span "Sections" at bounding box center [548, 69] width 39 height 16
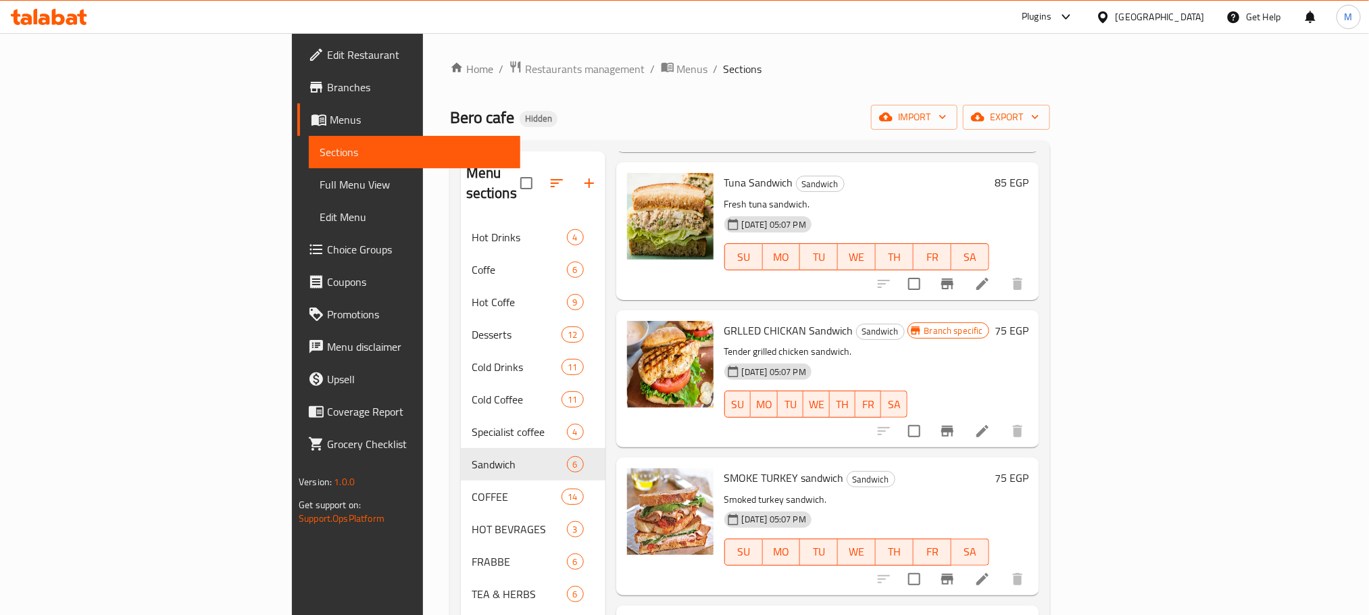
scroll to position [203, 0]
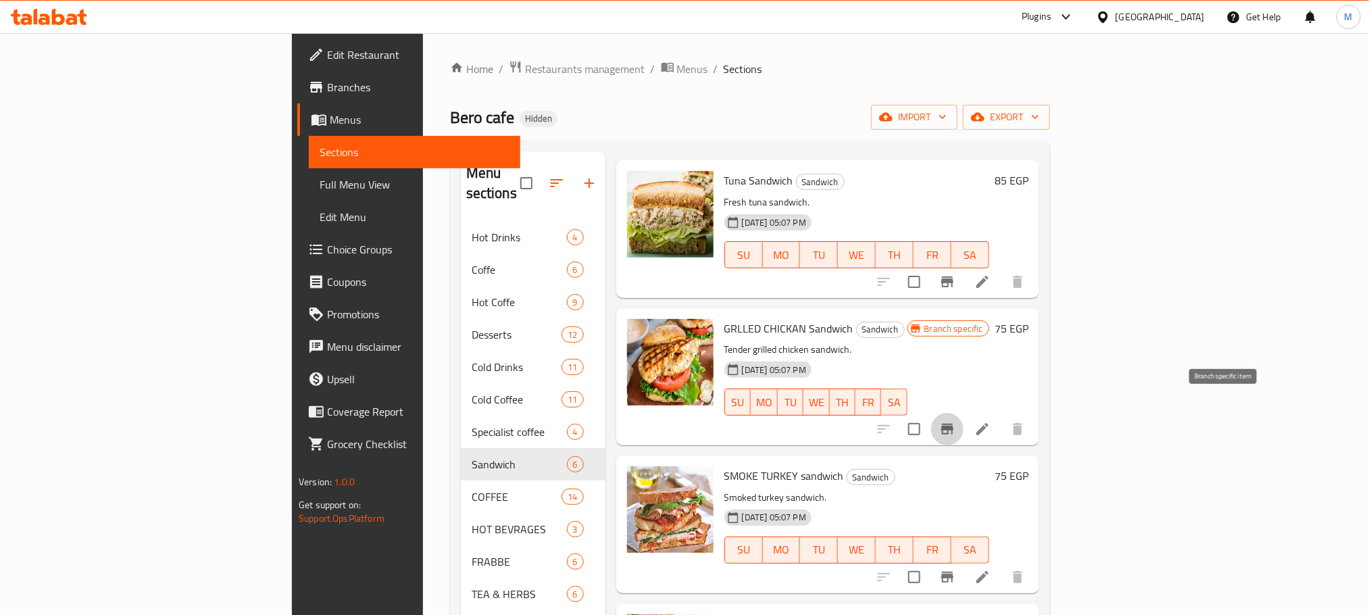
click at [955, 421] on icon "Branch-specific-item" at bounding box center [947, 429] width 16 height 16
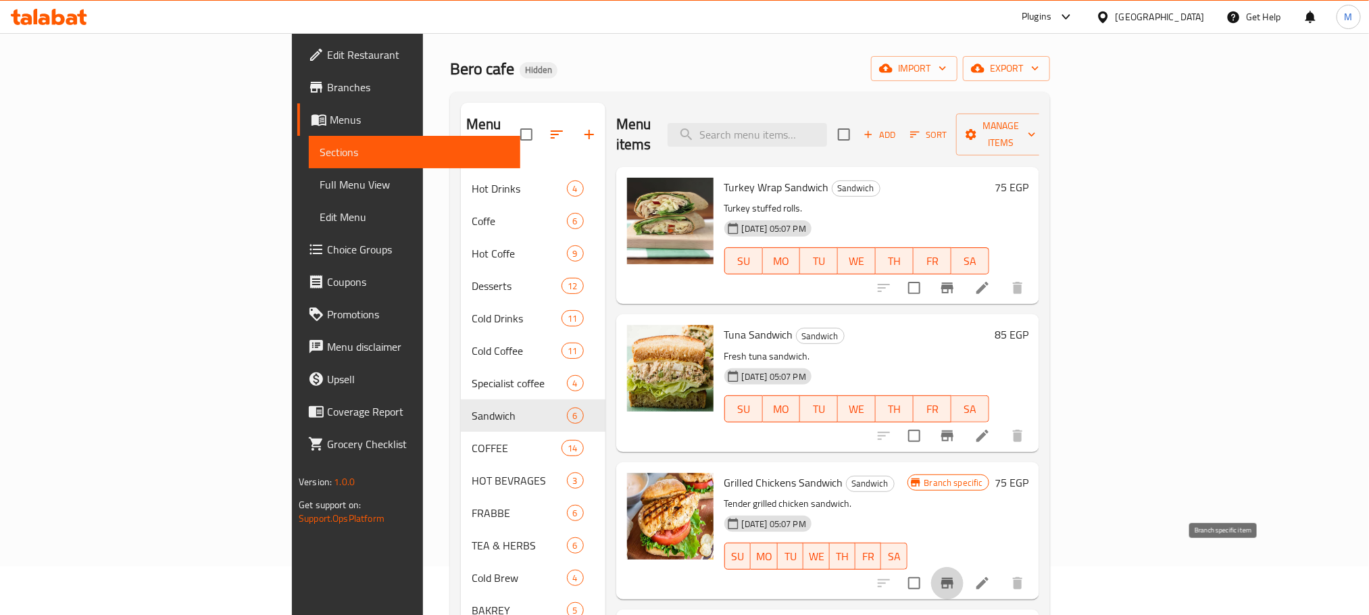
scroll to position [0, 0]
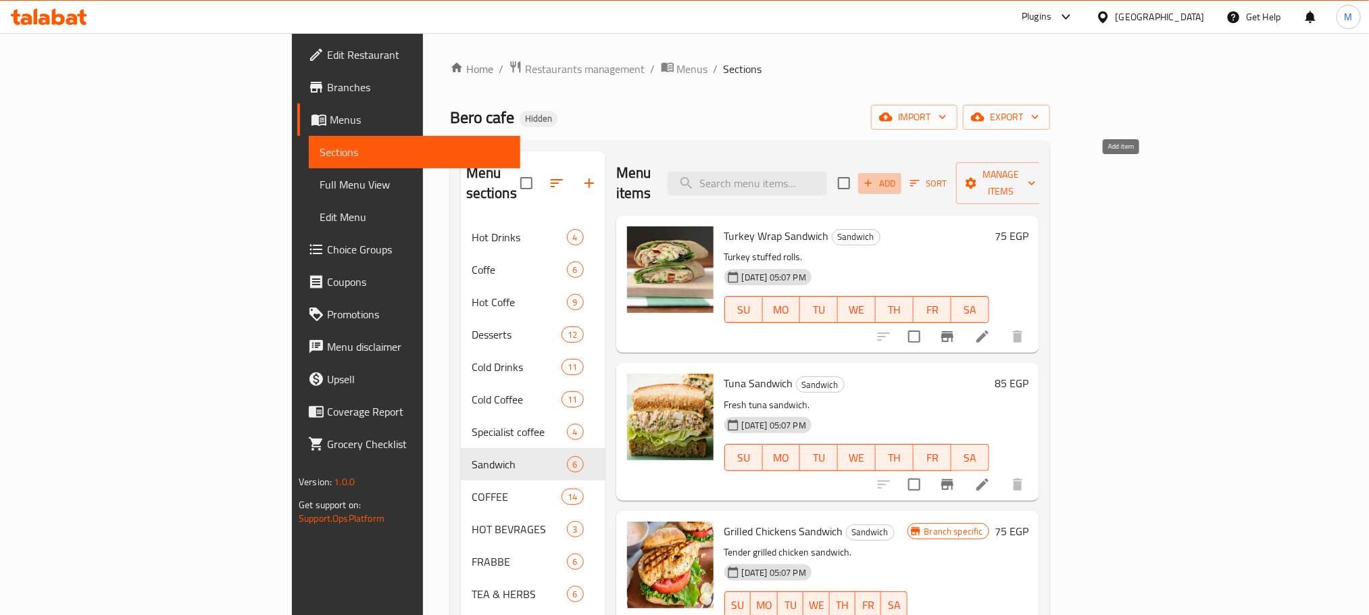
click at [898, 176] on span "Add" at bounding box center [879, 184] width 36 height 16
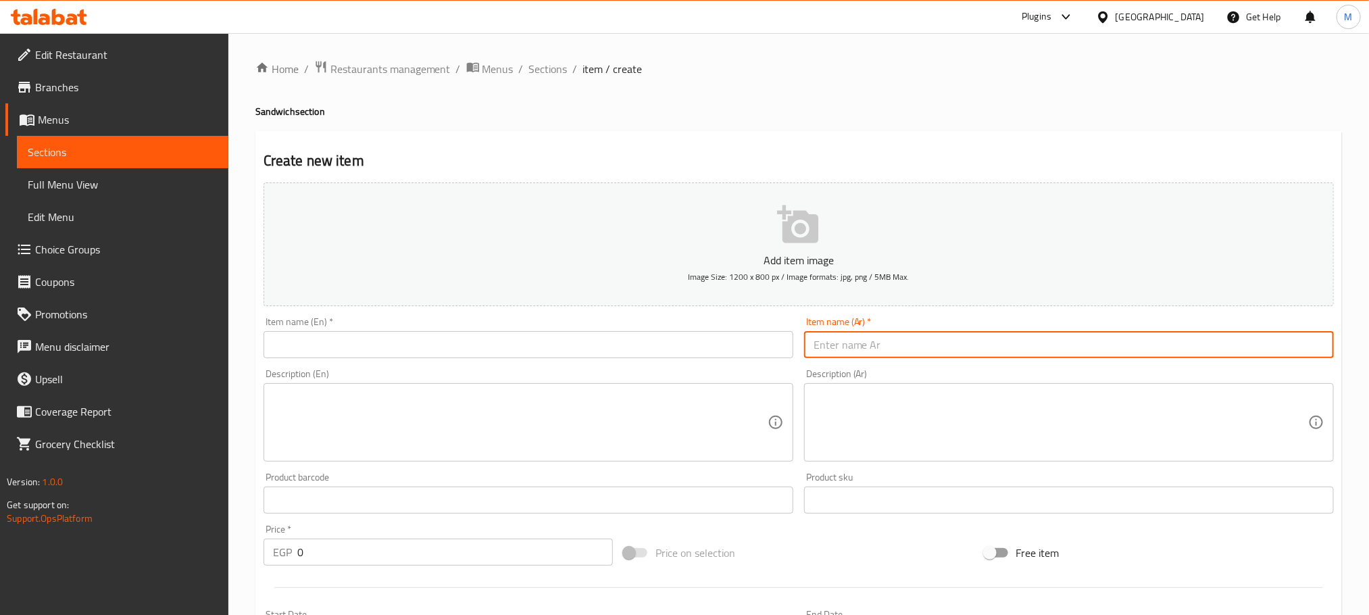
click at [1107, 341] on input "text" at bounding box center [1069, 344] width 530 height 27
type input ";"
type input "كرواسون جبن"
click at [1148, 343] on input "كرواسون جبن" at bounding box center [1069, 344] width 530 height 27
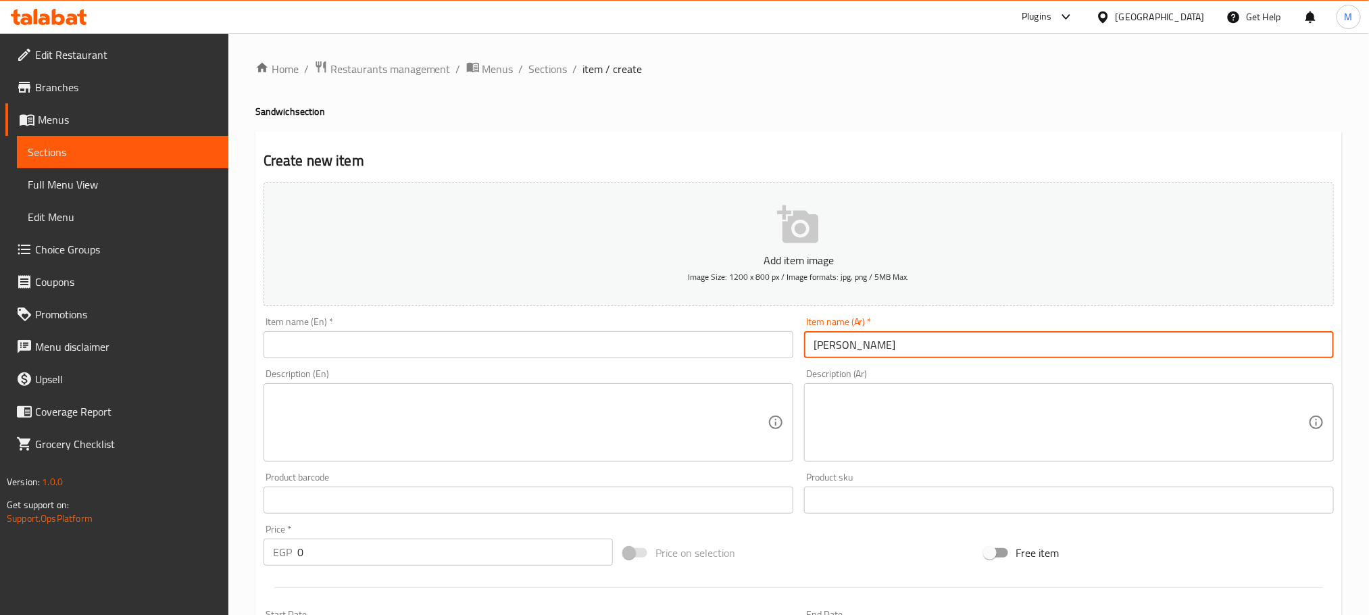
click at [1148, 343] on input "كرواسون جبن" at bounding box center [1069, 344] width 530 height 27
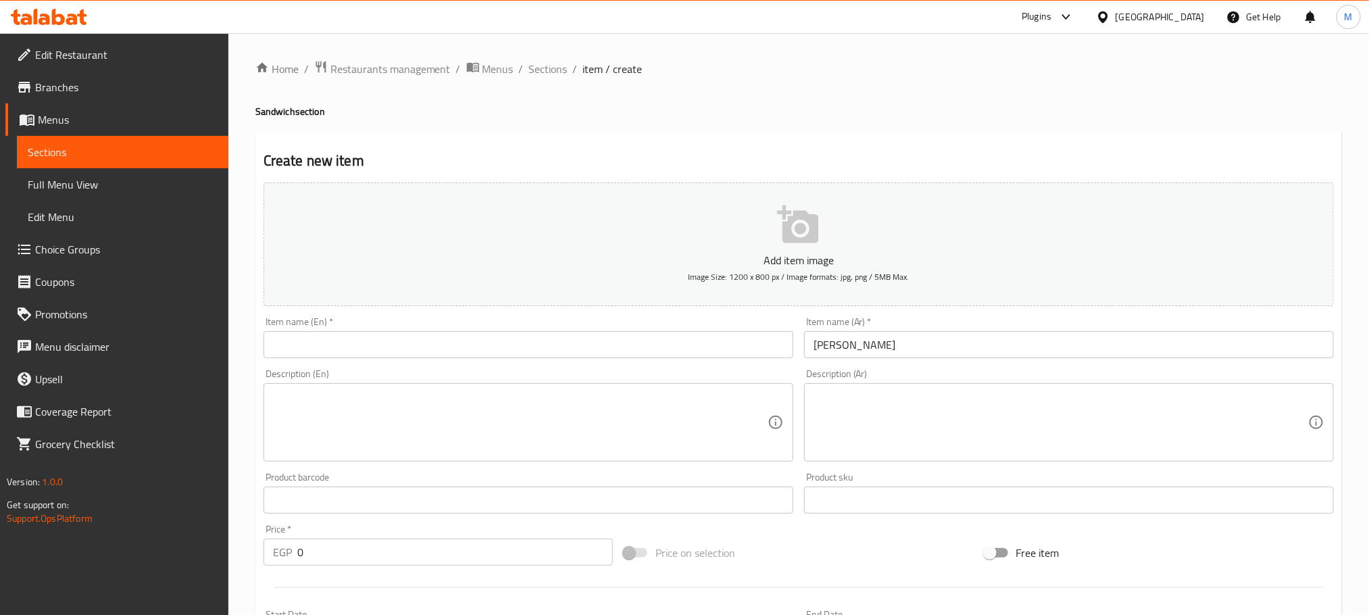
click at [544, 329] on div "Item name (En)   * Item name (En) *" at bounding box center [528, 337] width 530 height 41
click at [542, 342] on input "text" at bounding box center [528, 344] width 530 height 27
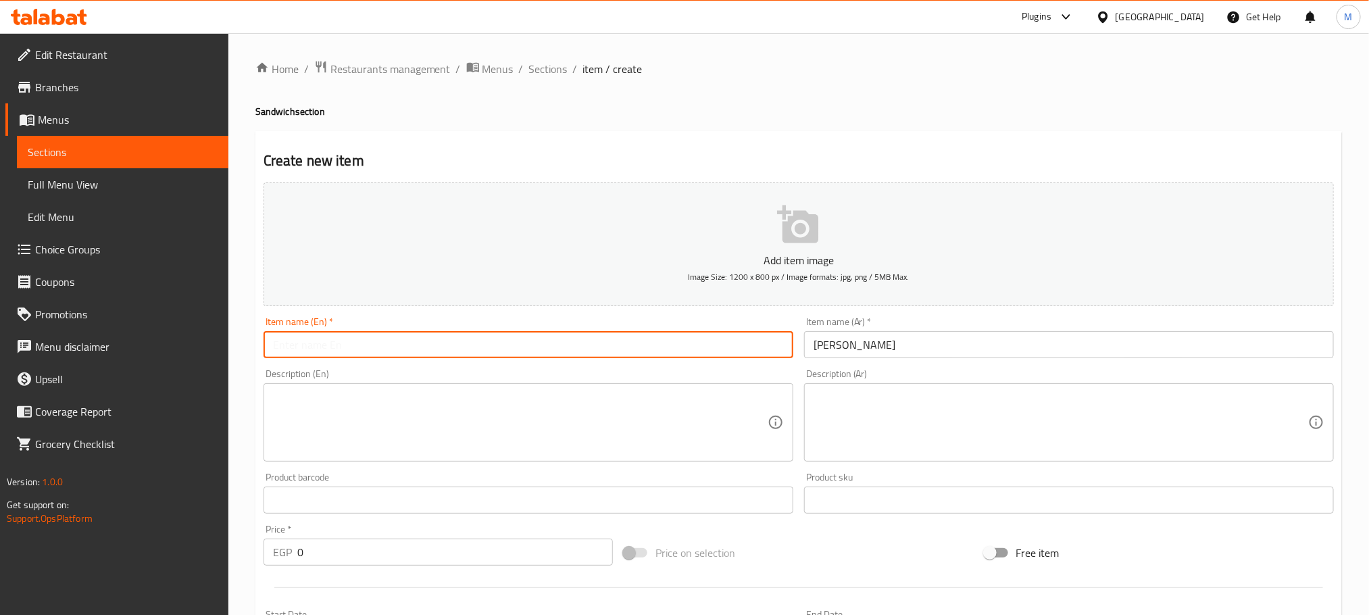
paste input "Cheese croissant"
type input "Cheese croissant"
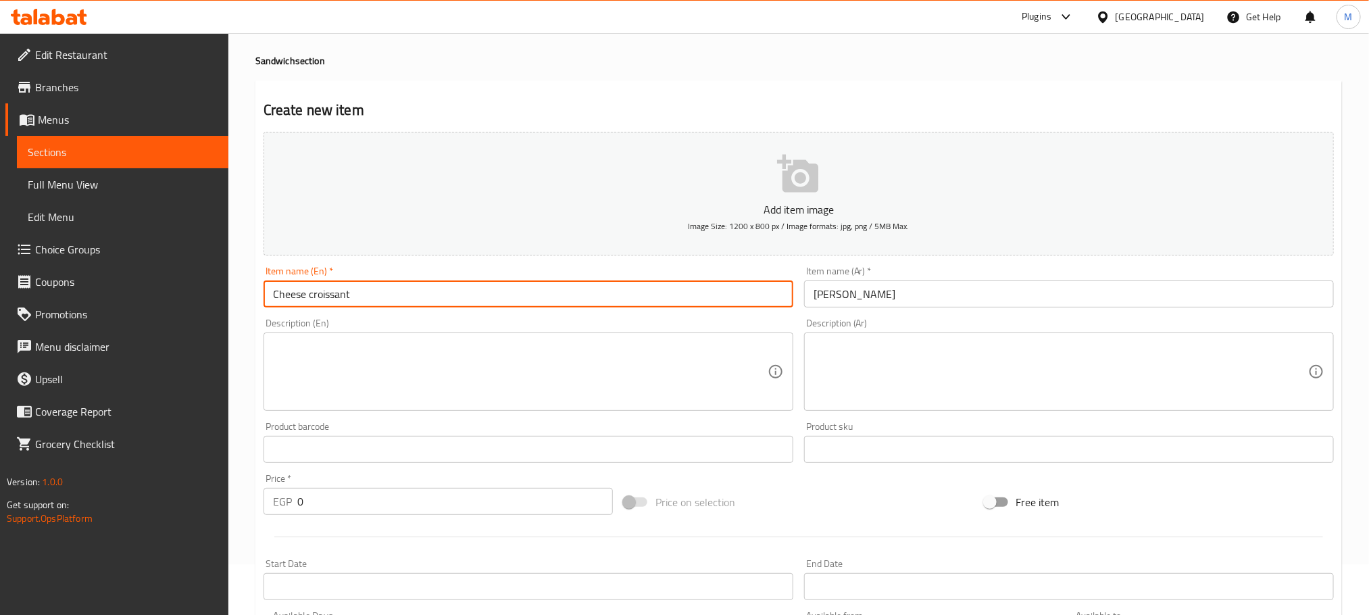
scroll to position [101, 0]
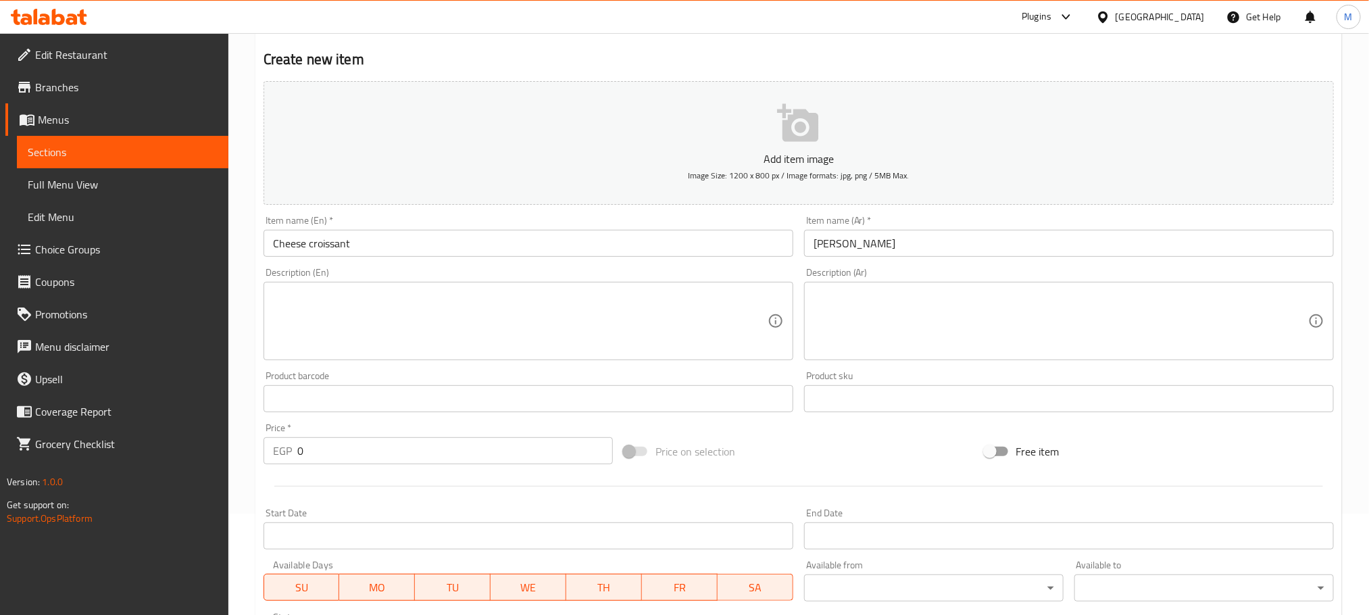
click at [466, 476] on div at bounding box center [798, 485] width 1081 height 33
drag, startPoint x: 464, startPoint y: 468, endPoint x: 458, endPoint y: 461, distance: 9.6
click at [461, 466] on div "Price   * EGP 0 Price *" at bounding box center [438, 443] width 360 height 52
click at [458, 461] on input "0" at bounding box center [454, 450] width 315 height 27
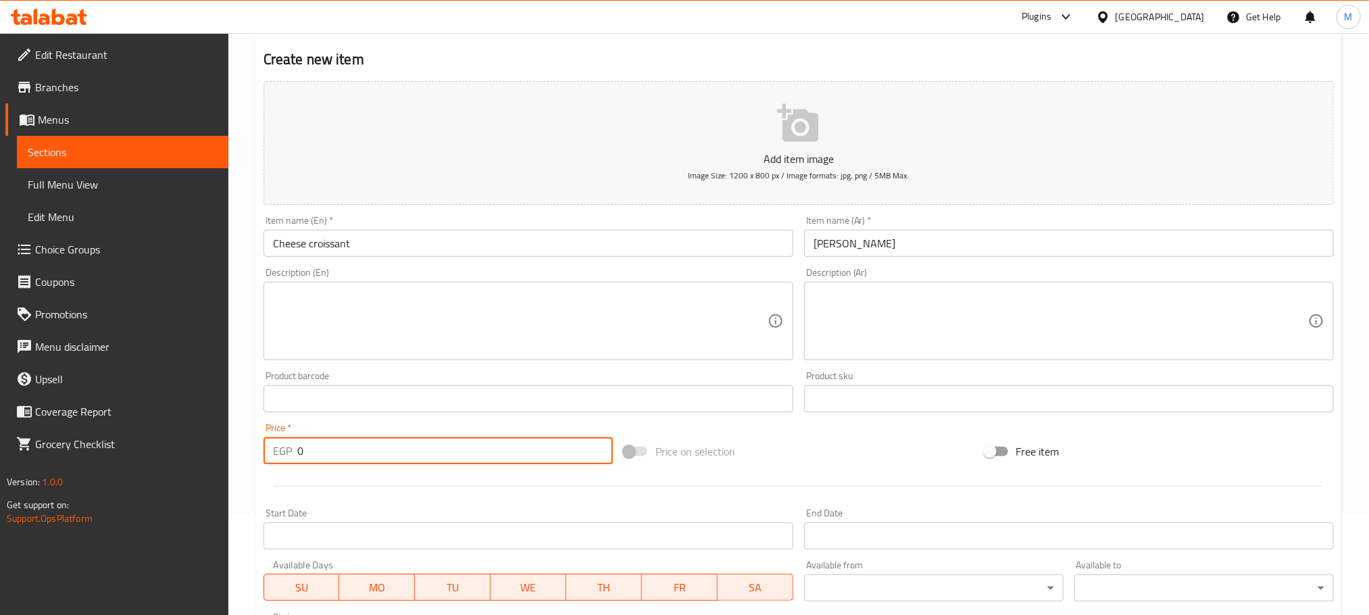
click at [458, 461] on input "0" at bounding box center [454, 450] width 315 height 27
click at [458, 459] on input "0" at bounding box center [454, 450] width 315 height 27
type input "65"
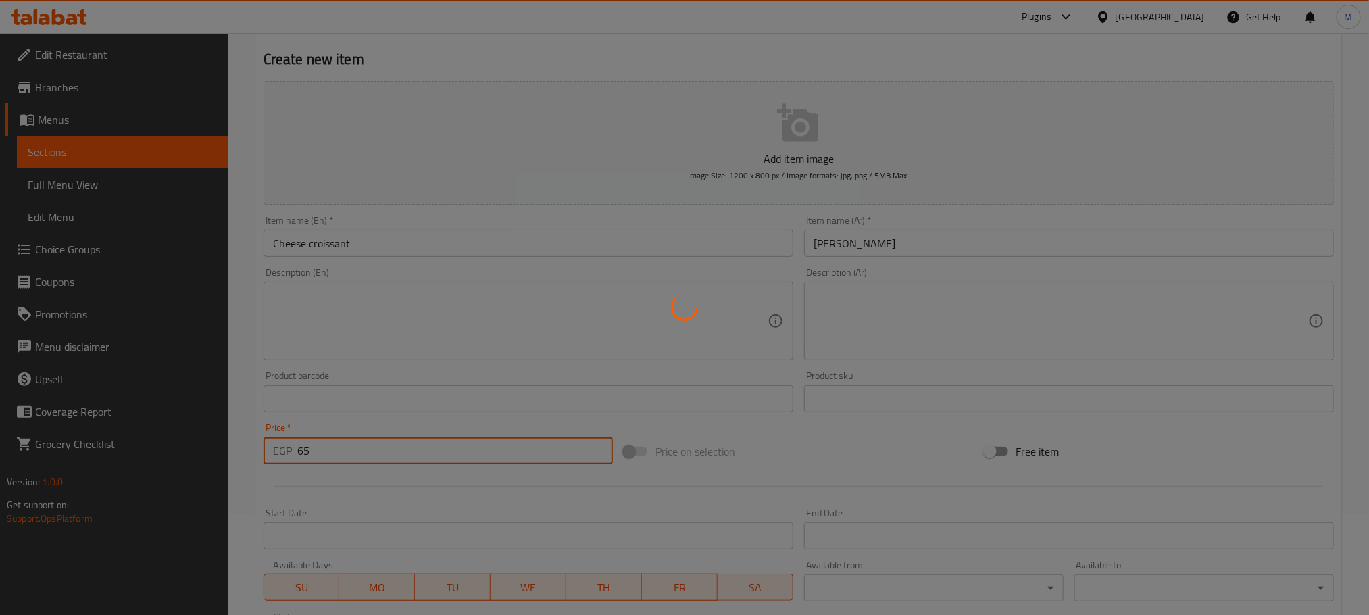
type input "0"
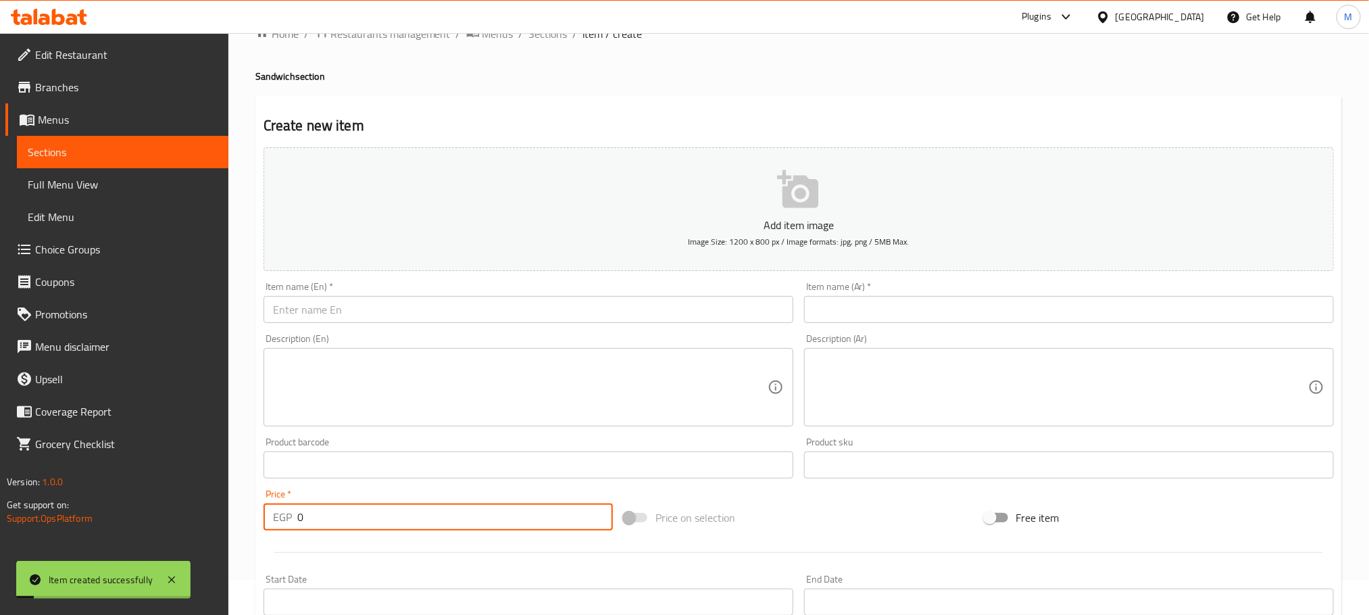
scroll to position [0, 0]
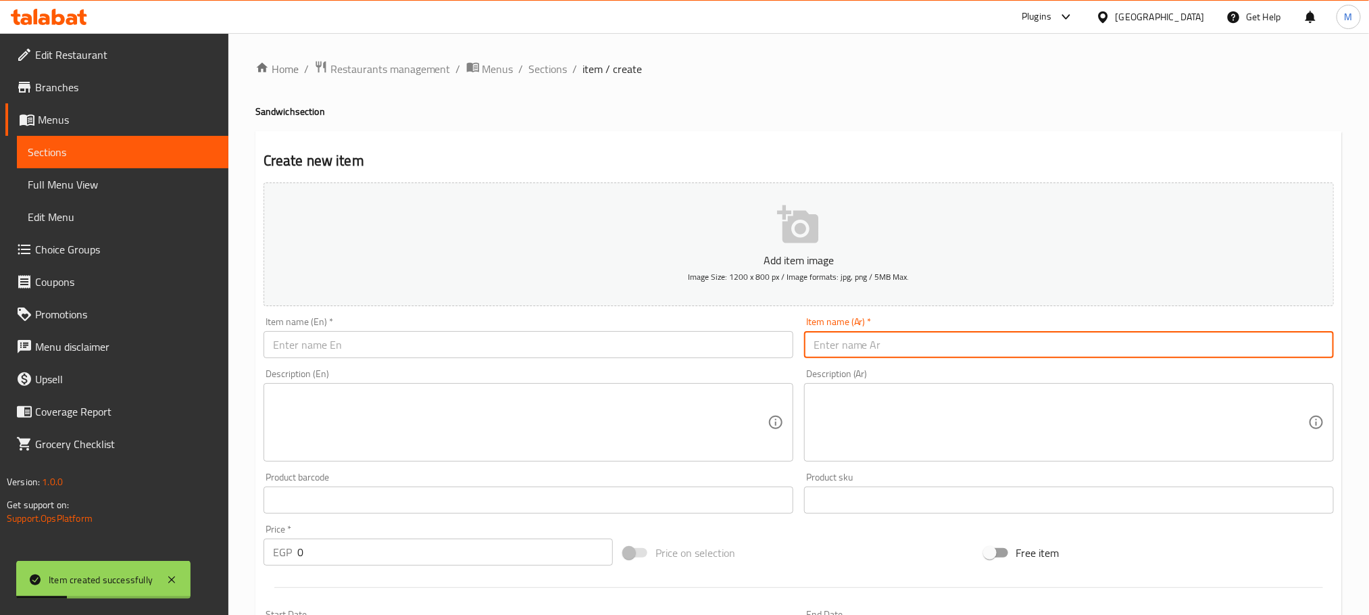
click at [973, 342] on input "text" at bounding box center [1069, 344] width 530 height 27
type input ";"
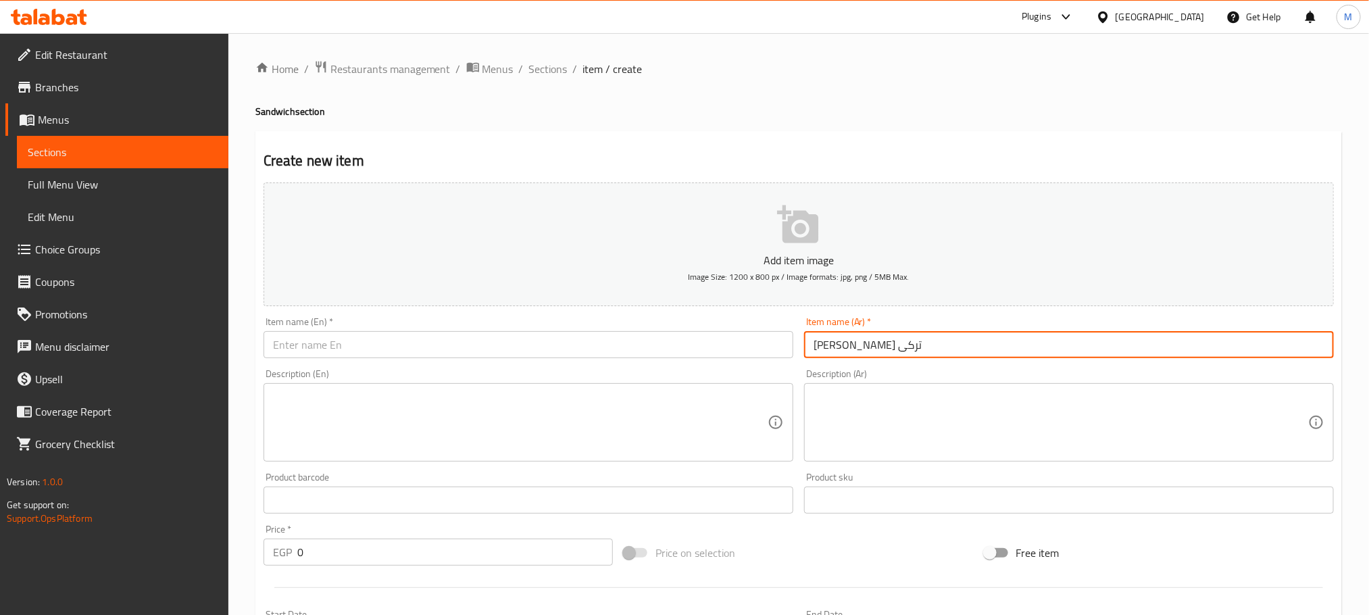
click at [969, 343] on input "كرواسون براون تركى" at bounding box center [1069, 344] width 530 height 27
type input "كرواسون براون تركى"
click at [566, 336] on input "text" at bounding box center [528, 344] width 530 height 27
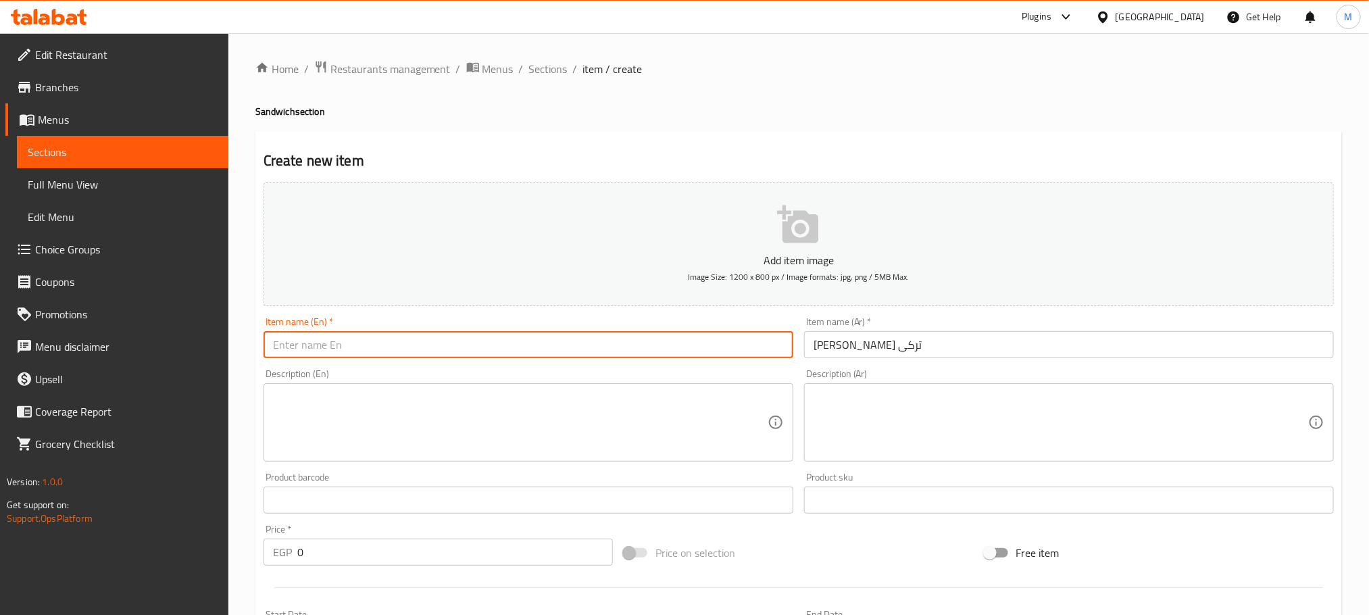
paste input "Turkish brown croissant"
type input "Turkish brown croissant"
click at [422, 549] on input "0" at bounding box center [454, 551] width 315 height 27
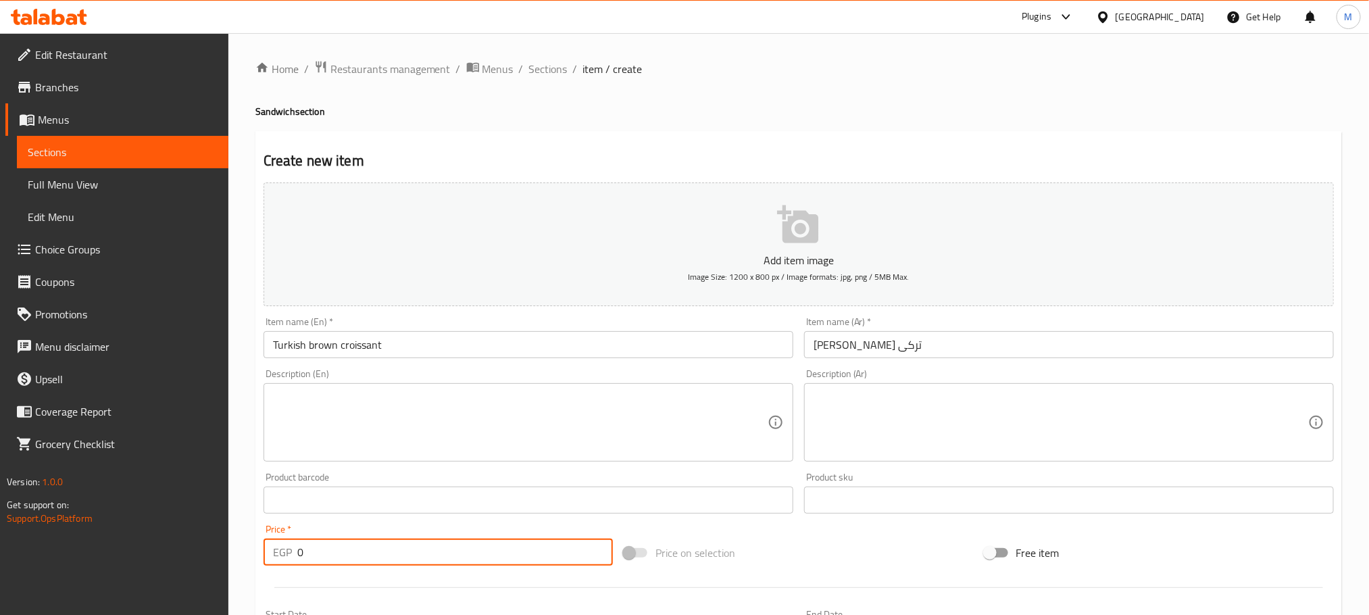
click at [413, 548] on input "0" at bounding box center [454, 551] width 315 height 27
type input "65"
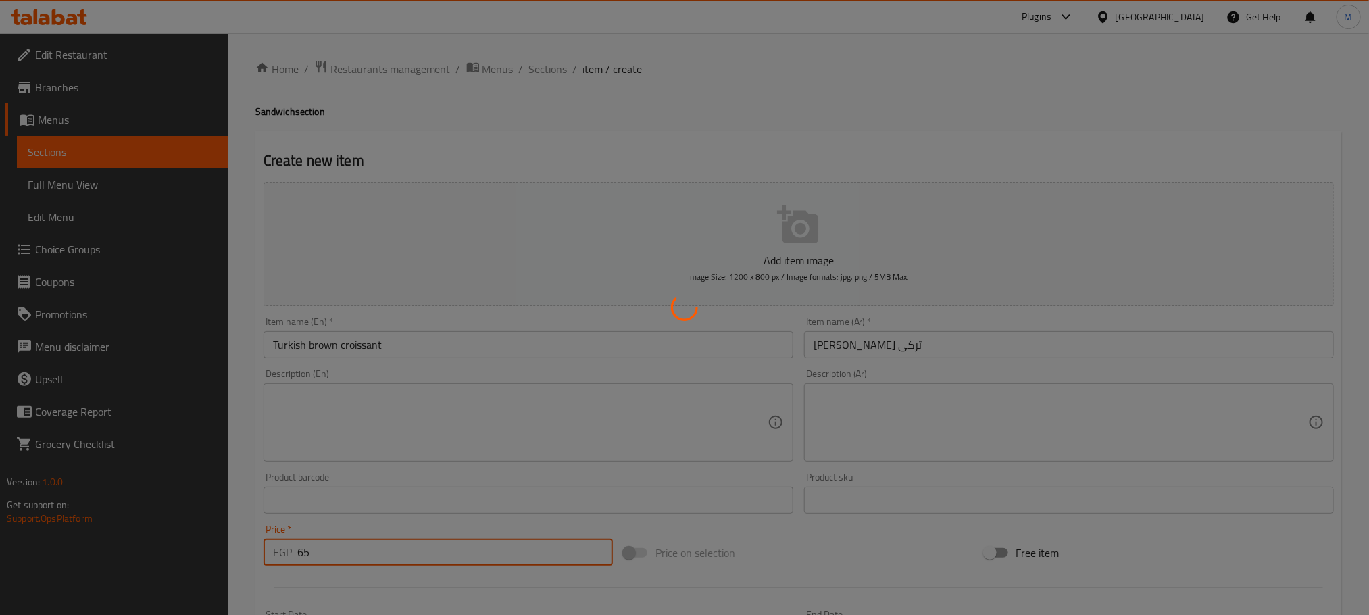
type input "0"
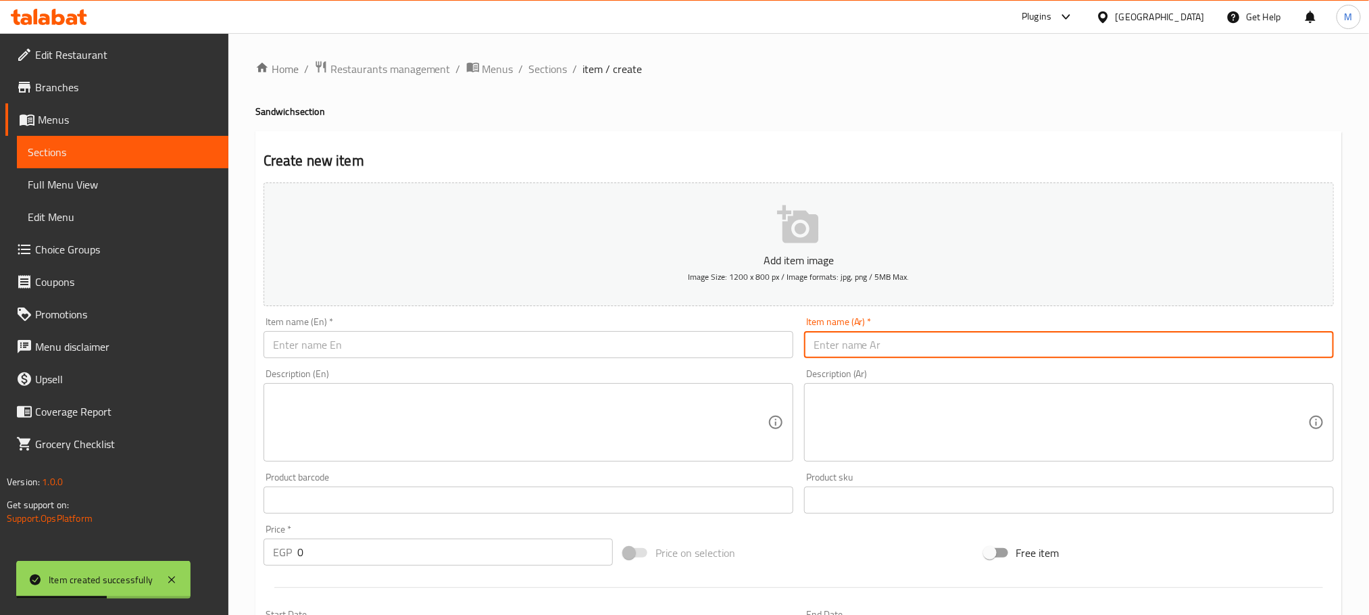
drag, startPoint x: 1151, startPoint y: 333, endPoint x: 1168, endPoint y: 369, distance: 39.6
click at [1151, 333] on input "text" at bounding box center [1069, 344] width 530 height 27
type input "تركى ساندوتش"
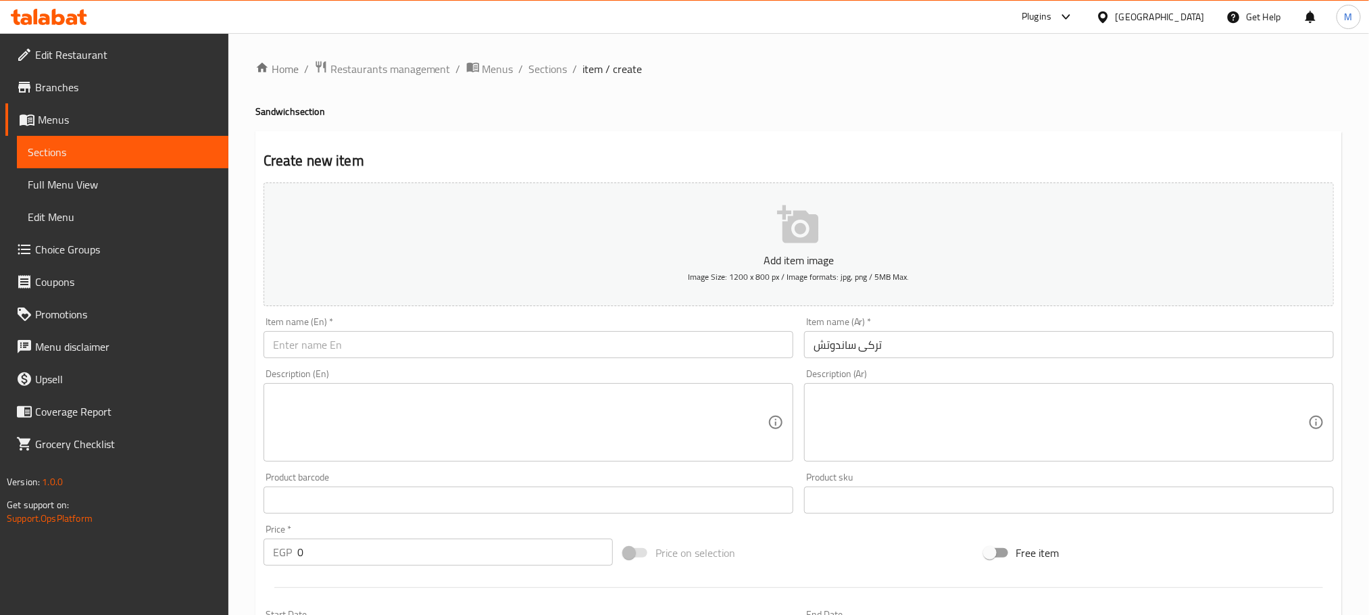
click at [1170, 361] on div "Item name (Ar)   * تركى ساندوتش Item name (Ar) *" at bounding box center [1068, 337] width 540 height 52
copy div "Item name (Ar) *"
click at [1129, 351] on input "تركى ساندوتش" at bounding box center [1069, 344] width 530 height 27
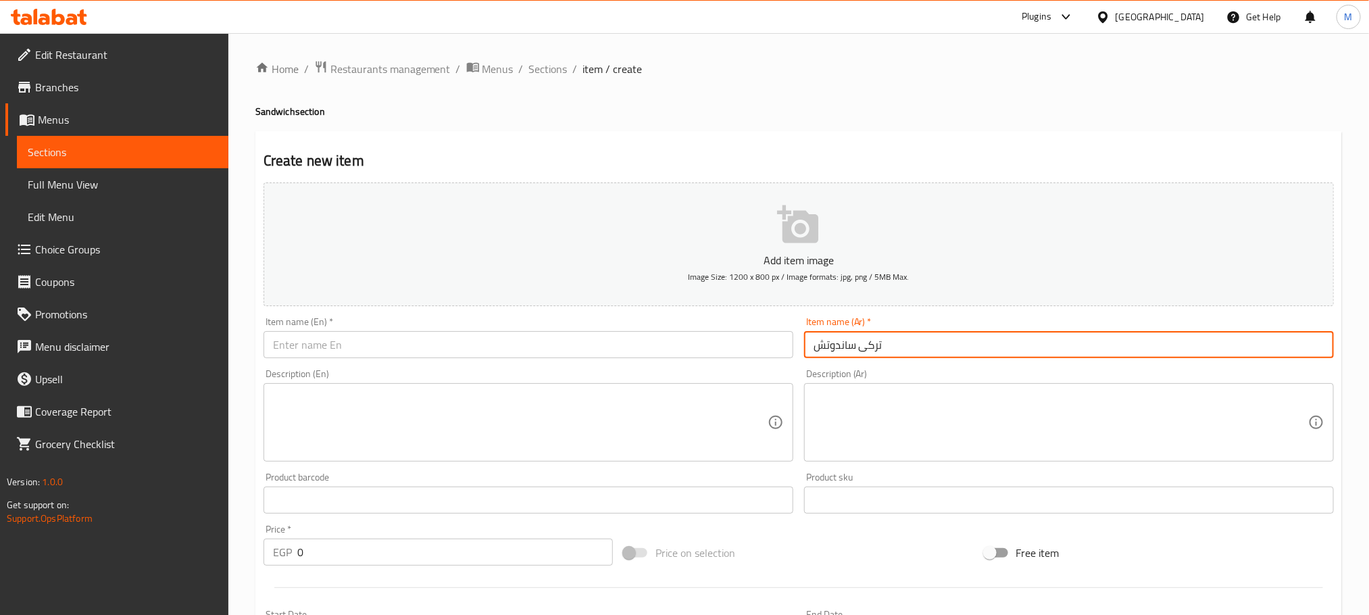
click at [1129, 351] on input "تركى ساندوتش" at bounding box center [1069, 344] width 530 height 27
click at [526, 323] on div "Item name (En)   * Item name (En) *" at bounding box center [528, 337] width 530 height 41
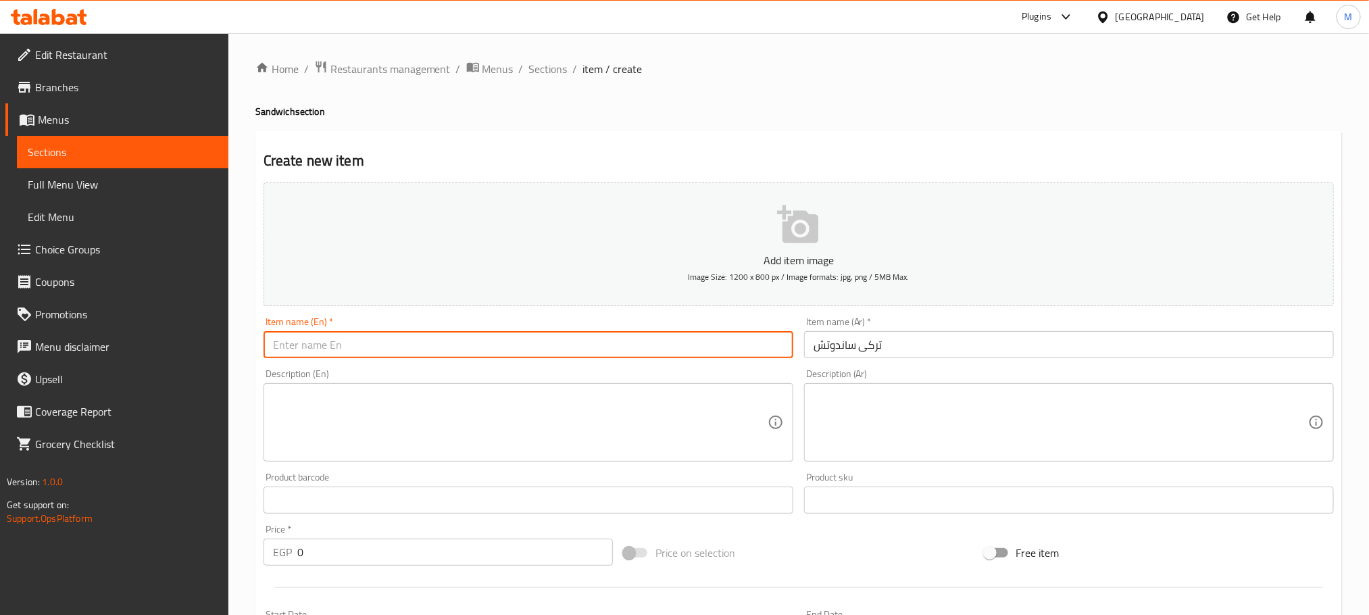
click at [537, 339] on input "text" at bounding box center [528, 344] width 530 height 27
paste input "Turkey sandwich"
type input "Turkey sandwich"
click at [399, 561] on input "0" at bounding box center [454, 551] width 315 height 27
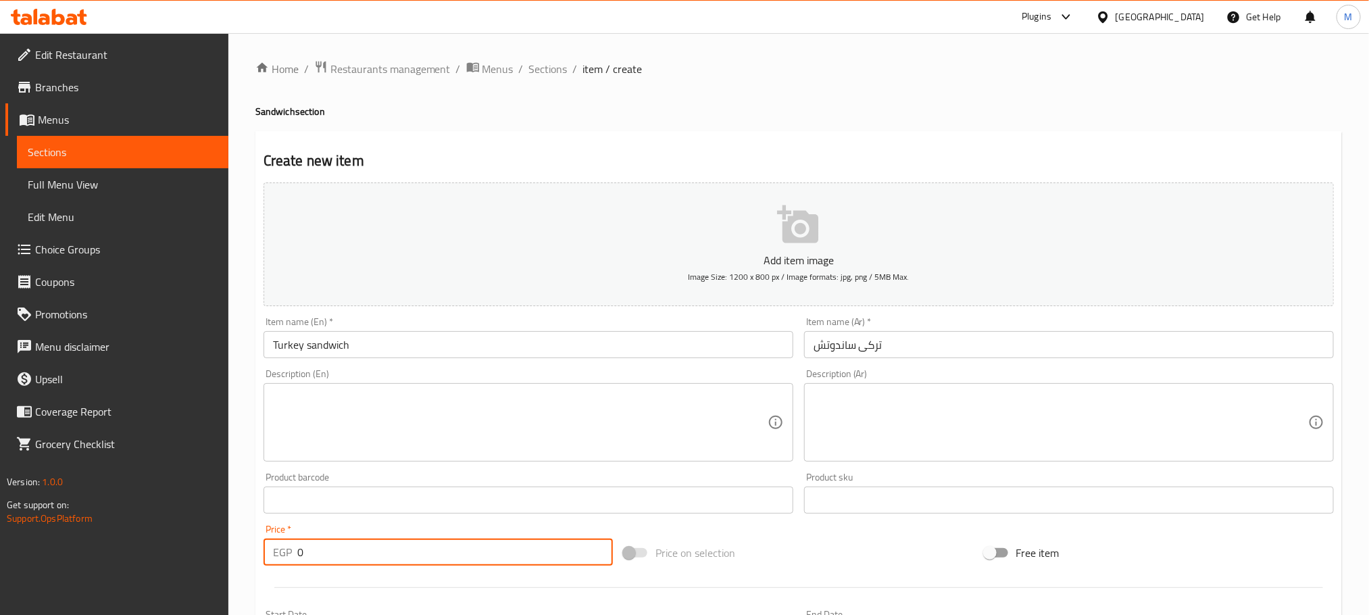
click at [399, 561] on input "0" at bounding box center [454, 551] width 315 height 27
type input "65"
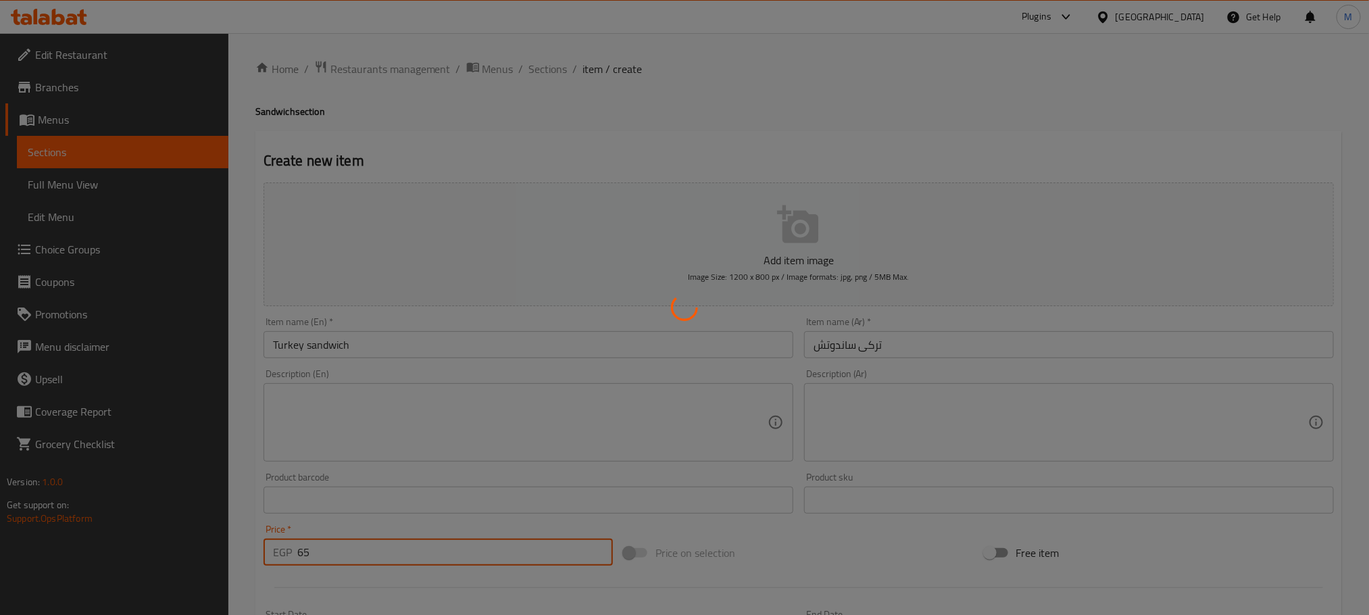
type input "0"
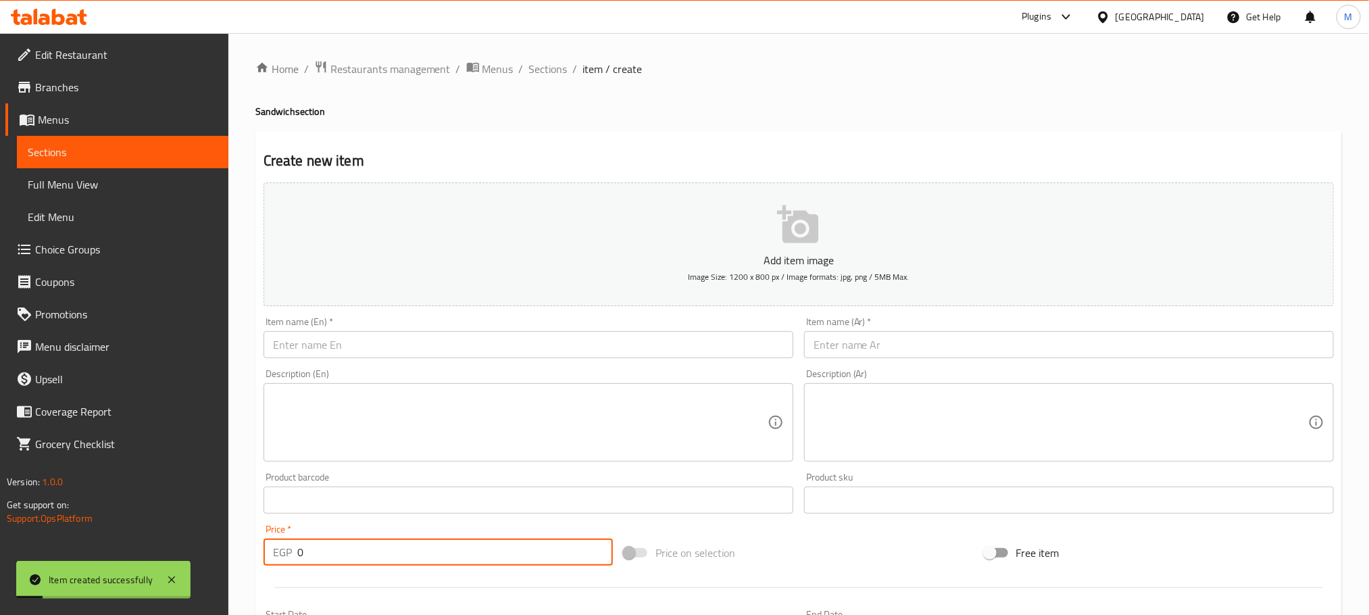
click at [851, 345] on input "text" at bounding box center [1069, 344] width 530 height 27
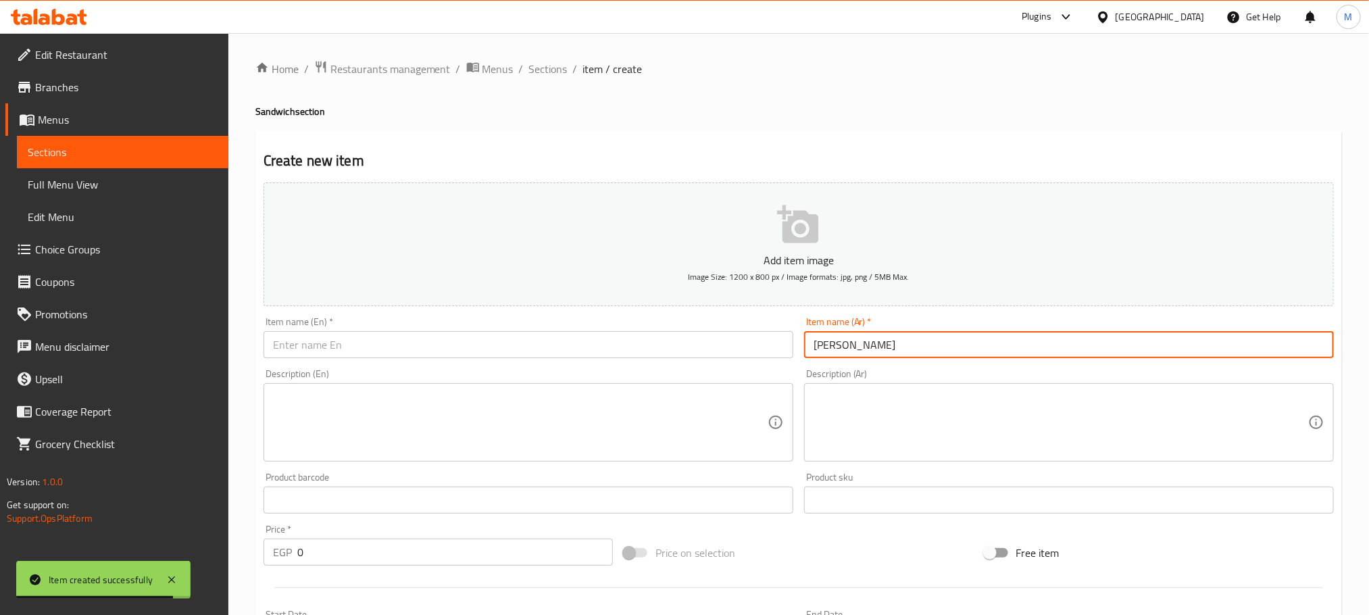
type input "بيف ساندوتش"
drag, startPoint x: 657, startPoint y: 359, endPoint x: 644, endPoint y: 359, distance: 12.9
click at [655, 358] on input "text" at bounding box center [528, 344] width 530 height 27
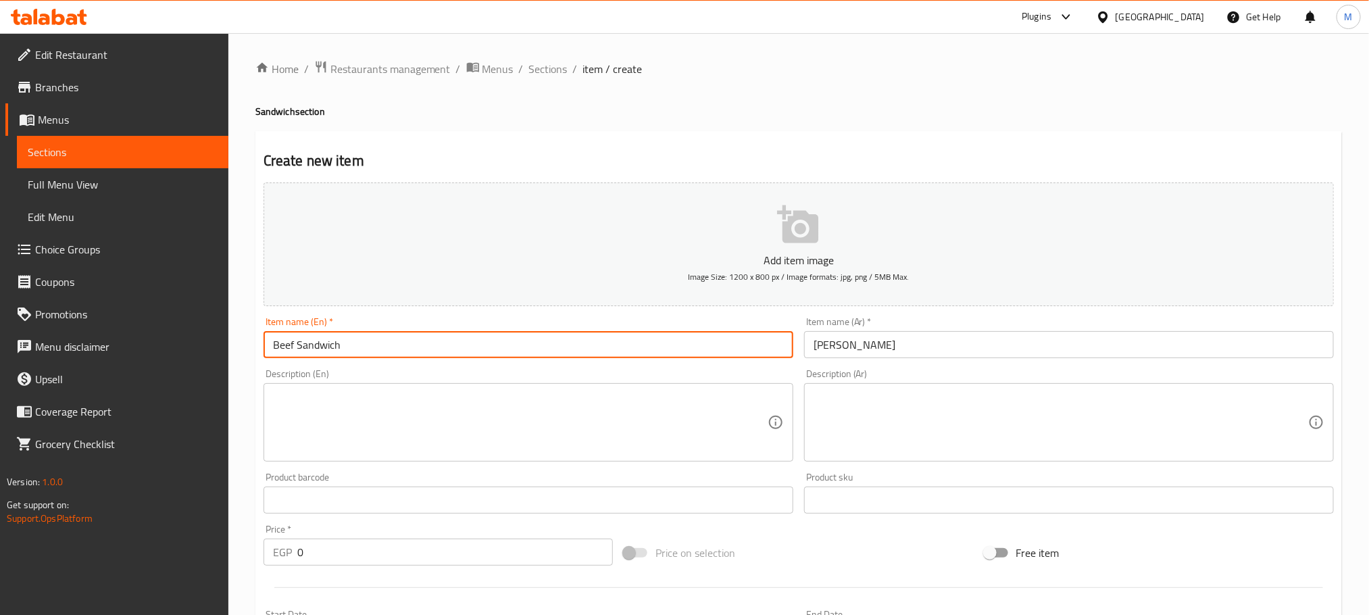
type input "Beef Sandwich"
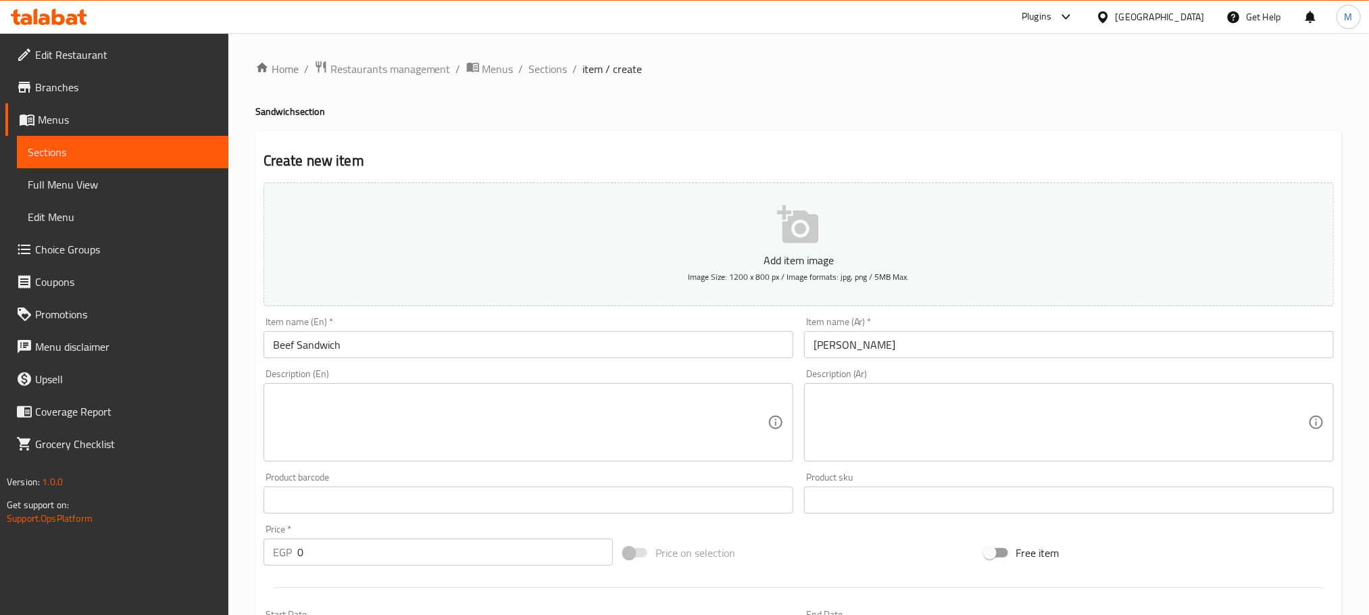
click at [491, 574] on div at bounding box center [798, 587] width 1081 height 33
drag, startPoint x: 487, startPoint y: 574, endPoint x: 486, endPoint y: 550, distance: 23.7
click at [485, 568] on div "Add item image Image Size: 1200 x 800 px / Image formats: jpg, png / 5MB Max. I…" at bounding box center [798, 468] width 1081 height 582
click at [486, 550] on input "0" at bounding box center [454, 551] width 315 height 27
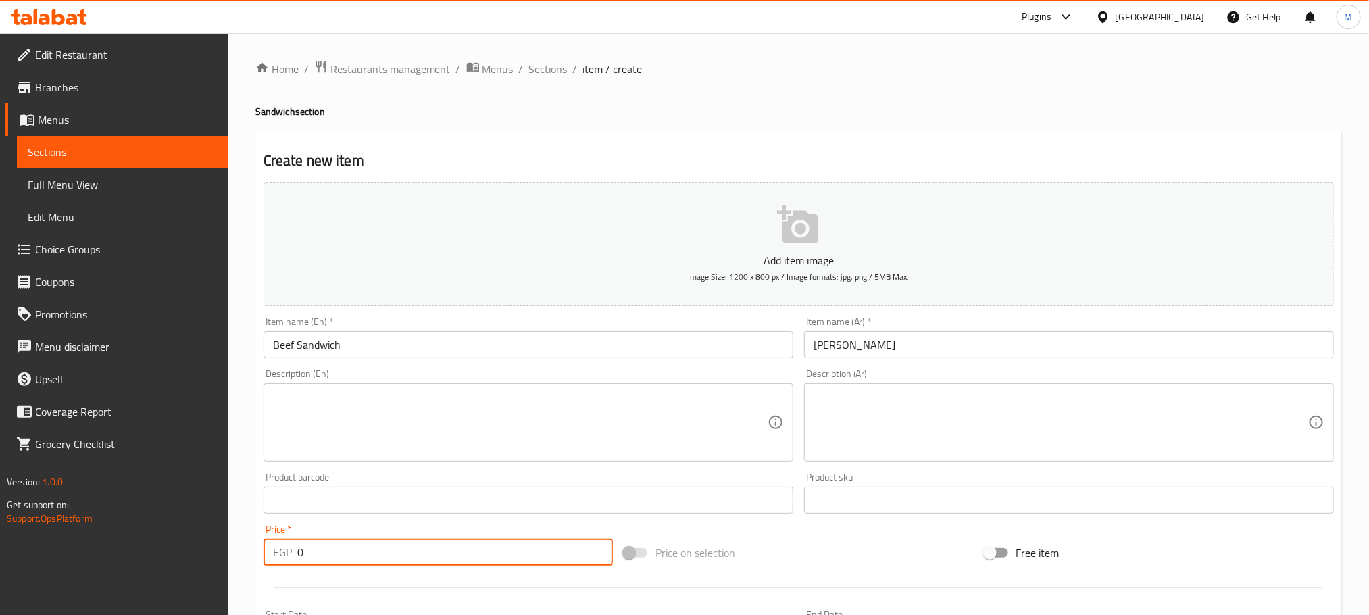
click at [486, 550] on input "0" at bounding box center [454, 551] width 315 height 27
type input "6555"
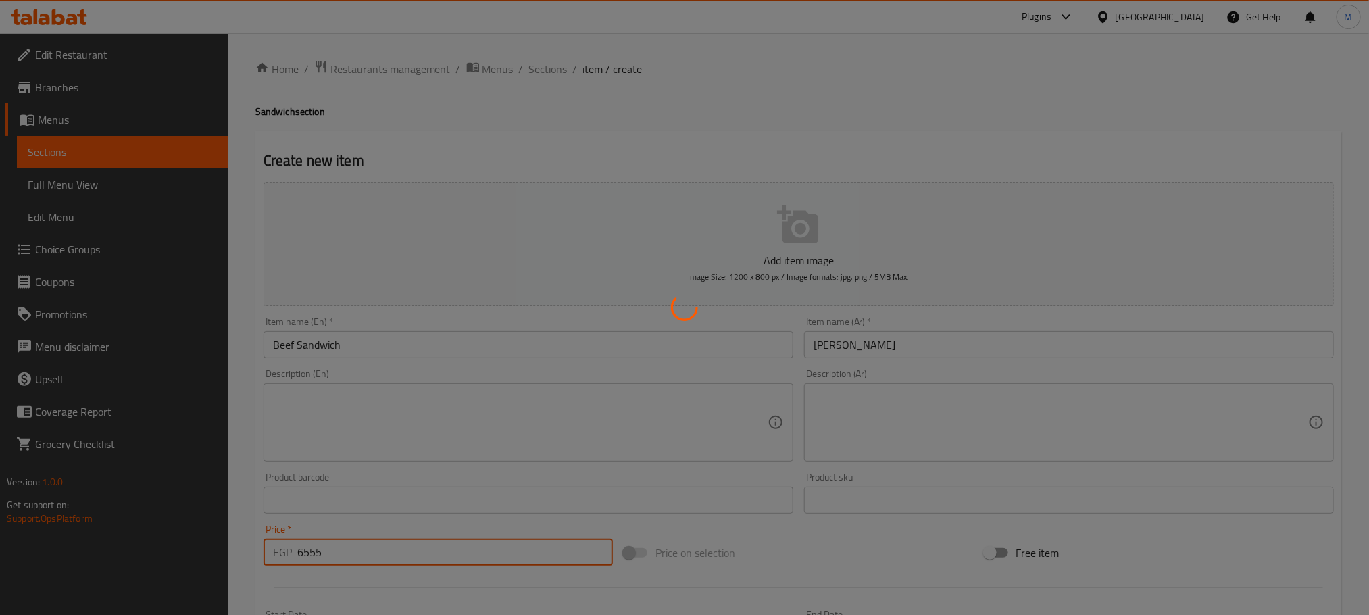
type input "0"
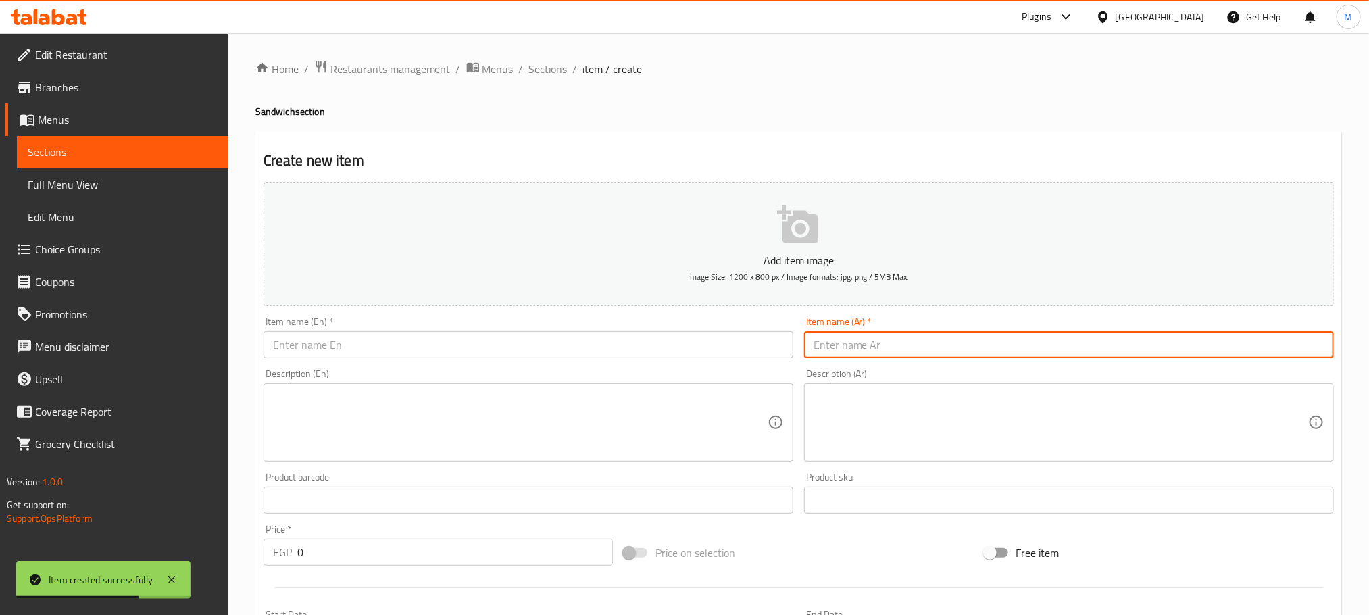
click at [973, 342] on input "text" at bounding box center [1069, 344] width 530 height 27
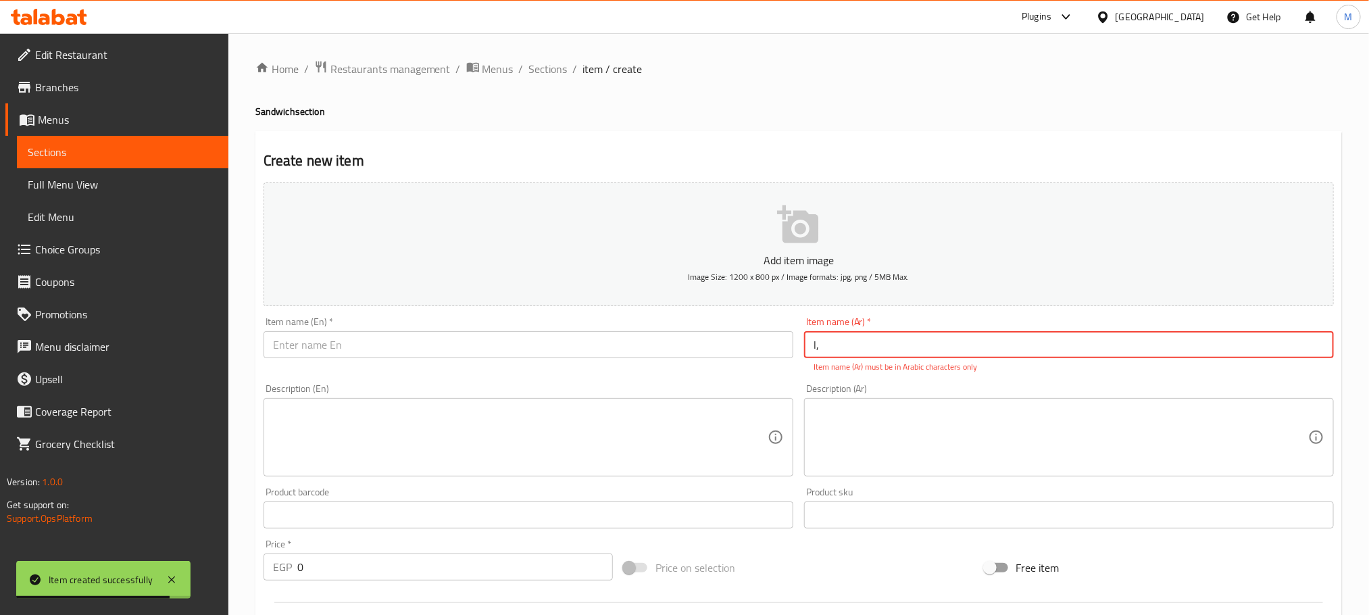
type input "l"
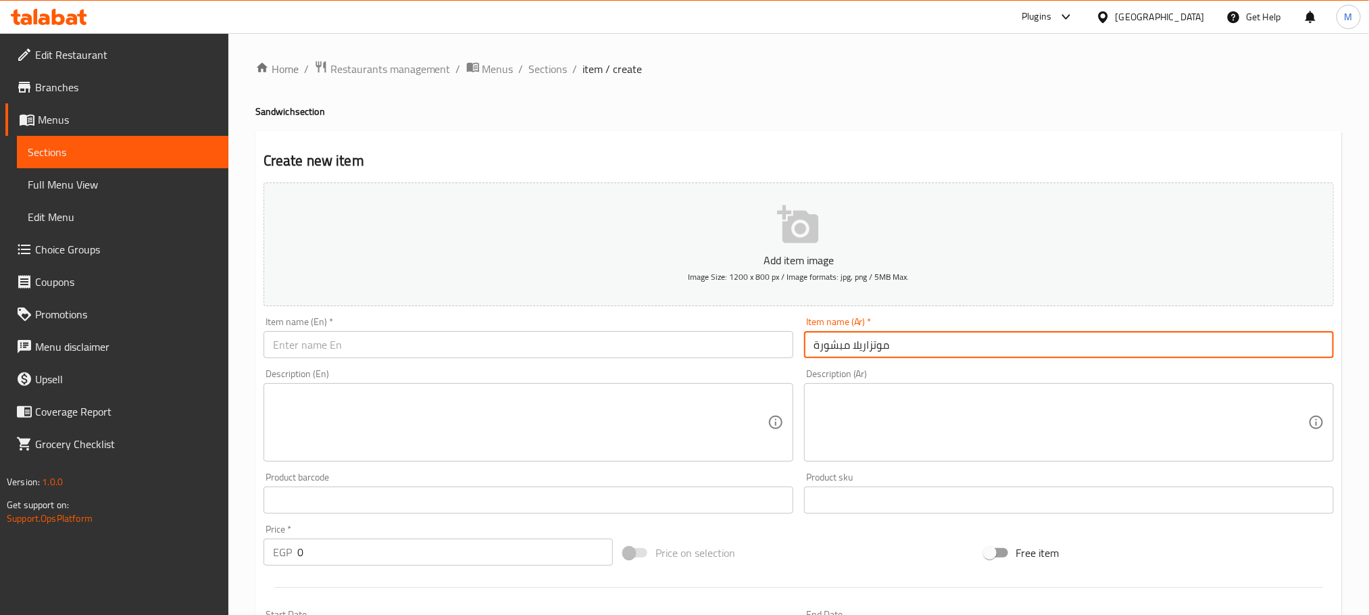
drag, startPoint x: 836, startPoint y: 359, endPoint x: 836, endPoint y: 345, distance: 13.5
click at [836, 357] on input "موتزاريلا مبشورة" at bounding box center [1069, 344] width 530 height 27
click at [836, 345] on input "موتزاريلا مبشورة" at bounding box center [1069, 344] width 530 height 27
click at [843, 345] on input "موتزاريلا تشيكن" at bounding box center [1069, 344] width 530 height 27
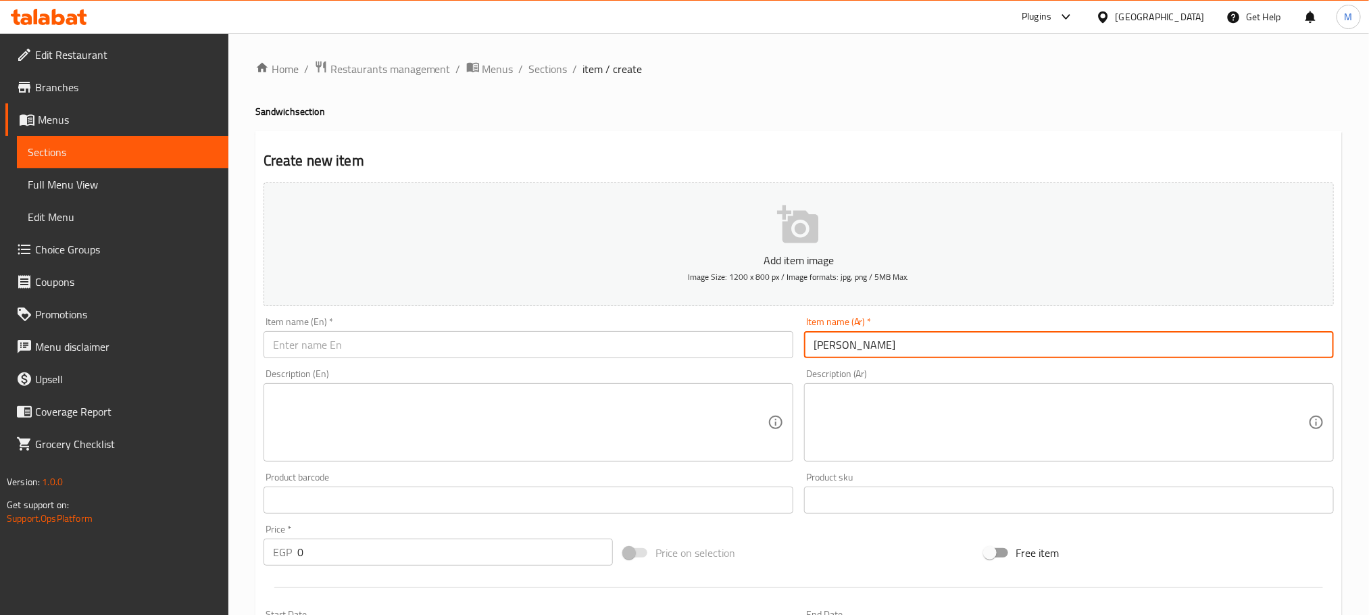
click at [843, 345] on input "موتزاريلا تشيكن" at bounding box center [1069, 344] width 530 height 27
type input "موتزاريلا تشيكن"
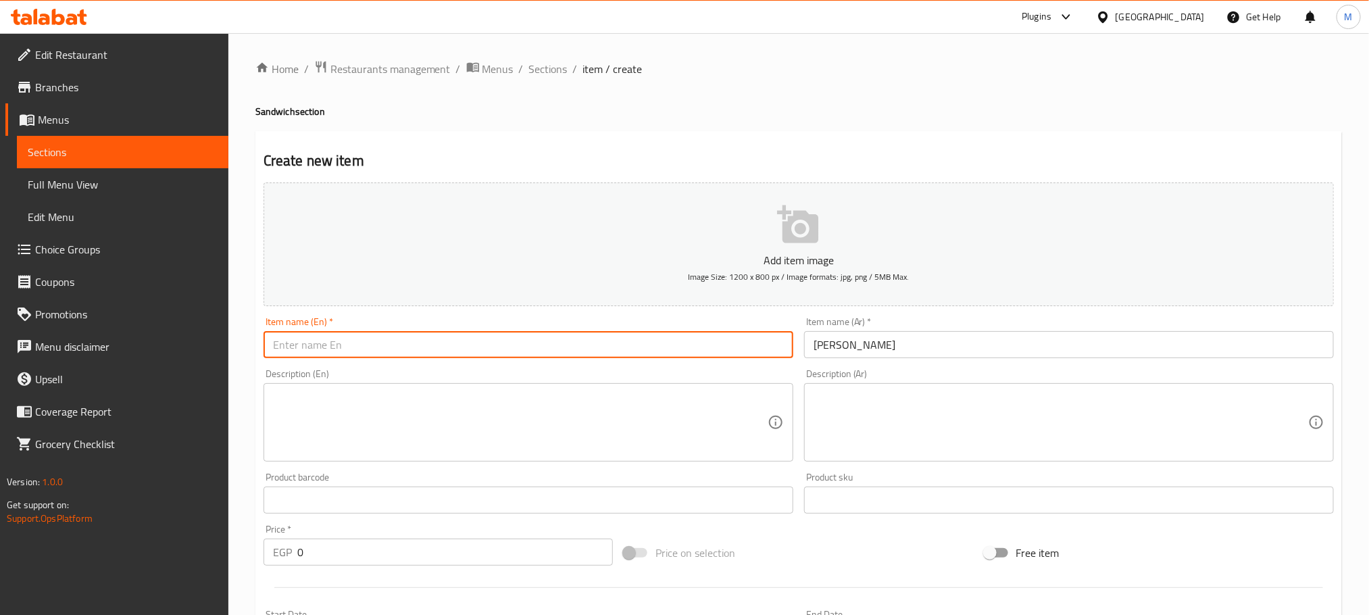
click at [596, 357] on input "text" at bounding box center [528, 344] width 530 height 27
paste input "Mozzarella chicken"
type input "Mozzarella chicken"
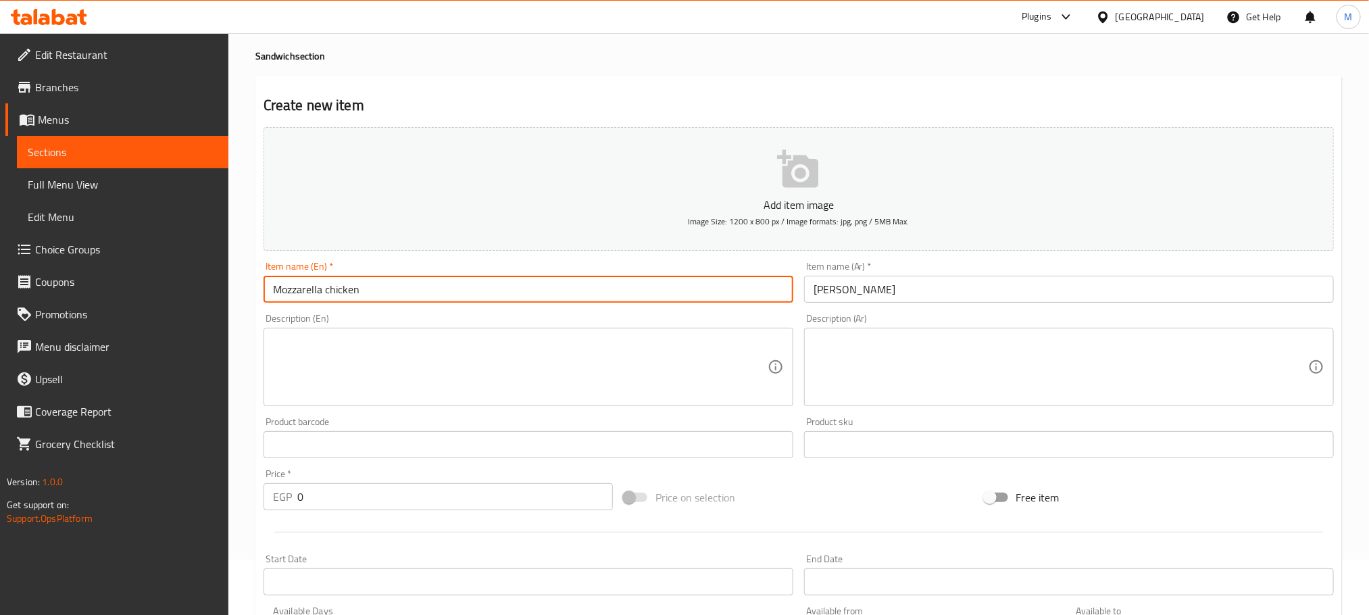
scroll to position [101, 0]
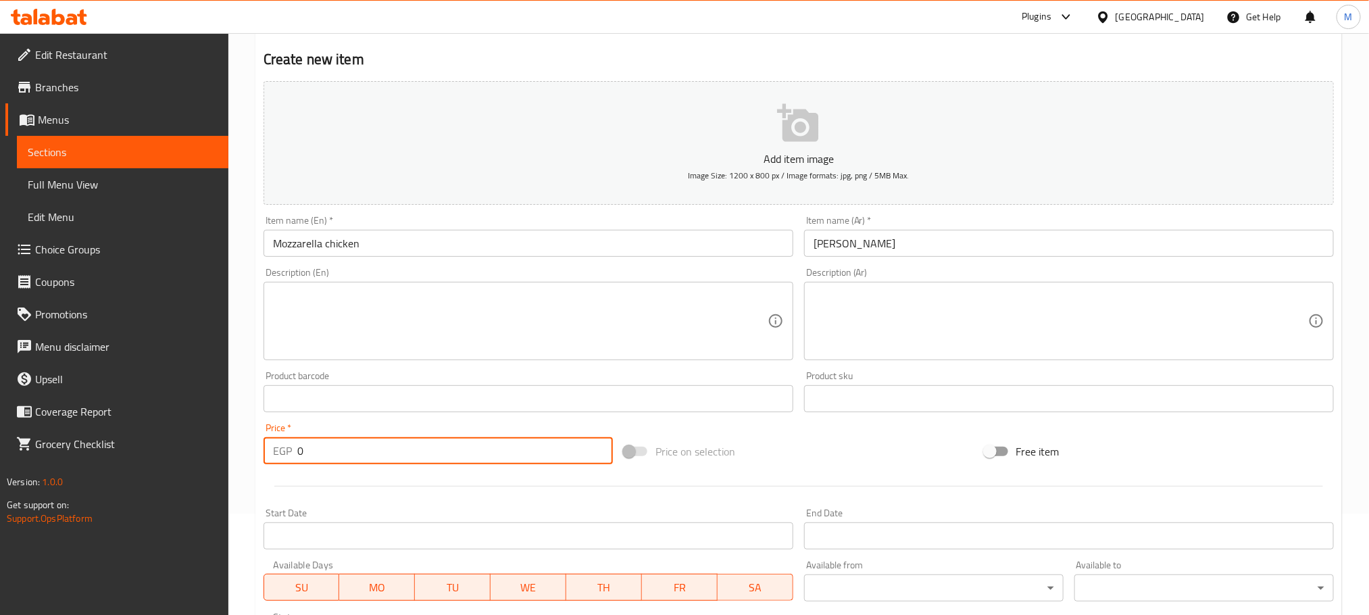
click at [367, 440] on input "0" at bounding box center [454, 450] width 315 height 27
click at [367, 428] on div "Price   * EGP 0 Price *" at bounding box center [437, 443] width 349 height 41
drag, startPoint x: 367, startPoint y: 442, endPoint x: 367, endPoint y: 450, distance: 7.4
click at [367, 450] on div "Price   * EGP 0 Price *" at bounding box center [437, 443] width 349 height 41
click at [370, 440] on input "0" at bounding box center [454, 450] width 315 height 27
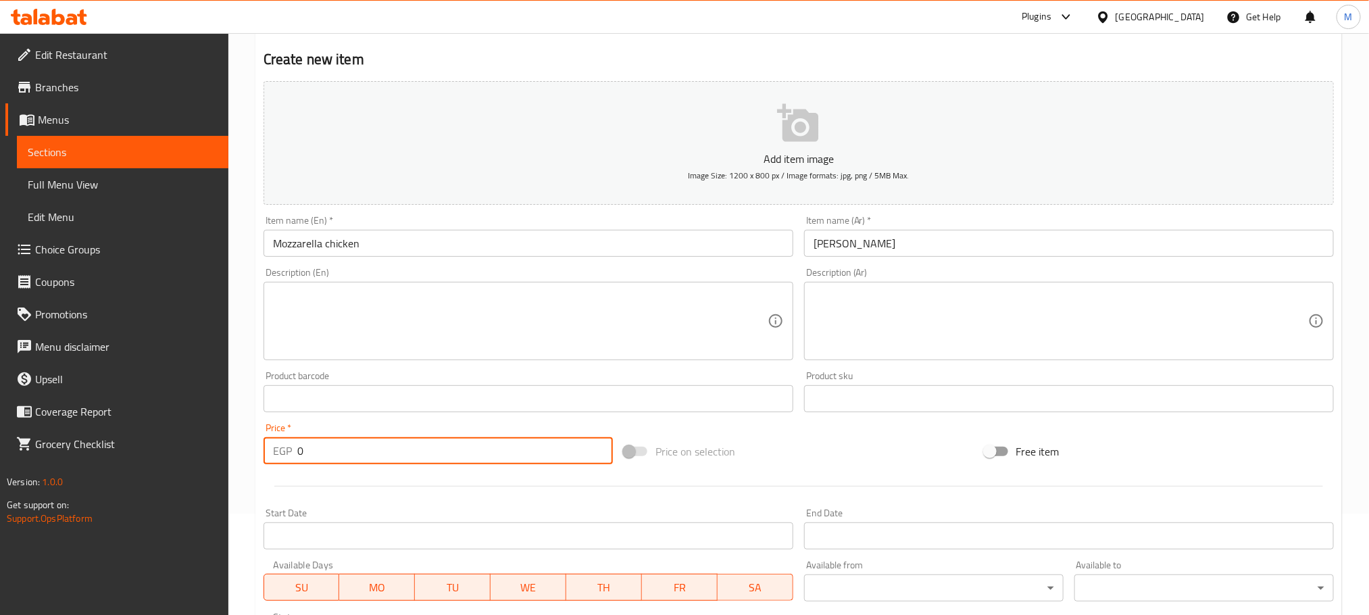
click at [391, 462] on input "0" at bounding box center [454, 450] width 315 height 27
type input "80"
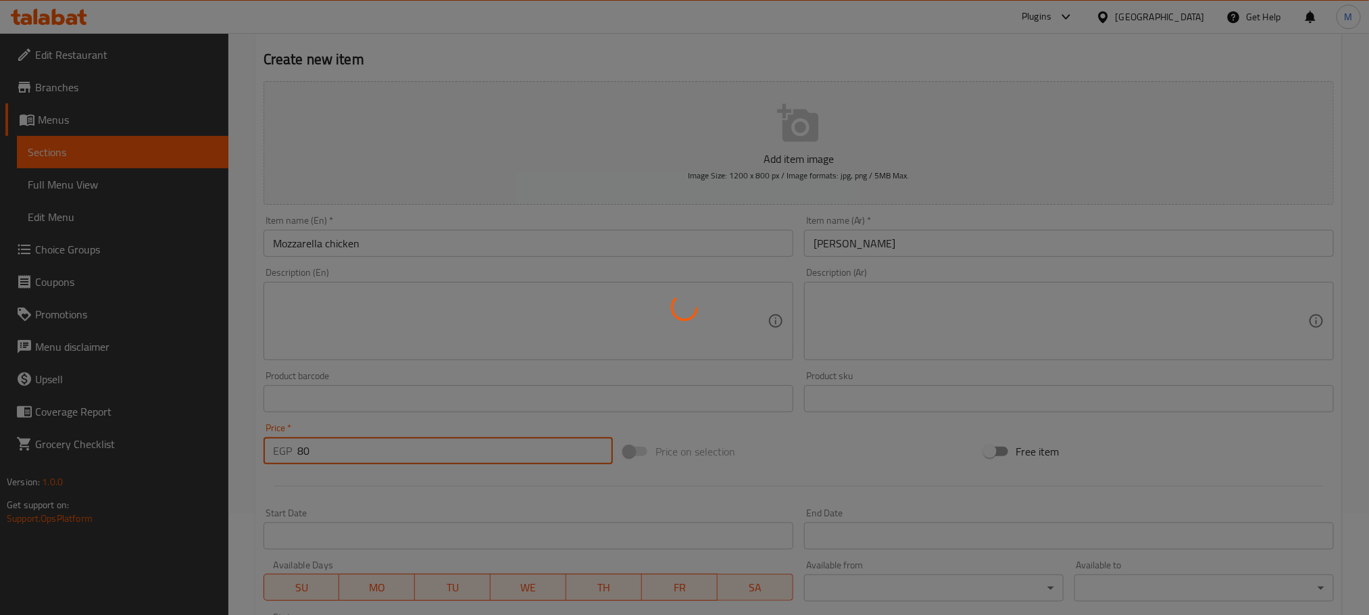
type input "0"
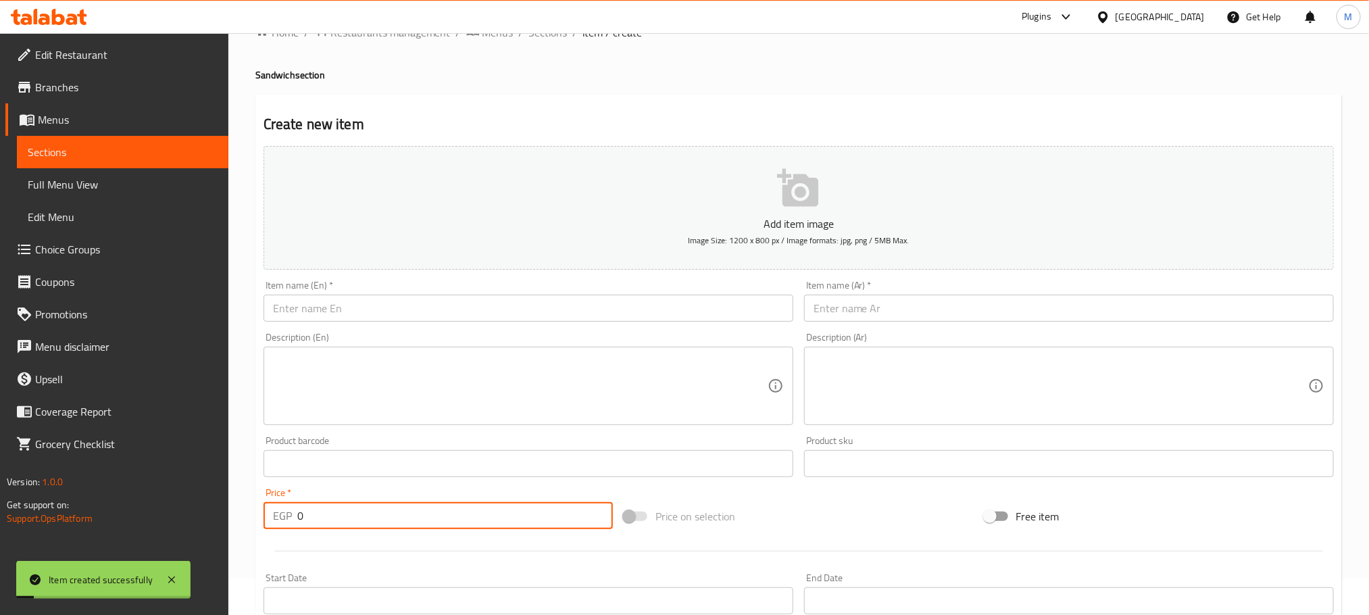
scroll to position [0, 0]
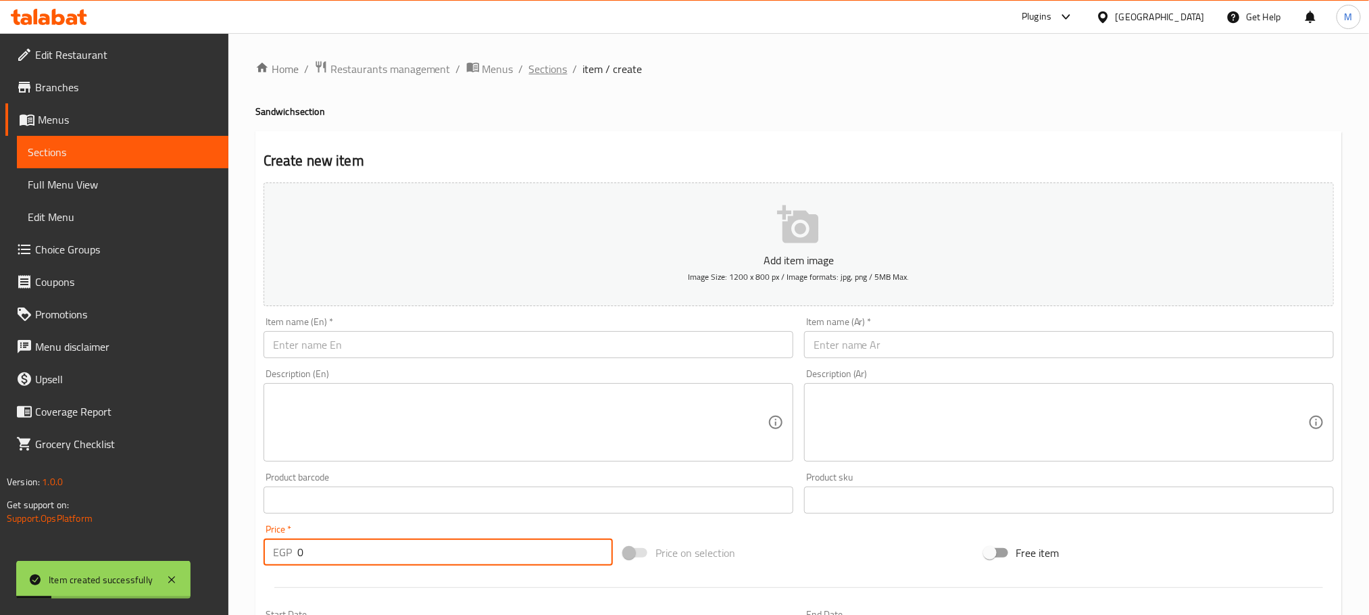
click at [556, 68] on span "Sections" at bounding box center [548, 69] width 39 height 16
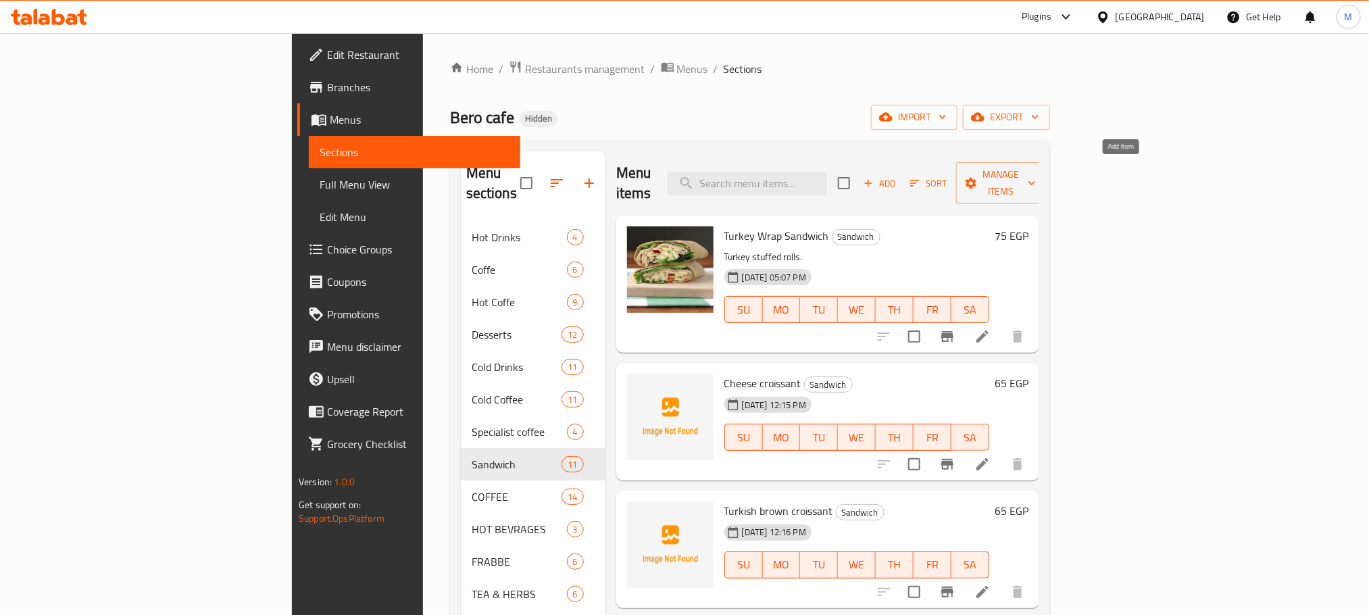
click at [898, 180] on span "Add" at bounding box center [879, 184] width 36 height 16
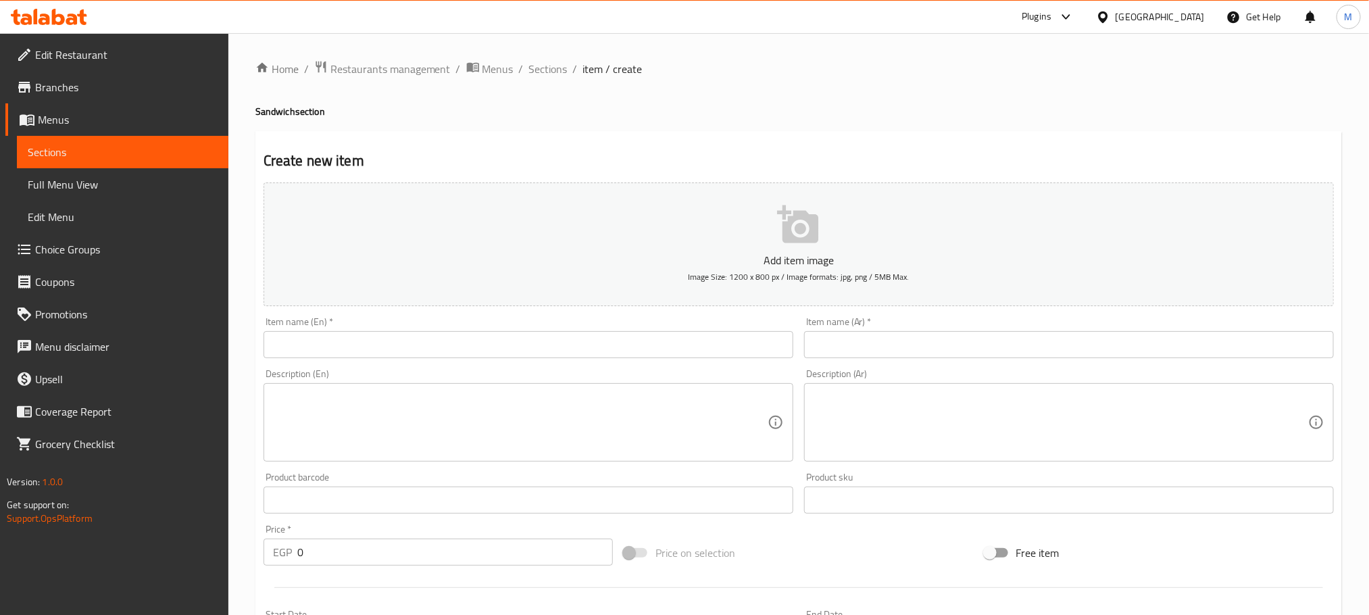
click at [1082, 328] on div "Item name (Ar)   * Item name (Ar) *" at bounding box center [1069, 337] width 530 height 41
click at [1086, 353] on input "text" at bounding box center [1069, 344] width 530 height 27
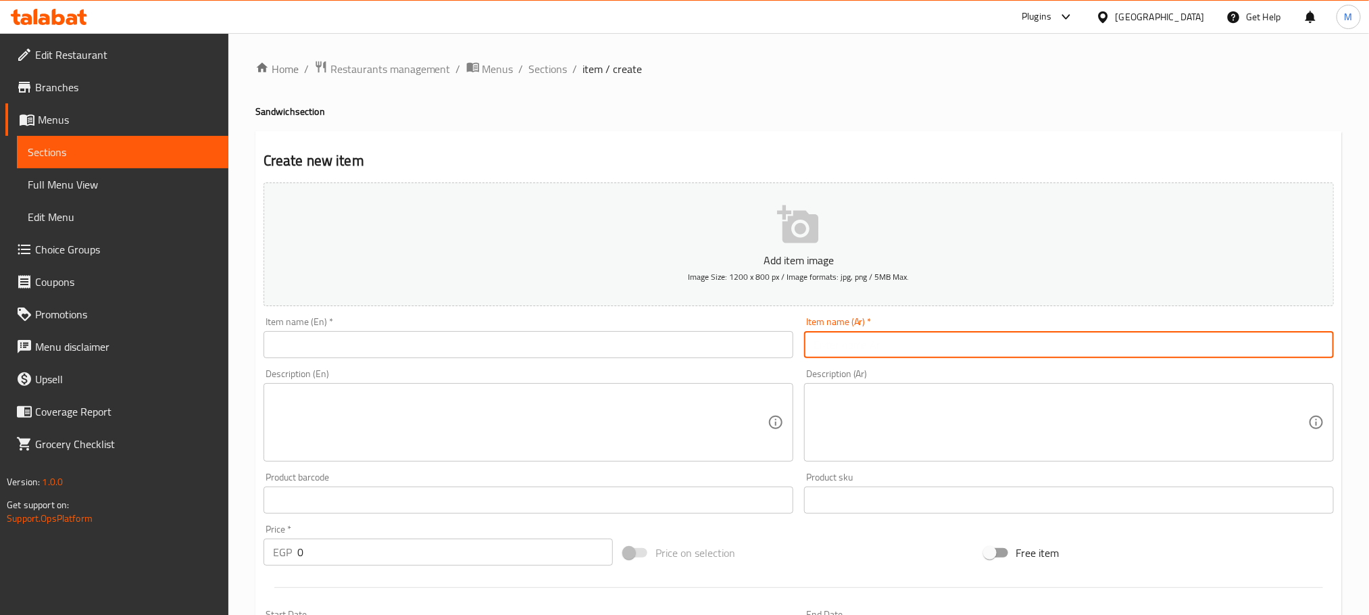
click at [1077, 351] on input "text" at bounding box center [1069, 344] width 530 height 27
type input "j"
type input "تشيكن تندورى"
click at [554, 357] on div "Item name (En)   * Item name (En) *" at bounding box center [528, 337] width 540 height 52
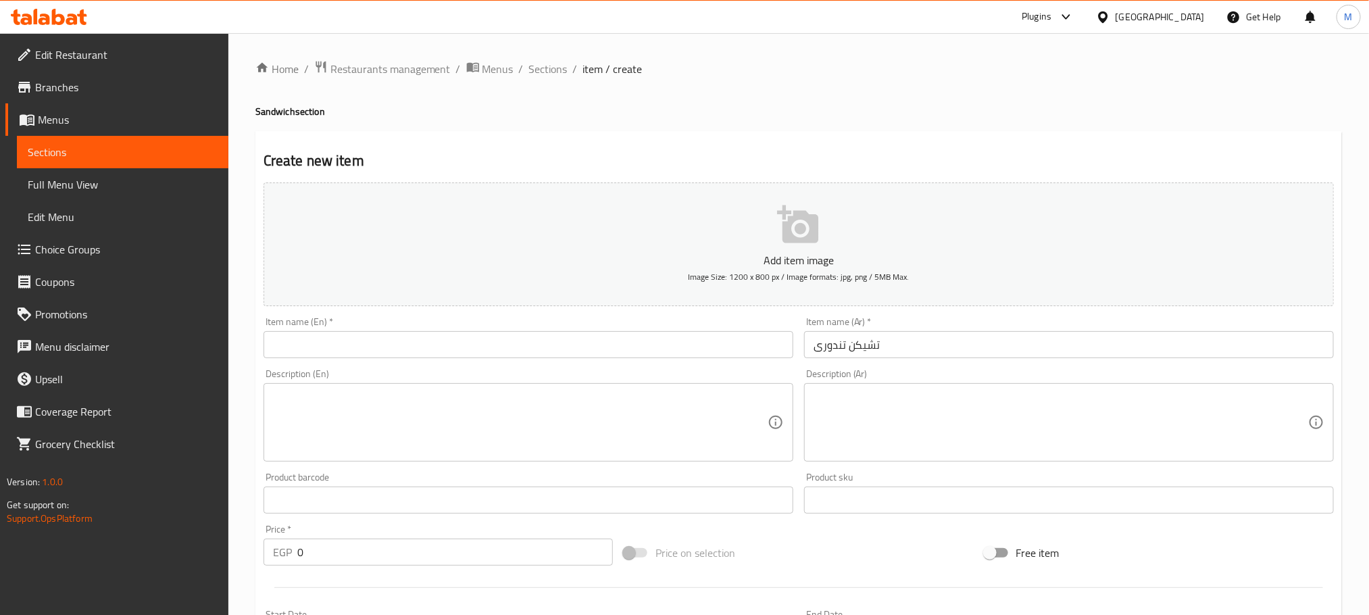
click at [553, 353] on input "text" at bounding box center [528, 344] width 530 height 27
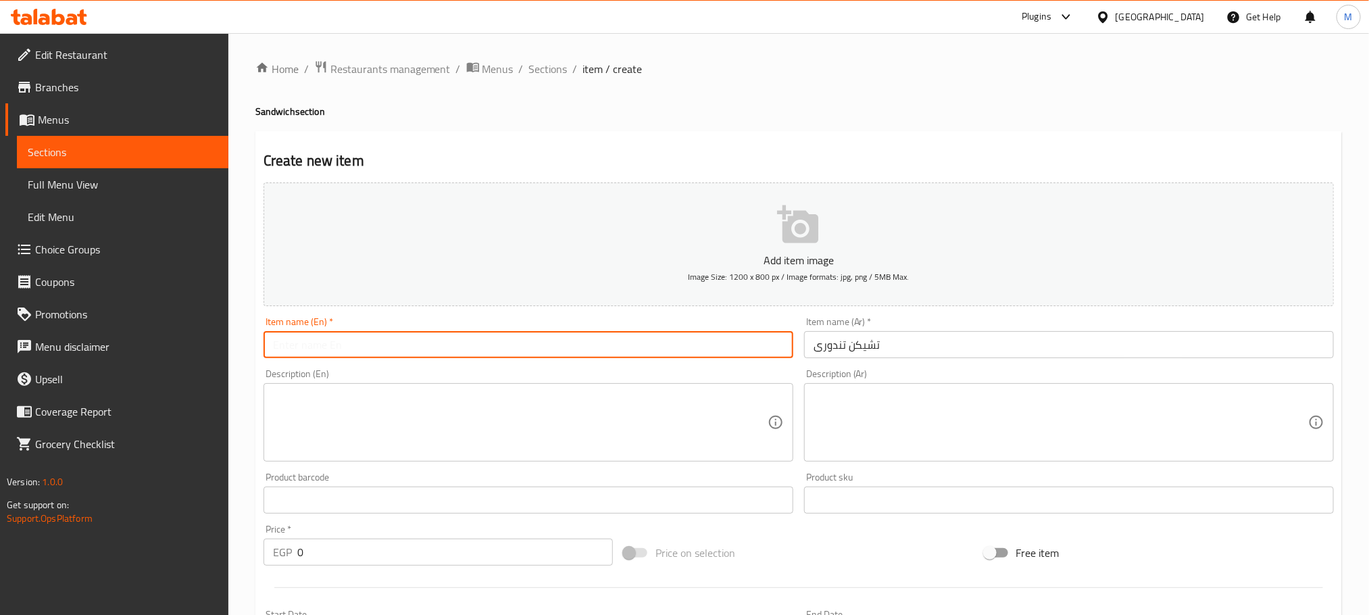
type input "}"
type input "Chicken tandoori"
click at [413, 570] on div "Price   * EGP 0 Price *" at bounding box center [438, 545] width 360 height 52
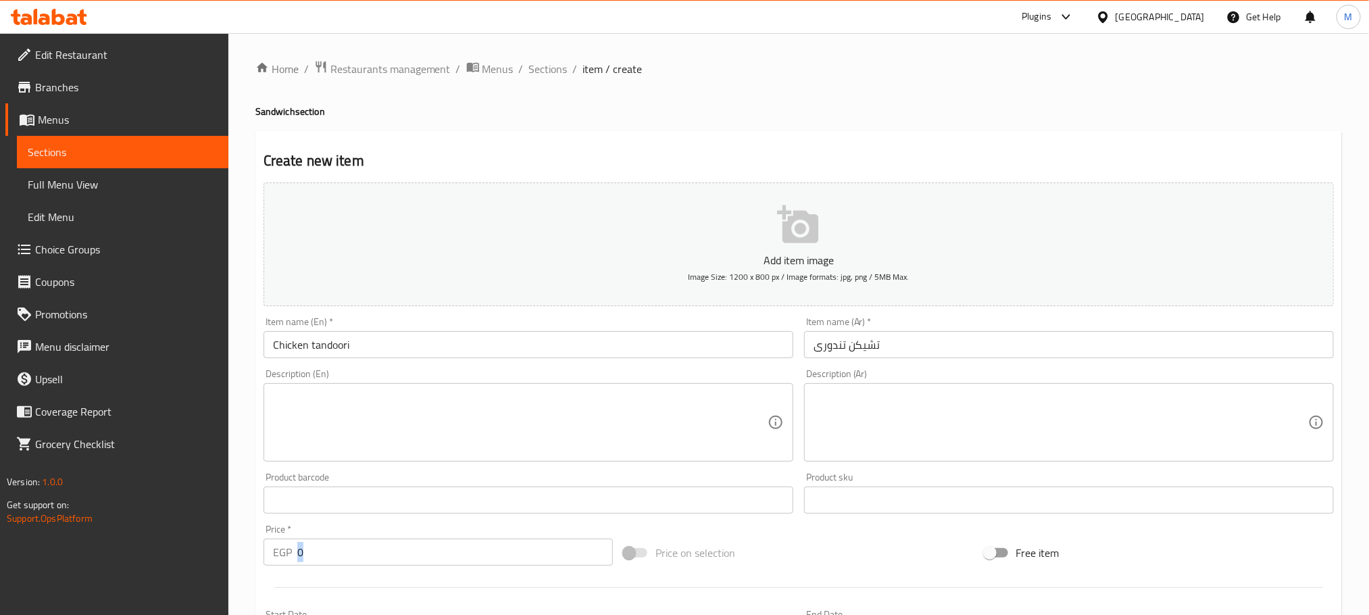
click at [413, 568] on div "Price   * EGP 0 Price *" at bounding box center [438, 545] width 360 height 52
click at [414, 552] on input "0" at bounding box center [454, 551] width 315 height 27
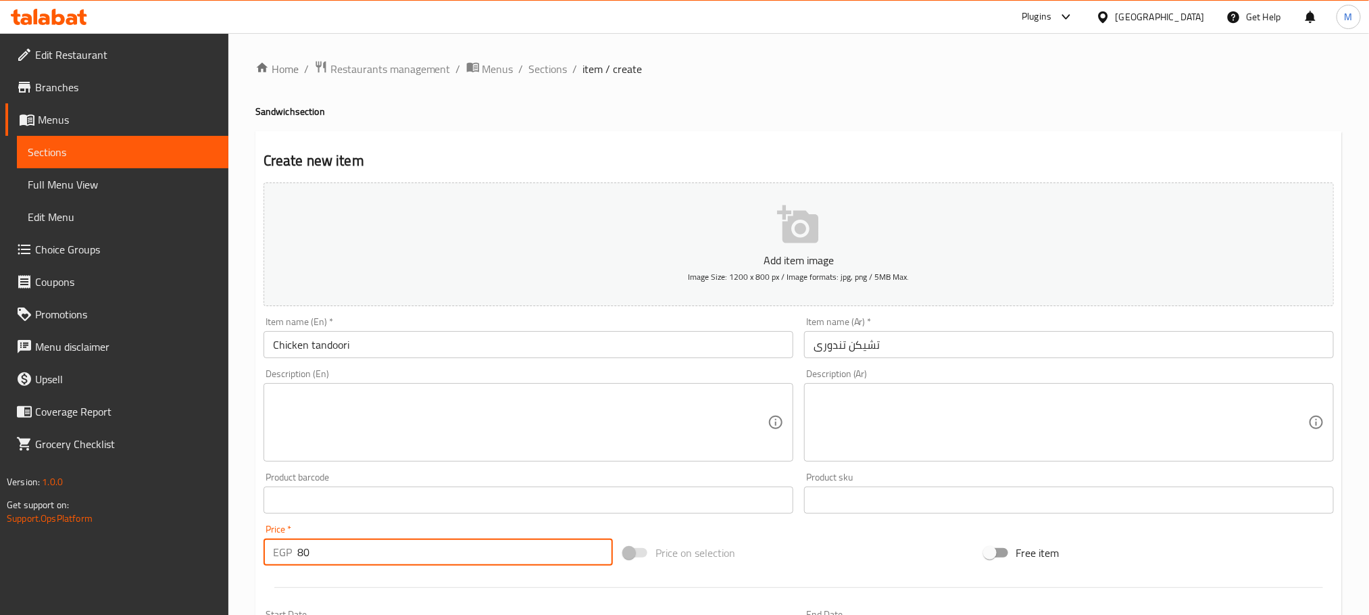
type input "80"
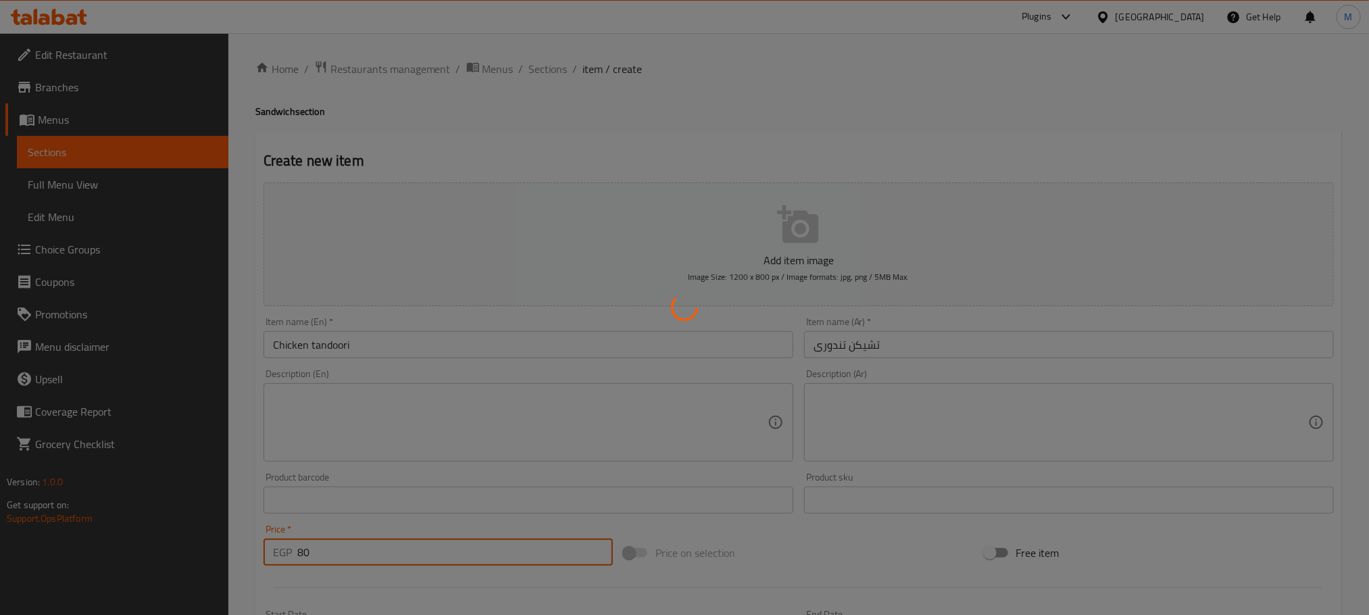
type input "0"
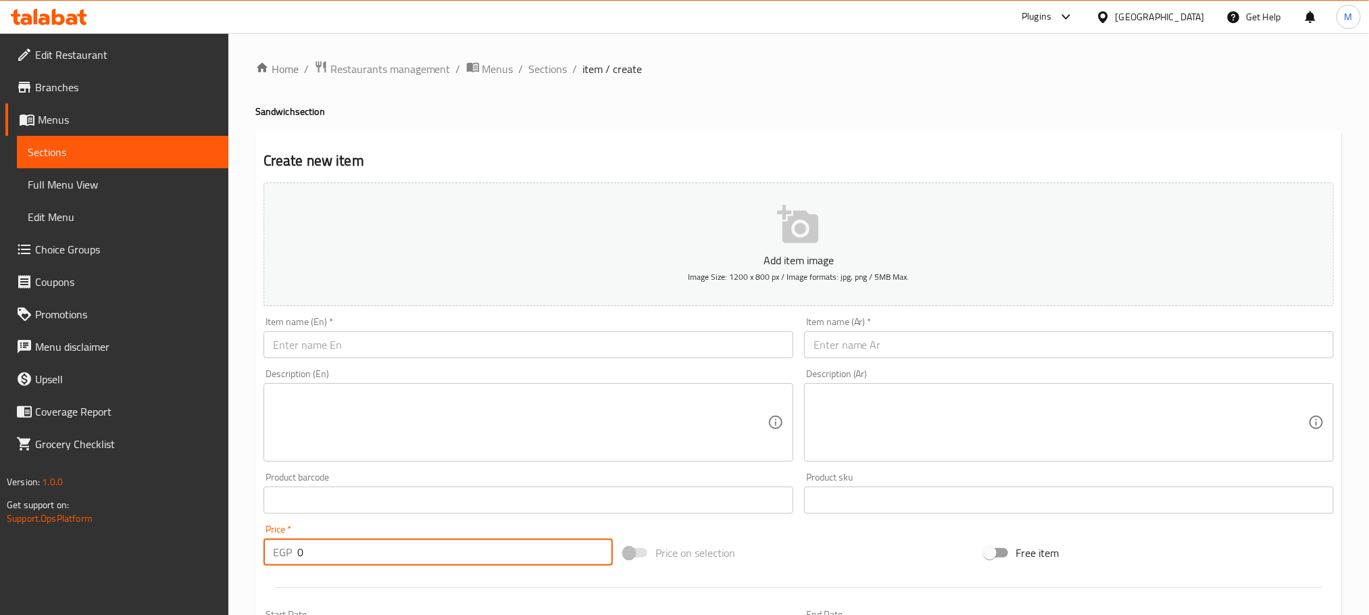
click at [944, 333] on input "text" at bounding box center [1069, 344] width 530 height 27
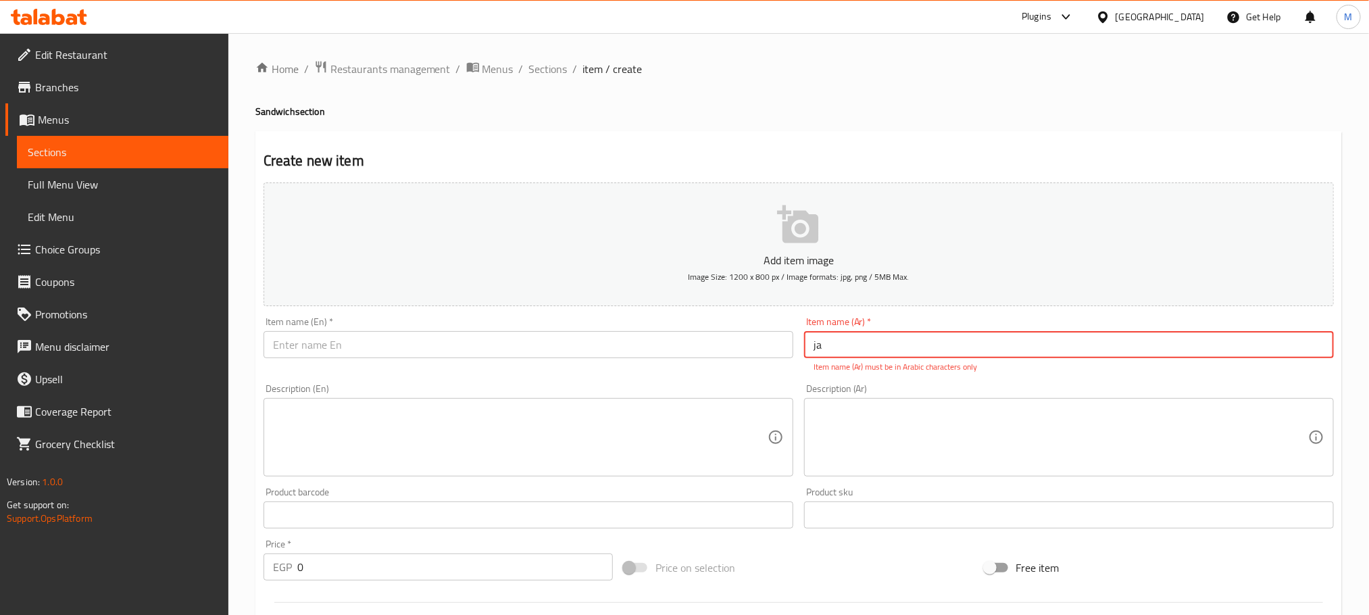
type input "j"
type input "تشيكن سبايسى"
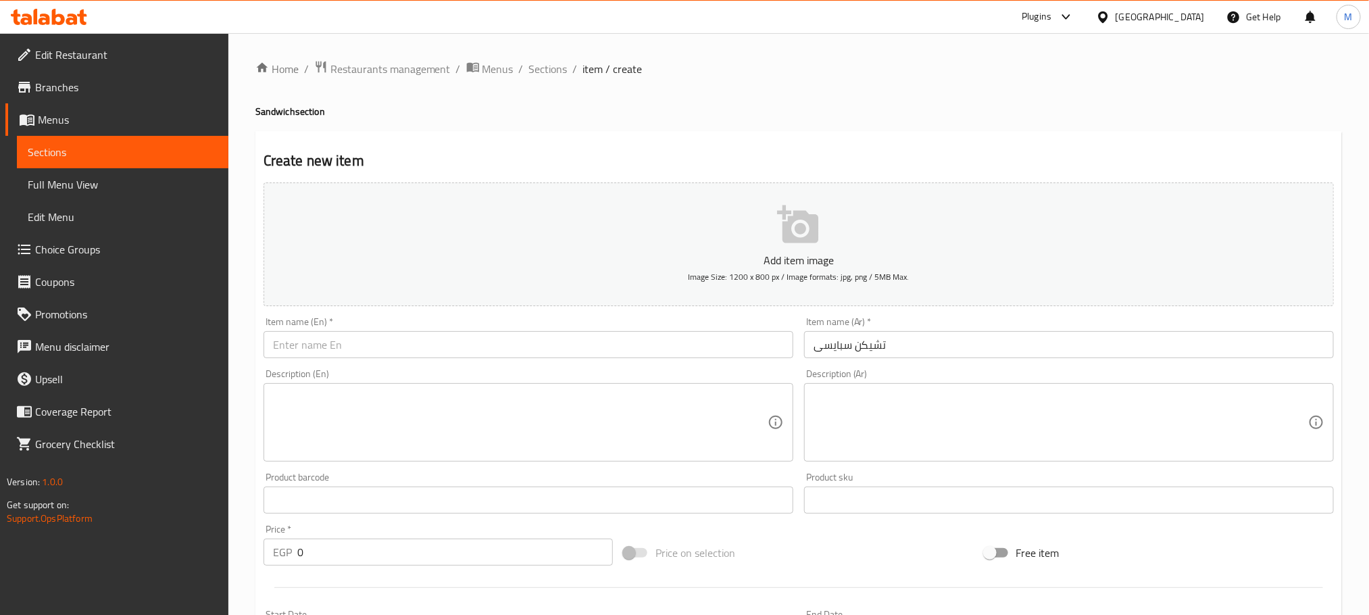
drag, startPoint x: 628, startPoint y: 365, endPoint x: 634, endPoint y: 351, distance: 15.4
click at [632, 357] on div "Add item image Image Size: 1200 x 800 px / Image formats: jpg, png / 5MB Max. I…" at bounding box center [798, 468] width 1081 height 582
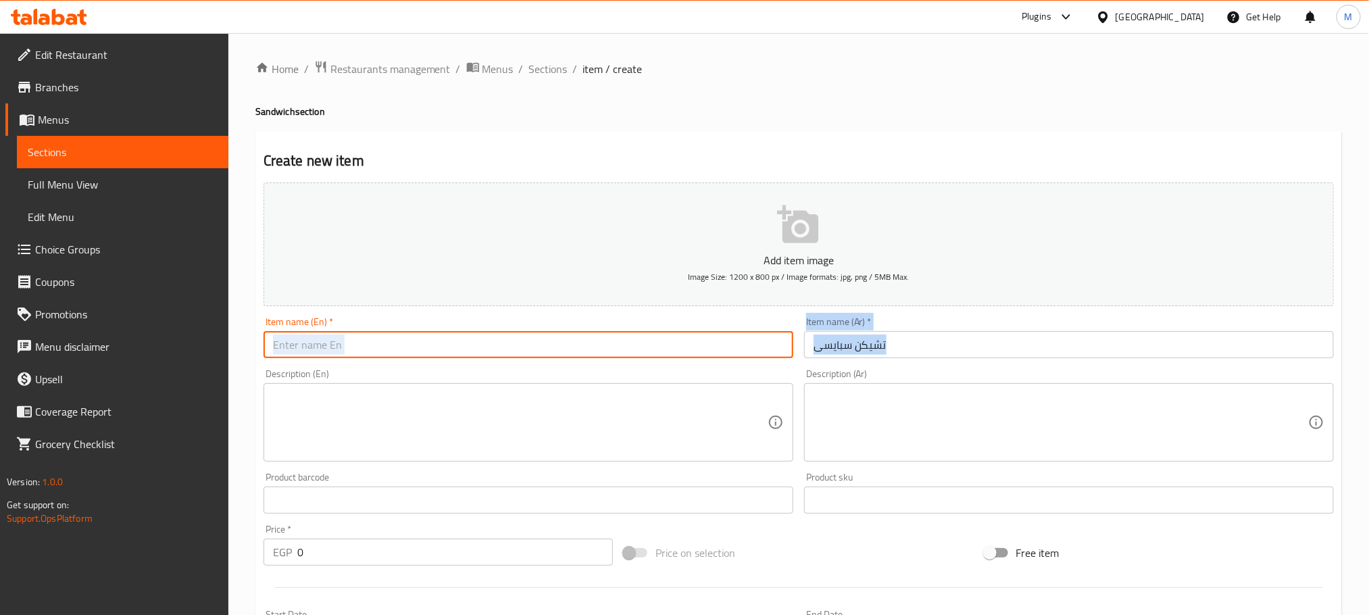
click at [634, 349] on input "text" at bounding box center [528, 344] width 530 height 27
type input "Chicken spicy"
click at [390, 567] on div "Price   * EGP 0 Price *" at bounding box center [438, 545] width 360 height 52
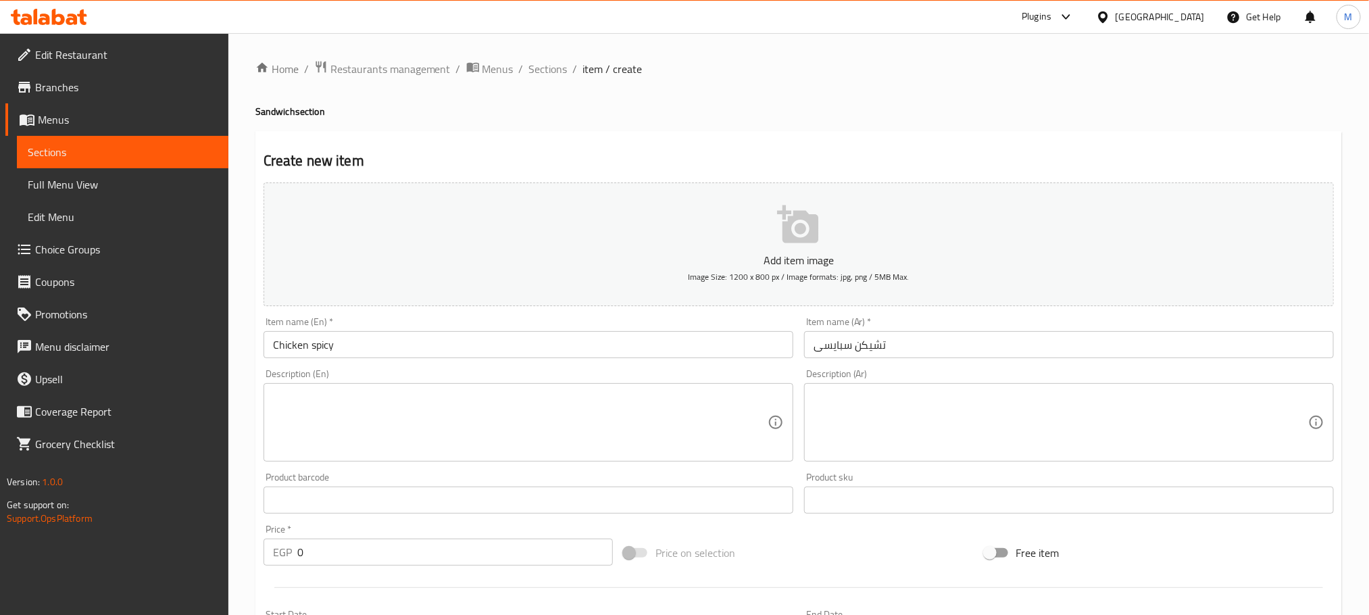
click at [390, 549] on input "0" at bounding box center [454, 551] width 315 height 27
type input "80"
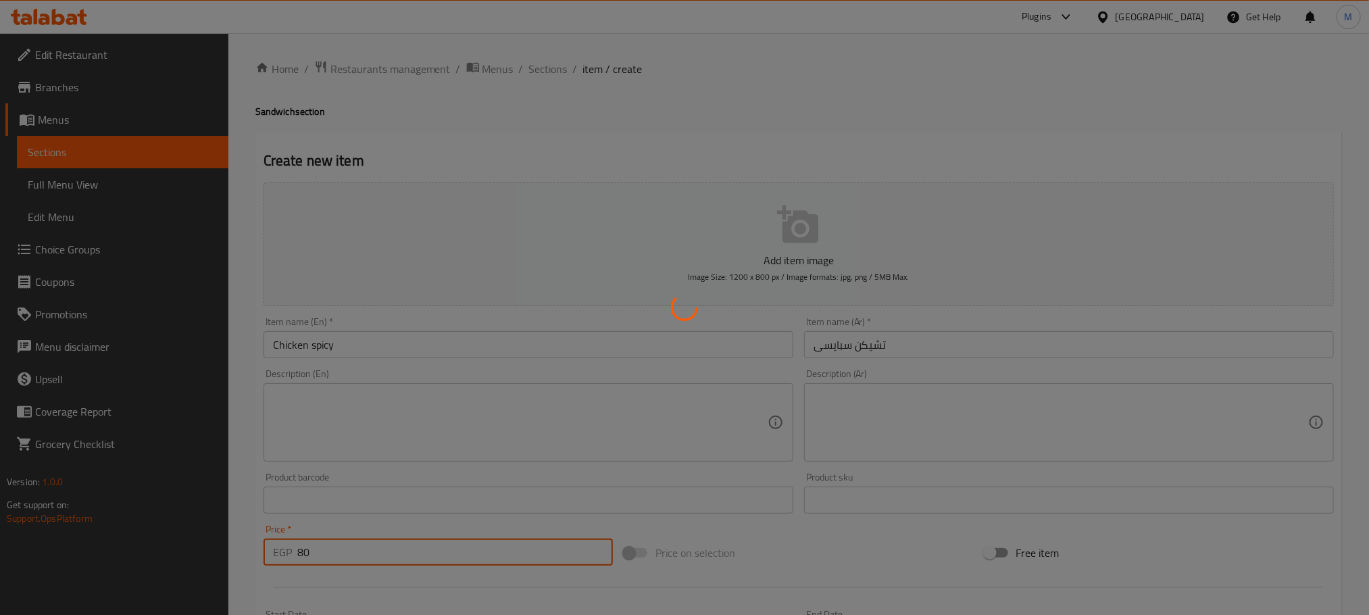
type input "0"
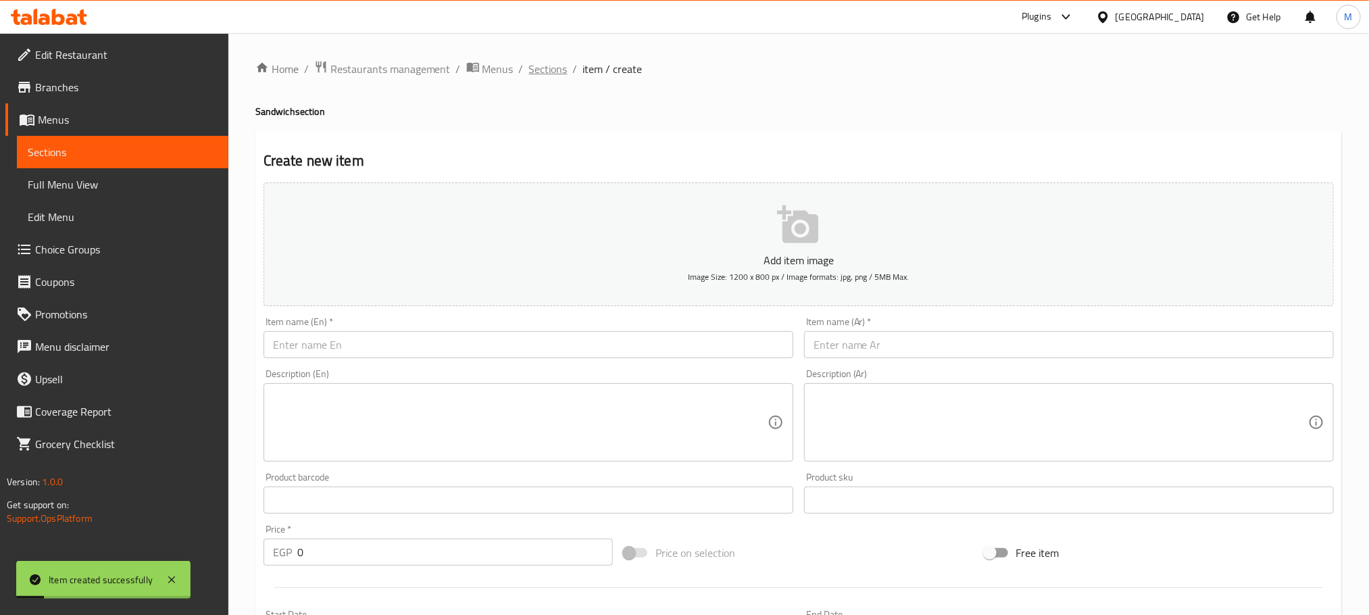
click at [559, 69] on span "Sections" at bounding box center [548, 69] width 39 height 16
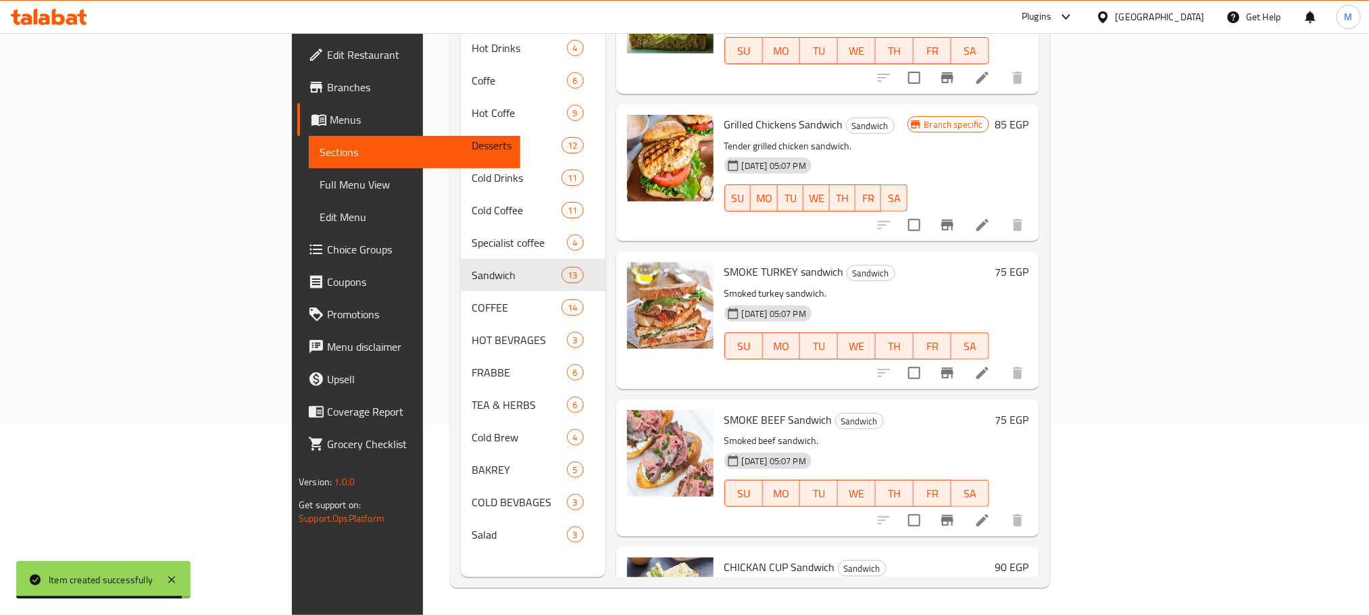
scroll to position [1194, 0]
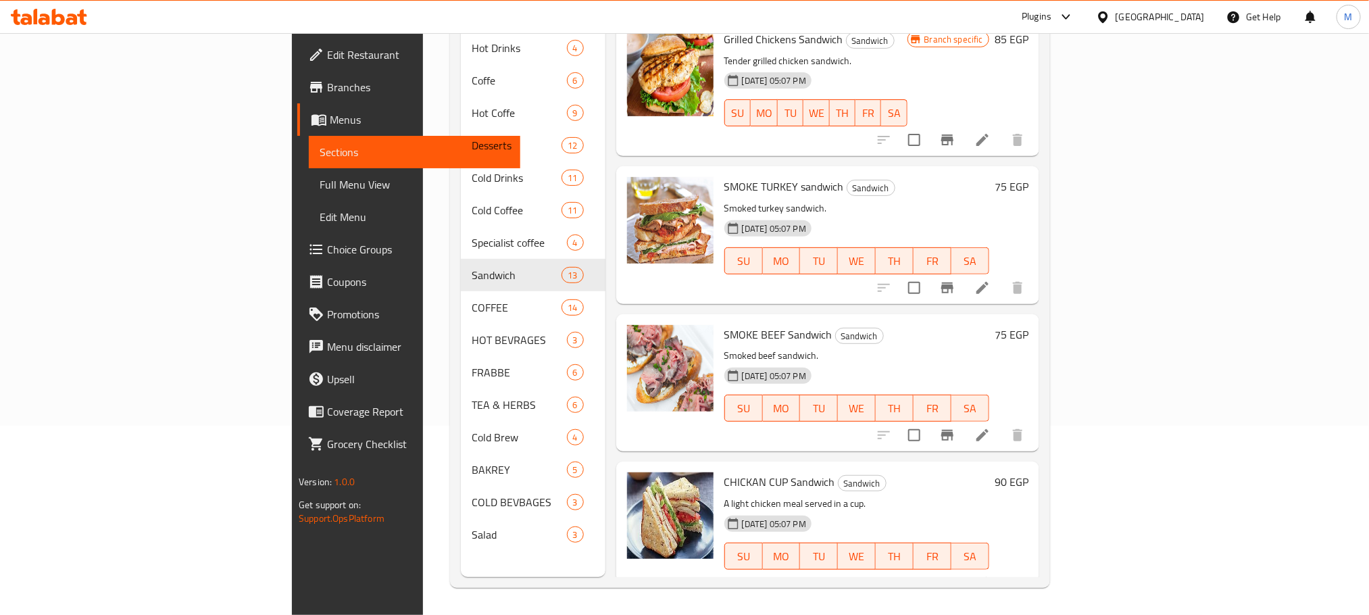
click at [724, 176] on span "SMOKE TURKEY sandwich" at bounding box center [784, 186] width 120 height 20
copy h6 "SMOKE TURKEY sandwich"
click at [724, 324] on span "SMOKE BEEF Sandwich" at bounding box center [778, 334] width 108 height 20
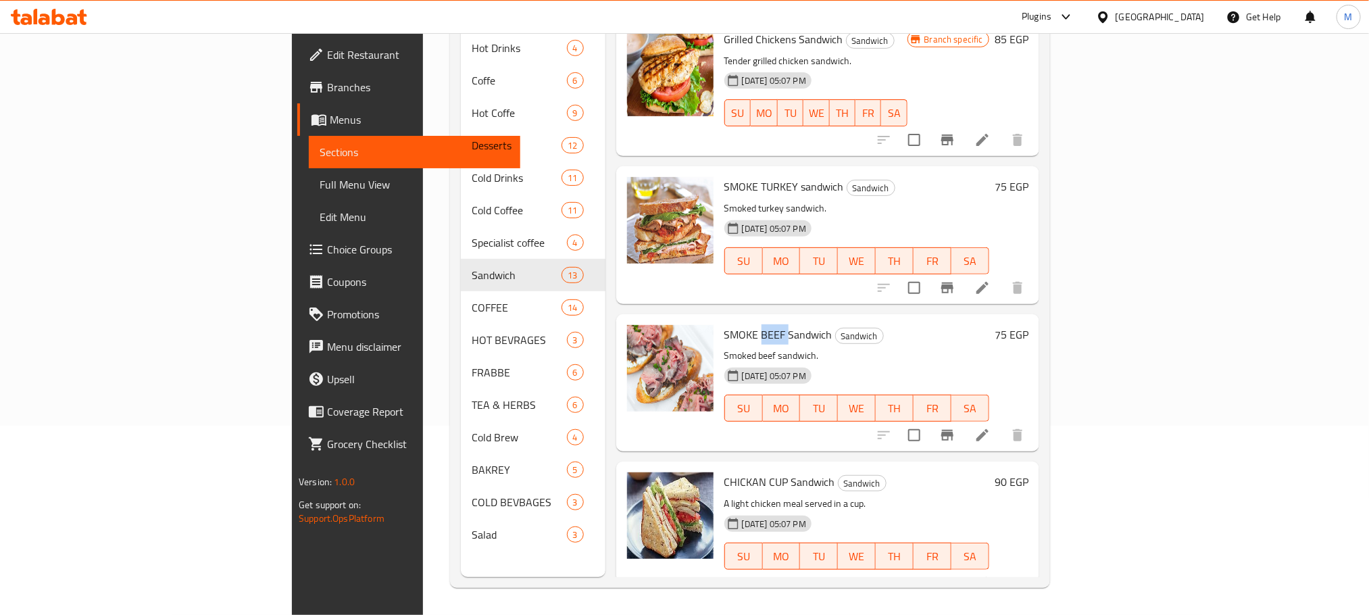
click at [724, 324] on span "SMOKE BEEF Sandwich" at bounding box center [778, 334] width 108 height 20
copy h6 "SMOKE BEEF Sandwich"
click at [724, 472] on span "CHICKAN CUP Sandwich" at bounding box center [779, 482] width 111 height 20
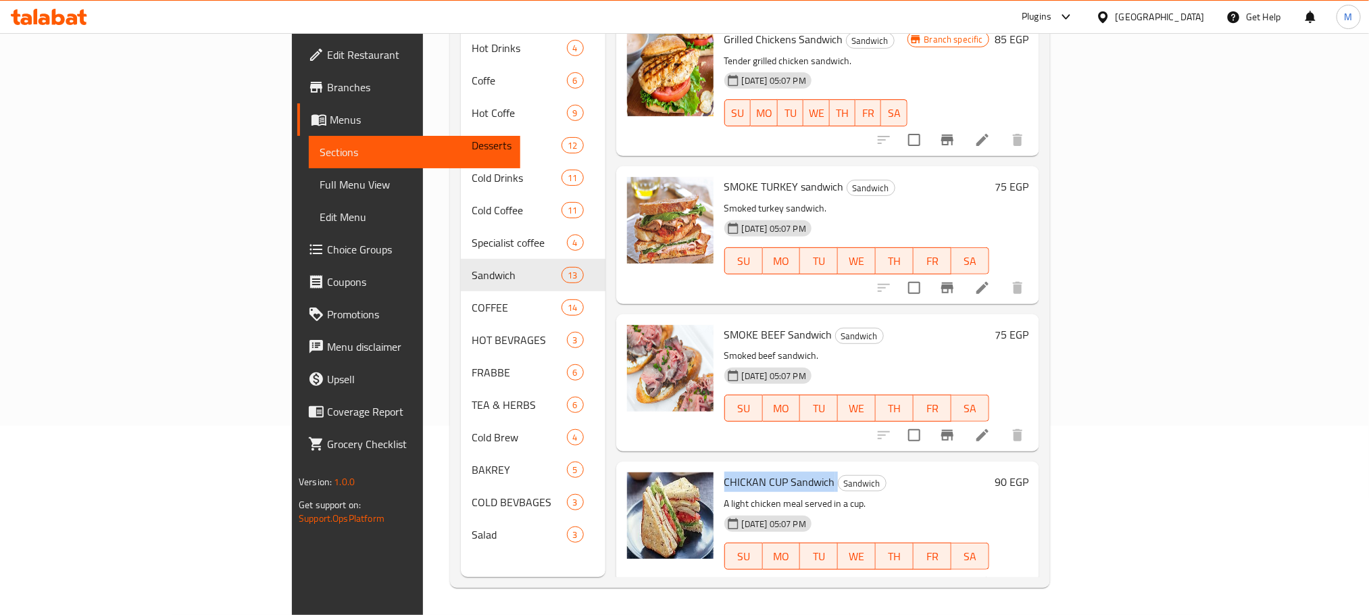
click at [724, 472] on span "CHICKAN CUP Sandwich" at bounding box center [779, 482] width 111 height 20
copy h6 "CHICKAN CUP Sandwich"
click at [928, 274] on input "checkbox" at bounding box center [914, 288] width 28 height 28
checkbox input "true"
click at [928, 428] on input "checkbox" at bounding box center [914, 435] width 28 height 28
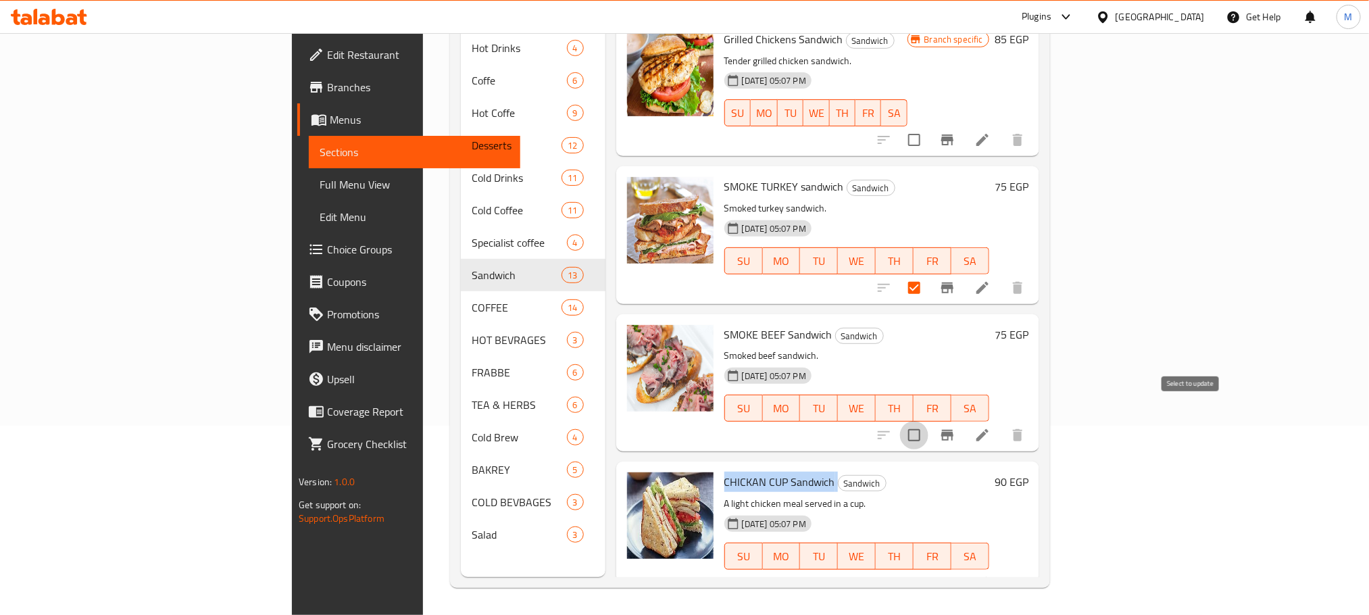
checkbox input "true"
drag, startPoint x: 1182, startPoint y: 530, endPoint x: 1190, endPoint y: 564, distance: 35.2
click at [989, 542] on button "SA" at bounding box center [970, 555] width 38 height 27
click at [928, 569] on input "checkbox" at bounding box center [914, 583] width 28 height 28
checkbox input "true"
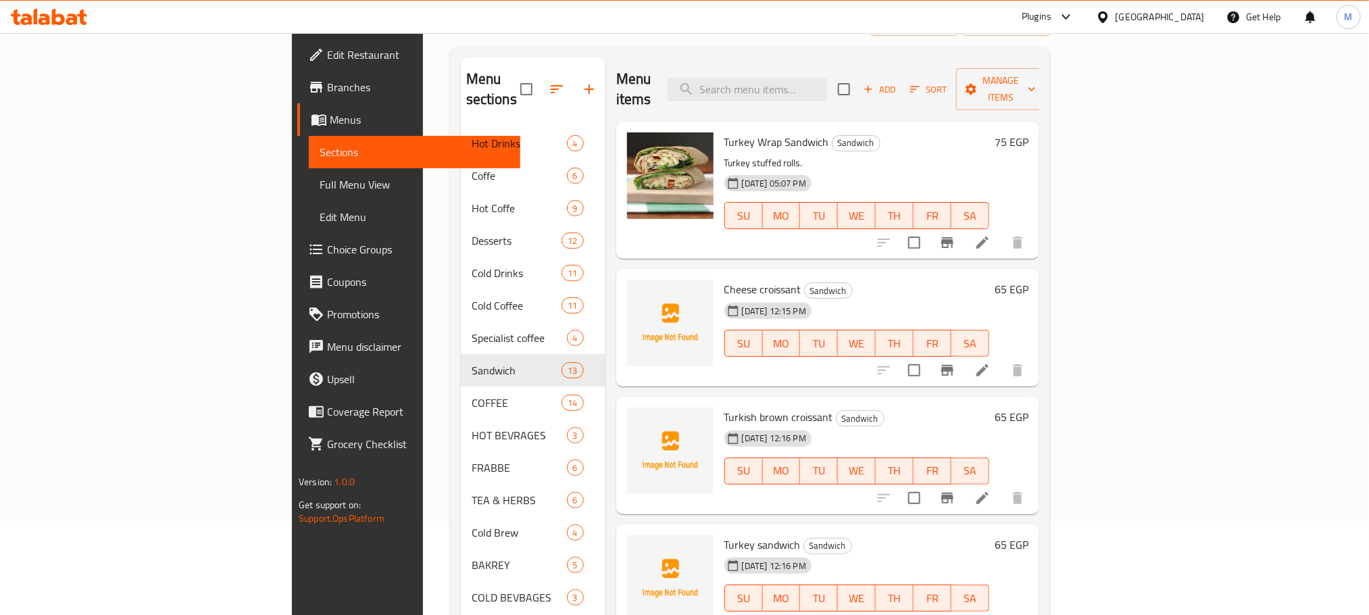
scroll to position [0, 0]
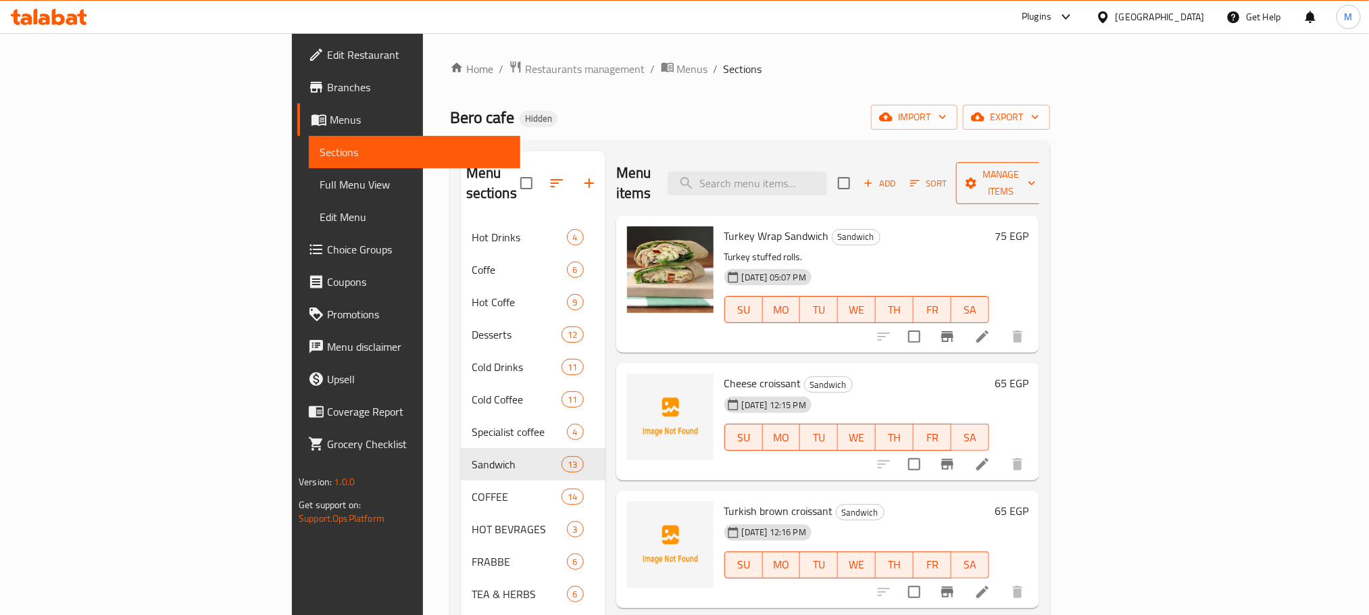
click at [1036, 170] on span "Manage items" at bounding box center [1001, 183] width 69 height 34
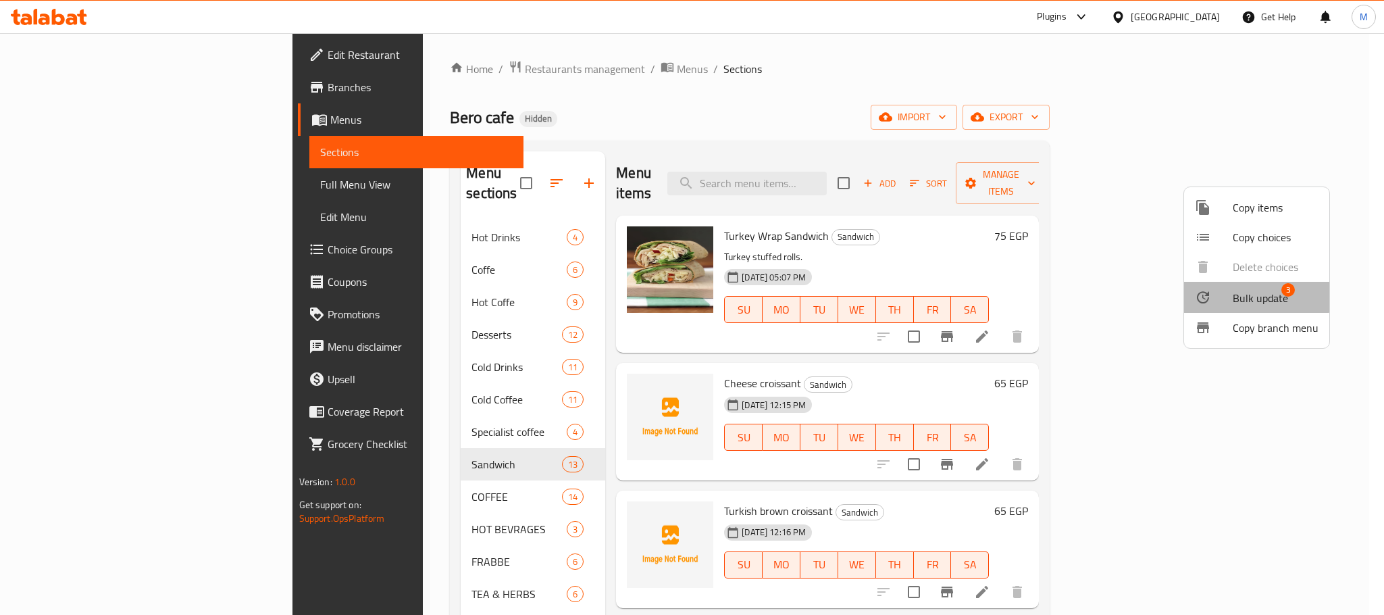
click at [1221, 284] on li "Bulk update 3" at bounding box center [1256, 297] width 145 height 31
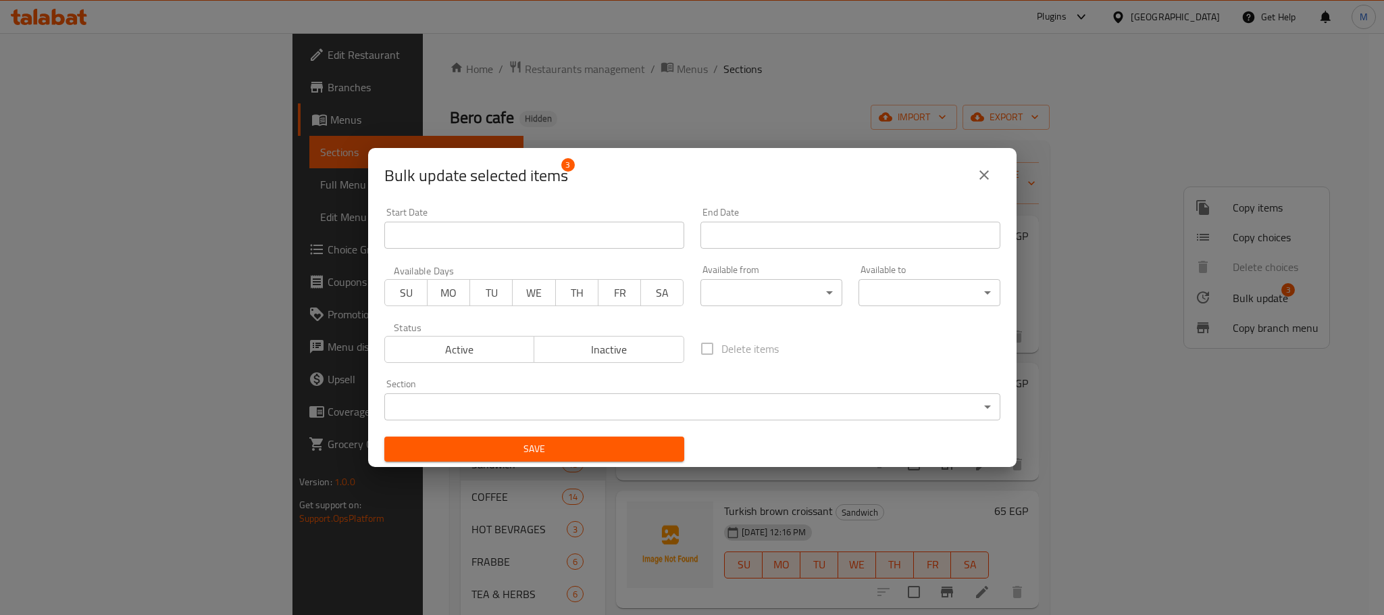
click at [661, 342] on span "Inactive" at bounding box center [609, 350] width 139 height 20
click at [657, 471] on div "Bulk update selected items 3 Start Date Start Date End Date End Date Available …" at bounding box center [692, 307] width 1384 height 615
click at [639, 434] on div "Save" at bounding box center [534, 448] width 316 height 41
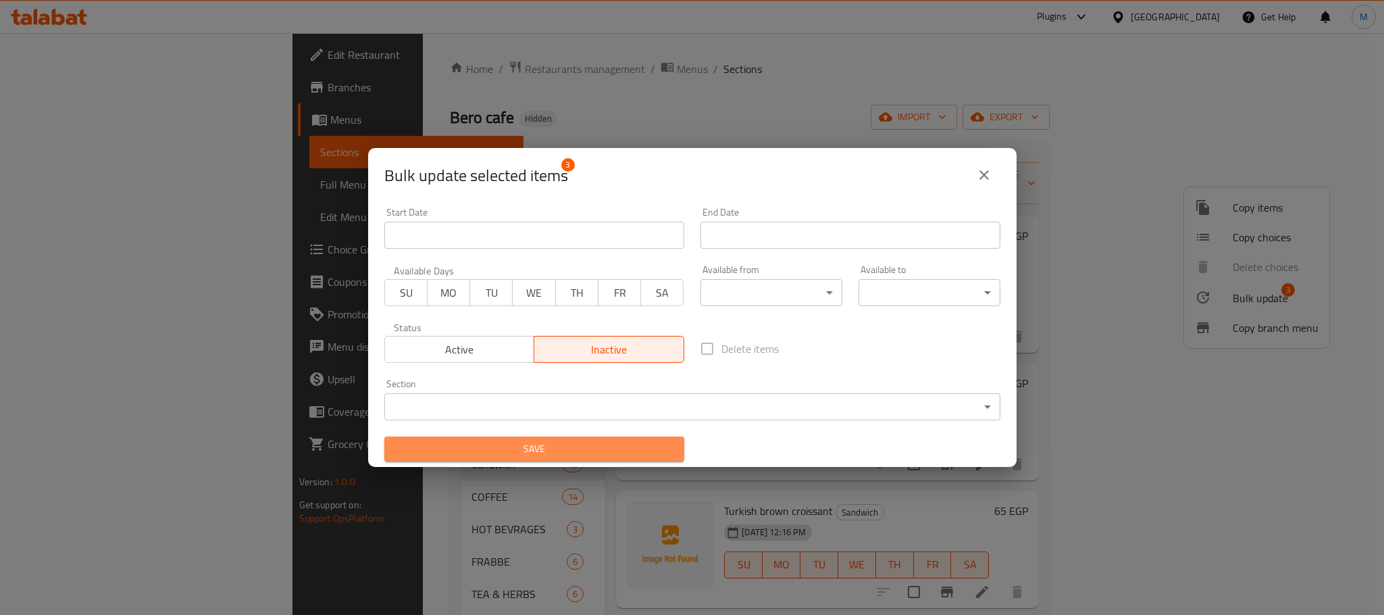
click at [651, 454] on span "Save" at bounding box center [534, 448] width 278 height 17
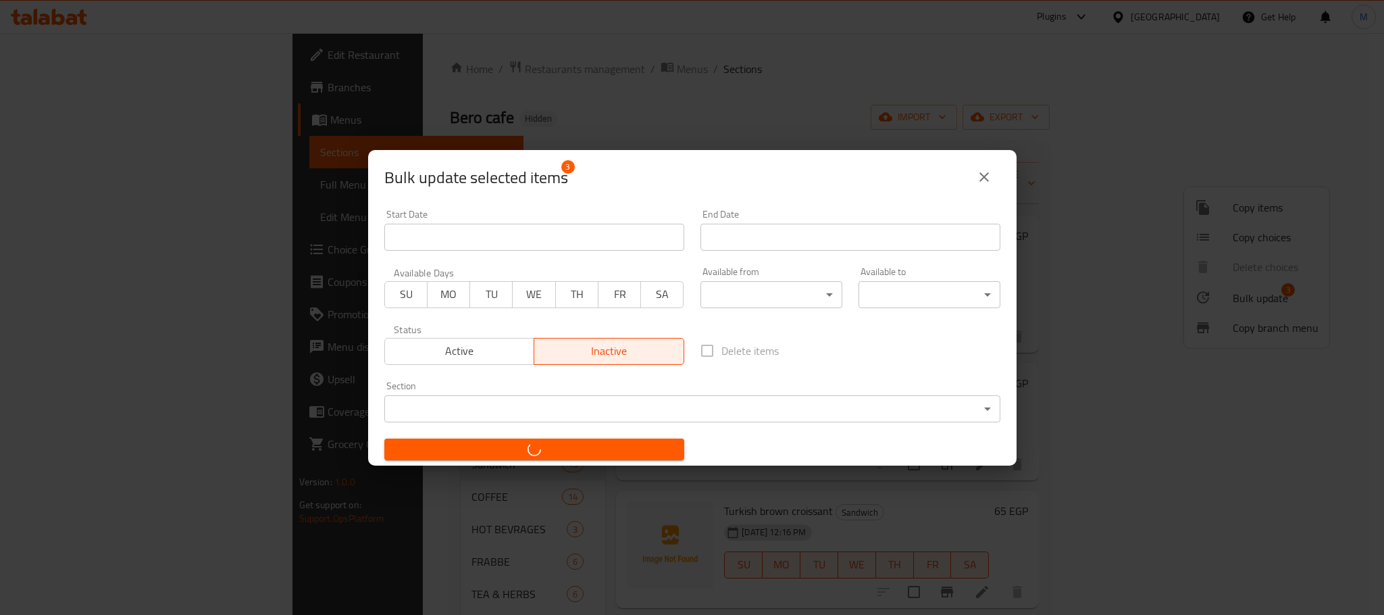
checkbox input "false"
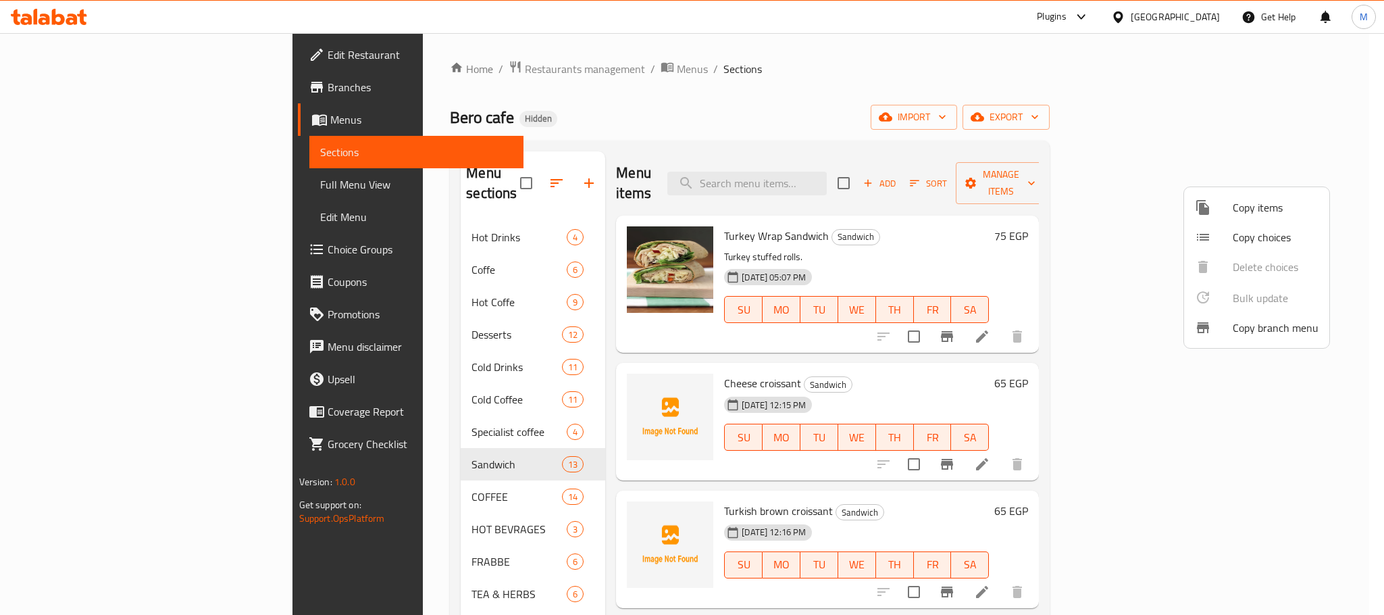
click at [990, 76] on div at bounding box center [692, 307] width 1384 height 615
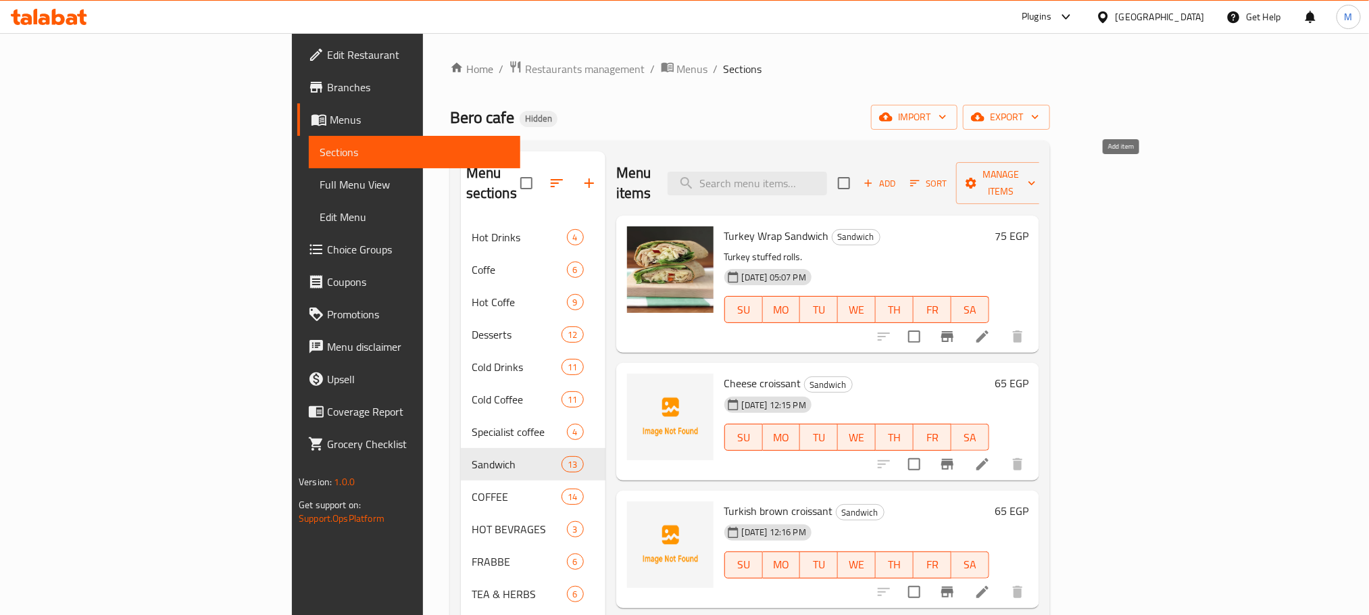
click at [898, 176] on span "Add" at bounding box center [879, 184] width 36 height 16
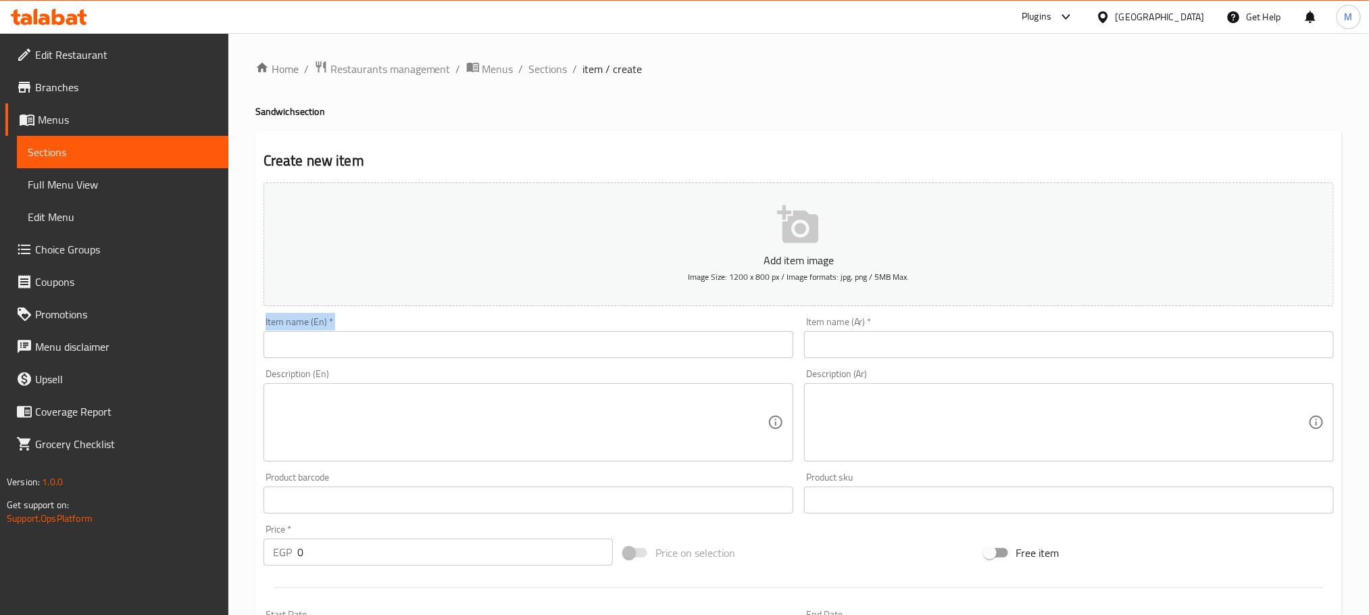
click at [1050, 326] on div "Add item image Image Size: 1200 x 800 px / Image formats: jpg, png / 5MB Max. I…" at bounding box center [798, 468] width 1081 height 582
click at [1060, 349] on input "text" at bounding box center [1069, 344] width 530 height 27
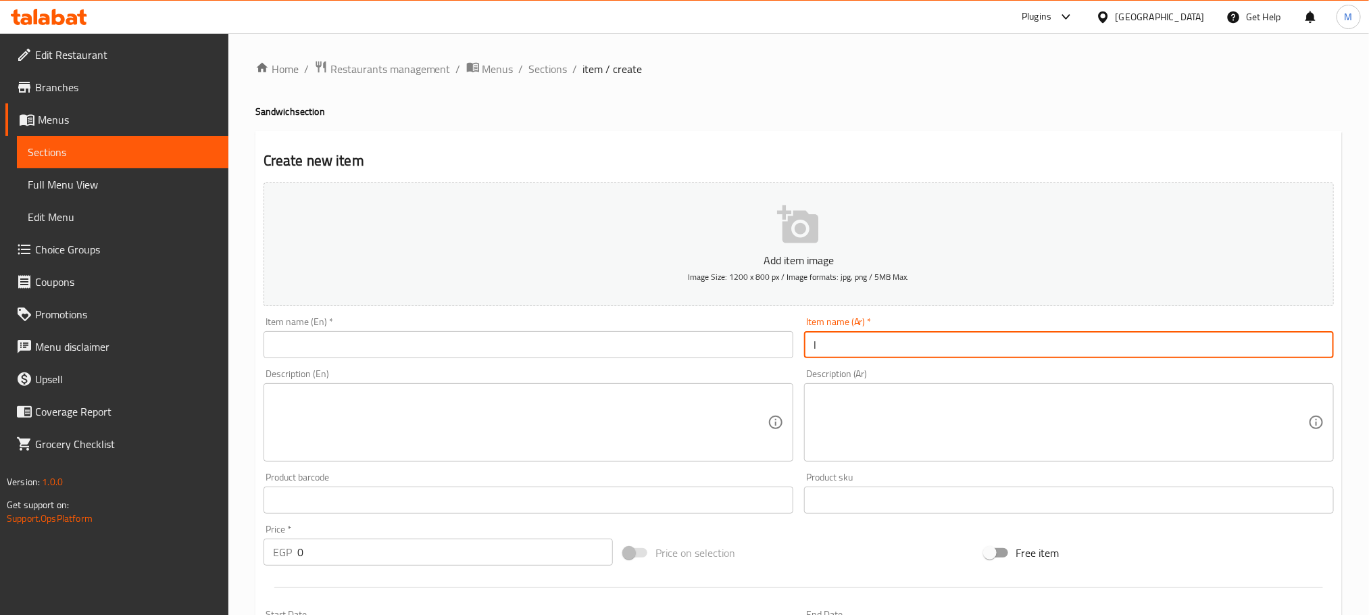
click at [1056, 349] on input "l" at bounding box center [1069, 344] width 530 height 27
type input "l"
type input "كلوب تريبل"
click at [353, 361] on div "Item name (En)   * Item name (En) *" at bounding box center [528, 337] width 540 height 52
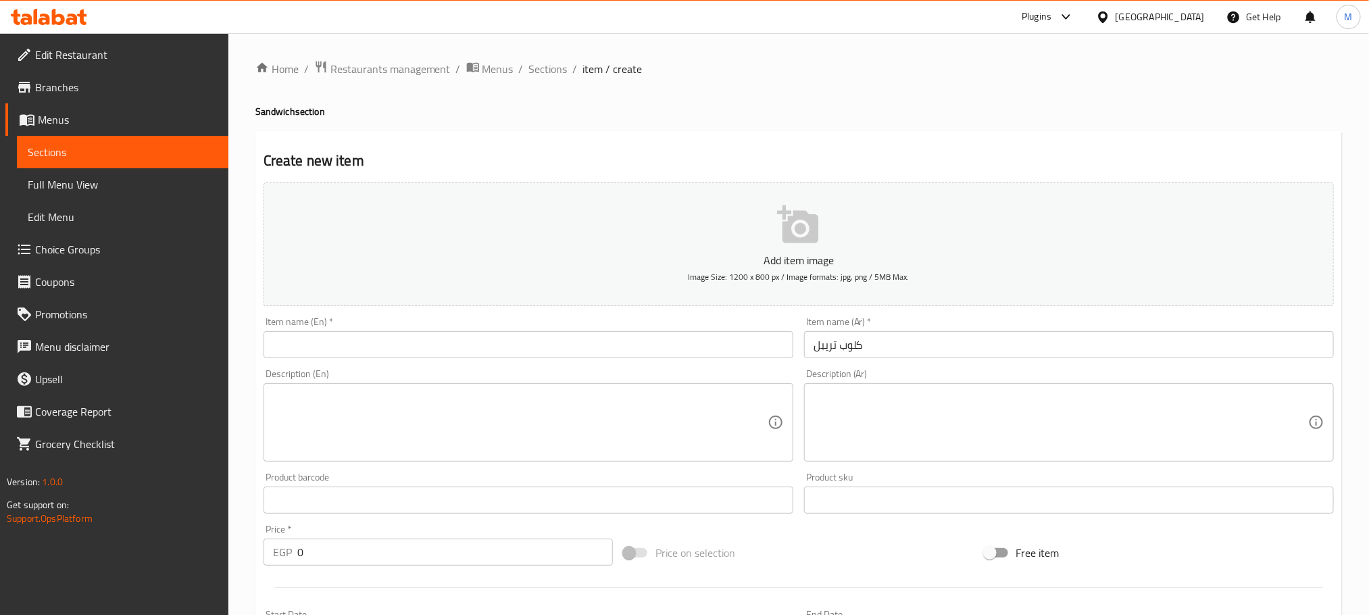
click at [373, 353] on input "text" at bounding box center [528, 344] width 530 height 27
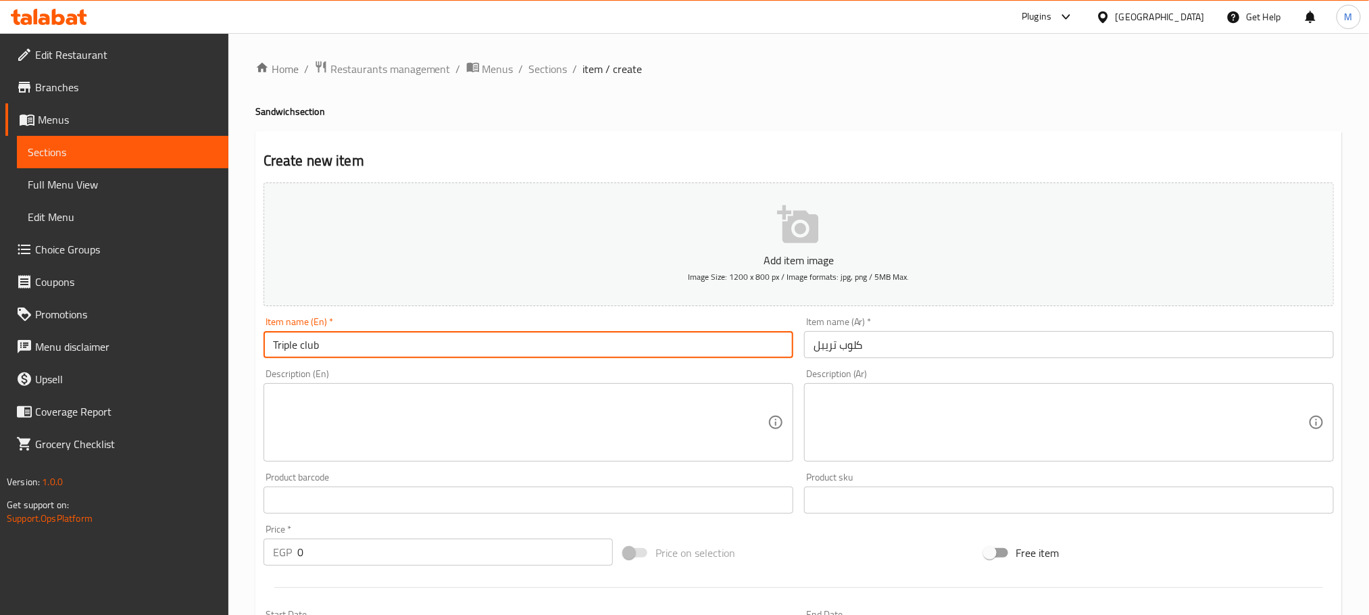
type input "Triple club"
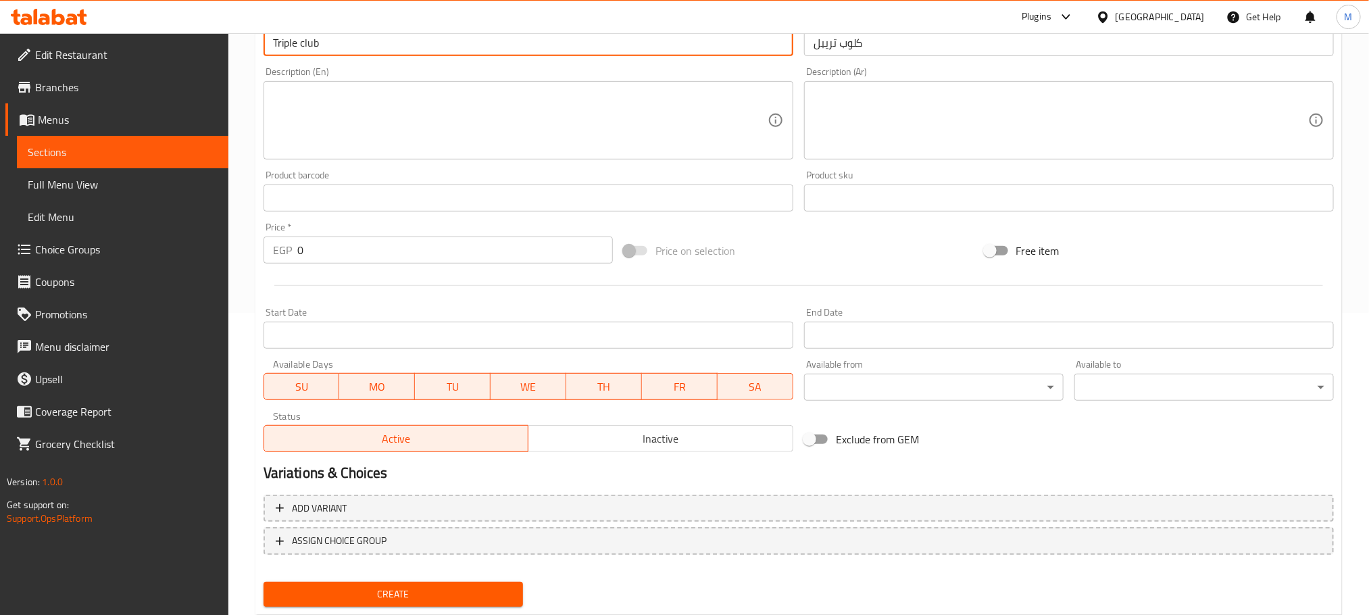
scroll to position [338, 0]
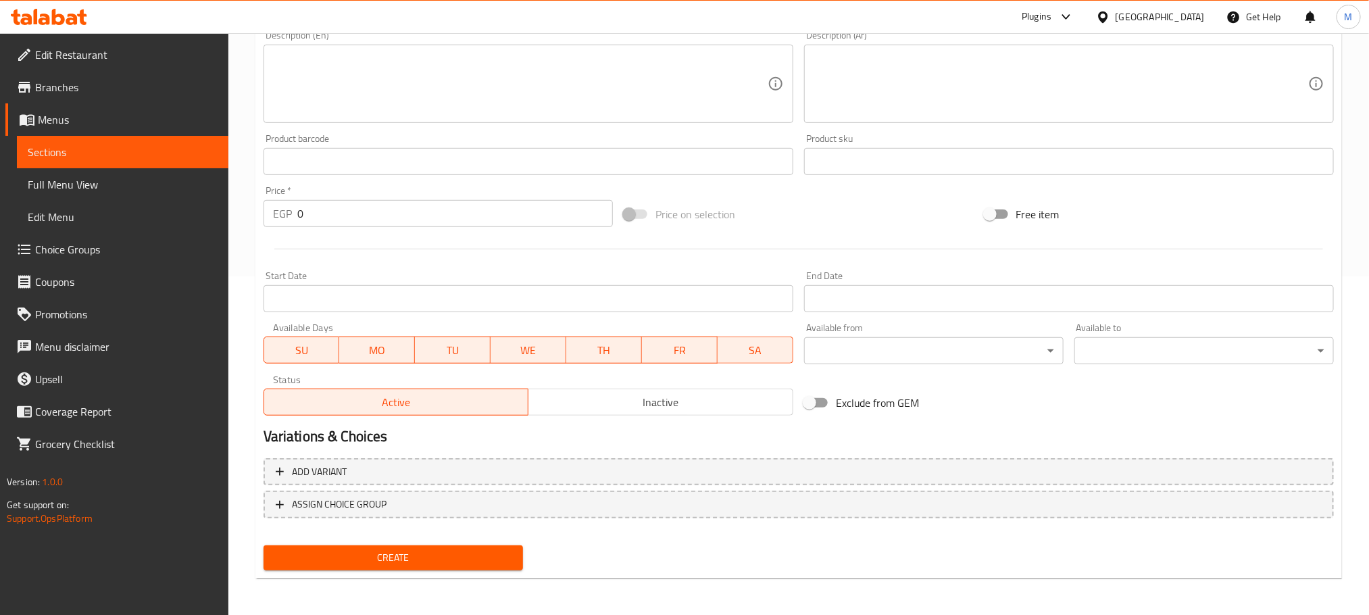
click at [484, 545] on button "Create" at bounding box center [392, 557] width 259 height 25
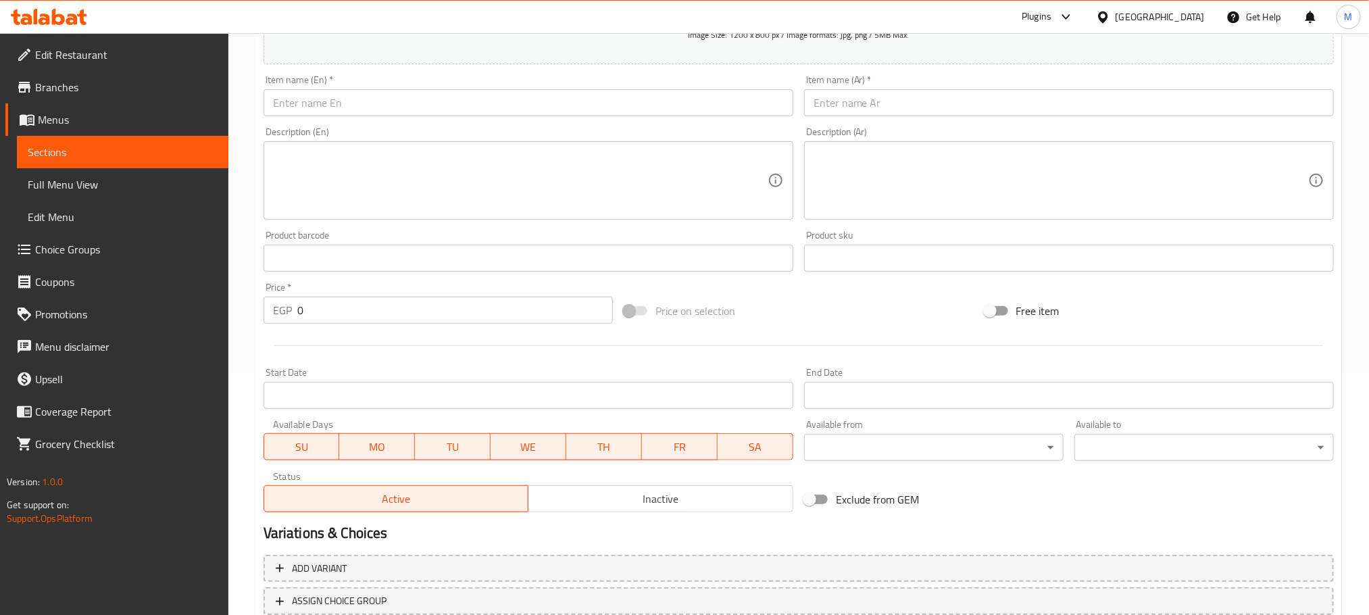
scroll to position [136, 0]
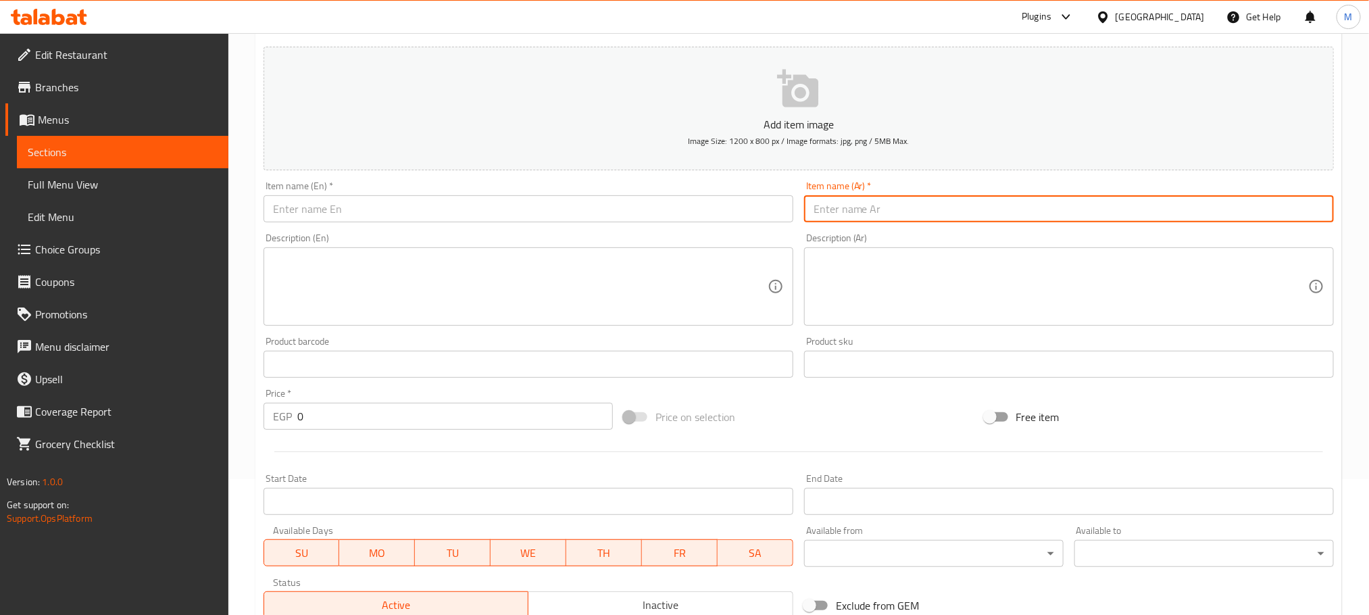
click at [1010, 207] on input "text" at bounding box center [1069, 208] width 530 height 27
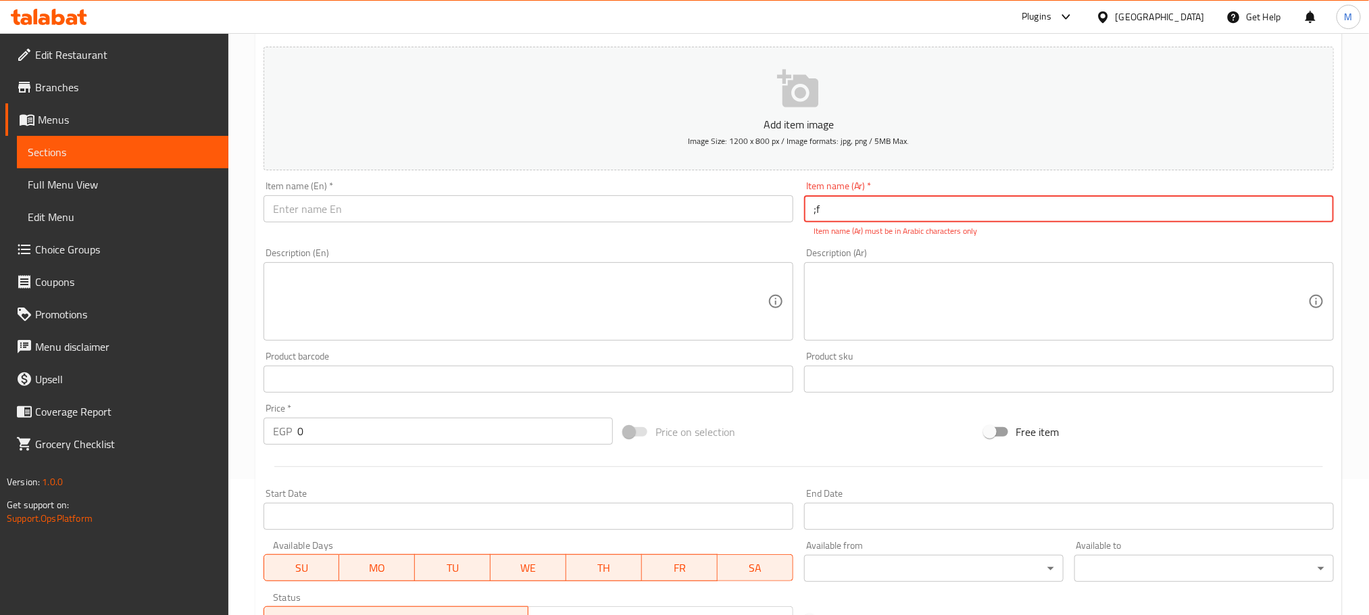
type input ";"
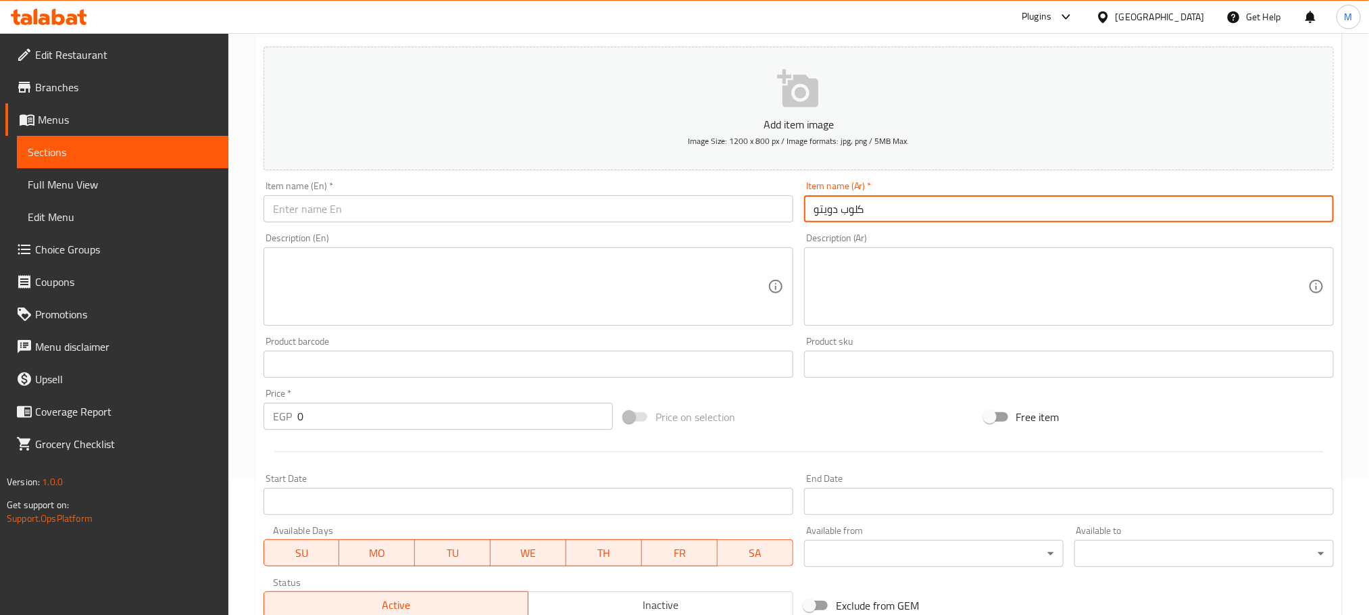
type input "كلوب دويتو"
click at [538, 199] on input "text" at bounding box center [528, 208] width 530 height 27
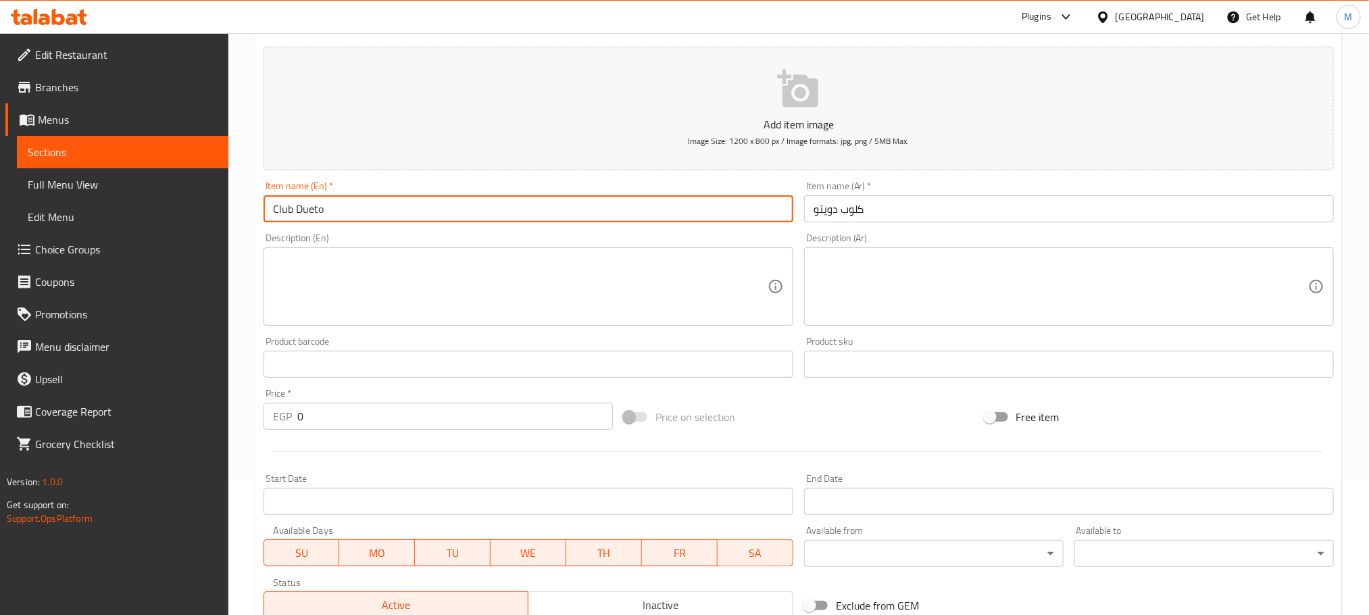
type input "Club Dueto"
drag, startPoint x: 349, startPoint y: 442, endPoint x: 347, endPoint y: 428, distance: 14.9
click at [349, 442] on div at bounding box center [798, 451] width 1081 height 33
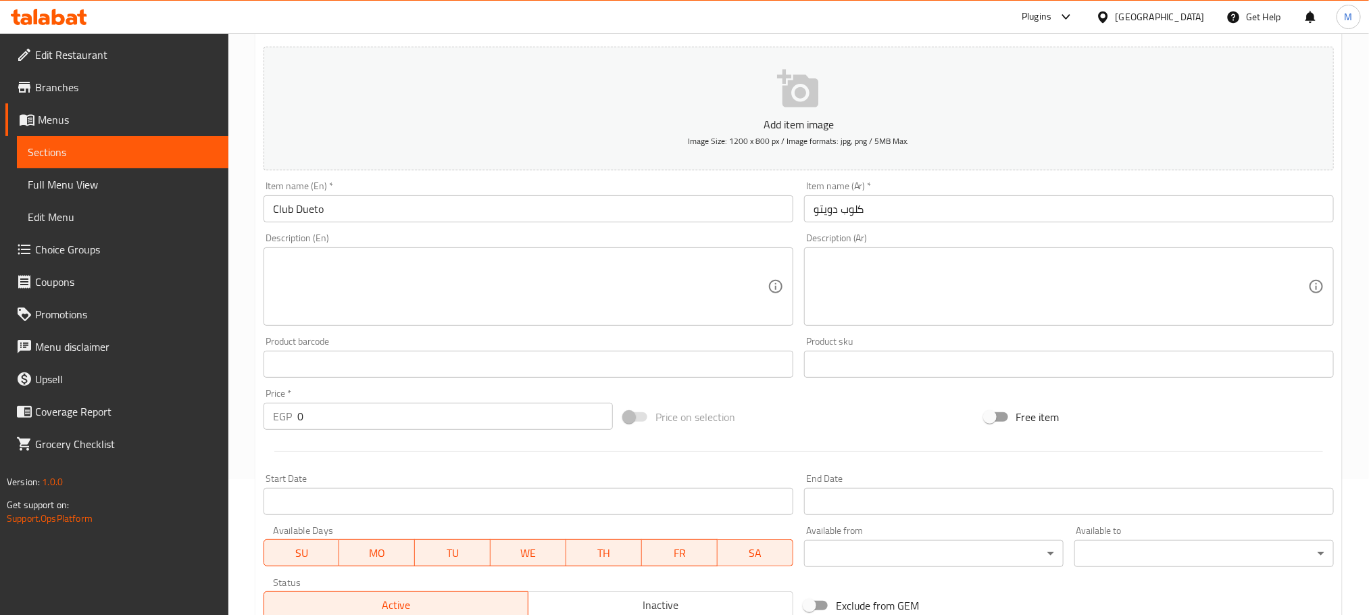
click at [345, 430] on div "Price   * EGP 0 Price *" at bounding box center [438, 409] width 360 height 52
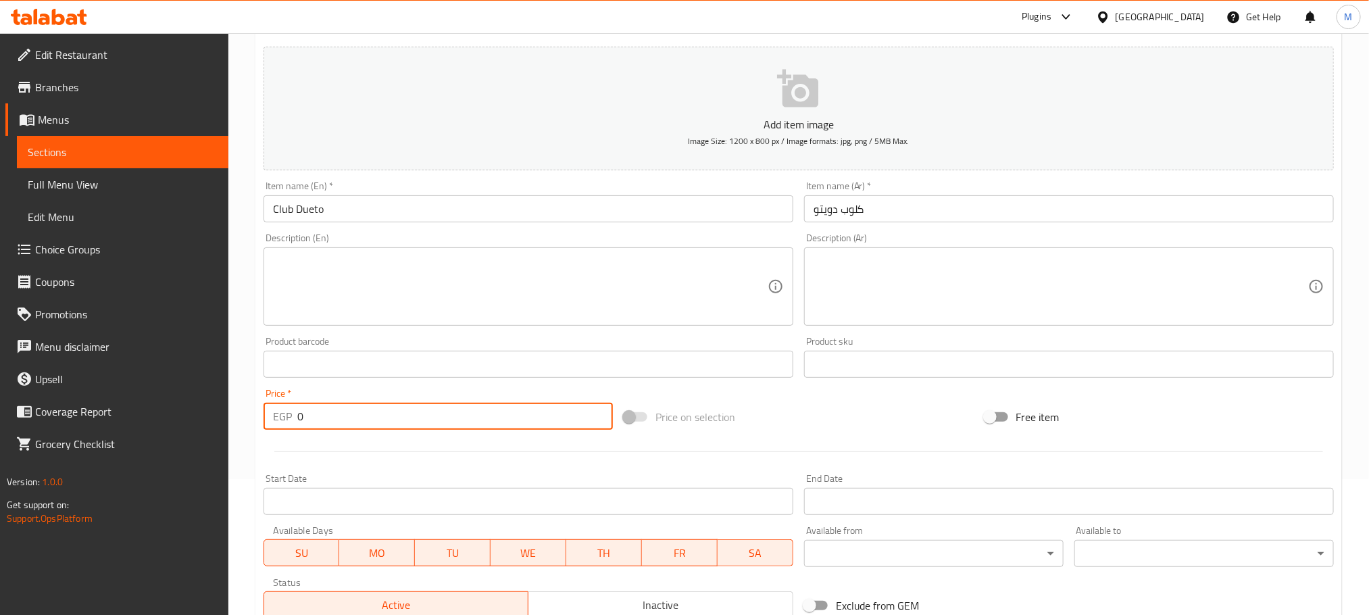
click at [340, 428] on input "0" at bounding box center [454, 416] width 315 height 27
type input "85"
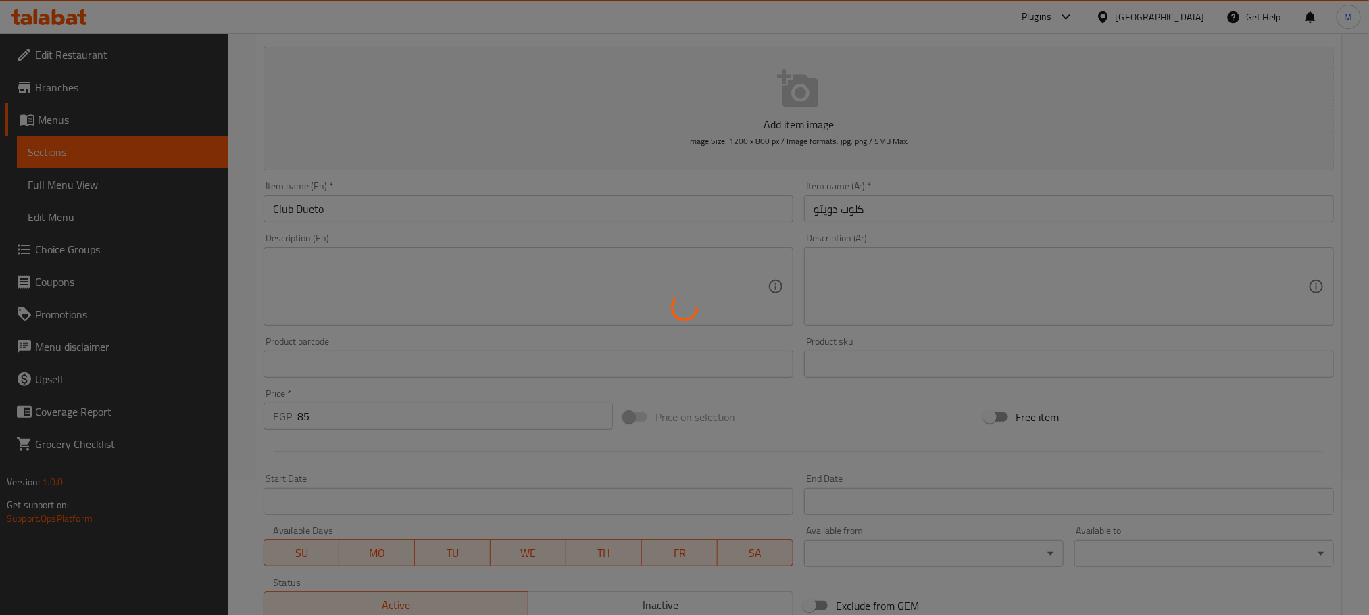
type input "0"
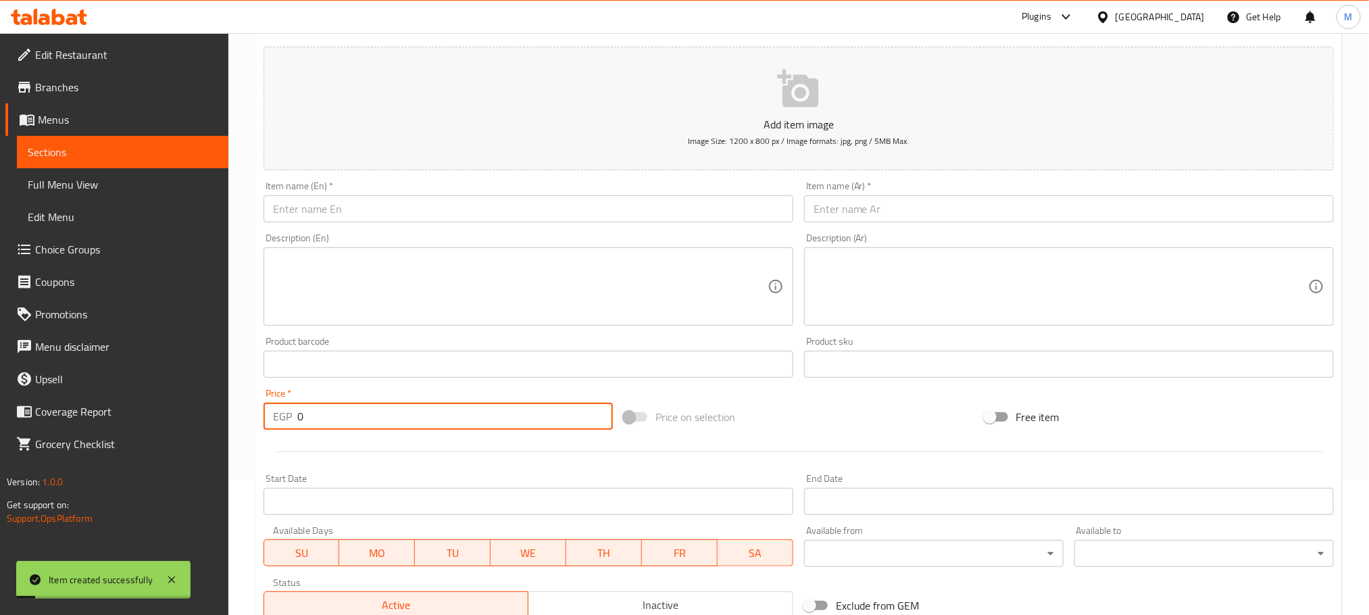
click at [984, 221] on input "text" at bounding box center [1069, 208] width 530 height 27
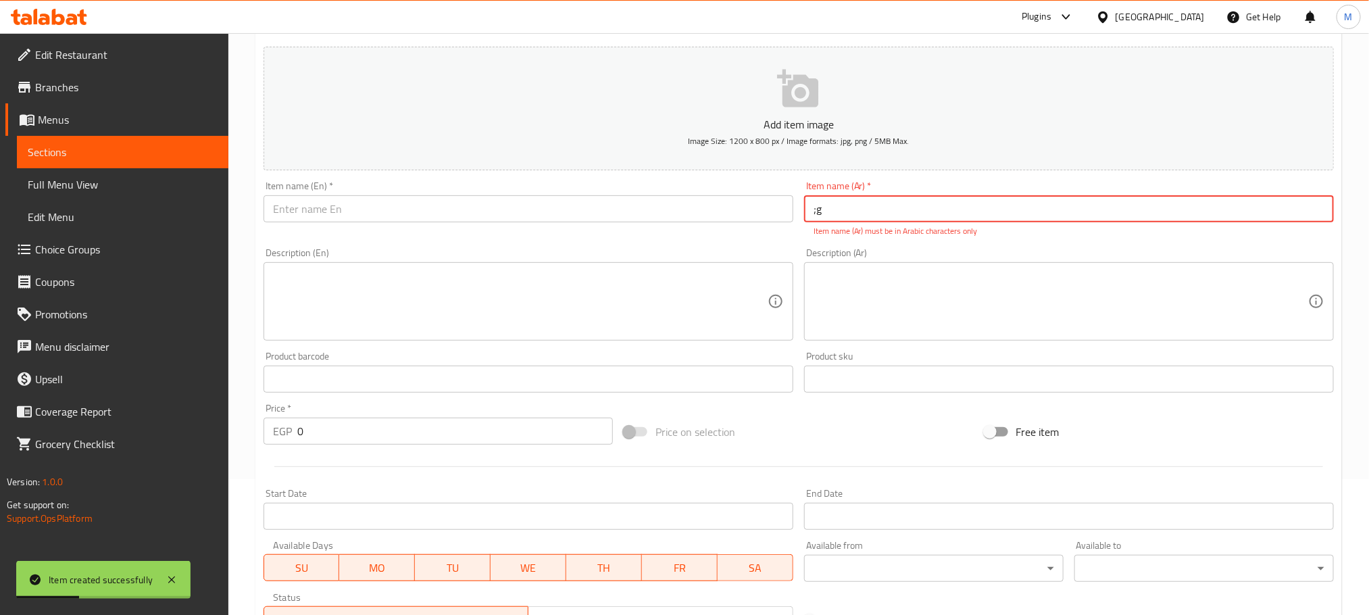
type input ";"
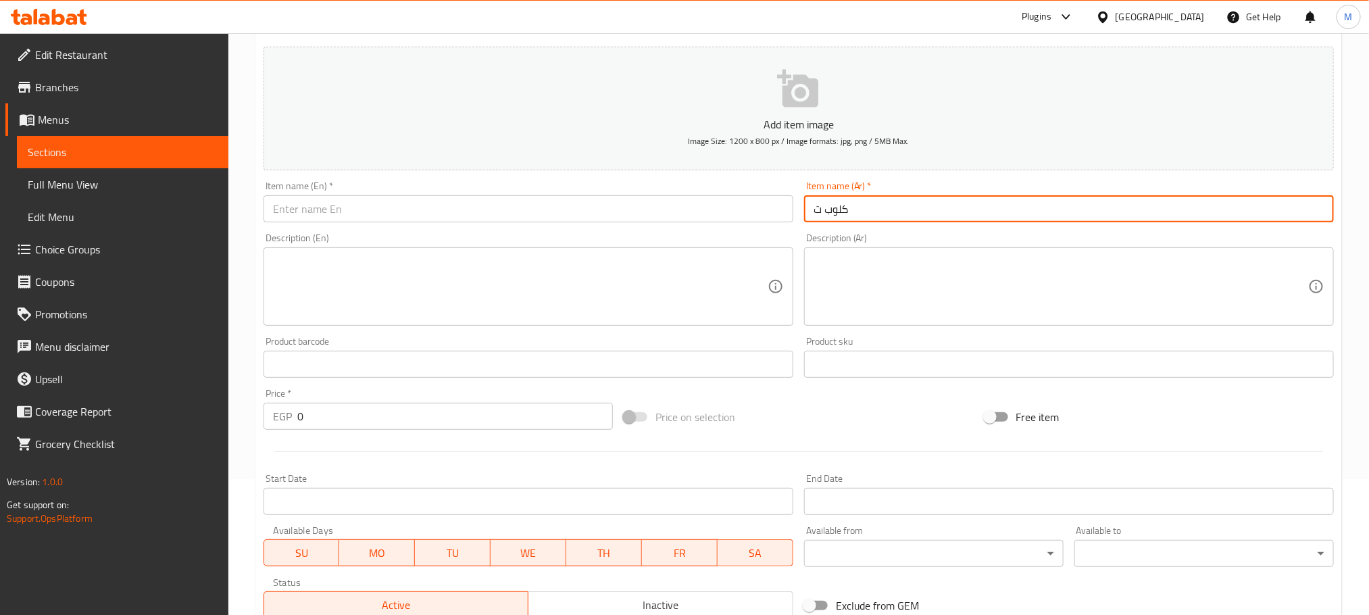
click at [949, 221] on input "كلوب ت" at bounding box center [1069, 208] width 530 height 27
type input "كلوب تركى"
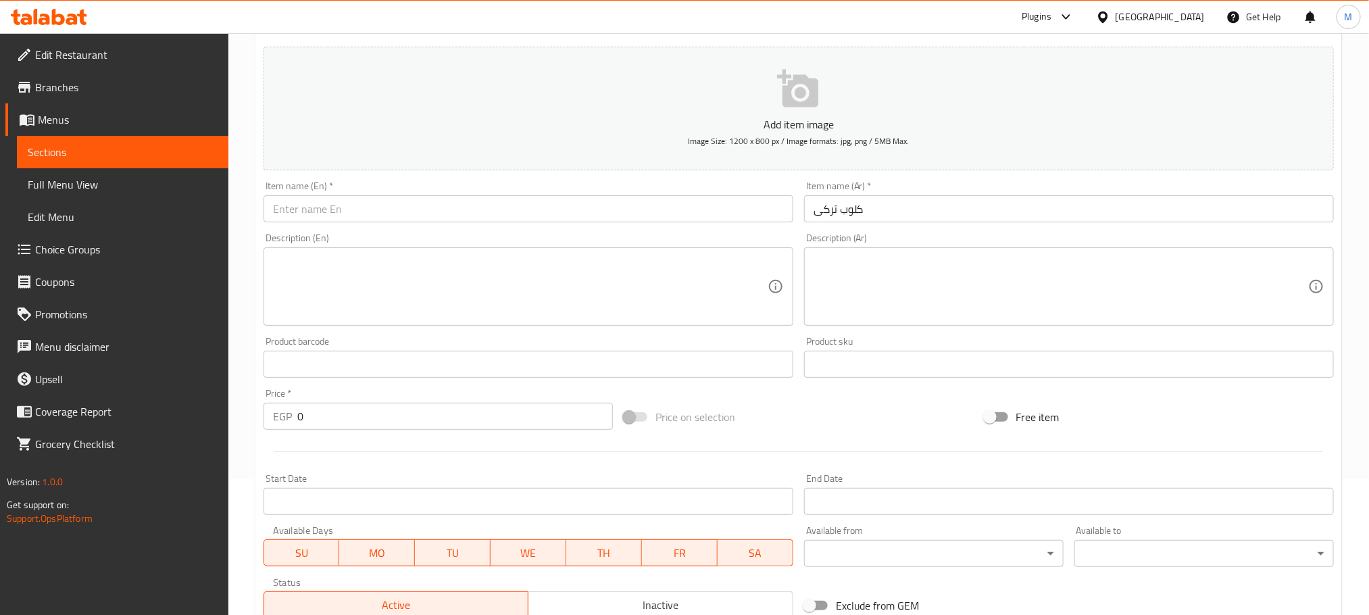
click at [588, 225] on div "Item name (En)   * Item name (En) *" at bounding box center [528, 202] width 540 height 52
click at [600, 186] on div "Item name (En)   * Item name (En) *" at bounding box center [528, 201] width 530 height 41
click at [621, 189] on div "Item name (En)   * Item name (En) *" at bounding box center [528, 201] width 530 height 41
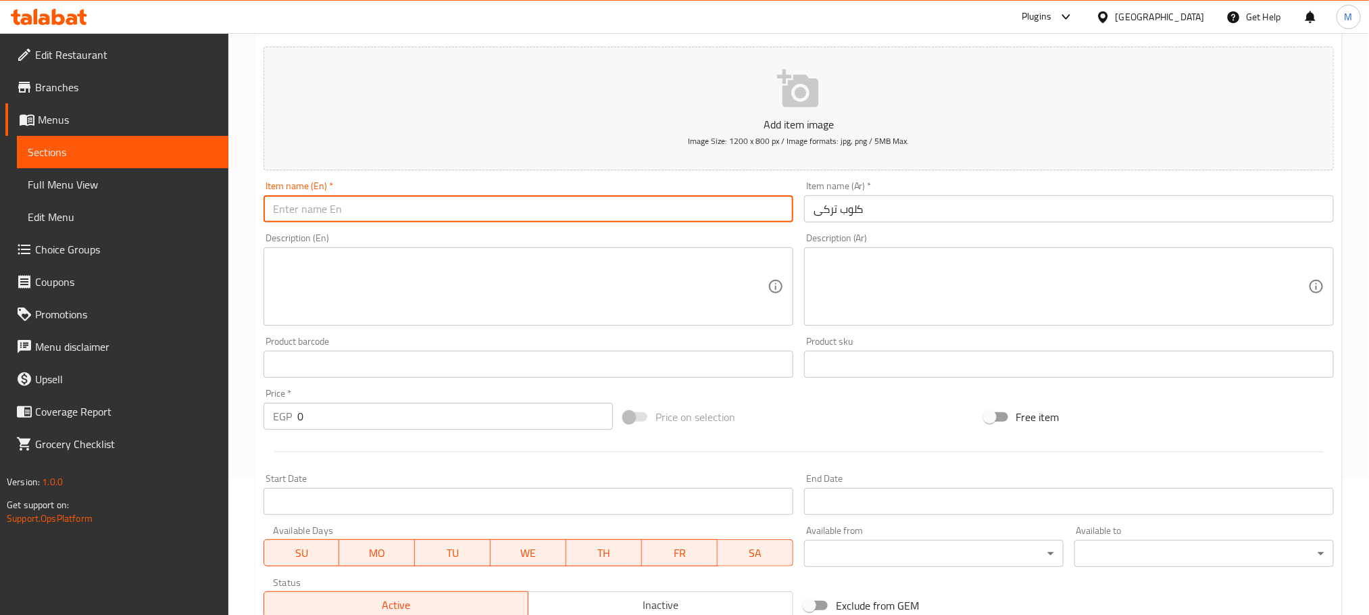
click at [629, 199] on input "text" at bounding box center [528, 208] width 530 height 27
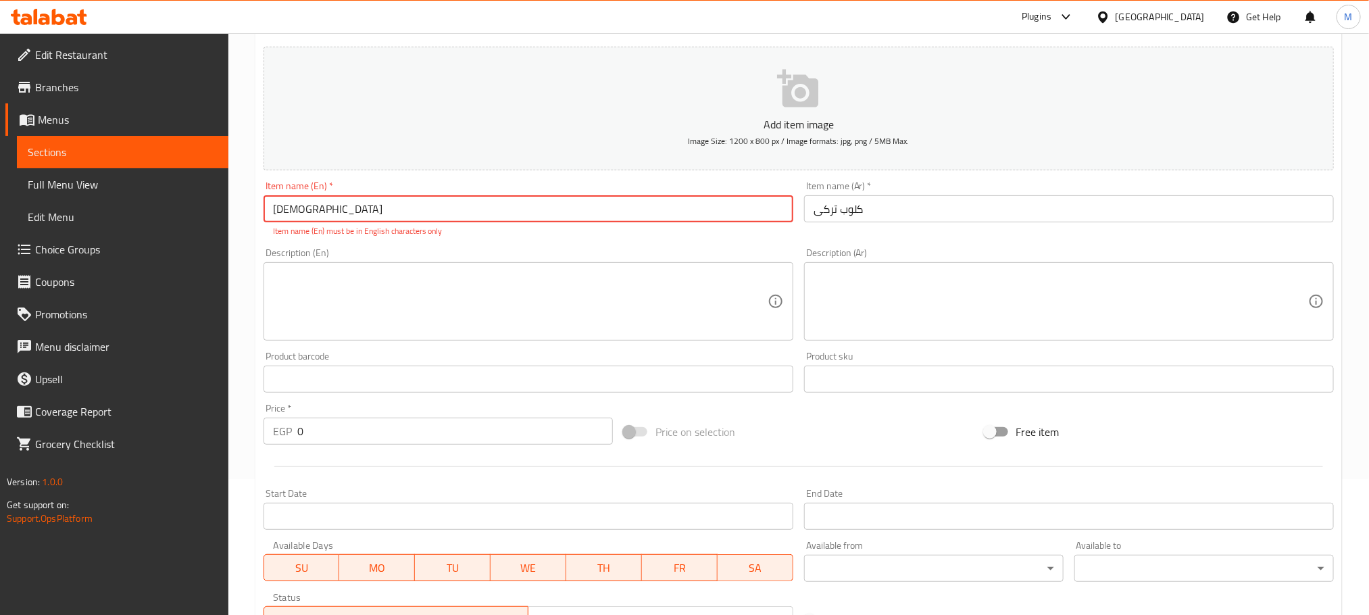
type input "ل"
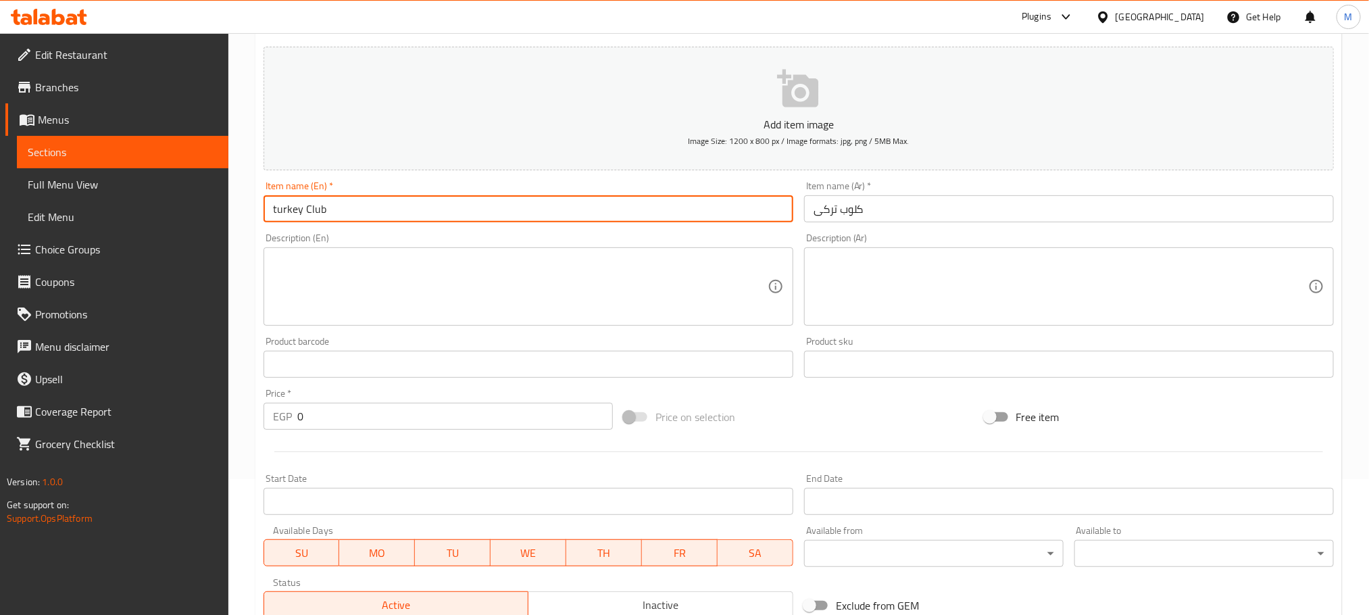
type input "turkey Club"
click at [329, 424] on input "0" at bounding box center [454, 416] width 315 height 27
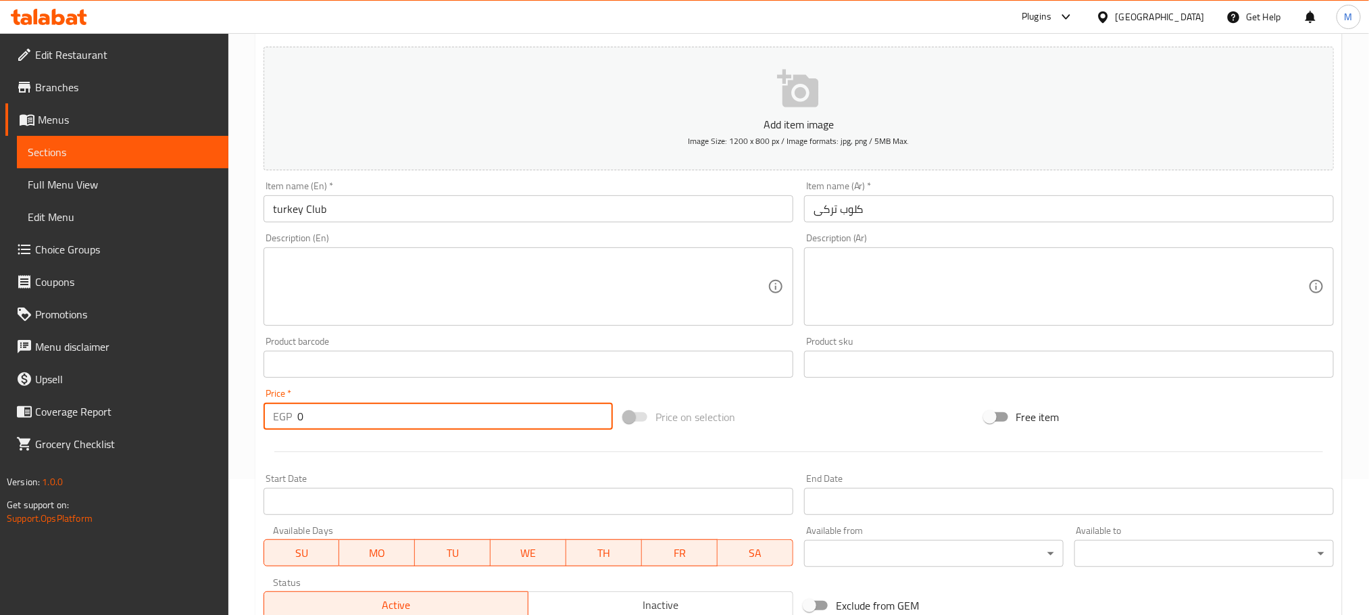
click at [329, 424] on input "0" at bounding box center [454, 416] width 315 height 27
type input "80"
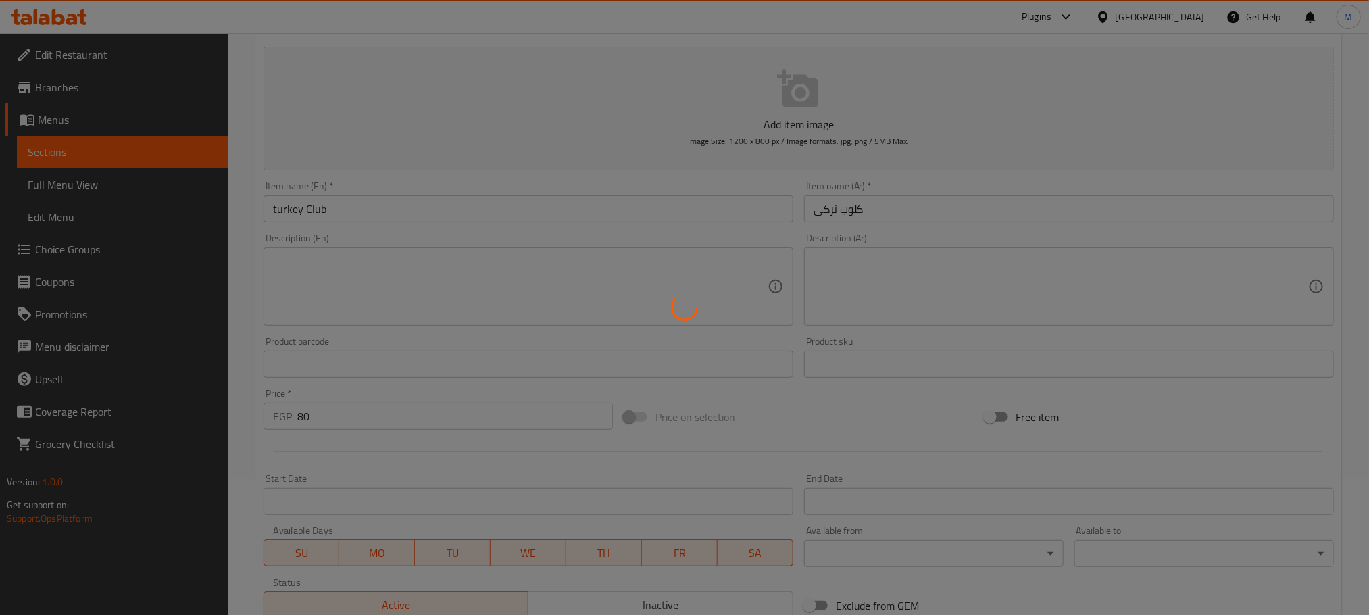
type input "0"
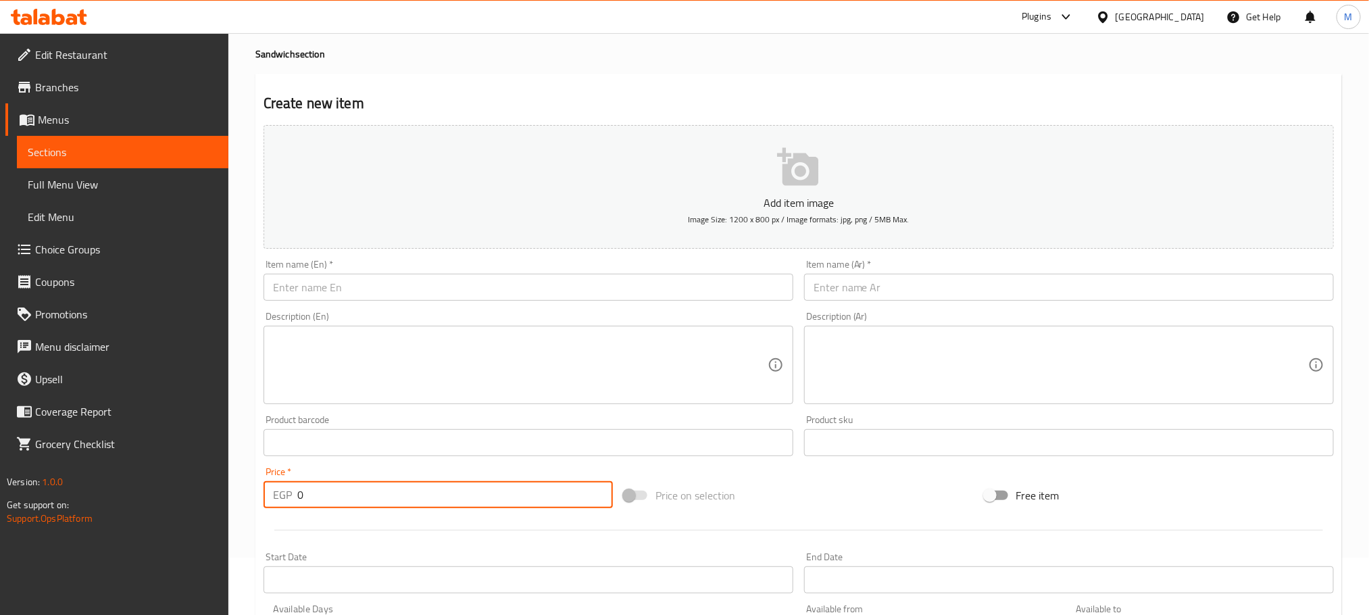
scroll to position [0, 0]
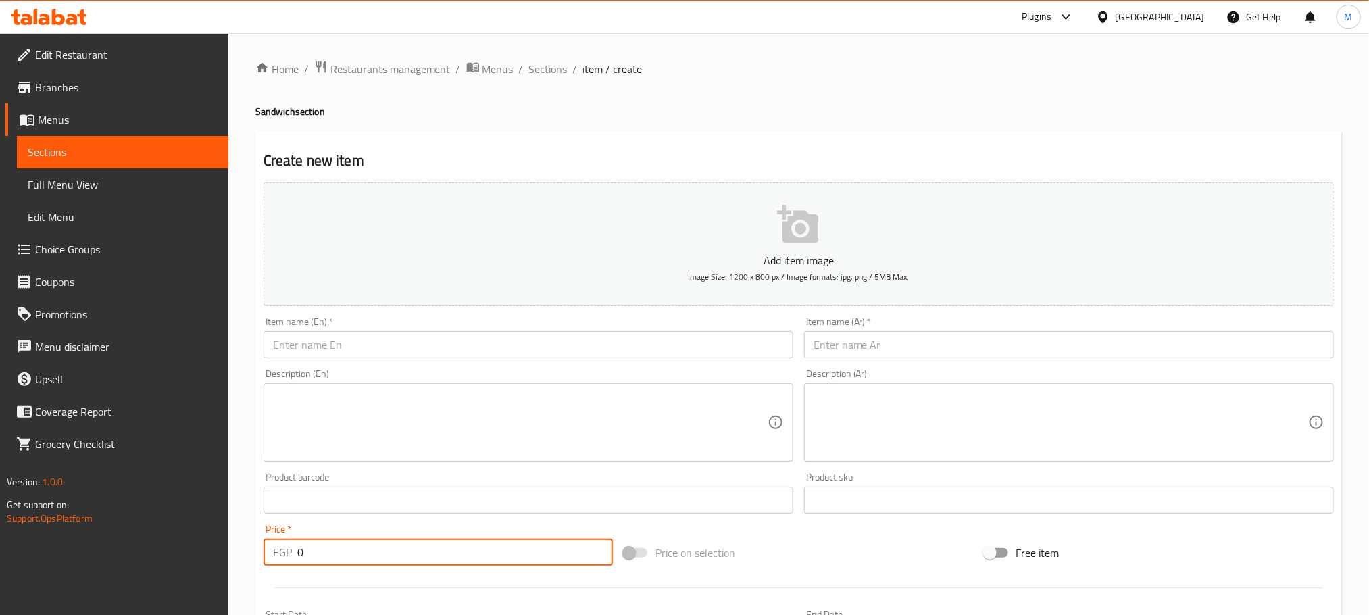
click at [551, 53] on div "Home / Restaurants management / Menus / Sections / item / create Sandwich secti…" at bounding box center [798, 493] width 1140 height 921
click at [545, 67] on span "Sections" at bounding box center [548, 69] width 39 height 16
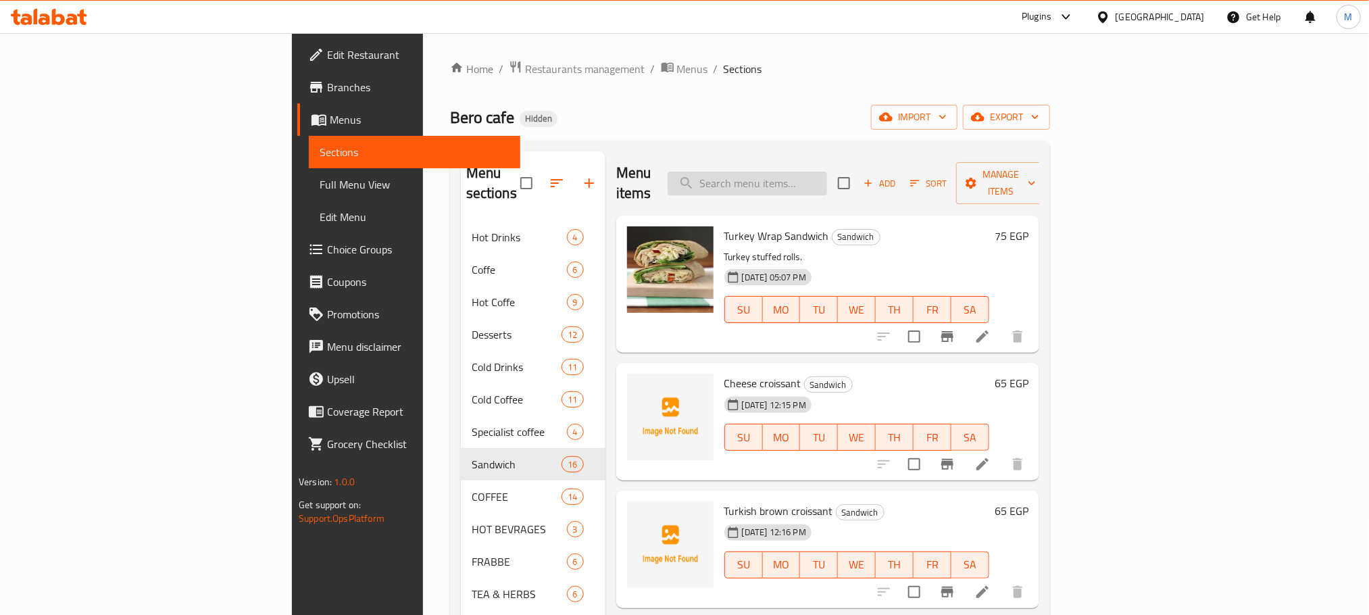
click at [827, 181] on input "search" at bounding box center [746, 184] width 159 height 24
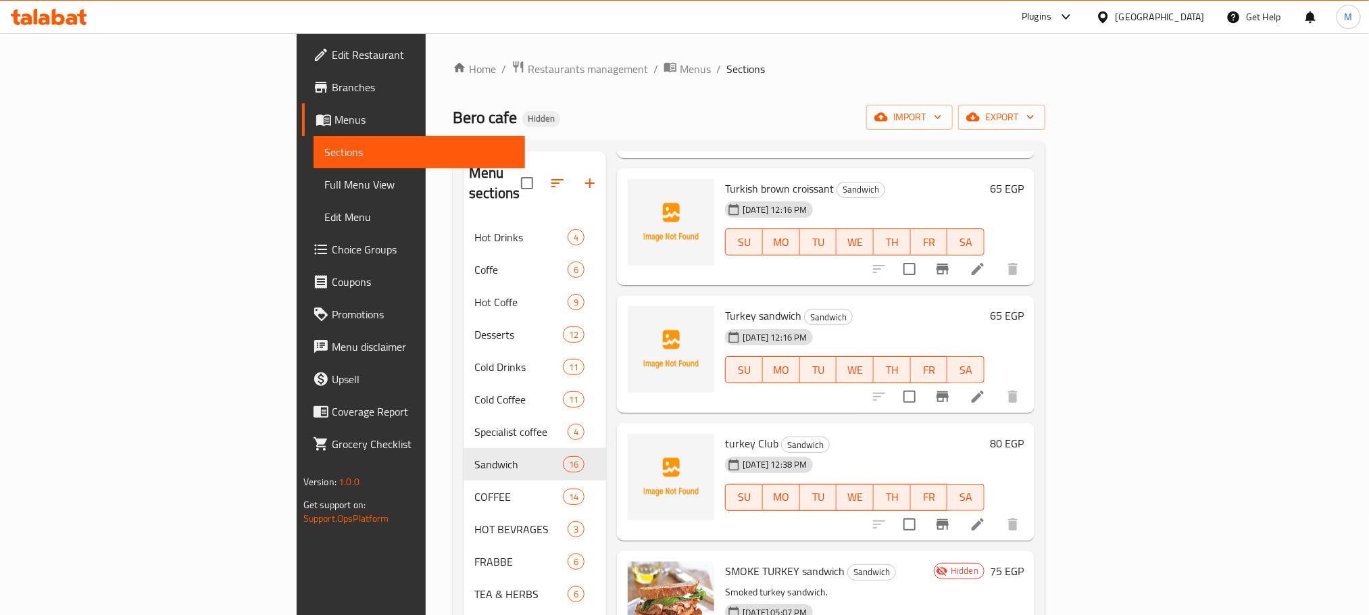
scroll to position [390, 0]
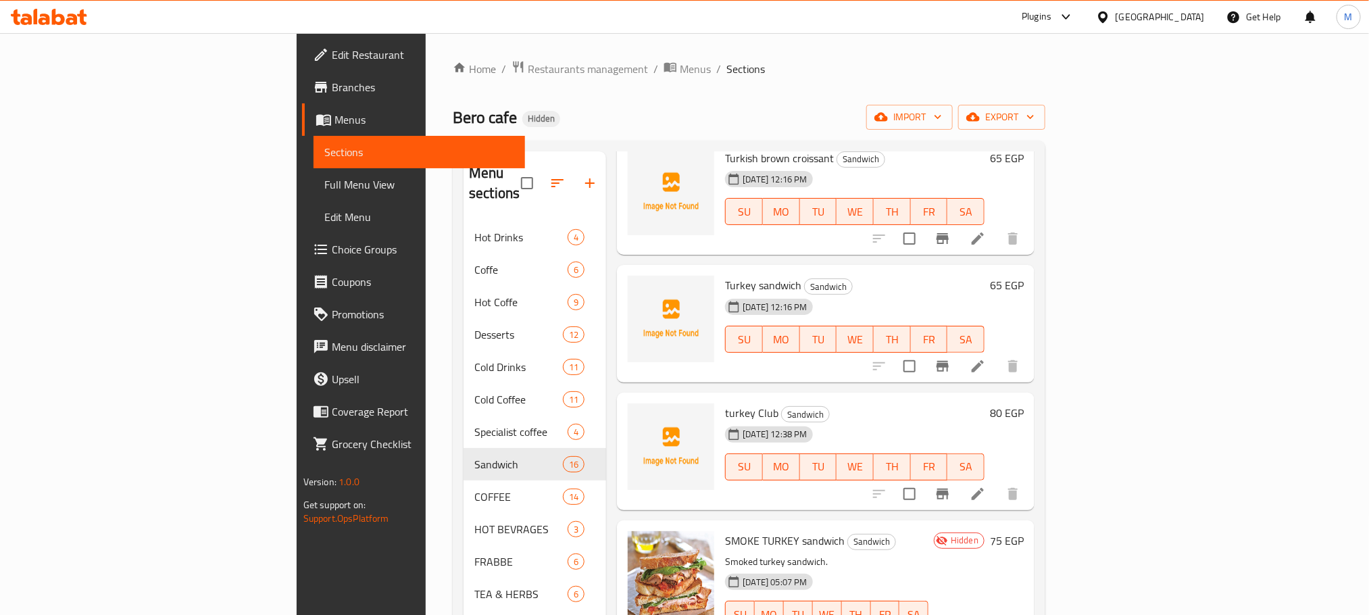
type input "turk"
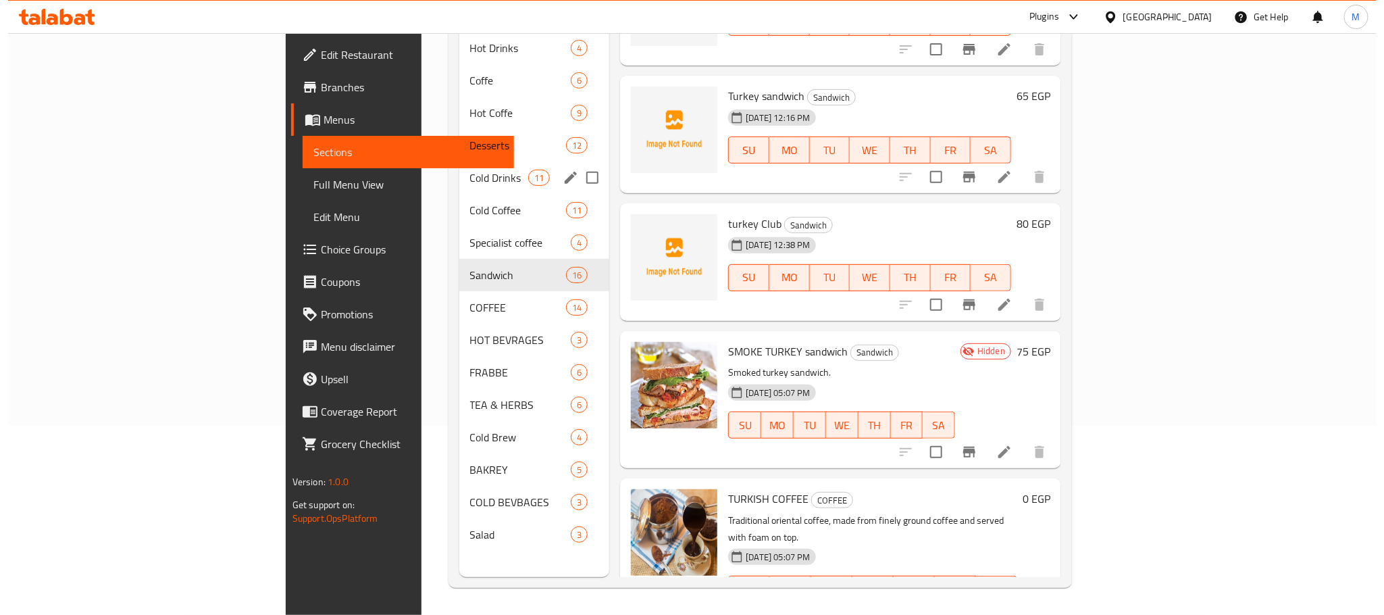
scroll to position [0, 0]
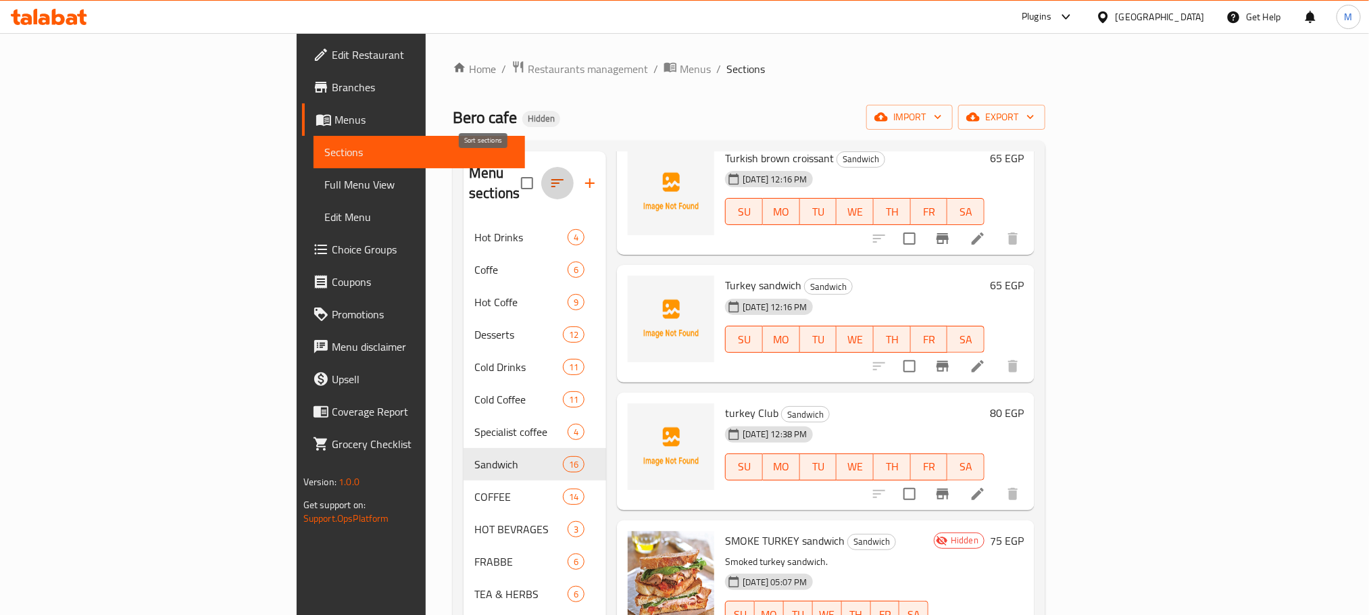
click at [541, 182] on button "button" at bounding box center [557, 183] width 32 height 32
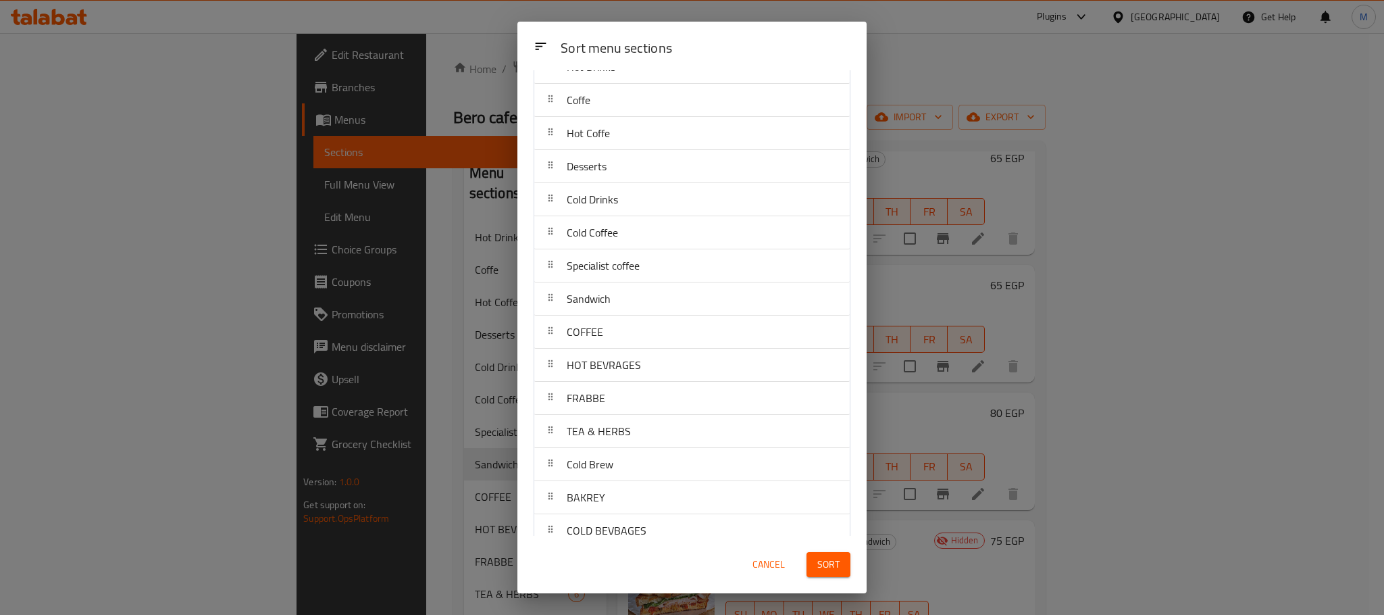
scroll to position [114, 0]
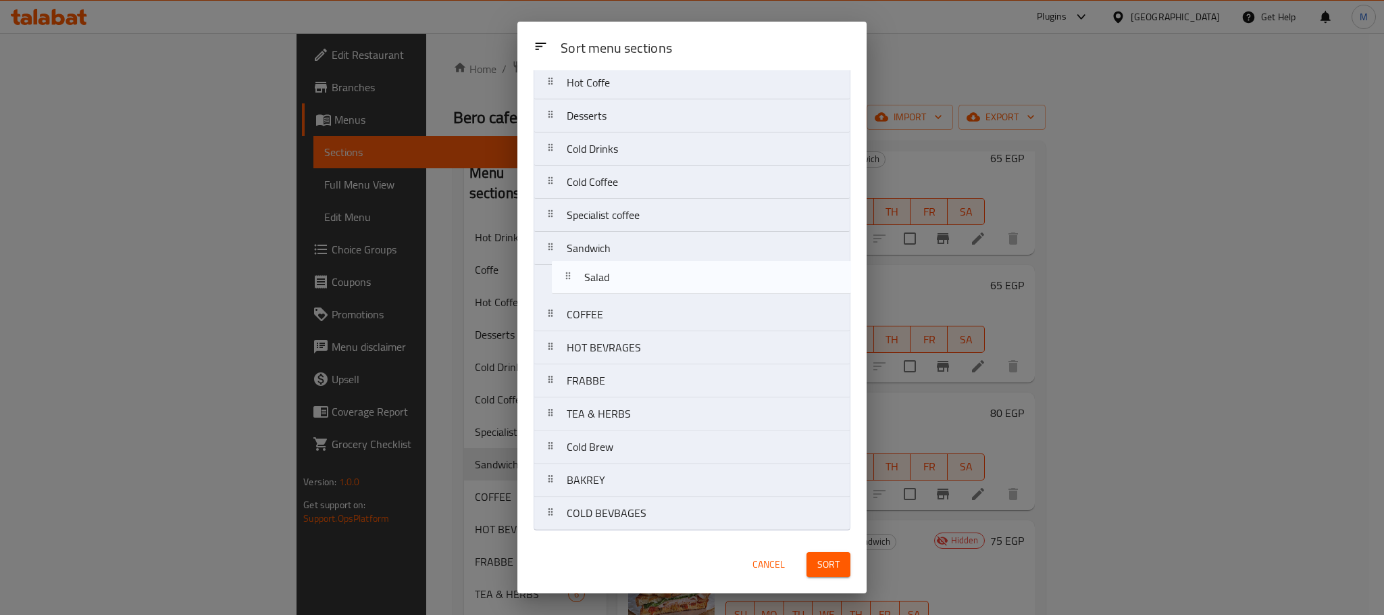
drag, startPoint x: 649, startPoint y: 509, endPoint x: 665, endPoint y: 268, distance: 242.4
click at [665, 268] on nav "Hot Drinks Coffe Hot Coffe Desserts Cold Drinks Cold Coffee Specialist coffee S…" at bounding box center [692, 264] width 317 height 531
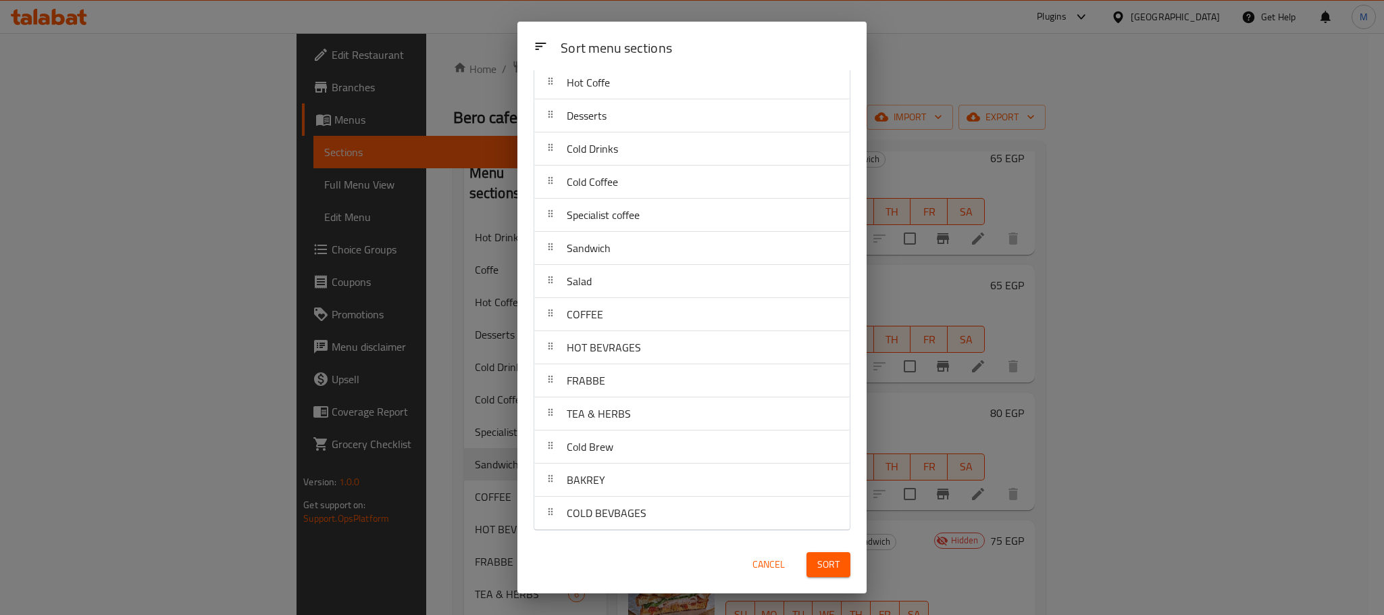
click at [836, 563] on span "Sort" at bounding box center [828, 564] width 22 height 17
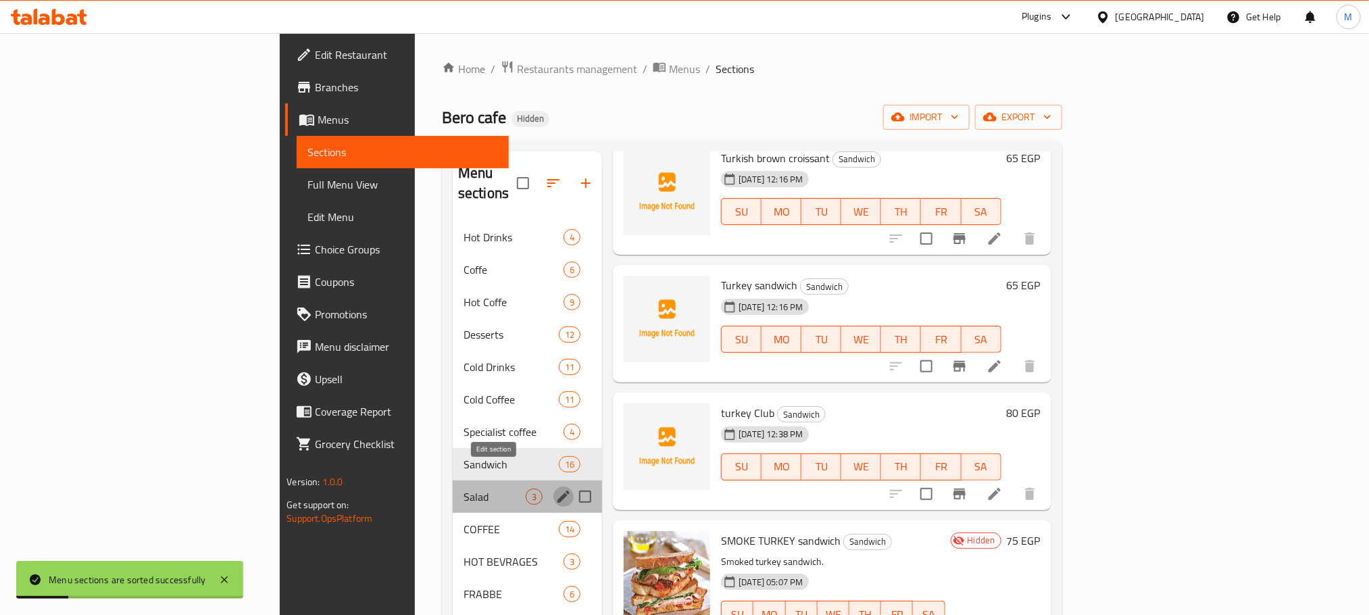
click at [555, 488] on icon "edit" at bounding box center [563, 496] width 16 height 16
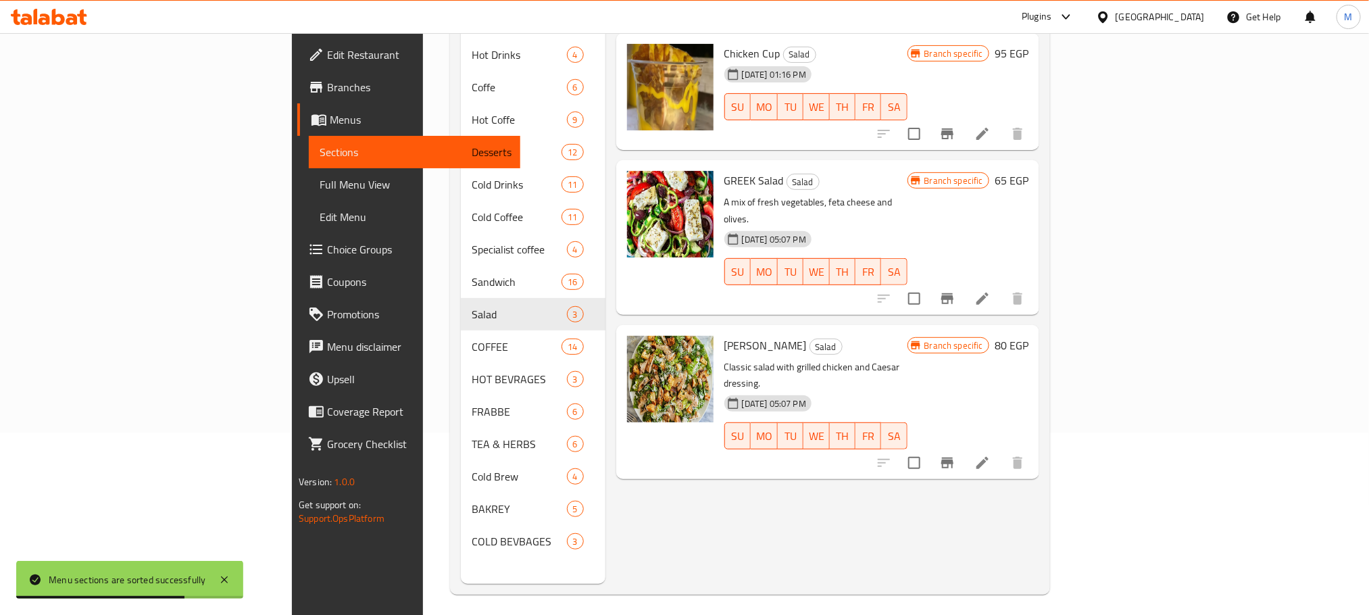
scroll to position [189, 0]
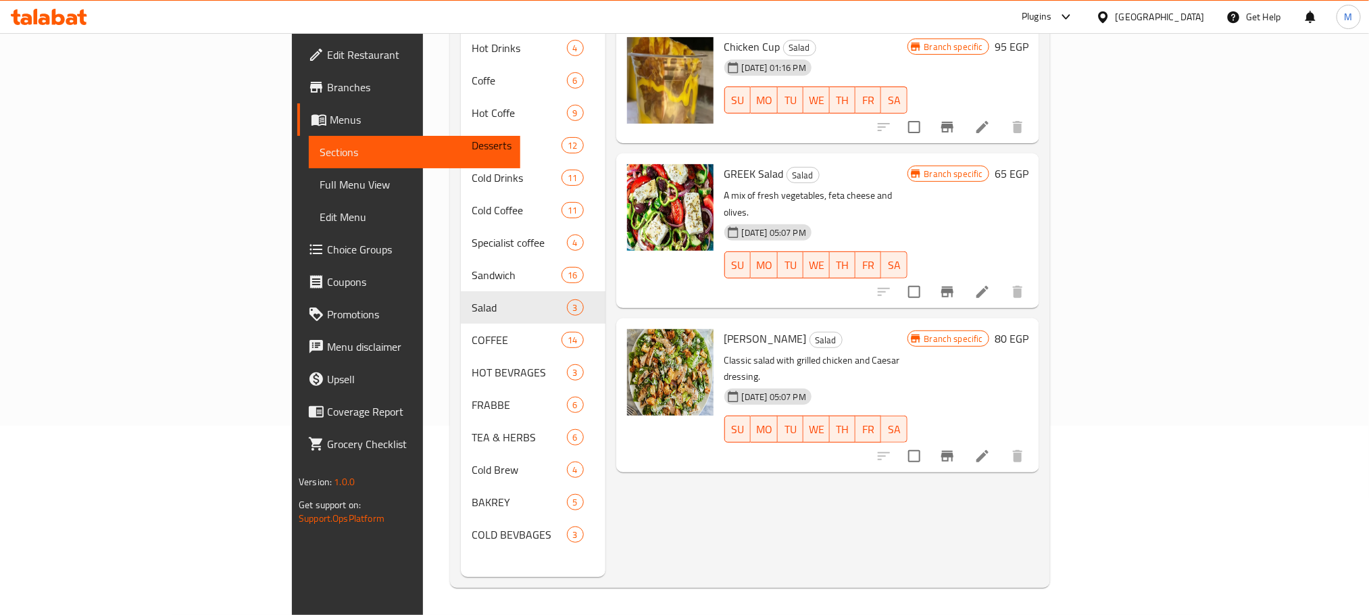
click at [955, 448] on icon "Branch-specific-item" at bounding box center [947, 456] width 16 height 16
click at [1028, 329] on h6 "80 EGP" at bounding box center [1011, 338] width 34 height 19
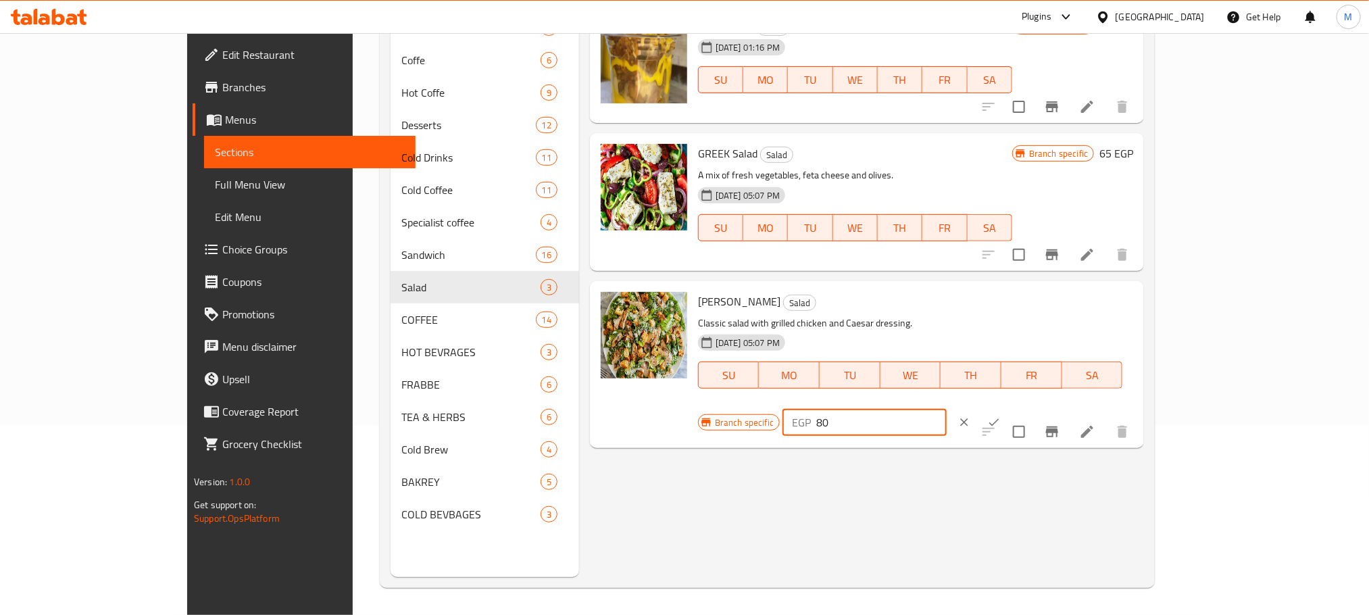
click at [946, 409] on input "80" at bounding box center [881, 422] width 130 height 27
type input "120"
click at [1009, 407] on button "ok" at bounding box center [994, 422] width 30 height 30
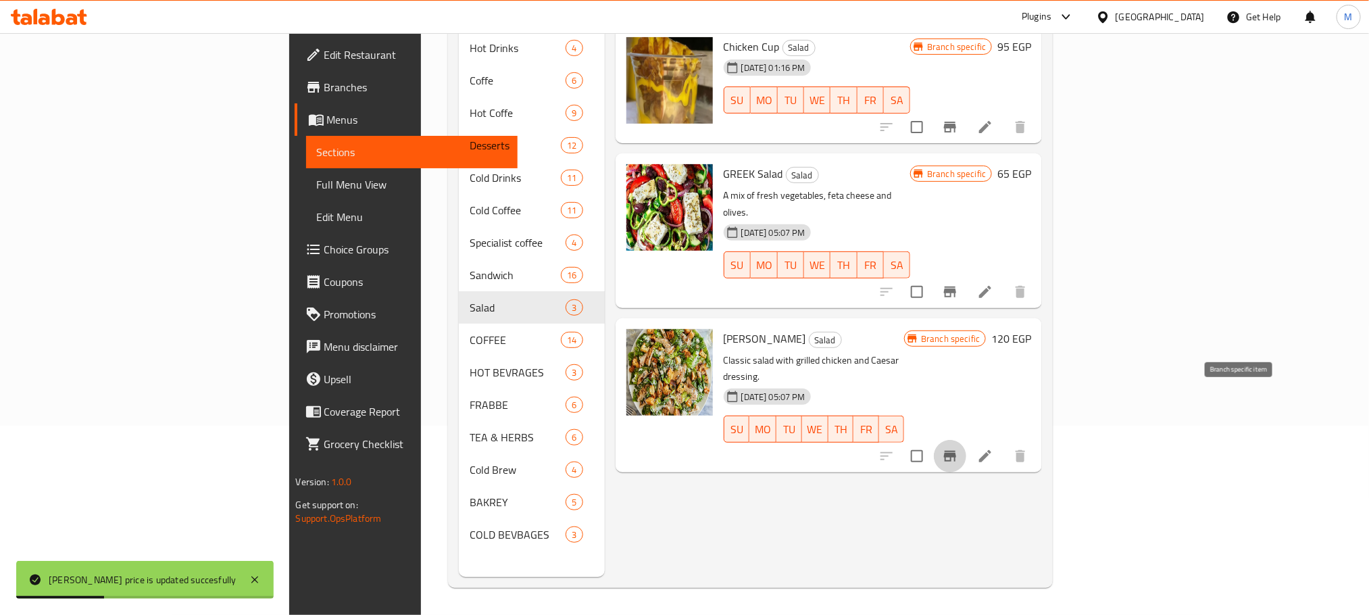
click at [966, 440] on button "Branch-specific-item" at bounding box center [950, 456] width 32 height 32
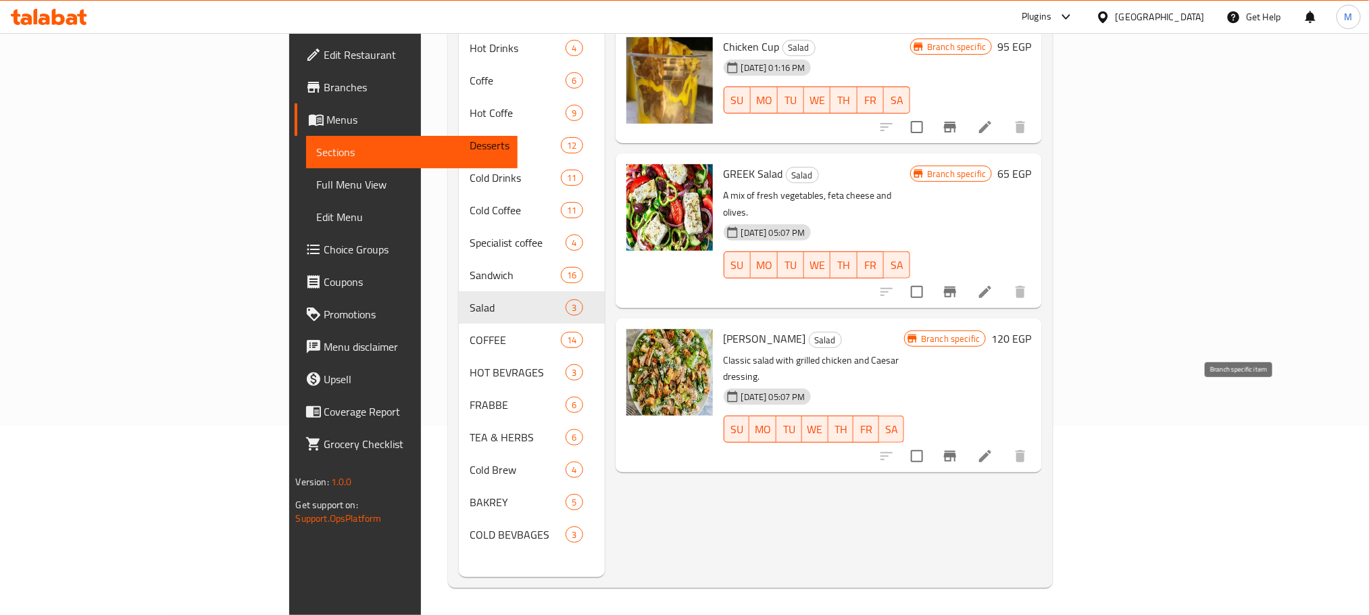
click at [1031, 164] on h6 "65 EGP" at bounding box center [1014, 173] width 34 height 19
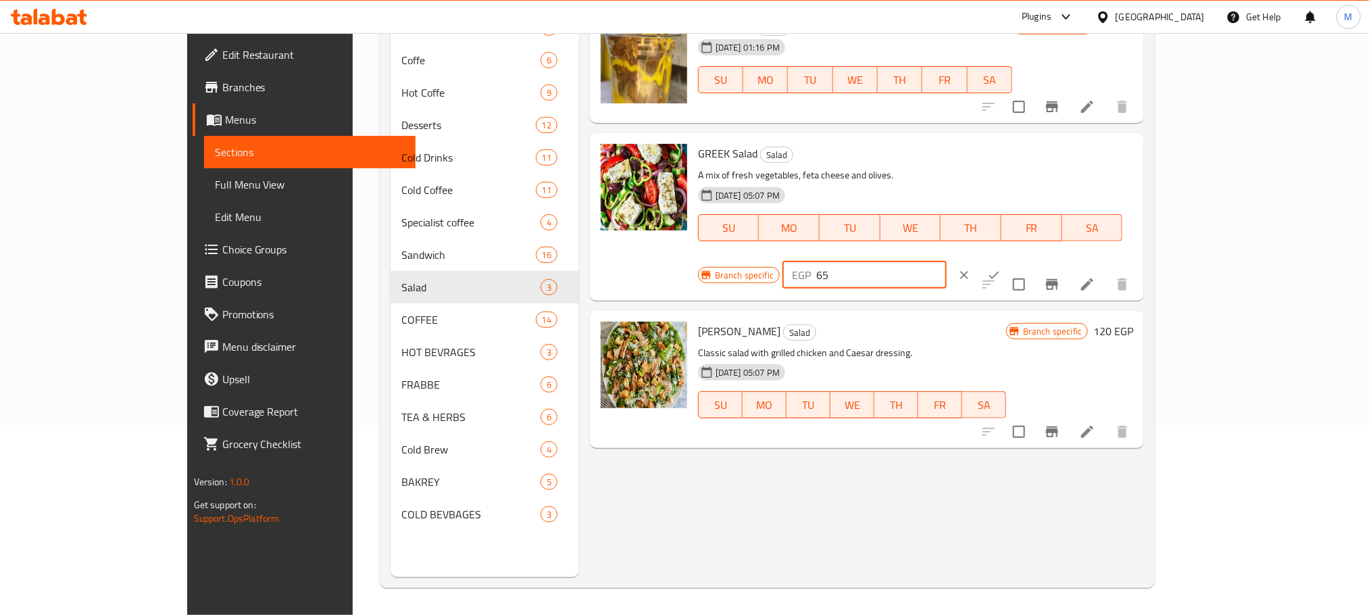
click at [946, 261] on input "65" at bounding box center [881, 274] width 130 height 27
type input "90"
click at [1009, 260] on button "ok" at bounding box center [994, 275] width 30 height 30
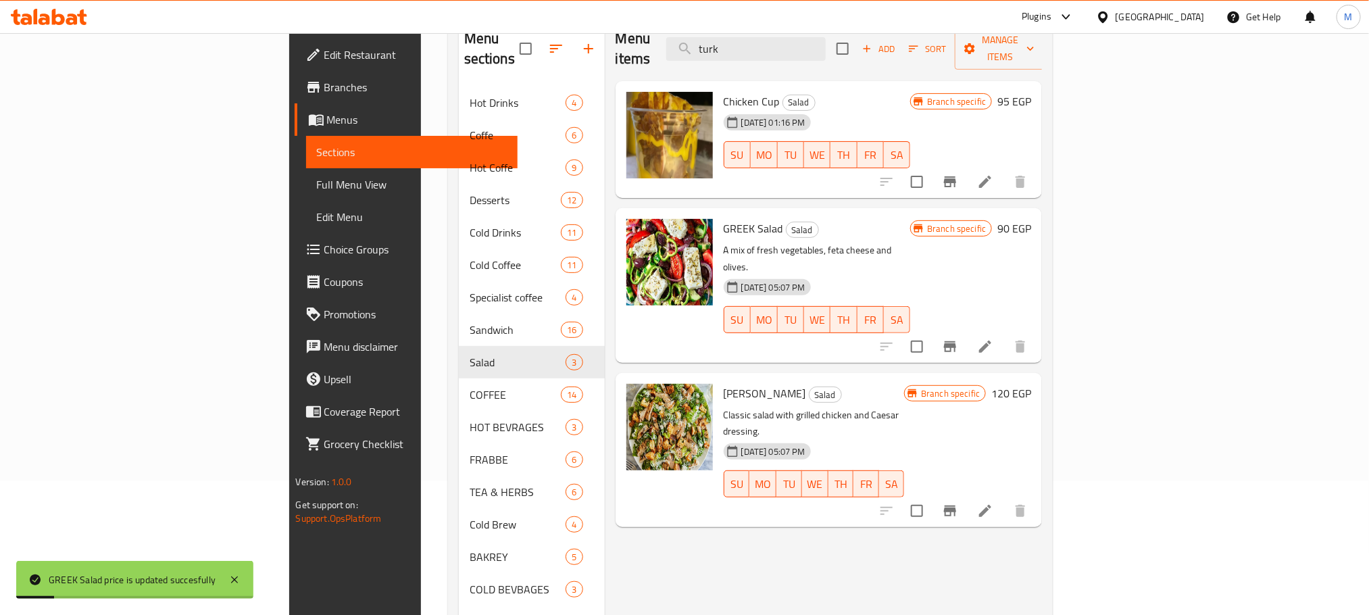
scroll to position [88, 0]
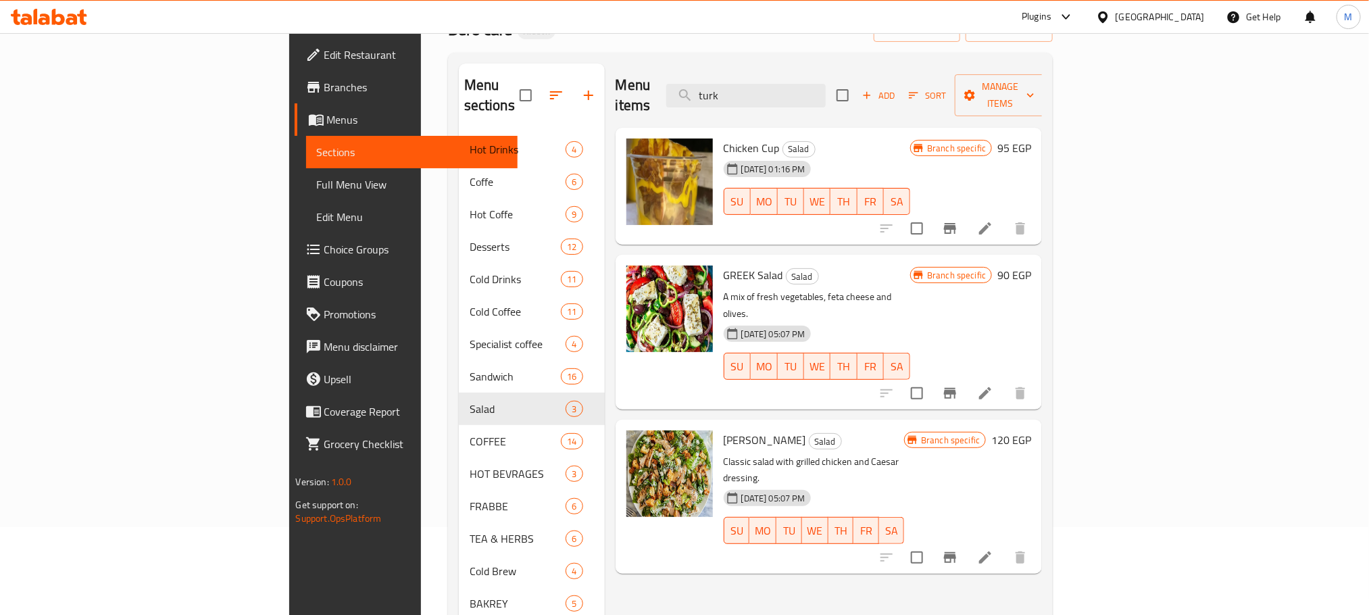
click at [931, 214] on input "checkbox" at bounding box center [917, 228] width 28 height 28
checkbox input "true"
click at [966, 377] on button "Branch-specific-item" at bounding box center [950, 393] width 32 height 32
click at [966, 541] on button "Branch-specific-item" at bounding box center [950, 557] width 32 height 32
click at [1034, 86] on span "Manage items" at bounding box center [999, 95] width 69 height 34
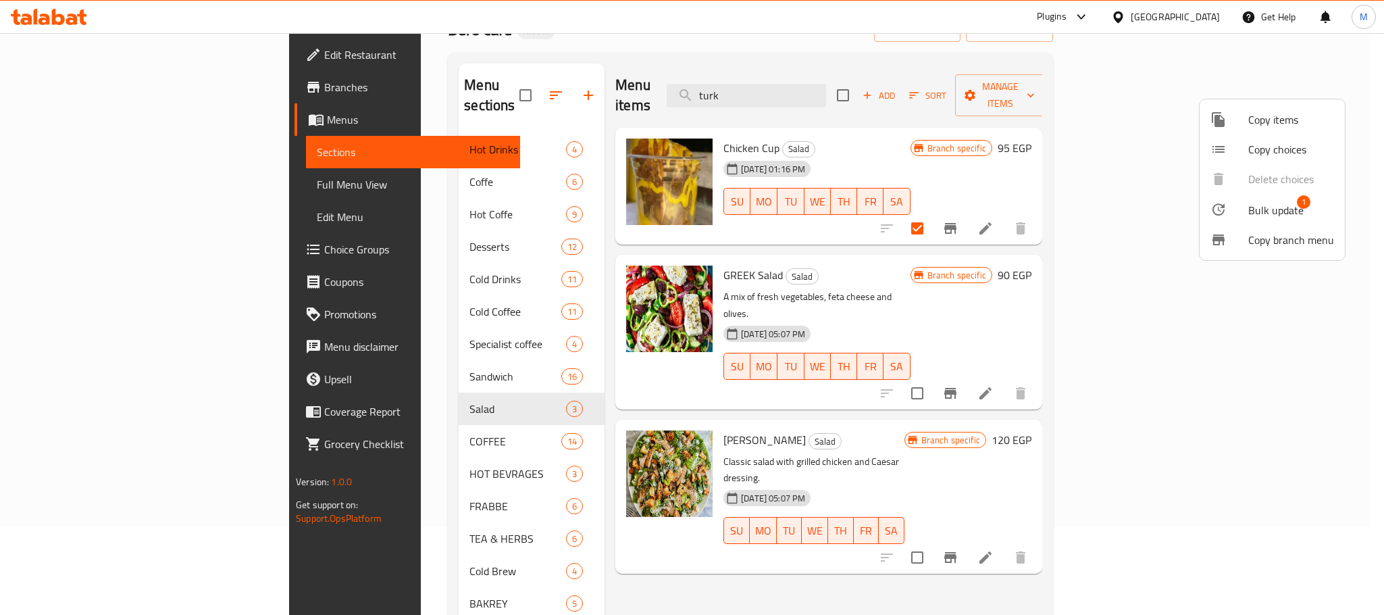
click at [1277, 205] on span "Bulk update" at bounding box center [1275, 210] width 55 height 16
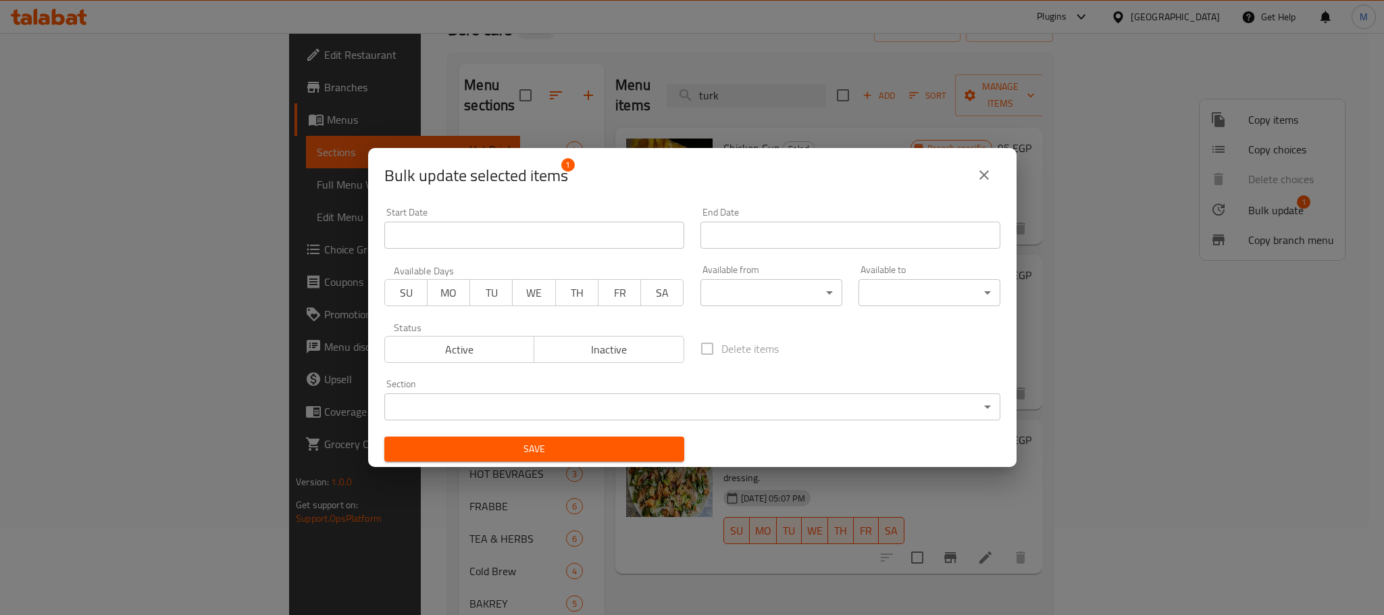
drag, startPoint x: 603, startPoint y: 351, endPoint x: 558, endPoint y: 428, distance: 88.4
click at [603, 357] on span "Inactive" at bounding box center [609, 350] width 139 height 20
click at [574, 466] on div "Save" at bounding box center [534, 448] width 316 height 41
click at [580, 438] on button "Save" at bounding box center [534, 448] width 300 height 25
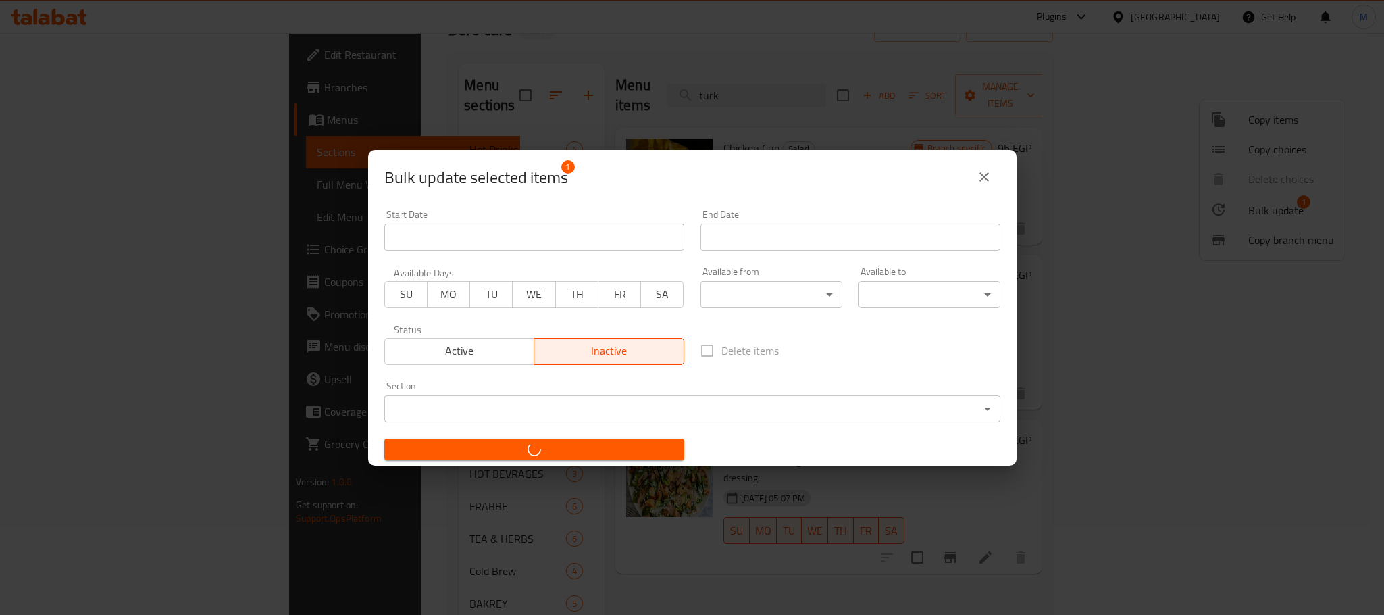
checkbox input "false"
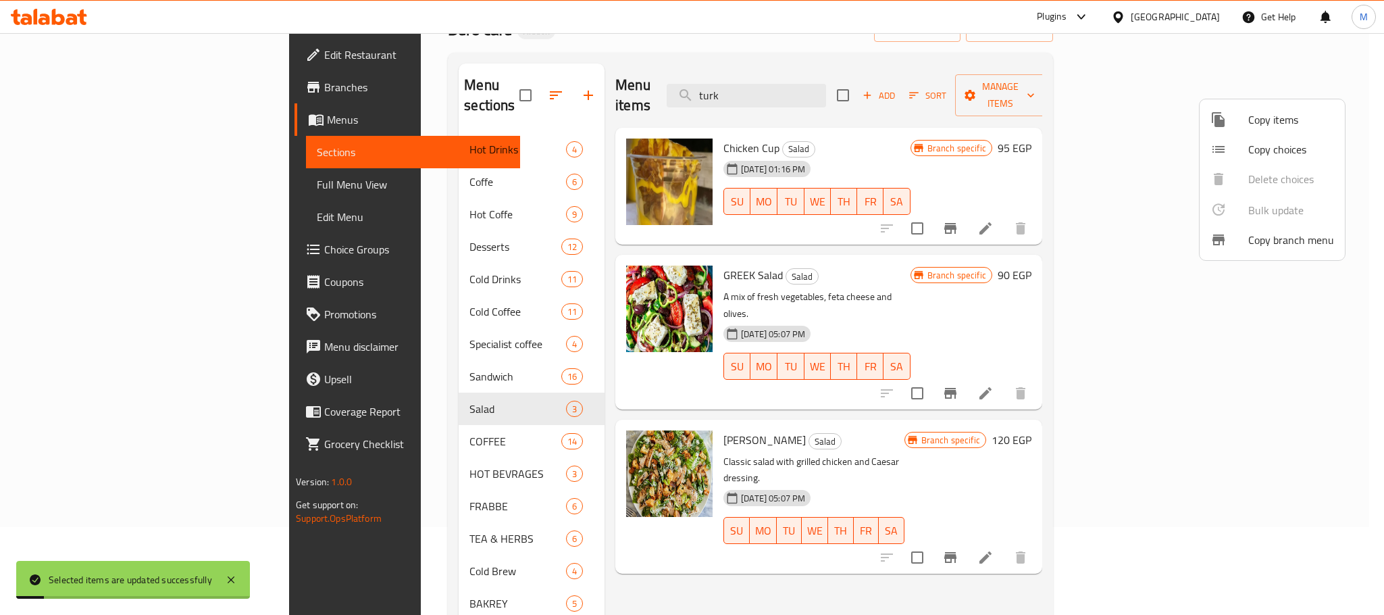
click at [1131, 73] on div at bounding box center [692, 307] width 1384 height 615
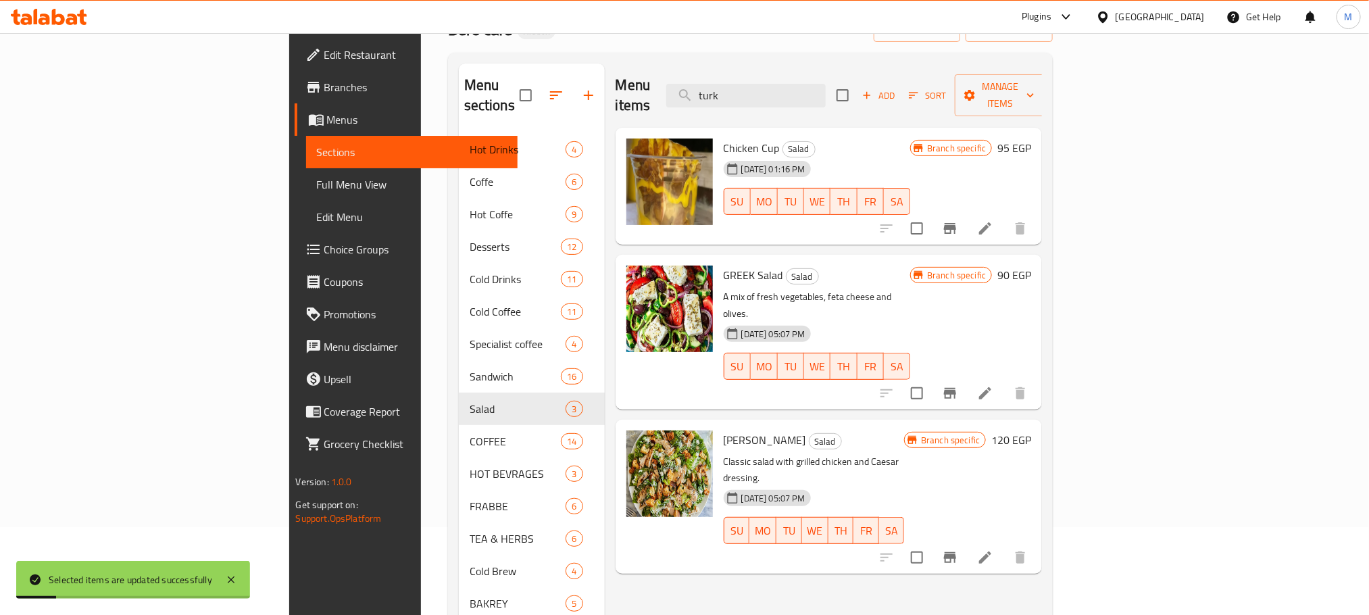
click at [896, 88] on span "Add" at bounding box center [878, 96] width 36 height 16
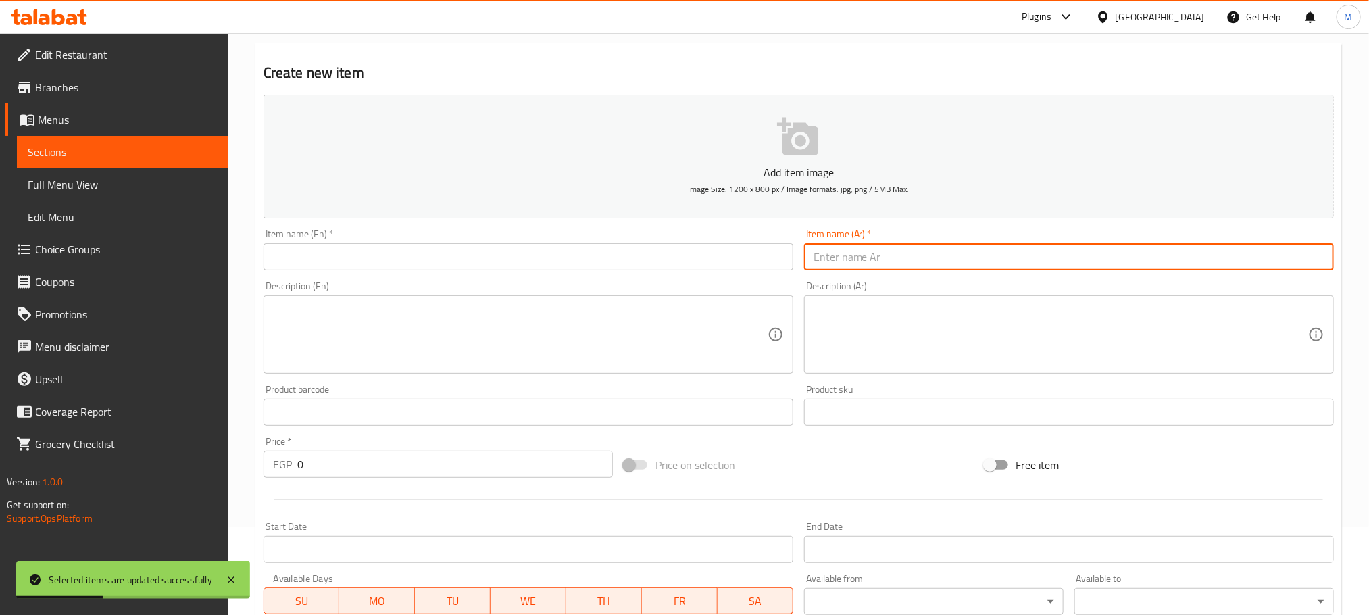
click at [987, 262] on input "text" at bounding box center [1069, 256] width 530 height 27
type input "s"
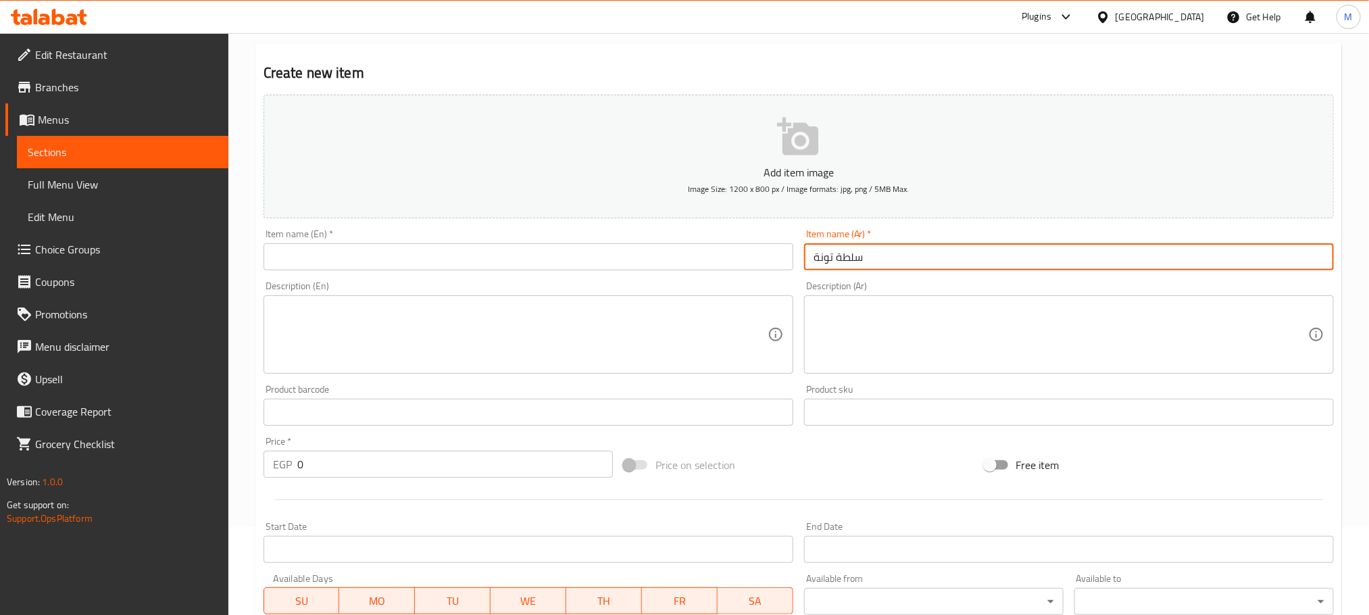
type input "سلطة تونة"
click at [434, 281] on div "Description (En) Description (En)" at bounding box center [528, 327] width 530 height 93
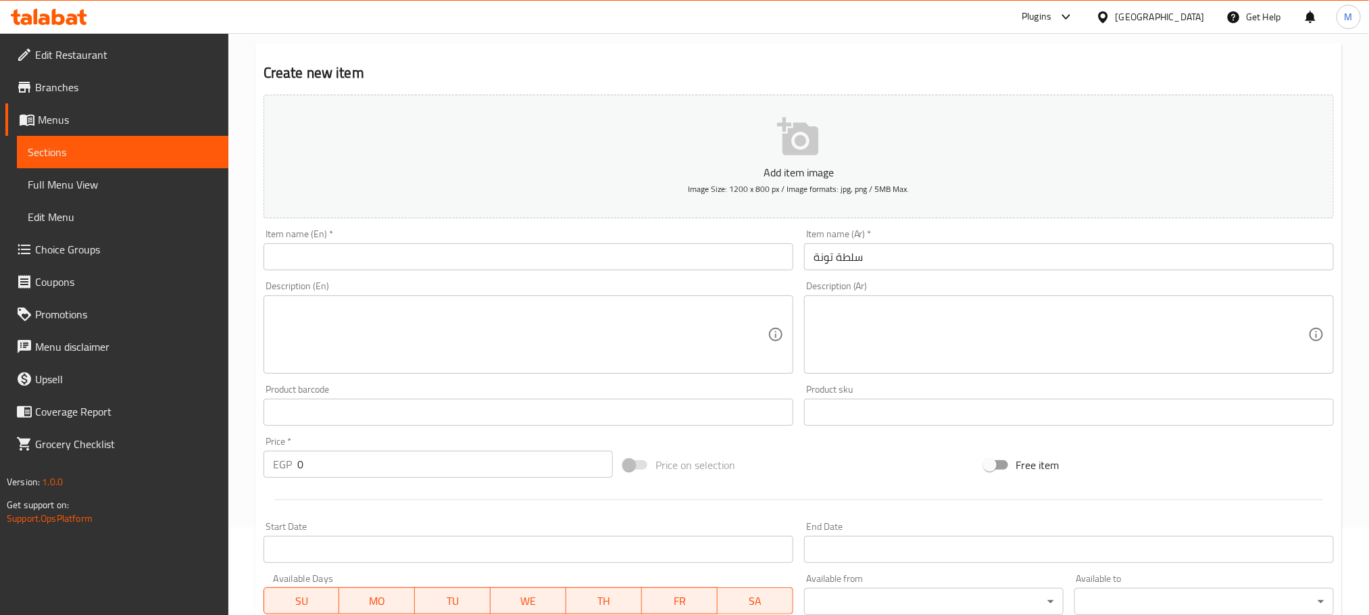
click at [432, 253] on input "text" at bounding box center [528, 256] width 530 height 27
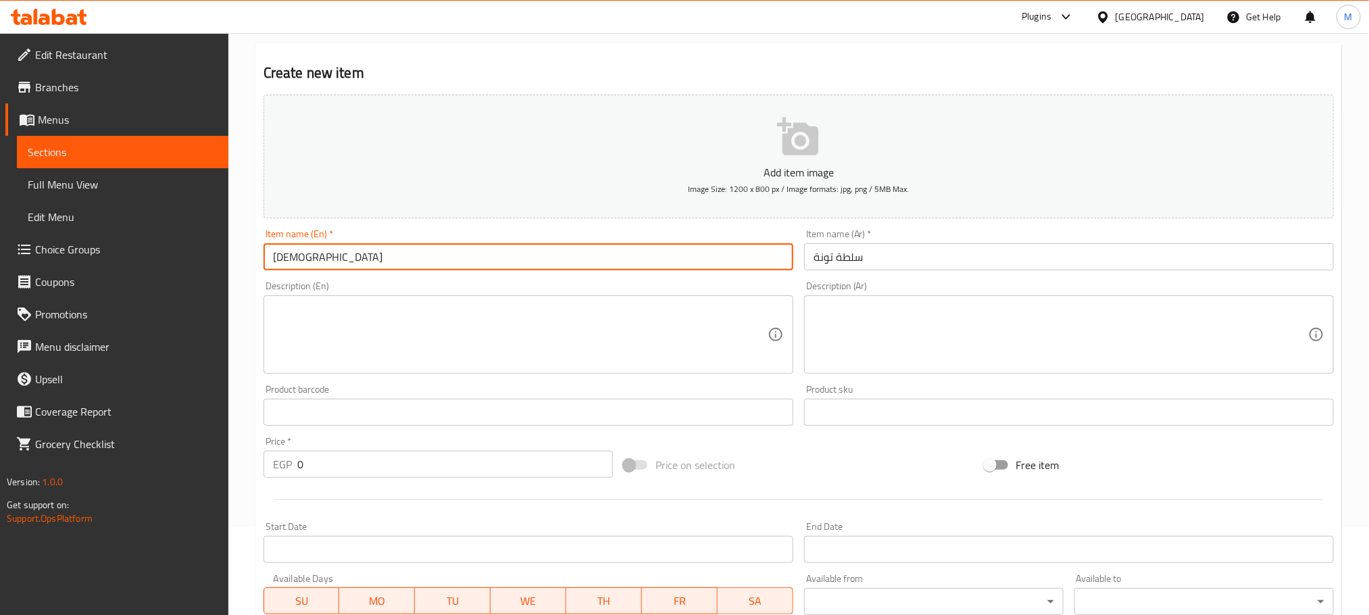
type input "ل"
type input "Tuna Salad"
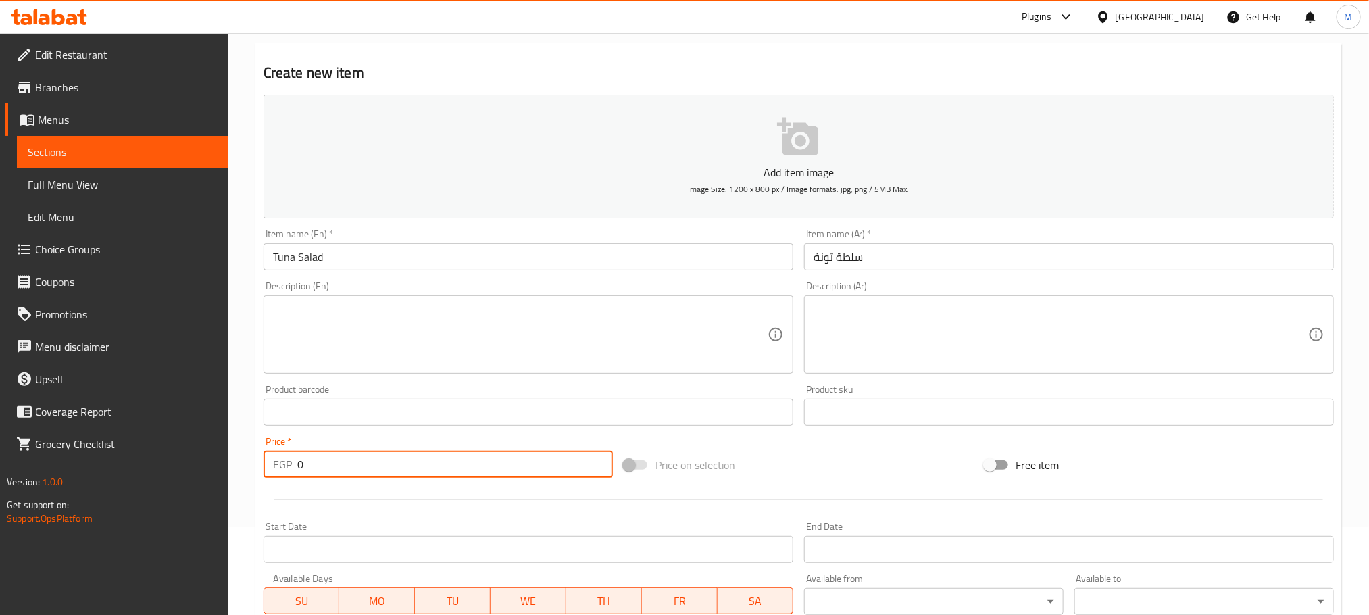
click at [413, 456] on input "0" at bounding box center [454, 464] width 315 height 27
type input "105"
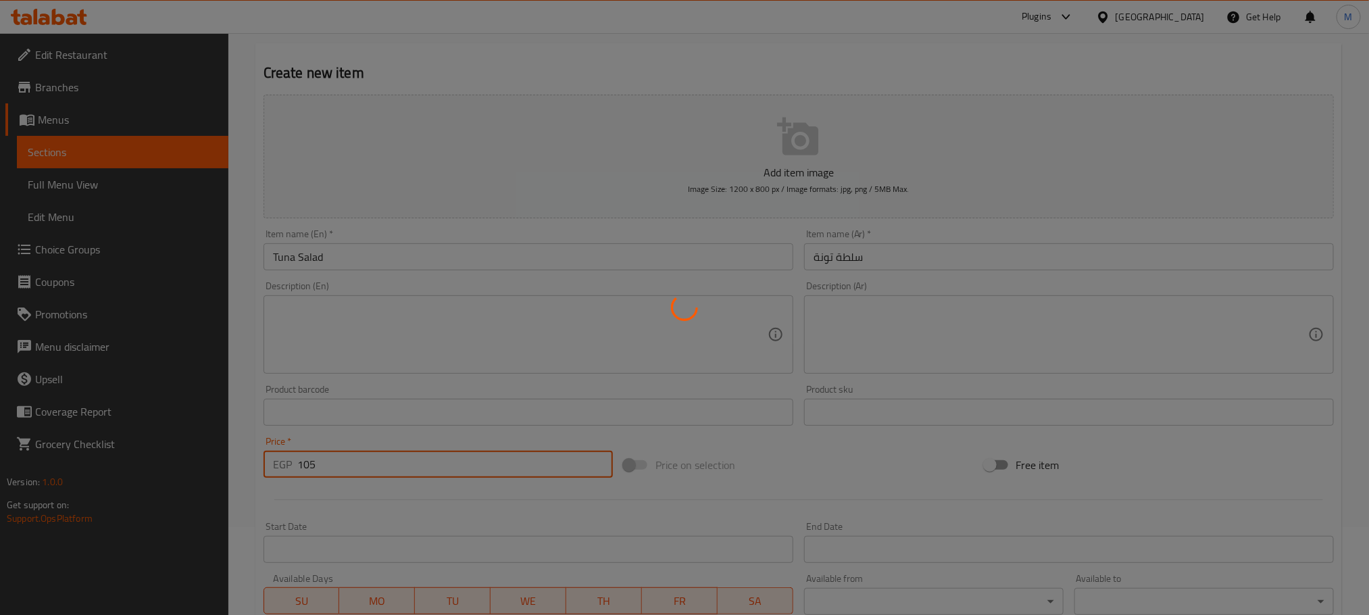
type input "0"
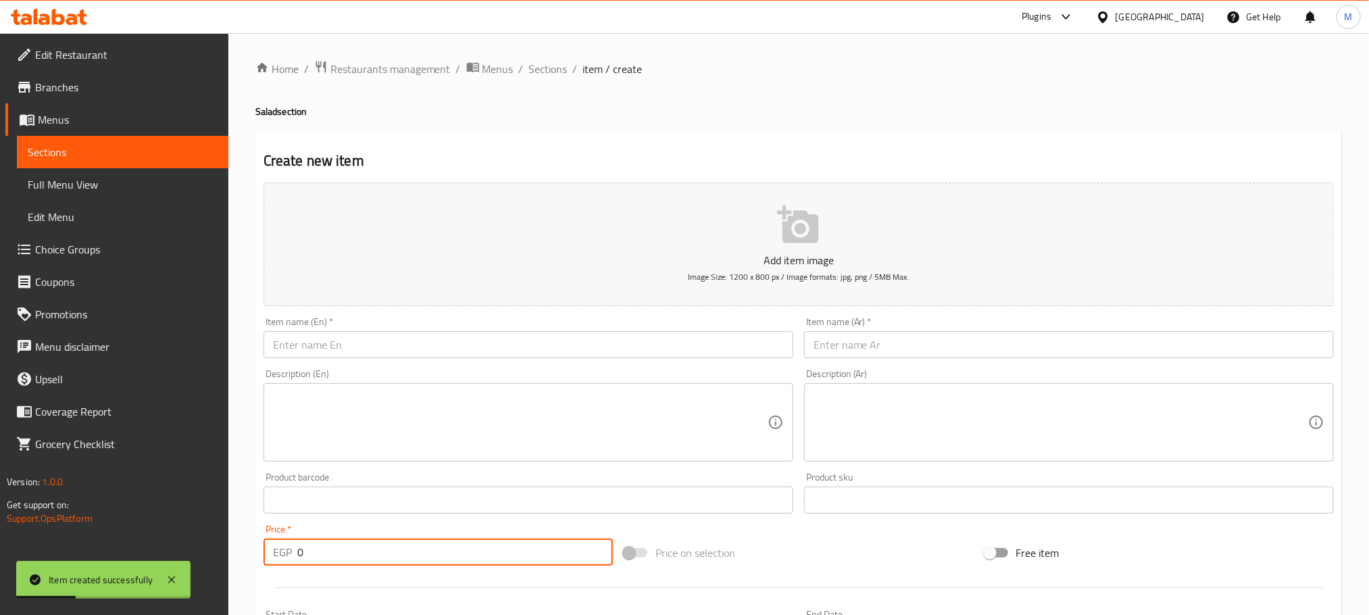
click at [571, 82] on div "Home / Restaurants management / Menus / Sections / item / create Salad section …" at bounding box center [798, 493] width 1086 height 867
click at [566, 72] on ol "Home / Restaurants management / Menus / Sections / item / create" at bounding box center [798, 69] width 1086 height 18
click at [544, 72] on span "Sections" at bounding box center [548, 69] width 39 height 16
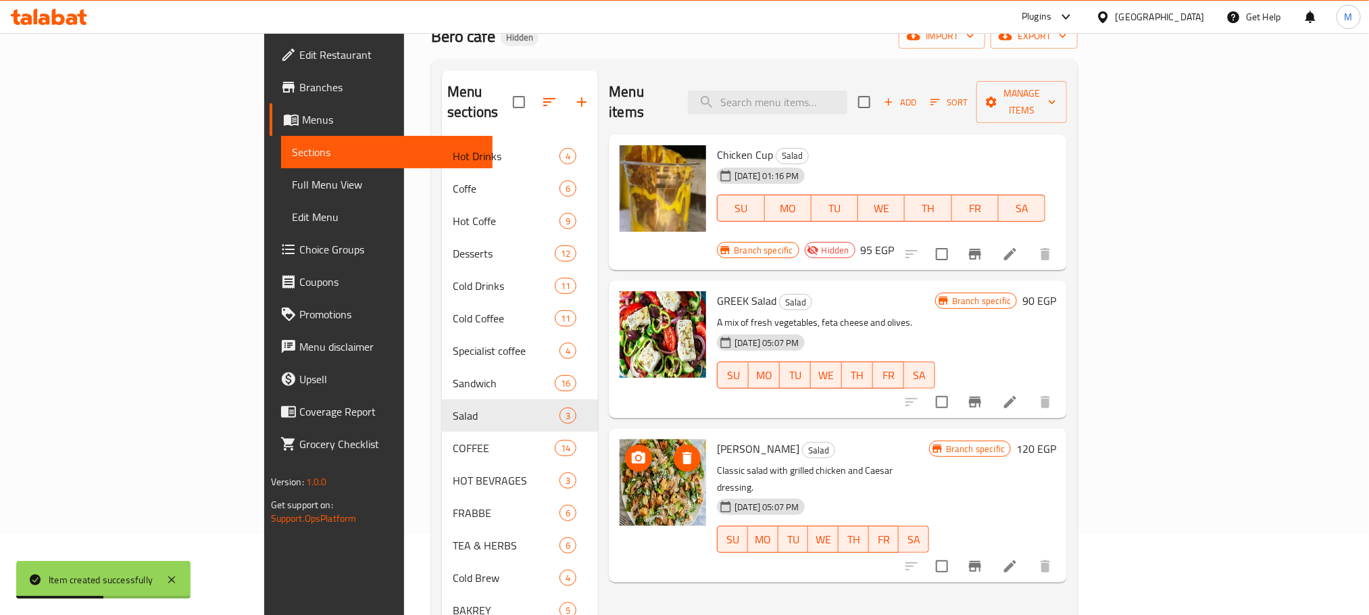
scroll to position [189, 0]
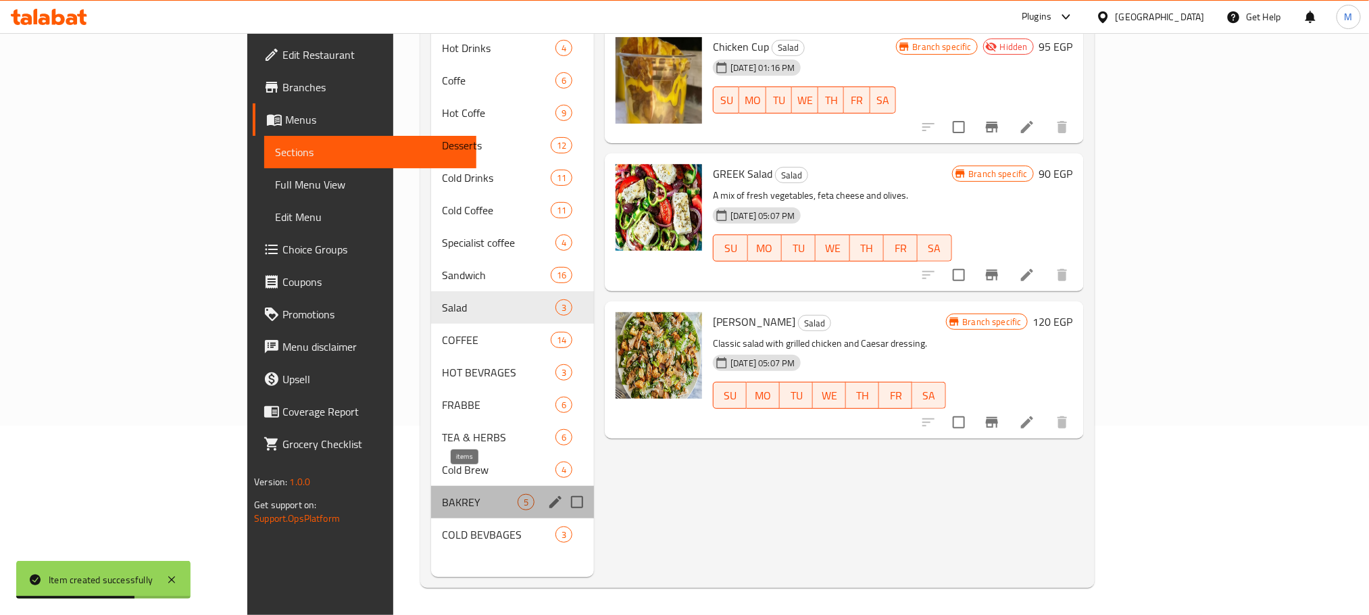
click at [517, 494] on div "5" at bounding box center [525, 502] width 17 height 16
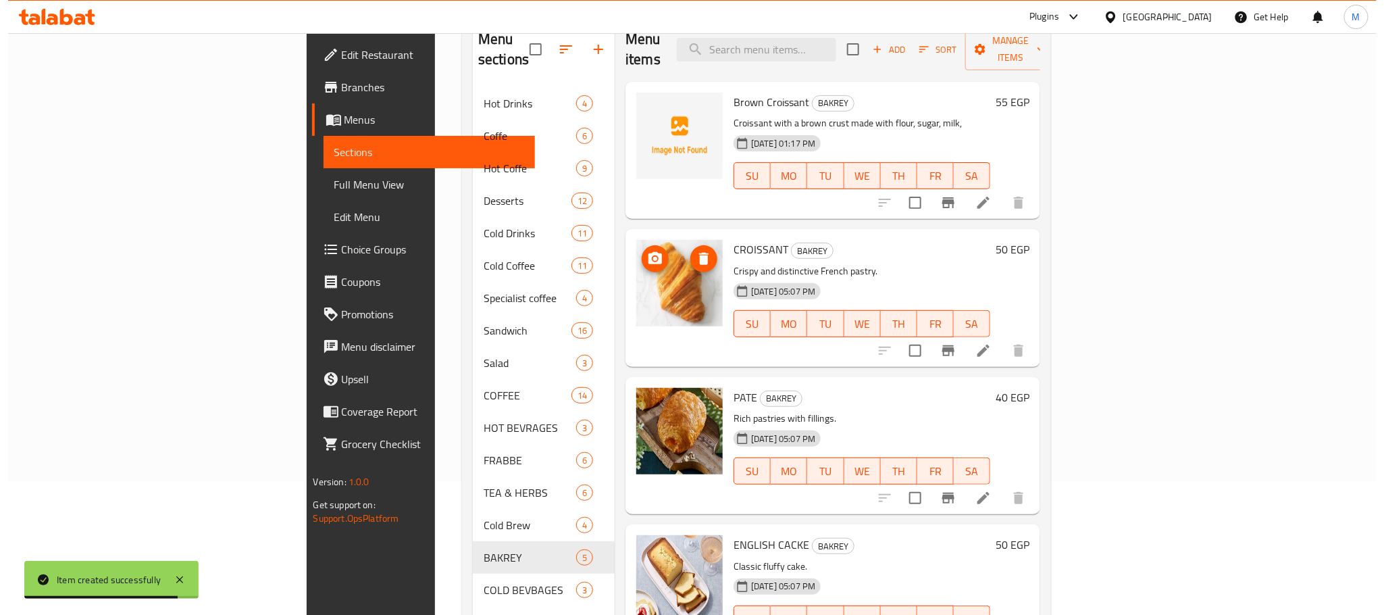
scroll to position [88, 0]
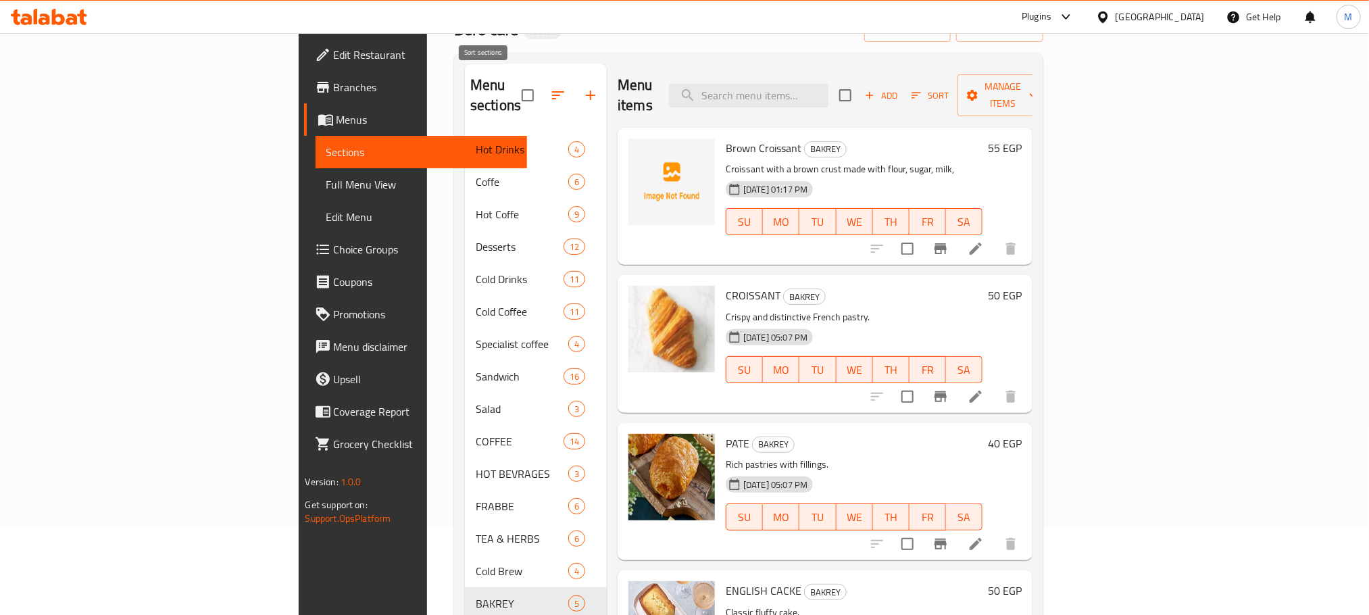
click at [542, 100] on span at bounding box center [558, 95] width 32 height 32
click at [552, 91] on icon "button" at bounding box center [558, 95] width 12 height 8
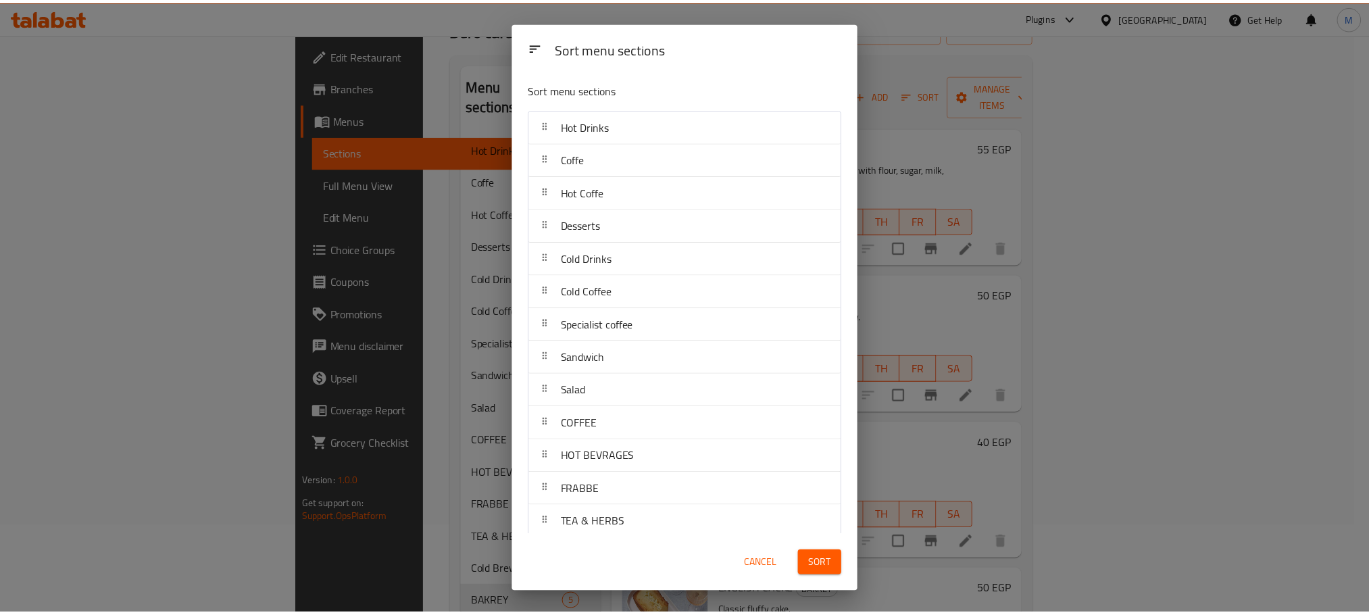
scroll to position [114, 0]
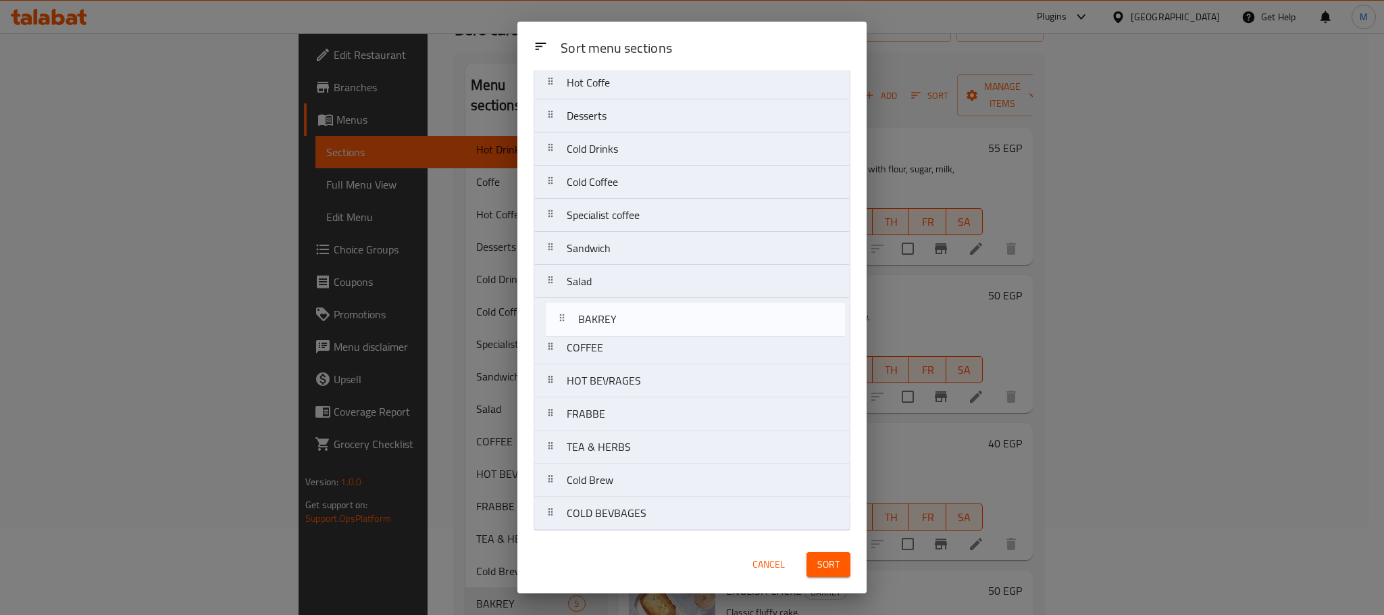
drag, startPoint x: 659, startPoint y: 474, endPoint x: 671, endPoint y: 304, distance: 170.7
click at [667, 301] on nav "Hot Drinks Coffe Hot Coffe Desserts Cold Drinks Cold Coffee Specialist coffee S…" at bounding box center [692, 264] width 317 height 531
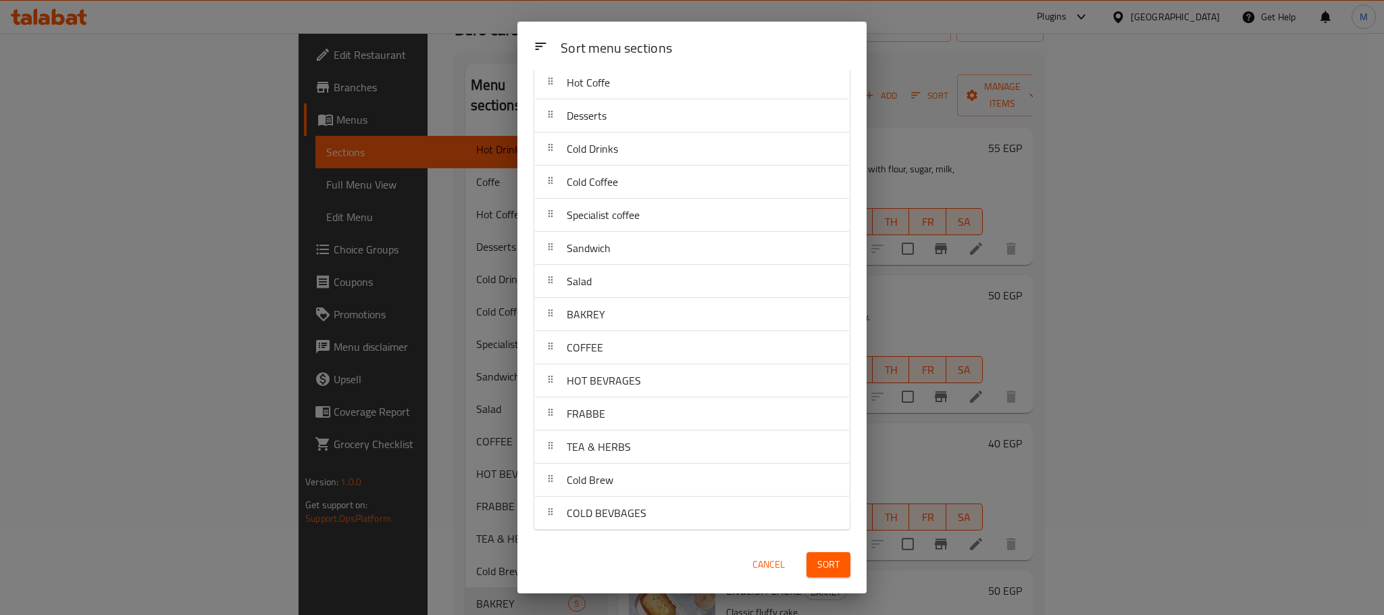
click at [825, 553] on button "Sort" at bounding box center [829, 564] width 44 height 25
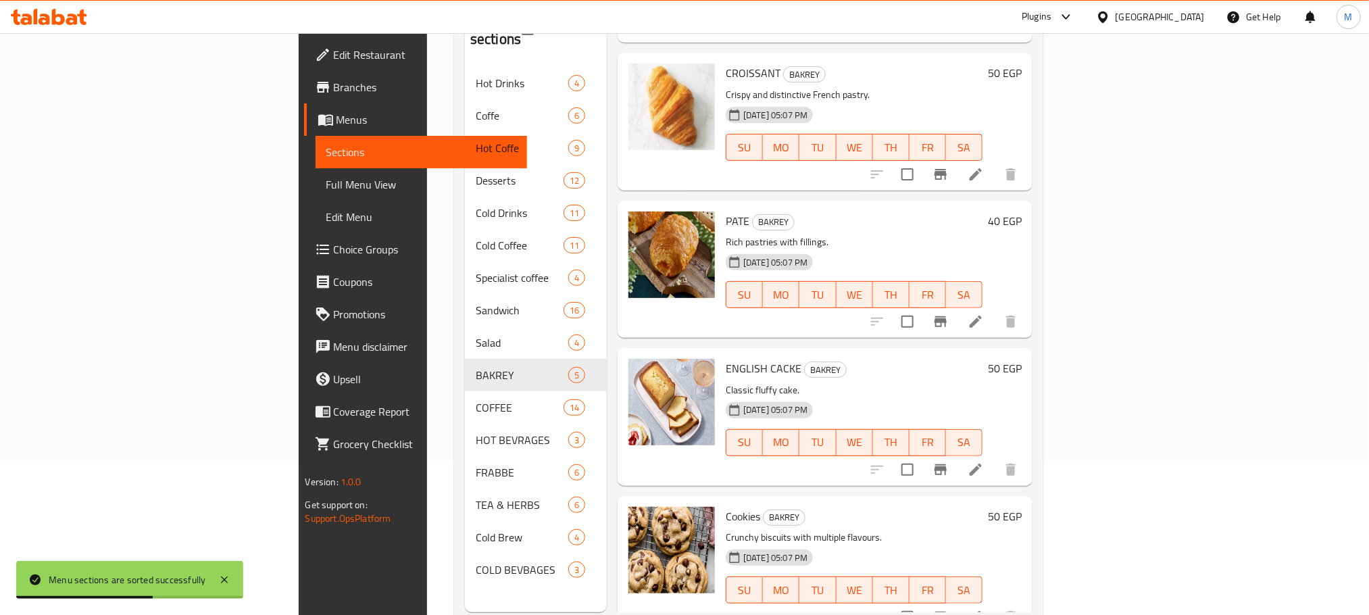
scroll to position [189, 0]
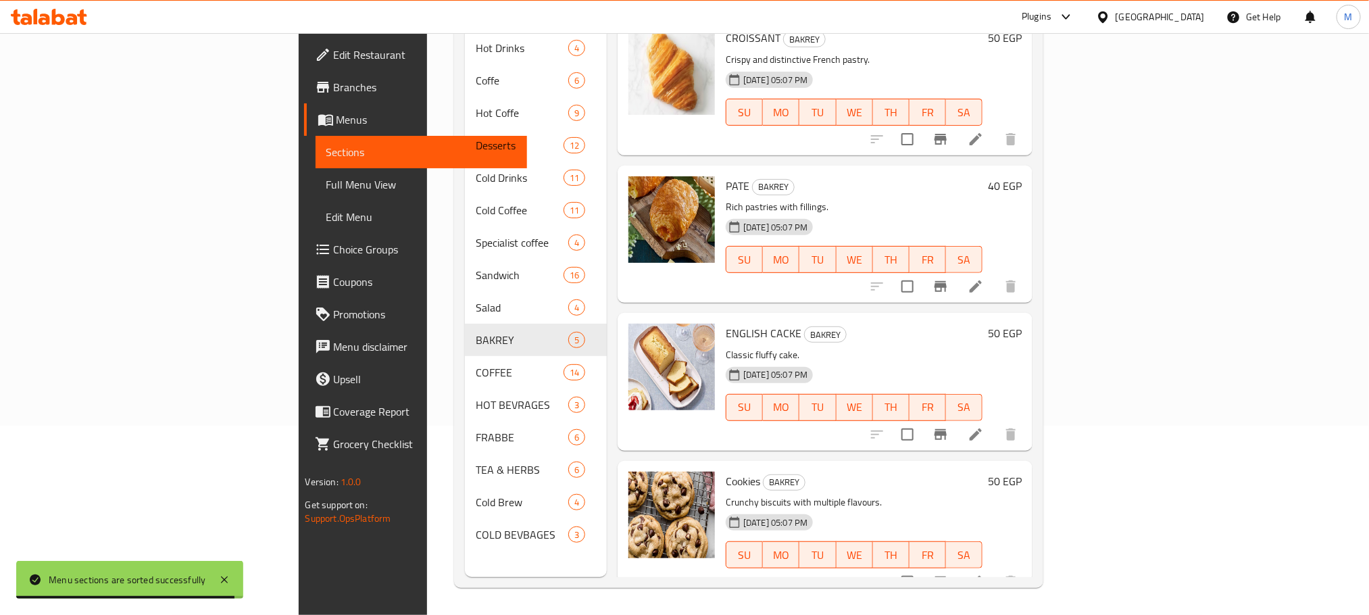
click at [921, 276] on input "checkbox" at bounding box center [907, 286] width 28 height 28
checkbox input "true"
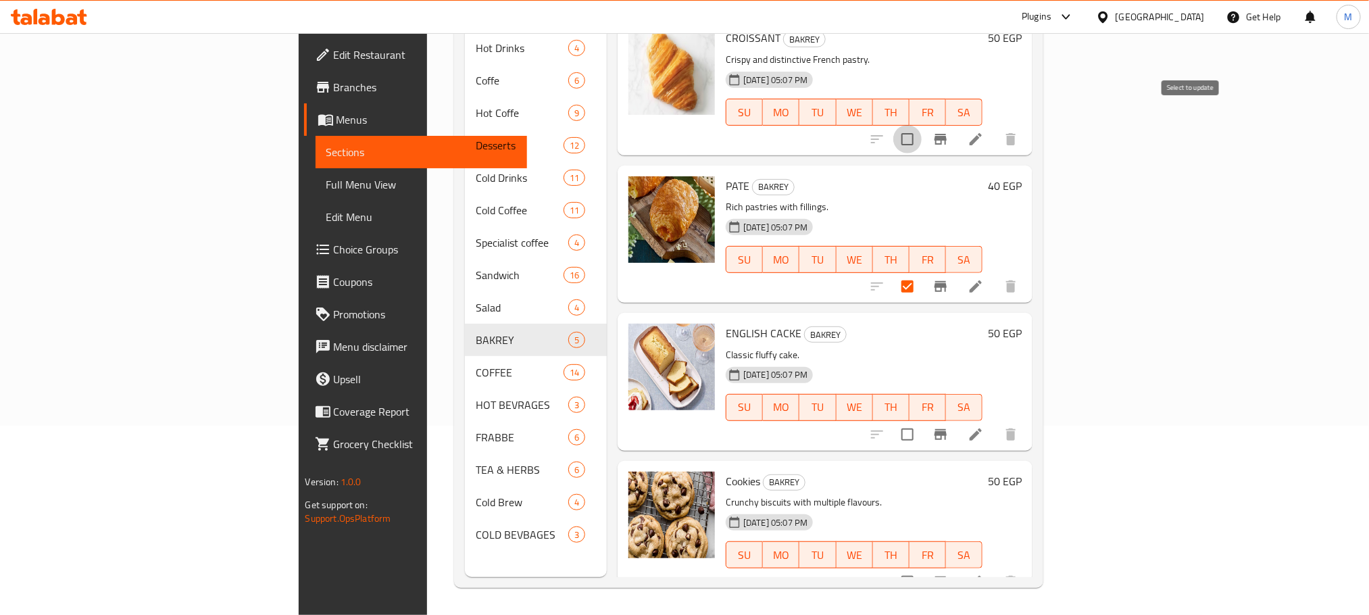
click at [921, 128] on input "checkbox" at bounding box center [907, 139] width 28 height 28
checkbox input "true"
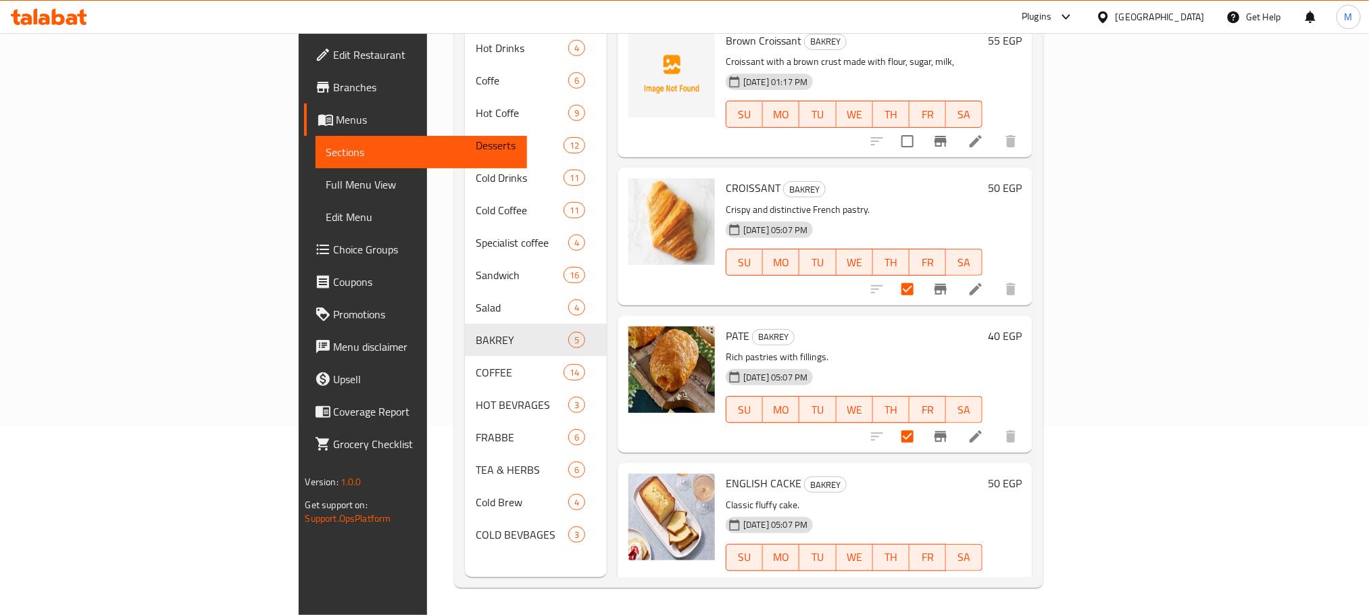
scroll to position [0, 0]
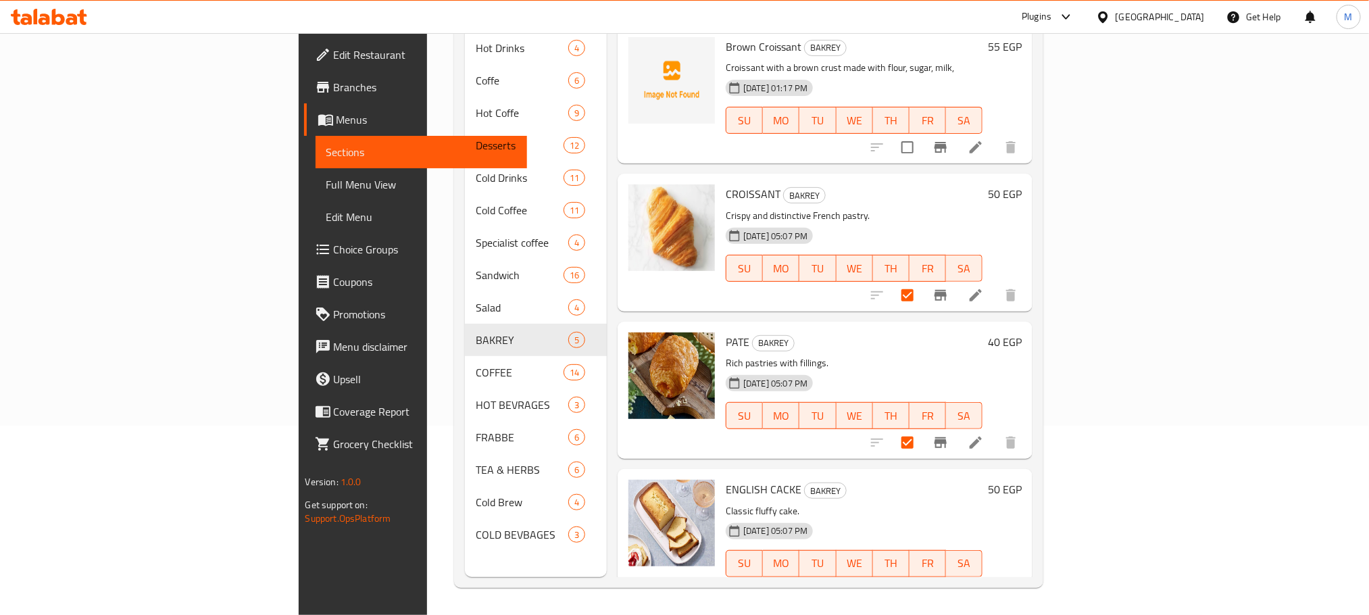
drag, startPoint x: 1188, startPoint y: 153, endPoint x: 1184, endPoint y: 120, distance: 33.3
click at [1032, 60] on div "Brown Croissant BAKREY Croissant with a brown crust made with flour, sugar, mil…" at bounding box center [824, 43] width 415 height 34
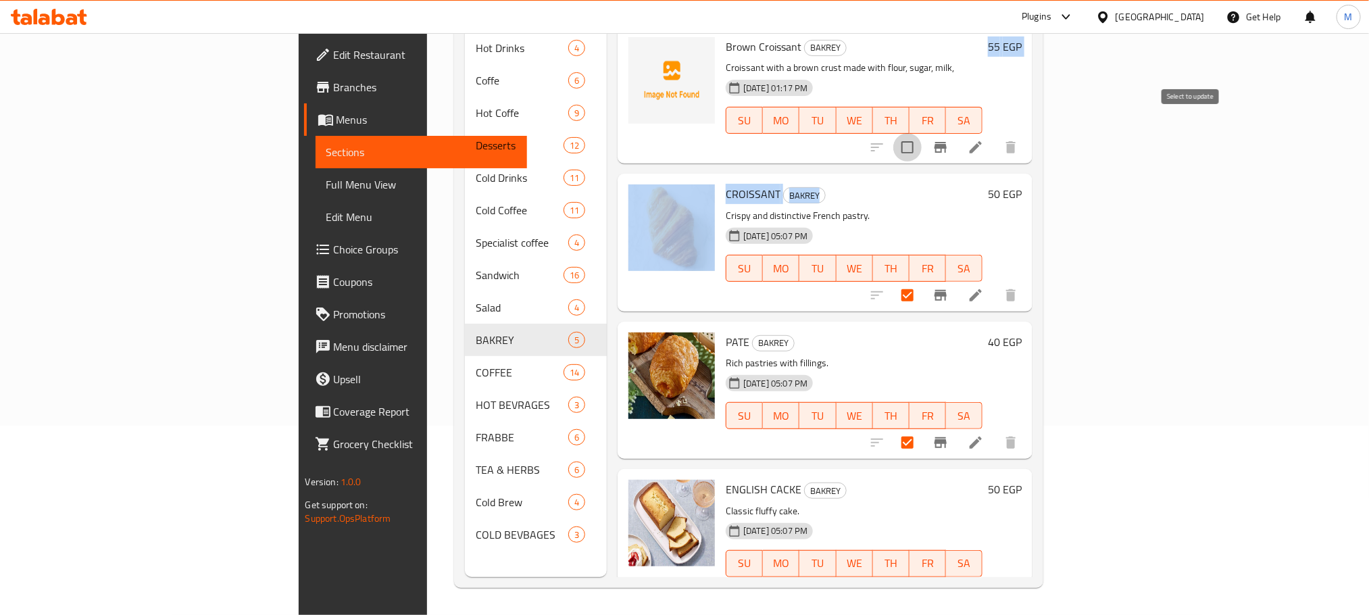
drag, startPoint x: 1184, startPoint y: 120, endPoint x: 1182, endPoint y: 142, distance: 22.4
click at [921, 133] on input "checkbox" at bounding box center [907, 147] width 28 height 28
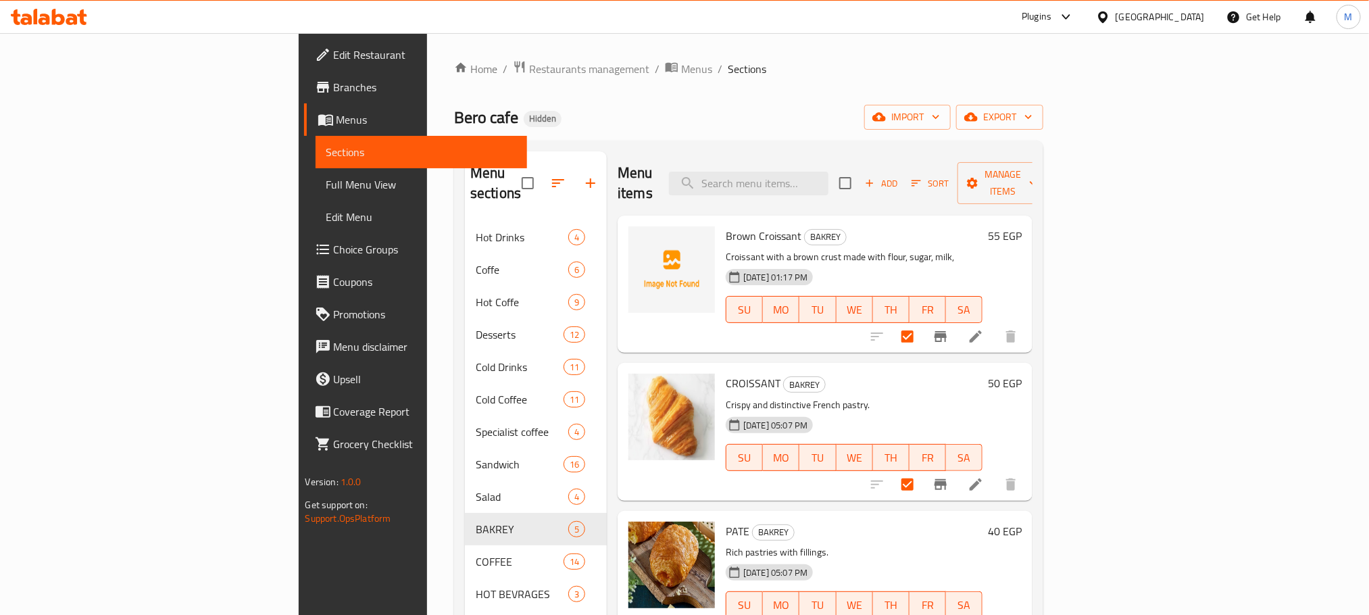
click at [1032, 158] on div "Menu items Add Sort Manage items" at bounding box center [824, 183] width 415 height 64
click at [1037, 169] on span "Manage items" at bounding box center [1002, 183] width 69 height 34
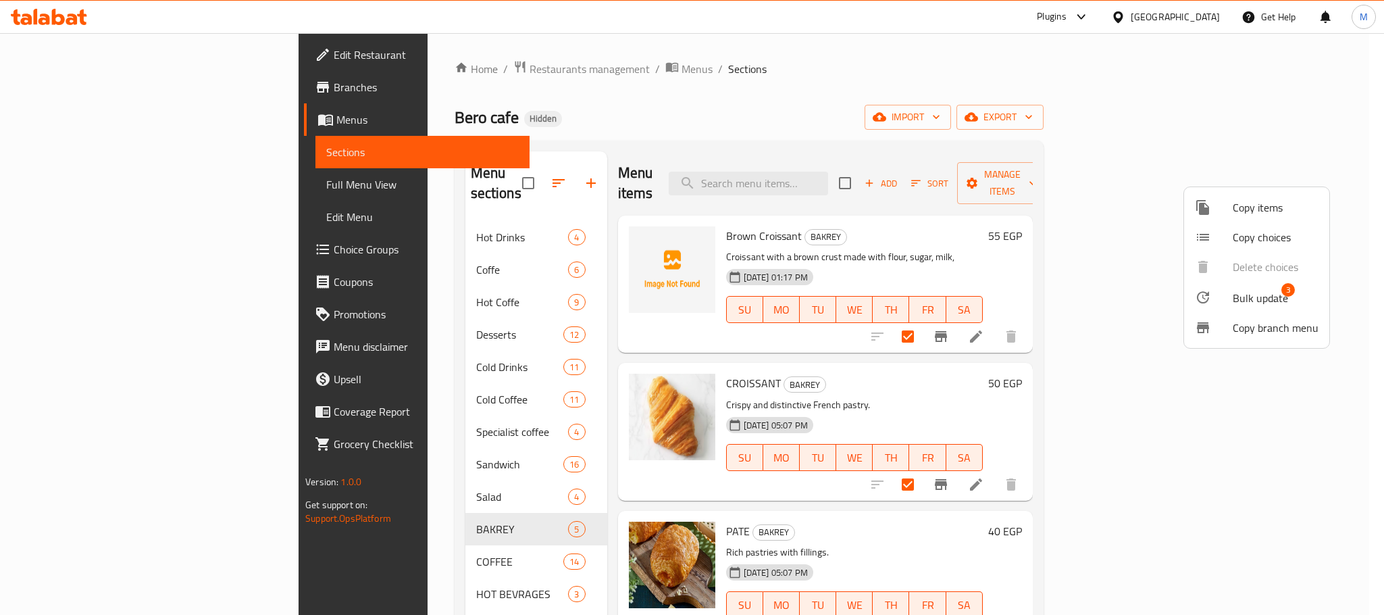
click at [1252, 298] on span "Bulk update" at bounding box center [1260, 298] width 55 height 16
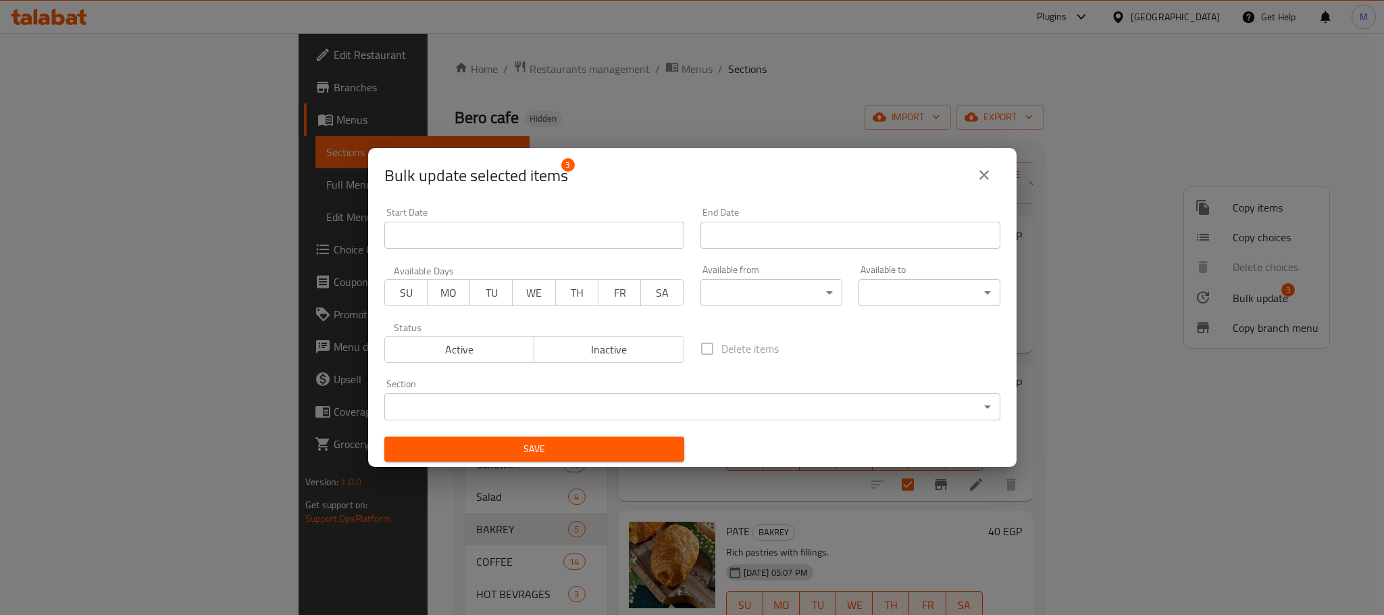
click at [697, 408] on body "​ Plugins Egypt Get Help M Edit Restaurant Branches Menus Sections Full Menu Vi…" at bounding box center [692, 324] width 1384 height 582
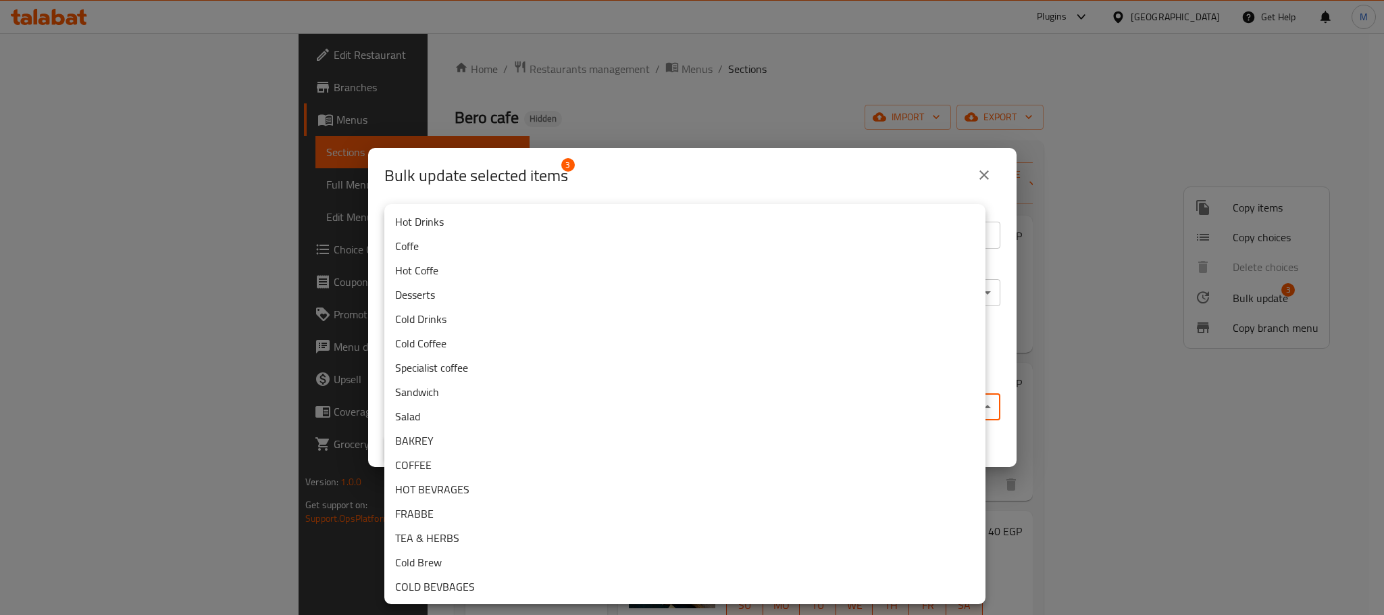
click at [555, 565] on li "Cold Brew" at bounding box center [684, 562] width 601 height 24
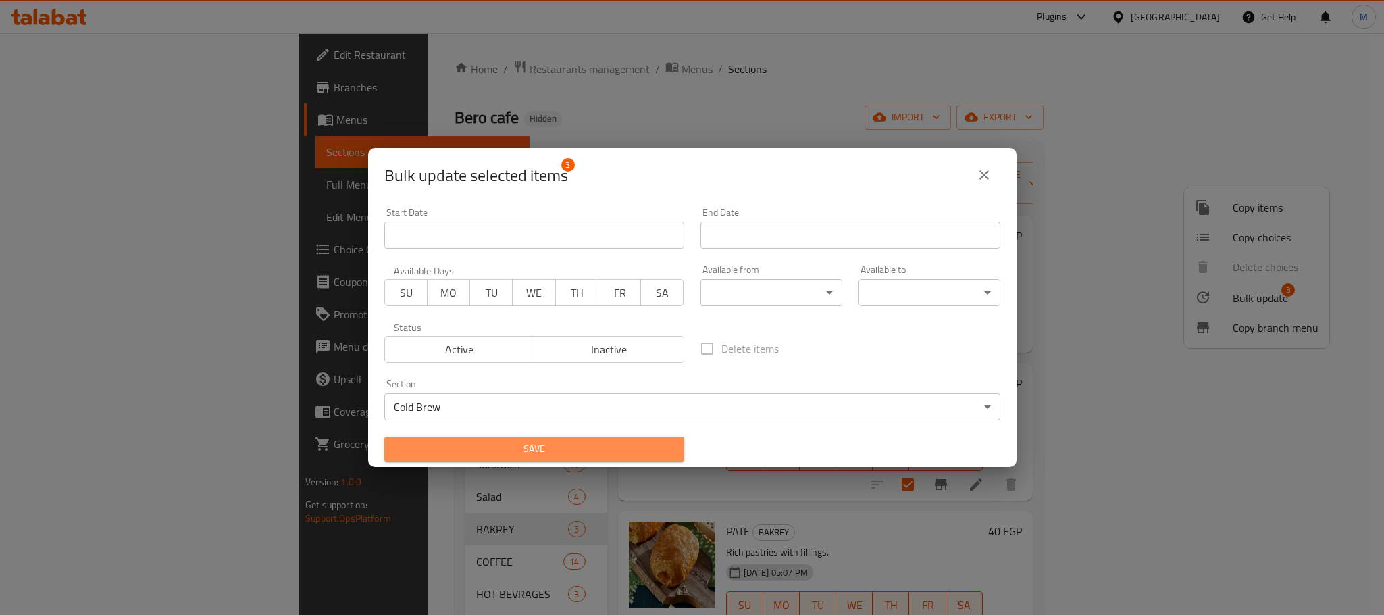
click at [548, 460] on button "Save" at bounding box center [534, 448] width 300 height 25
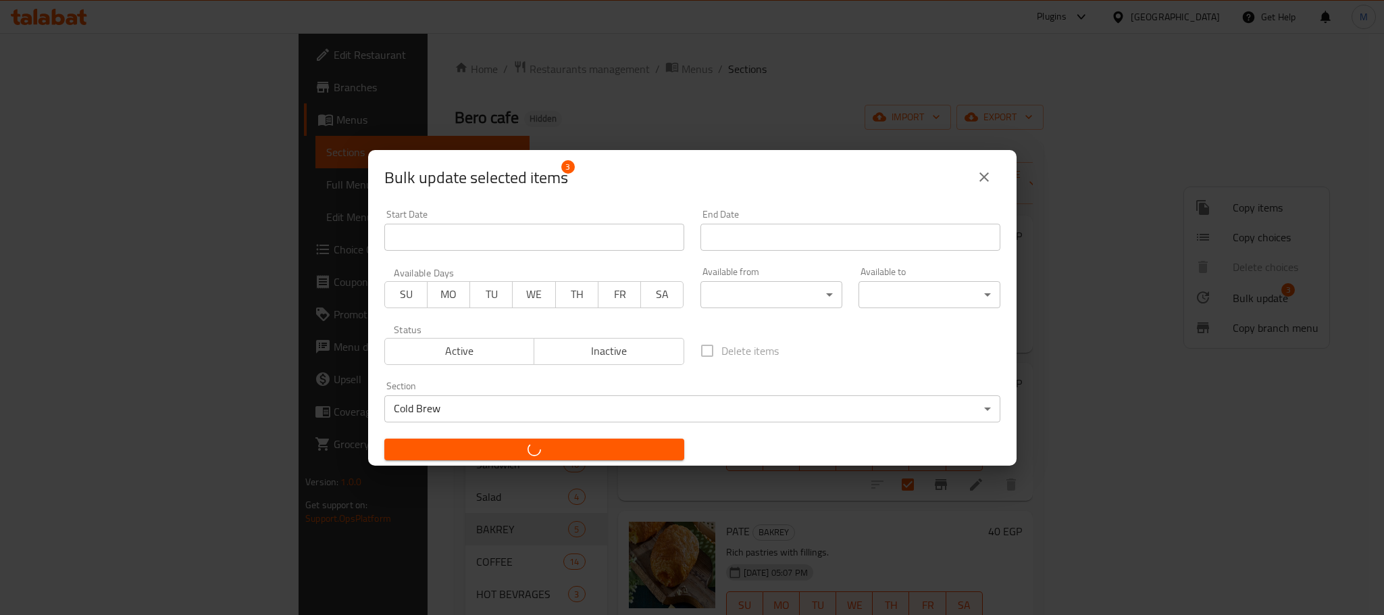
checkbox input "false"
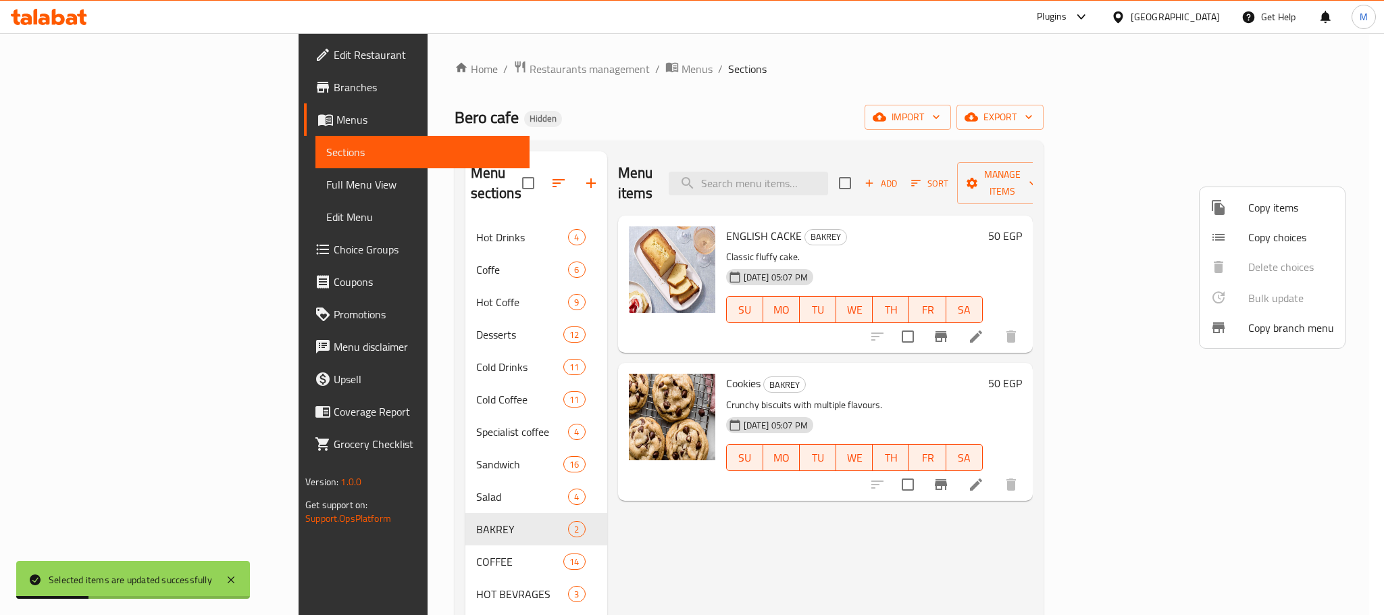
click at [742, 120] on div at bounding box center [692, 307] width 1384 height 615
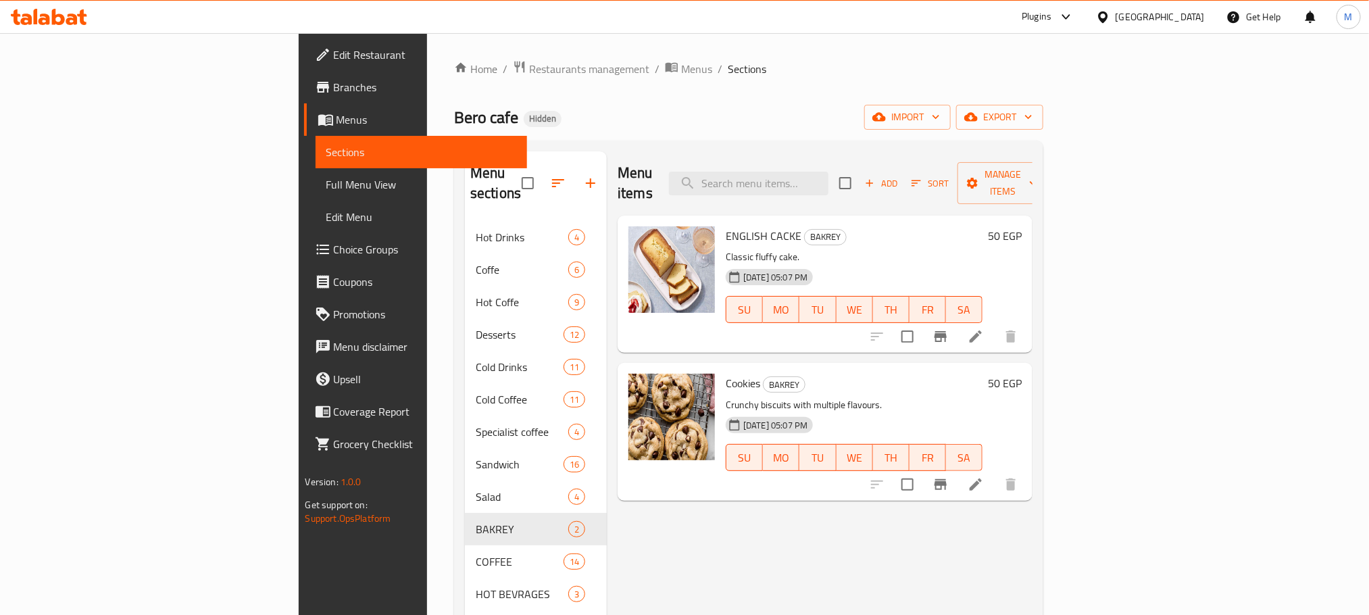
click at [994, 473] on li at bounding box center [976, 484] width 38 height 24
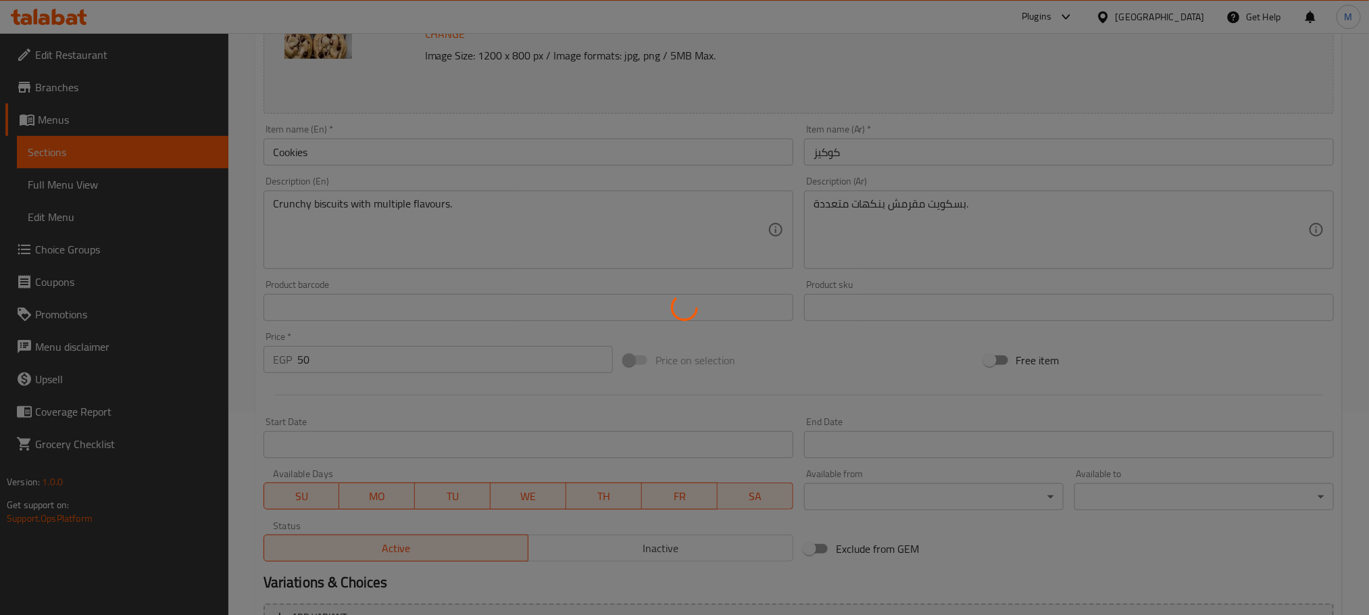
scroll to position [338, 0]
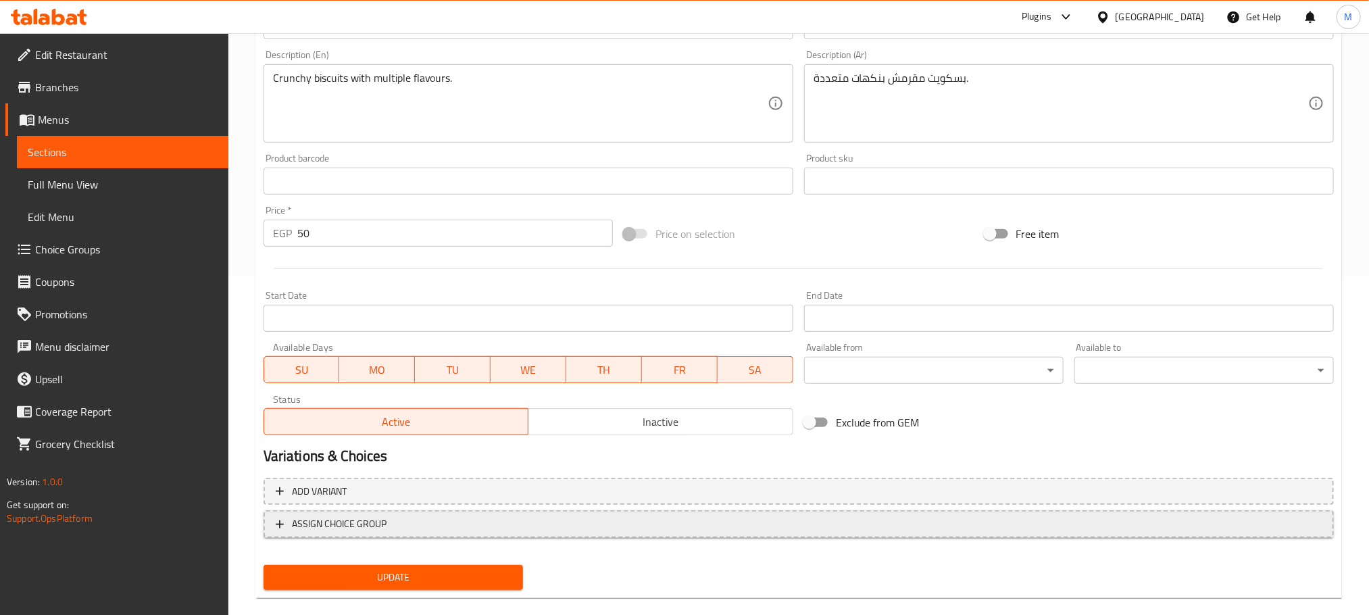
click at [611, 521] on span "ASSIGN CHOICE GROUP" at bounding box center [799, 523] width 1046 height 17
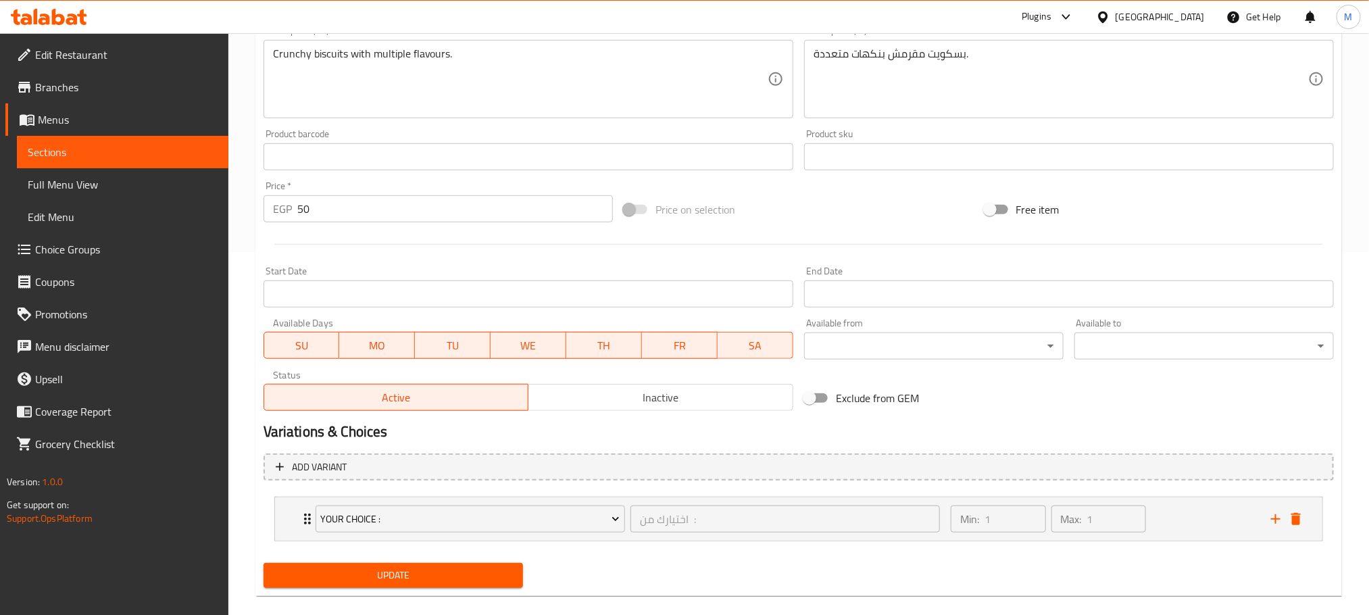
scroll to position [382, 0]
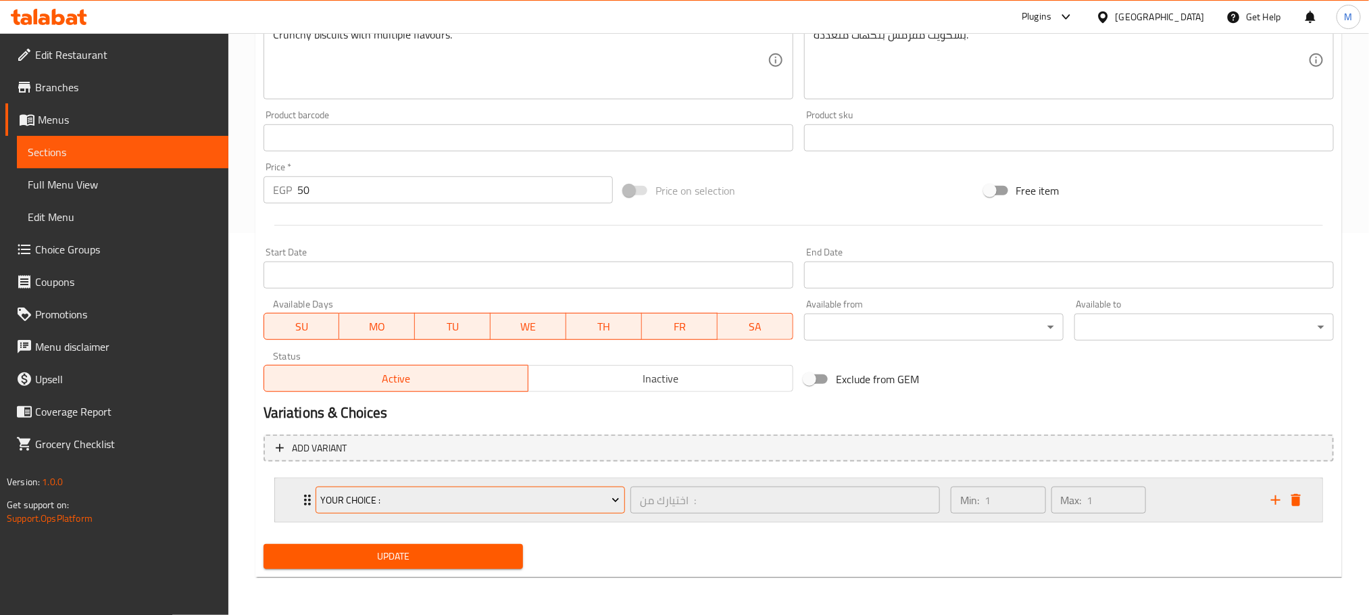
click at [517, 513] on button "your choice :" at bounding box center [469, 499] width 309 height 27
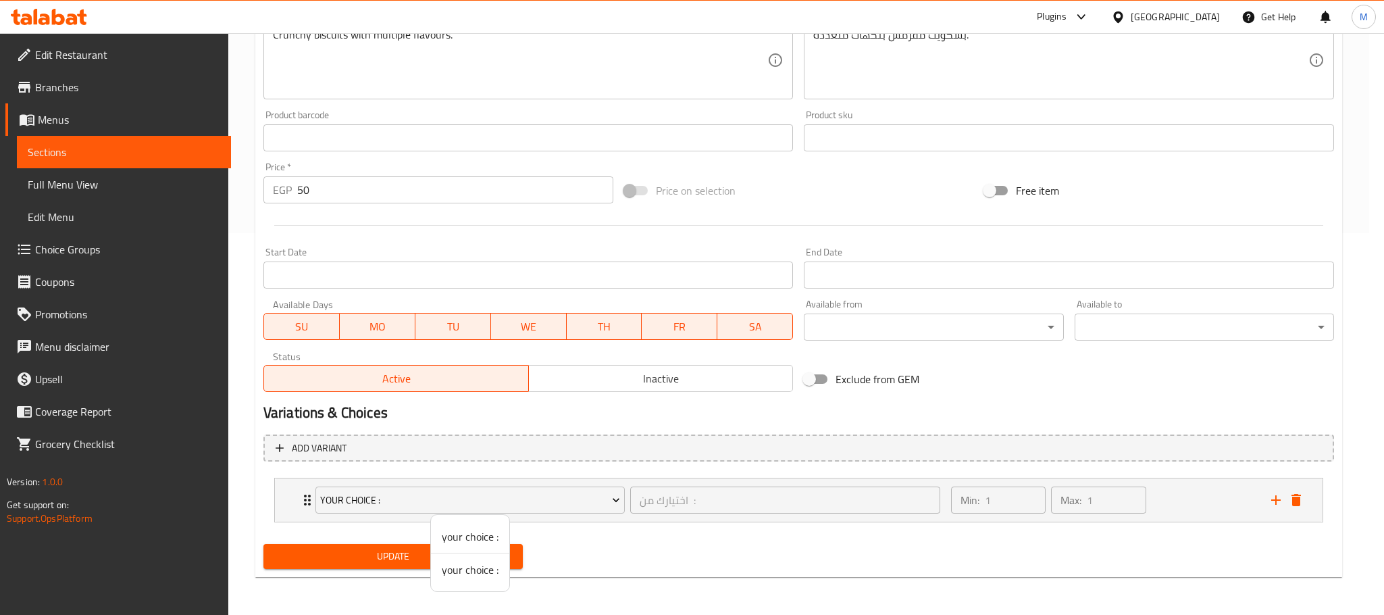
click at [480, 574] on span "your choice :" at bounding box center [470, 569] width 57 height 16
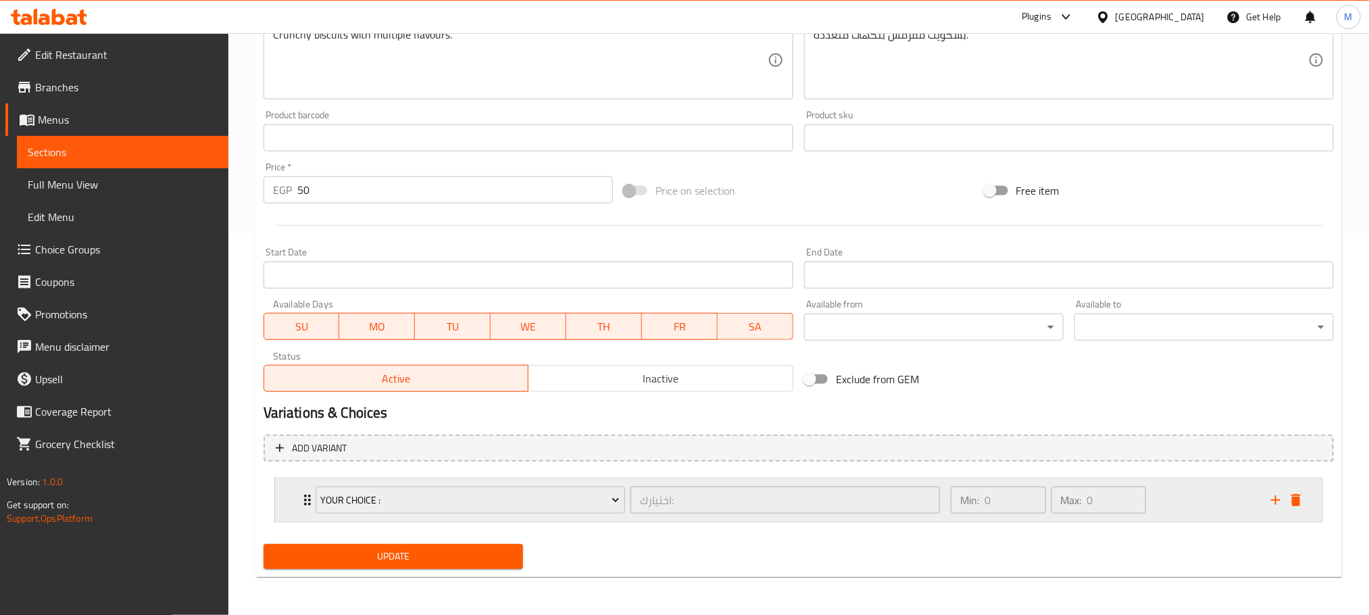
click at [276, 497] on div "your choice : اختيارك: ​ Min: 0 ​ Max: 0 ​" at bounding box center [798, 499] width 1047 height 43
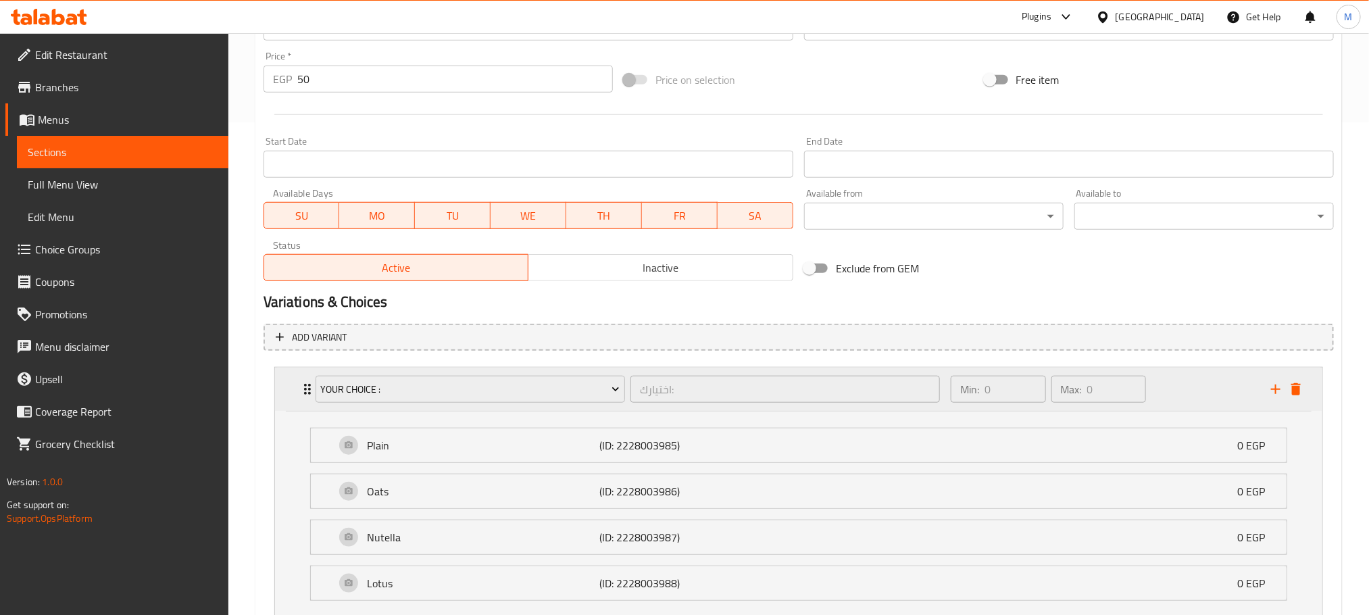
scroll to position [584, 0]
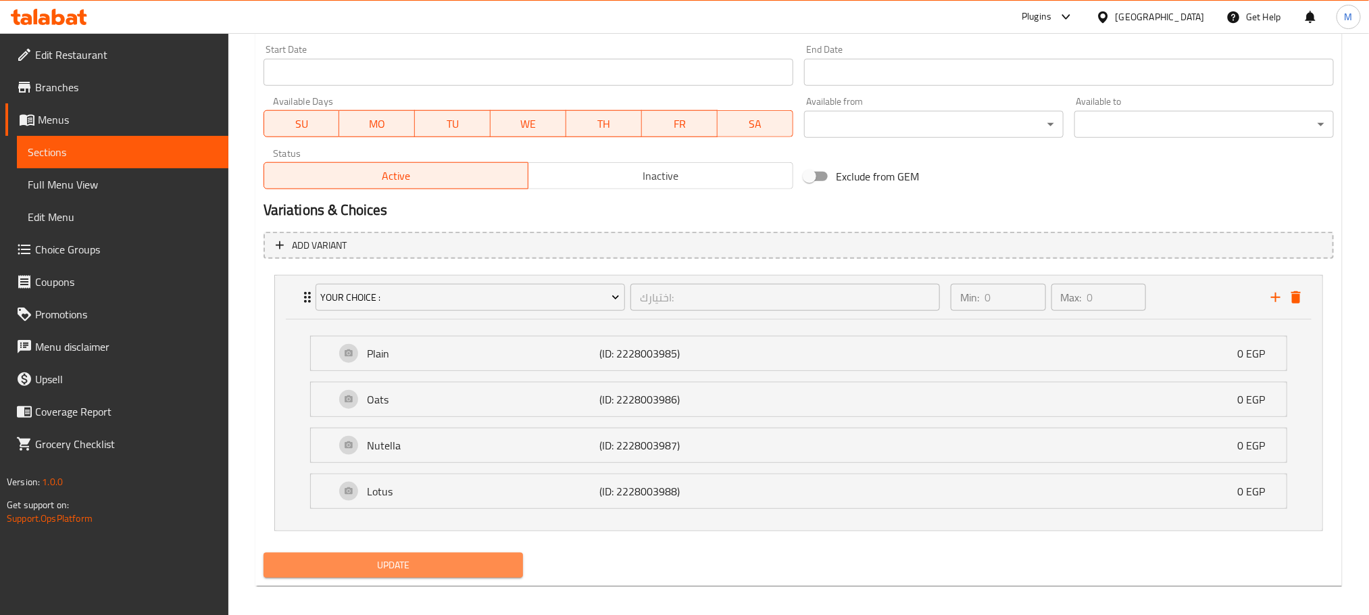
click at [401, 564] on span "Update" at bounding box center [393, 565] width 238 height 17
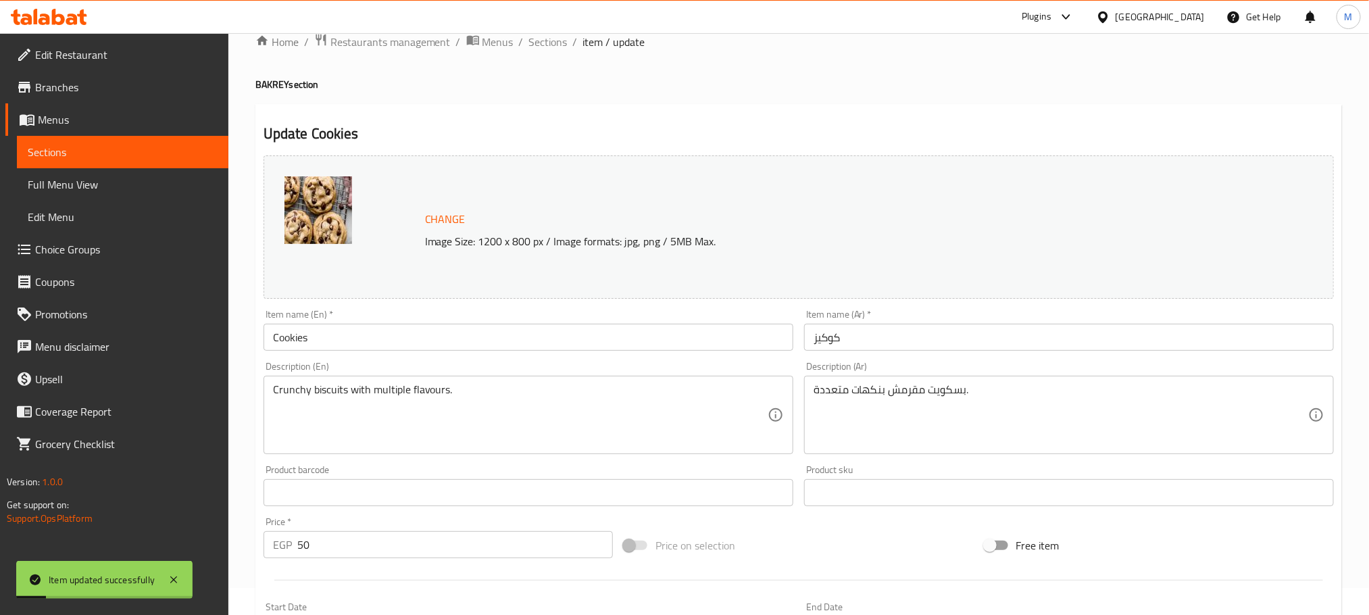
scroll to position [0, 0]
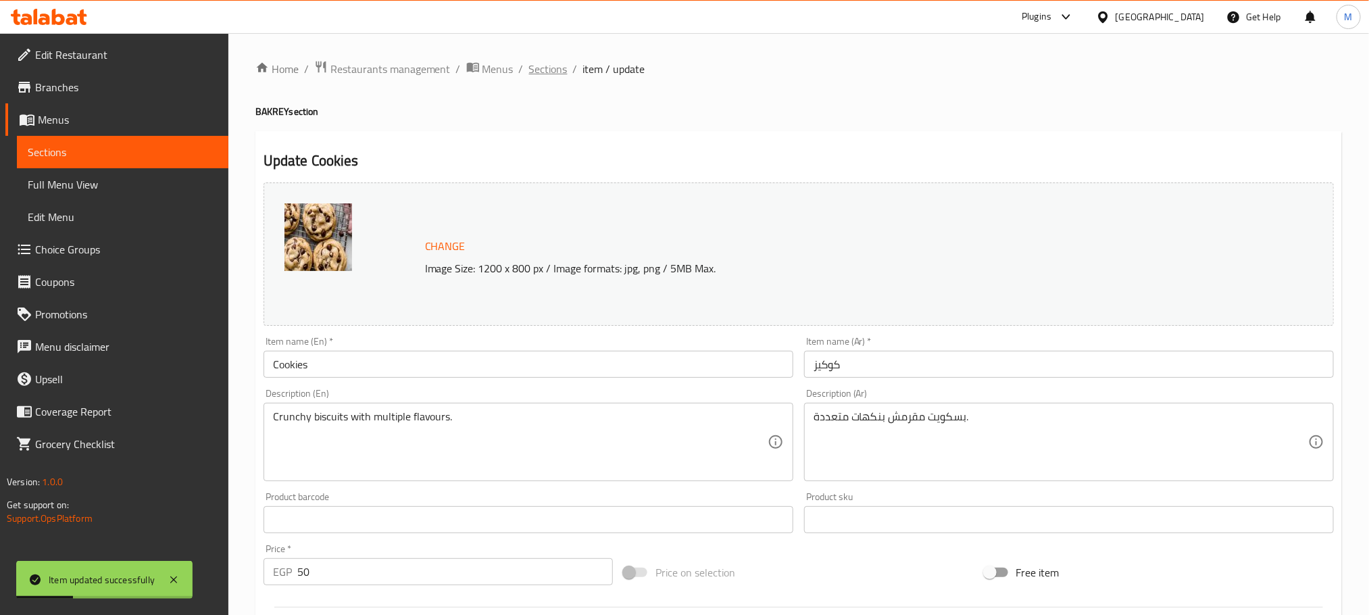
click at [551, 70] on span "Sections" at bounding box center [548, 69] width 39 height 16
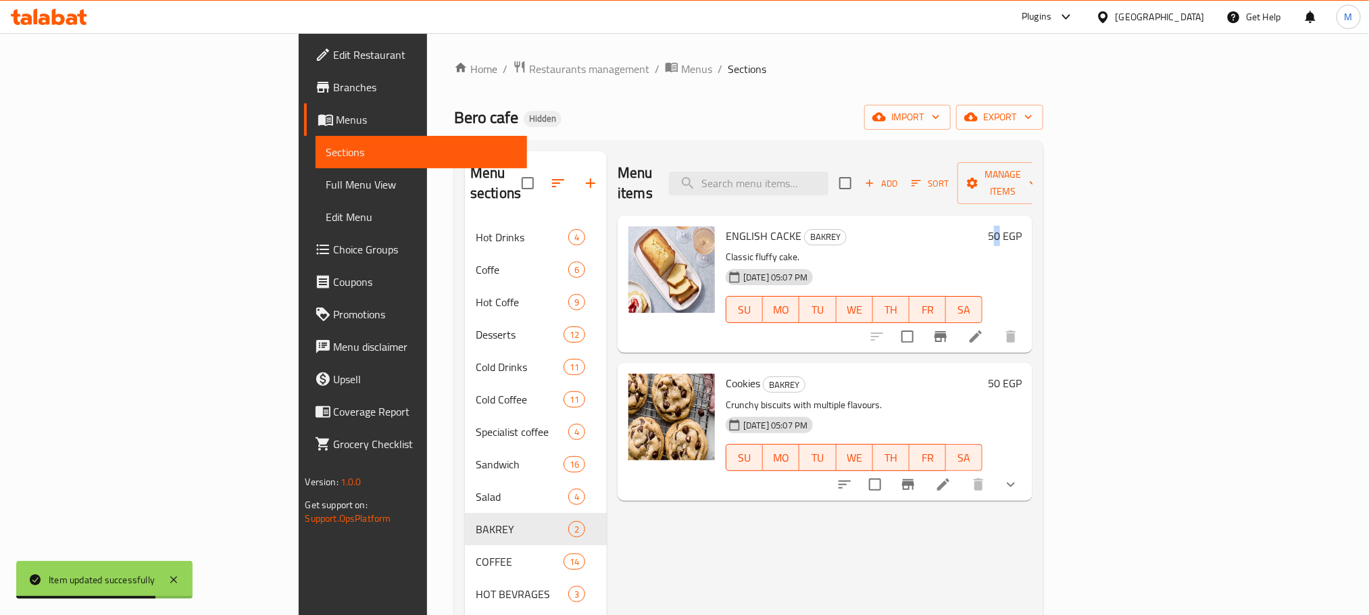
click at [1021, 226] on h6 "50 EGP" at bounding box center [1005, 235] width 34 height 19
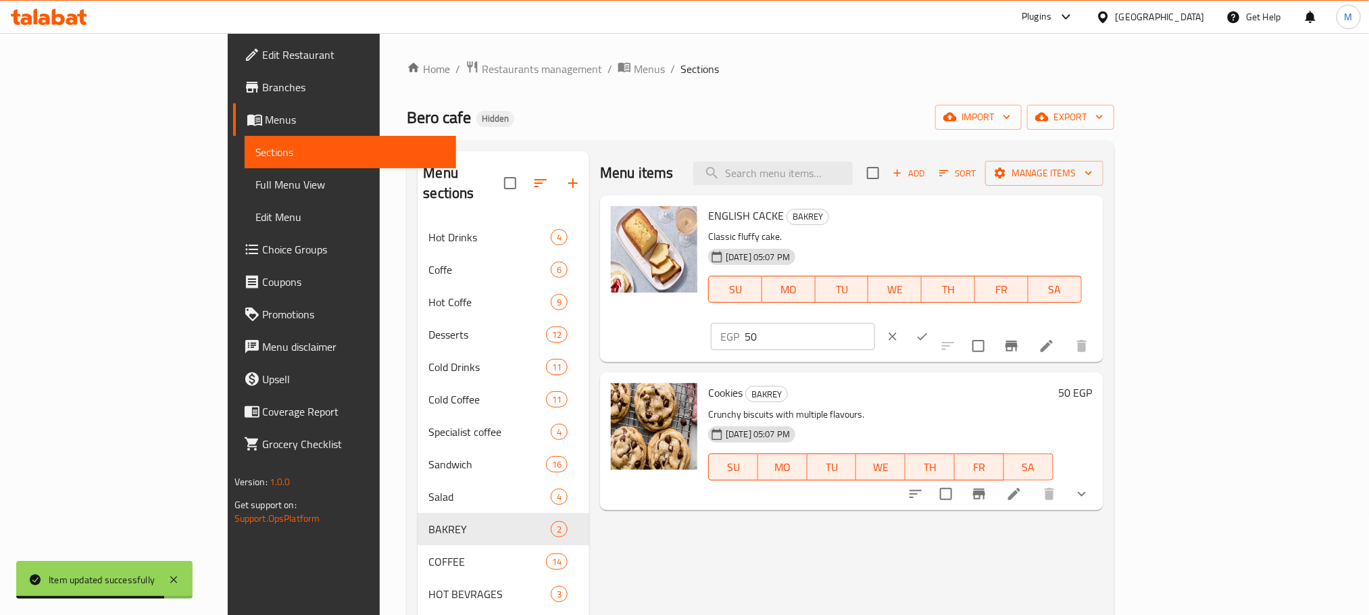
click at [875, 323] on input "50" at bounding box center [809, 336] width 130 height 27
click at [875, 323] on input "496" at bounding box center [809, 336] width 130 height 27
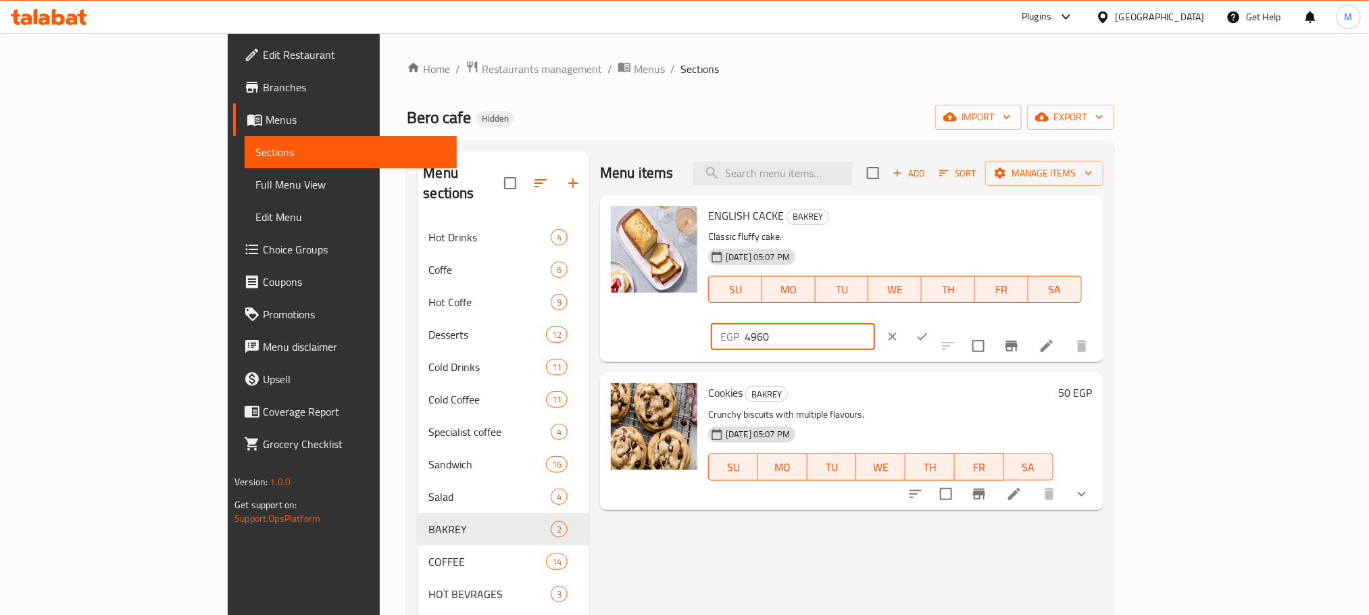
click at [875, 323] on input "4960" at bounding box center [809, 336] width 130 height 27
drag, startPoint x: 1198, startPoint y: 217, endPoint x: 1200, endPoint y: 234, distance: 16.9
click at [957, 322] on div "EGP 4960 ​" at bounding box center [834, 337] width 247 height 30
type input "60"
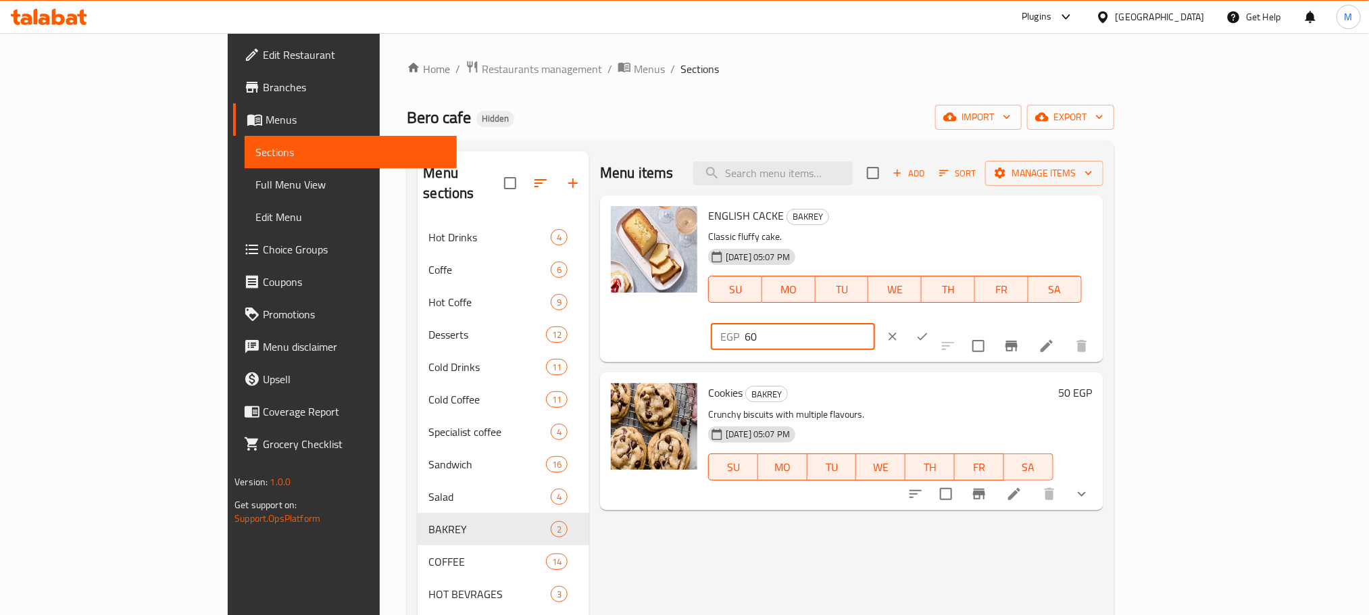
click at [1092, 383] on h6 "50 EGP" at bounding box center [1076, 392] width 34 height 19
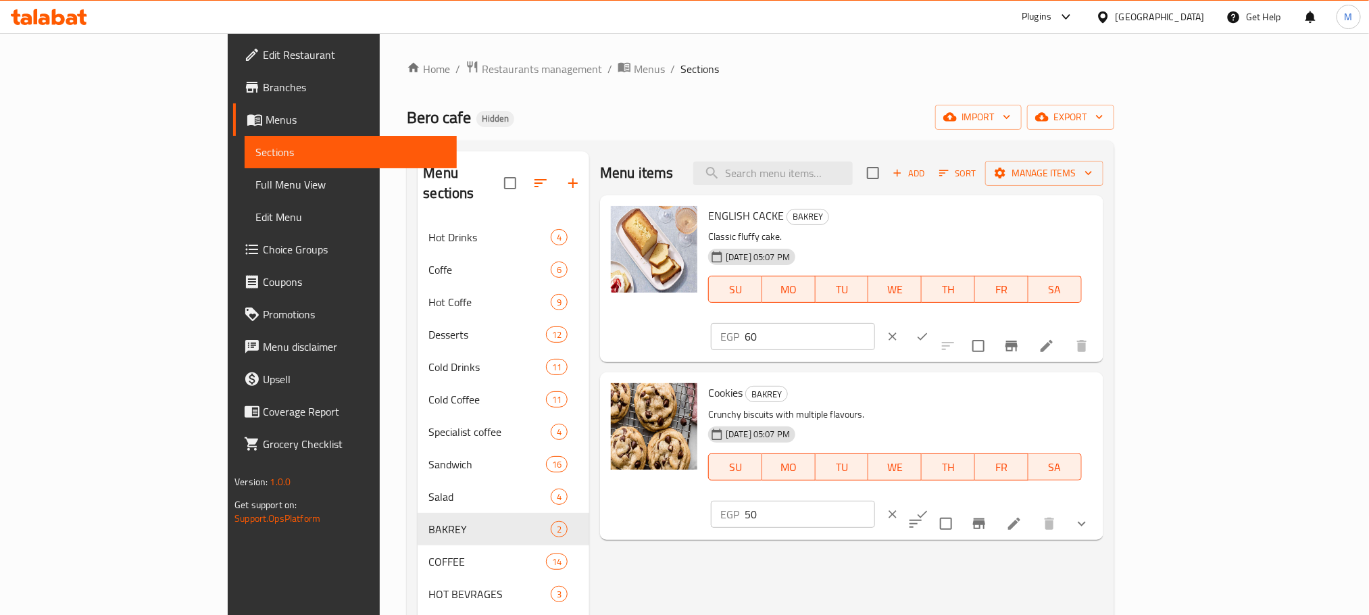
click at [957, 499] on div "EGP 50 ​" at bounding box center [832, 514] width 249 height 30
click at [875, 501] on input "50" at bounding box center [809, 514] width 130 height 27
type input "60"
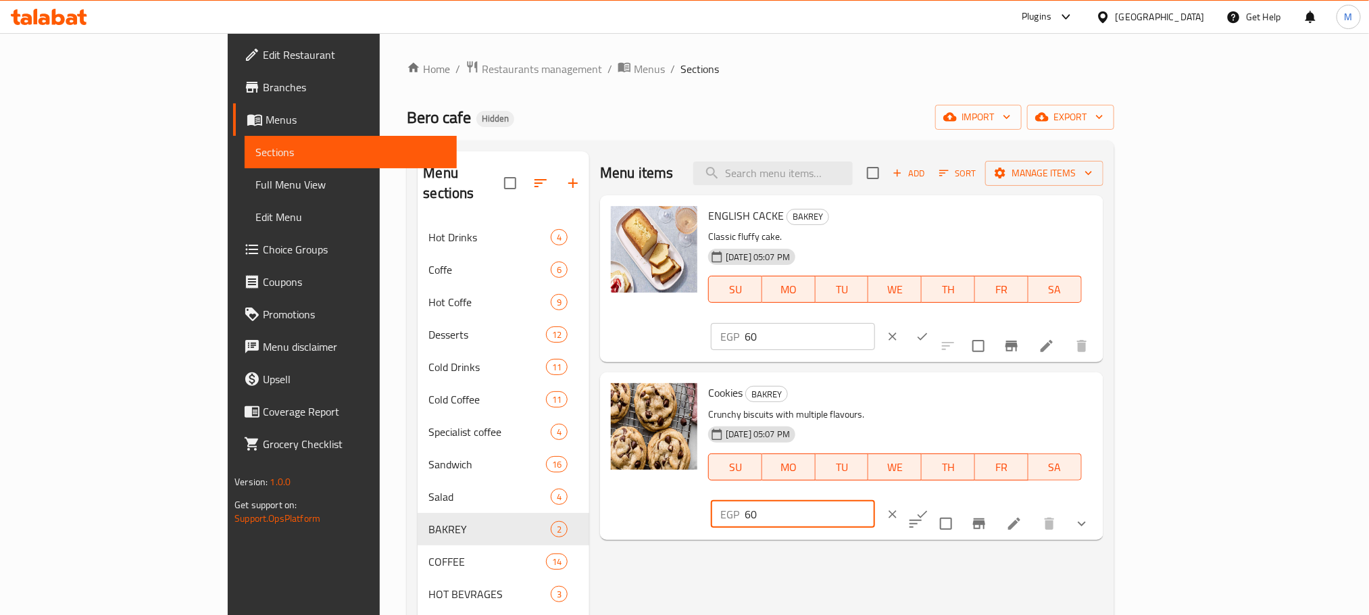
click at [937, 322] on div at bounding box center [907, 337] width 59 height 30
click at [929, 330] on icon "ok" at bounding box center [922, 337] width 14 height 14
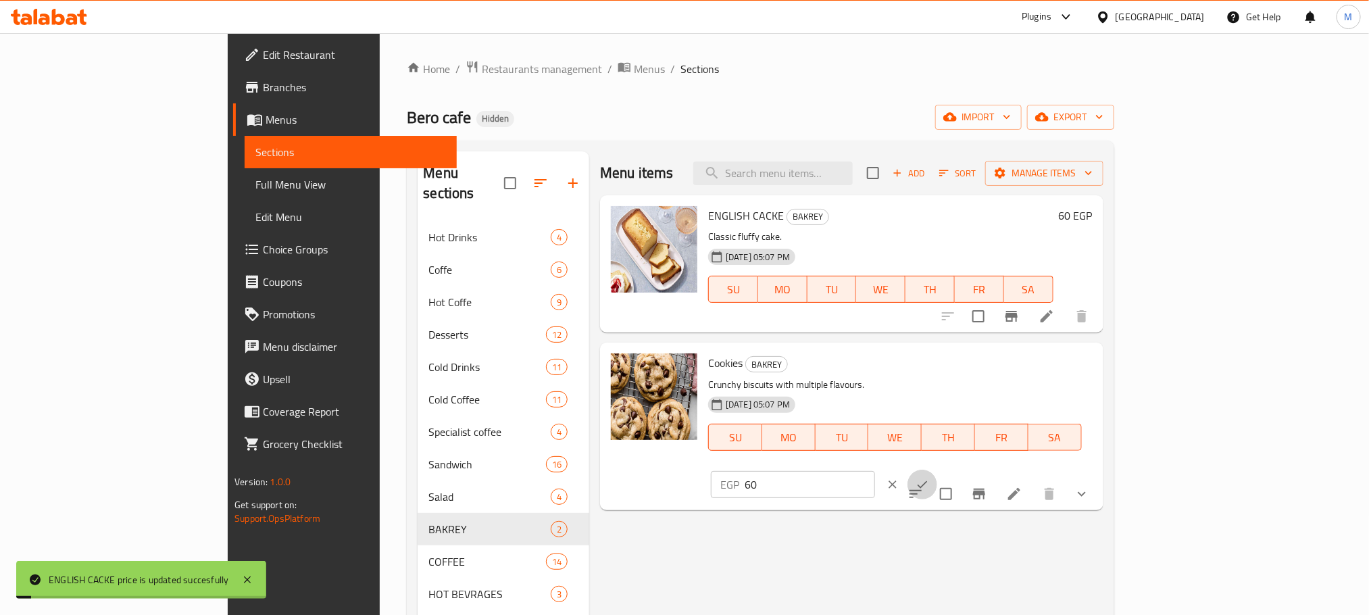
click at [937, 469] on button "ok" at bounding box center [922, 484] width 30 height 30
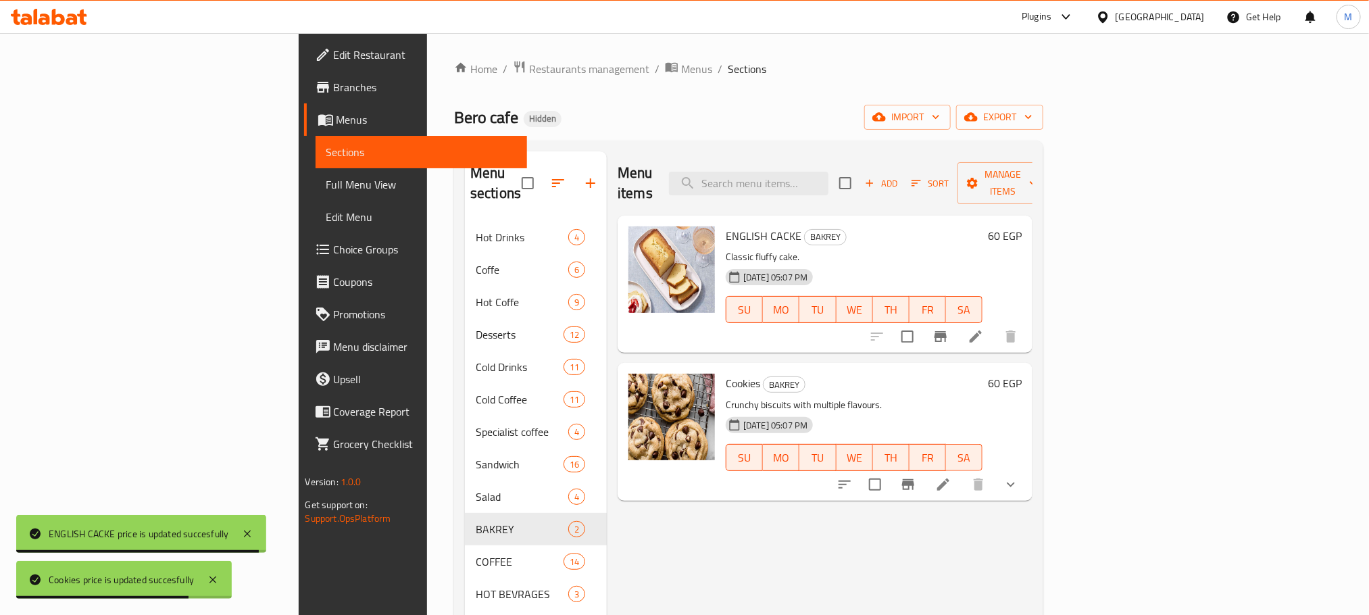
click at [962, 472] on li at bounding box center [943, 484] width 38 height 24
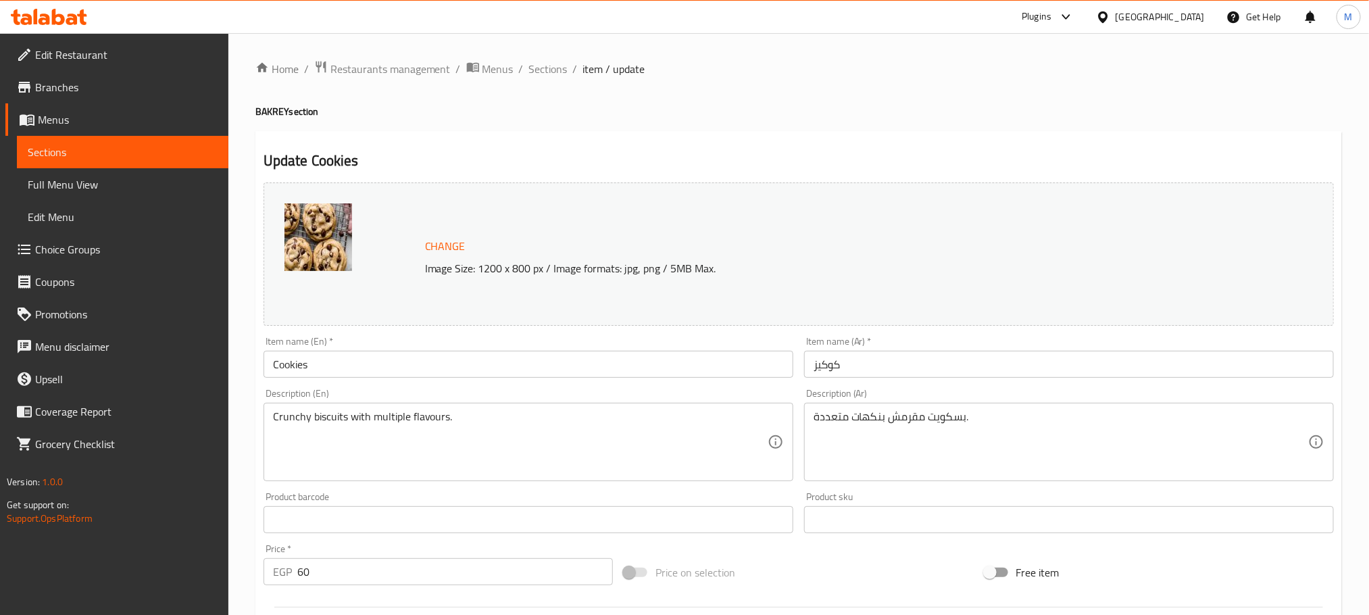
drag, startPoint x: 570, startPoint y: 79, endPoint x: 551, endPoint y: 80, distance: 18.9
click at [568, 79] on div "Home / Restaurants management / Menus / Sections / item / update BAKREY section…" at bounding box center [798, 514] width 1086 height 909
click at [548, 80] on div "Home / Restaurants management / Menus / Sections / item / update BAKREY section…" at bounding box center [798, 514] width 1086 height 909
click at [542, 81] on div "Home / Restaurants management / Menus / Sections / item / update BAKREY section…" at bounding box center [798, 514] width 1086 height 909
click at [550, 72] on span "Sections" at bounding box center [548, 69] width 39 height 16
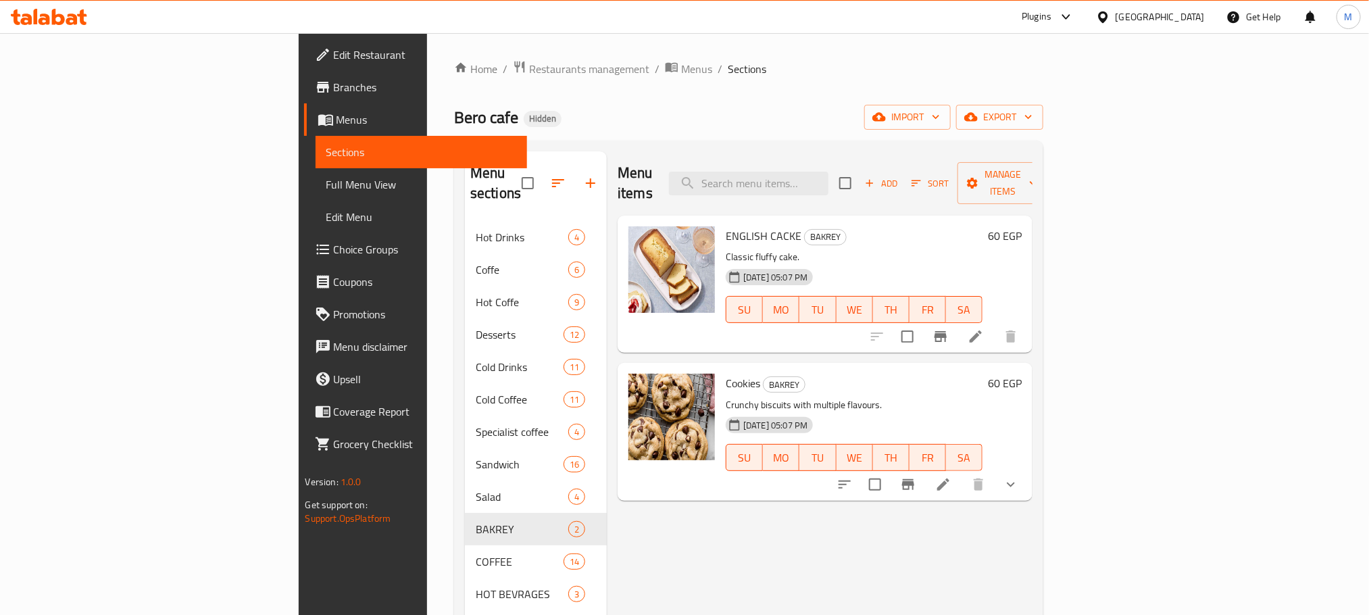
click at [994, 324] on li at bounding box center [976, 336] width 38 height 24
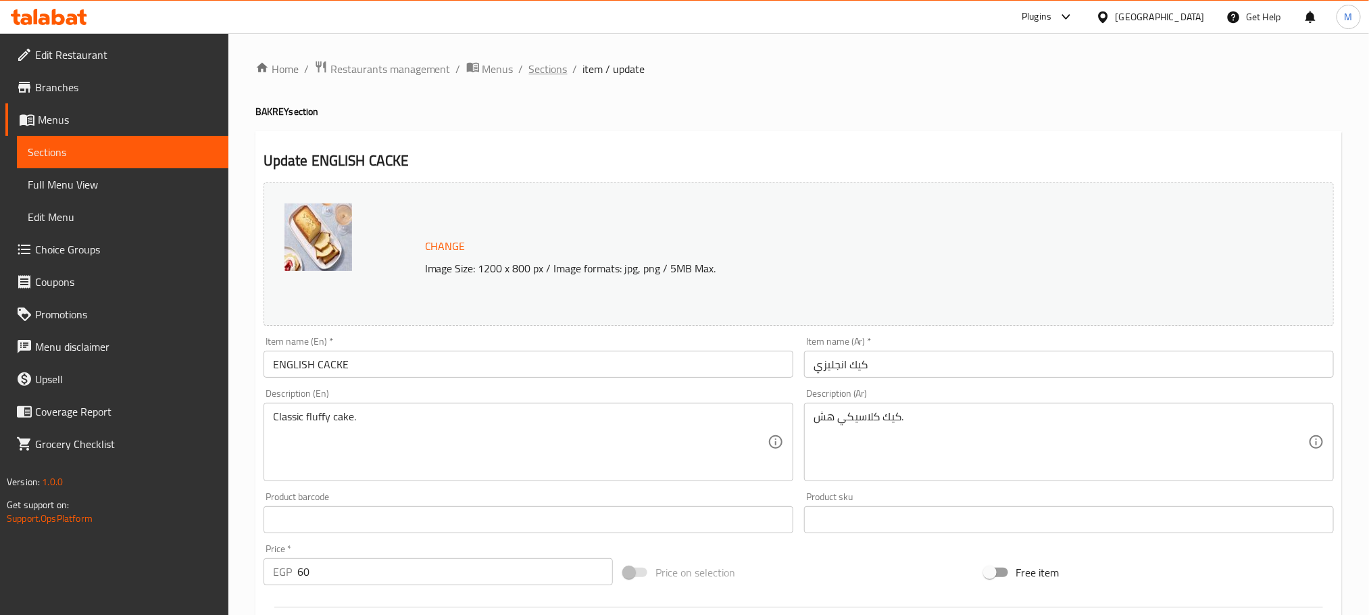
click at [535, 73] on span "Sections" at bounding box center [548, 69] width 39 height 16
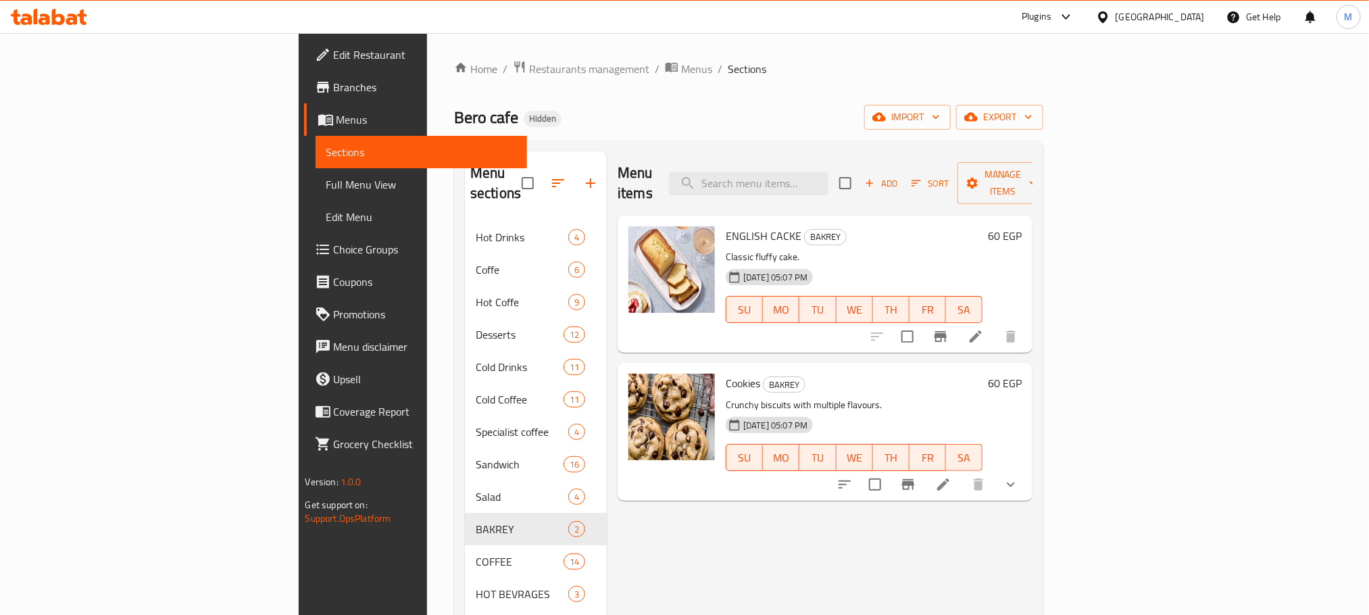
click at [962, 476] on li at bounding box center [943, 484] width 38 height 24
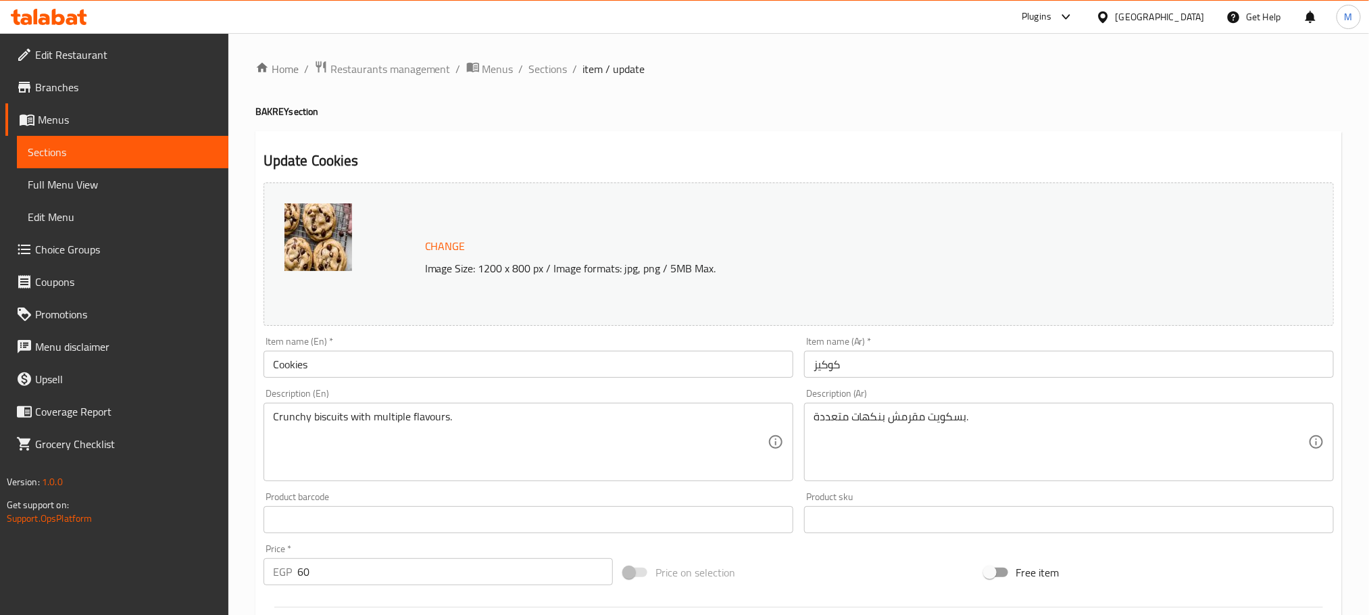
type input "1"
click at [529, 67] on span "Sections" at bounding box center [548, 69] width 39 height 16
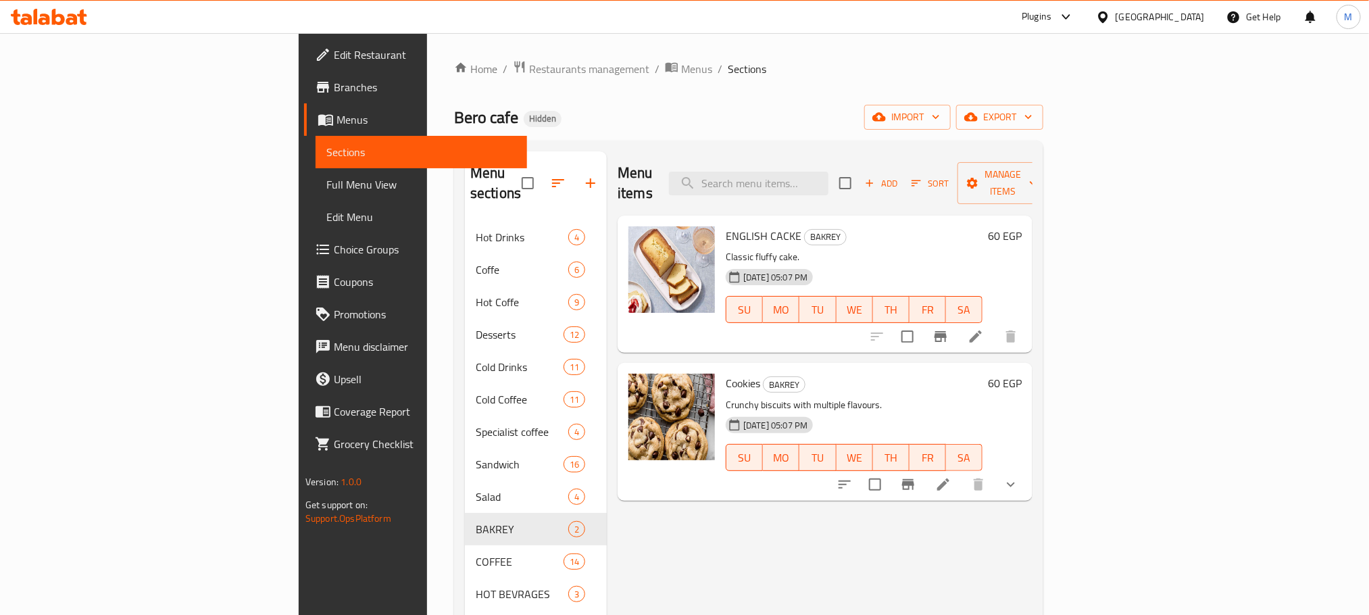
drag, startPoint x: 1179, startPoint y: 380, endPoint x: 1259, endPoint y: 347, distance: 85.4
click at [988, 368] on div "Cookies BAKREY Crunchy biscuits with multiple flavours. 18-11-2024 05:07 PM SU …" at bounding box center [854, 431] width 268 height 126
click at [994, 324] on li at bounding box center [976, 336] width 38 height 24
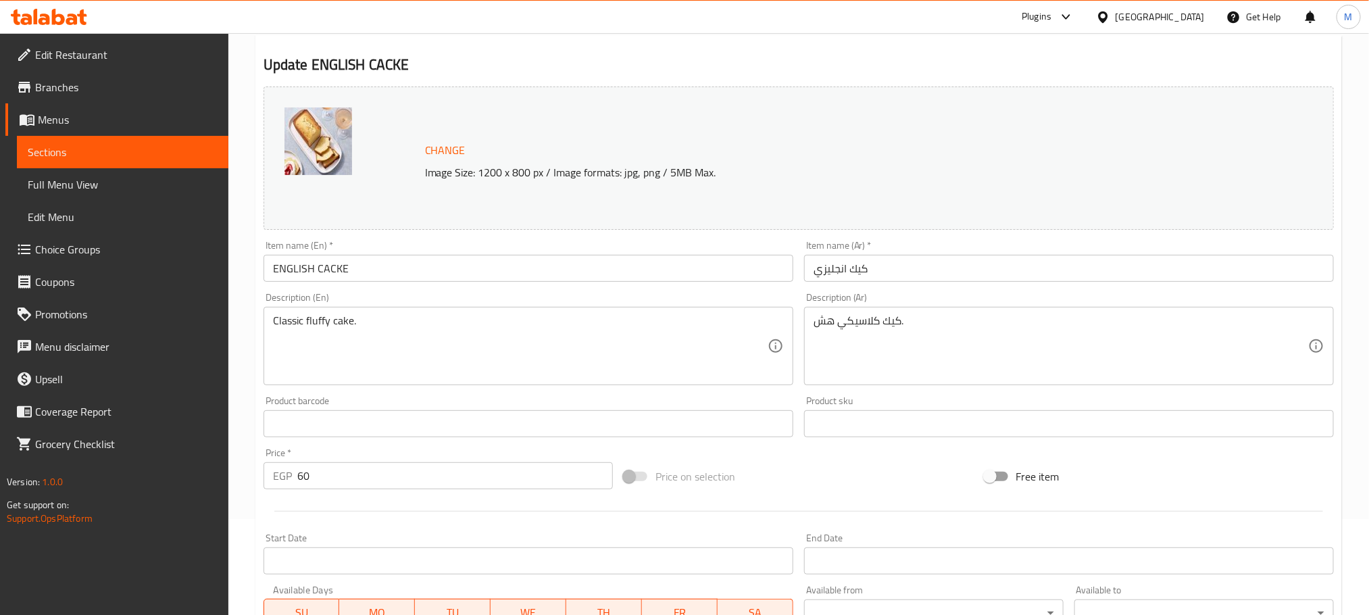
scroll to position [357, 0]
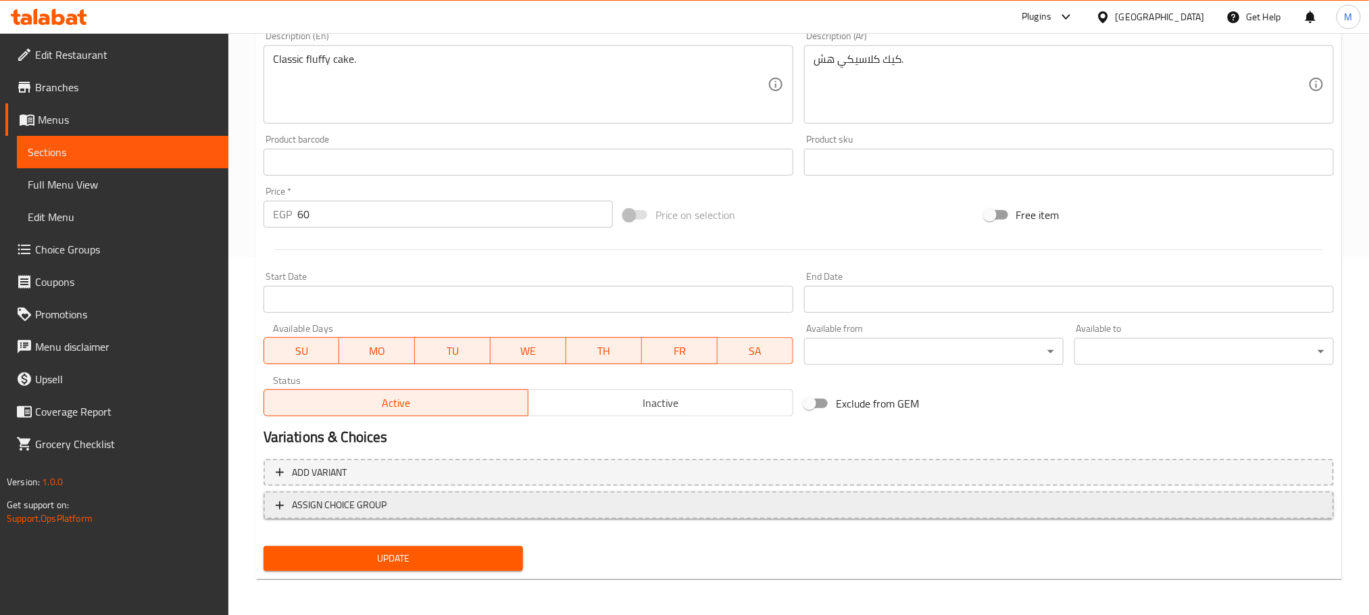
click at [571, 507] on span "ASSIGN CHOICE GROUP" at bounding box center [799, 505] width 1046 height 17
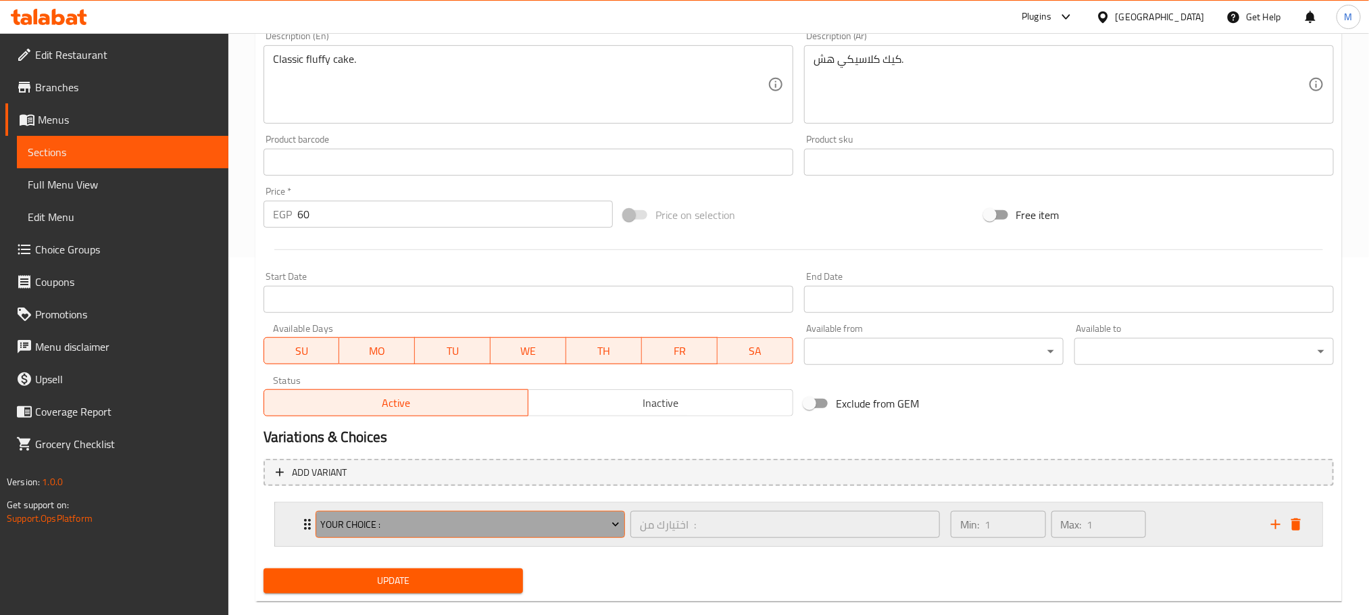
click at [580, 516] on span "your choice :" at bounding box center [469, 524] width 299 height 17
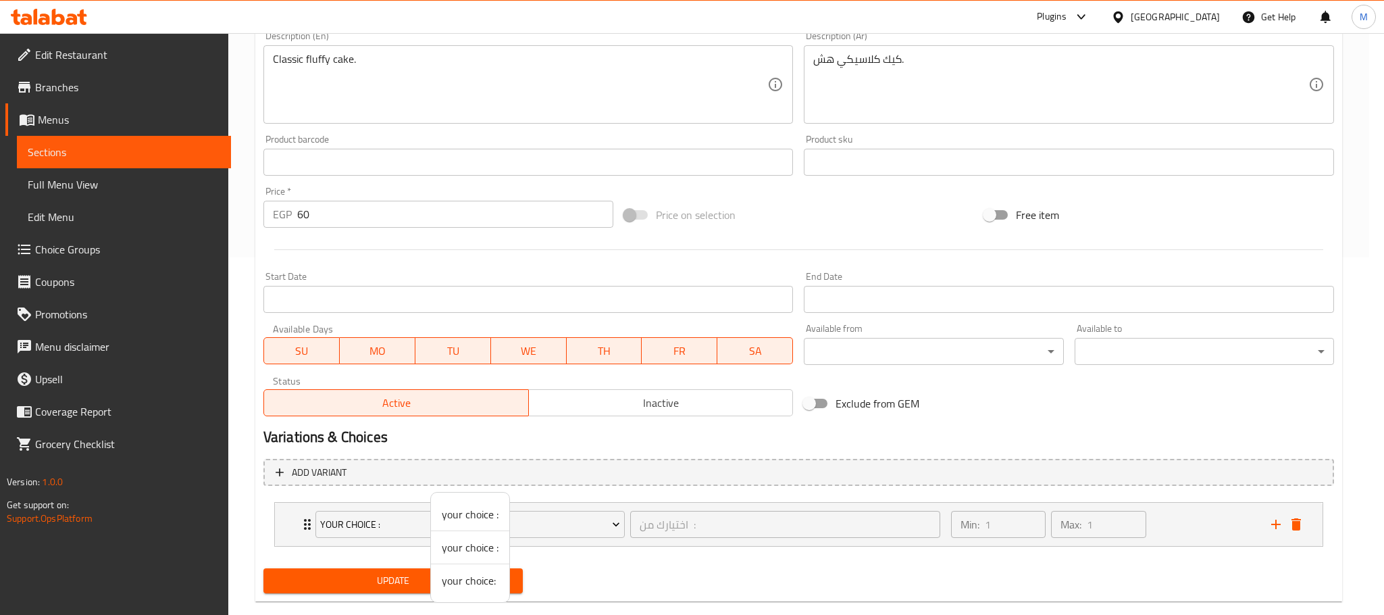
click at [474, 576] on span "your choice:" at bounding box center [470, 580] width 57 height 16
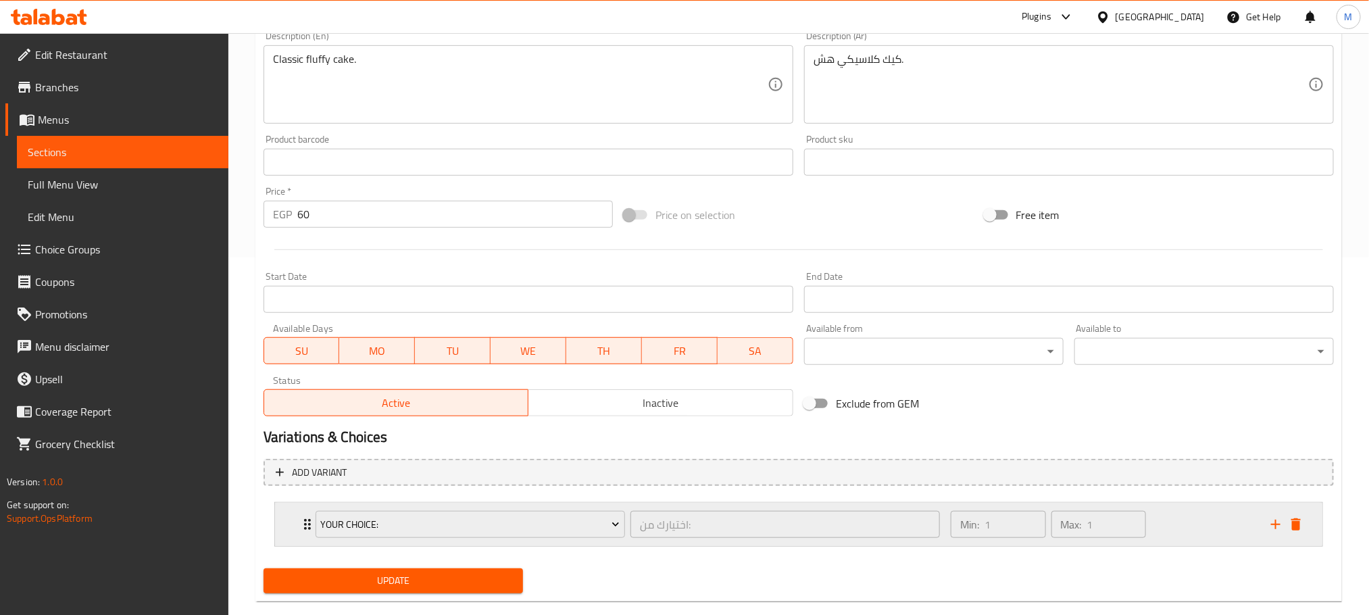
click at [284, 523] on div "your choice: اختيارك من: ​ Min: 1 ​ Max: 1 ​" at bounding box center [798, 524] width 1047 height 43
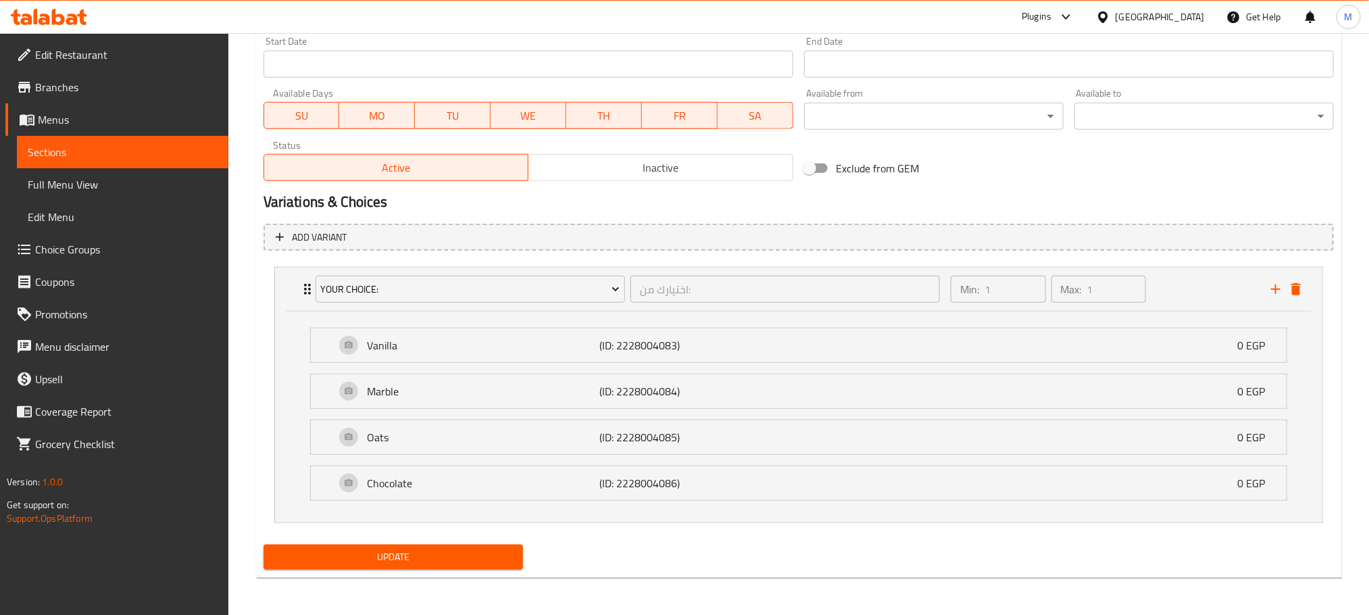
scroll to position [596, 0]
click at [410, 556] on span "Update" at bounding box center [393, 556] width 238 height 17
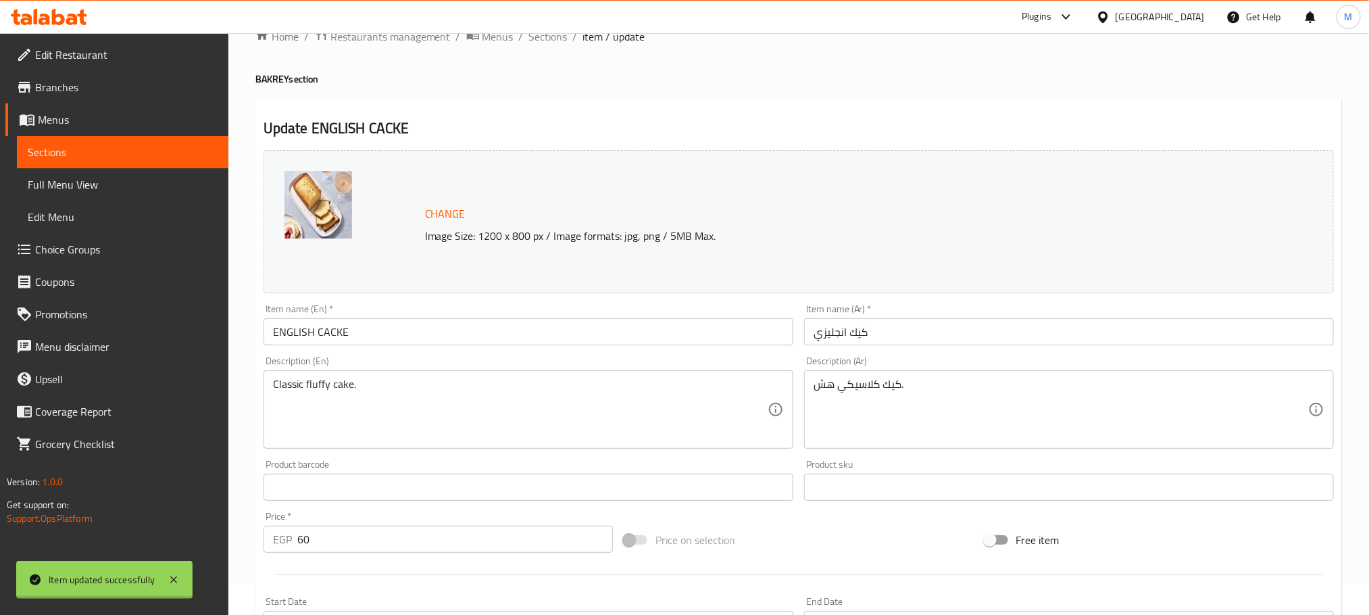
scroll to position [0, 0]
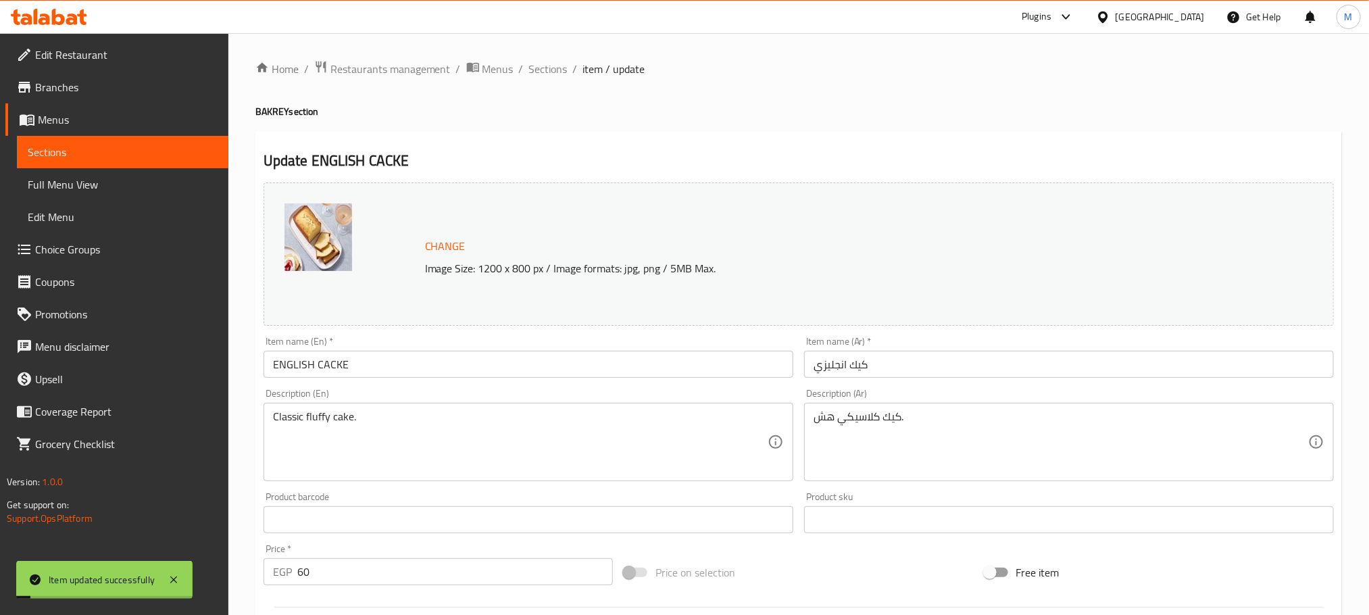
click at [546, 83] on div "Home / Restaurants management / Menus / Sections / item / update BAKREY section…" at bounding box center [798, 620] width 1086 height 1121
drag, startPoint x: 547, startPoint y: 73, endPoint x: 545, endPoint y: 103, distance: 30.5
click at [548, 73] on span "Sections" at bounding box center [548, 69] width 39 height 16
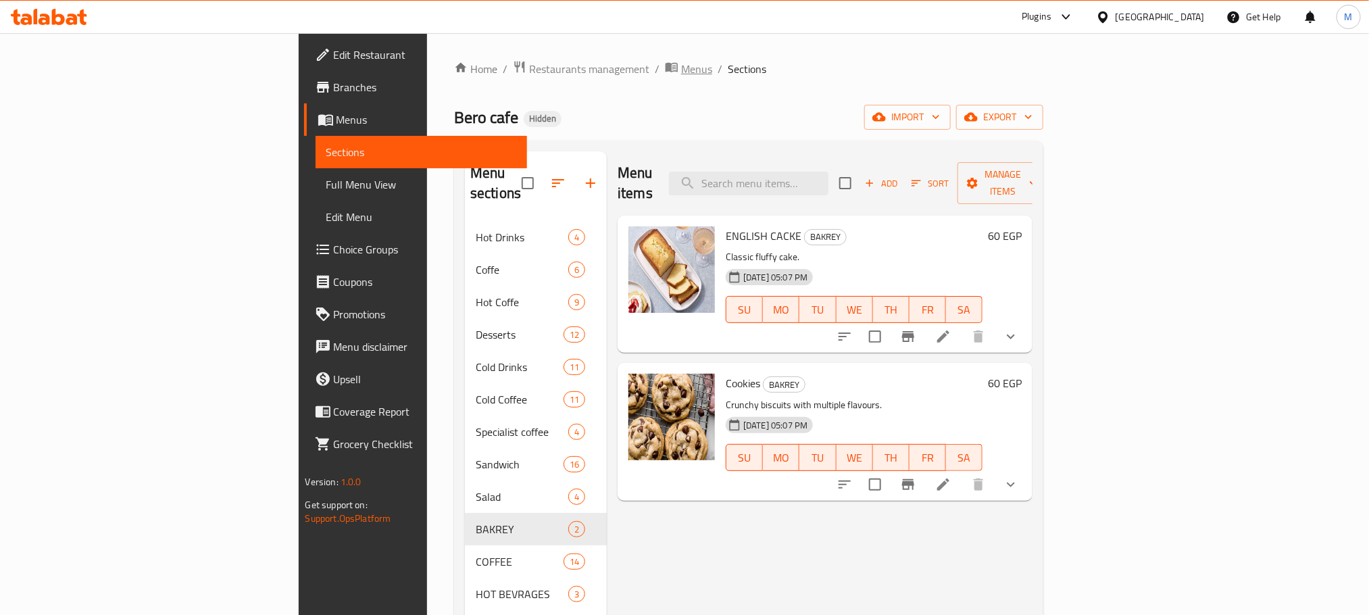
click at [681, 74] on span "Menus" at bounding box center [696, 69] width 31 height 16
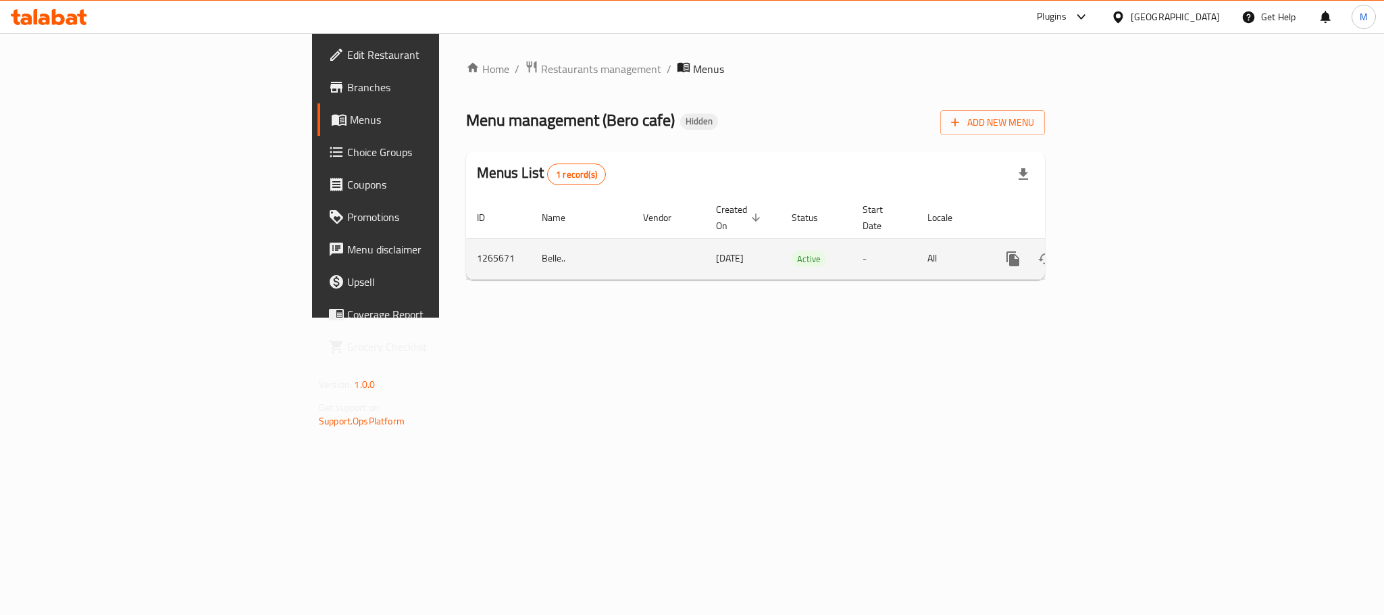
click at [1127, 253] on div "enhanced table" at bounding box center [1062, 259] width 130 height 32
click at [1127, 247] on link "enhanced table" at bounding box center [1110, 259] width 32 height 32
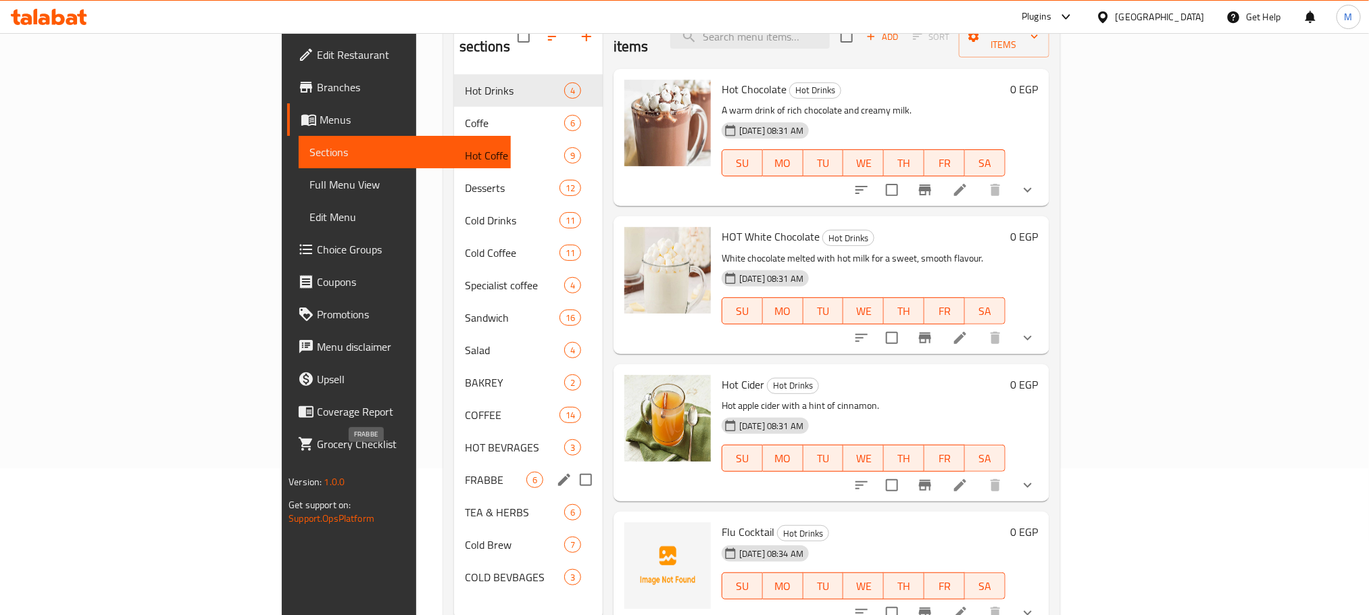
scroll to position [189, 0]
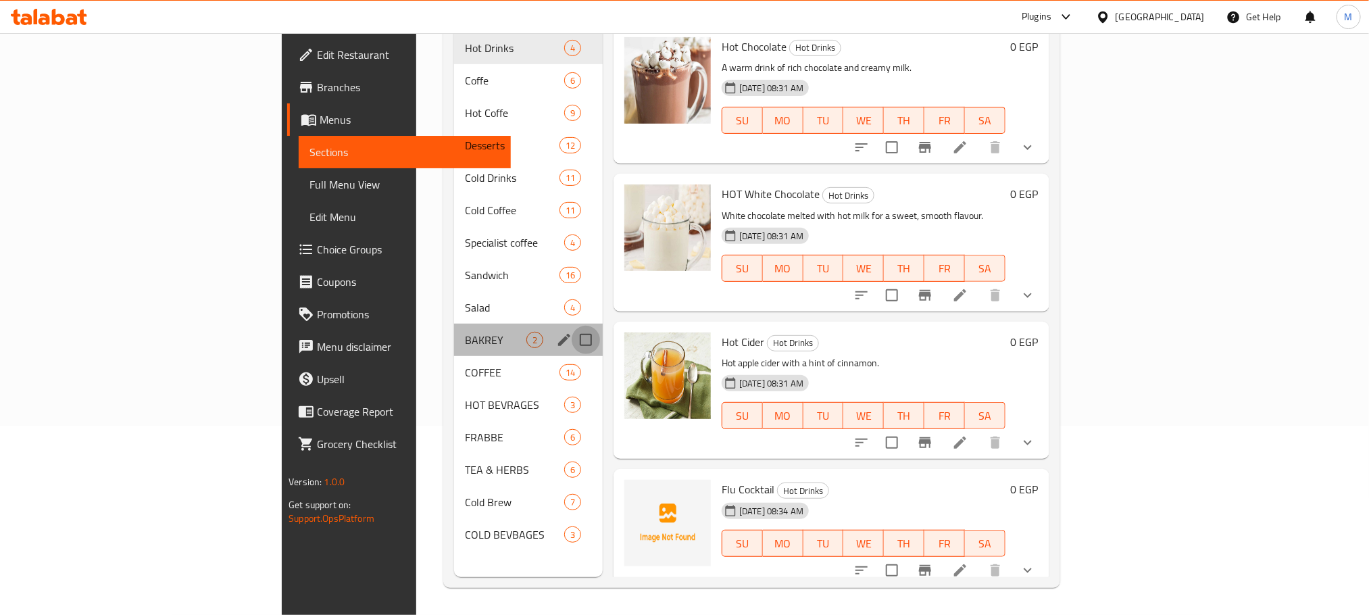
click at [571, 326] on input "Menu sections" at bounding box center [585, 340] width 28 height 28
checkbox input "true"
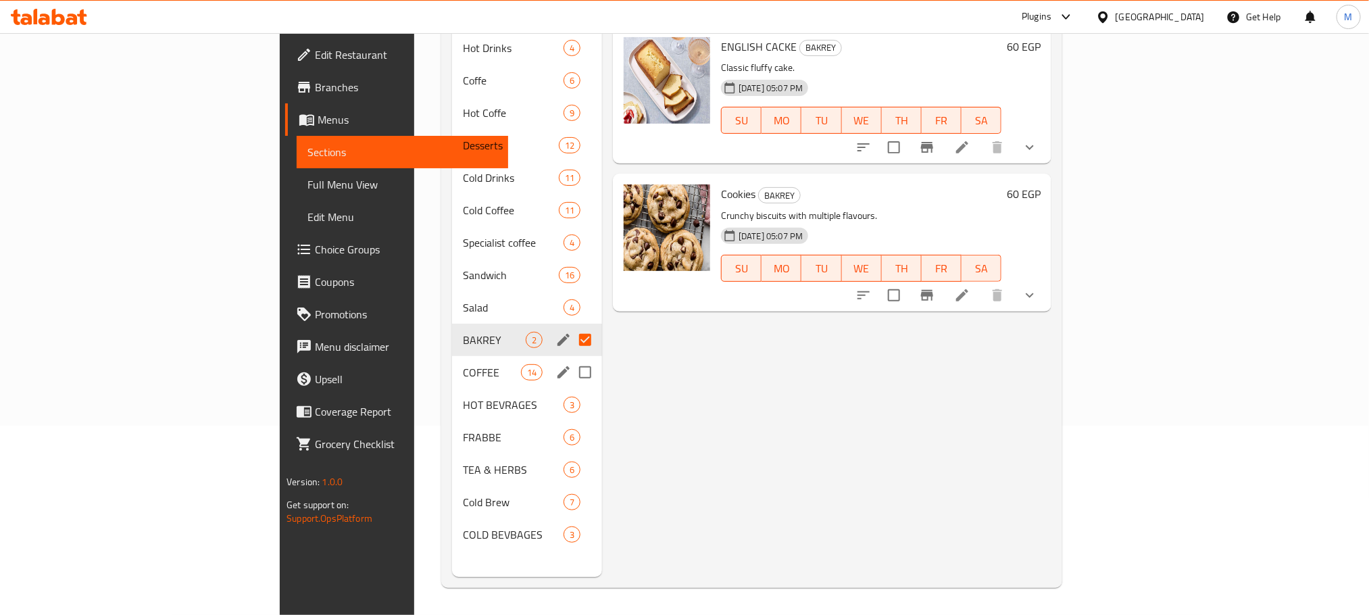
click at [571, 359] on input "Menu sections" at bounding box center [585, 372] width 28 height 28
checkbox input "true"
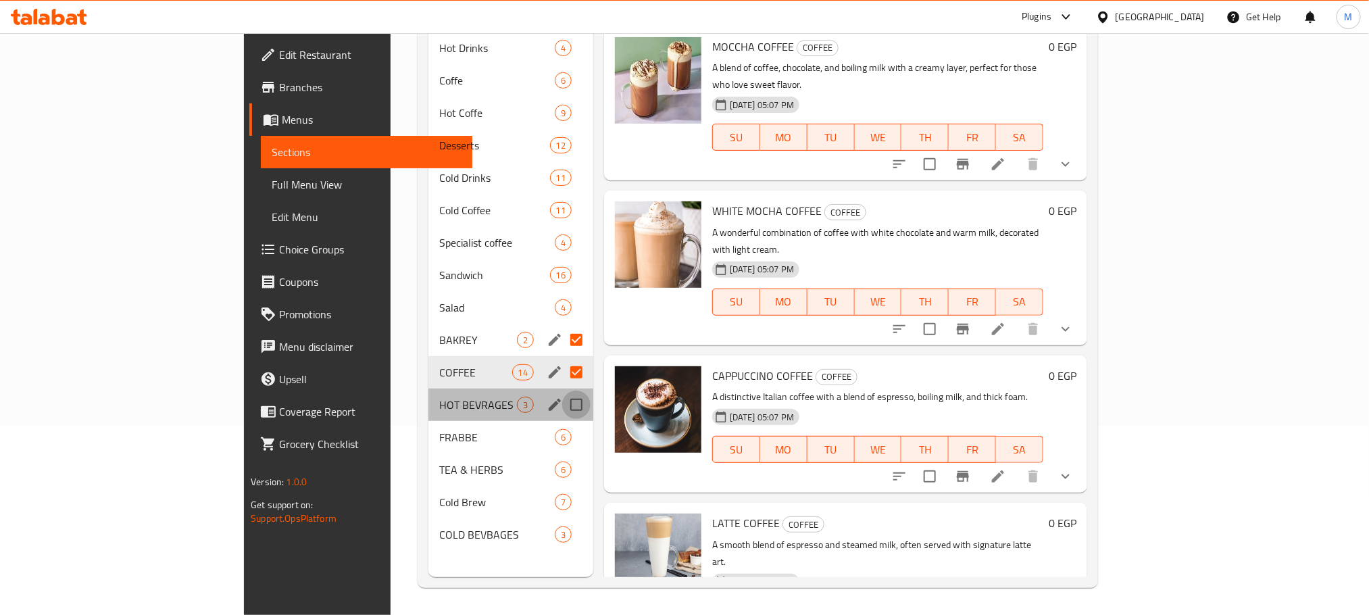
click at [562, 390] on input "Menu sections" at bounding box center [576, 404] width 28 height 28
checkbox input "true"
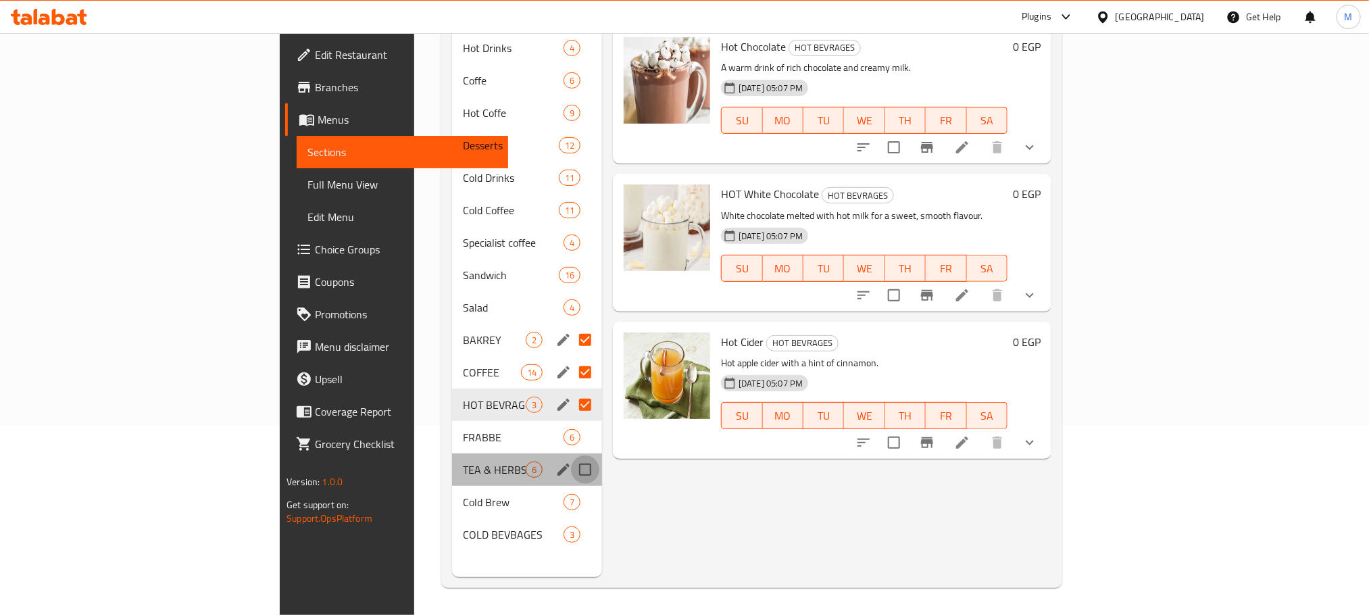
click at [571, 455] on input "Menu sections" at bounding box center [585, 469] width 28 height 28
checkbox input "true"
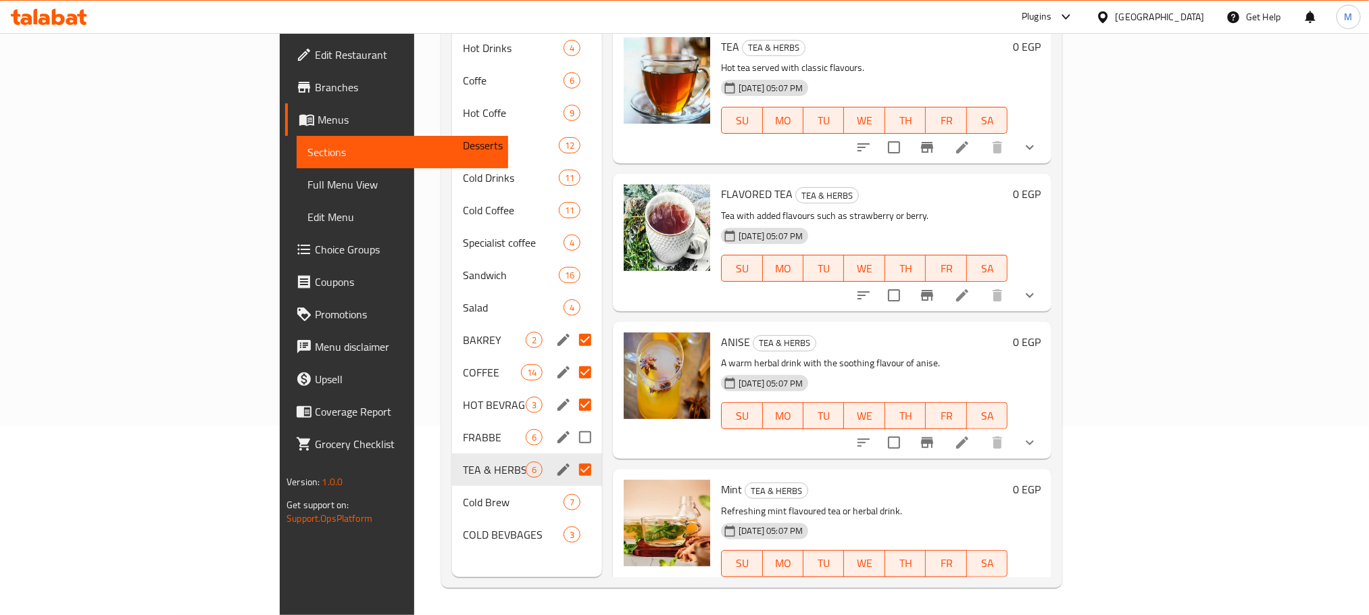
click at [571, 424] on input "Menu sections" at bounding box center [585, 437] width 28 height 28
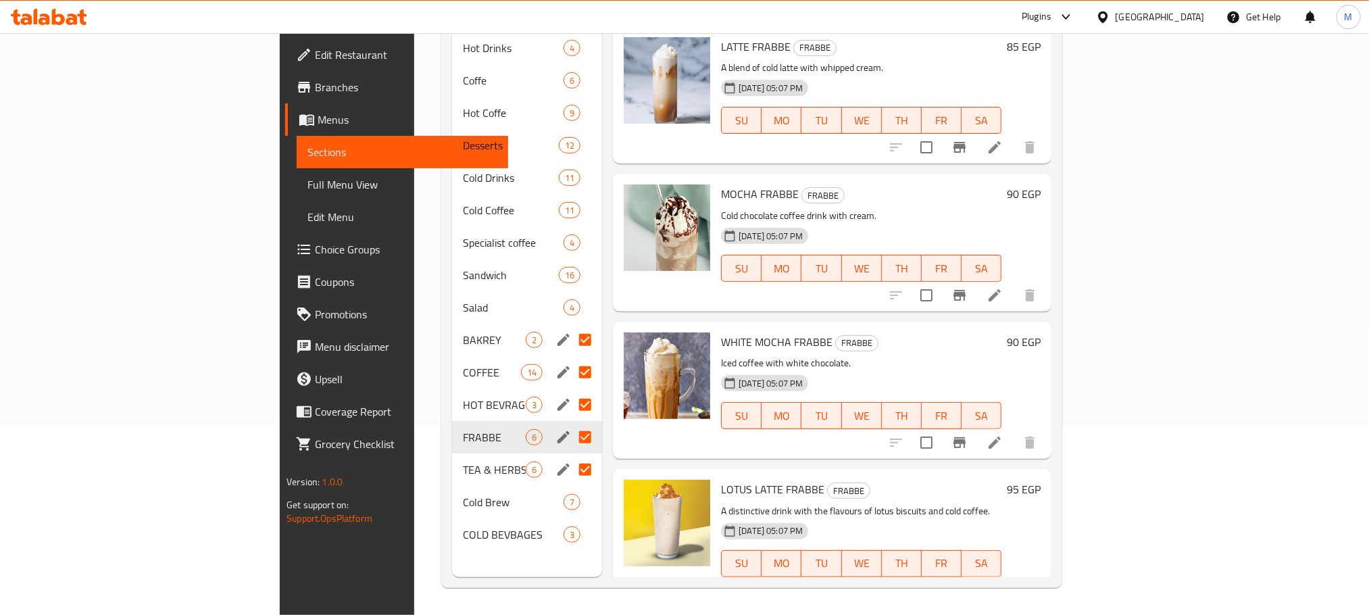
click at [571, 423] on input "Menu sections" at bounding box center [585, 437] width 28 height 28
checkbox input "true"
click at [571, 488] on input "Menu sections" at bounding box center [585, 502] width 28 height 28
checkbox input "true"
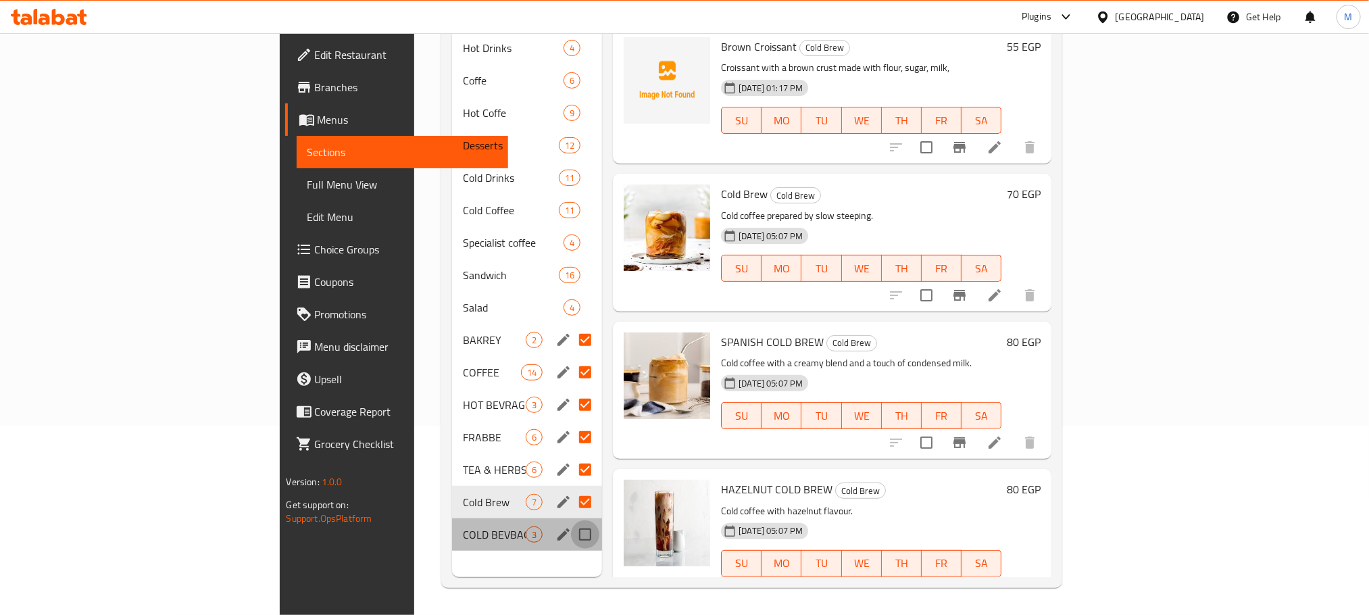
click at [571, 520] on input "Menu sections" at bounding box center [585, 534] width 28 height 28
checkbox input "true"
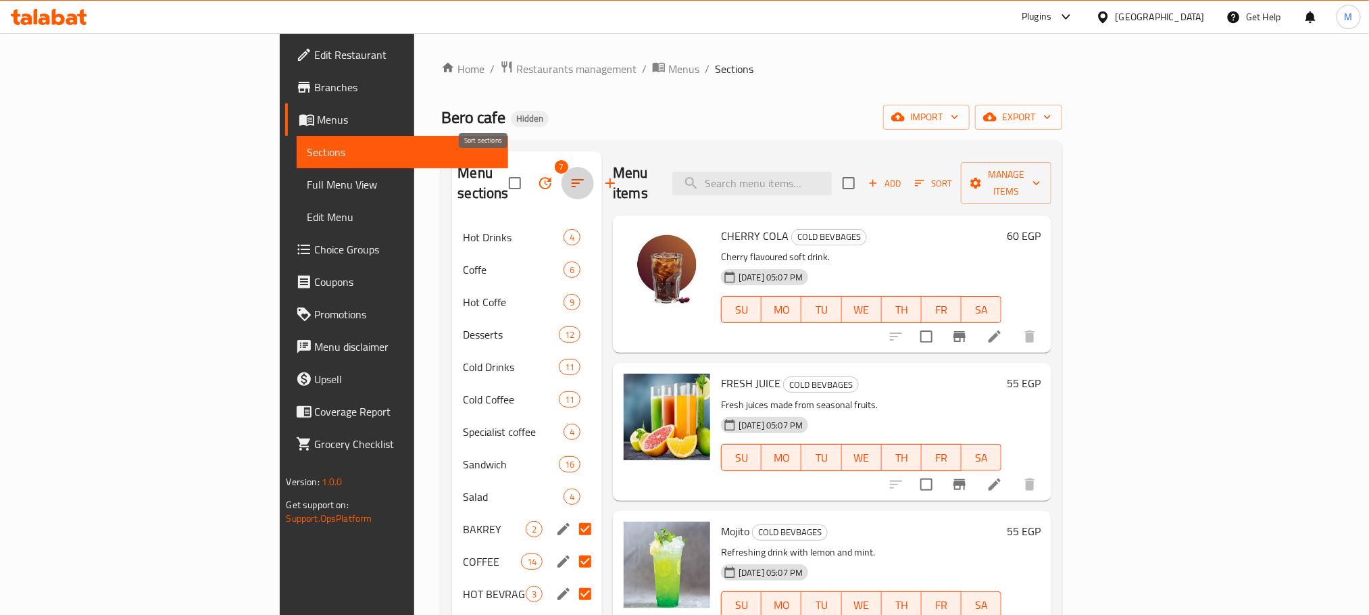
click at [569, 180] on icon "button" at bounding box center [577, 183] width 16 height 16
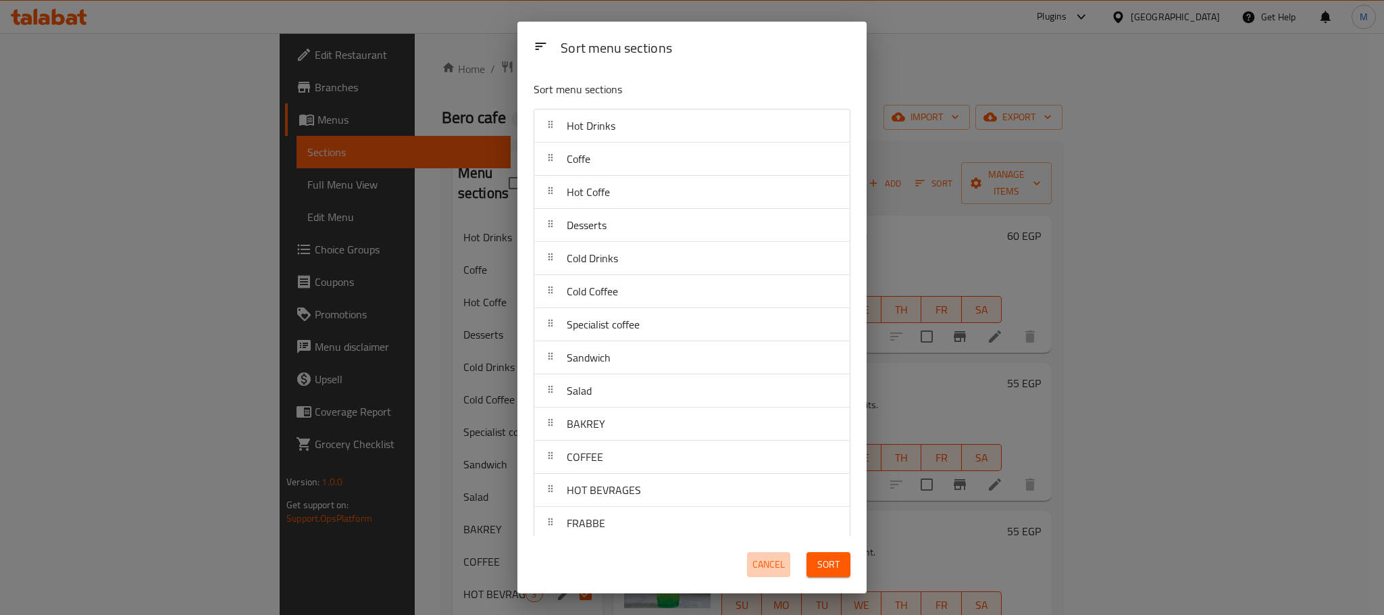
drag, startPoint x: 768, startPoint y: 565, endPoint x: 692, endPoint y: 528, distance: 85.2
click at [768, 564] on span "Cancel" at bounding box center [769, 564] width 32 height 17
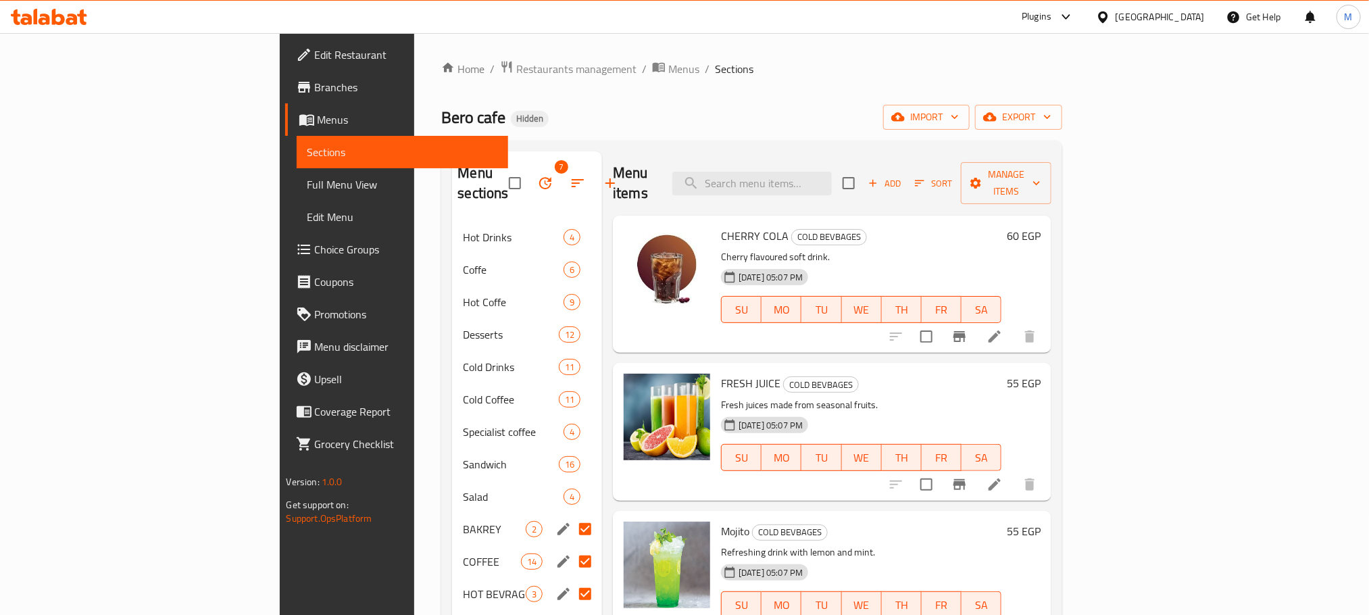
click at [529, 179] on button "button" at bounding box center [545, 183] width 32 height 32
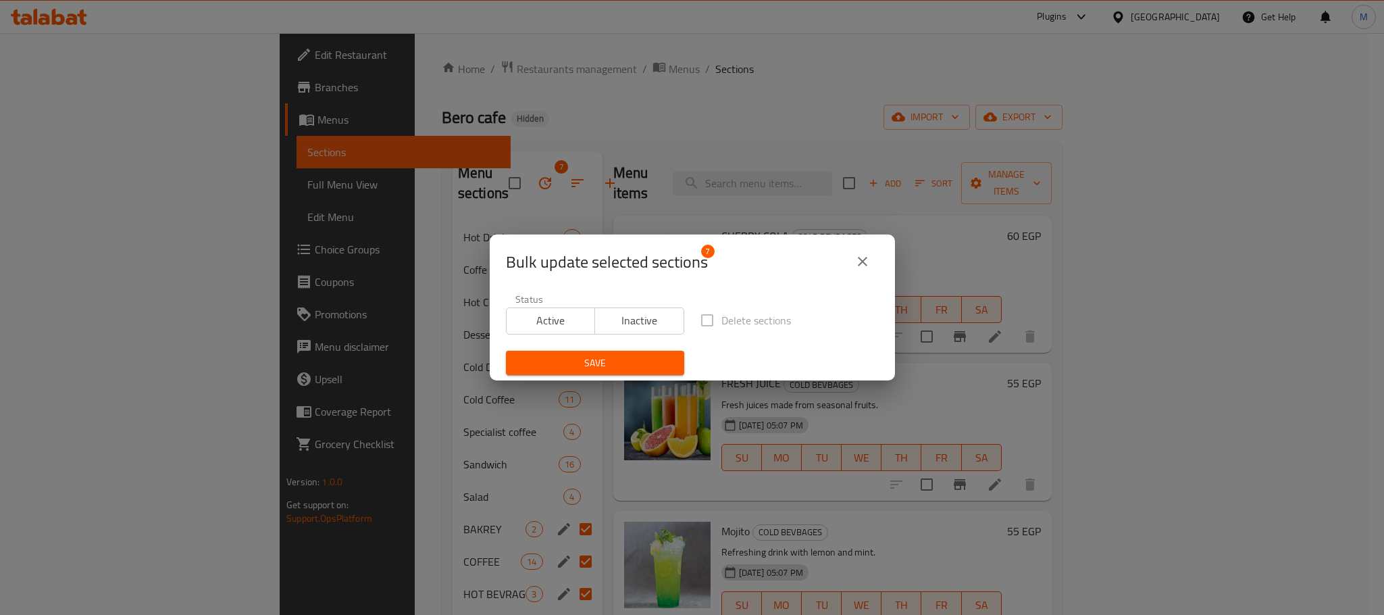
click at [604, 327] on span "Inactive" at bounding box center [640, 321] width 78 height 20
click at [590, 365] on span "Save" at bounding box center [595, 363] width 157 height 17
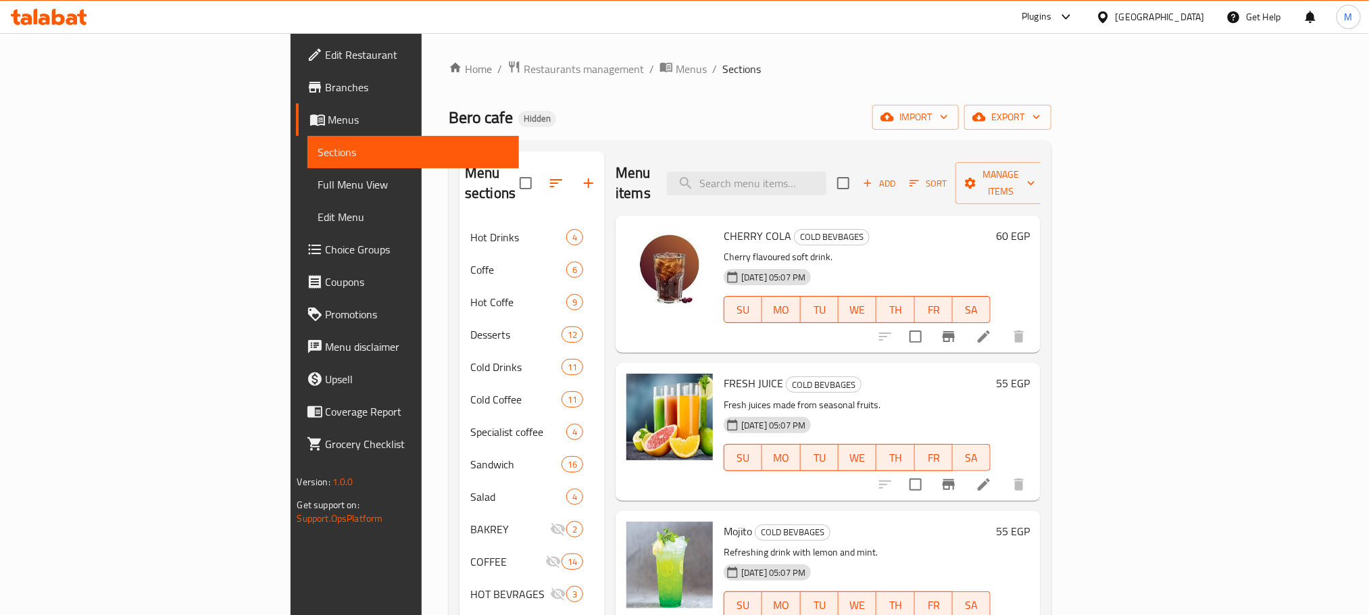
click at [318, 177] on span "Full Menu View" at bounding box center [413, 184] width 190 height 16
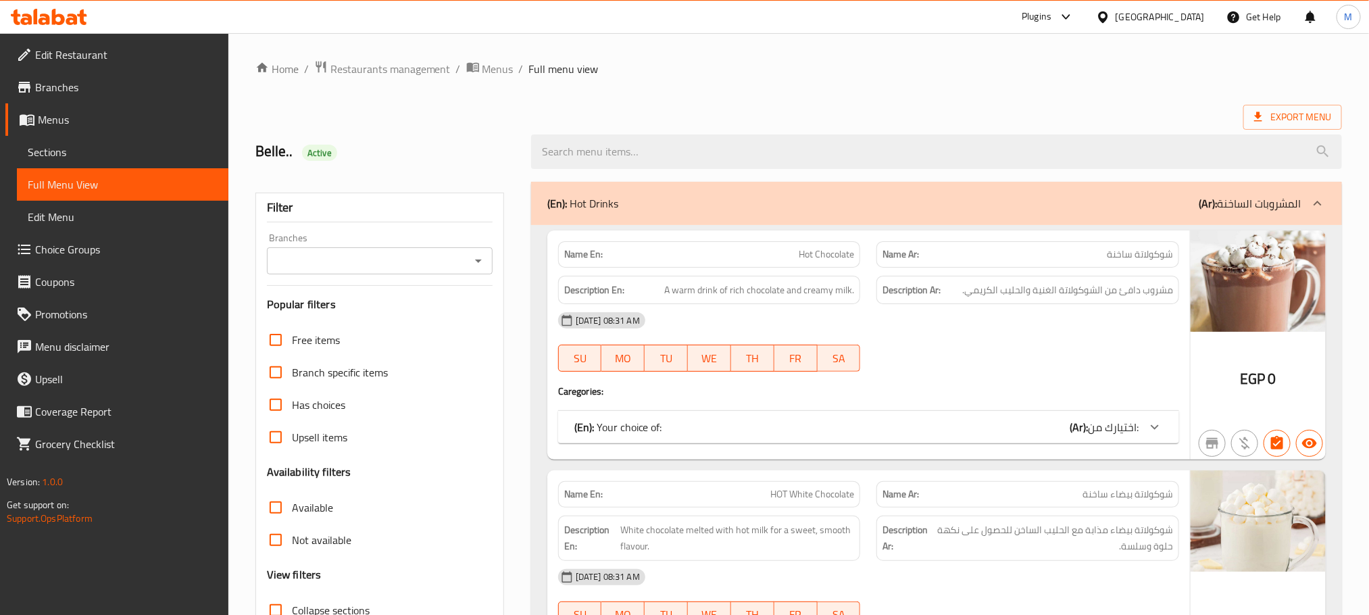
click at [377, 266] on input "Branches" at bounding box center [368, 260] width 195 height 19
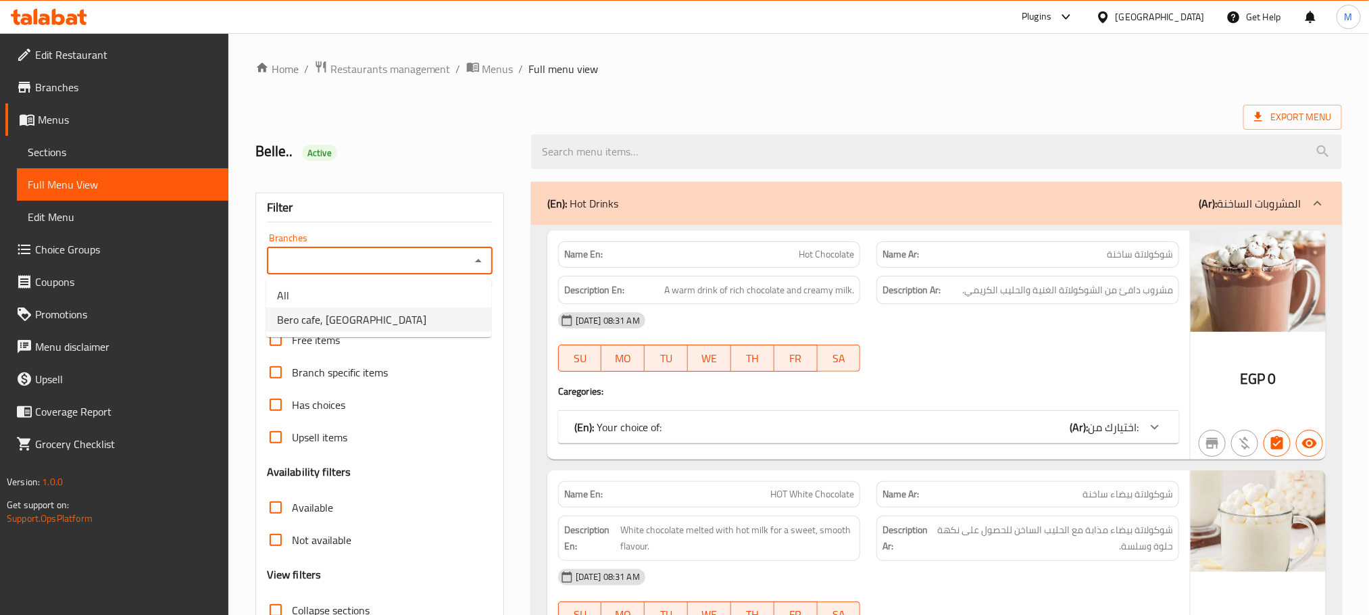
click at [438, 310] on li "Bero cafe, Zagazig University" at bounding box center [378, 319] width 225 height 24
type input "Bero cafe, Zagazig University"
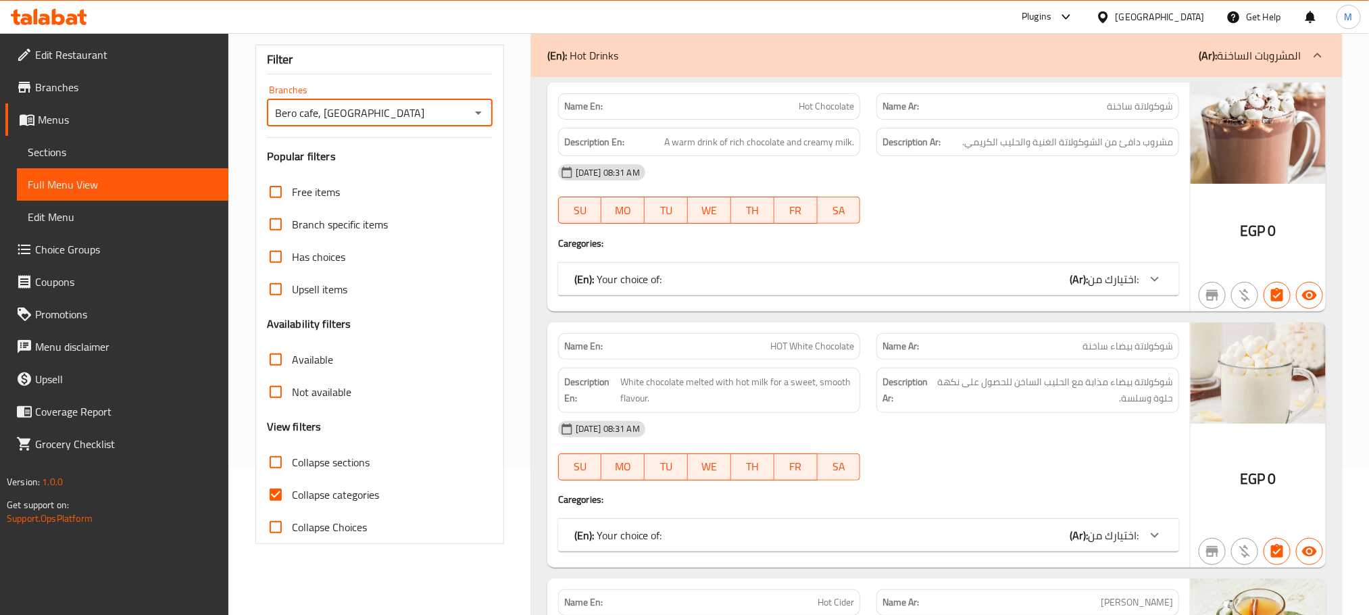
scroll to position [101, 0]
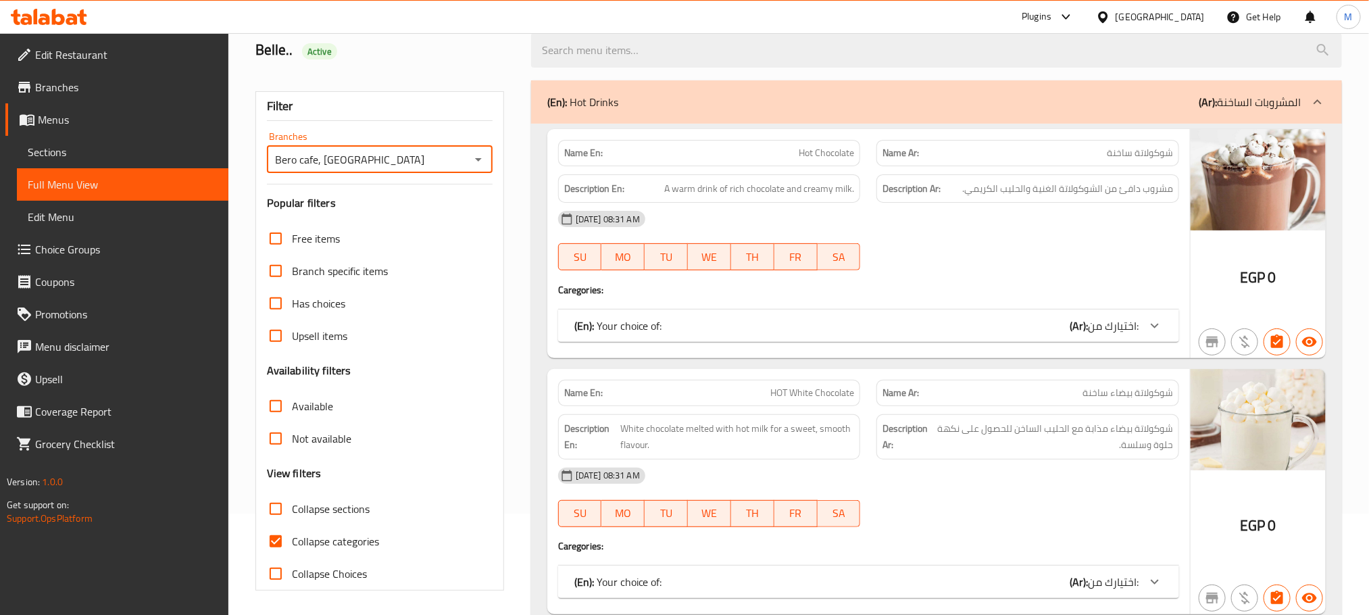
click at [296, 538] on span "Collapse categories" at bounding box center [335, 541] width 87 height 16
click at [292, 538] on input "Collapse categories" at bounding box center [275, 541] width 32 height 32
checkbox input "false"
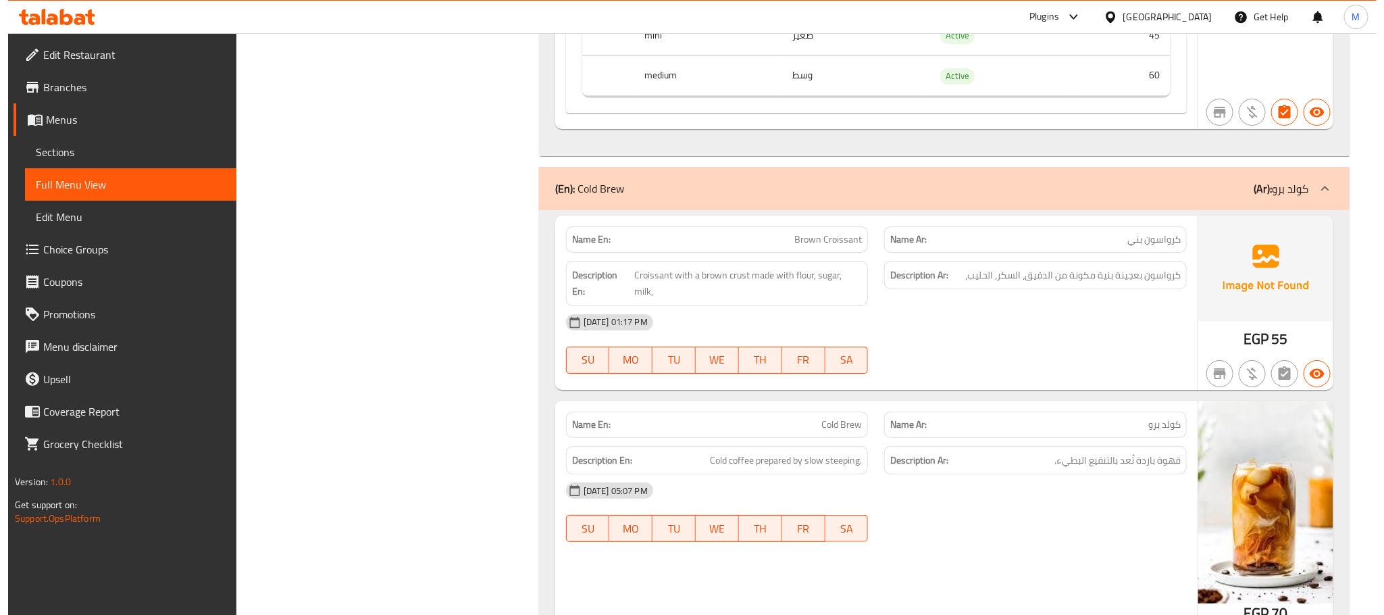
scroll to position [0, 0]
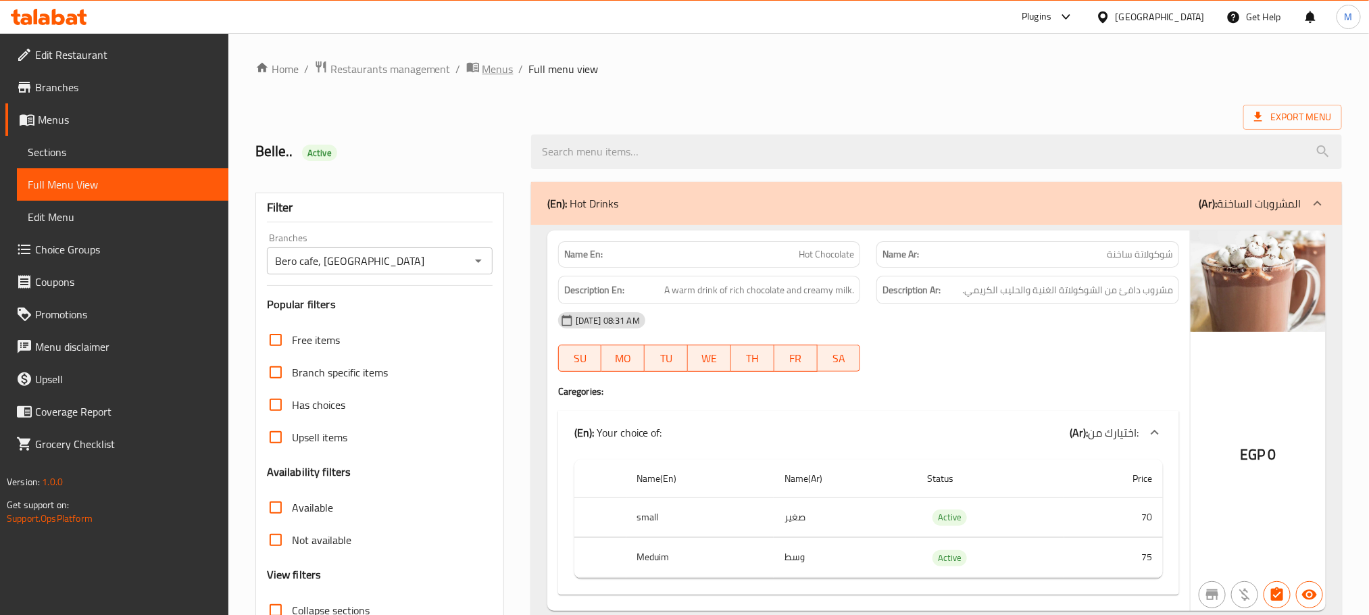
click at [499, 70] on span "Menus" at bounding box center [497, 69] width 31 height 16
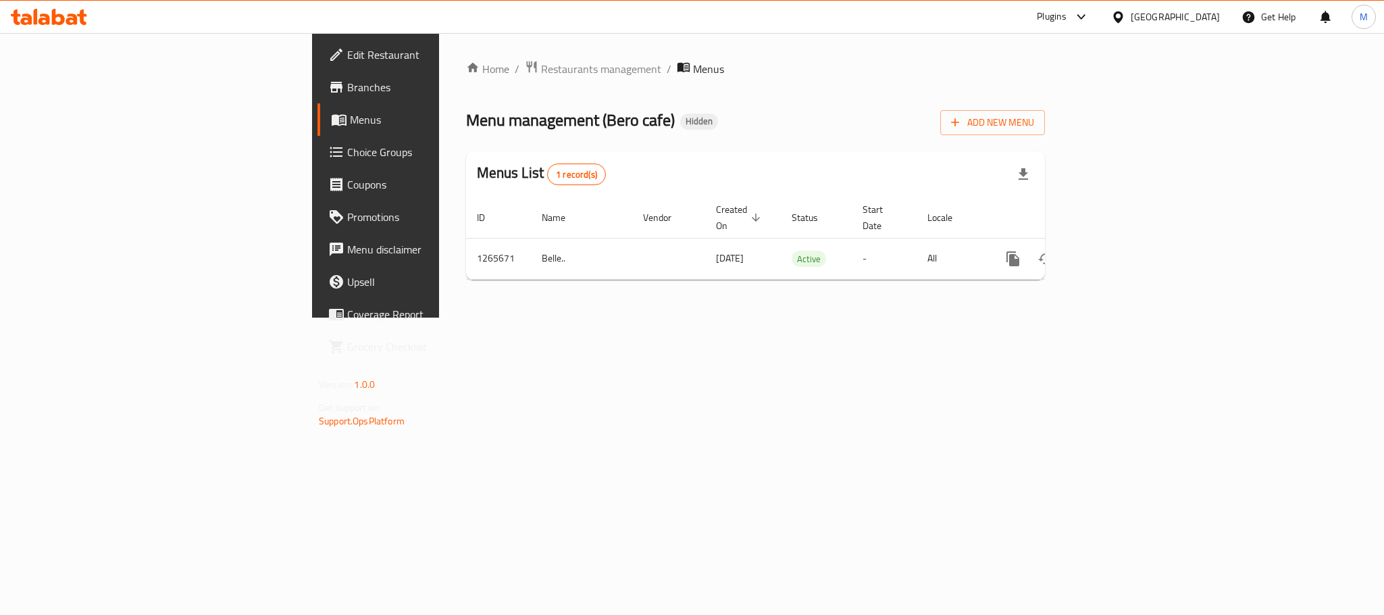
click at [466, 120] on span "Menu management ( Bero cafe )" at bounding box center [570, 120] width 209 height 30
copy span "Bero ca"
copy span "Bero caf"
copy span "Bero cafe"
drag, startPoint x: 403, startPoint y: 122, endPoint x: 461, endPoint y: 120, distance: 57.5
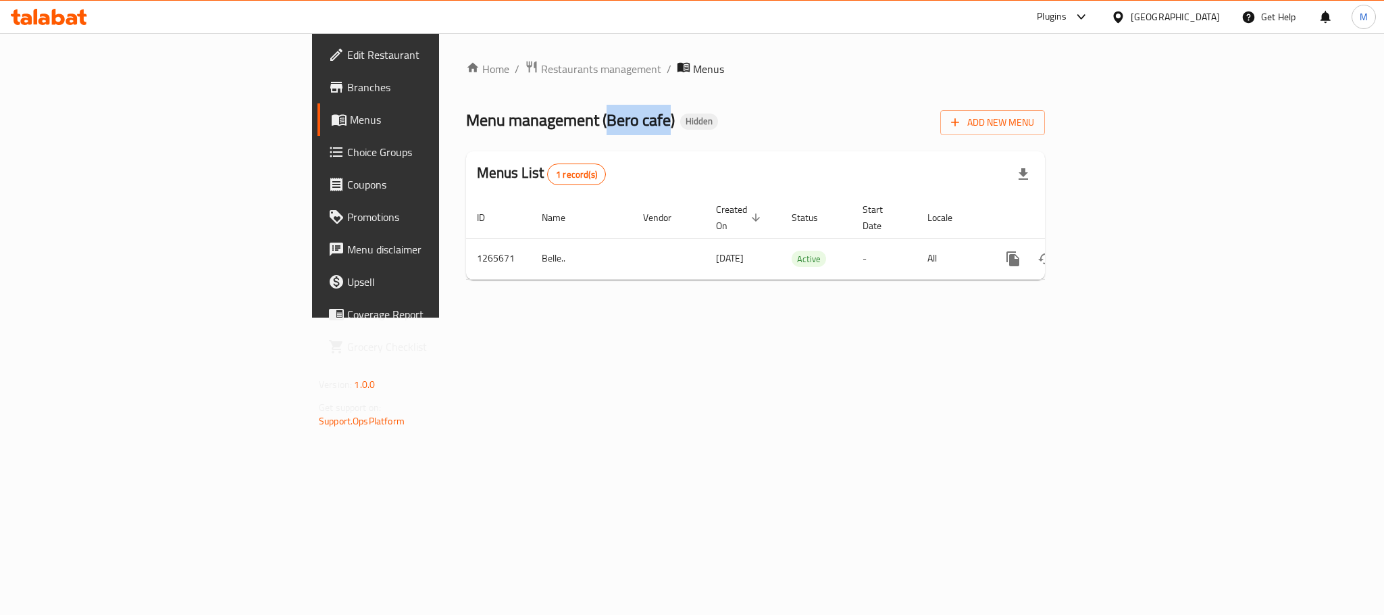
click at [466, 120] on span "Menu management ( Bero cafe )" at bounding box center [570, 120] width 209 height 30
click at [541, 71] on span "Restaurants management" at bounding box center [601, 69] width 120 height 16
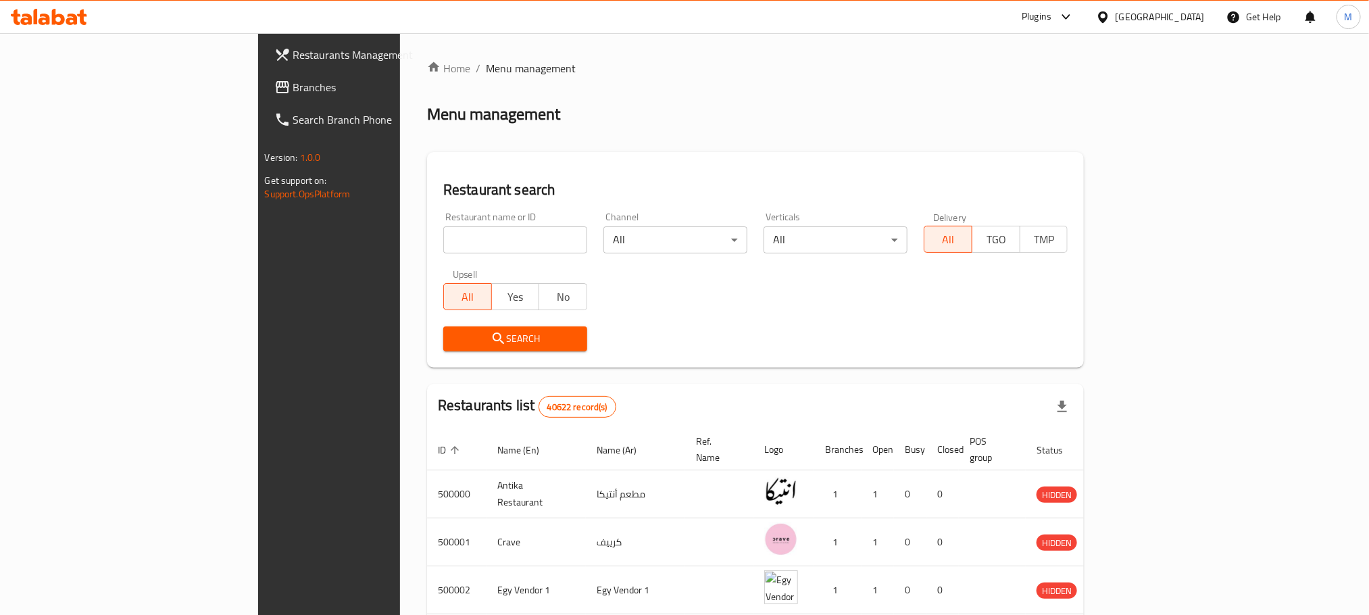
click at [443, 231] on input "search" at bounding box center [515, 239] width 144 height 27
paste input "632284"
type input "632284"
click button "Search" at bounding box center [515, 338] width 144 height 25
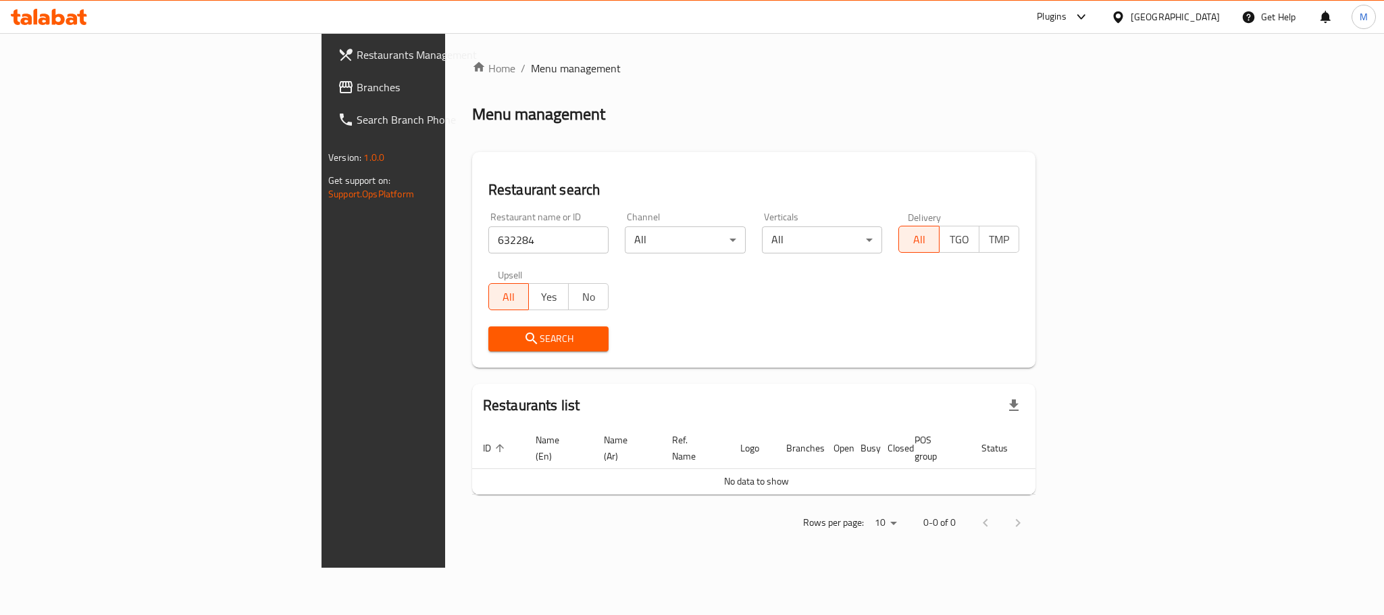
click at [1200, 16] on div "[GEOGRAPHIC_DATA]" at bounding box center [1175, 16] width 89 height 15
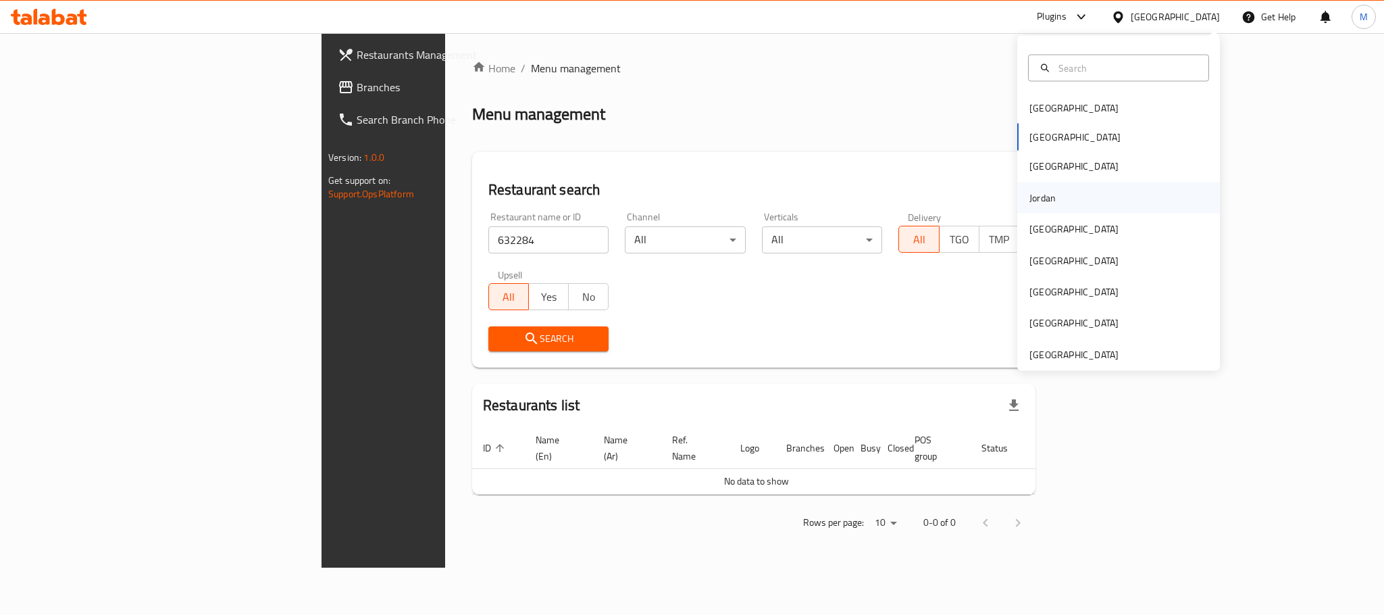
click at [1054, 197] on div "Jordan" at bounding box center [1118, 197] width 203 height 31
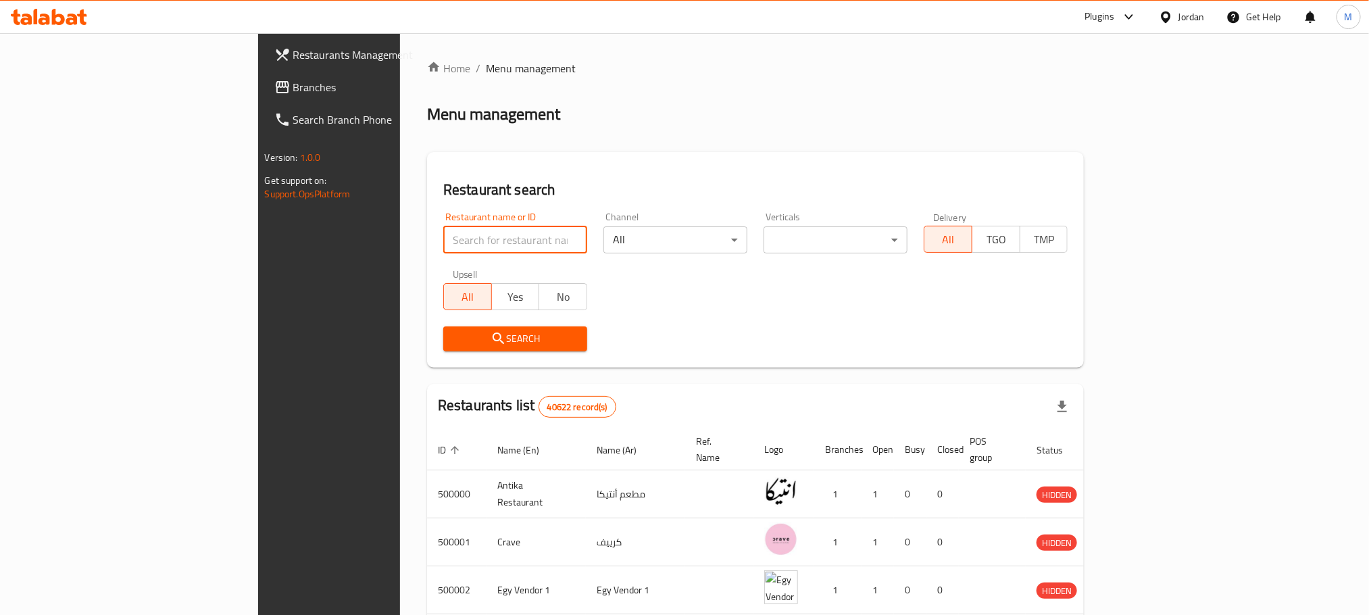
click at [443, 245] on input "search" at bounding box center [515, 239] width 144 height 27
click at [443, 233] on input "632284" at bounding box center [515, 239] width 144 height 27
drag, startPoint x: 442, startPoint y: 233, endPoint x: 453, endPoint y: 218, distance: 18.5
click at [453, 218] on div "Restaurant name or ID 632284632284 Restaurant name or ID" at bounding box center [515, 232] width 144 height 41
click button "Search" at bounding box center [515, 338] width 144 height 25
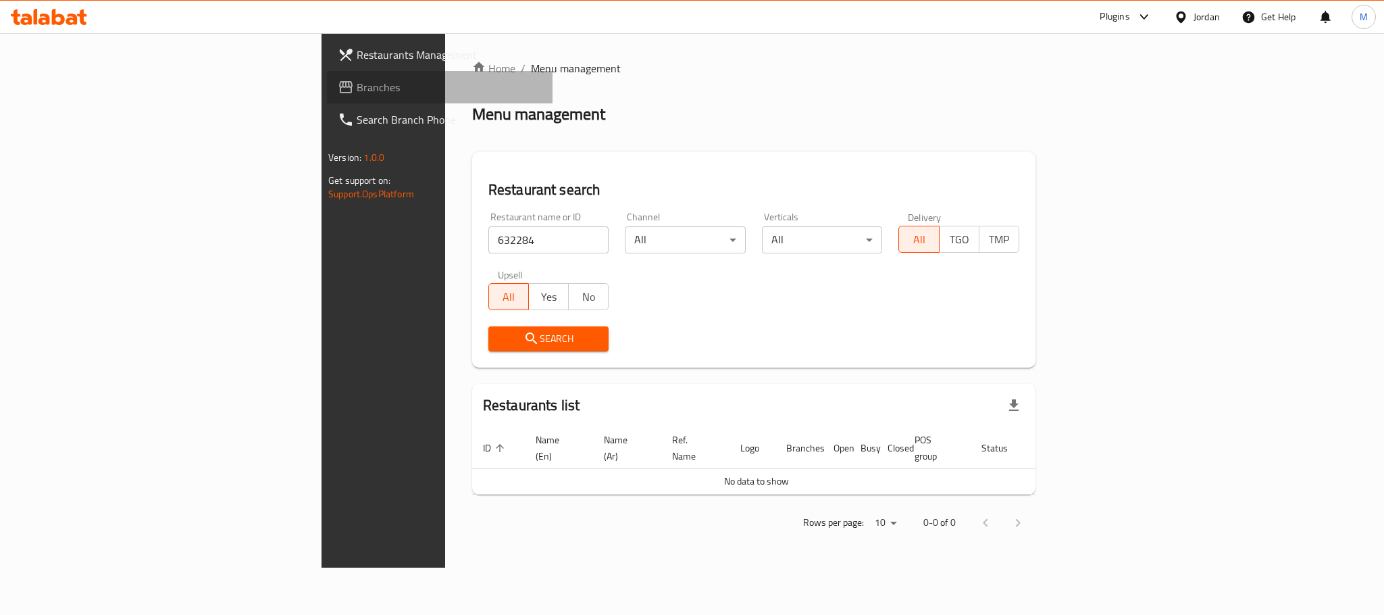
click at [327, 97] on link "Branches" at bounding box center [440, 87] width 226 height 32
click at [488, 240] on input "632284" at bounding box center [548, 239] width 121 height 27
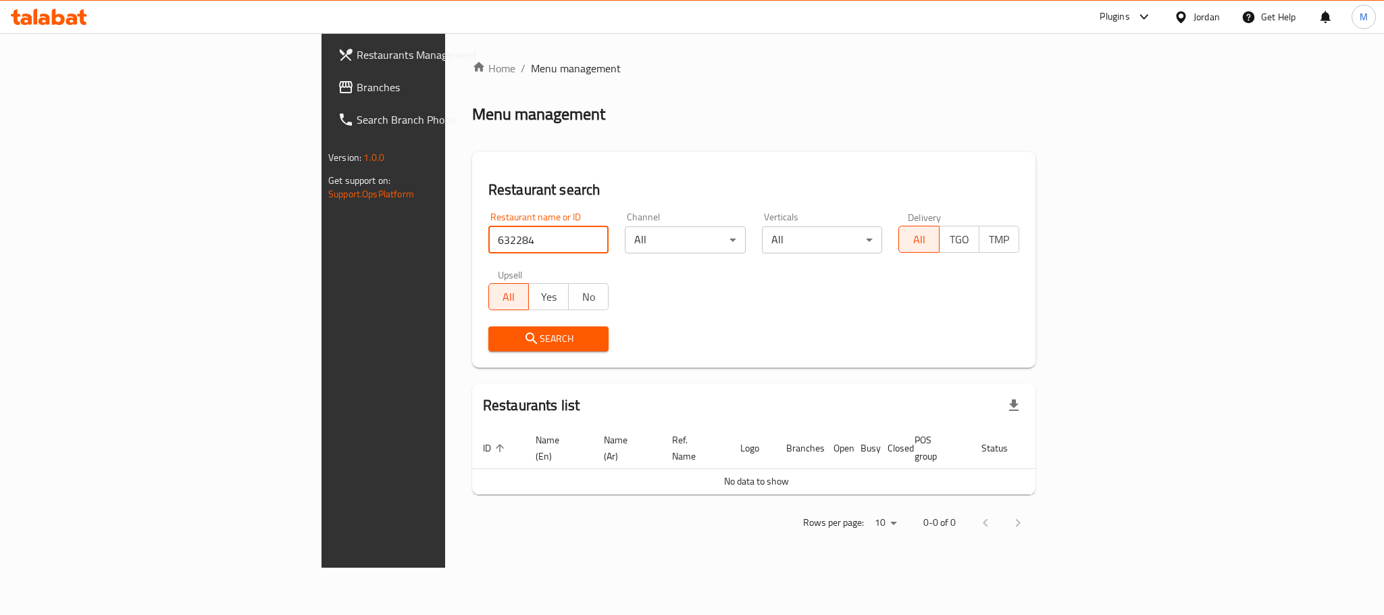
click at [488, 243] on input "632284" at bounding box center [548, 239] width 121 height 27
paste input "632284"
click at [488, 215] on div "Restaurant name or ID 632284632284 Restaurant name or ID" at bounding box center [548, 232] width 121 height 41
click at [488, 213] on div "Restaurant name or ID 632284632284 Restaurant name or ID" at bounding box center [548, 232] width 121 height 41
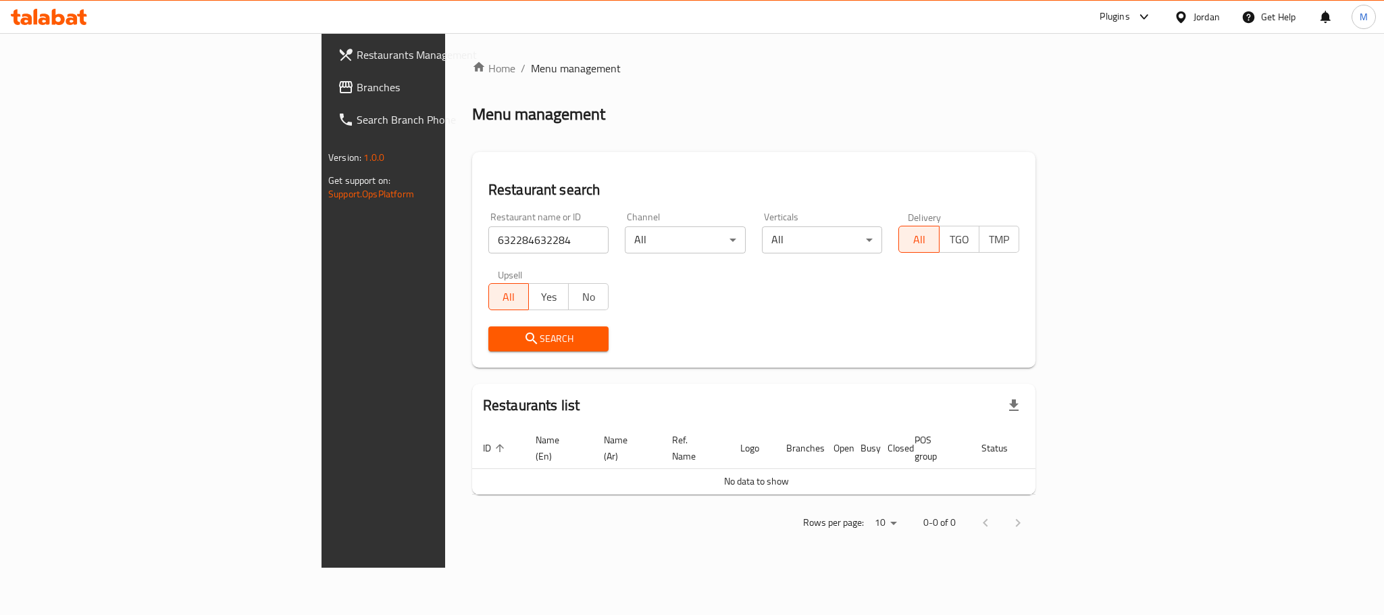
drag, startPoint x: 387, startPoint y: 213, endPoint x: 412, endPoint y: 235, distance: 33.5
click at [488, 223] on div "Restaurant name or ID 632284632284 Restaurant name or ID" at bounding box center [548, 232] width 121 height 41
click at [488, 242] on input "632284632284" at bounding box center [548, 239] width 121 height 27
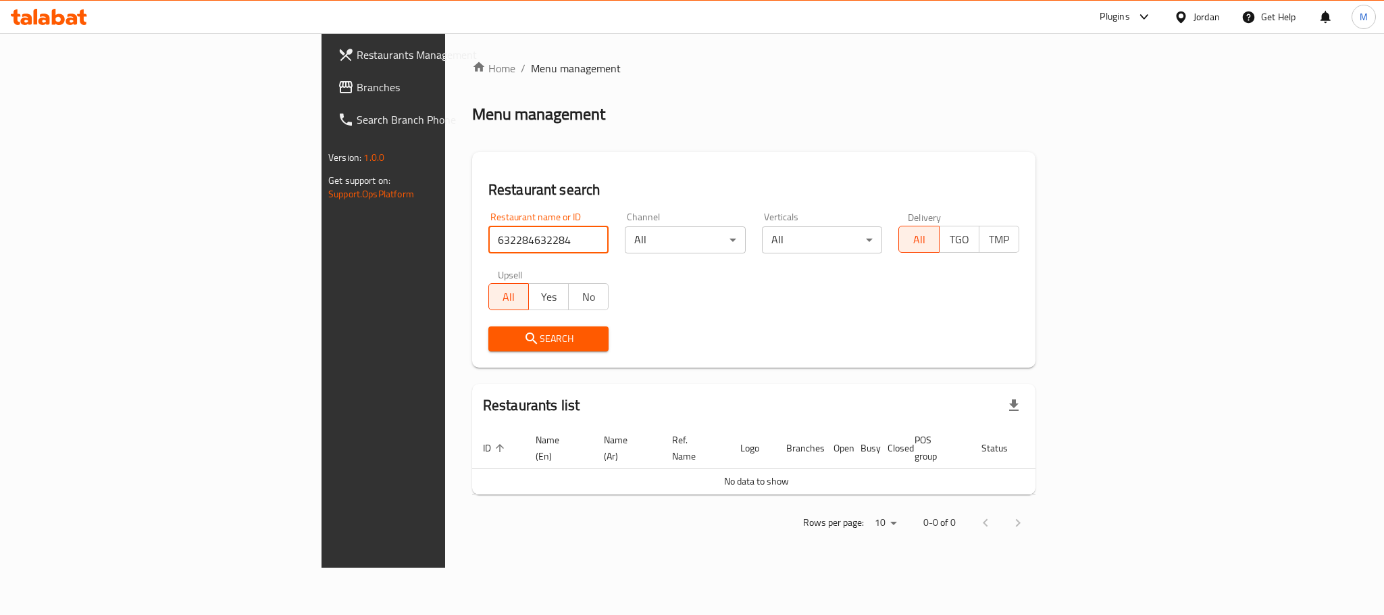
paste input "search"
type input "632284"
click button "Search" at bounding box center [548, 338] width 121 height 25
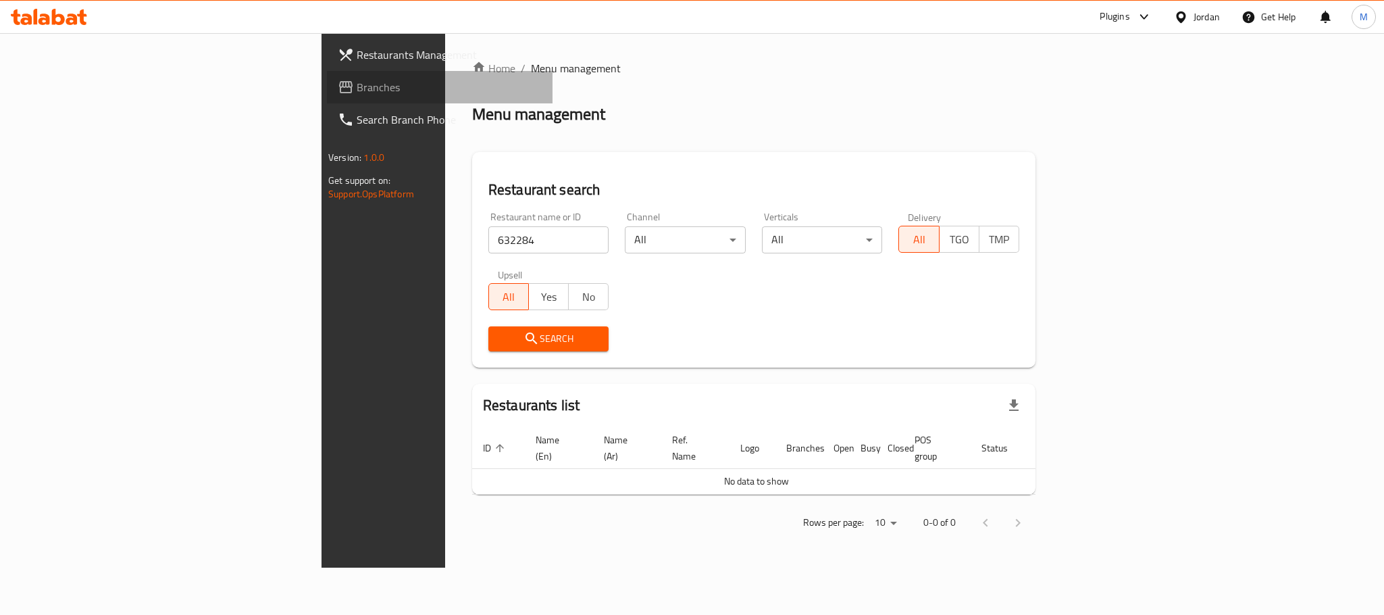
click at [357, 89] on span "Branches" at bounding box center [449, 87] width 185 height 16
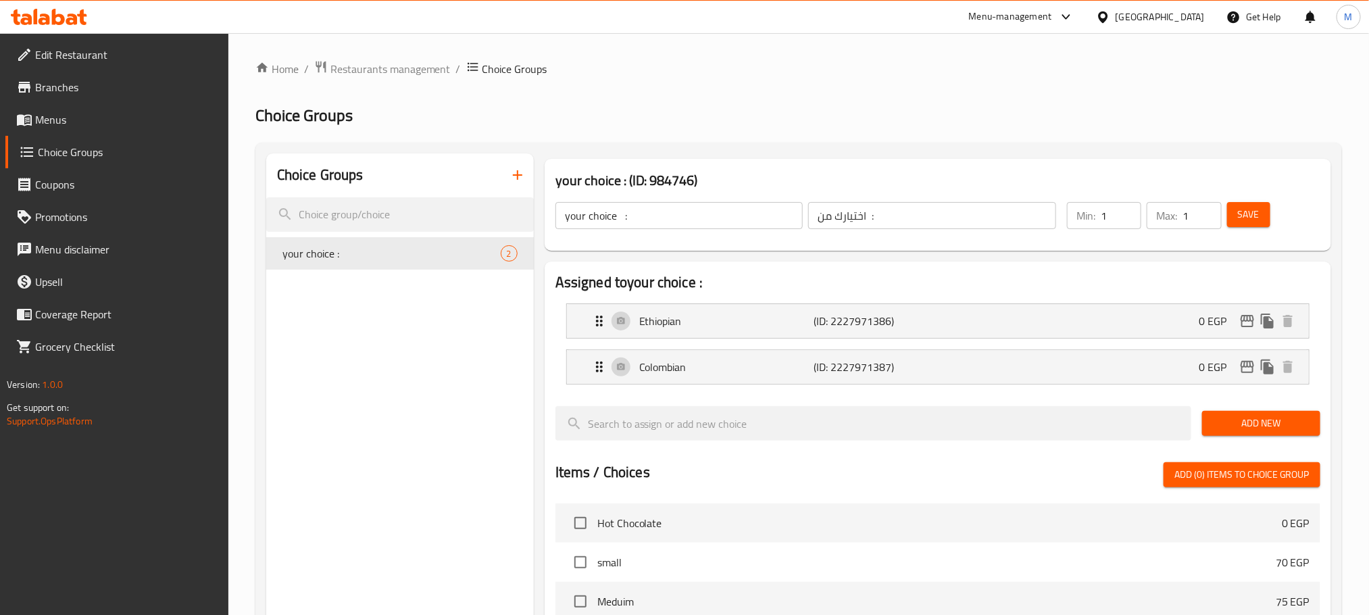
click at [517, 178] on icon "button" at bounding box center [517, 174] width 9 height 9
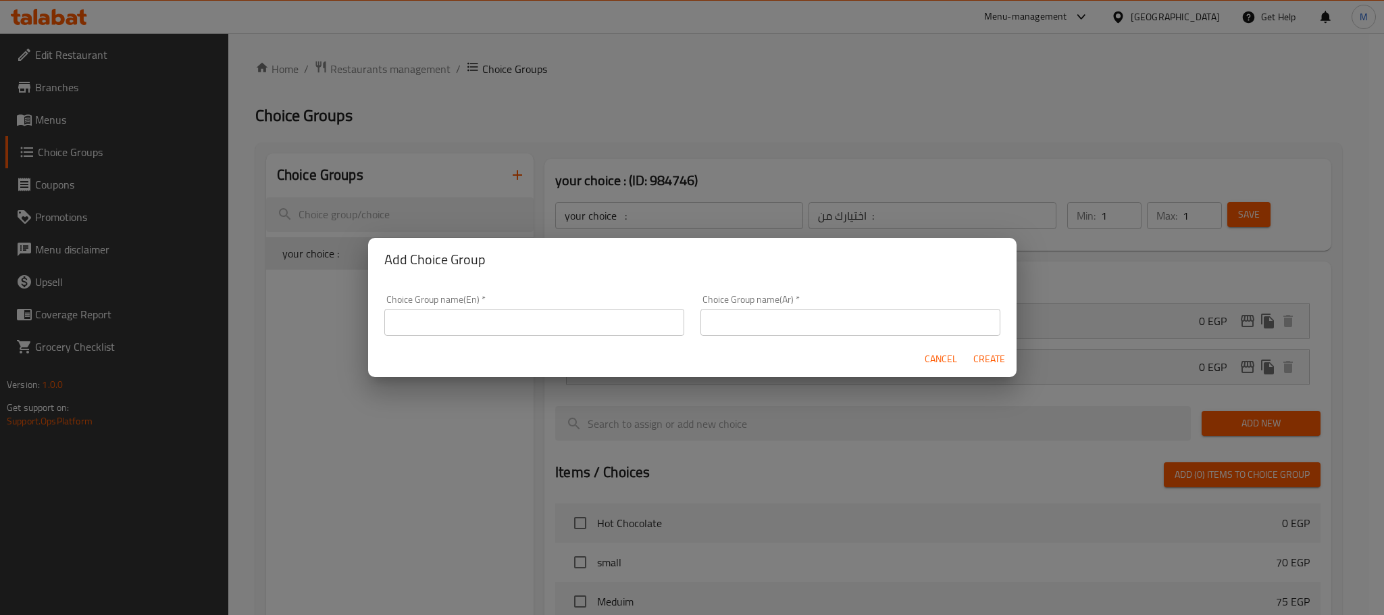
click at [599, 328] on input "text" at bounding box center [534, 322] width 300 height 27
type input "your choice :"
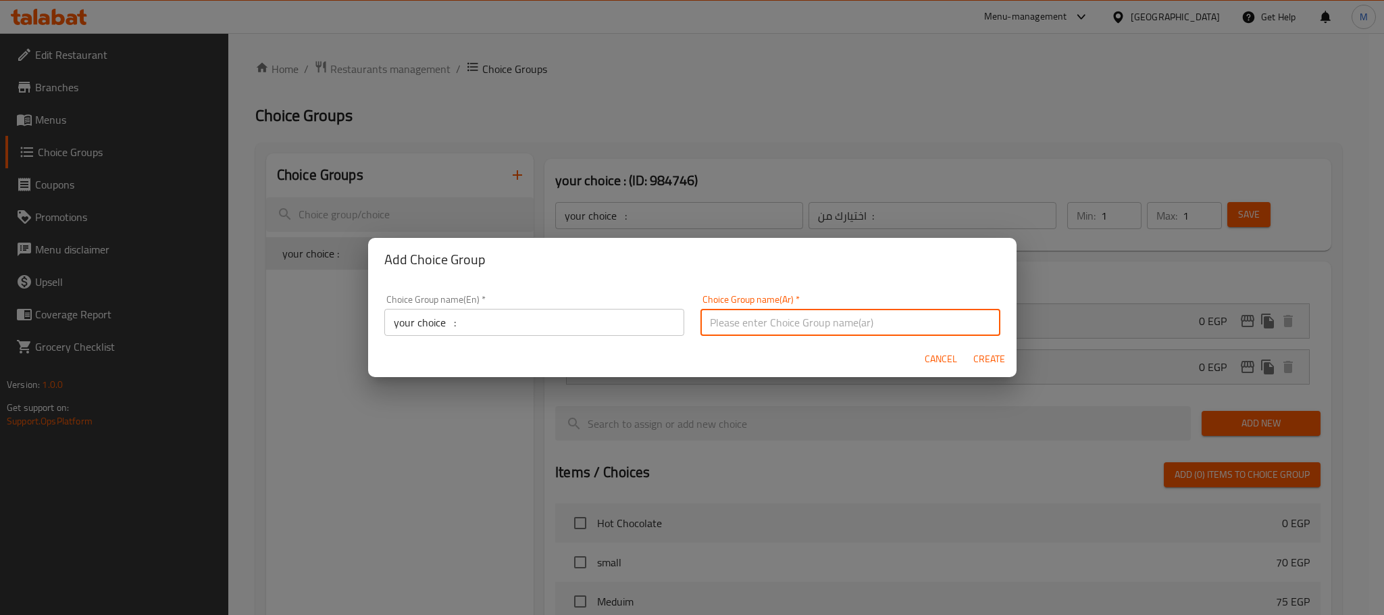
click at [746, 326] on input "text" at bounding box center [851, 322] width 300 height 27
type input "اختيارك من :"
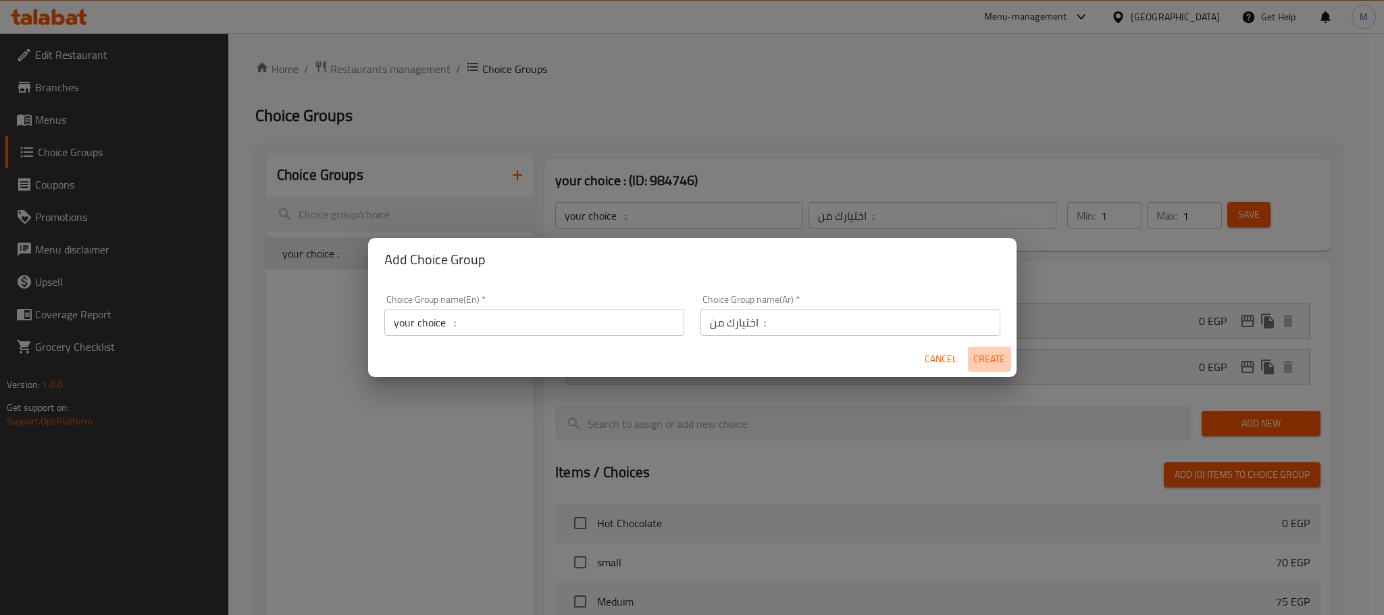
click at [990, 359] on span "Create" at bounding box center [989, 359] width 32 height 17
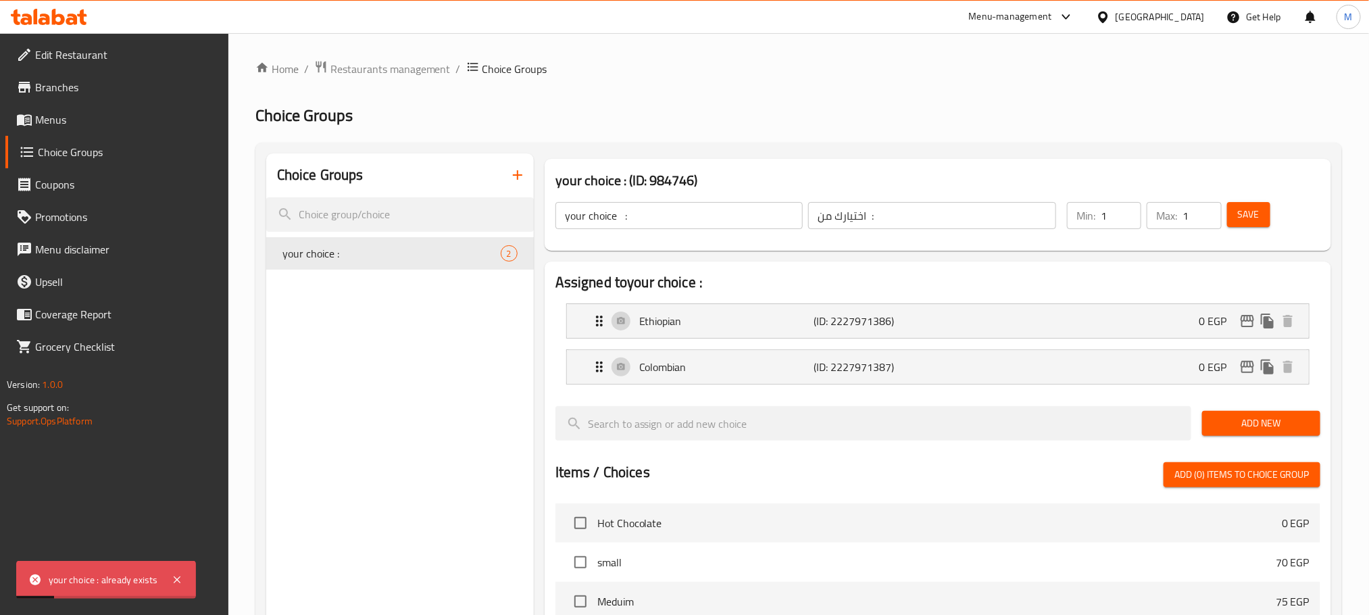
click at [507, 193] on div "Choice Groups" at bounding box center [400, 175] width 268 height 44
click at [519, 174] on icon "button" at bounding box center [517, 175] width 16 height 16
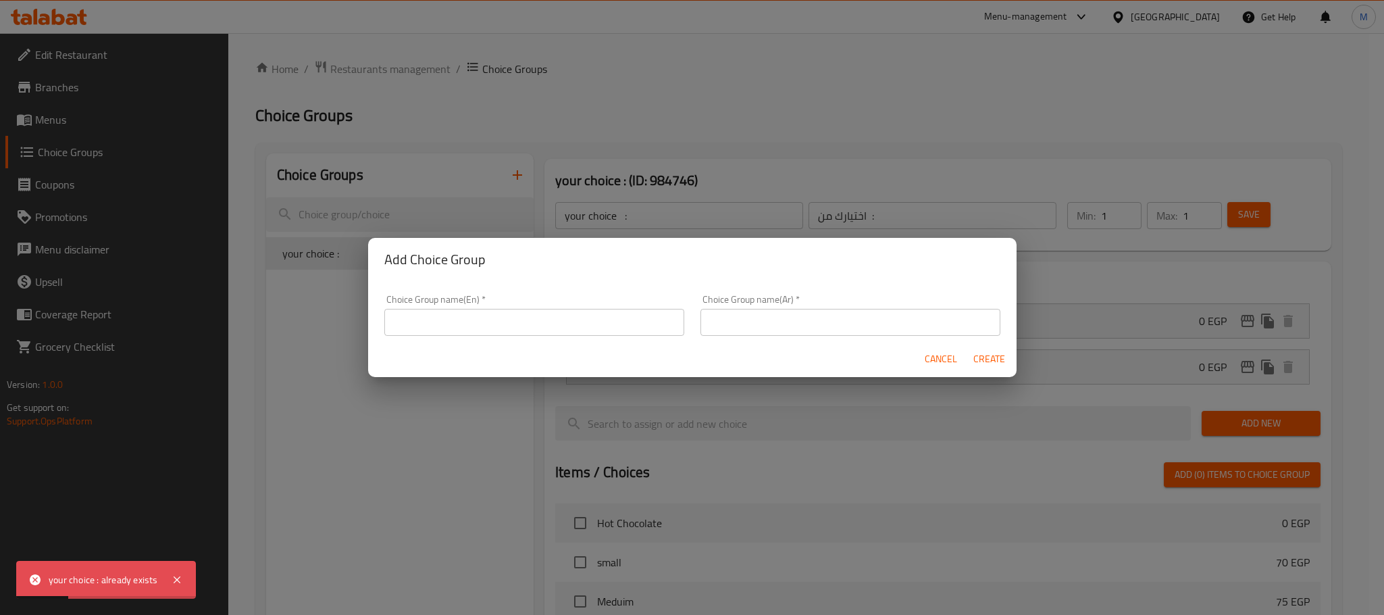
click at [603, 280] on div "Add Choice Group Choice Group name(En)   * Choice Group name(En) * Choice Group…" at bounding box center [692, 307] width 649 height 139
click at [627, 316] on input "text" at bounding box center [534, 322] width 300 height 27
click at [453, 318] on input "your choice :" at bounding box center [534, 322] width 300 height 27
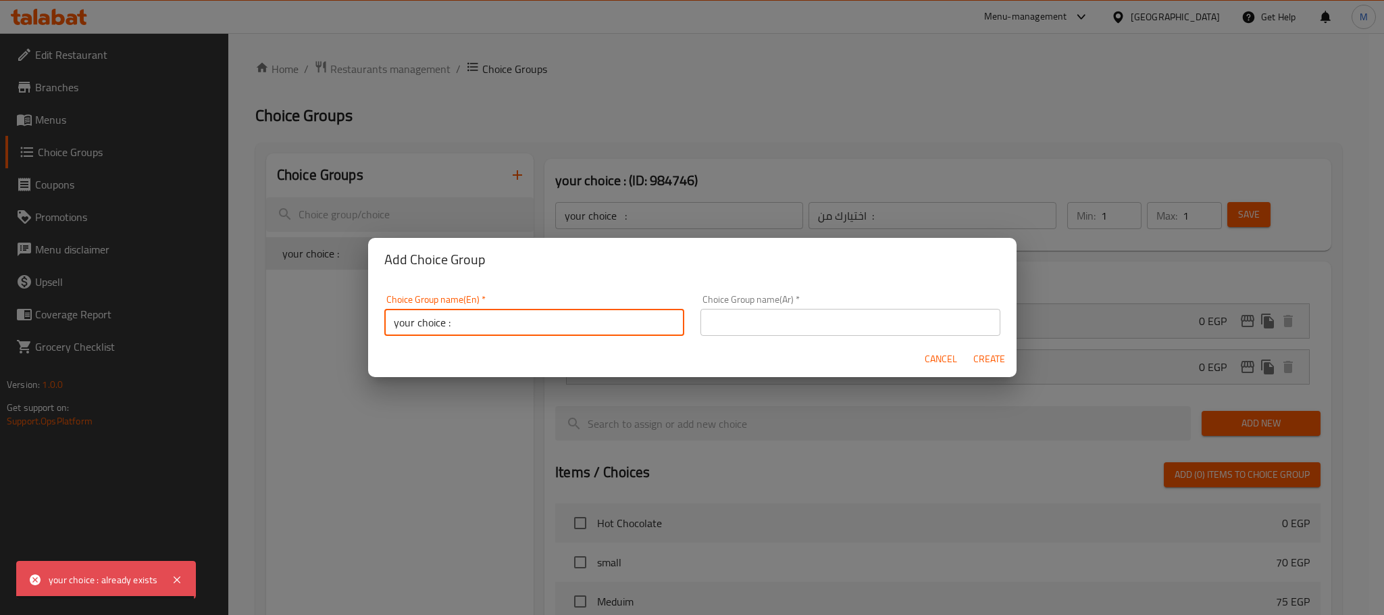
type input "your choice :"
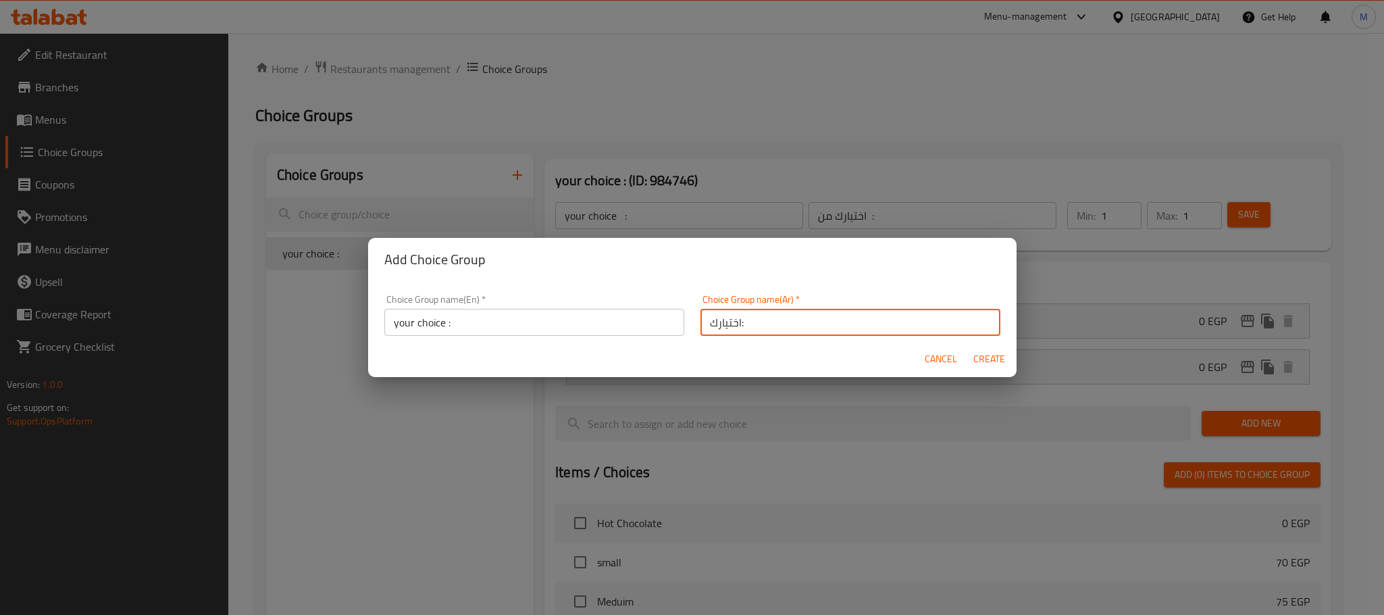
type input "اختيارك:"
click at [1003, 351] on span "Create" at bounding box center [989, 359] width 32 height 17
type input "your choice :"
type input "اختيارك:"
type input "0"
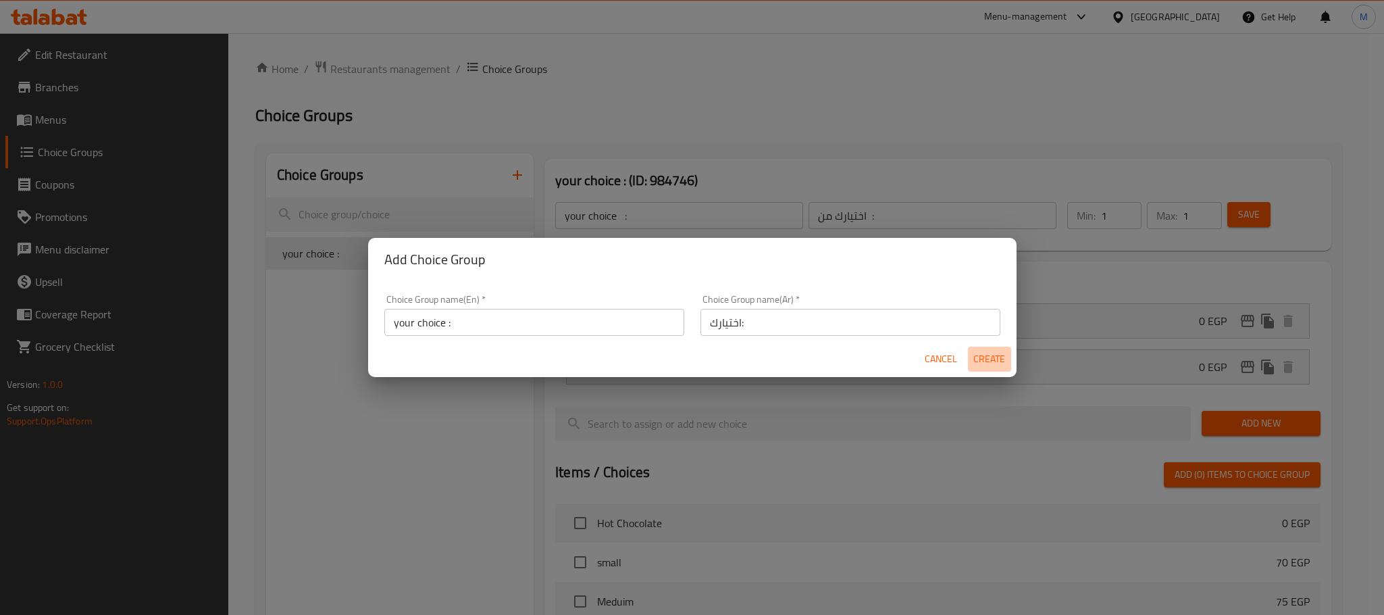
type input "0"
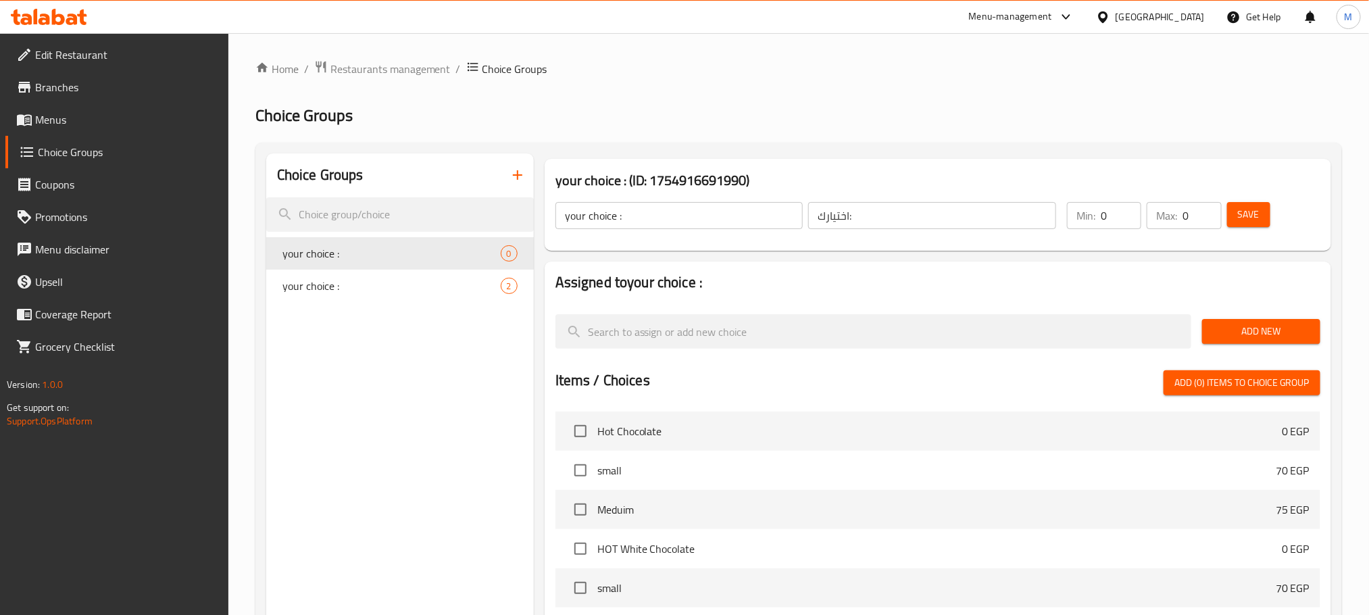
click at [1209, 307] on div at bounding box center [937, 308] width 765 height 11
click at [1226, 331] on span "Add New" at bounding box center [1261, 331] width 97 height 17
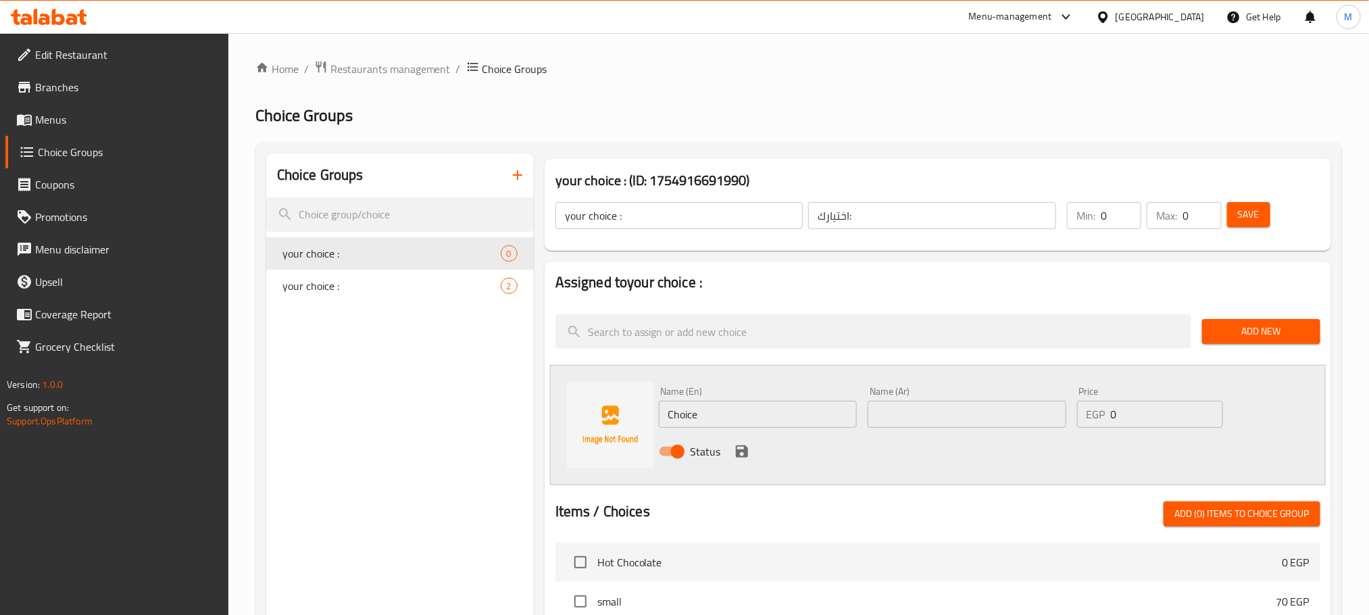
drag, startPoint x: 1019, startPoint y: 434, endPoint x: 1012, endPoint y: 424, distance: 13.1
click at [1018, 434] on div "Status" at bounding box center [967, 451] width 628 height 36
click at [1010, 418] on input "text" at bounding box center [966, 414] width 199 height 27
type input "s"
type input "سادة"
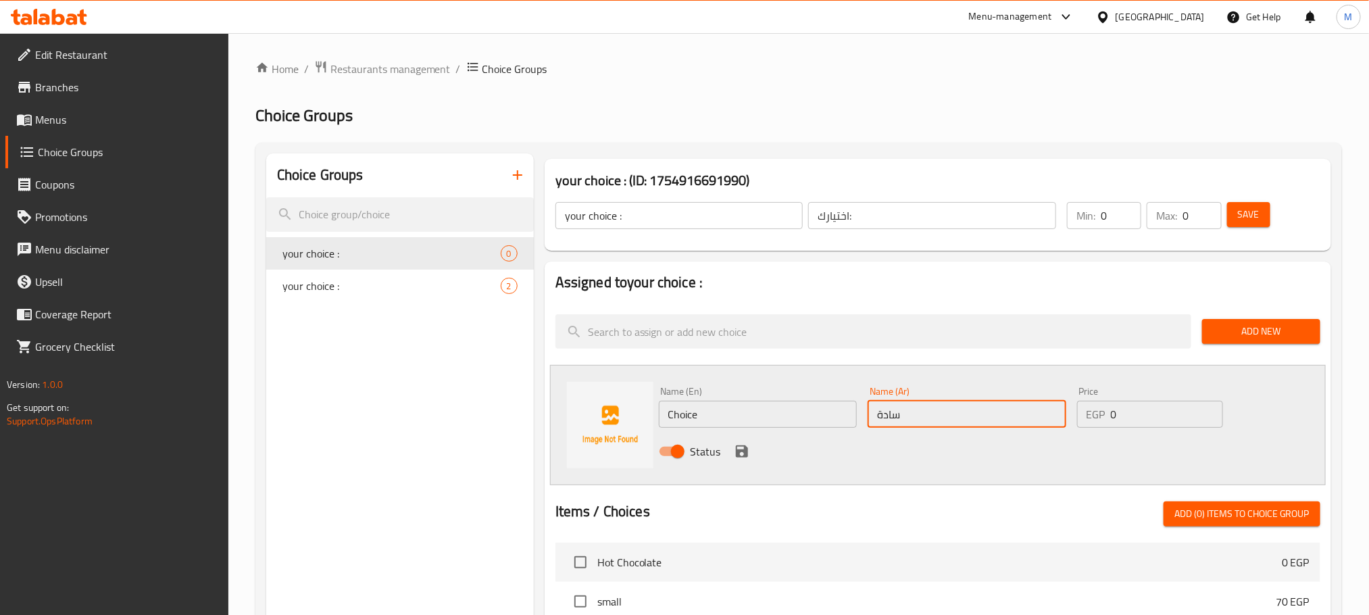
click at [819, 418] on input "Choice" at bounding box center [758, 414] width 199 height 27
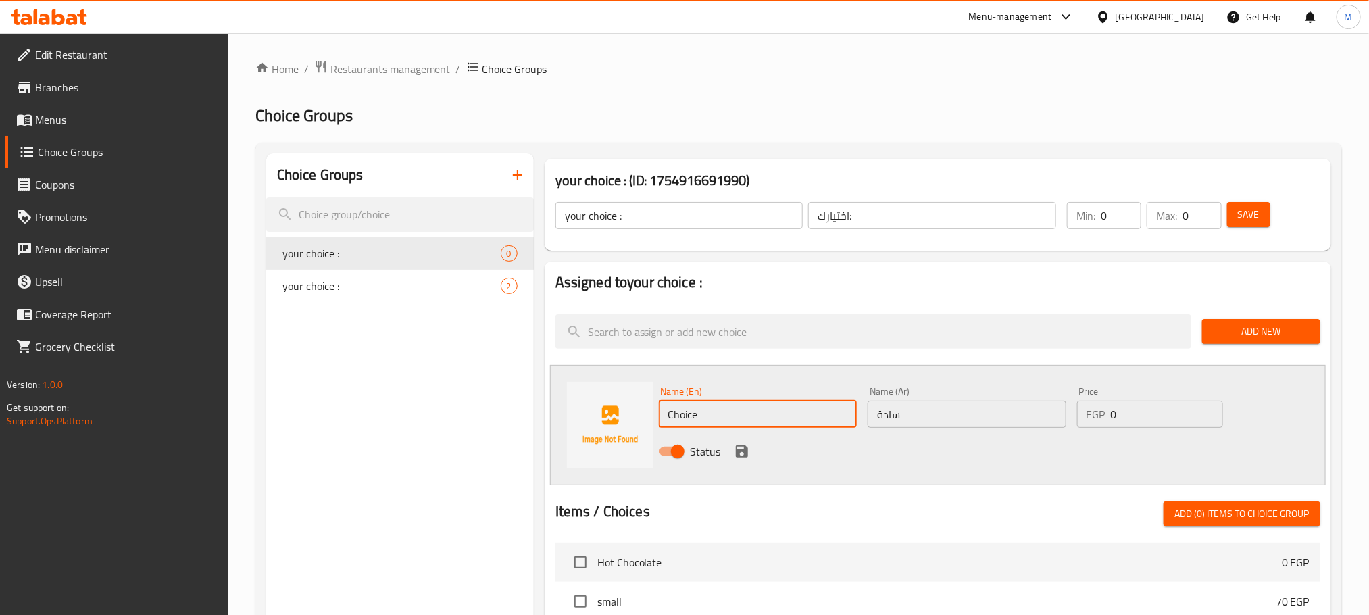
click at [819, 418] on input "Choice" at bounding box center [758, 414] width 199 height 27
type input "Plain"
click at [742, 446] on icon "save" at bounding box center [742, 451] width 12 height 12
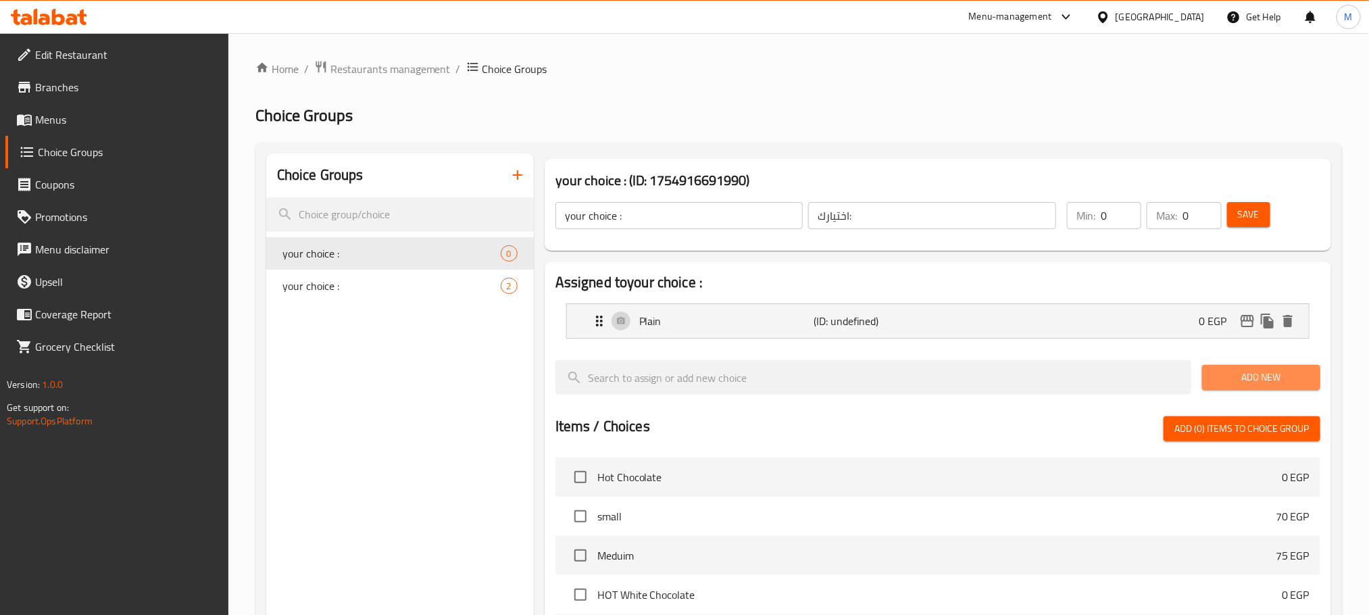
click at [1271, 372] on span "Add New" at bounding box center [1261, 377] width 97 height 17
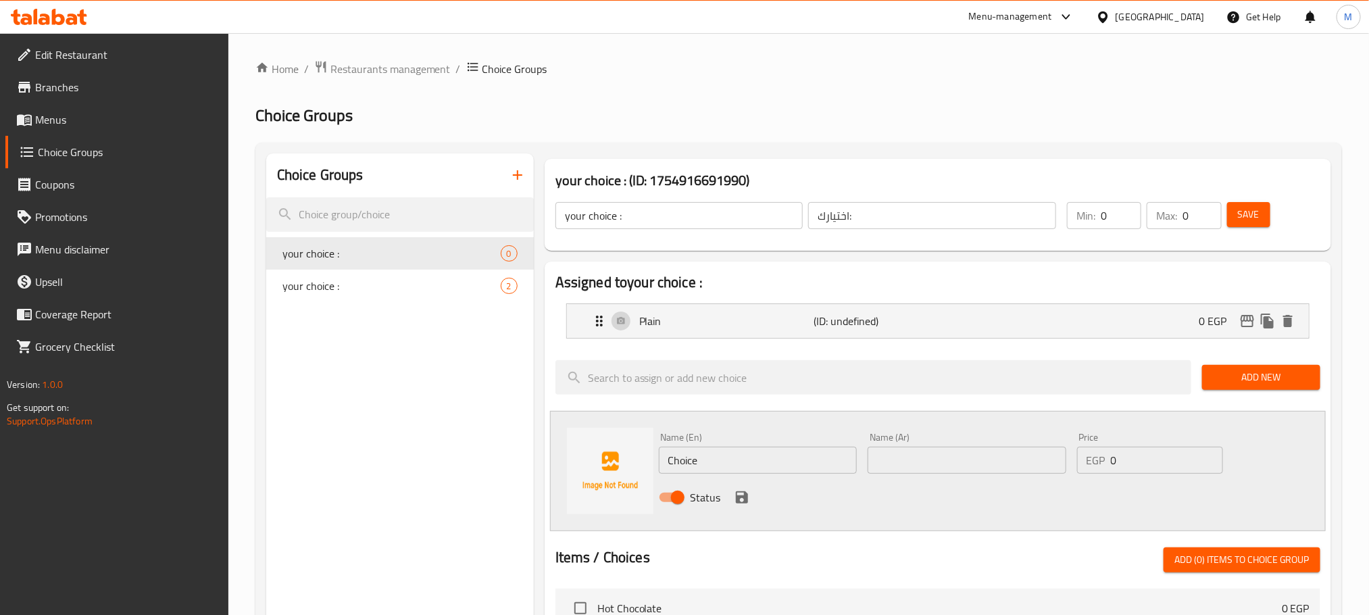
click at [795, 478] on div "Name (En) Choice Name (En)" at bounding box center [757, 453] width 209 height 52
click at [794, 462] on input "Choice" at bounding box center [758, 460] width 199 height 27
click at [792, 462] on input "Choice" at bounding box center [758, 460] width 199 height 27
type input "Oats"
type input "شوفان"
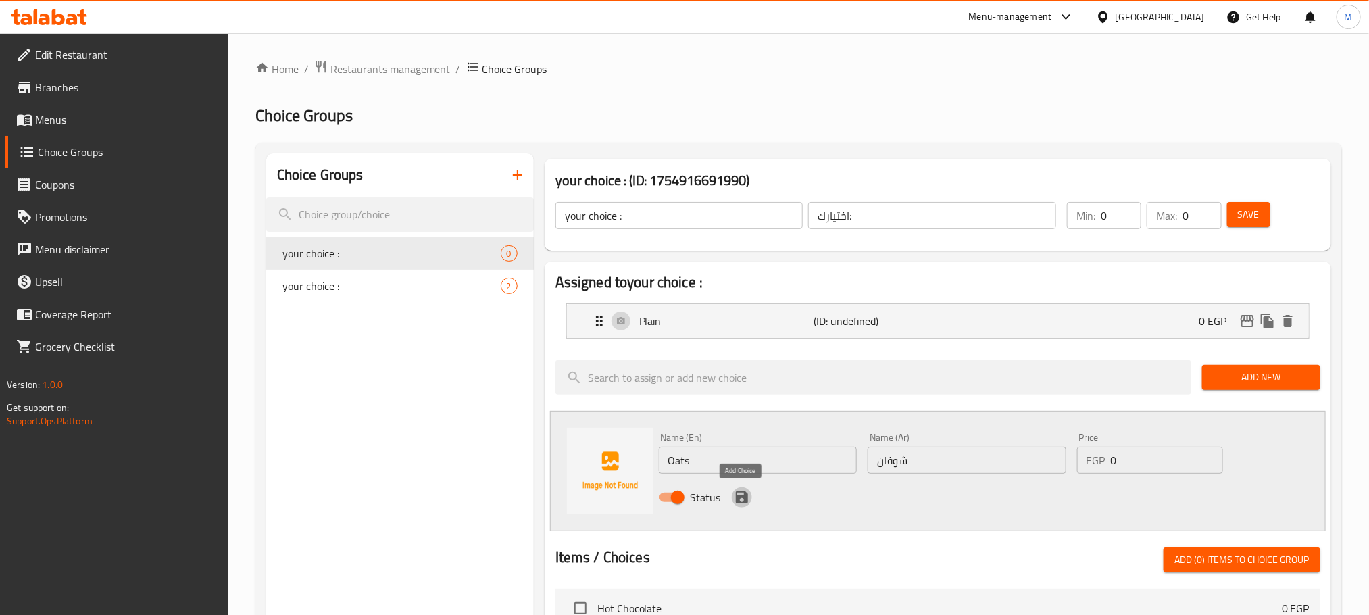
drag, startPoint x: 736, startPoint y: 499, endPoint x: 803, endPoint y: 473, distance: 71.9
click at [736, 503] on icon "save" at bounding box center [742, 497] width 12 height 12
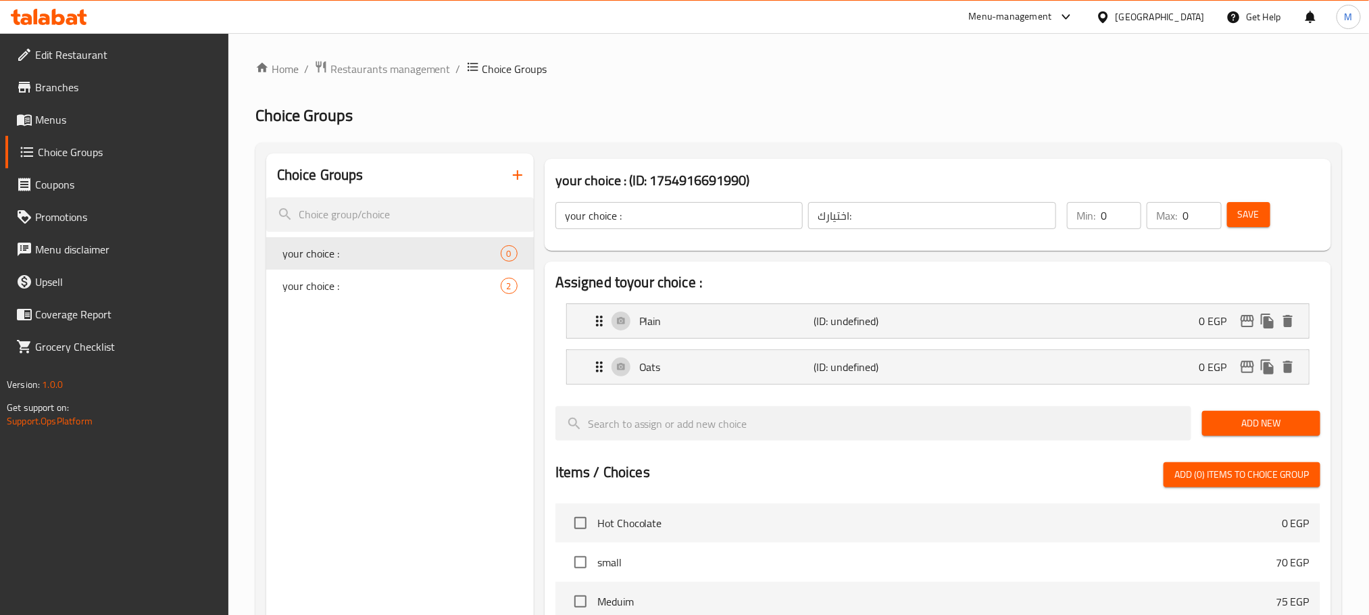
click at [1237, 422] on span "Add New" at bounding box center [1261, 423] width 97 height 17
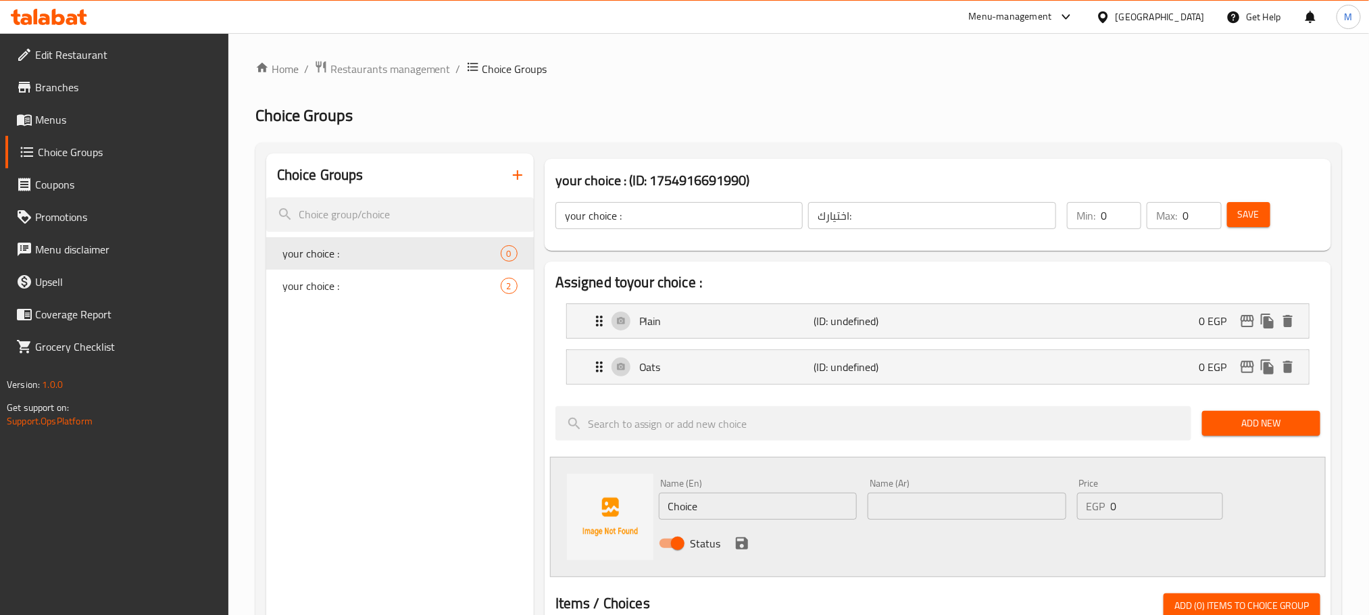
click at [738, 503] on input "Choice" at bounding box center [758, 505] width 199 height 27
type input "Nutella"
type input "نوتيلا"
click at [744, 537] on icon "save" at bounding box center [742, 543] width 16 height 16
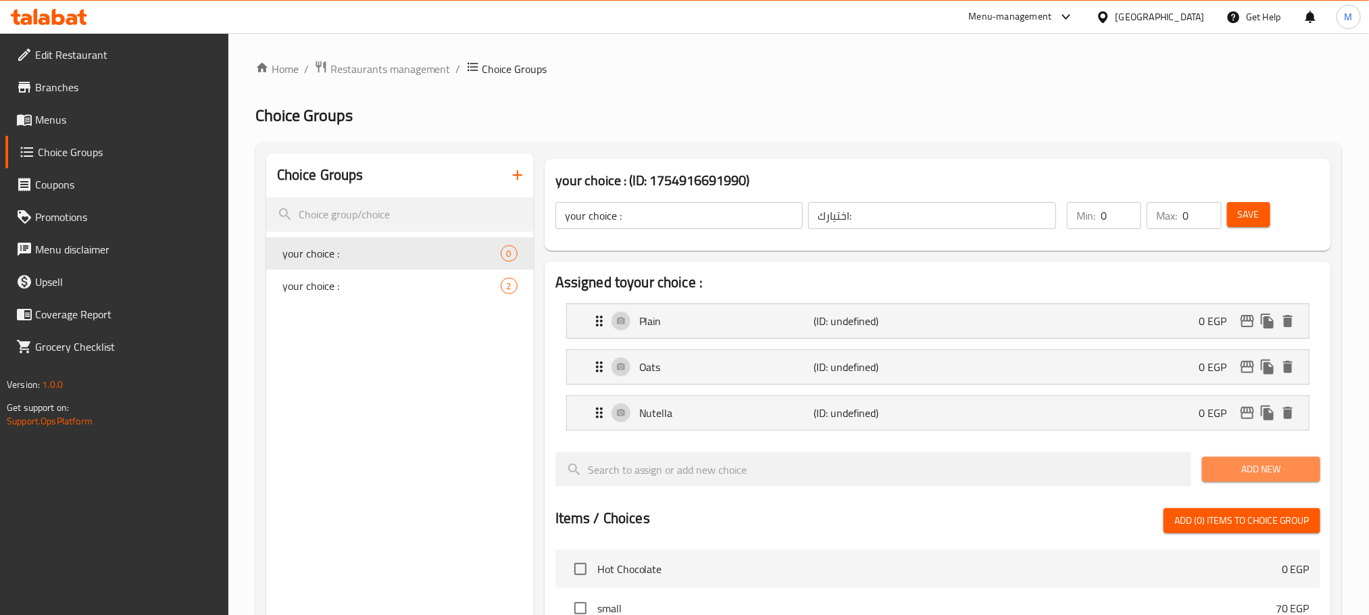
click at [1261, 465] on span "Add New" at bounding box center [1261, 469] width 97 height 17
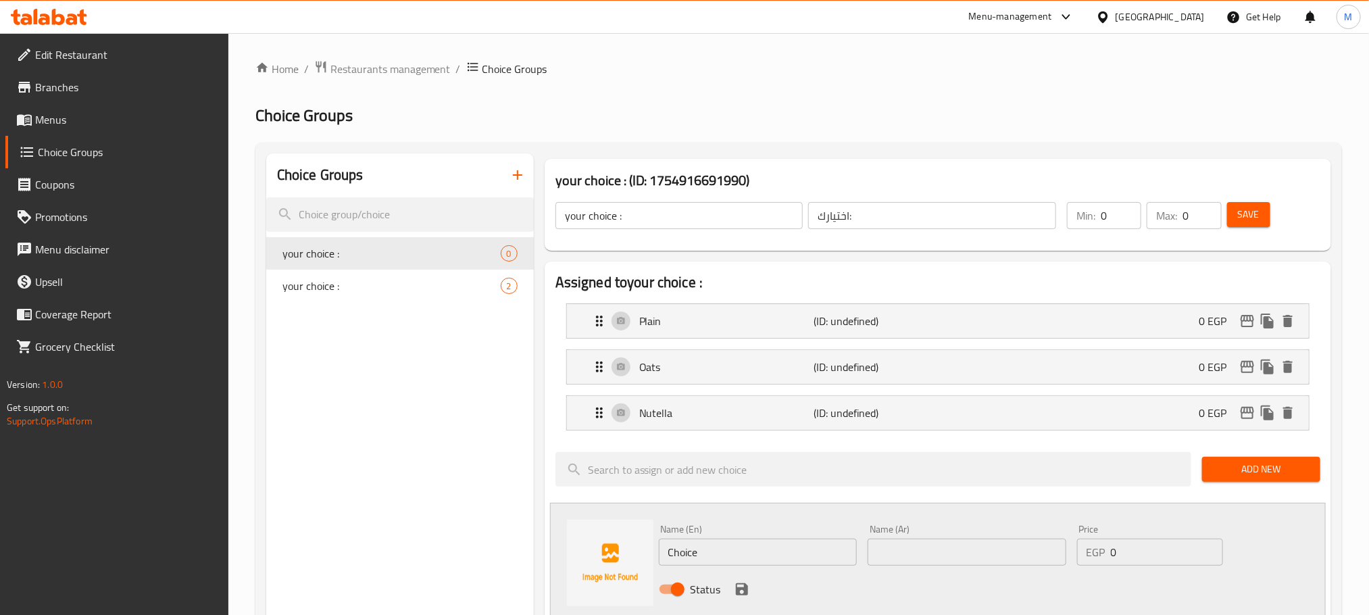
click at [715, 548] on input "Choice" at bounding box center [758, 551] width 199 height 27
type input "Lotus"
type input "لوتس"
click at [738, 601] on div "Status" at bounding box center [967, 589] width 628 height 36
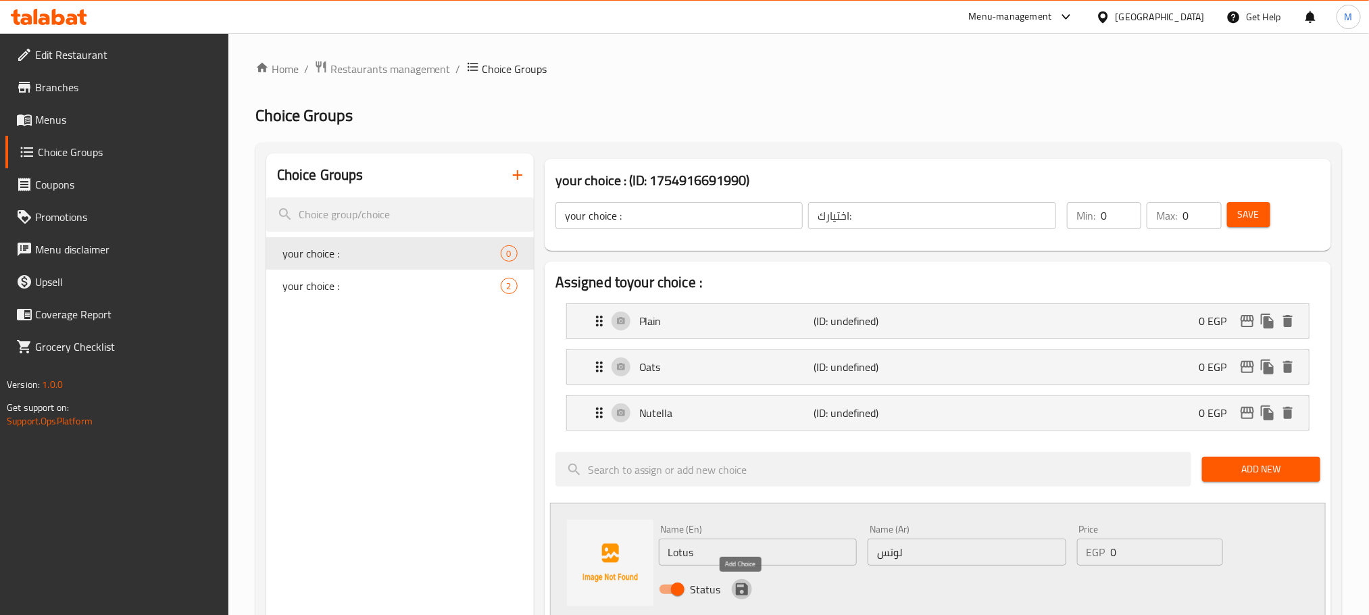
click at [738, 595] on icon "save" at bounding box center [742, 589] width 12 height 12
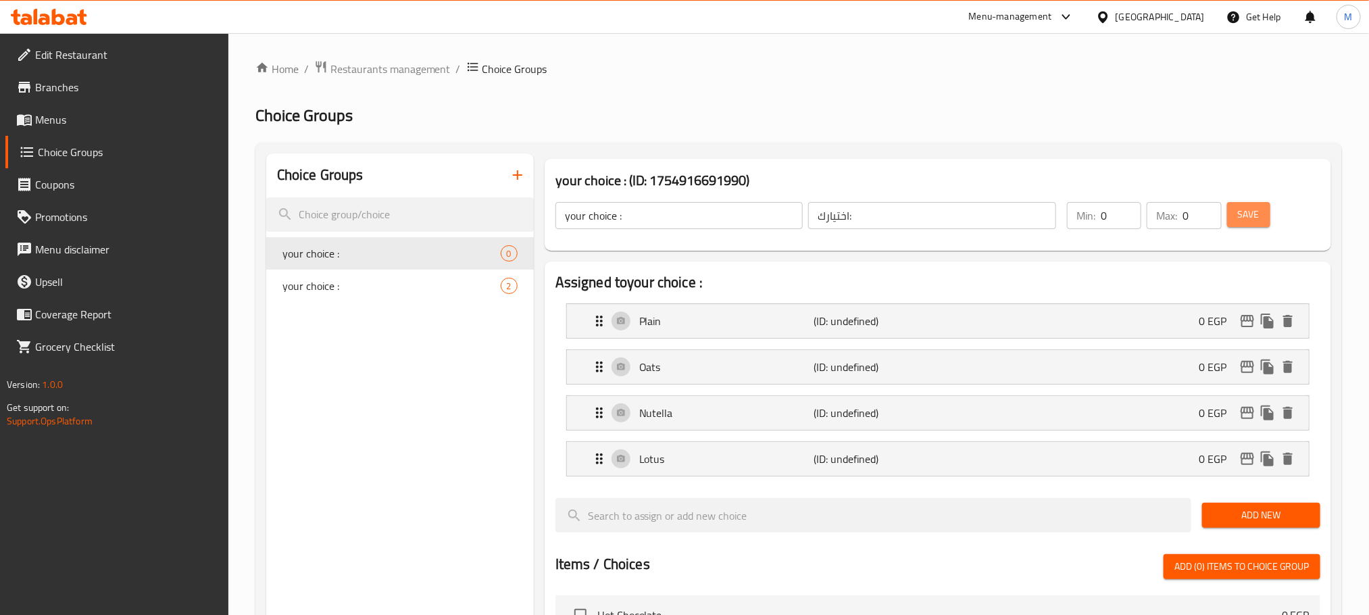
click at [1234, 205] on button "Save" at bounding box center [1248, 214] width 43 height 25
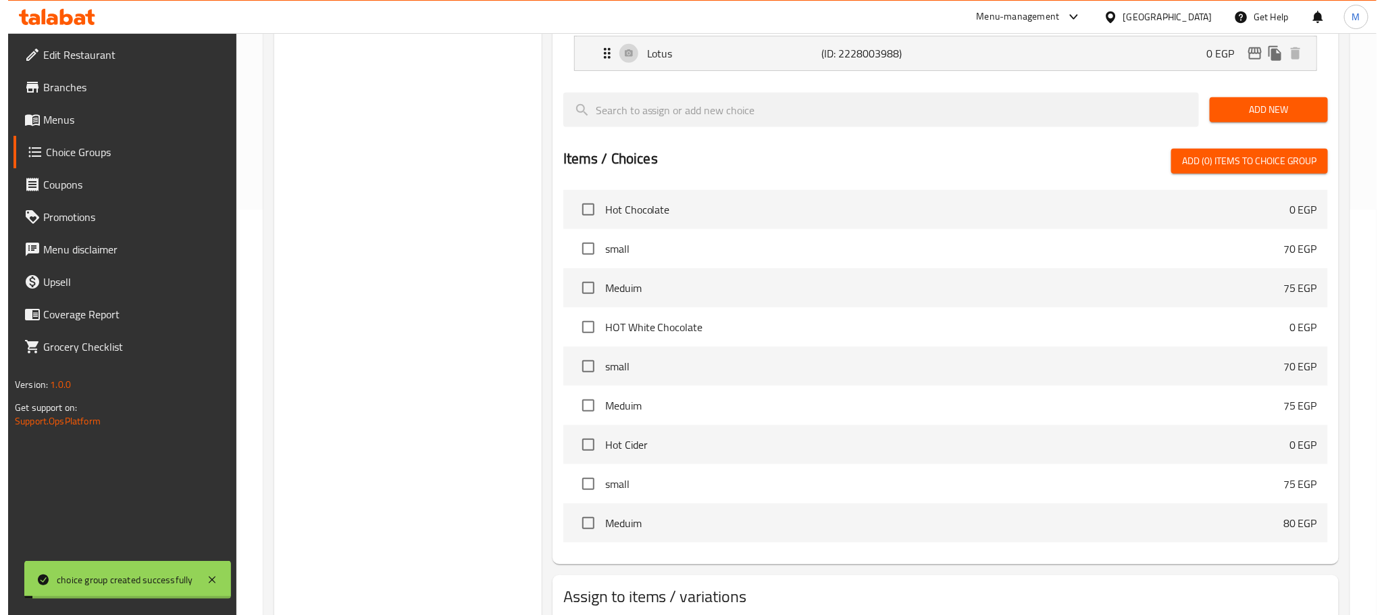
scroll to position [494, 0]
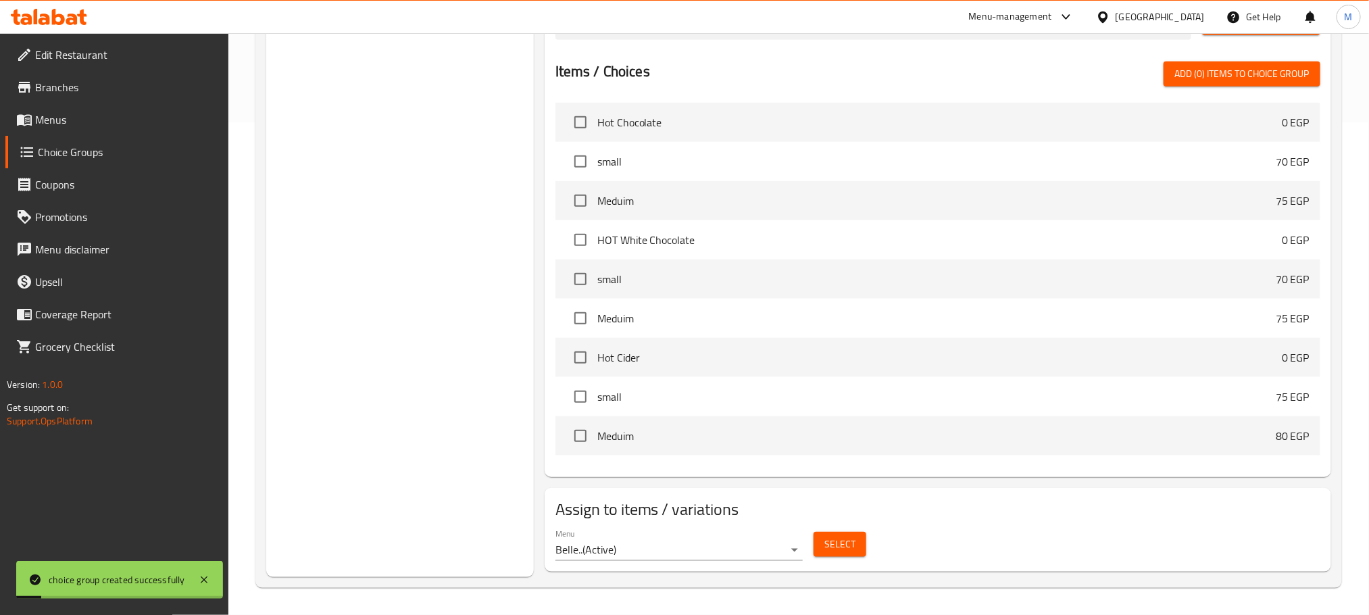
click at [830, 542] on span "Select" at bounding box center [839, 544] width 31 height 17
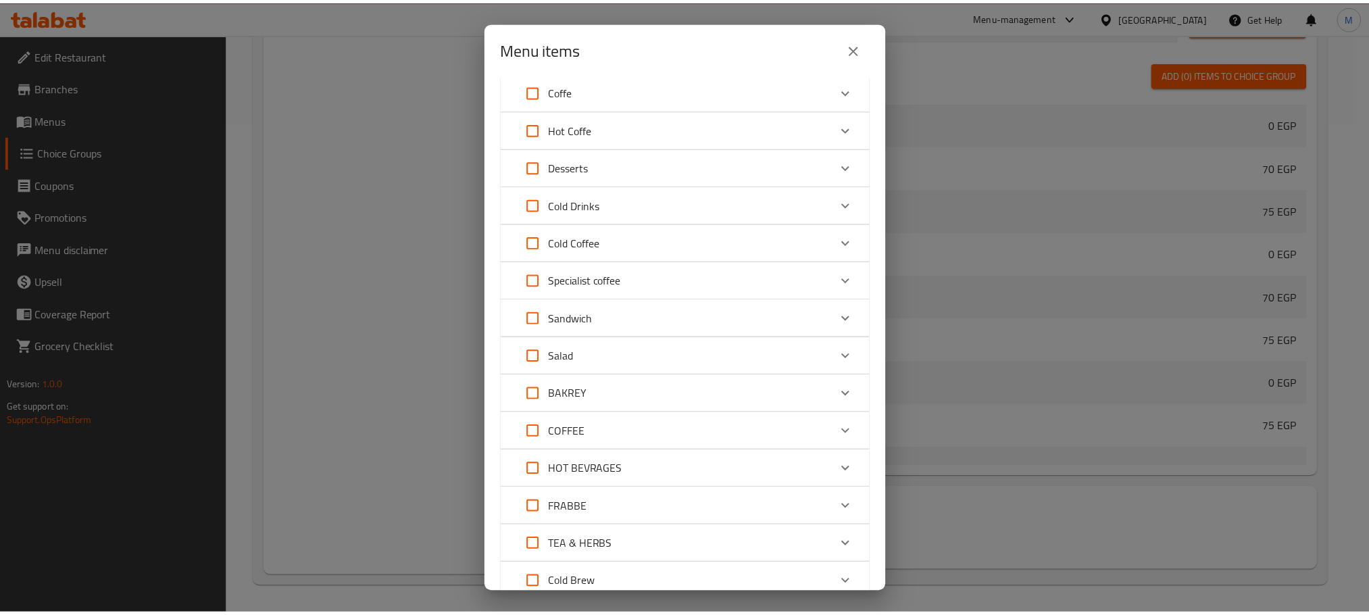
scroll to position [0, 0]
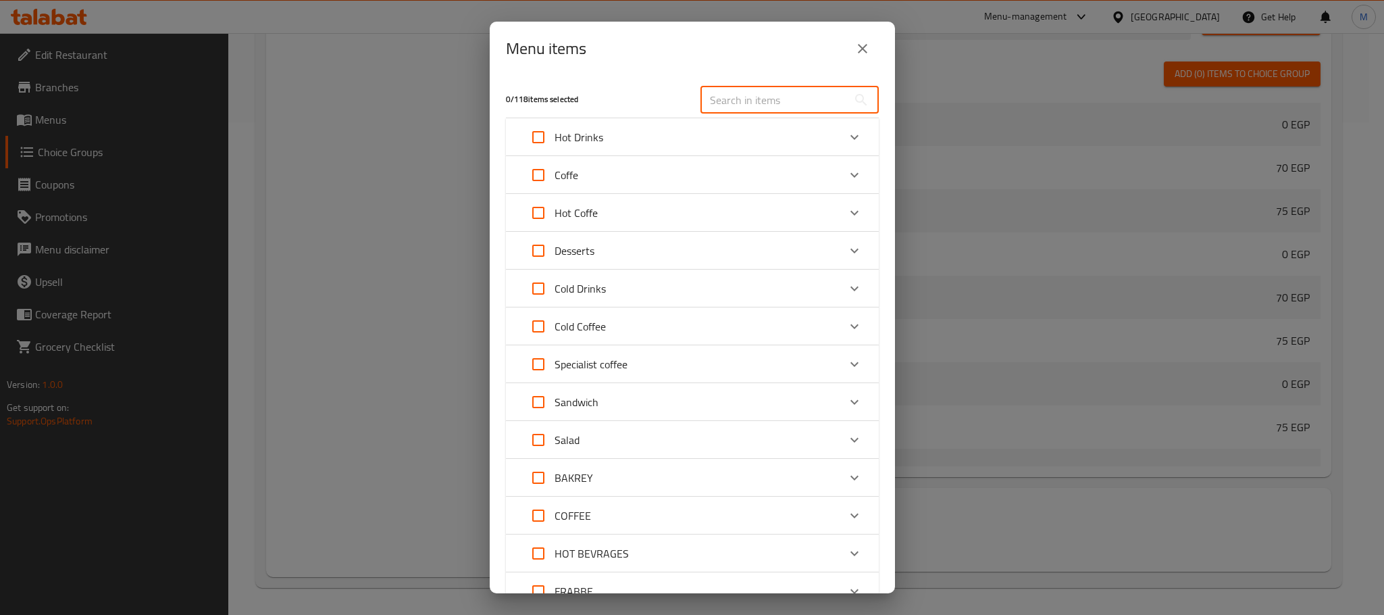
click at [813, 99] on input "text" at bounding box center [774, 99] width 147 height 27
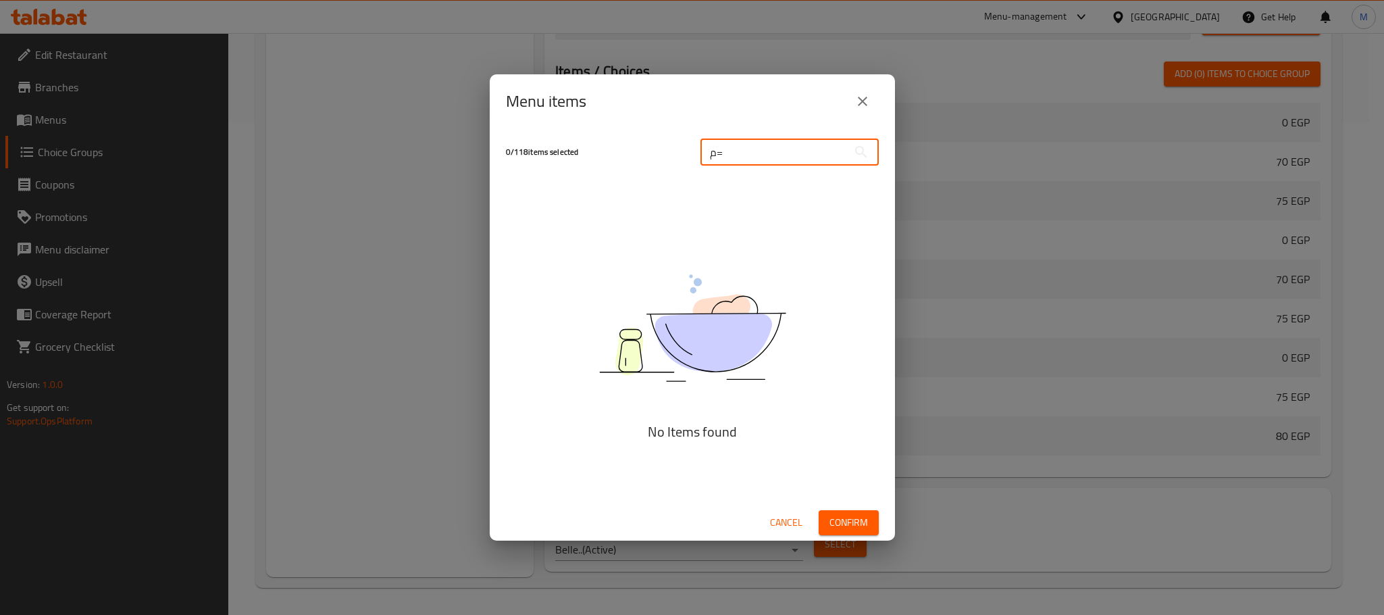
type input "م"
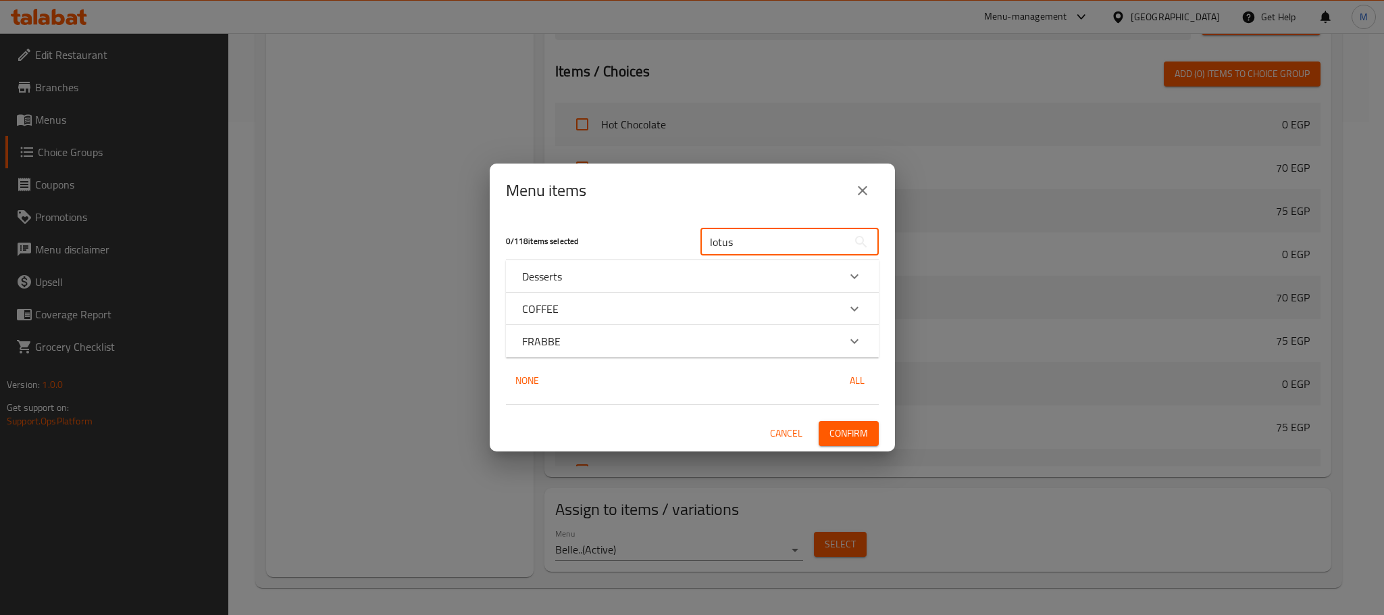
type input "lotus"
click at [649, 329] on div "FRABBE" at bounding box center [692, 341] width 373 height 32
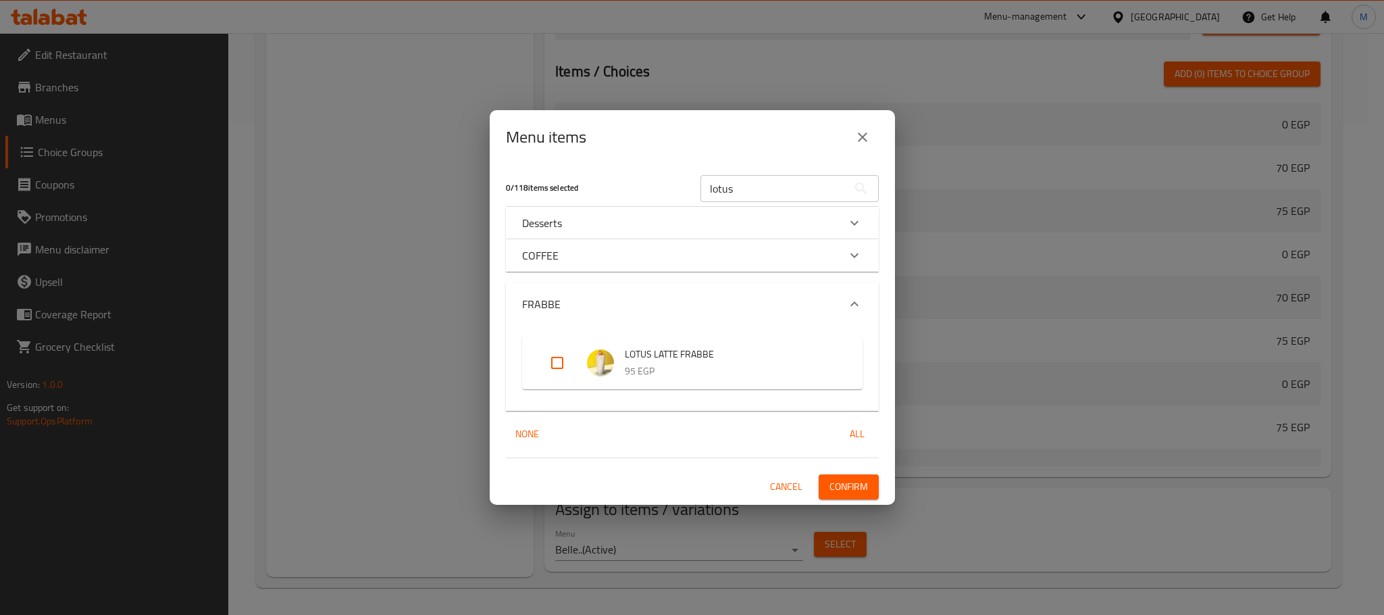
click at [653, 306] on div "FRABBE" at bounding box center [680, 304] width 316 height 16
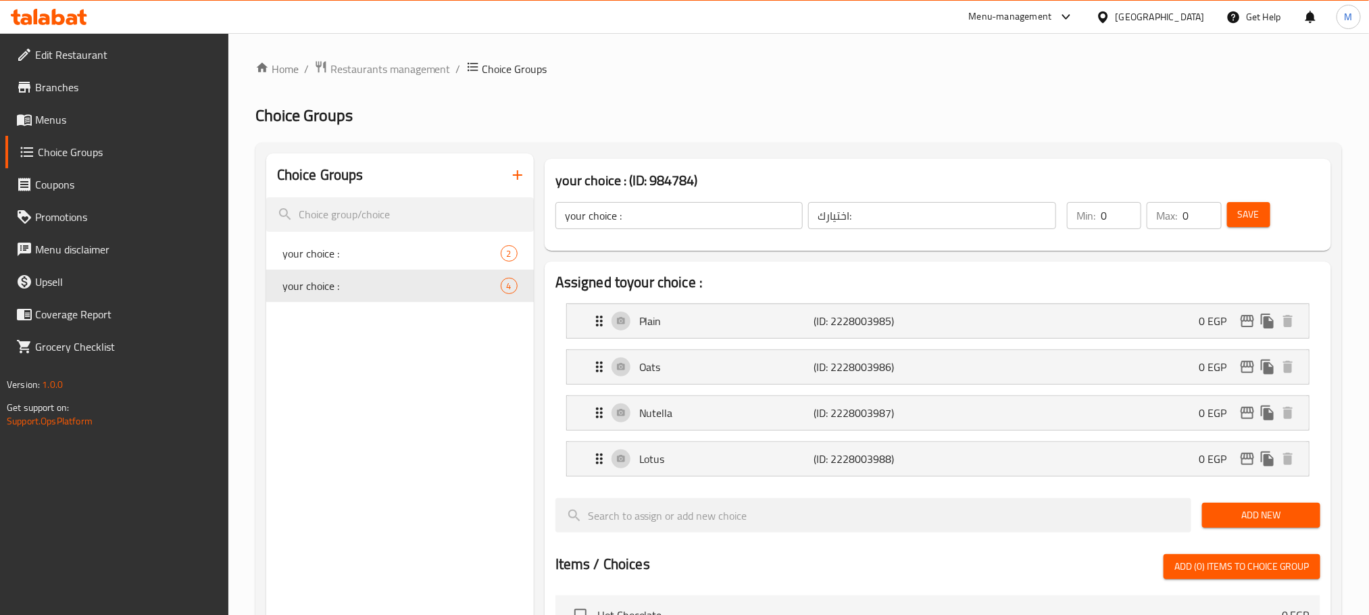
click at [1248, 207] on span "Save" at bounding box center [1249, 214] width 22 height 17
click at [515, 282] on icon "duplicate" at bounding box center [513, 286] width 16 height 16
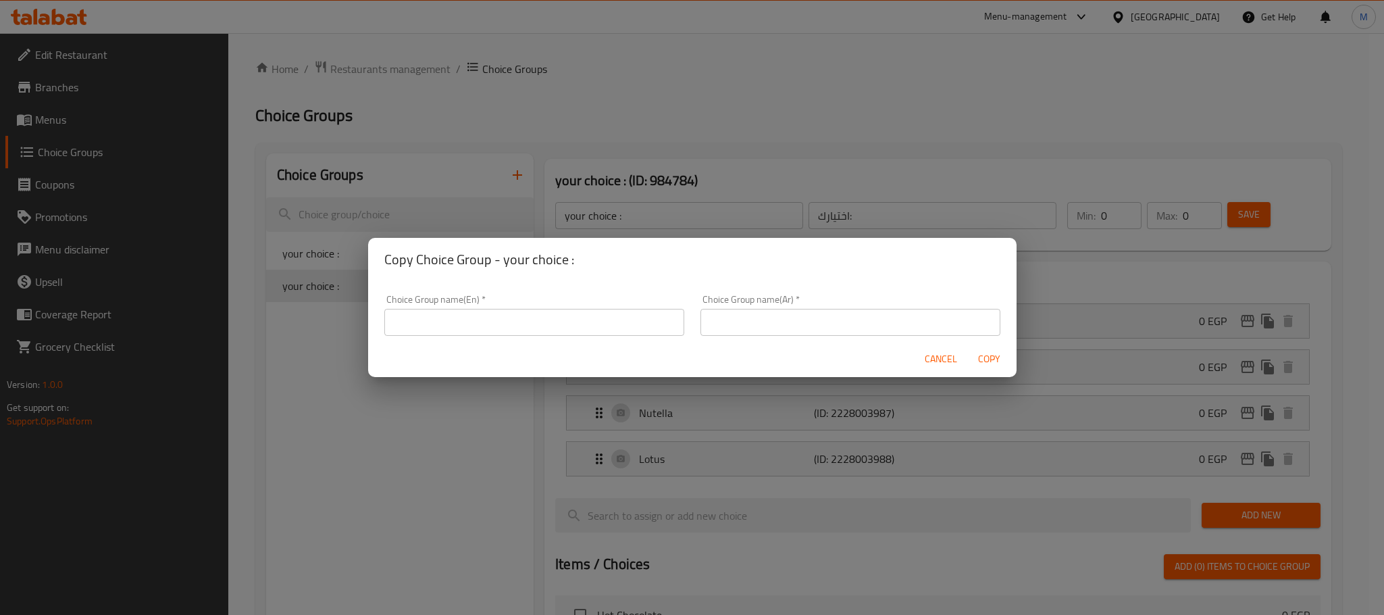
click at [541, 313] on input "text" at bounding box center [534, 322] width 300 height 27
click at [503, 258] on h2 "Copy Choice Group - your choice :" at bounding box center [692, 260] width 616 height 22
copy h2 "your choice"
drag, startPoint x: 503, startPoint y: 258, endPoint x: 534, endPoint y: 258, distance: 31.1
click at [534, 258] on h2 "Copy Choice Group - your choice :" at bounding box center [692, 260] width 616 height 22
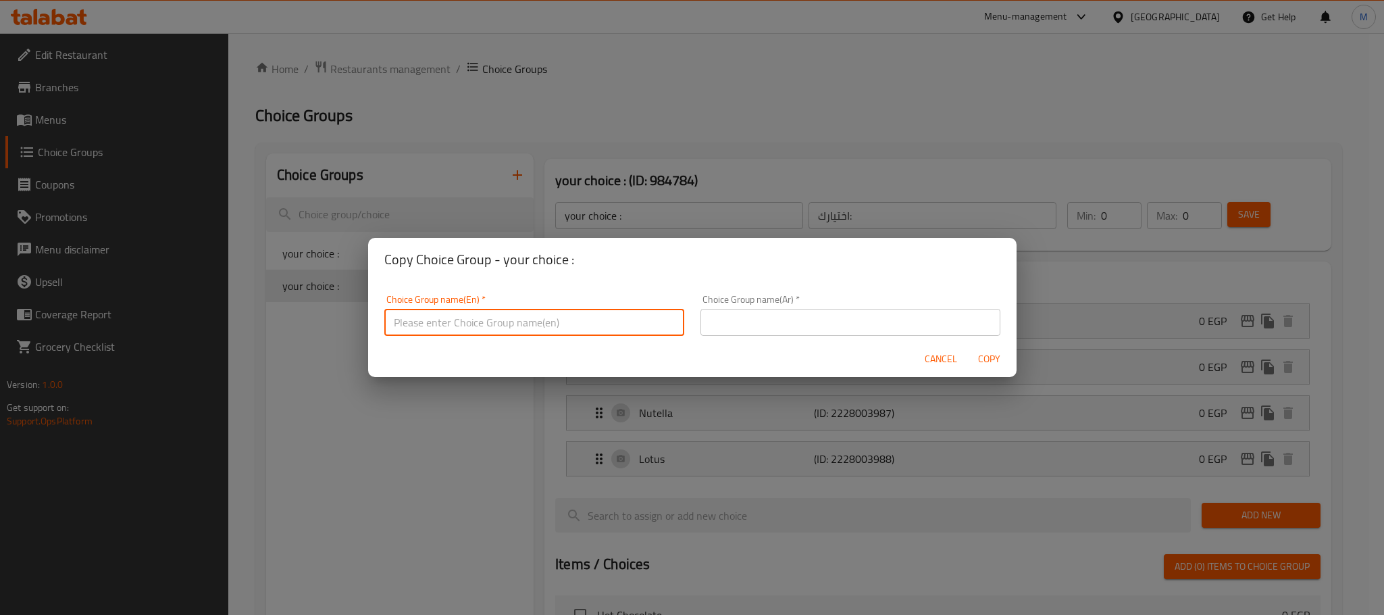
click at [519, 331] on input "text" at bounding box center [534, 322] width 300 height 27
paste input "your choice"
type input "your choice:"
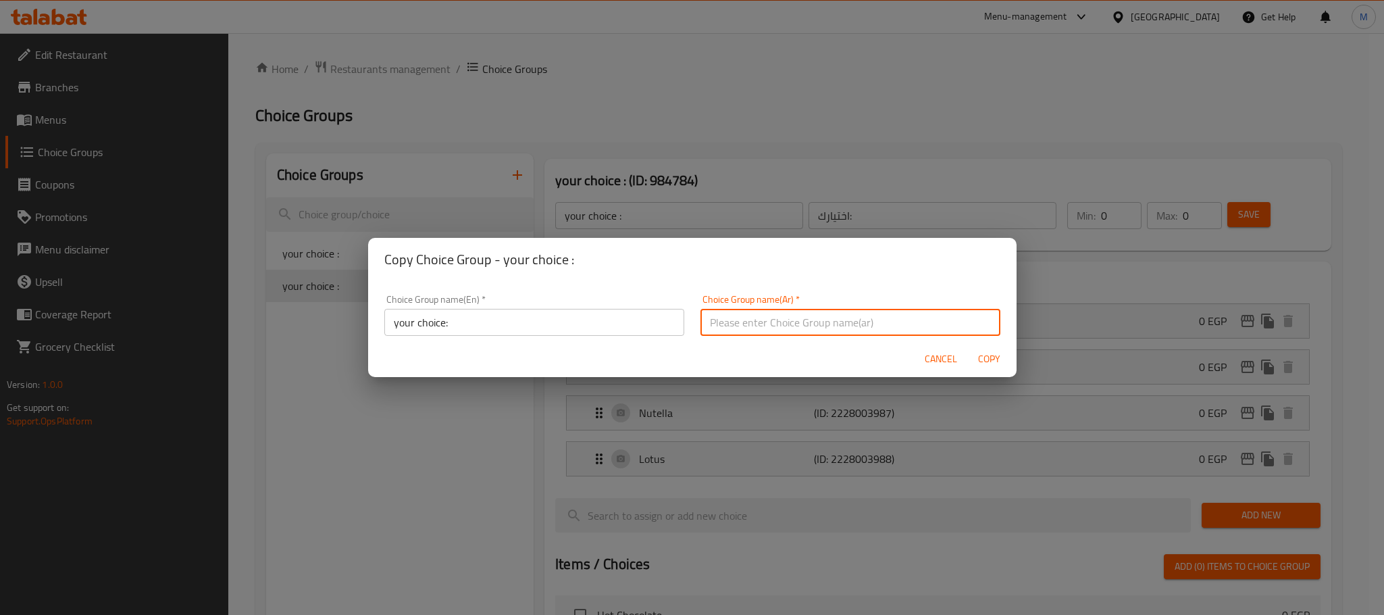
click at [772, 320] on input "text" at bounding box center [851, 322] width 300 height 27
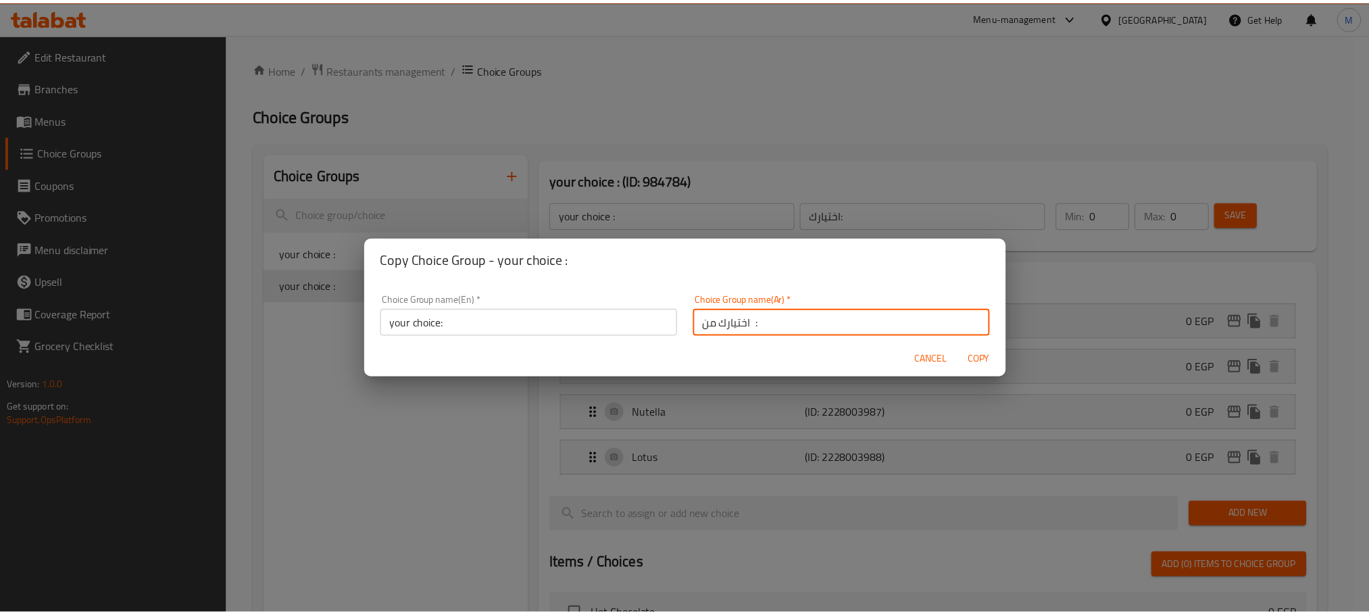
scroll to position [3, 0]
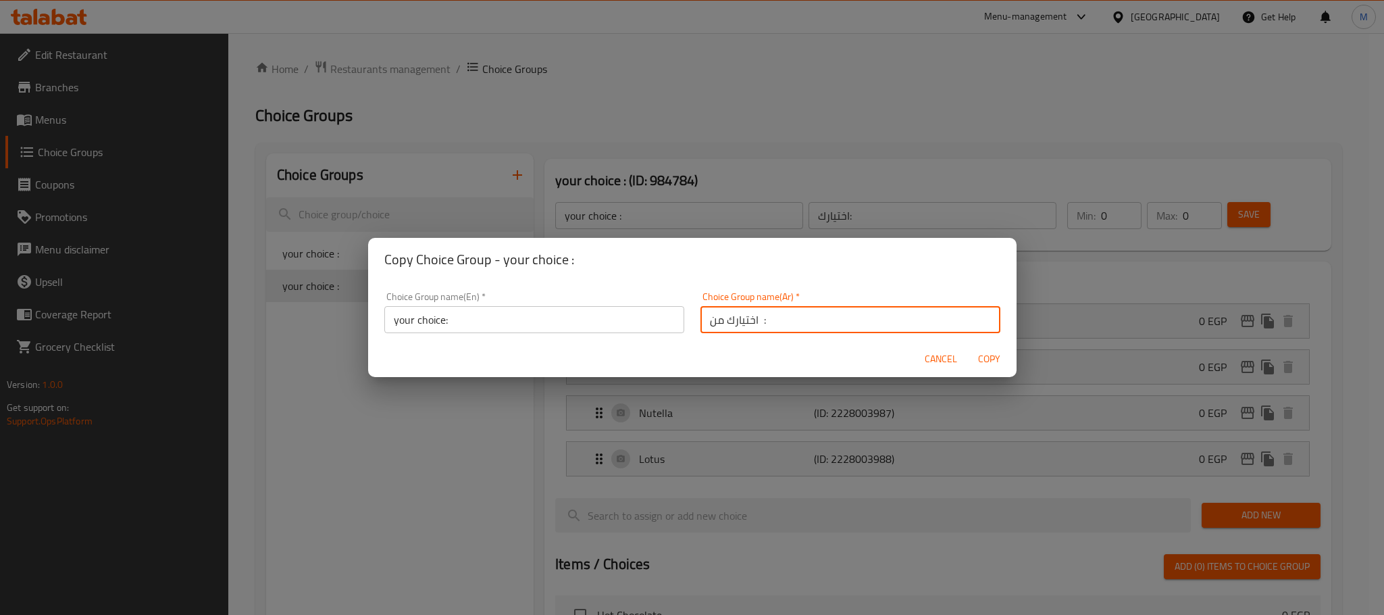
drag, startPoint x: 746, startPoint y: 321, endPoint x: 762, endPoint y: 323, distance: 16.3
click at [762, 323] on input "اختيارك من :" at bounding box center [851, 319] width 300 height 27
drag, startPoint x: 748, startPoint y: 323, endPoint x: 792, endPoint y: 321, distance: 44.0
click at [792, 321] on input "اختيارك من :" at bounding box center [851, 319] width 300 height 27
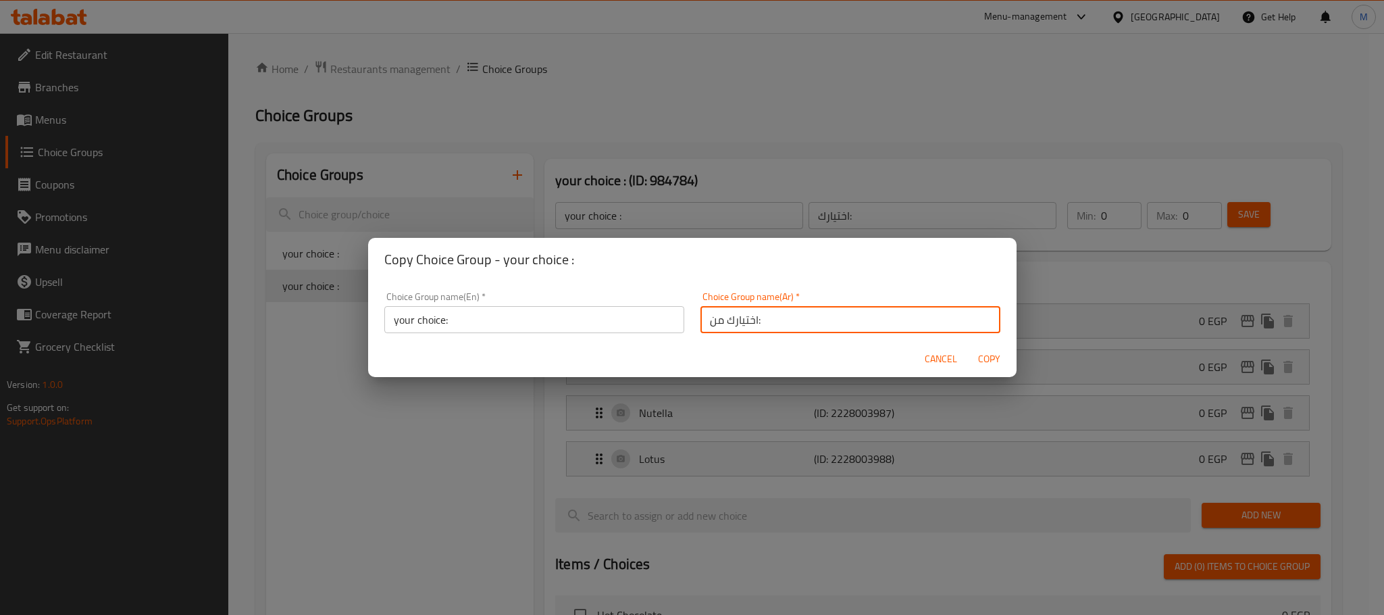
type input "اختيارك من:"
click at [996, 353] on span "Copy" at bounding box center [989, 359] width 32 height 17
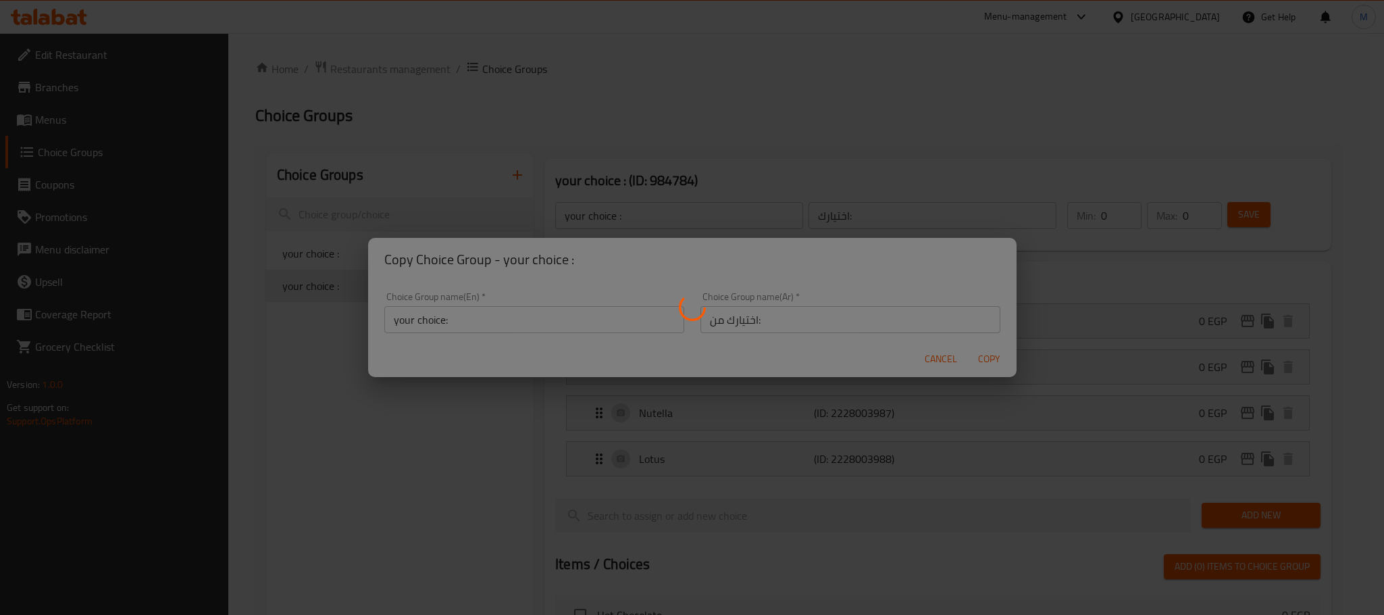
type input "your choice:"
type input "اختيارك من:"
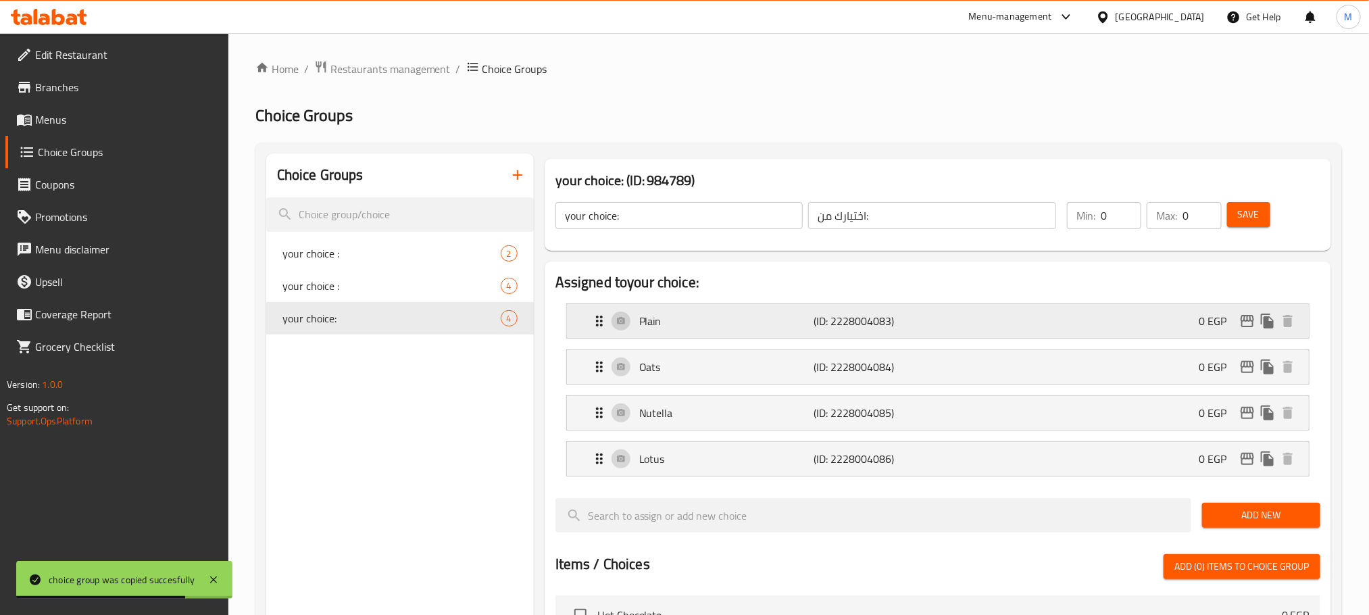
click at [859, 337] on div "Plain (ID: 2228004083) 0 EGP" at bounding box center [941, 321] width 701 height 34
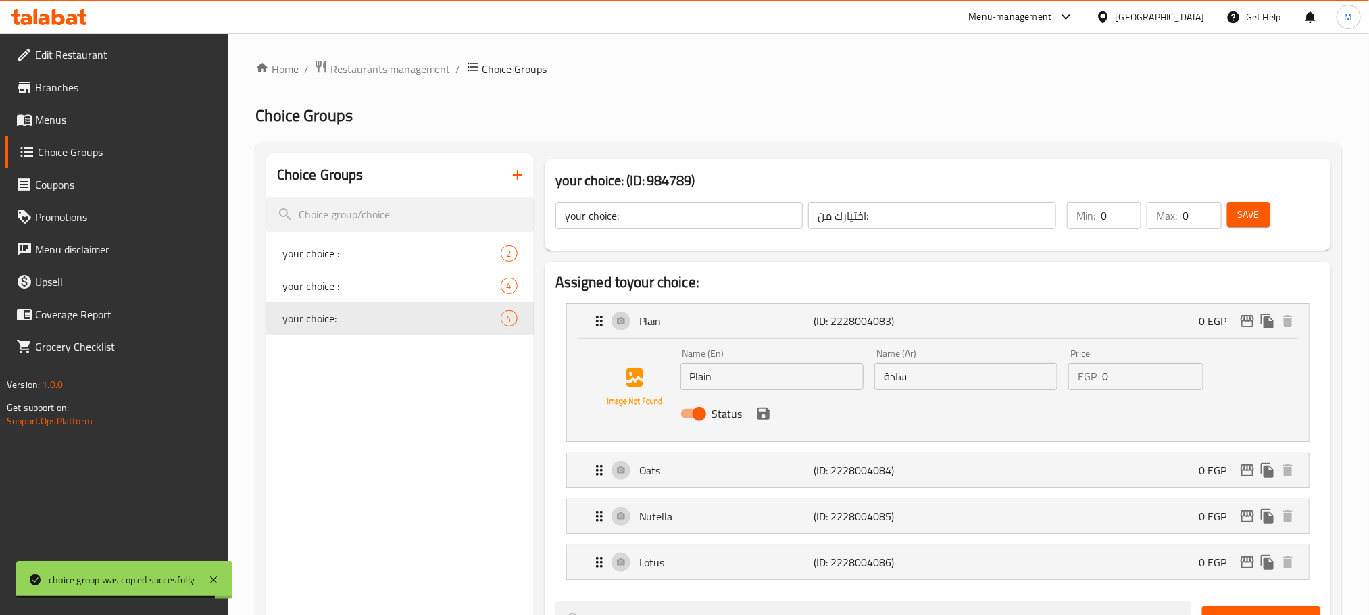
click at [788, 365] on input "Plain" at bounding box center [771, 376] width 183 height 27
drag, startPoint x: 789, startPoint y: 367, endPoint x: 788, endPoint y: 393, distance: 25.7
click at [788, 393] on div "Name (En) Plain Name (En)" at bounding box center [772, 369] width 194 height 52
type input "{"
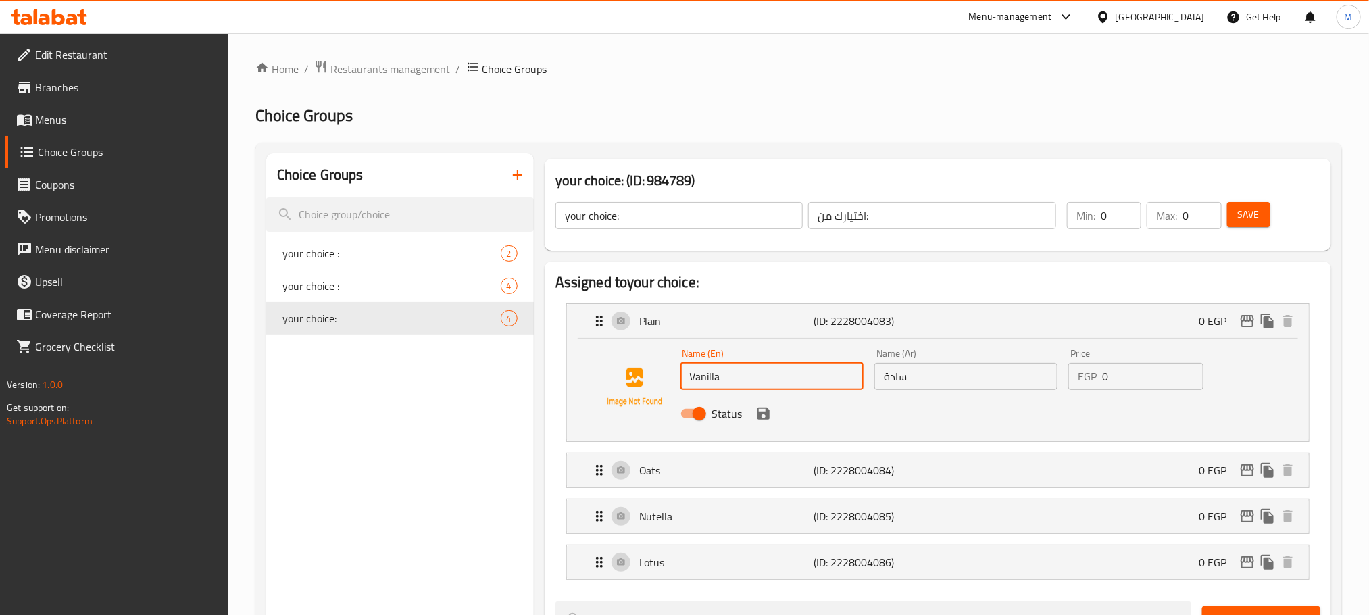
type input "Vanilla"
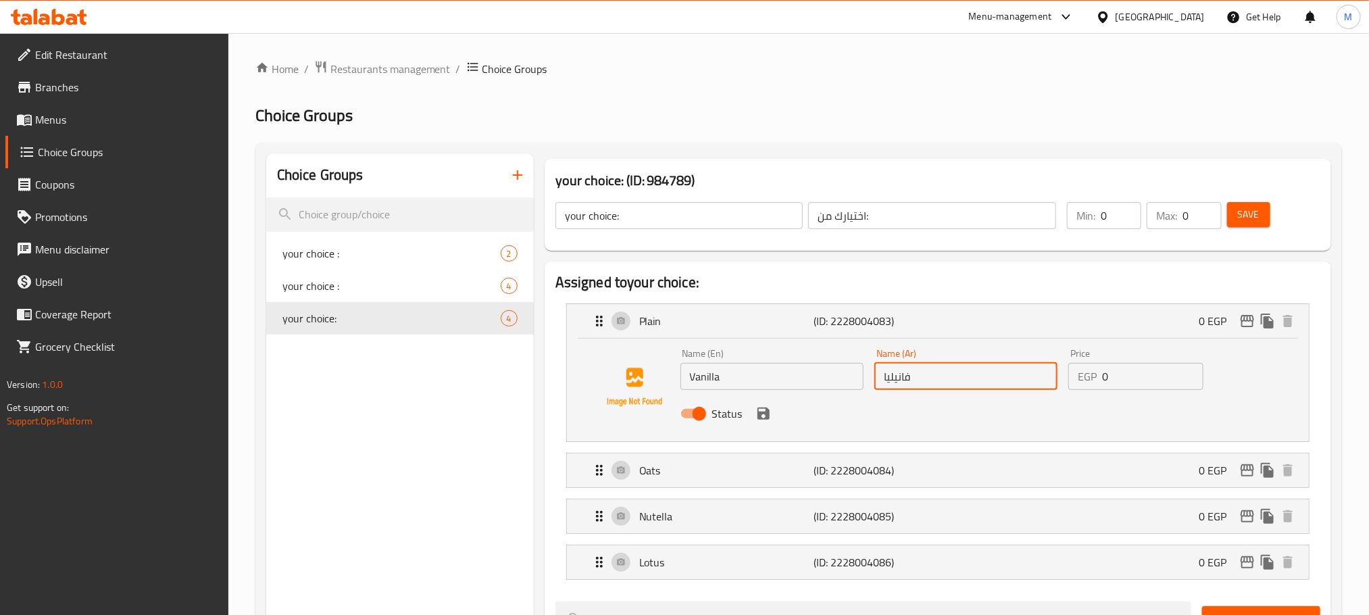
type input "فانيليا"
click at [759, 408] on icon "save" at bounding box center [763, 413] width 12 height 12
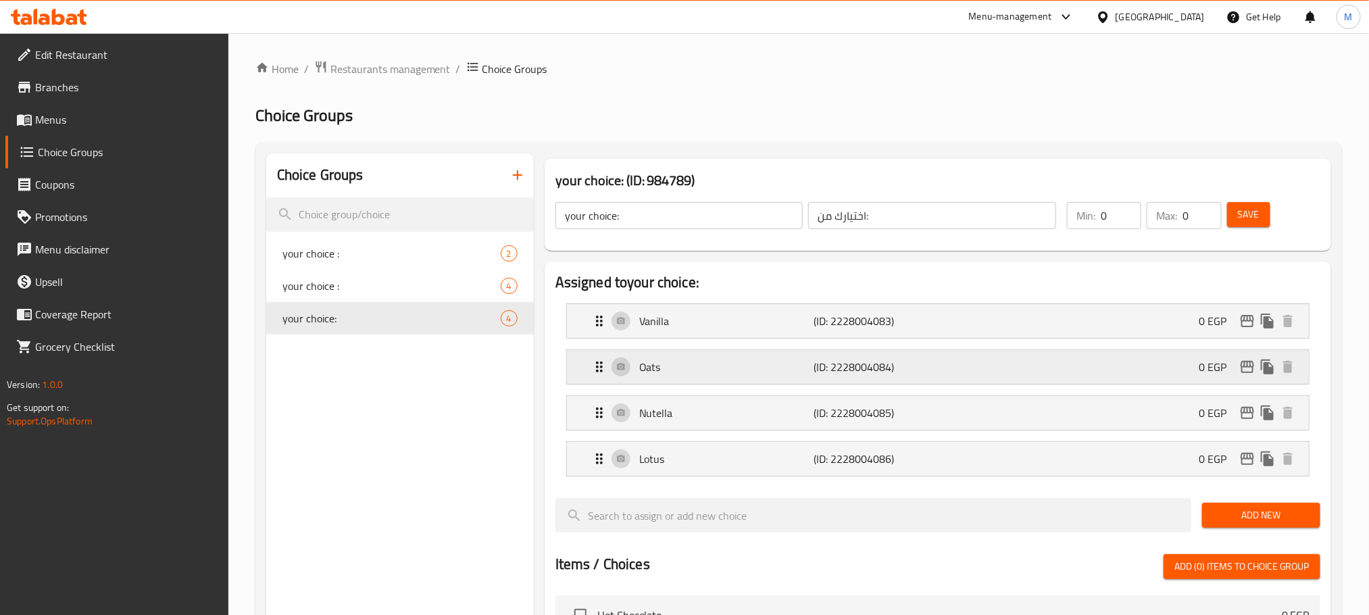
click at [780, 361] on p "Oats" at bounding box center [726, 367] width 174 height 16
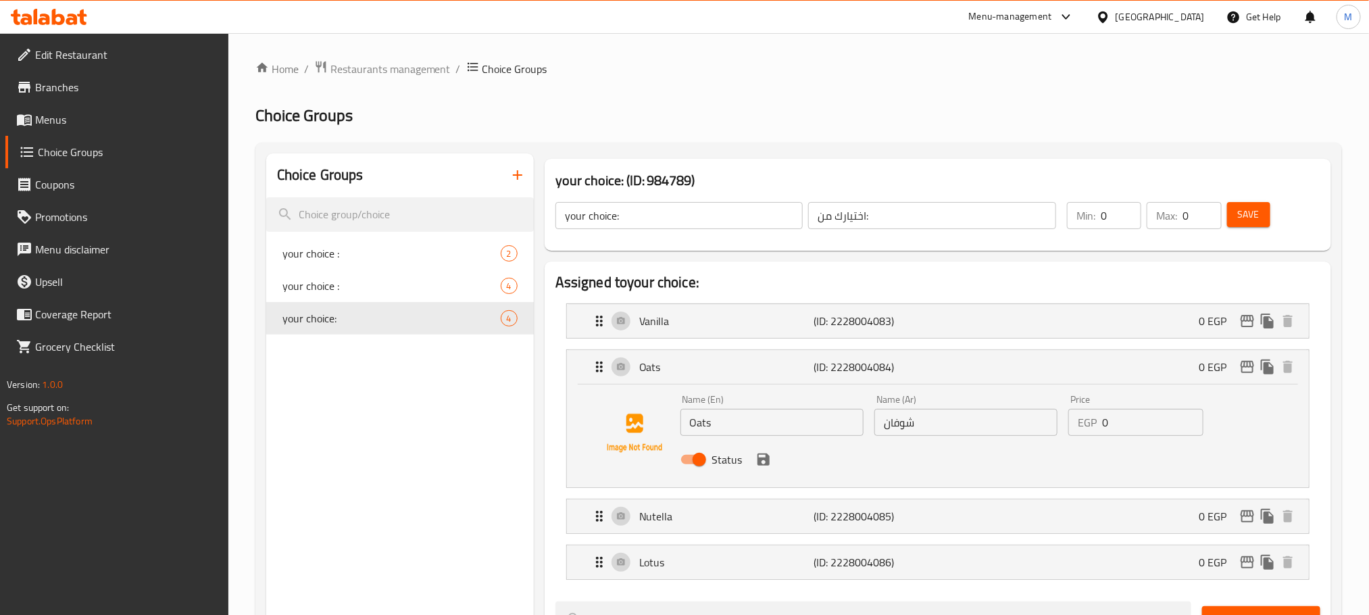
click at [849, 434] on input "Oats" at bounding box center [771, 422] width 183 height 27
type input "’"
type input "Marble"
type input "L"
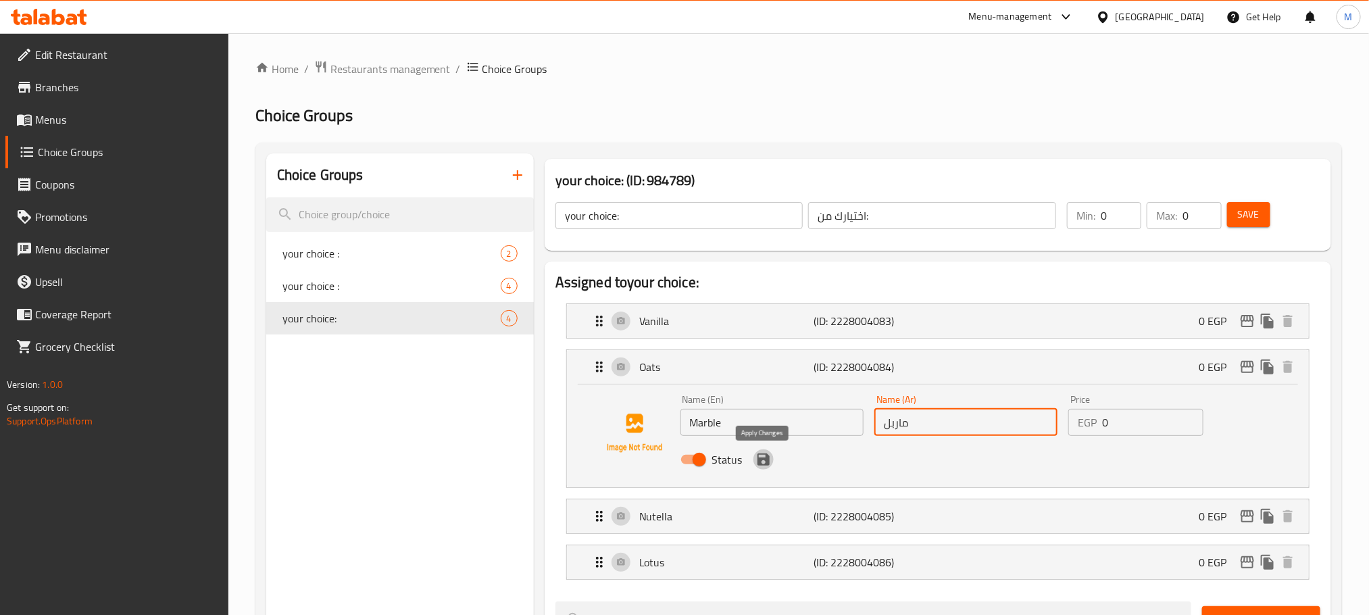
click at [763, 465] on icon "save" at bounding box center [763, 459] width 12 height 12
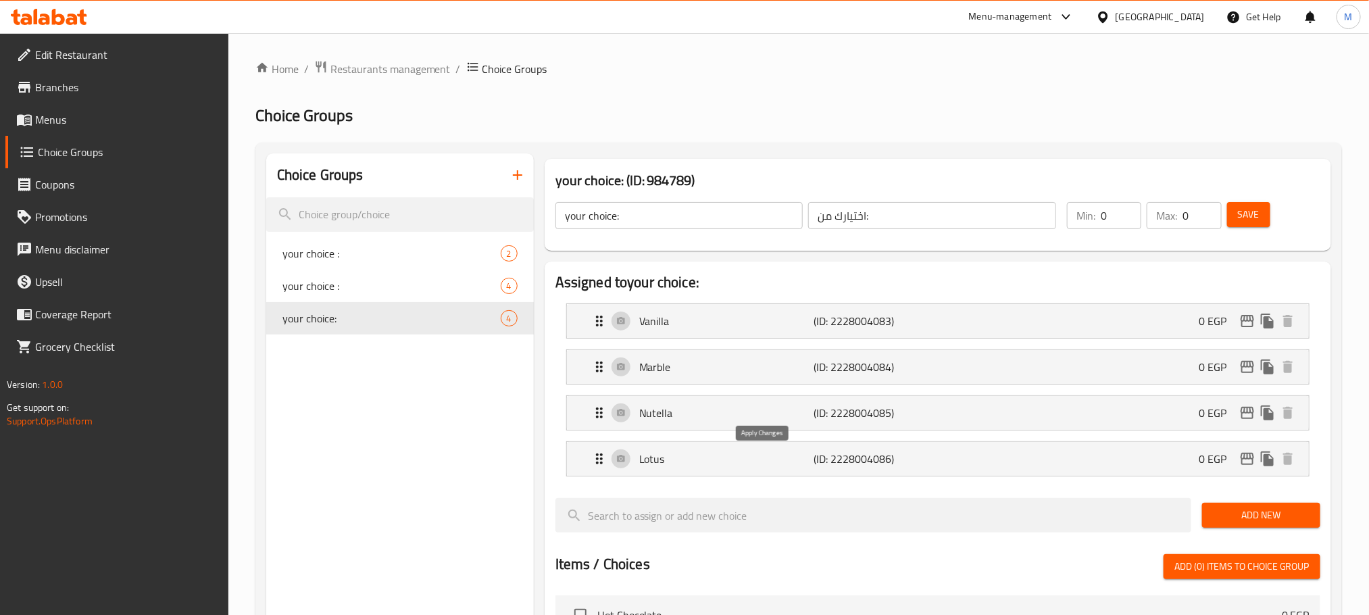
type input "ماربل"
click at [771, 422] on div "Nutella (ID: 2228004085) 0 EGP" at bounding box center [941, 413] width 701 height 34
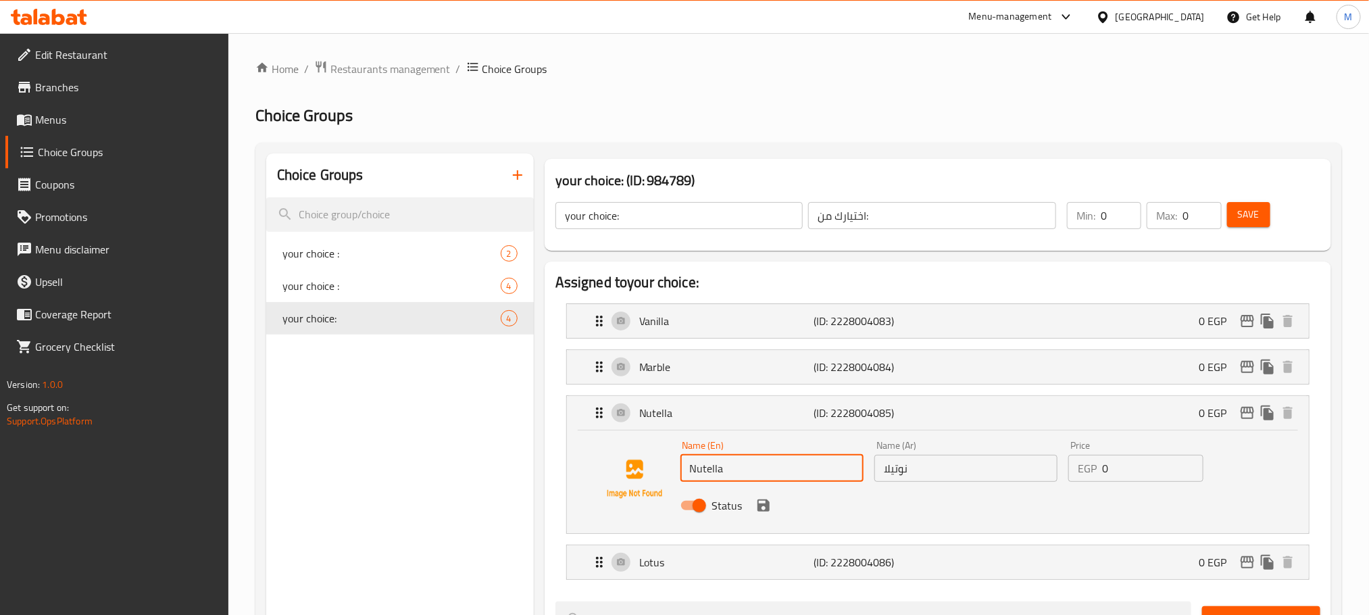
click at [772, 472] on input "Nutella" at bounding box center [771, 468] width 183 height 27
click at [773, 472] on input "Nutella" at bounding box center [771, 468] width 183 height 27
type input "×"
type input "o"
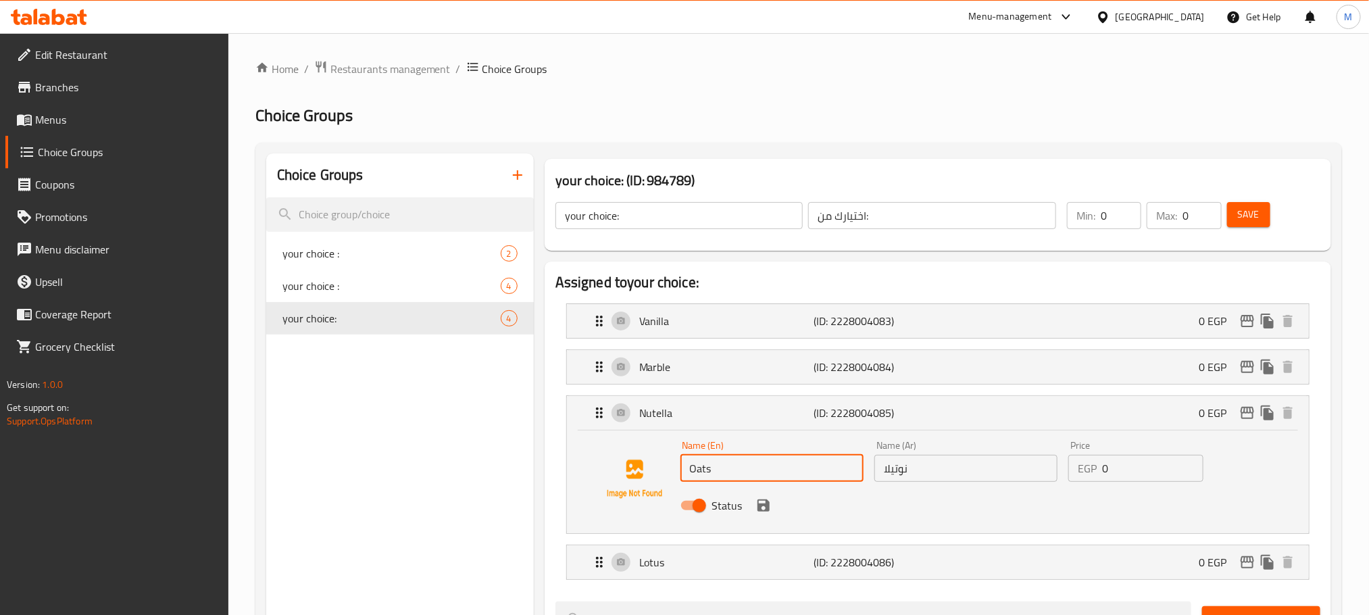
type input "Oats"
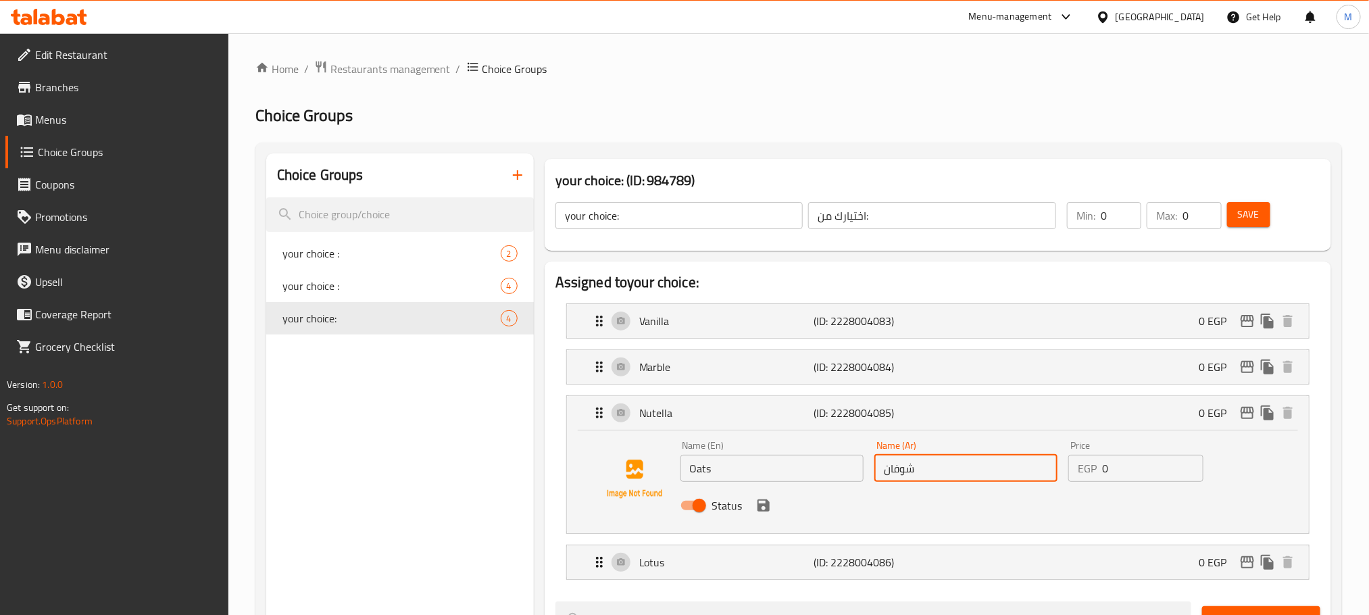
type input "شوفان"
click at [768, 515] on button "save" at bounding box center [763, 505] width 20 height 20
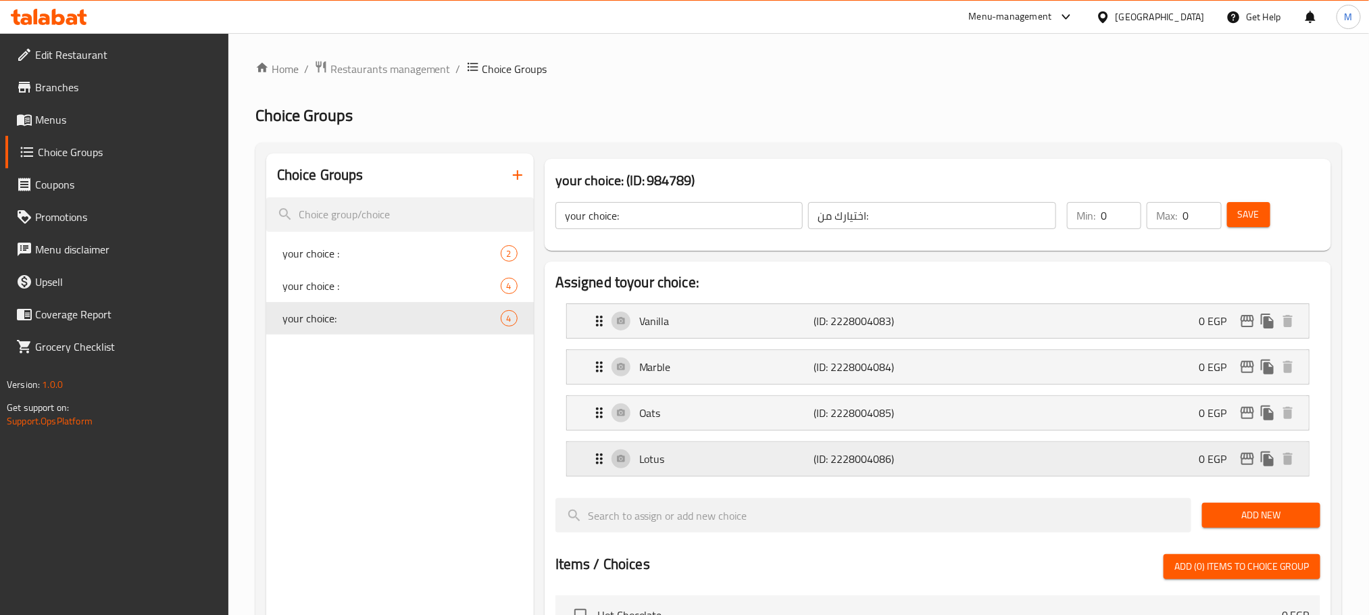
click at [835, 458] on p "(ID: 2228004086)" at bounding box center [871, 459] width 116 height 16
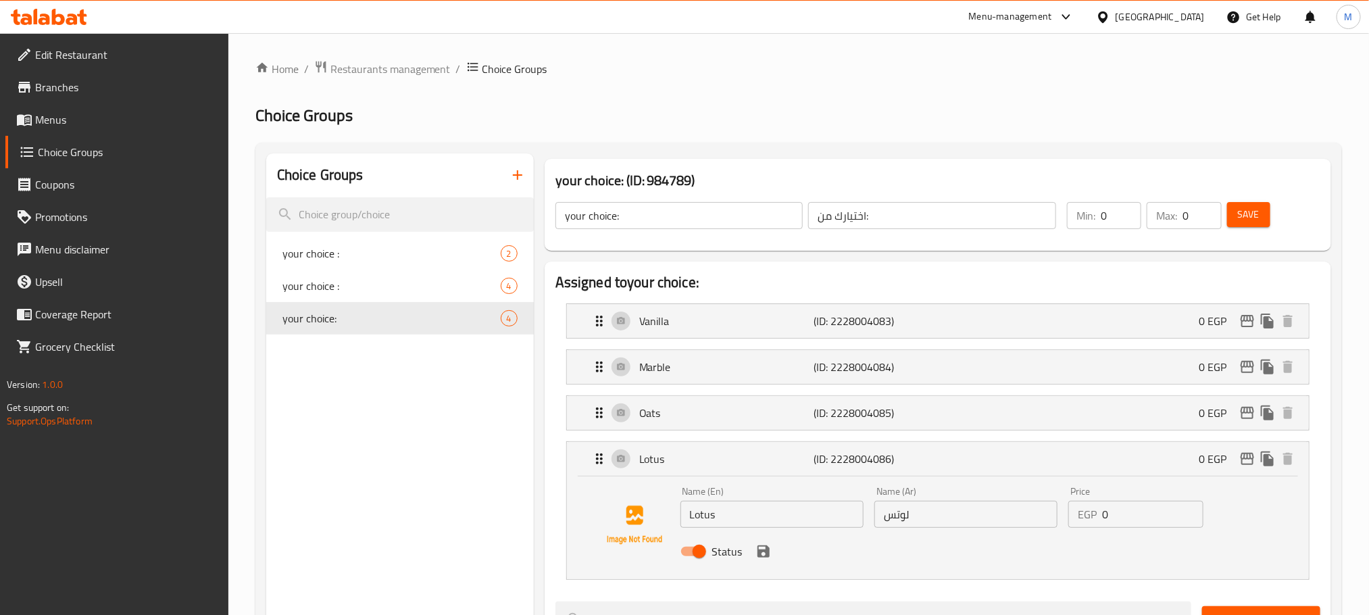
click at [774, 513] on input "Lotus" at bounding box center [771, 514] width 183 height 27
type input "}"
type input "Chocolate"
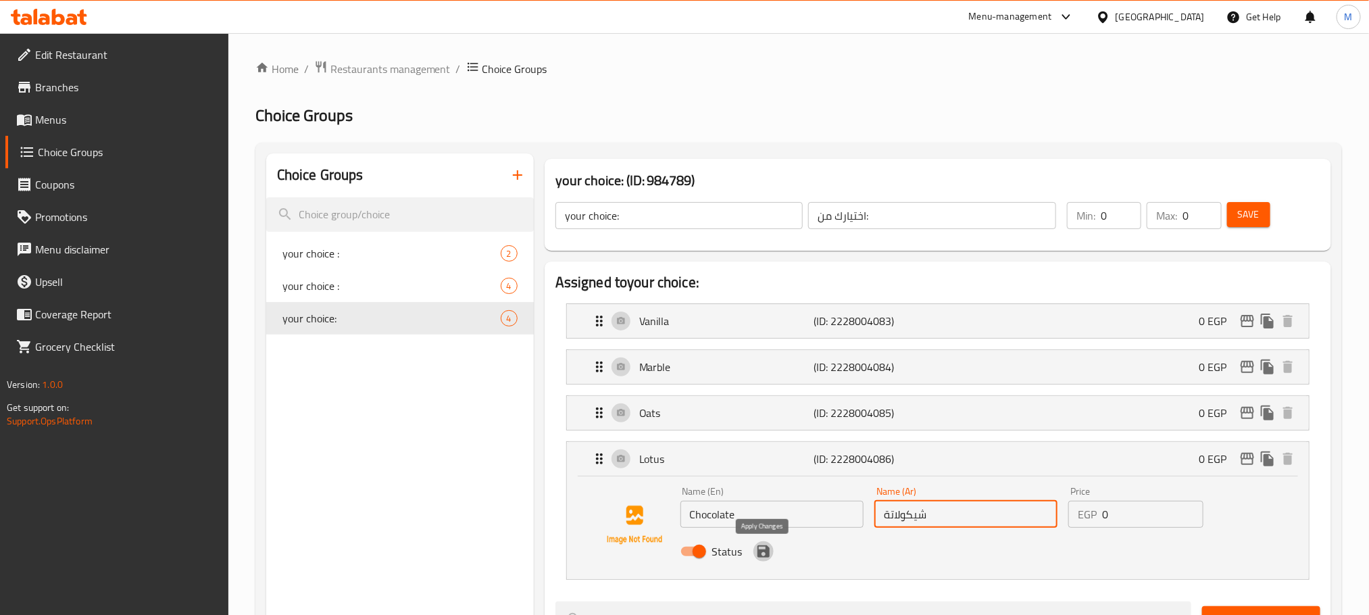
click at [766, 557] on icon "save" at bounding box center [763, 551] width 12 height 12
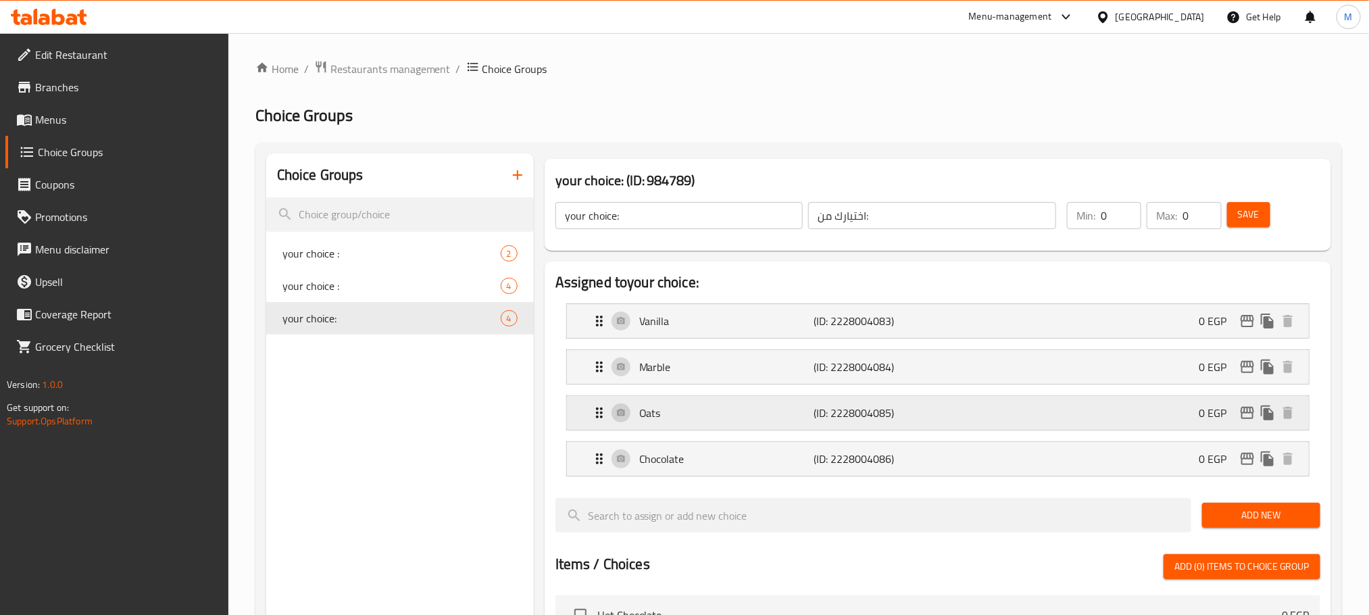
type input "شيكولاتة"
click at [1252, 197] on div "Min: 0 ​ Max: 0 ​ Save" at bounding box center [1188, 215] width 259 height 43
click at [1257, 203] on button "Save" at bounding box center [1248, 214] width 43 height 25
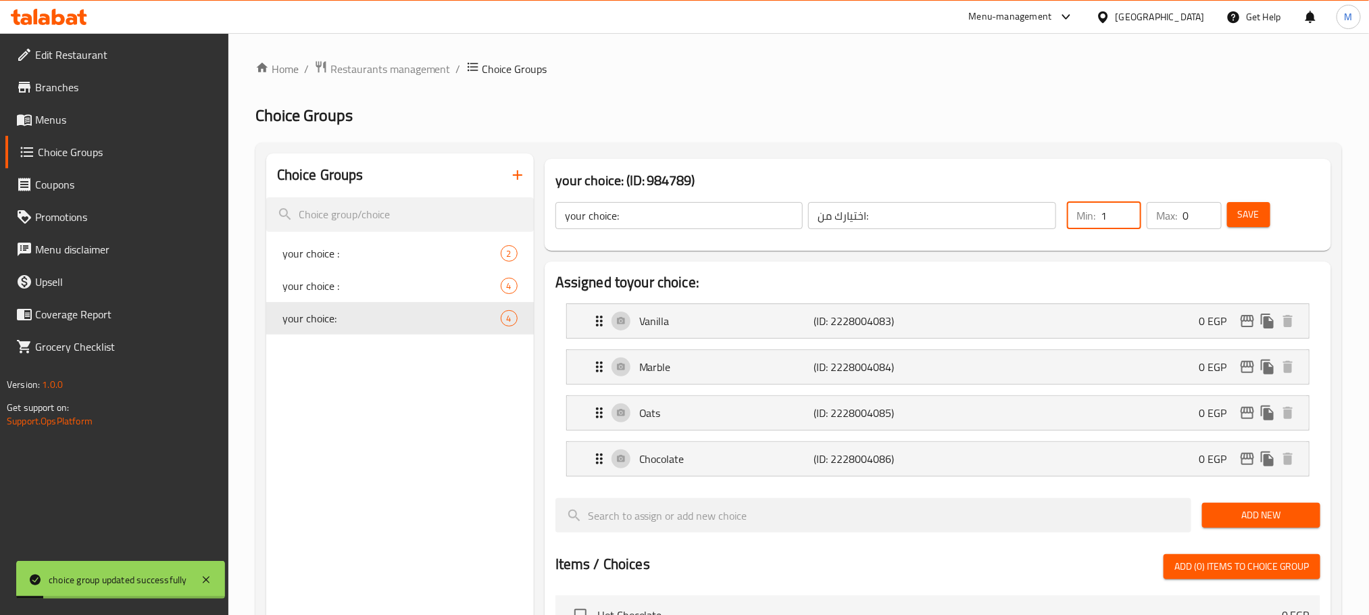
type input "1"
click at [1129, 207] on input "1" at bounding box center [1120, 215] width 41 height 27
type input "1"
click at [1212, 211] on input "1" at bounding box center [1201, 215] width 39 height 27
click at [1243, 221] on span "Save" at bounding box center [1249, 214] width 22 height 17
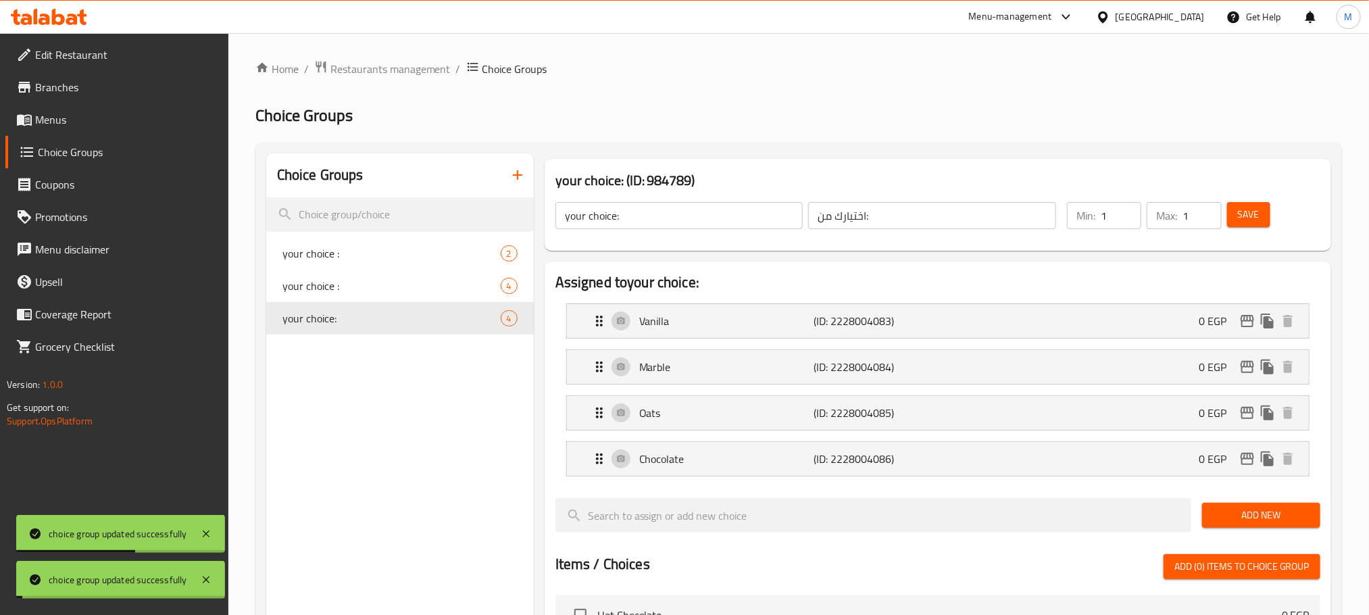
click at [442, 274] on div "your choice : 4" at bounding box center [400, 286] width 268 height 32
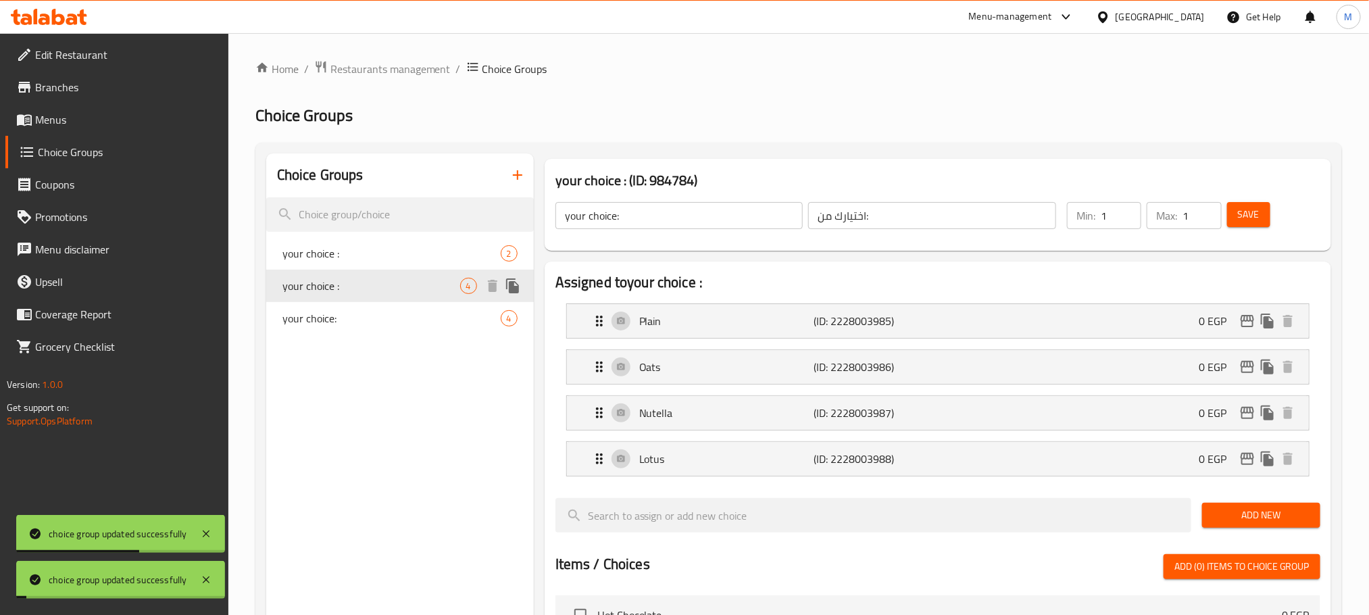
type input "your choice :"
type input "اختيارك:"
type input "0"
type input "1"
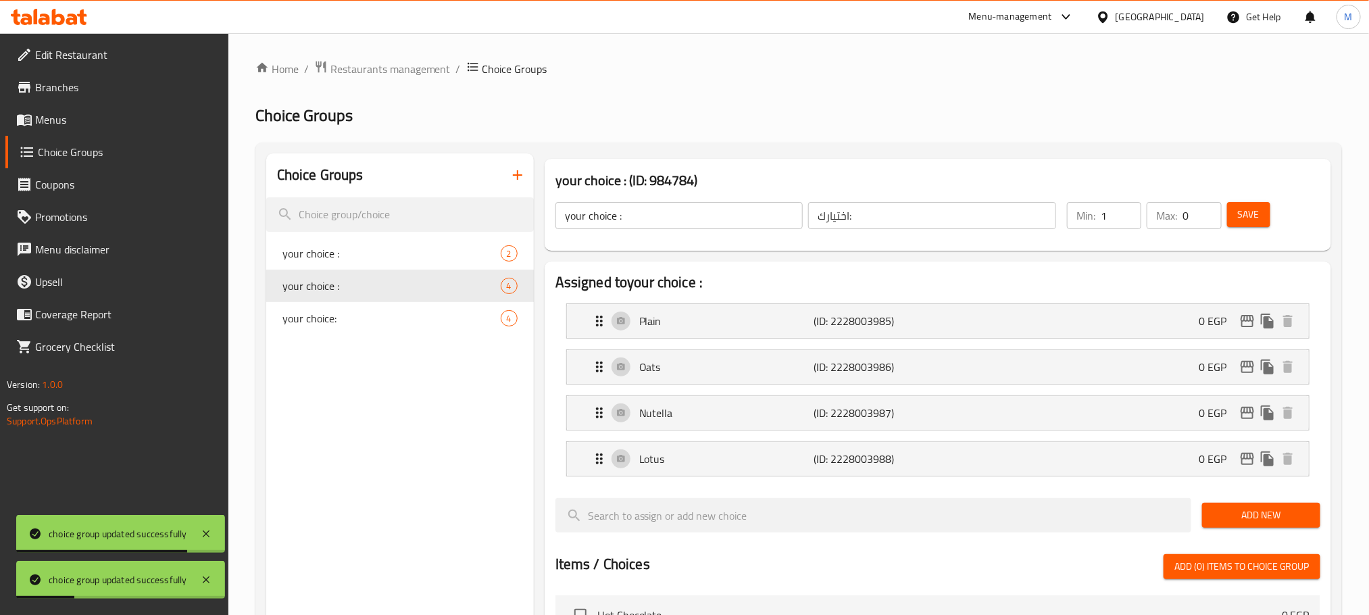
click at [1129, 209] on input "1" at bounding box center [1120, 215] width 41 height 27
type input "1"
click at [1208, 209] on input "1" at bounding box center [1201, 215] width 39 height 27
click at [1248, 222] on span "Save" at bounding box center [1249, 214] width 22 height 17
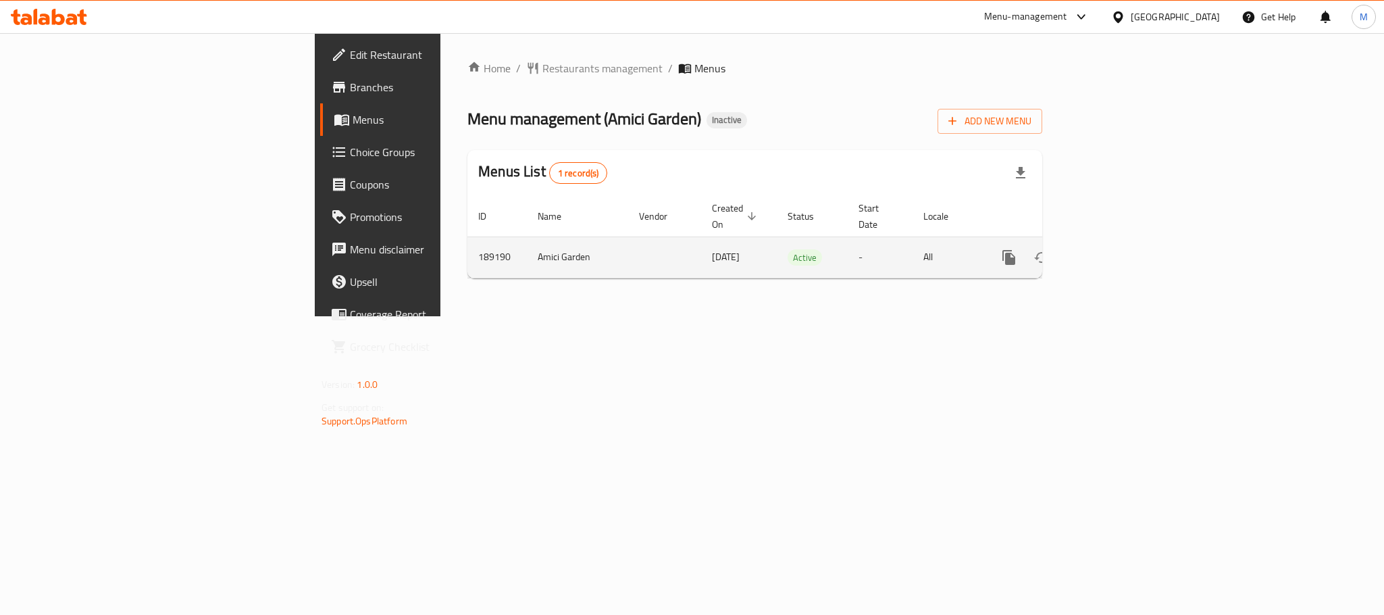
click at [1113, 251] on icon "enhanced table" at bounding box center [1106, 257] width 12 height 12
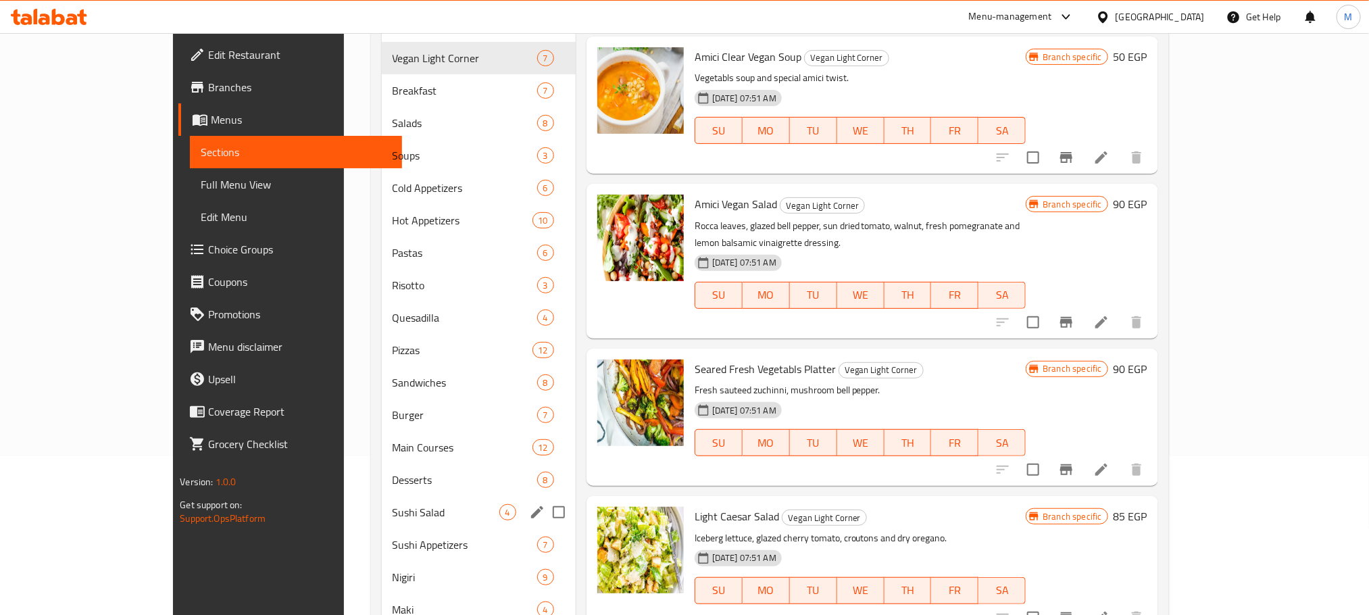
scroll to position [57, 0]
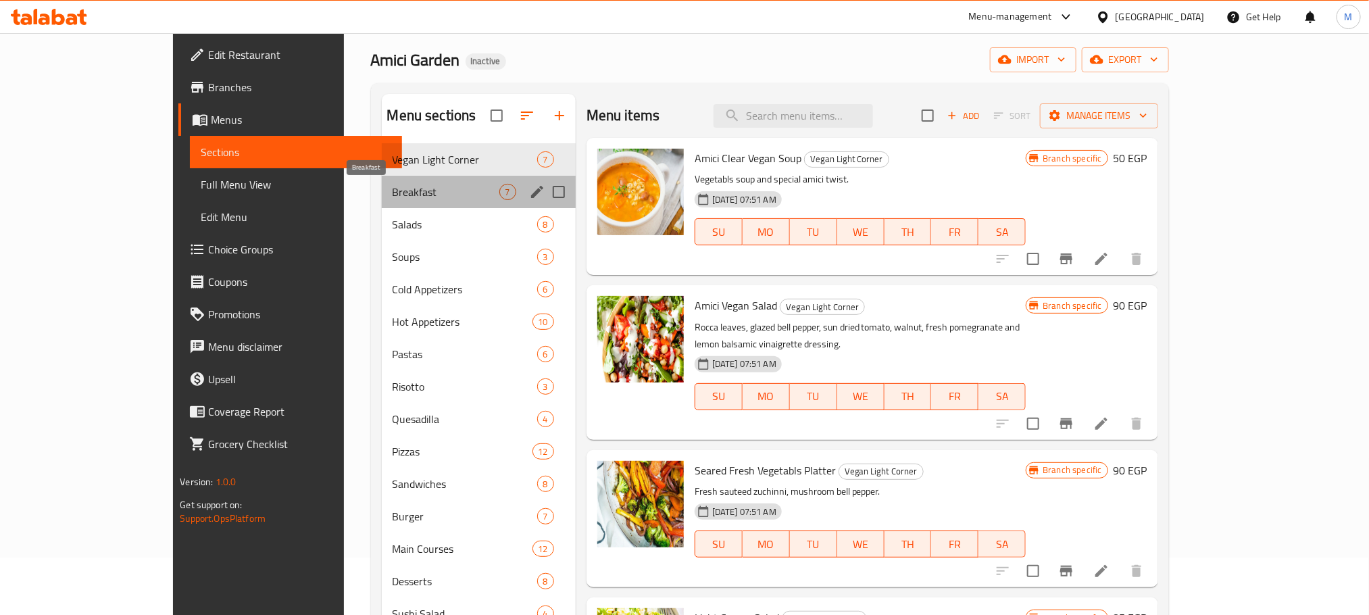
click at [392, 185] on span "Breakfast" at bounding box center [445, 192] width 107 height 16
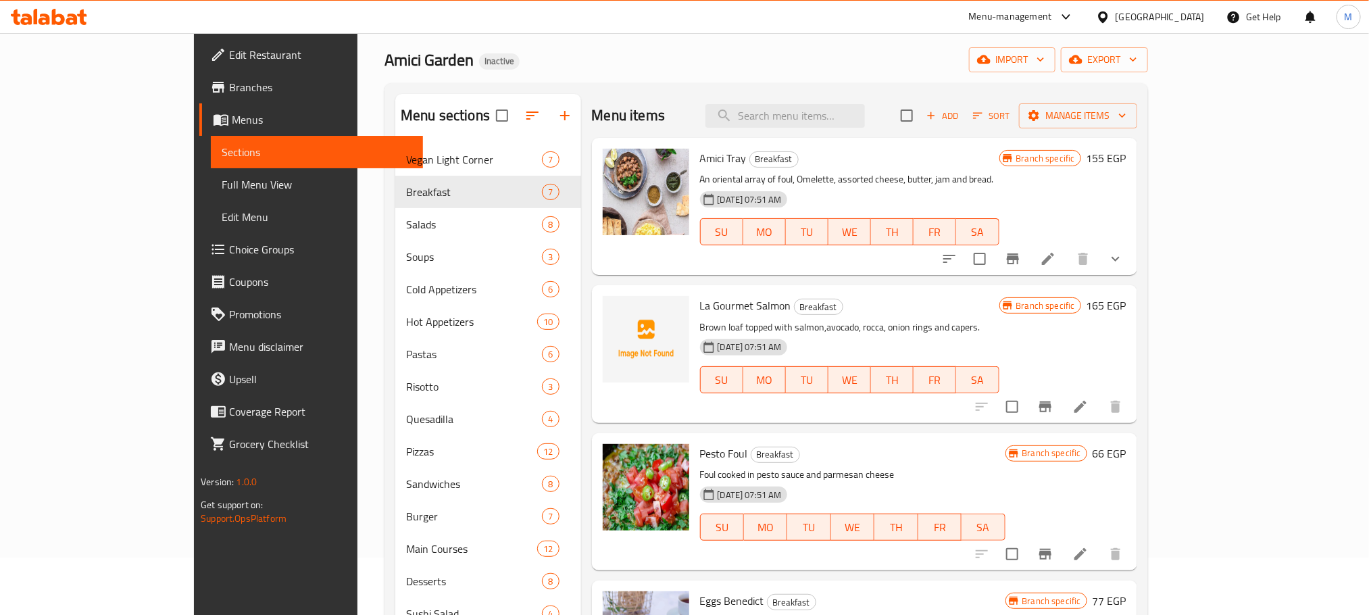
click at [705, 315] on span "La Gourmet Salmon" at bounding box center [745, 305] width 91 height 20
click at [702, 310] on span "La Gourmet Salmon" at bounding box center [745, 305] width 91 height 20
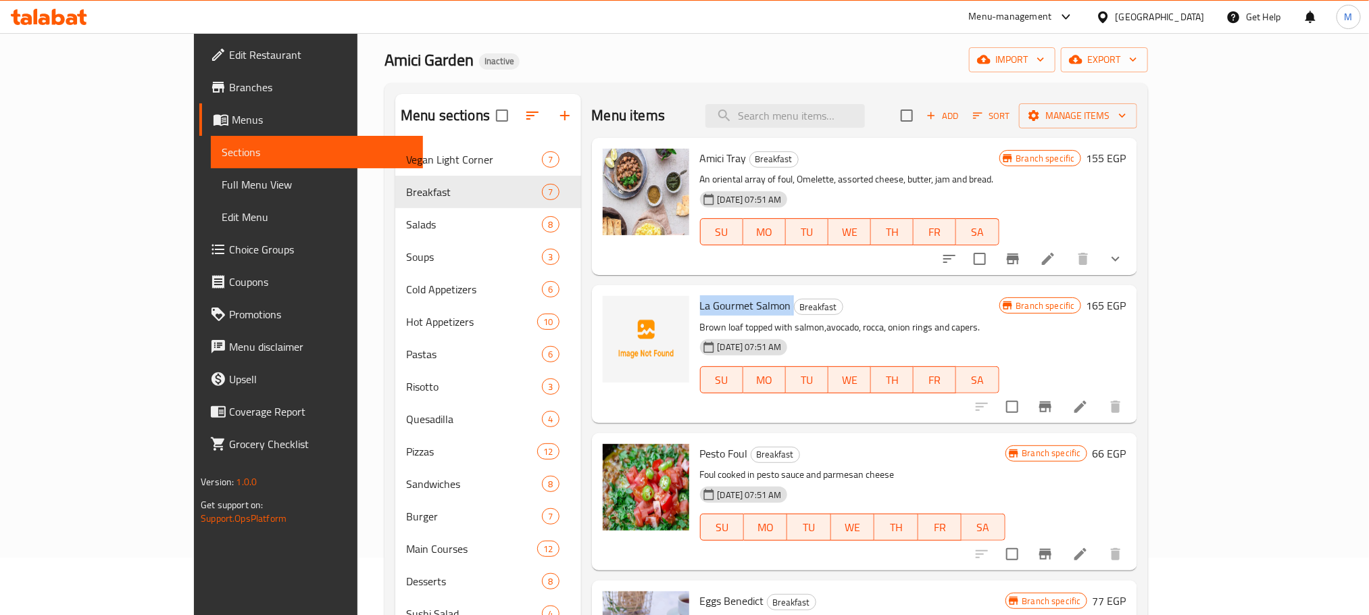
copy h6 "La Gourmet Salmon"
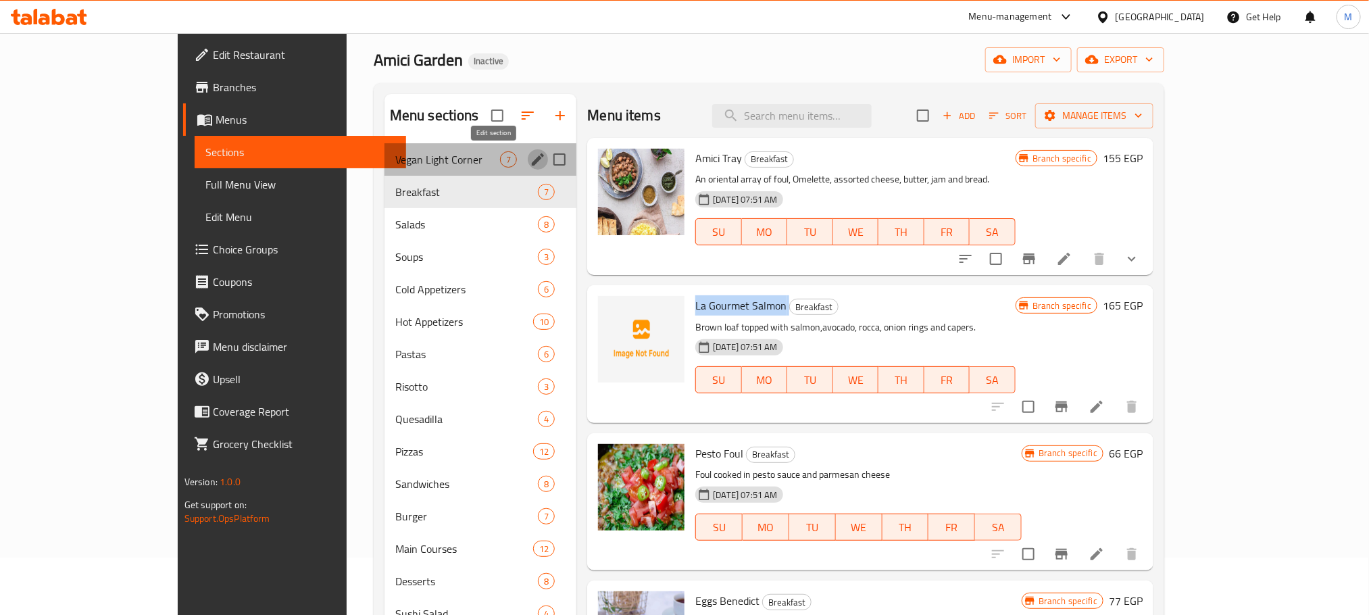
click at [530, 159] on icon "edit" at bounding box center [538, 159] width 16 height 16
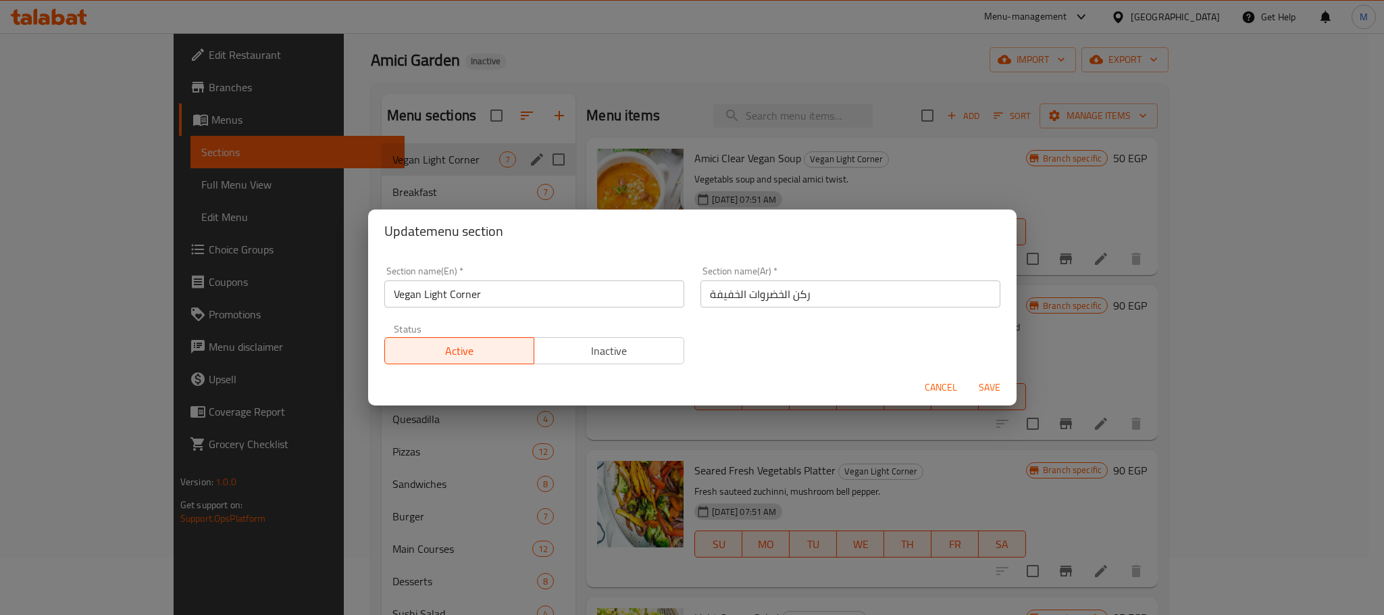
drag, startPoint x: 517, startPoint y: 309, endPoint x: 515, endPoint y: 295, distance: 14.3
click at [515, 303] on div "Section name(En)   * Vegan Light Corner Section name(En) *" at bounding box center [534, 286] width 316 height 57
click at [515, 295] on input "Vegan Light Corner" at bounding box center [534, 293] width 300 height 27
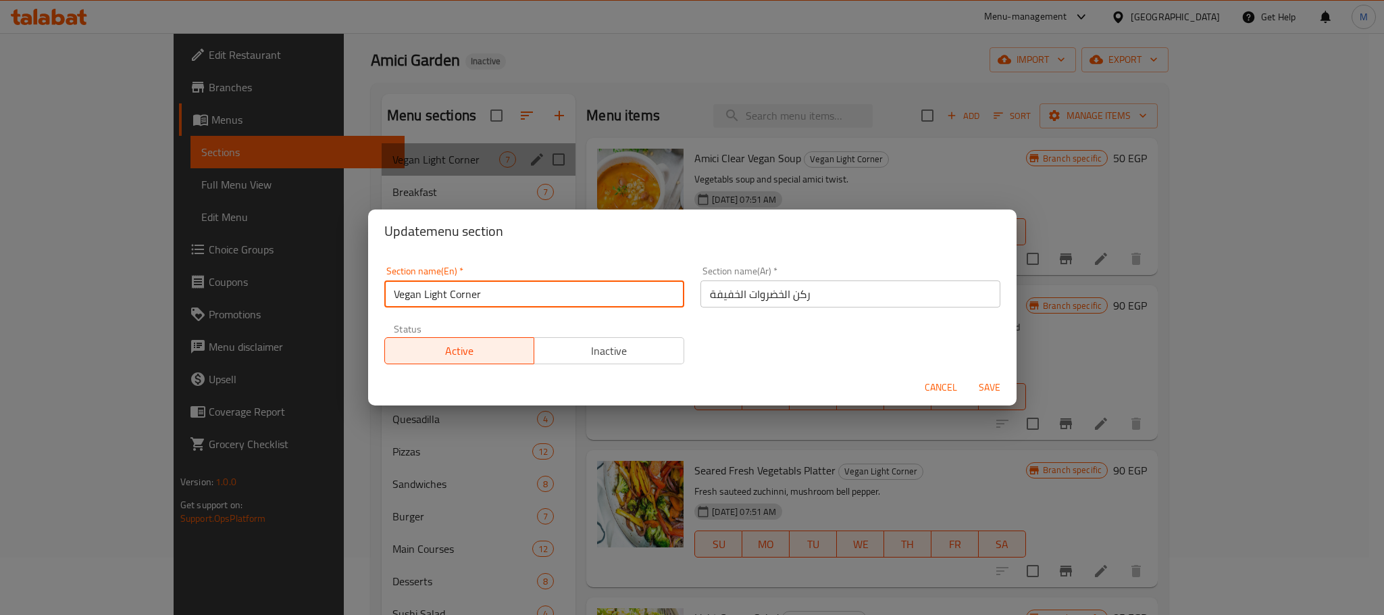
click at [515, 295] on input "Vegan Light Corner" at bounding box center [534, 293] width 300 height 27
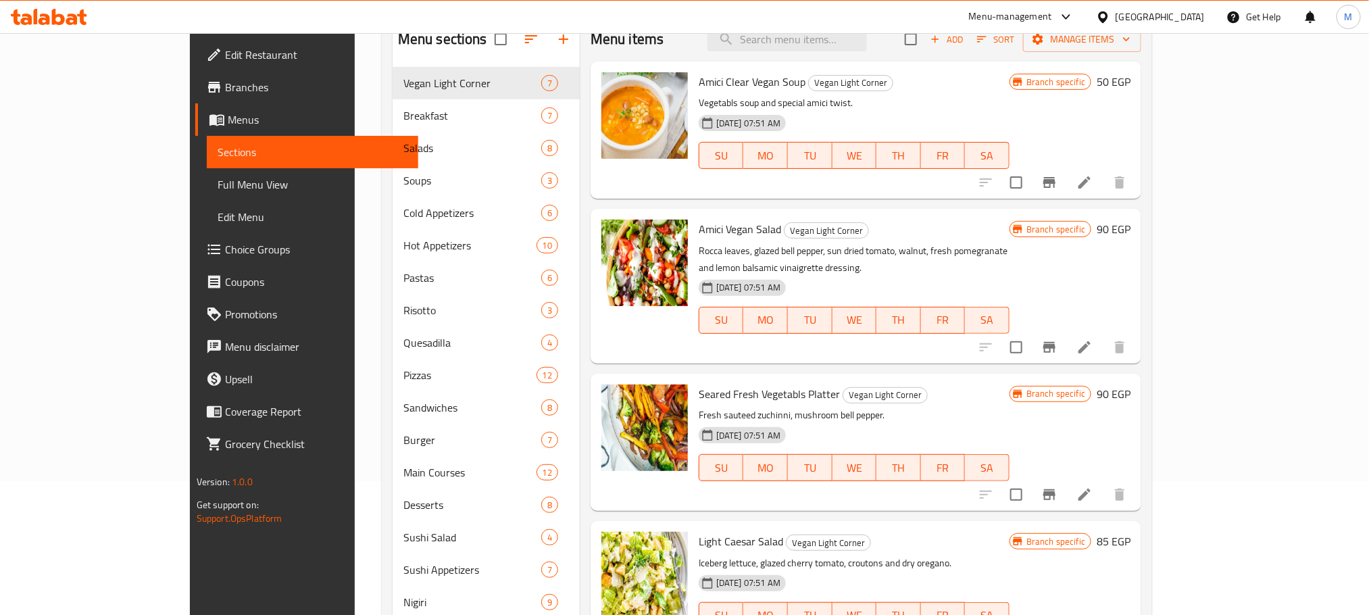
scroll to position [57, 0]
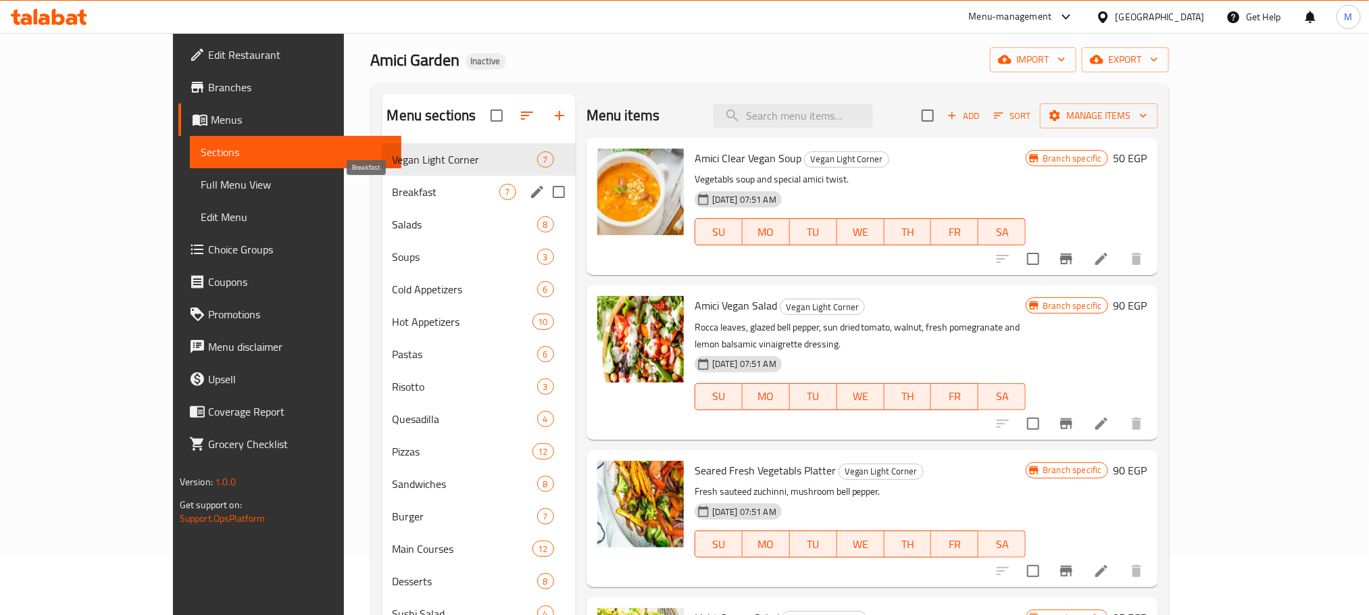
drag, startPoint x: 379, startPoint y: 191, endPoint x: 372, endPoint y: 193, distance: 7.6
click at [392, 193] on span "Breakfast" at bounding box center [445, 192] width 107 height 16
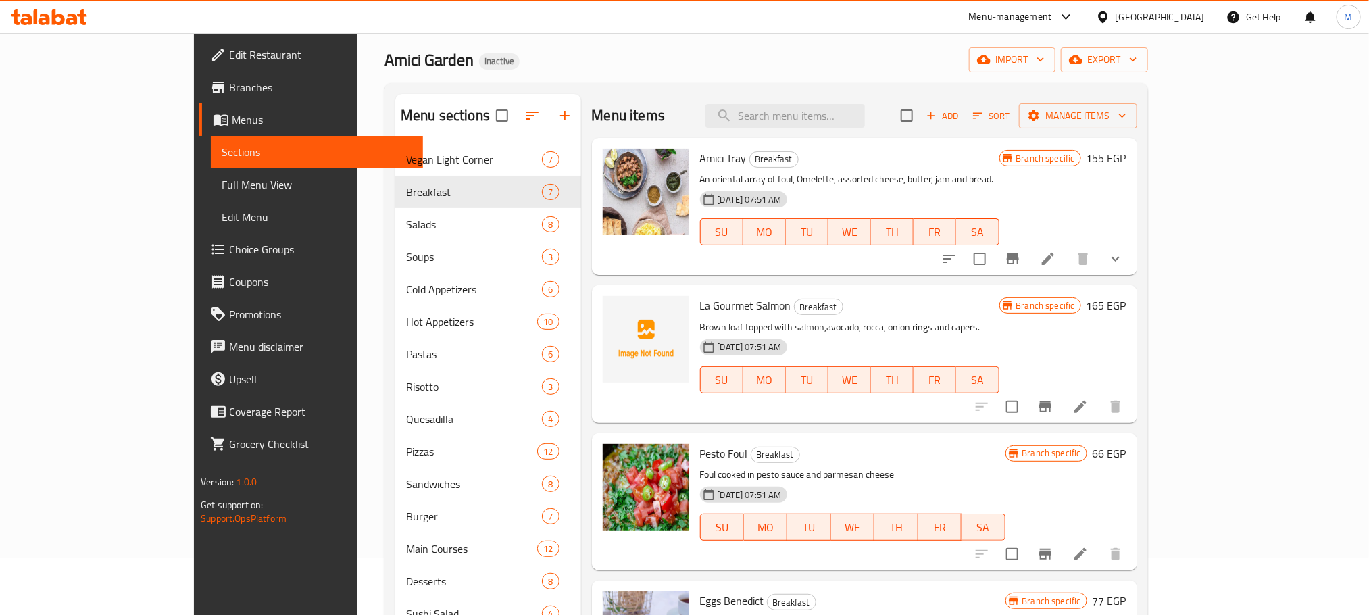
click at [700, 301] on span "La Gourmet Salmon" at bounding box center [745, 305] width 91 height 20
copy h6 "La Gourmet Salmon"
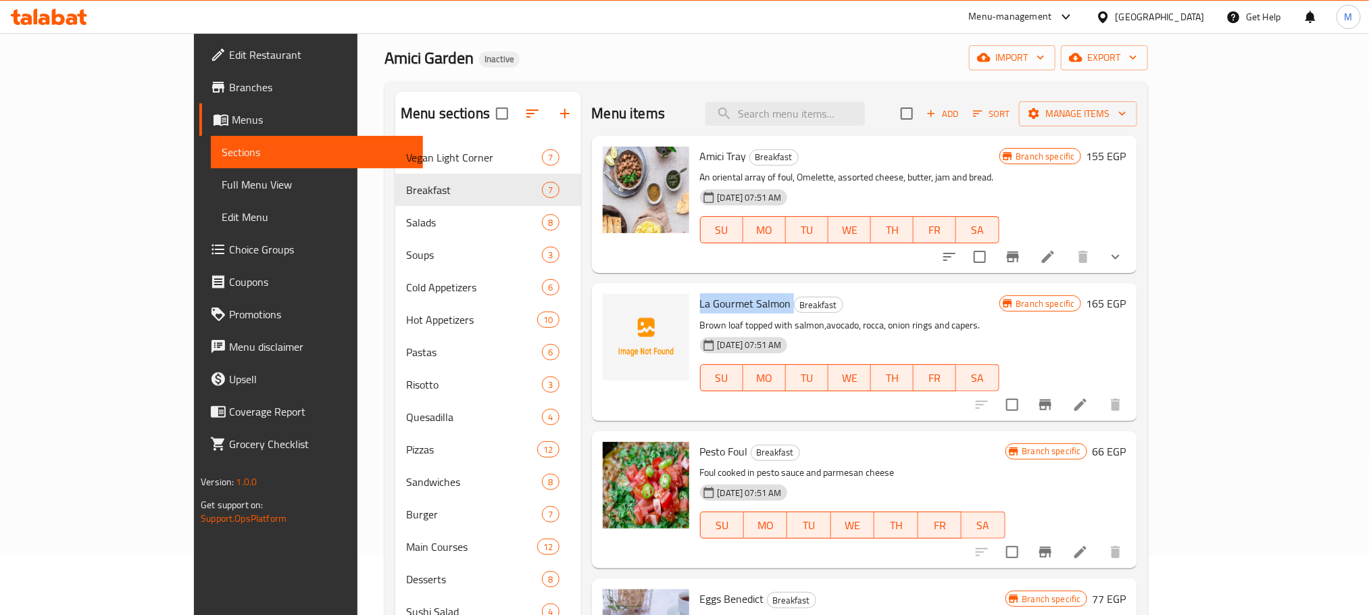
scroll to position [57, 0]
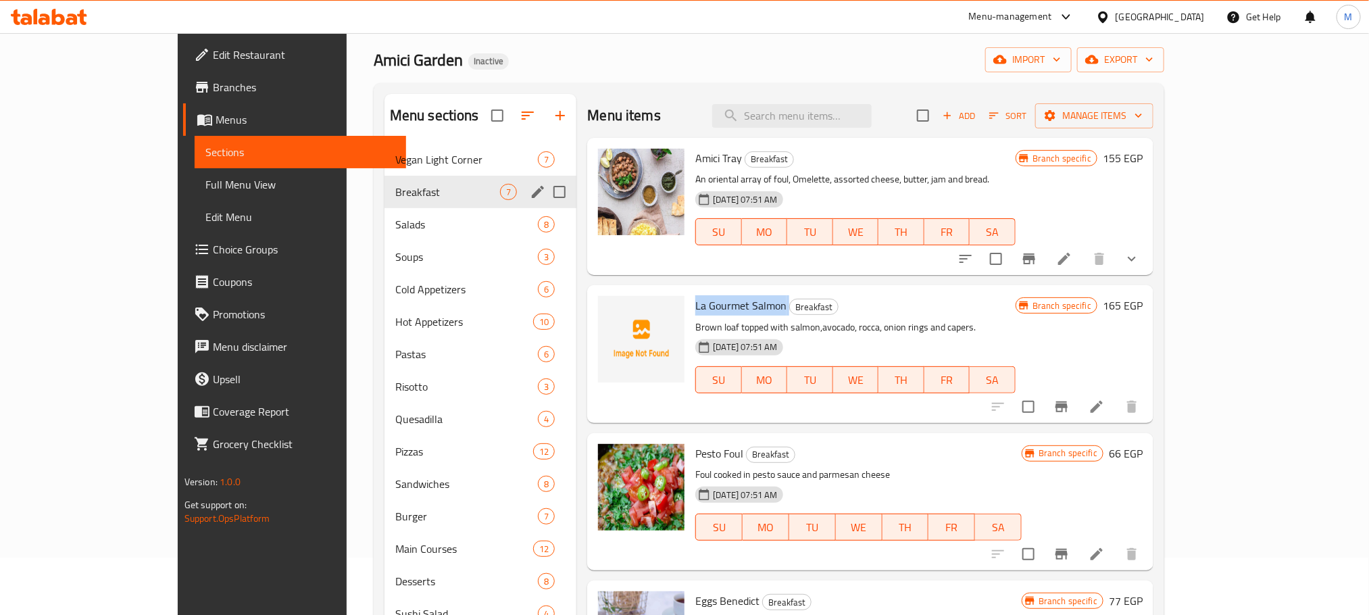
click at [530, 189] on icon "edit" at bounding box center [538, 192] width 16 height 16
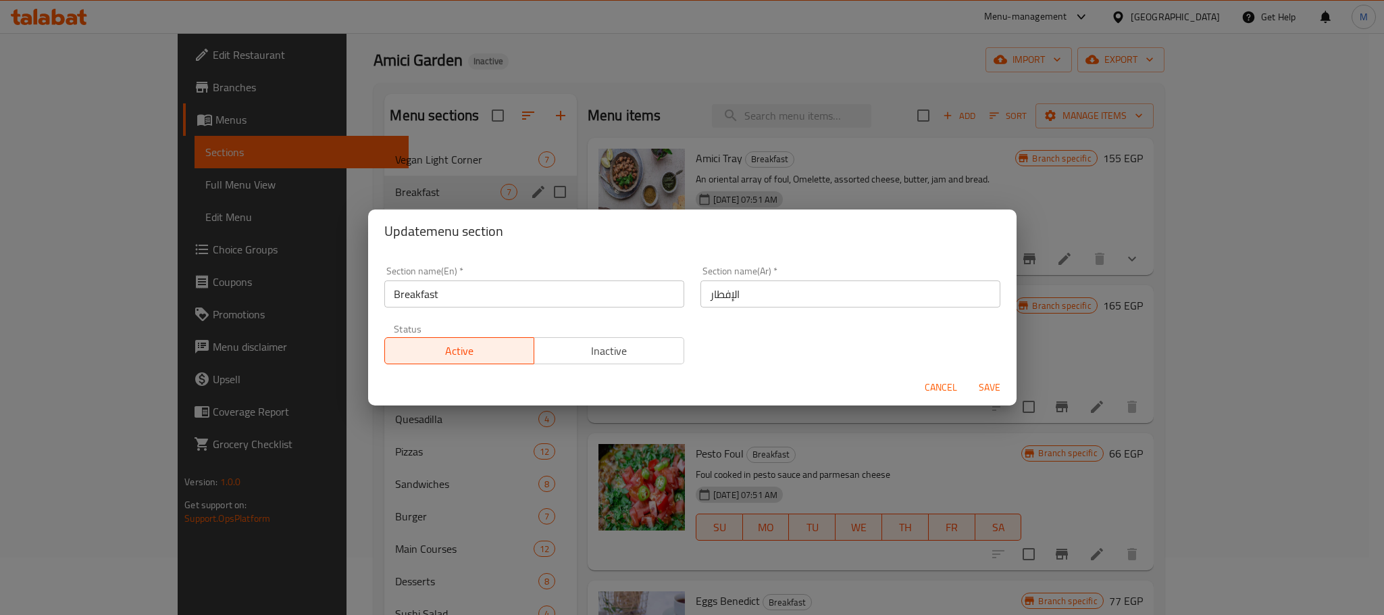
click at [560, 315] on div "Status Active Inactive" at bounding box center [534, 343] width 316 height 57
click at [539, 280] on input "Breakfast" at bounding box center [534, 293] width 300 height 27
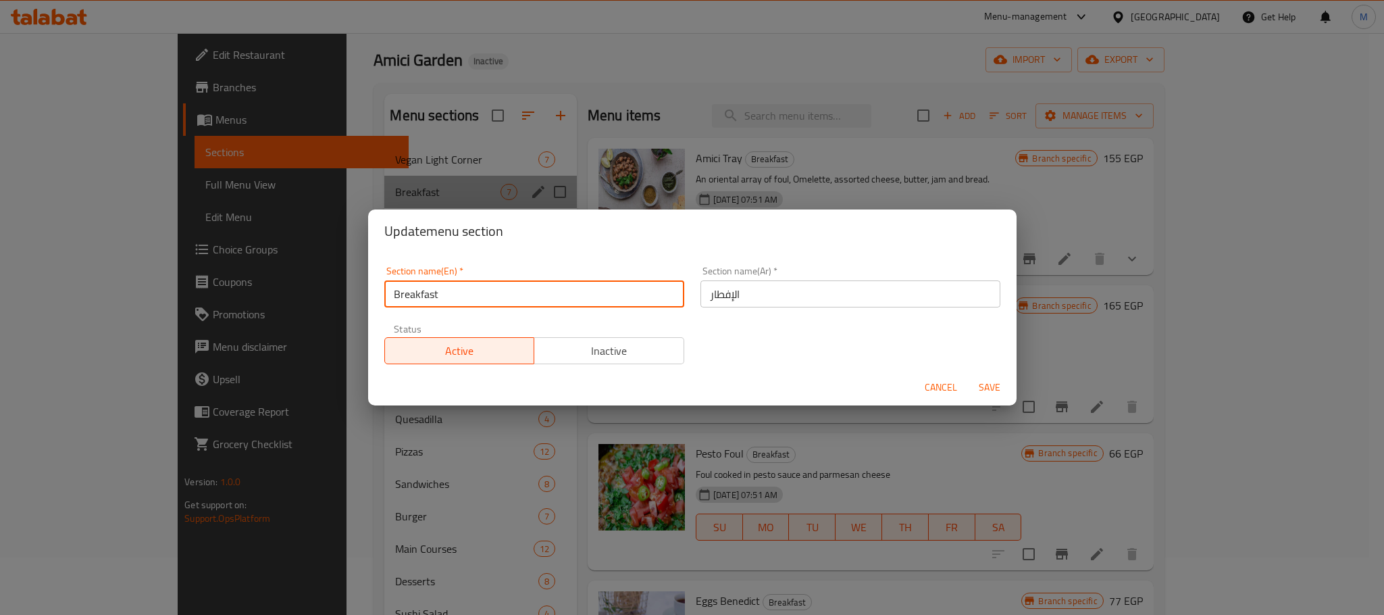
click at [539, 280] on input "Breakfast" at bounding box center [534, 293] width 300 height 27
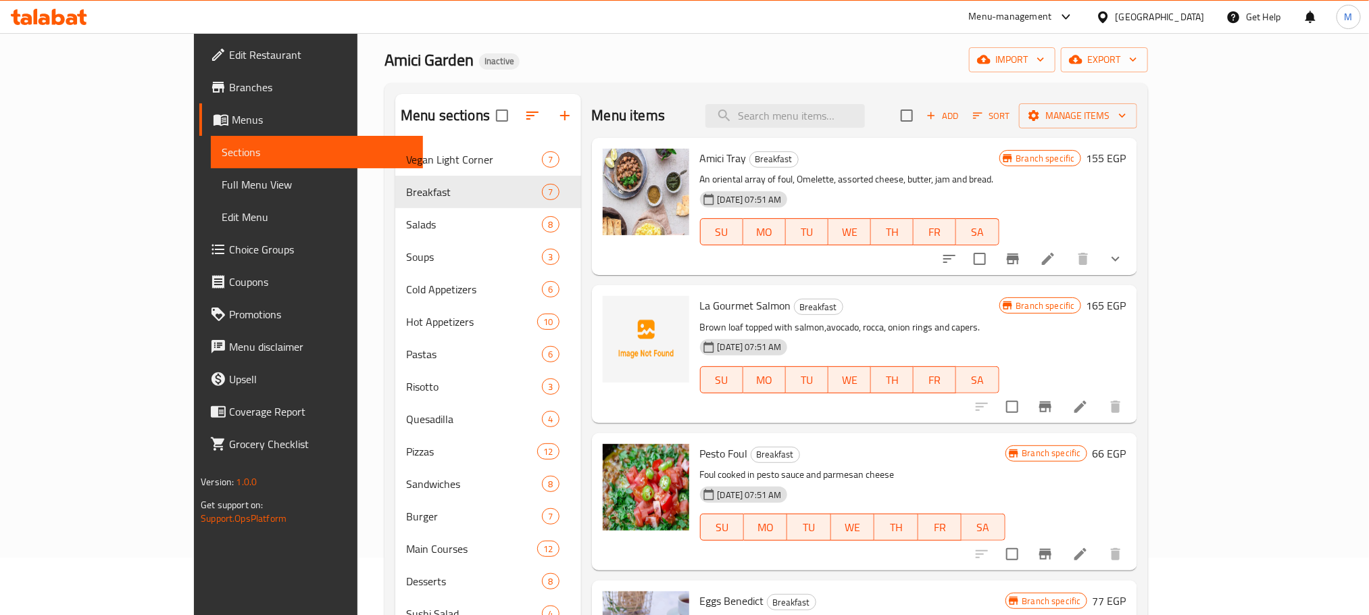
click at [1026, 413] on input "checkbox" at bounding box center [1012, 406] width 28 height 28
click at [1126, 120] on span "Manage items" at bounding box center [1077, 115] width 97 height 17
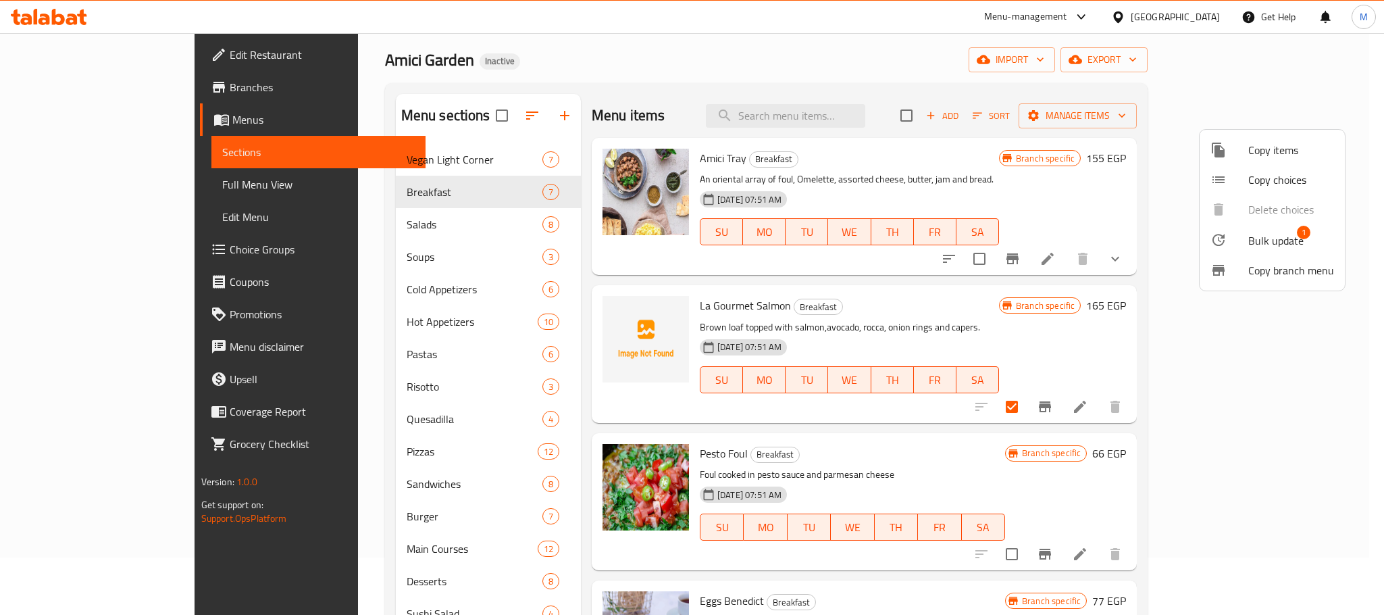
click at [1249, 242] on span "Bulk update" at bounding box center [1275, 240] width 55 height 16
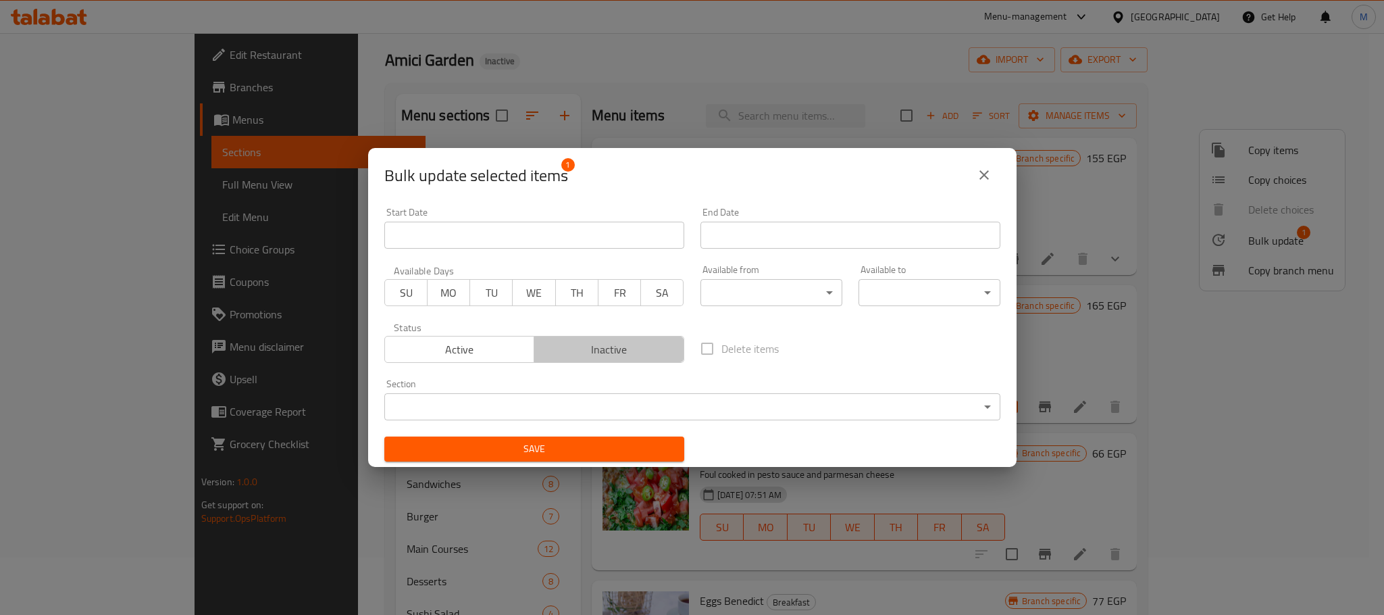
click at [606, 345] on span "Inactive" at bounding box center [609, 350] width 139 height 20
click at [618, 430] on div "Save" at bounding box center [534, 448] width 316 height 41
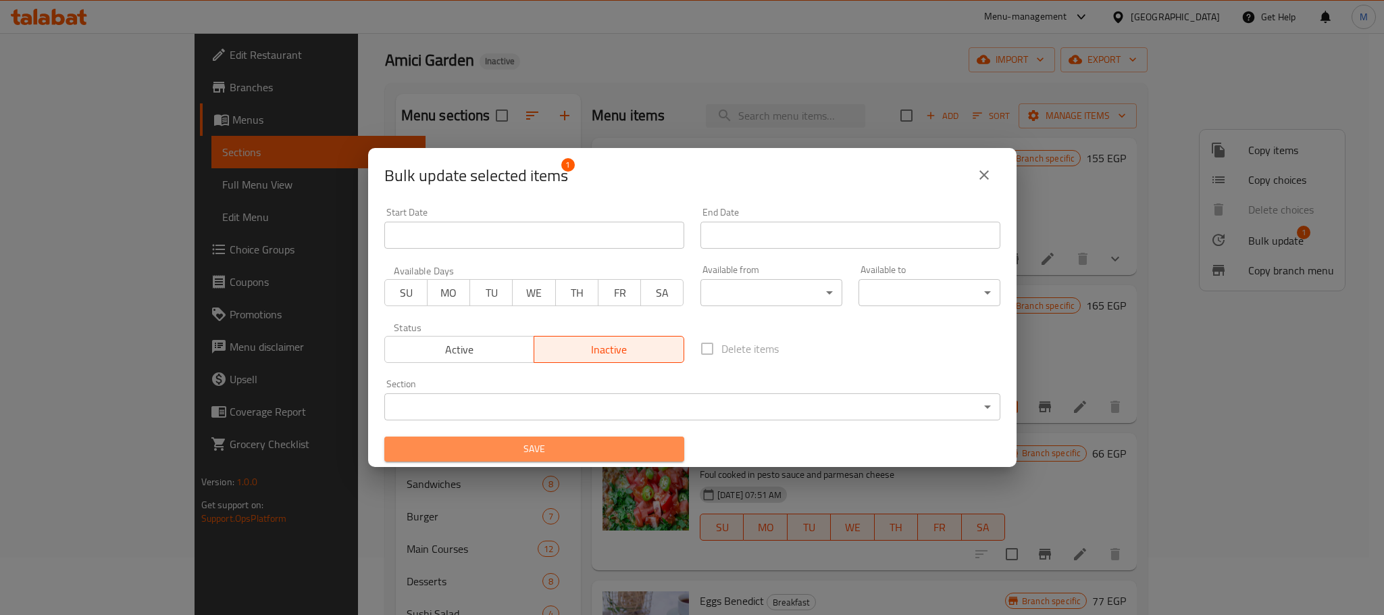
drag, startPoint x: 623, startPoint y: 453, endPoint x: 630, endPoint y: 464, distance: 13.7
click at [624, 454] on span "Save" at bounding box center [534, 448] width 278 height 17
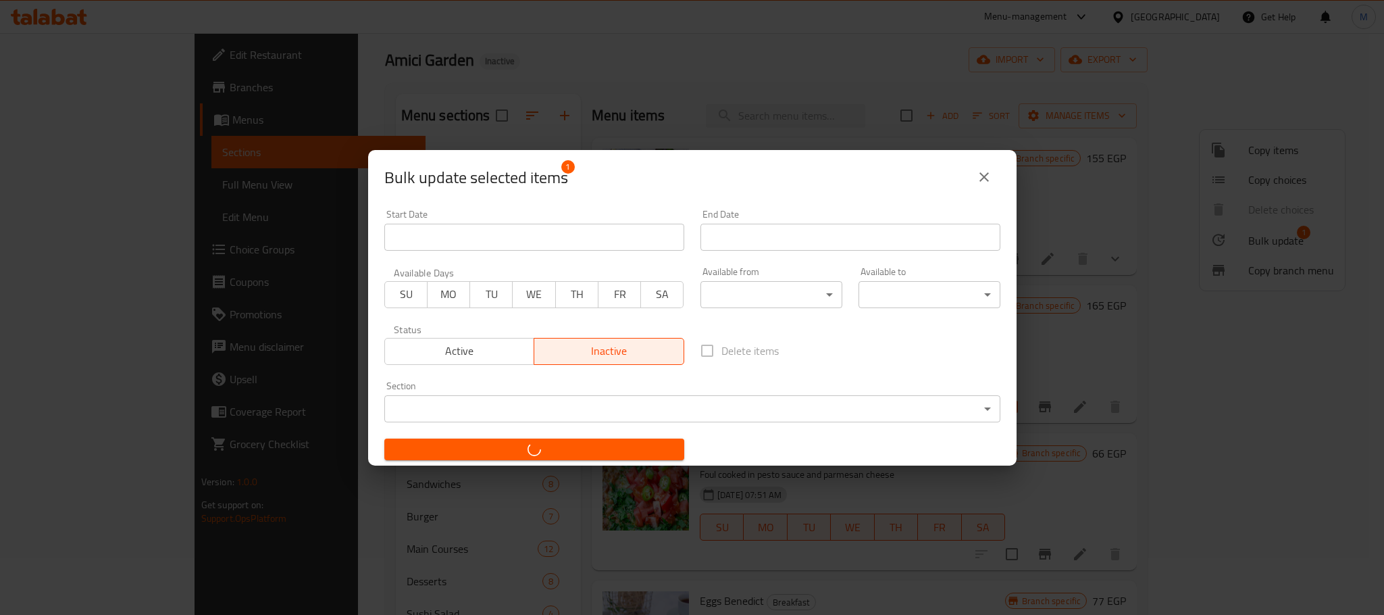
checkbox input "false"
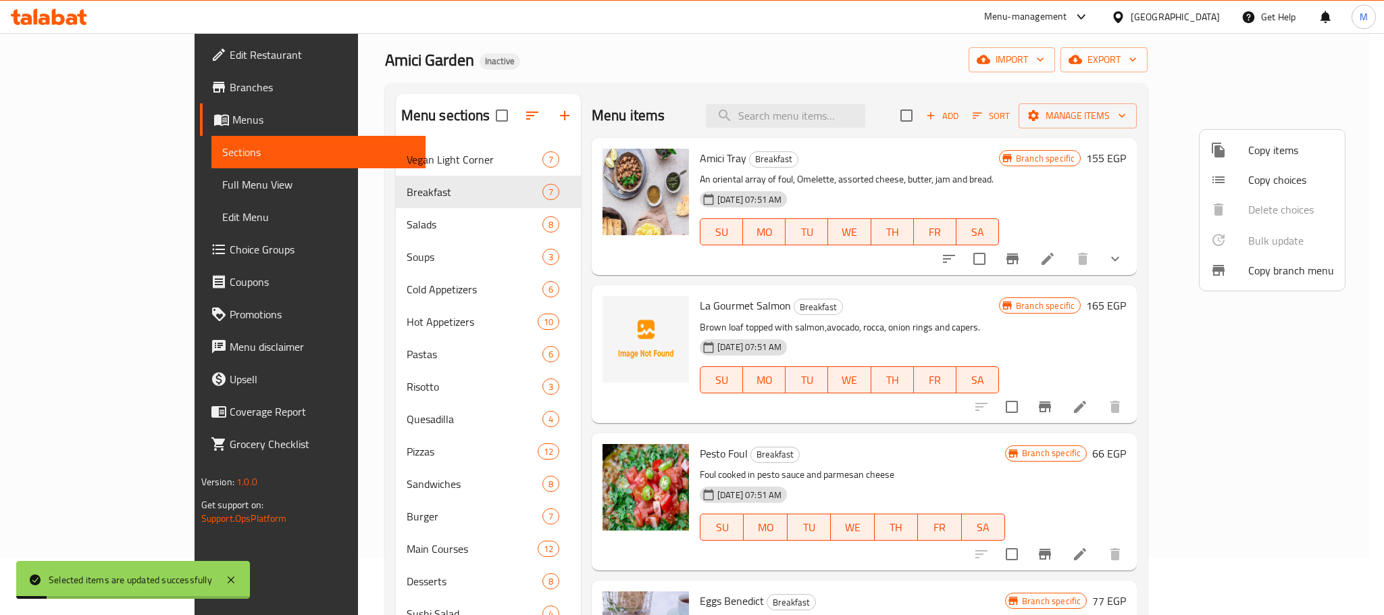
click at [400, 227] on div at bounding box center [692, 307] width 1384 height 615
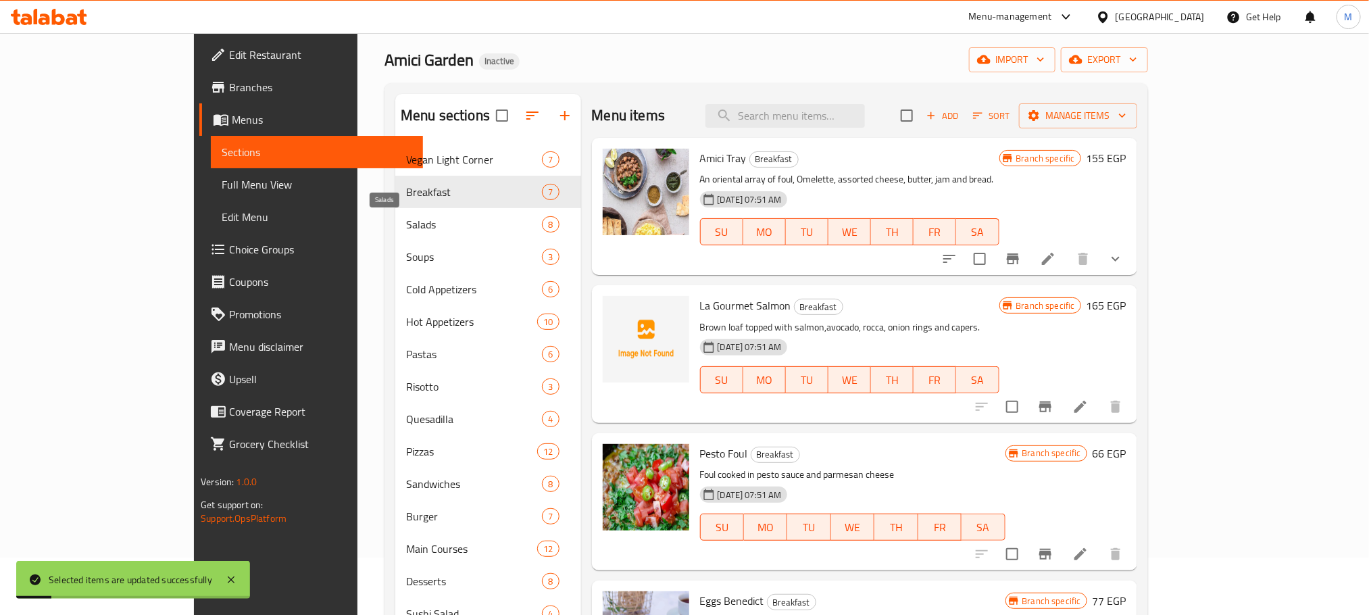
click at [406, 227] on span "Salads" at bounding box center [474, 224] width 136 height 16
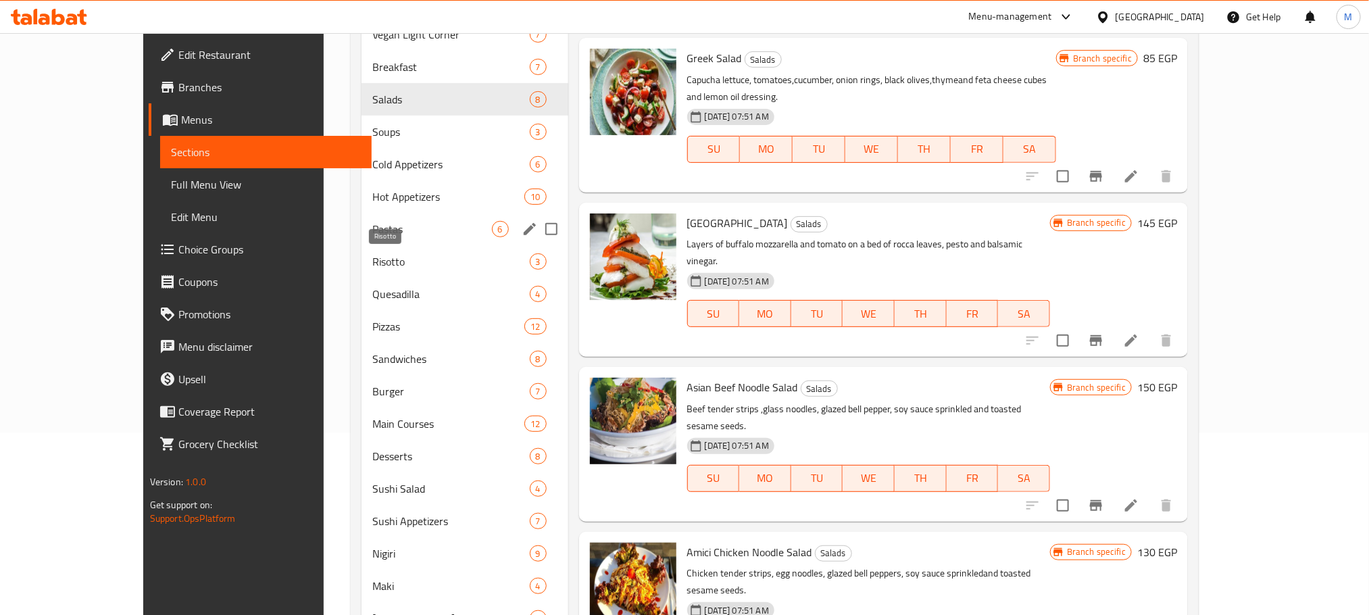
scroll to position [159, 0]
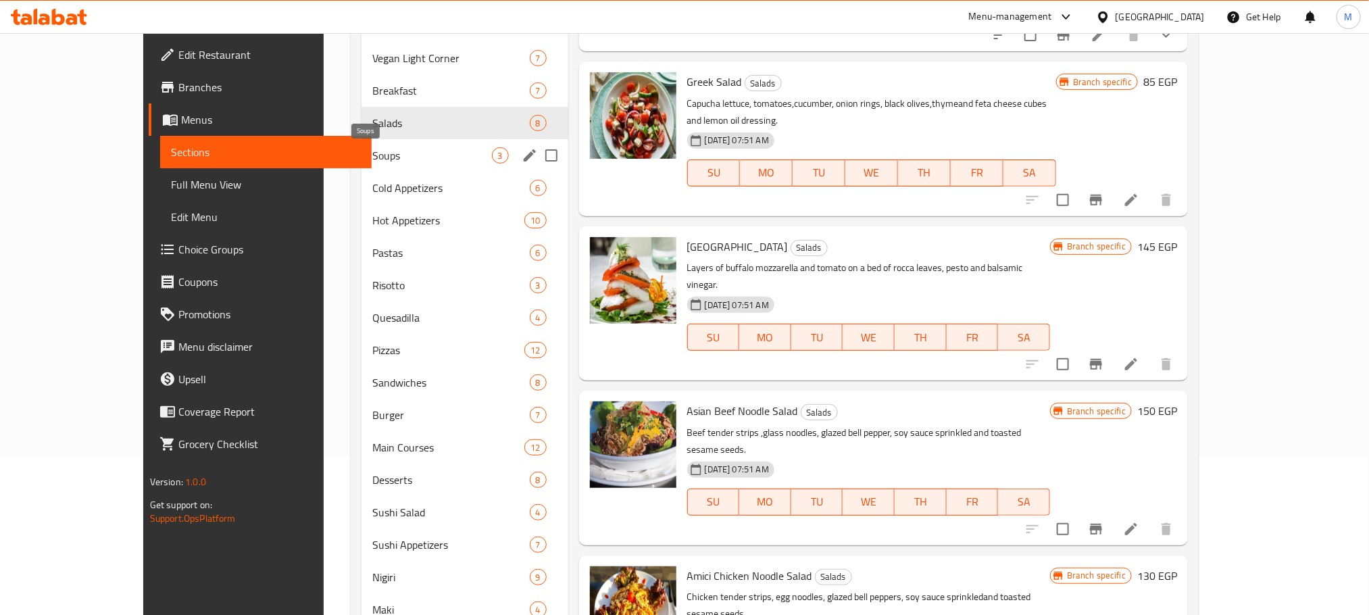
click at [372, 154] on span "Soups" at bounding box center [432, 155] width 120 height 16
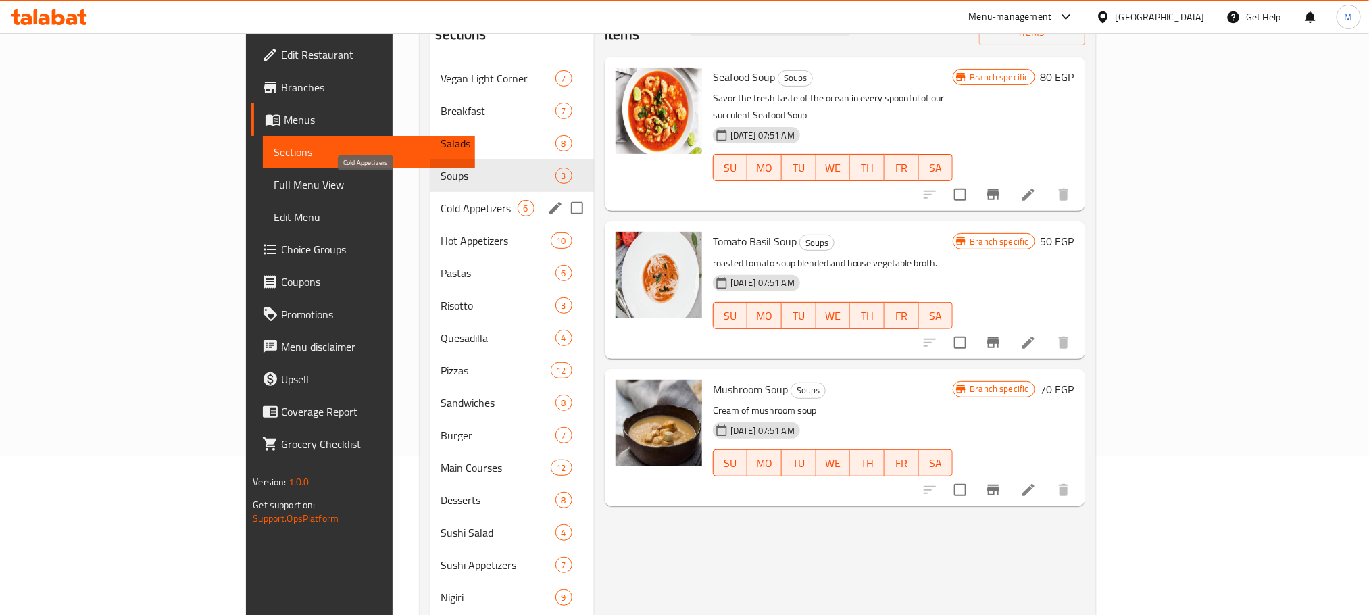
click at [441, 200] on span "Cold Appetizers" at bounding box center [479, 208] width 76 height 16
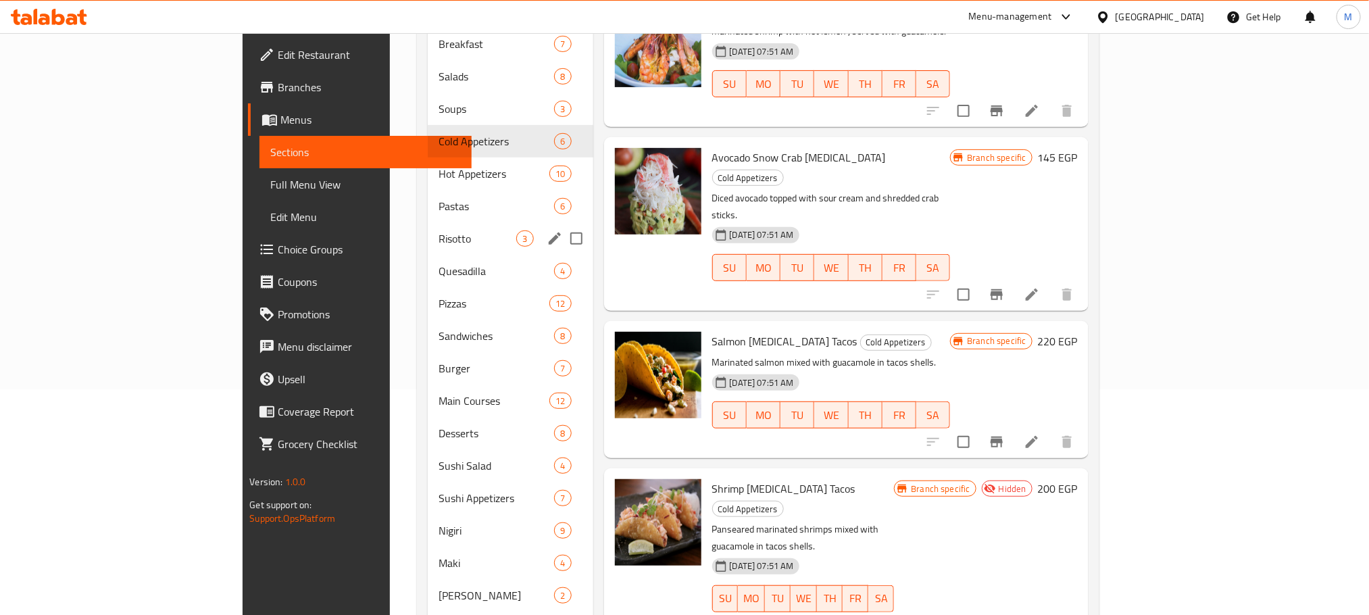
scroll to position [159, 0]
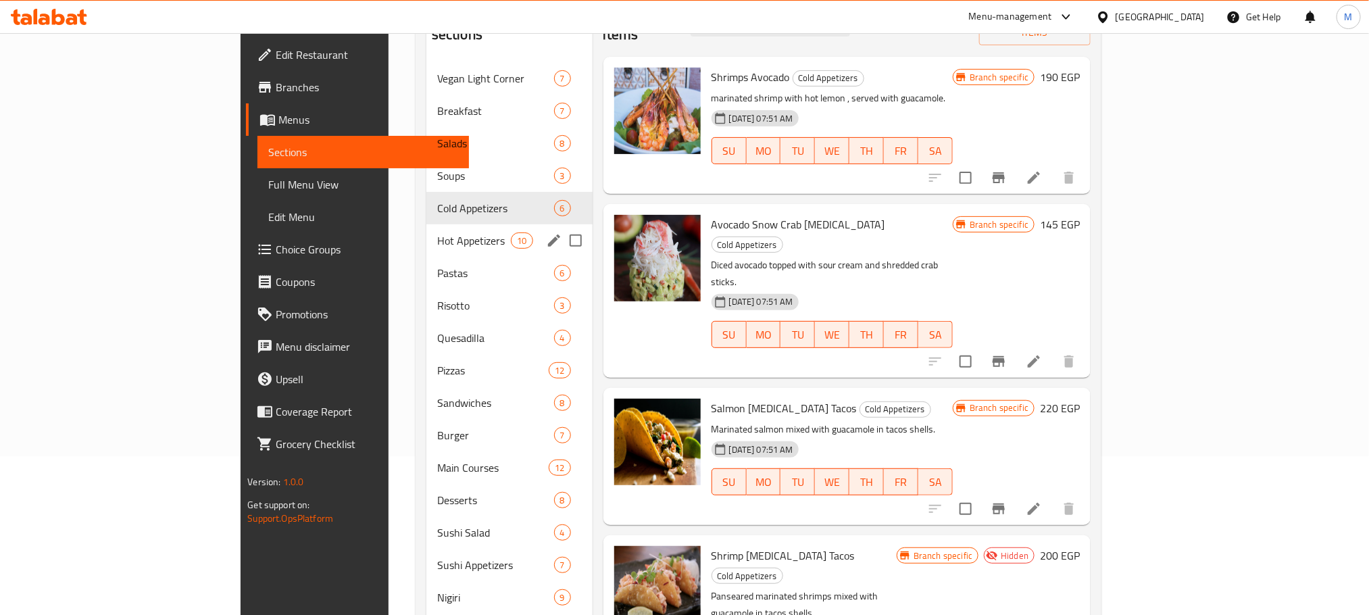
click at [437, 232] on span "Hot Appetizers" at bounding box center [474, 240] width 74 height 16
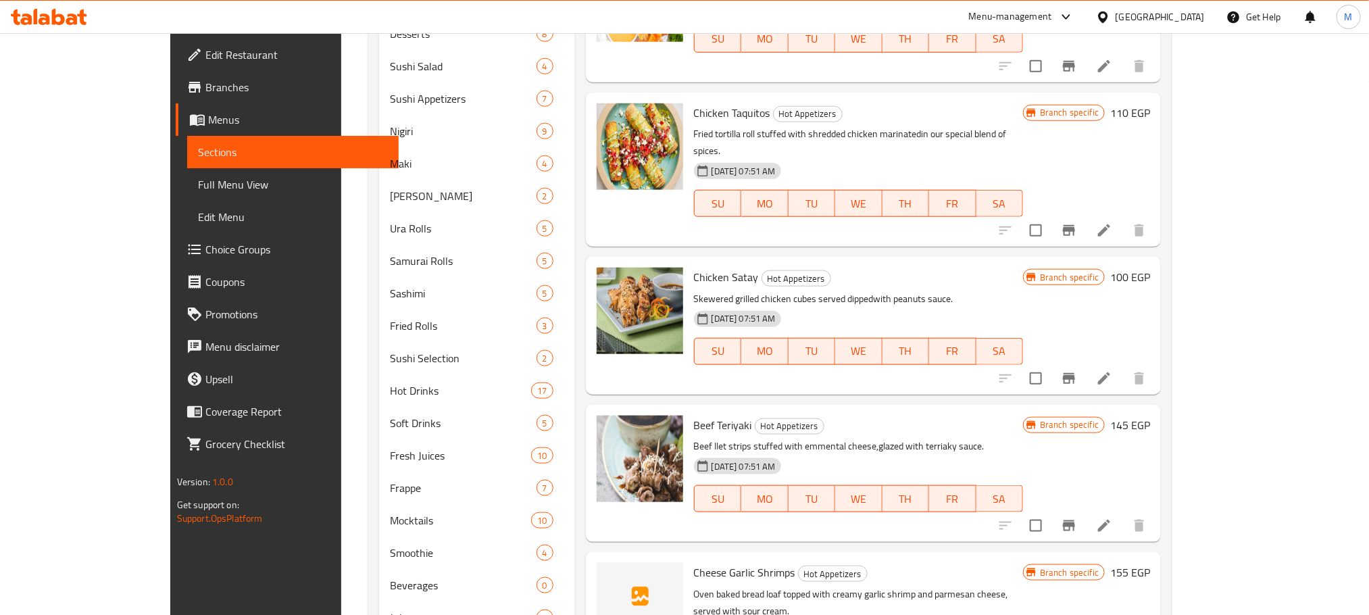
scroll to position [665, 0]
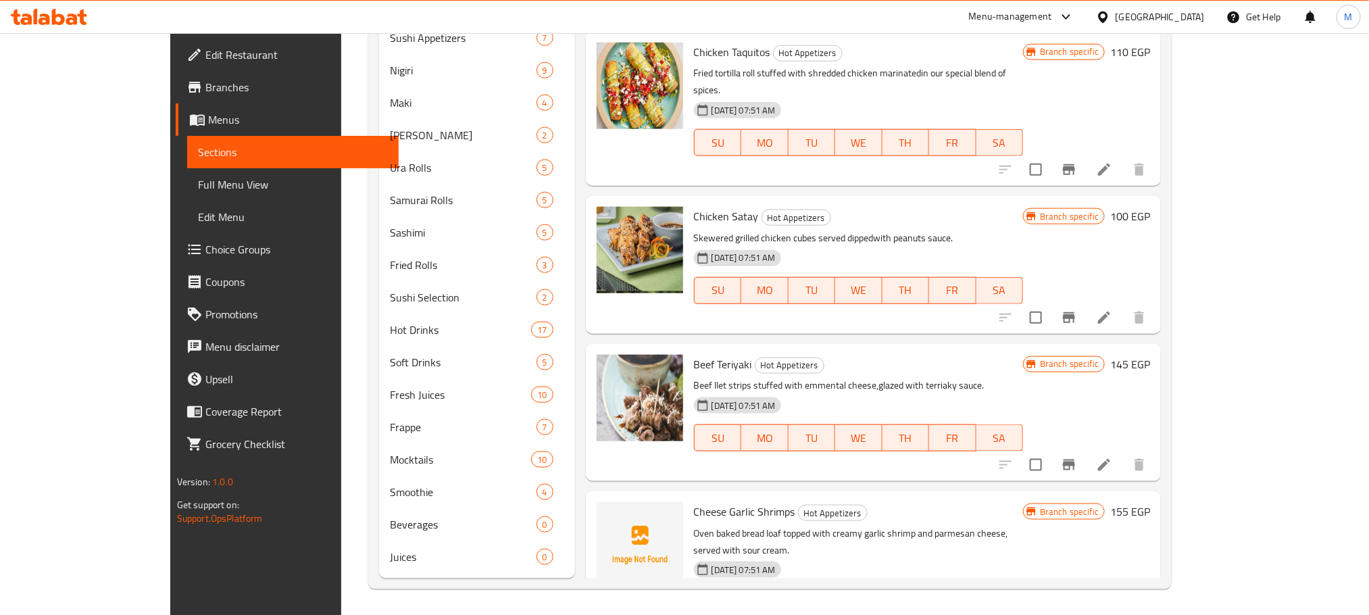
click at [694, 501] on span "Cheese Garlic Shrimps" at bounding box center [744, 511] width 101 height 20
copy h6 "Cheese Garlic Shrimps"
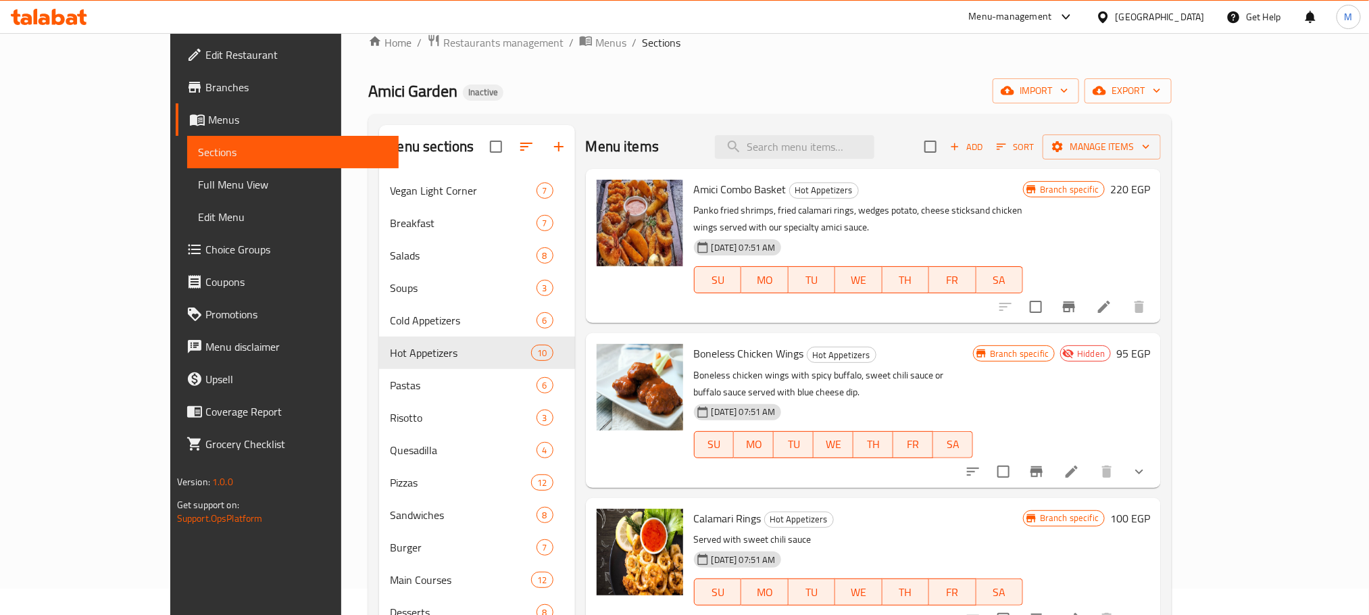
scroll to position [0, 0]
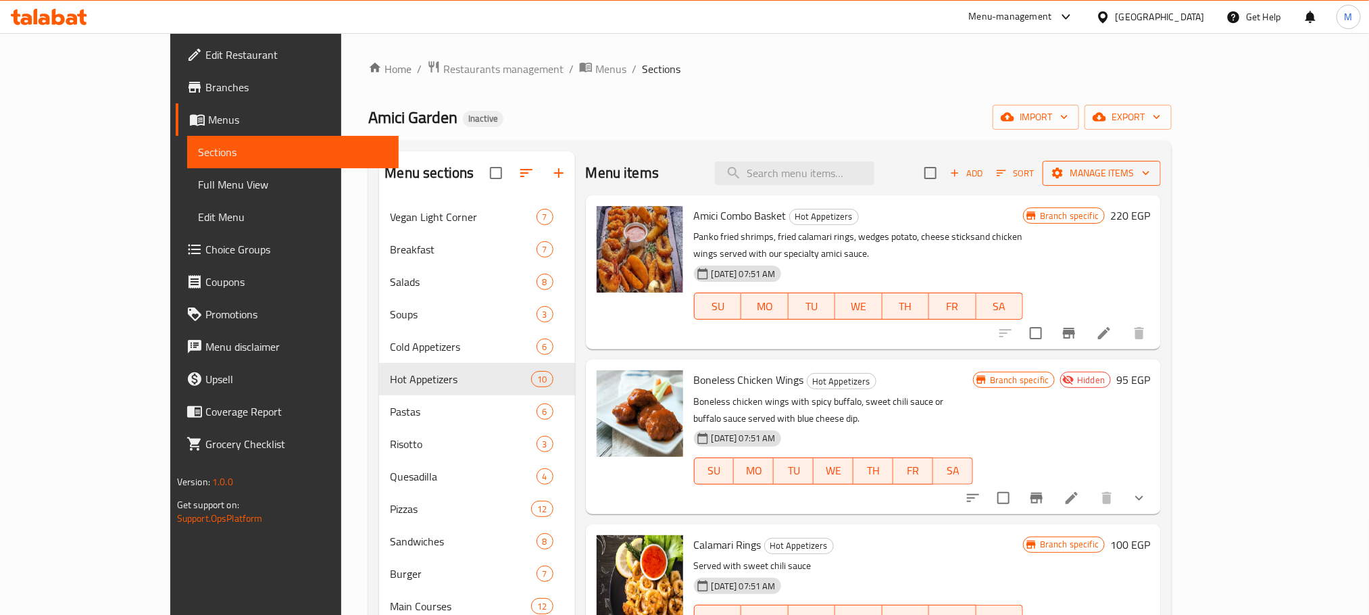
click at [1150, 172] on span "Manage items" at bounding box center [1101, 173] width 97 height 17
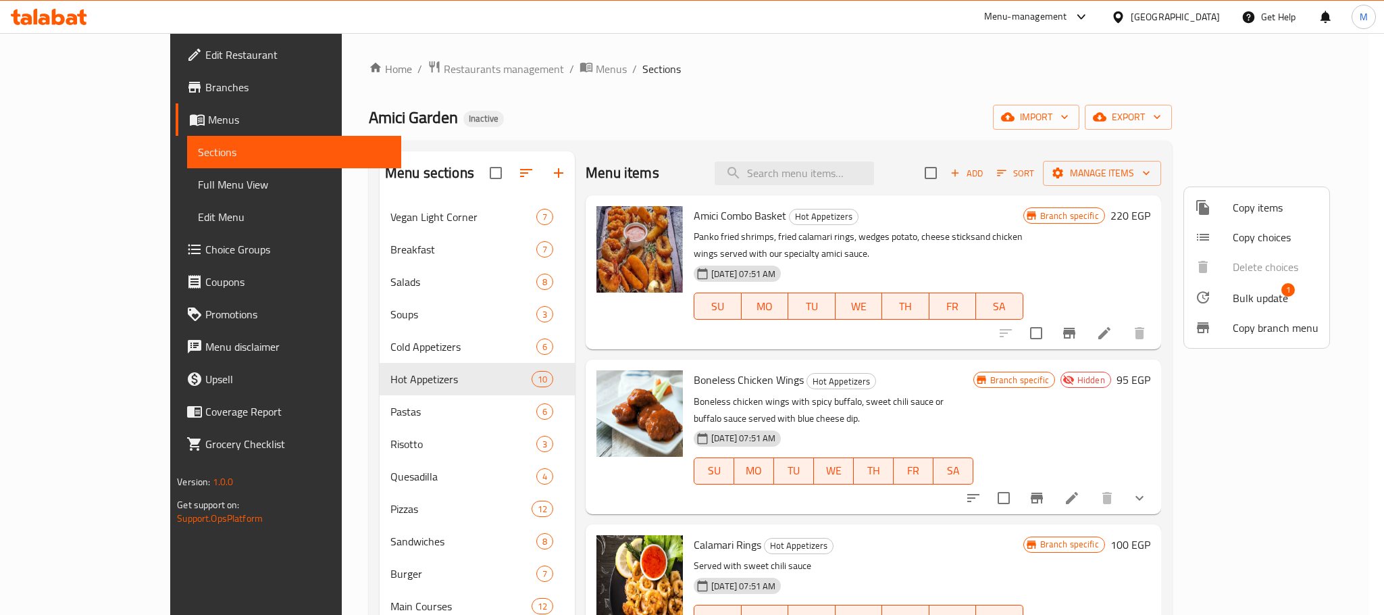
click at [1261, 286] on li "Bulk update 1" at bounding box center [1256, 297] width 145 height 31
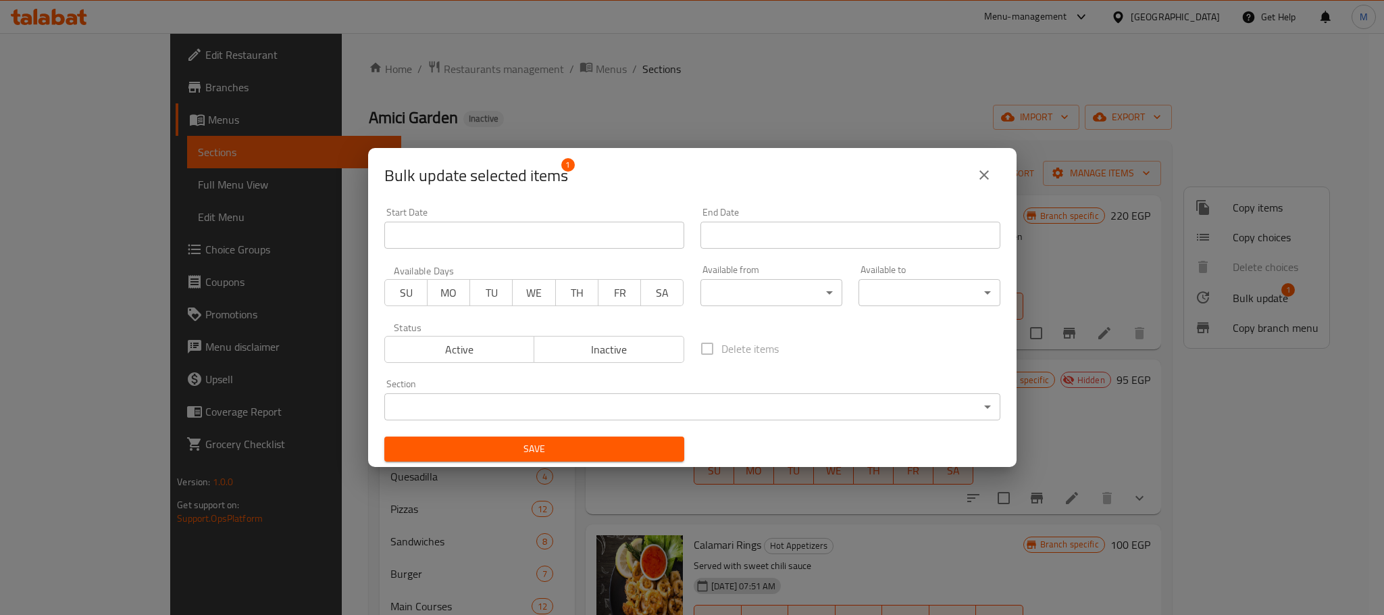
click at [643, 343] on span "Inactive" at bounding box center [609, 350] width 139 height 20
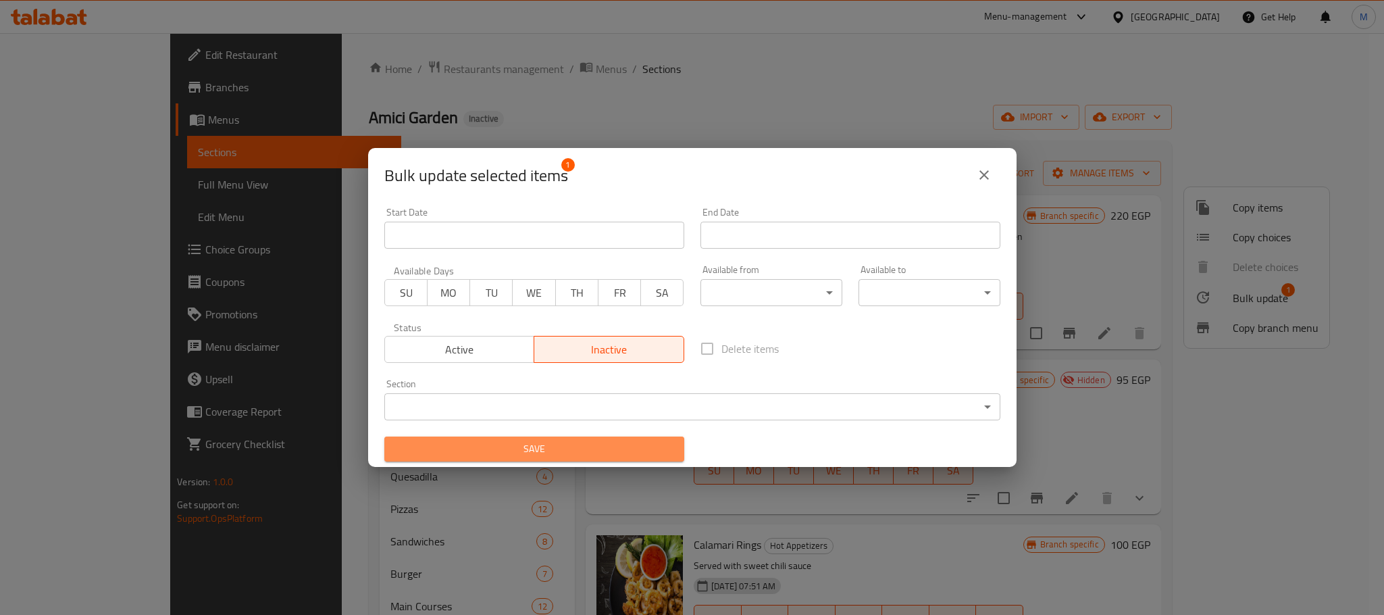
click at [629, 459] on button "Save" at bounding box center [534, 448] width 300 height 25
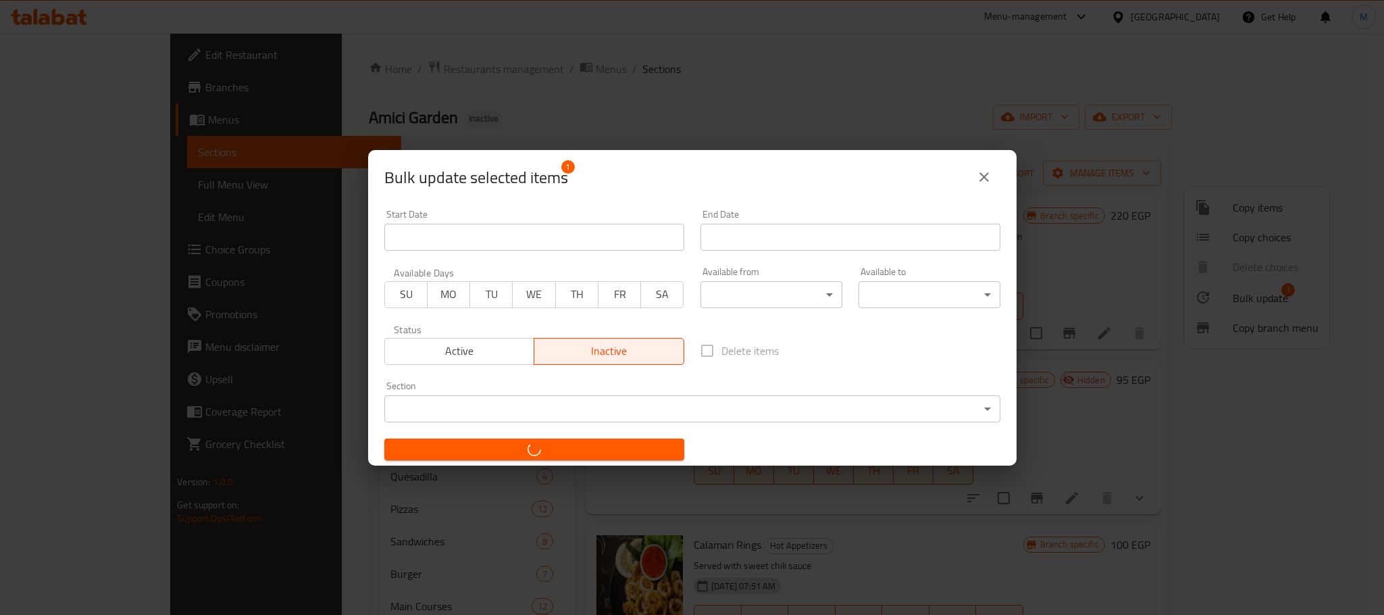
checkbox input "false"
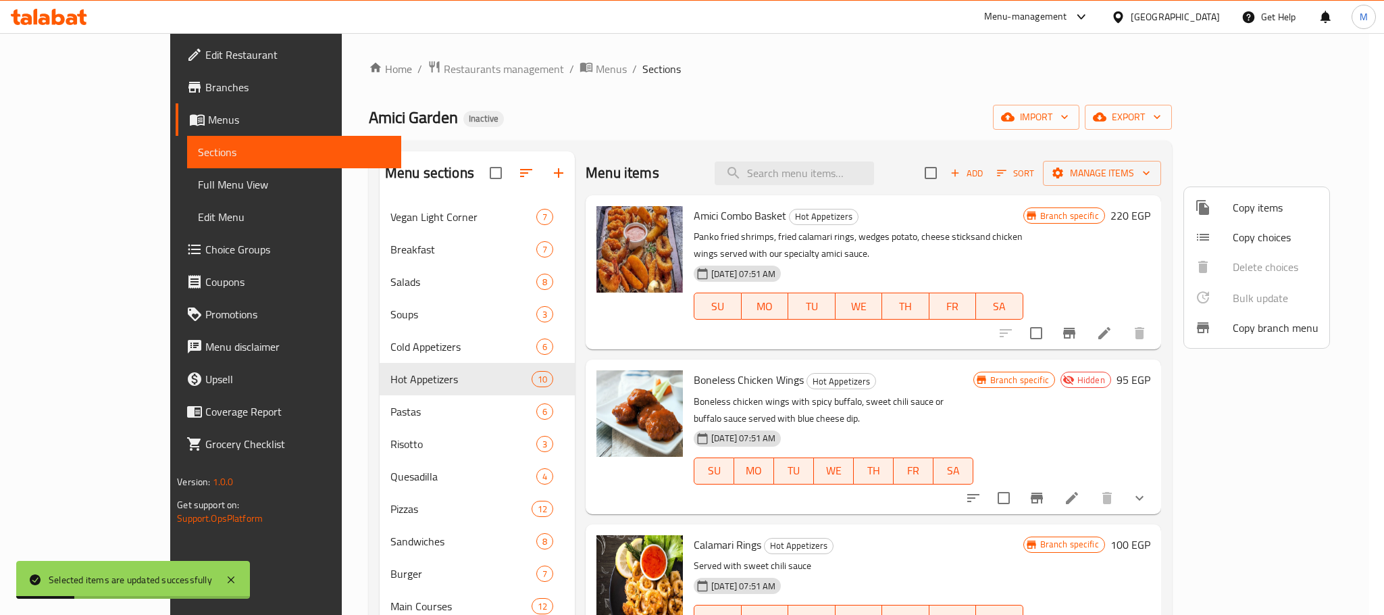
click at [848, 110] on div at bounding box center [692, 307] width 1384 height 615
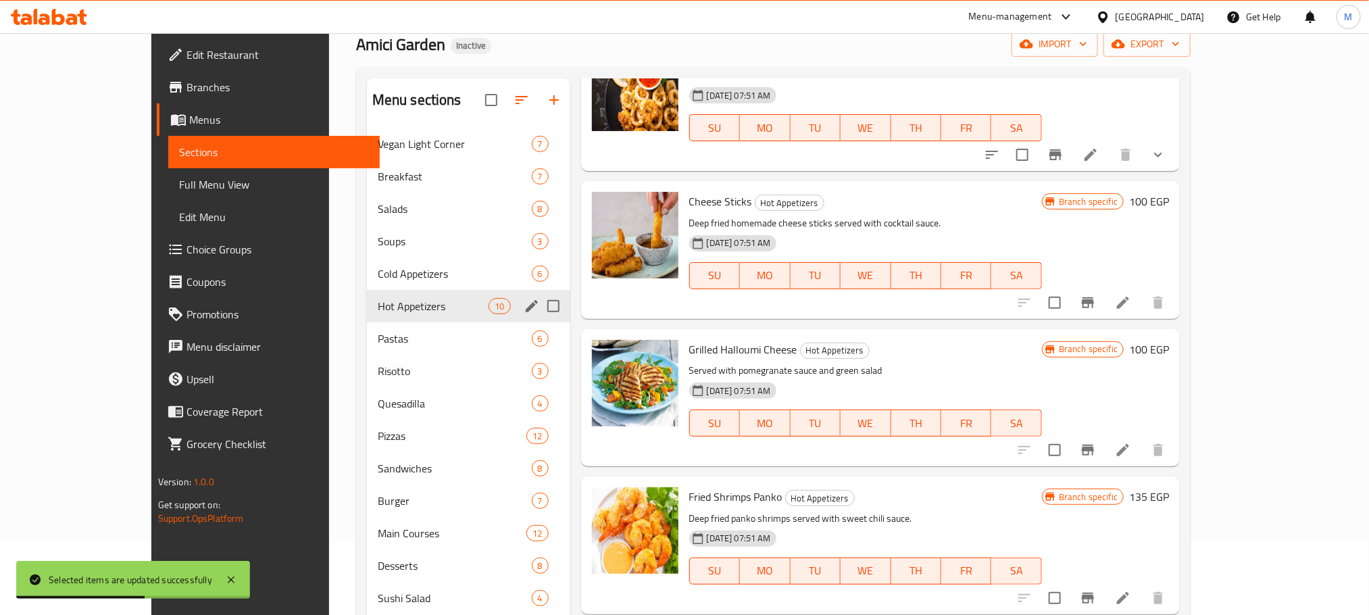
scroll to position [57, 0]
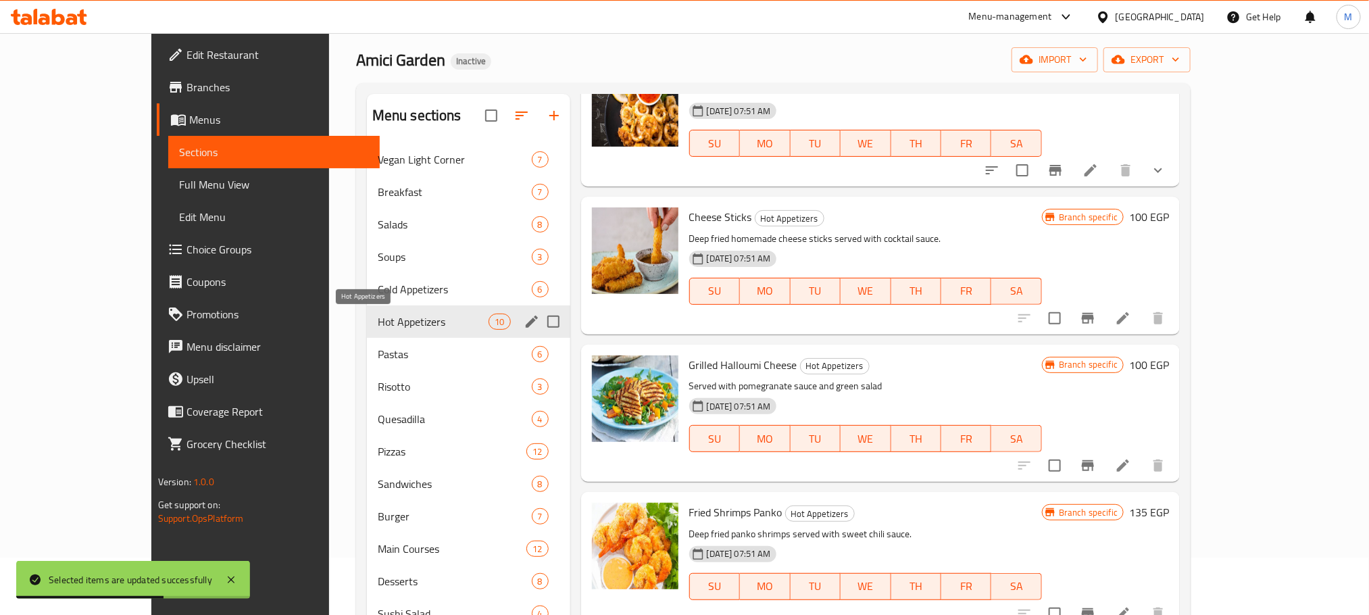
click at [367, 331] on div "Hot Appetizers 10" at bounding box center [468, 321] width 203 height 32
click at [367, 336] on div "Hot Appetizers 10" at bounding box center [468, 321] width 203 height 32
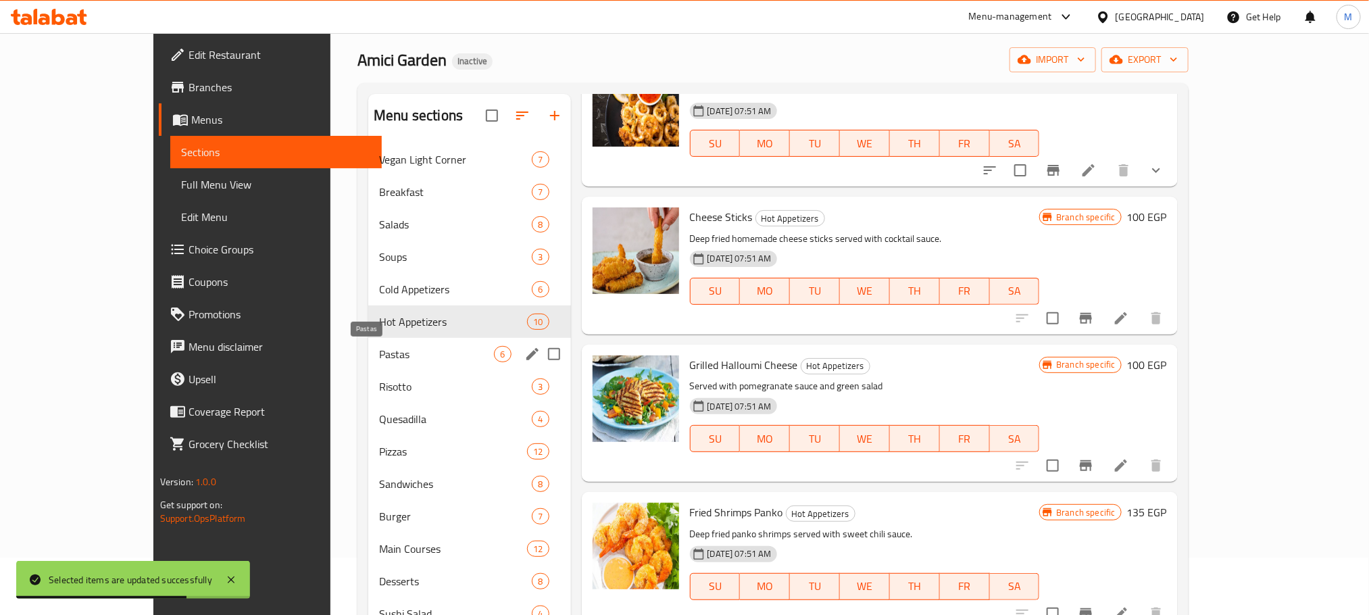
click at [379, 347] on span "Pastas" at bounding box center [436, 354] width 115 height 16
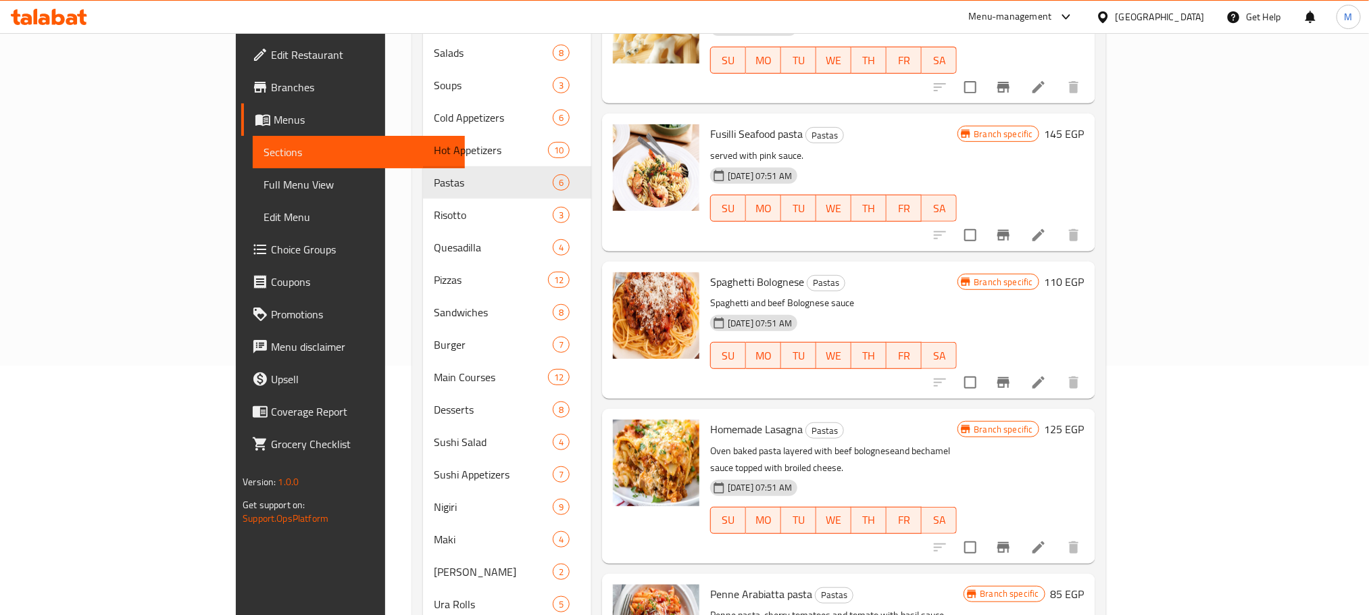
scroll to position [159, 0]
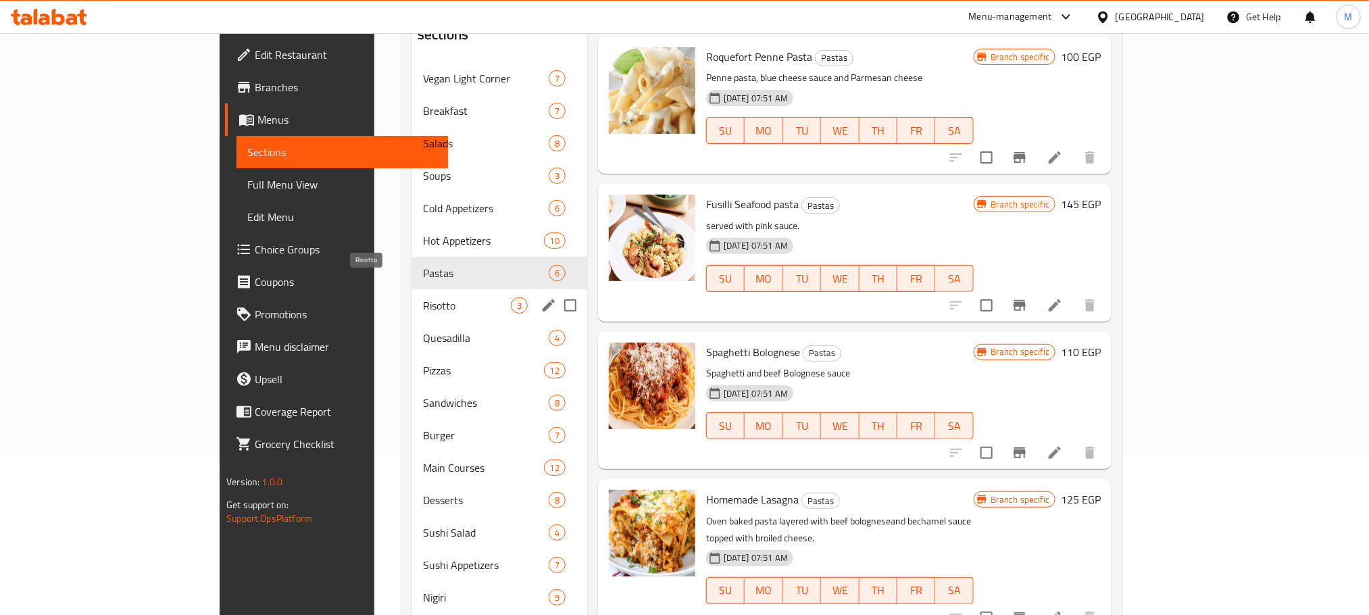
click at [423, 297] on span "Risotto" at bounding box center [467, 305] width 88 height 16
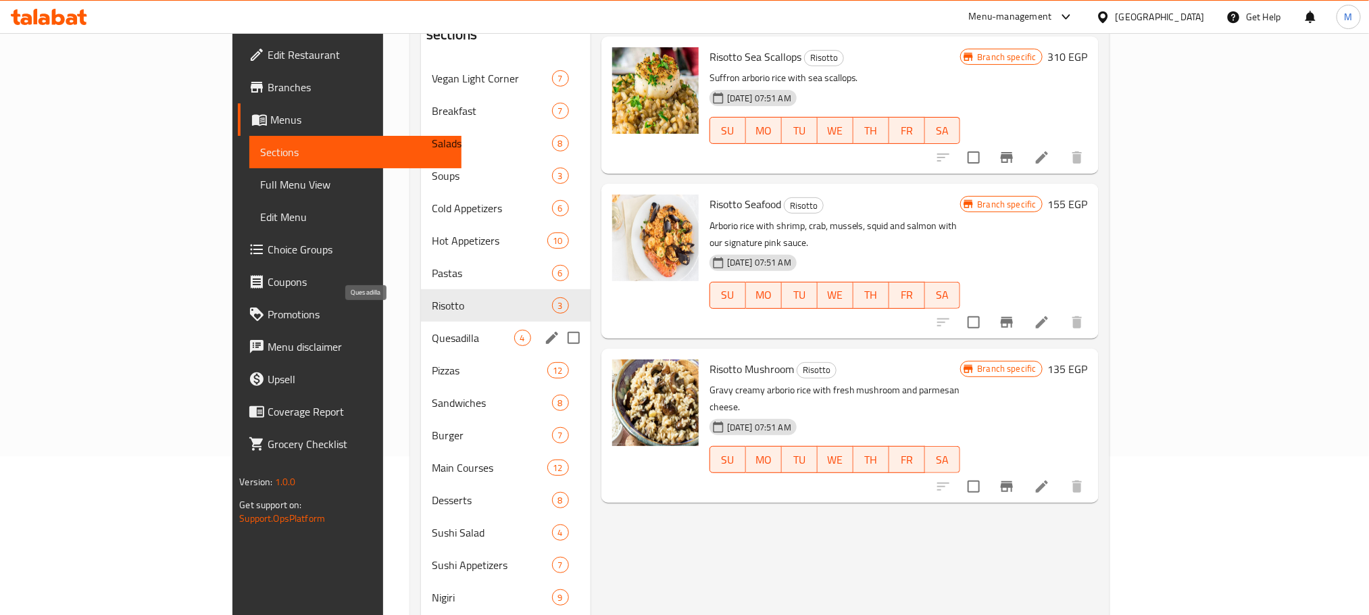
click at [432, 330] on span "Quesadilla" at bounding box center [473, 338] width 82 height 16
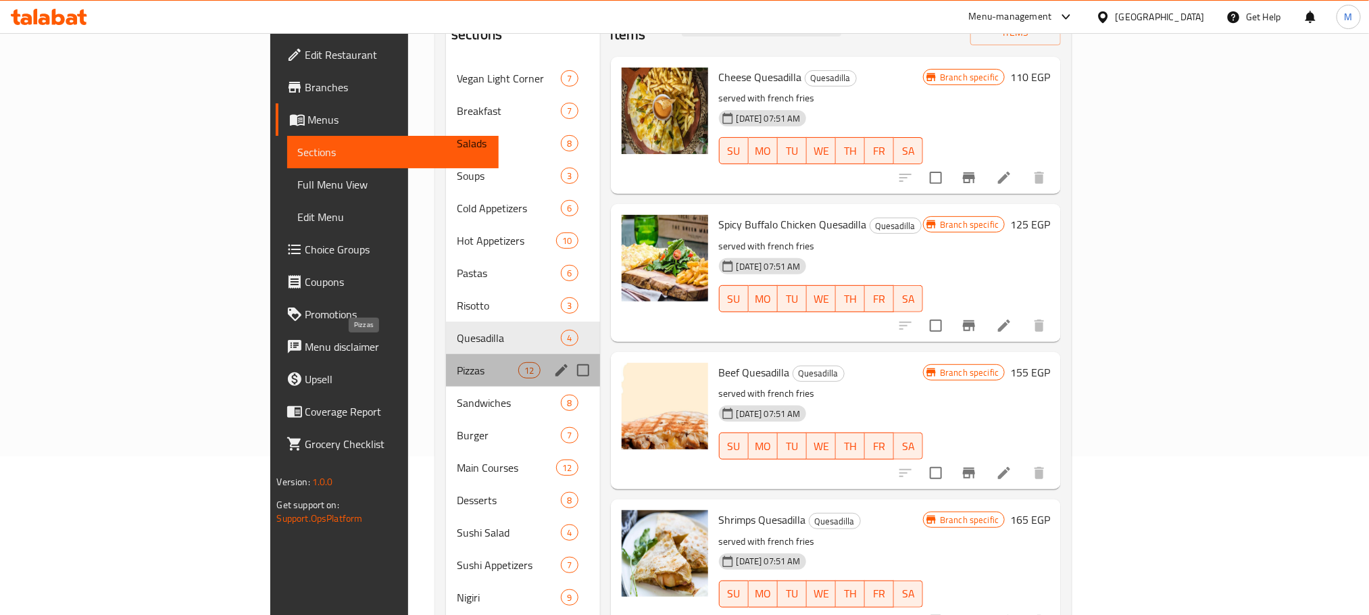
click at [457, 362] on span "Pizzas" at bounding box center [487, 370] width 61 height 16
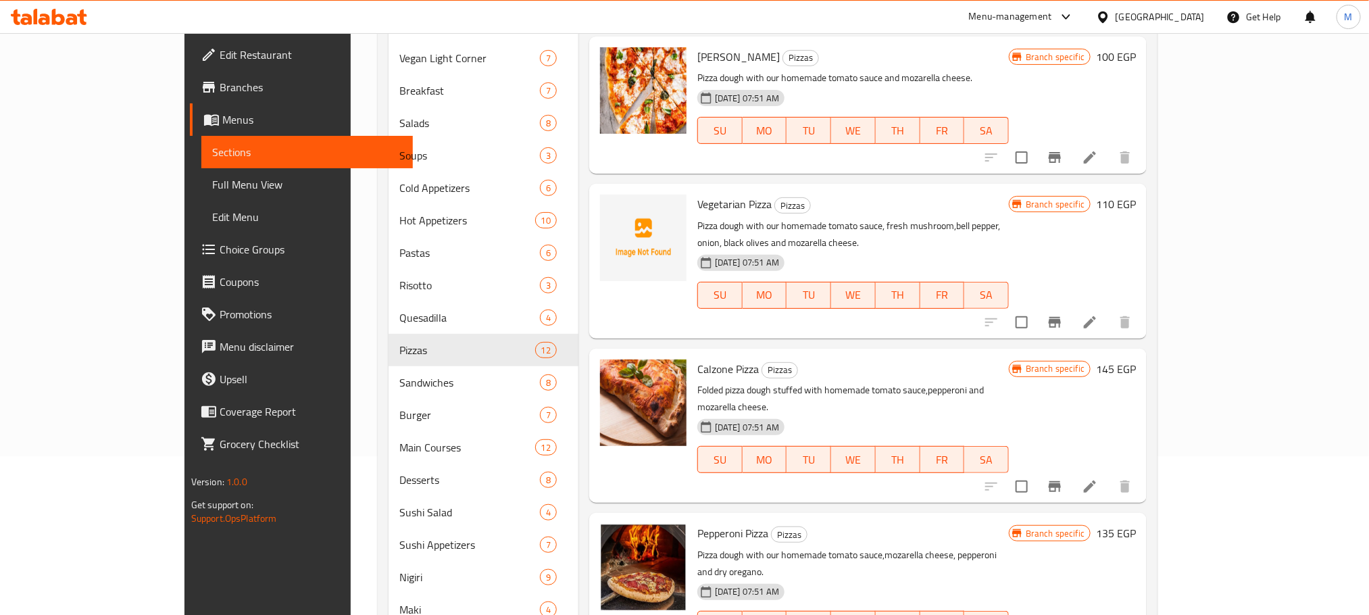
click at [697, 201] on span "Vegetarian Pizza" at bounding box center [734, 204] width 74 height 20
copy h6 "Vegetarian Pizza"
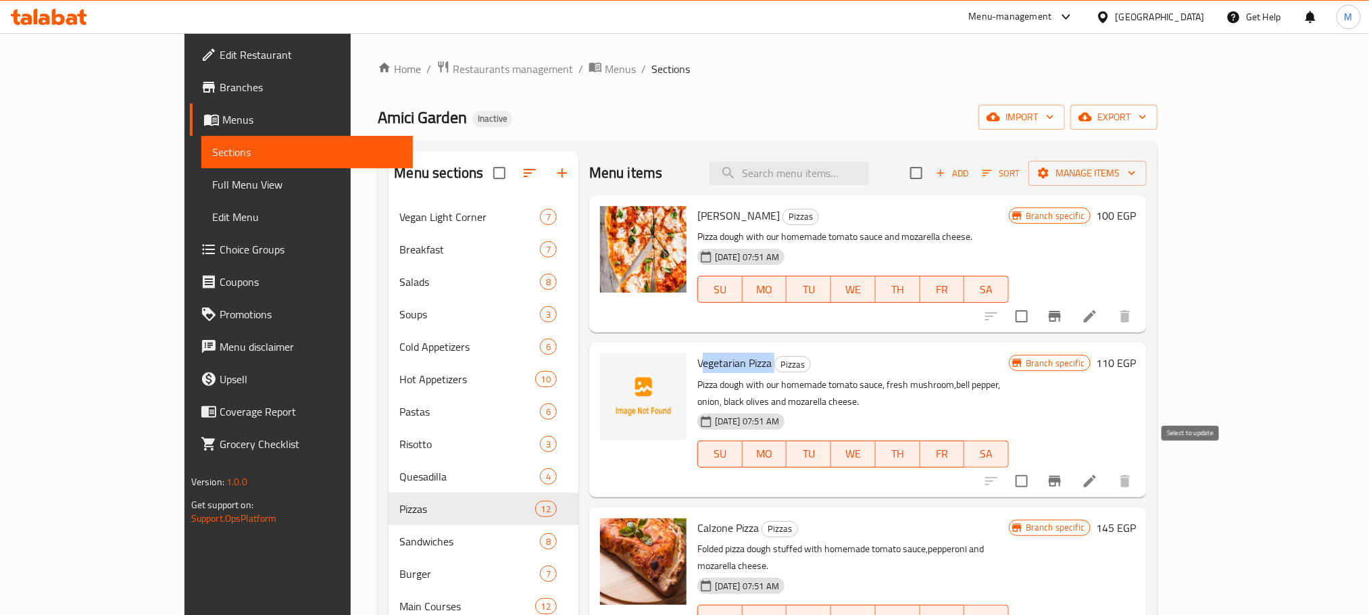
click at [1036, 468] on input "checkbox" at bounding box center [1021, 481] width 28 height 28
click at [1146, 182] on button "Manage items" at bounding box center [1087, 173] width 118 height 25
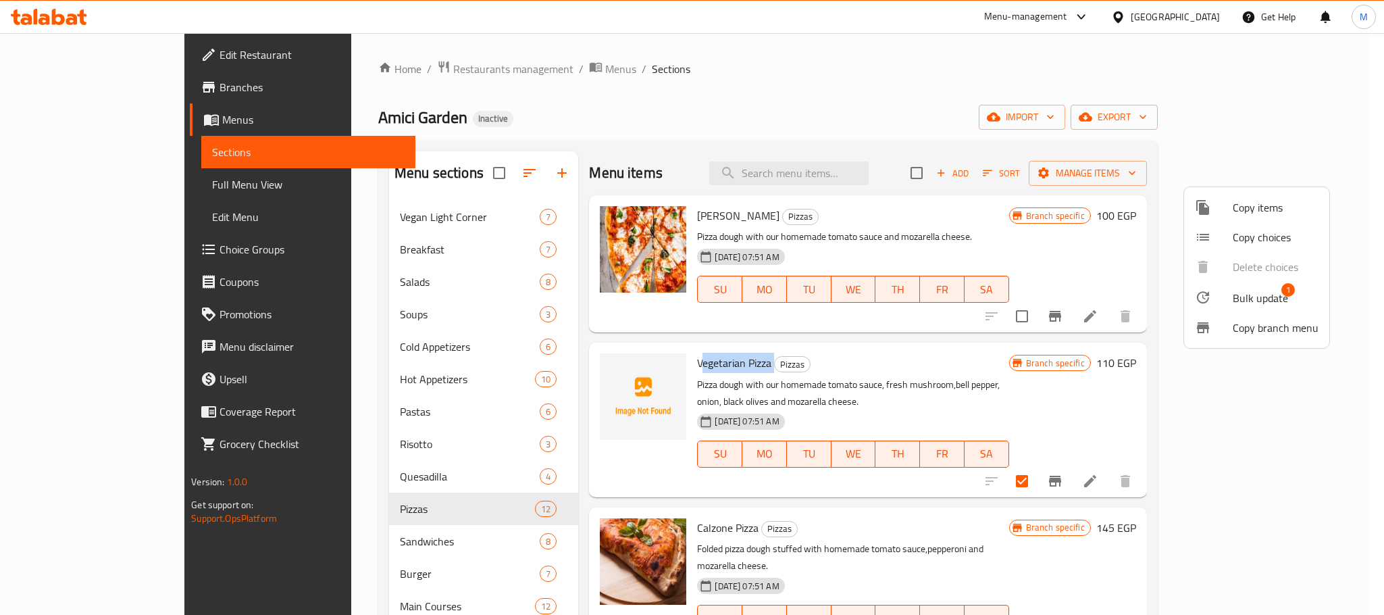
click at [1250, 301] on span "Bulk update" at bounding box center [1260, 298] width 55 height 16
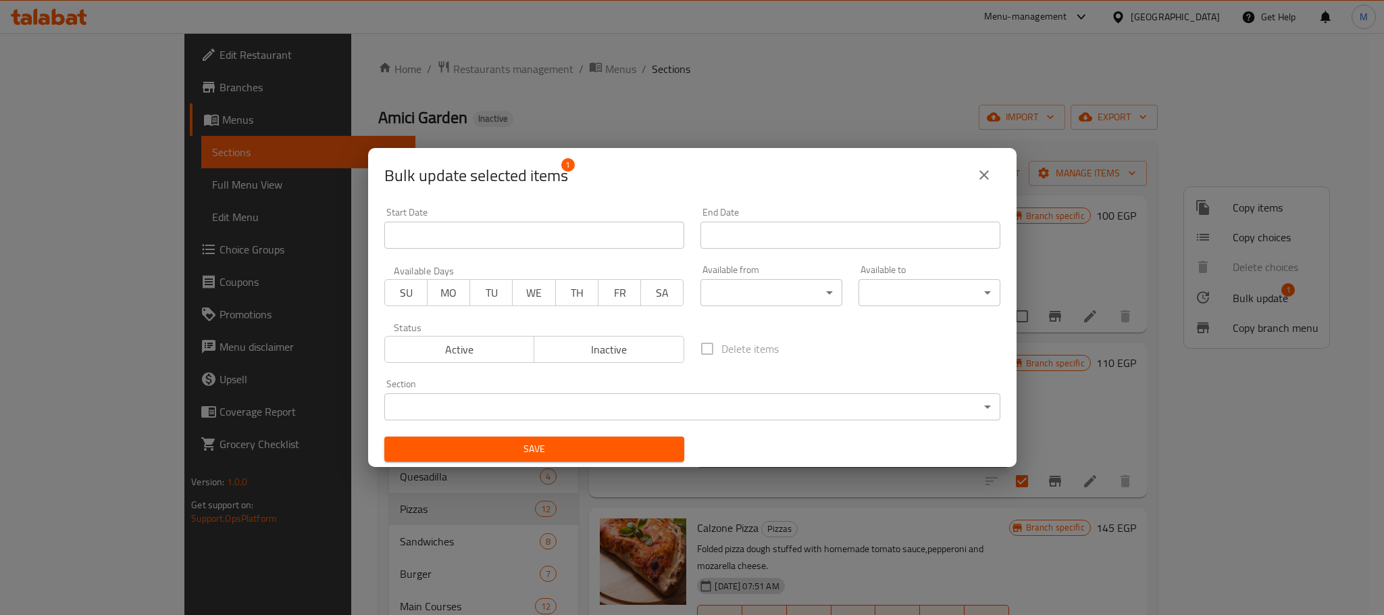
click at [560, 367] on div "Status Active Inactive" at bounding box center [534, 342] width 316 height 57
click at [565, 345] on span "Inactive" at bounding box center [609, 350] width 139 height 20
click at [566, 459] on button "Save" at bounding box center [534, 448] width 300 height 25
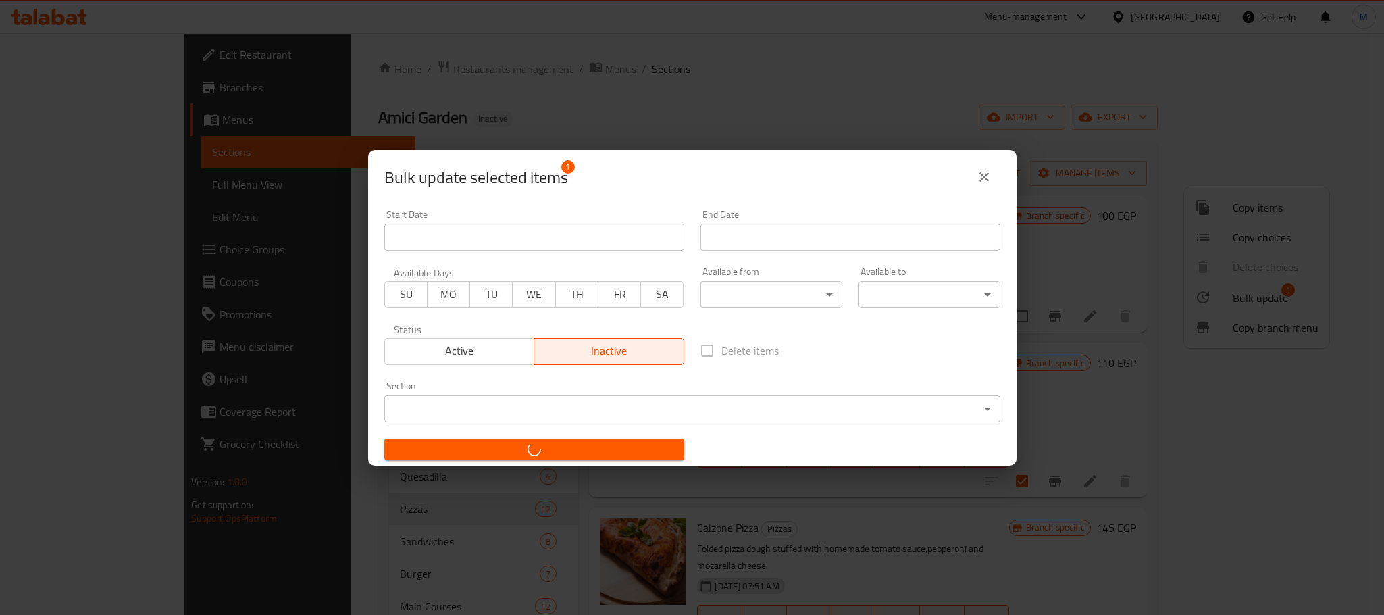
checkbox input "false"
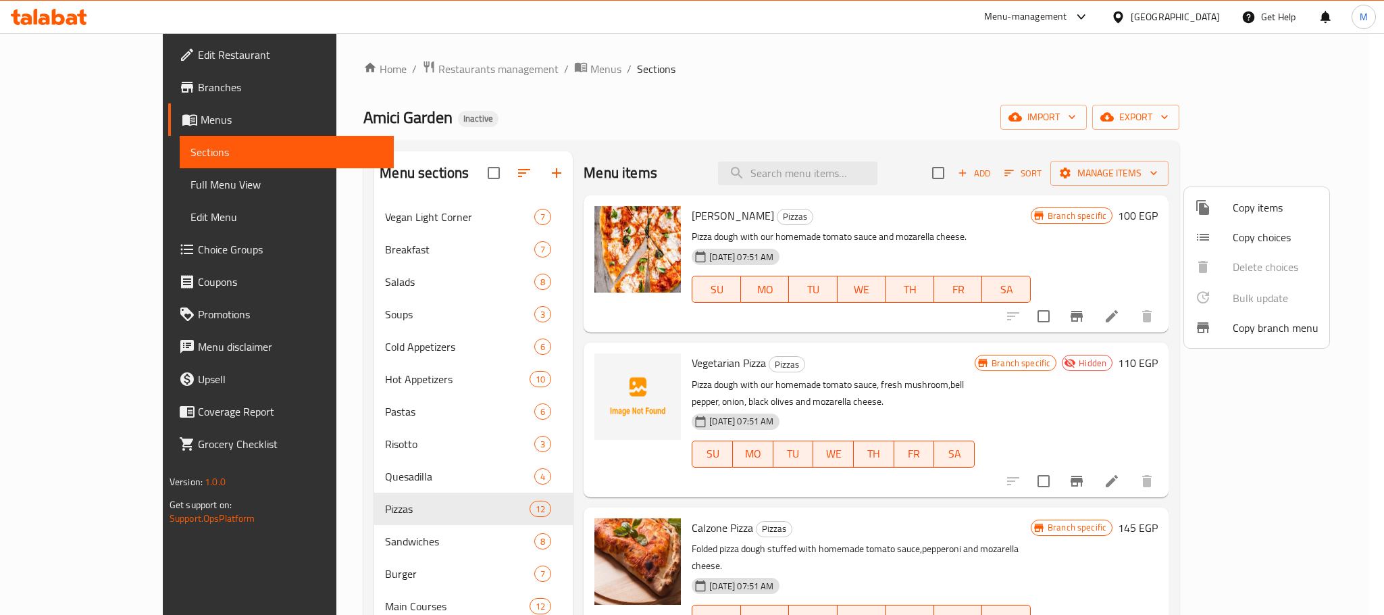
drag, startPoint x: 335, startPoint y: 552, endPoint x: 343, endPoint y: 553, distance: 8.2
click at [341, 553] on div at bounding box center [692, 307] width 1384 height 615
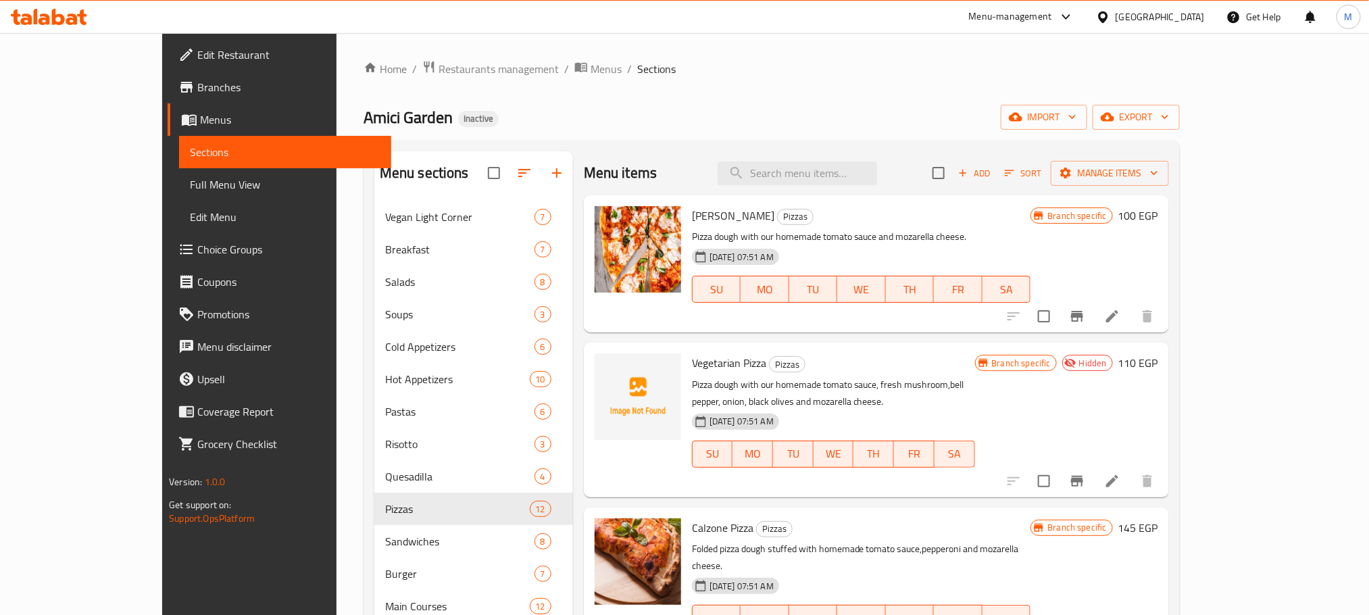
click at [374, 553] on div "Sandwiches 8" at bounding box center [473, 541] width 199 height 32
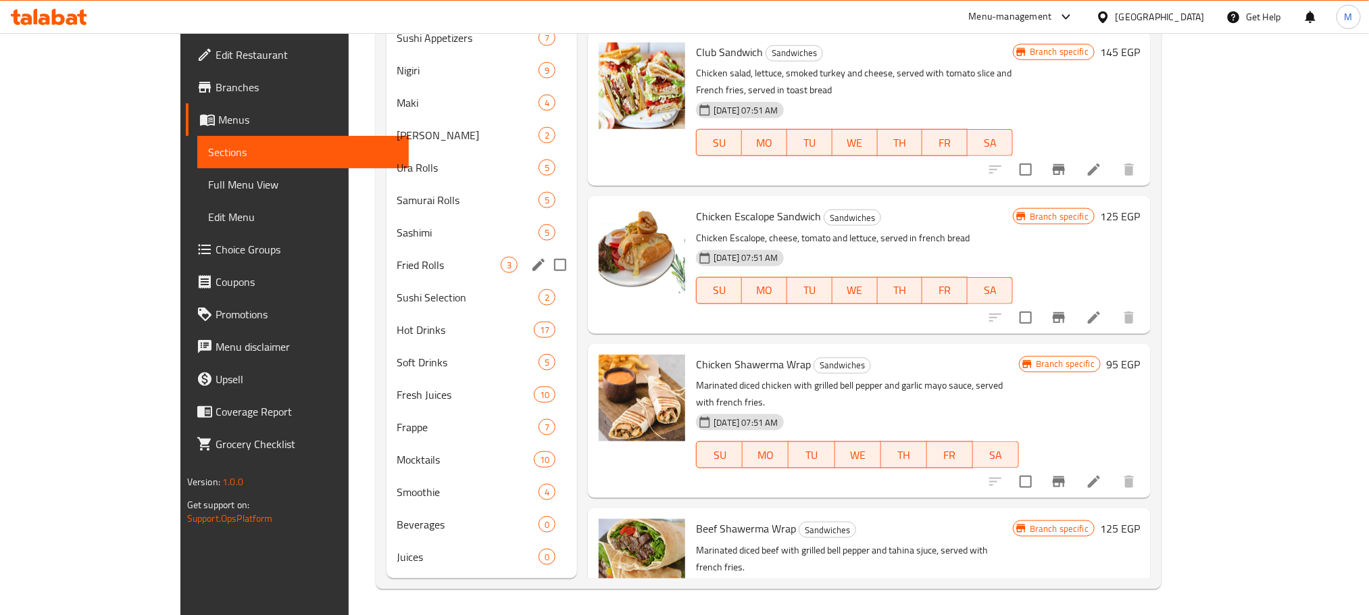
scroll to position [463, 0]
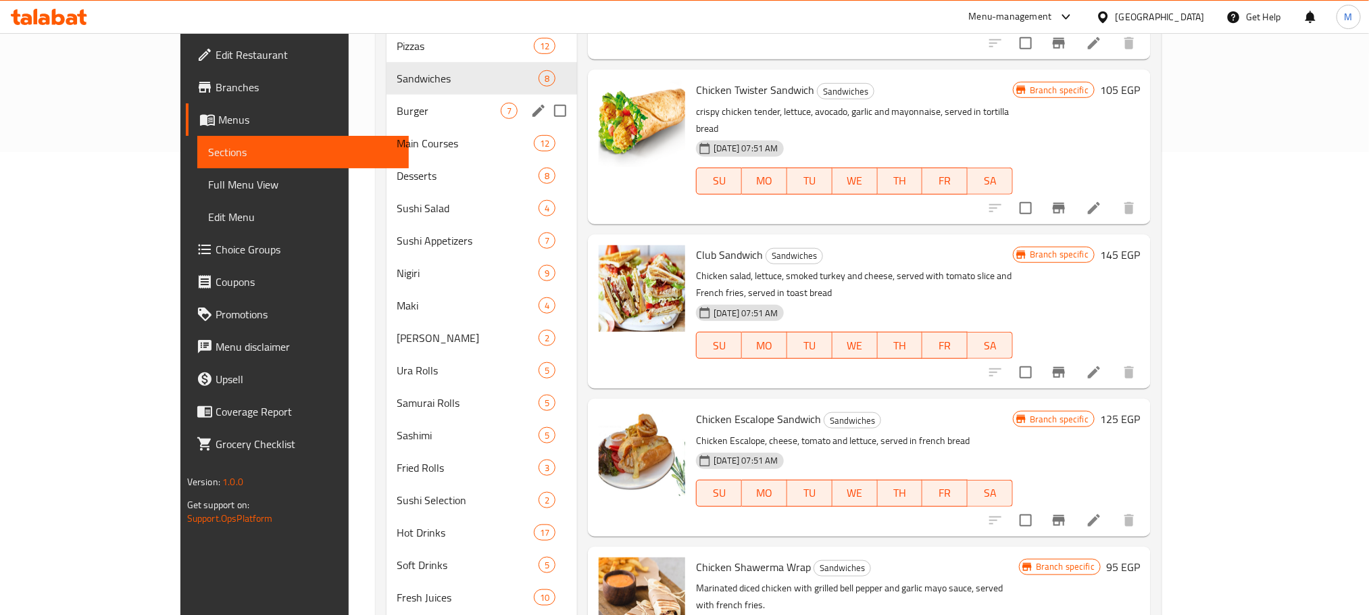
click at [386, 120] on div "Burger 7" at bounding box center [481, 111] width 191 height 32
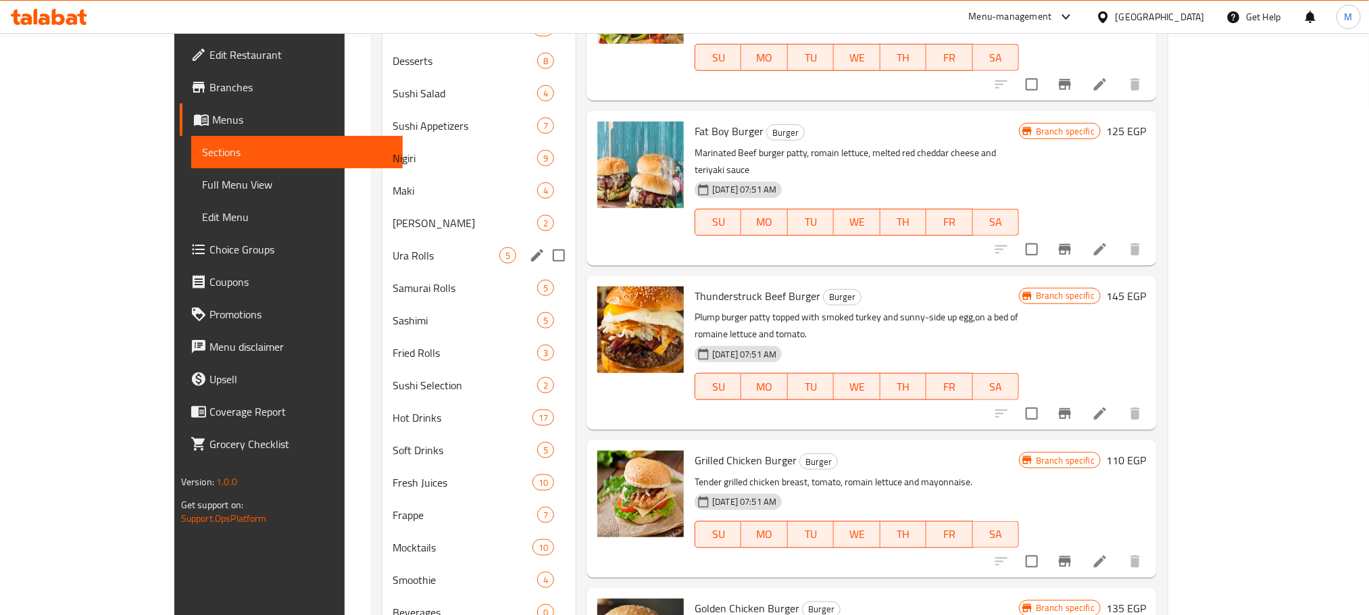
scroll to position [361, 0]
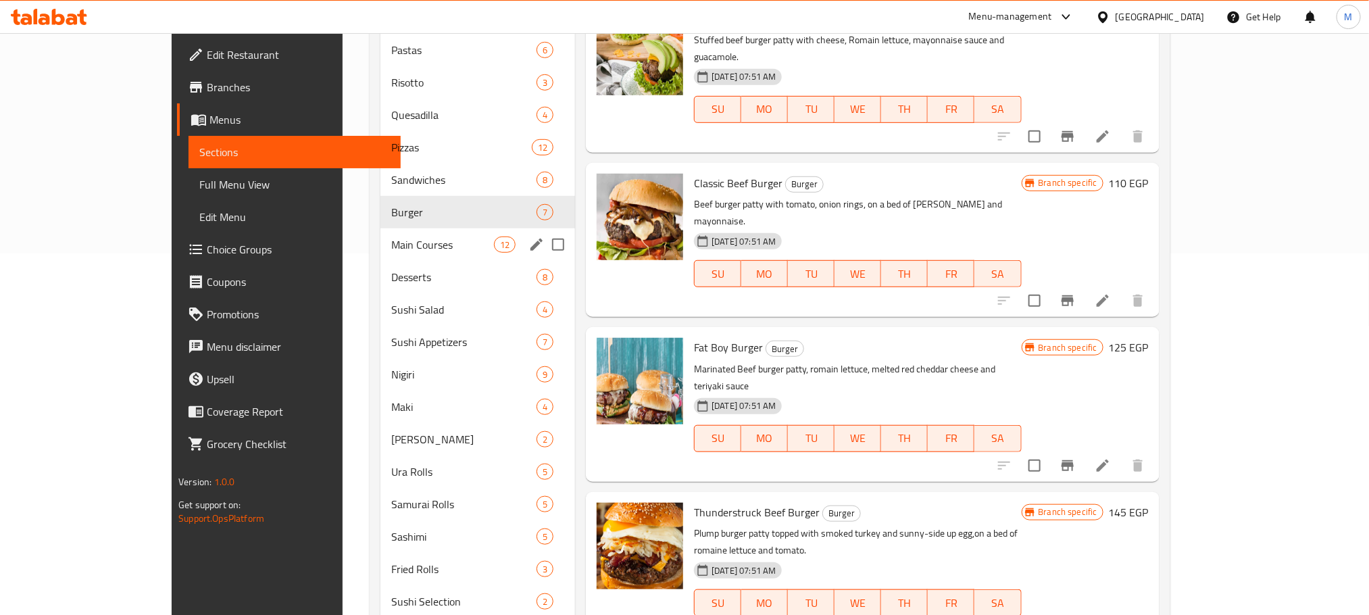
click at [391, 250] on span "Main Courses" at bounding box center [442, 244] width 103 height 16
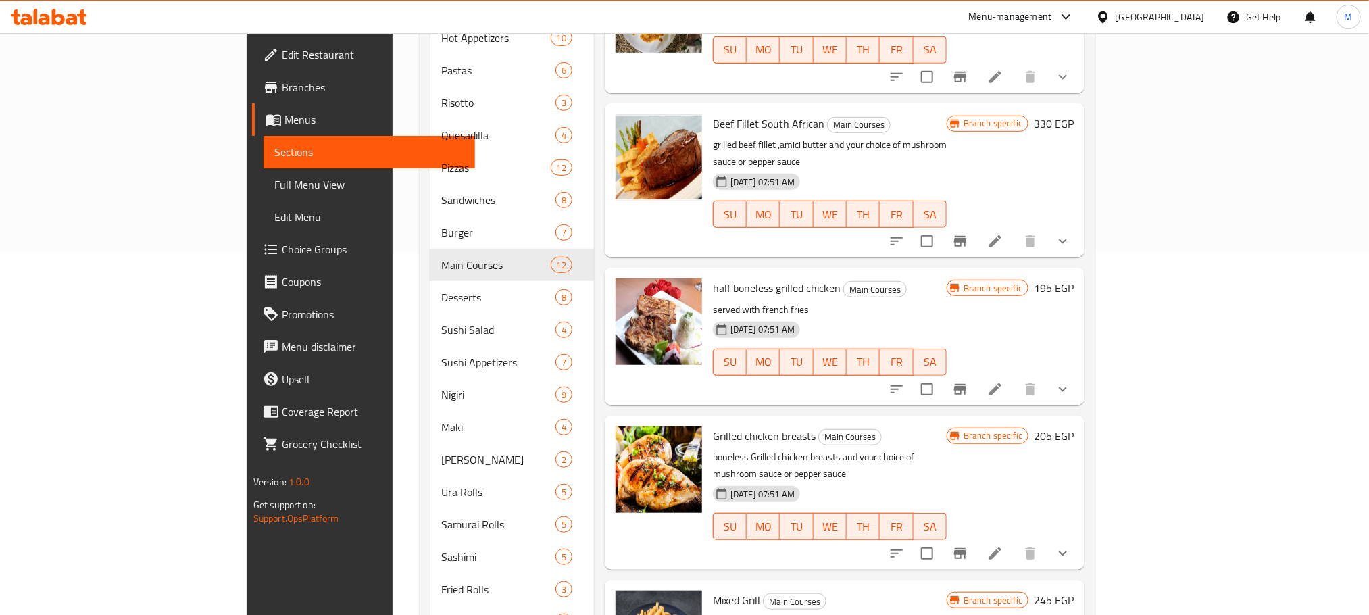
scroll to position [712, 0]
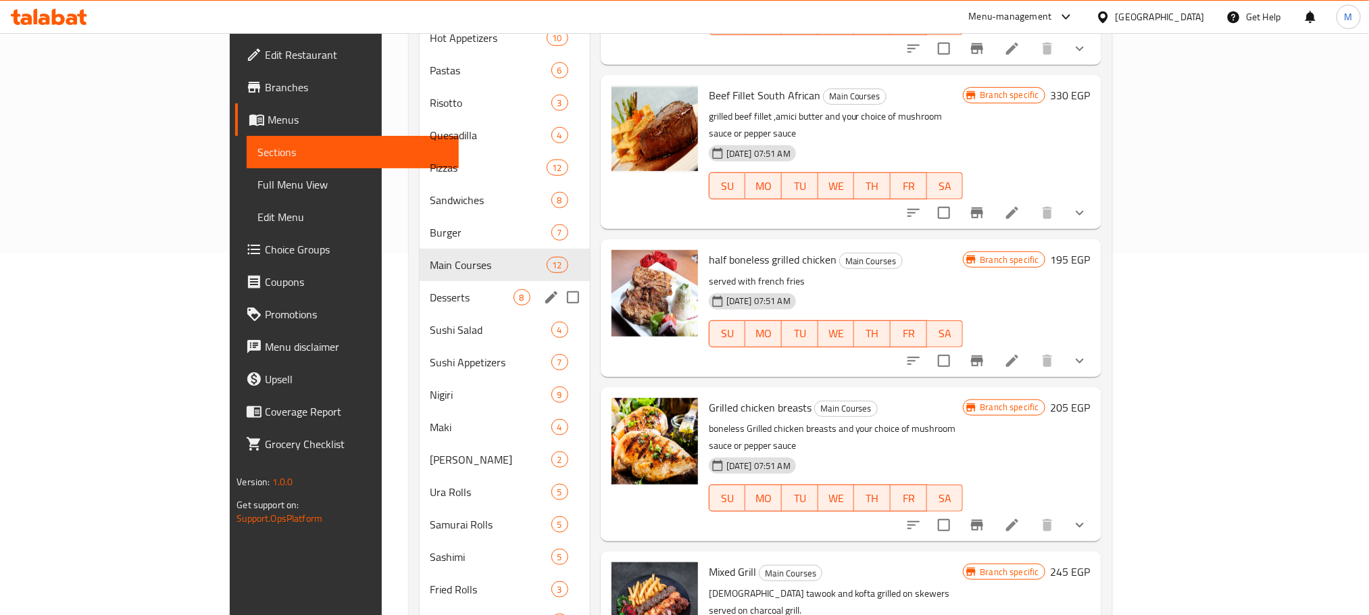
click at [420, 290] on div "Desserts 8" at bounding box center [505, 297] width 170 height 32
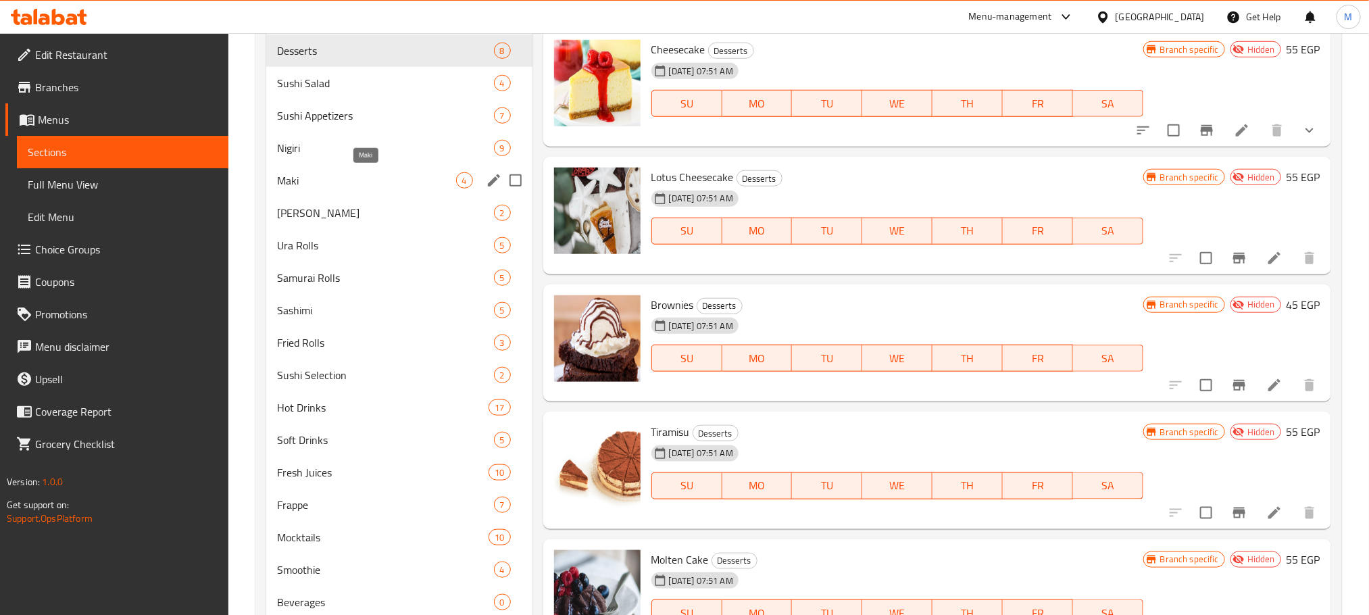
scroll to position [564, 0]
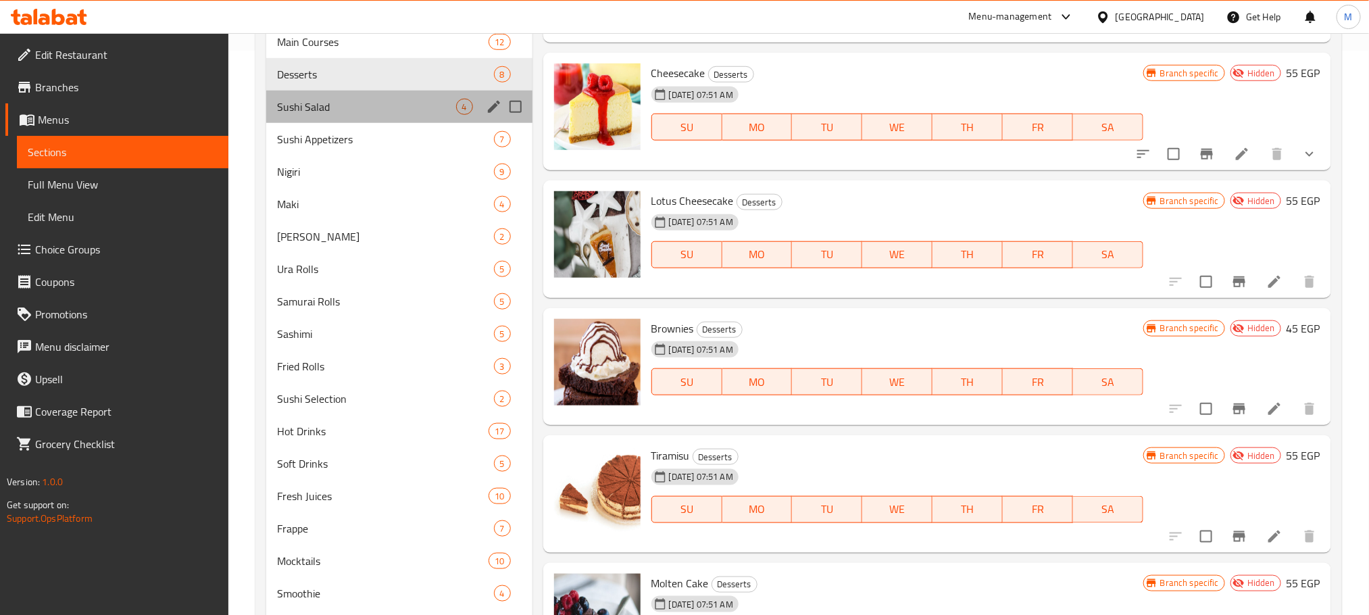
click at [379, 120] on div "Sushi Salad 4" at bounding box center [399, 107] width 266 height 32
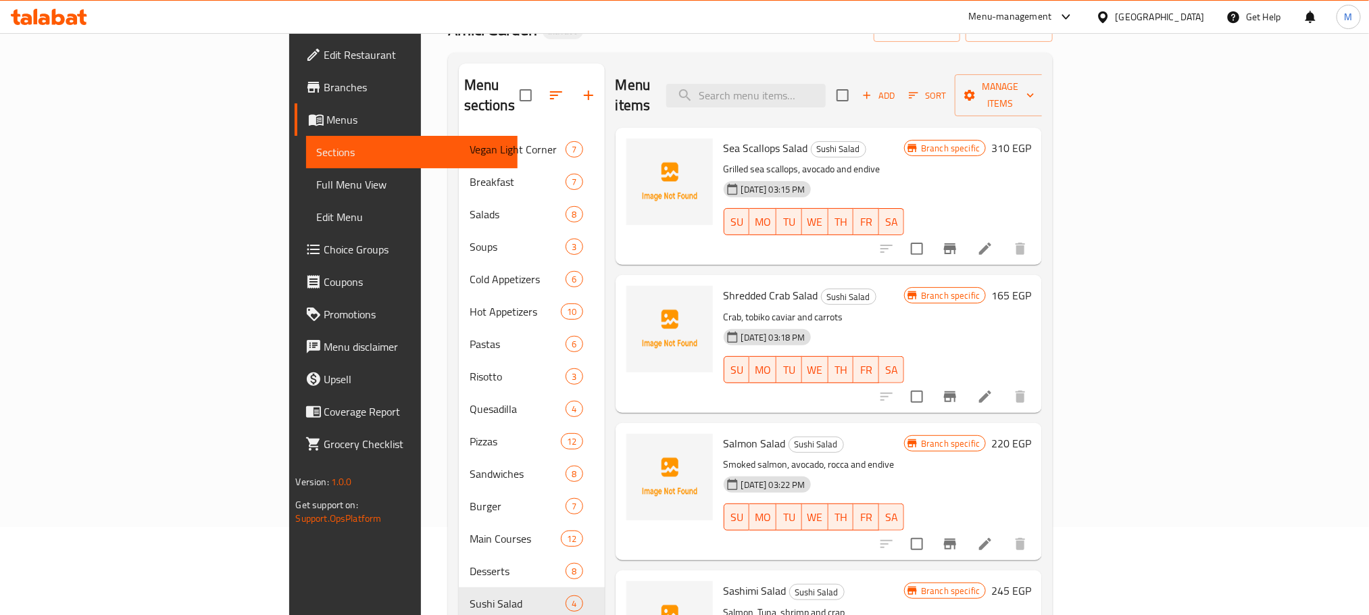
scroll to position [57, 0]
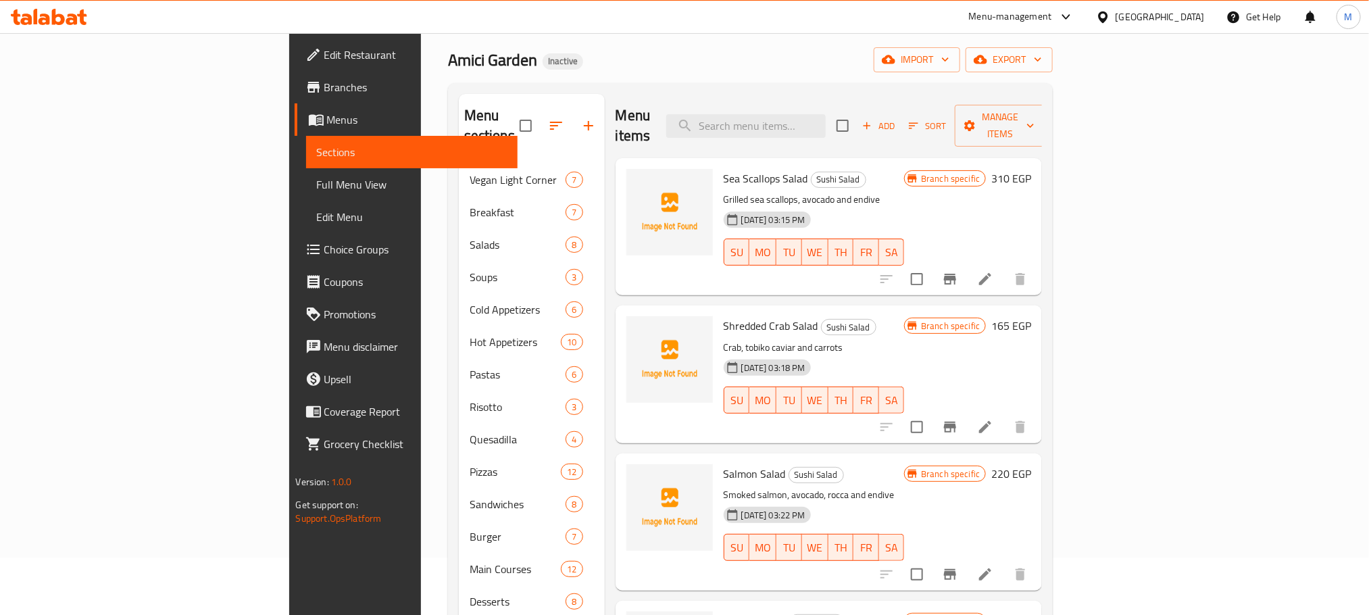
click at [723, 168] on span "Sea Scallops Salad" at bounding box center [765, 178] width 84 height 20
copy h6 "Sea Scallops Salad"
click at [723, 315] on span "Shredded Crab Salad" at bounding box center [770, 325] width 95 height 20
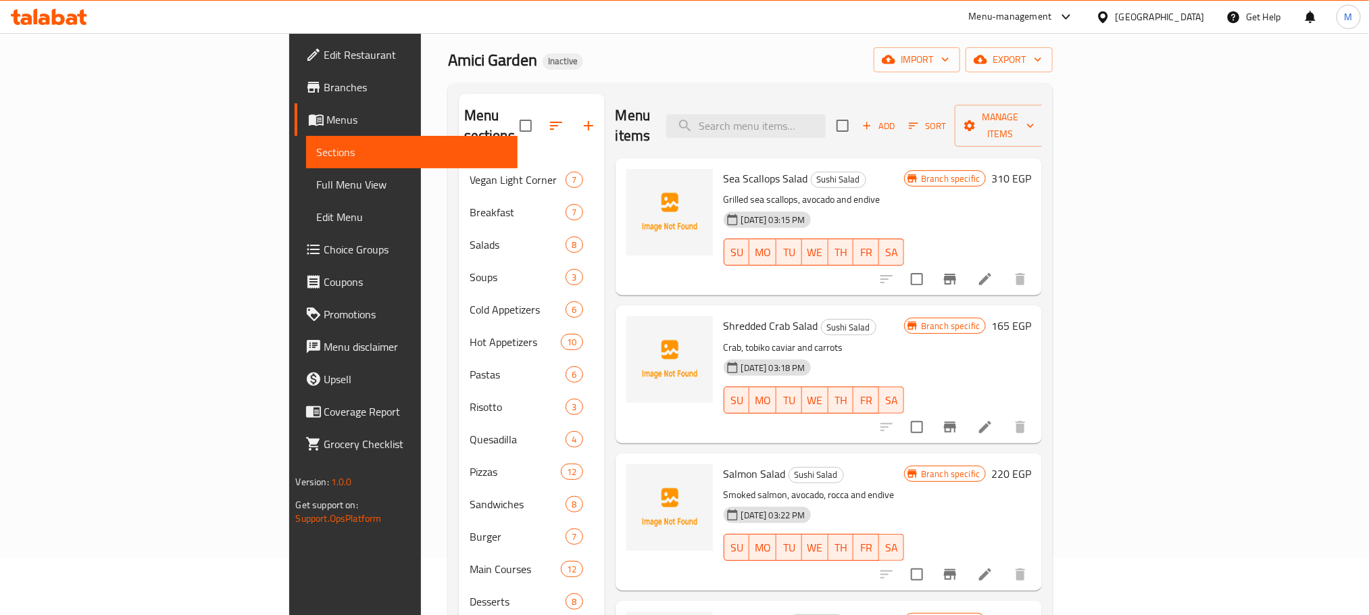
click at [723, 315] on span "Shredded Crab Salad" at bounding box center [770, 325] width 95 height 20
copy h6 "Shredded Crab Salad"
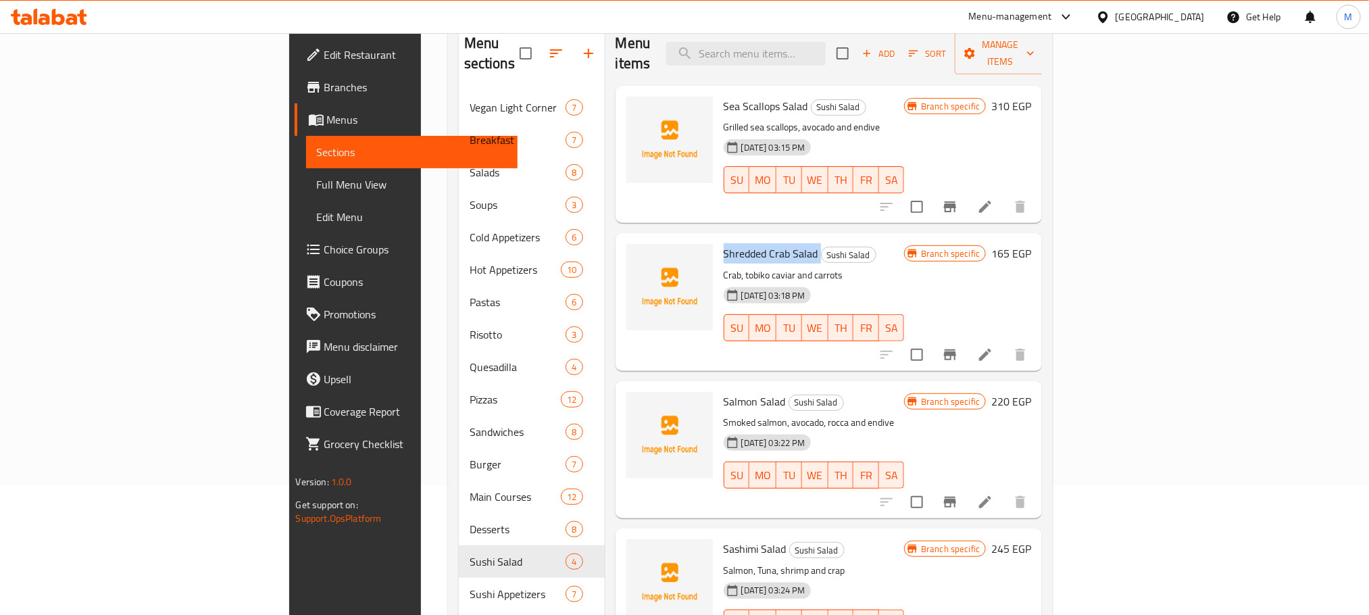
scroll to position [159, 0]
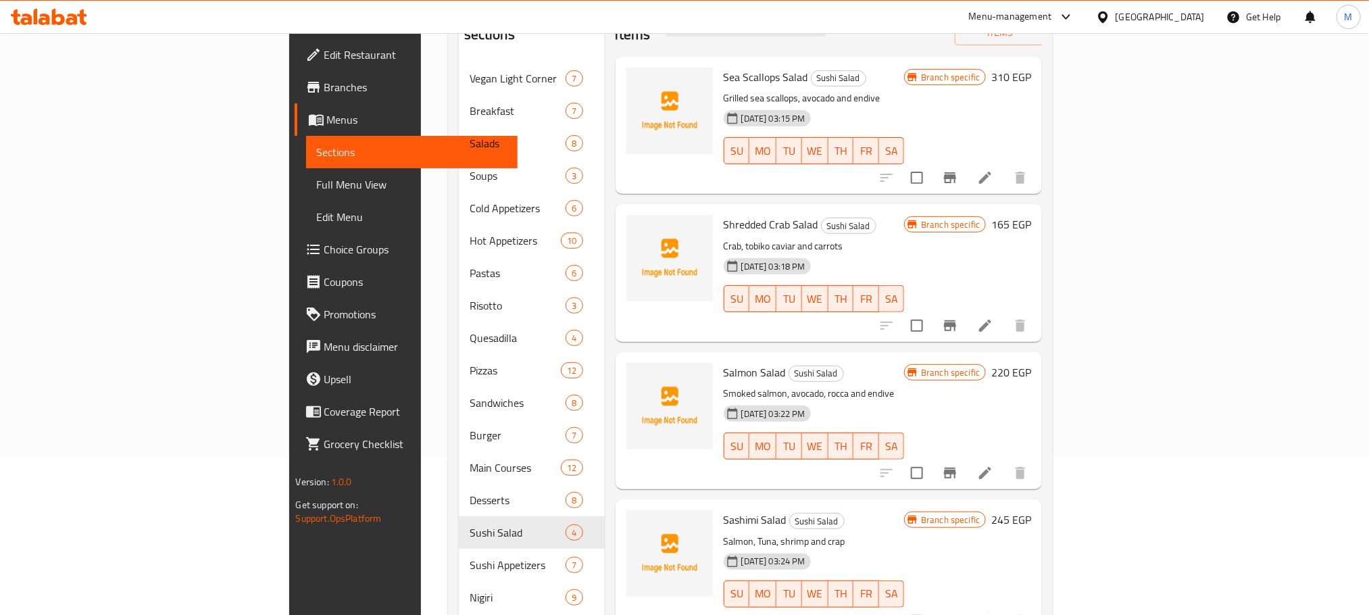
click at [723, 362] on span "Salmon Salad" at bounding box center [754, 372] width 62 height 20
copy h6 "Salmon Salad"
click at [723, 509] on span "Sashimi Salad" at bounding box center [754, 519] width 63 height 20
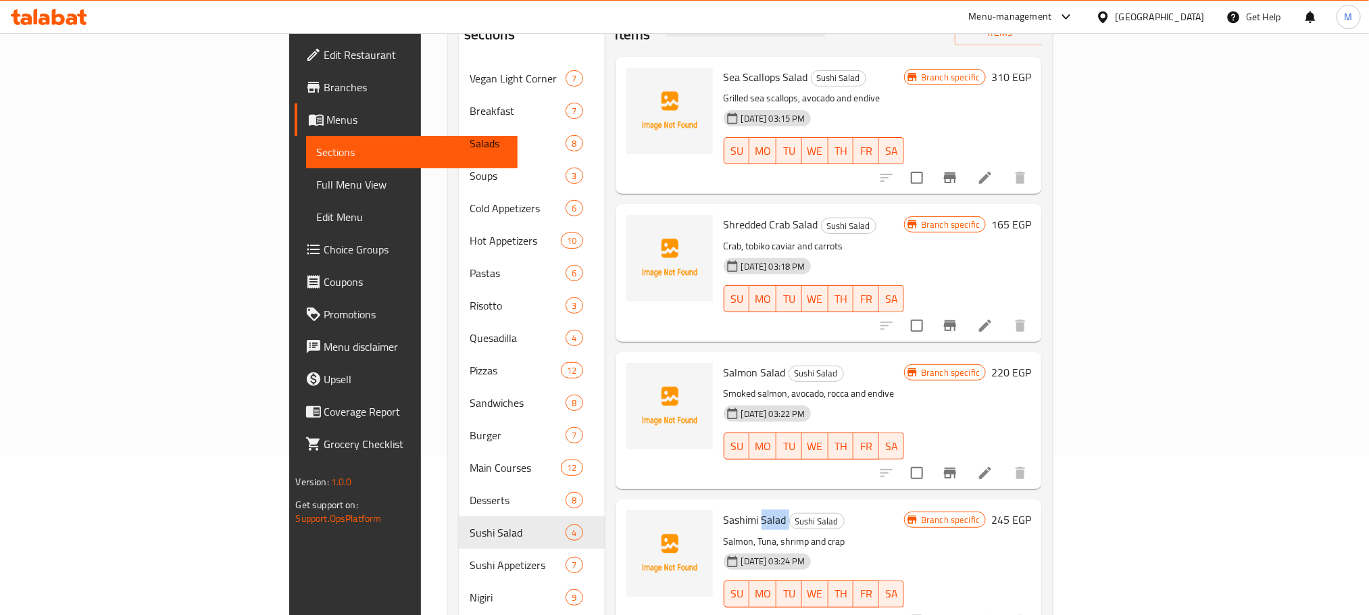
click at [723, 509] on span "Sashimi Salad" at bounding box center [754, 519] width 63 height 20
copy h6 "Sashimi Salad"
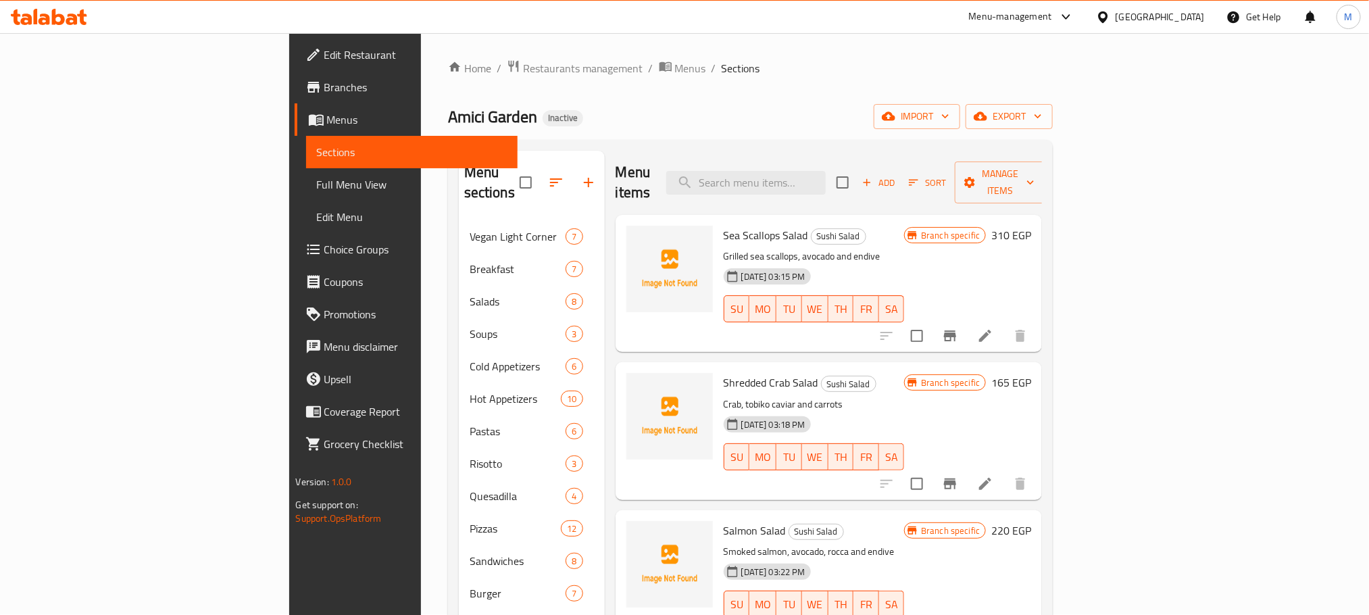
scroll to position [0, 0]
click at [900, 173] on button "Add" at bounding box center [878, 183] width 43 height 21
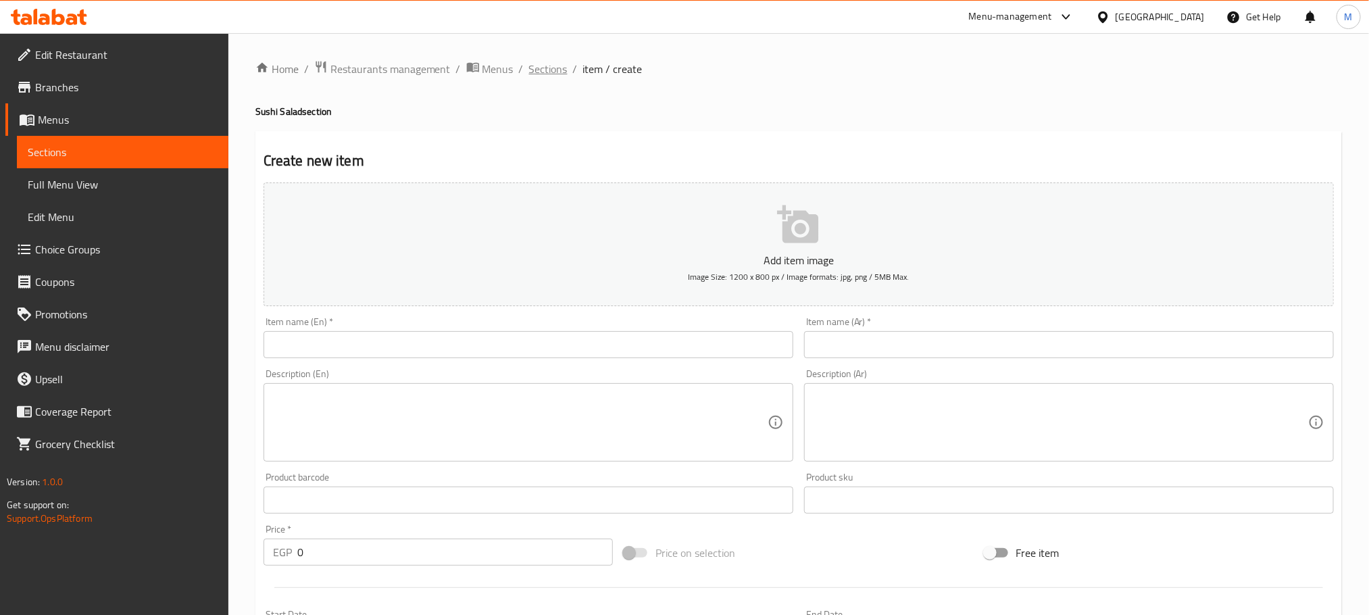
click at [555, 63] on span "Sections" at bounding box center [548, 69] width 39 height 16
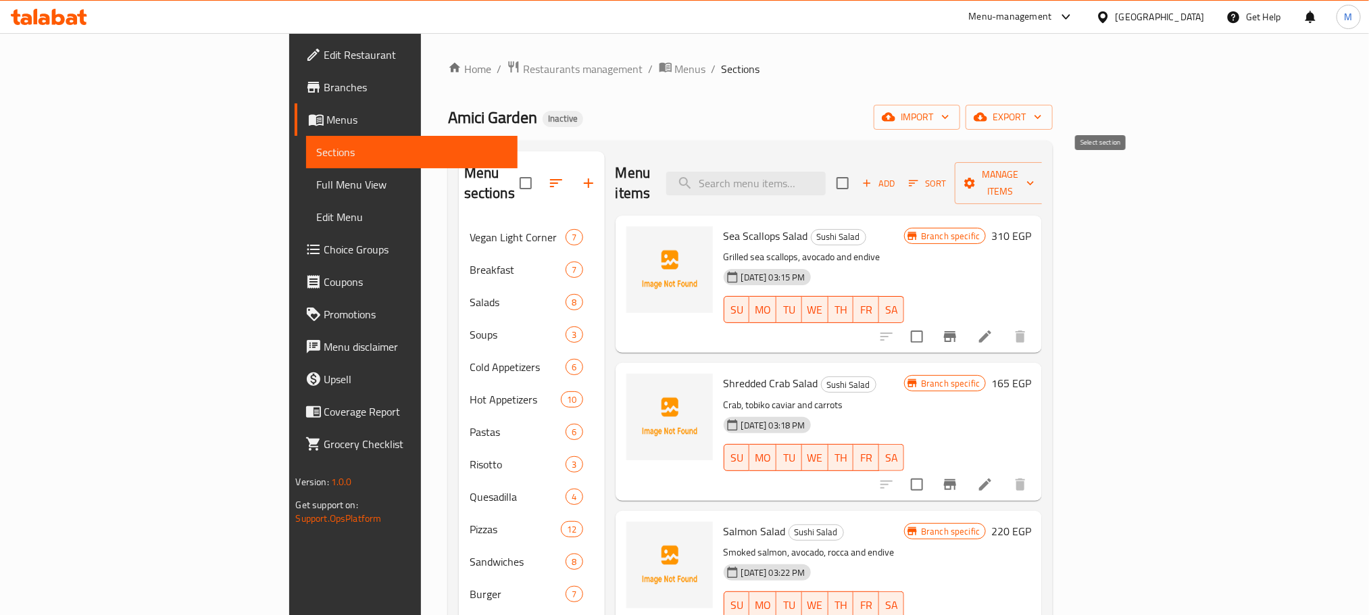
click at [857, 176] on input "checkbox" at bounding box center [842, 183] width 28 height 28
checkbox input "true"
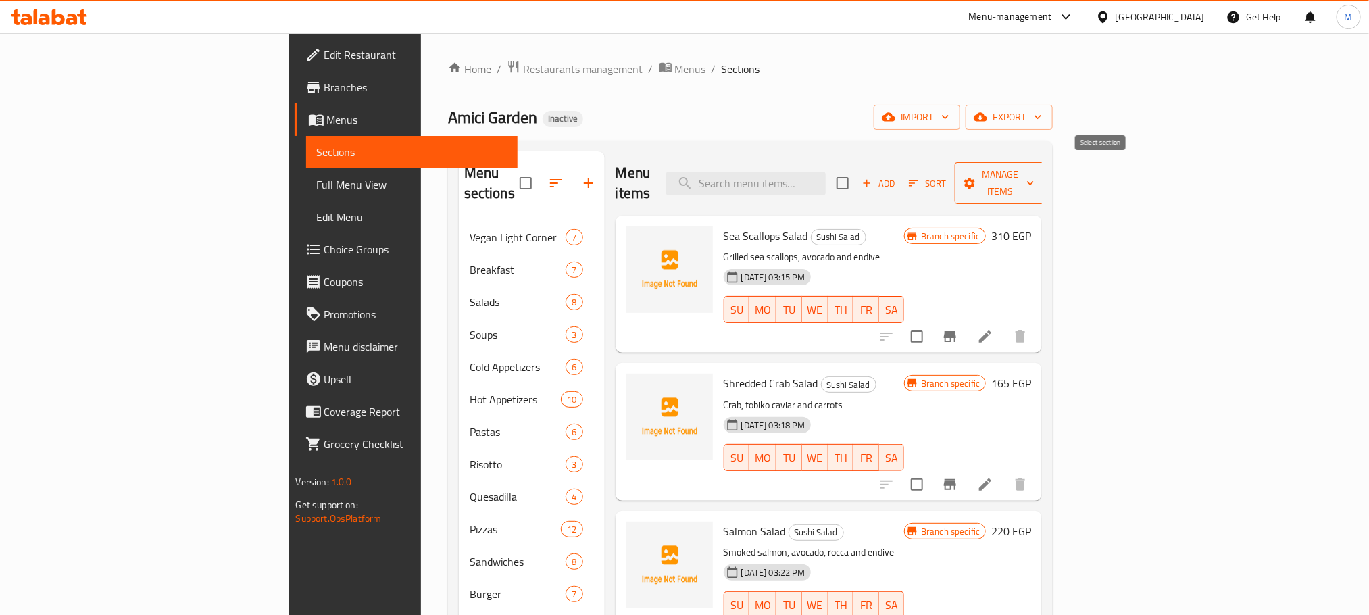
checkbox input "true"
click at [1045, 186] on button "Manage items" at bounding box center [1000, 183] width 91 height 42
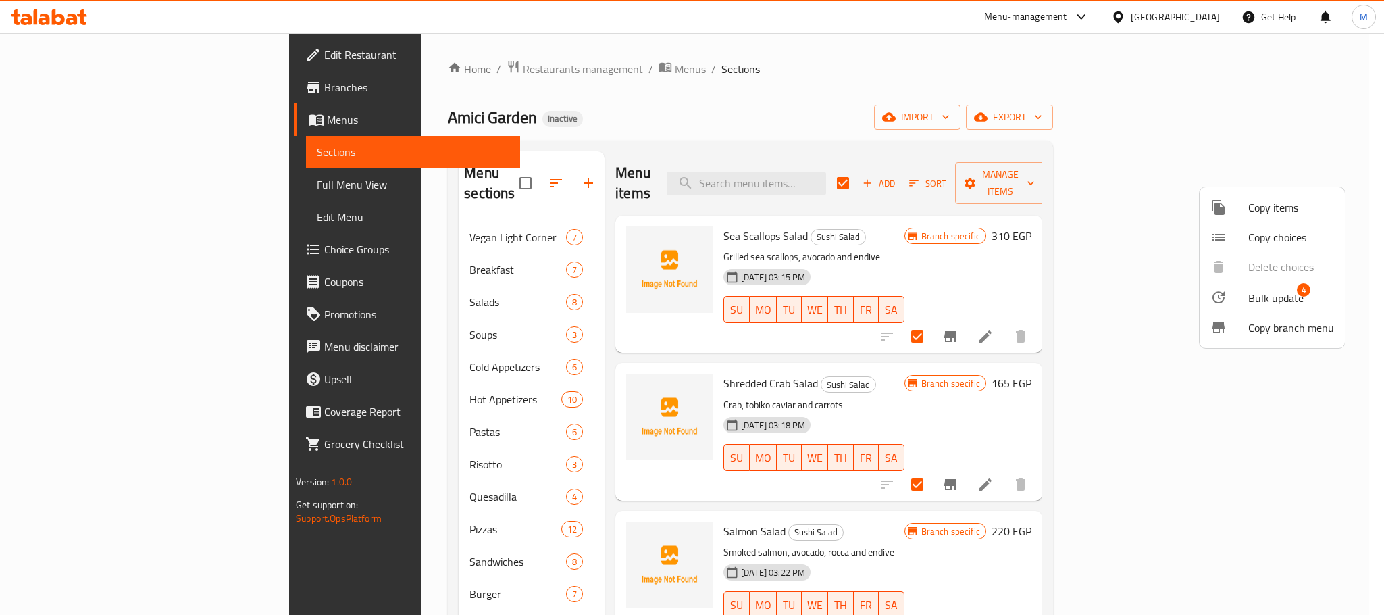
click at [1242, 305] on div at bounding box center [1230, 297] width 38 height 16
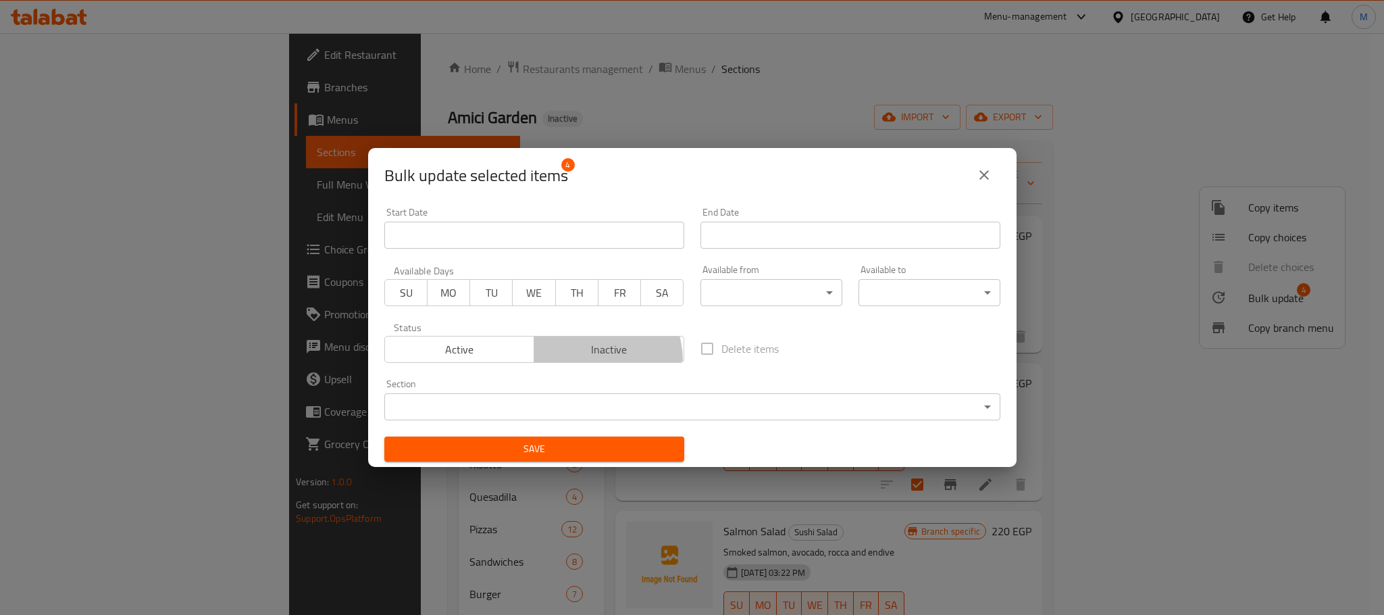
click at [590, 361] on button "Inactive" at bounding box center [609, 349] width 151 height 27
click at [596, 438] on button "Save" at bounding box center [534, 448] width 300 height 25
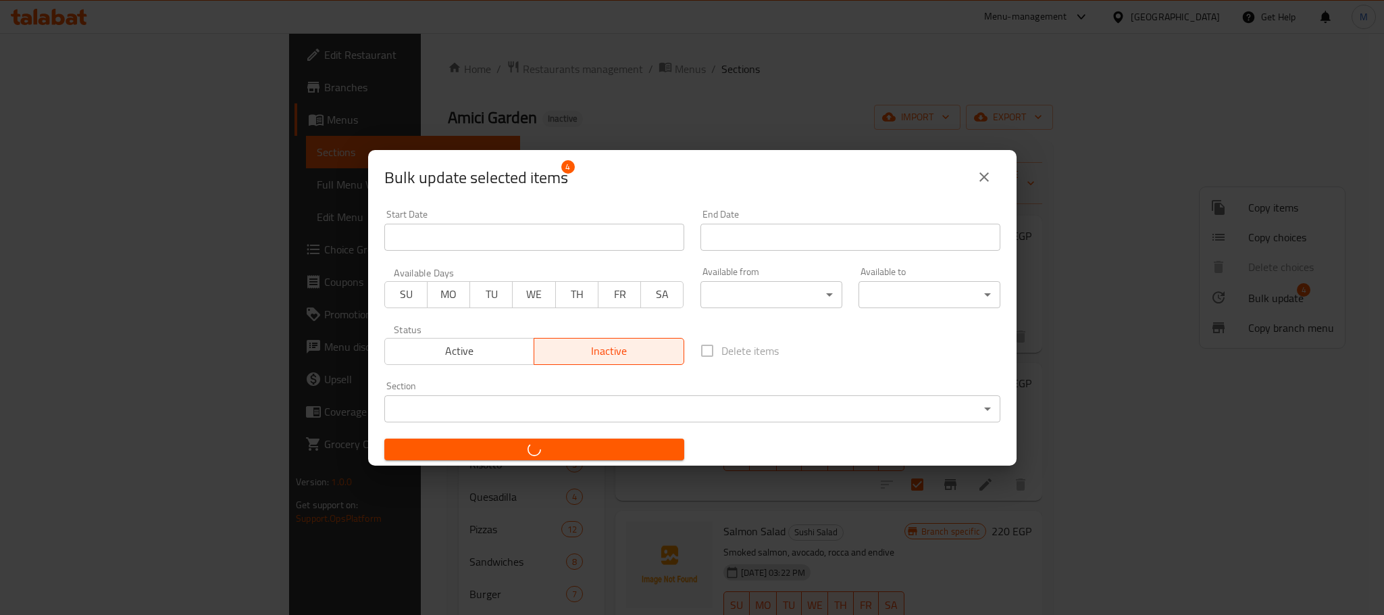
checkbox input "false"
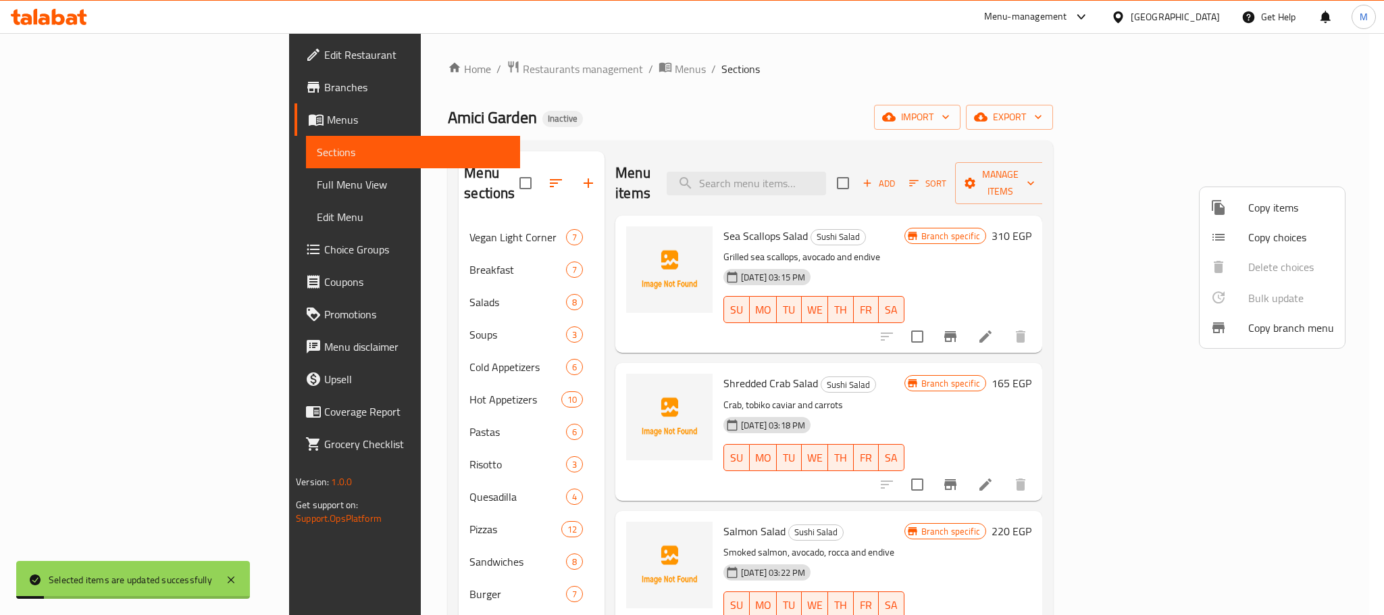
click at [663, 114] on div at bounding box center [692, 307] width 1384 height 615
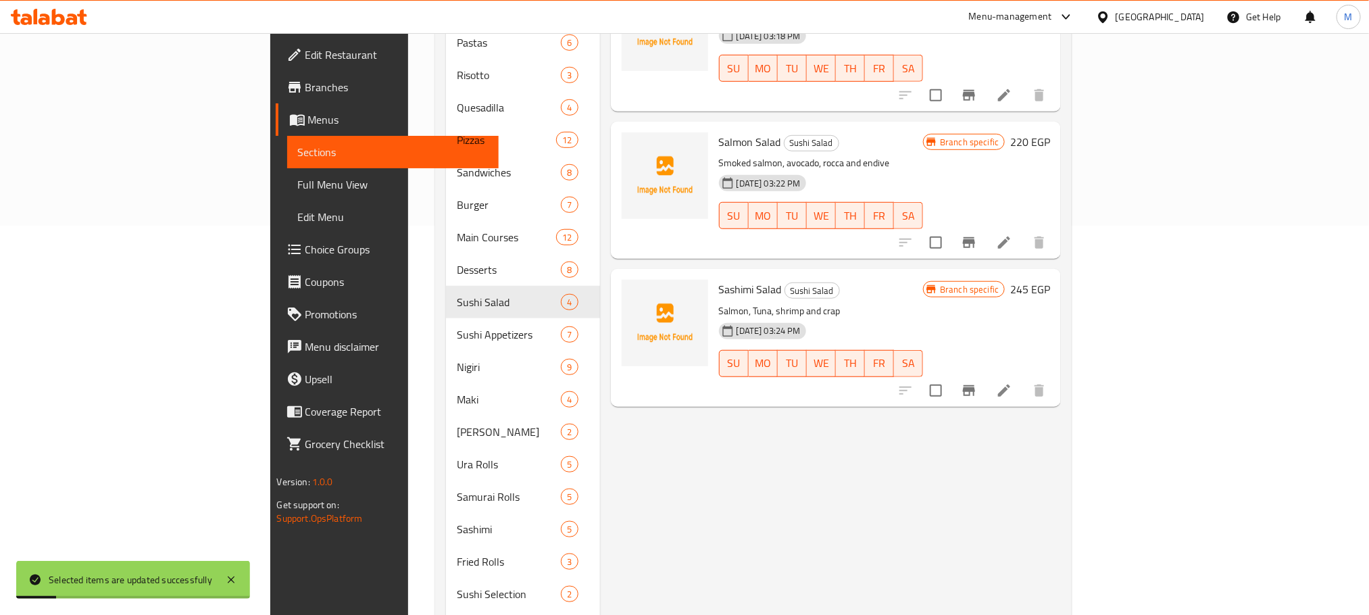
scroll to position [405, 0]
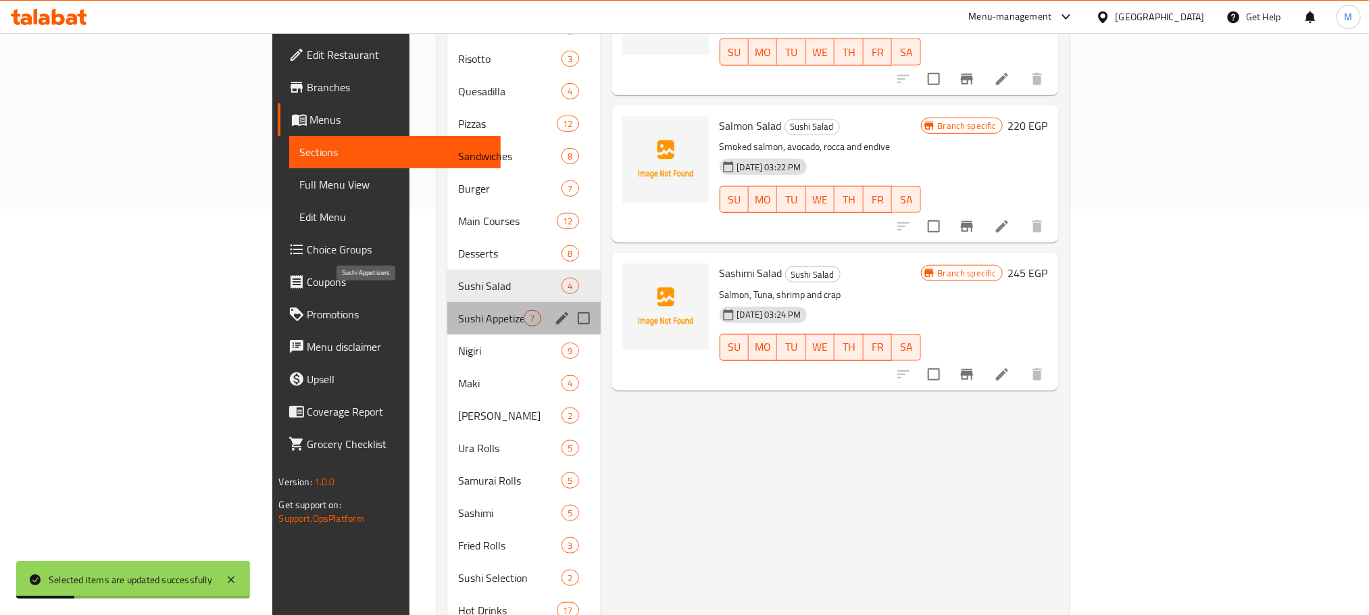
click at [458, 310] on span "Sushi Appetizers" at bounding box center [491, 318] width 66 height 16
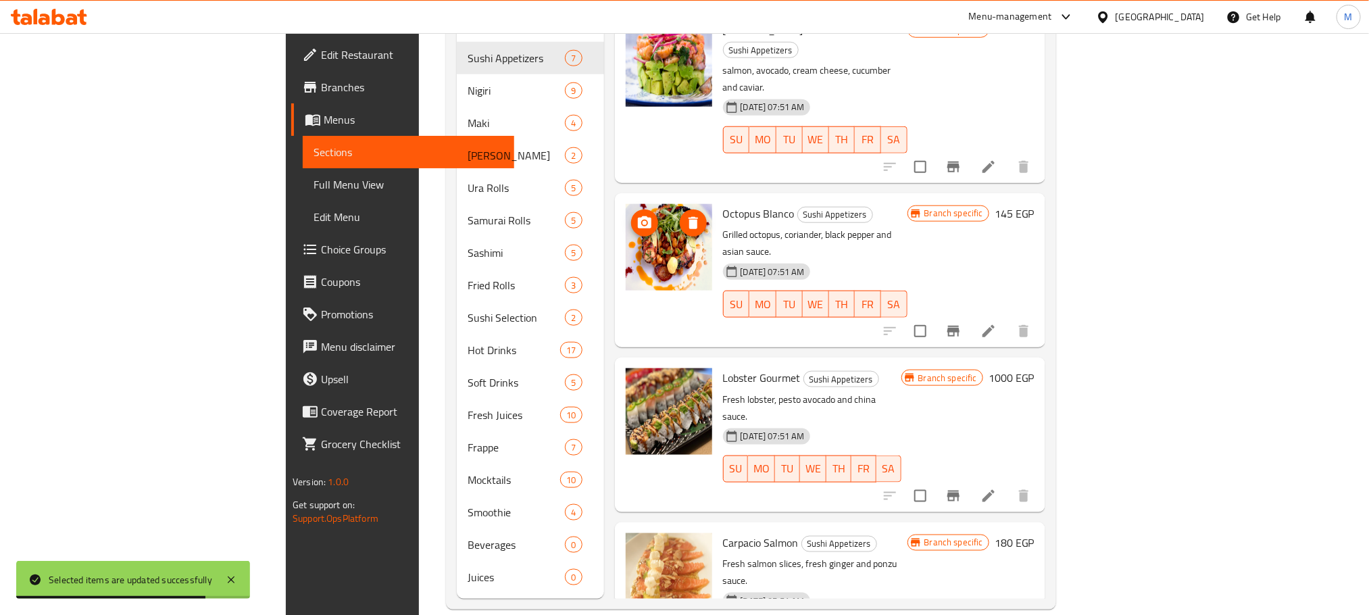
scroll to position [260, 0]
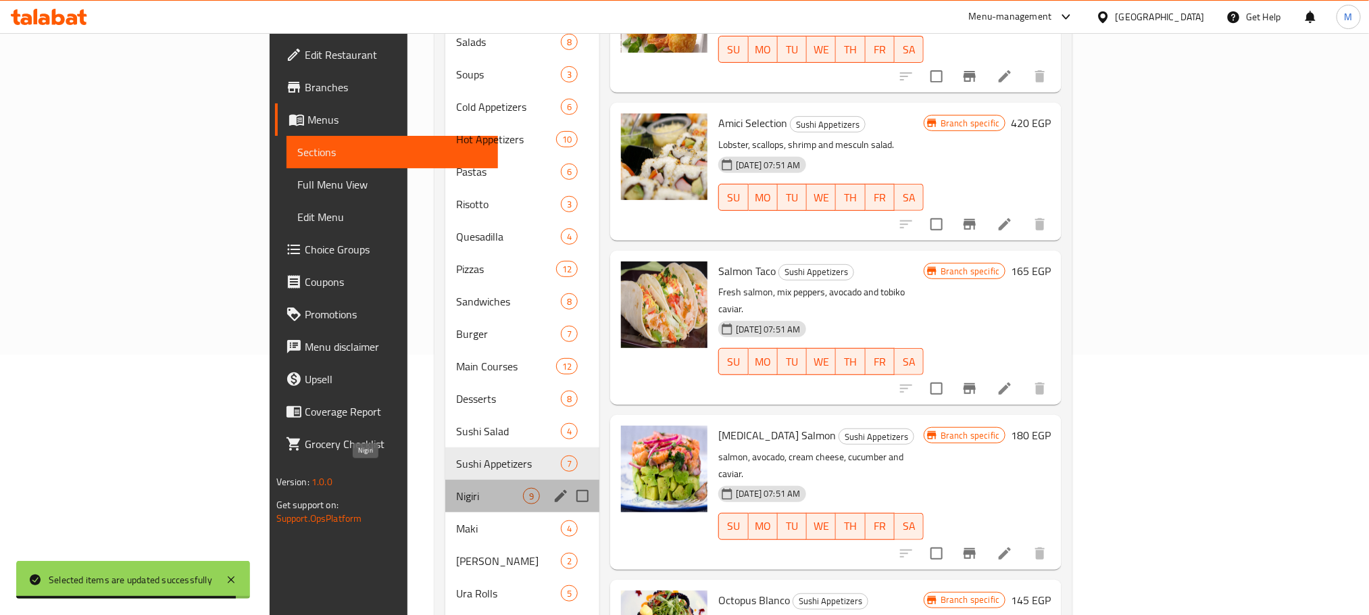
click at [456, 488] on span "Nigiri" at bounding box center [489, 496] width 67 height 16
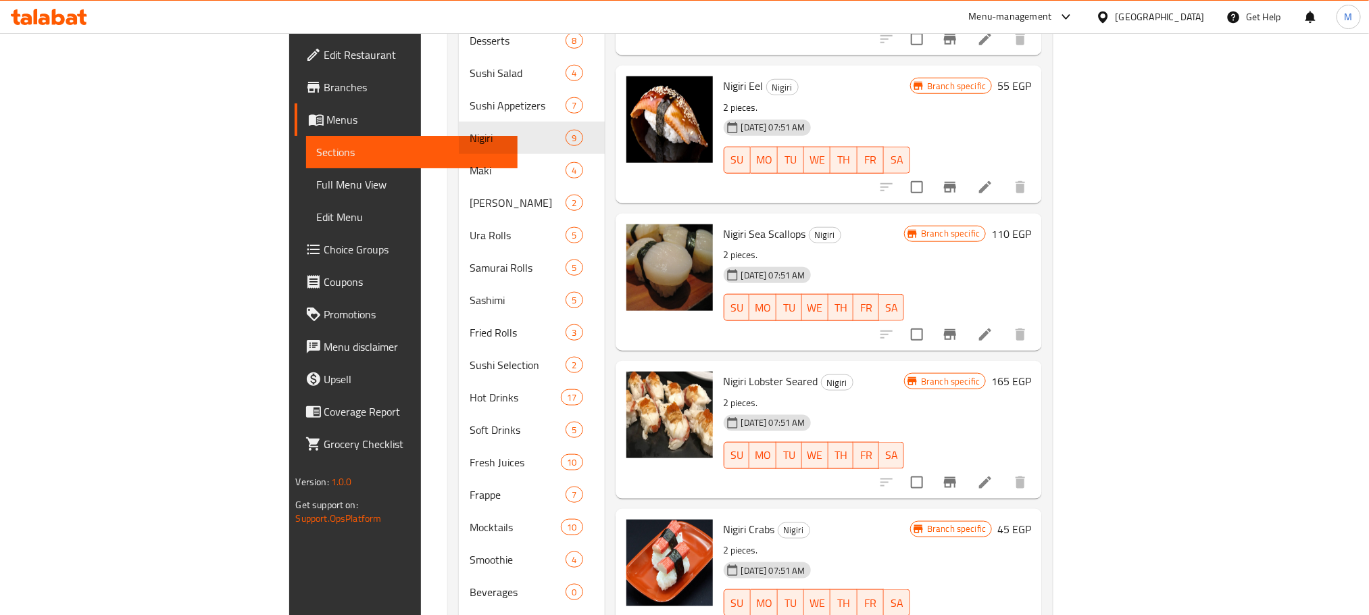
scroll to position [665, 0]
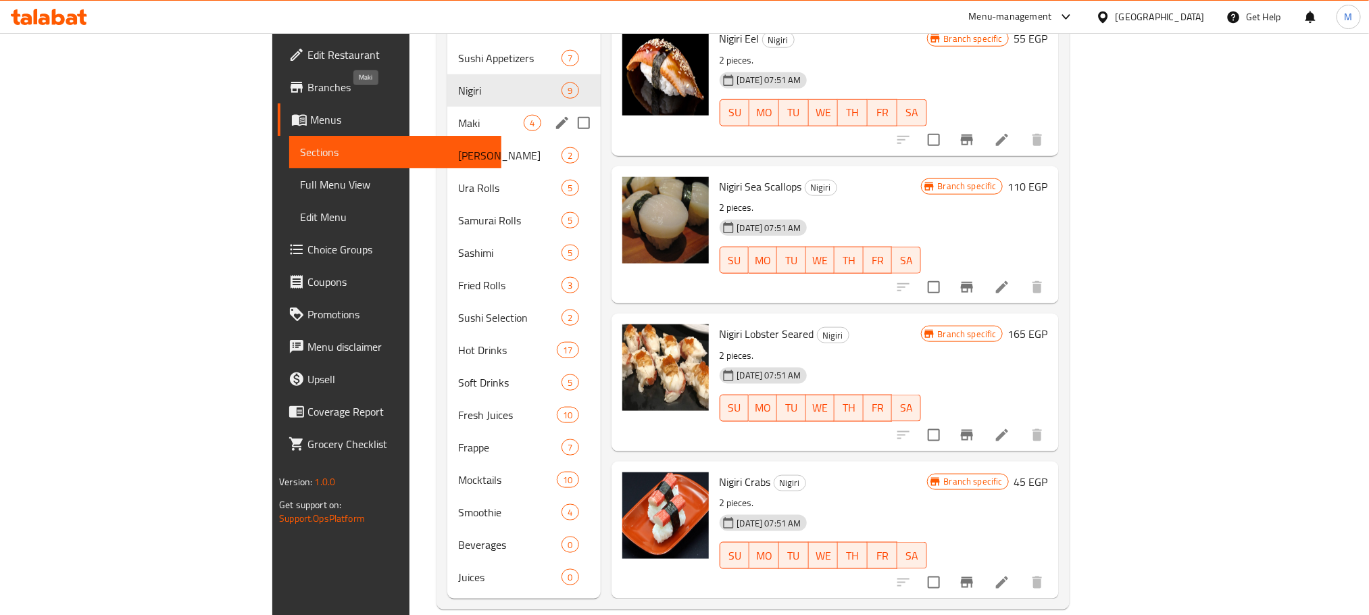
click at [458, 115] on span "Maki" at bounding box center [491, 123] width 66 height 16
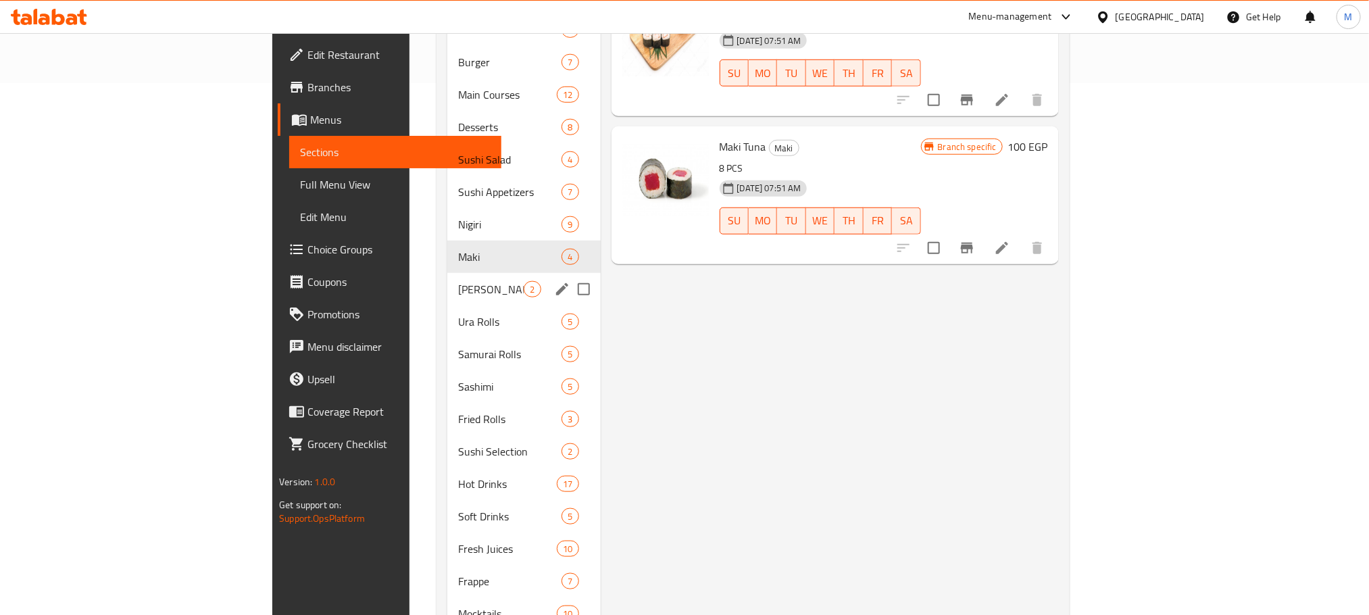
scroll to position [564, 0]
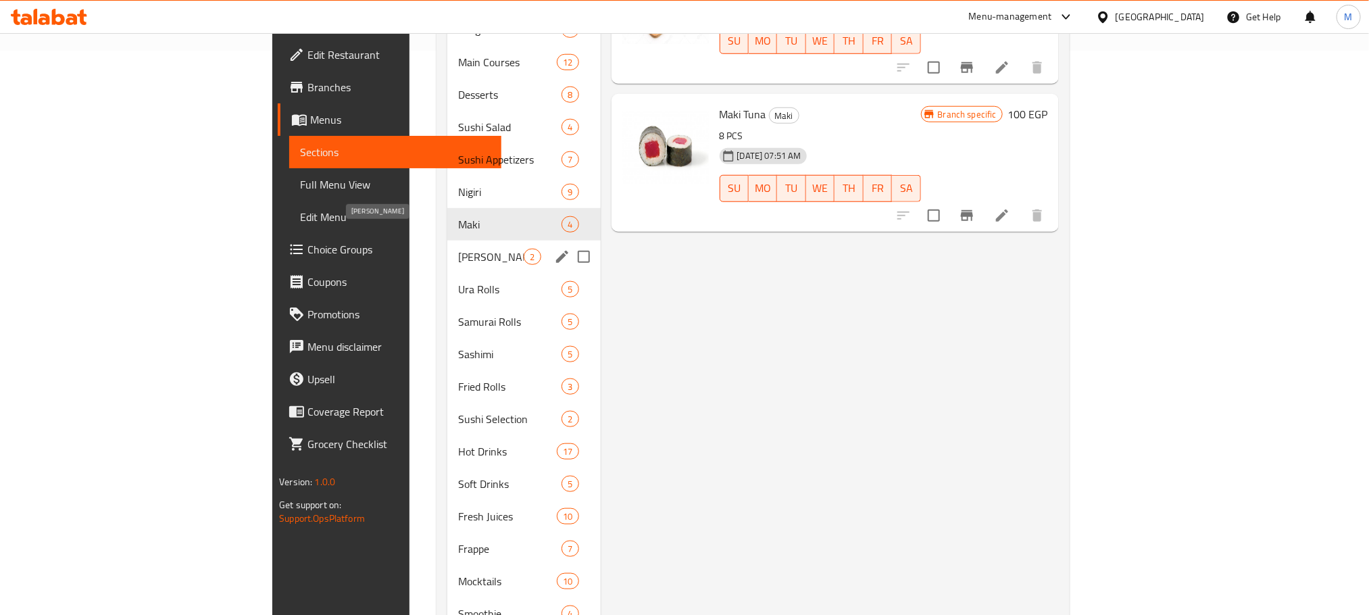
click at [458, 249] on span "[PERSON_NAME]" at bounding box center [491, 257] width 66 height 16
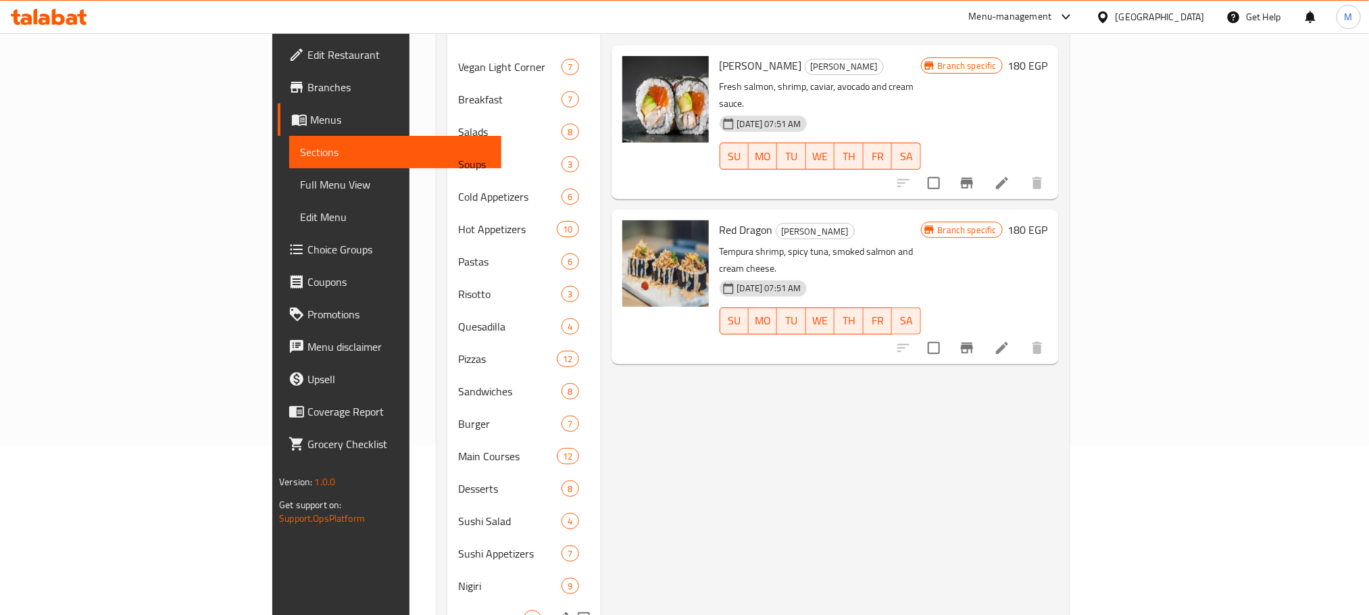
scroll to position [507, 0]
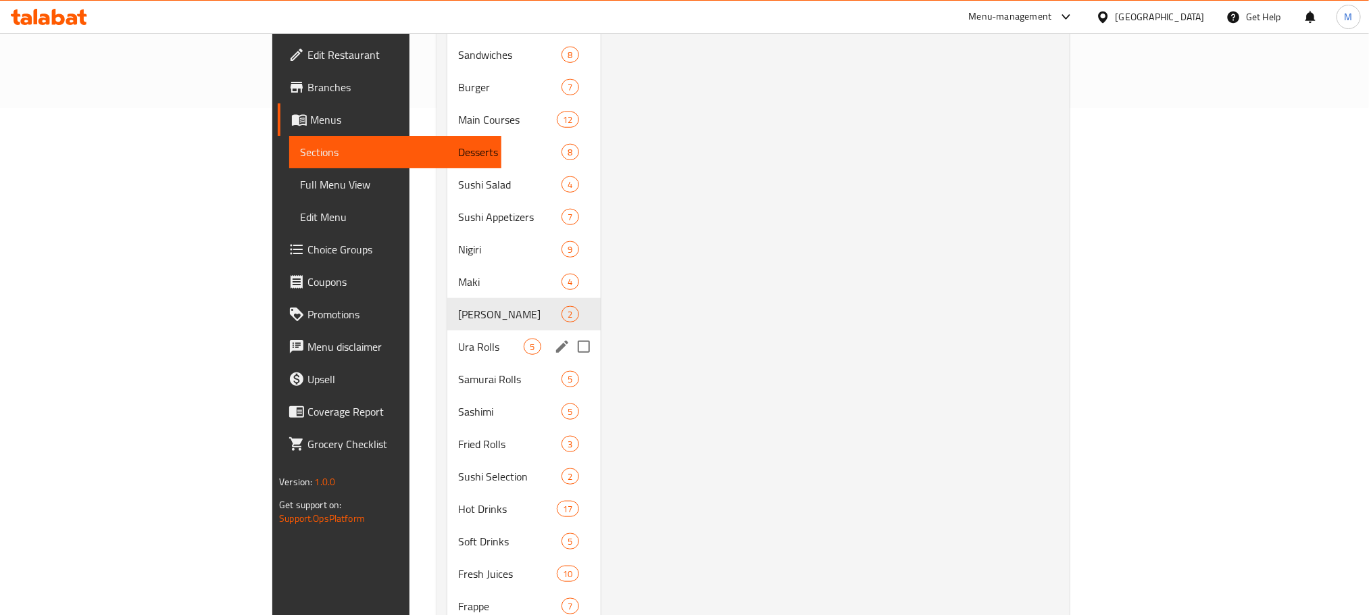
click at [458, 338] on span "Ura Rolls" at bounding box center [491, 346] width 66 height 16
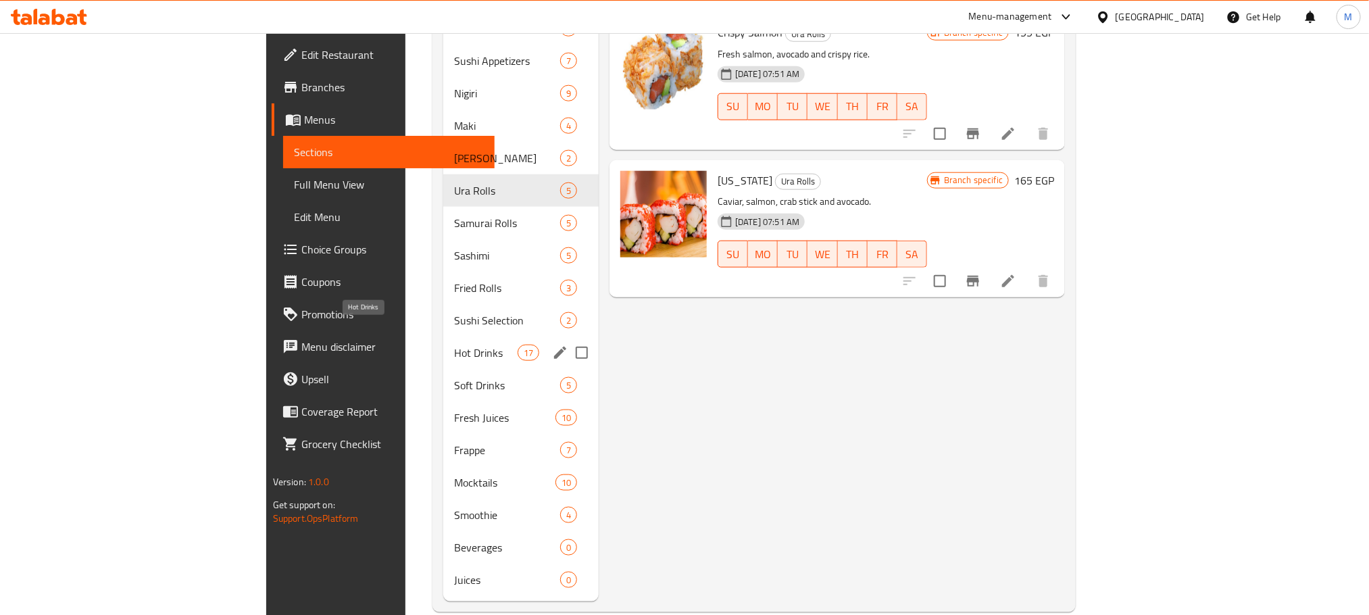
scroll to position [665, 0]
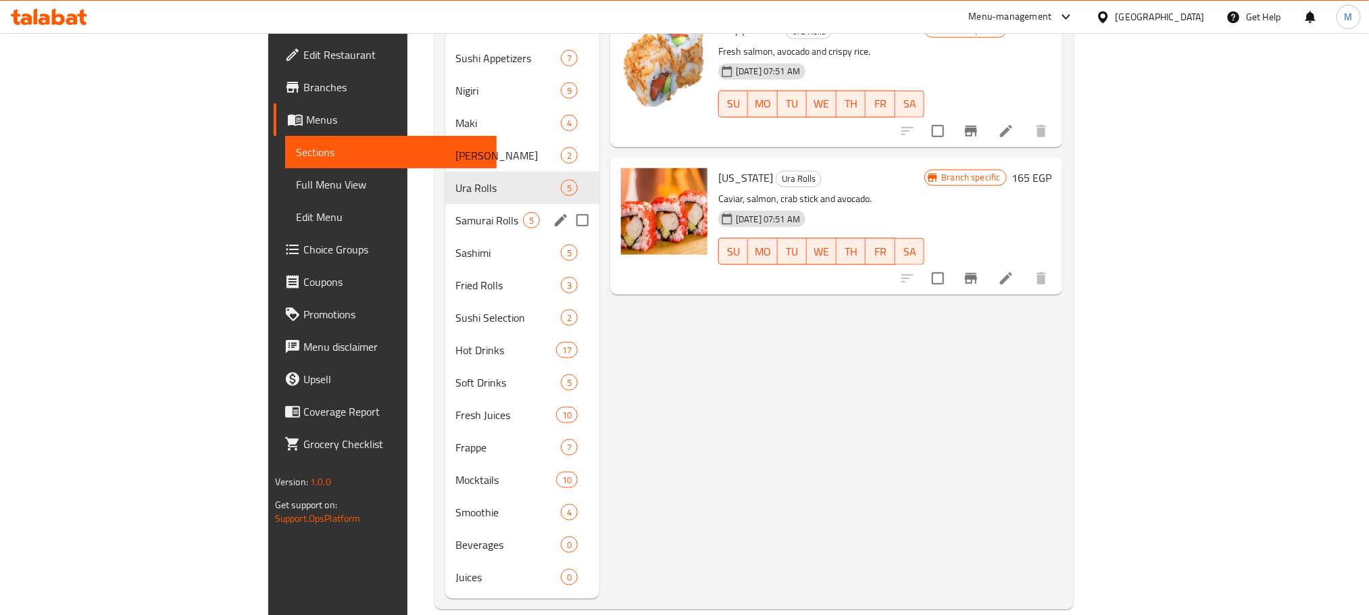
click at [445, 213] on div "Samurai Rolls 5" at bounding box center [522, 220] width 155 height 32
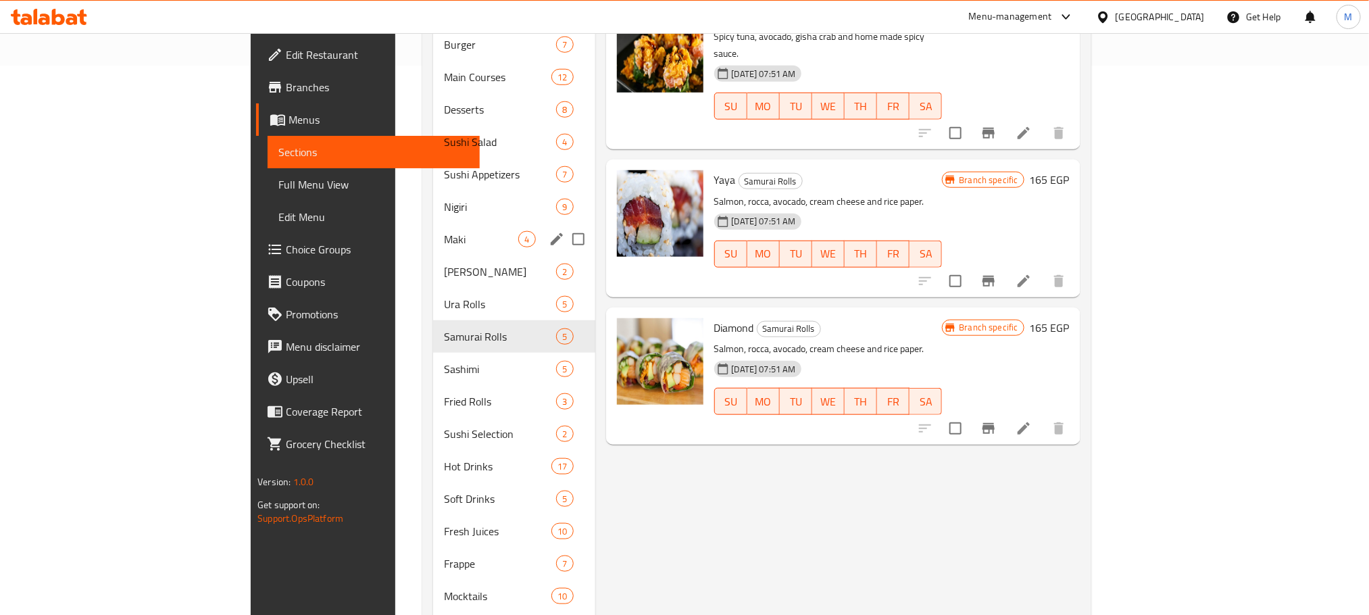
scroll to position [564, 0]
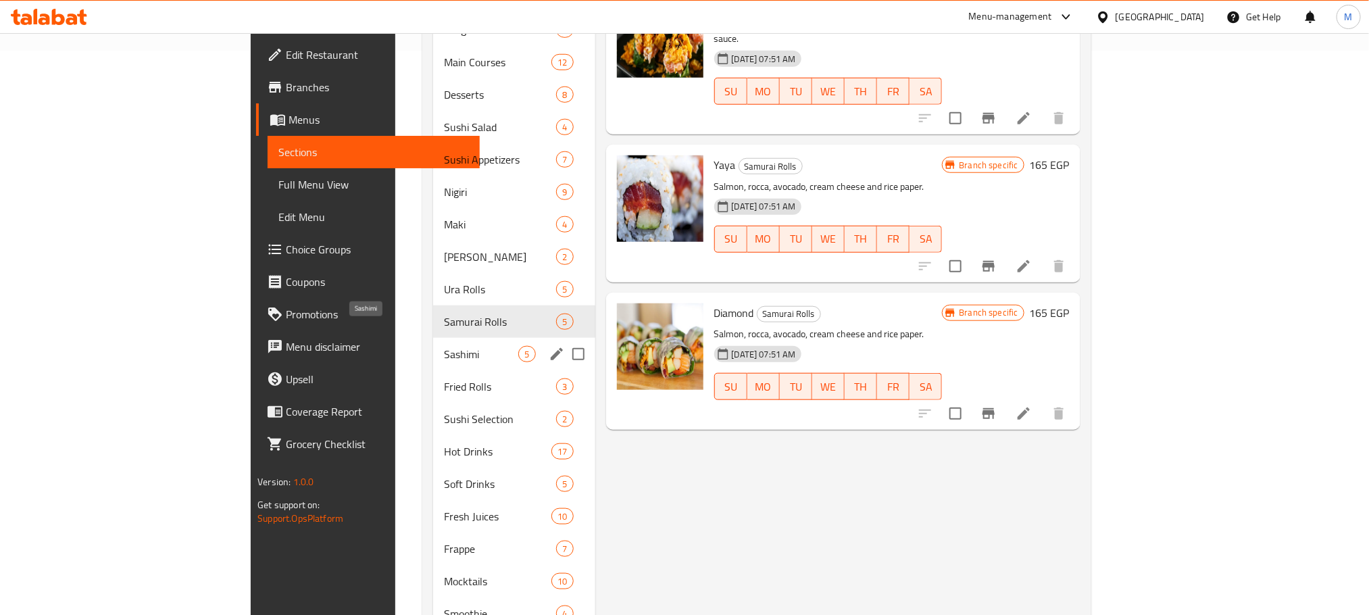
click at [444, 346] on span "Sashimi" at bounding box center [481, 354] width 74 height 16
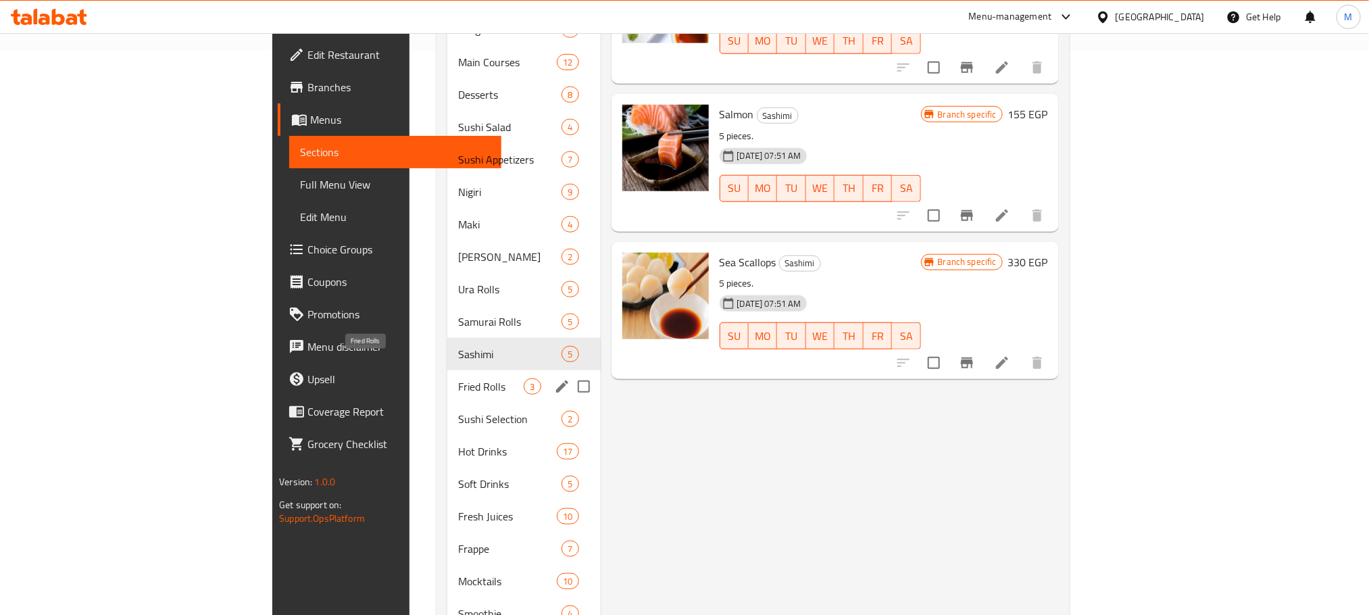
click at [458, 378] on span "Fried Rolls" at bounding box center [491, 386] width 66 height 16
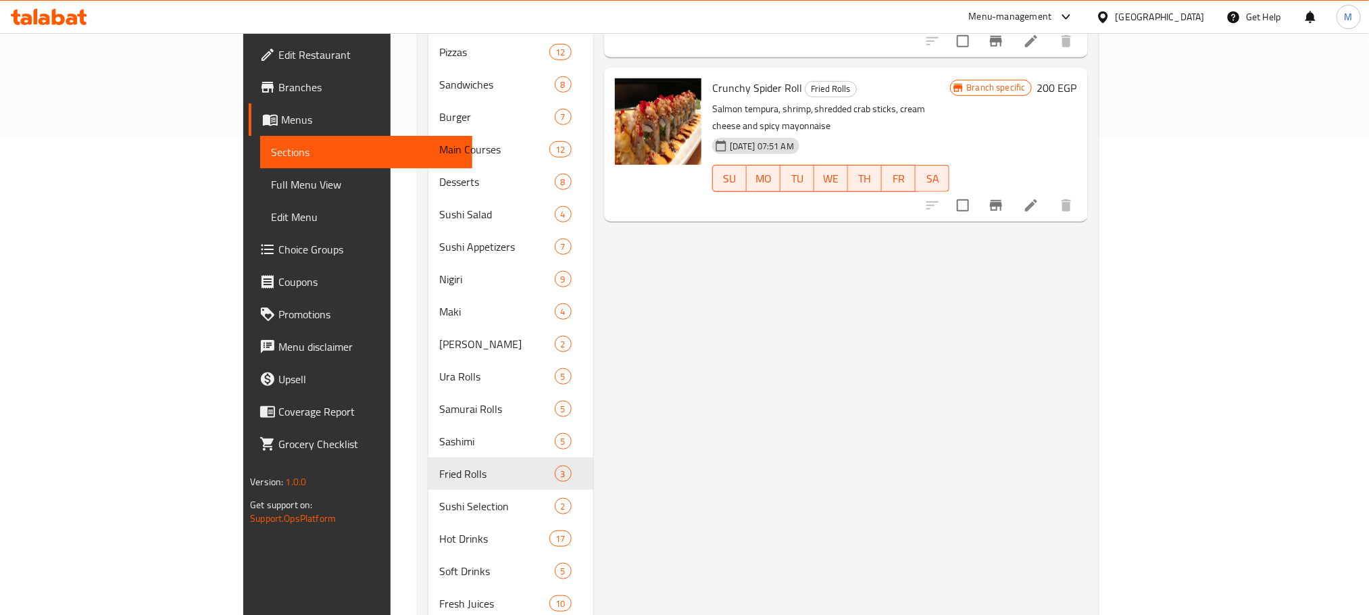
scroll to position [608, 0]
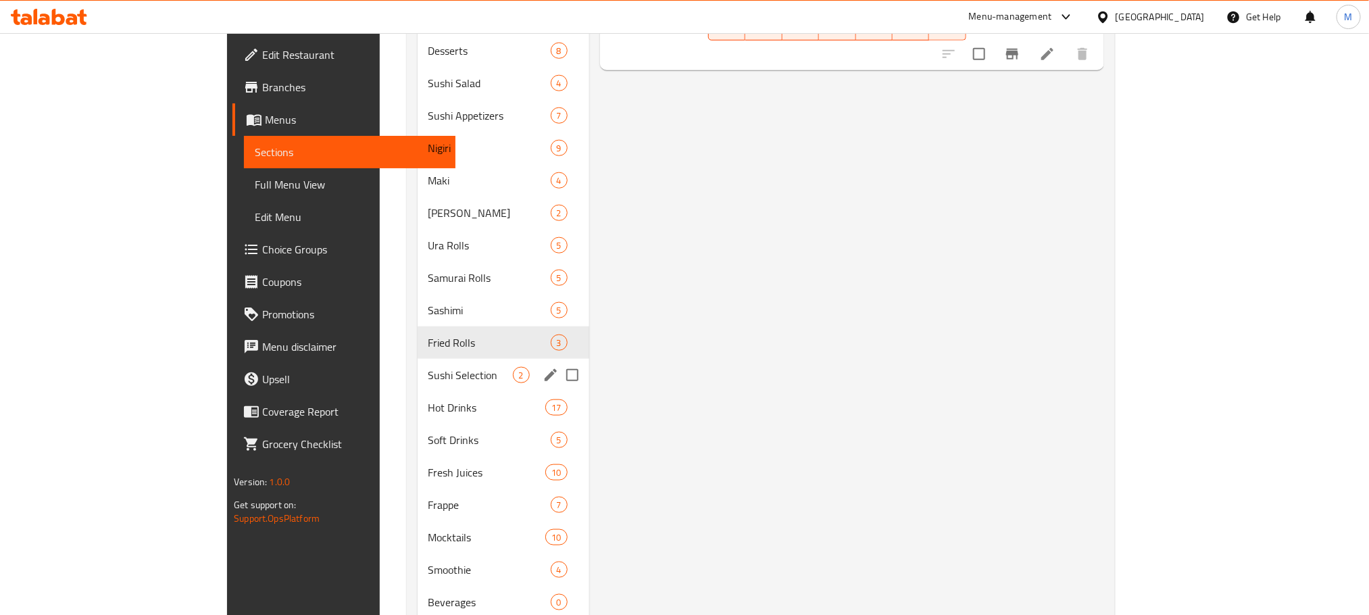
click at [417, 365] on div "Sushi Selection 2" at bounding box center [503, 375] width 172 height 32
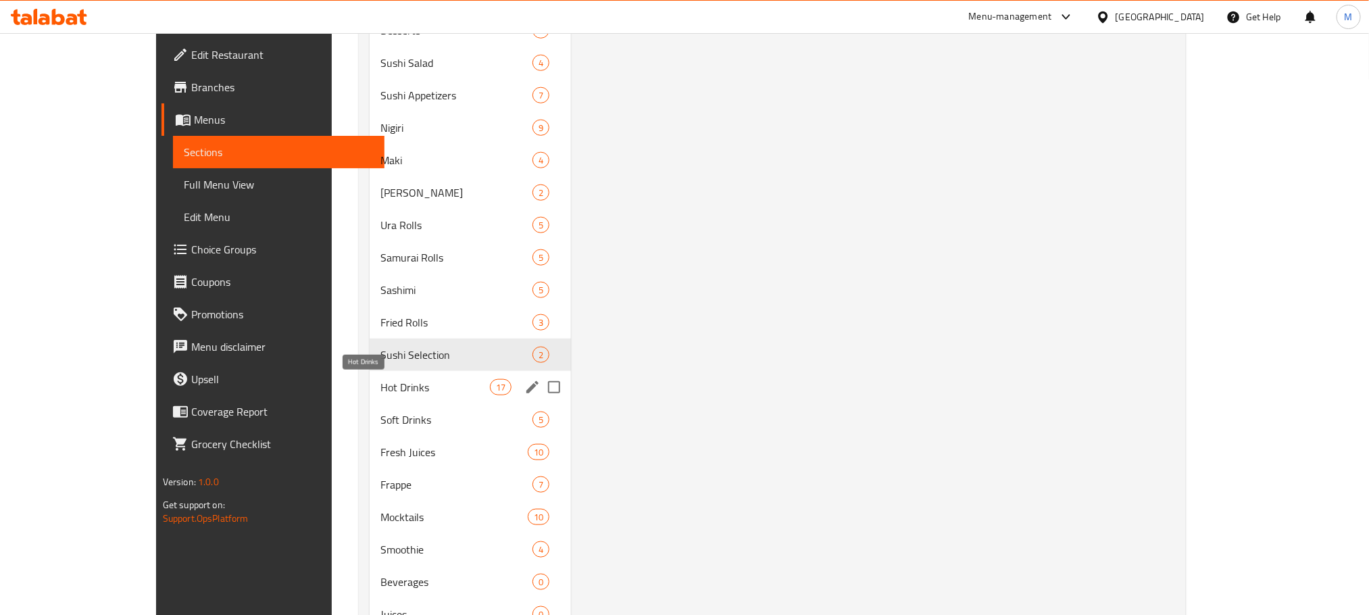
click at [386, 379] on span "Hot Drinks" at bounding box center [434, 387] width 109 height 16
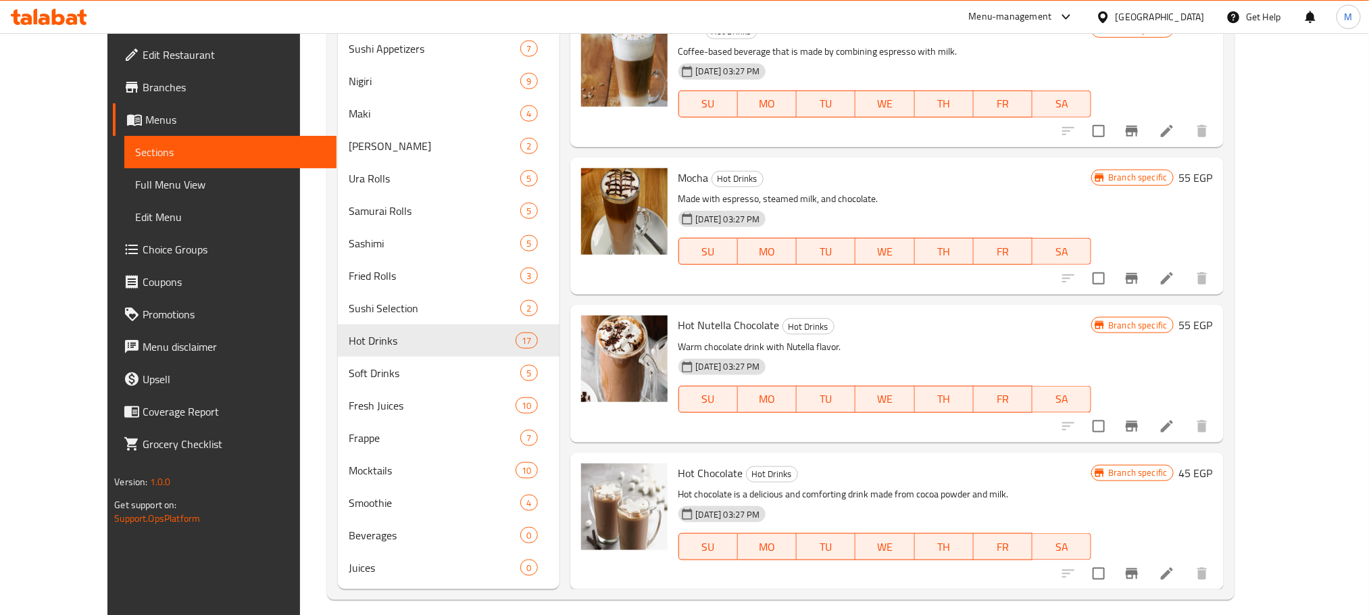
scroll to position [665, 0]
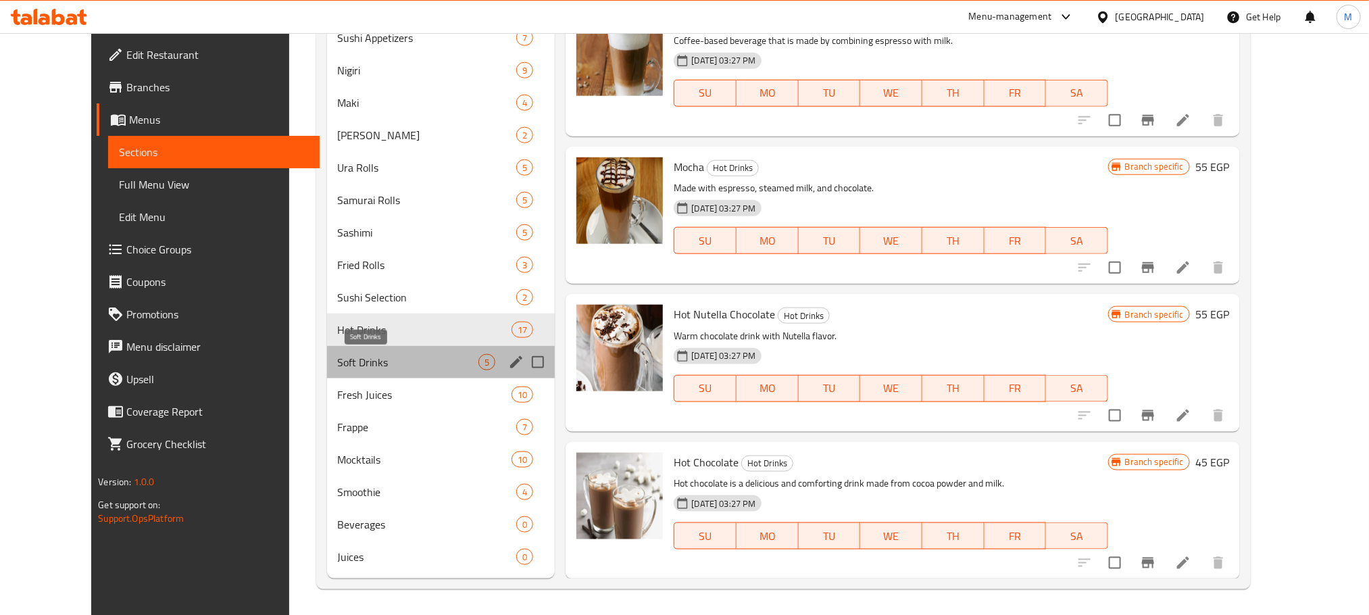
click at [338, 357] on span "Soft Drinks" at bounding box center [408, 362] width 141 height 16
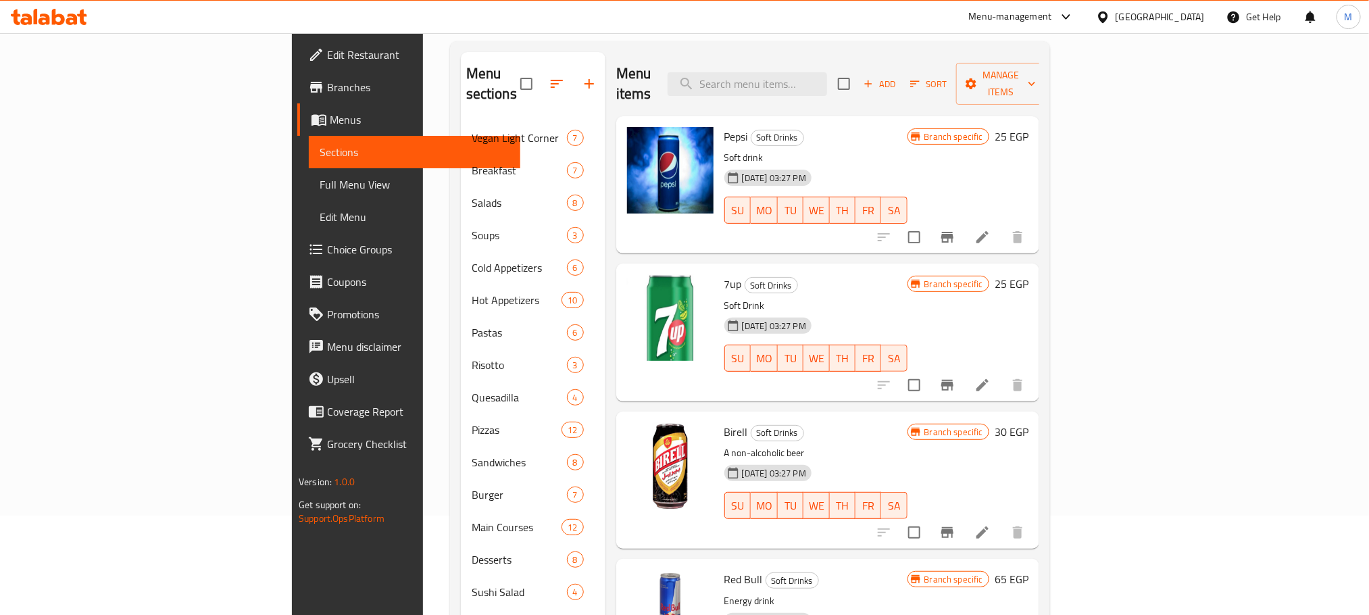
scroll to position [507, 0]
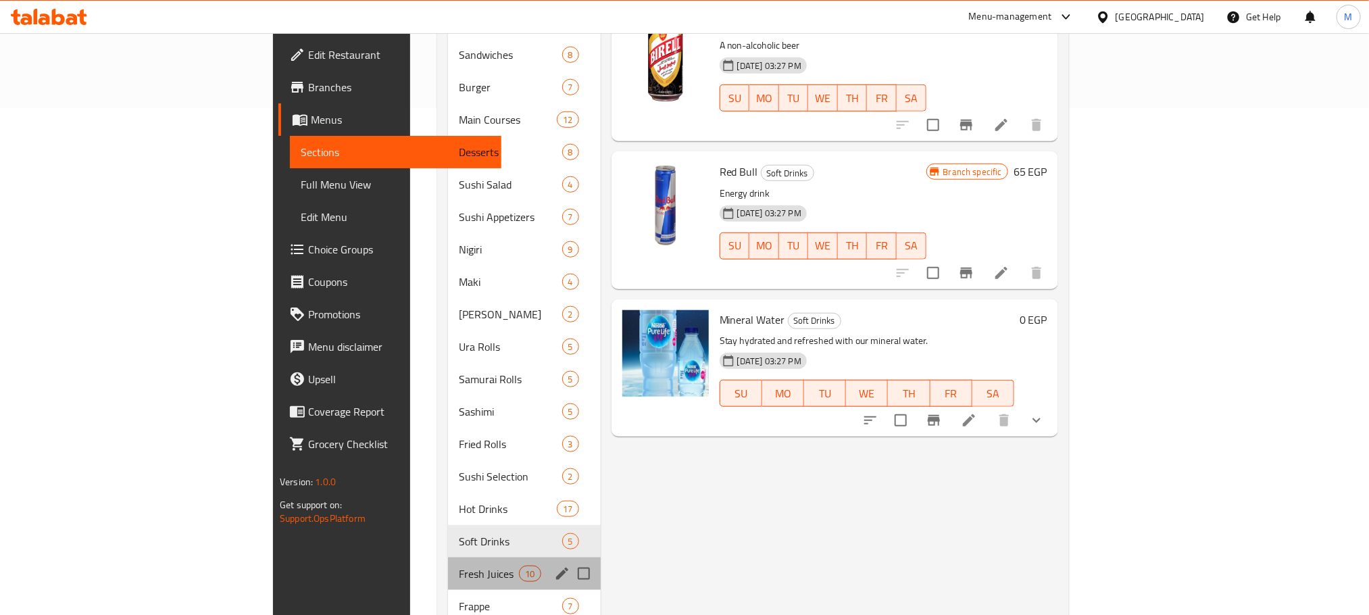
drag, startPoint x: 363, startPoint y: 542, endPoint x: 363, endPoint y: 549, distance: 7.5
click at [448, 557] on div "Fresh Juices 10" at bounding box center [524, 573] width 153 height 32
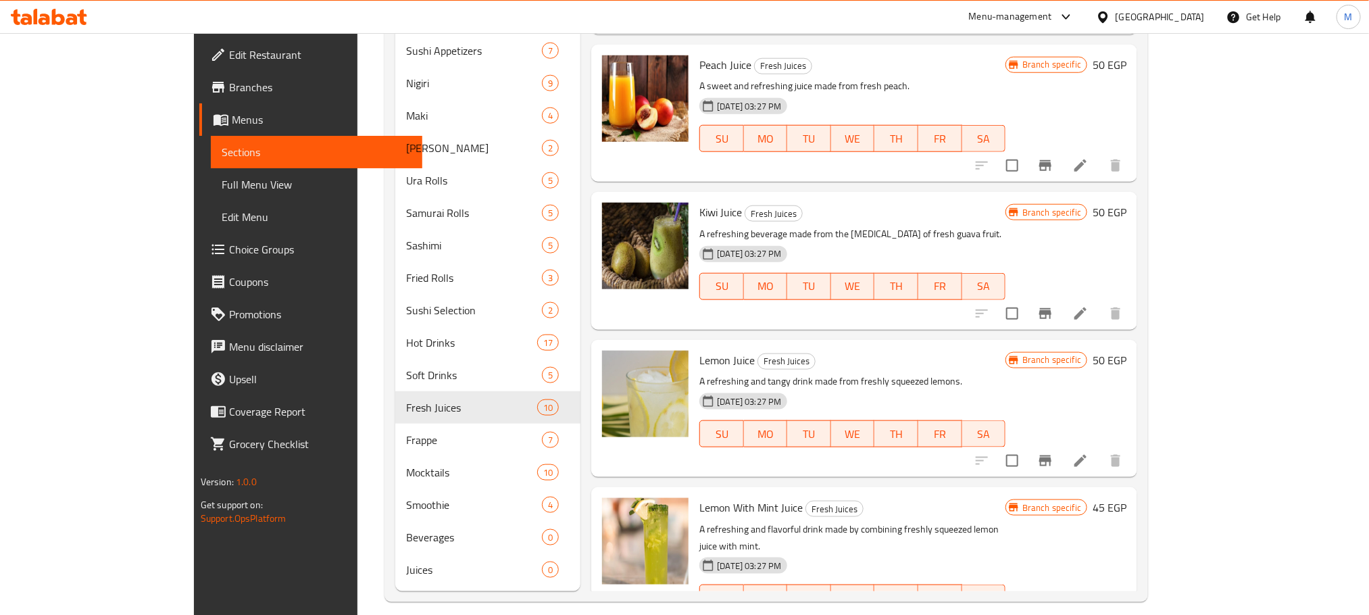
scroll to position [665, 0]
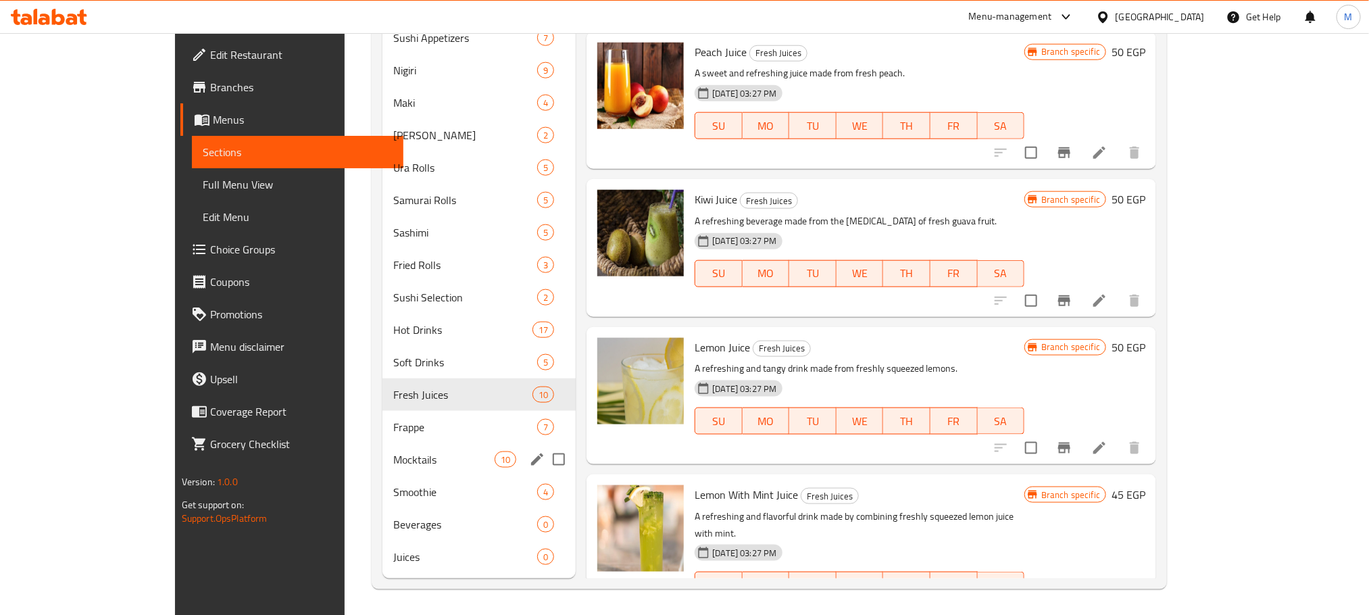
click at [382, 444] on div "Mocktails 10" at bounding box center [478, 459] width 193 height 32
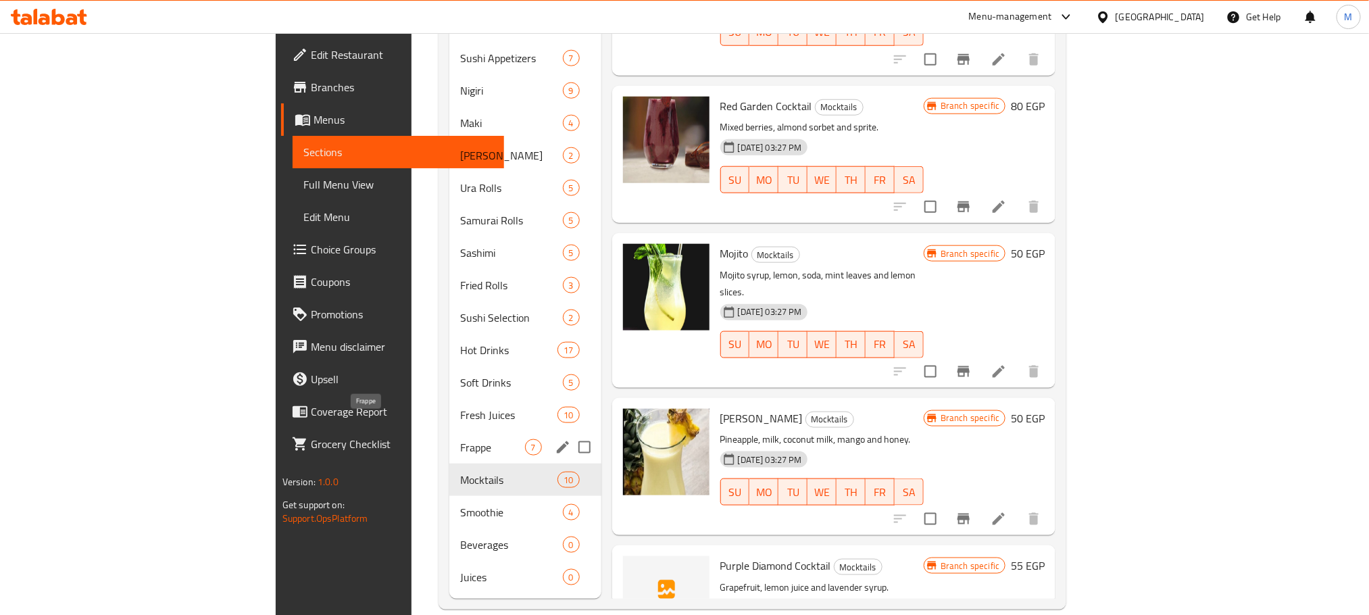
click at [449, 431] on div "Frappe 7" at bounding box center [524, 447] width 151 height 32
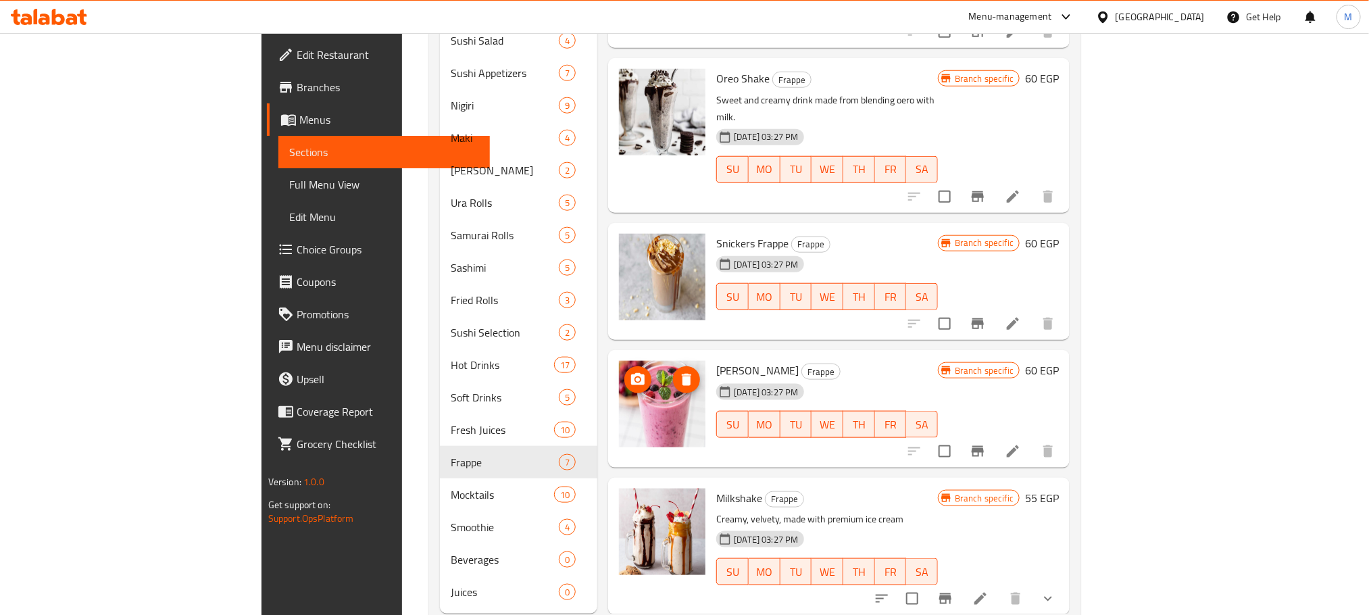
scroll to position [665, 0]
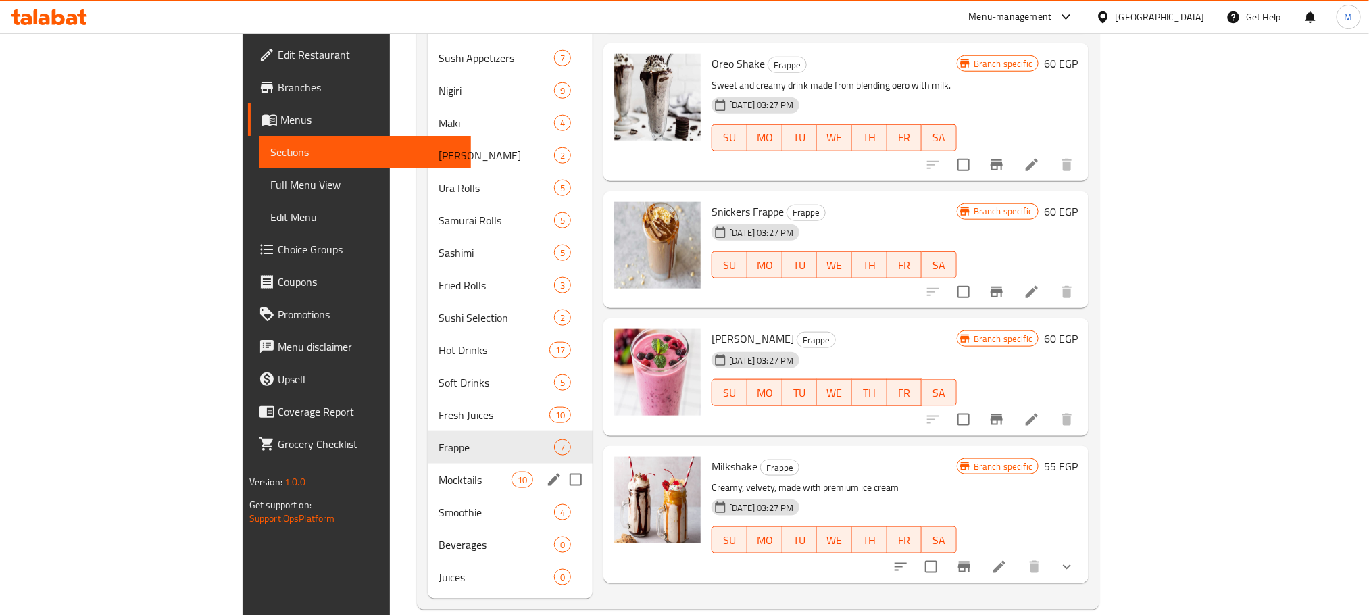
click at [438, 472] on span "Mocktails" at bounding box center [474, 480] width 73 height 16
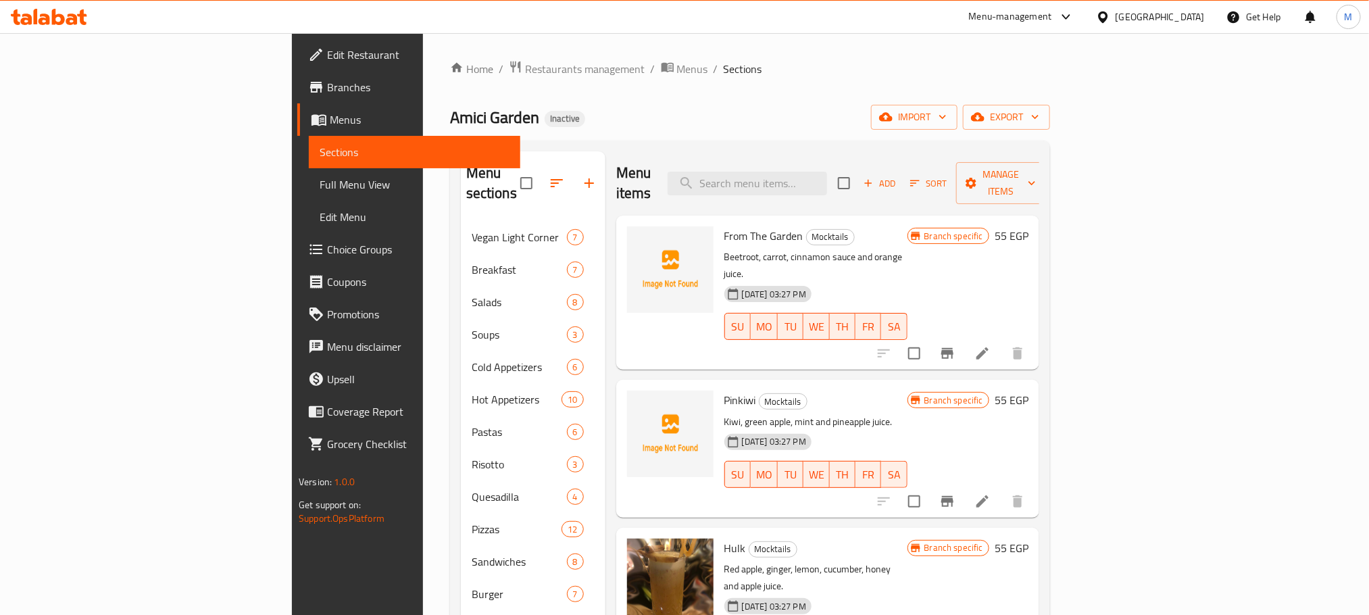
click at [724, 226] on span "From The Garden" at bounding box center [763, 236] width 79 height 20
copy h6 "From The Garden"
click at [724, 390] on span "Pinkiwi" at bounding box center [740, 400] width 32 height 20
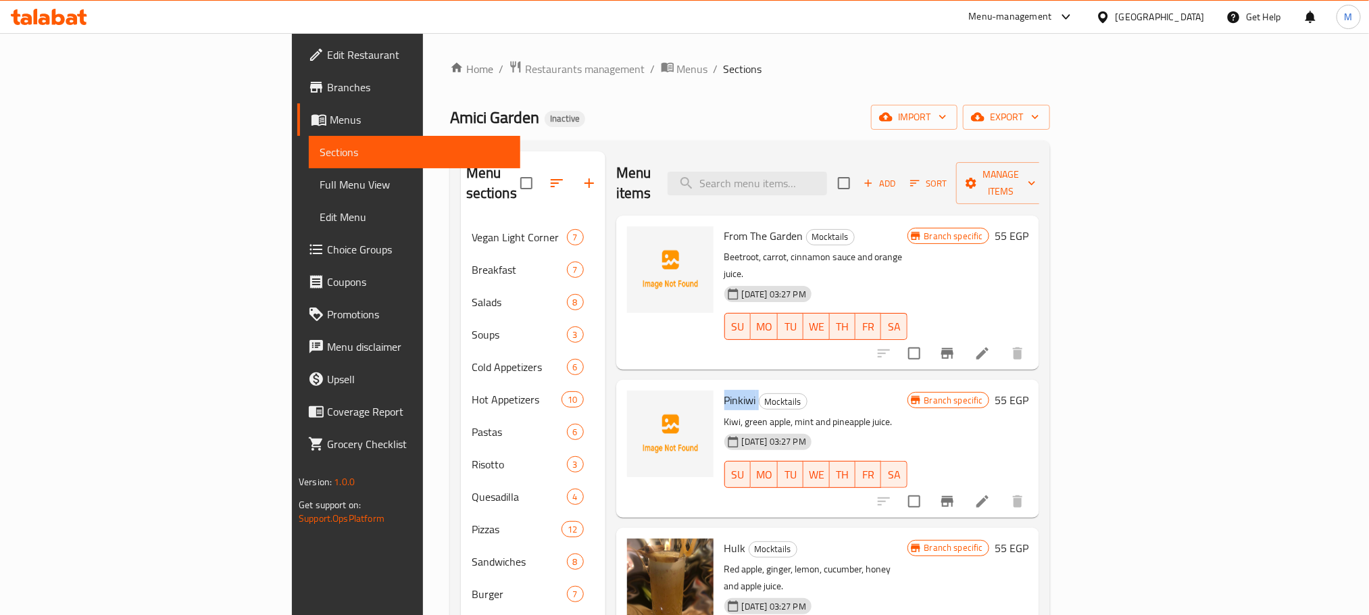
click at [724, 390] on span "Pinkiwi" at bounding box center [740, 400] width 32 height 20
click at [928, 339] on input "checkbox" at bounding box center [914, 353] width 28 height 28
checkbox input "true"
click at [928, 487] on input "checkbox" at bounding box center [914, 501] width 28 height 28
checkbox input "true"
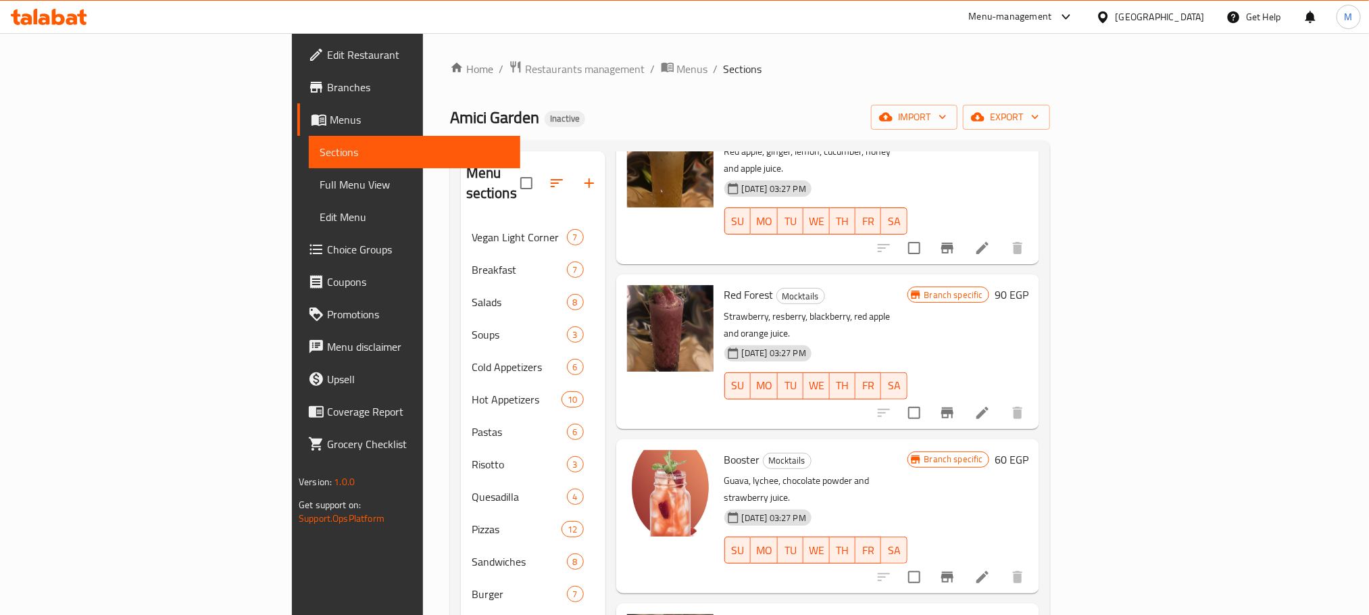
scroll to position [665, 0]
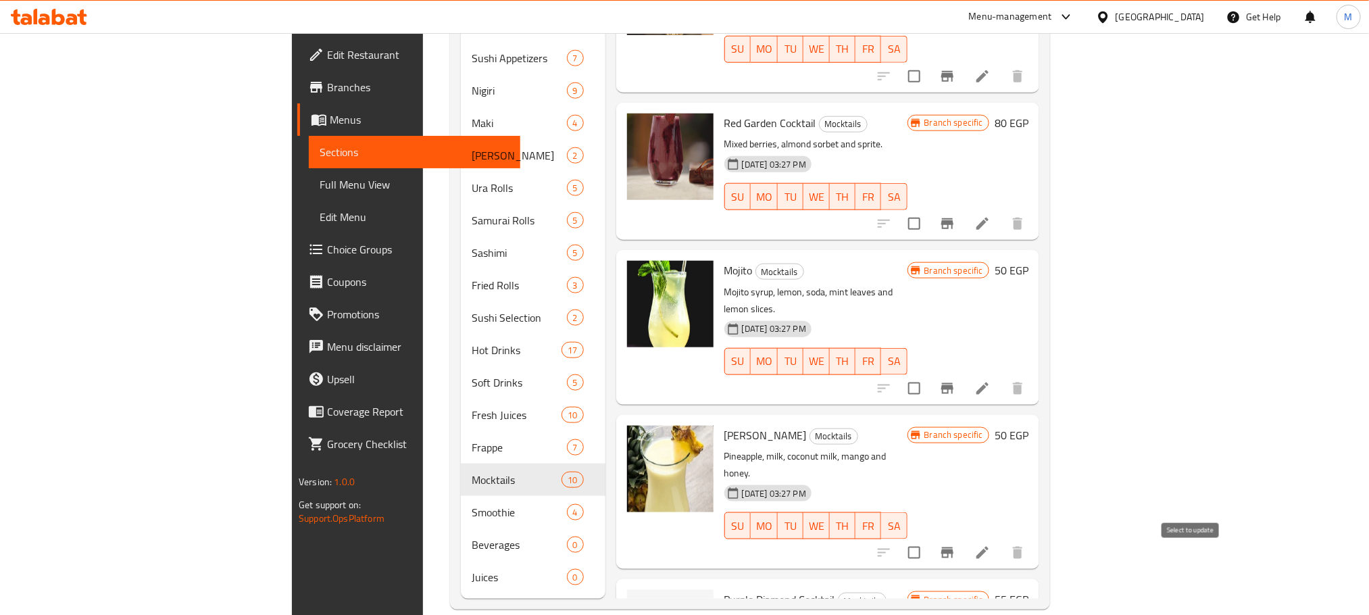
checkbox input "true"
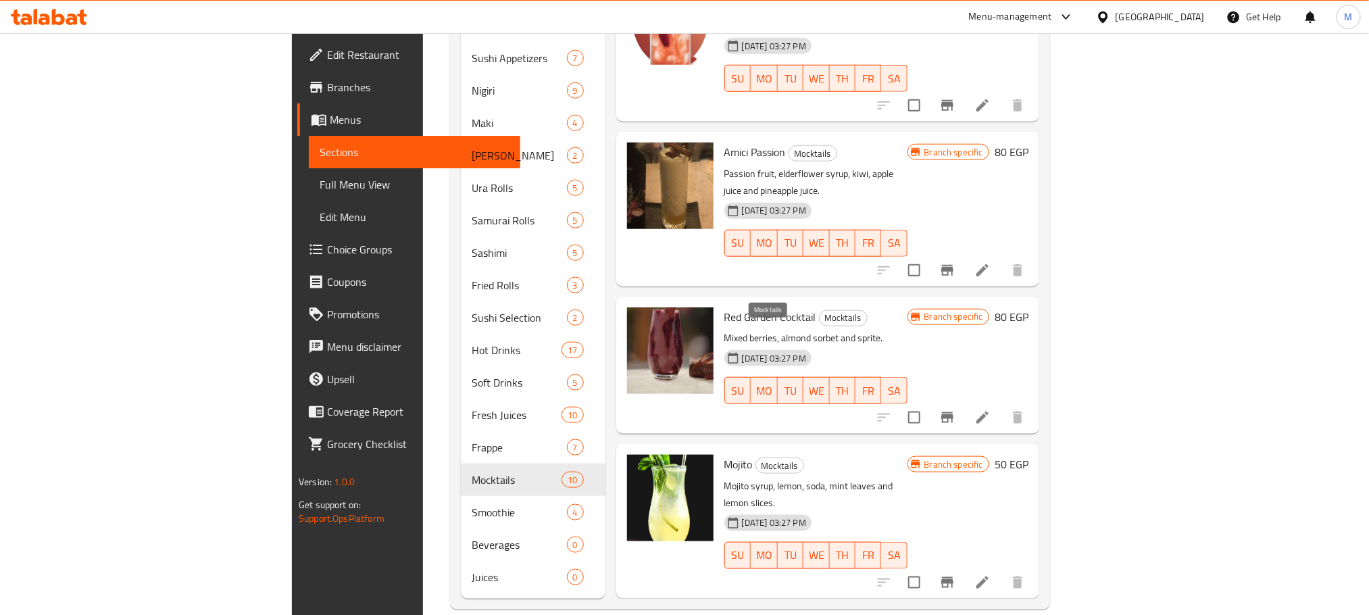
scroll to position [417, 0]
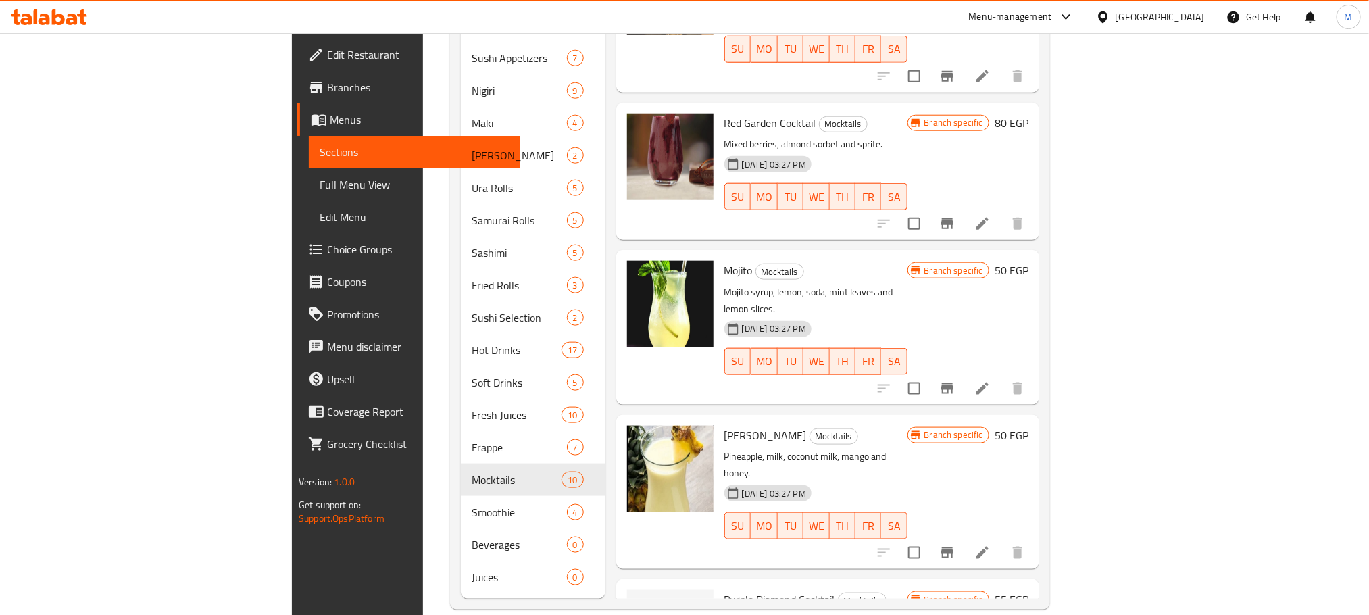
click at [724, 589] on span "Purple Diamond Cocktail" at bounding box center [779, 599] width 111 height 20
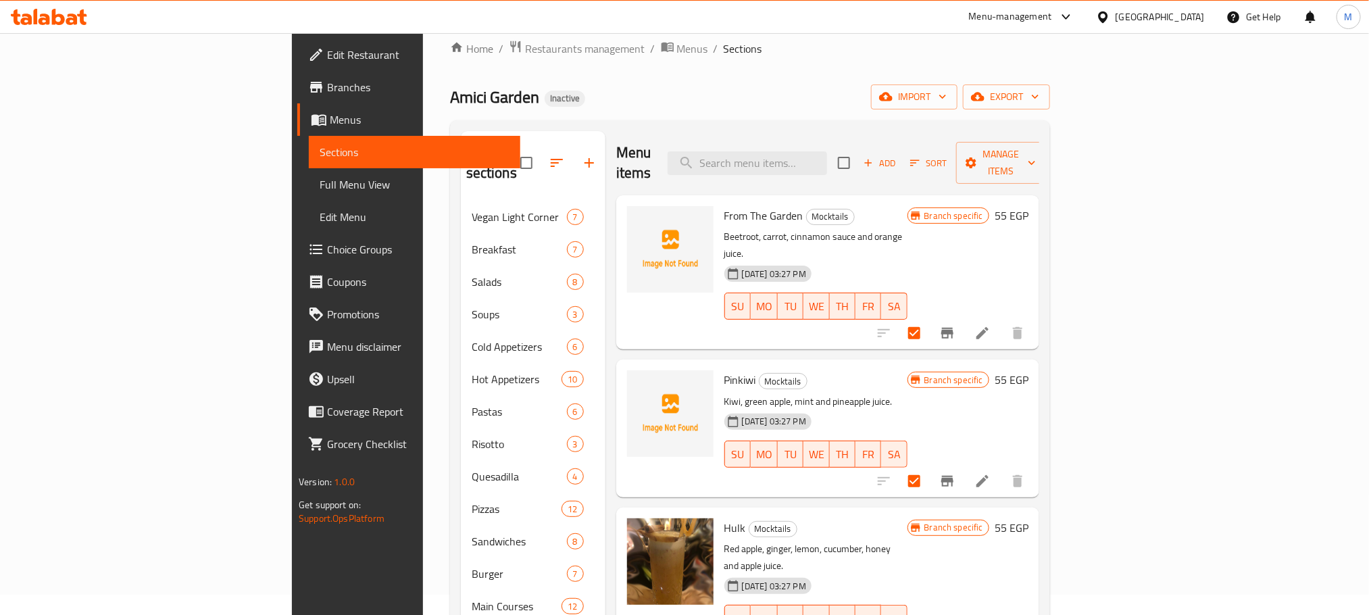
scroll to position [0, 0]
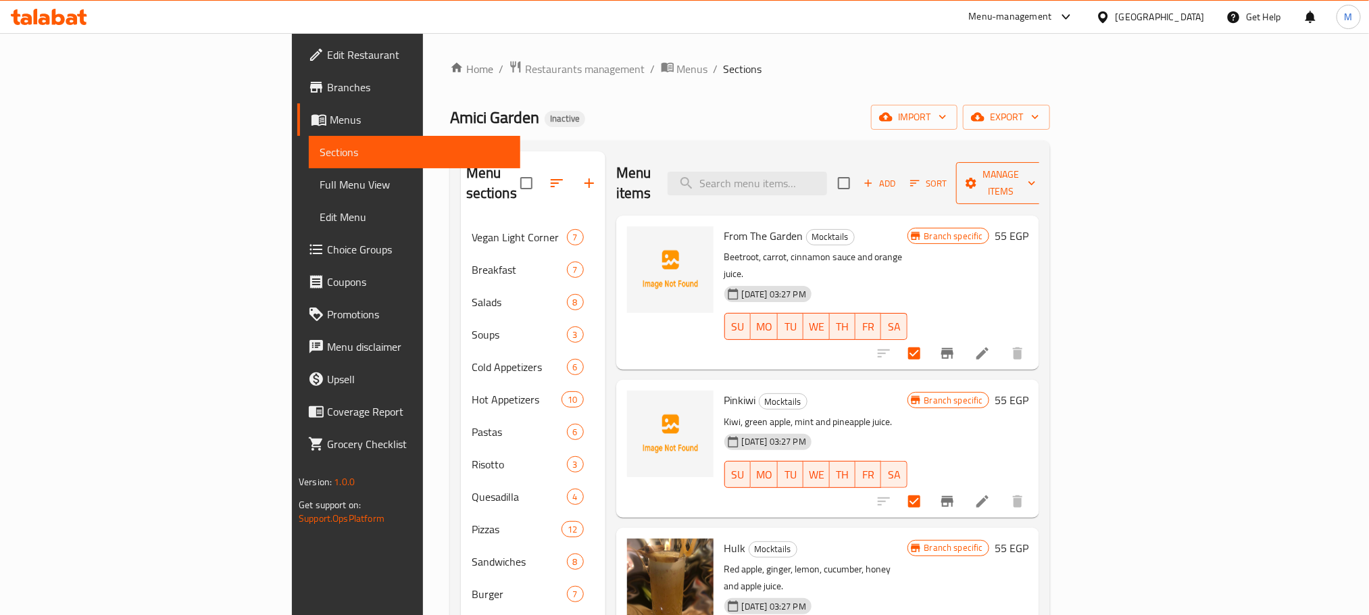
click at [1036, 175] on span "Manage items" at bounding box center [1001, 183] width 69 height 34
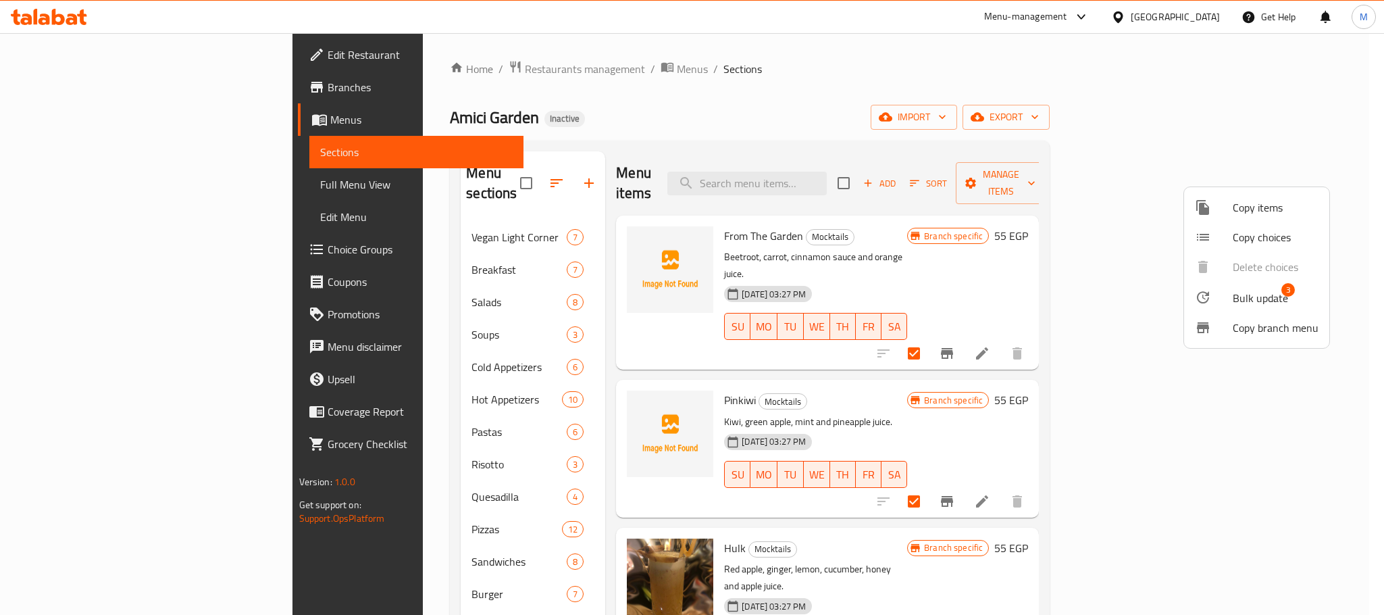
click at [1269, 294] on span "Bulk update" at bounding box center [1260, 298] width 55 height 16
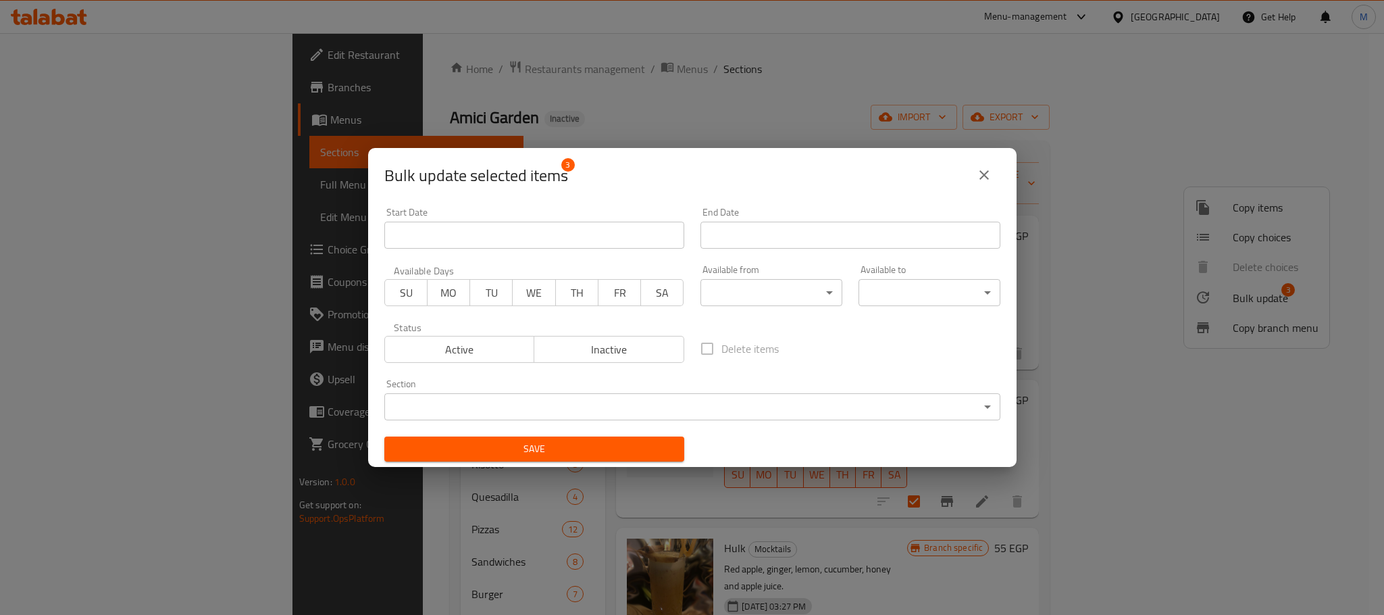
click at [615, 353] on span "Inactive" at bounding box center [609, 350] width 139 height 20
click at [600, 436] on button "Save" at bounding box center [534, 448] width 300 height 25
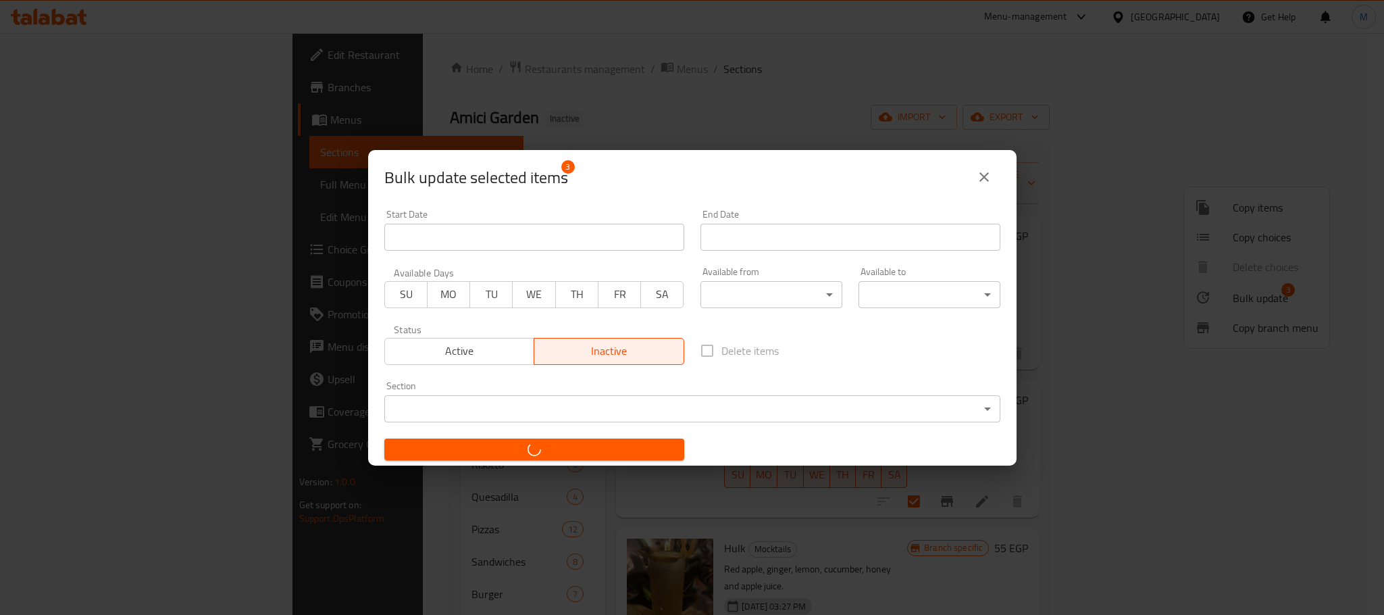
checkbox input "false"
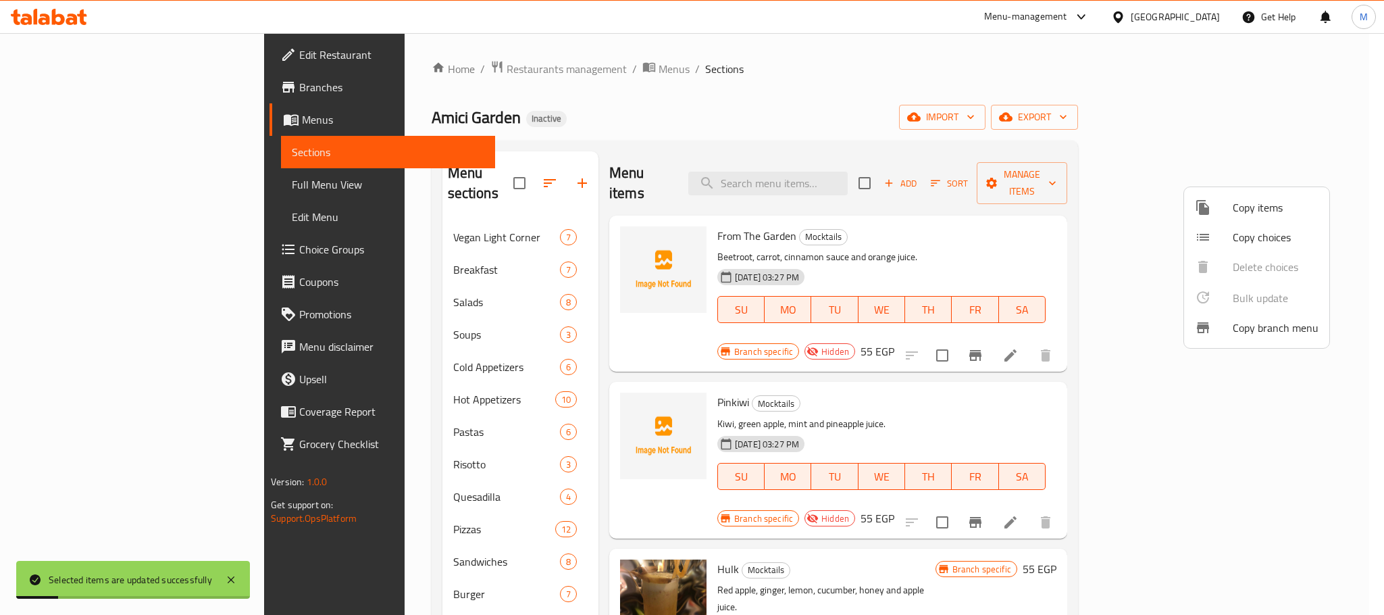
click at [659, 63] on div at bounding box center [692, 307] width 1384 height 615
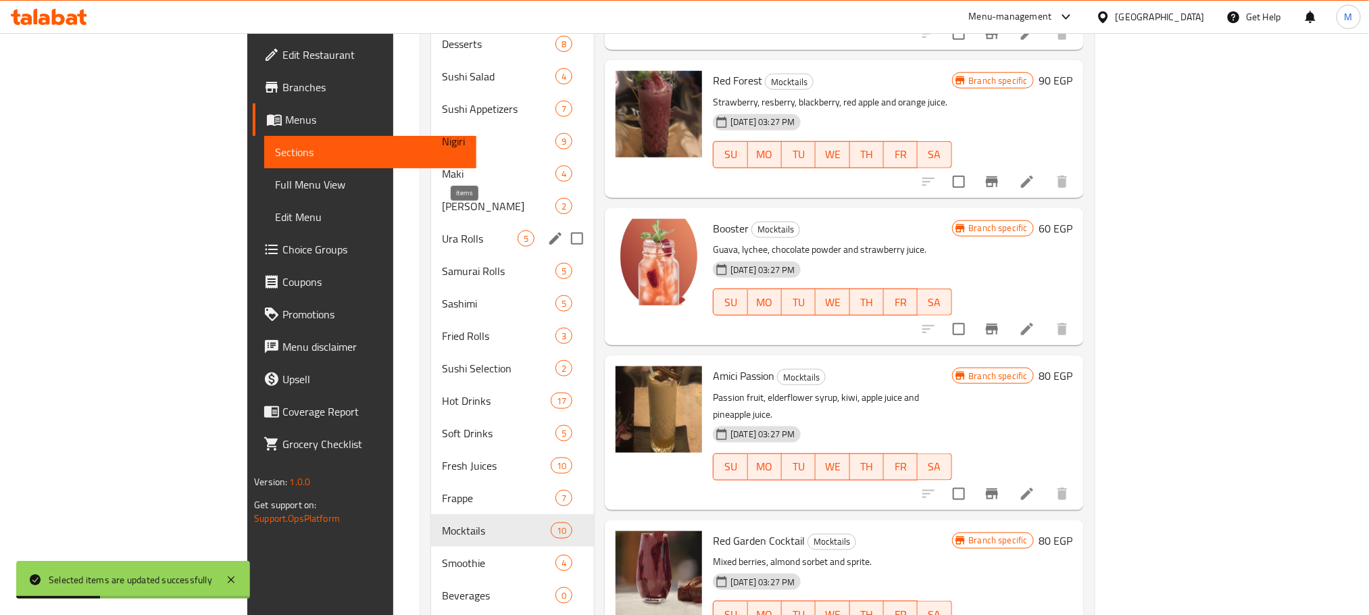
scroll to position [665, 0]
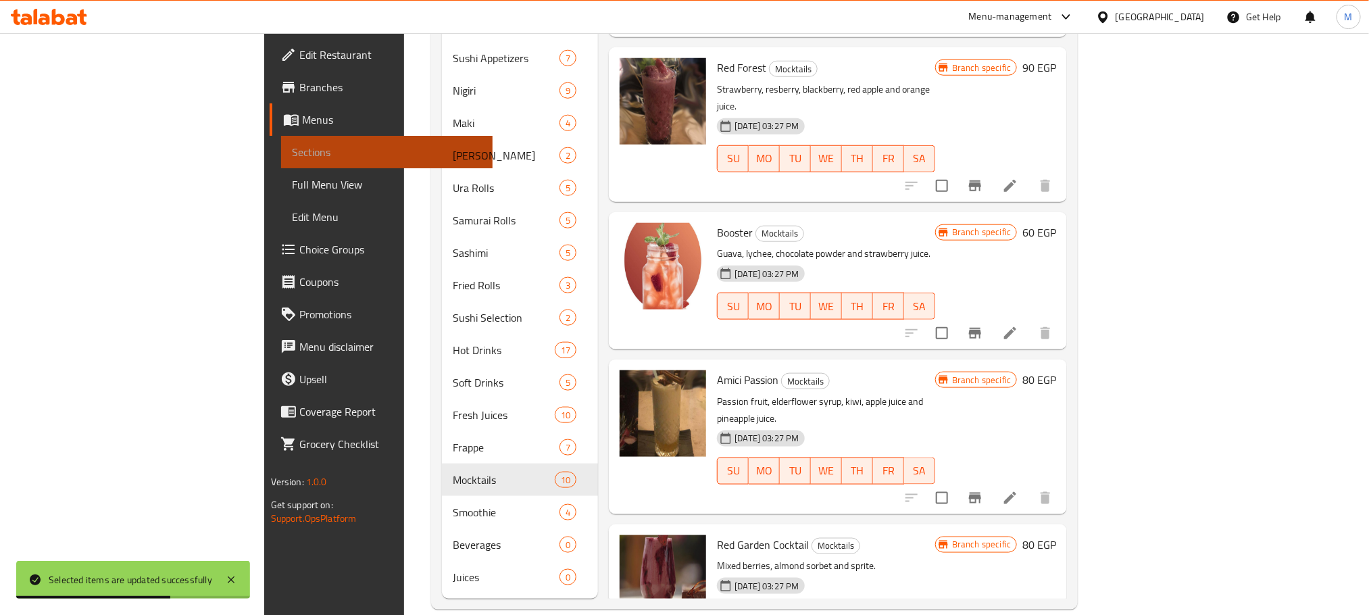
click at [281, 166] on link "Sections" at bounding box center [386, 152] width 211 height 32
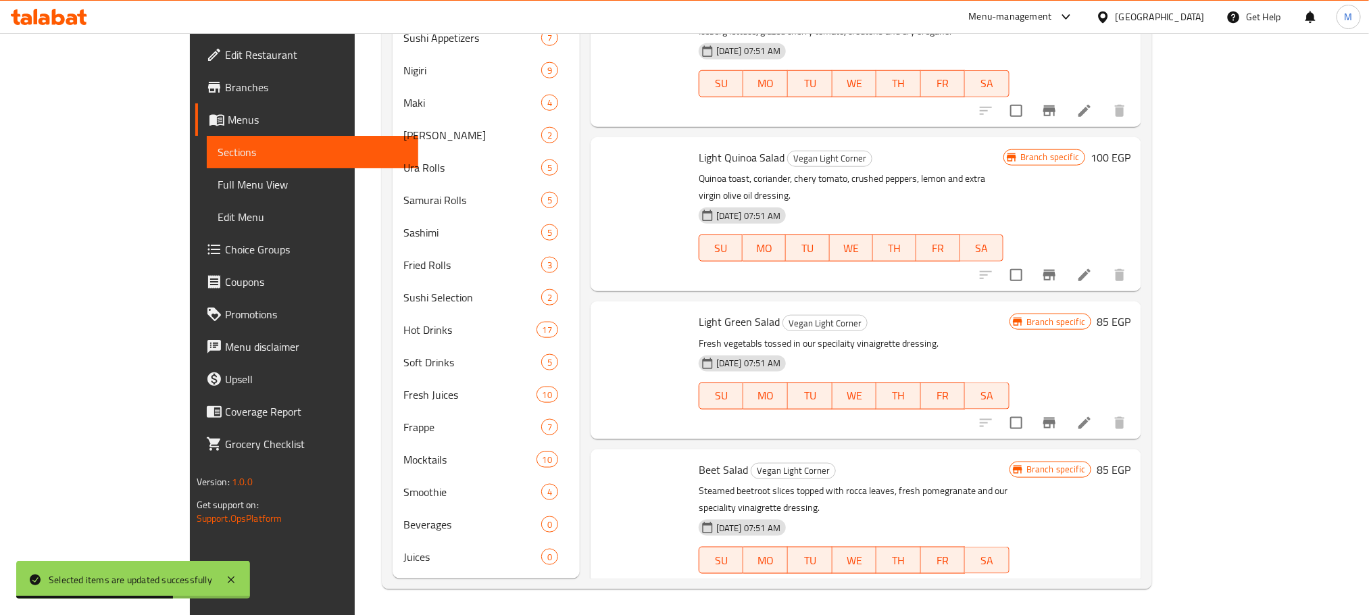
click at [218, 176] on span "Full Menu View" at bounding box center [313, 184] width 190 height 16
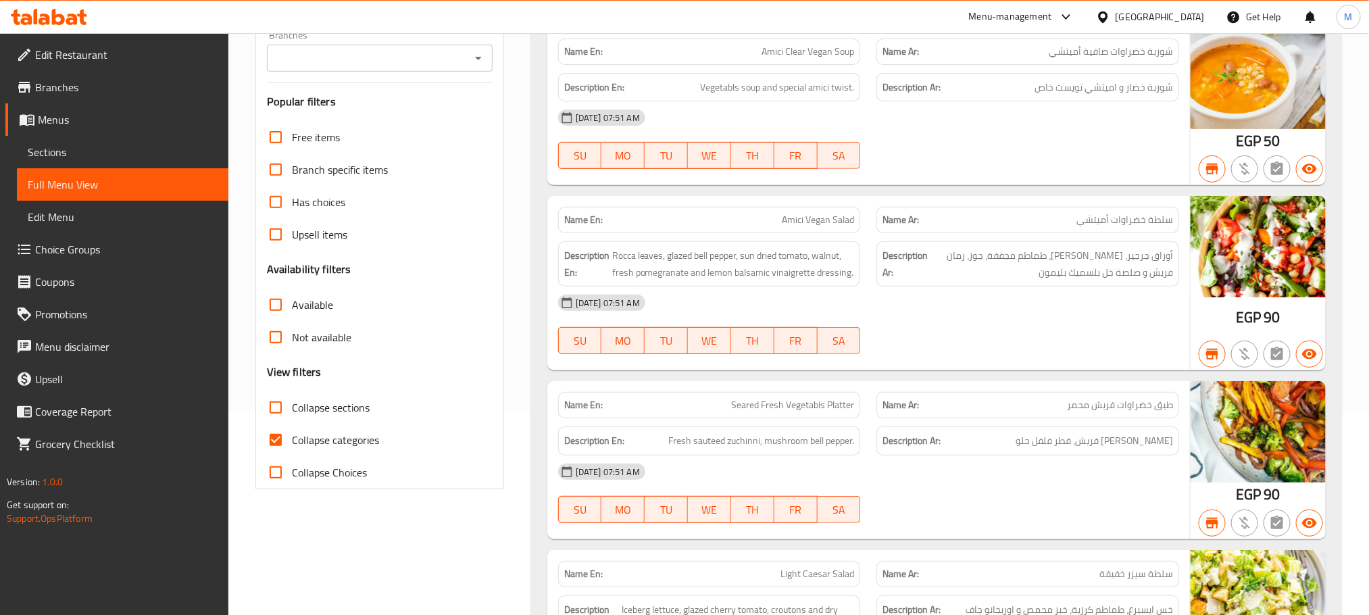
scroll to position [405, 0]
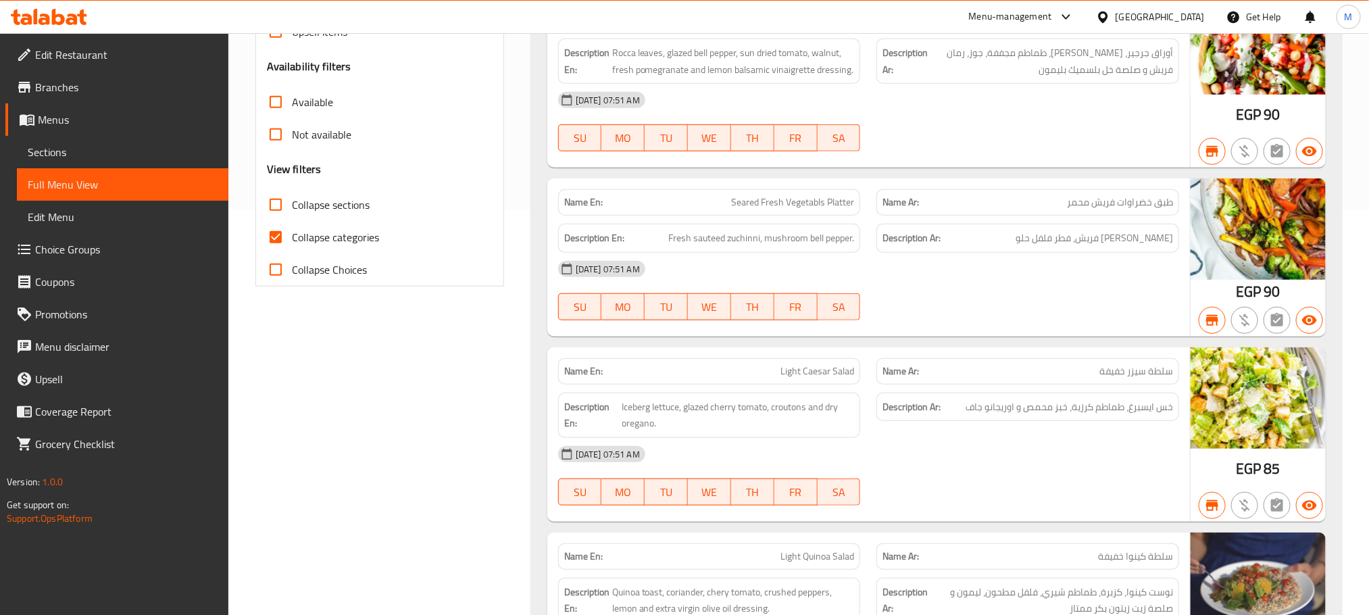
click at [295, 235] on span "Collapse categories" at bounding box center [335, 237] width 87 height 16
click at [292, 235] on input "Collapse categories" at bounding box center [275, 237] width 32 height 32
checkbox input "false"
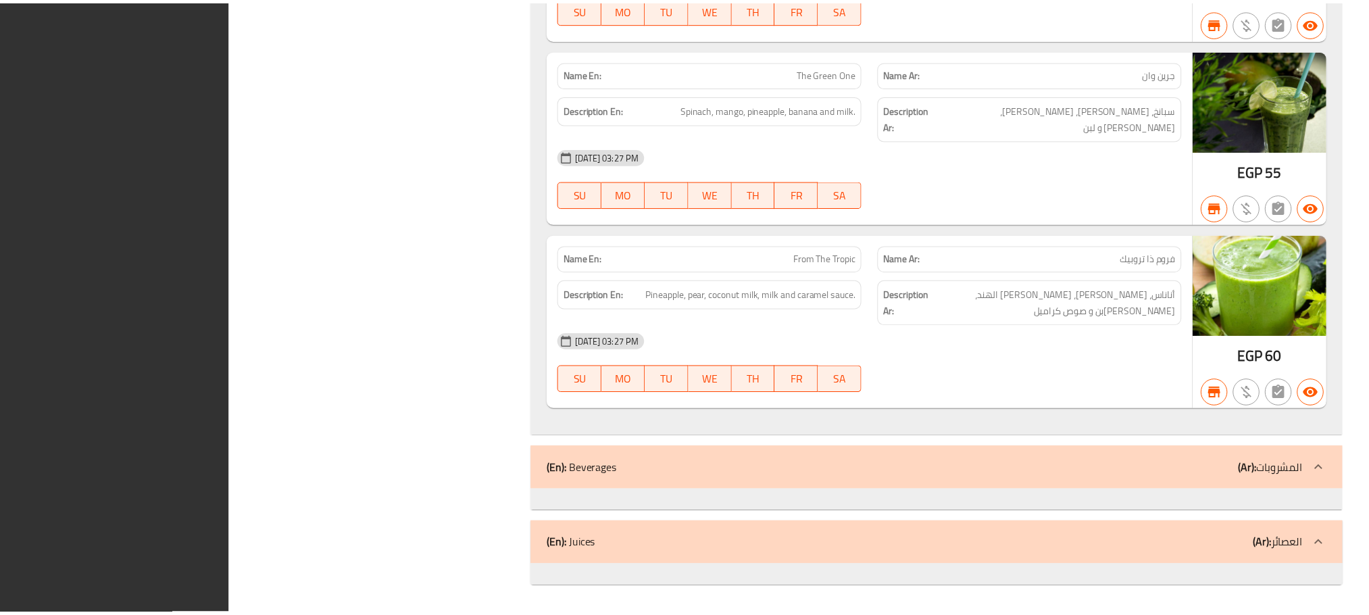
scroll to position [46494, 0]
